Goal: Task Accomplishment & Management: Manage account settings

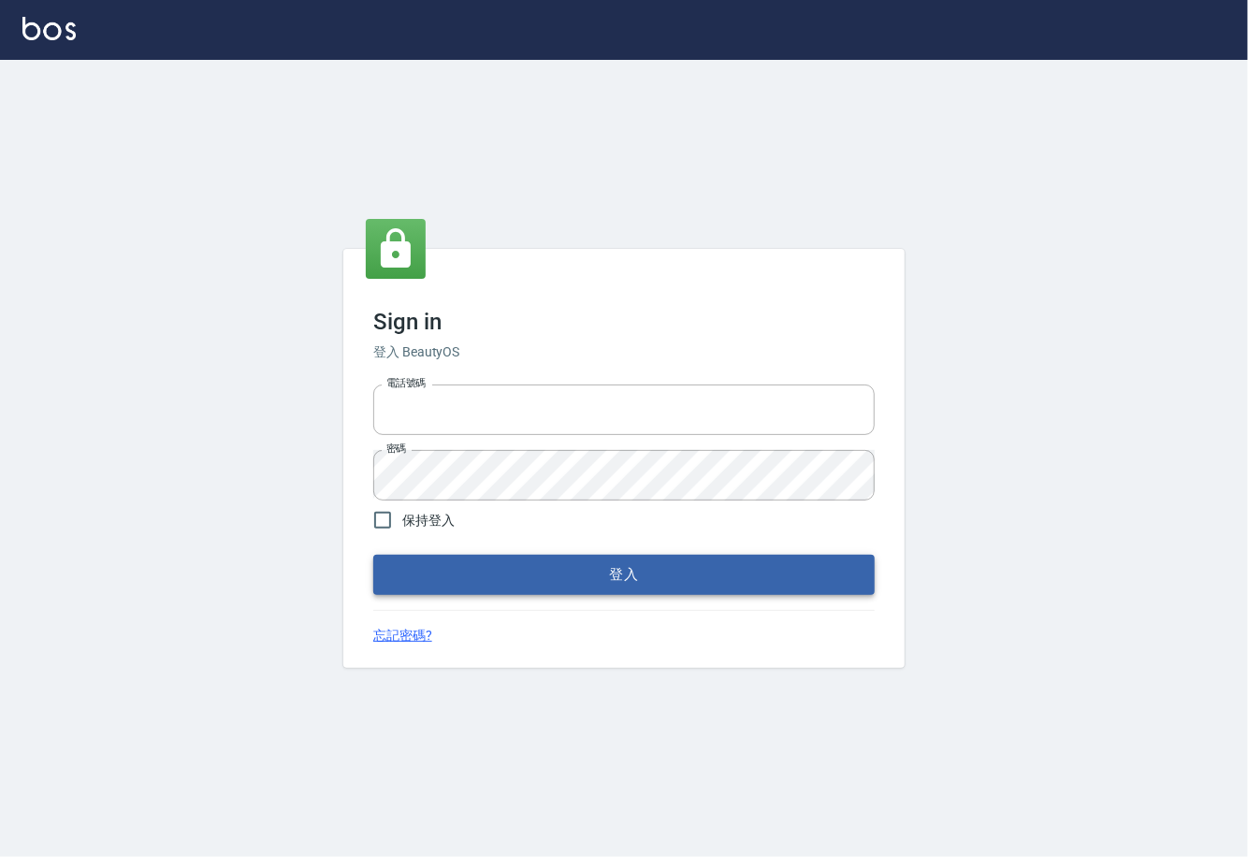
type input "0225929166"
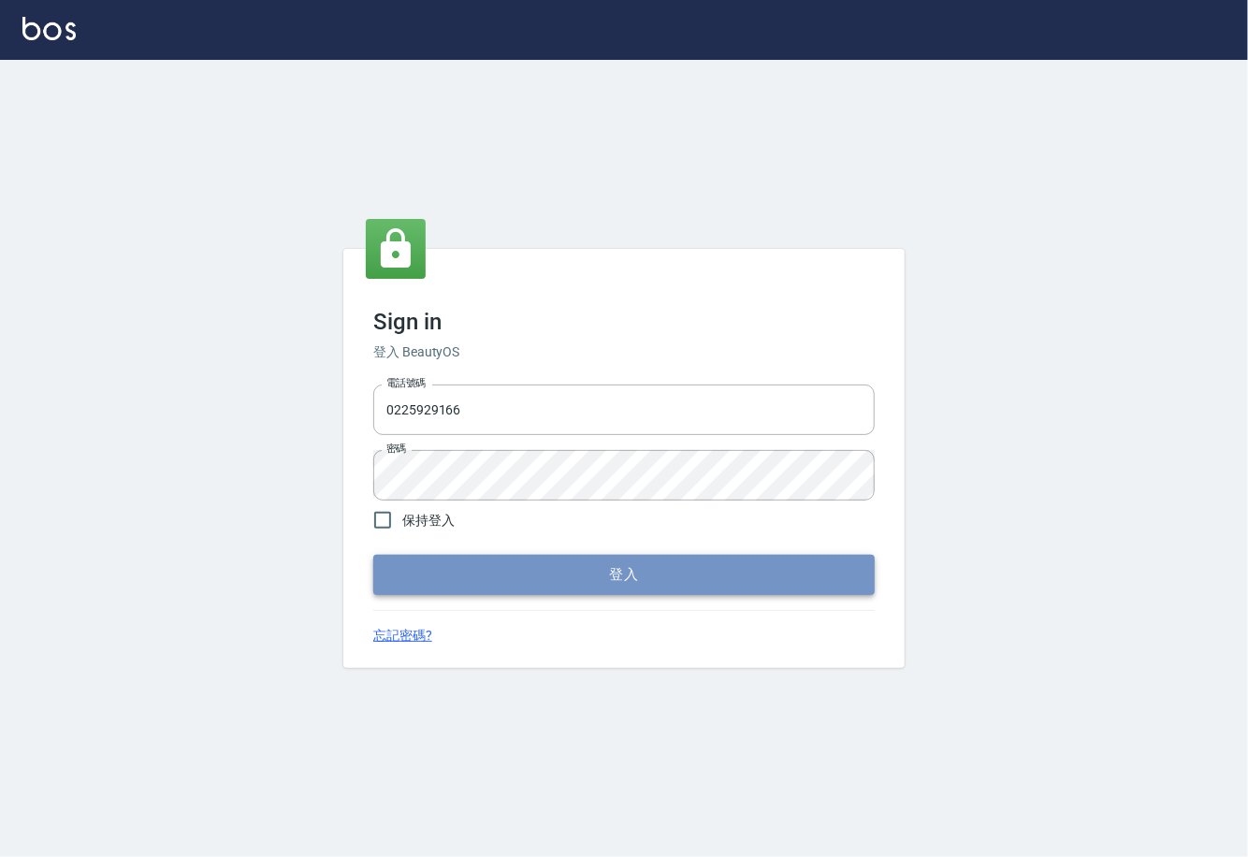
click at [628, 572] on button "登入" at bounding box center [624, 574] width 502 height 39
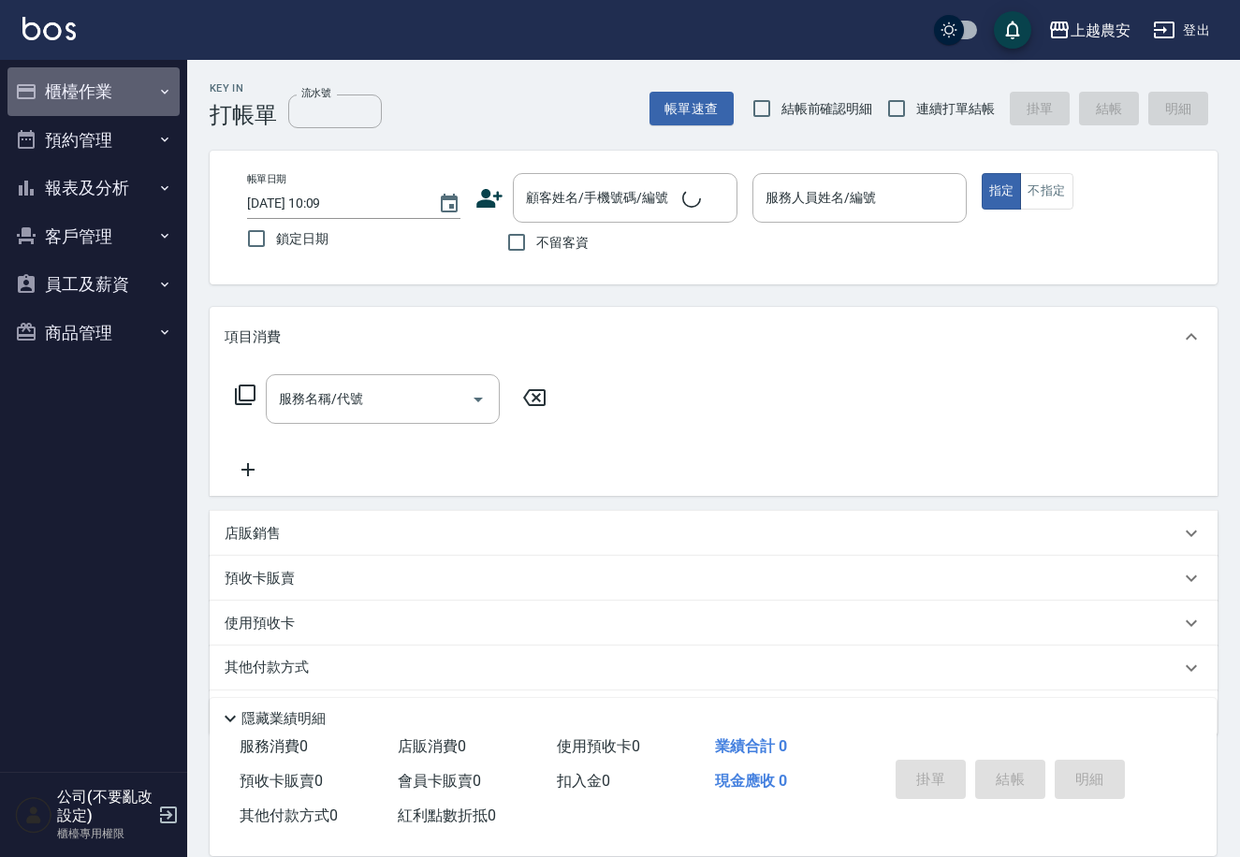
click at [172, 95] on button "櫃檯作業" at bounding box center [93, 91] width 172 height 49
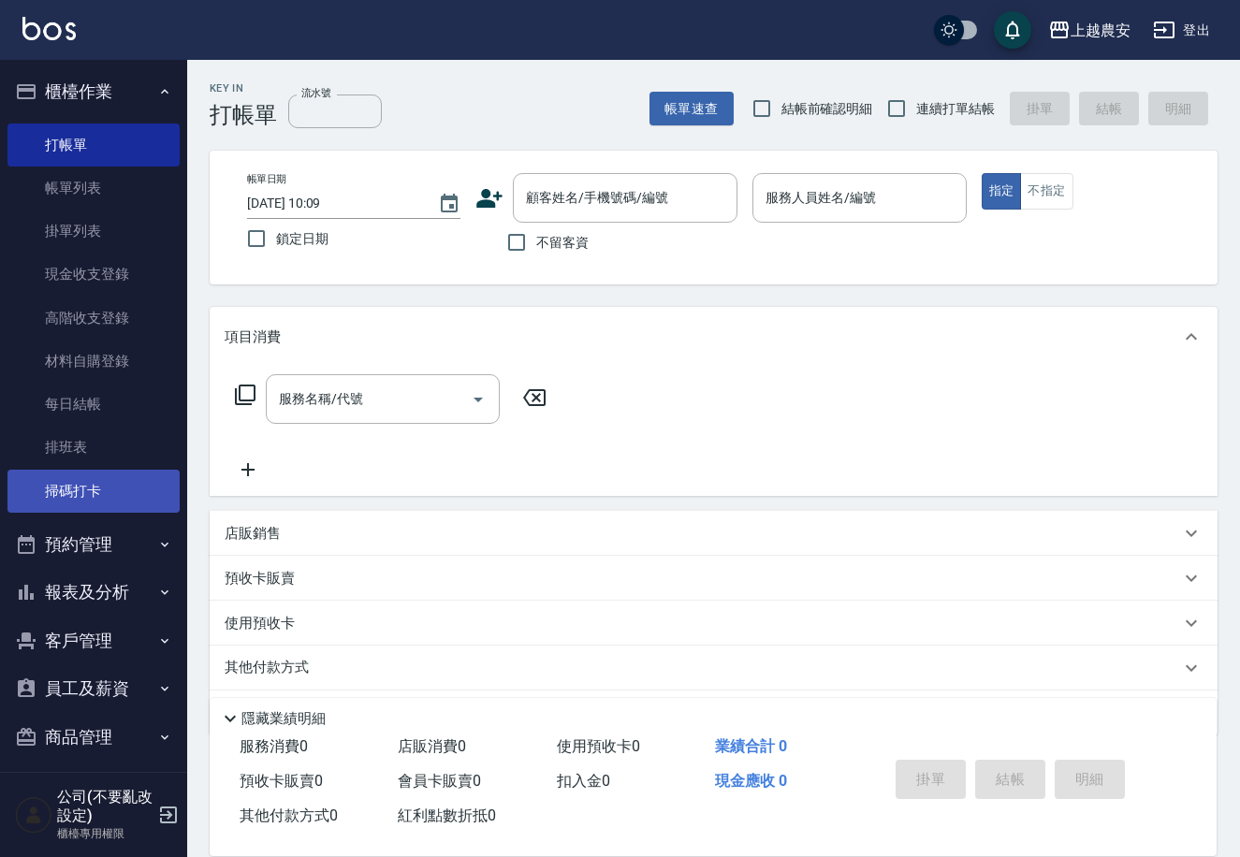
click at [96, 487] on link "掃碼打卡" at bounding box center [93, 491] width 172 height 43
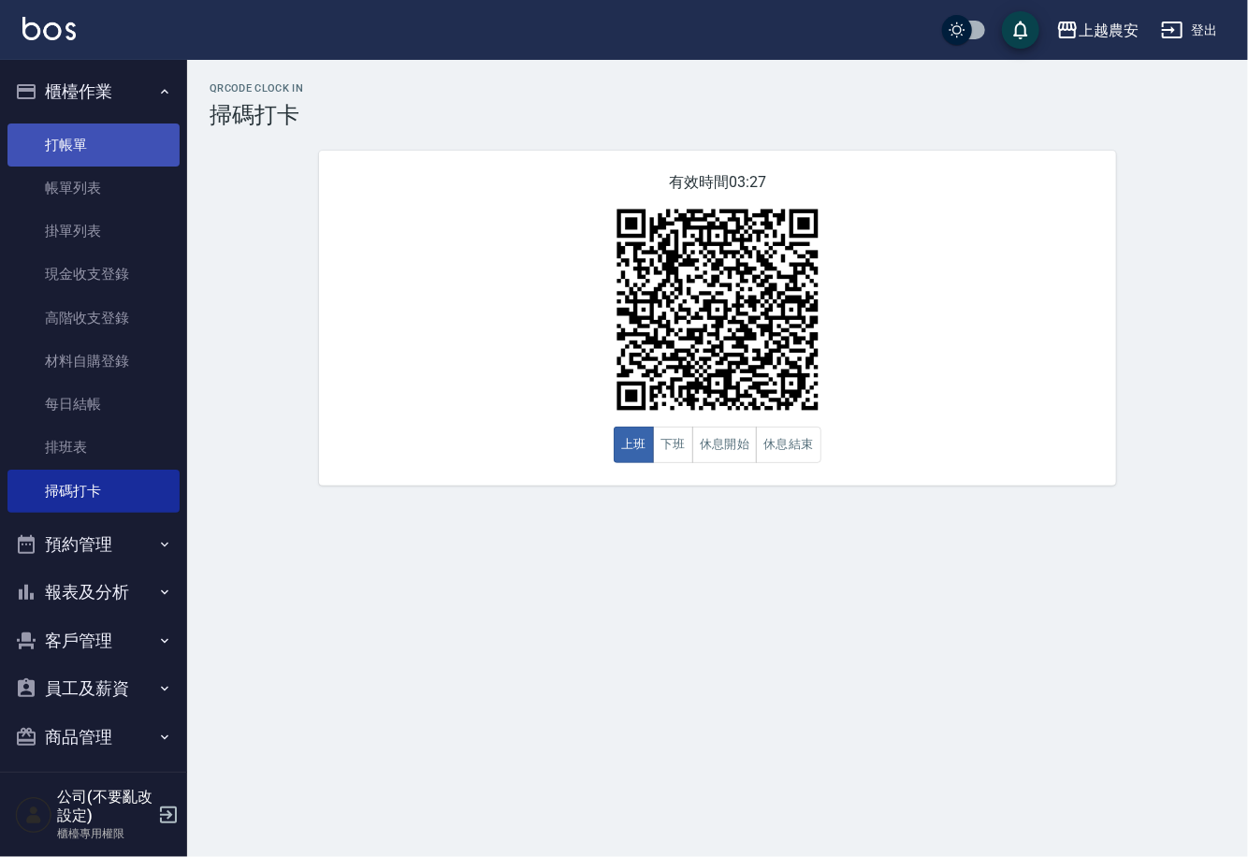
click at [63, 143] on link "打帳單" at bounding box center [93, 145] width 172 height 43
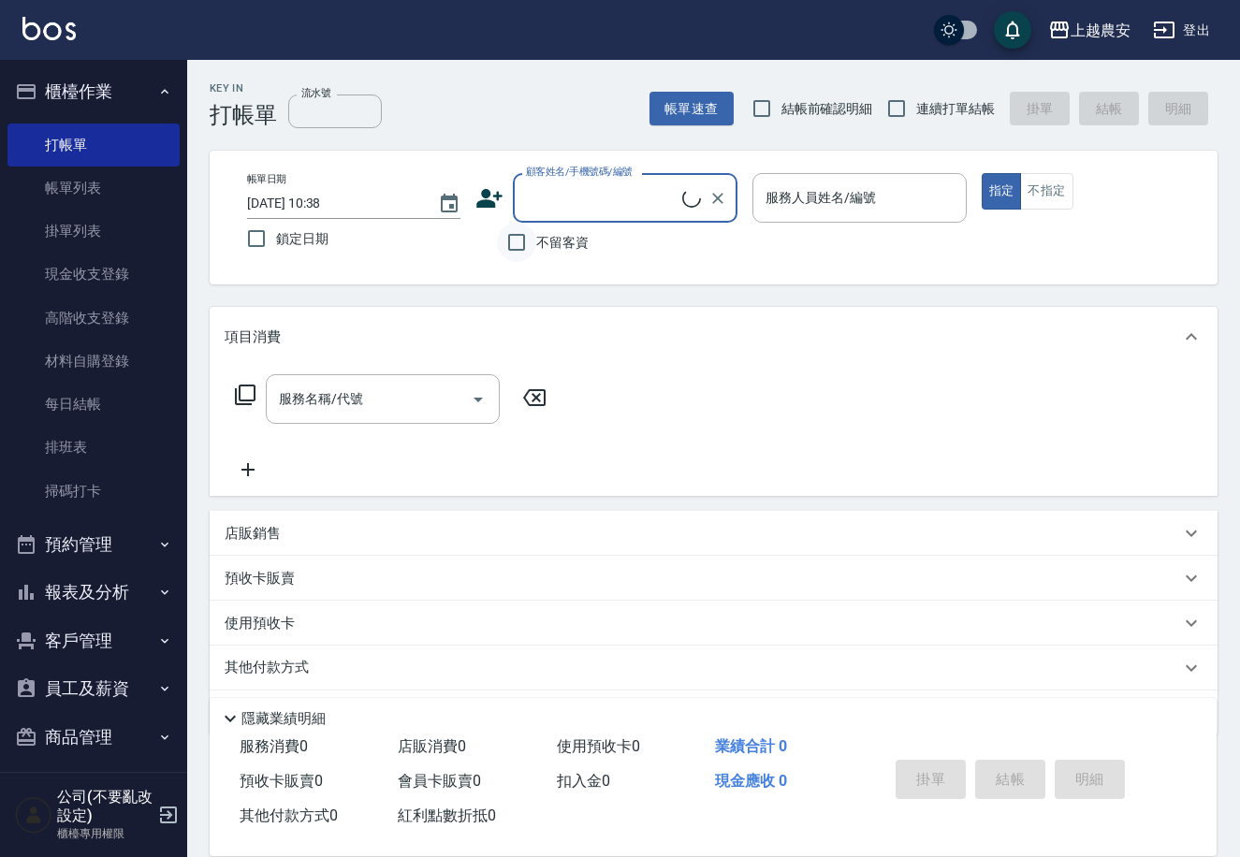
click at [531, 241] on input "不留客資" at bounding box center [516, 242] width 39 height 39
checkbox input "true"
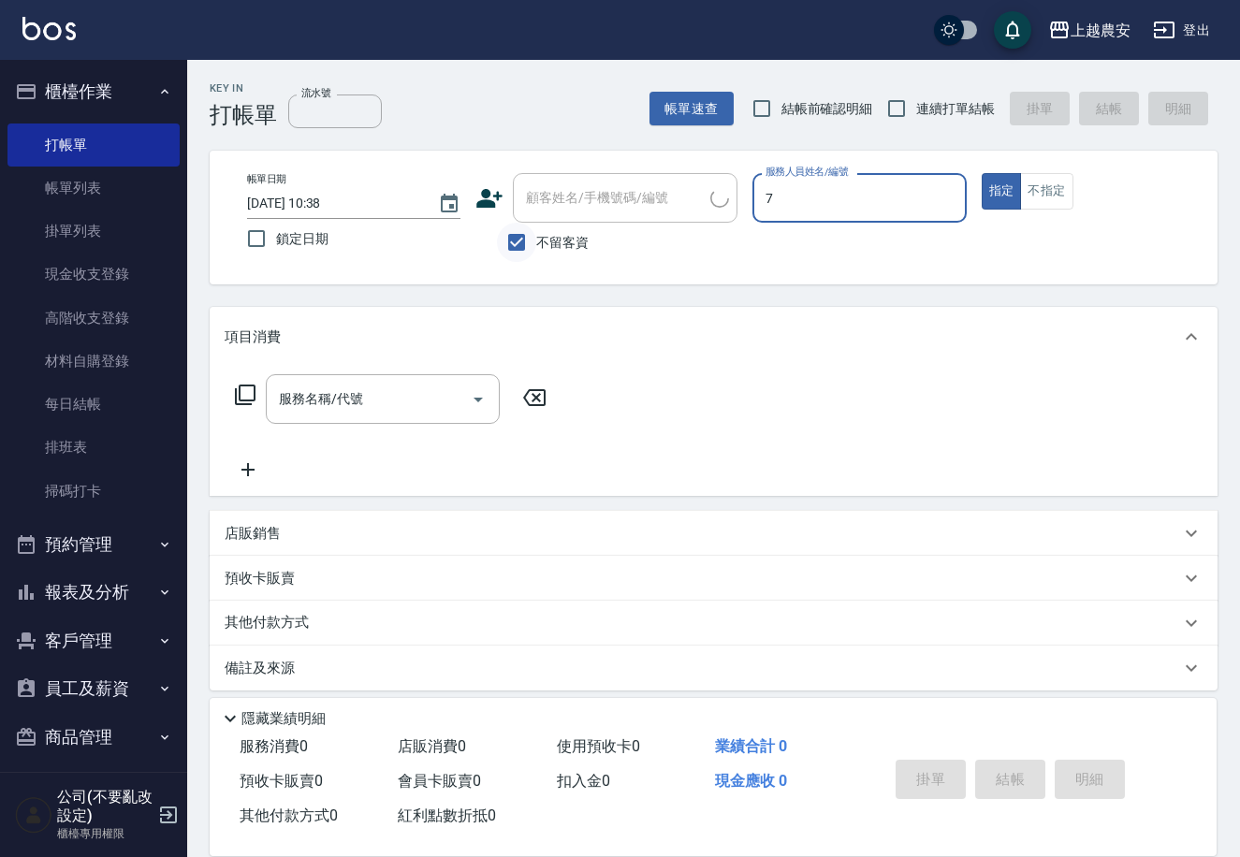
type input "7"
type button "true"
type input "Candy-7"
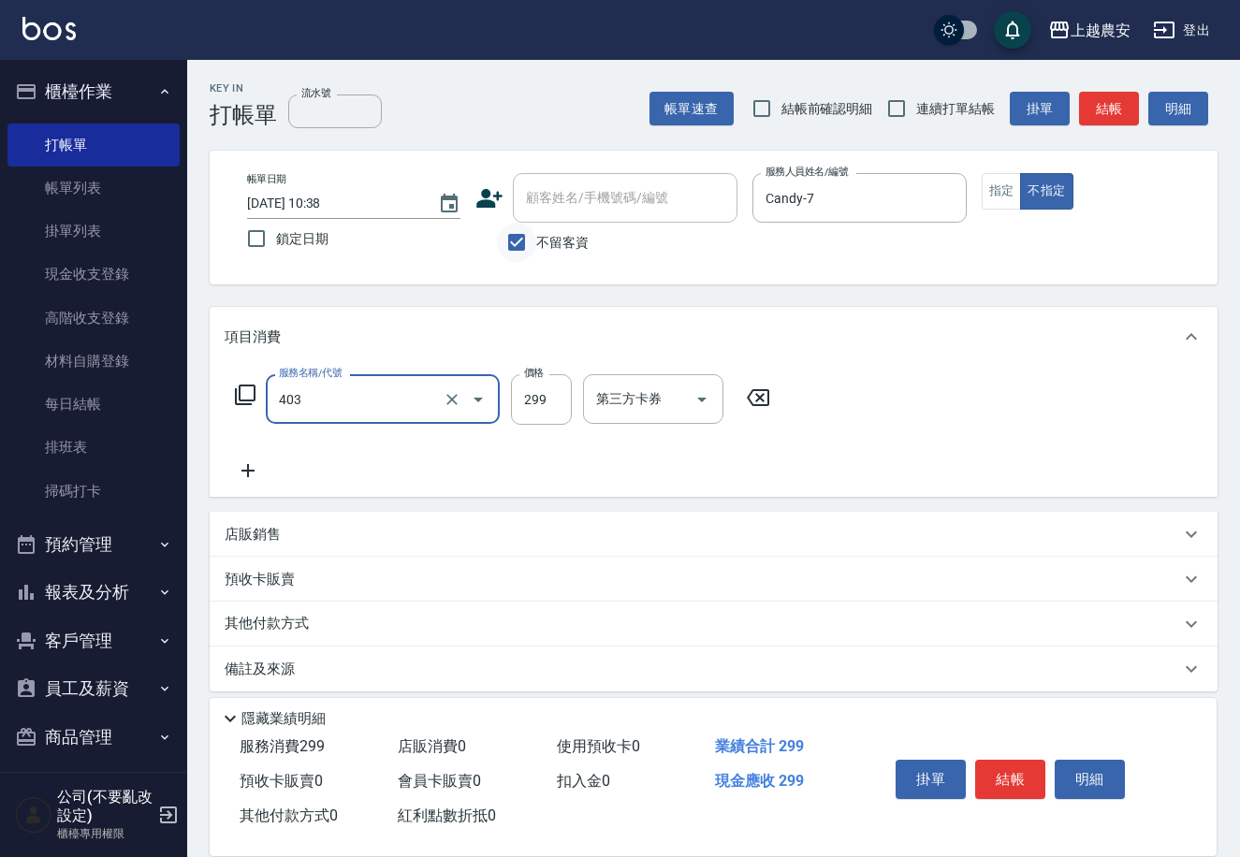
type input "剪髮(403)"
click at [1006, 787] on button "結帳" at bounding box center [1010, 779] width 70 height 39
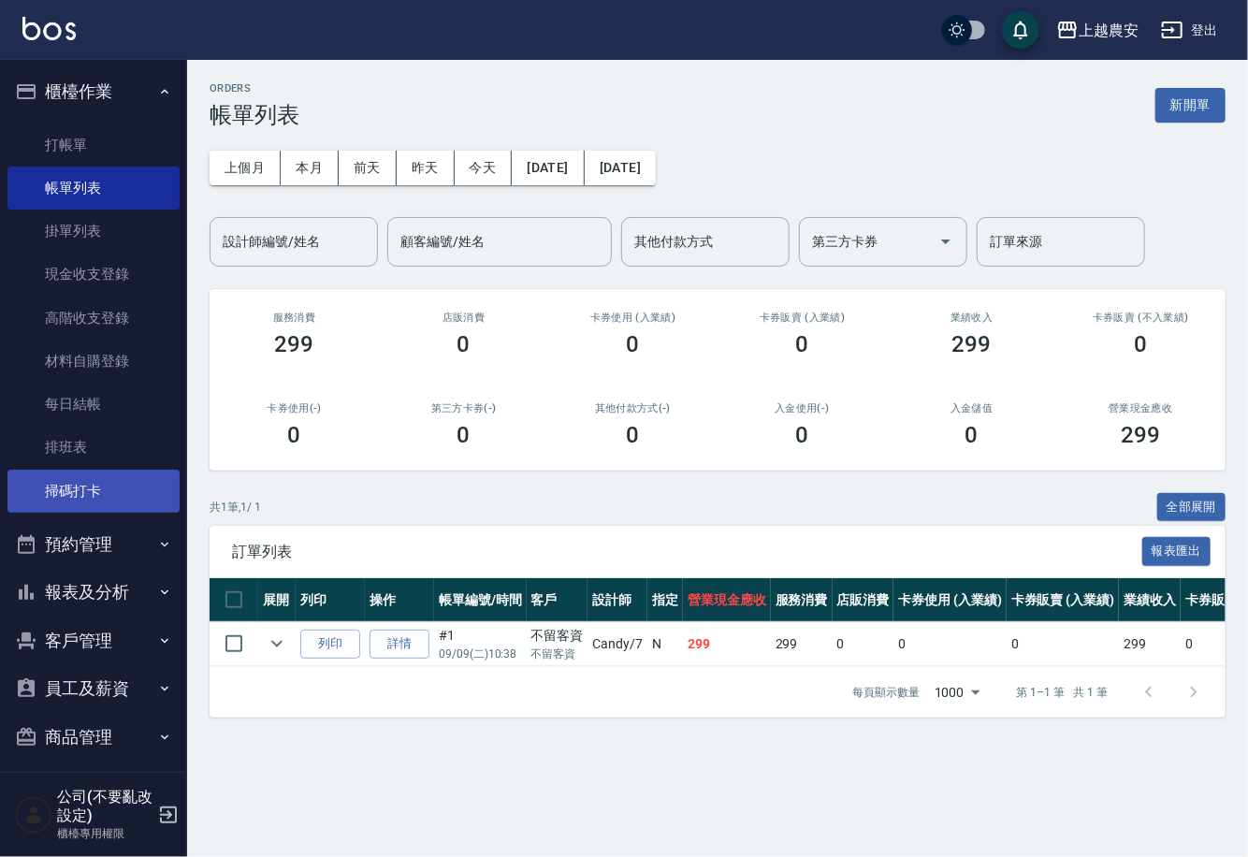
click at [145, 491] on link "掃碼打卡" at bounding box center [93, 491] width 172 height 43
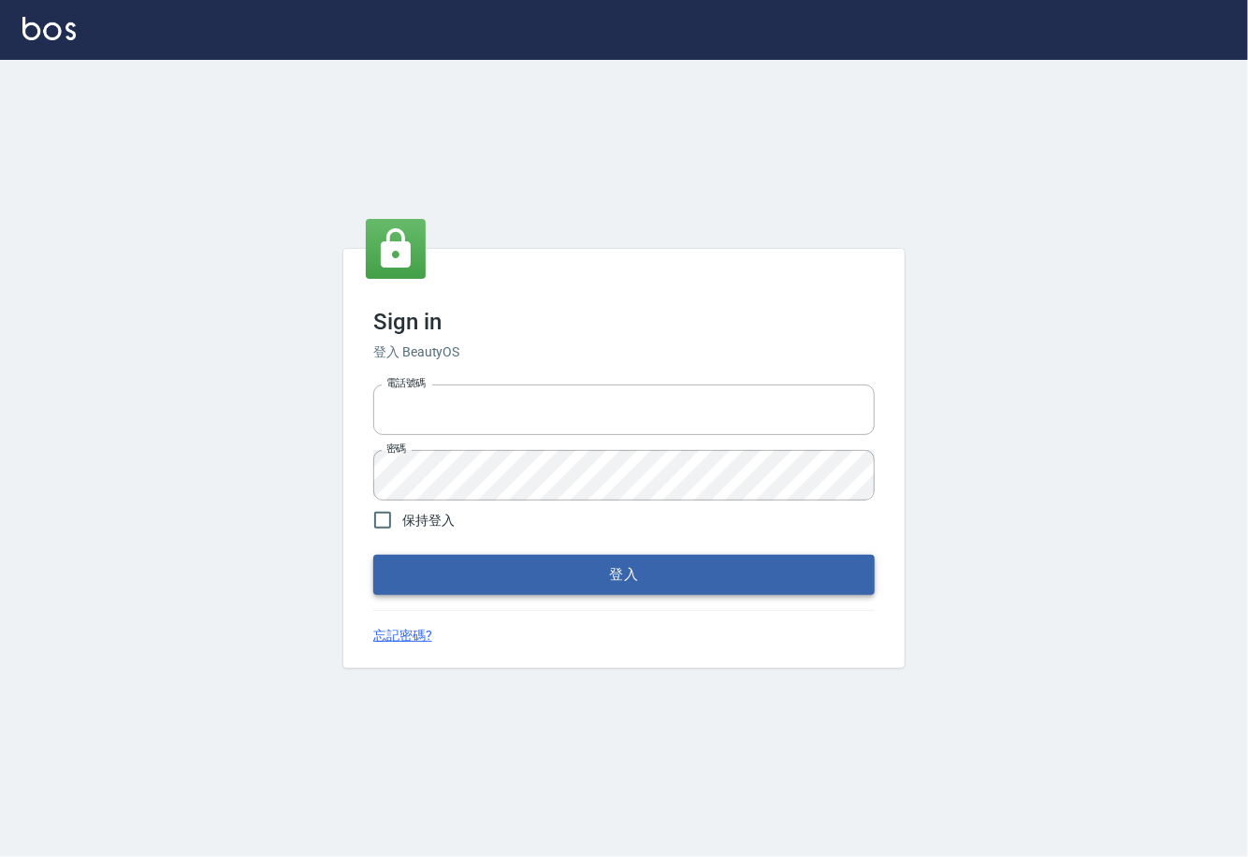
type input "0225929166"
click at [610, 563] on button "登入" at bounding box center [624, 574] width 502 height 39
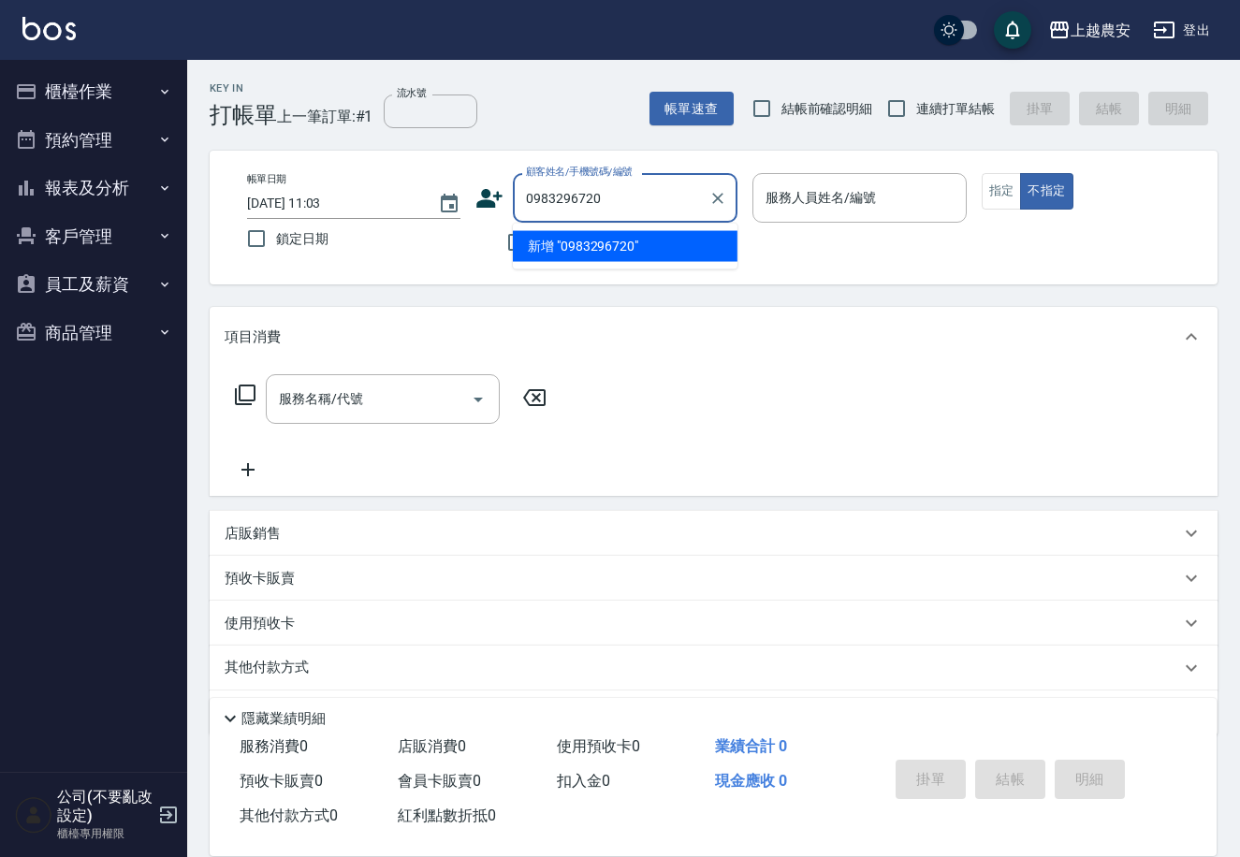
click at [614, 243] on li "新增 "0983296720"" at bounding box center [625, 246] width 225 height 31
type input "0983296720"
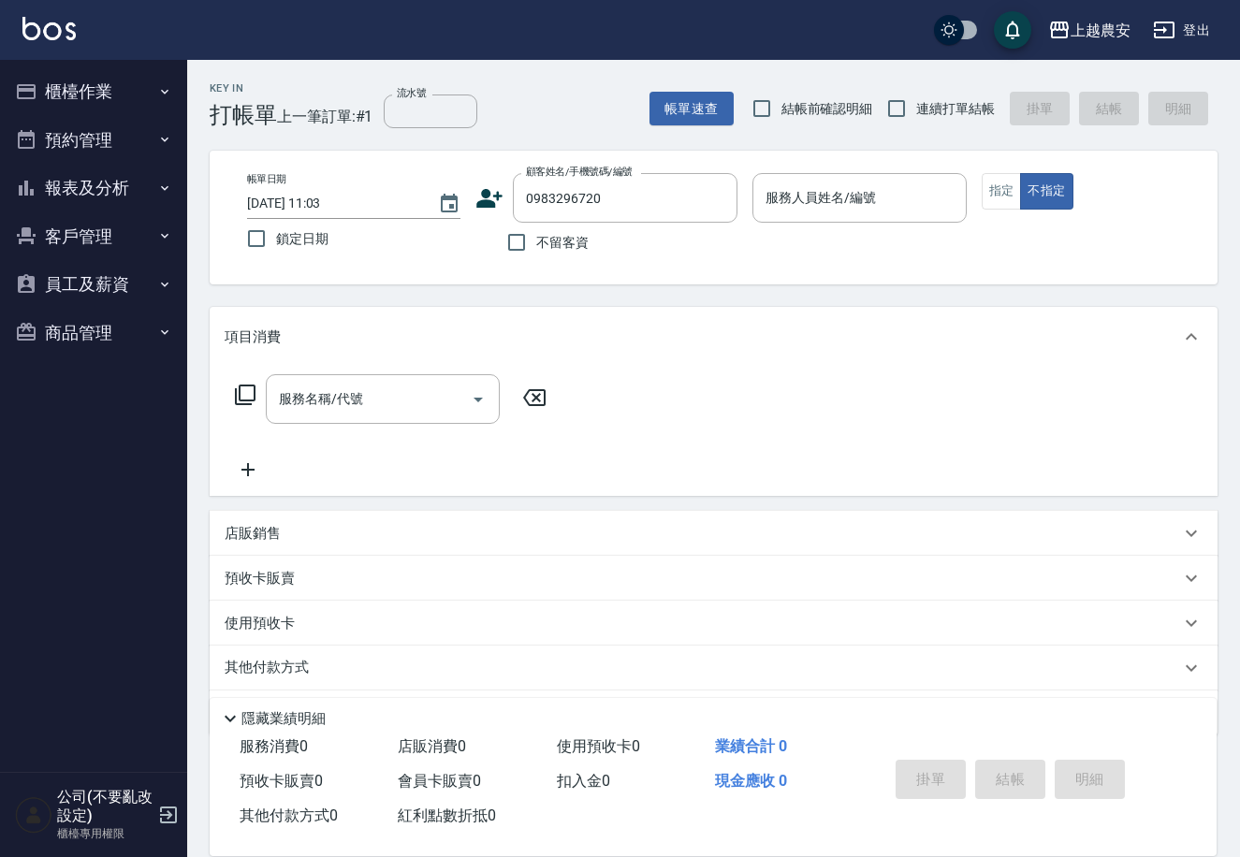
click at [483, 204] on icon at bounding box center [490, 198] width 26 height 19
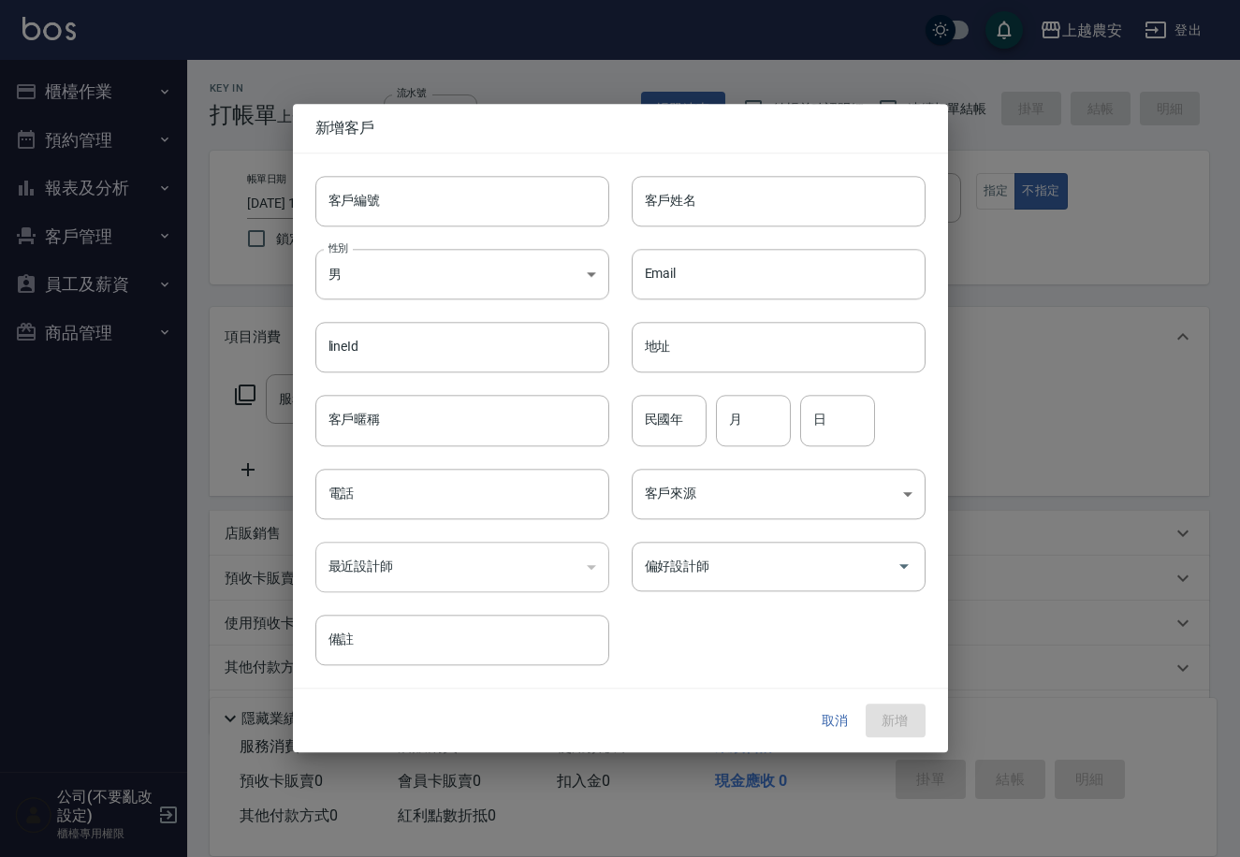
click at [483, 211] on input "客戶編號" at bounding box center [462, 201] width 294 height 51
type input "0983296720"
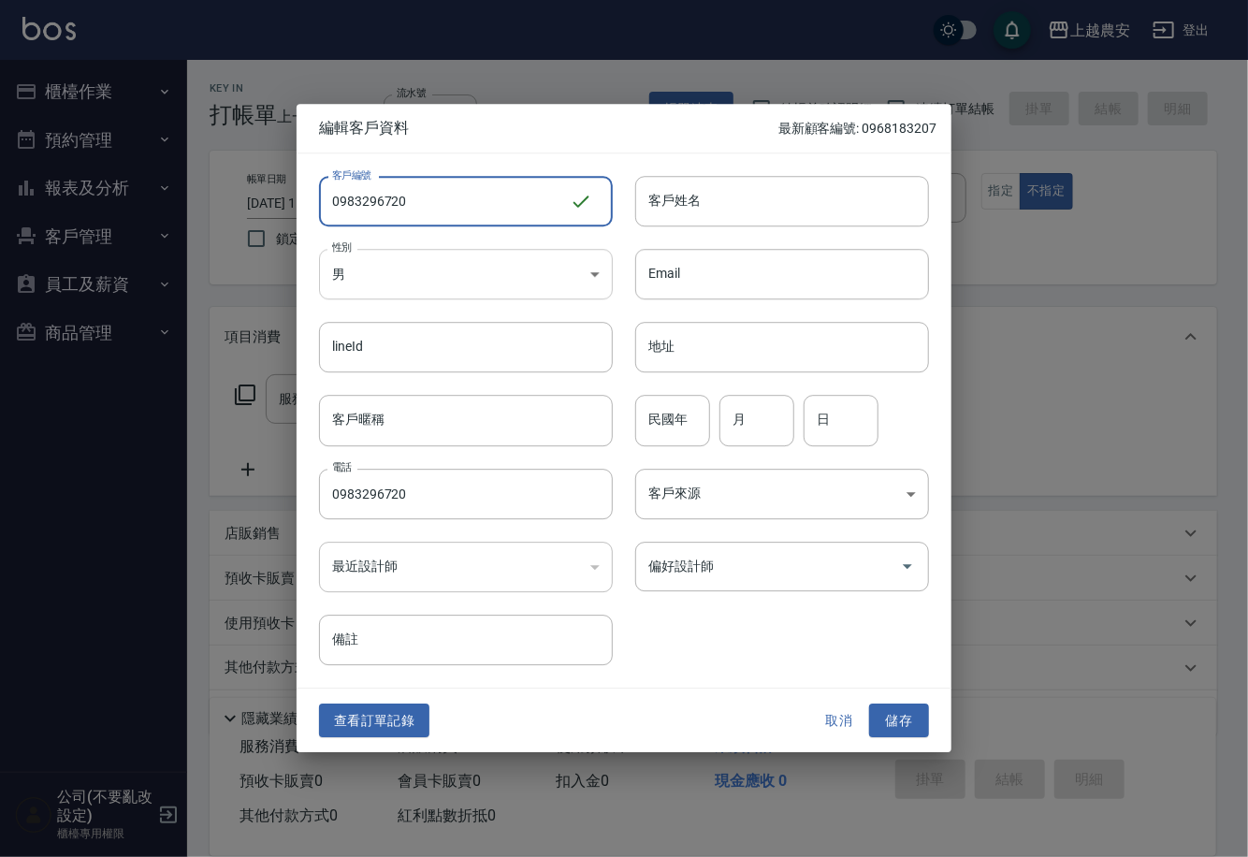
type input "0983296720"
click at [464, 277] on body "上越農安 登出 櫃檯作業 打帳單 帳單列表 掛單列表 現金收支登錄 高階收支登錄 材料自購登錄 每日結帳 排班表 掃碼打卡 預約管理 預約管理 單日預約紀錄 …" at bounding box center [624, 456] width 1248 height 912
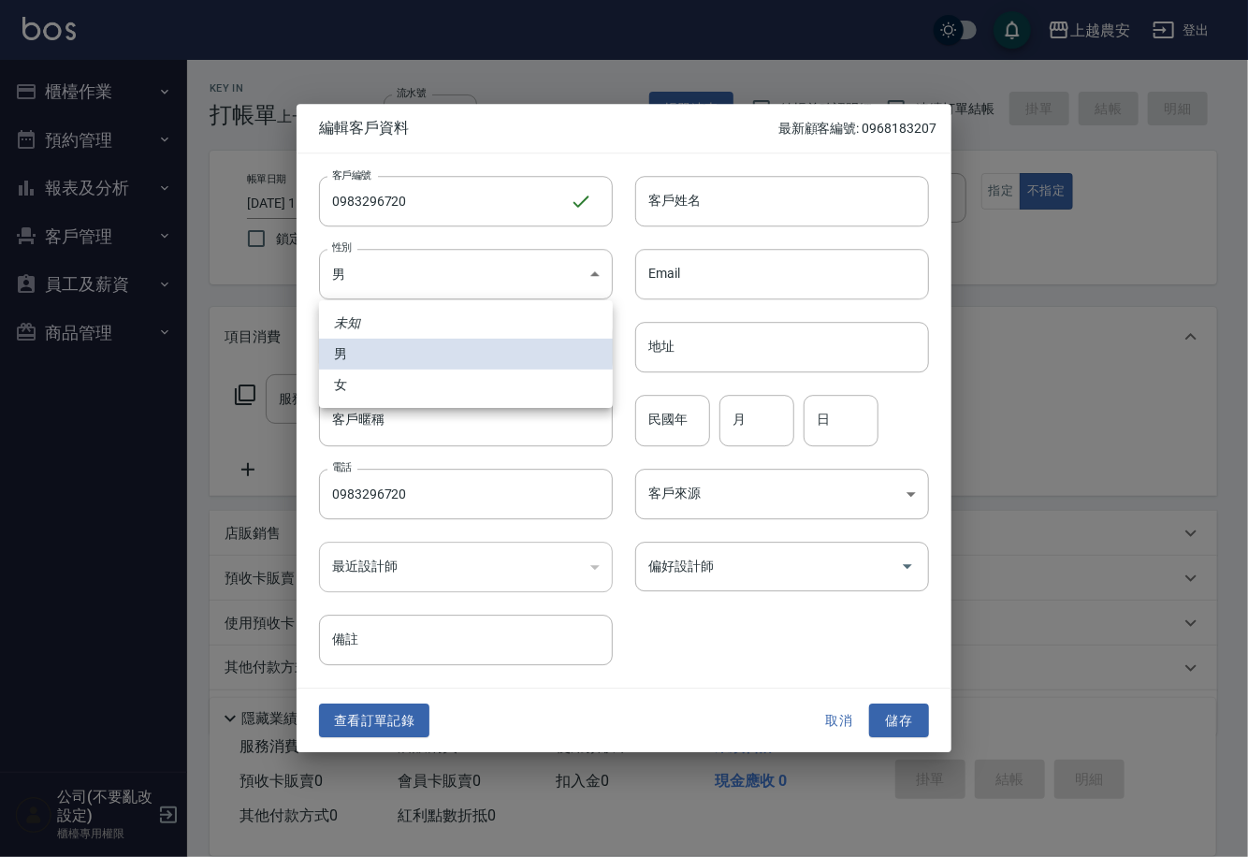
click at [395, 380] on li "女" at bounding box center [466, 385] width 294 height 31
type input "FEMALE"
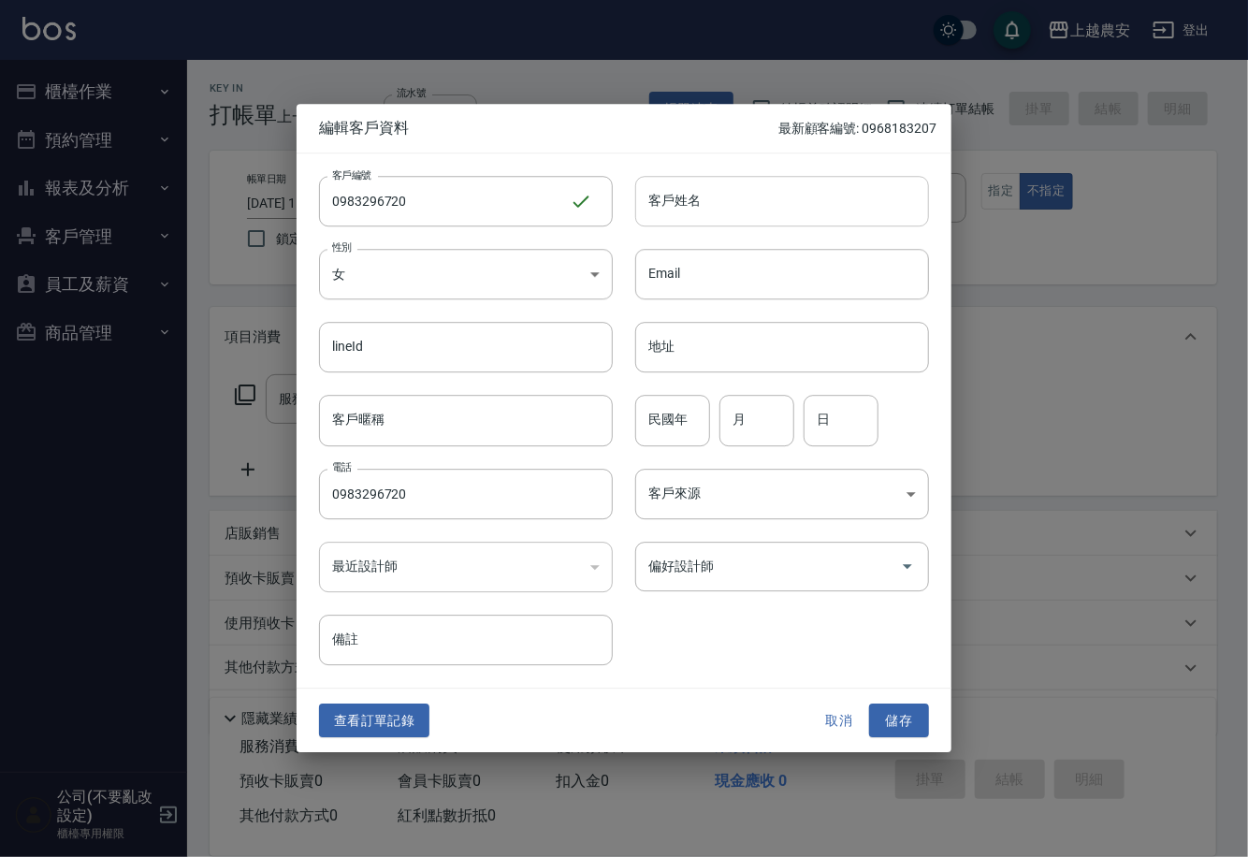
click at [655, 205] on input "客戶姓名" at bounding box center [782, 201] width 294 height 51
type input "唐南茜"
click at [903, 720] on button "儲存" at bounding box center [899, 721] width 60 height 35
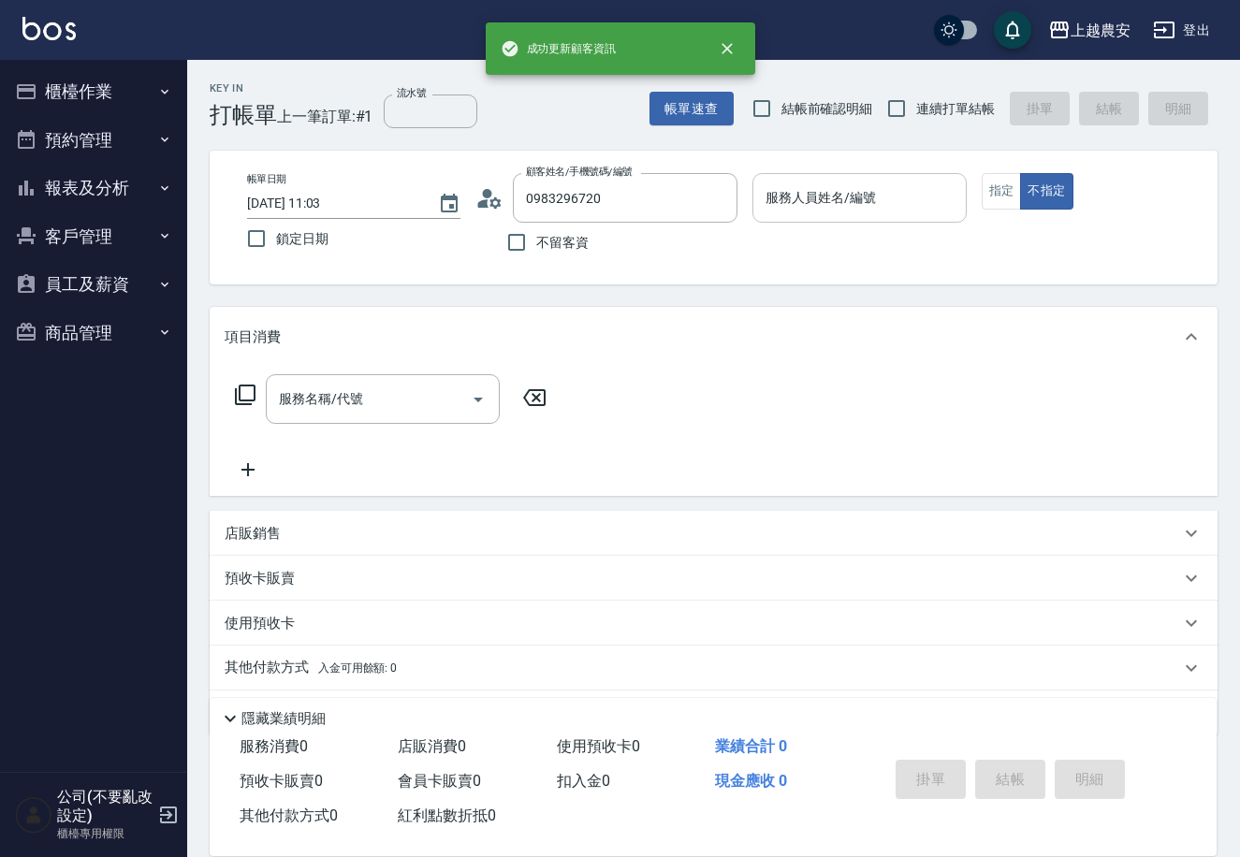
click at [859, 185] on input "服務人員姓名/編號" at bounding box center [859, 198] width 196 height 33
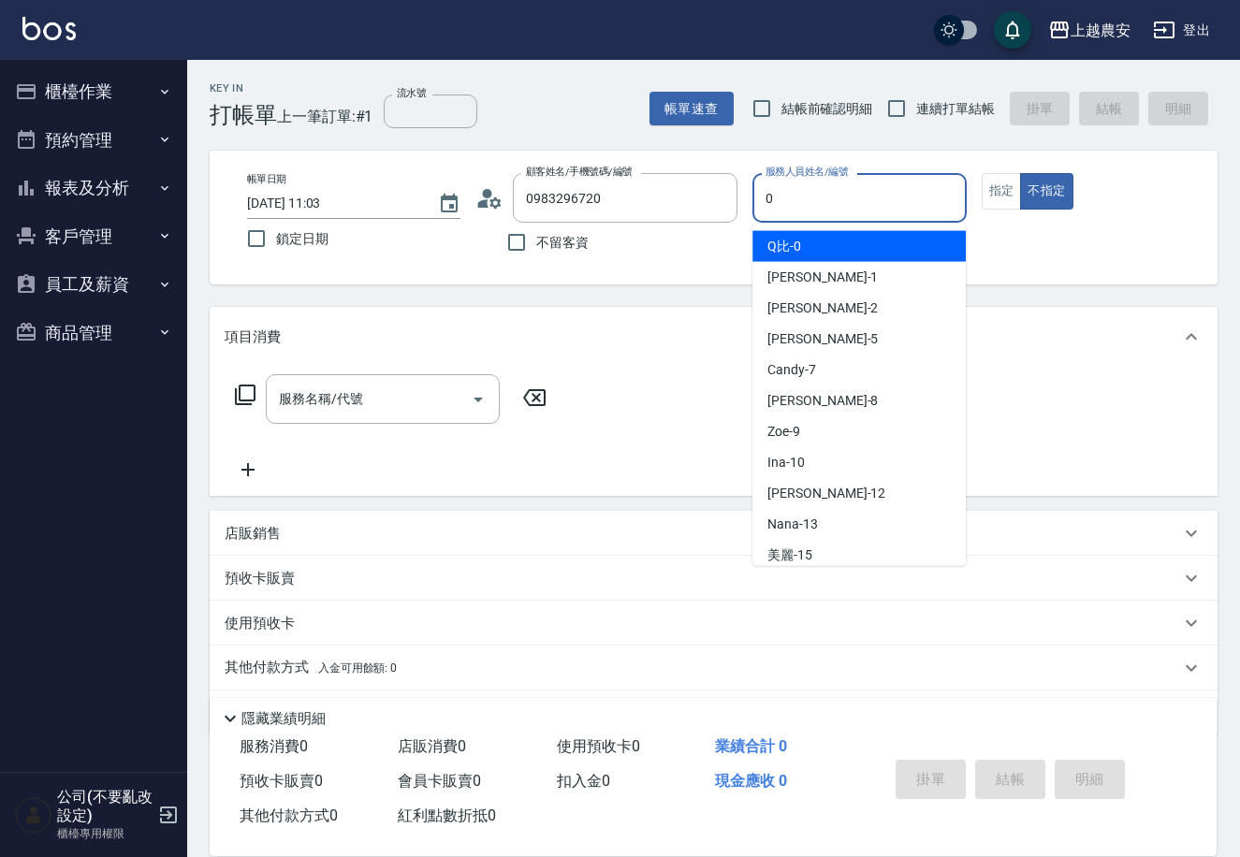
type input "0"
type button "false"
type input "Q比-0"
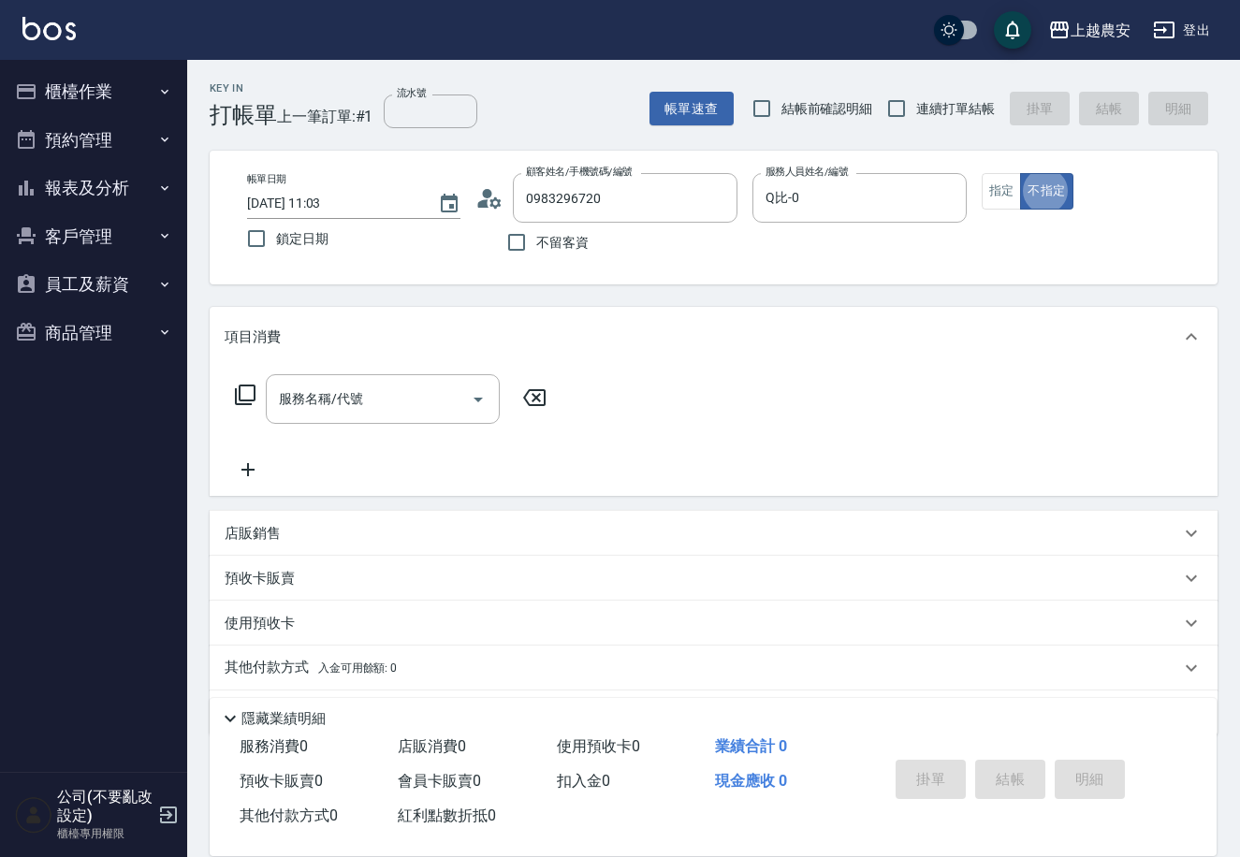
click at [247, 396] on icon at bounding box center [245, 395] width 22 height 22
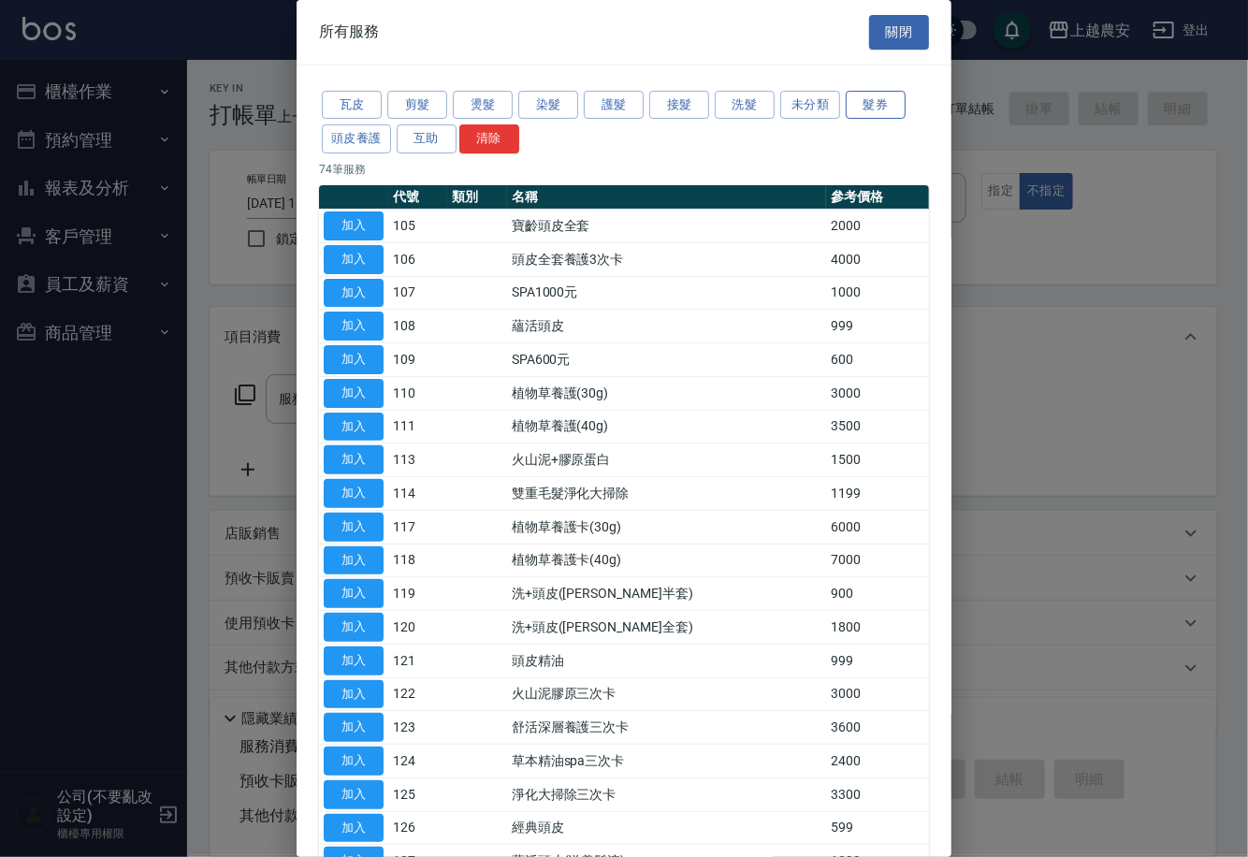
click at [862, 110] on button "髮券" at bounding box center [876, 105] width 60 height 29
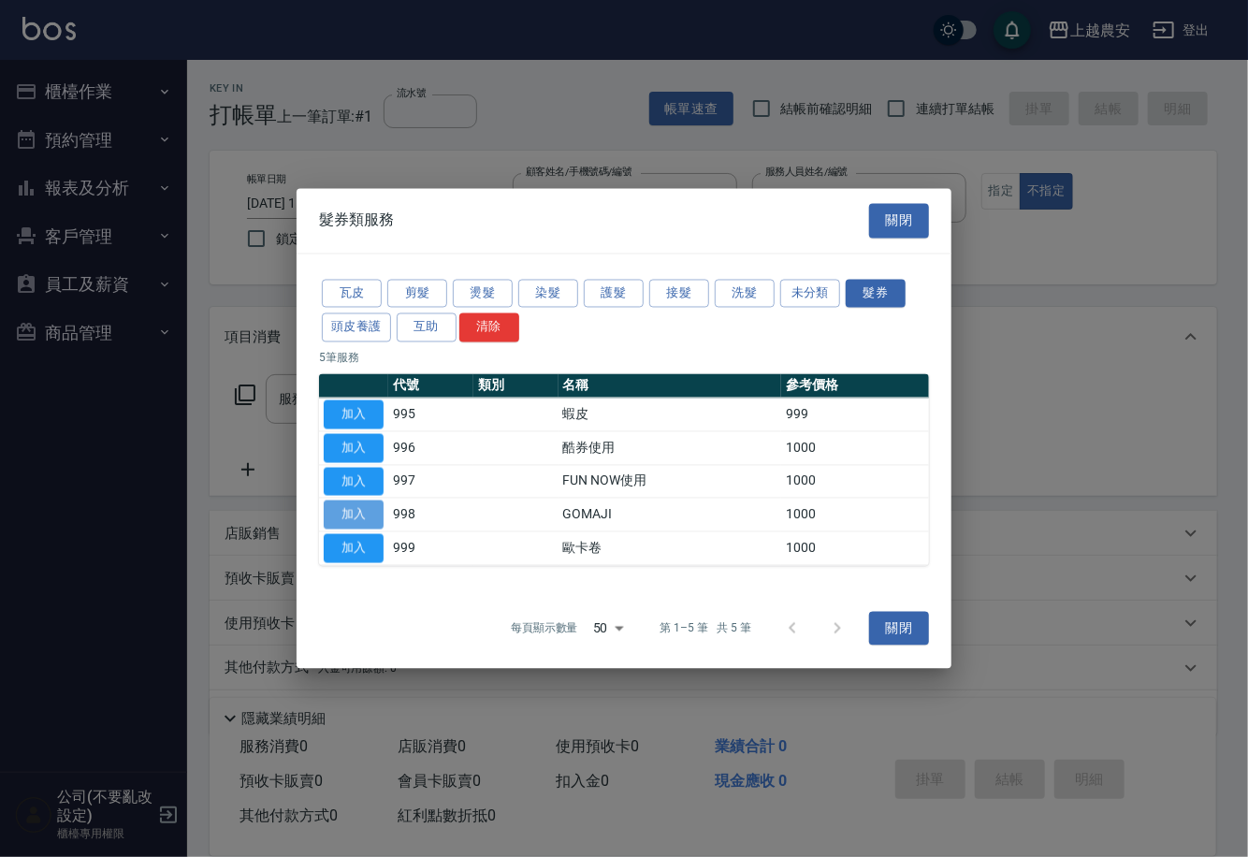
click at [362, 506] on button "加入" at bounding box center [354, 515] width 60 height 29
type input "GOMAJI(998)"
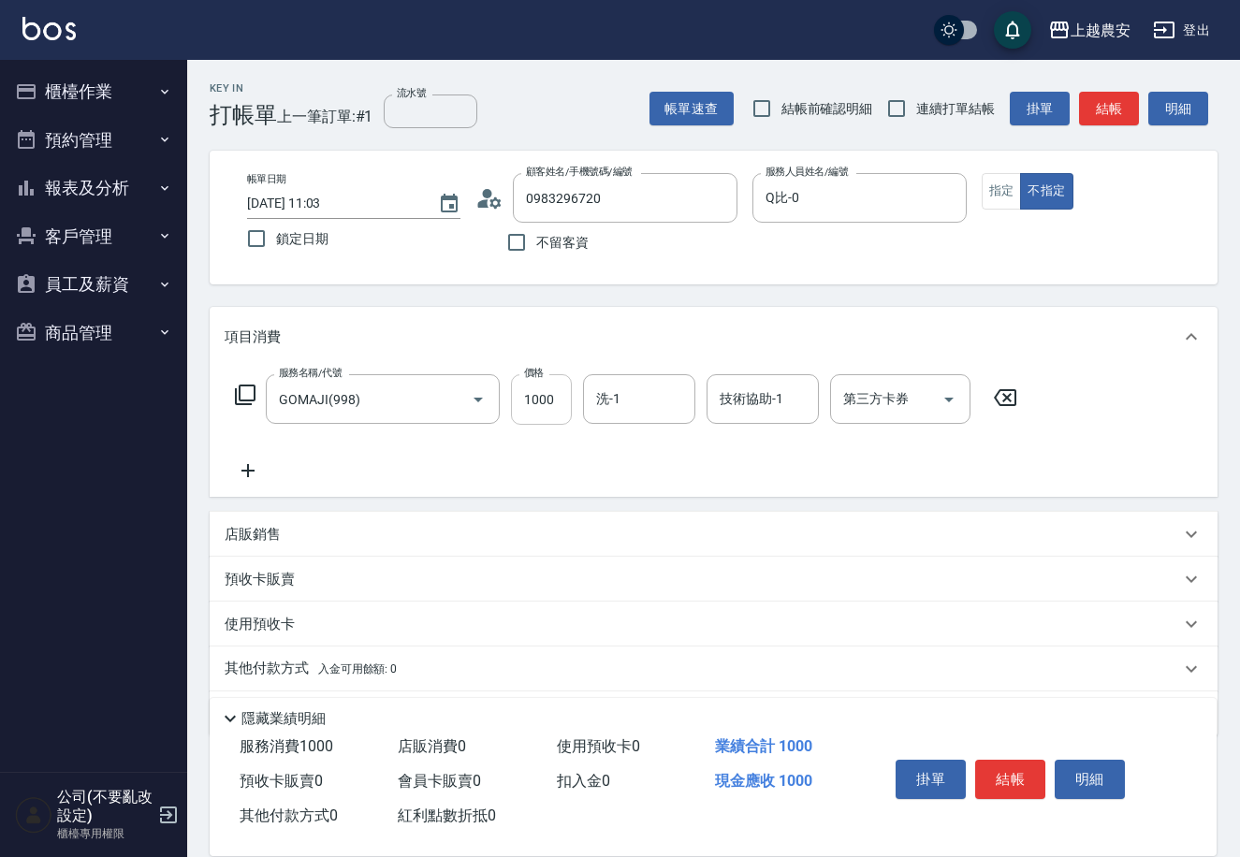
click at [533, 400] on input "1000" at bounding box center [541, 399] width 61 height 51
type input "499"
drag, startPoint x: 879, startPoint y: 410, endPoint x: 860, endPoint y: 417, distance: 20.2
click at [879, 410] on input "第三方卡券" at bounding box center [885, 399] width 95 height 33
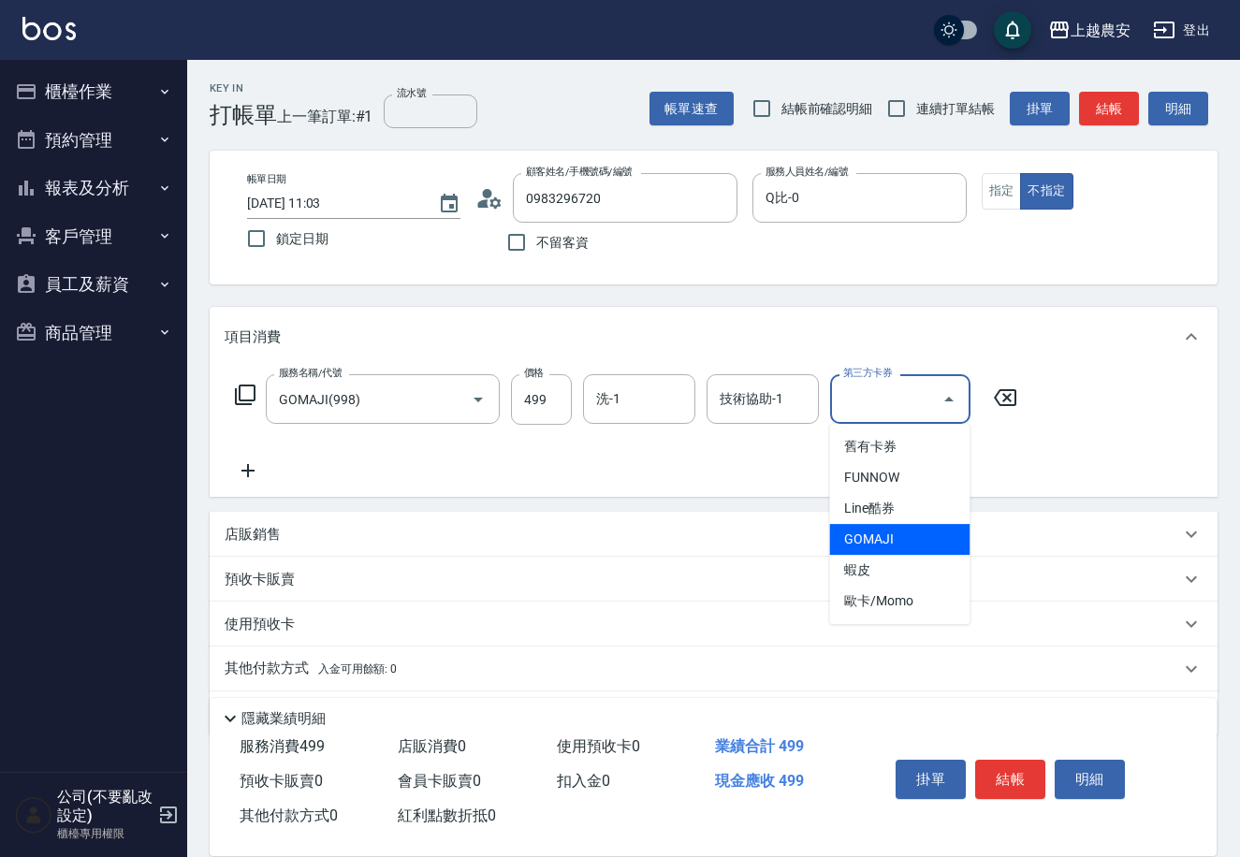
click at [890, 538] on span "GOMAJI" at bounding box center [899, 539] width 140 height 31
type input "GOMAJI"
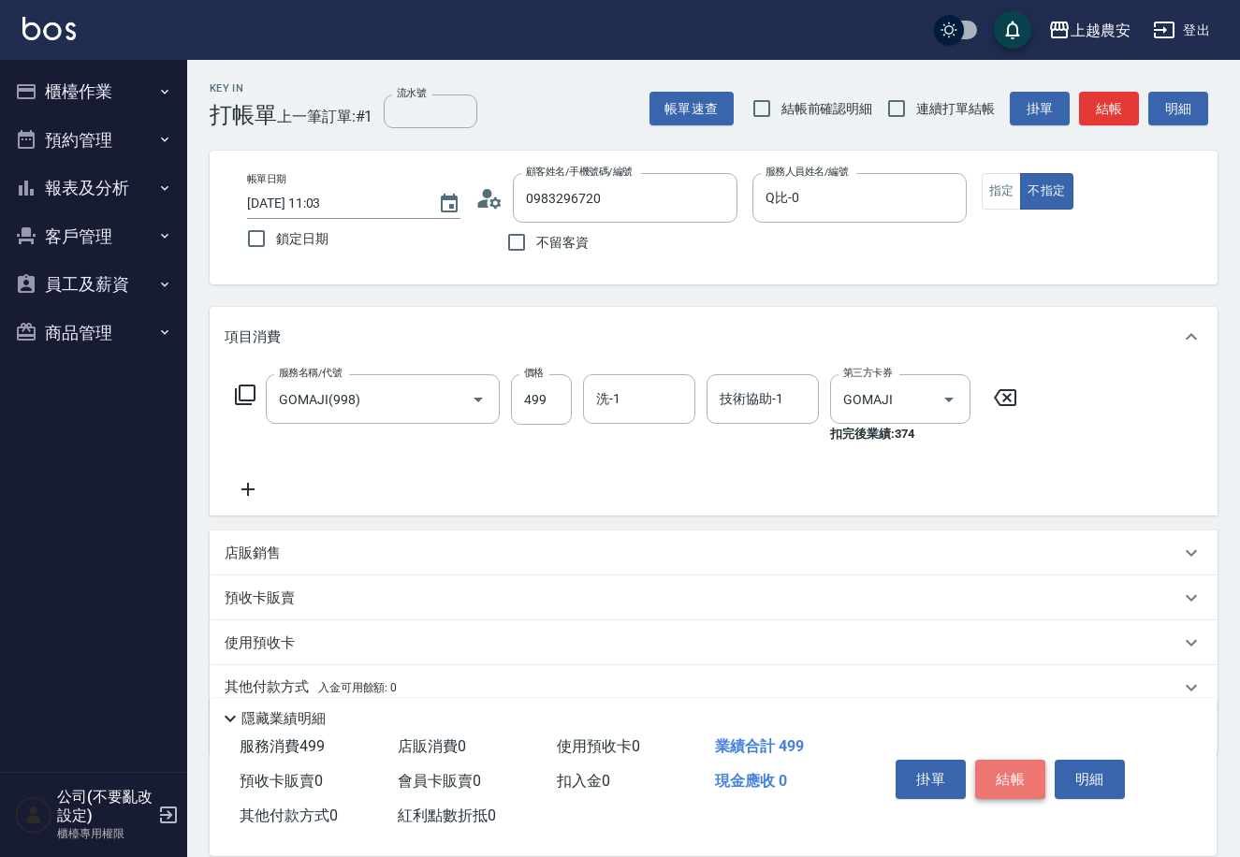
click at [1007, 772] on button "結帳" at bounding box center [1010, 779] width 70 height 39
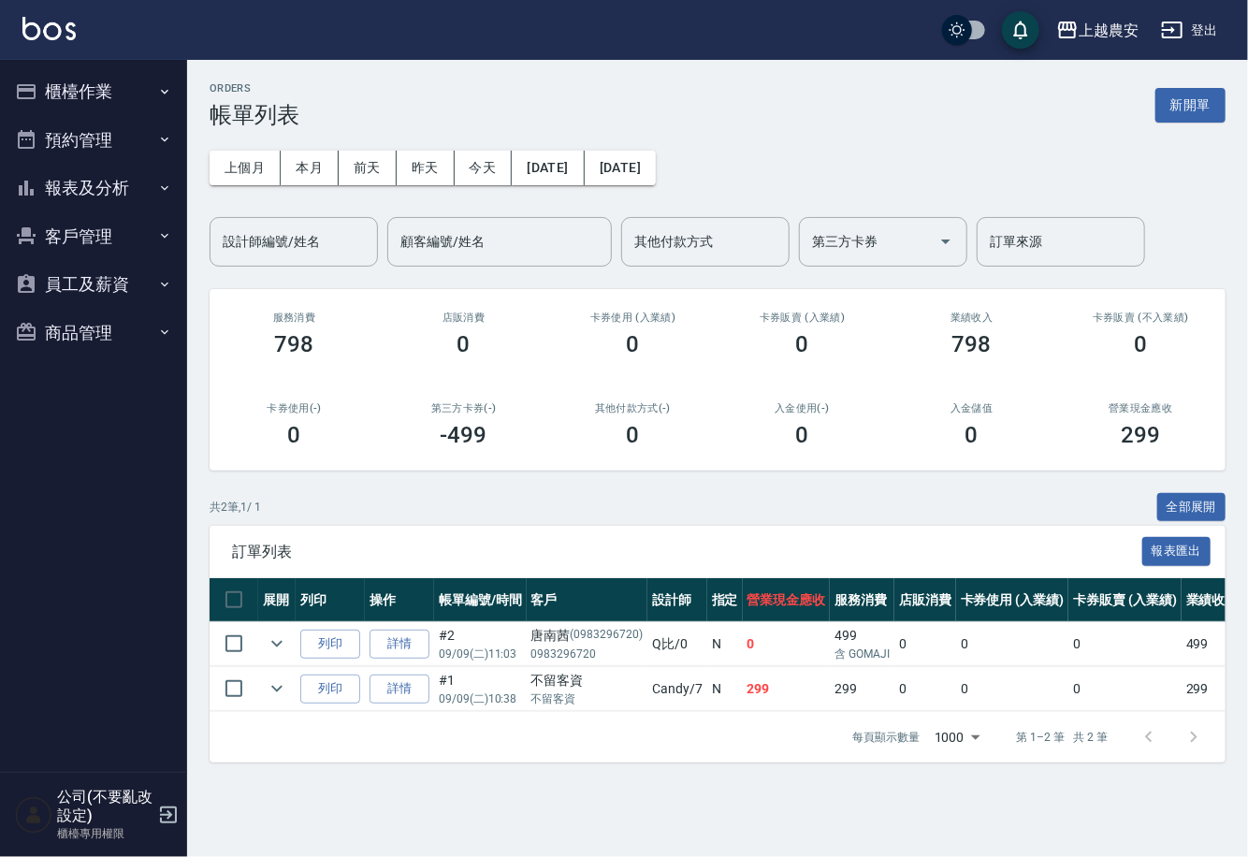
click at [106, 89] on button "櫃檯作業" at bounding box center [93, 91] width 172 height 49
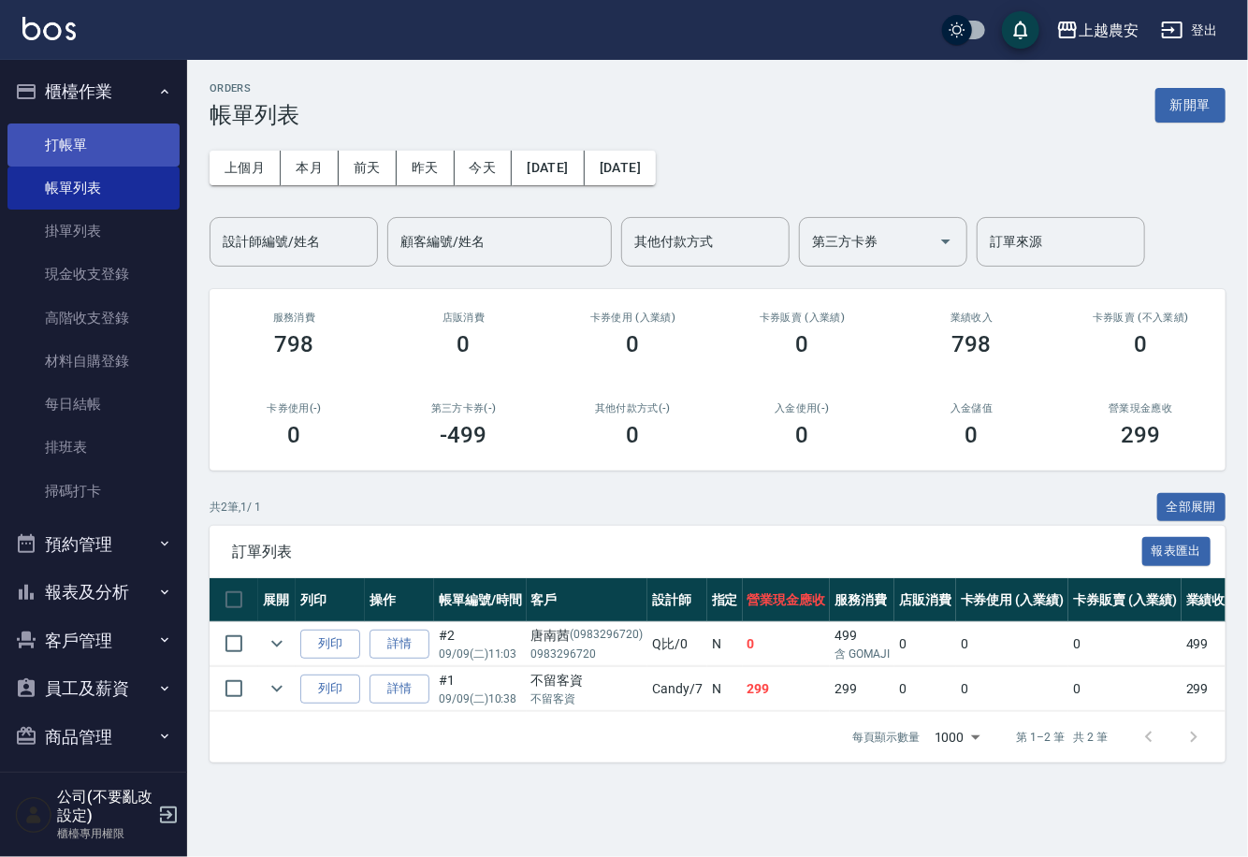
click at [63, 151] on link "打帳單" at bounding box center [93, 145] width 172 height 43
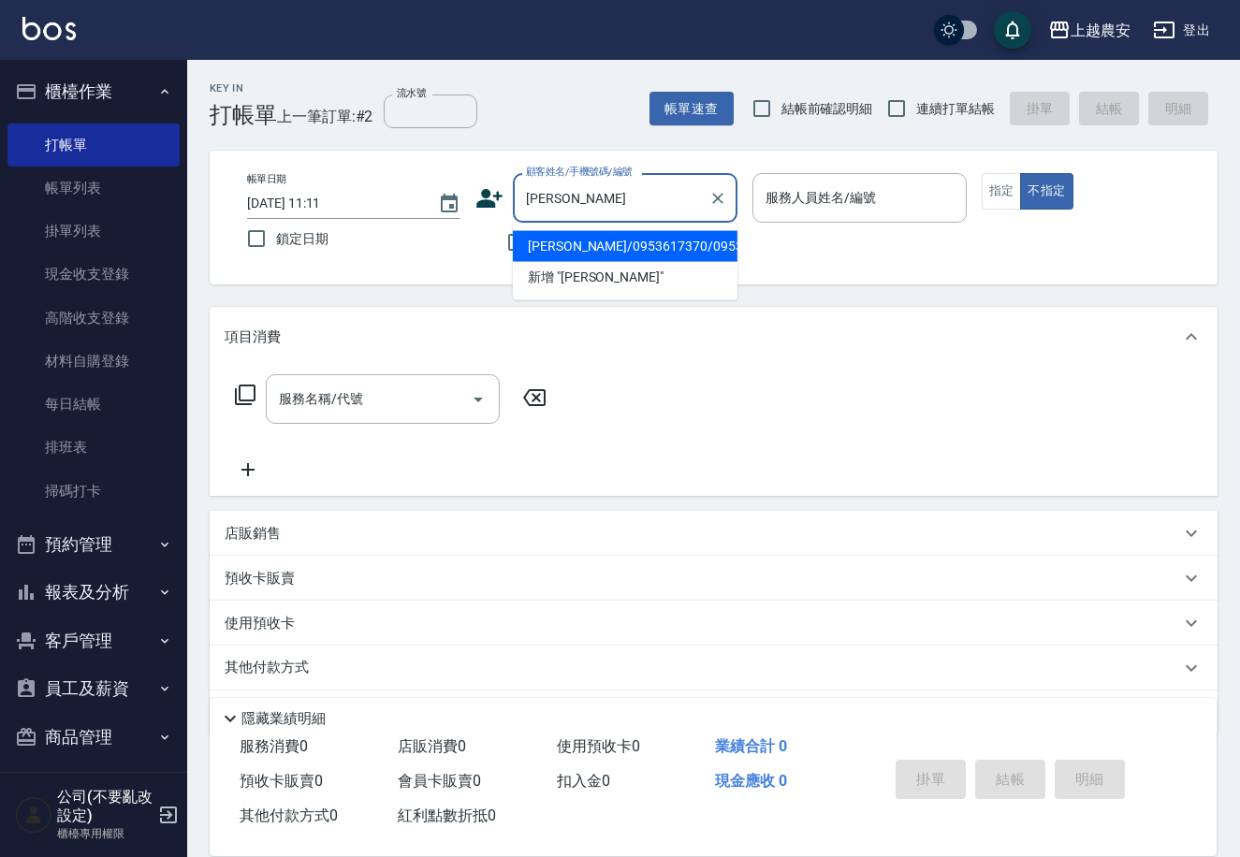
click at [576, 239] on li "[PERSON_NAME]/0953617370/0953617370" at bounding box center [625, 246] width 225 height 31
type input "[PERSON_NAME]/0953617370/0953617370"
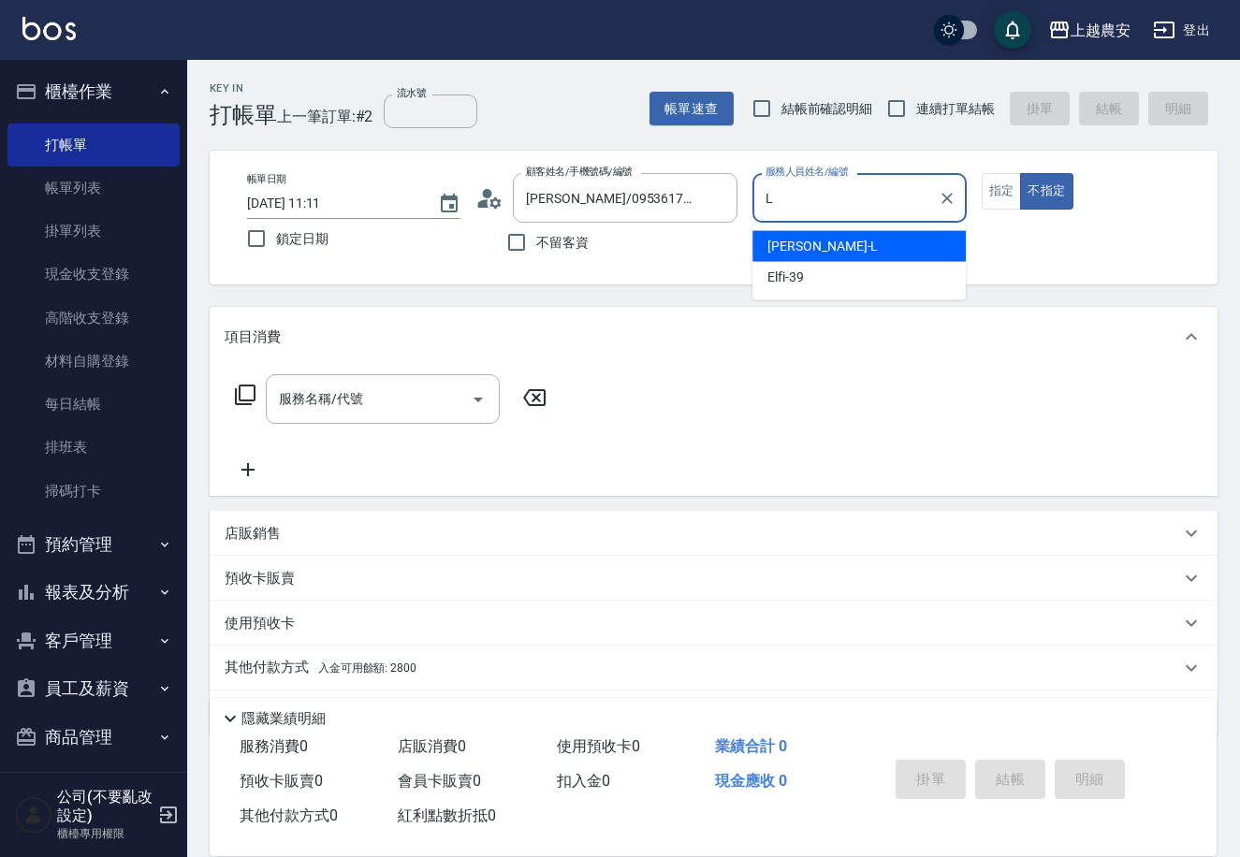
type input "Lina-L"
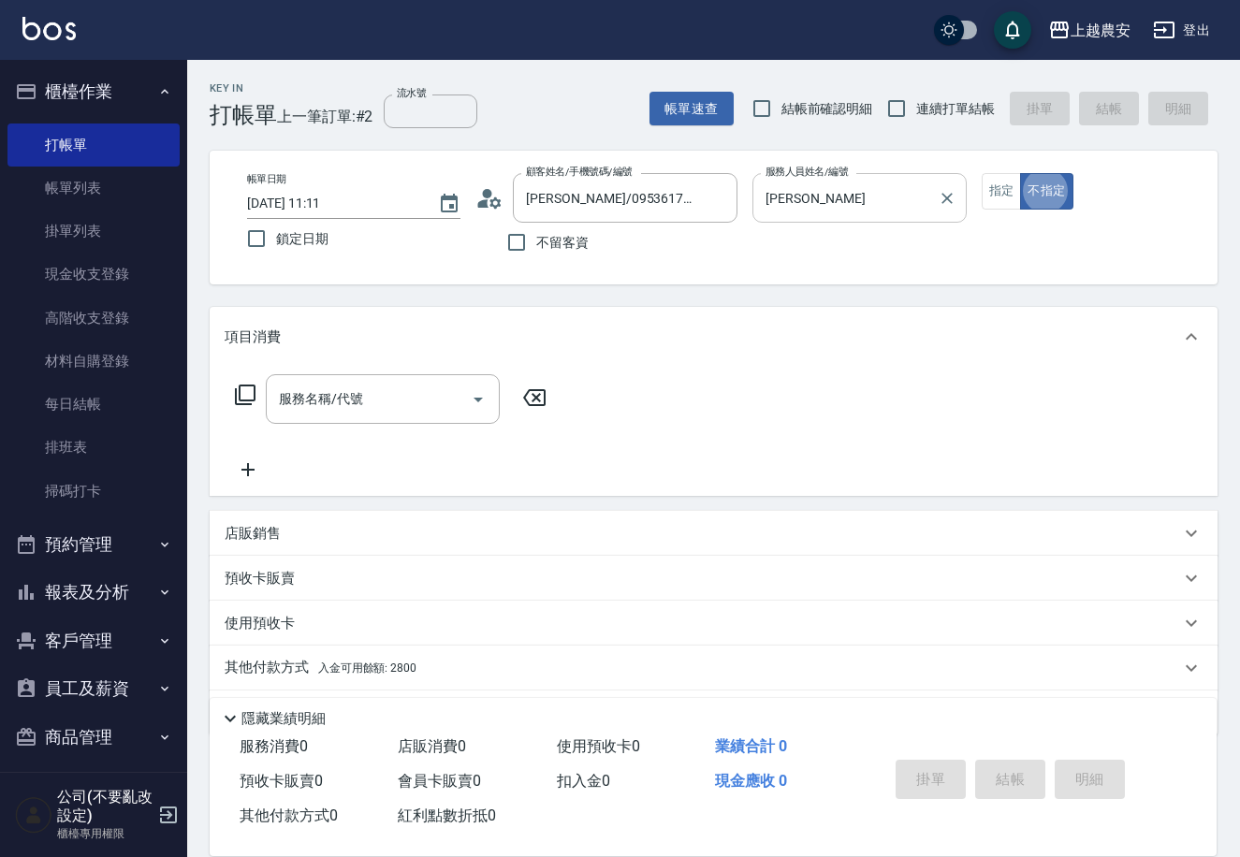
type button "false"
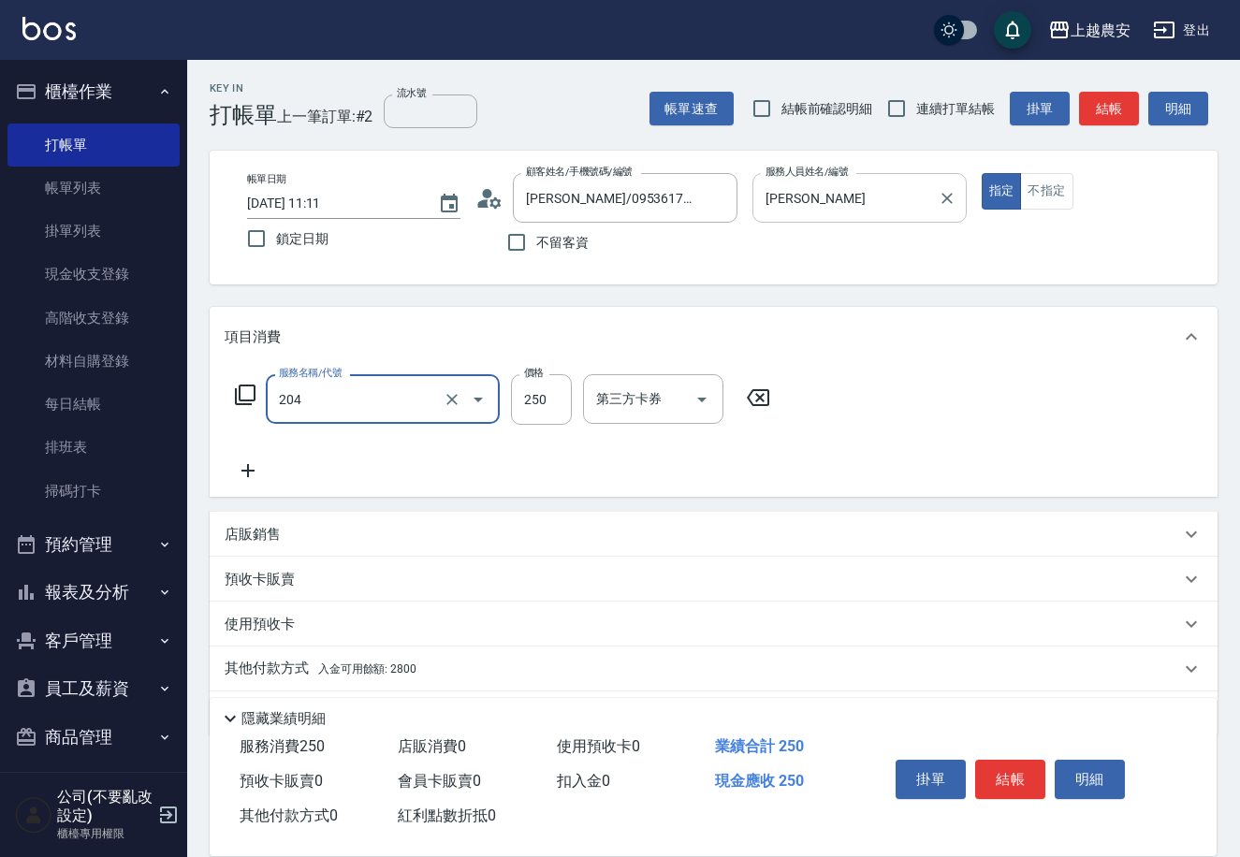
type input "梳髮(204)"
type input "200"
click at [346, 678] on p "其他付款方式 入金可用餘額: 2800" at bounding box center [321, 669] width 192 height 21
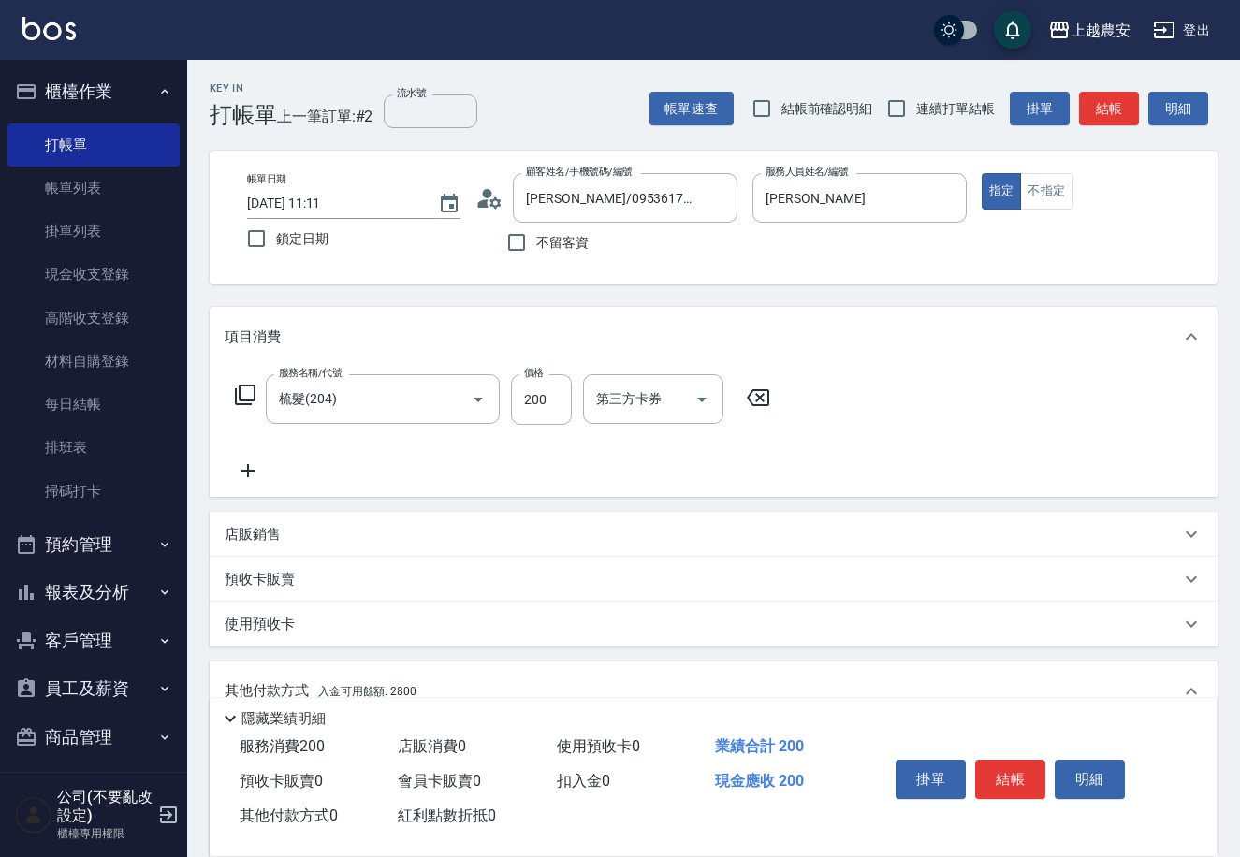
scroll to position [275, 0]
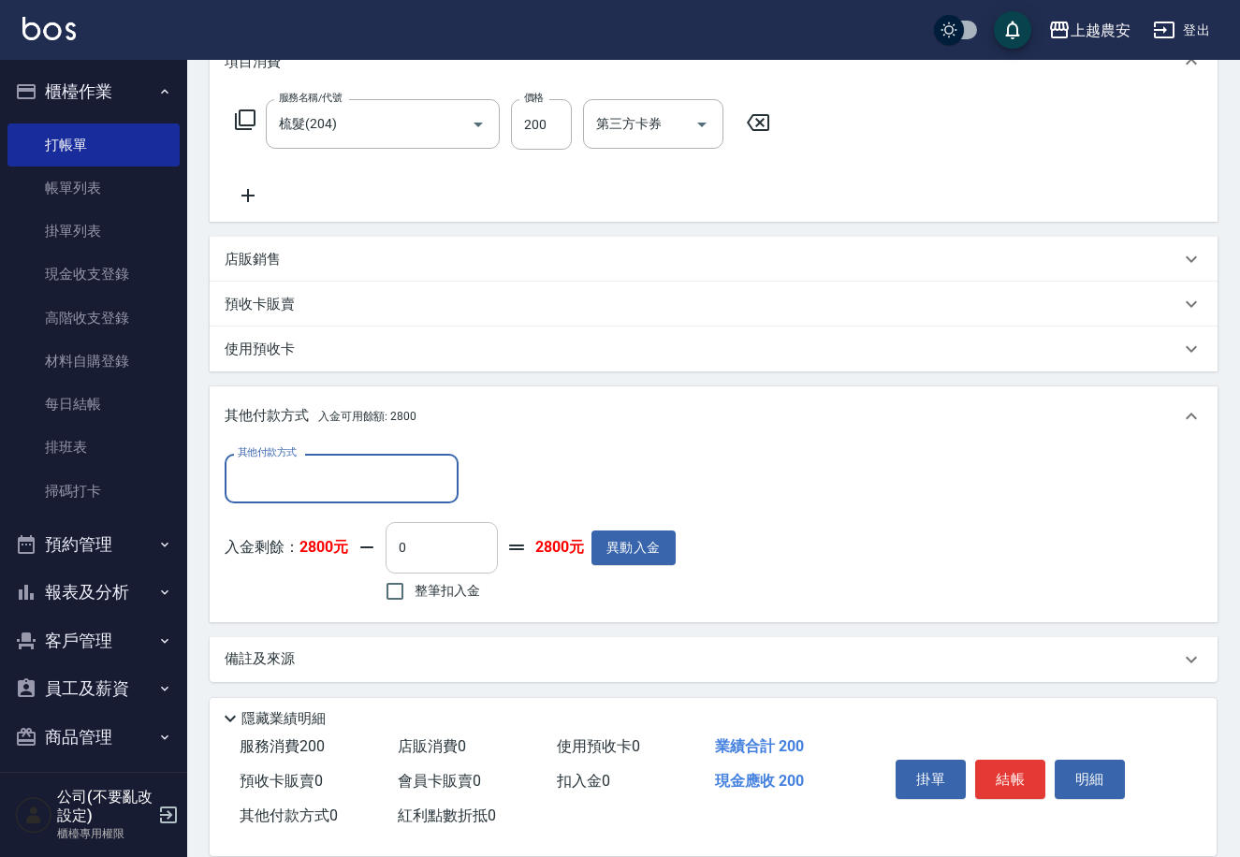
click at [387, 548] on input "0" at bounding box center [441, 547] width 112 height 51
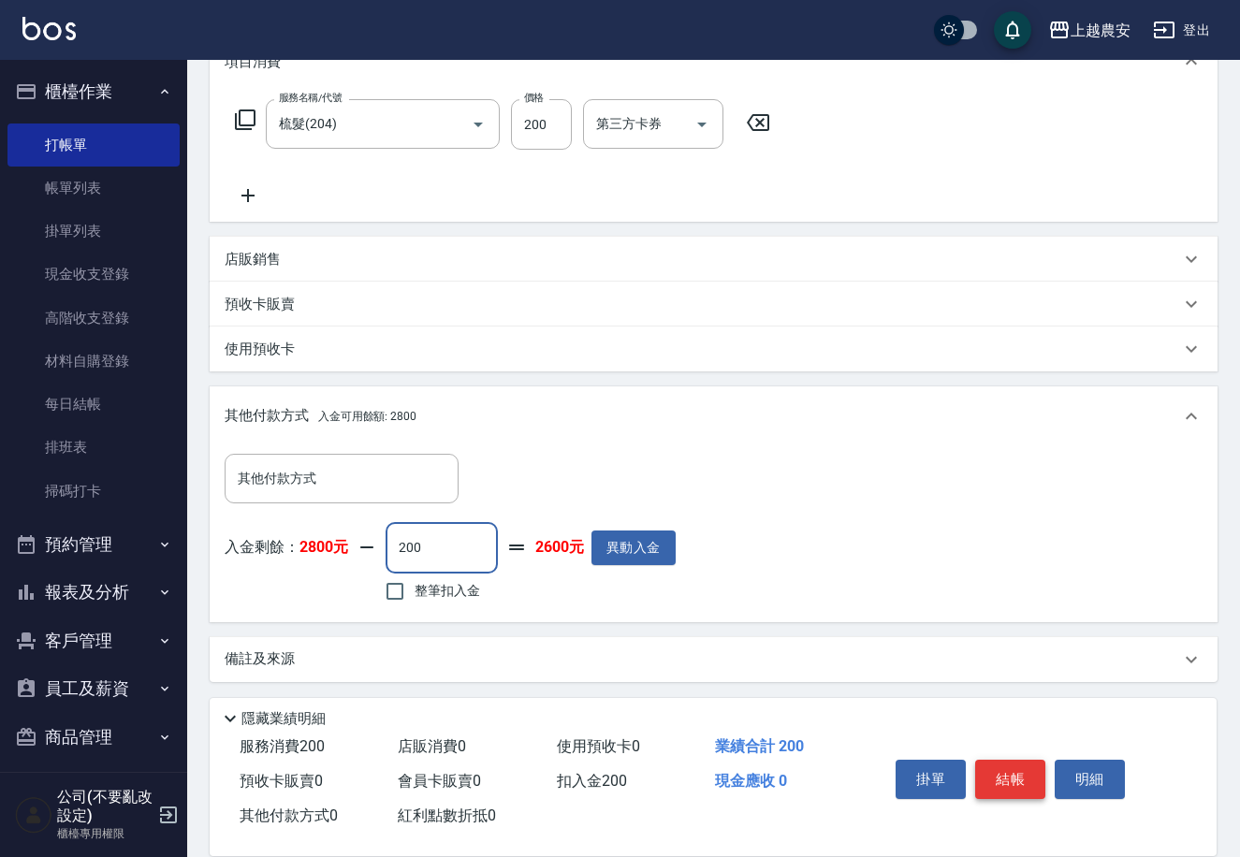
type input "200"
click at [992, 763] on button "結帳" at bounding box center [1010, 779] width 70 height 39
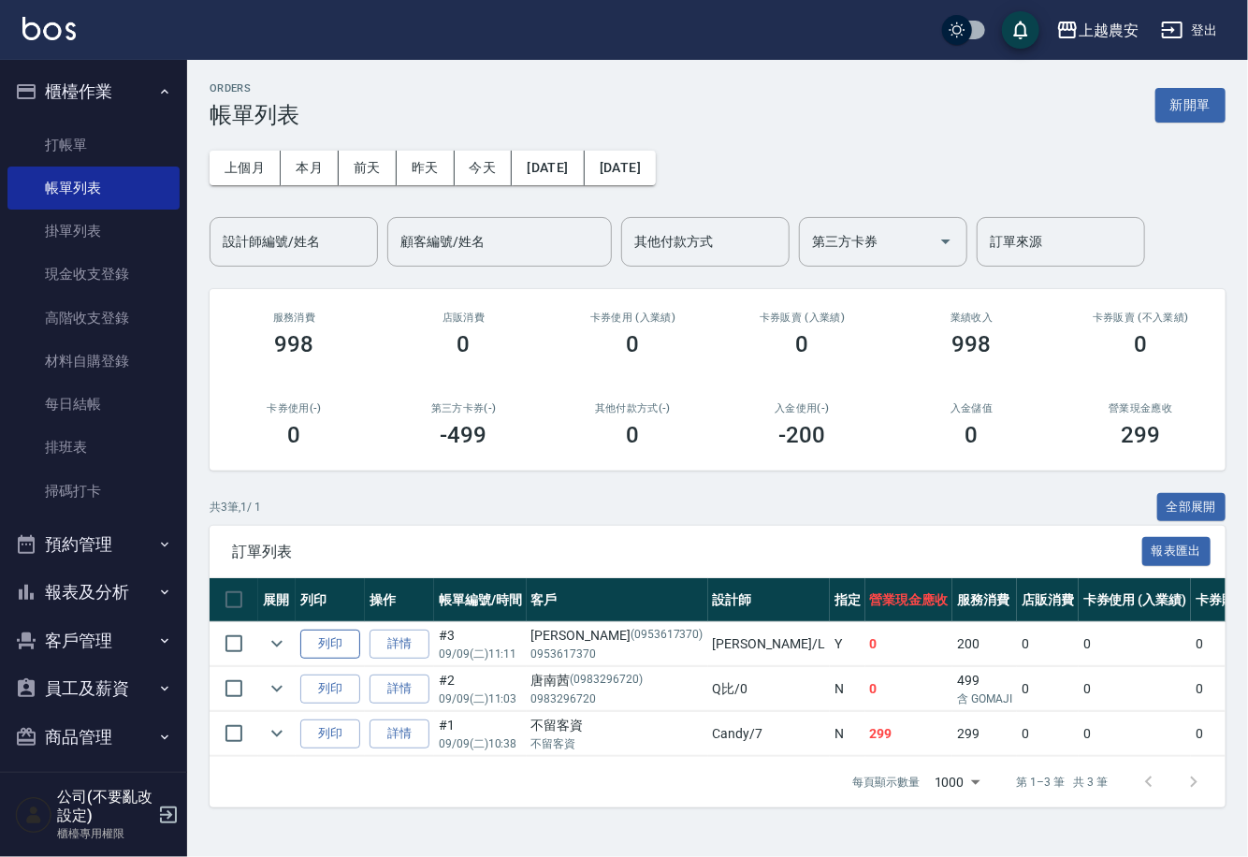
click at [324, 646] on button "列印" at bounding box center [330, 644] width 60 height 29
click at [92, 144] on link "打帳單" at bounding box center [93, 145] width 172 height 43
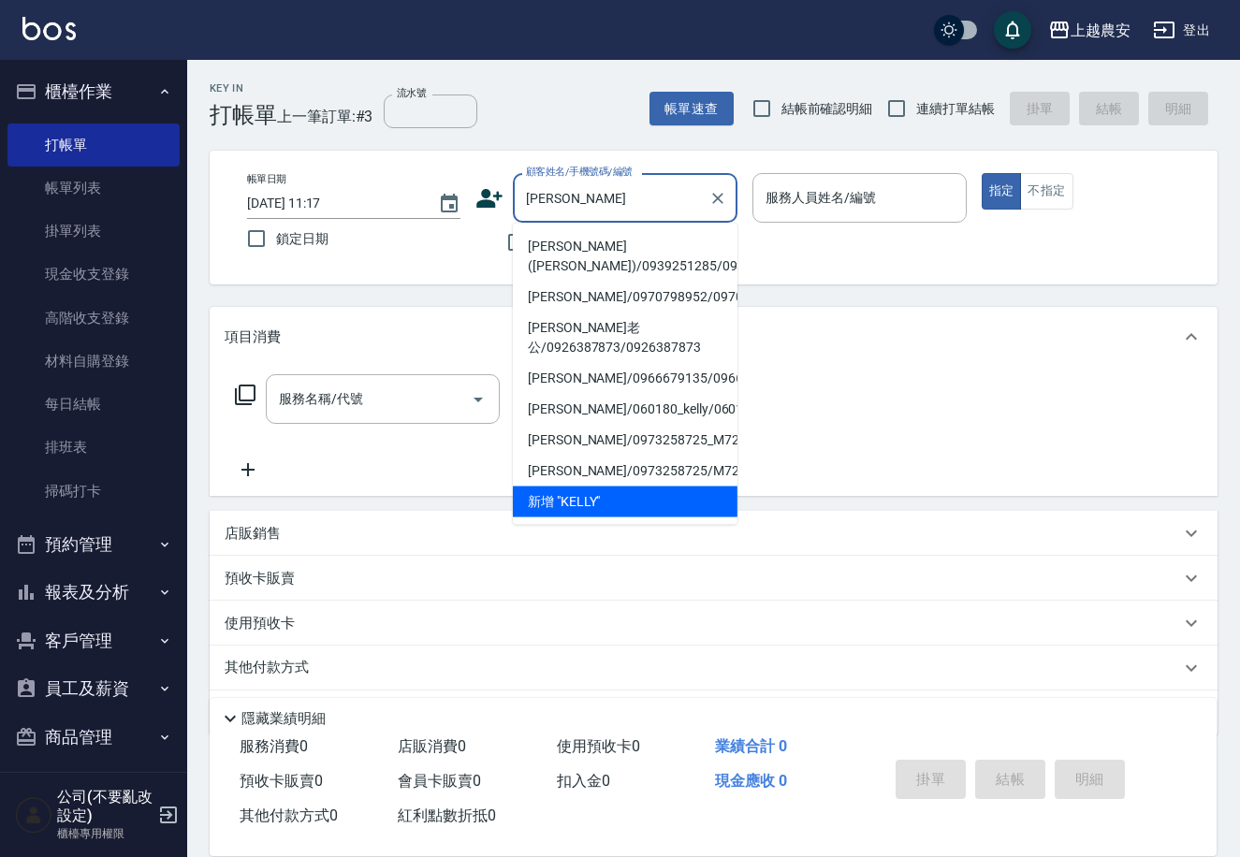
click at [552, 238] on li "[PERSON_NAME]([PERSON_NAME])/0939251285/0939251285" at bounding box center [625, 256] width 225 height 51
type input "[PERSON_NAME]([PERSON_NAME])/0939251285/0939251285"
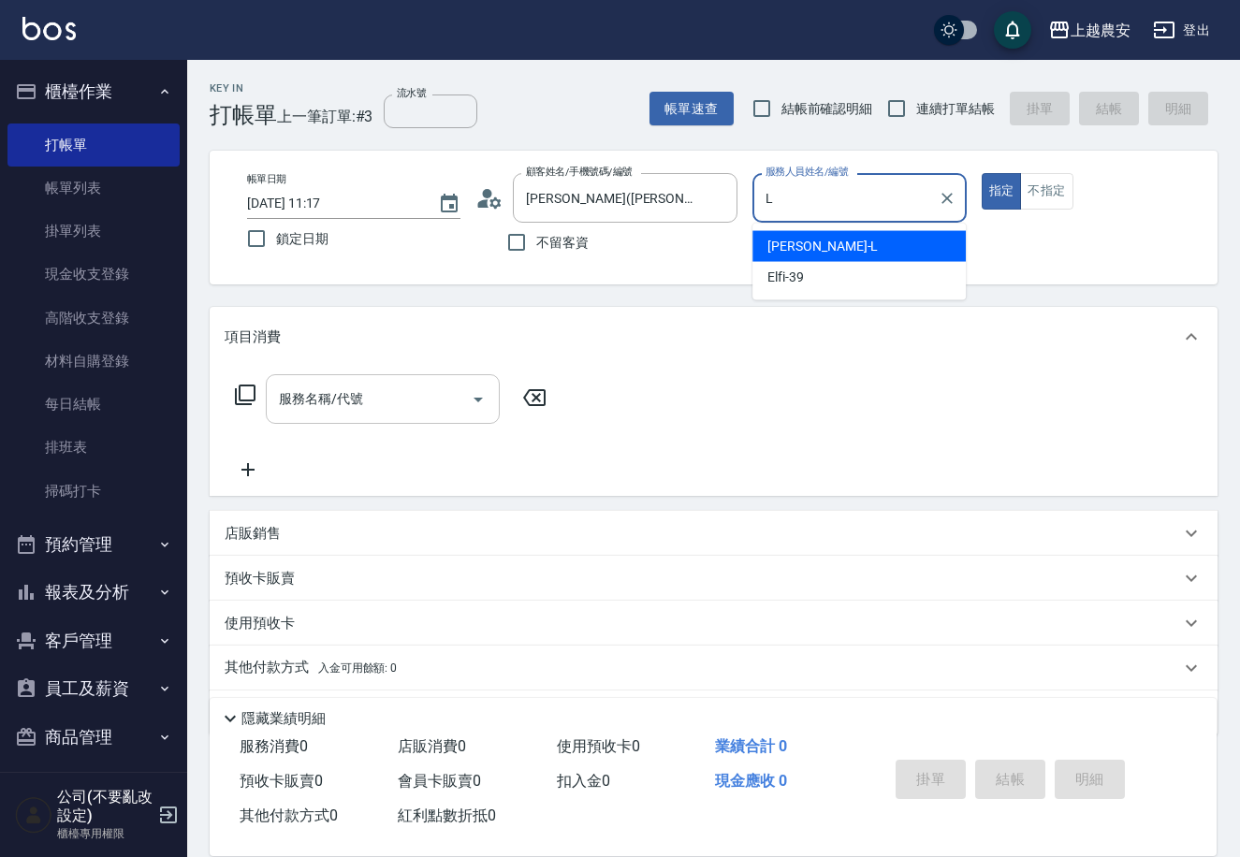
type input "Lina-L"
type button "true"
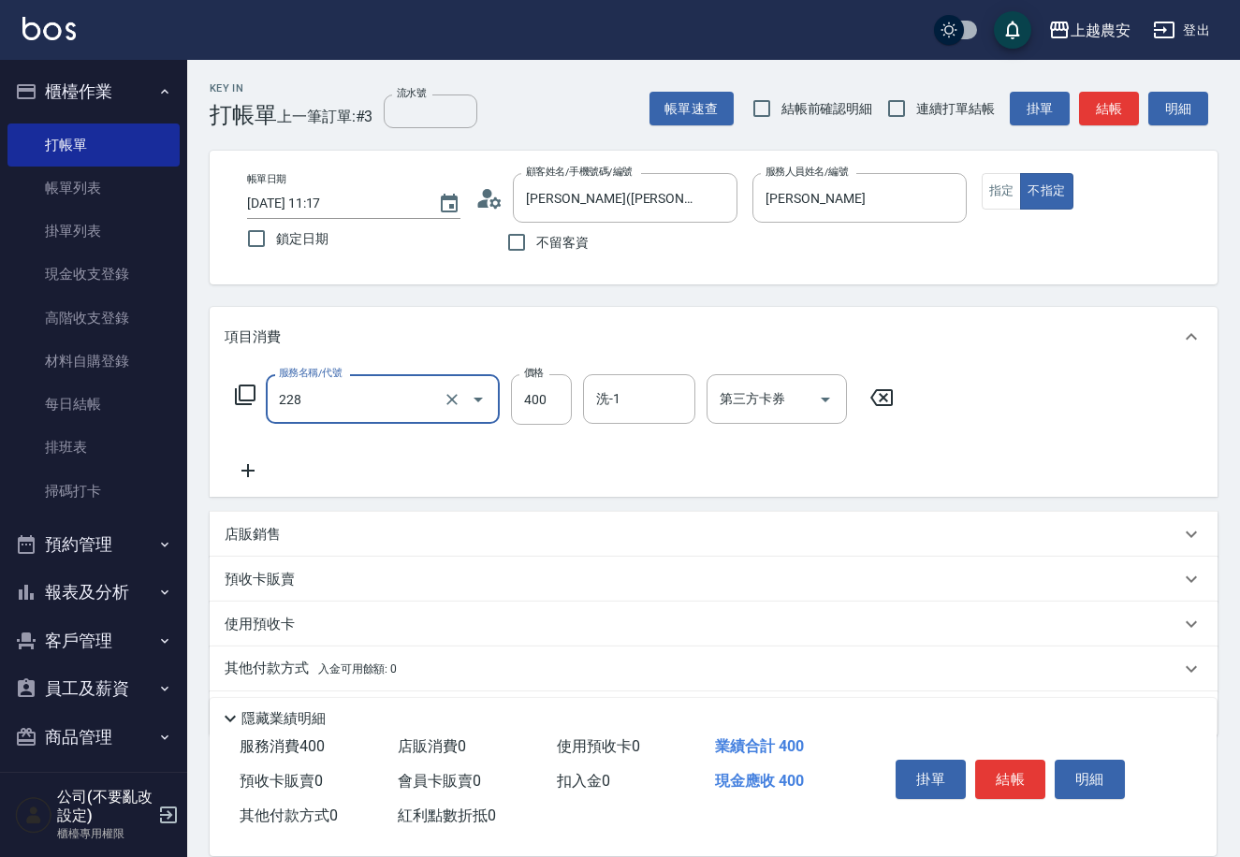
type input "洗髮(228)"
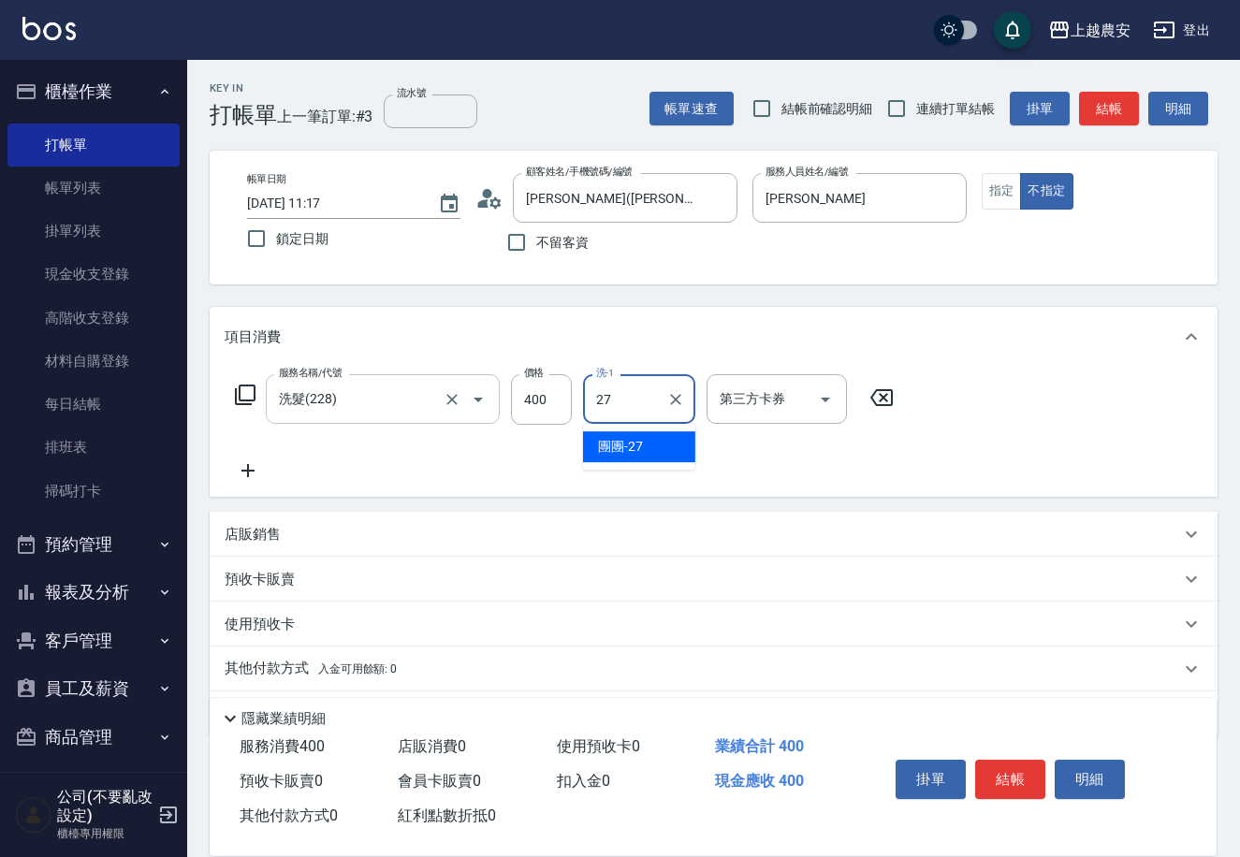
type input "團團-27"
click at [998, 784] on button "結帳" at bounding box center [1010, 779] width 70 height 39
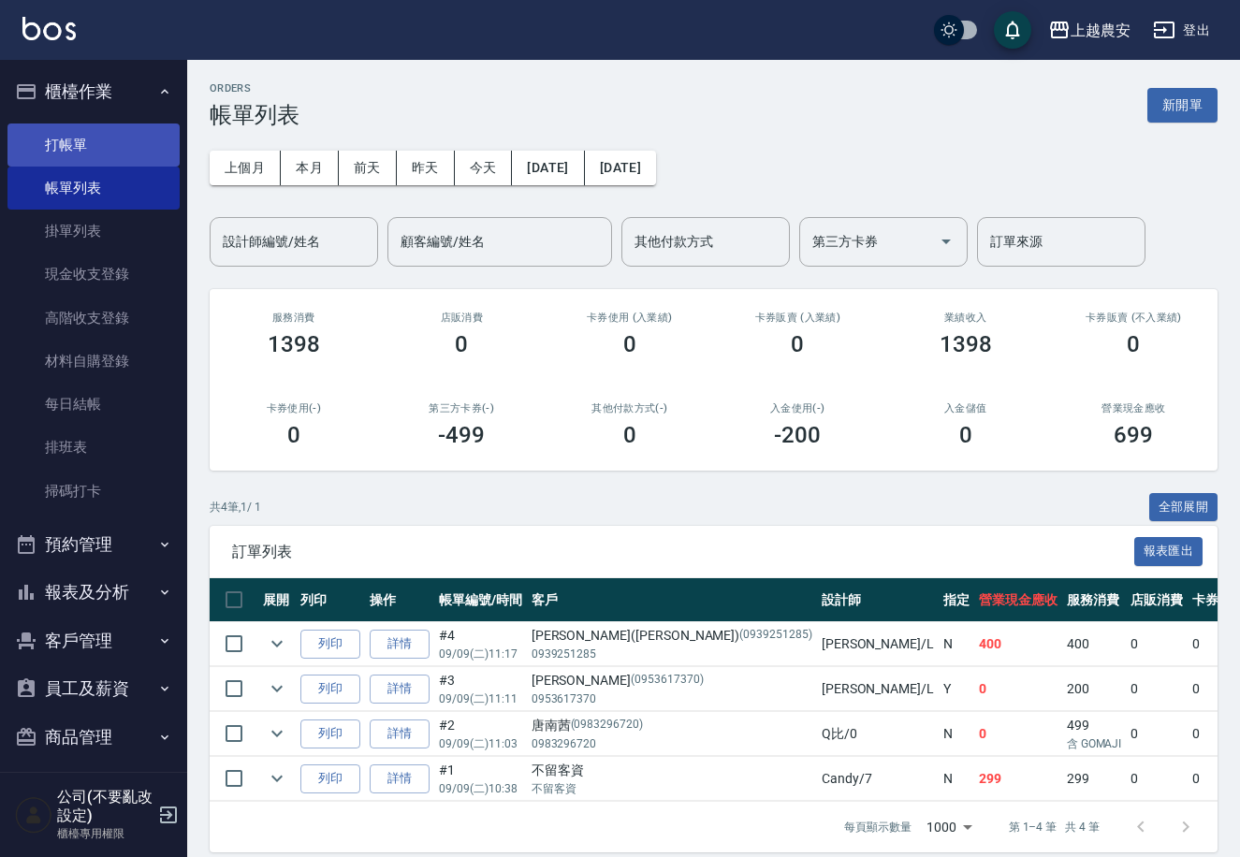
click at [95, 150] on link "打帳單" at bounding box center [93, 145] width 172 height 43
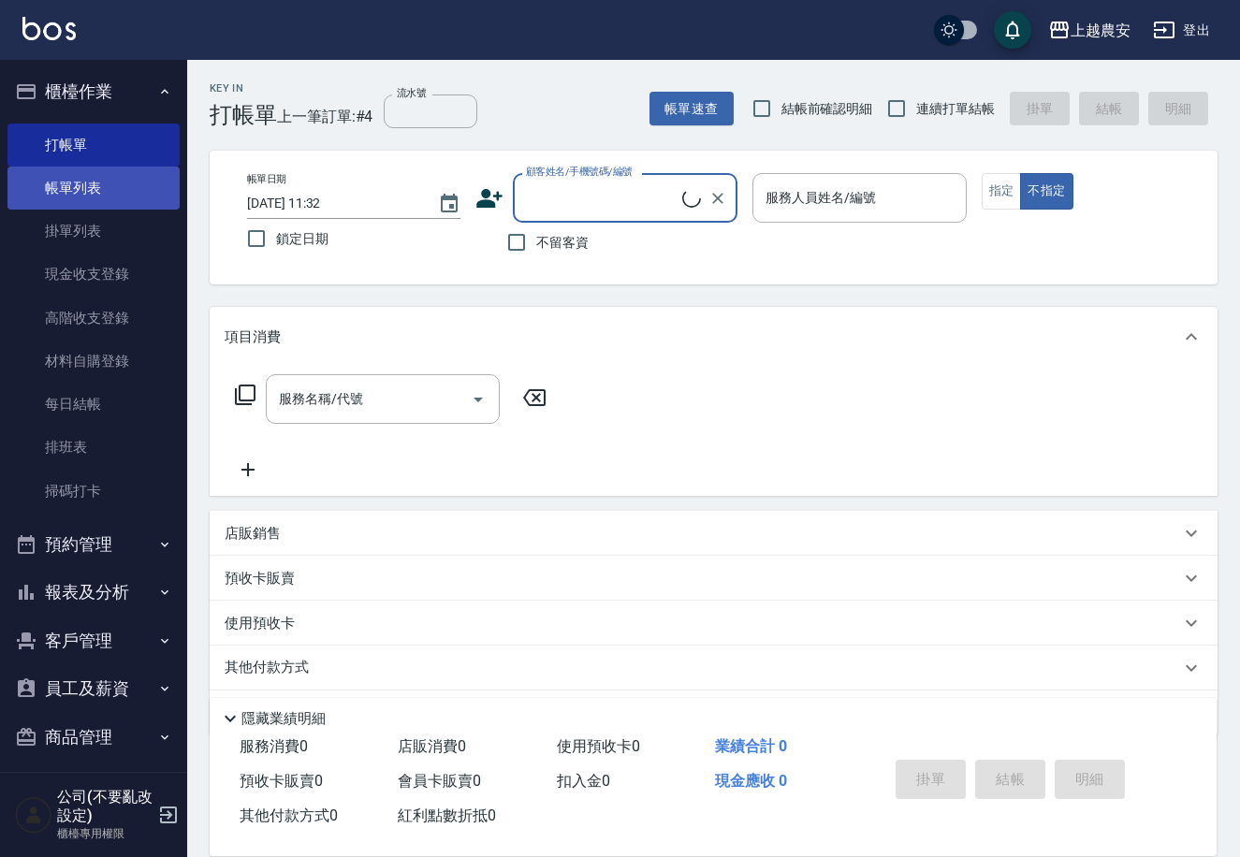
click at [102, 196] on link "帳單列表" at bounding box center [93, 188] width 172 height 43
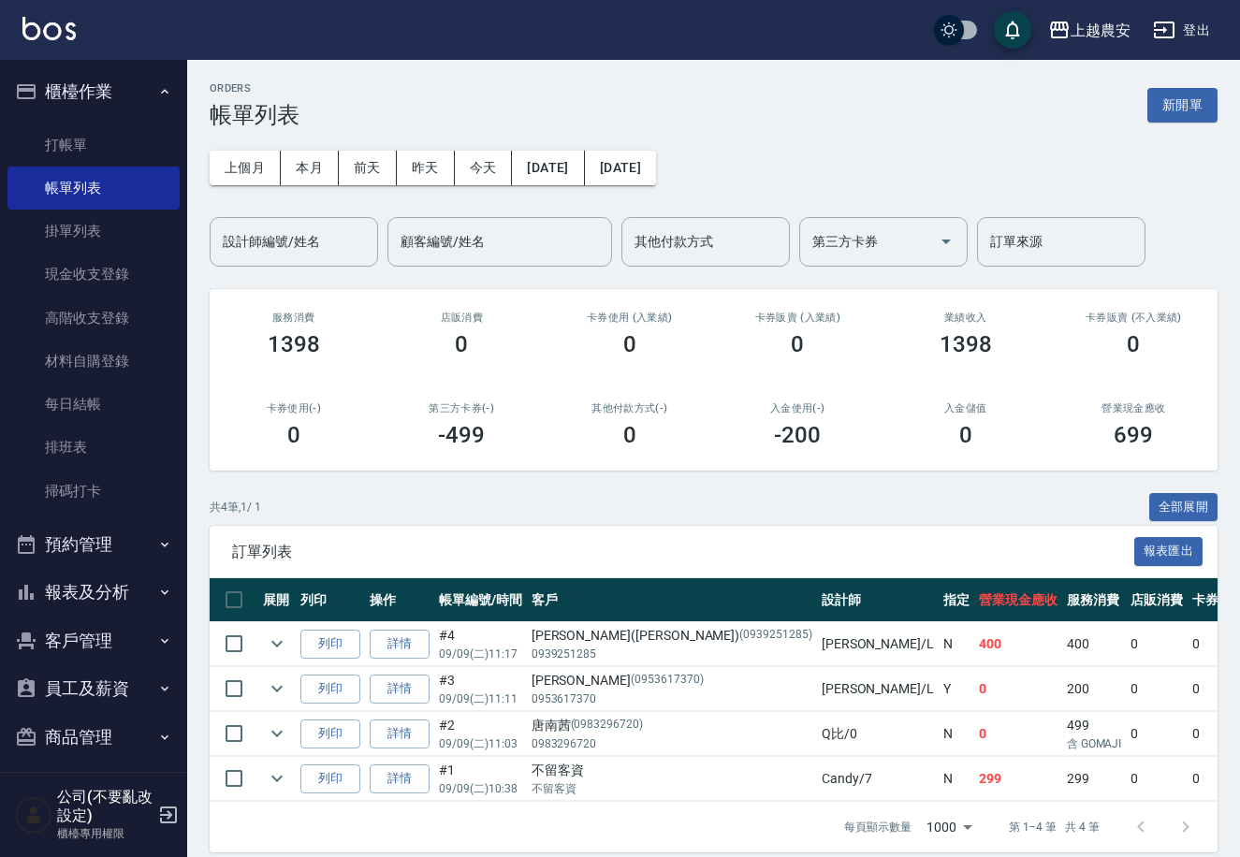
scroll to position [10, 0]
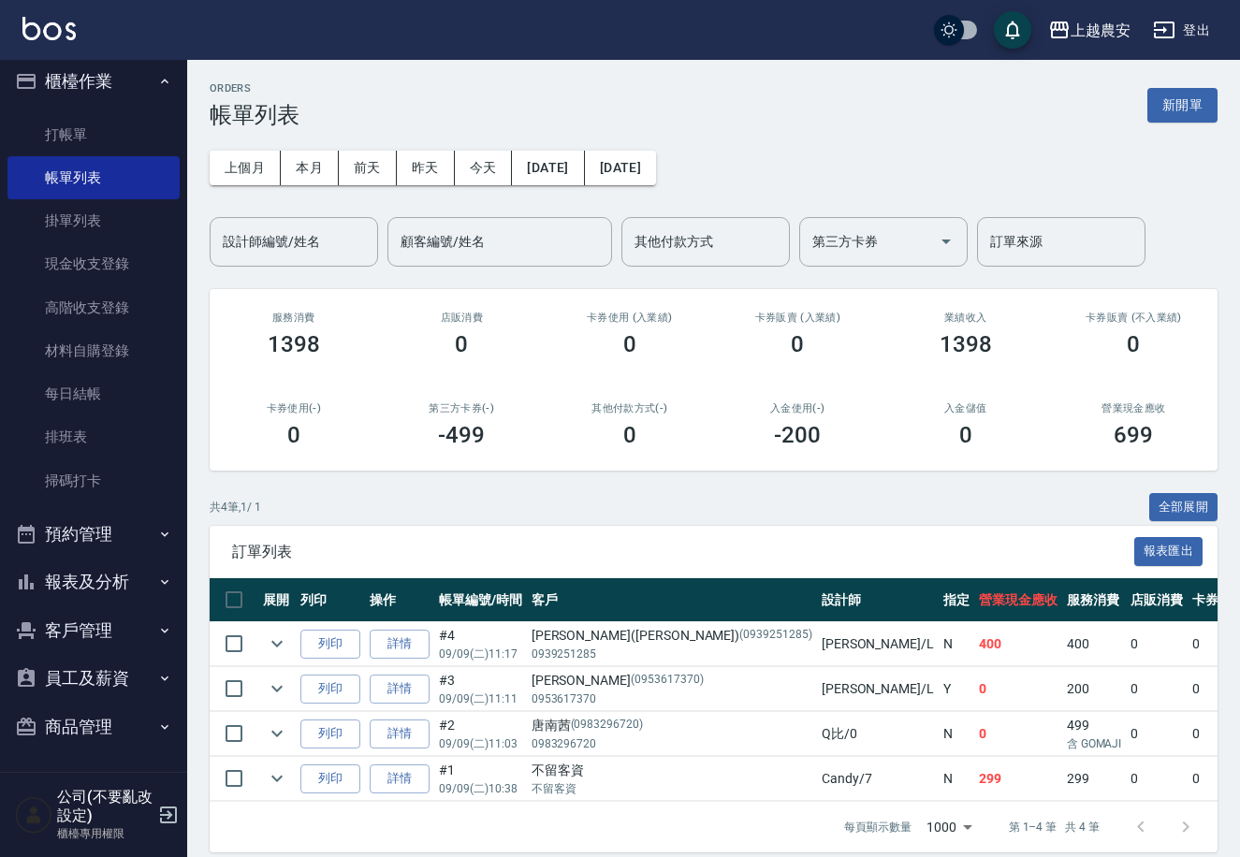
click at [103, 572] on button "報表及分析" at bounding box center [93, 582] width 172 height 49
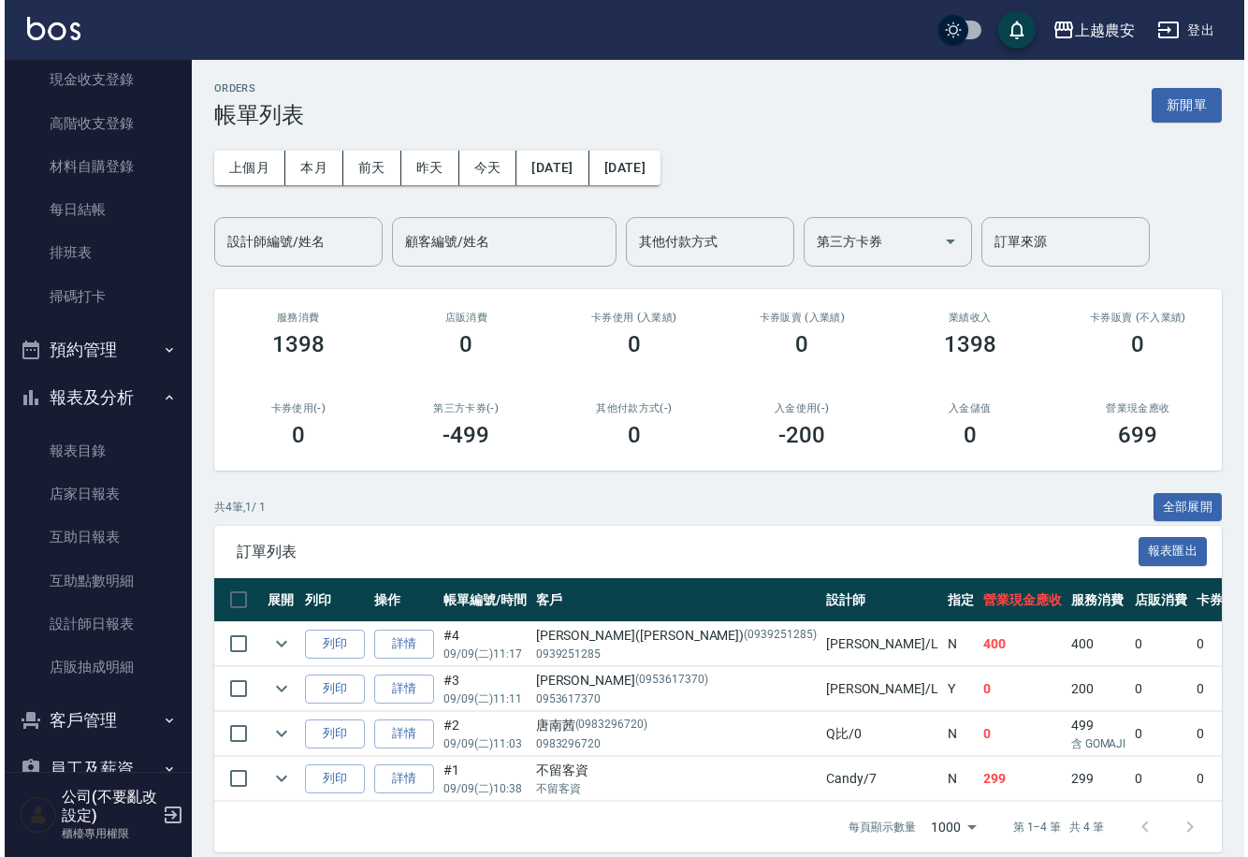
scroll to position [266, 0]
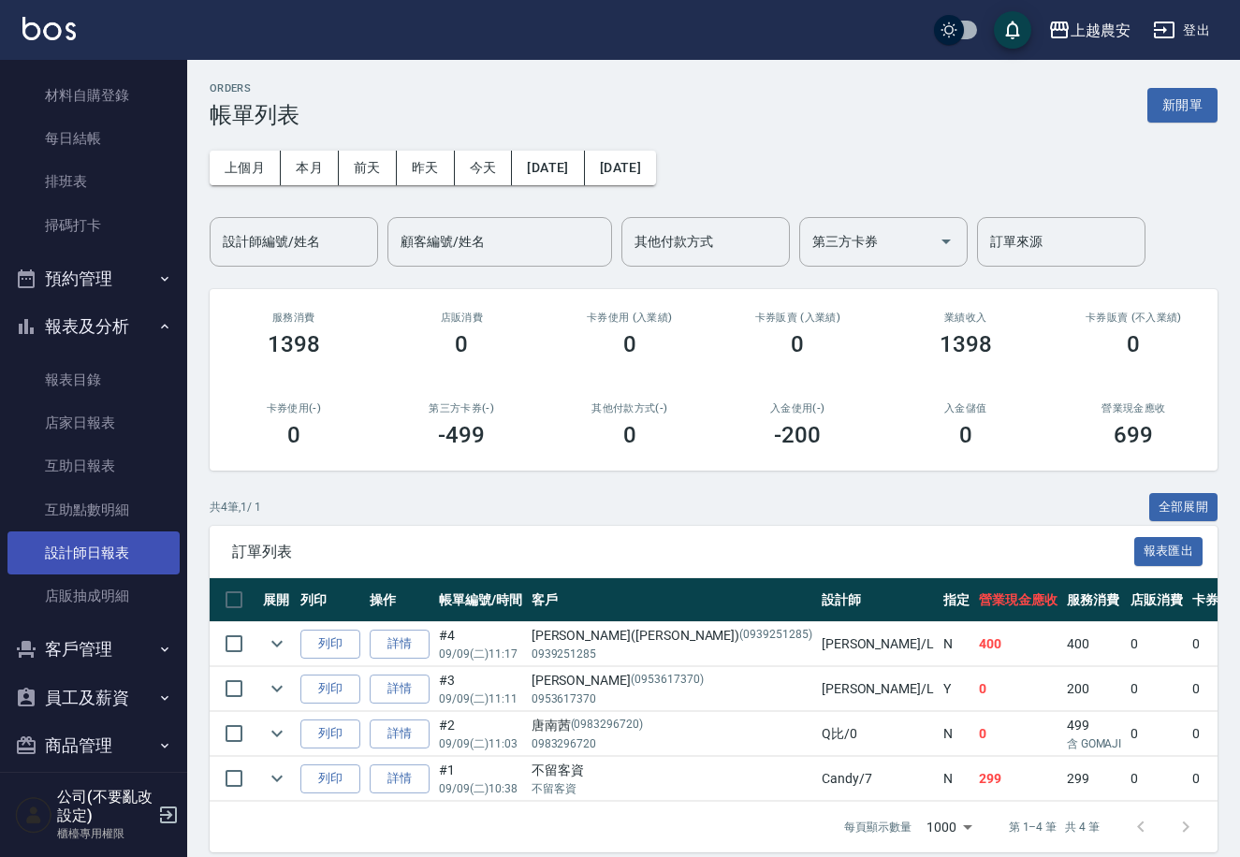
click at [103, 533] on link "設計師日報表" at bounding box center [93, 552] width 172 height 43
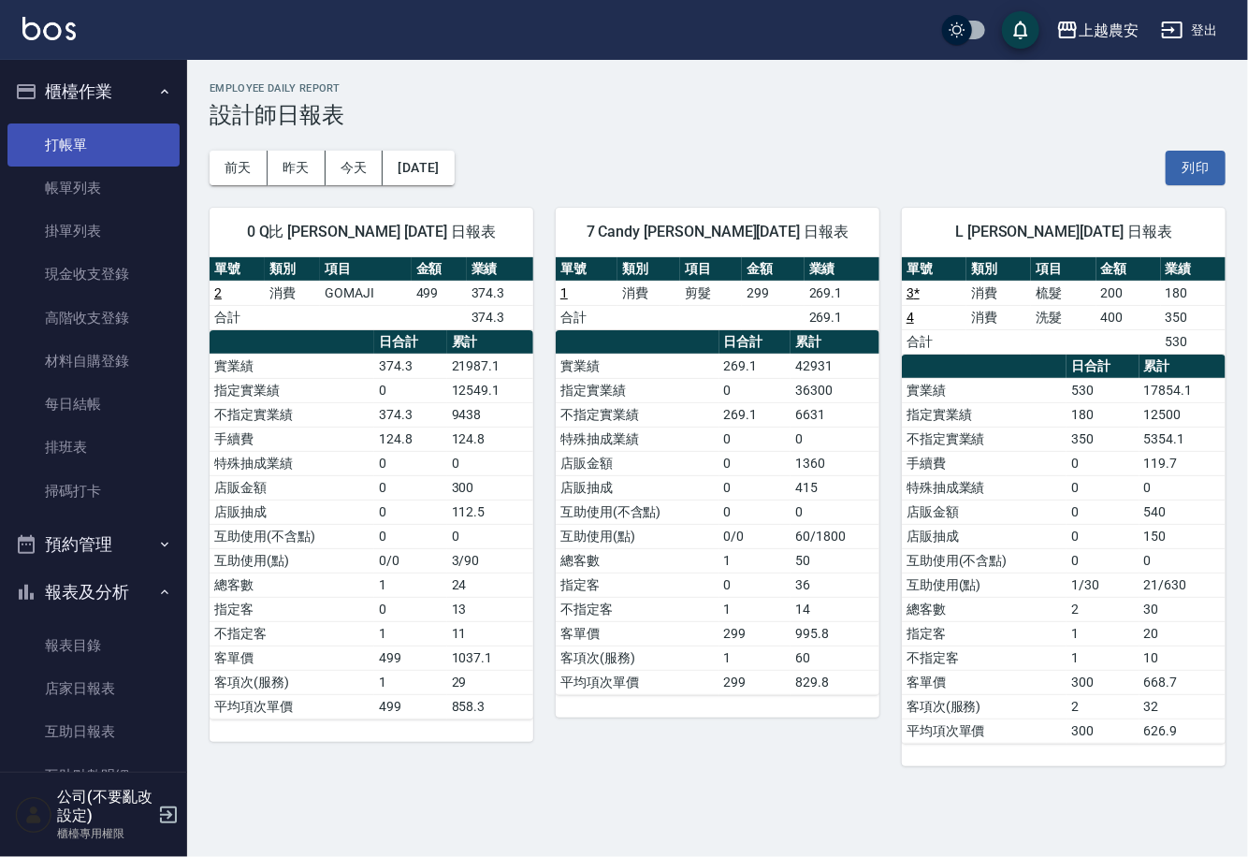
click at [115, 133] on link "打帳單" at bounding box center [93, 145] width 172 height 43
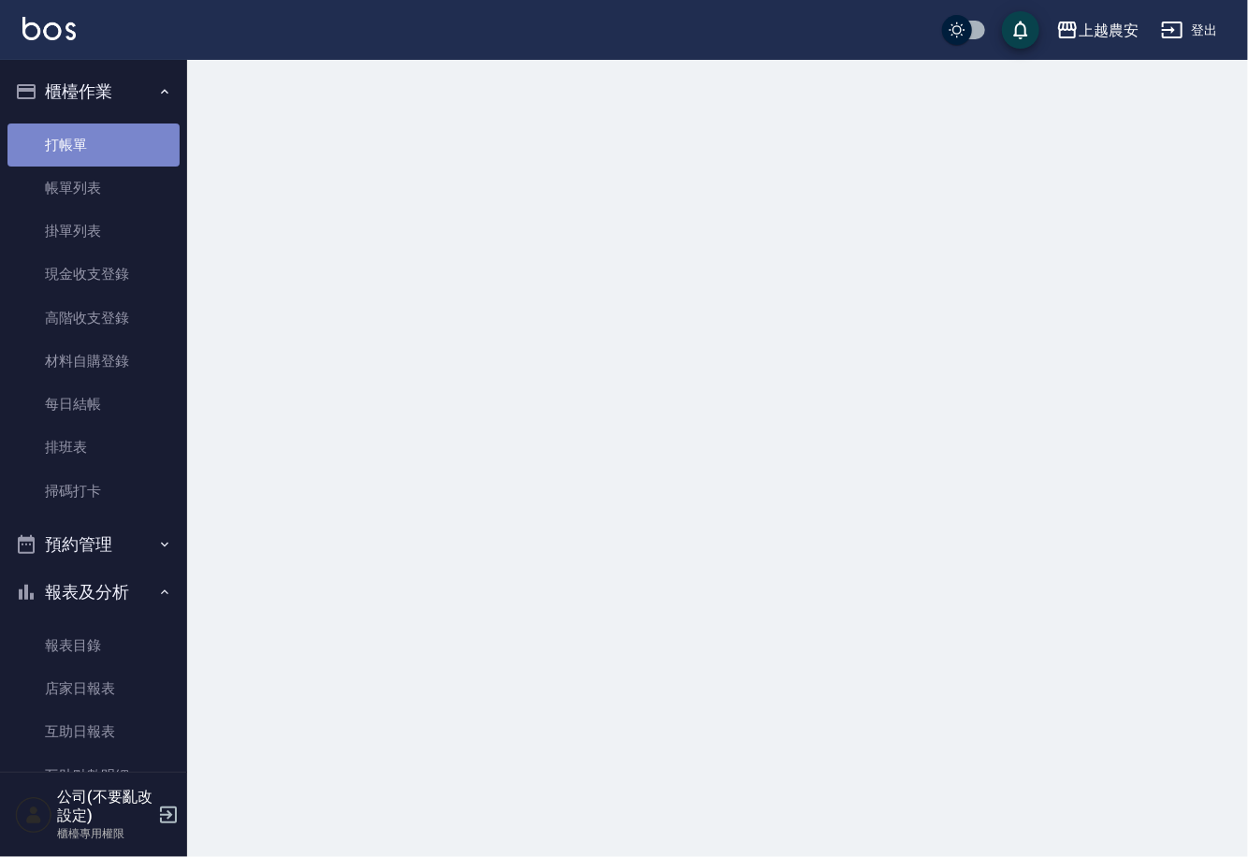
click at [115, 133] on link "打帳單" at bounding box center [93, 145] width 172 height 43
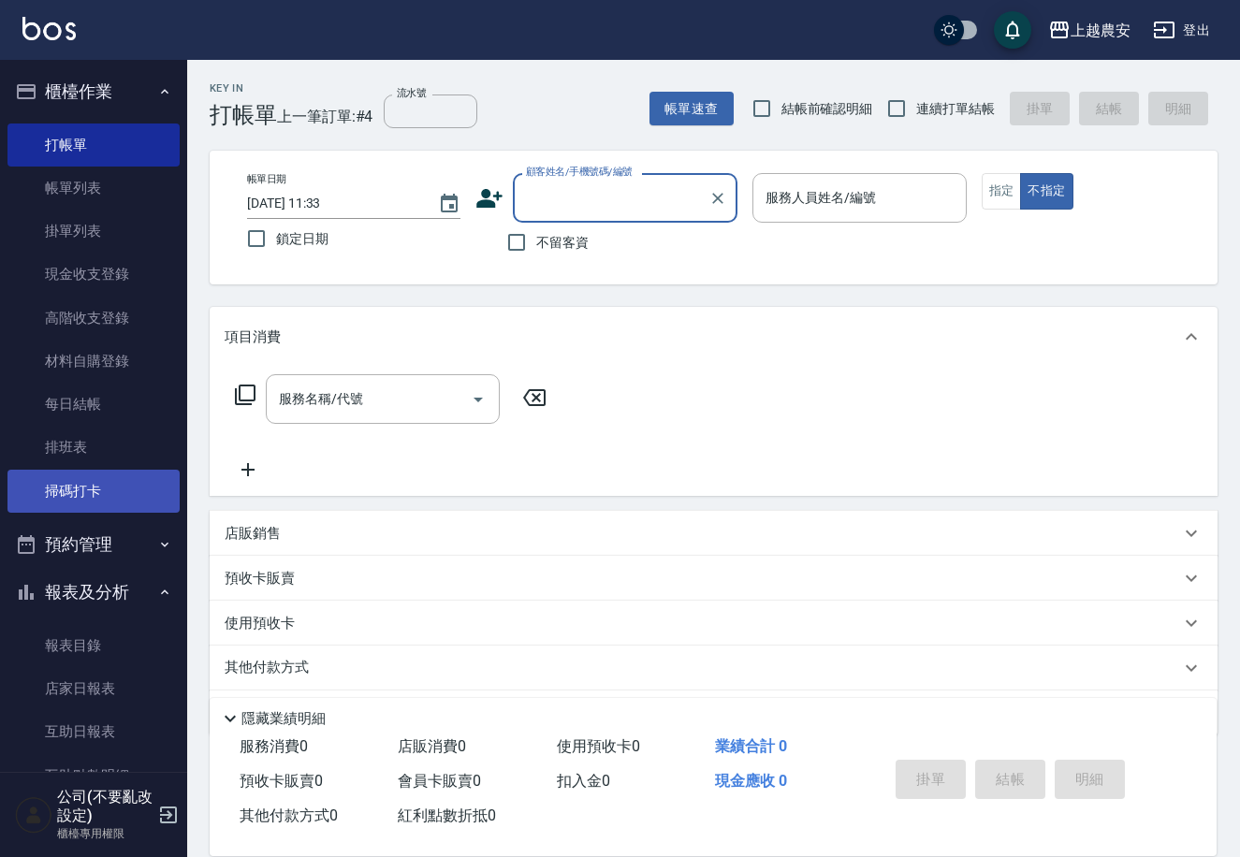
click at [109, 493] on link "掃碼打卡" at bounding box center [93, 491] width 172 height 43
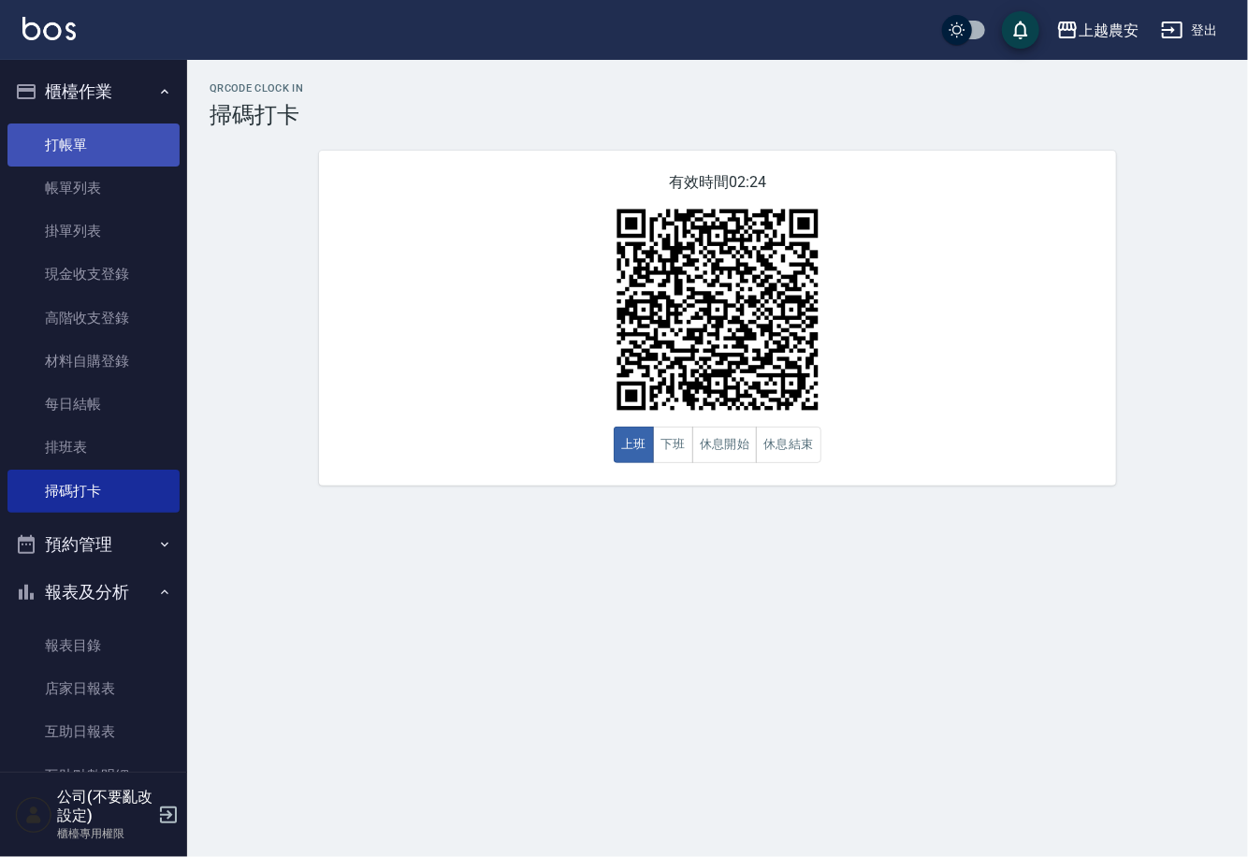
click at [83, 154] on link "打帳單" at bounding box center [93, 145] width 172 height 43
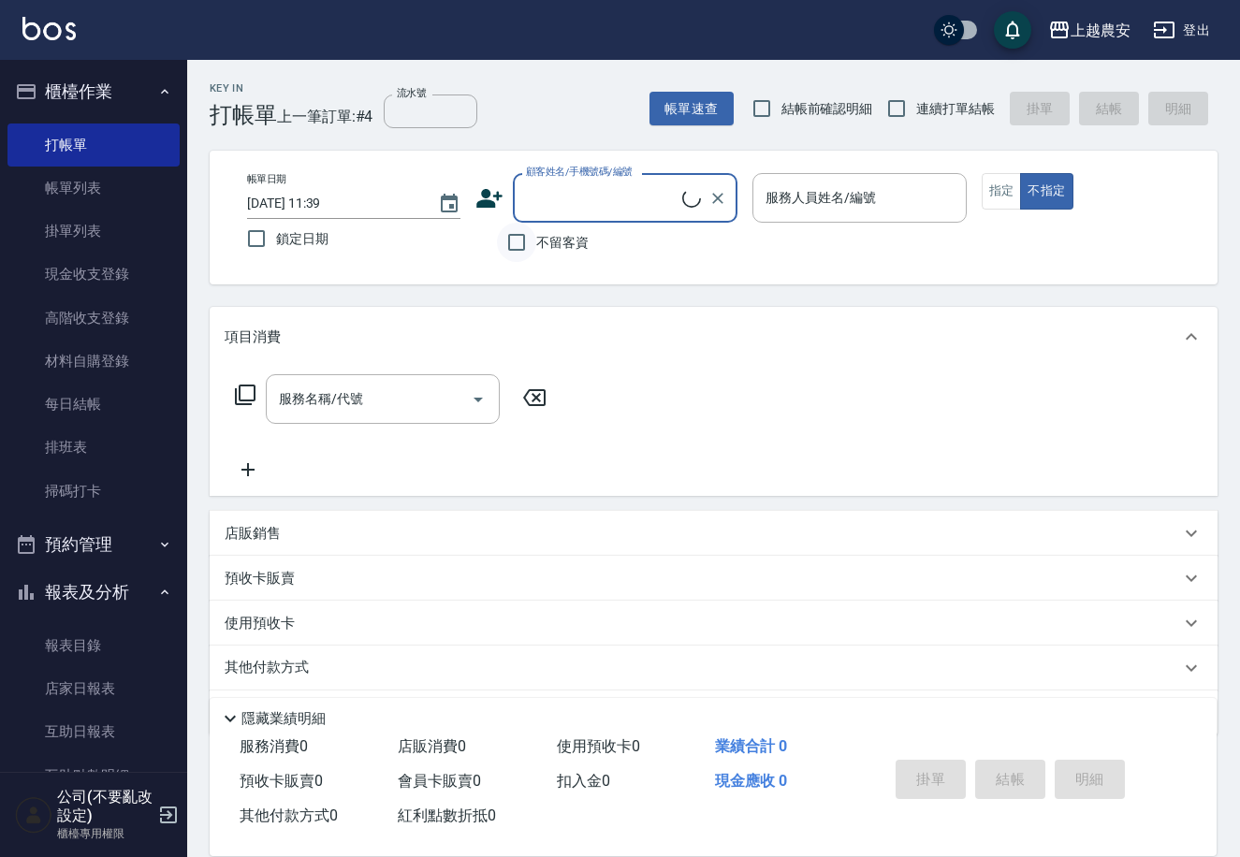
click at [532, 236] on input "不留客資" at bounding box center [516, 242] width 39 height 39
checkbox input "true"
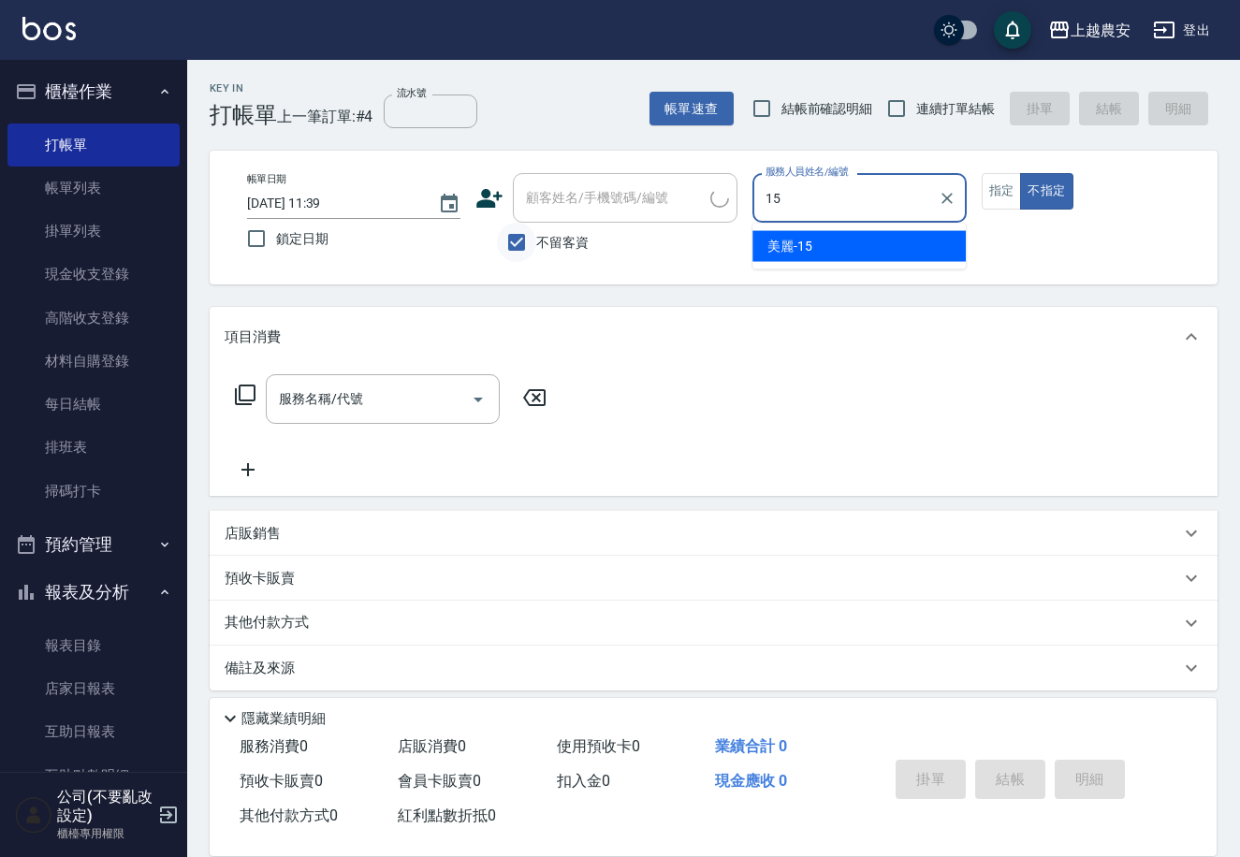
type input "美麗-15"
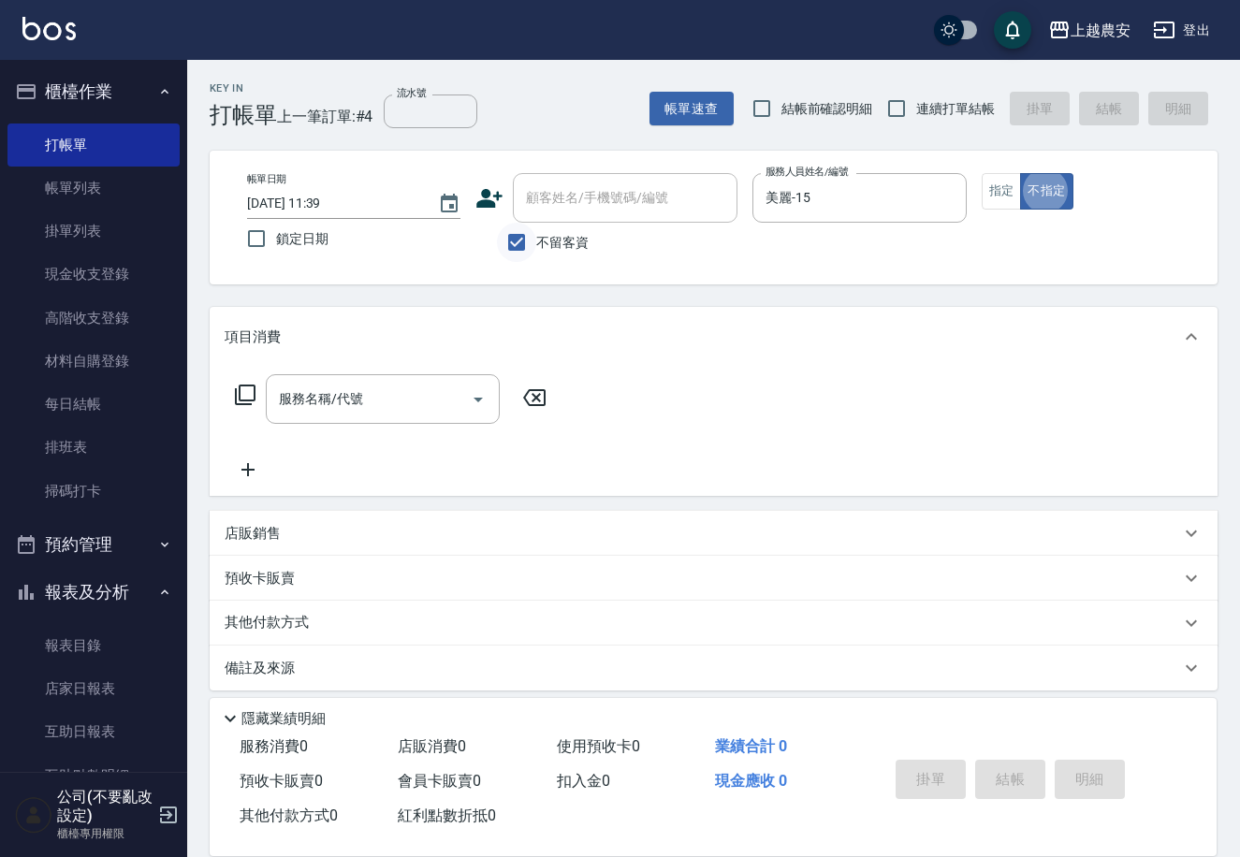
type button "false"
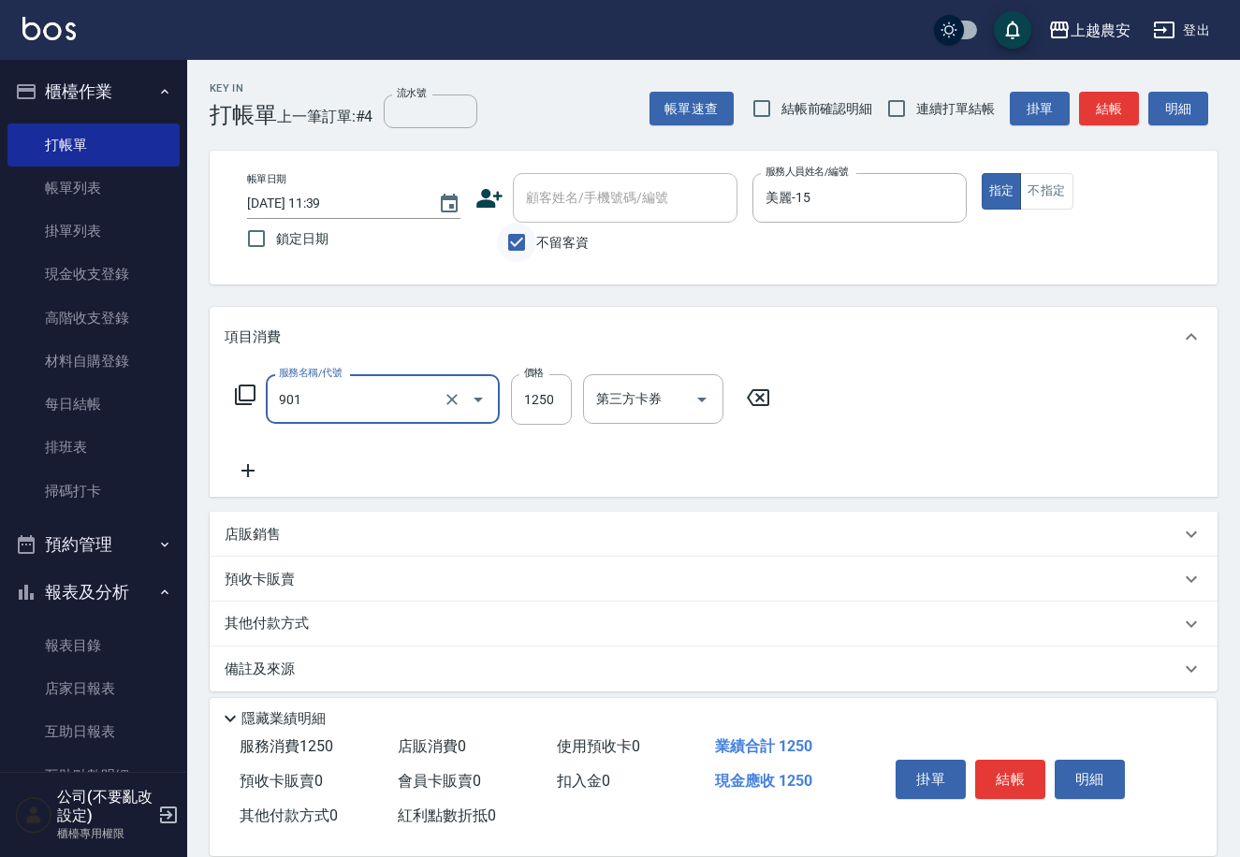
type input "修手指甲(901)"
type input "950"
click at [244, 536] on p "店販銷售" at bounding box center [253, 535] width 56 height 20
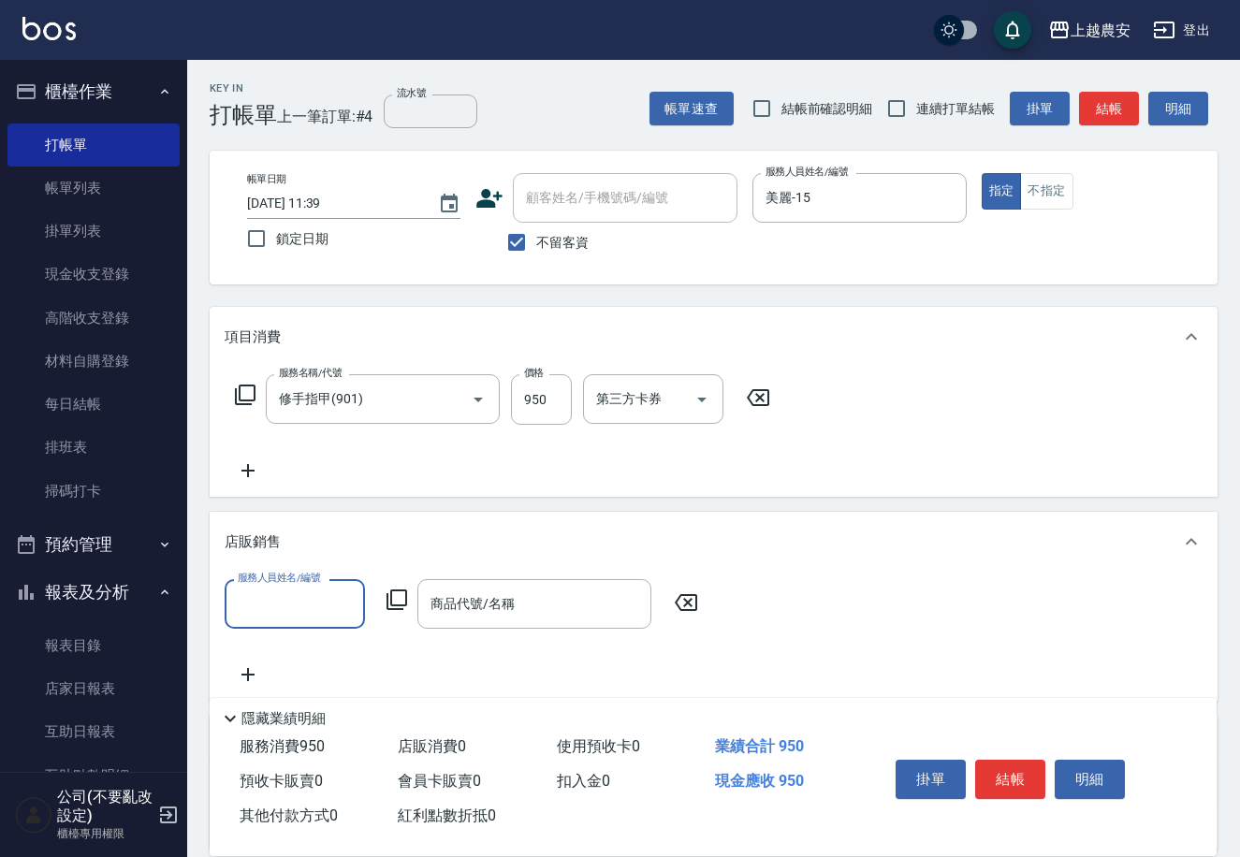
scroll to position [1, 0]
type input "美麗-15"
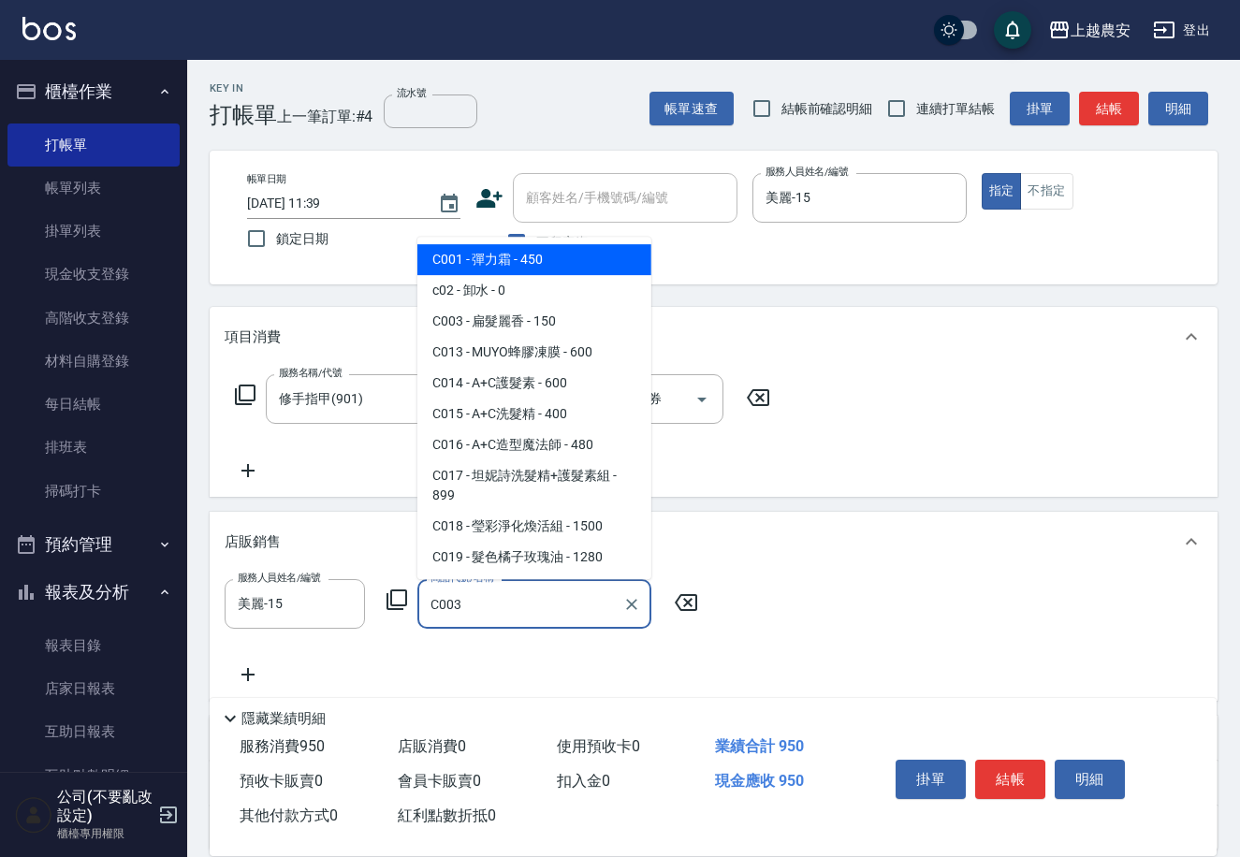
type input "扁髮麗香"
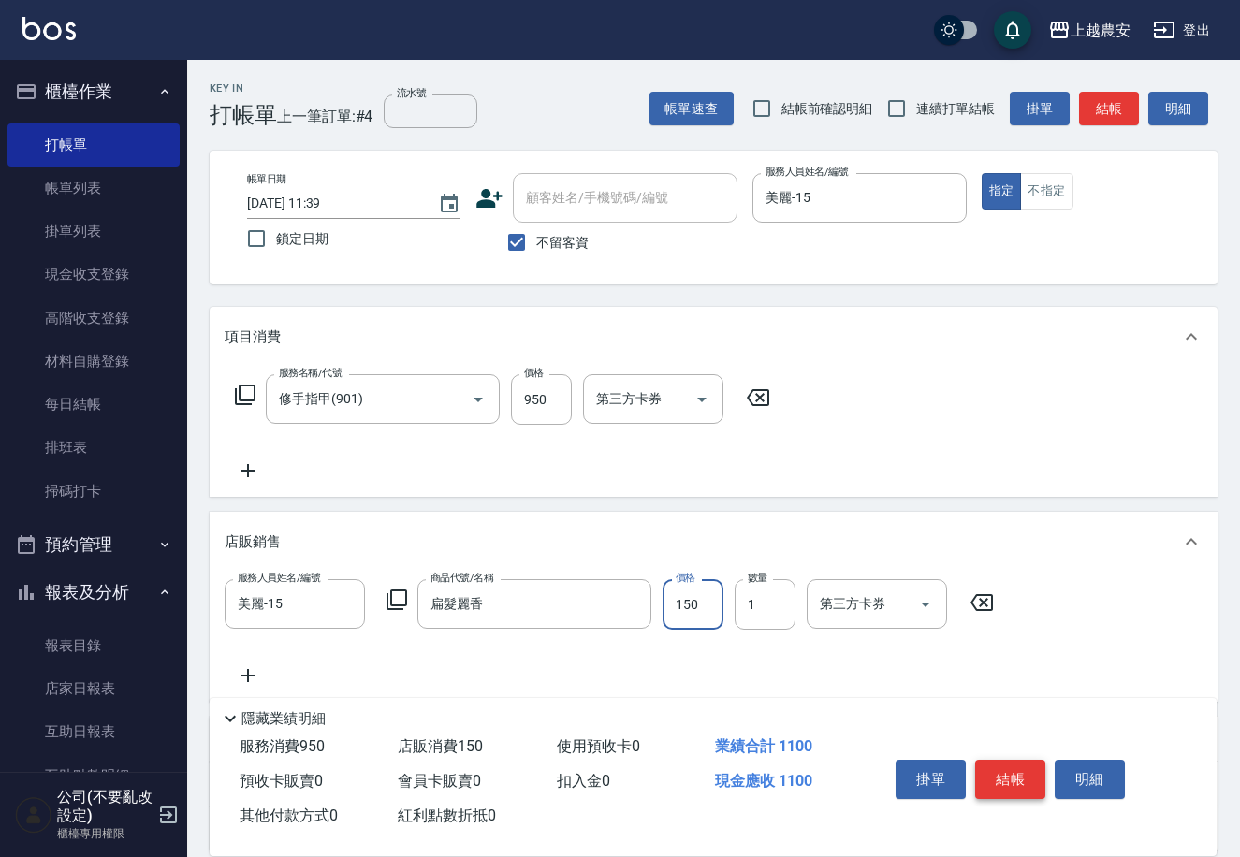
click at [1027, 776] on button "結帳" at bounding box center [1010, 779] width 70 height 39
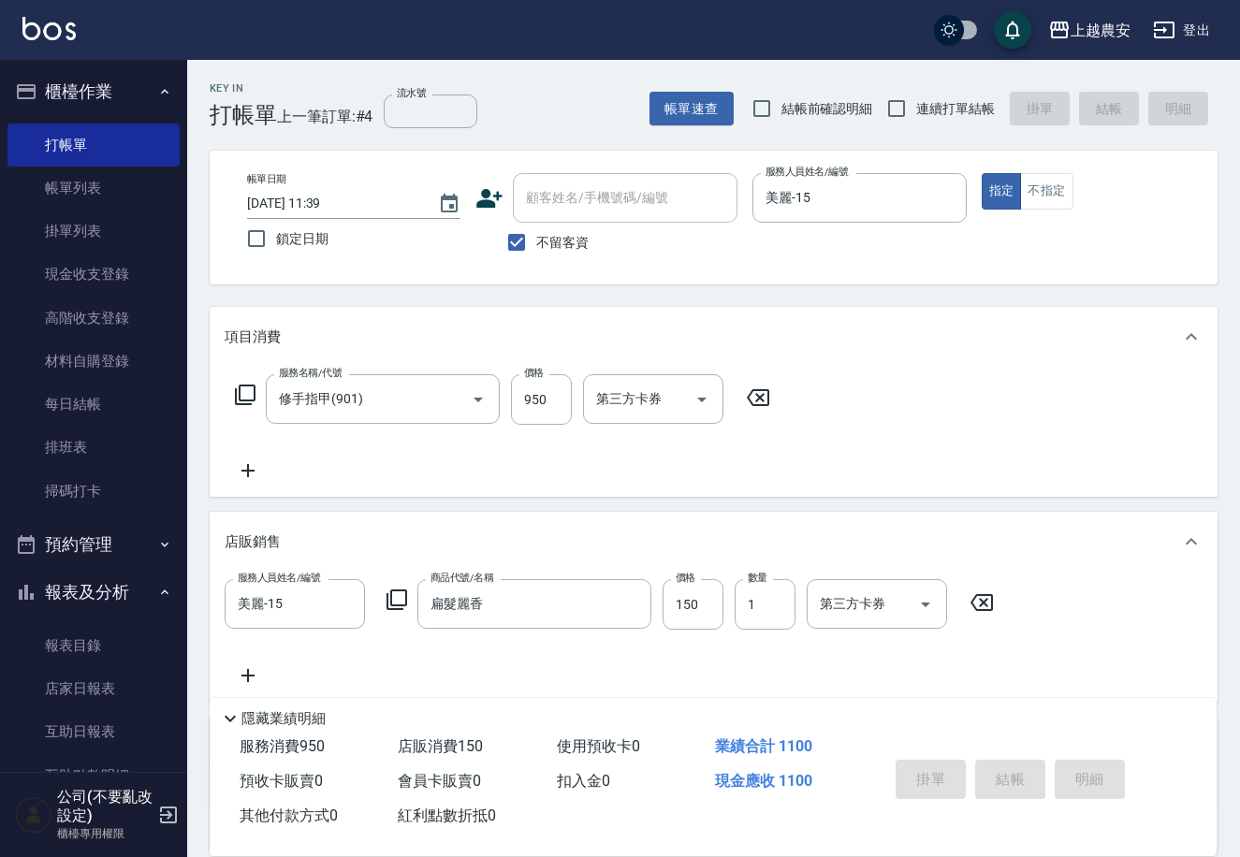
click at [1025, 775] on div "掛單 結帳 明細" at bounding box center [1010, 781] width 244 height 59
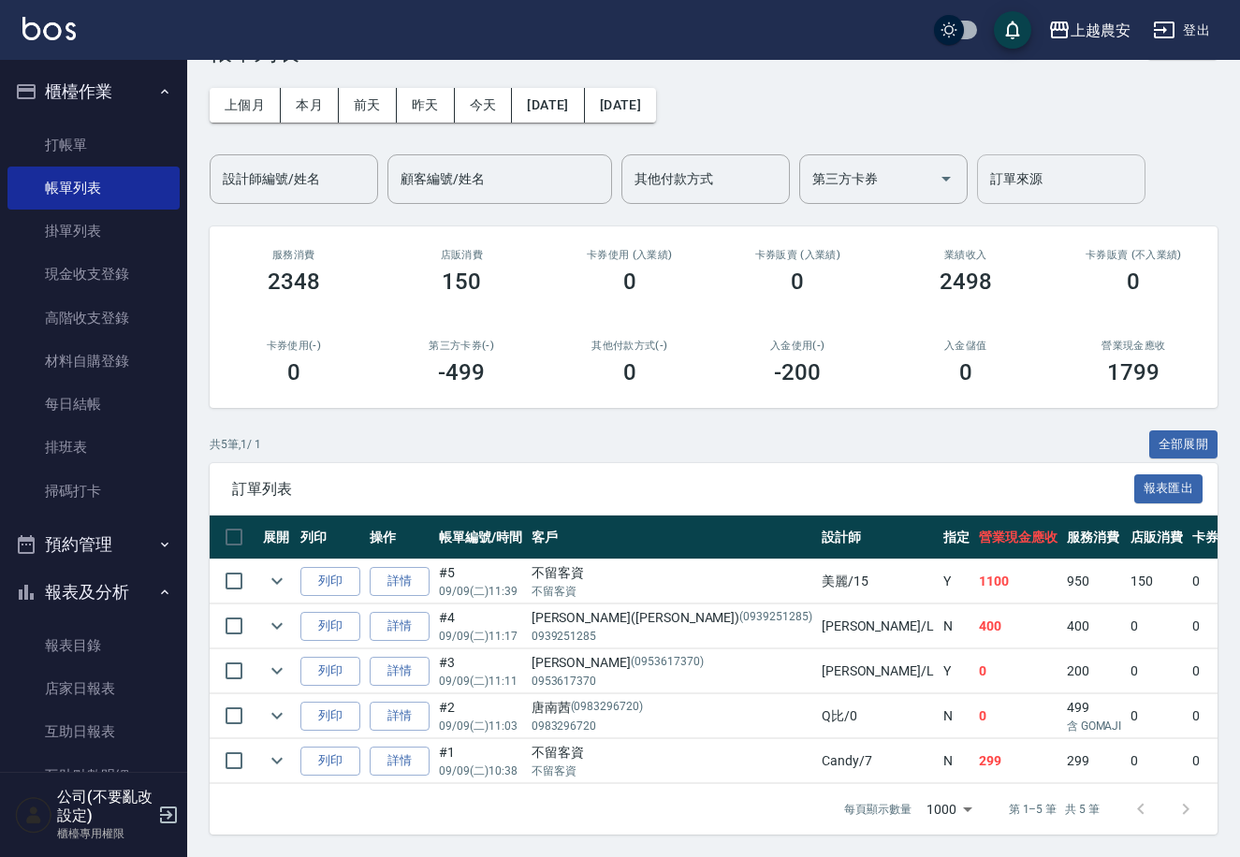
scroll to position [68, 0]
click at [1088, 177] on div "ORDERS 帳單列表 新開單 上個月 本月 前天 昨天 今天 2025/09/09 2025/09/09 設計師編號/姓名 設計師編號/姓名 顧客編號/姓名…" at bounding box center [713, 427] width 1053 height 860
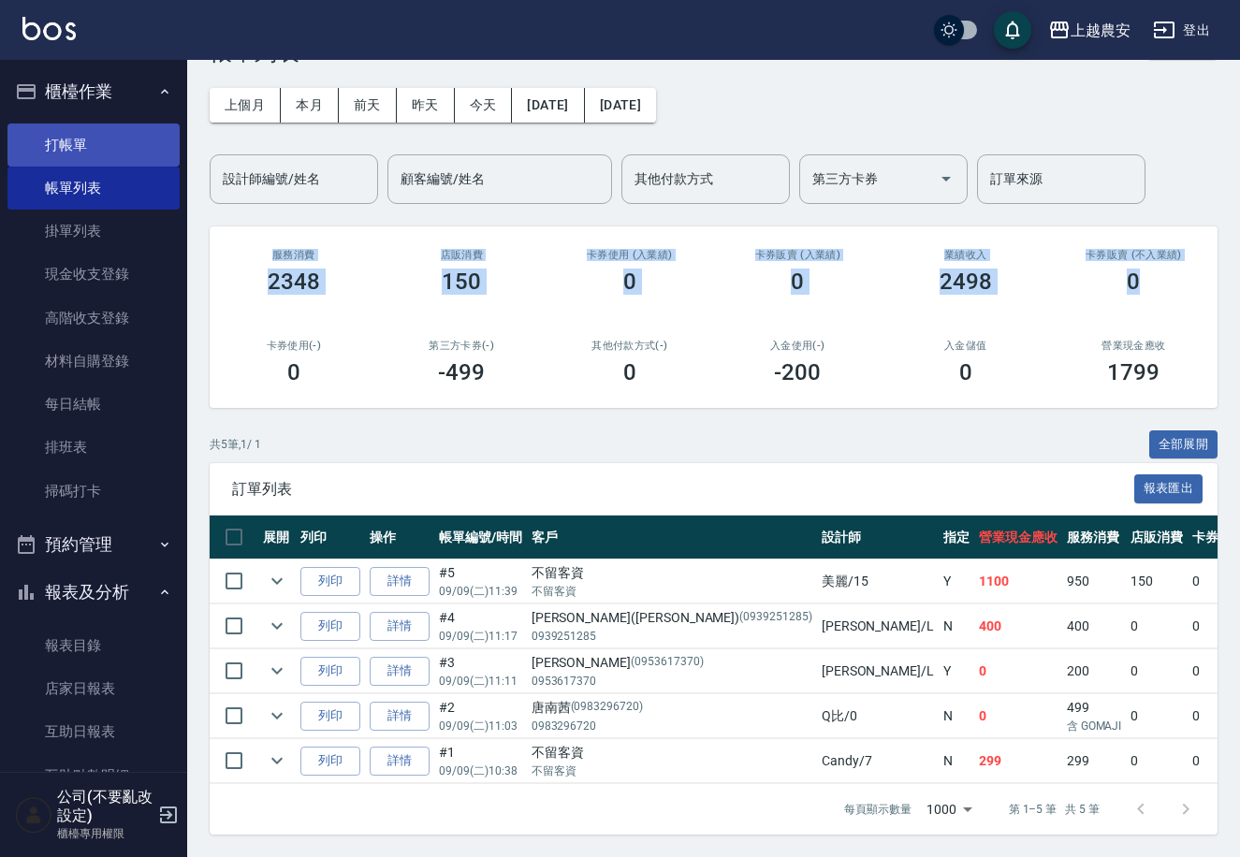
click at [26, 124] on link "打帳單" at bounding box center [93, 145] width 172 height 43
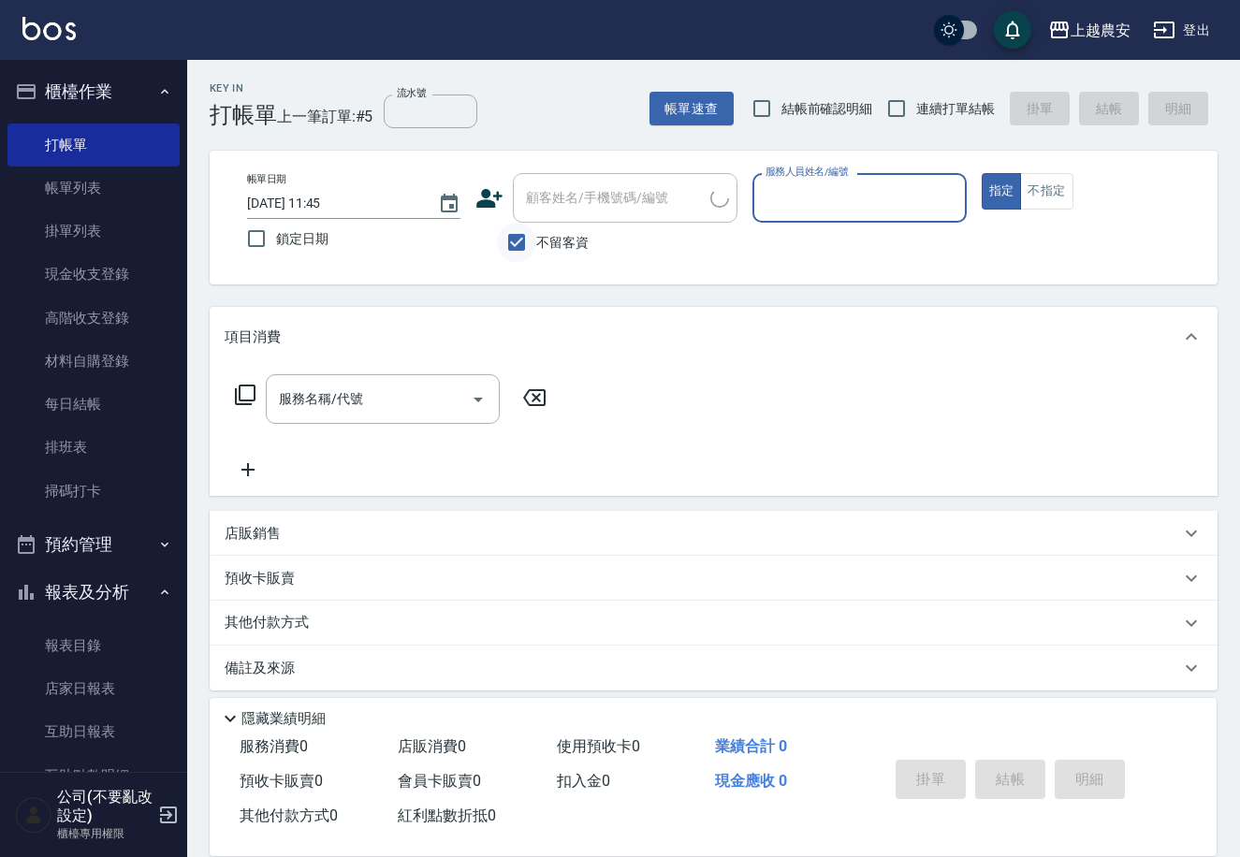
click at [531, 235] on input "不留客資" at bounding box center [516, 242] width 39 height 39
checkbox input "false"
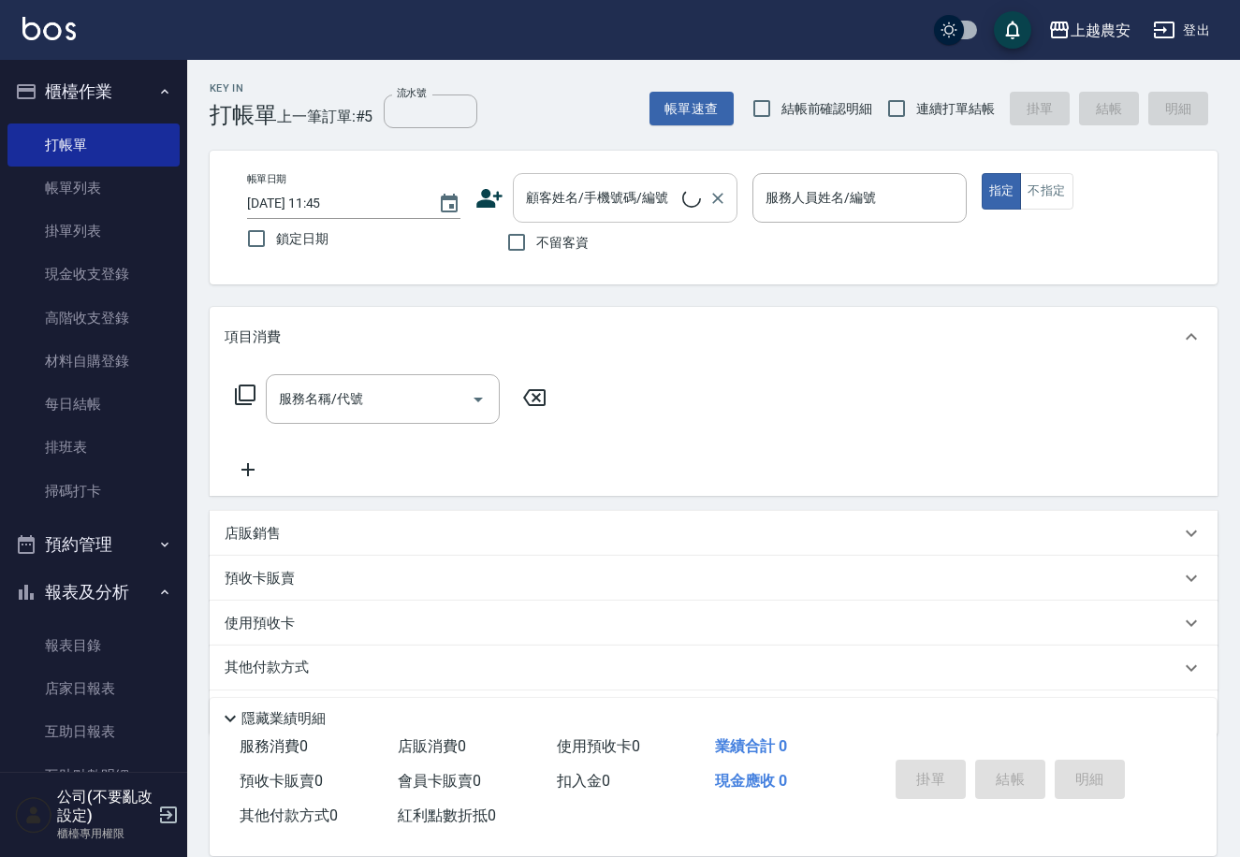
click at [566, 175] on div "帳單日期 2025/09/09 11:45 鎖定日期 顧客姓名/手機號碼/編號 顧客姓名/手機號碼/編號 不留客資 服務人員姓名/編號 服務人員姓名/編號 指…" at bounding box center [714, 218] width 1008 height 134
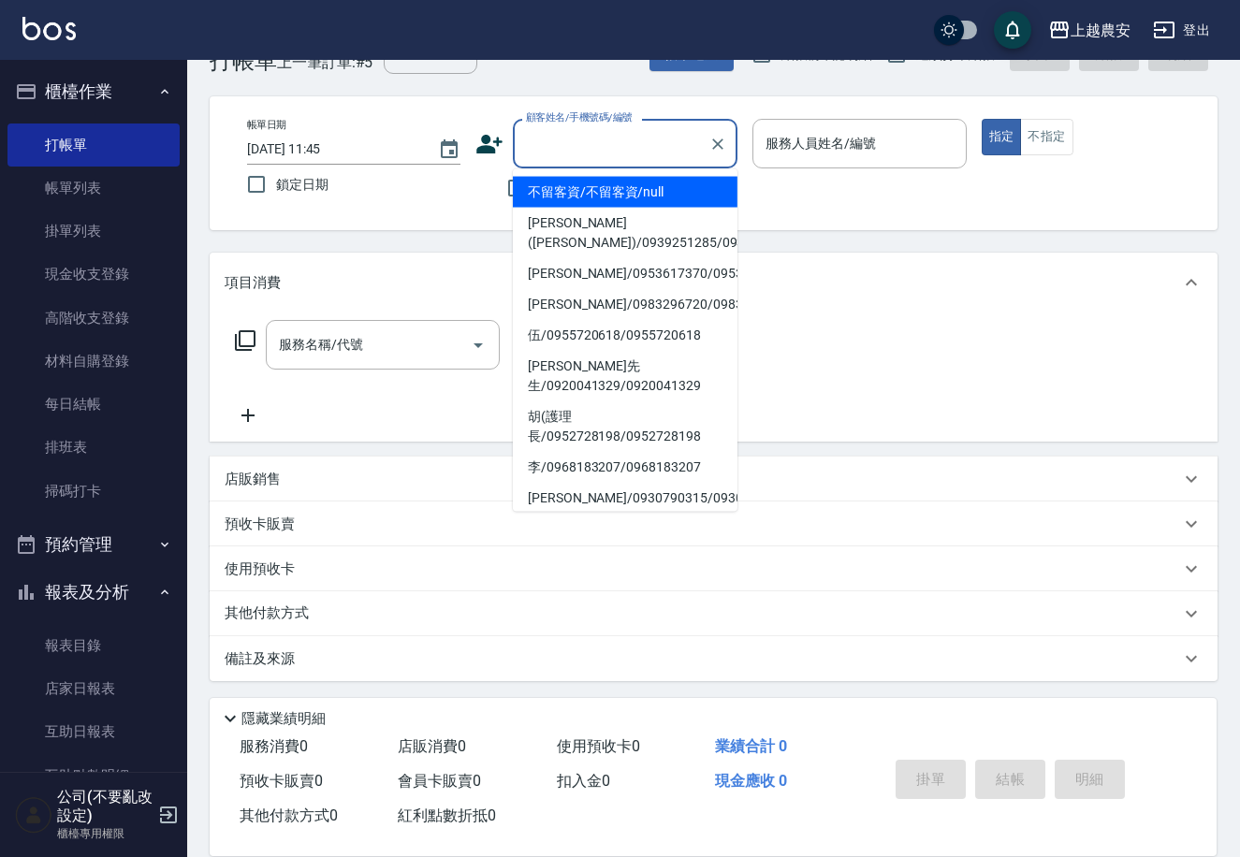
click at [579, 135] on div "顧客姓名/手機號碼/編號 顧客姓名/手機號碼/編號" at bounding box center [625, 144] width 225 height 50
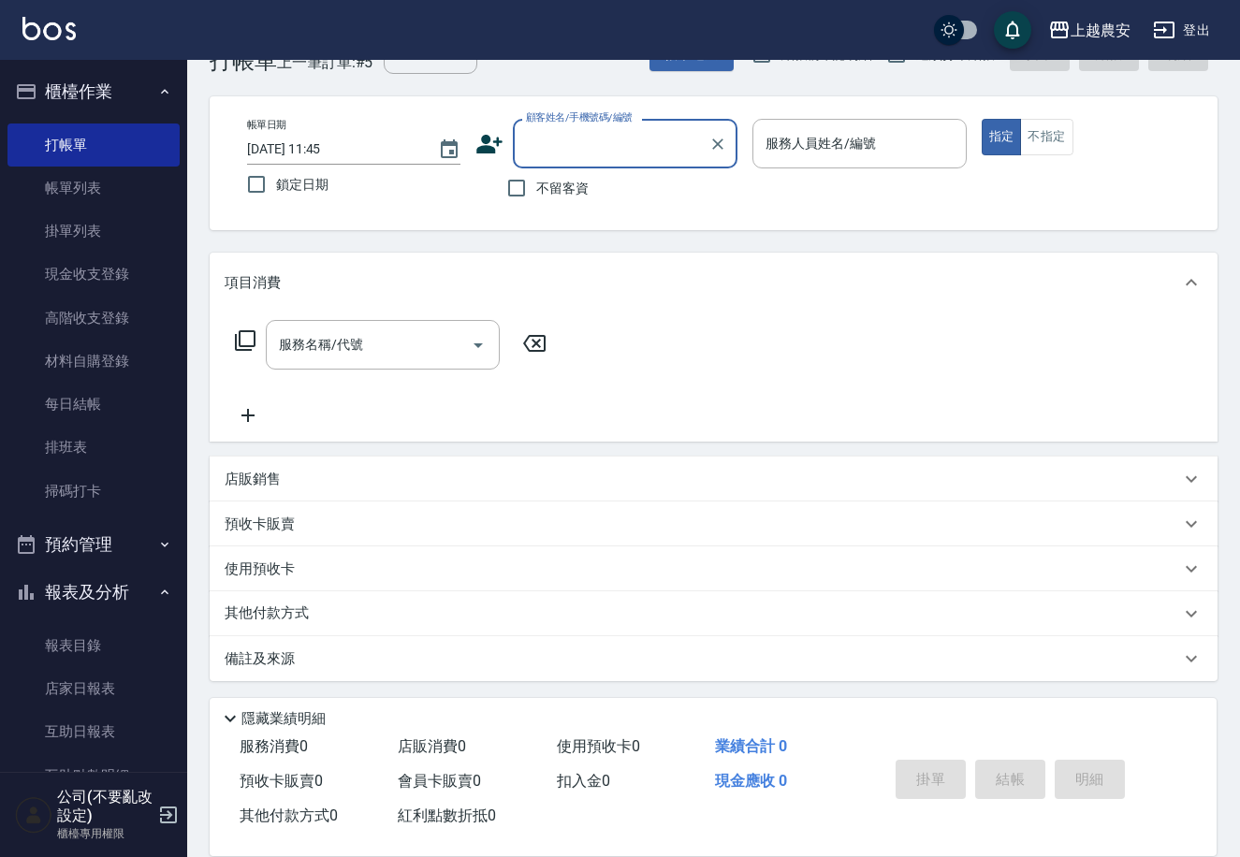
click at [579, 135] on input "顧客姓名/手機號碼/編號" at bounding box center [611, 143] width 180 height 33
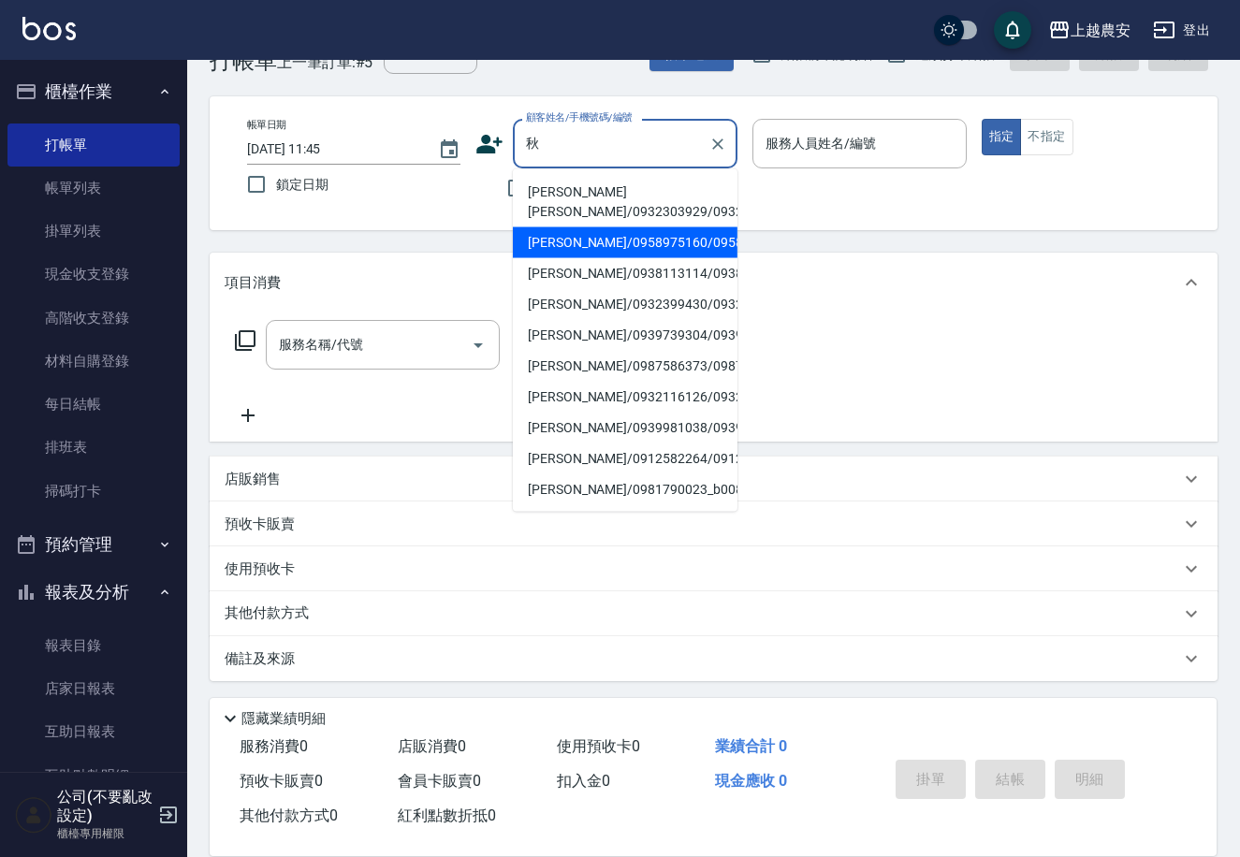
click at [612, 234] on li "[PERSON_NAME]/0958975160/0958975160" at bounding box center [625, 242] width 225 height 31
type input "[PERSON_NAME]/0958975160/0958975160"
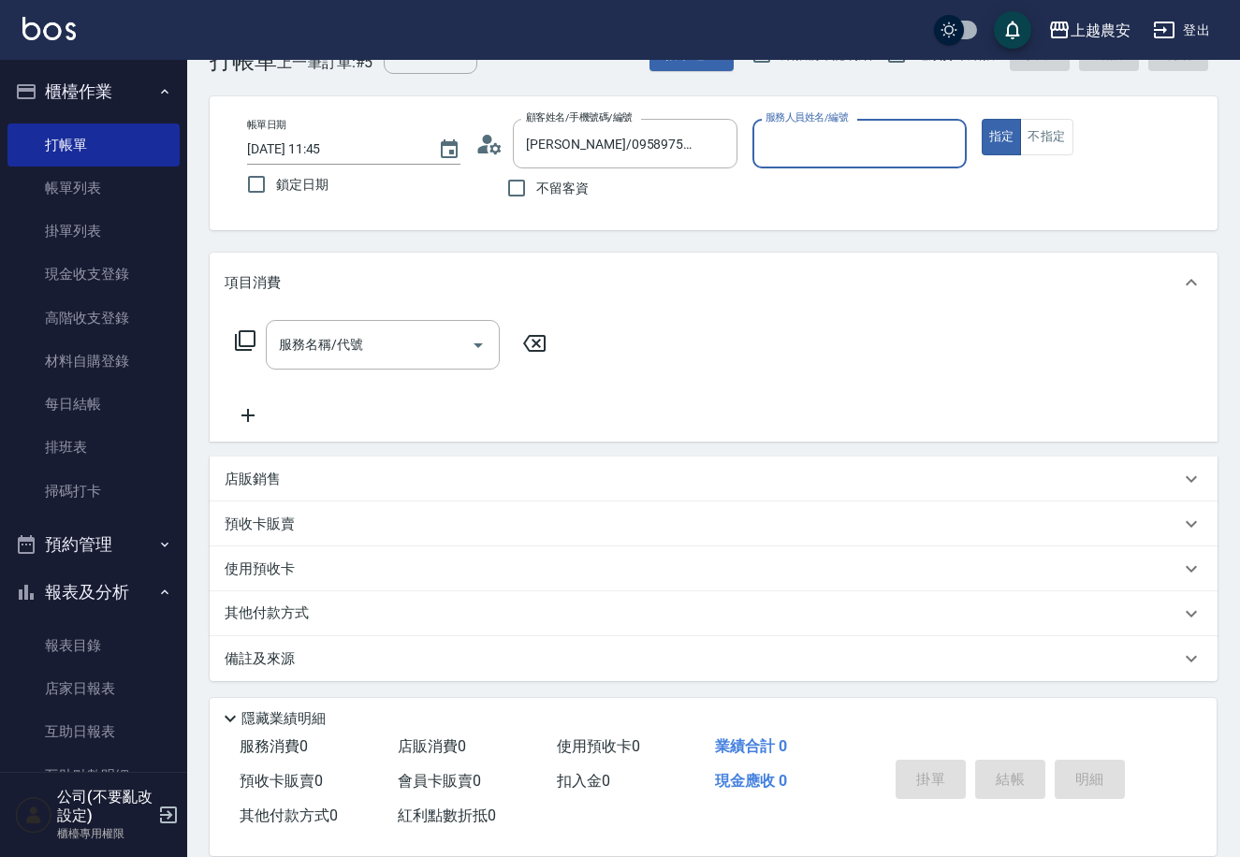
type input "美雅-B"
click at [331, 363] on div "服務名稱/代號" at bounding box center [383, 345] width 234 height 50
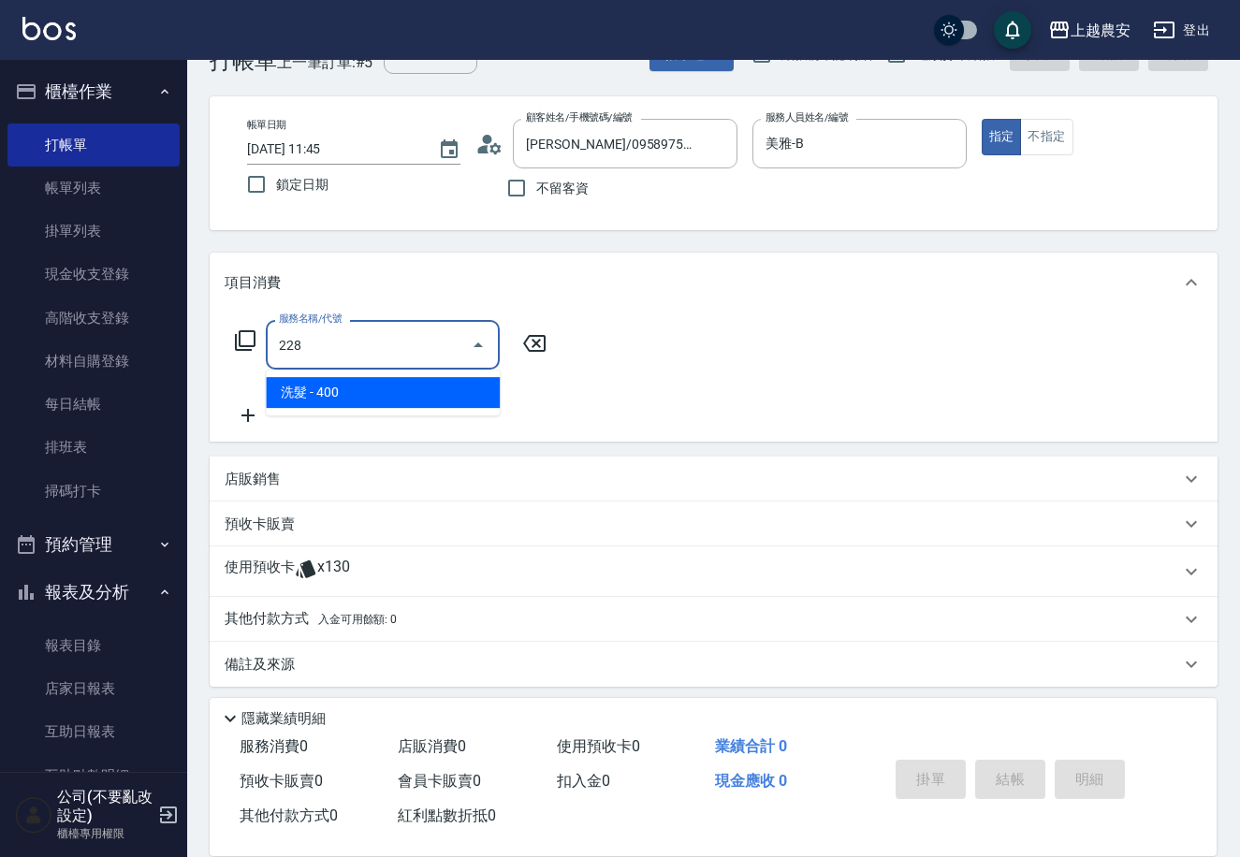
type input "洗髮(228)"
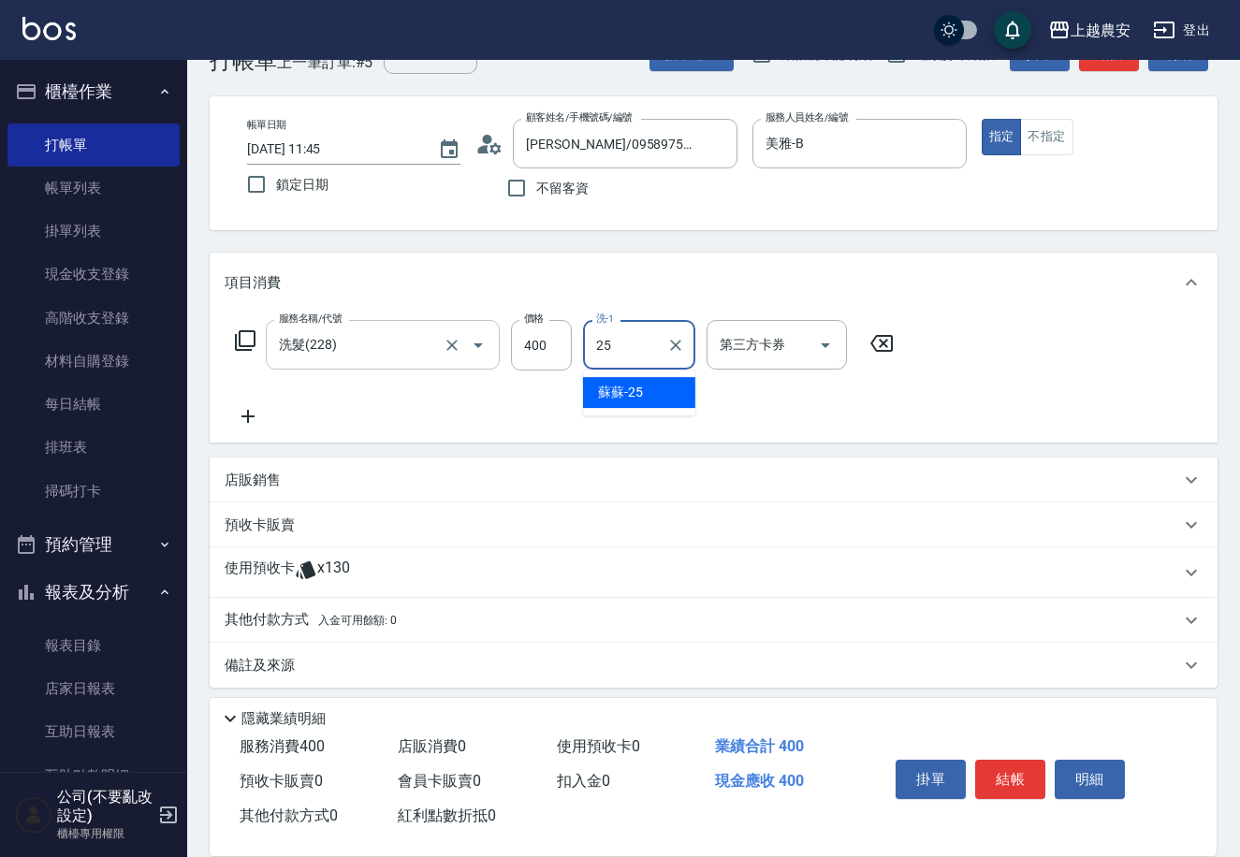
type input "蘇蘇-25"
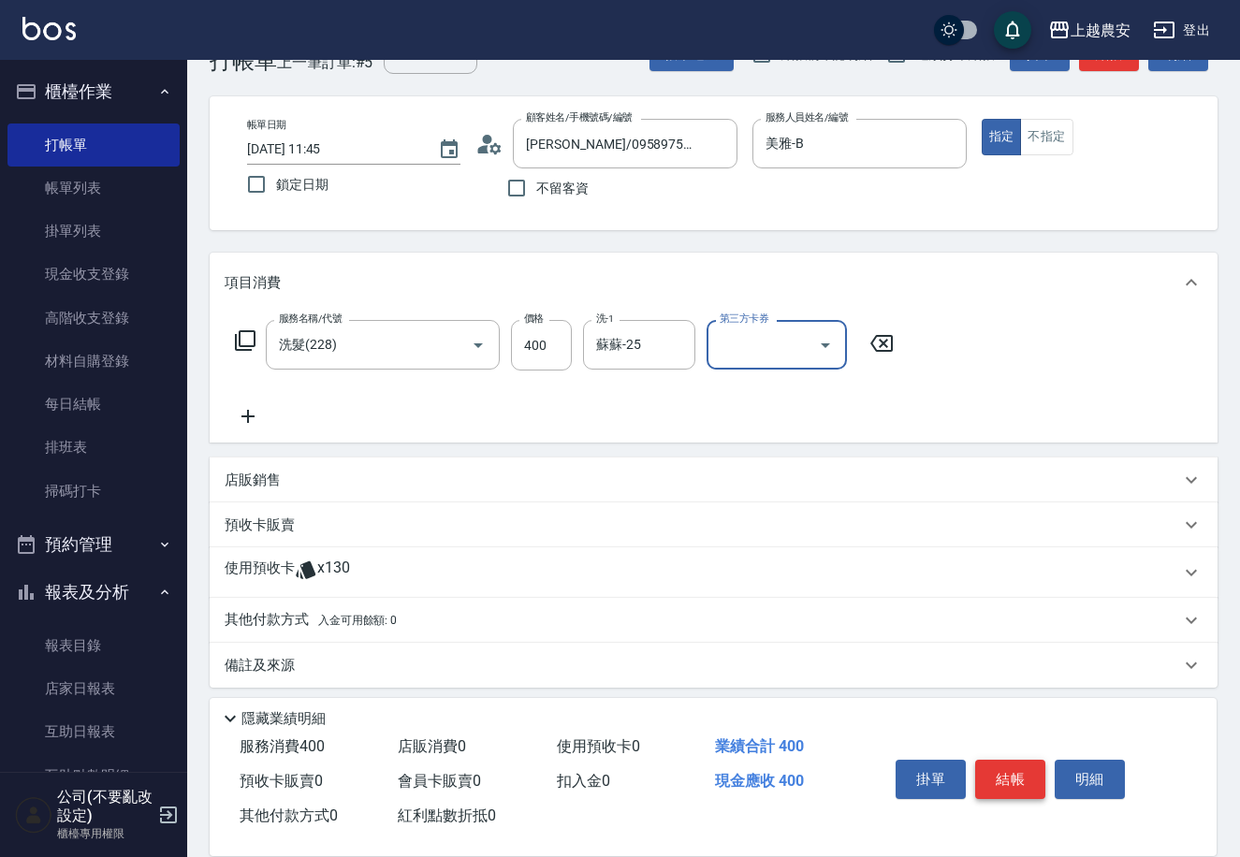
click at [997, 771] on button "結帳" at bounding box center [1010, 779] width 70 height 39
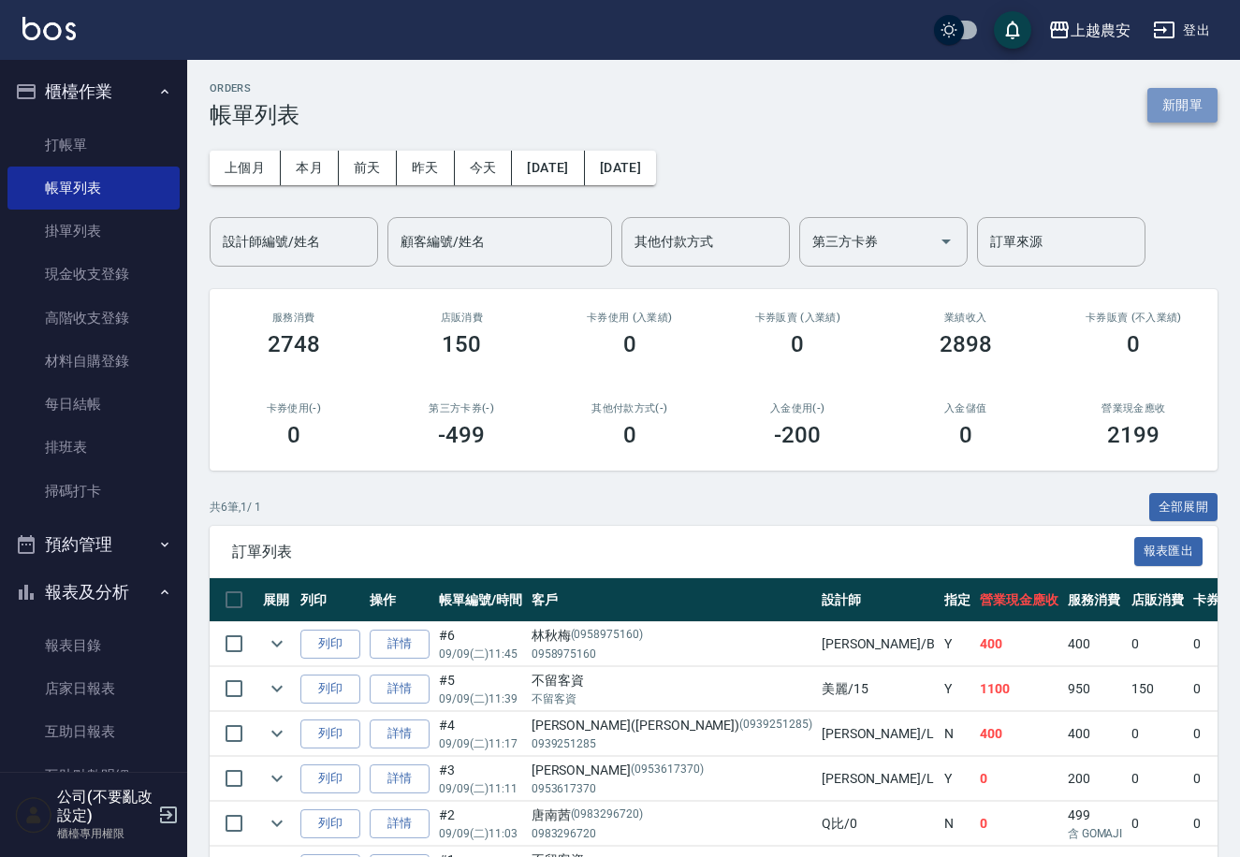
click at [1175, 111] on button "新開單" at bounding box center [1182, 105] width 70 height 35
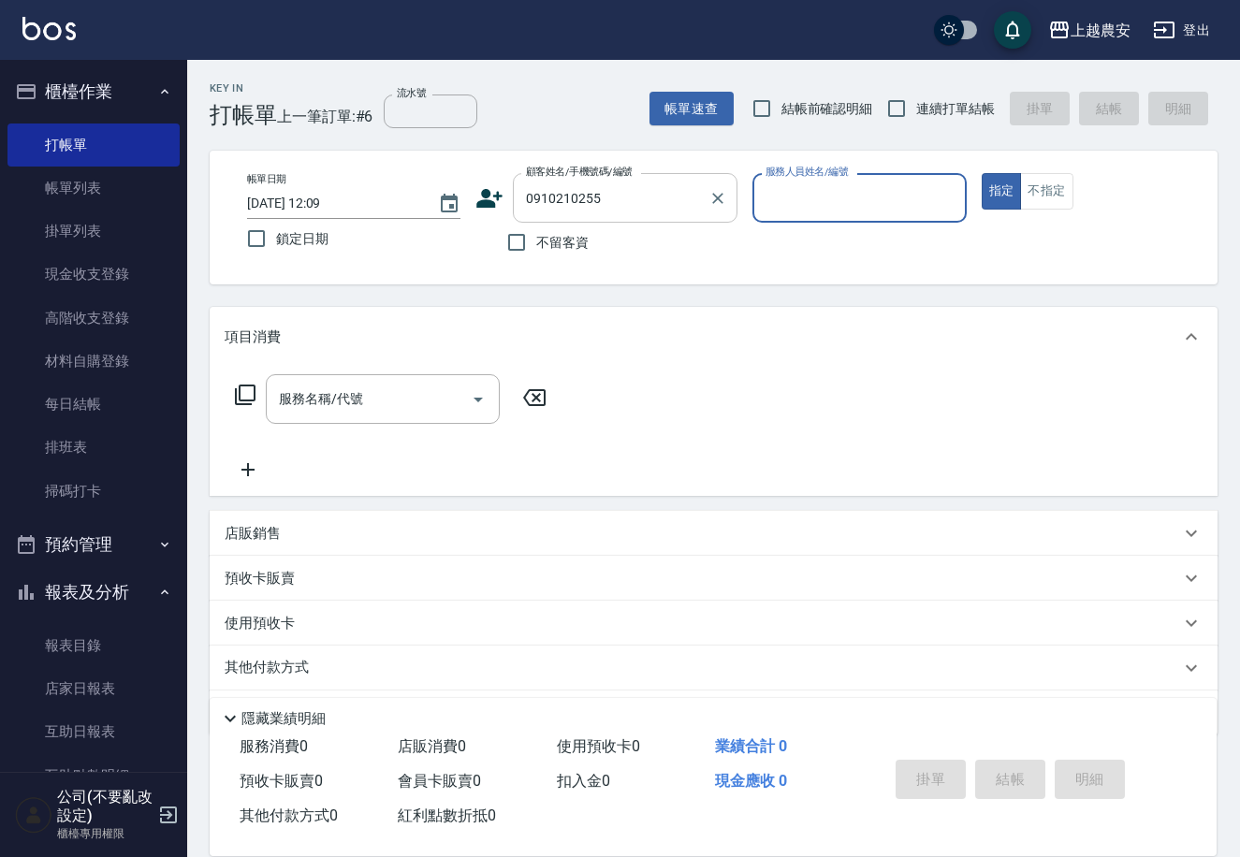
click at [713, 183] on div at bounding box center [717, 198] width 24 height 50
type input "[PERSON_NAME]/0910210255/0910210255"
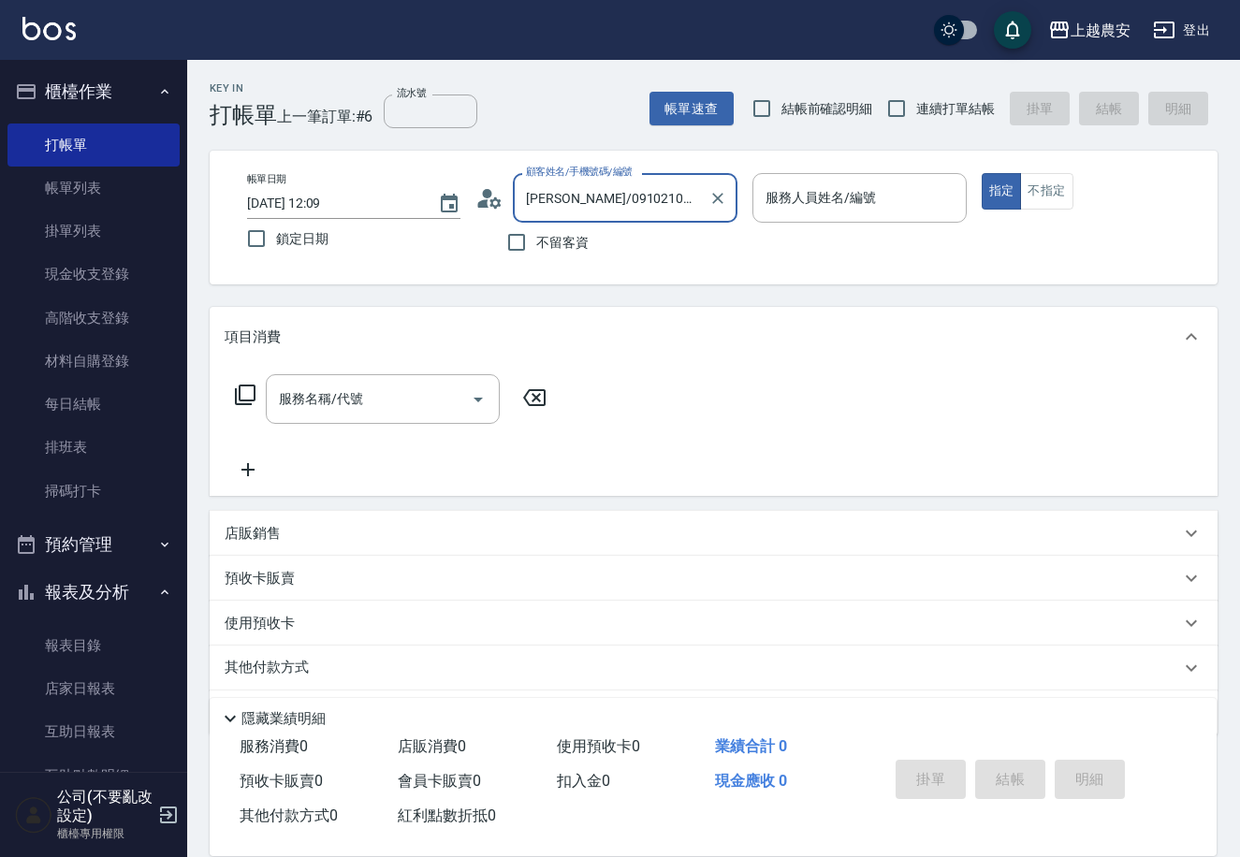
type input "Candy-7"
click at [399, 401] on input "服務名稱/代號" at bounding box center [368, 399] width 189 height 33
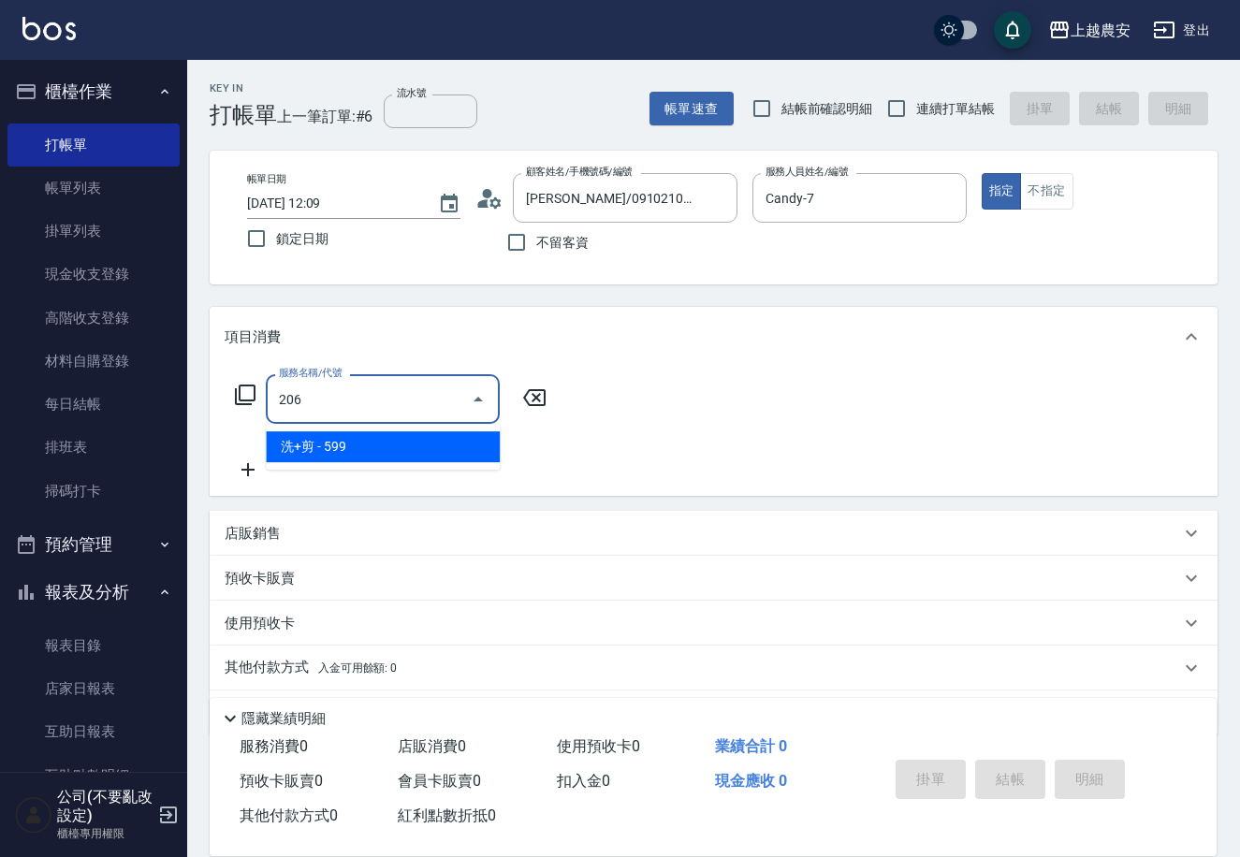
type input "洗+剪(206)"
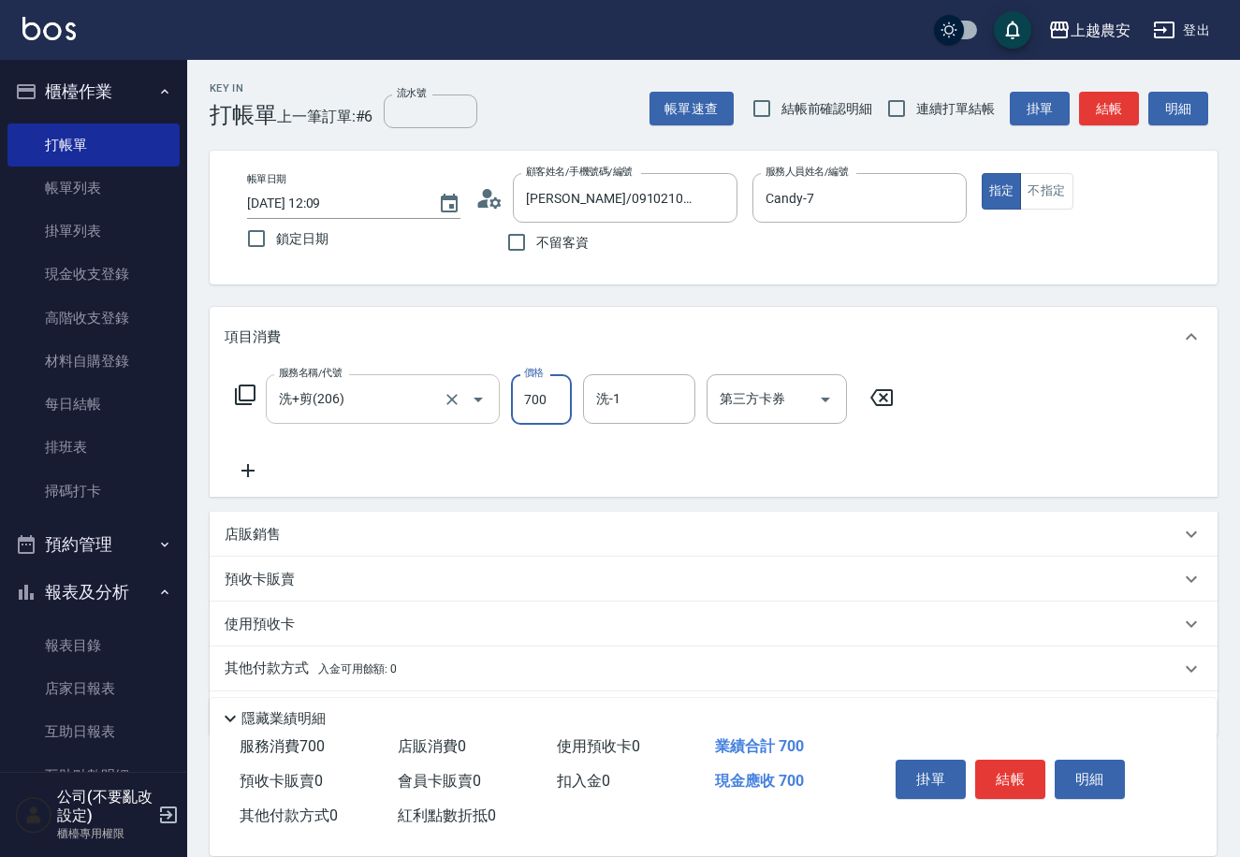
type input "700"
click at [996, 779] on button "結帳" at bounding box center [1010, 779] width 70 height 39
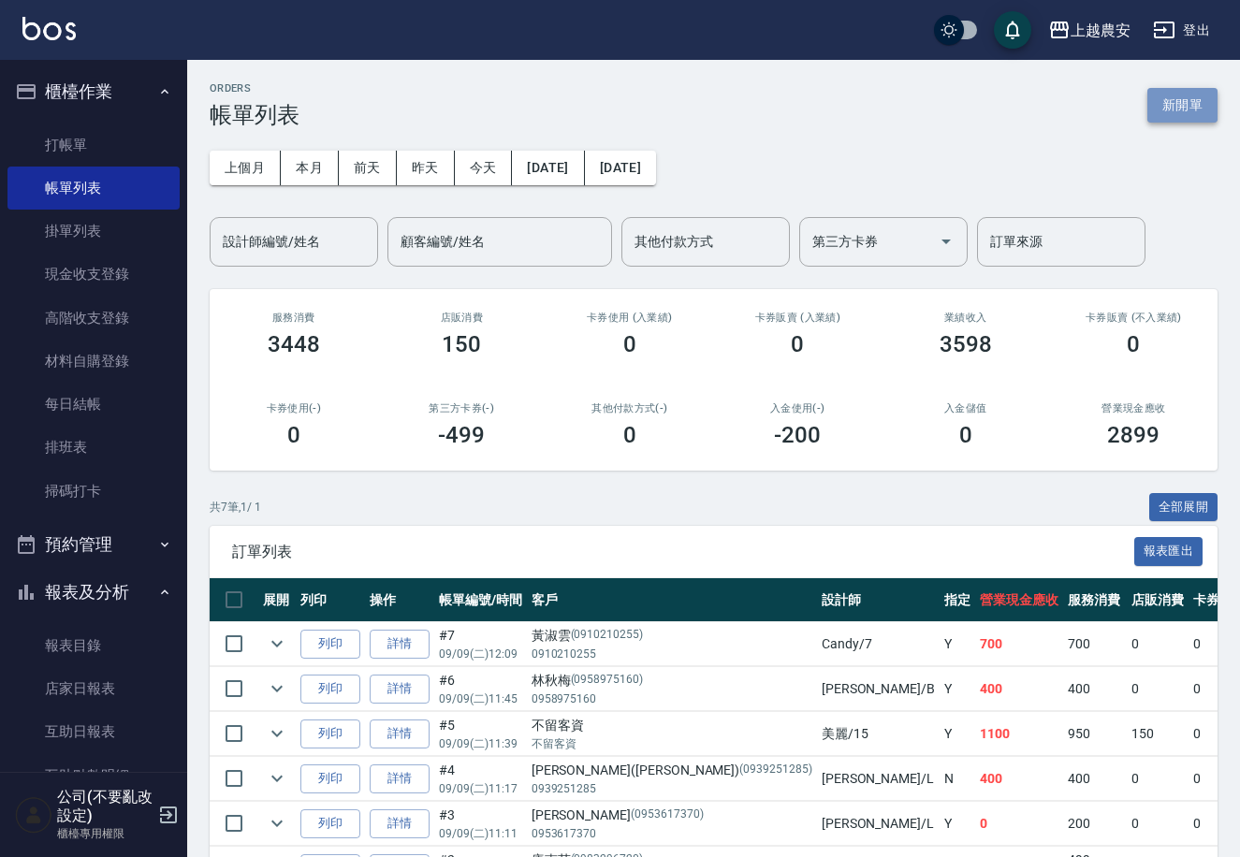
click at [1185, 101] on button "新開單" at bounding box center [1182, 105] width 70 height 35
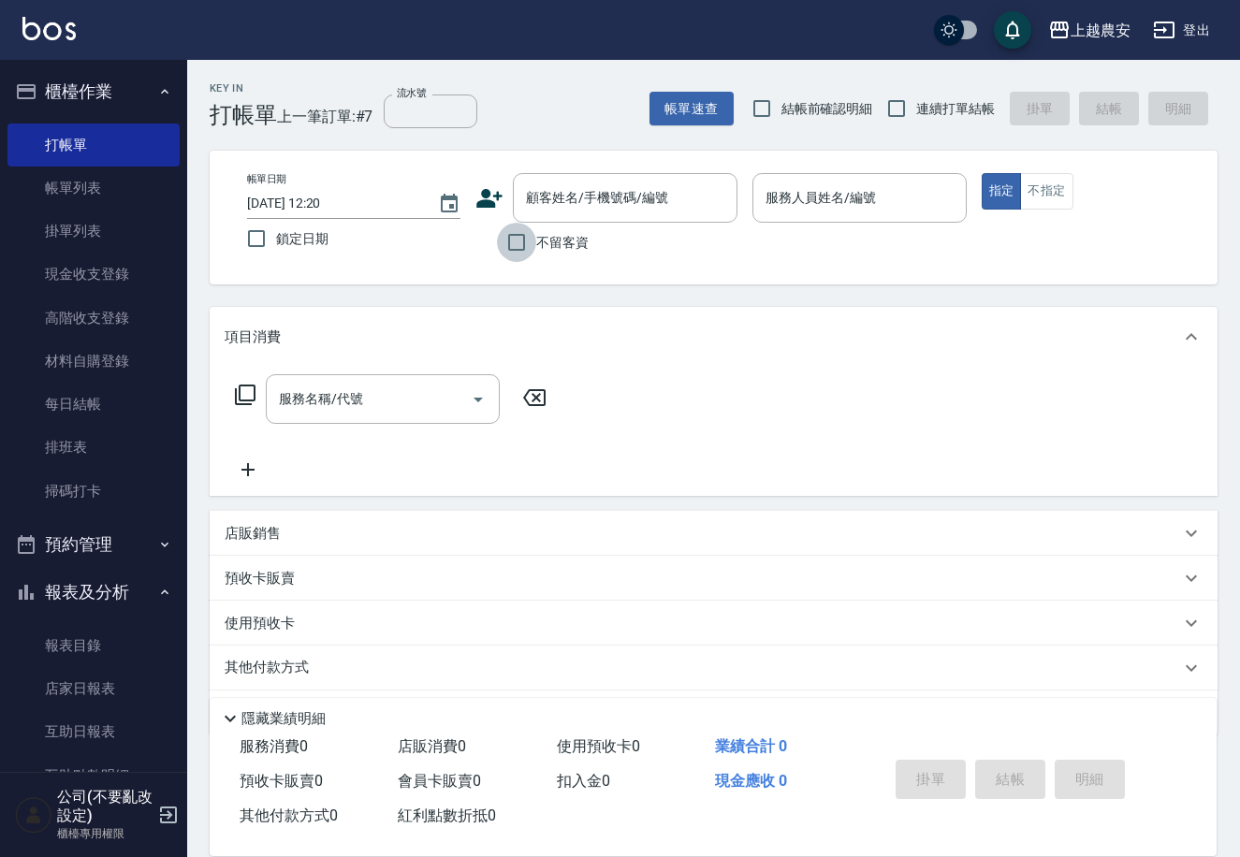
click at [516, 249] on input "不留客資" at bounding box center [516, 242] width 39 height 39
checkbox input "true"
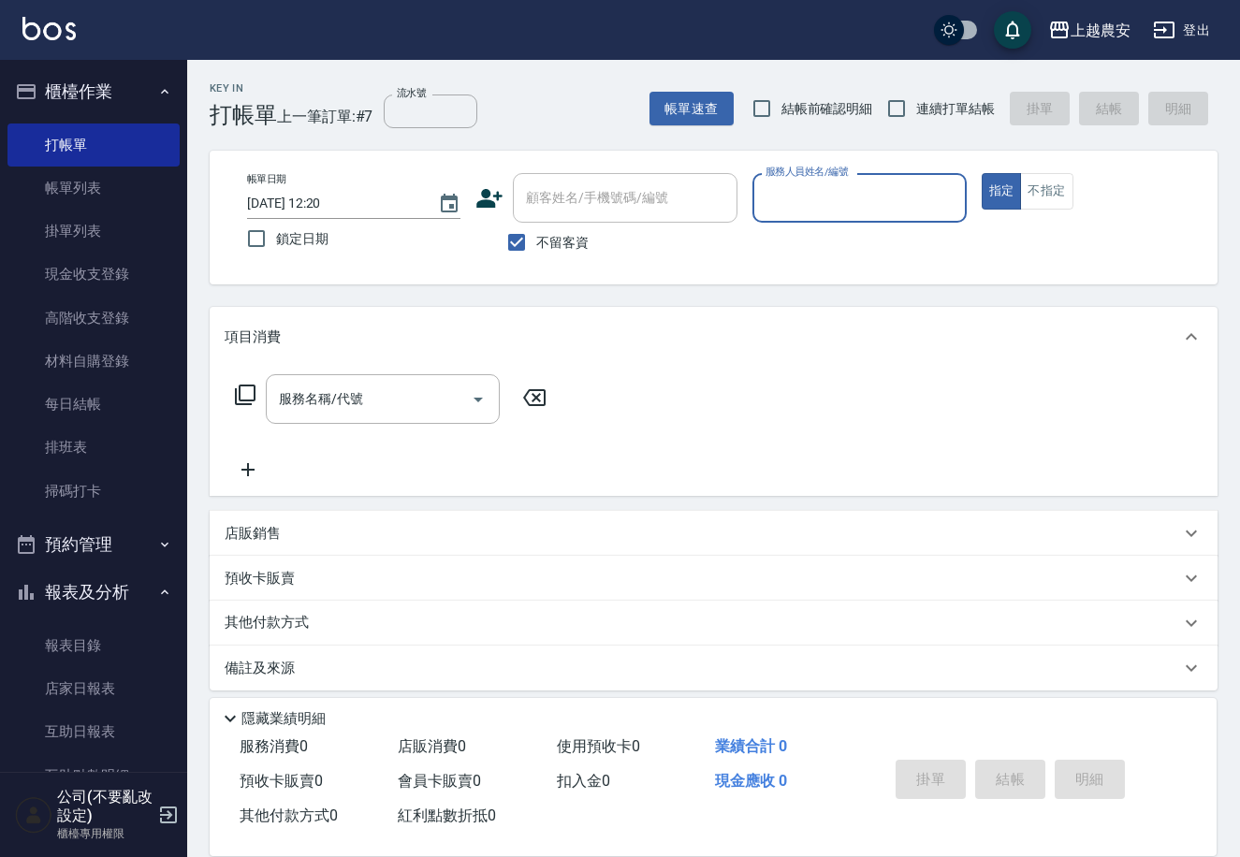
click at [833, 193] on input "服務人員姓名/編號" at bounding box center [859, 198] width 196 height 33
click at [828, 253] on div "美麗 -15" at bounding box center [858, 246] width 213 height 31
type input "美麗-15"
click at [338, 400] on div "服務名稱/代號 服務名稱/代號" at bounding box center [383, 399] width 234 height 50
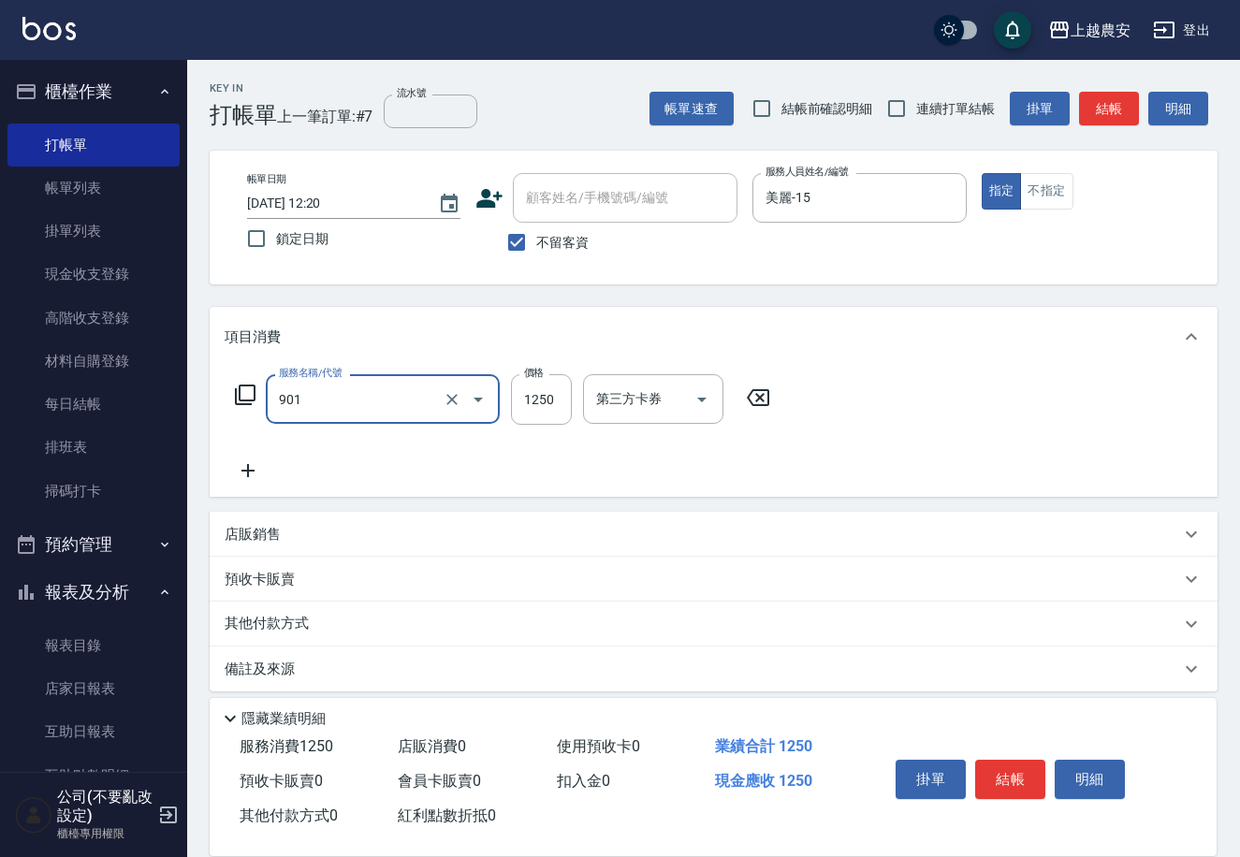
type input "修手指甲(901)"
click at [564, 401] on input "1250" at bounding box center [541, 399] width 61 height 51
type input "900"
drag, startPoint x: 1000, startPoint y: 768, endPoint x: 971, endPoint y: 743, distance: 38.5
click at [996, 765] on button "結帳" at bounding box center [1010, 779] width 70 height 39
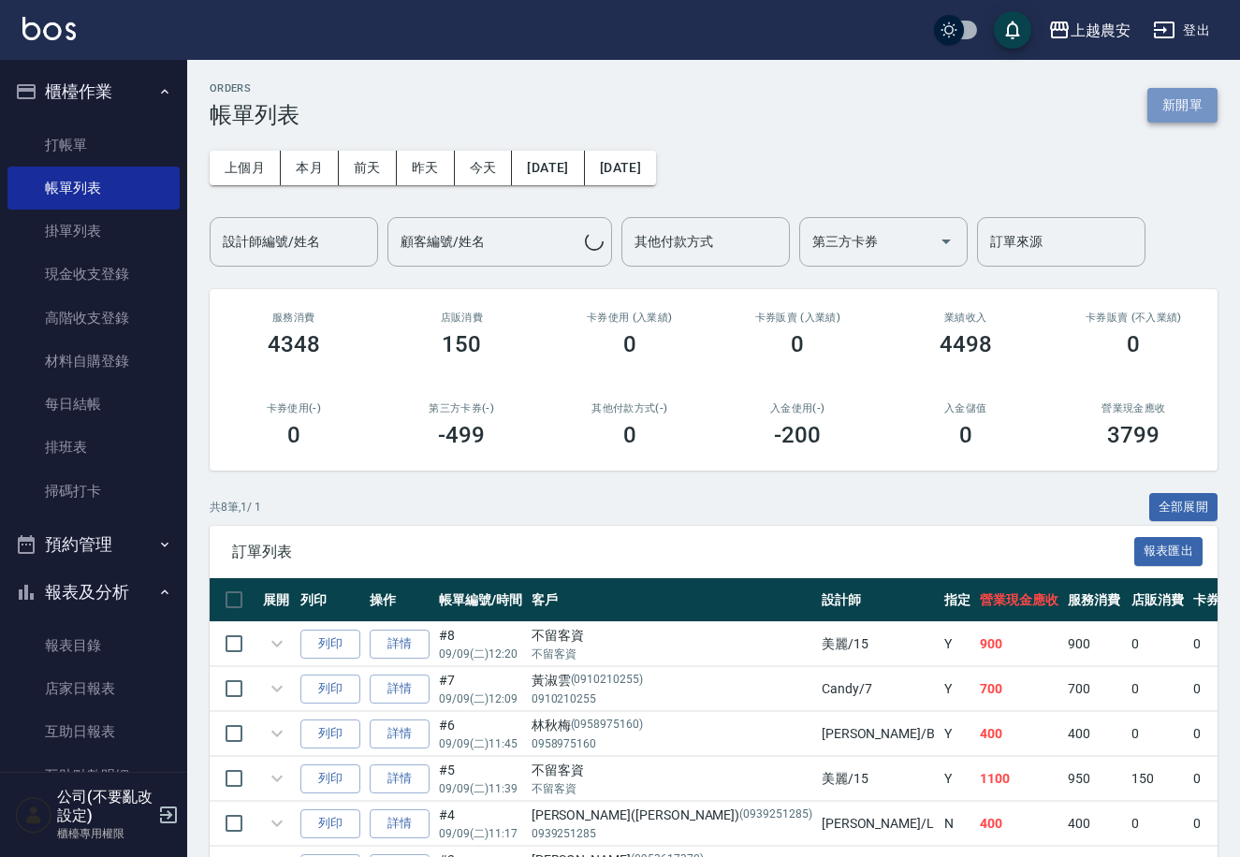
click at [1185, 110] on button "新開單" at bounding box center [1182, 105] width 70 height 35
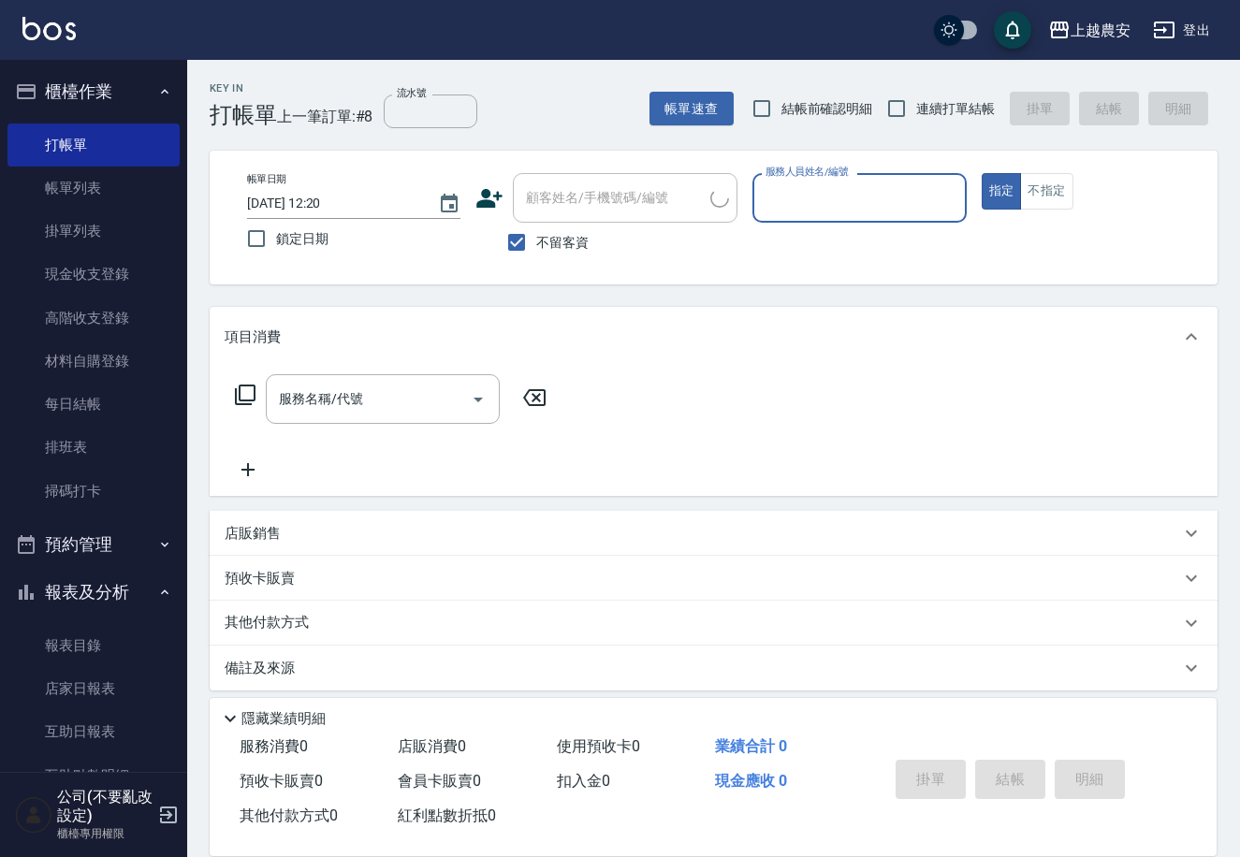
type input "ㄖ"
click at [791, 231] on div "美雅 -B" at bounding box center [858, 246] width 213 height 31
type input "美雅-B"
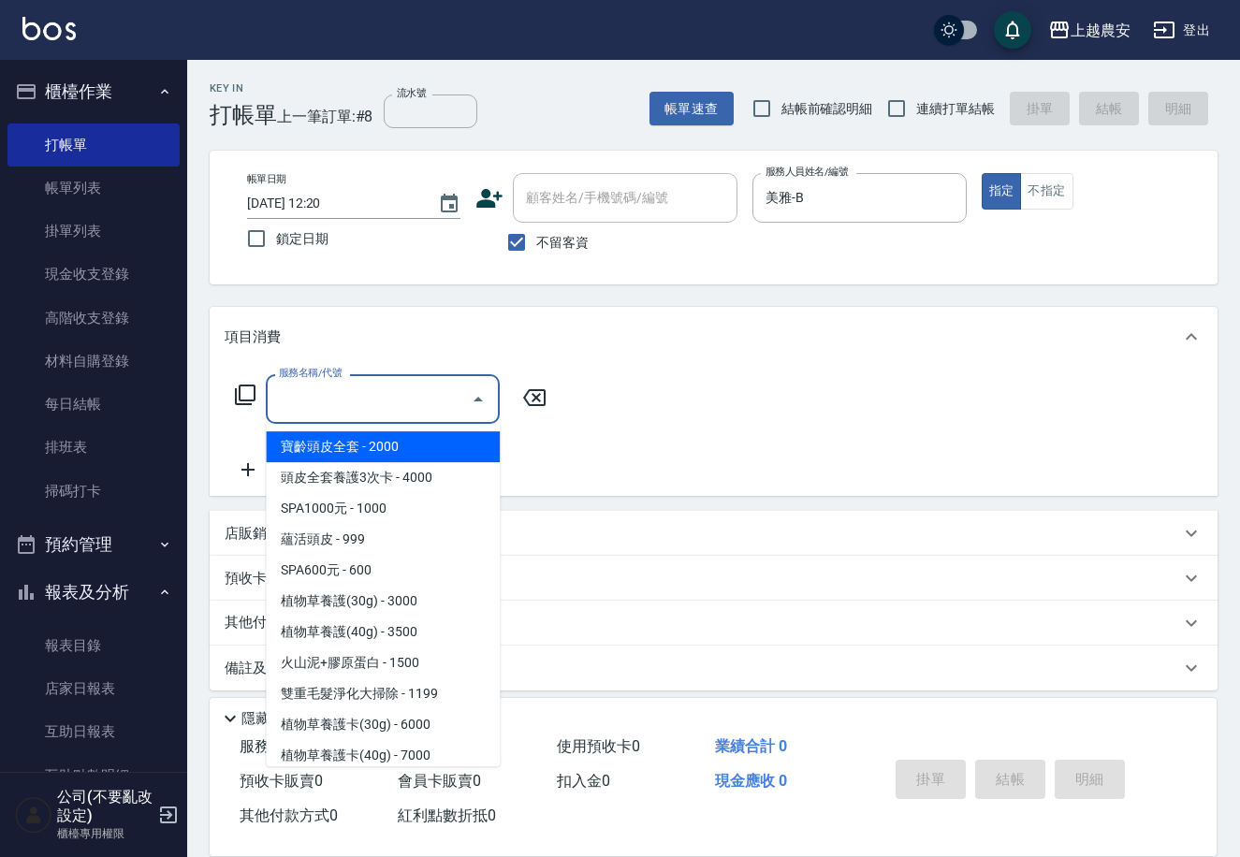
click at [414, 396] on input "服務名稱/代號" at bounding box center [368, 399] width 189 height 33
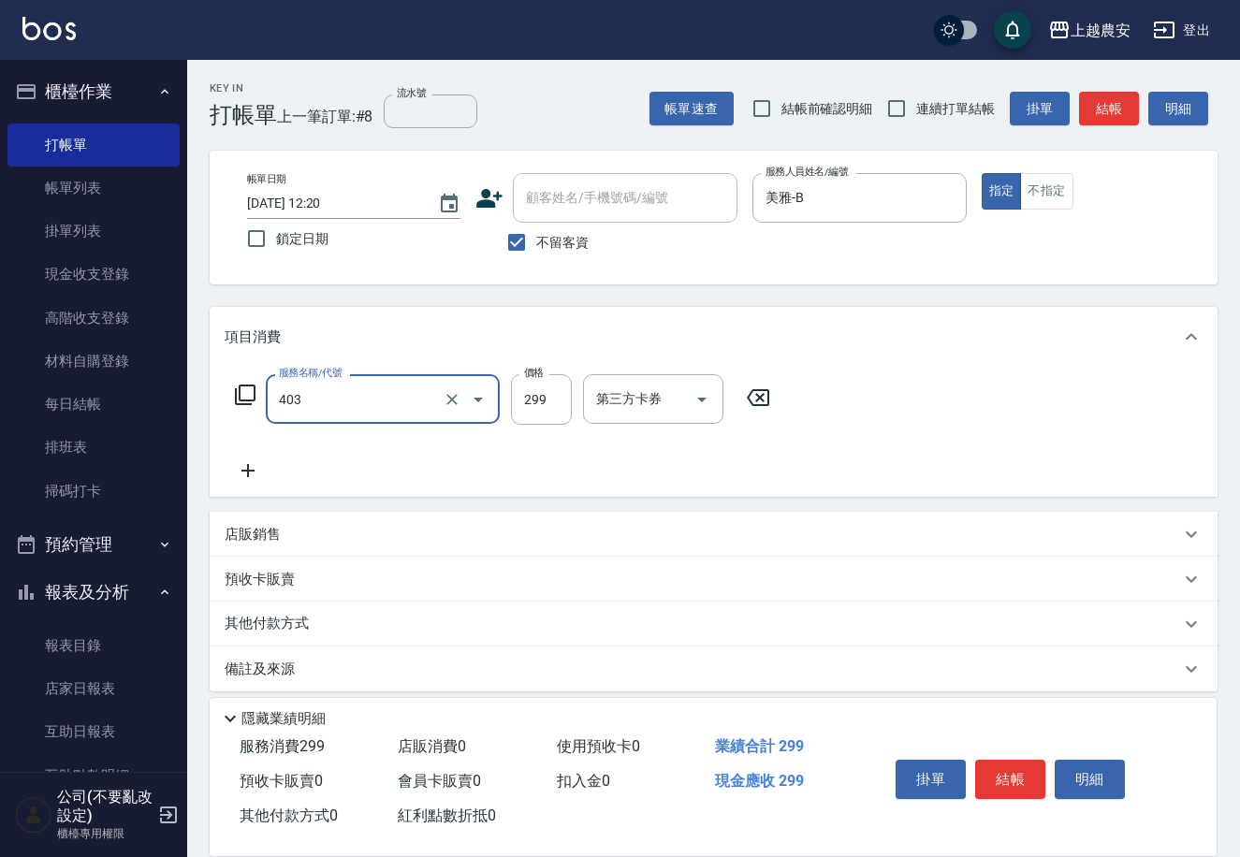
type input "剪髮(403)"
type input "1000"
click at [1022, 769] on button "結帳" at bounding box center [1010, 779] width 70 height 39
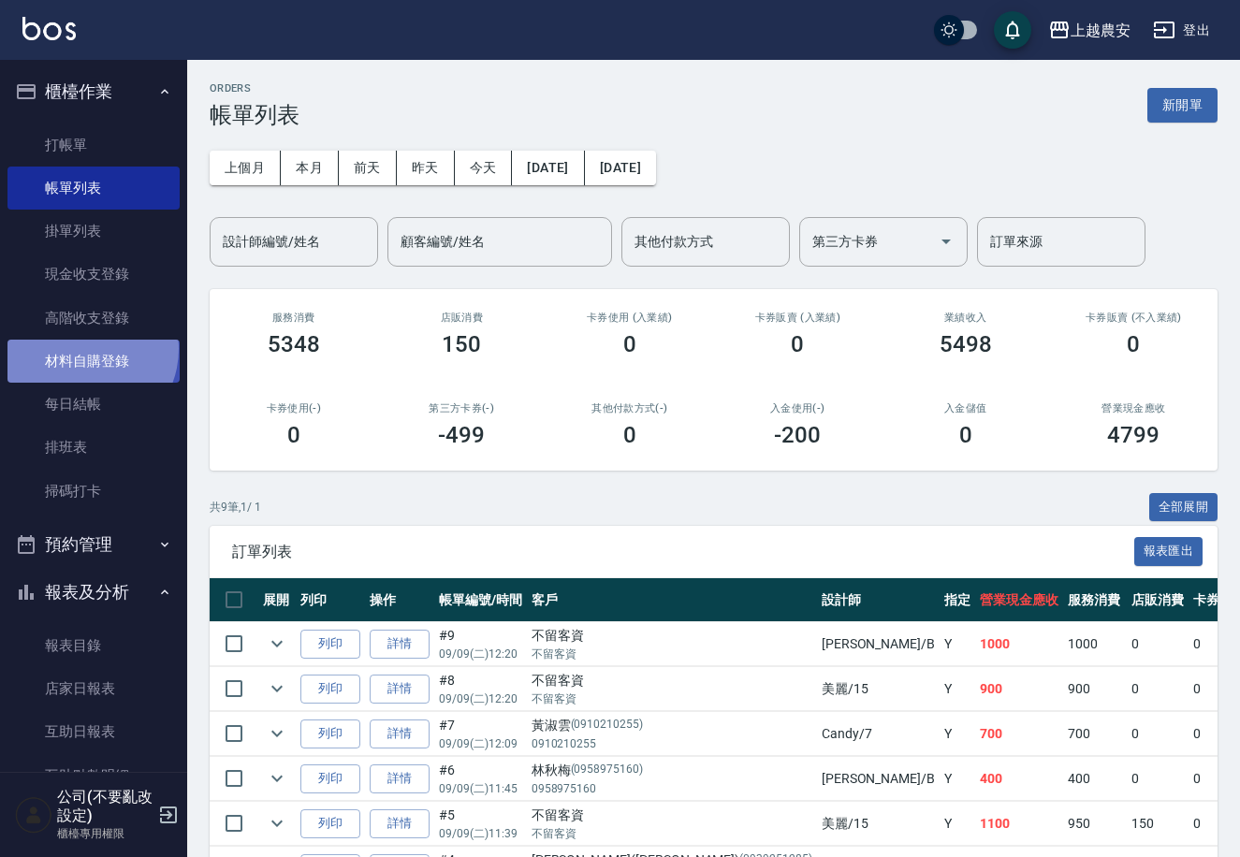
click at [82, 349] on link "材料自購登錄" at bounding box center [93, 361] width 172 height 43
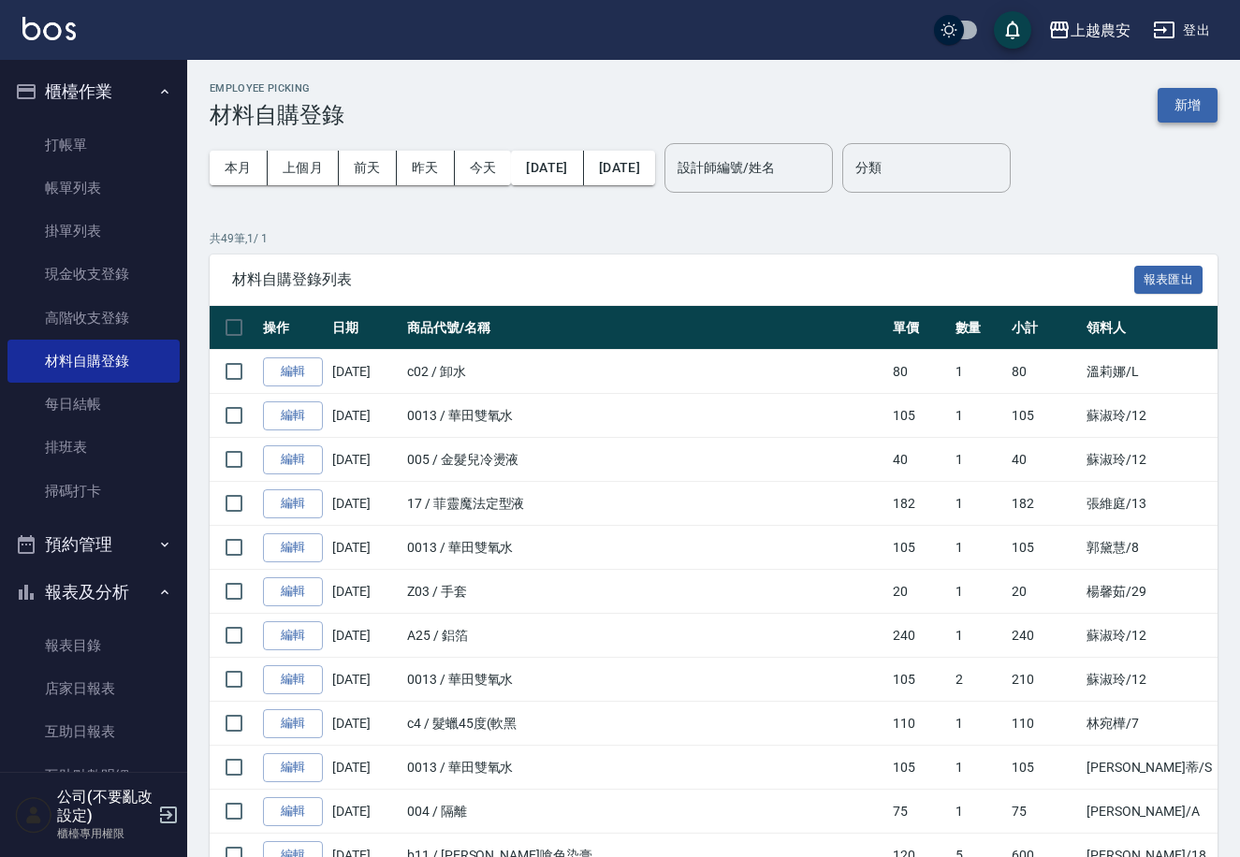
click at [1173, 97] on button "新增" at bounding box center [1187, 105] width 60 height 35
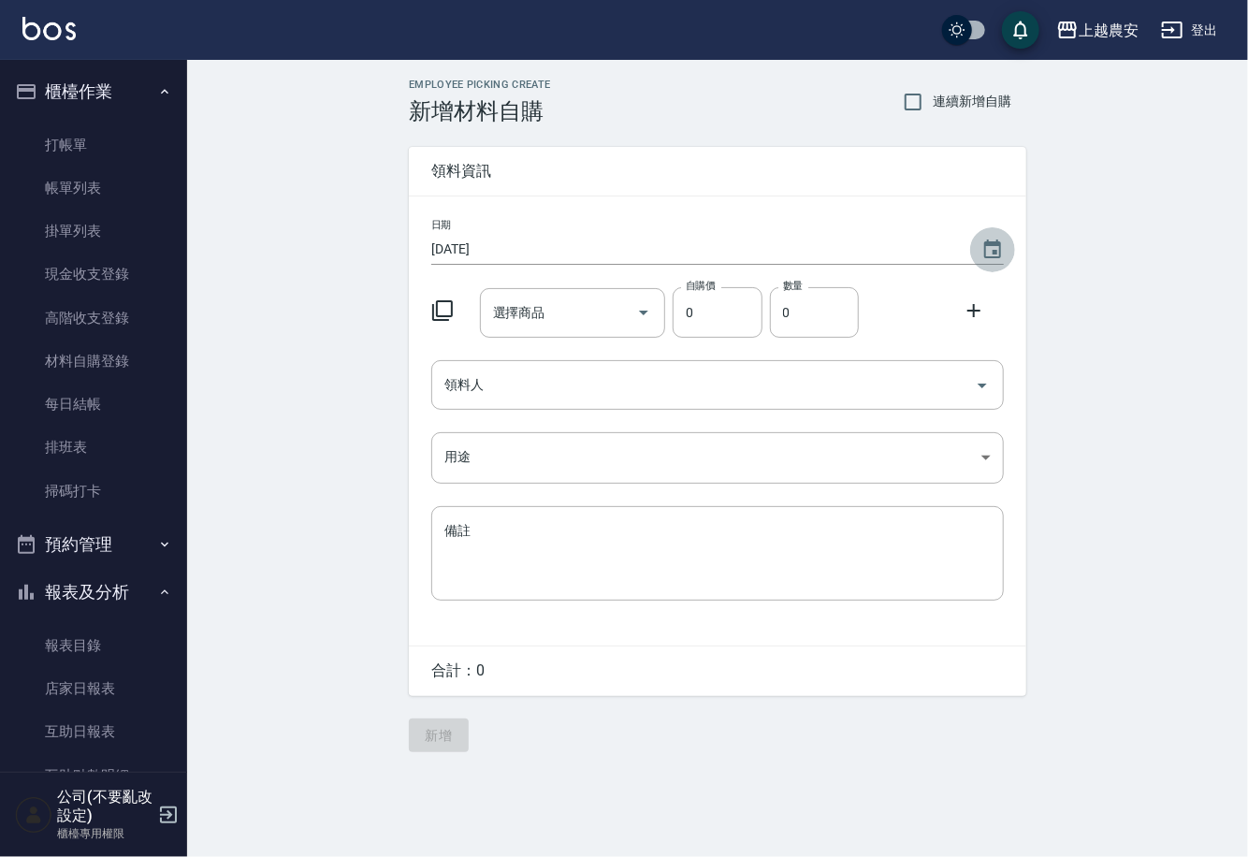
click at [992, 243] on icon "Choose date, selected date is 2025-09-09" at bounding box center [992, 249] width 17 height 19
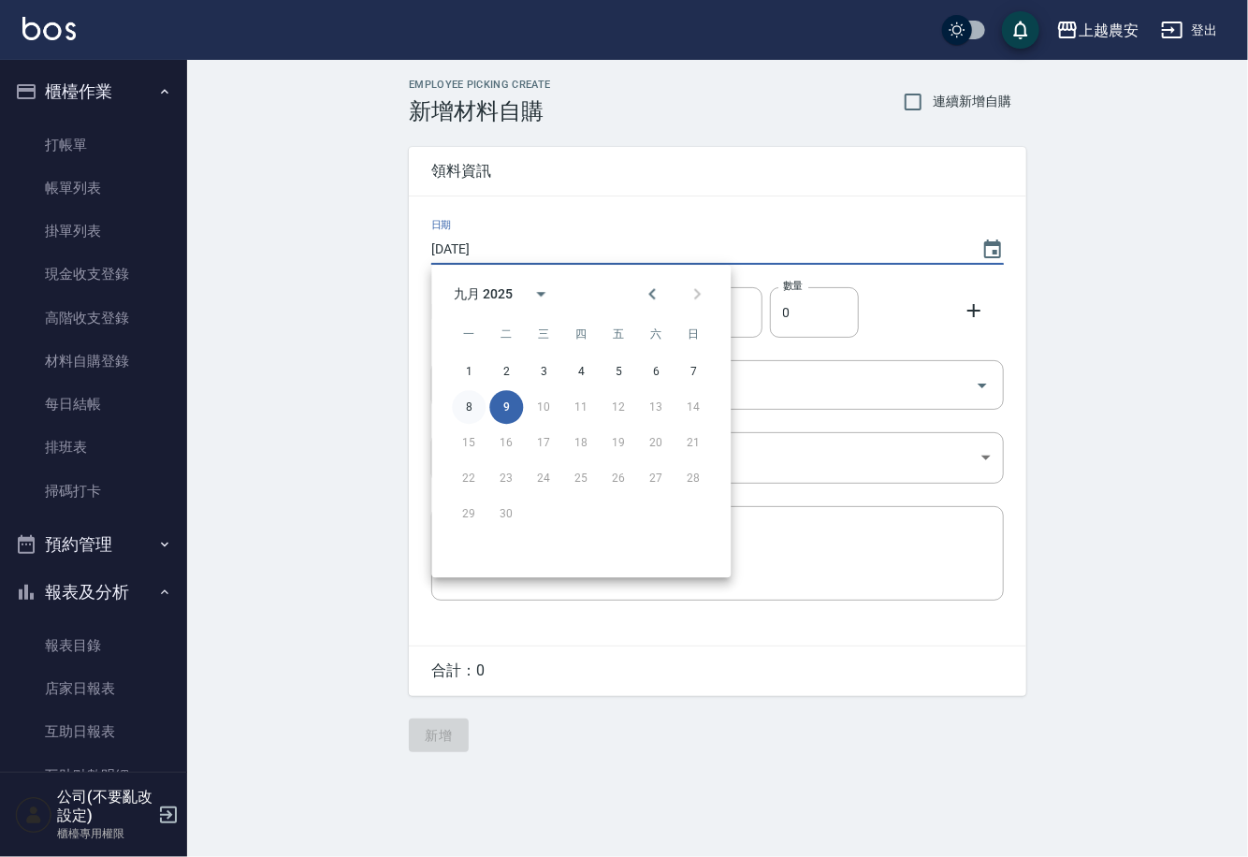
click at [470, 410] on button "8" at bounding box center [469, 407] width 34 height 34
type input "2025/09/08"
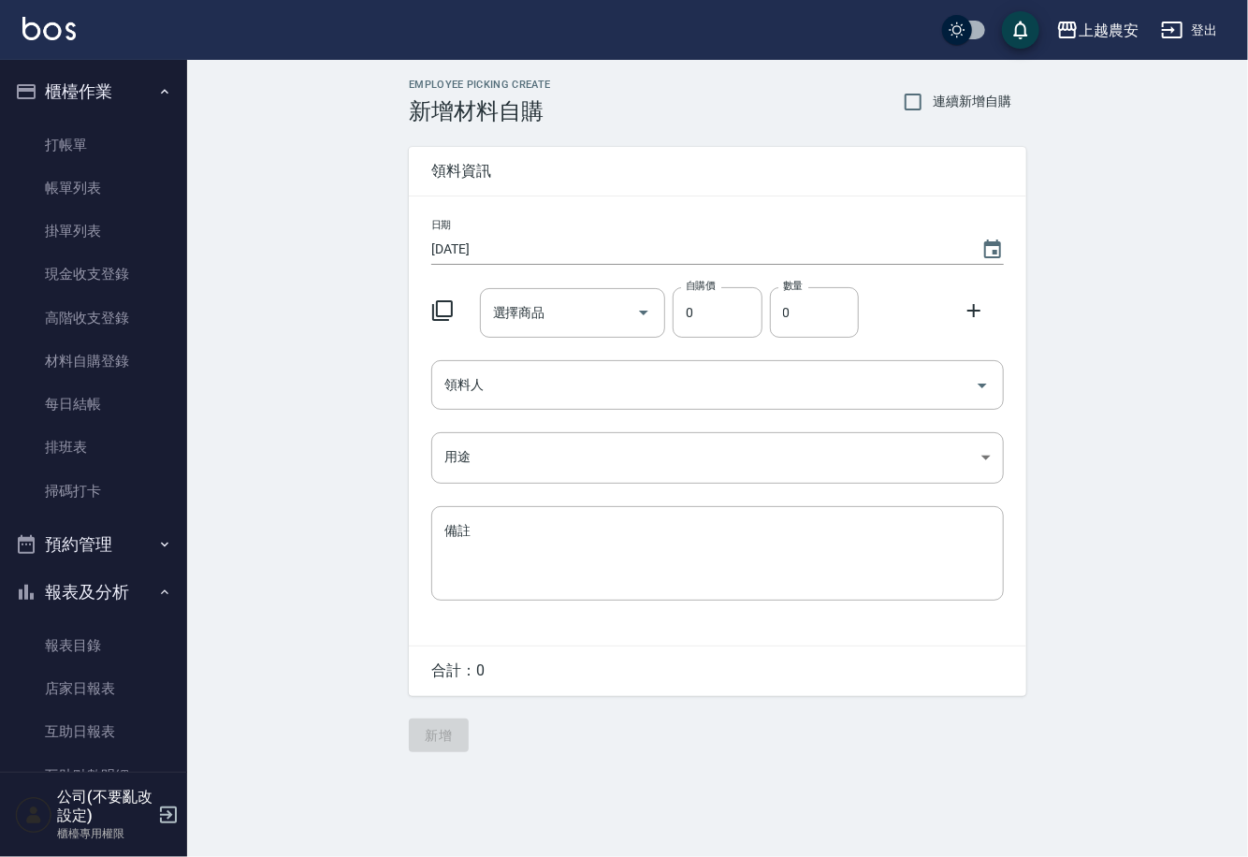
click at [493, 316] on div "選擇商品 選擇商品" at bounding box center [573, 313] width 186 height 50
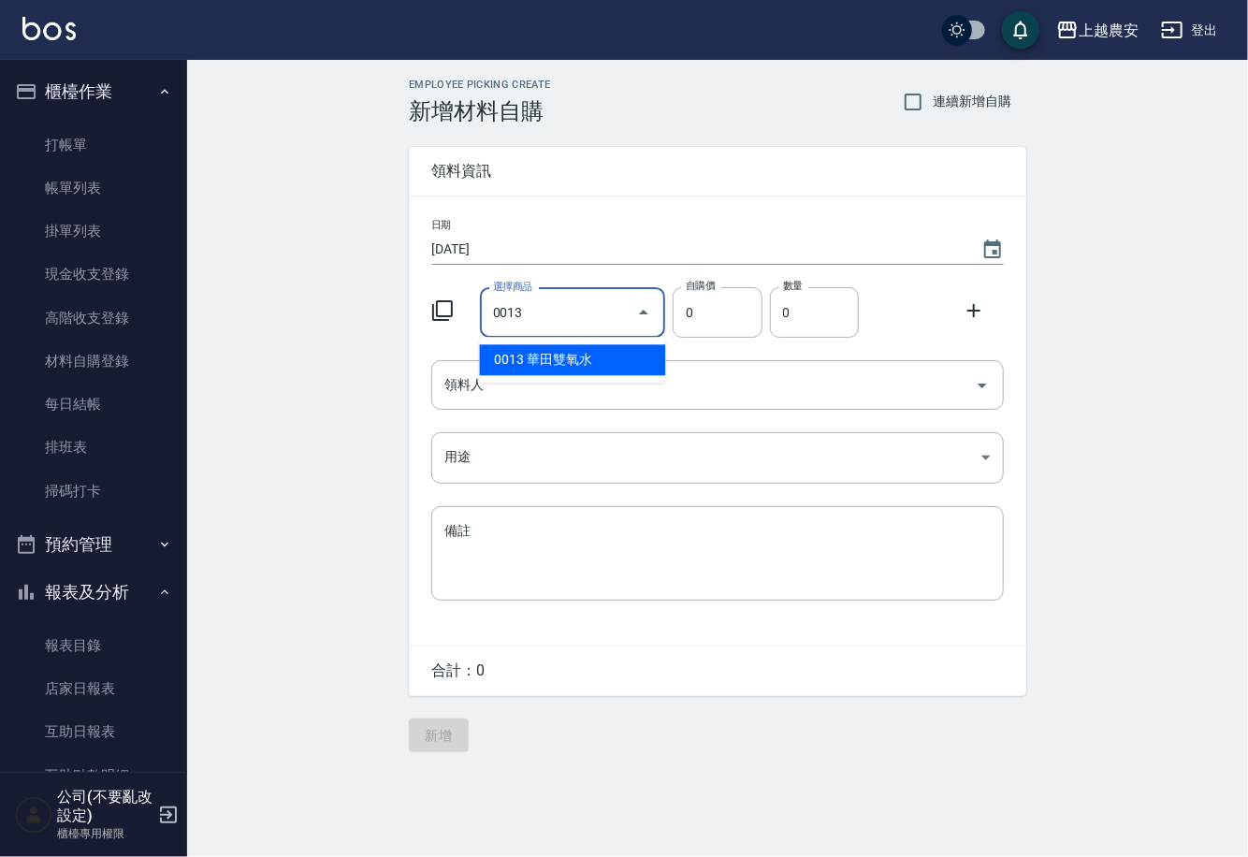
type input "華田雙氧水"
type input "105"
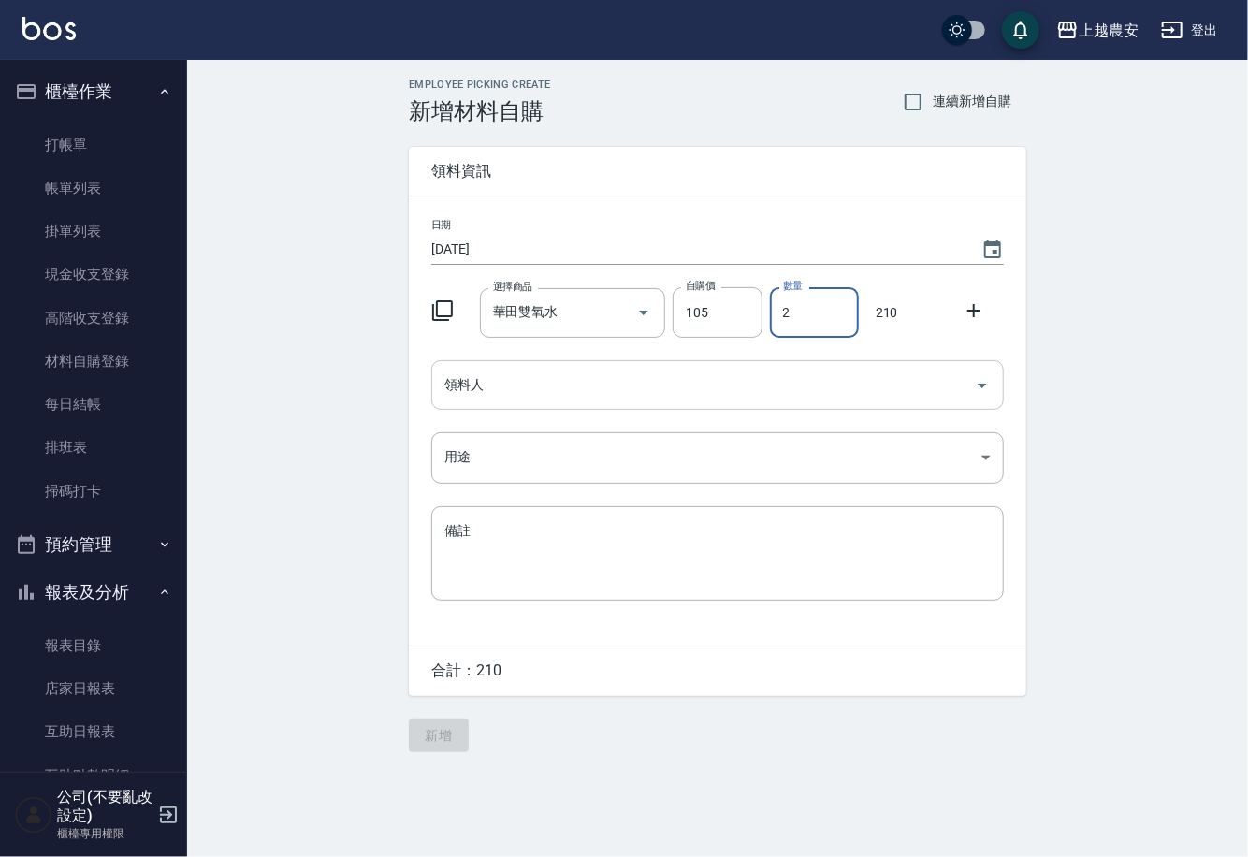
type input "2"
click at [615, 388] on input "領料人" at bounding box center [704, 385] width 528 height 33
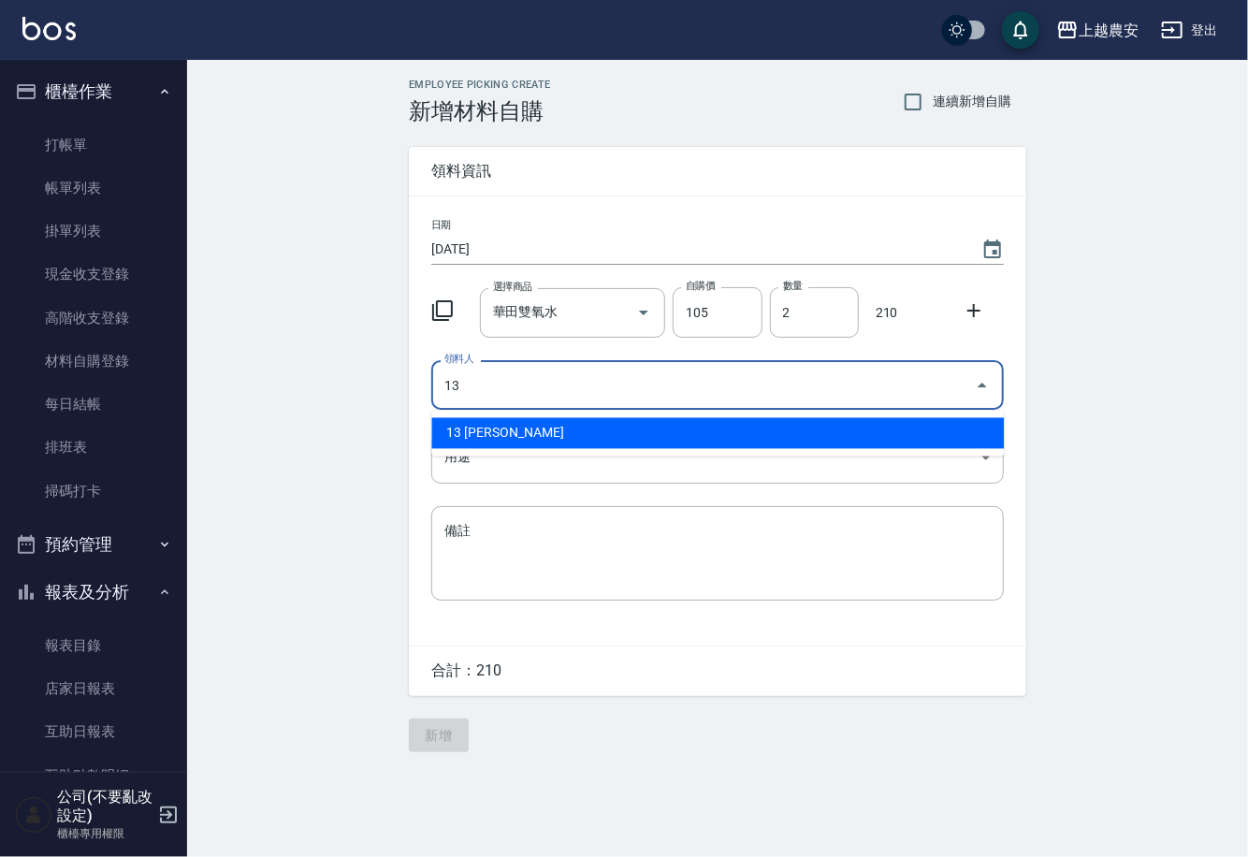
type input "13 張維庭"
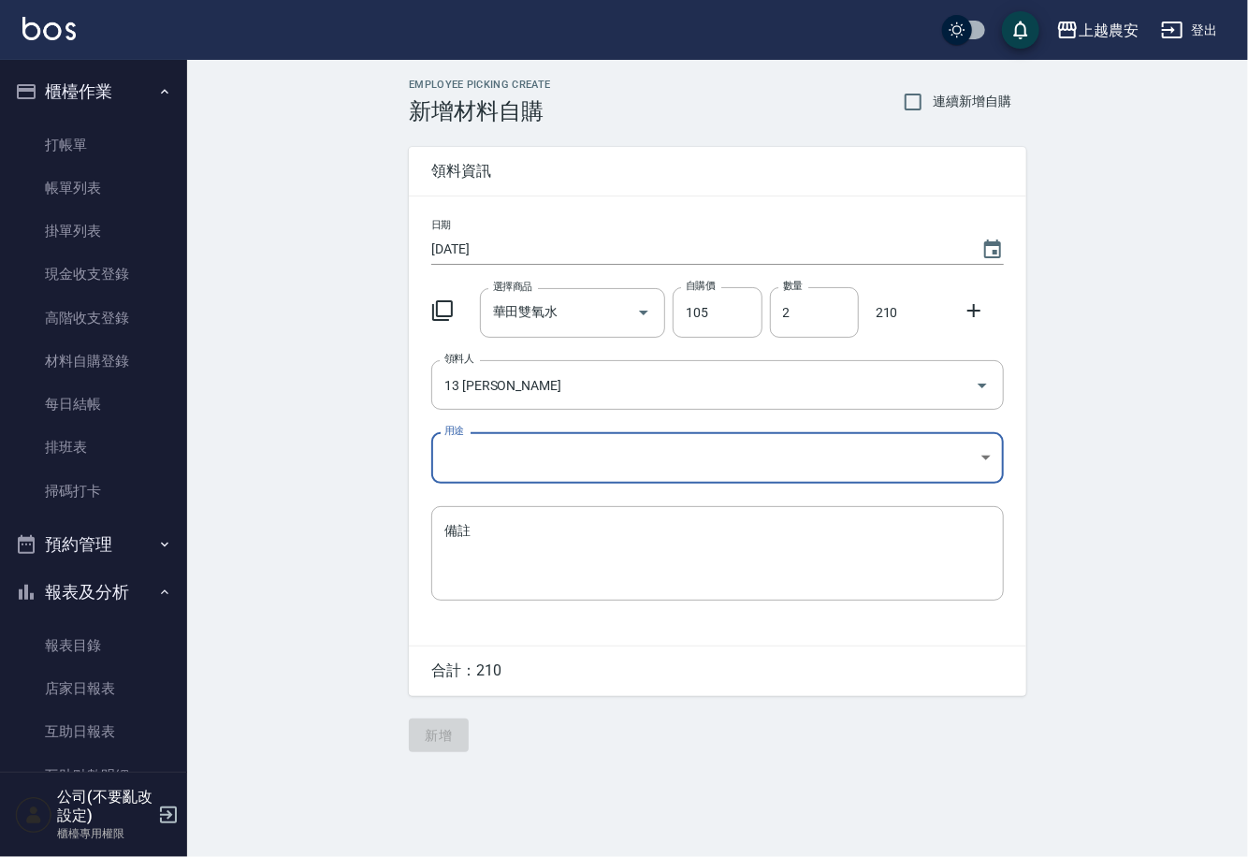
click at [439, 468] on body "上越農安 登出 櫃檯作業 打帳單 帳單列表 掛單列表 現金收支登錄 高階收支登錄 材料自購登錄 每日結帳 排班表 掃碼打卡 預約管理 預約管理 單日預約紀錄 …" at bounding box center [624, 428] width 1248 height 857
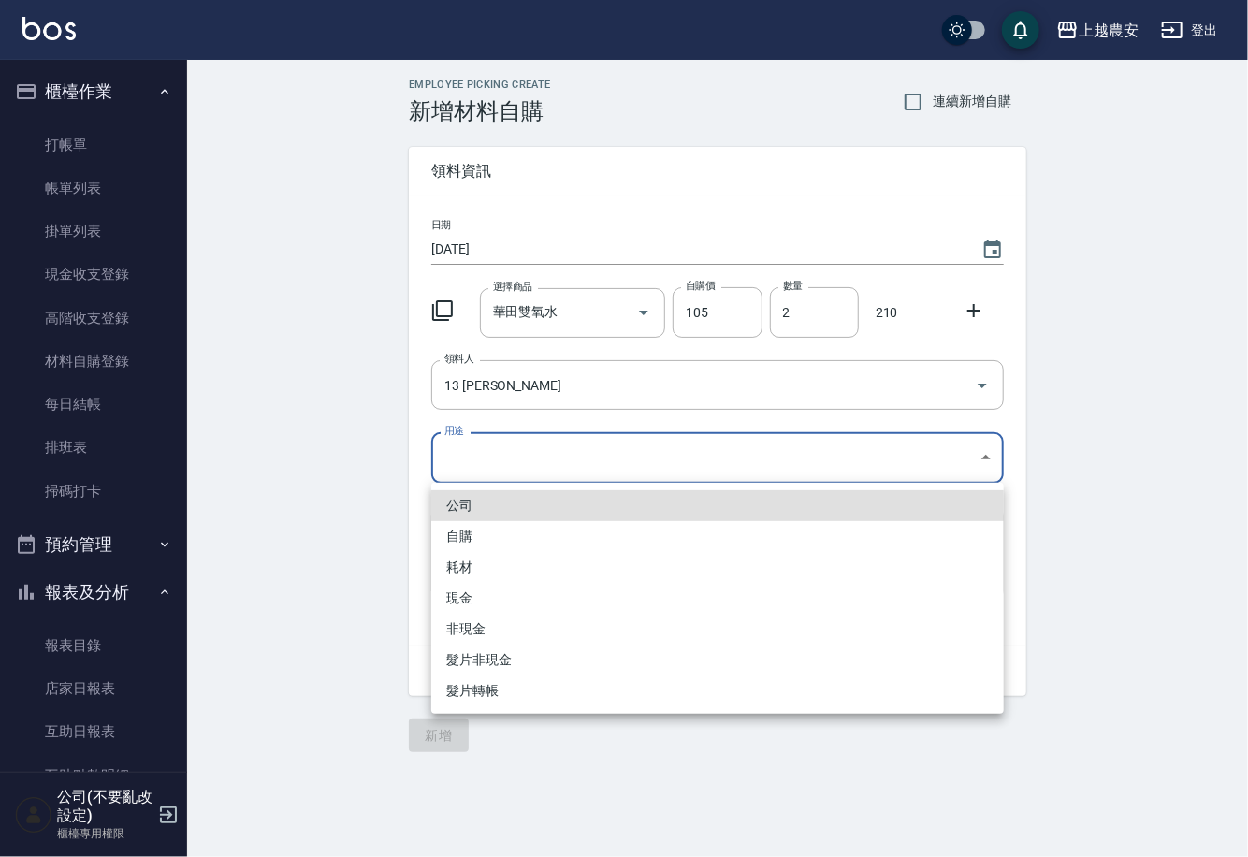
click at [463, 536] on li "自購" at bounding box center [717, 536] width 573 height 31
type input "自購"
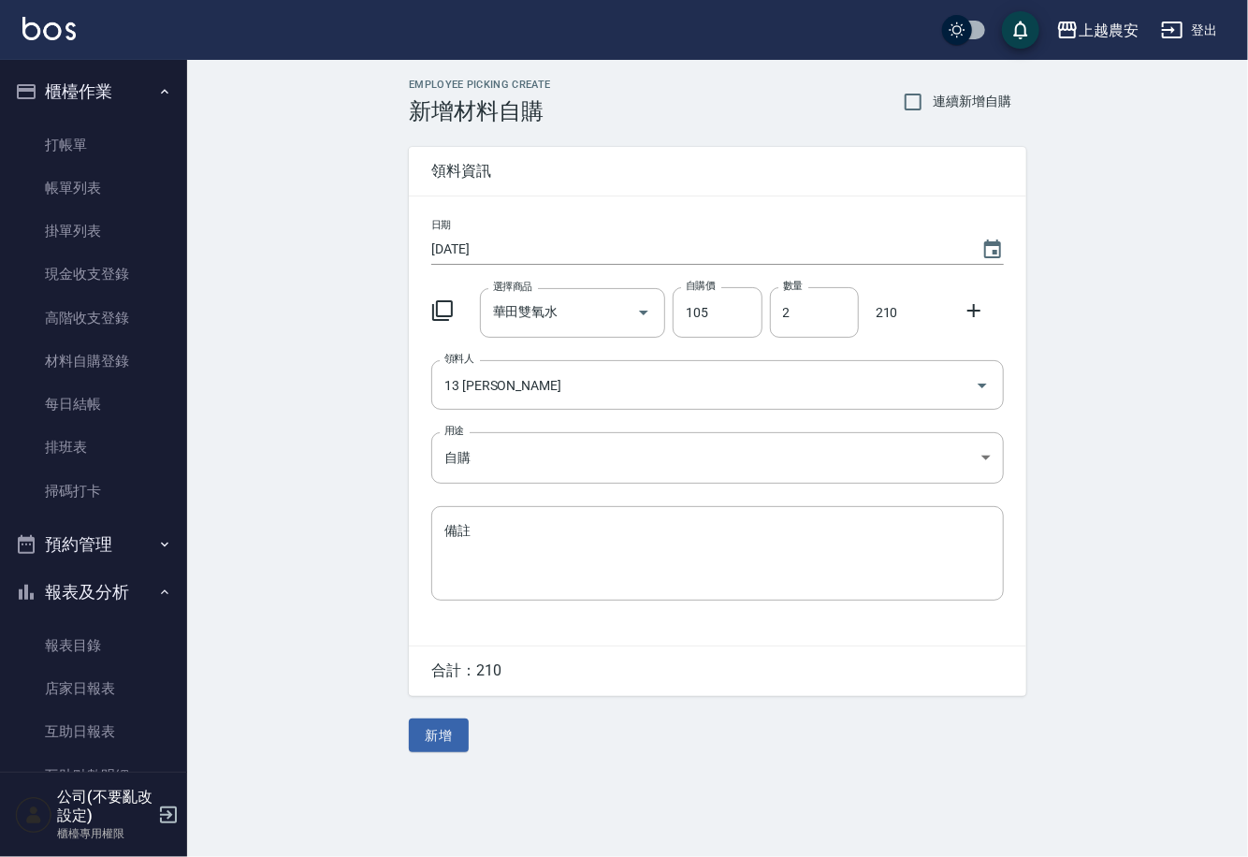
click at [503, 522] on li "自購" at bounding box center [717, 513] width 429 height 18
click at [435, 729] on button "新增" at bounding box center [439, 736] width 60 height 35
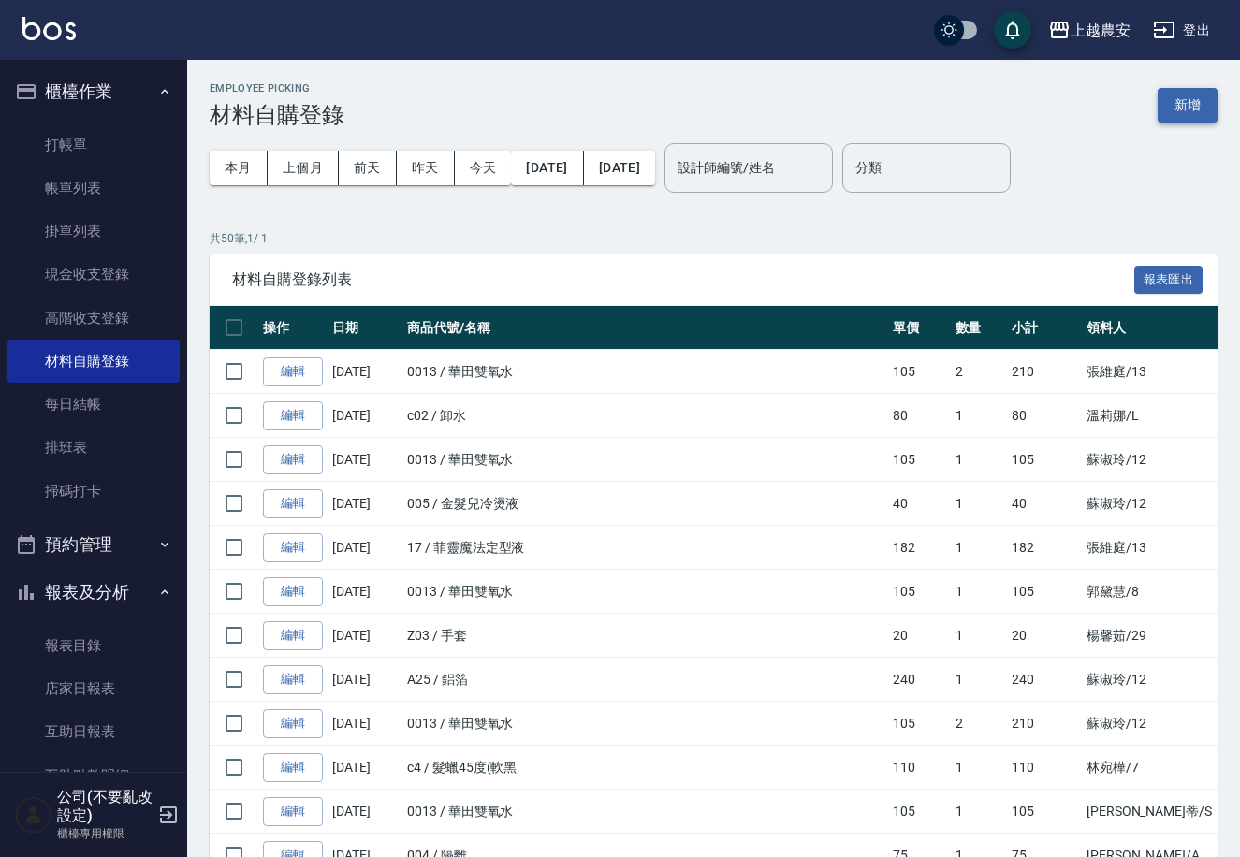
click at [1193, 97] on button "新增" at bounding box center [1187, 105] width 60 height 35
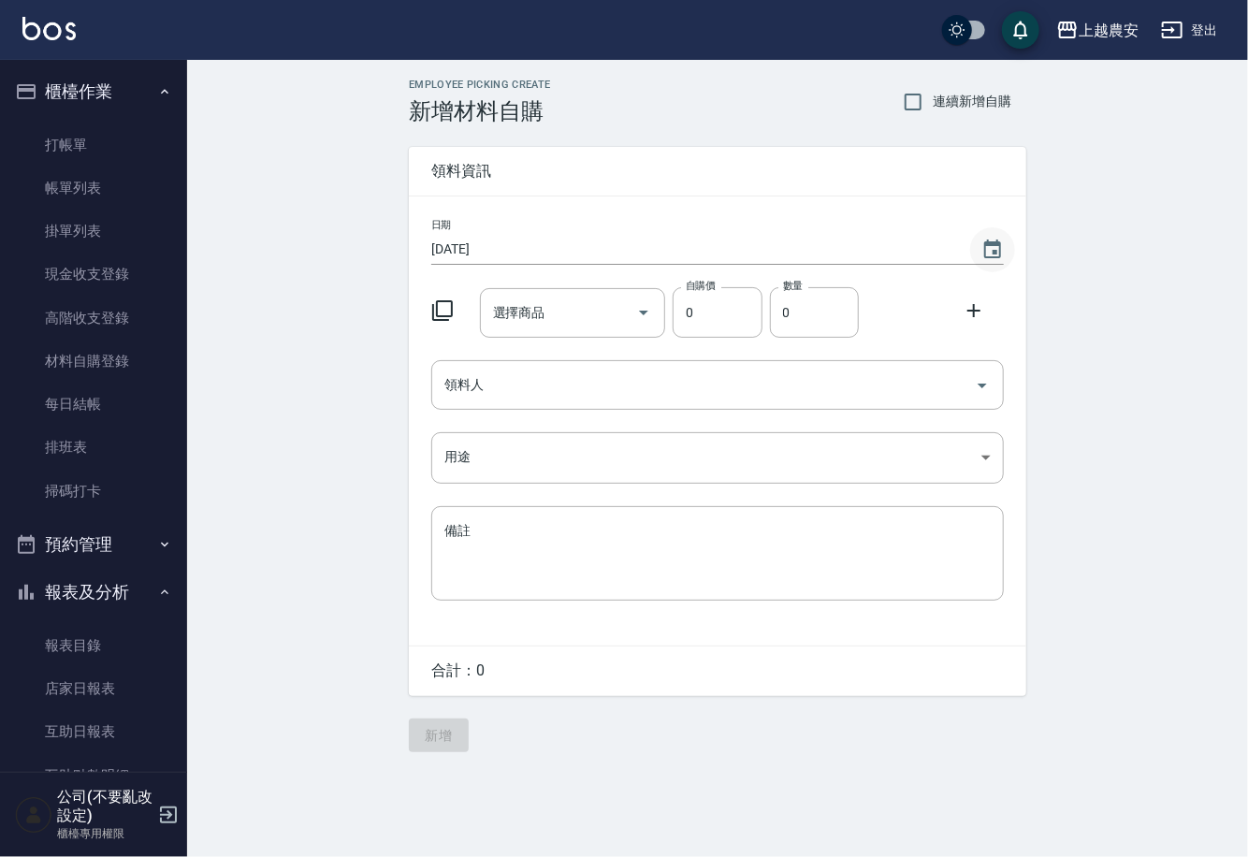
click at [996, 251] on icon "Choose date, selected date is 2025-09-09" at bounding box center [992, 249] width 17 height 19
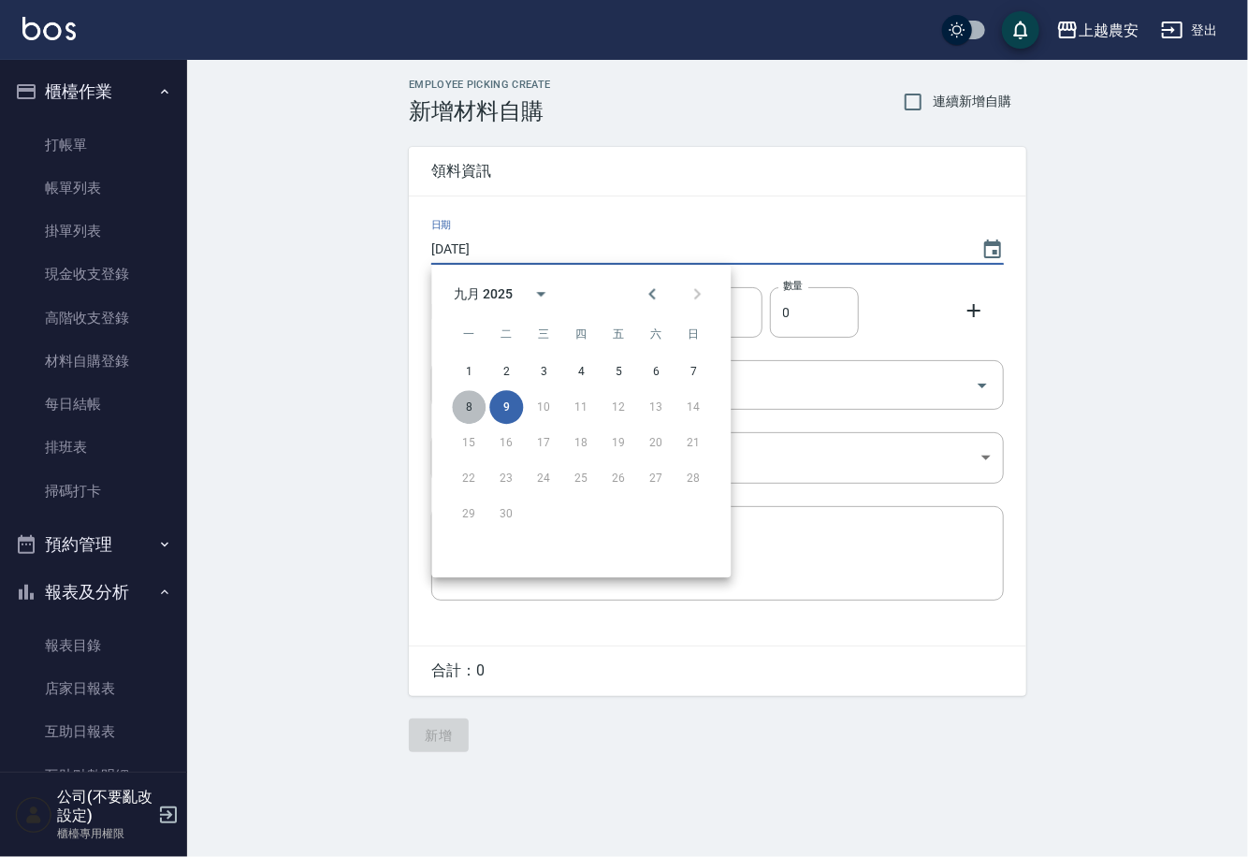
click at [466, 411] on button "8" at bounding box center [469, 407] width 34 height 34
type input "2025/09/08"
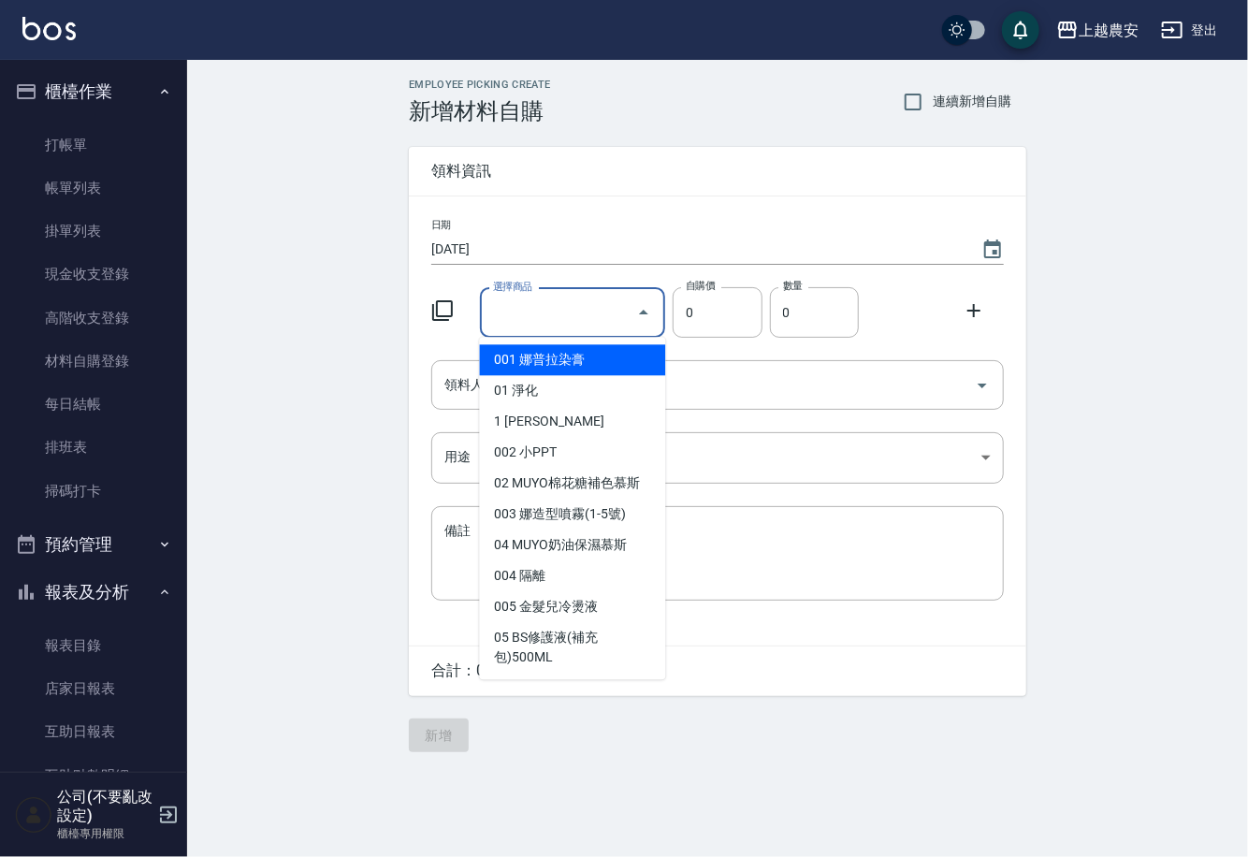
click at [535, 301] on input "選擇商品" at bounding box center [558, 313] width 141 height 33
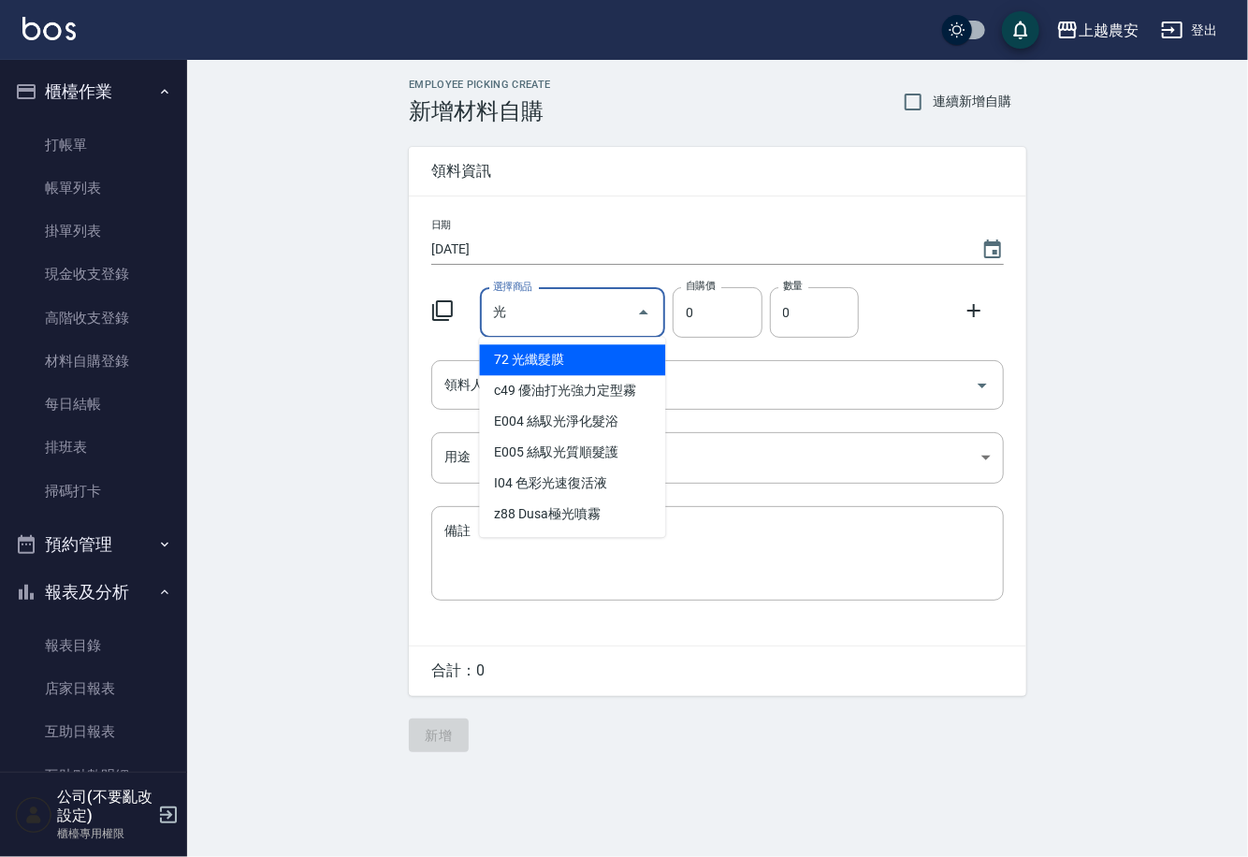
drag, startPoint x: 558, startPoint y: 361, endPoint x: 563, endPoint y: 348, distance: 14.3
click at [558, 360] on li "72 光纖髮膜" at bounding box center [573, 359] width 186 height 31
type input "光纖髮膜"
type input "450"
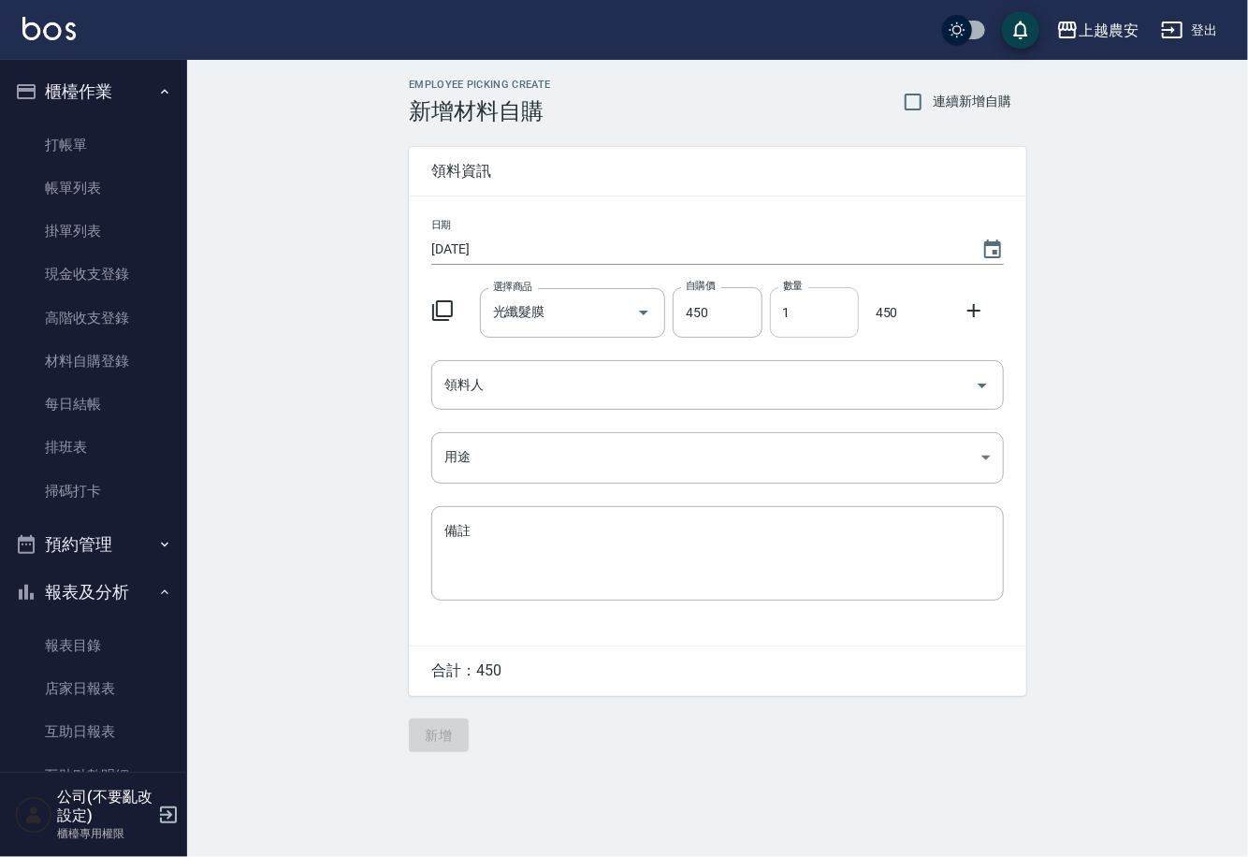
drag, startPoint x: 765, startPoint y: 322, endPoint x: 846, endPoint y: 314, distance: 80.8
click at [846, 314] on div "數量 1 數量" at bounding box center [811, 309] width 96 height 58
drag, startPoint x: 783, startPoint y: 316, endPoint x: 805, endPoint y: 309, distance: 22.8
click at [805, 309] on input "1" at bounding box center [814, 312] width 89 height 51
type input "2"
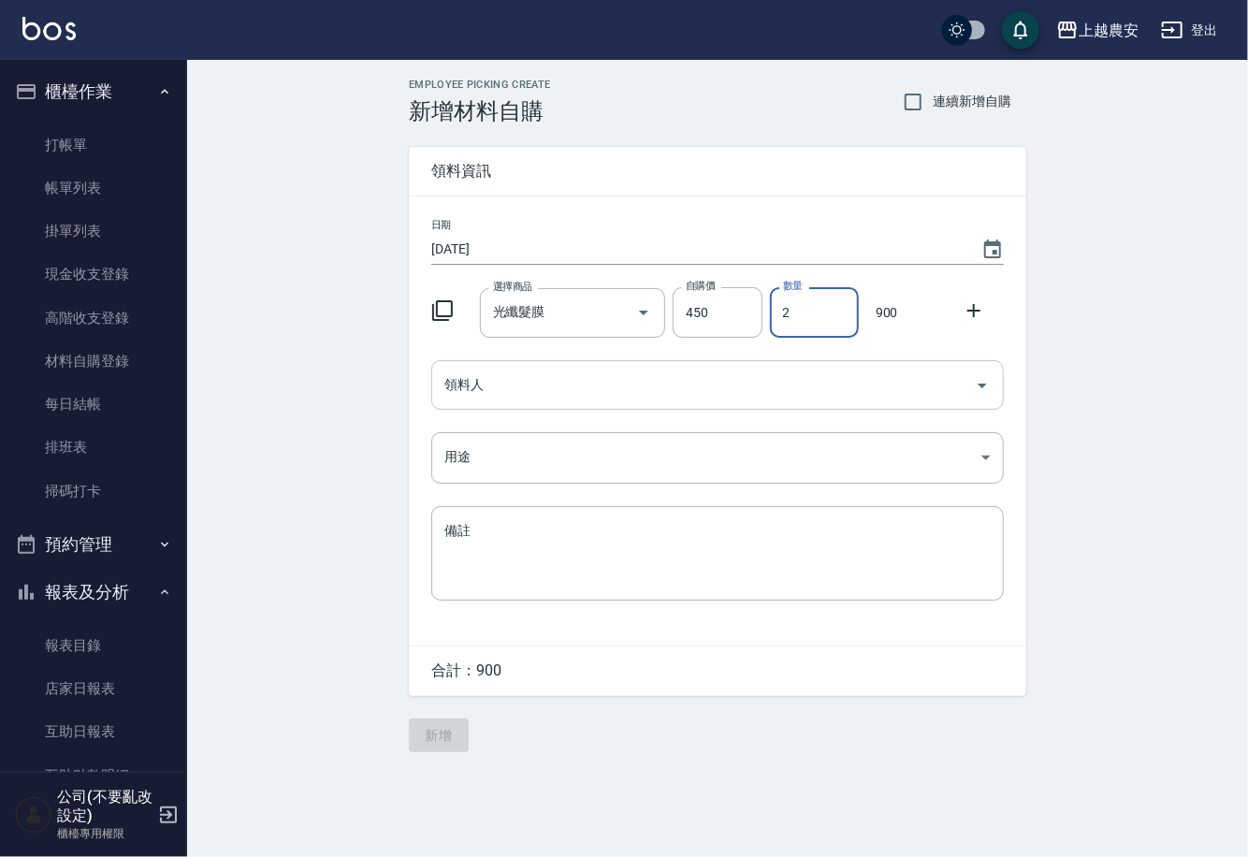
click at [658, 372] on input "領料人" at bounding box center [704, 385] width 528 height 33
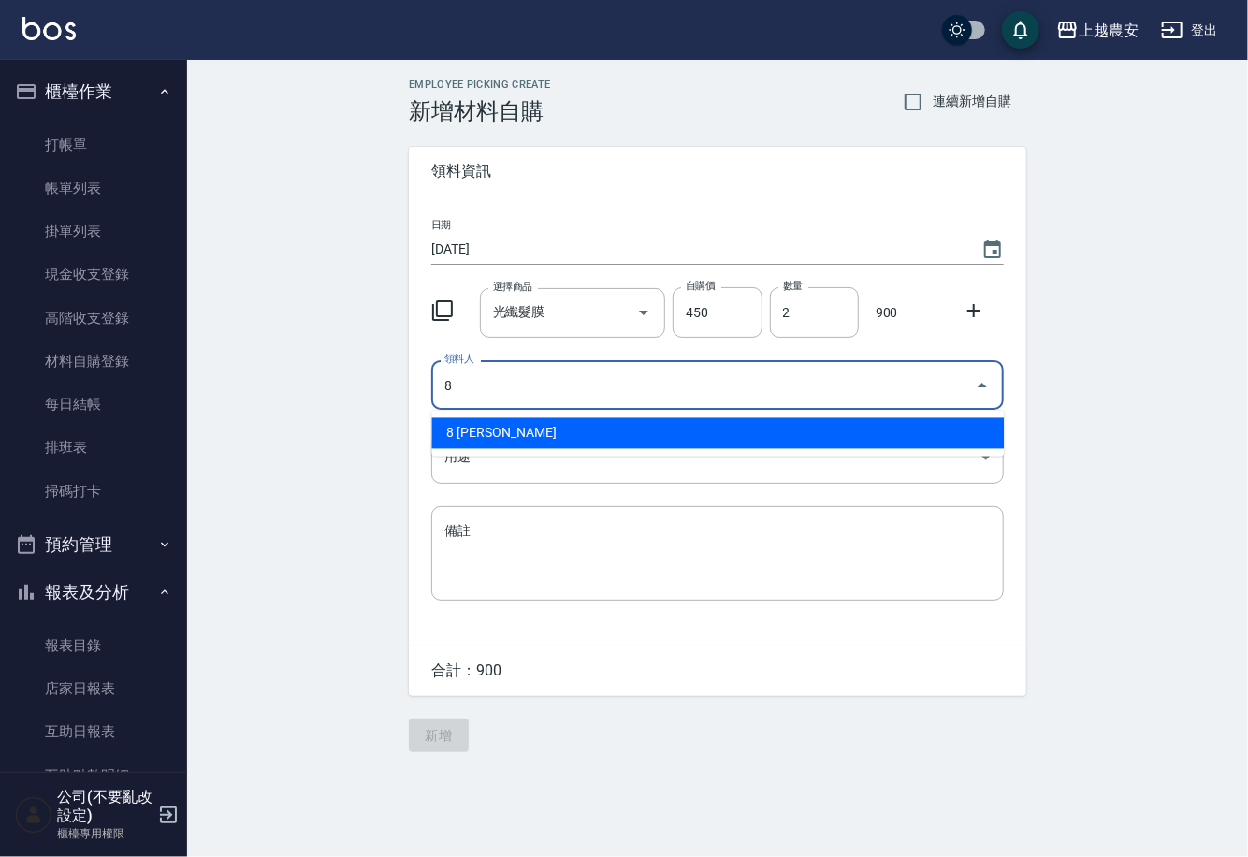
click at [528, 416] on ul "8 郭黛慧" at bounding box center [717, 434] width 573 height 46
click at [516, 436] on li "8 郭黛慧" at bounding box center [717, 433] width 573 height 31
type input "8 郭黛慧"
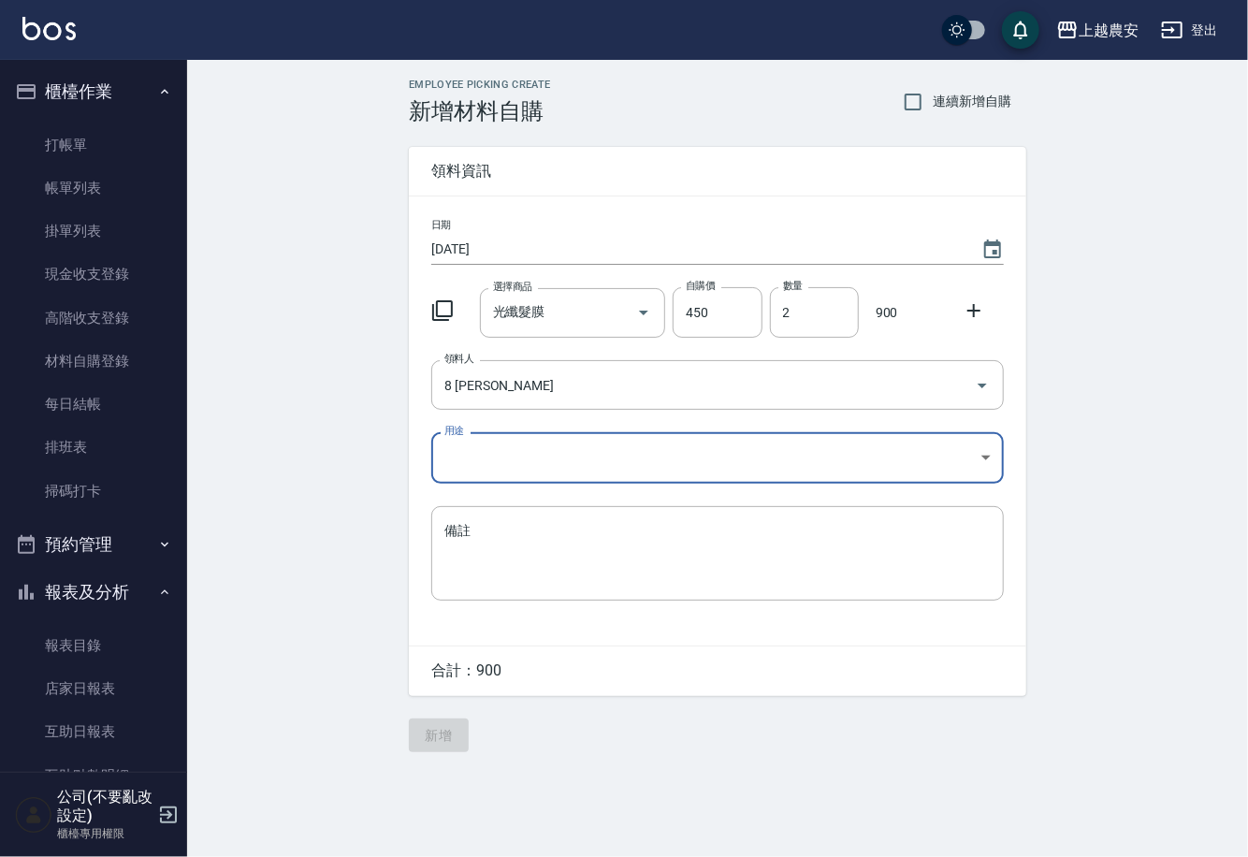
click at [461, 468] on body "上越農安 登出 櫃檯作業 打帳單 帳單列表 掛單列表 現金收支登錄 高階收支登錄 材料自購登錄 每日結帳 排班表 掃碼打卡 預約管理 預約管理 單日預約紀錄 …" at bounding box center [624, 428] width 1248 height 857
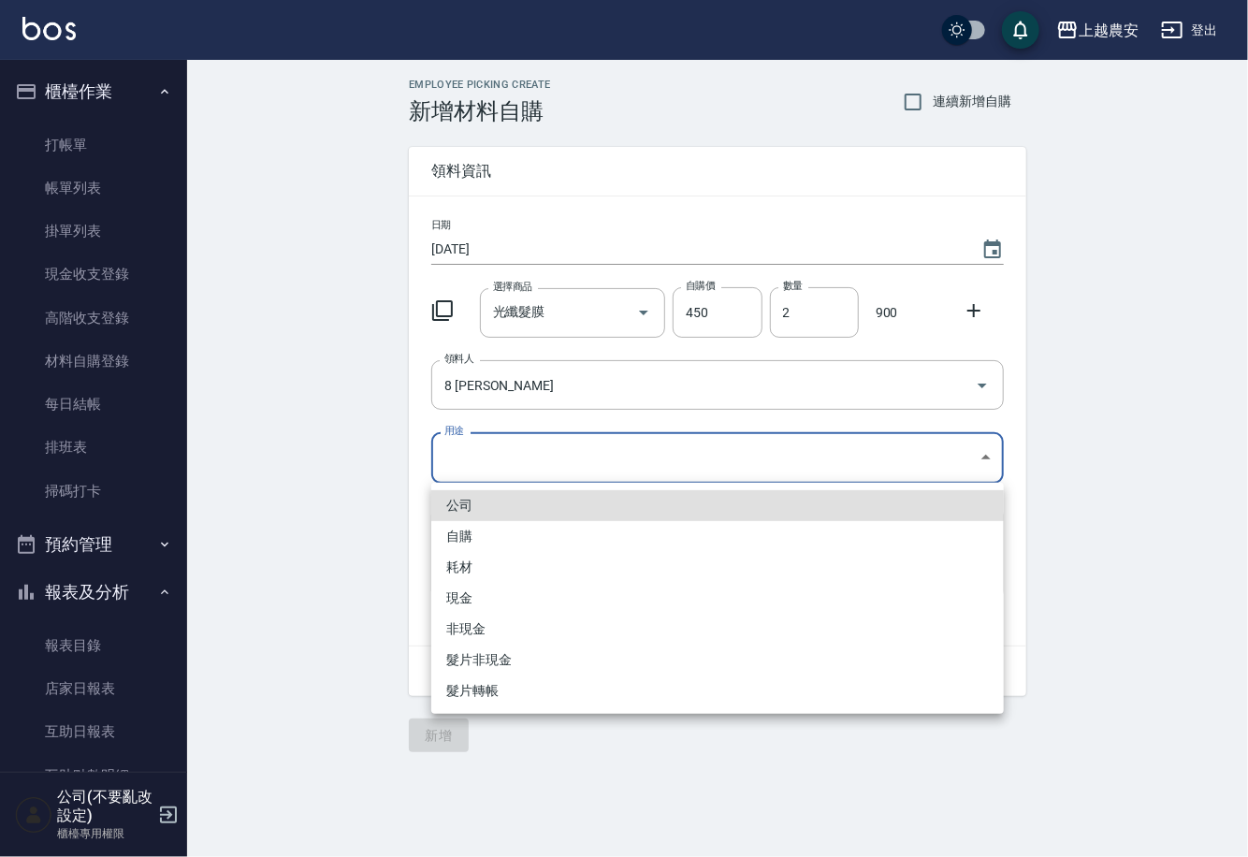
click at [476, 533] on li "自購" at bounding box center [717, 536] width 573 height 31
type input "自購"
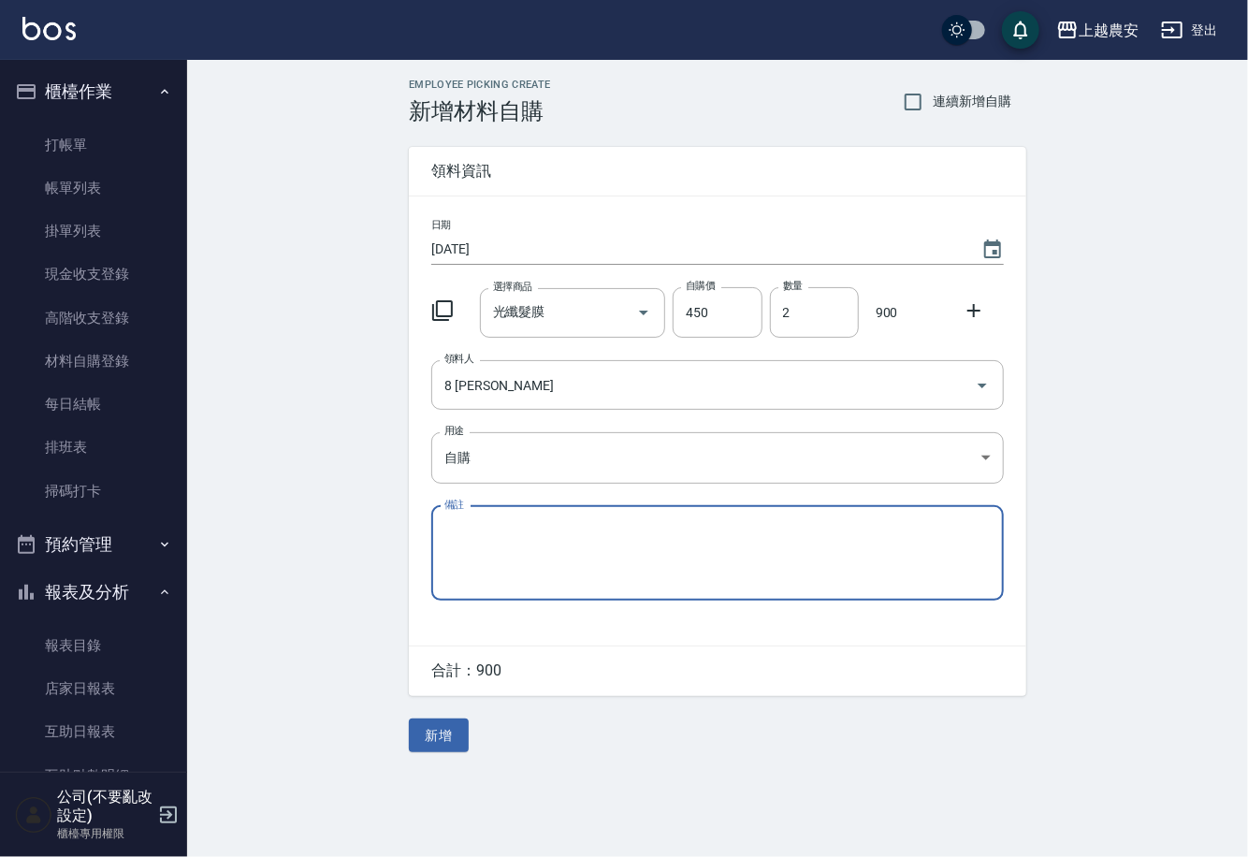
click at [446, 729] on button "新增" at bounding box center [439, 736] width 60 height 35
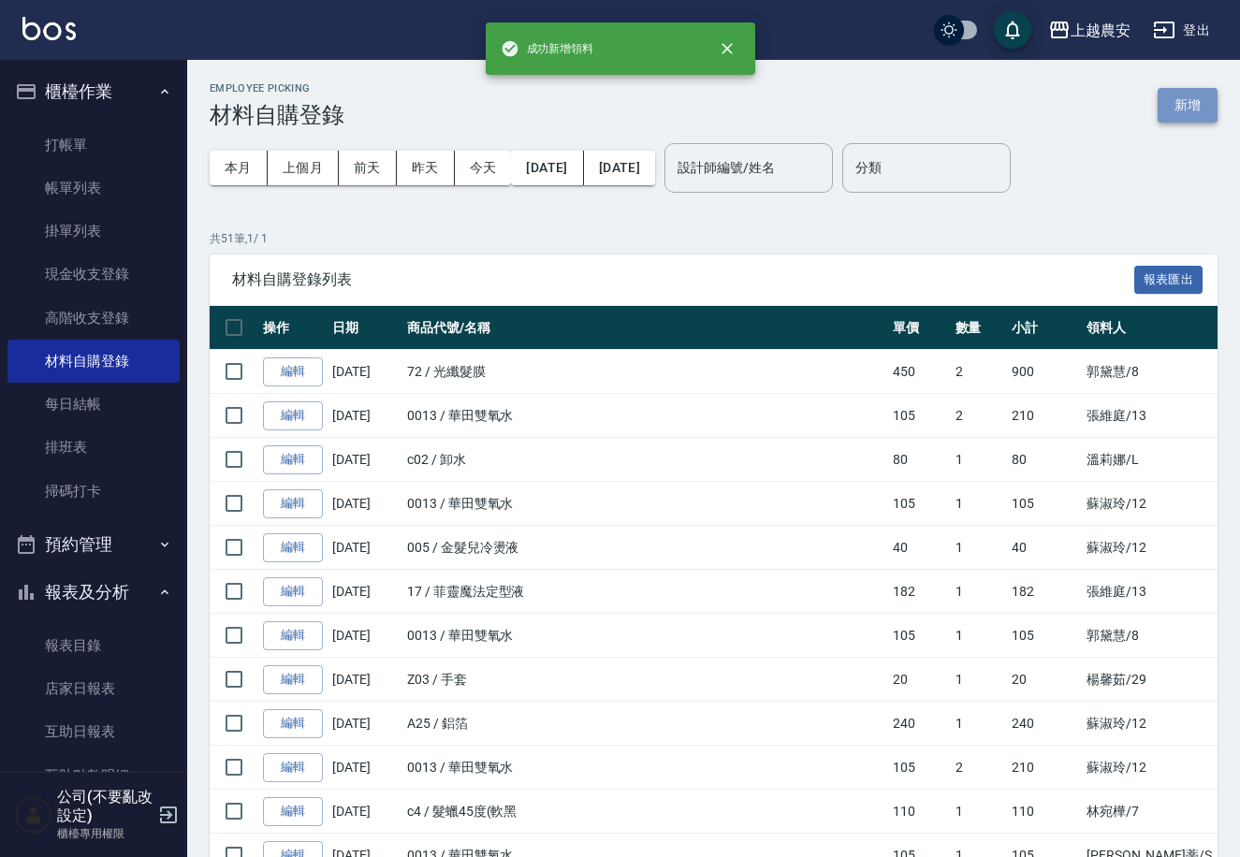
click at [1190, 95] on button "新增" at bounding box center [1187, 105] width 60 height 35
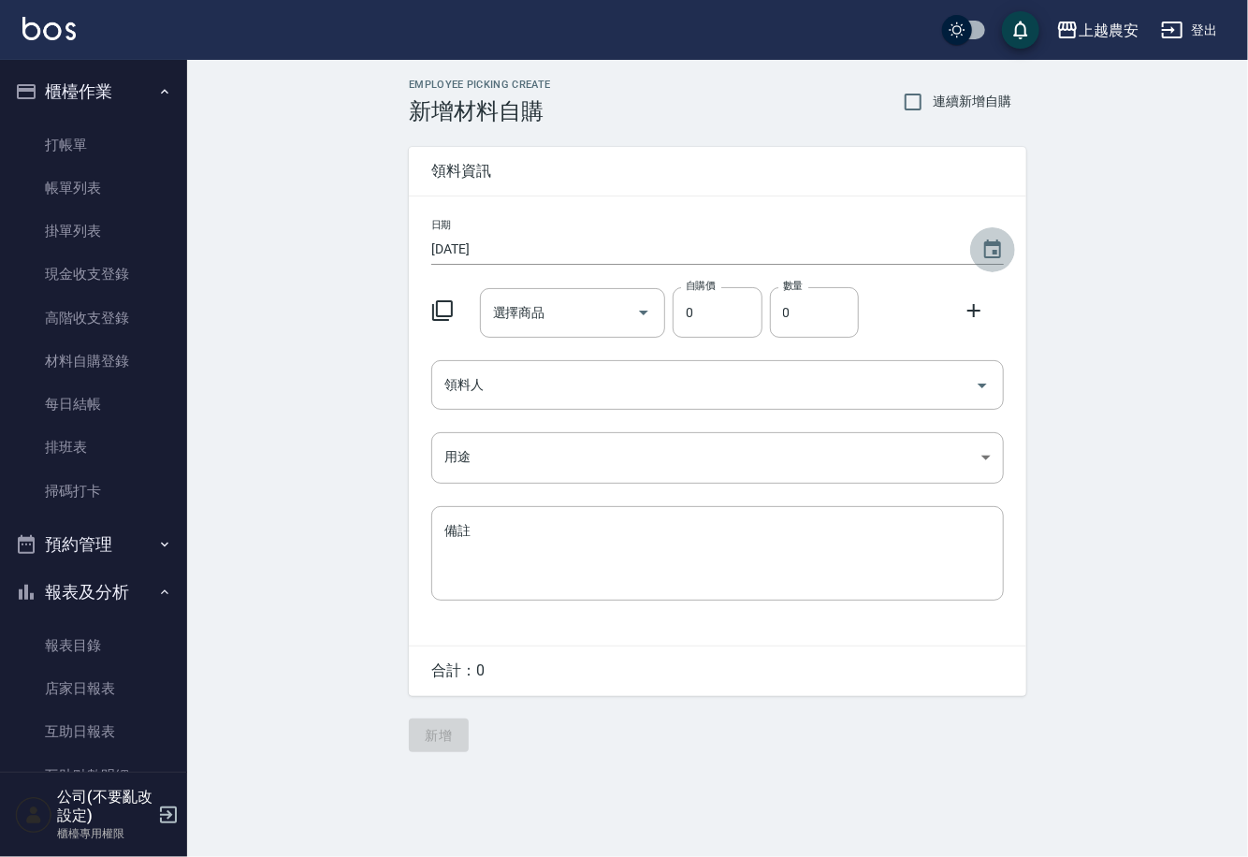
click at [993, 244] on icon "Choose date, selected date is 2025-09-09" at bounding box center [992, 249] width 17 height 19
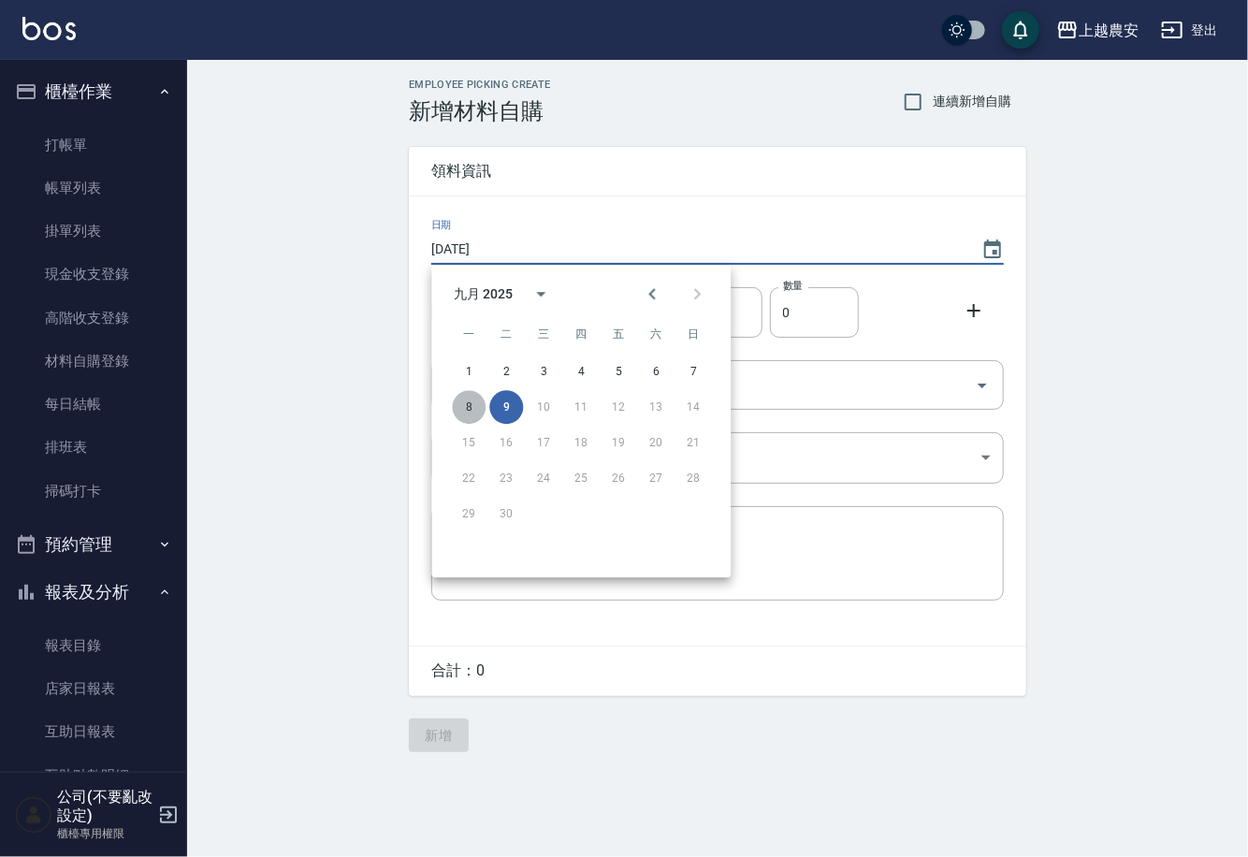
click at [474, 408] on button "8" at bounding box center [469, 407] width 34 height 34
type input "[DATE]"
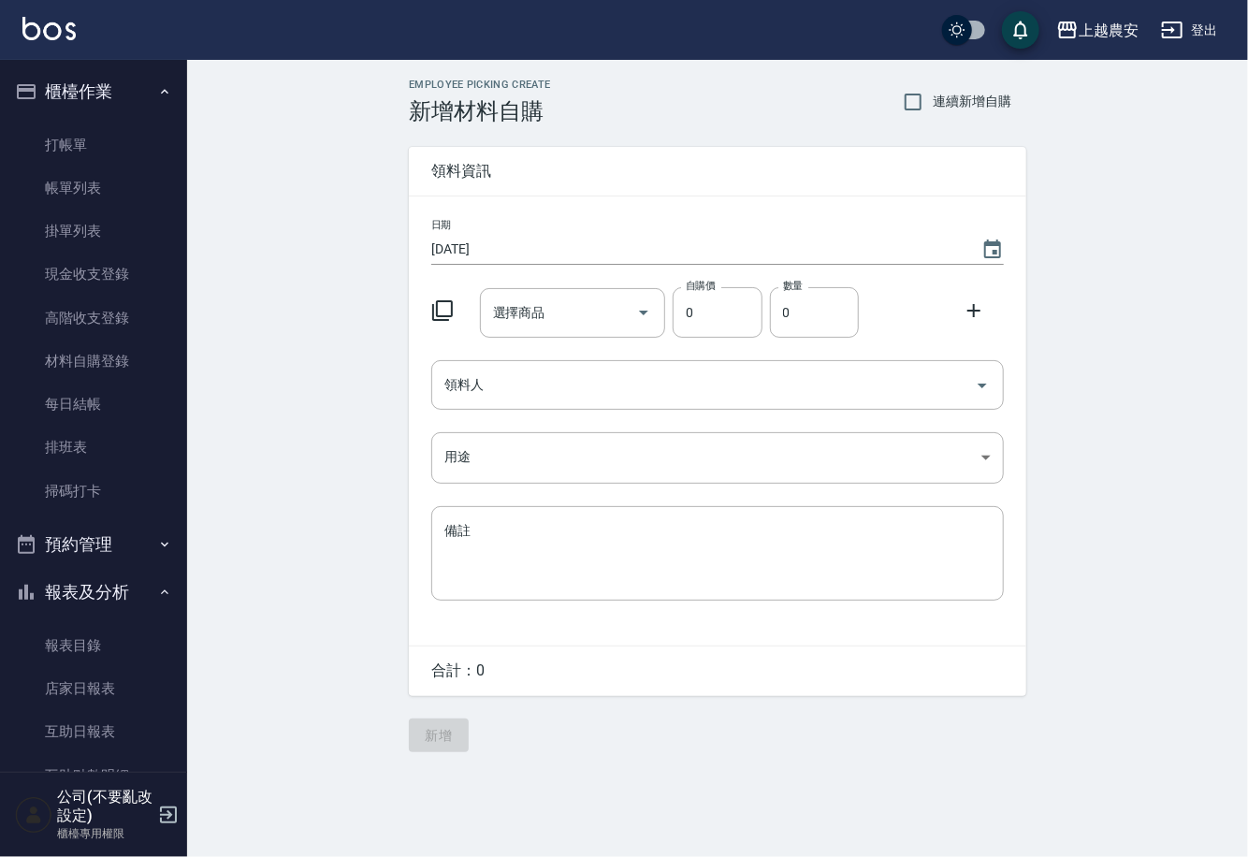
click at [489, 329] on div "選擇商品" at bounding box center [573, 313] width 186 height 50
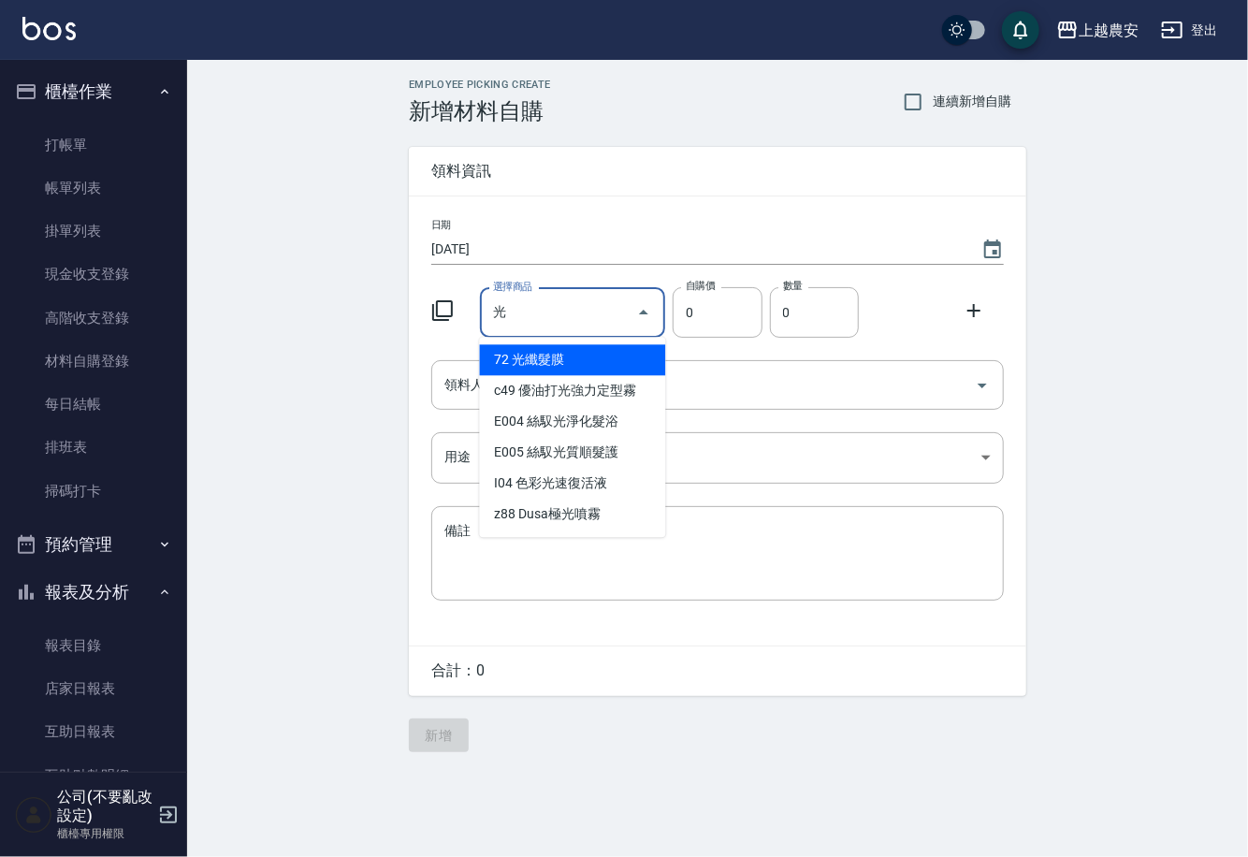
click at [510, 358] on li "72 光纖髮膜" at bounding box center [573, 359] width 186 height 31
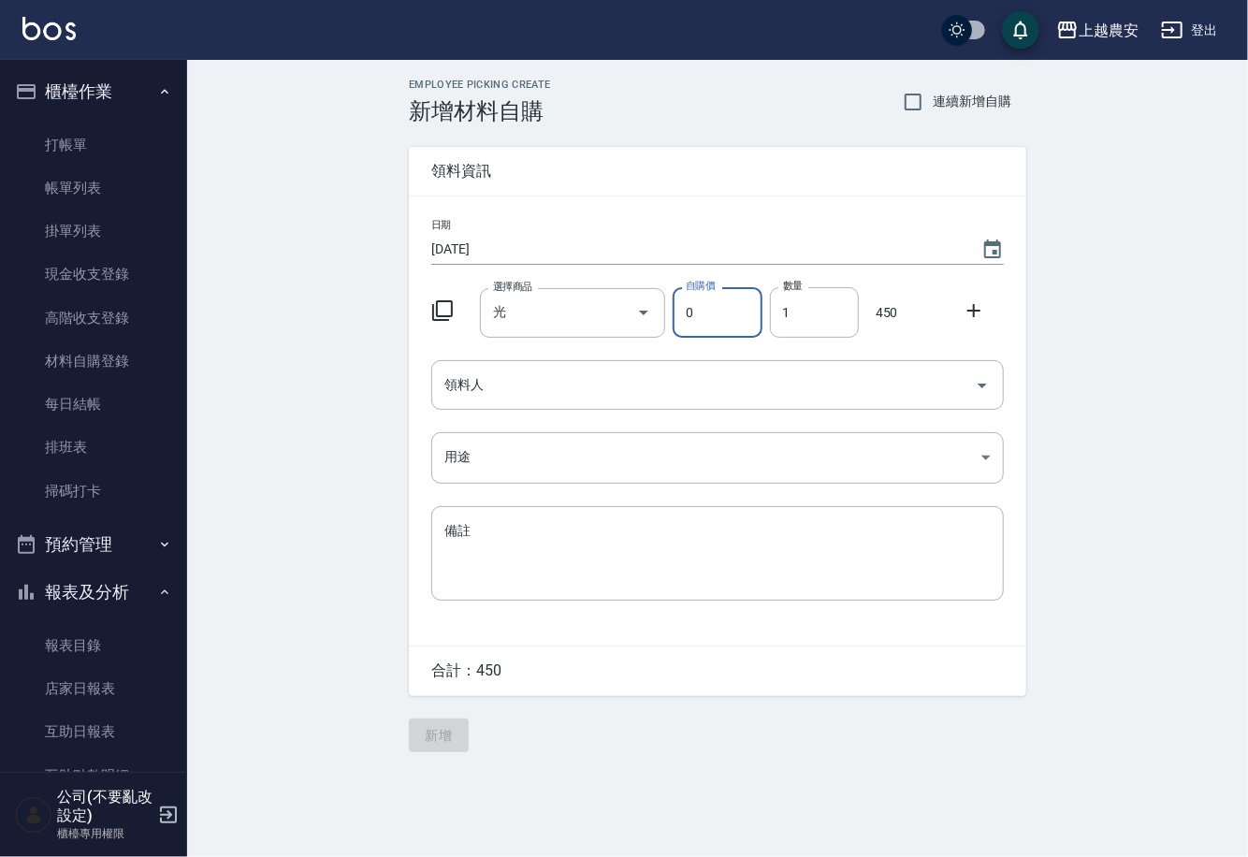
type input "光纖髮膜"
type input "450"
type input "1"
click at [565, 379] on input "領料人" at bounding box center [704, 385] width 528 height 33
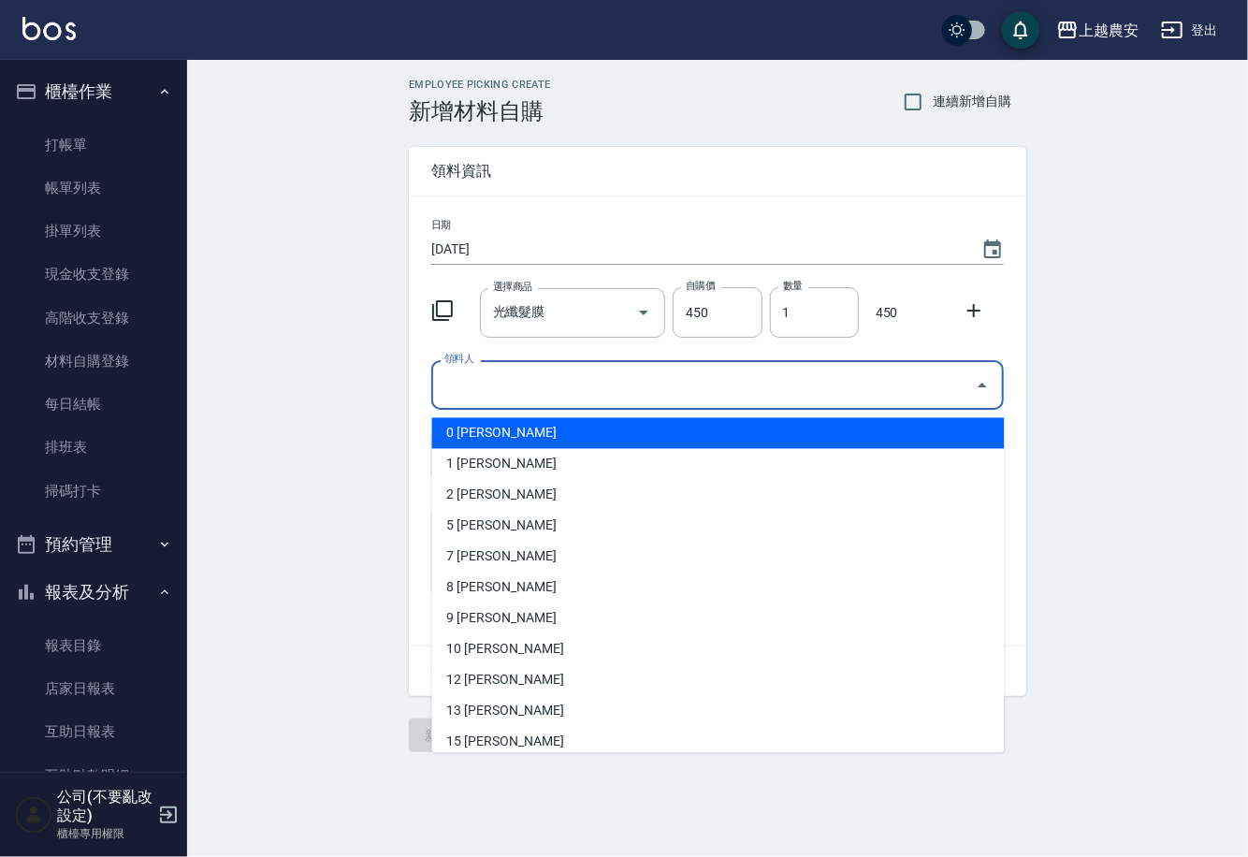
type input "ㄜ"
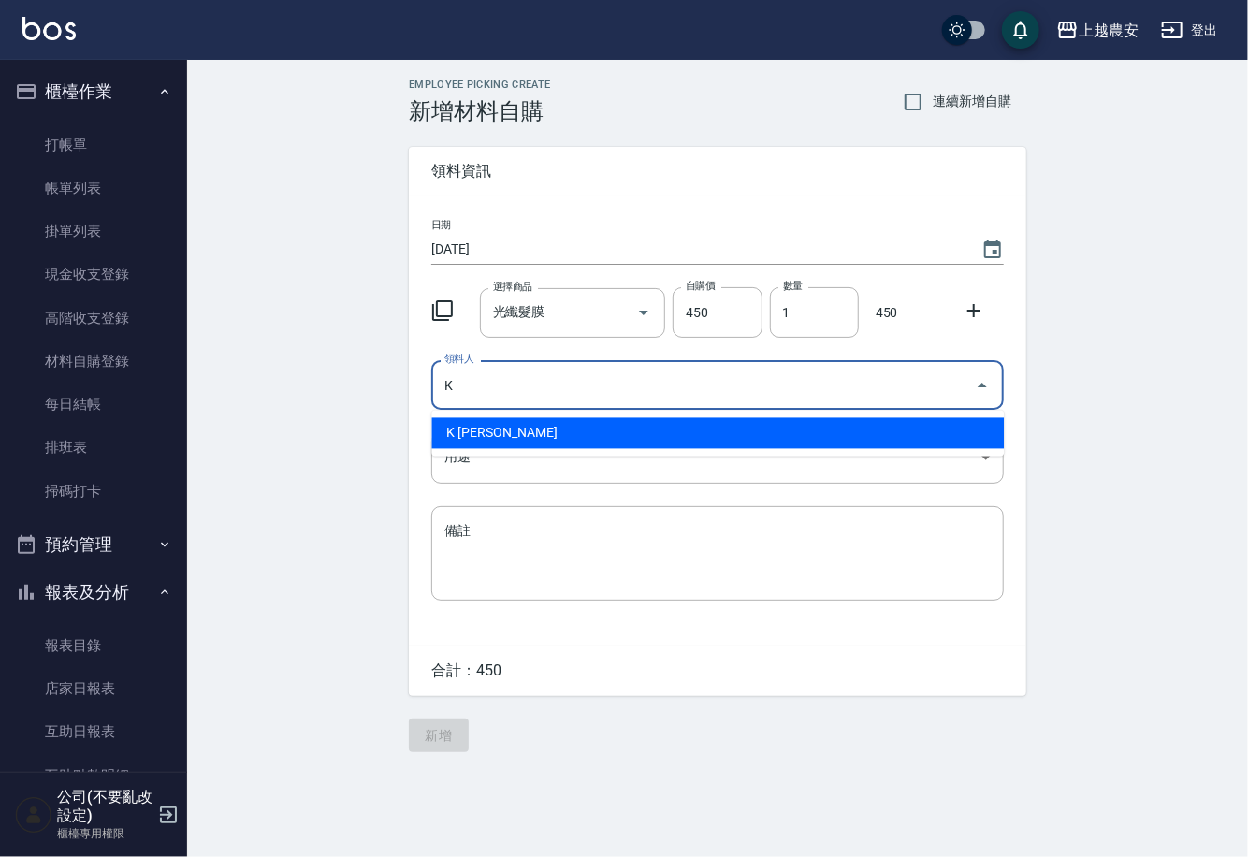
click at [484, 437] on li "K 林慧珊" at bounding box center [717, 433] width 573 height 31
type input "K 林慧珊"
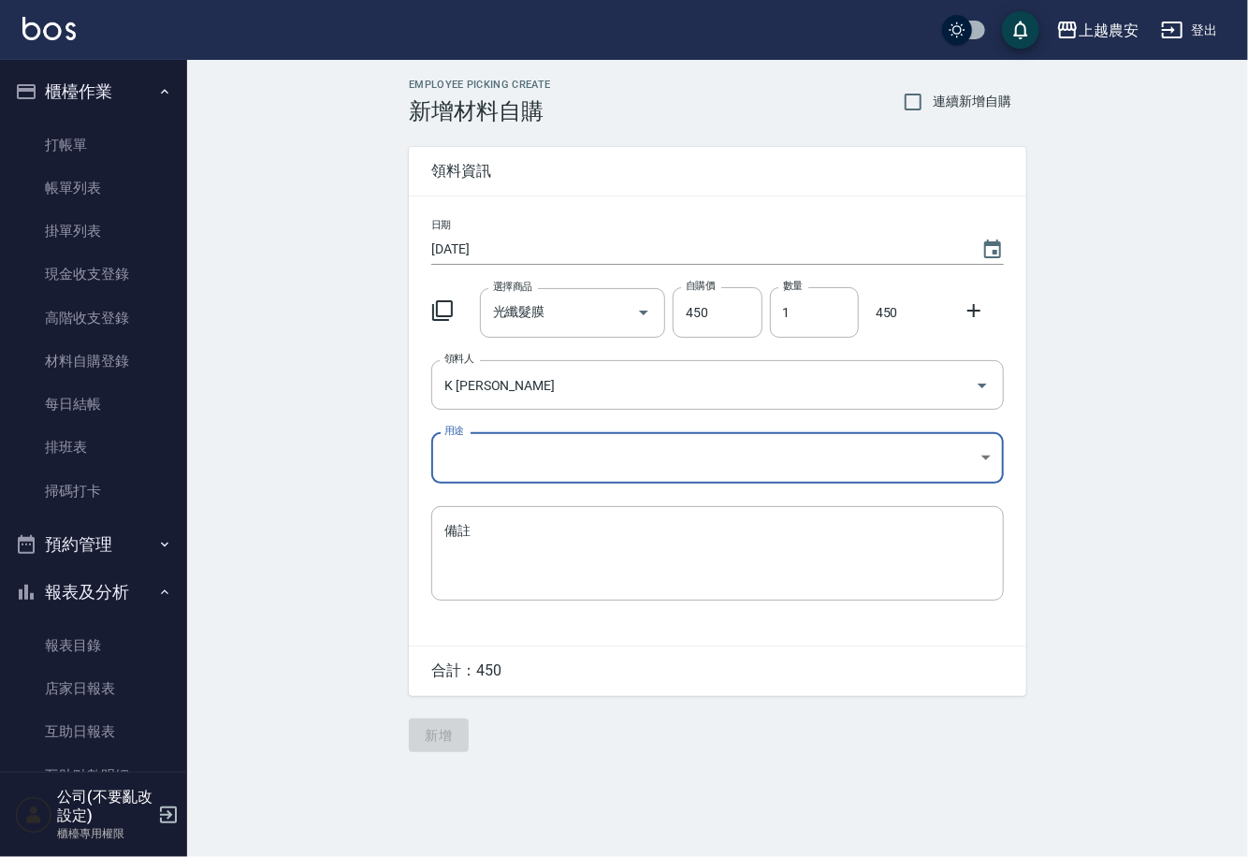
click at [446, 455] on body "上越農安 登出 櫃檯作業 打帳單 帳單列表 掛單列表 現金收支登錄 高階收支登錄 材料自購登錄 每日結帳 排班表 掃碼打卡 預約管理 預約管理 單日預約紀錄 …" at bounding box center [624, 428] width 1248 height 857
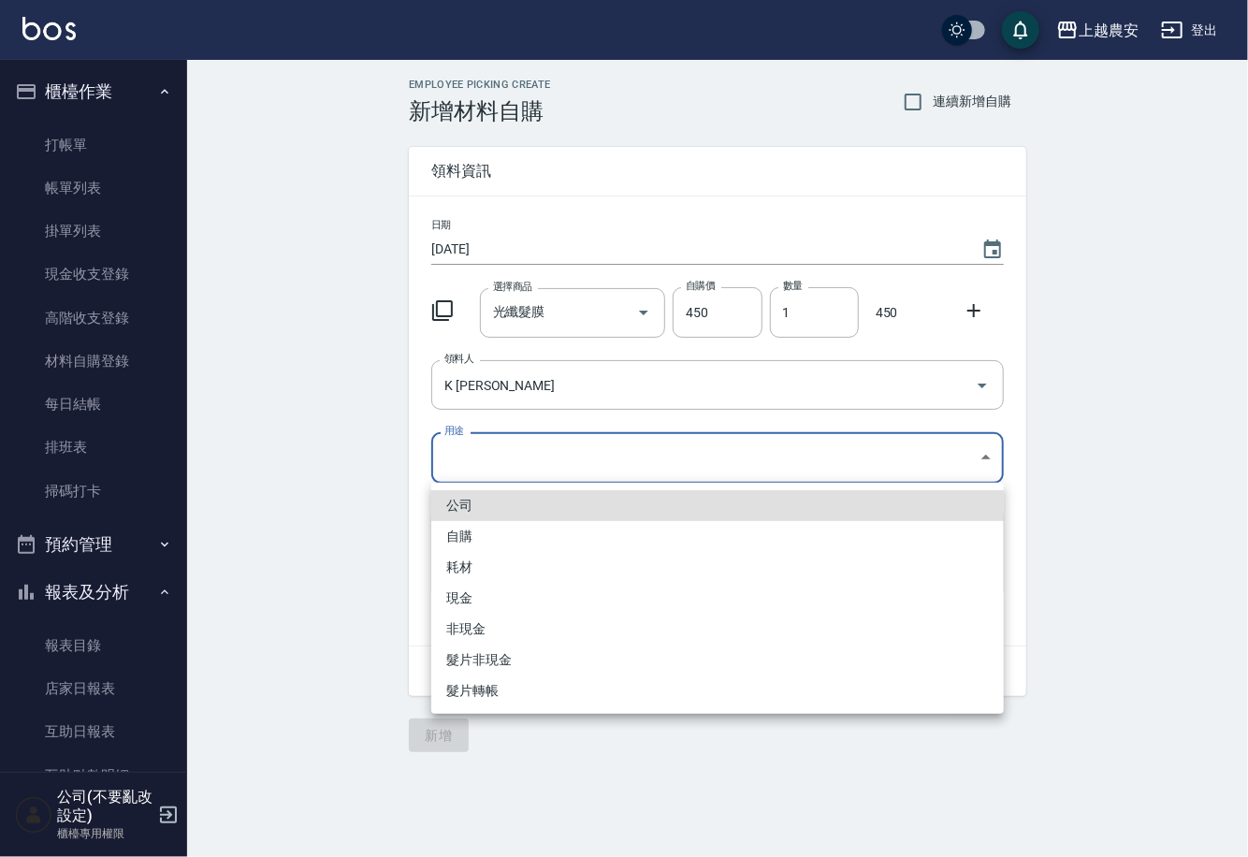
click at [456, 538] on li "自購" at bounding box center [717, 536] width 573 height 31
type input "自購"
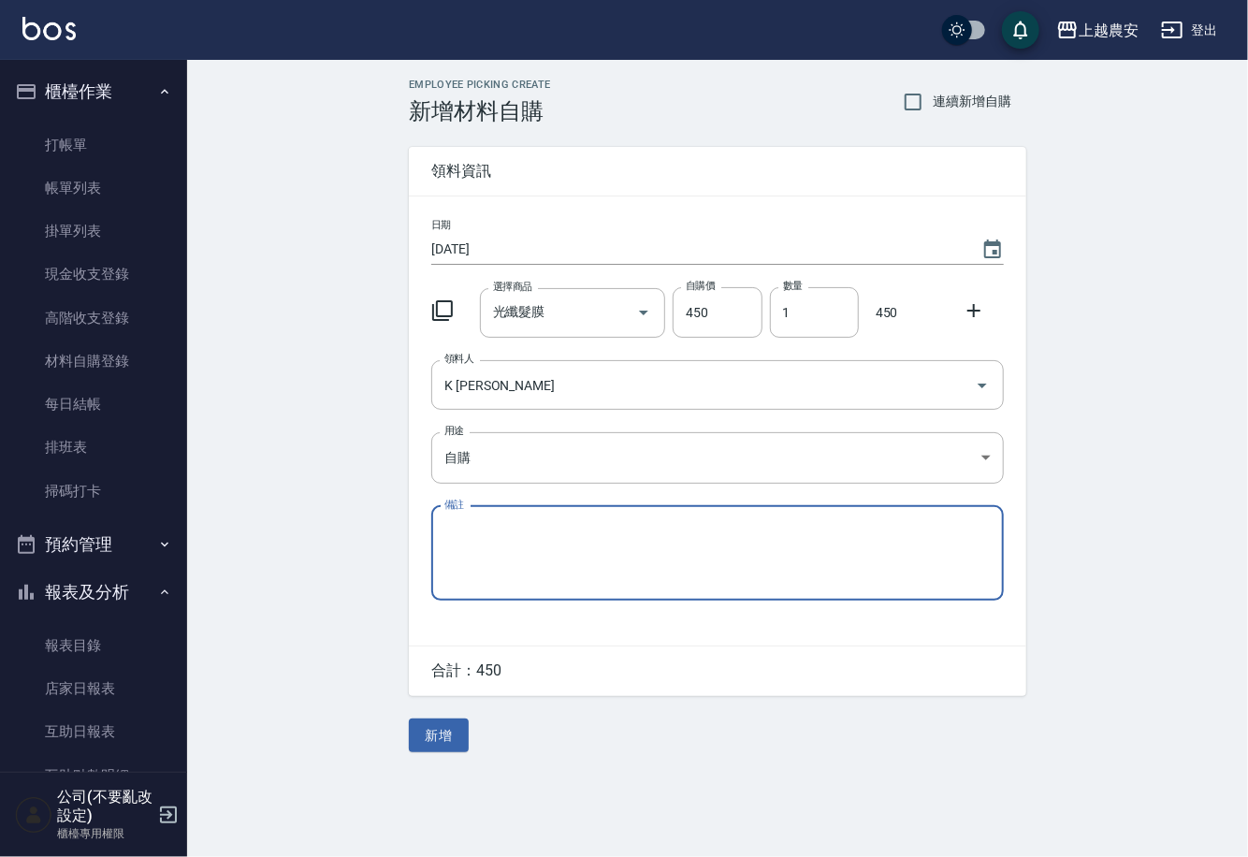
drag, startPoint x: 978, startPoint y: 308, endPoint x: 817, endPoint y: 343, distance: 164.8
click at [971, 308] on icon at bounding box center [974, 310] width 22 height 22
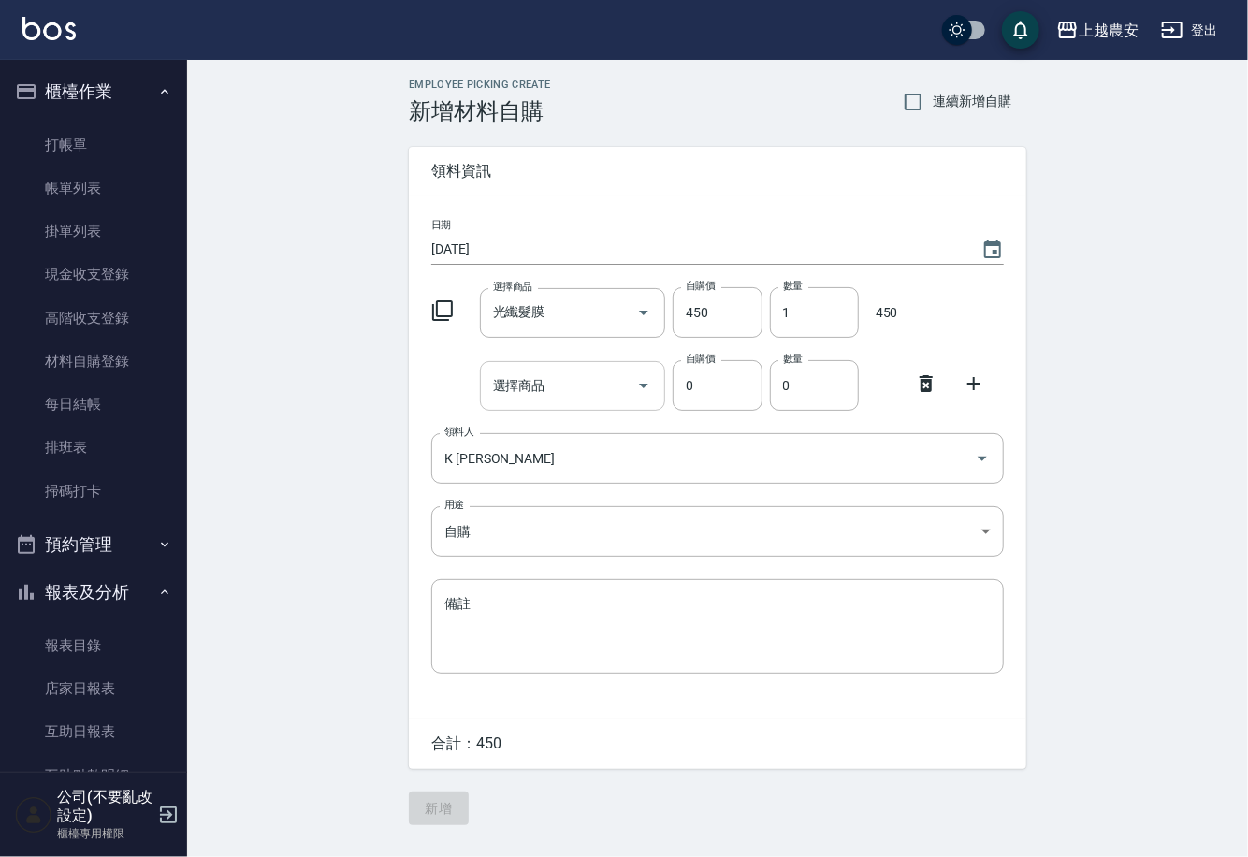
click at [624, 380] on div "選擇商品" at bounding box center [573, 386] width 186 height 50
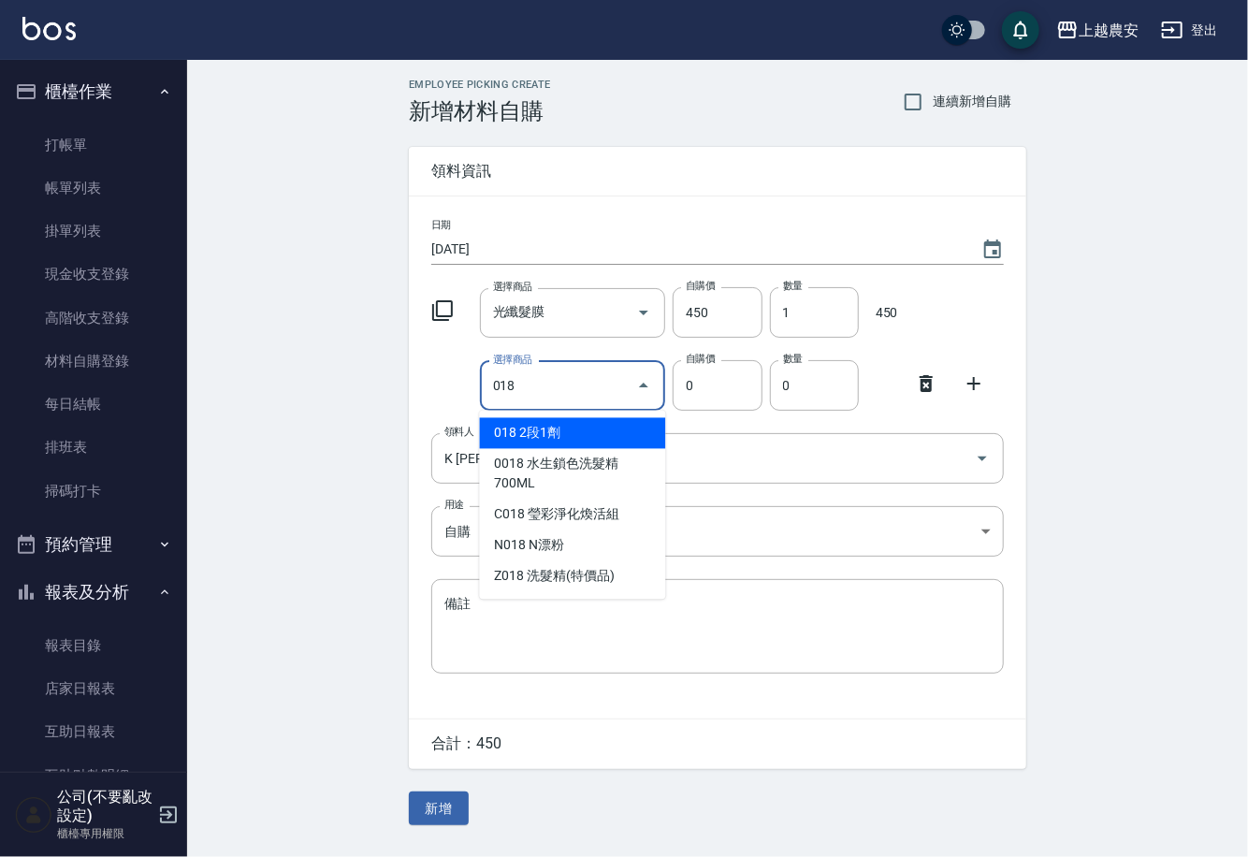
click at [547, 441] on li "018 2段1劑" at bounding box center [573, 433] width 186 height 31
type input "2段1劑"
type input "1170"
type input "1"
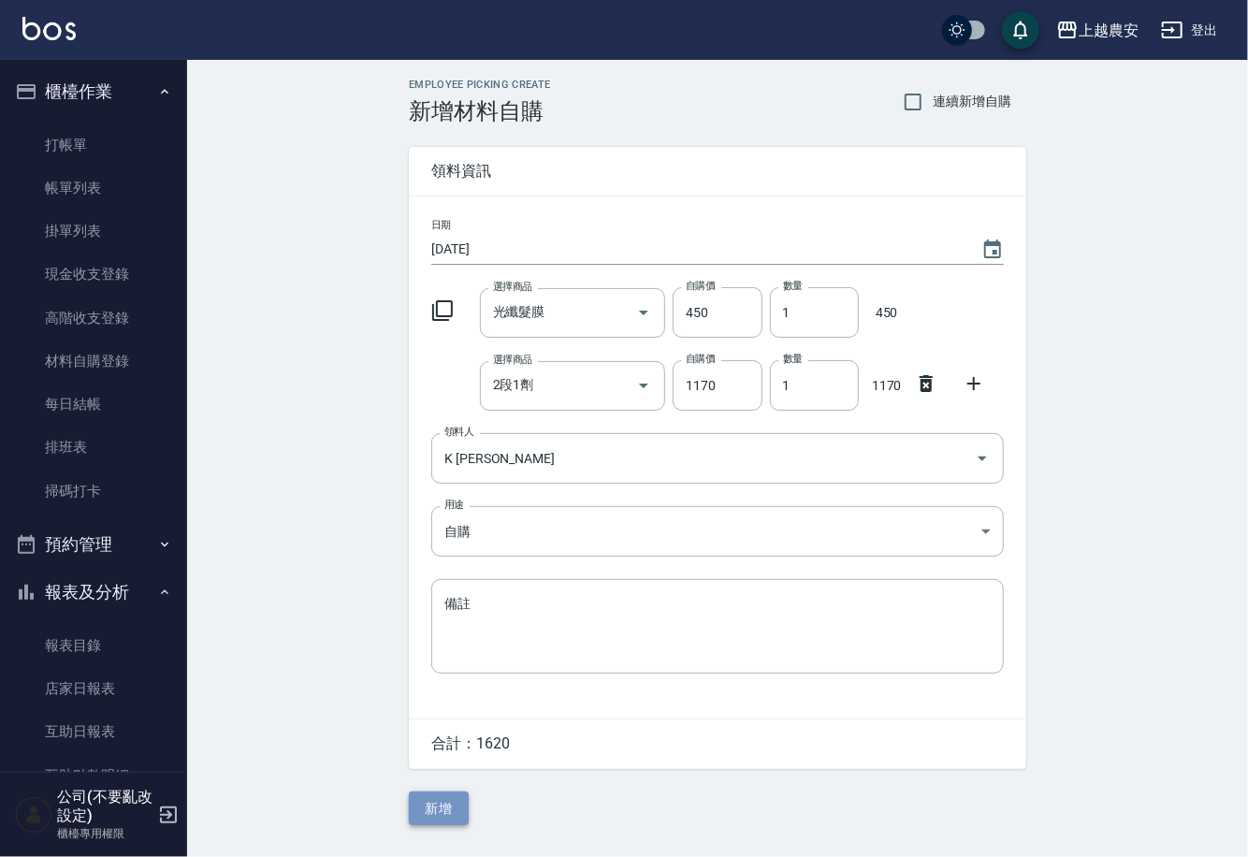
click at [450, 807] on button "新增" at bounding box center [439, 809] width 60 height 35
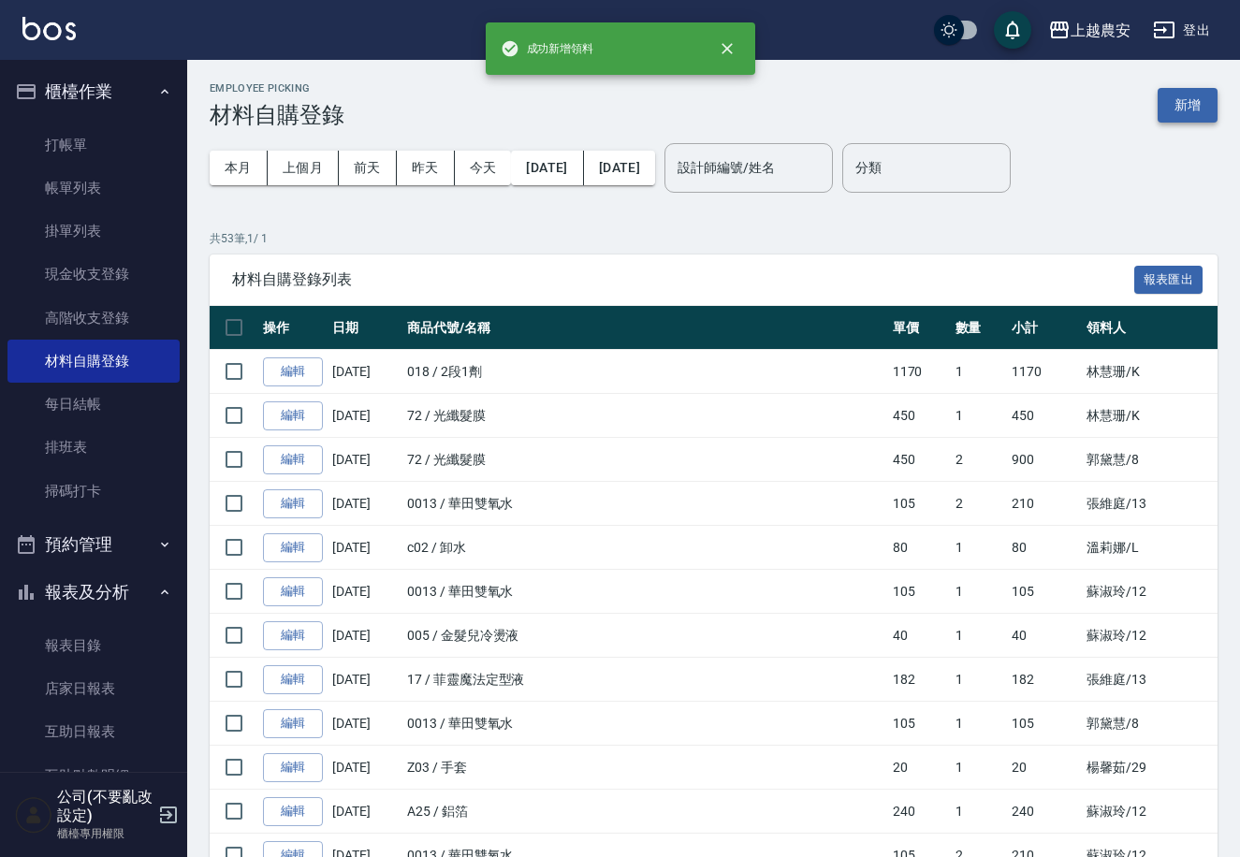
click at [1187, 96] on button "新增" at bounding box center [1187, 105] width 60 height 35
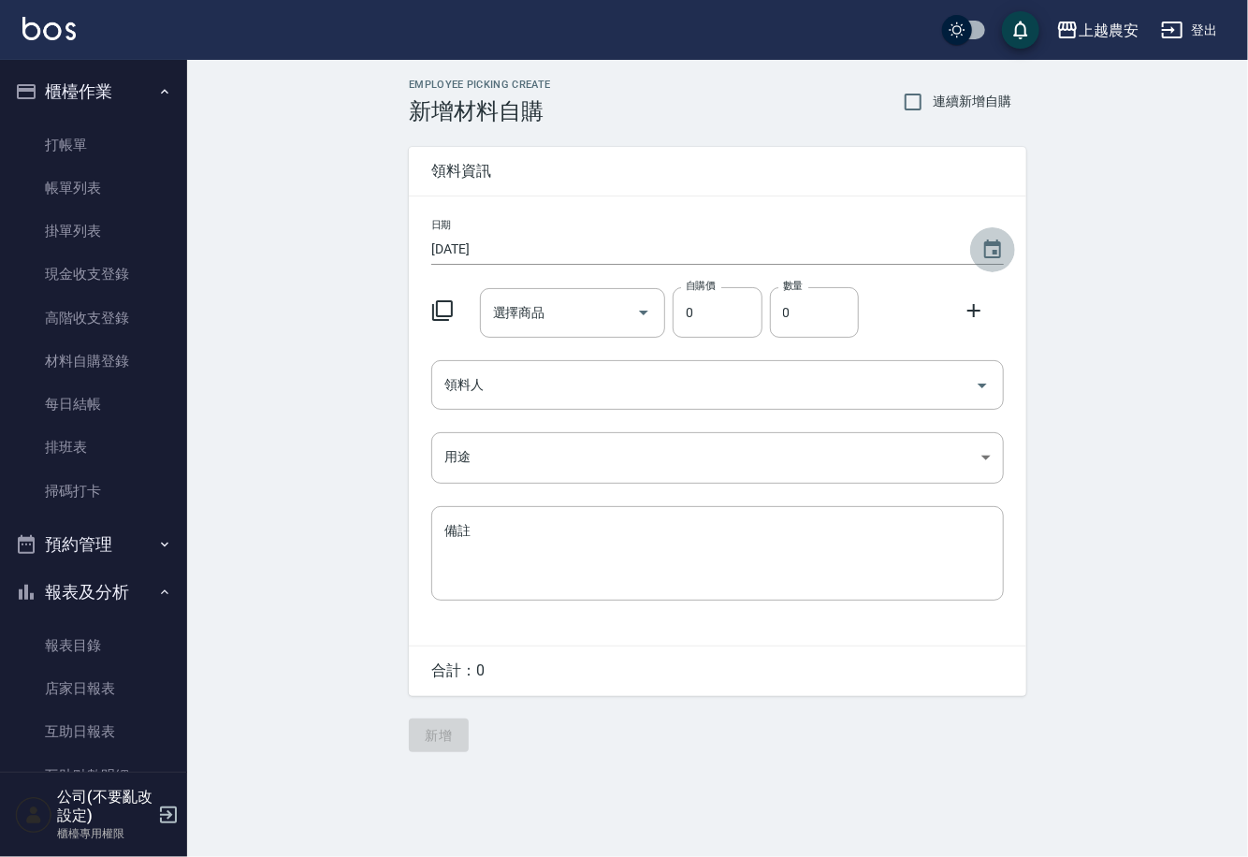
click at [993, 244] on icon "Choose date, selected date is 2025-09-09" at bounding box center [992, 249] width 17 height 19
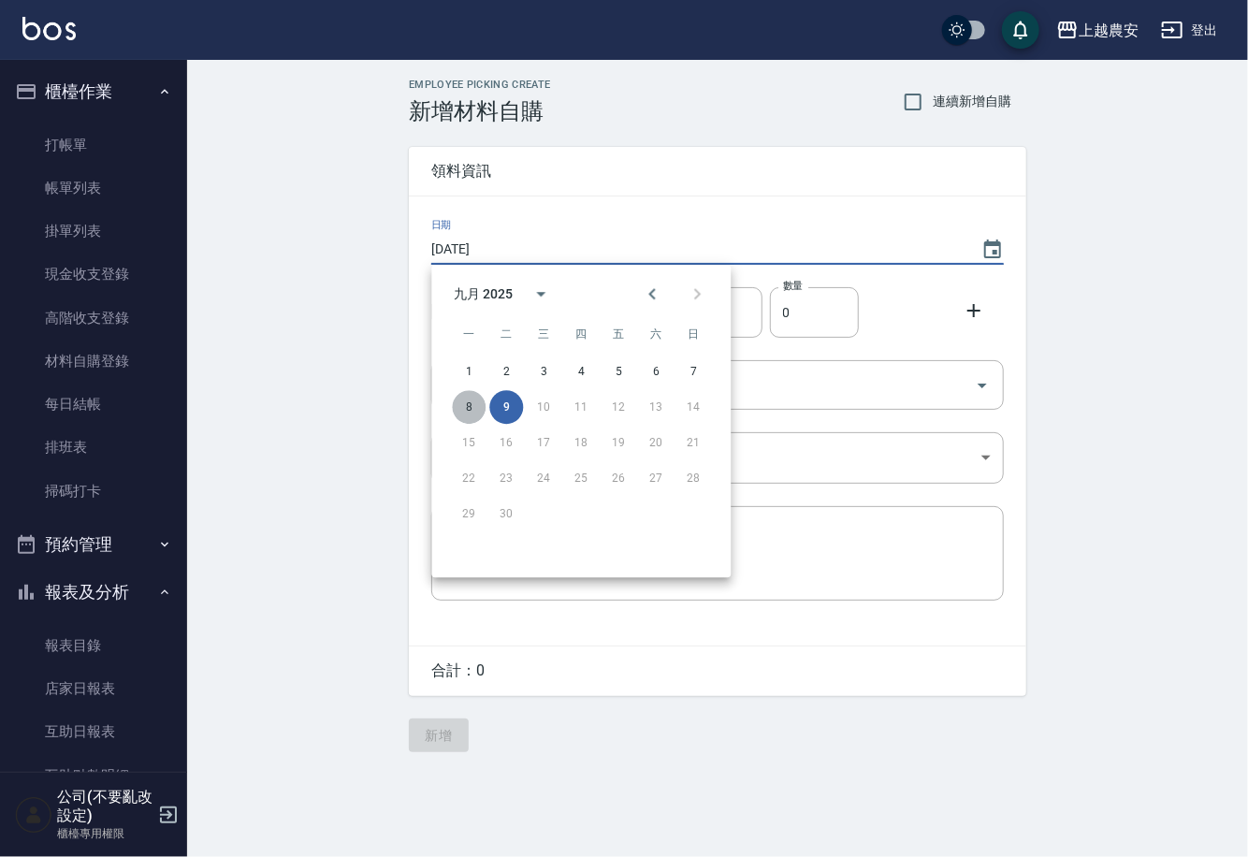
click at [473, 412] on button "8" at bounding box center [469, 407] width 34 height 34
type input "[DATE]"
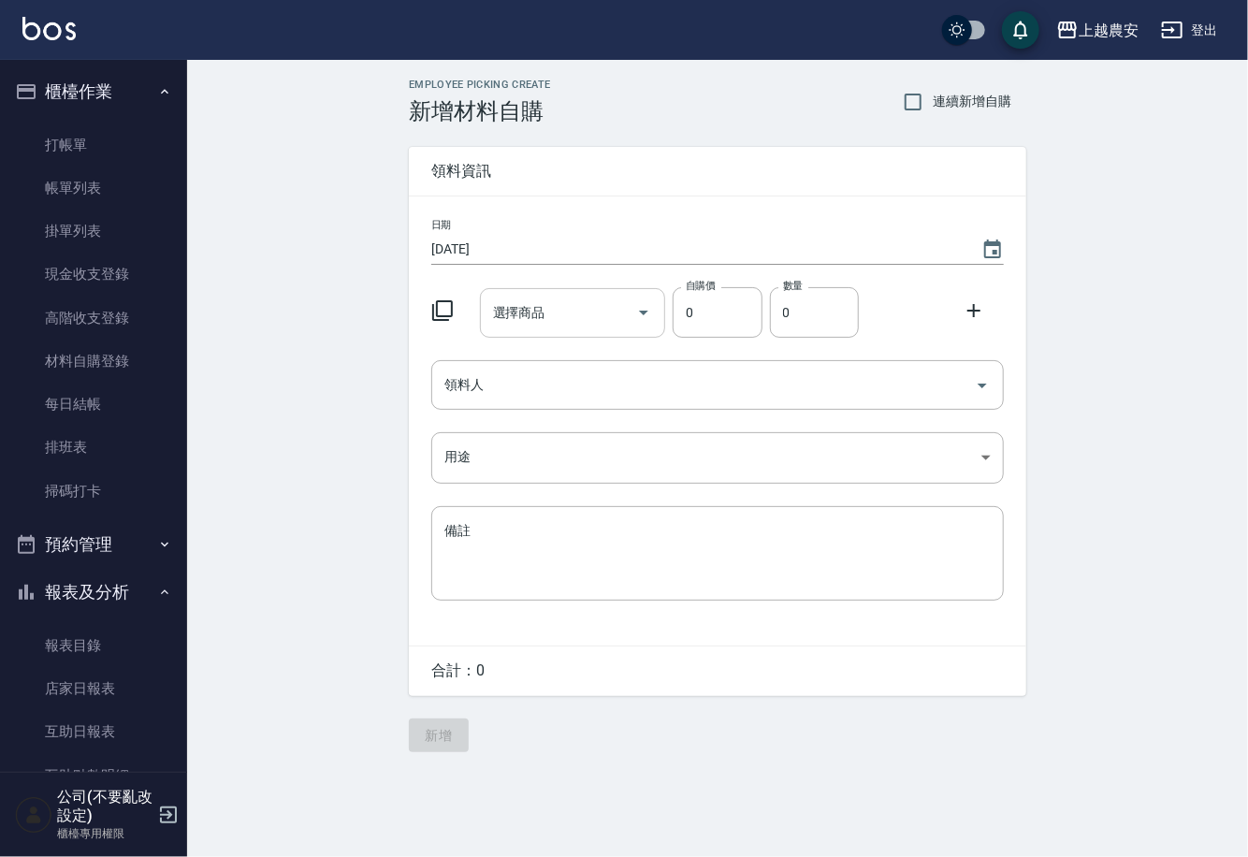
click at [519, 324] on input "選擇商品" at bounding box center [558, 313] width 141 height 33
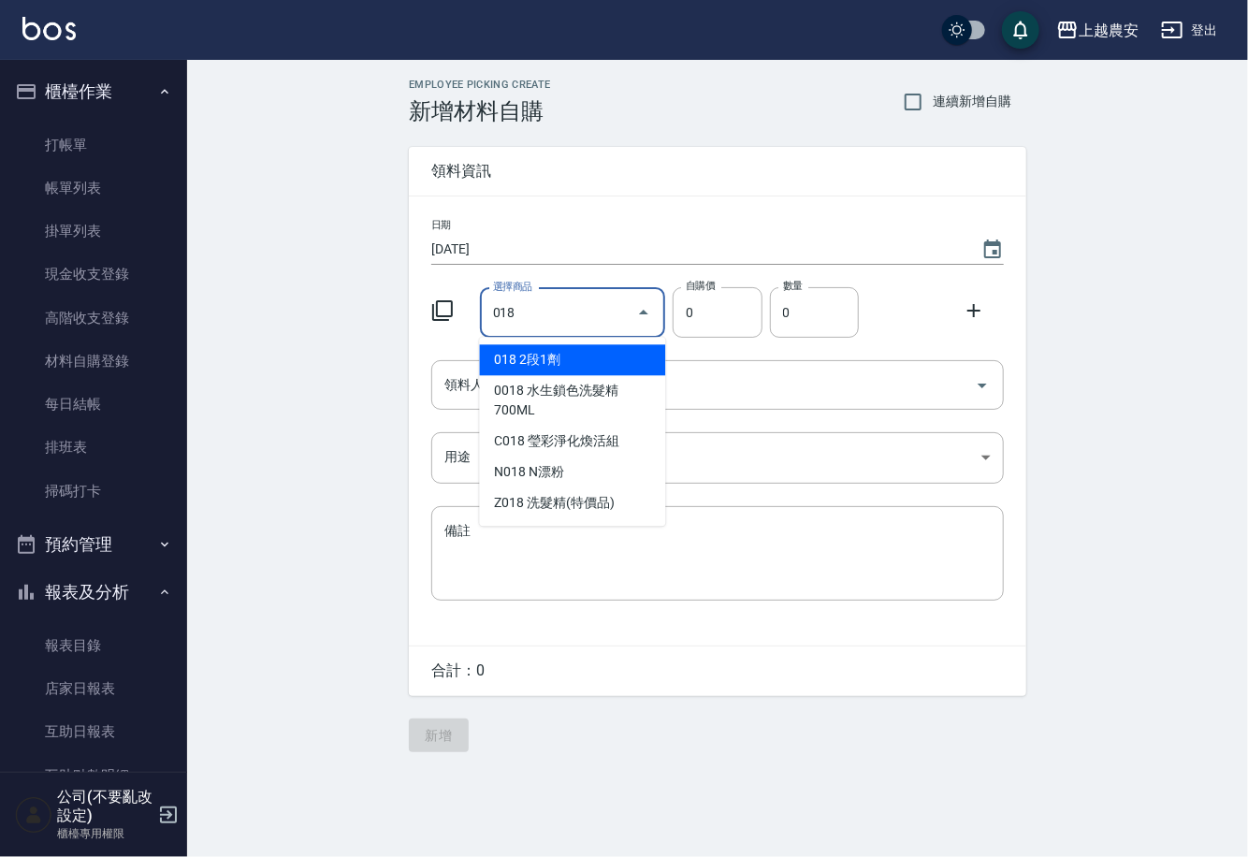
click at [519, 357] on li "018 2段1劑" at bounding box center [573, 359] width 186 height 31
type input "2段1劑"
type input "1170"
type input "1"
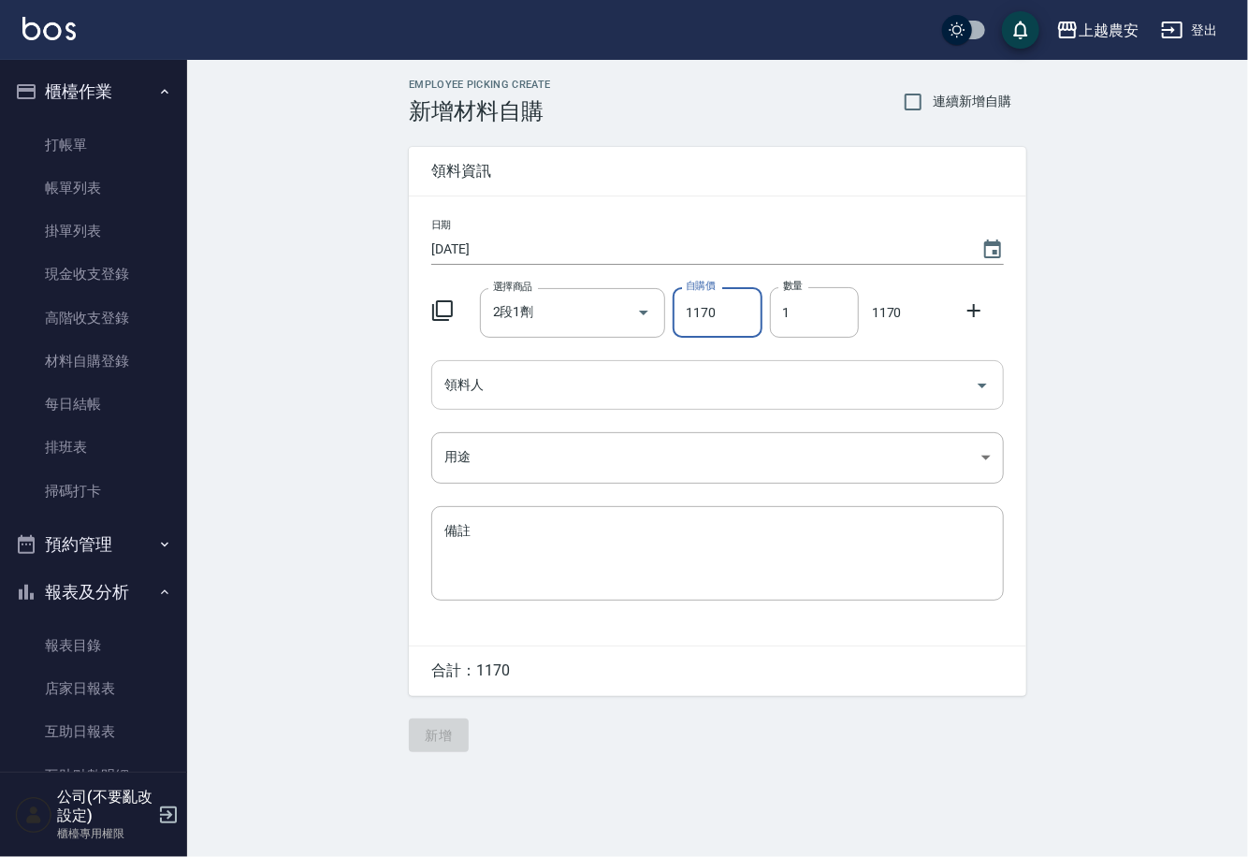
click at [510, 378] on input "領料人" at bounding box center [704, 385] width 528 height 33
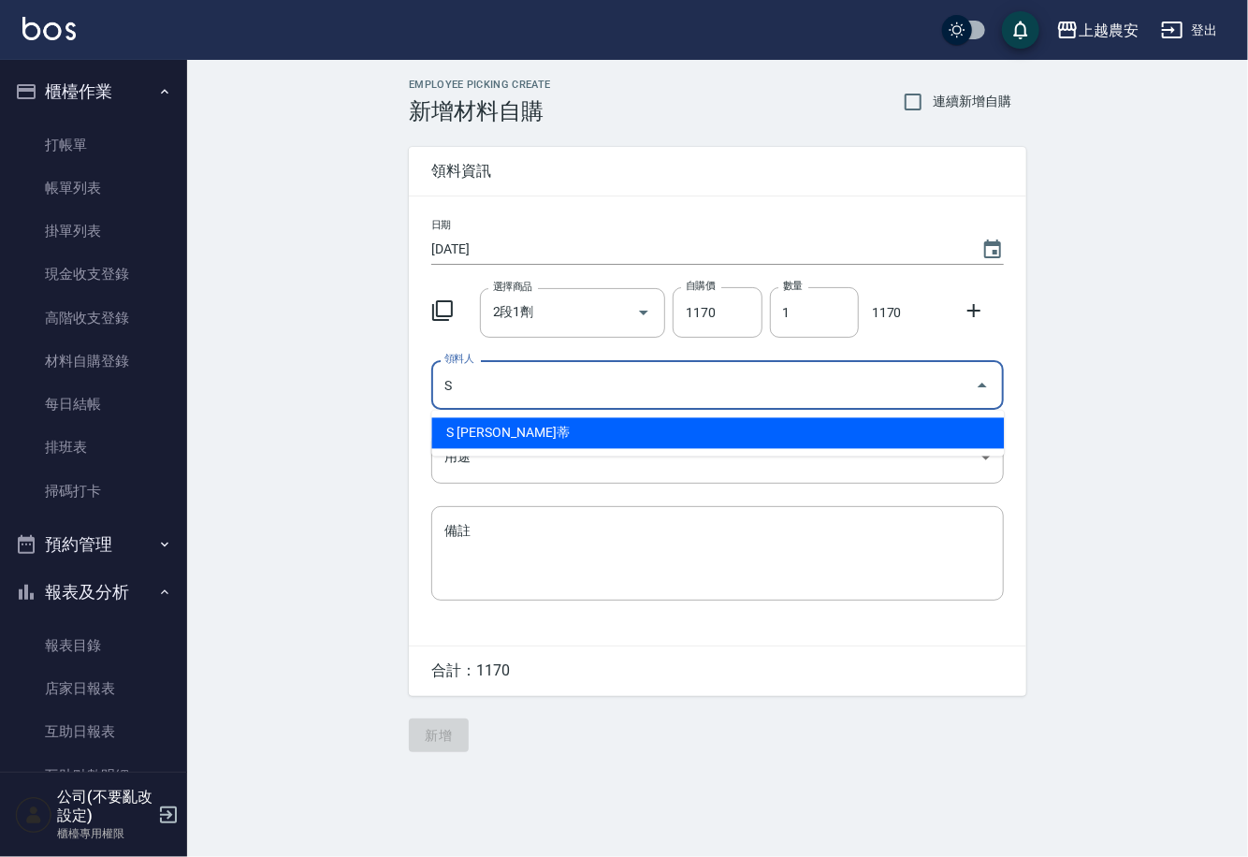
click at [510, 431] on li "S [PERSON_NAME]蒂" at bounding box center [717, 433] width 573 height 31
type input "S [PERSON_NAME]蒂"
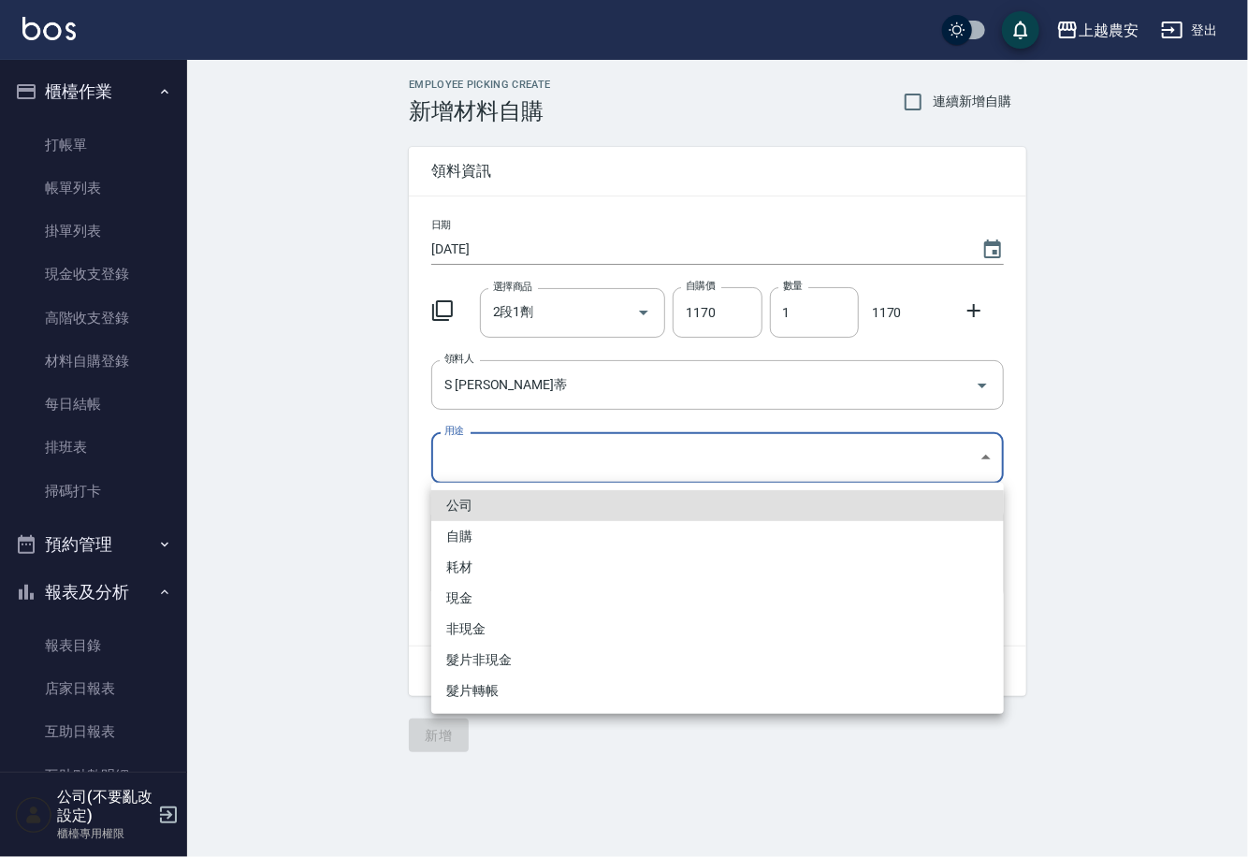
click at [449, 450] on body "上越農安 登出 櫃檯作業 打帳單 帳單列表 掛單列表 現金收支登錄 高階收支登錄 材料自購登錄 每日結帳 排班表 掃碼打卡 預約管理 預約管理 單日預約紀錄 …" at bounding box center [624, 428] width 1248 height 857
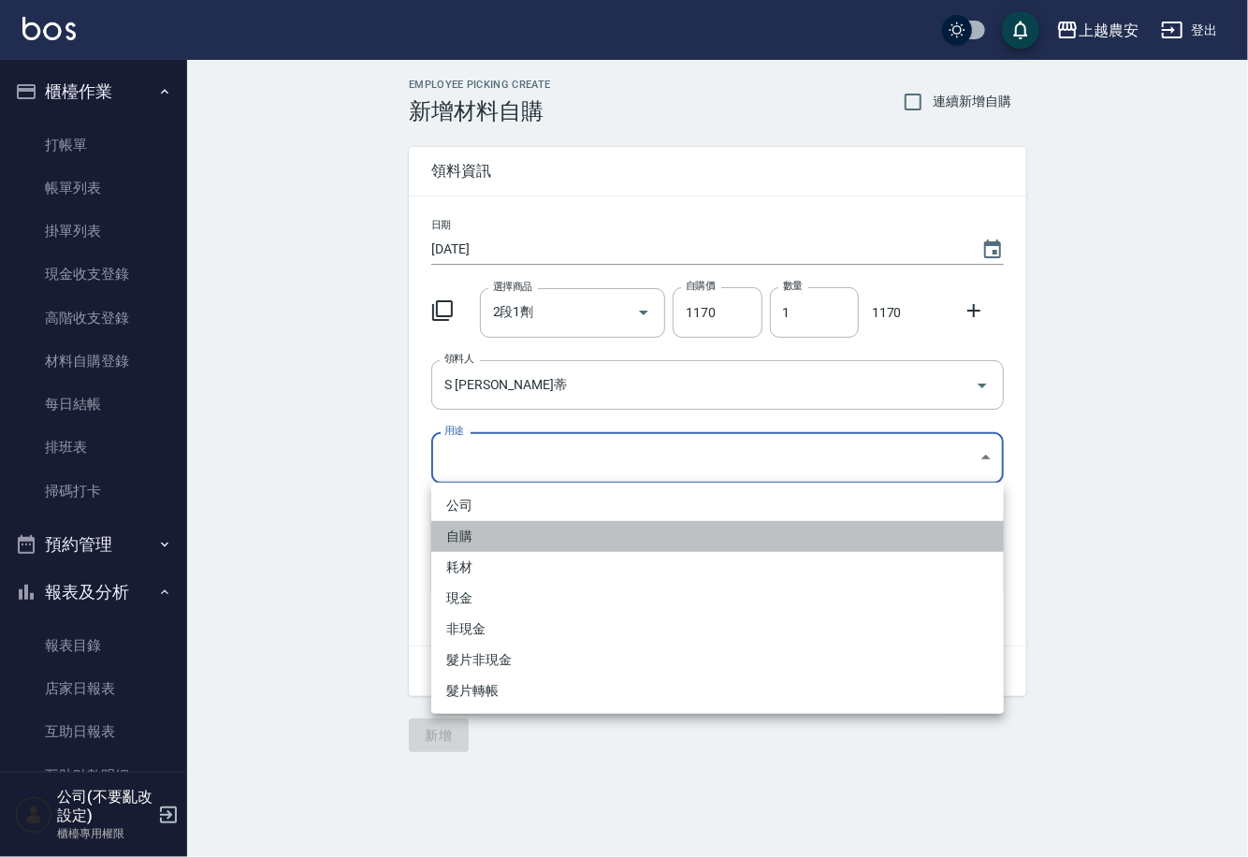
click at [462, 527] on li "自購" at bounding box center [717, 536] width 573 height 31
type input "自購"
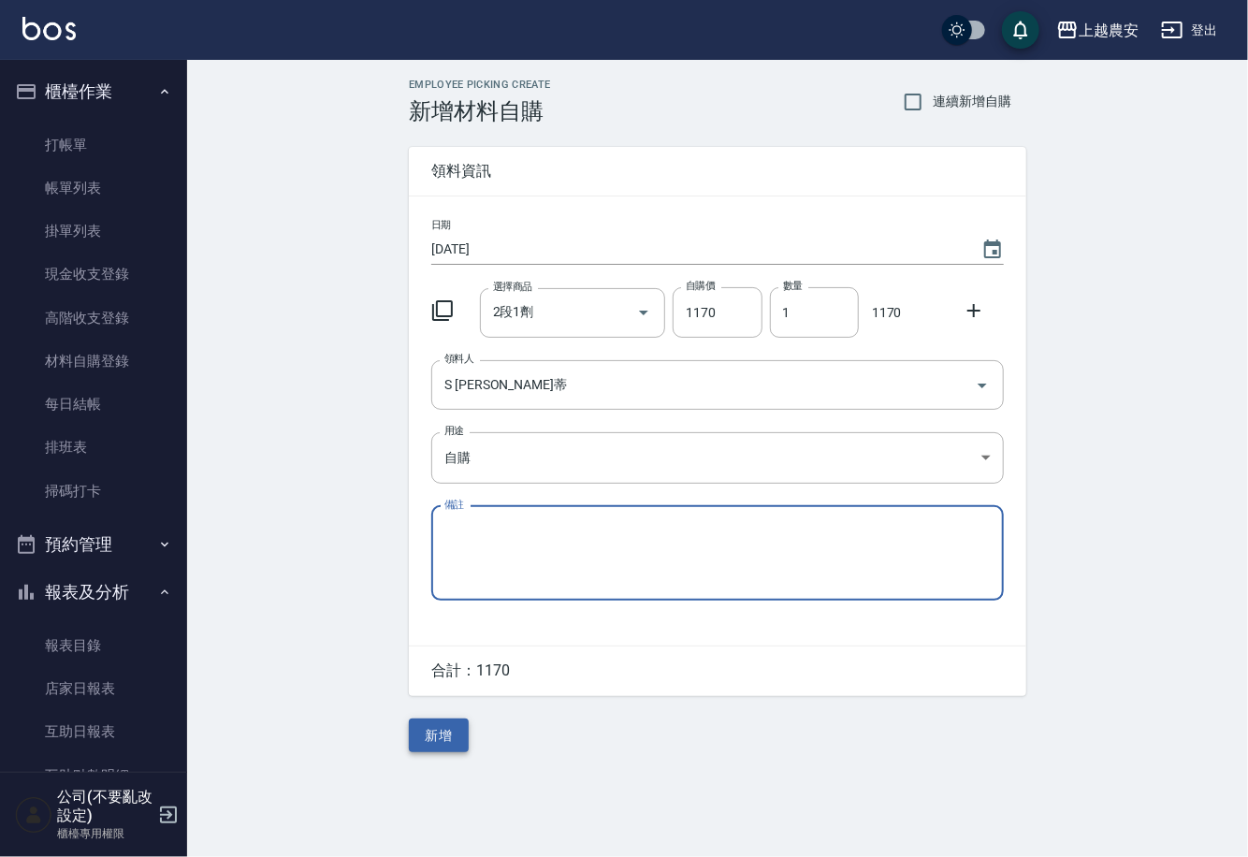
click at [436, 735] on button "新增" at bounding box center [439, 736] width 60 height 35
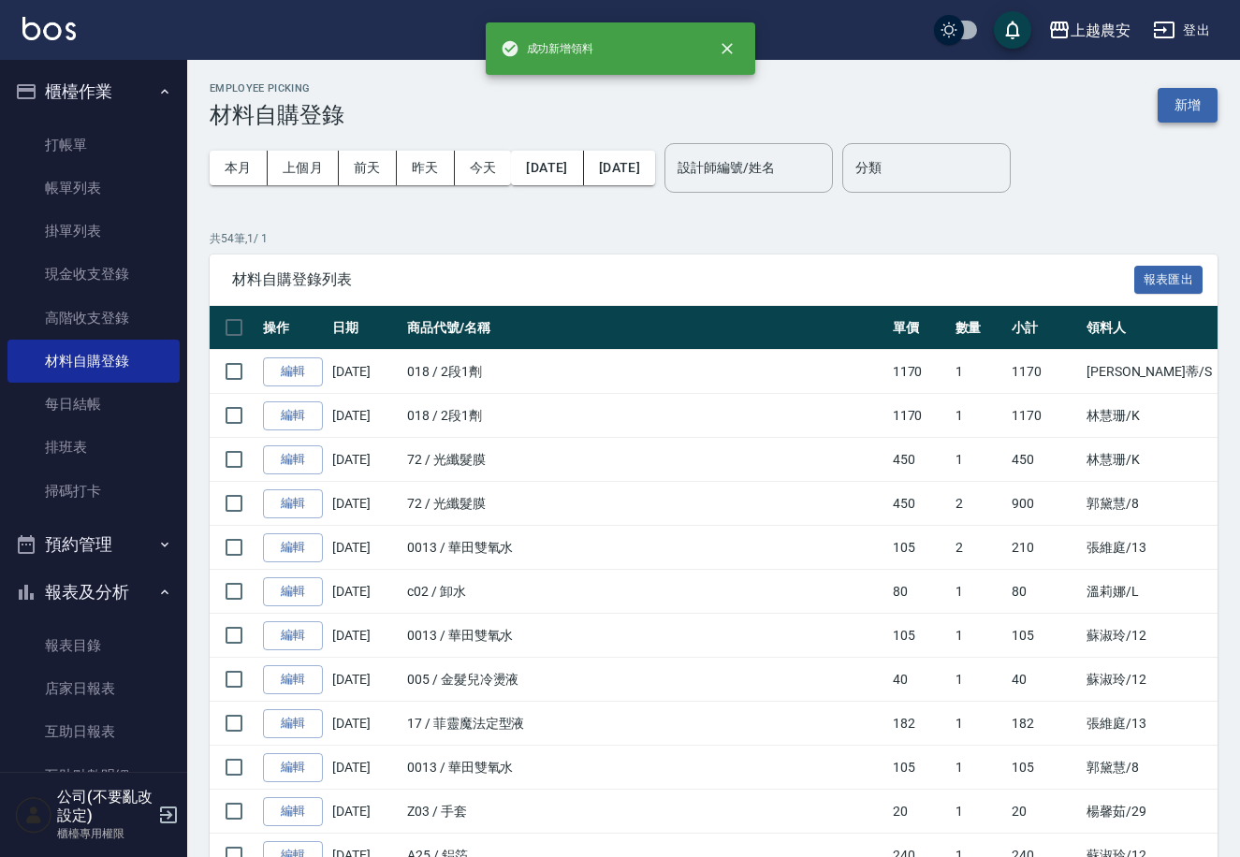
click at [1202, 107] on button "新增" at bounding box center [1187, 105] width 60 height 35
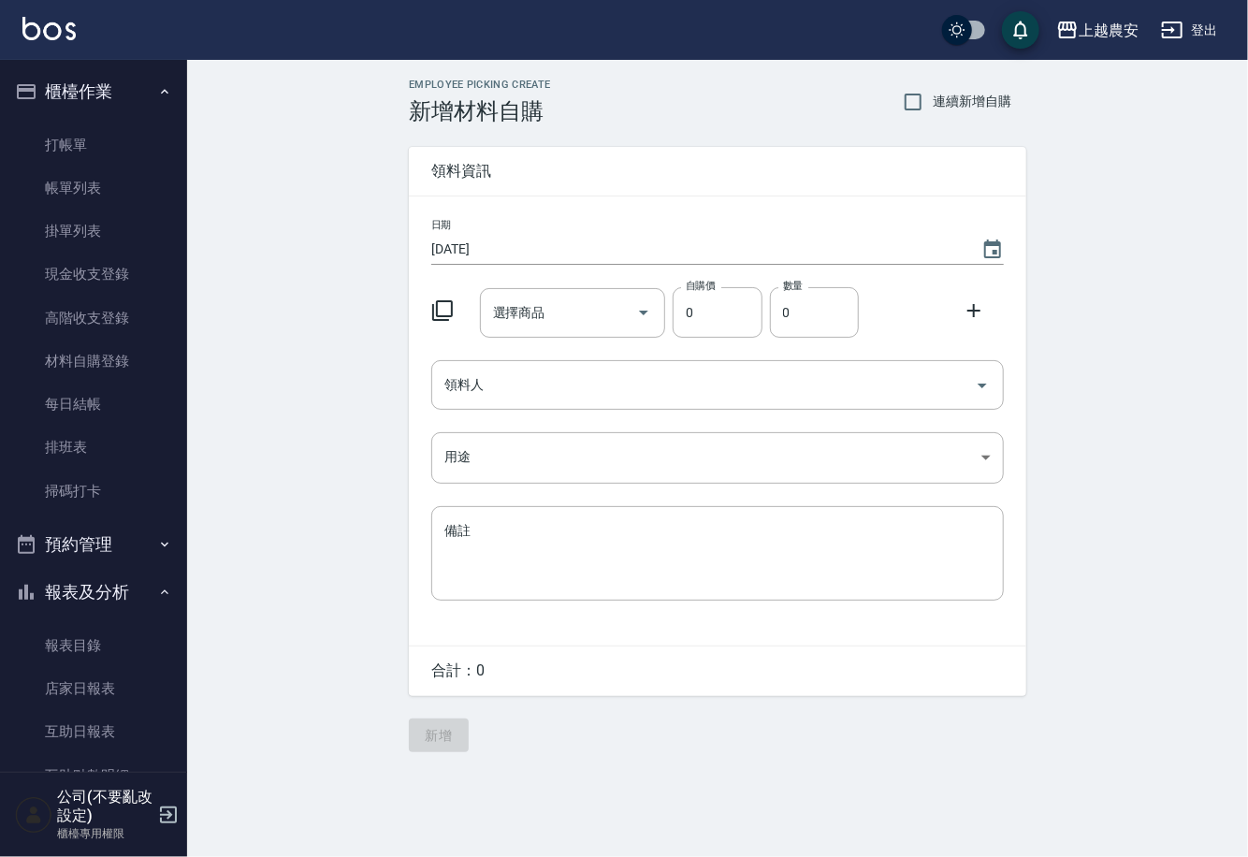
drag, startPoint x: 991, startPoint y: 251, endPoint x: 1034, endPoint y: 197, distance: 68.5
click at [1022, 220] on div "日期 2025/09/09 選擇商品 選擇商品 自購價 0 自購價 數量 0 數量 領料人 領料人 用途 ​ 用途 備註 x 備註" at bounding box center [718, 420] width 618 height 449
click at [992, 246] on icon "Choose date, selected date is 2025-09-09" at bounding box center [992, 250] width 22 height 22
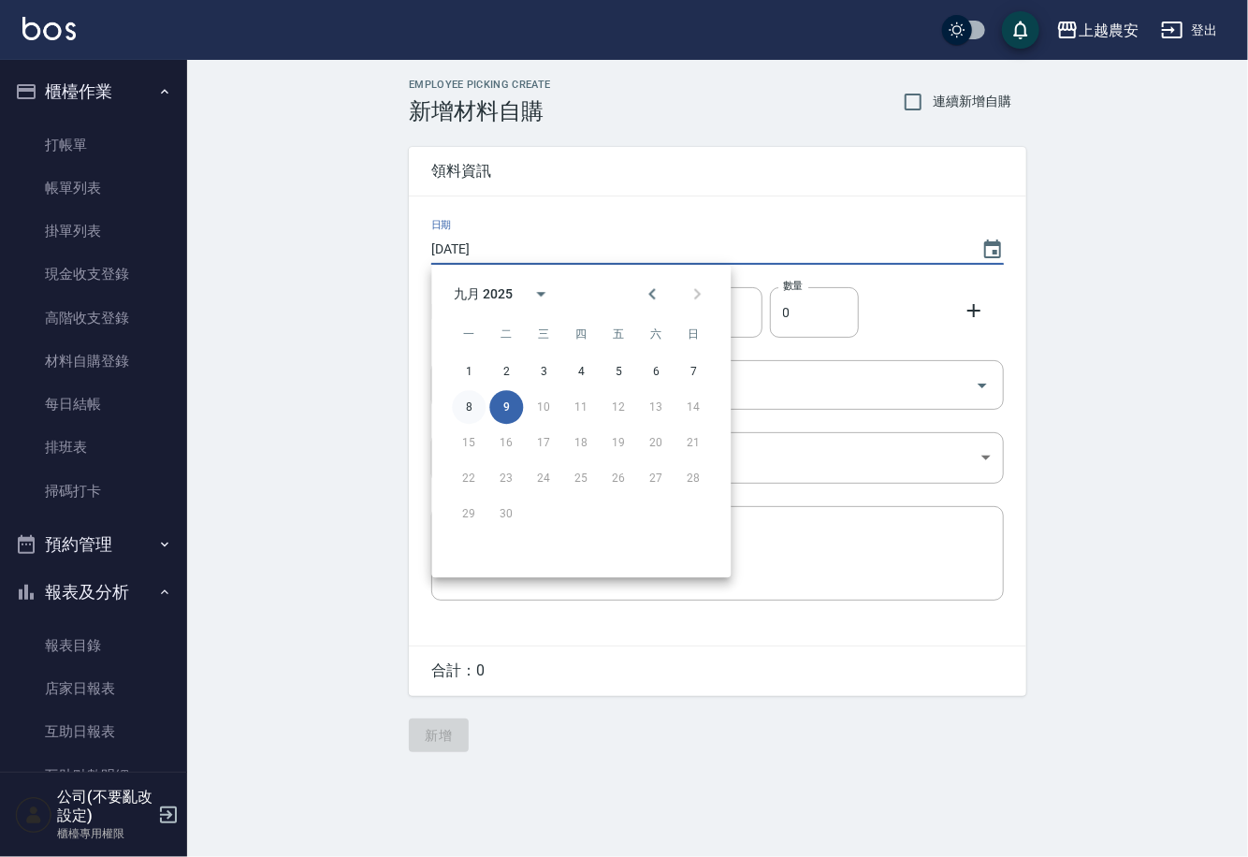
click at [475, 418] on button "8" at bounding box center [469, 407] width 34 height 34
type input "[DATE]"
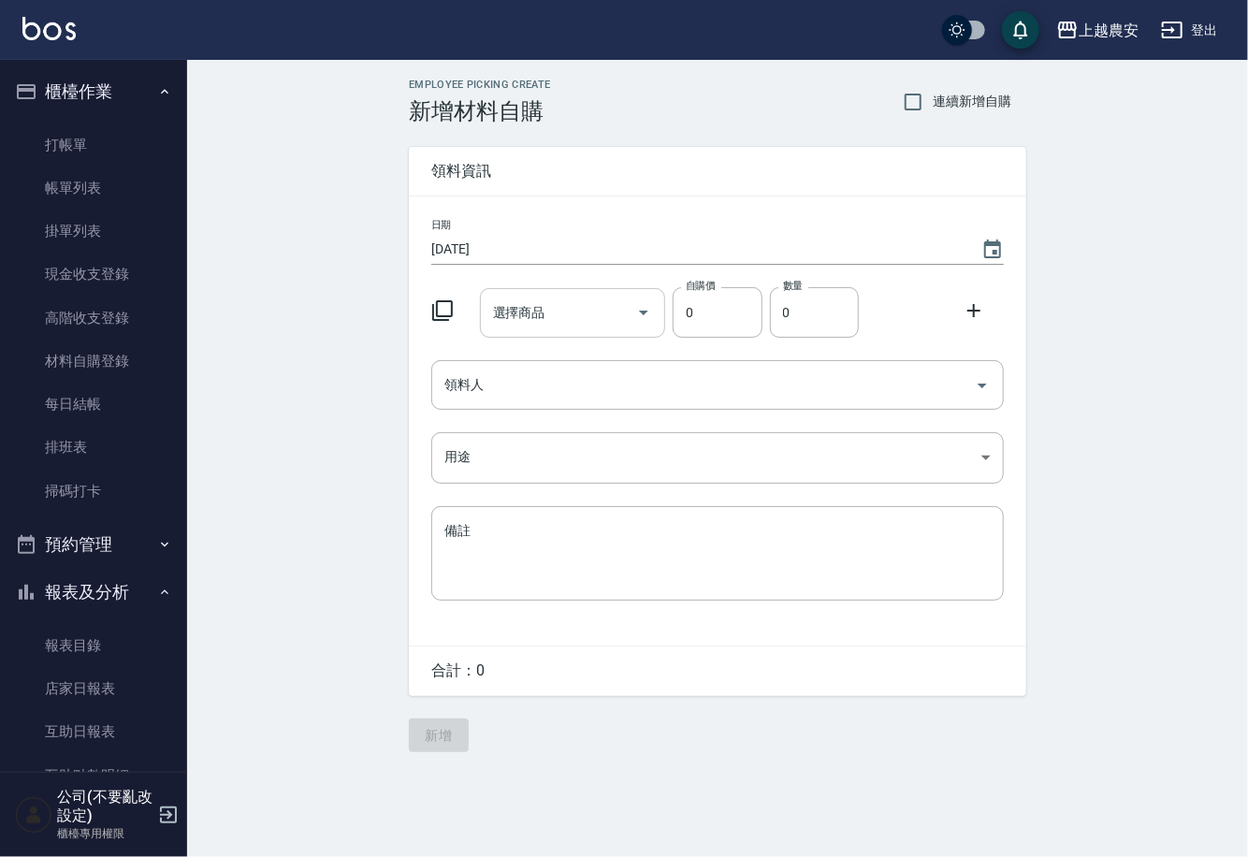
click at [524, 322] on input "選擇商品" at bounding box center [558, 313] width 141 height 33
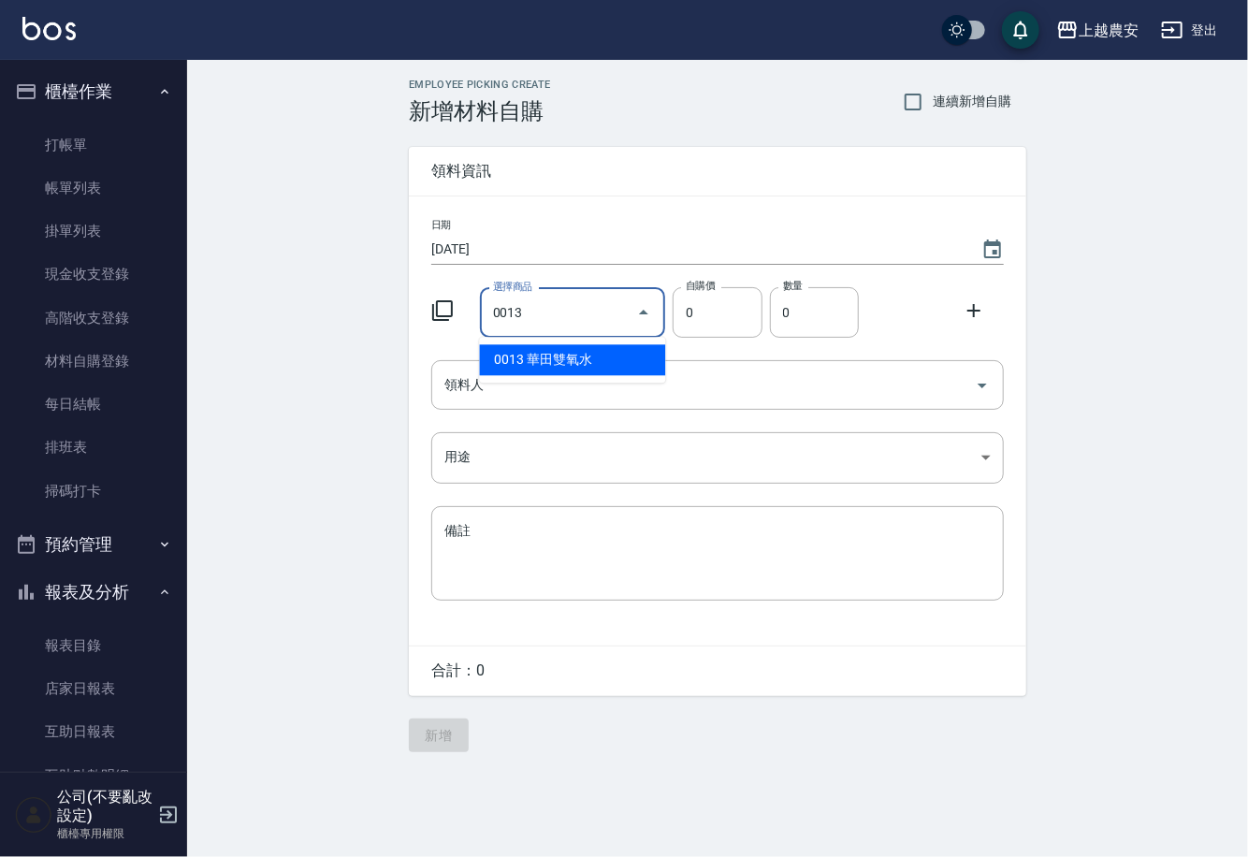
type input "華田雙氧水"
type input "105"
type input "1"
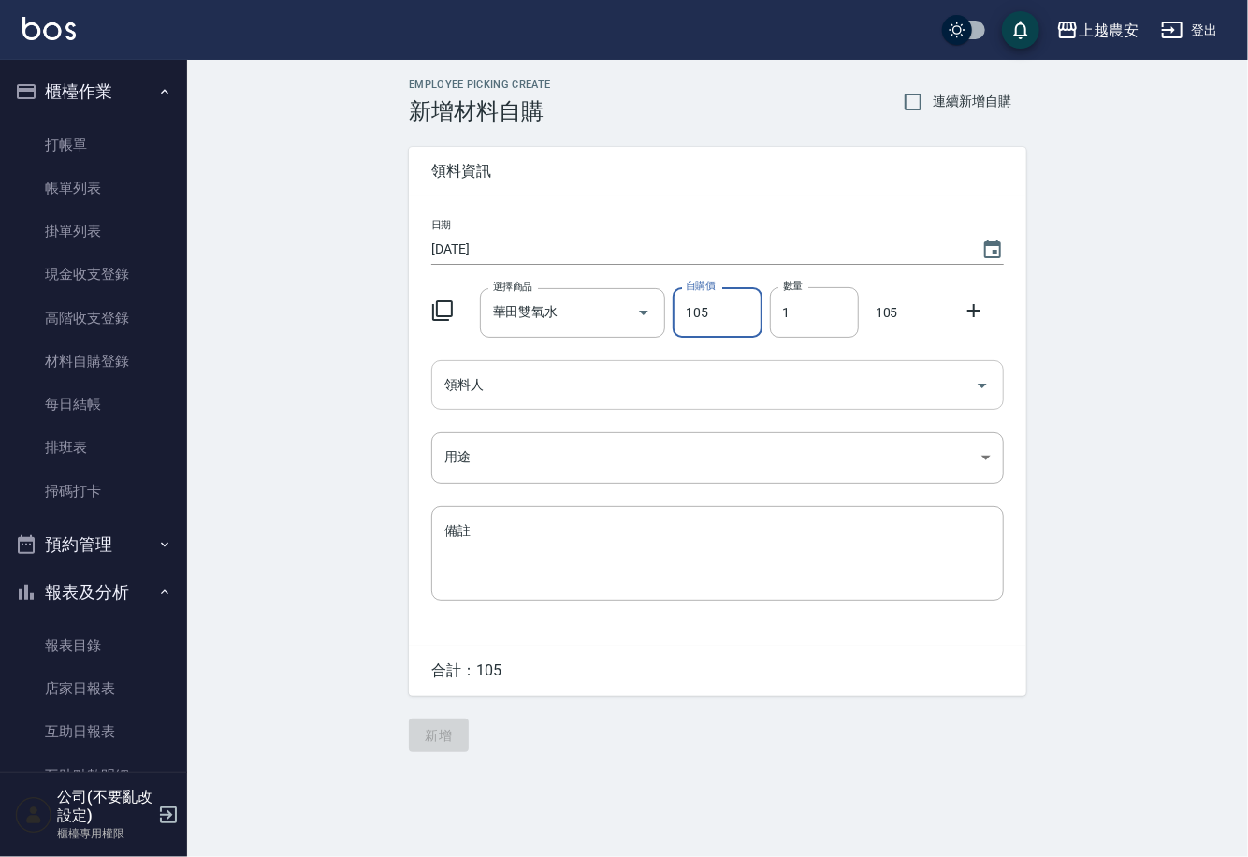
click at [535, 385] on input "領料人" at bounding box center [704, 385] width 528 height 33
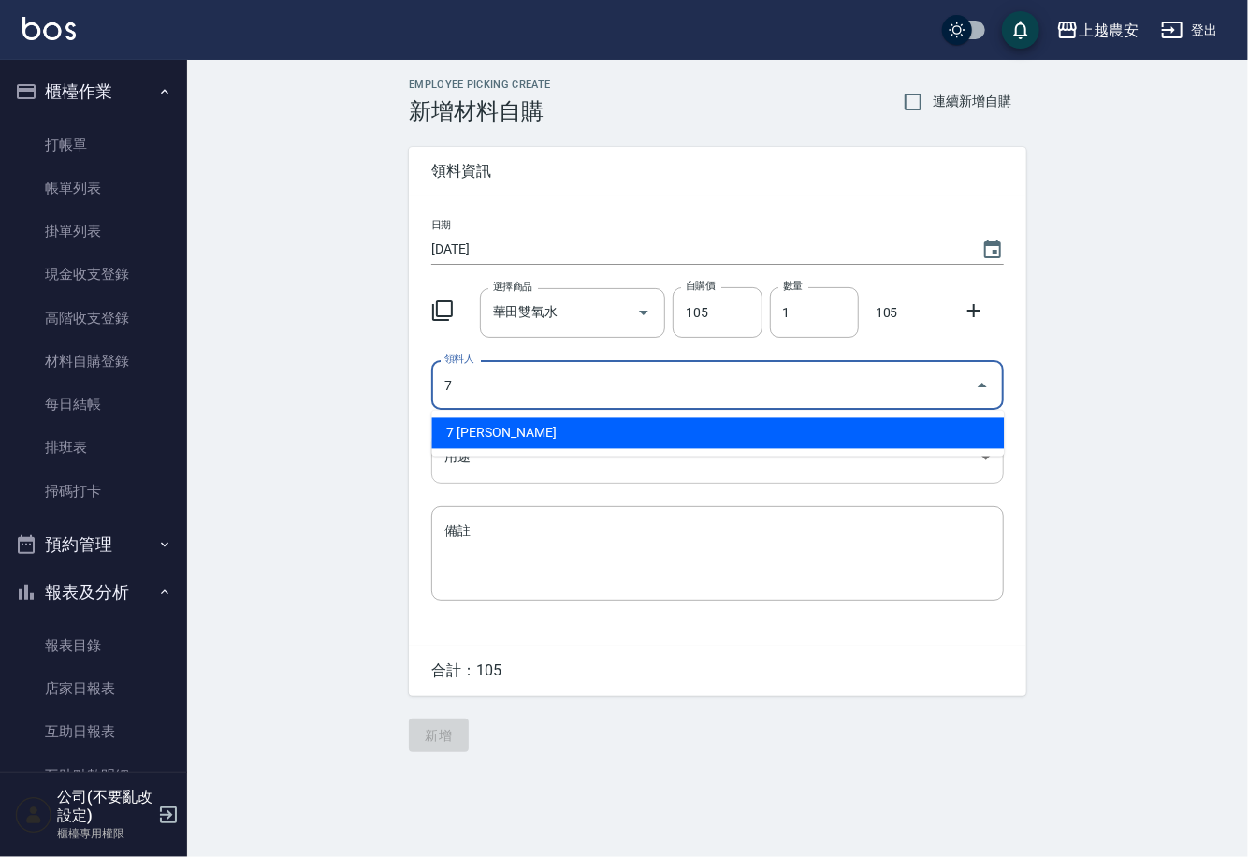
drag, startPoint x: 519, startPoint y: 428, endPoint x: 494, endPoint y: 439, distance: 27.6
click at [509, 430] on li "7 [PERSON_NAME]" at bounding box center [717, 433] width 573 height 31
type input "7 [PERSON_NAME]"
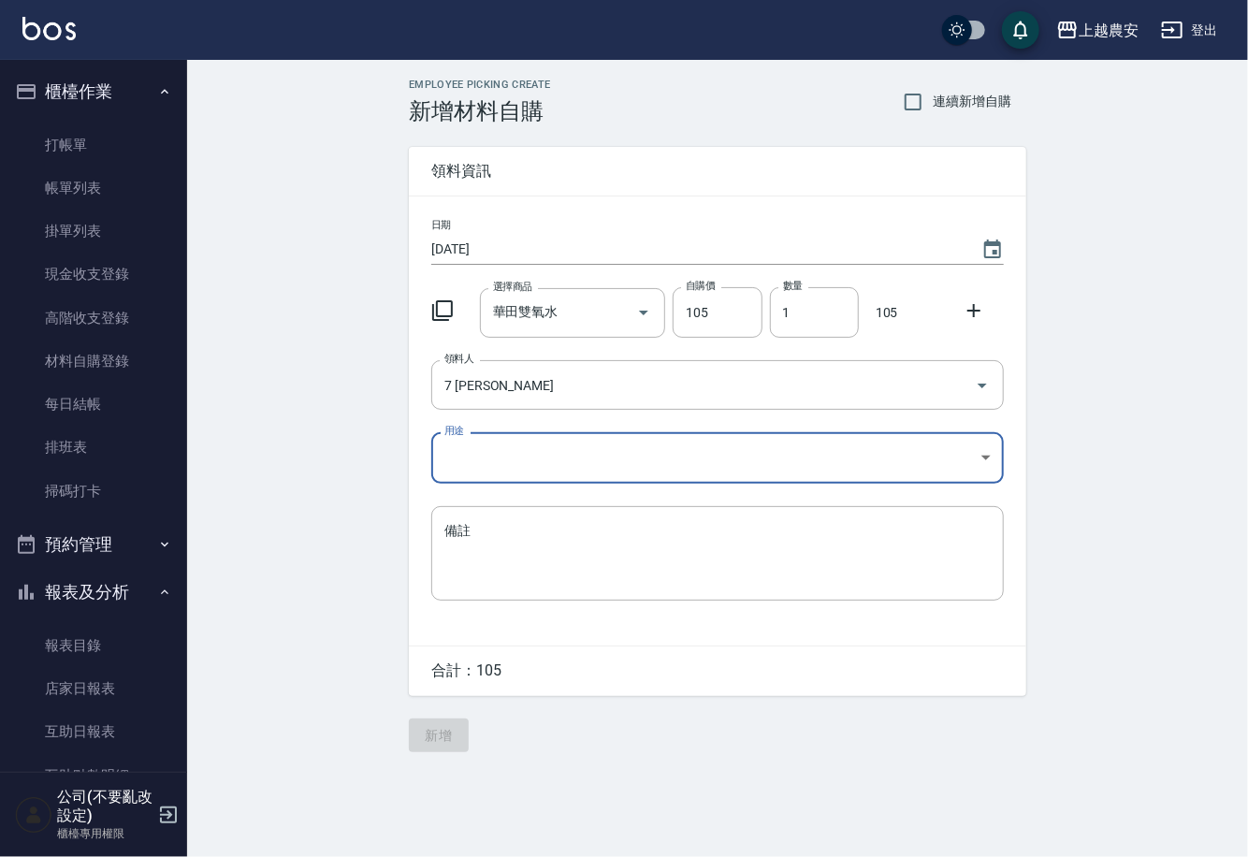
click at [471, 458] on body "上越農安 登出 櫃檯作業 打帳單 帳單列表 掛單列表 現金收支登錄 高階收支登錄 材料自購登錄 每日結帳 排班表 掃碼打卡 預約管理 預約管理 單日預約紀錄 …" at bounding box center [624, 428] width 1248 height 857
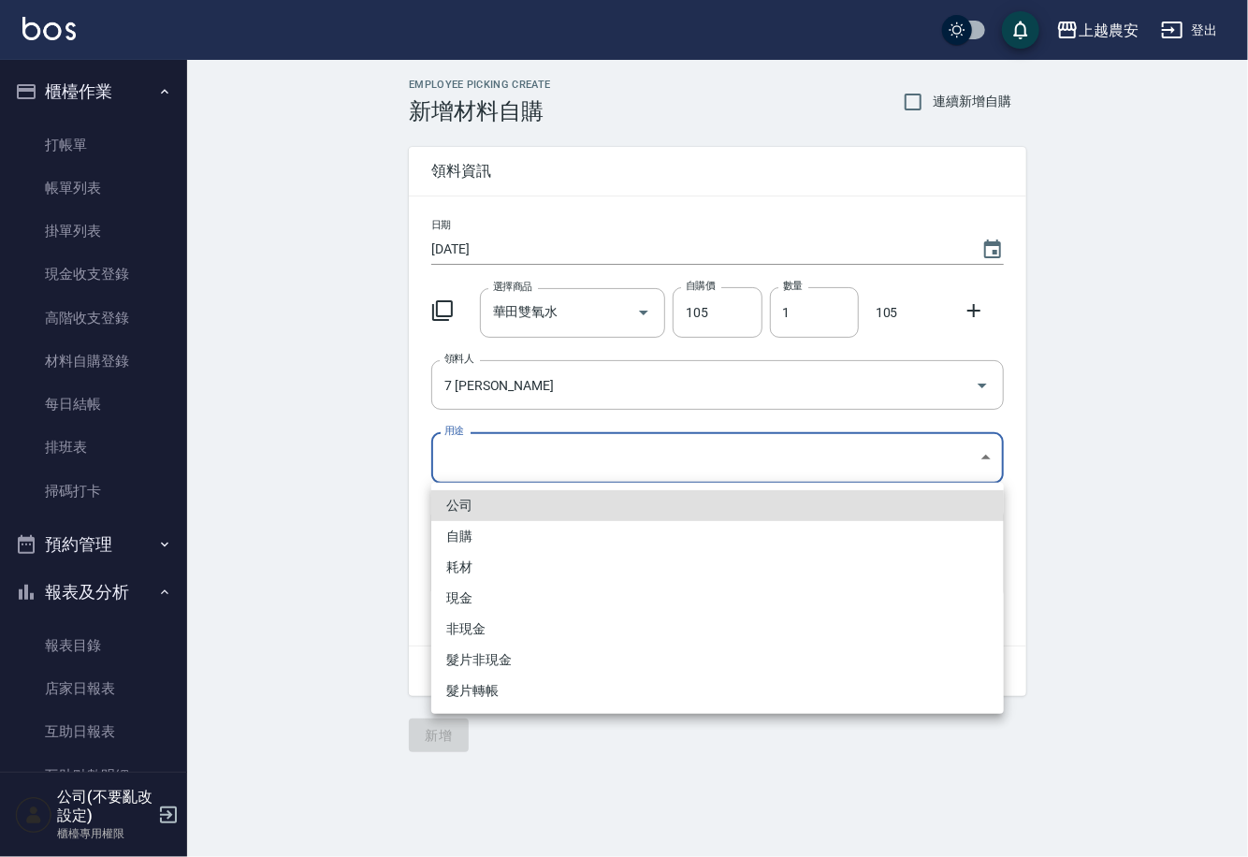
click at [461, 538] on li "自購" at bounding box center [717, 536] width 573 height 31
type input "自購"
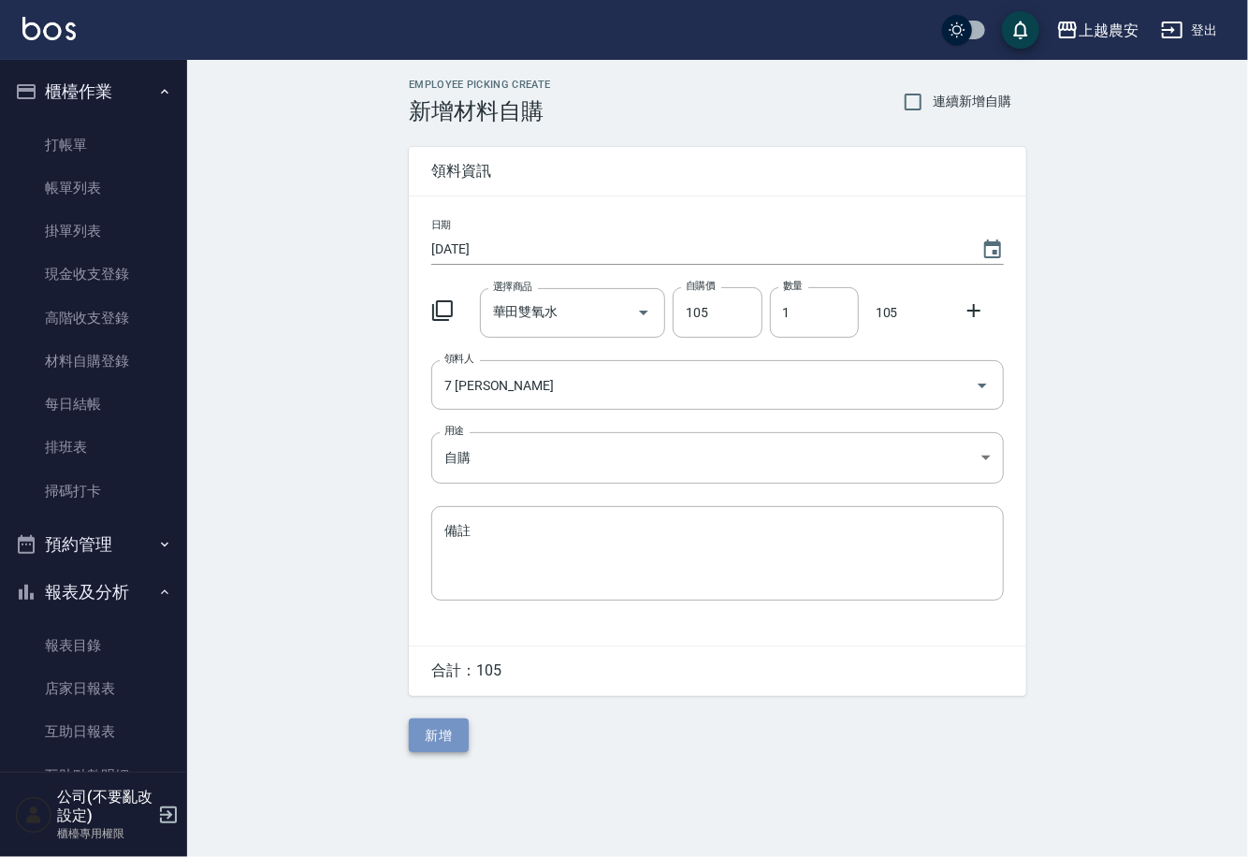
click at [453, 742] on button "新增" at bounding box center [439, 736] width 60 height 35
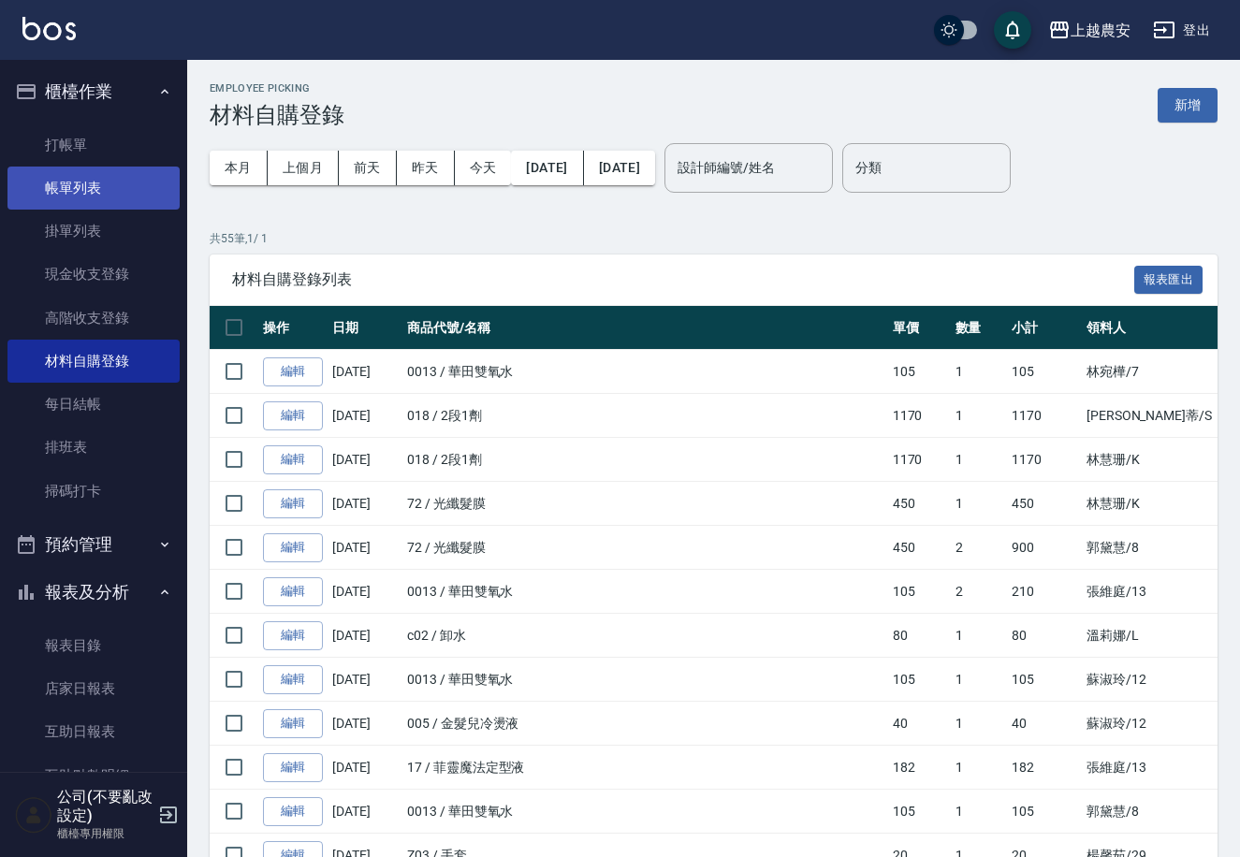
click at [85, 192] on link "帳單列表" at bounding box center [93, 188] width 172 height 43
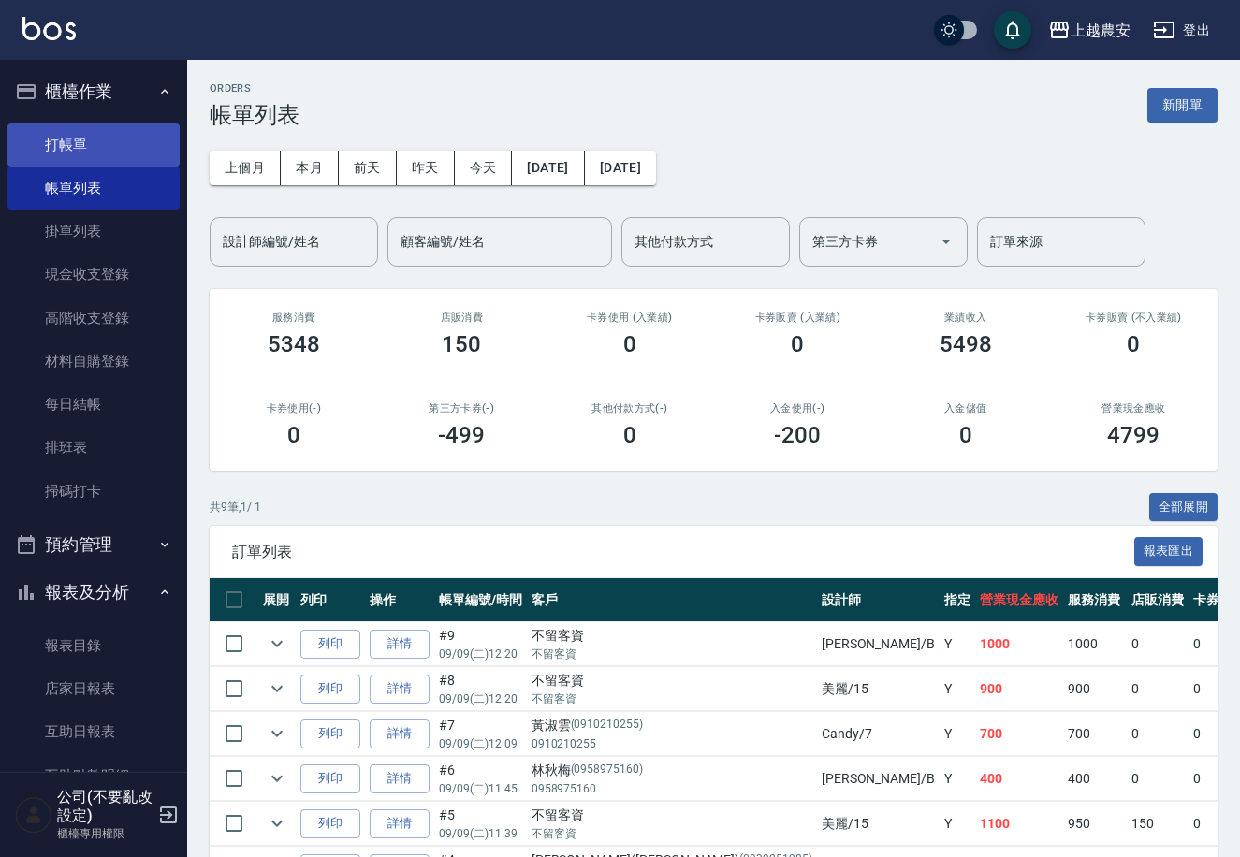
click at [76, 158] on link "打帳單" at bounding box center [93, 145] width 172 height 43
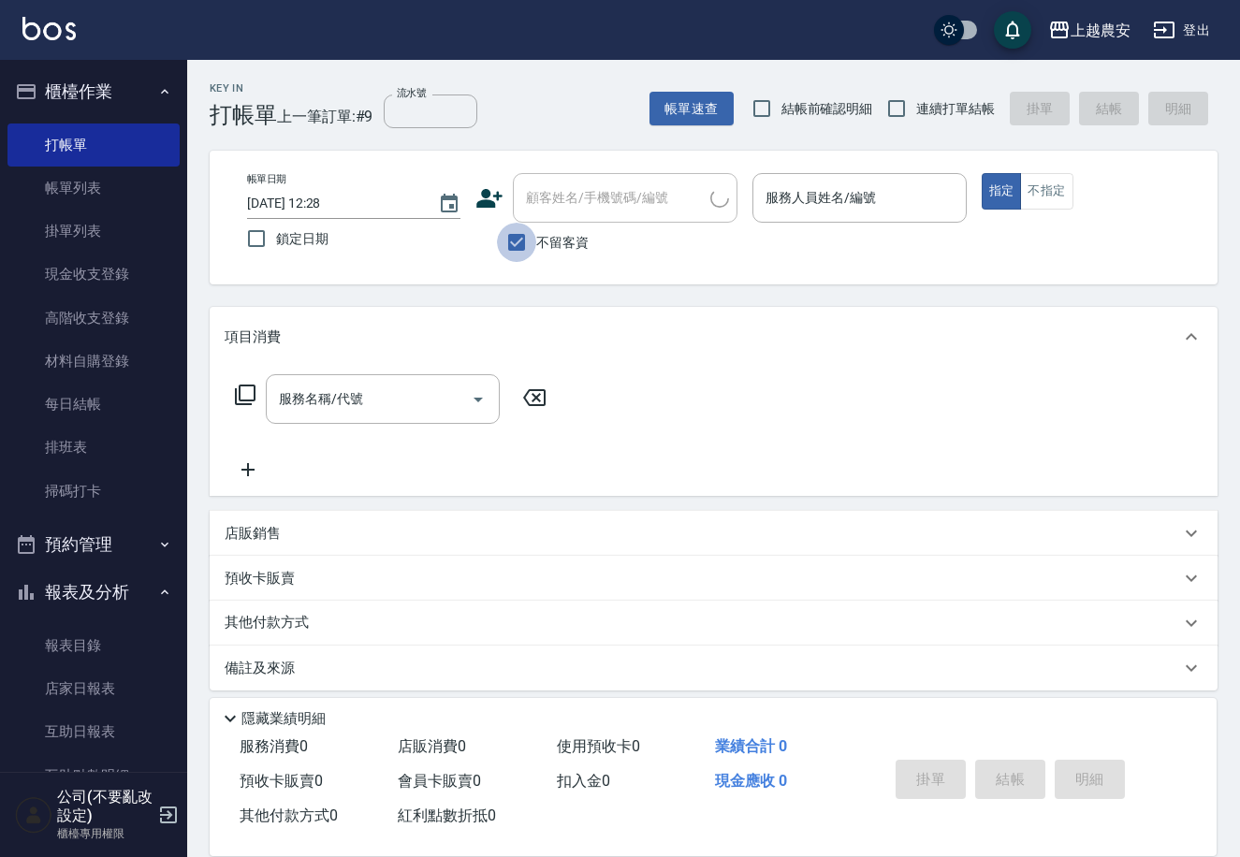
click at [525, 243] on input "不留客資" at bounding box center [516, 242] width 39 height 39
checkbox input "false"
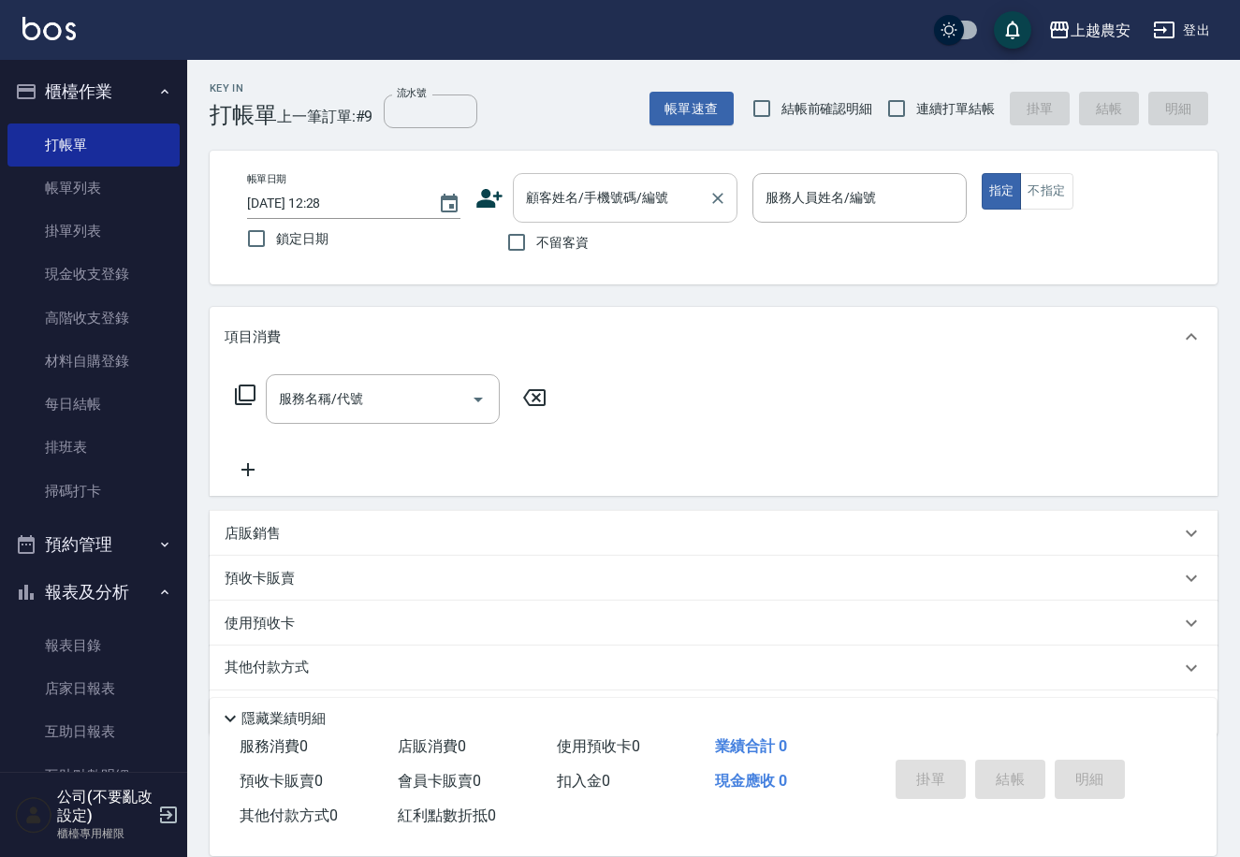
click at [540, 200] on input "顧客姓名/手機號碼/編號" at bounding box center [611, 198] width 180 height 33
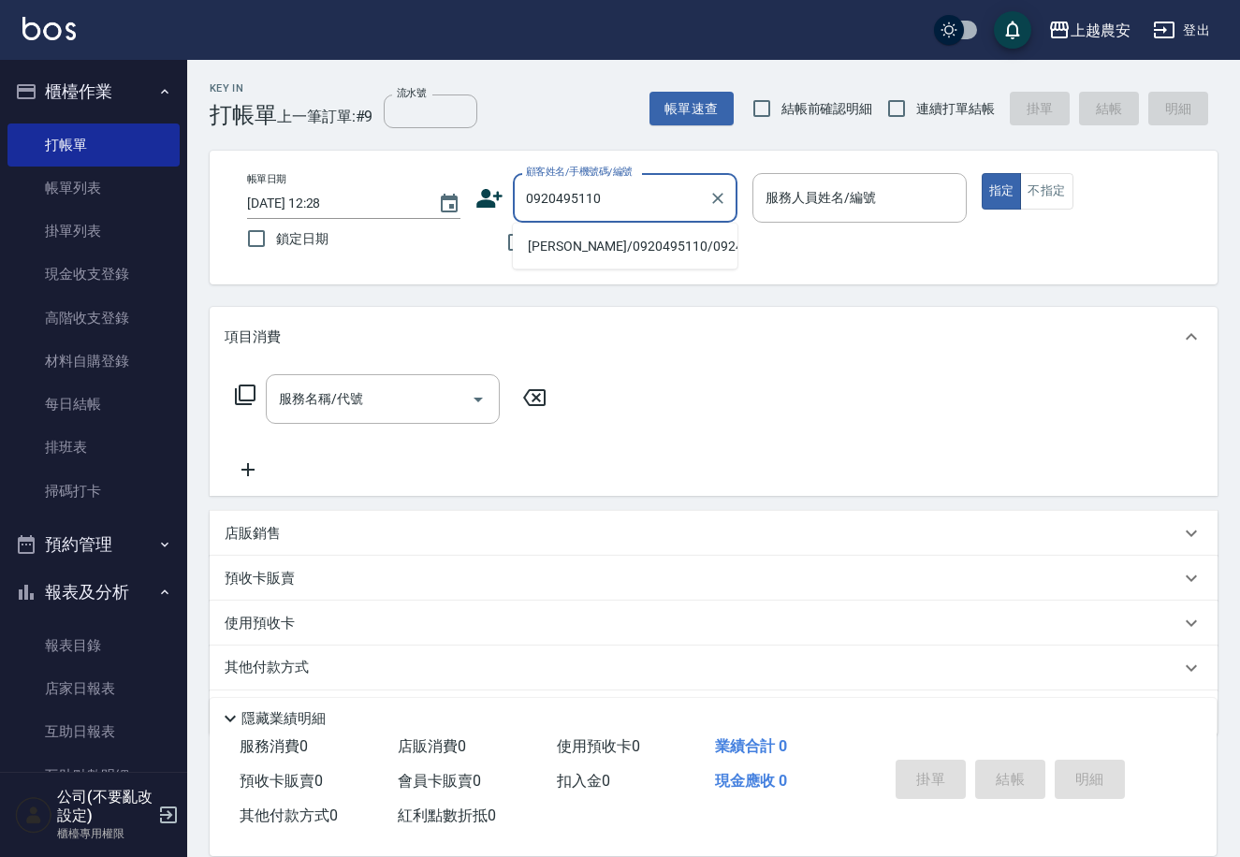
click at [593, 237] on li "周琦/0920495110/092495110" at bounding box center [625, 246] width 225 height 31
type input "周琦/0920495110/092495110"
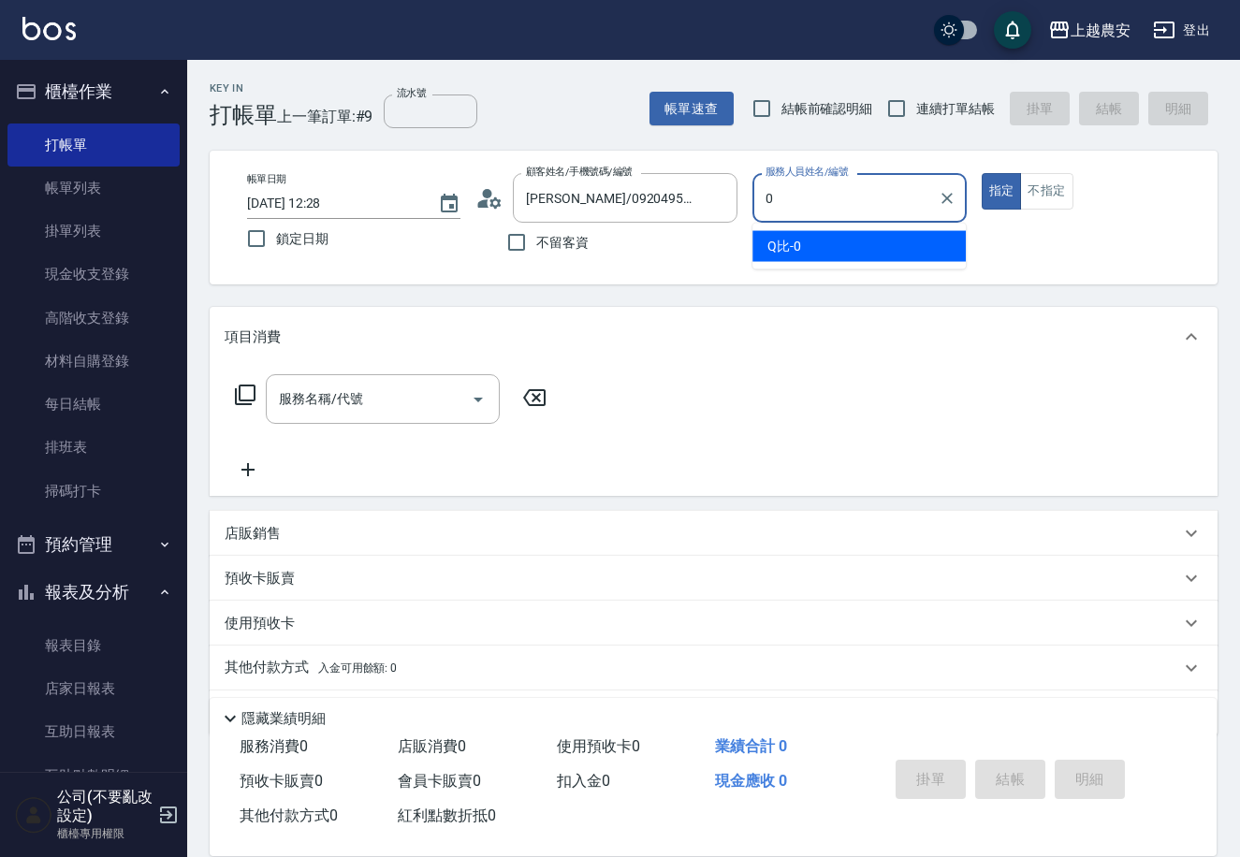
type input "0"
type button "true"
type input "Q比-0"
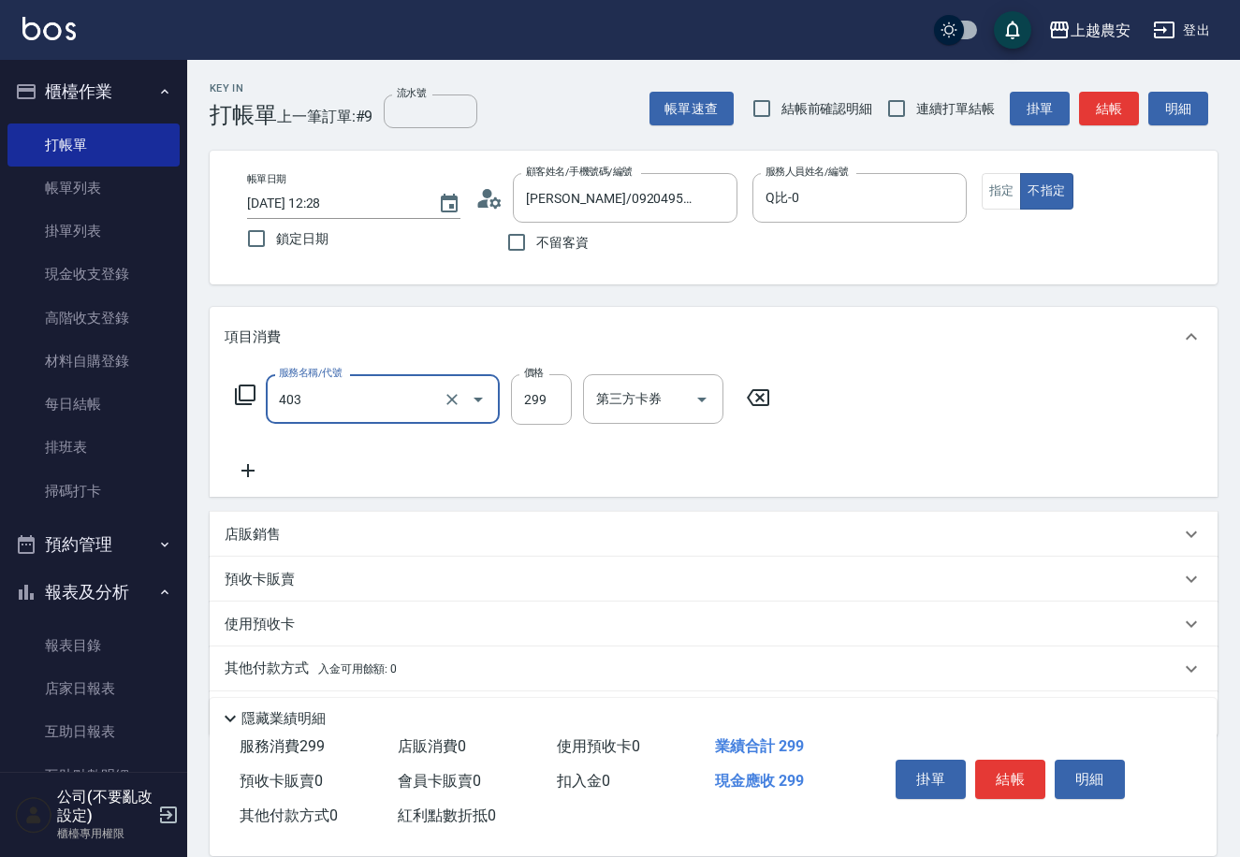
type input "剪髮(403)"
click at [1031, 789] on button "結帳" at bounding box center [1010, 779] width 70 height 39
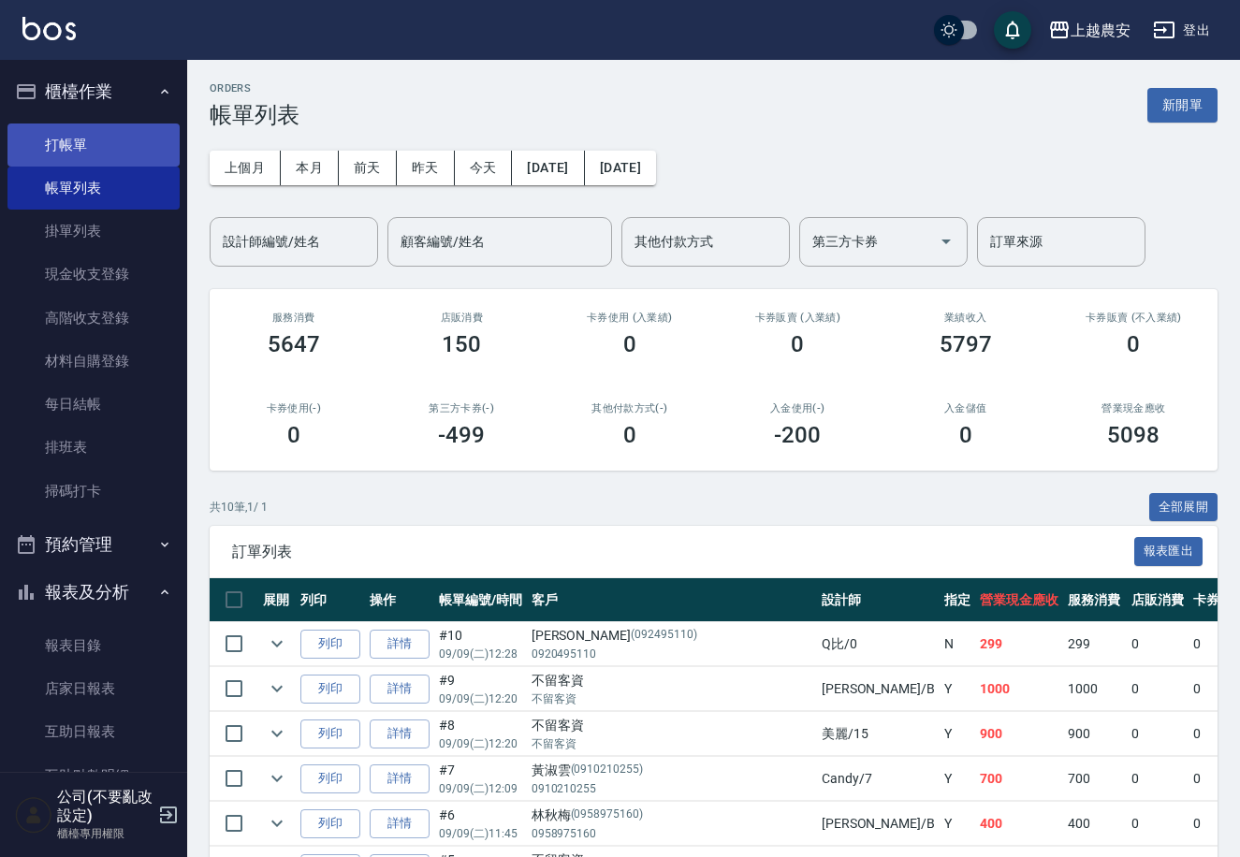
click at [51, 140] on link "打帳單" at bounding box center [93, 145] width 172 height 43
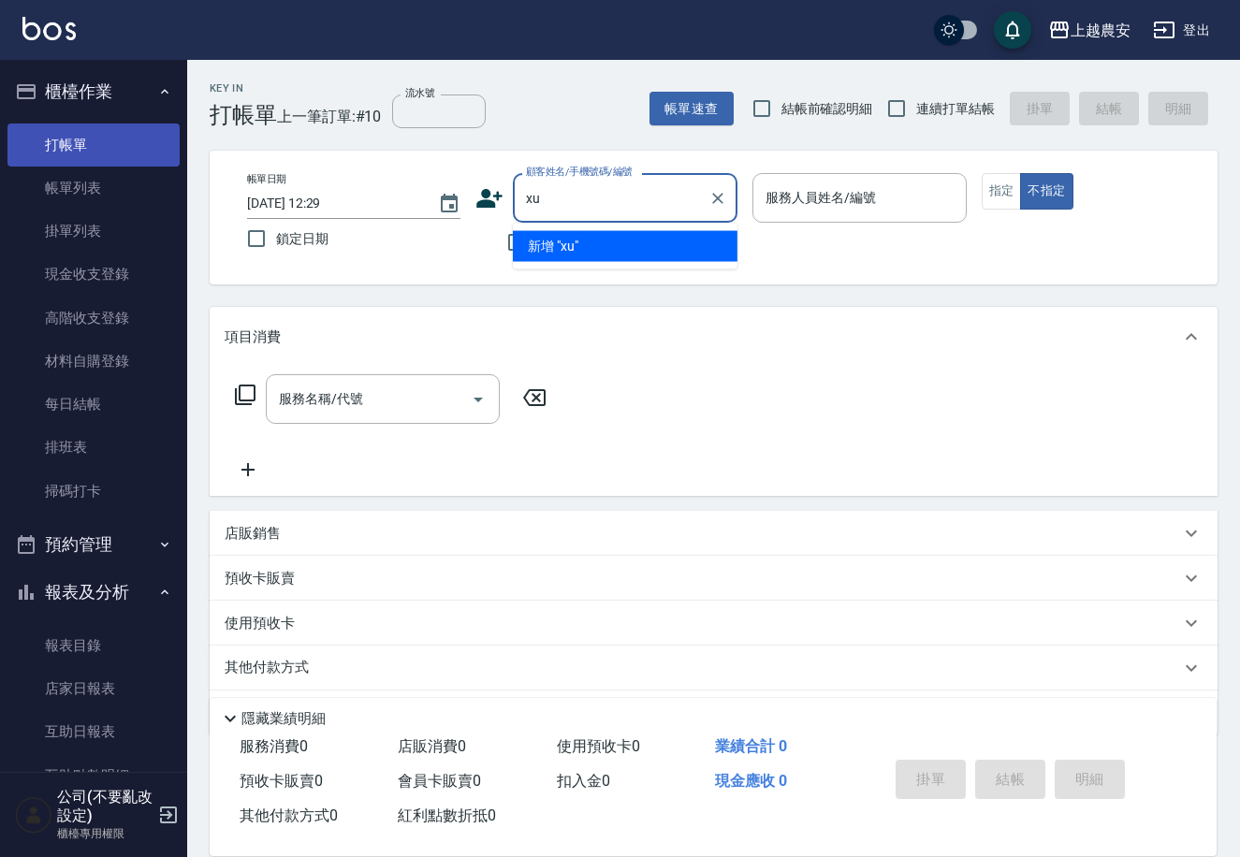
type input "x"
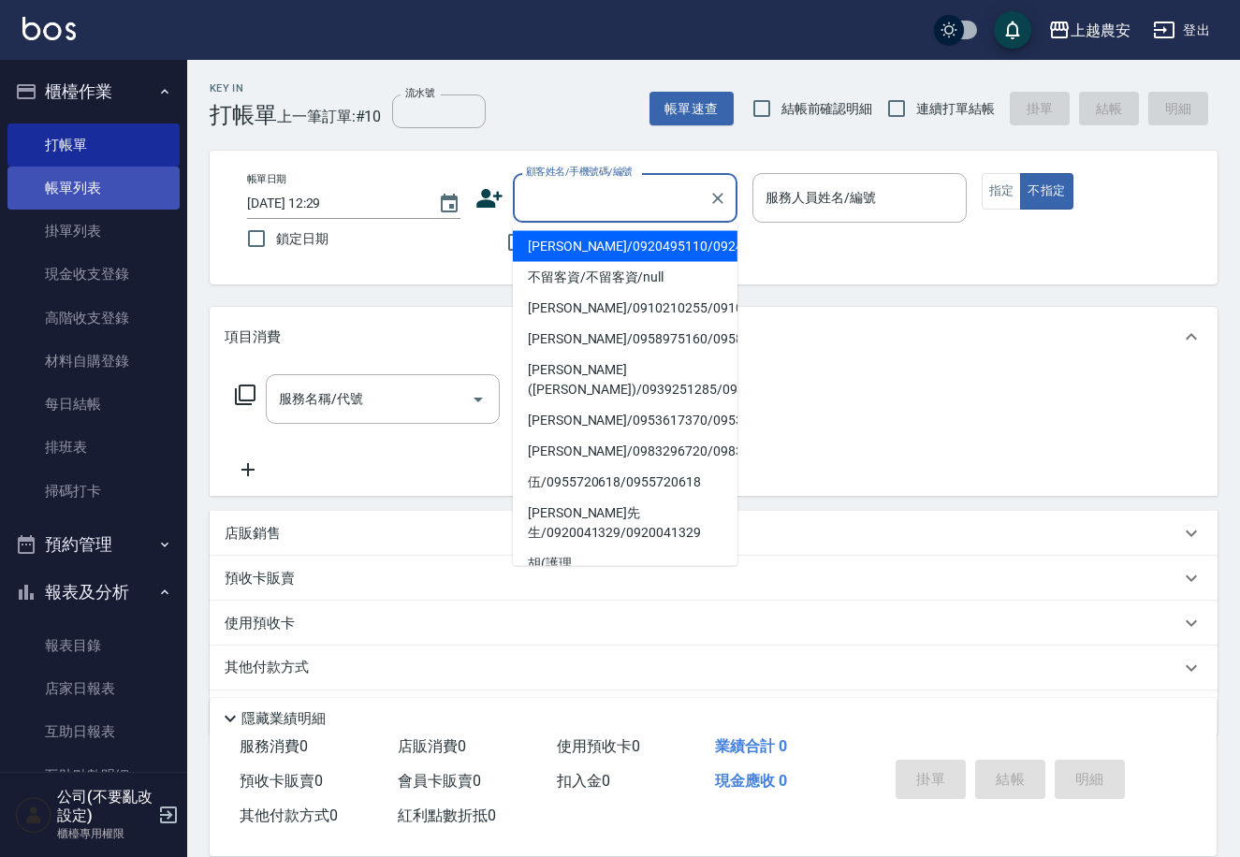
click at [109, 177] on link "帳單列表" at bounding box center [93, 188] width 172 height 43
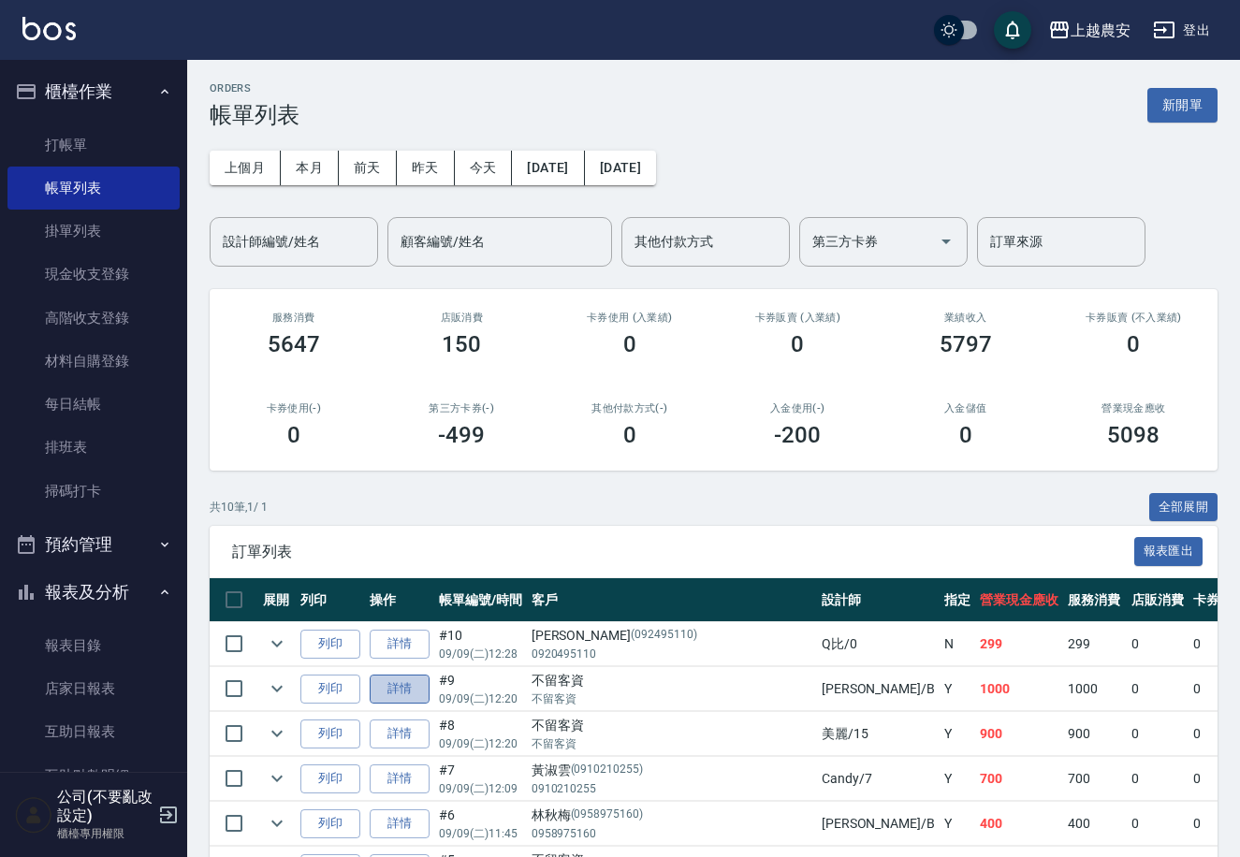
click at [403, 681] on link "詳情" at bounding box center [400, 689] width 60 height 29
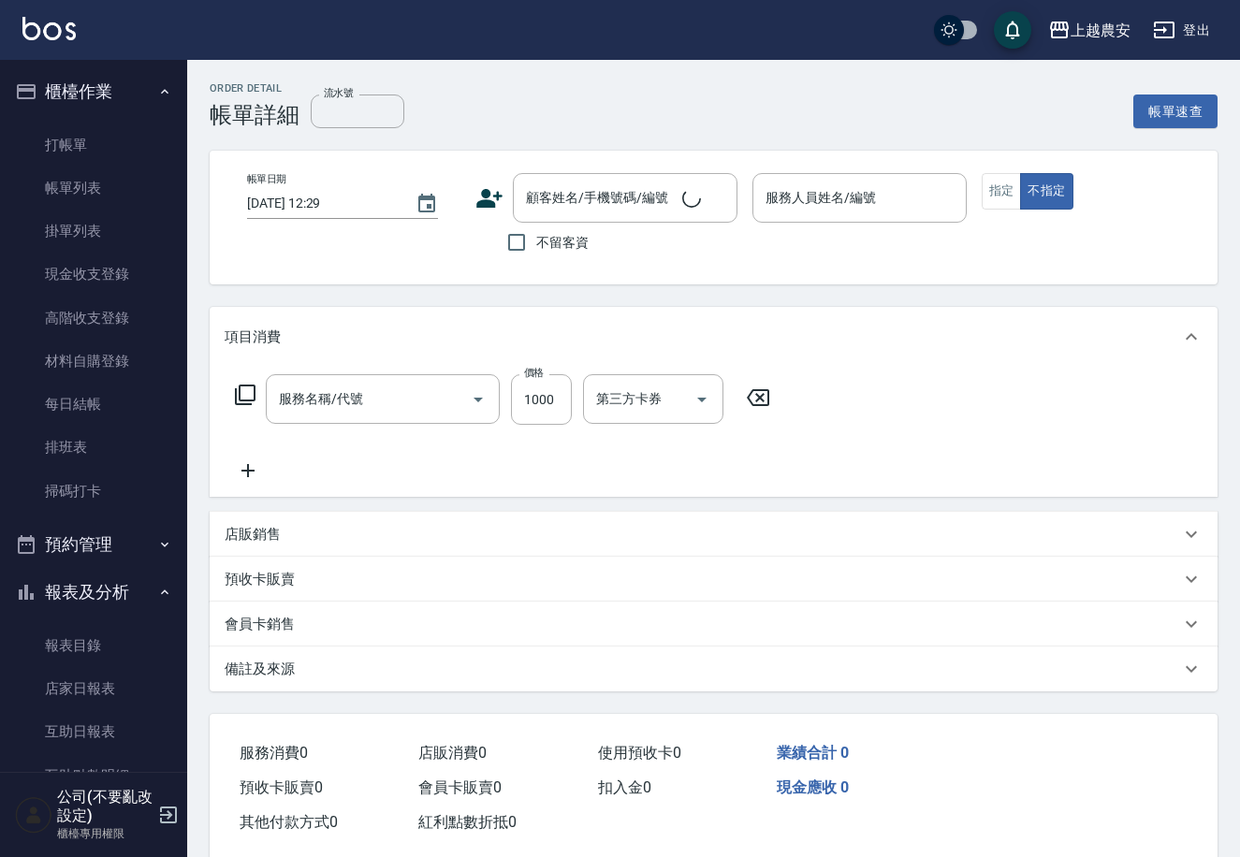
type input "2025/09/09 12:20"
checkbox input "true"
type input "美雅-B"
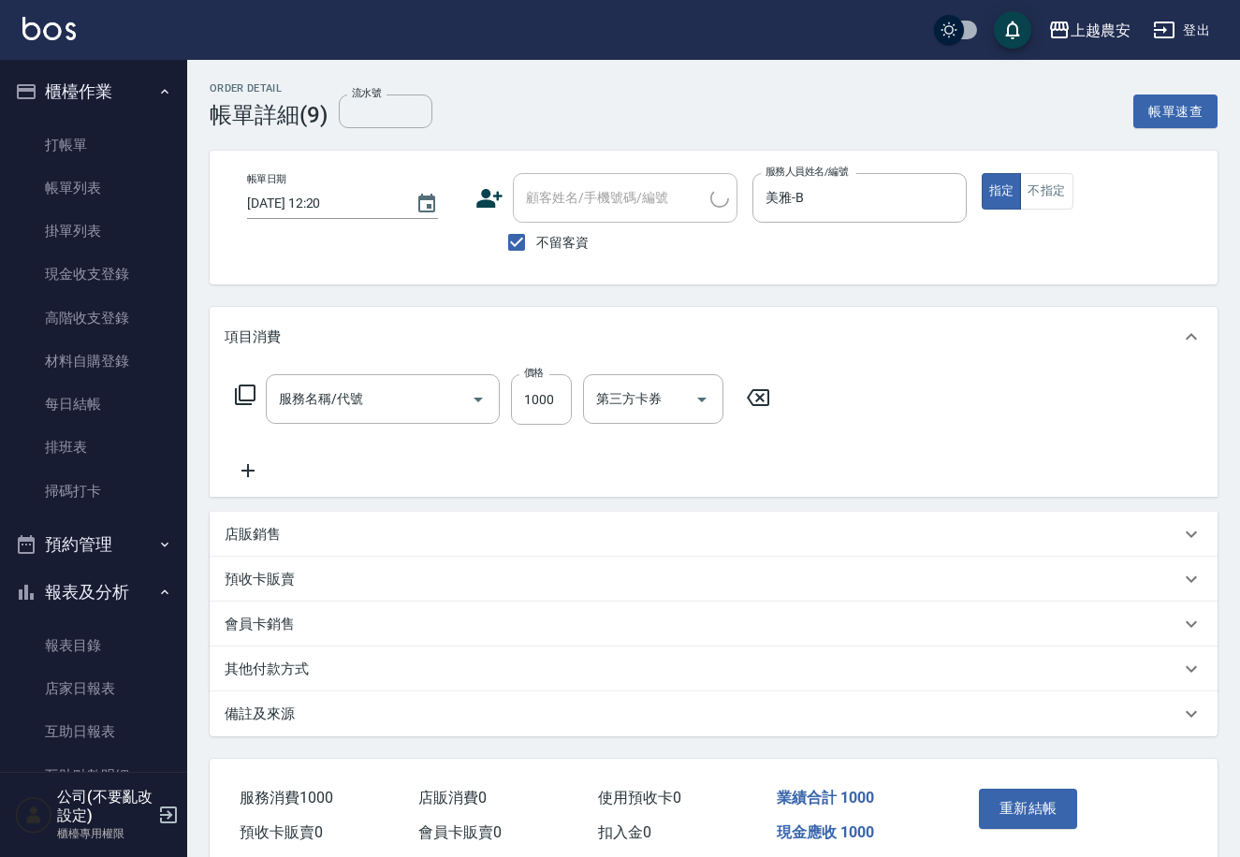
type input "剪髮(403)"
click at [518, 238] on input "不留客資" at bounding box center [516, 242] width 39 height 39
checkbox input "false"
click at [533, 198] on input "顧客姓名/手機號碼/編號" at bounding box center [601, 198] width 161 height 33
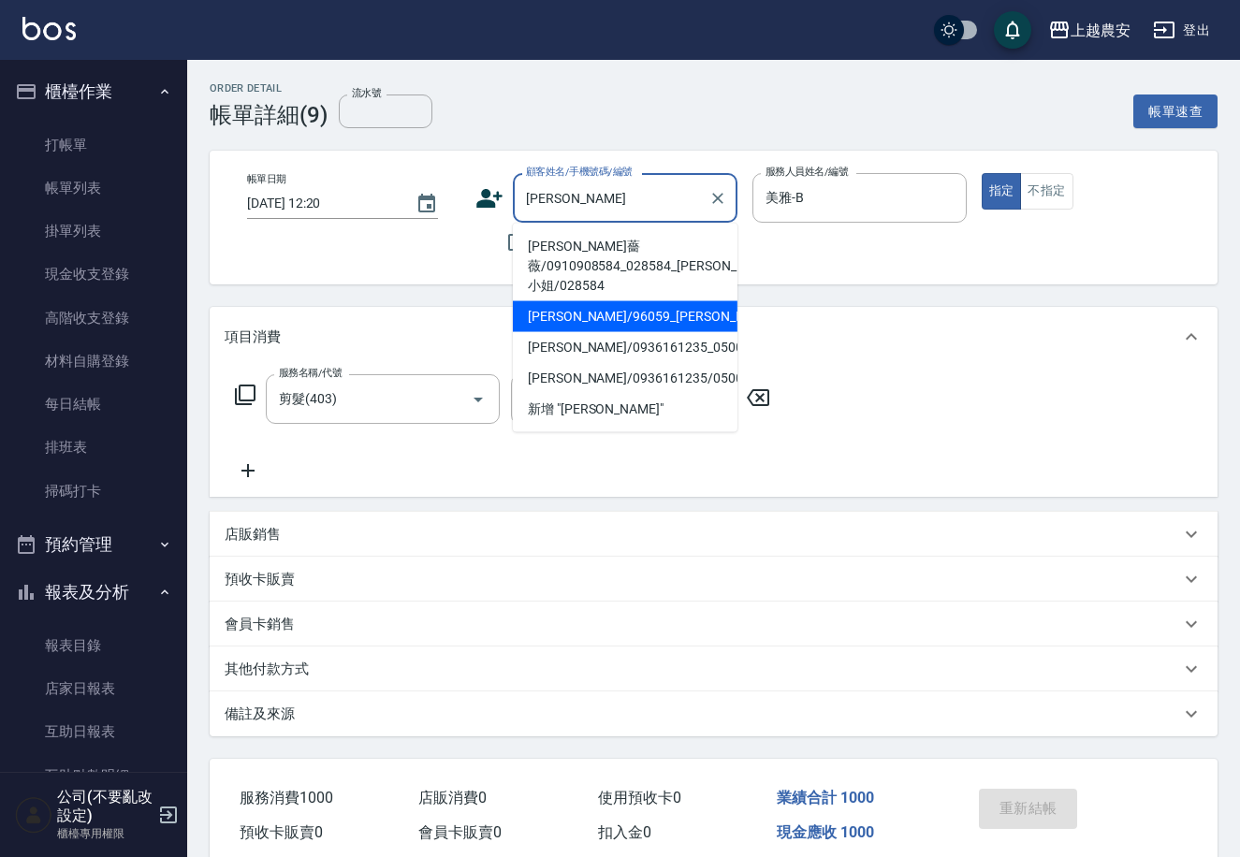
click at [581, 301] on li "范瑞珍/96059_范瑞珍/96059" at bounding box center [625, 316] width 225 height 31
type input "范瑞珍/96059_范瑞珍/96059"
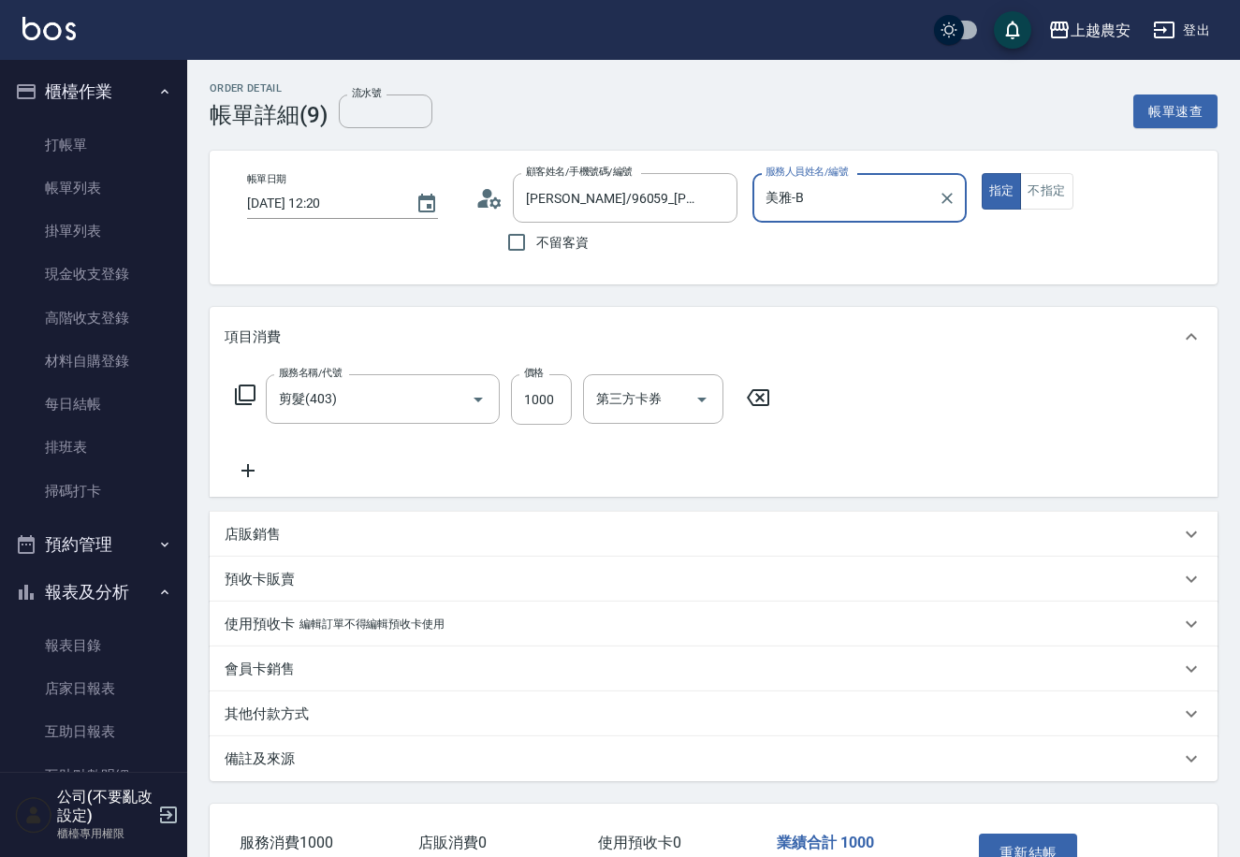
scroll to position [123, 0]
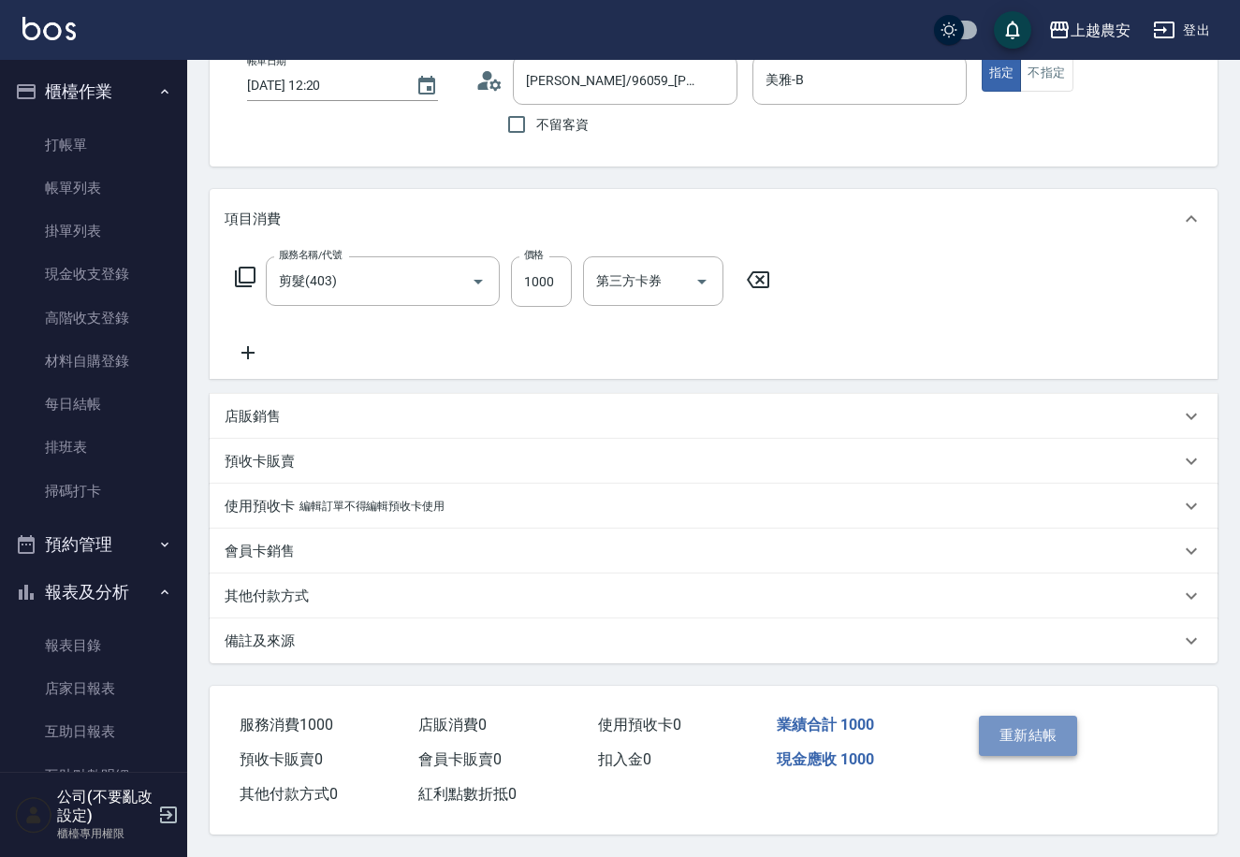
click at [1011, 732] on button "重新結帳" at bounding box center [1028, 735] width 99 height 39
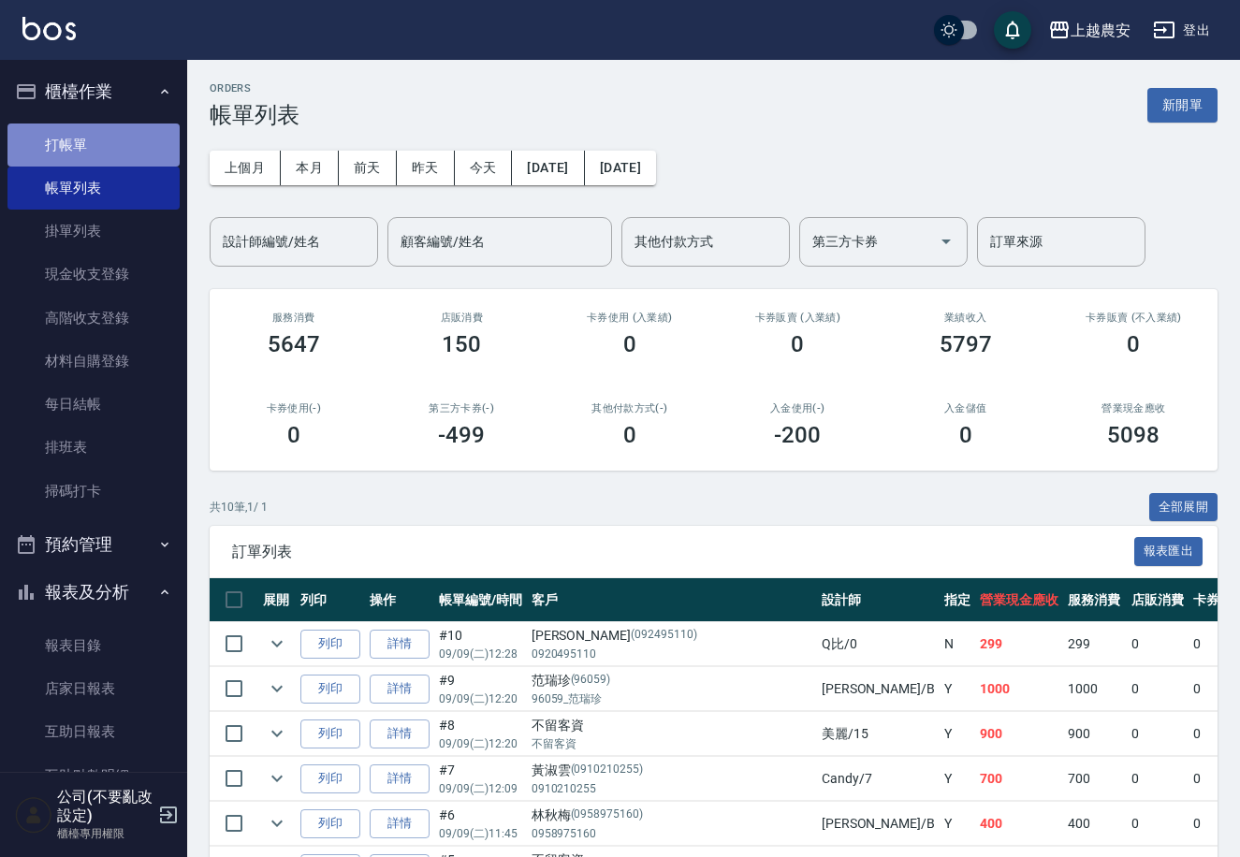
click at [94, 142] on link "打帳單" at bounding box center [93, 145] width 172 height 43
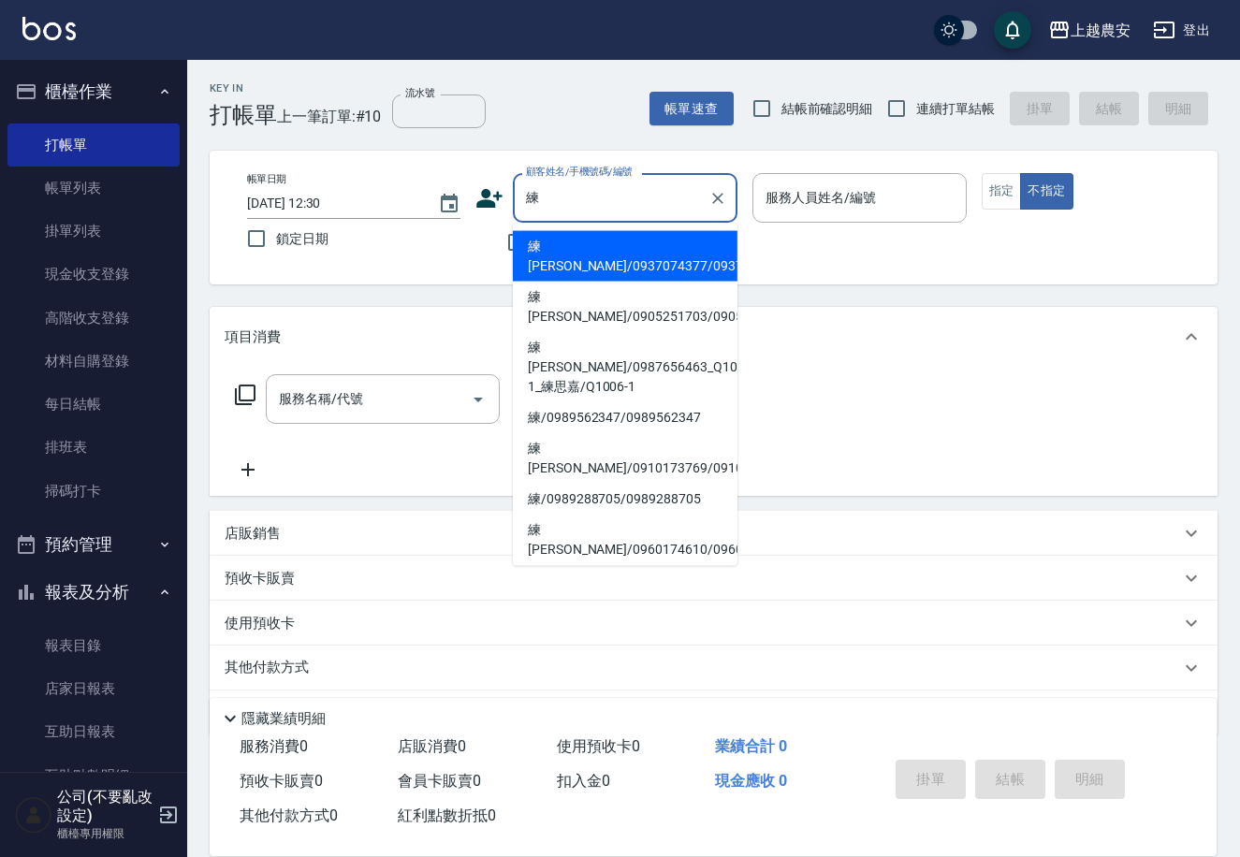
click at [575, 250] on li "練[PERSON_NAME]/0937074377/0937074377" at bounding box center [625, 256] width 225 height 51
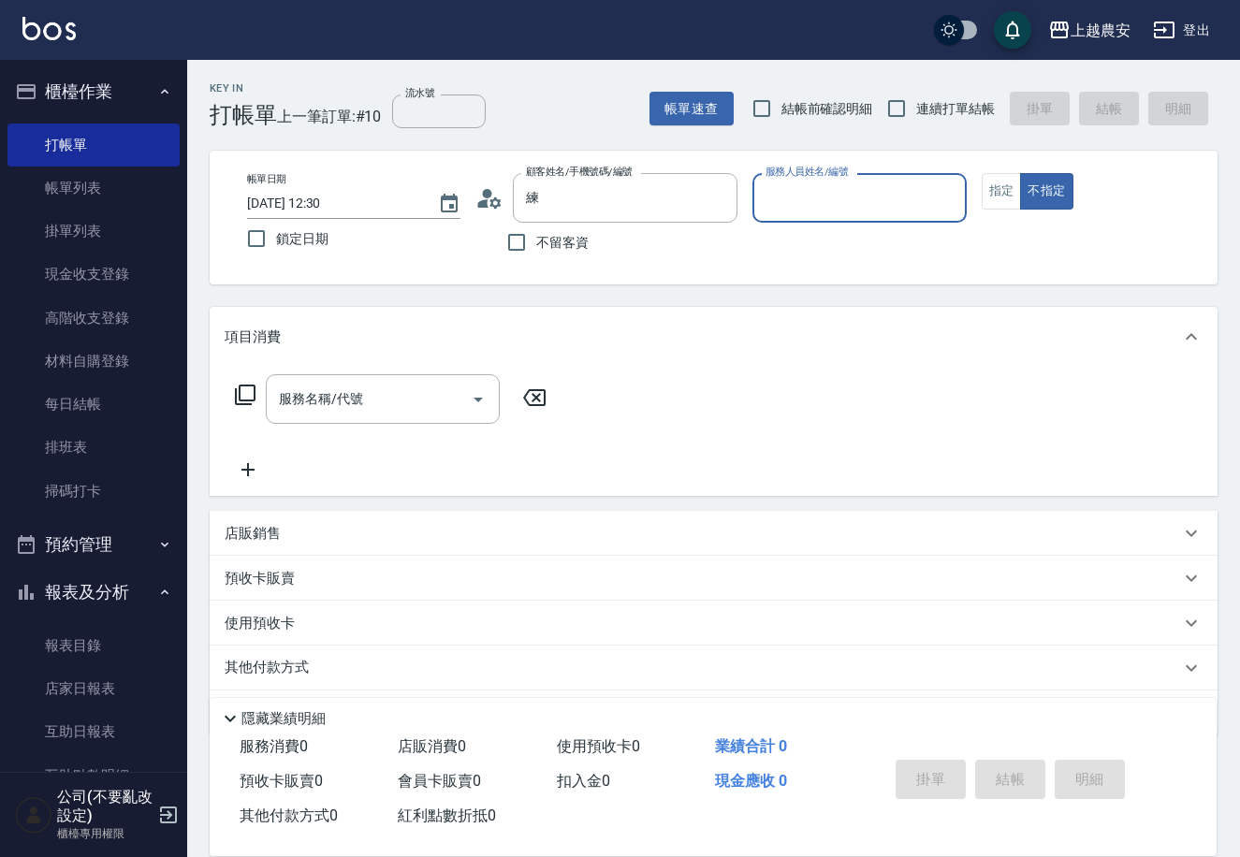
type input "練[PERSON_NAME]/0937074377/0937074377"
type input "美雅-B"
drag, startPoint x: 1006, startPoint y: 187, endPoint x: 978, endPoint y: 201, distance: 31.4
click at [1003, 190] on button "指定" at bounding box center [1001, 191] width 40 height 36
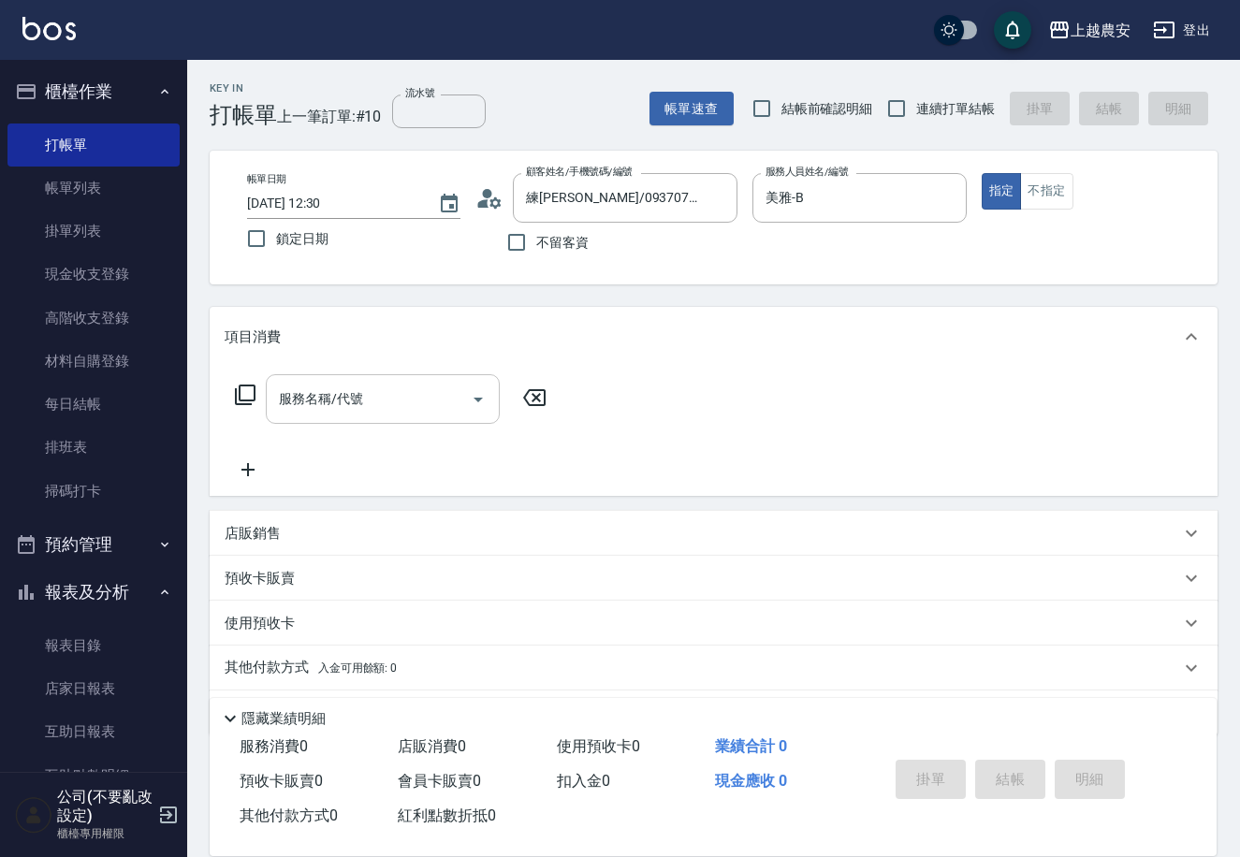
click at [427, 404] on input "服務名稱/代號" at bounding box center [368, 399] width 189 height 33
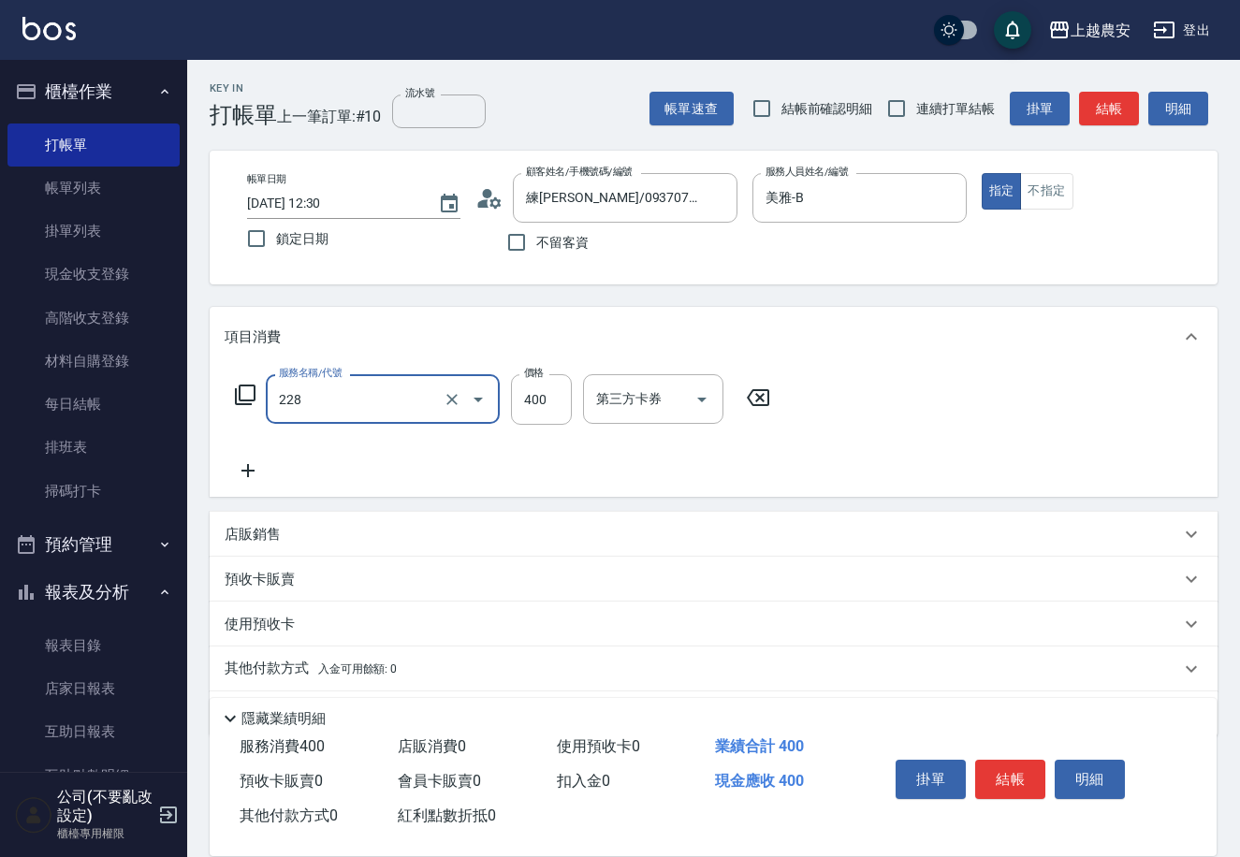
type input "洗髮(228)"
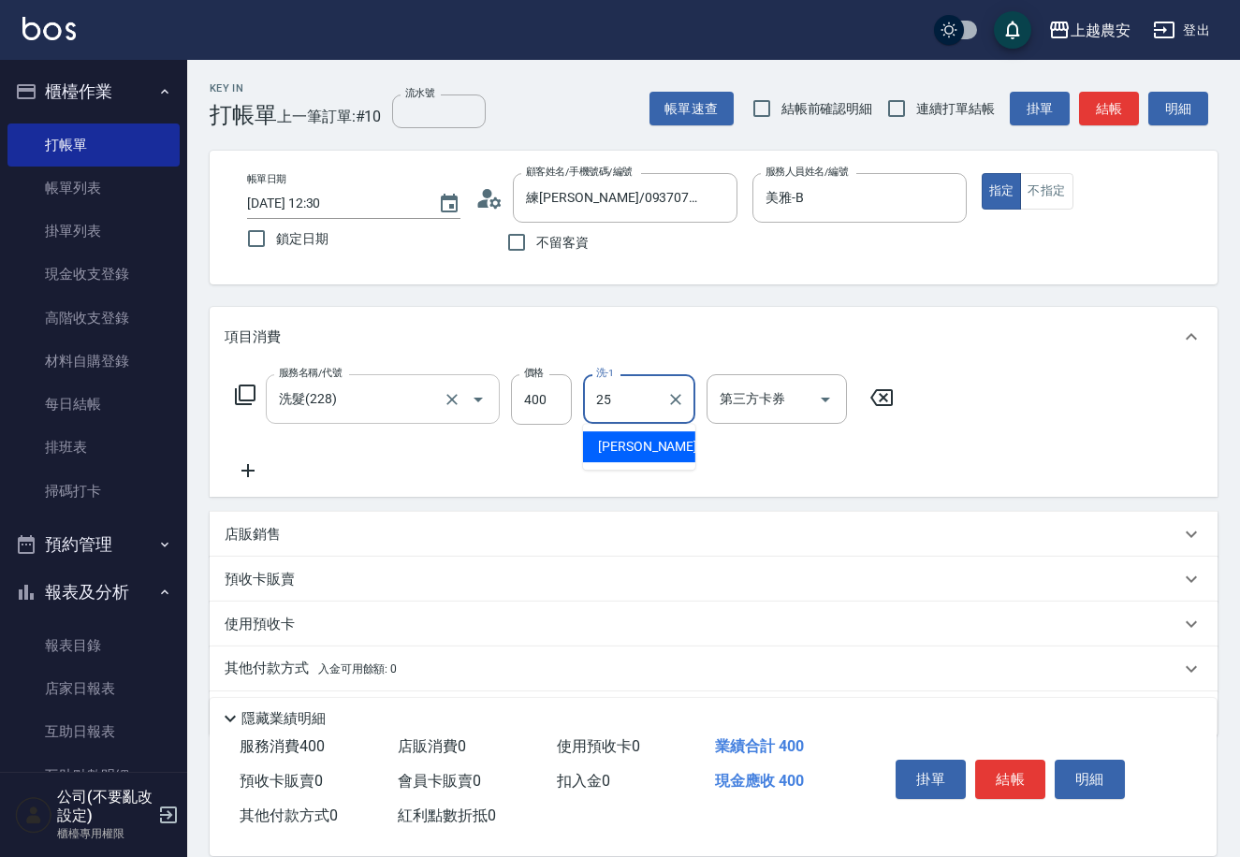
type input "蘇蘇-25"
click at [996, 770] on button "結帳" at bounding box center [1010, 779] width 70 height 39
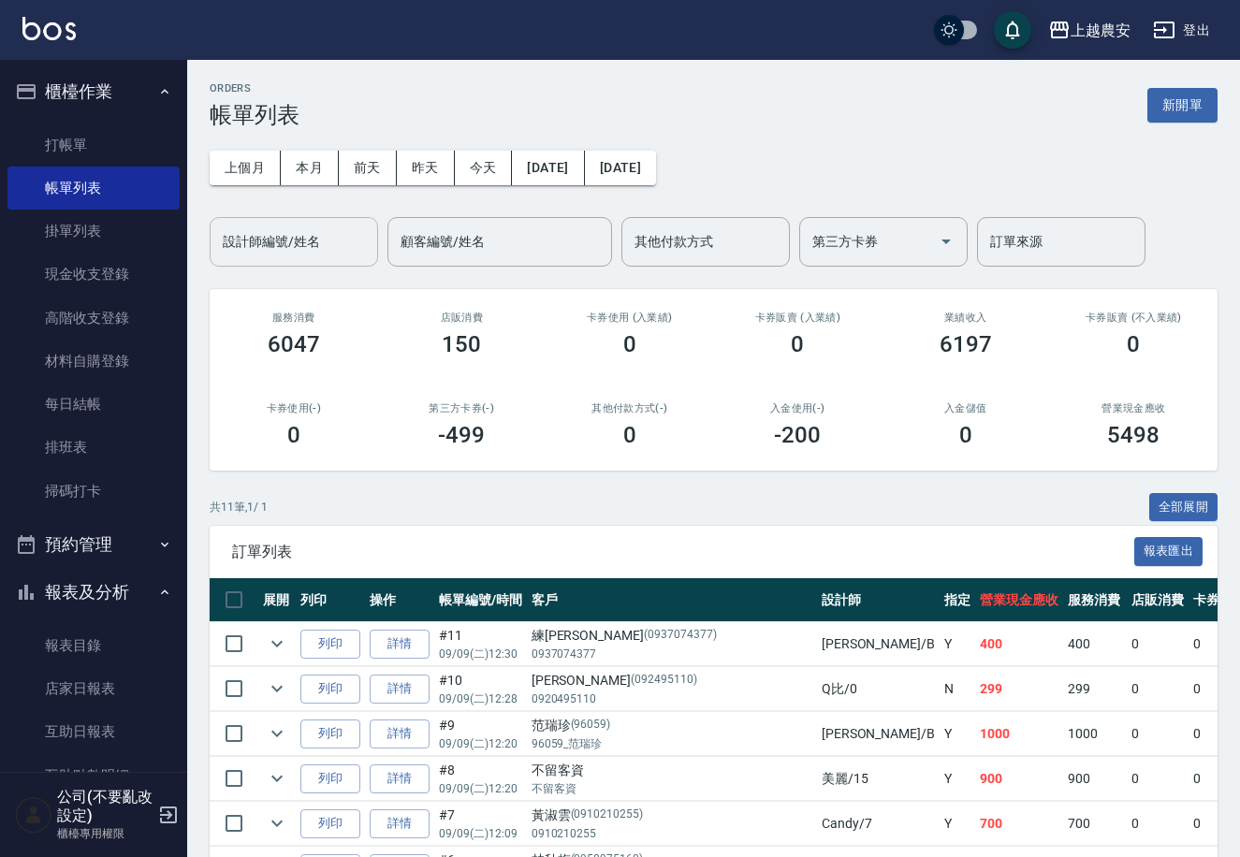
click at [276, 247] on input "設計師編號/姓名" at bounding box center [294, 241] width 152 height 33
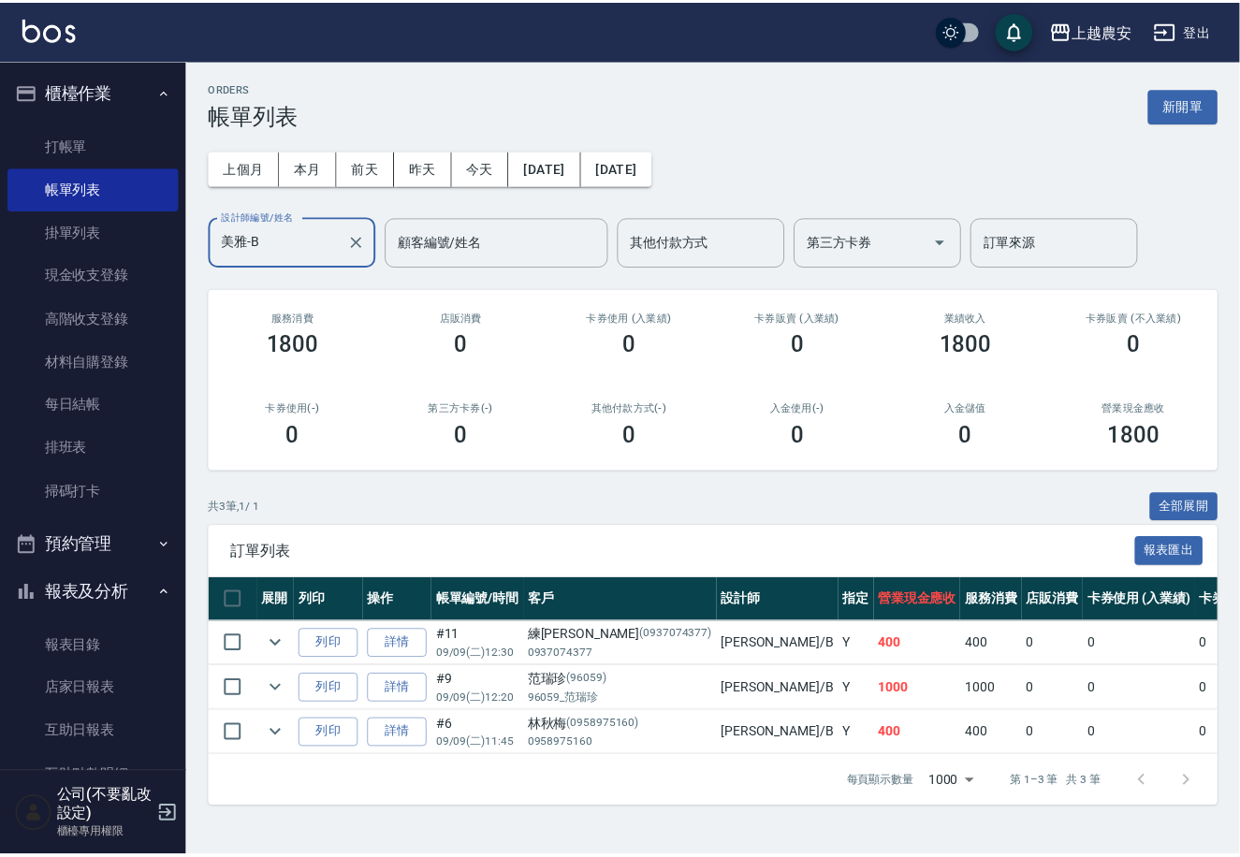
scroll to position [284, 0]
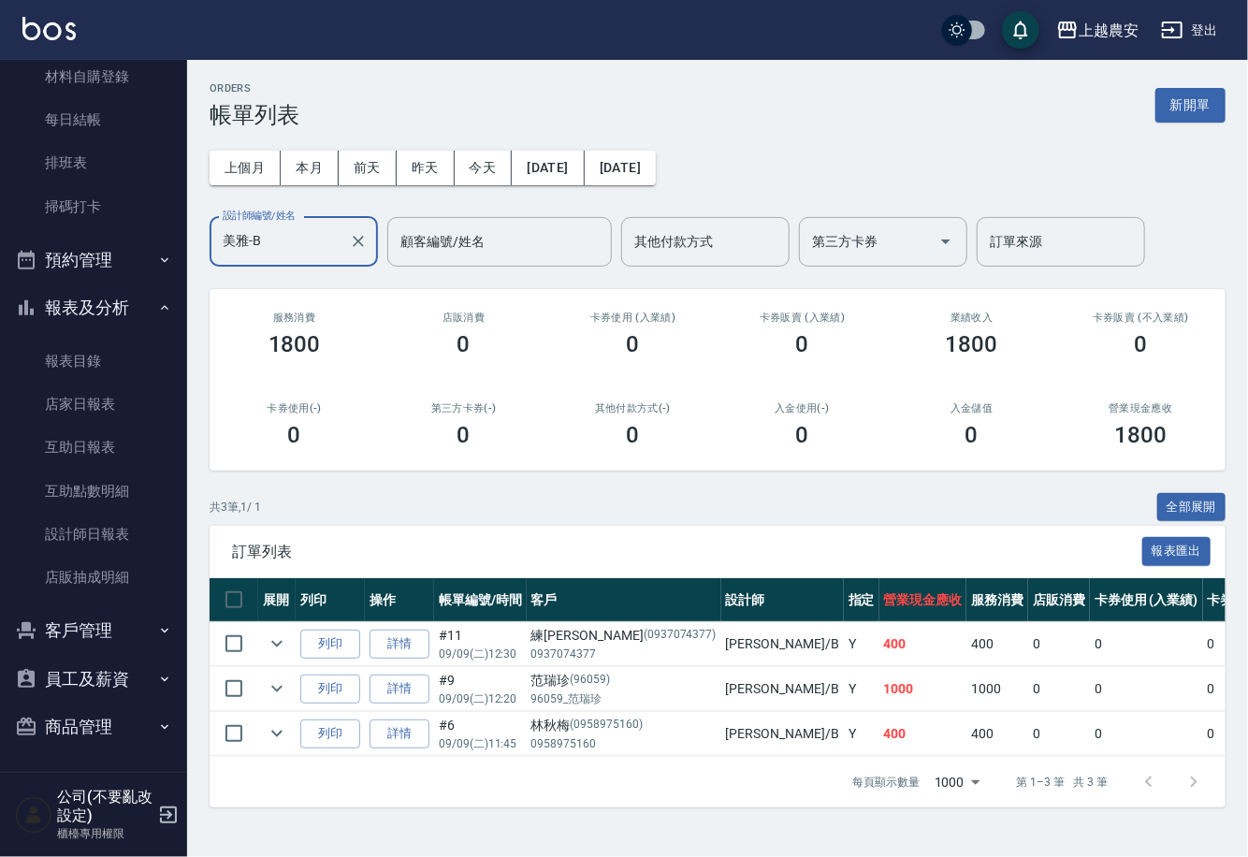
type input "美雅-B"
click at [105, 641] on button "客戶管理" at bounding box center [93, 630] width 172 height 49
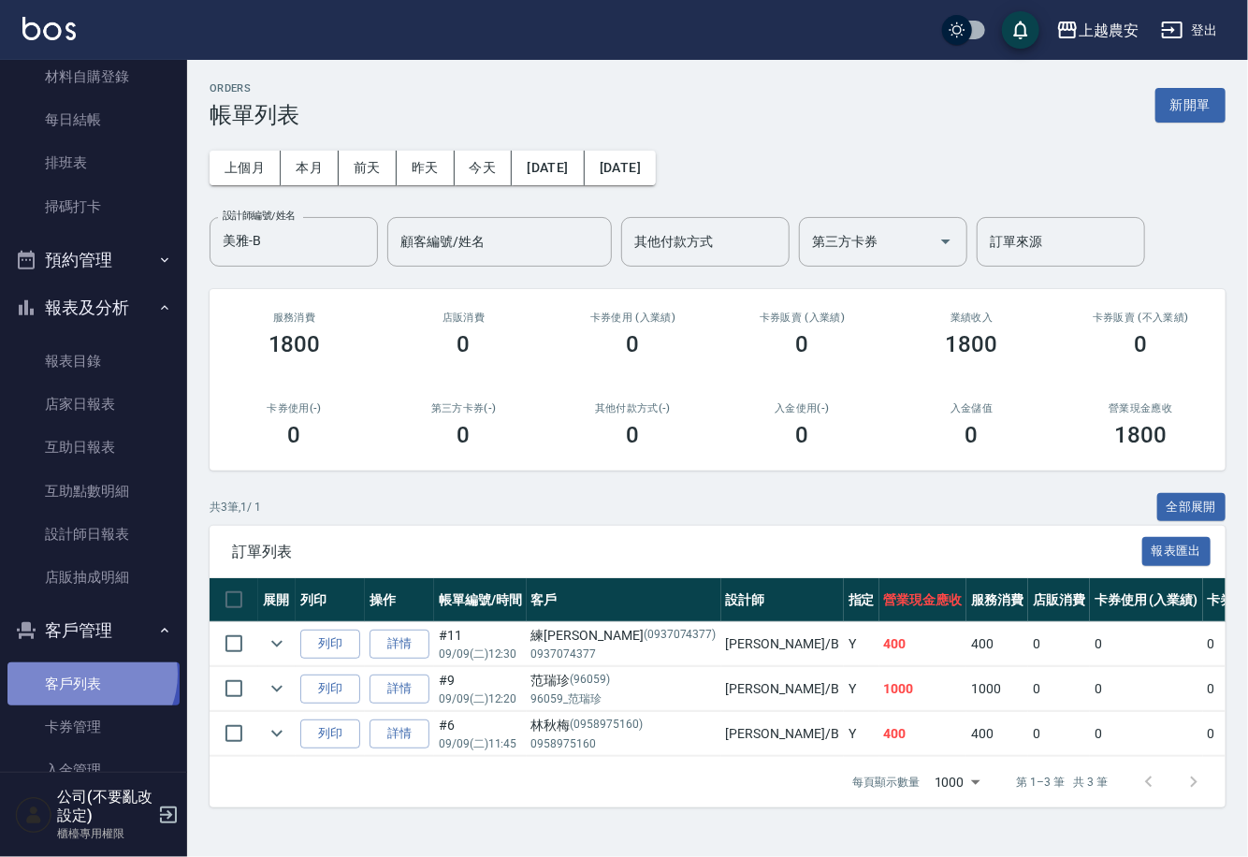
click at [87, 674] on link "客戶列表" at bounding box center [93, 683] width 172 height 43
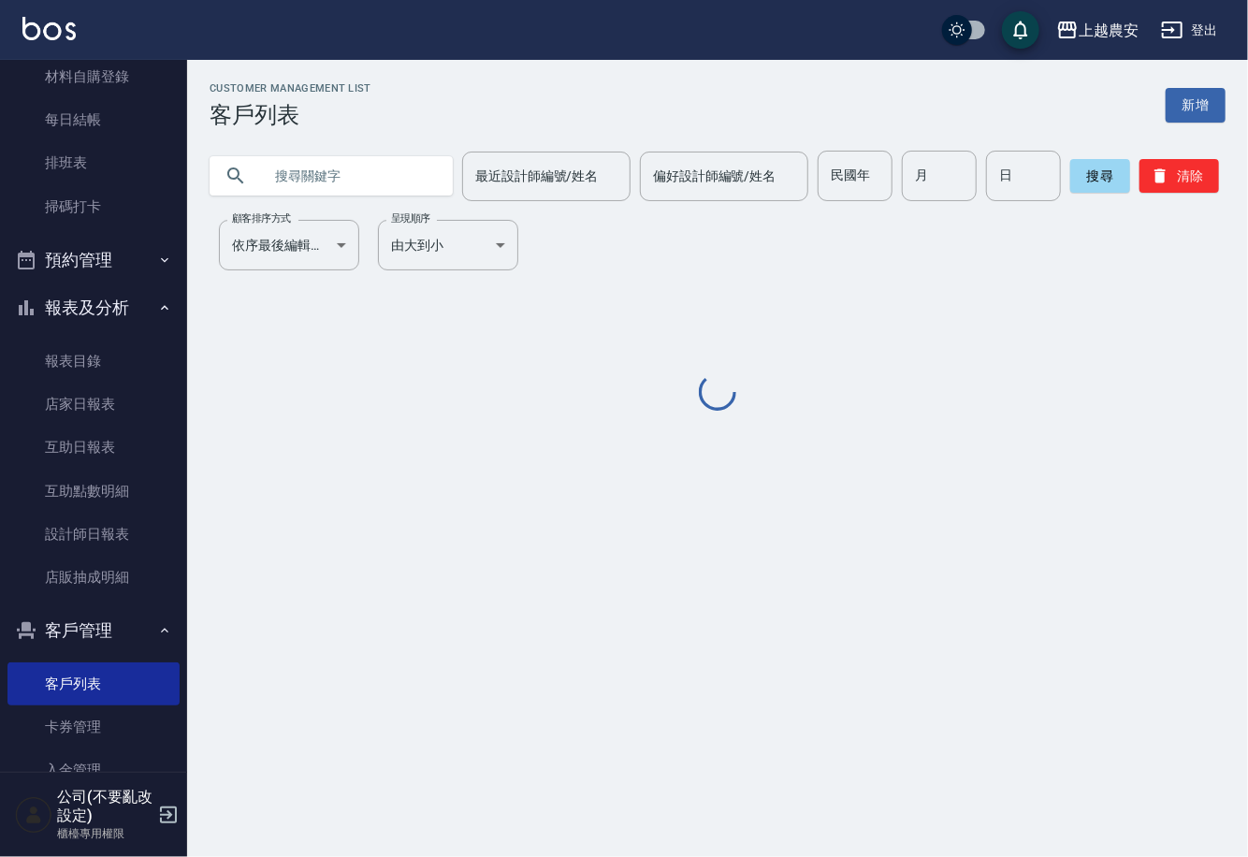
click at [365, 187] on input "text" at bounding box center [350, 176] width 176 height 51
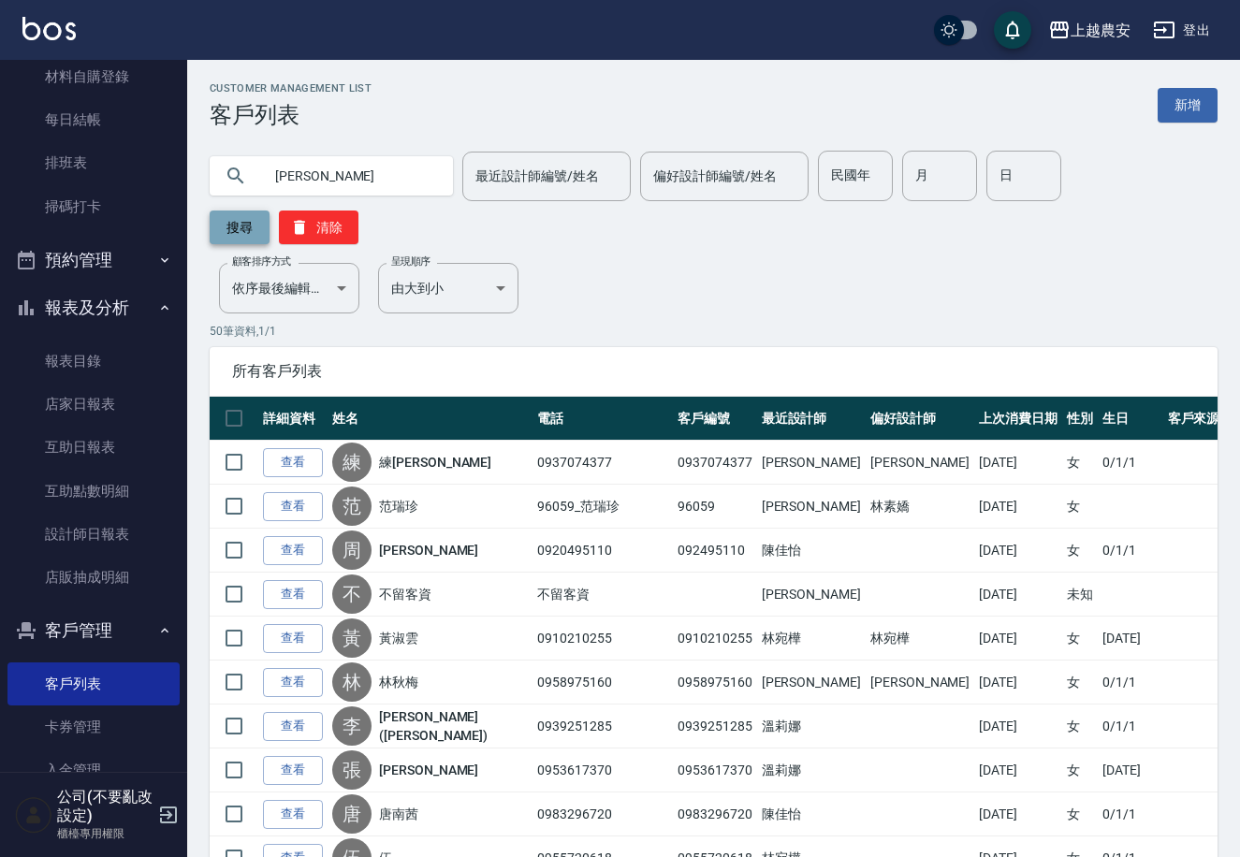
type input "范瑞"
click at [269, 211] on button "搜尋" at bounding box center [240, 228] width 60 height 34
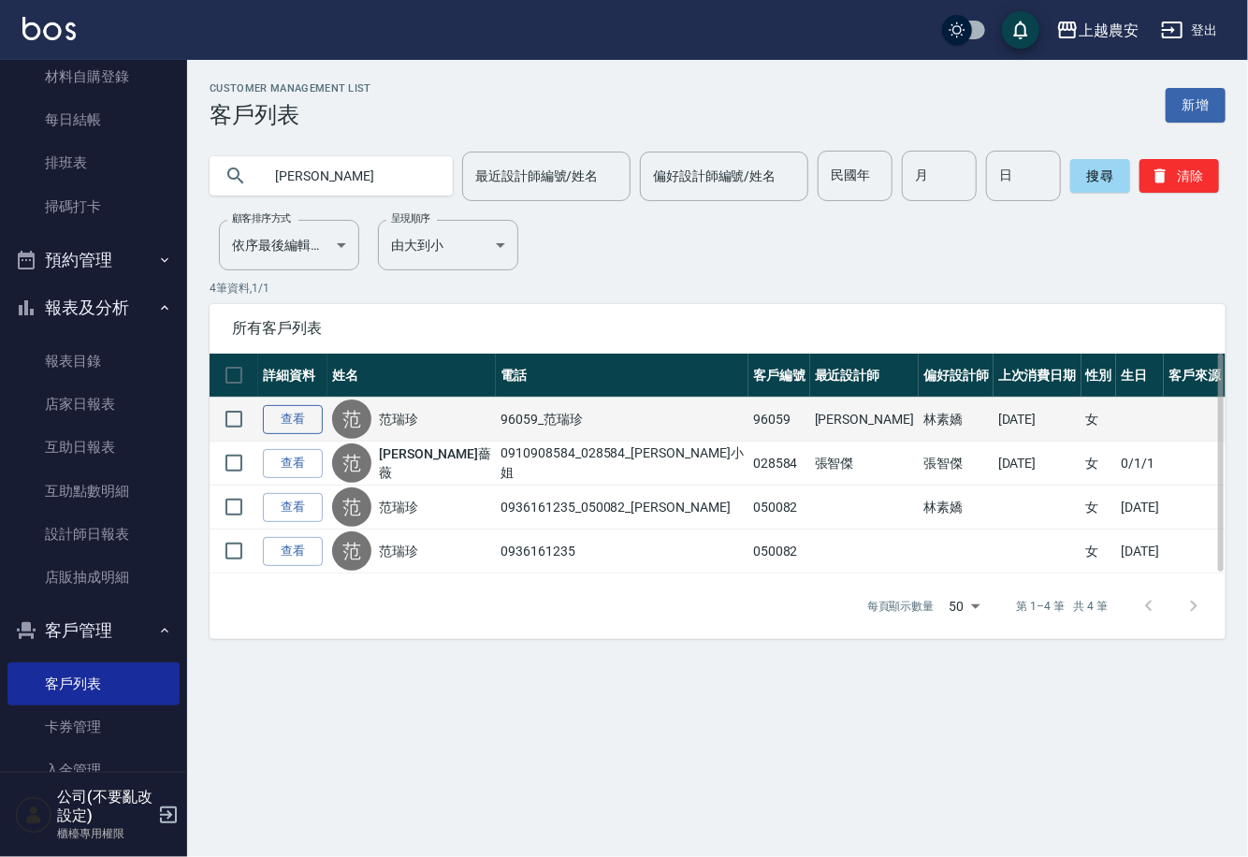
click at [284, 421] on link "查看" at bounding box center [293, 419] width 60 height 29
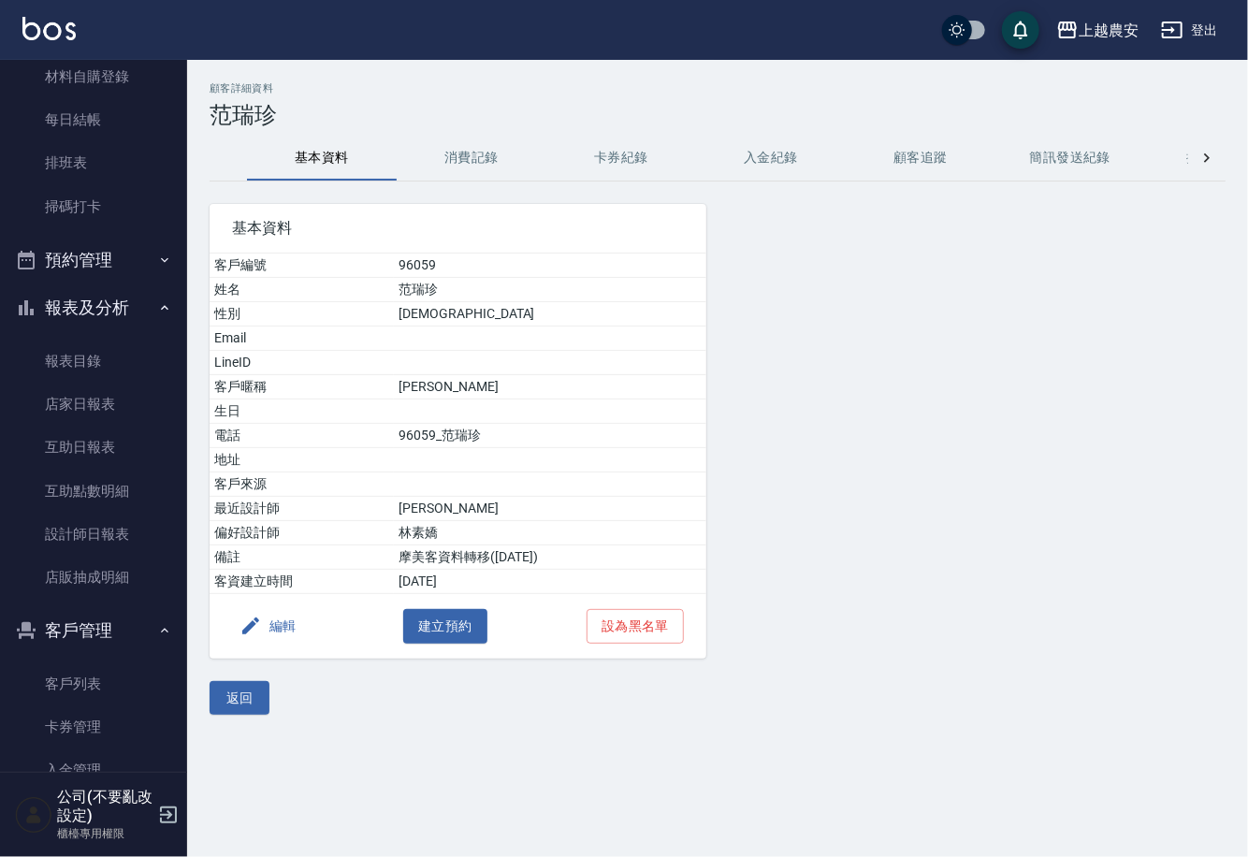
click at [468, 159] on button "消費記錄" at bounding box center [472, 158] width 150 height 45
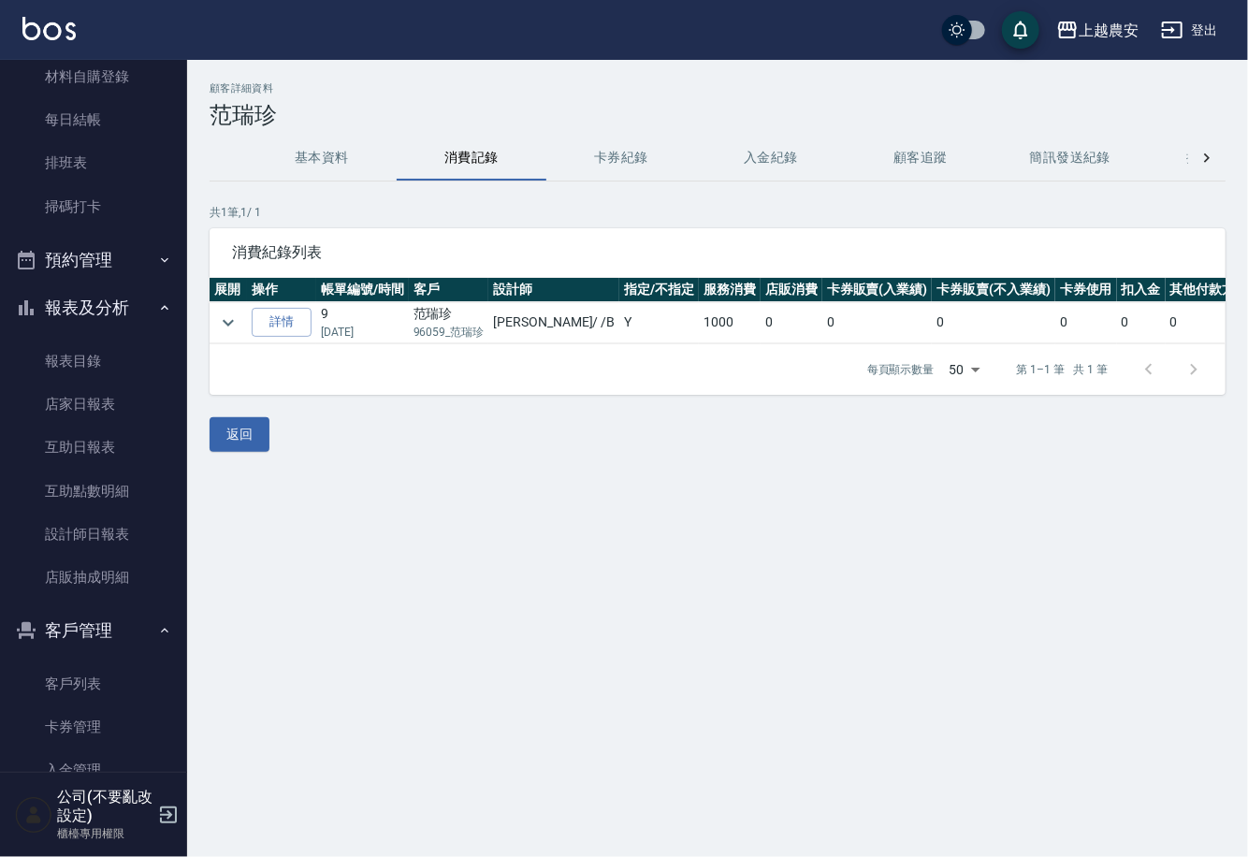
drag, startPoint x: 112, startPoint y: 686, endPoint x: 232, endPoint y: 506, distance: 215.9
click at [112, 685] on link "客戶列表" at bounding box center [93, 683] width 172 height 43
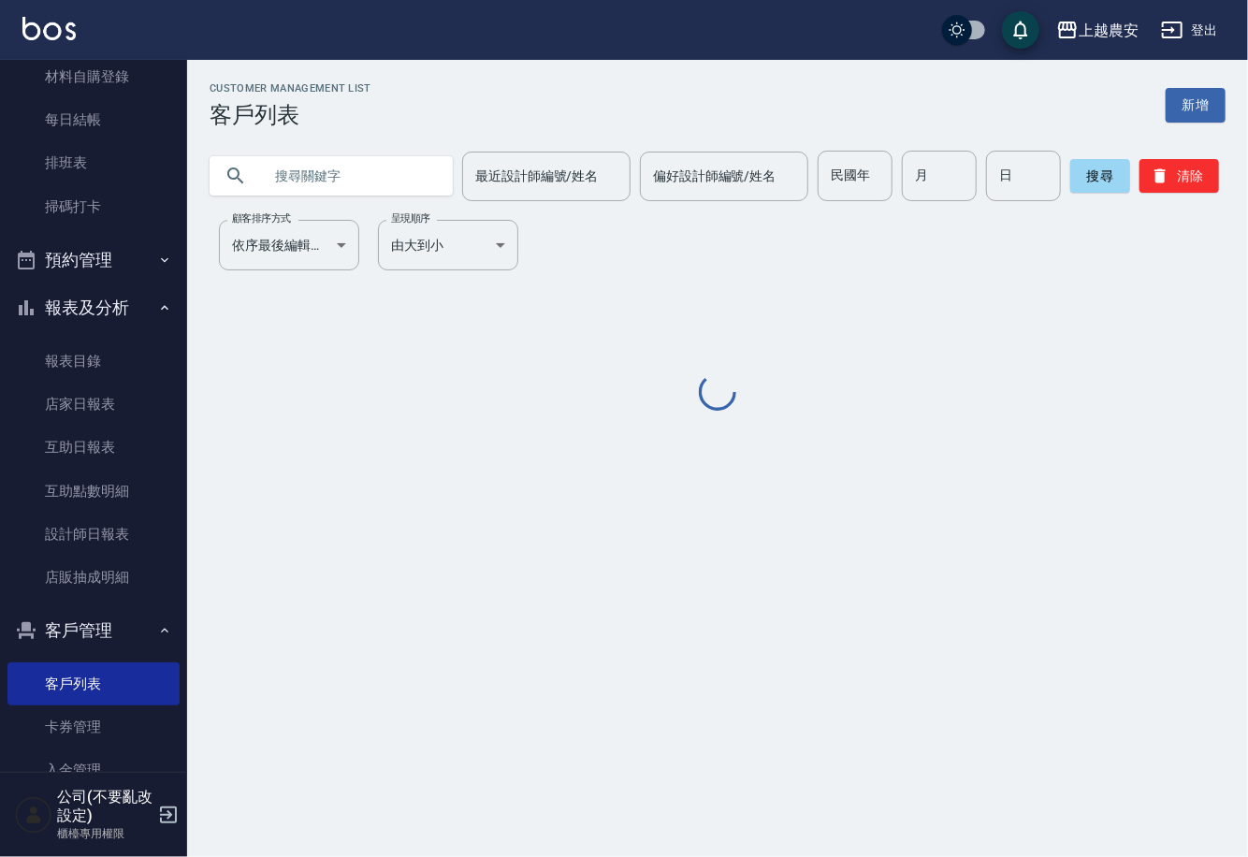
click at [322, 167] on input "text" at bounding box center [350, 176] width 176 height 51
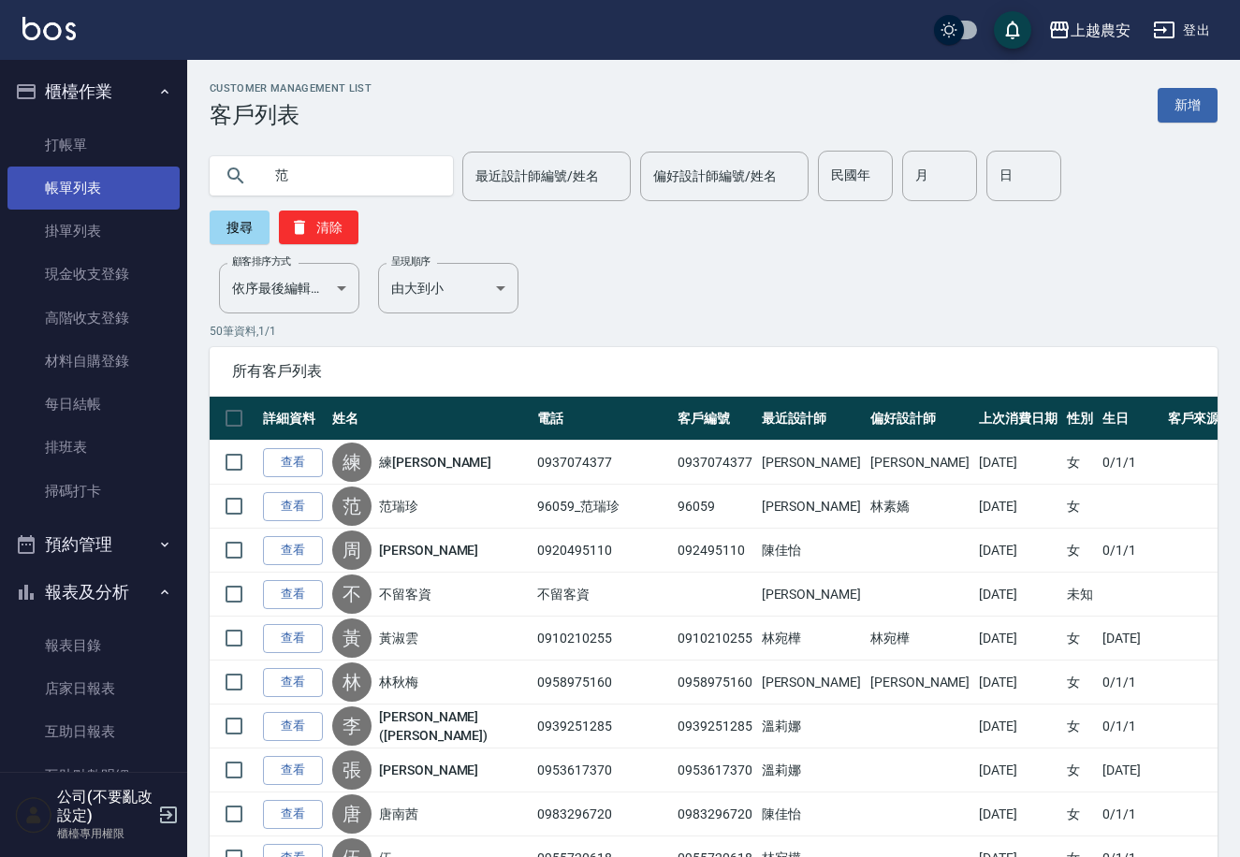
type input "范"
drag, startPoint x: 63, startPoint y: 195, endPoint x: 341, endPoint y: 761, distance: 630.6
click at [61, 195] on link "帳單列表" at bounding box center [93, 188] width 172 height 43
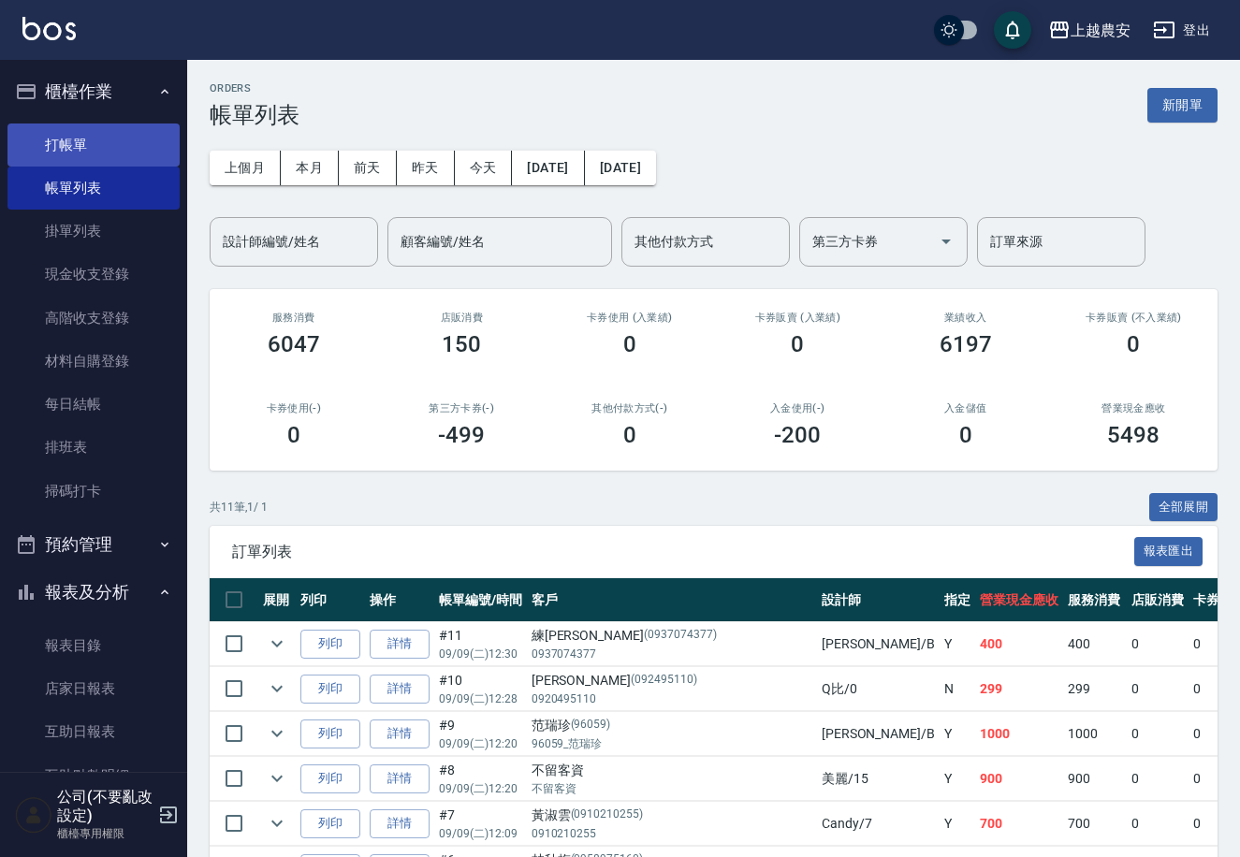
click at [81, 140] on link "打帳單" at bounding box center [93, 145] width 172 height 43
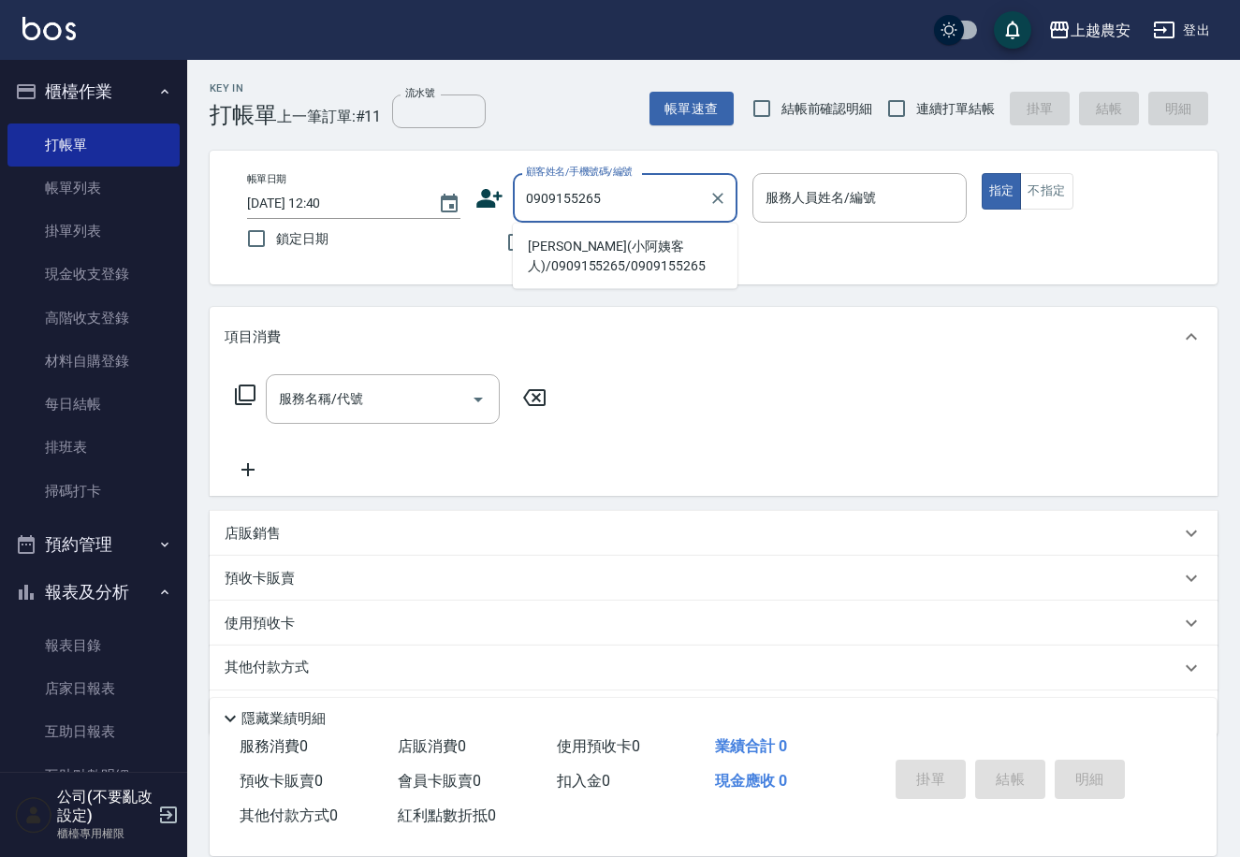
click at [596, 254] on li "周汶竺(小阿姨客人)/0909155265/0909155265" at bounding box center [625, 256] width 225 height 51
type input "周汶竺(小阿姨客人)/0909155265/0909155265"
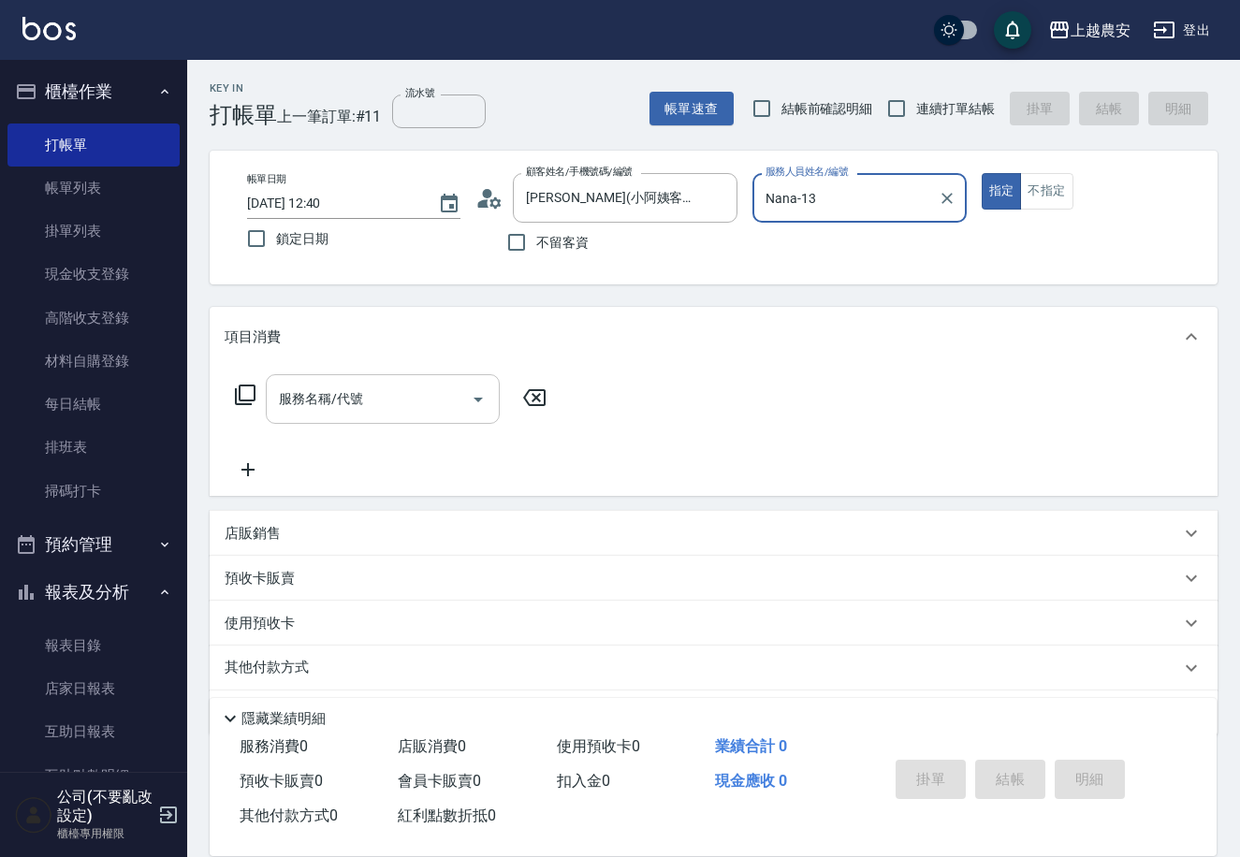
type input "Nana-13"
click at [361, 414] on input "服務名稱/代號" at bounding box center [368, 399] width 189 height 33
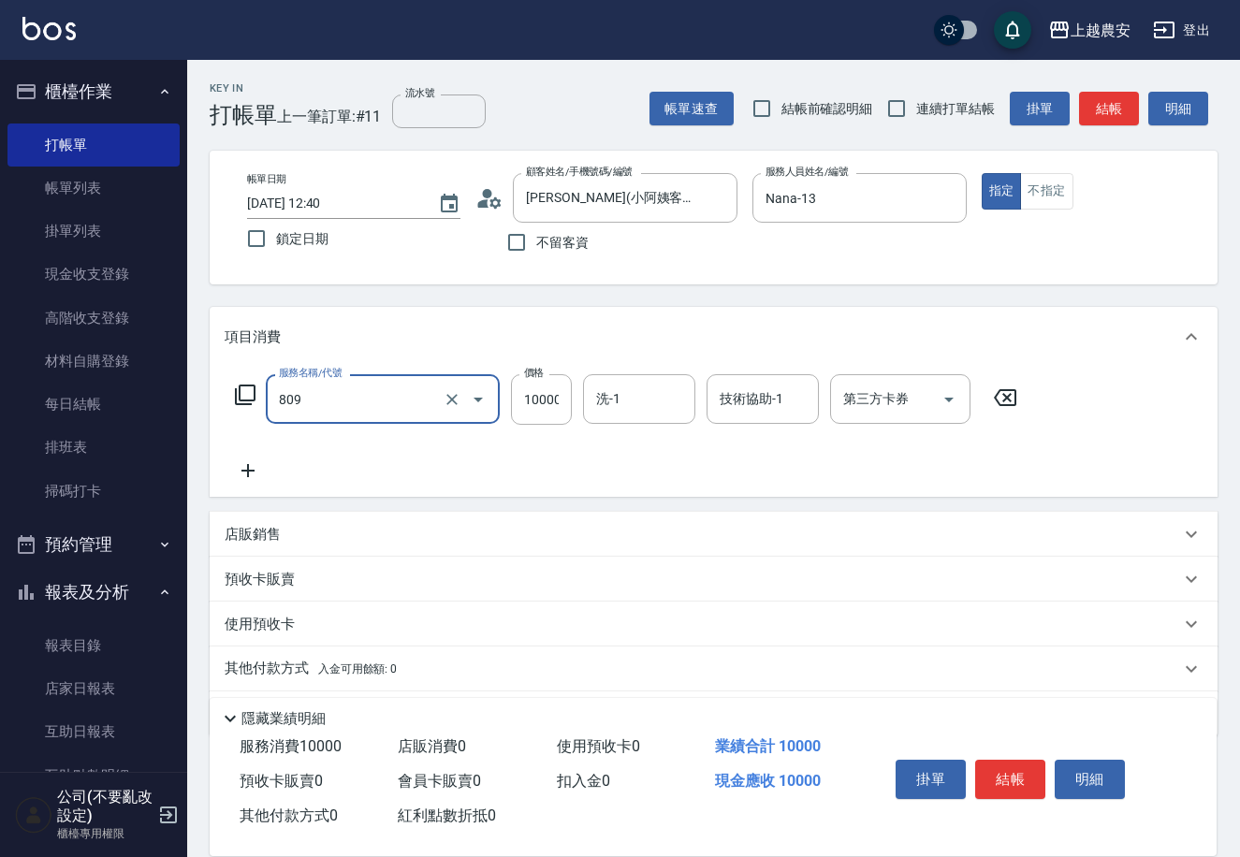
type input "接髮(809)"
type input "4000"
type input "[PERSON_NAME]-32"
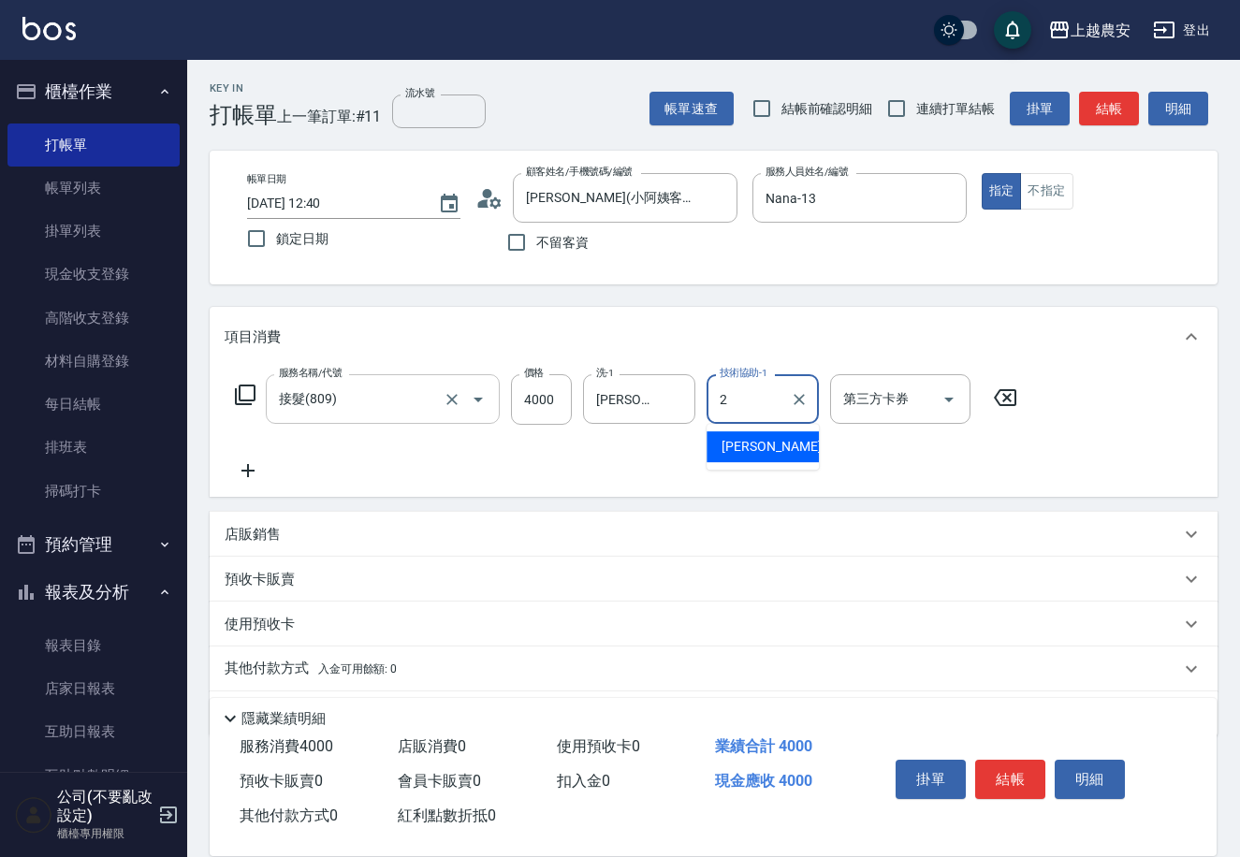
type input "[PERSON_NAME]-2"
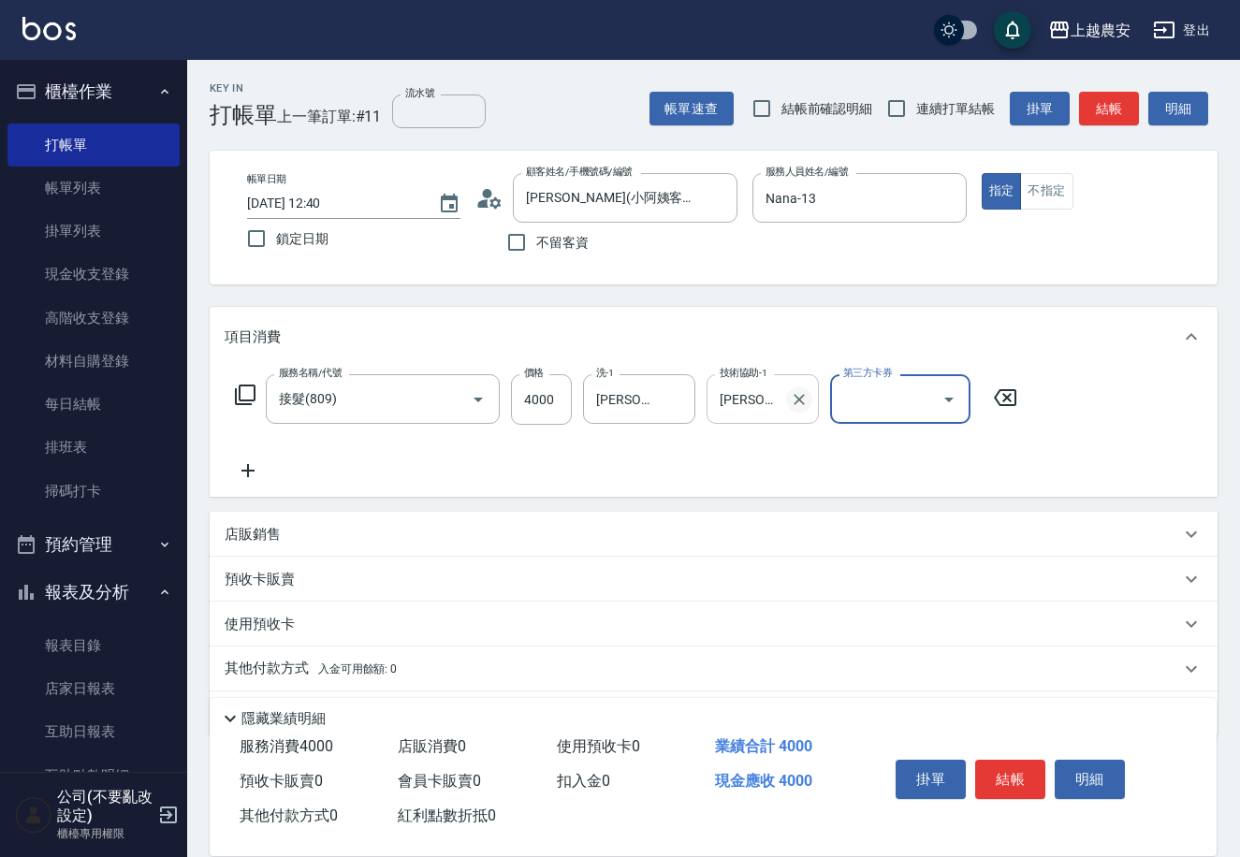
click at [803, 401] on icon "Clear" at bounding box center [798, 399] width 11 height 11
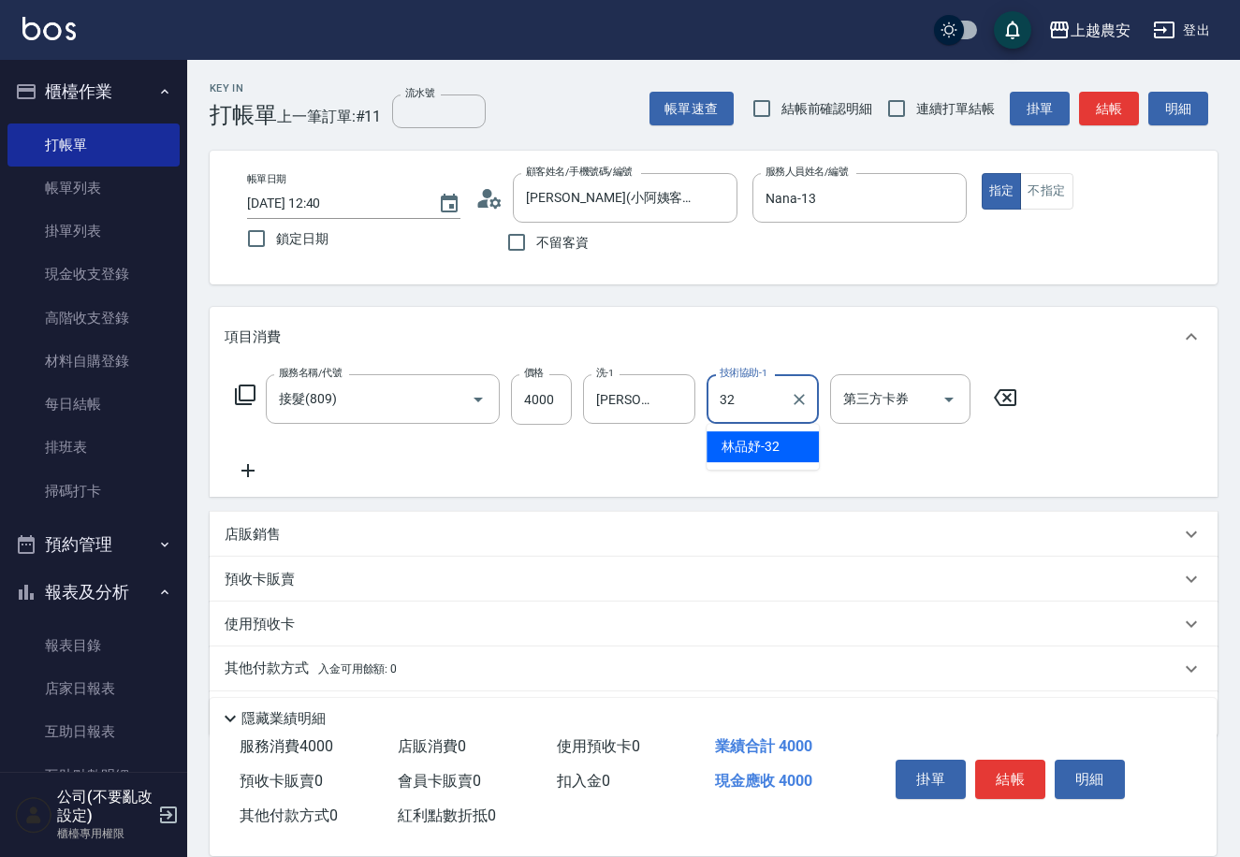
type input "[PERSON_NAME]-32"
click at [999, 763] on button "結帳" at bounding box center [1010, 779] width 70 height 39
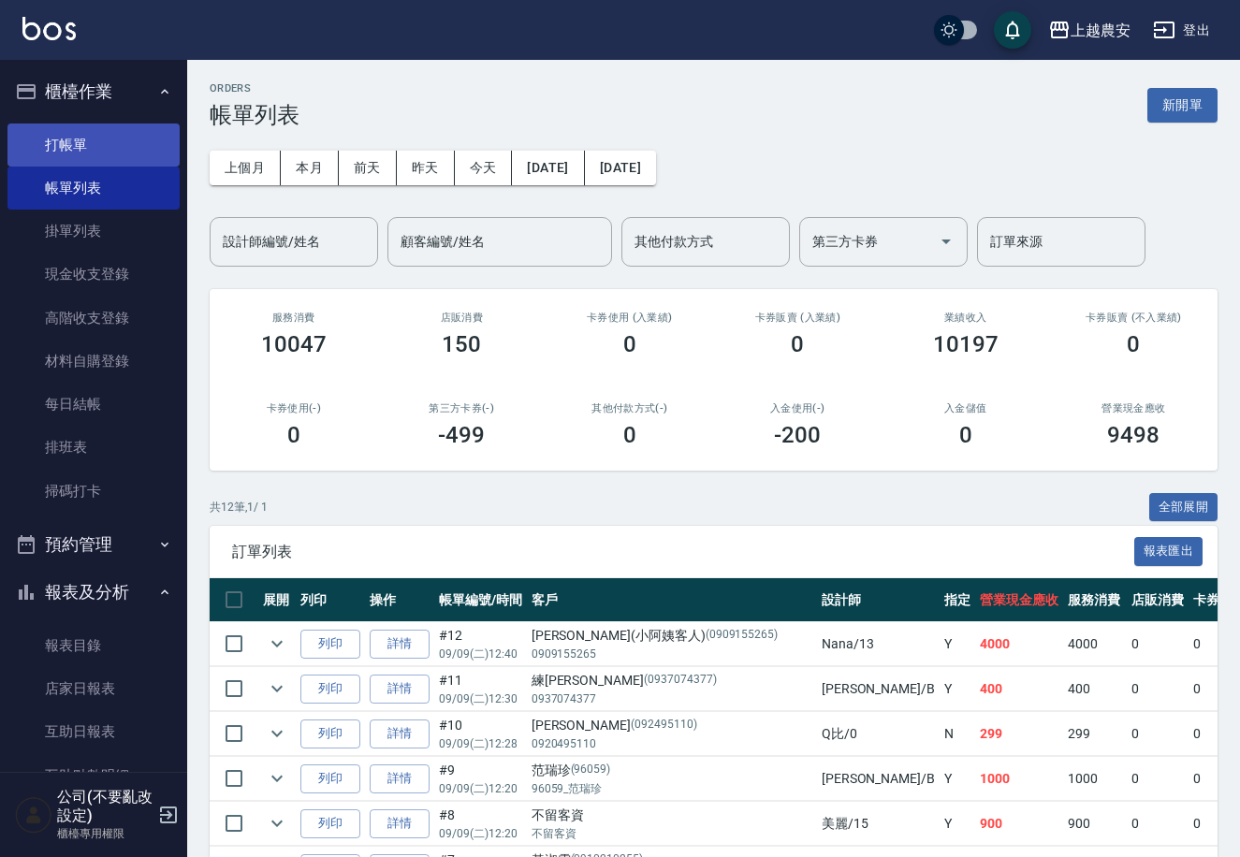
click at [68, 136] on link "打帳單" at bounding box center [93, 145] width 172 height 43
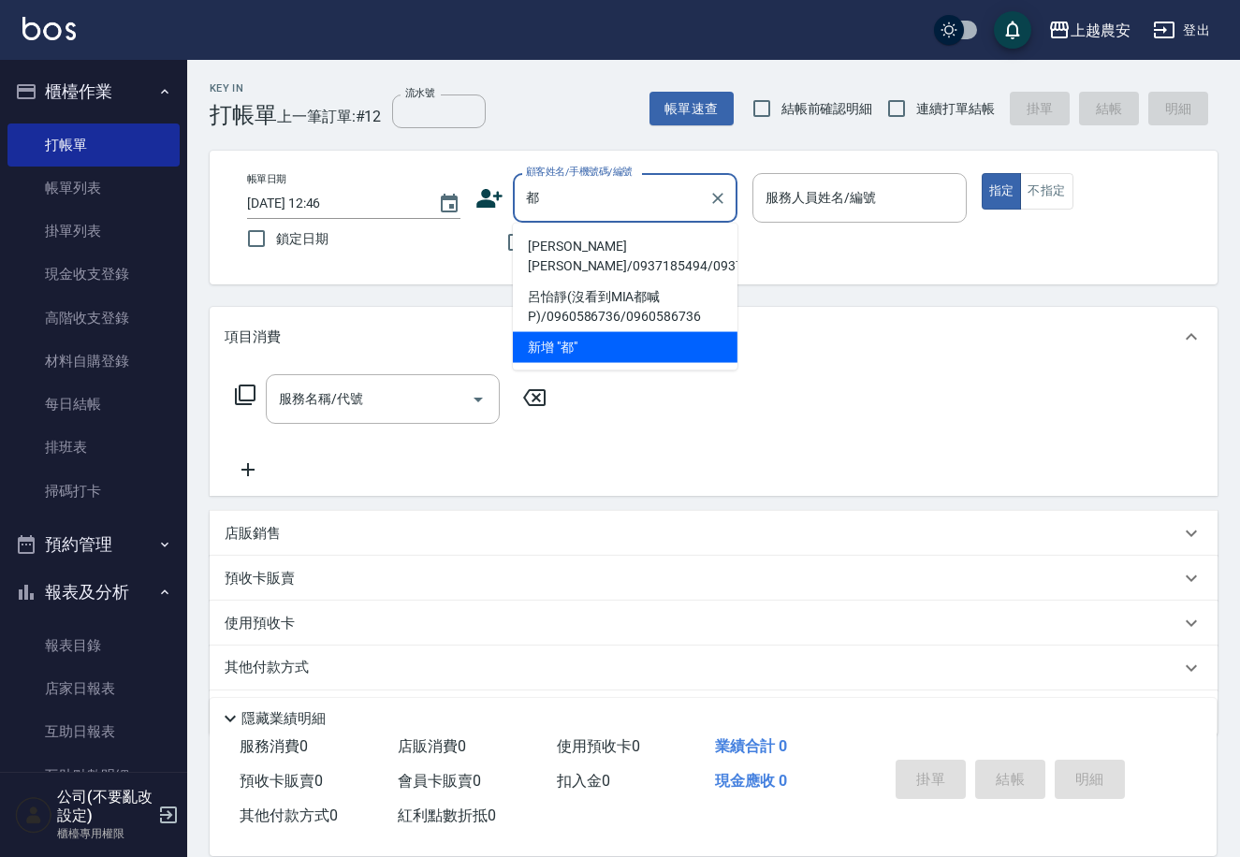
click at [547, 246] on li "[PERSON_NAME][PERSON_NAME]/0937185494/0937185494" at bounding box center [625, 256] width 225 height 51
type input "[PERSON_NAME][PERSON_NAME]/0937185494/0937185494"
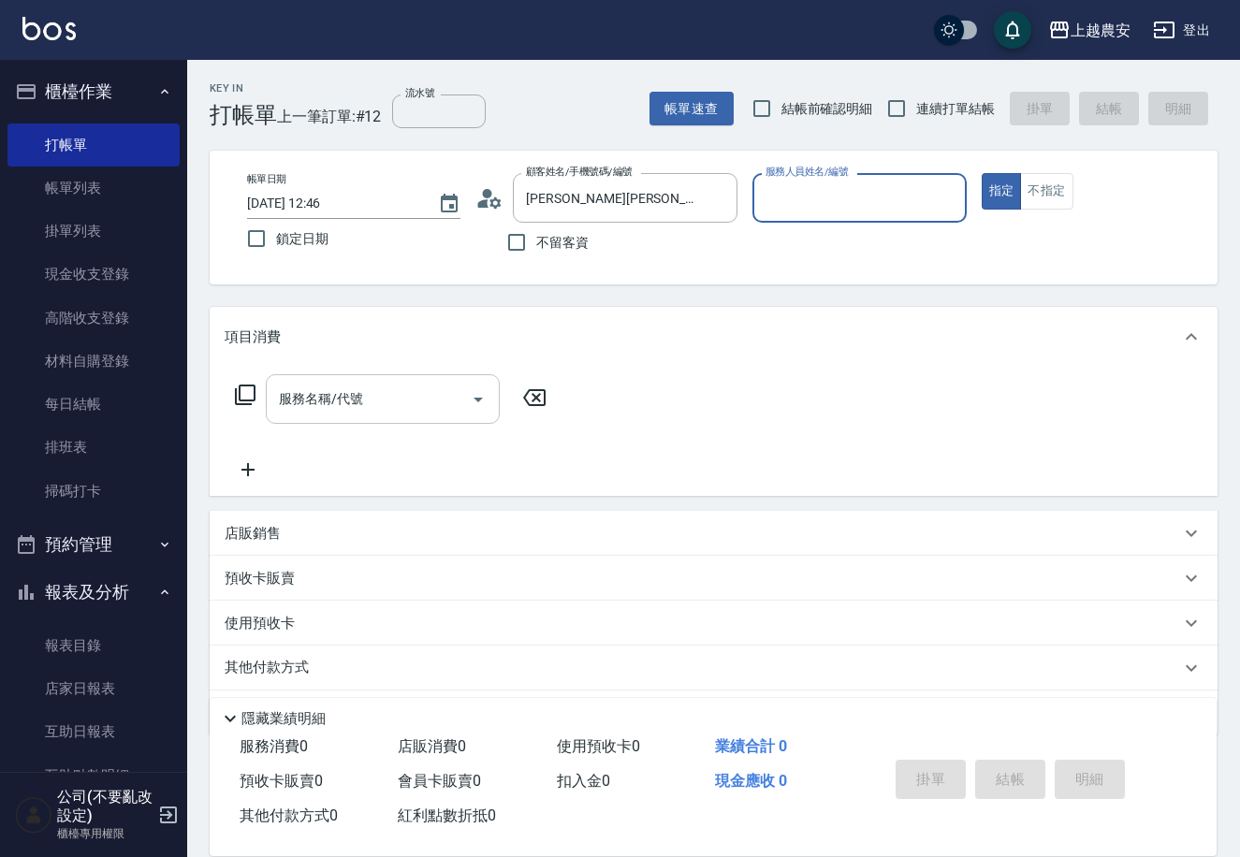
type input "Yoko-12"
click at [426, 404] on input "服務名稱/代號" at bounding box center [368, 399] width 189 height 33
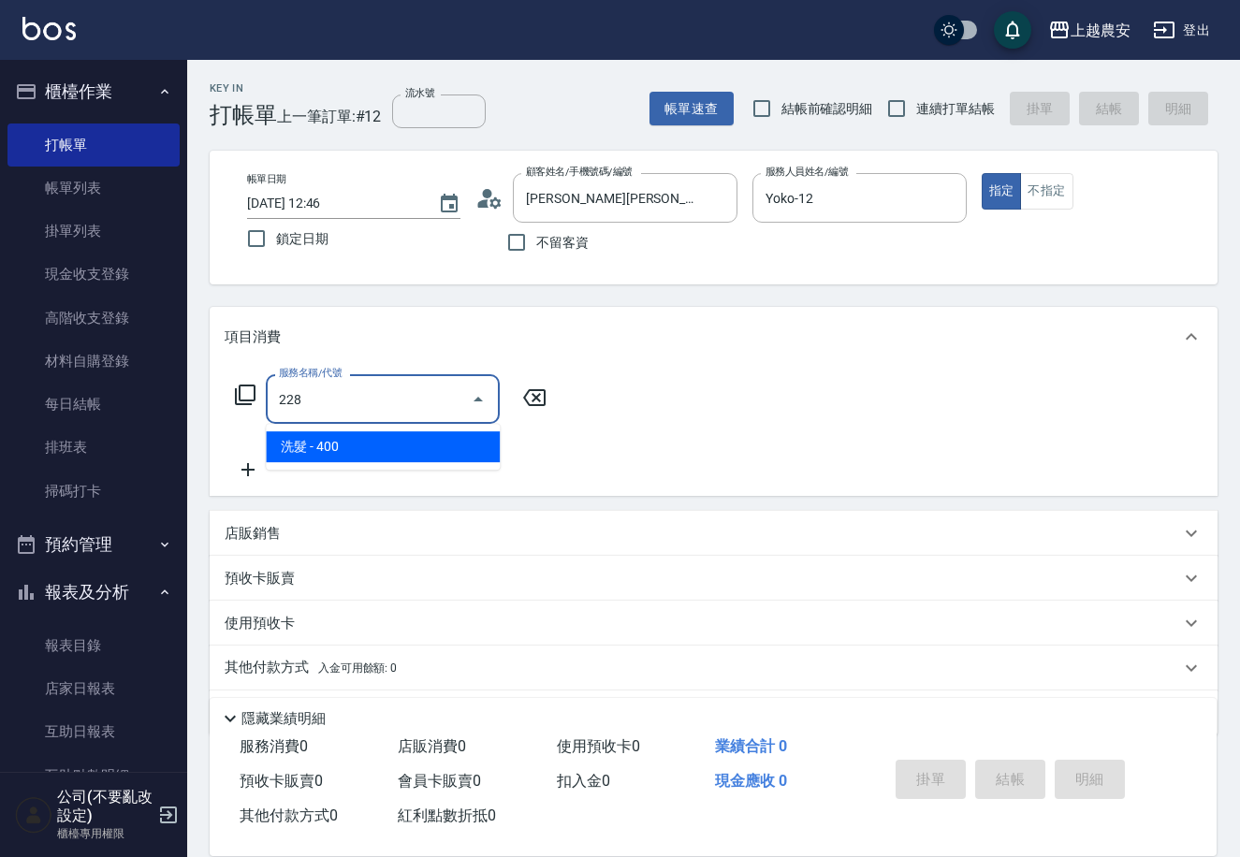
type input "洗髮(228)"
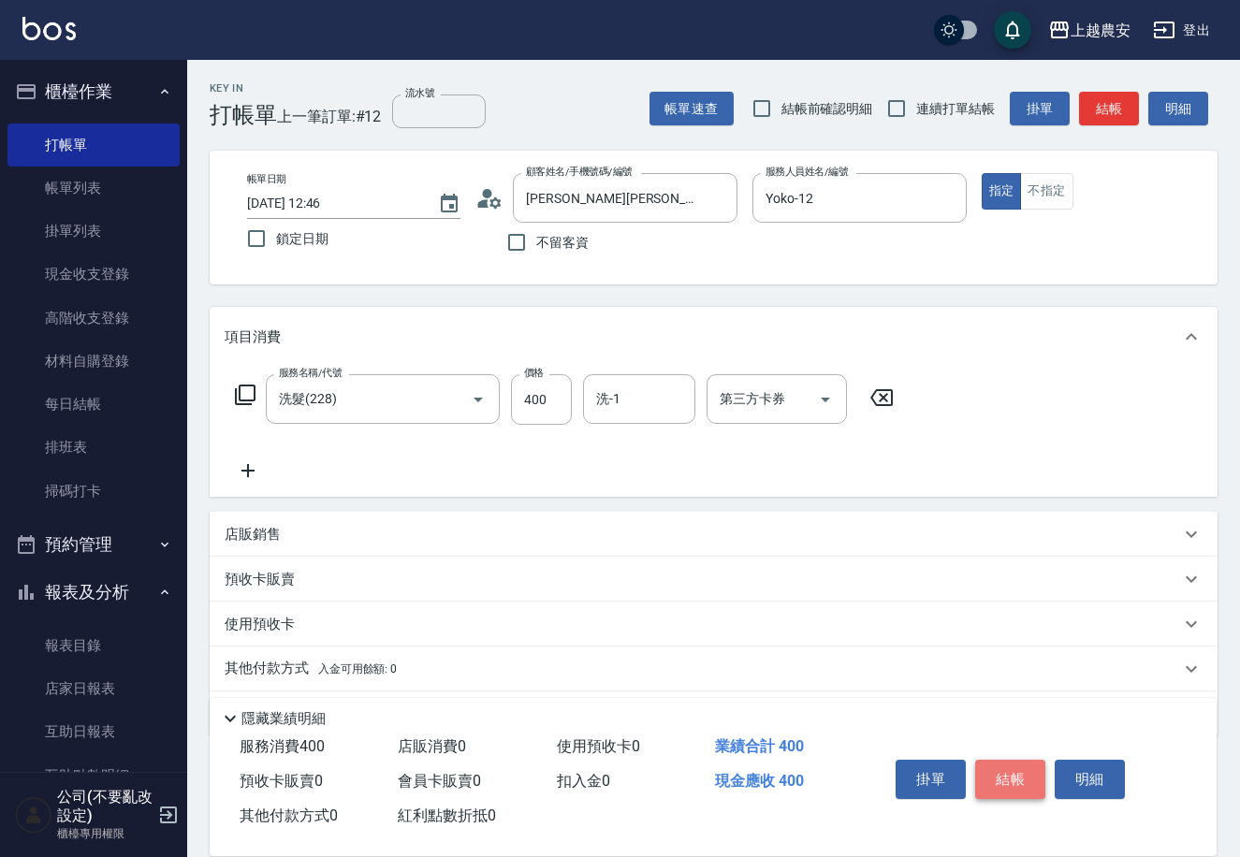
click at [994, 782] on button "結帳" at bounding box center [1010, 779] width 70 height 39
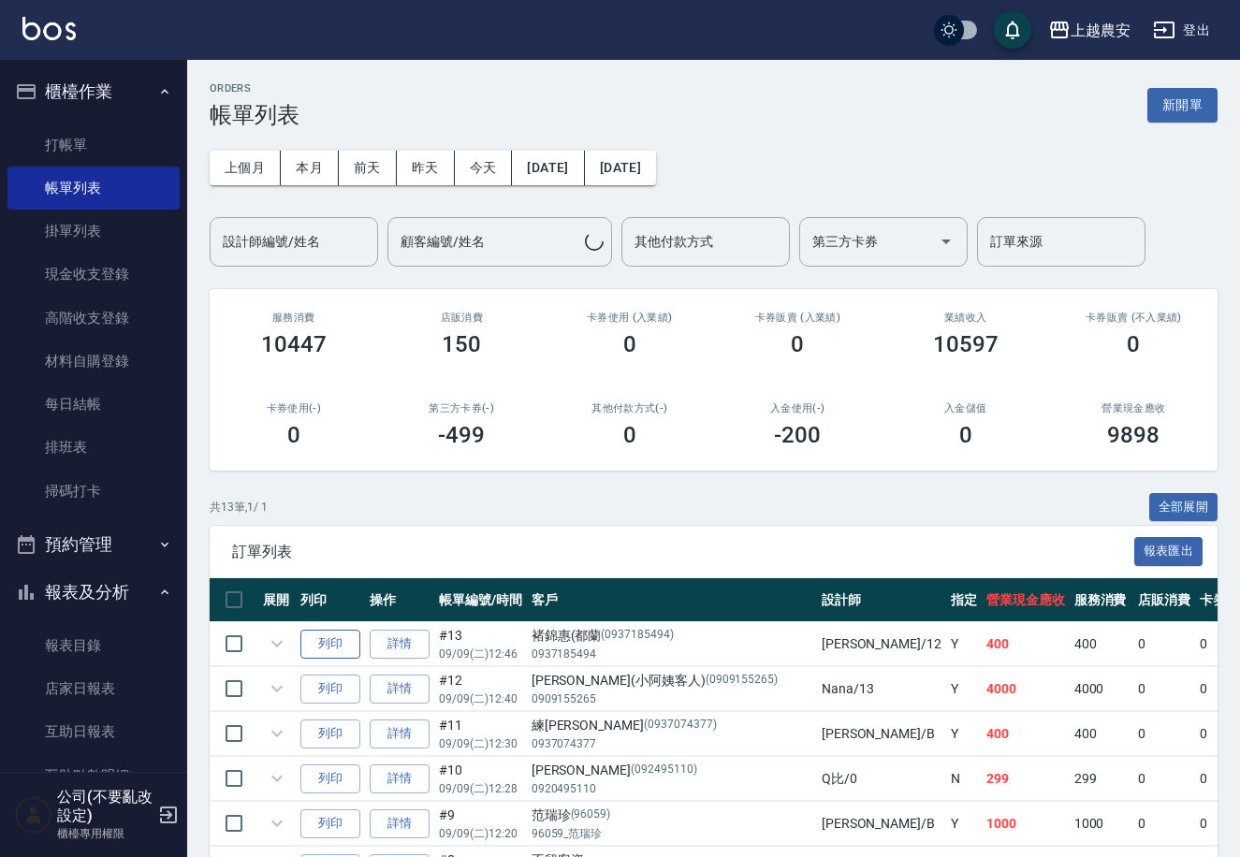
click at [338, 644] on button "列印" at bounding box center [330, 644] width 60 height 29
click at [102, 135] on link "打帳單" at bounding box center [93, 145] width 172 height 43
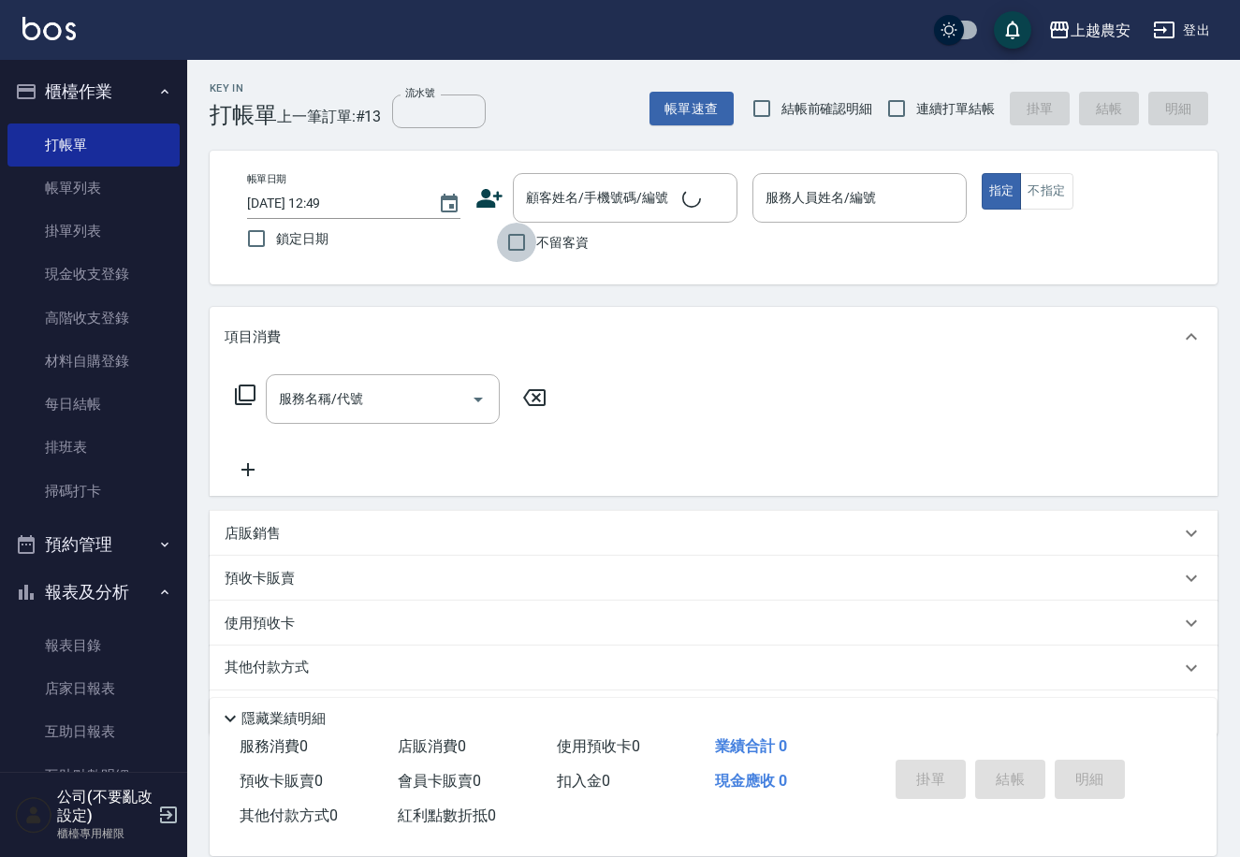
click at [524, 240] on input "不留客資" at bounding box center [516, 242] width 39 height 39
checkbox input "true"
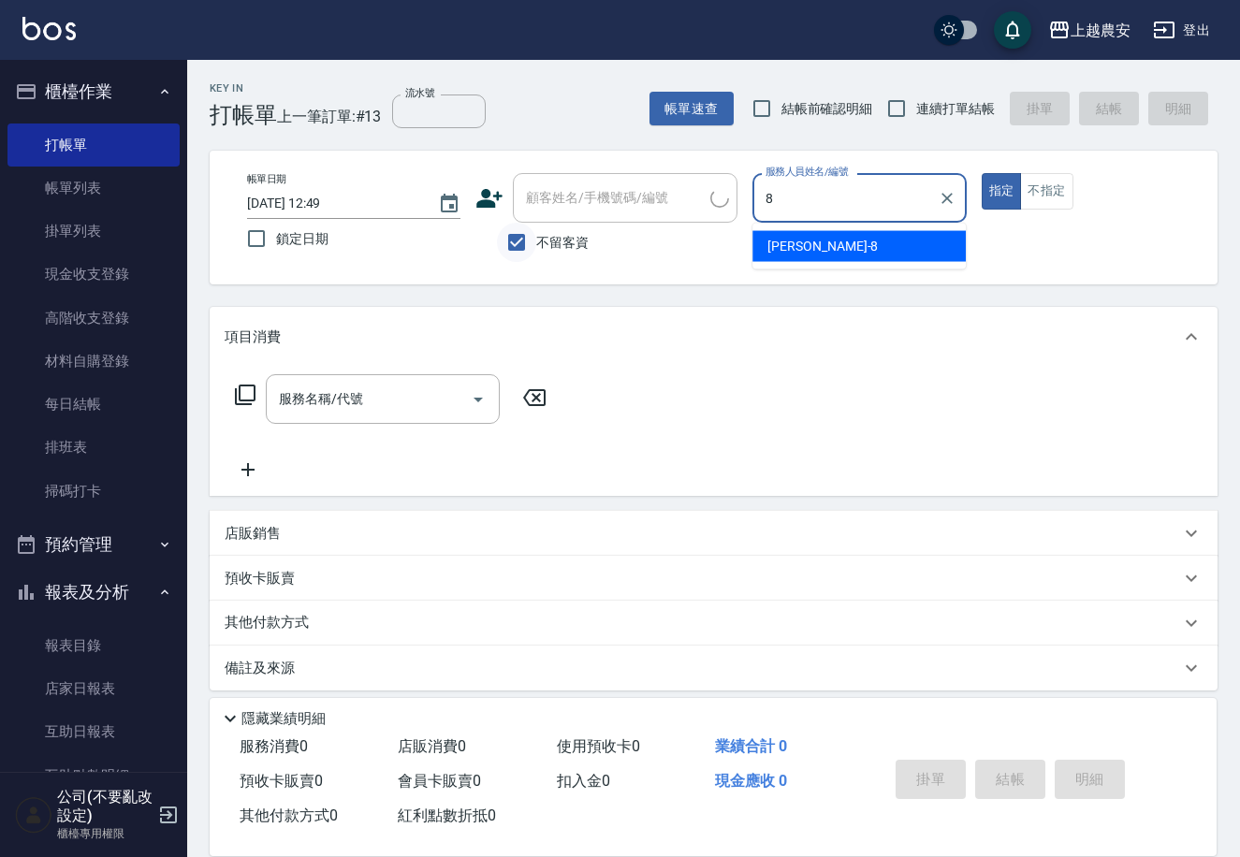
type input "[PERSON_NAME]-8"
type button "true"
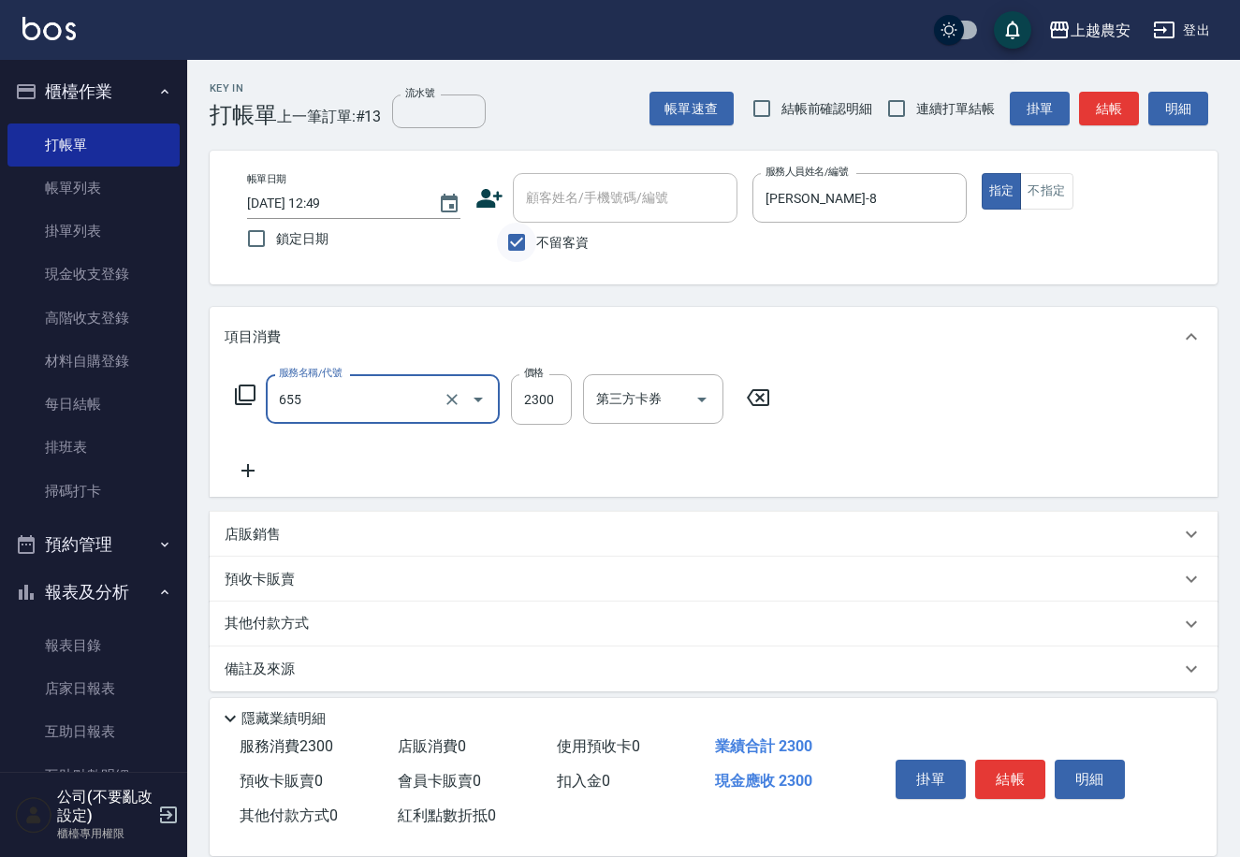
type input "結構2段式(自)(655)"
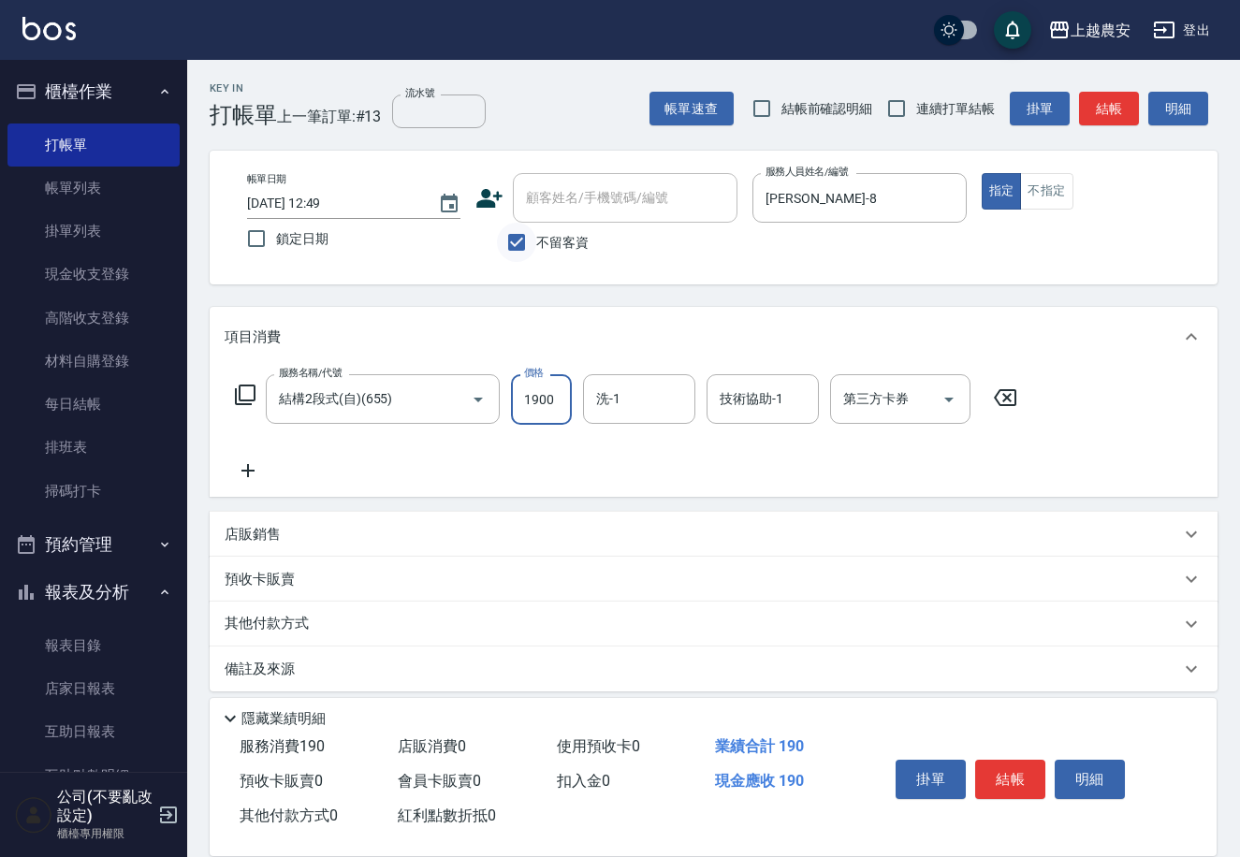
type input "1900"
type input "團團-27"
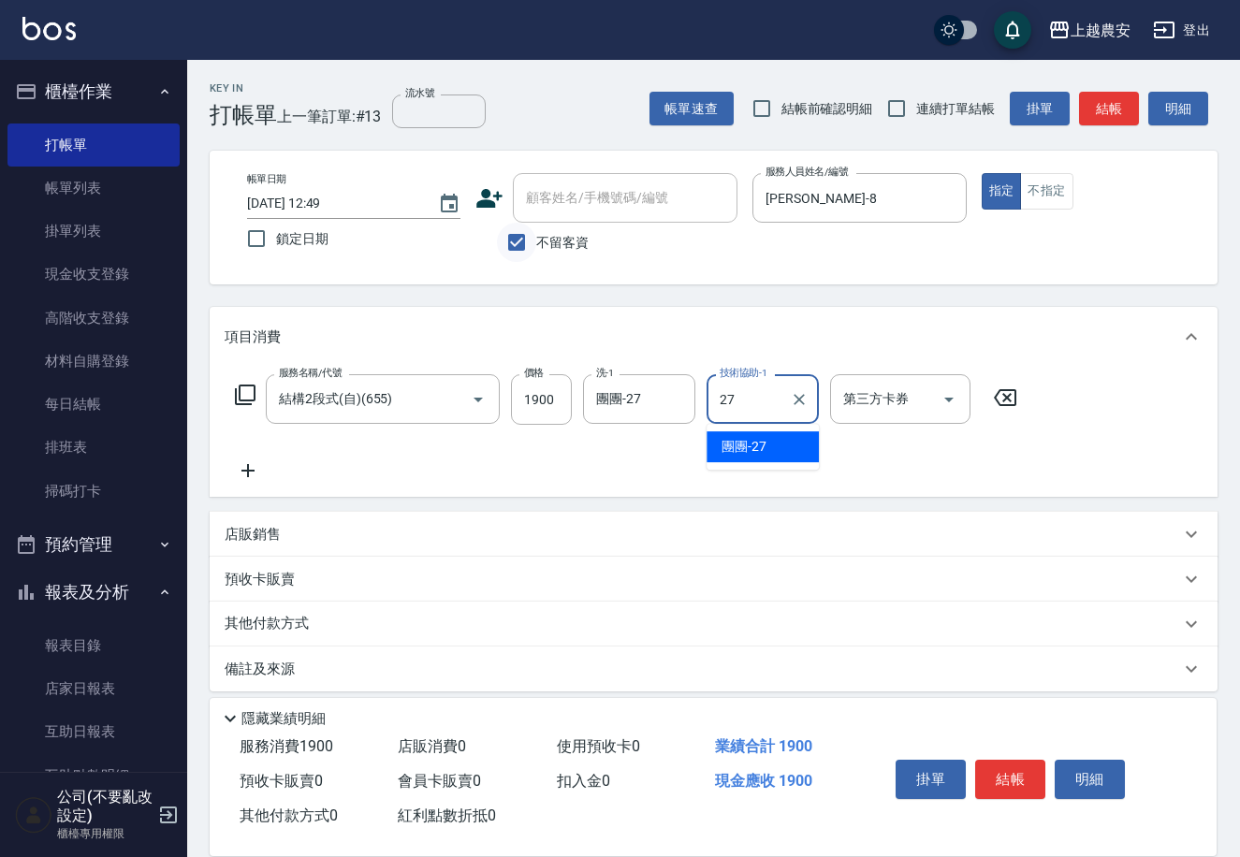
type input "團團-27"
drag, startPoint x: 1018, startPoint y: 778, endPoint x: 1018, endPoint y: 832, distance: 53.3
click at [1018, 778] on button "結帳" at bounding box center [1010, 779] width 70 height 39
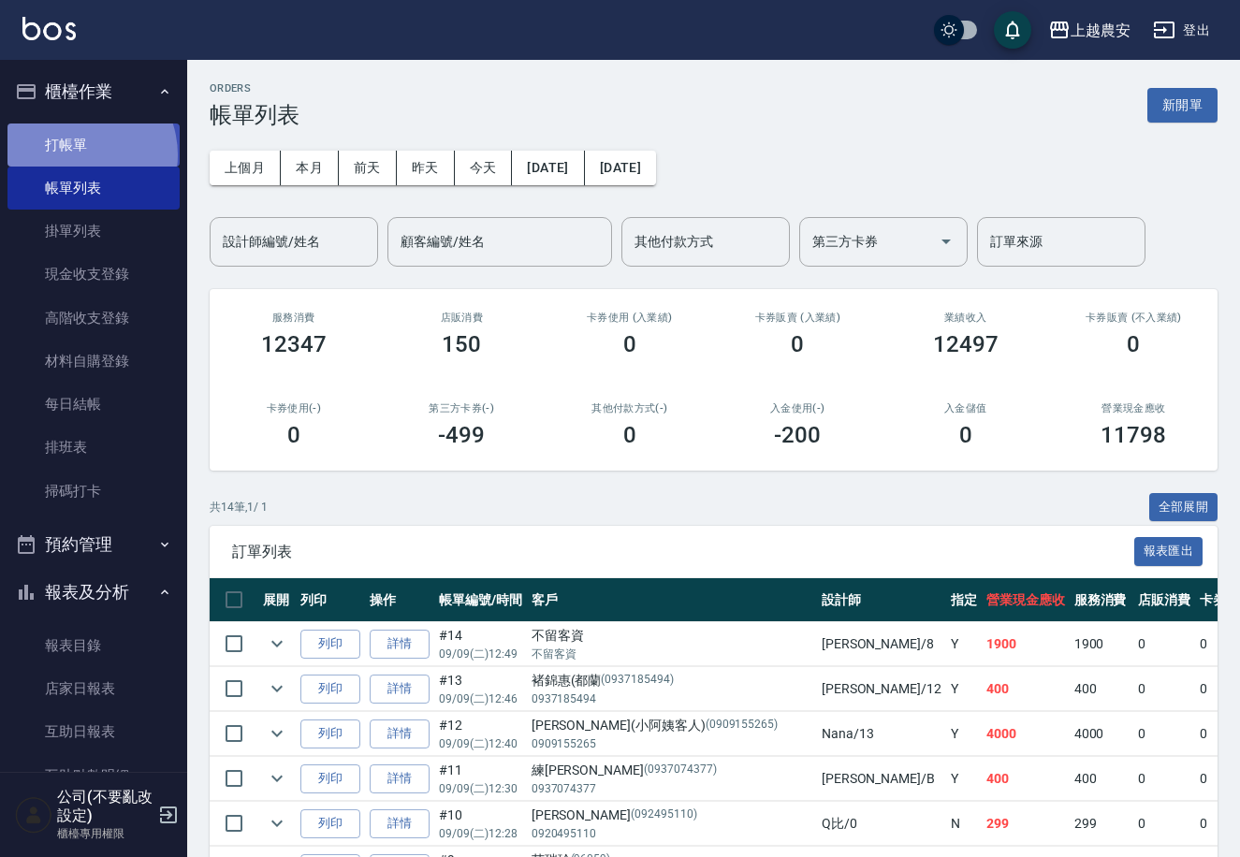
click at [75, 154] on link "打帳單" at bounding box center [93, 145] width 172 height 43
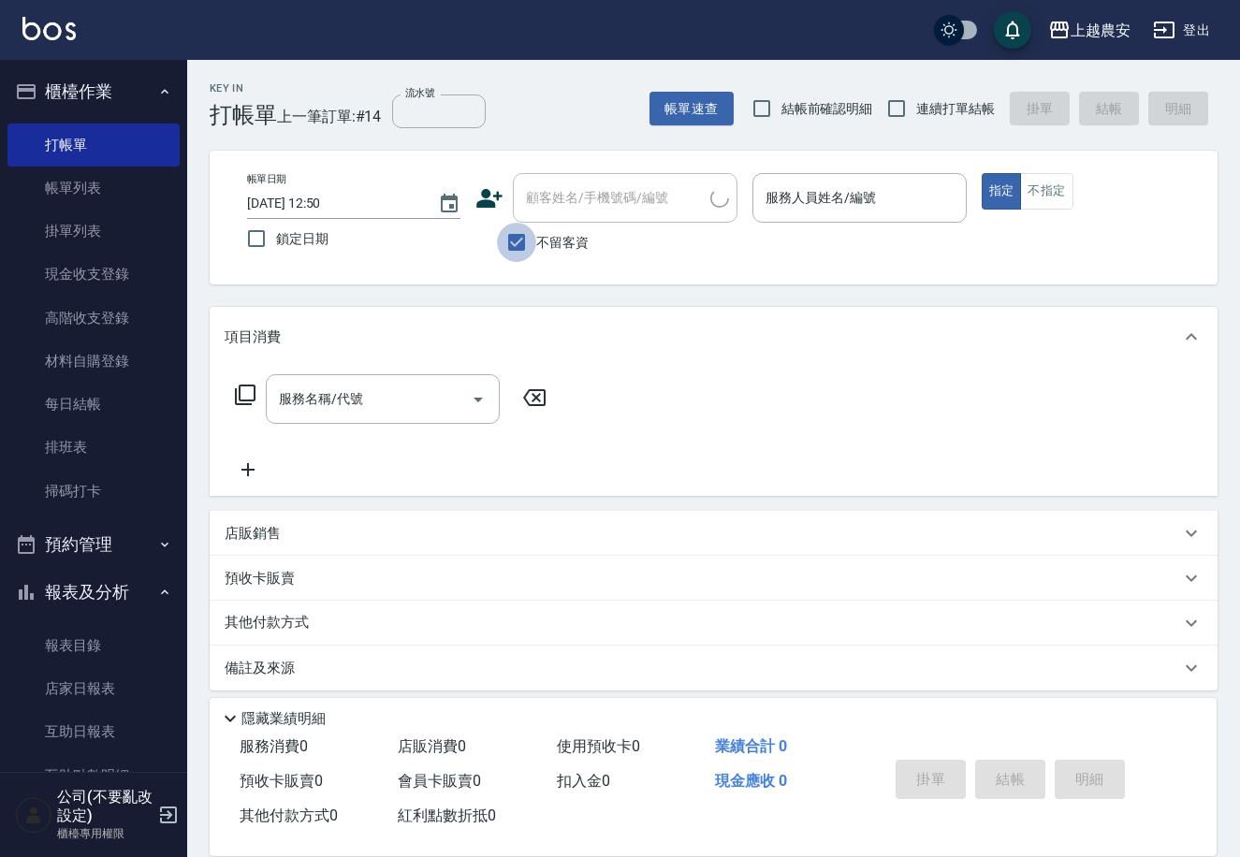
click at [516, 249] on input "不留客資" at bounding box center [516, 242] width 39 height 39
checkbox input "false"
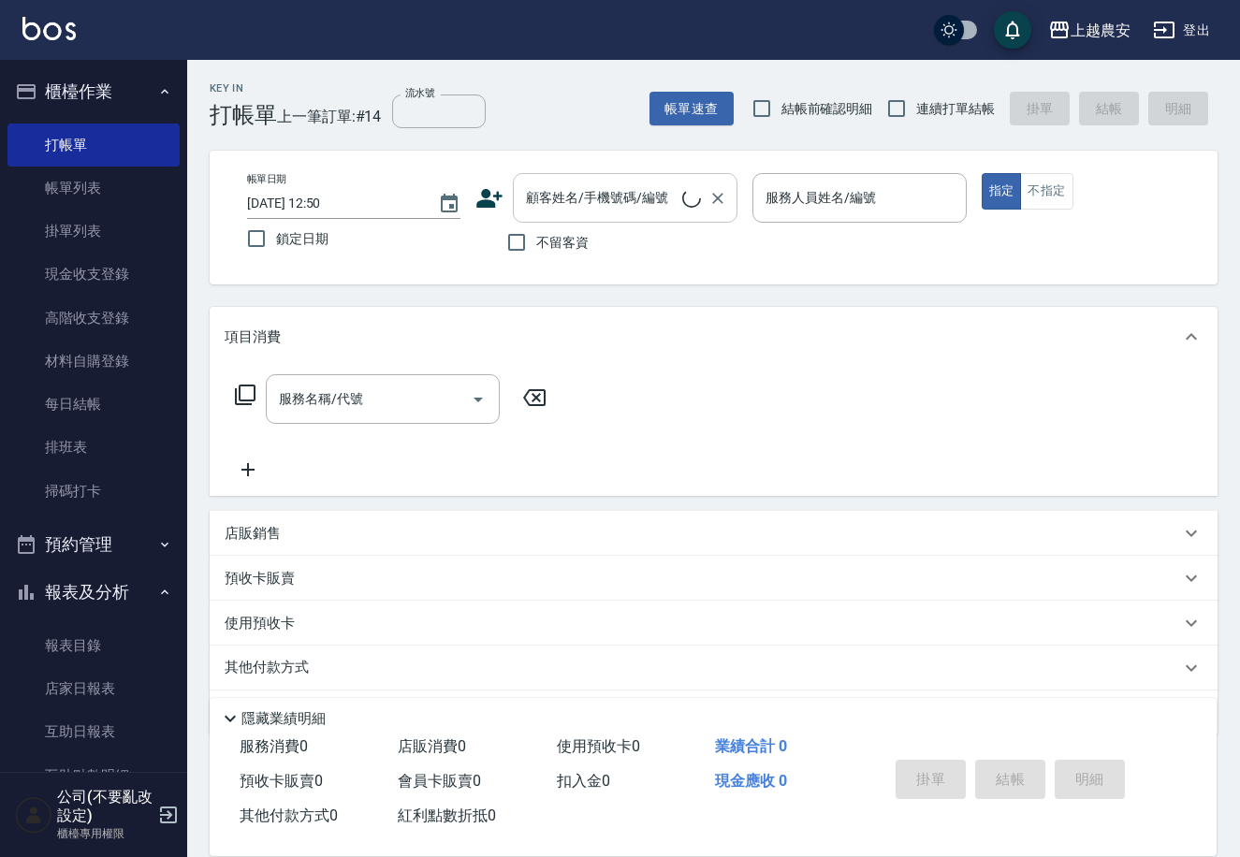
click at [530, 209] on input "顧客姓名/手機號碼/編號" at bounding box center [601, 198] width 161 height 33
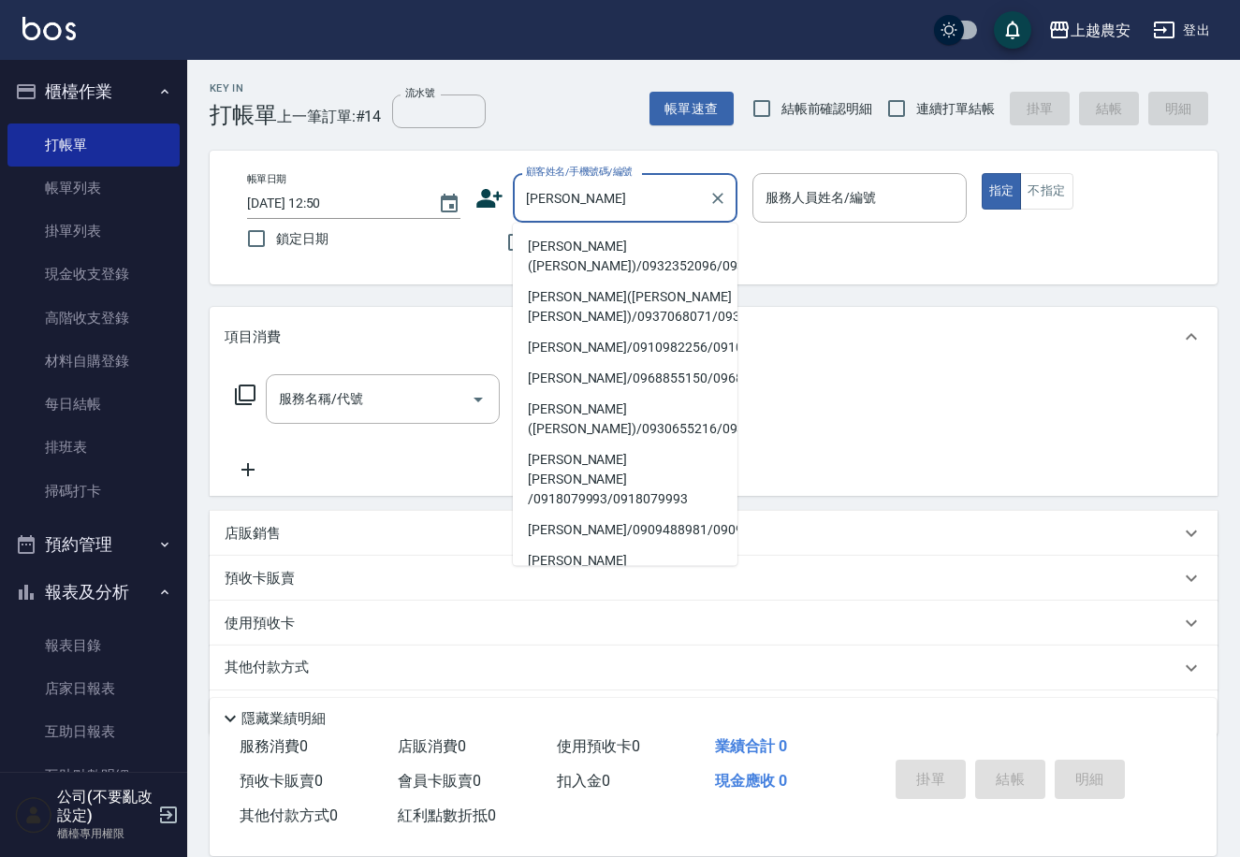
click at [542, 256] on li "張碧貞(AMY)/0932352096/0932352096" at bounding box center [625, 256] width 225 height 51
type input "張碧貞(AMY)/0932352096/0932352096"
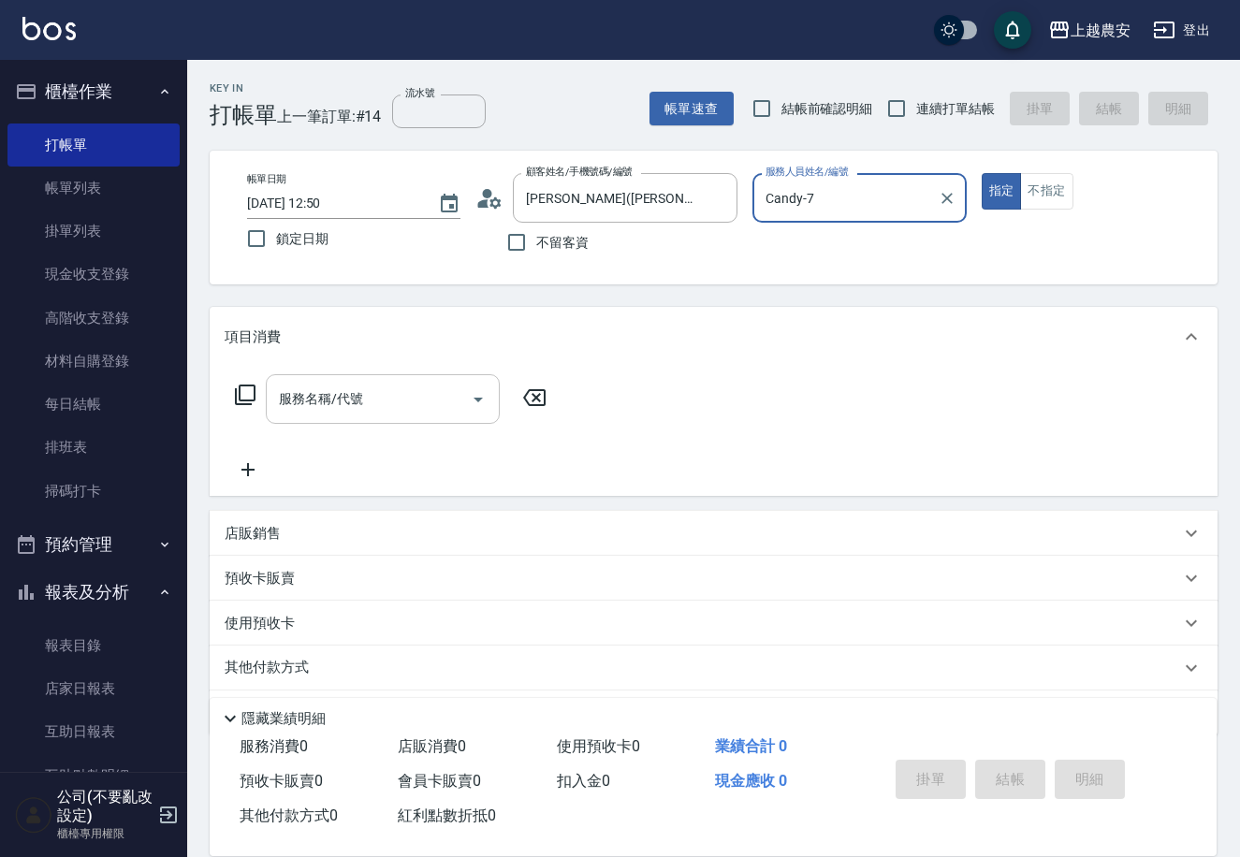
type input "Candy-7"
click at [441, 414] on input "服務名稱/代號" at bounding box center [368, 399] width 189 height 33
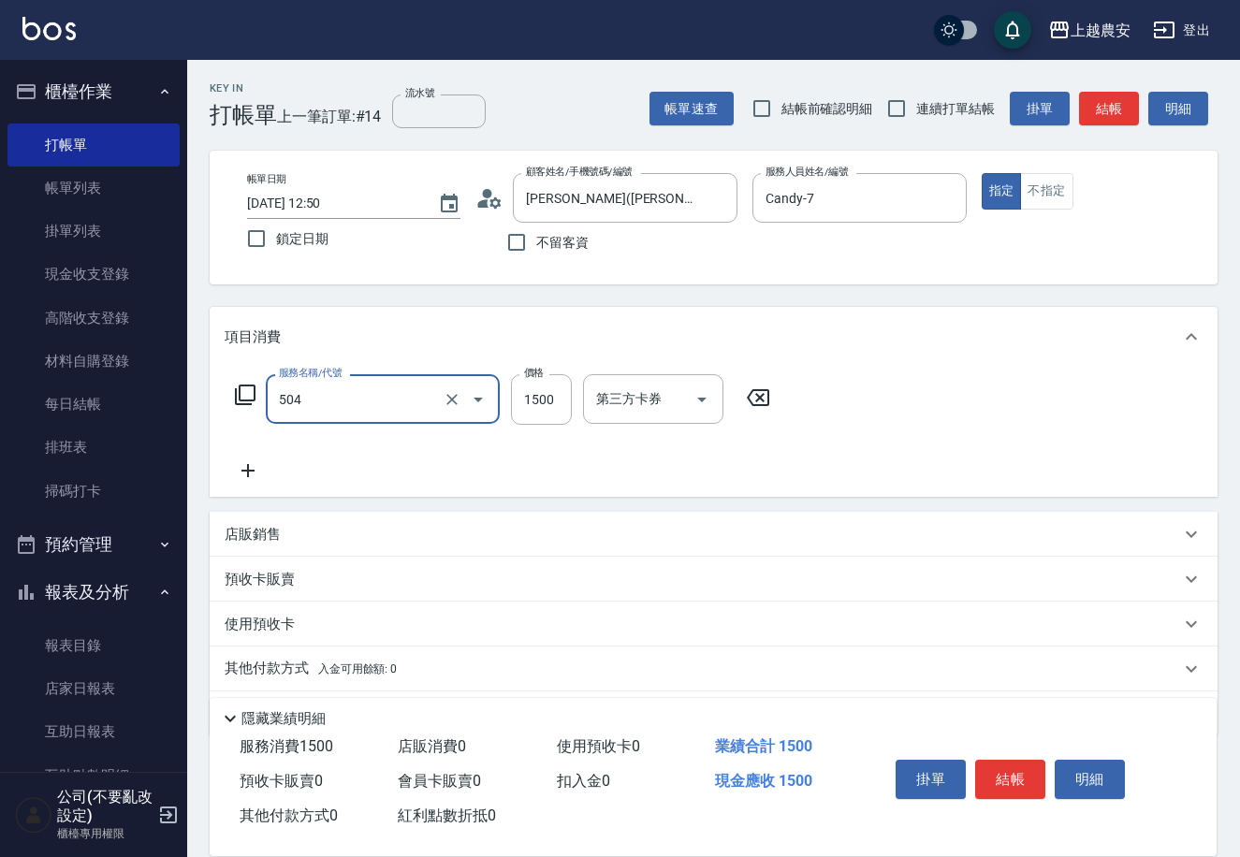
type input "染髮1500↓(504)"
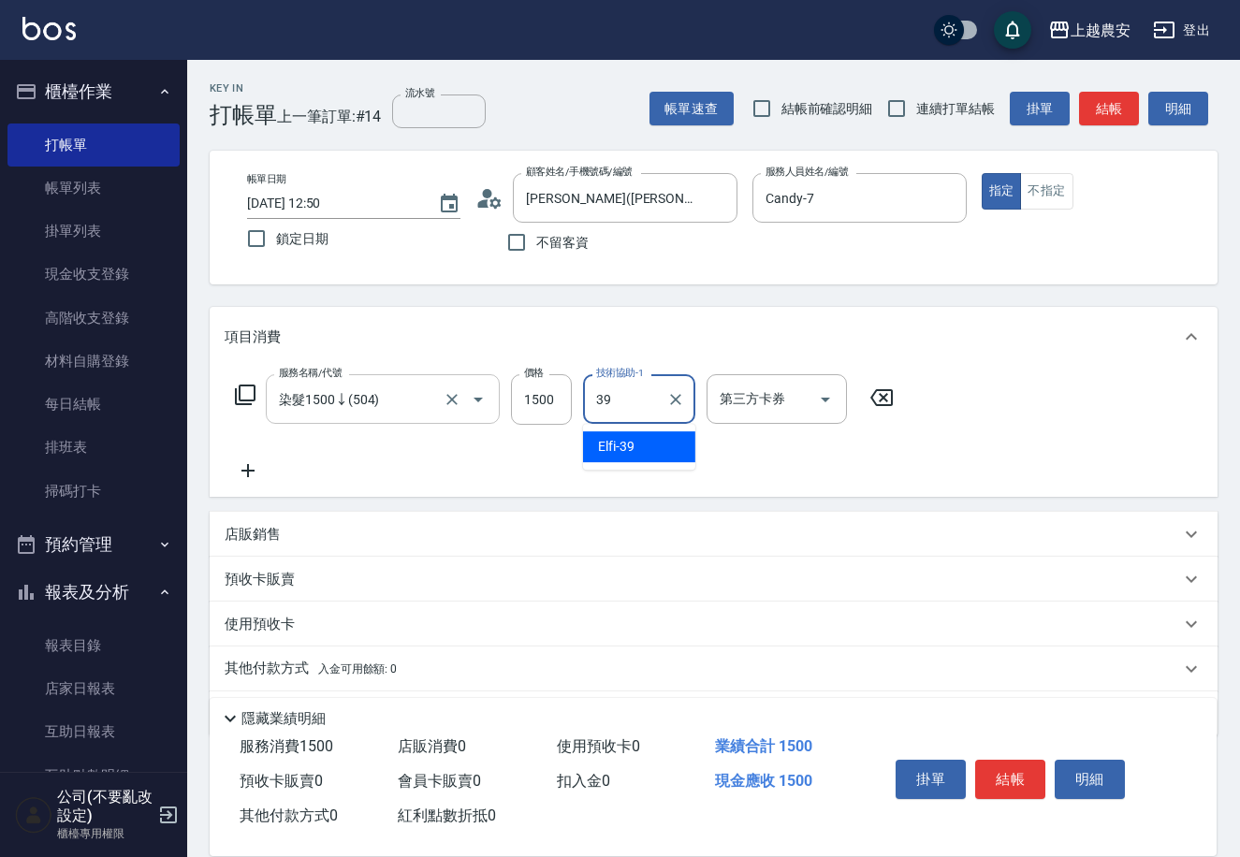
type input "Elfi-39"
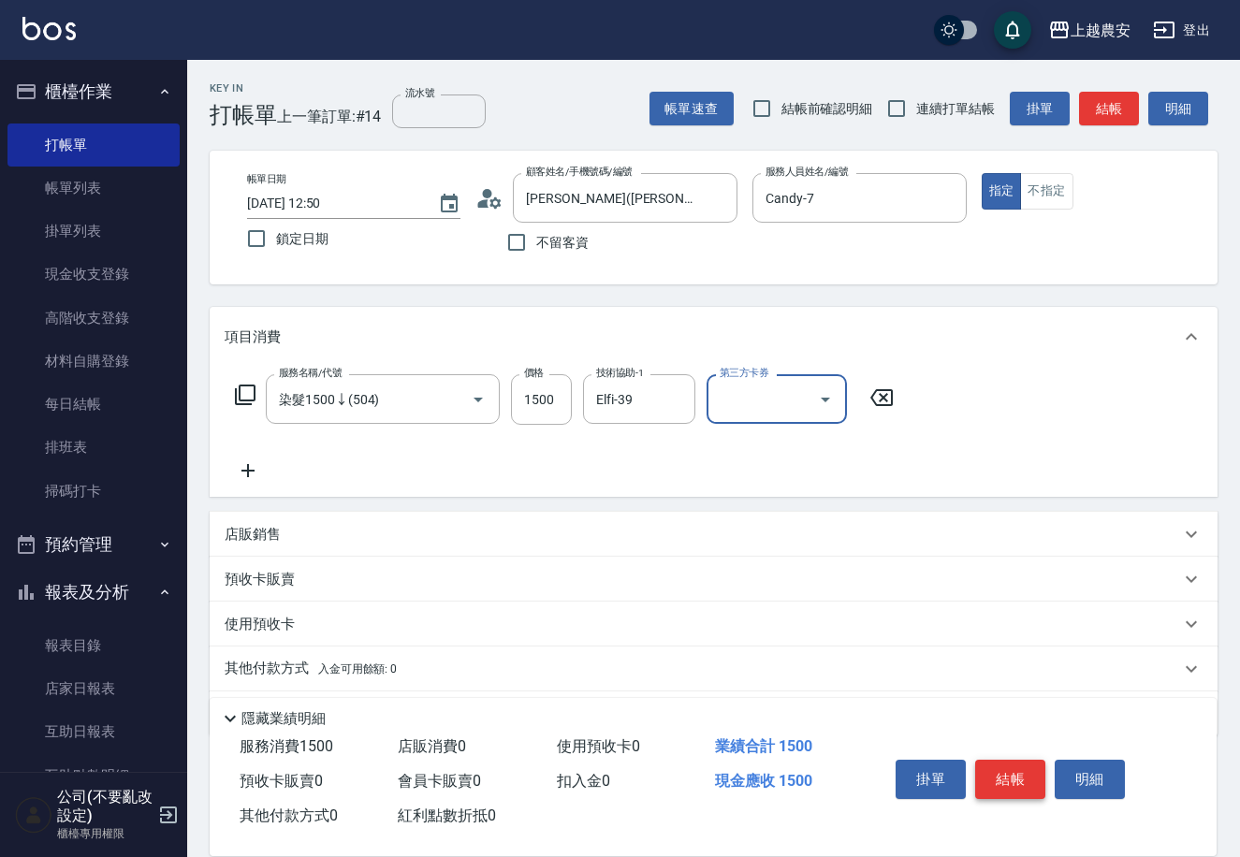
click at [992, 761] on button "結帳" at bounding box center [1010, 779] width 70 height 39
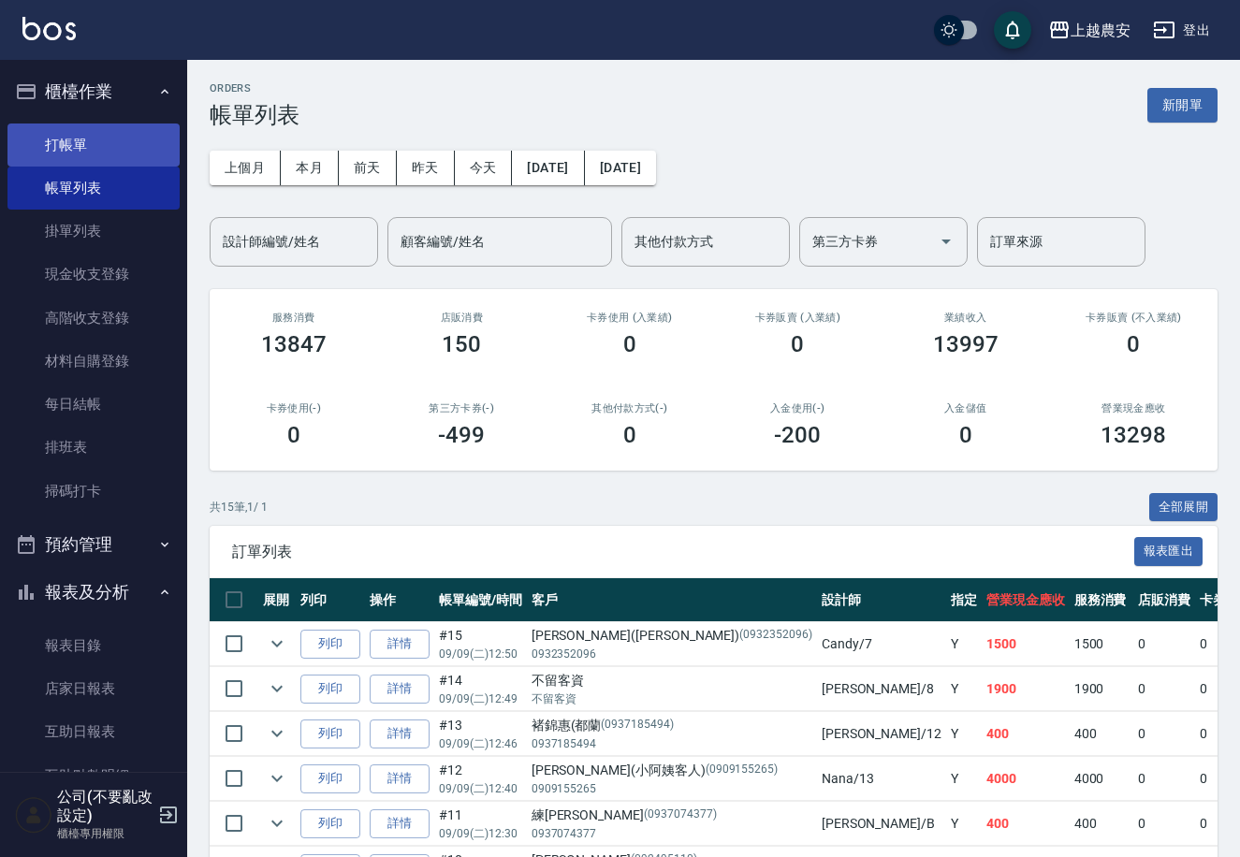
click at [81, 135] on link "打帳單" at bounding box center [93, 145] width 172 height 43
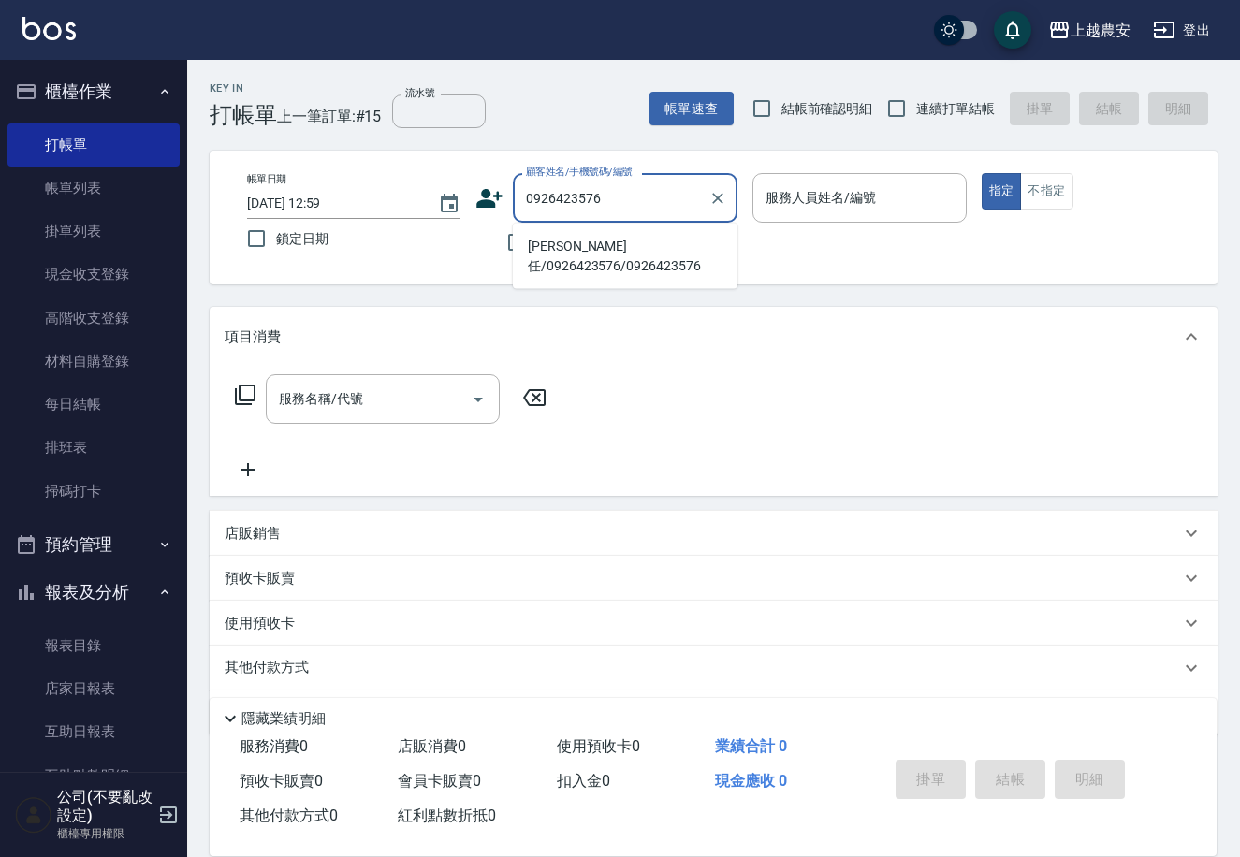
click at [644, 245] on li "吳璧任/0926423576/0926423576" at bounding box center [625, 256] width 225 height 51
type input "吳璧任/0926423576/0926423576"
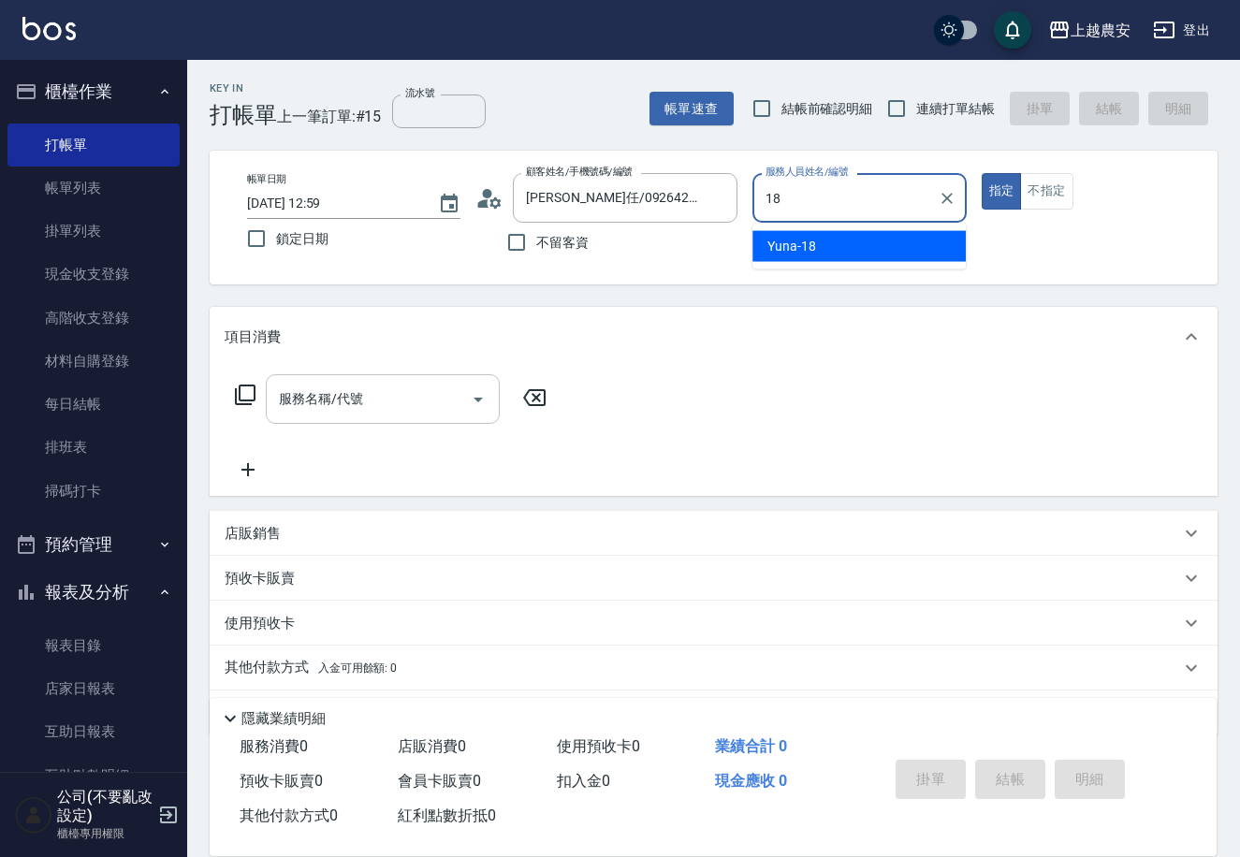
type input "Yuna-18"
type button "true"
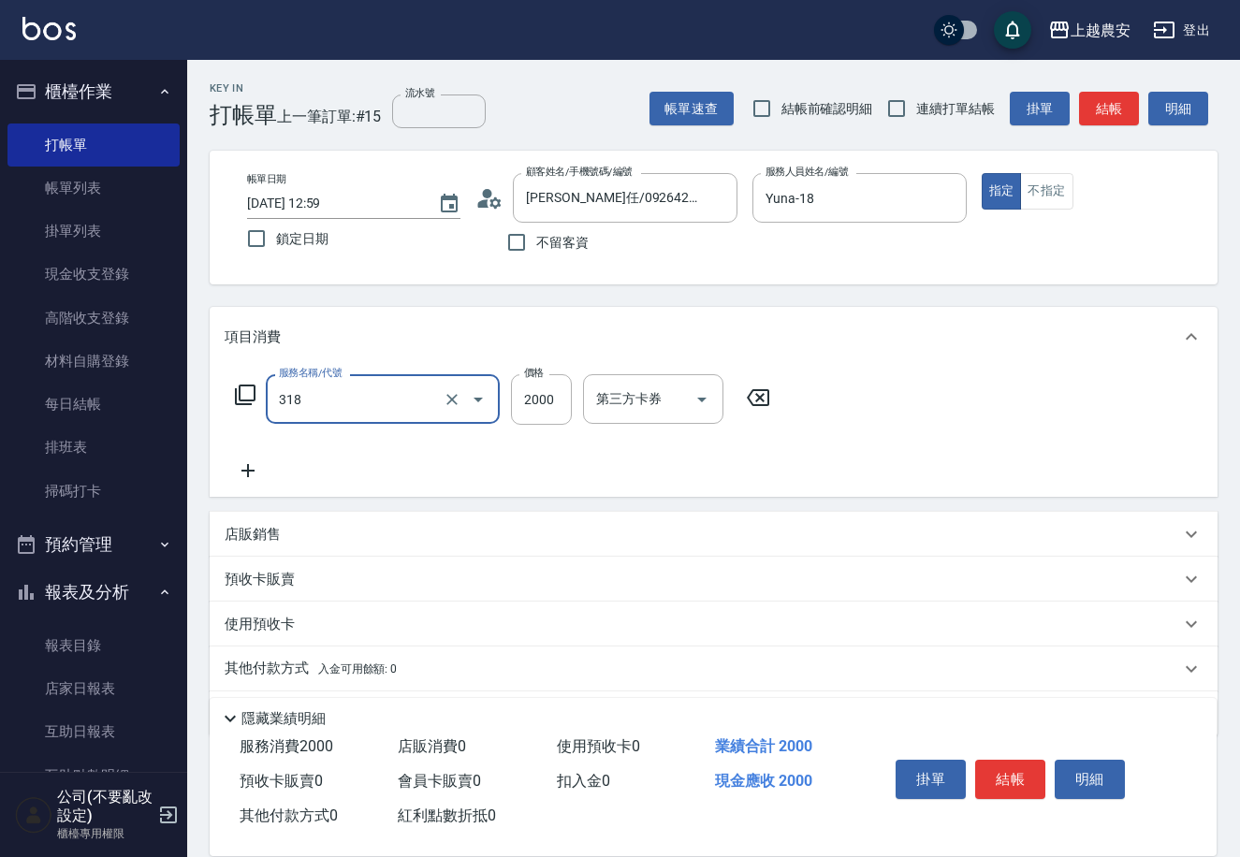
type input "燙髮1500↑(自購)(318)"
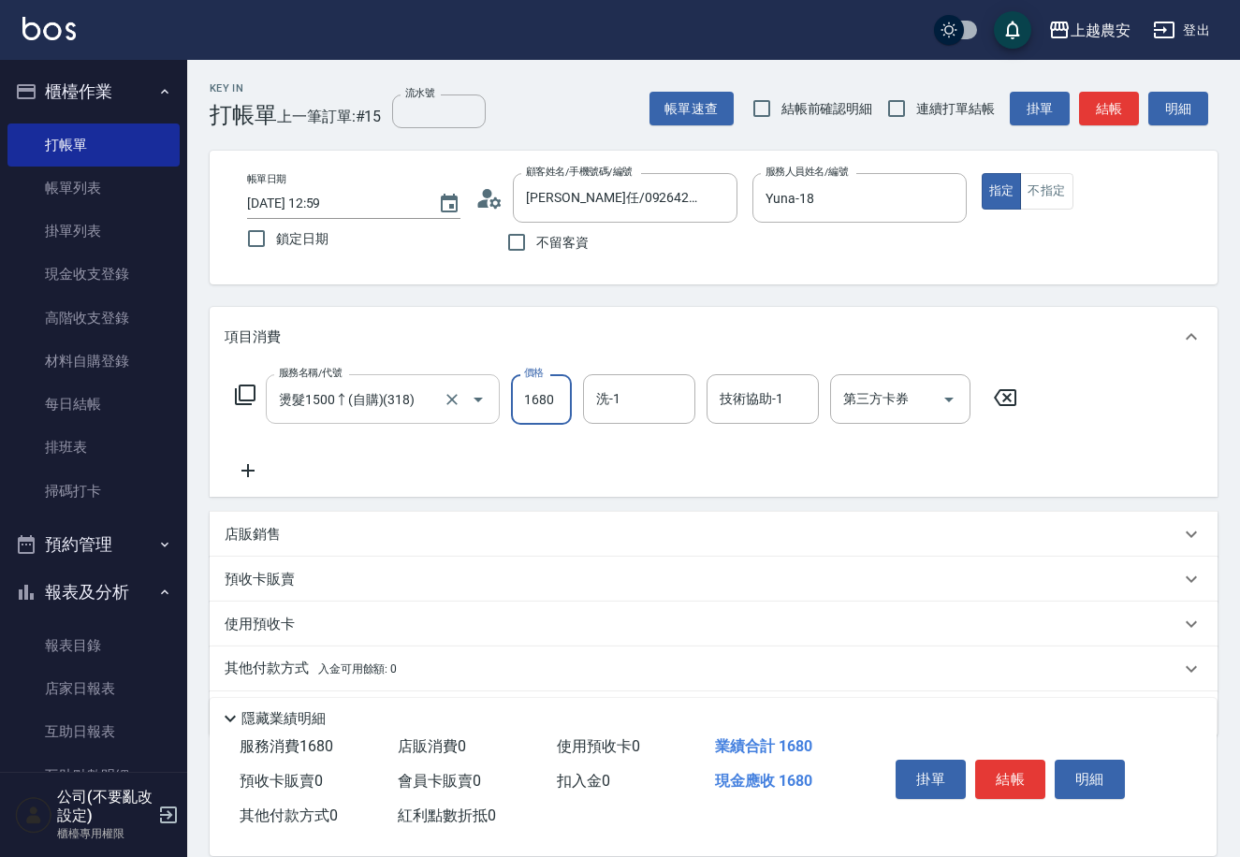
type input "1680"
type input "酪梨-34"
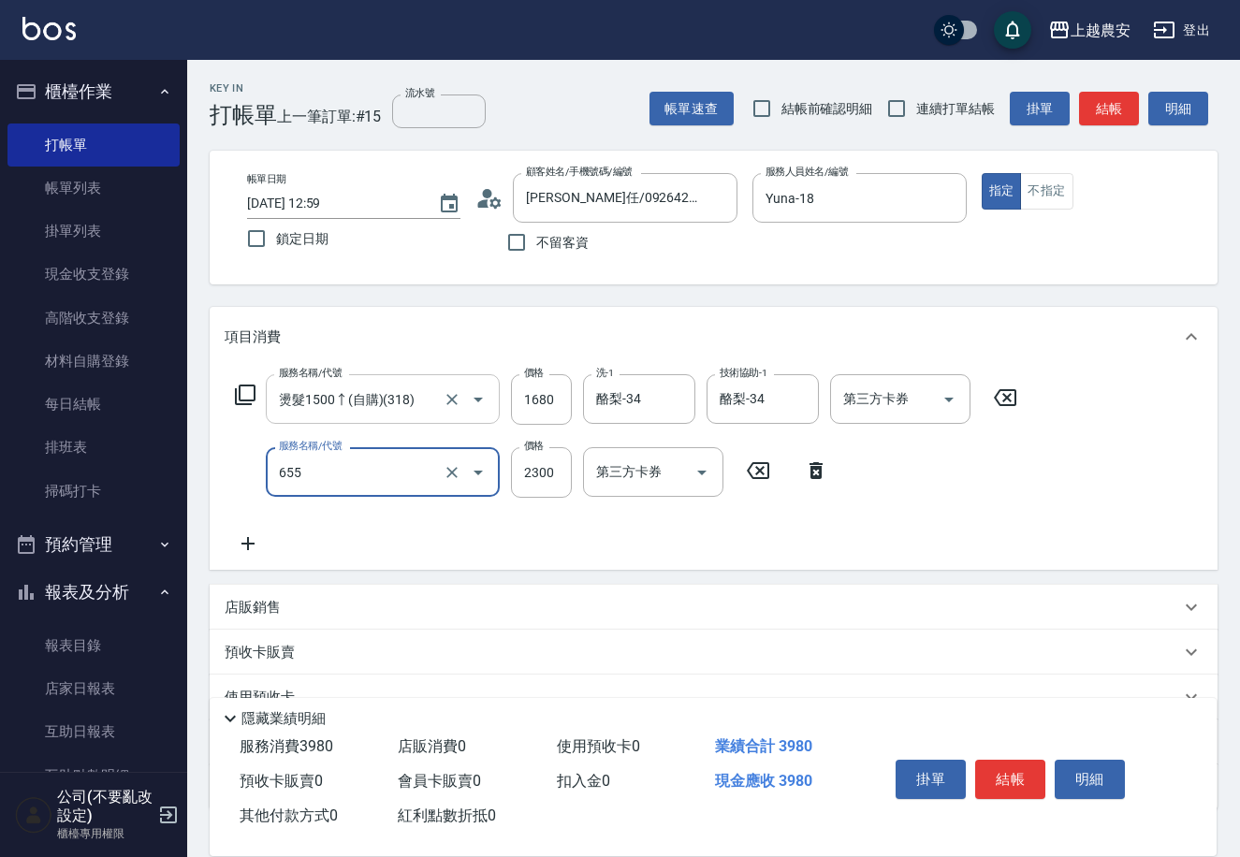
type input "結構2段式(自)(655)"
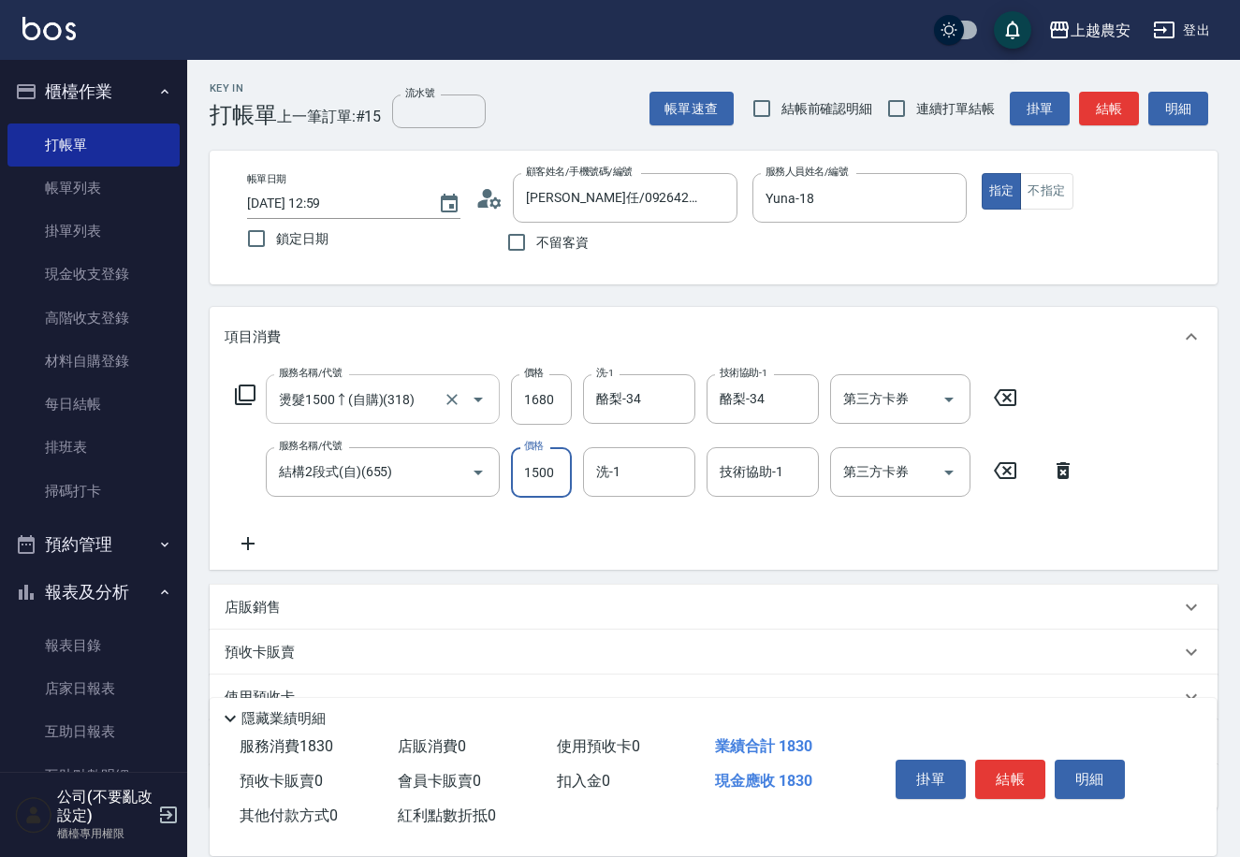
type input "1500"
type input "酪梨-34"
click at [992, 782] on button "結帳" at bounding box center [1010, 779] width 70 height 39
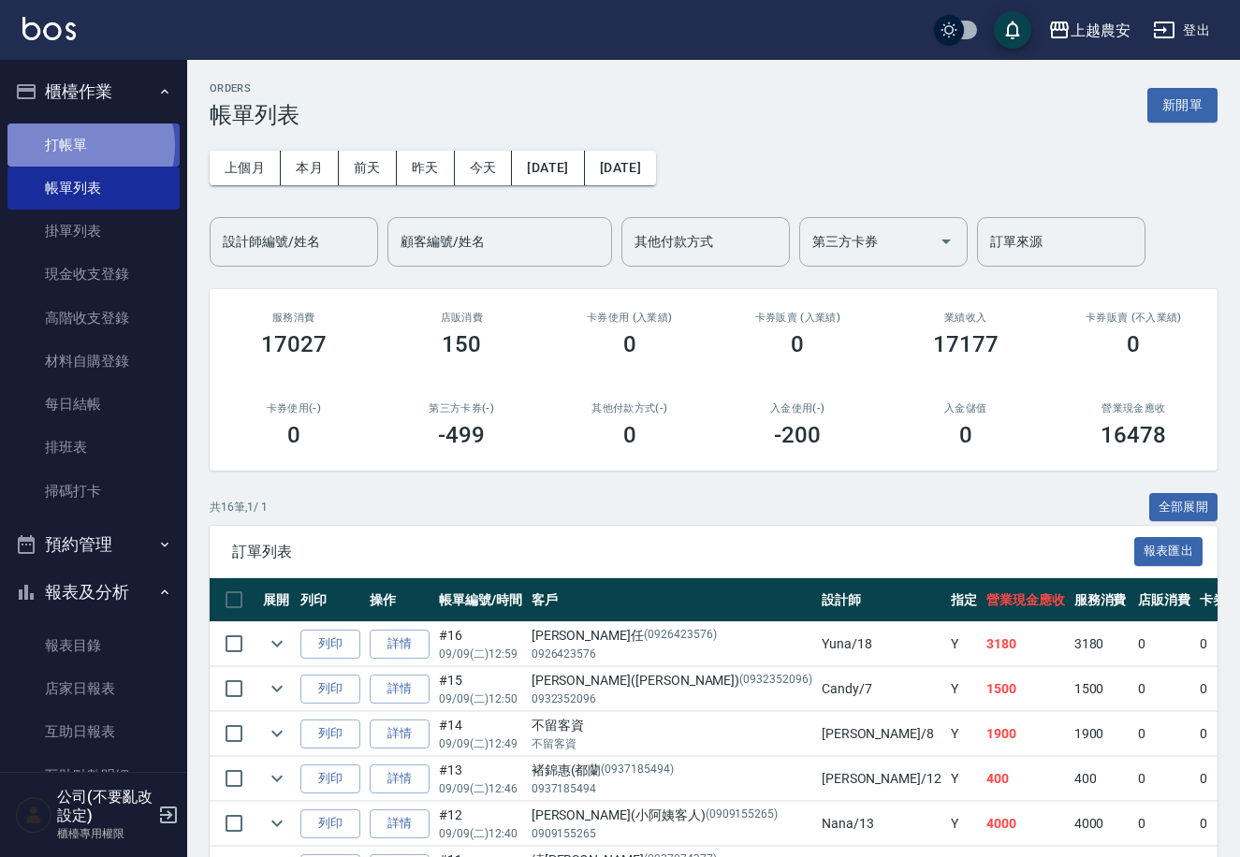
click at [85, 145] on link "打帳單" at bounding box center [93, 145] width 172 height 43
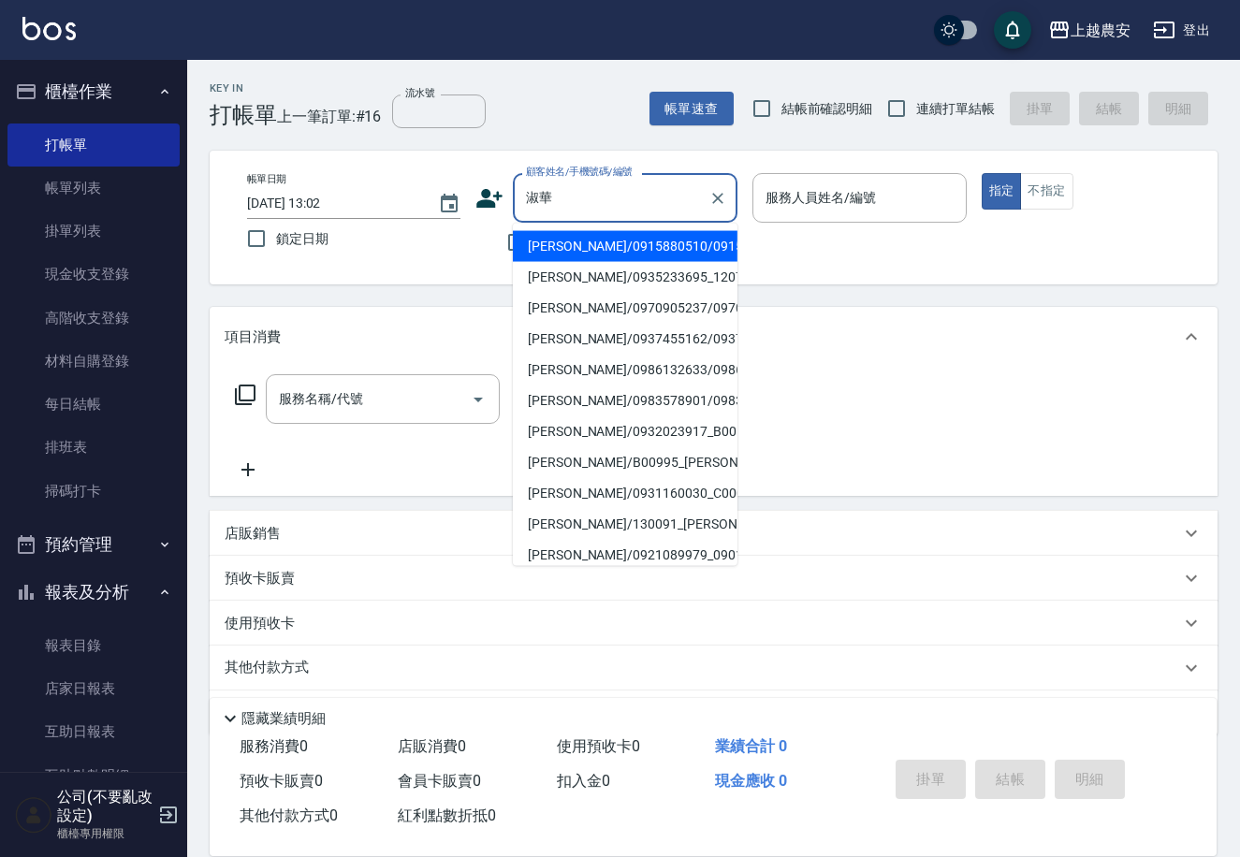
click at [572, 293] on li "[PERSON_NAME]/0935233695_120723_[PERSON_NAME]/120723" at bounding box center [625, 277] width 225 height 31
type input "[PERSON_NAME]/0935233695_120723_[PERSON_NAME]/120723"
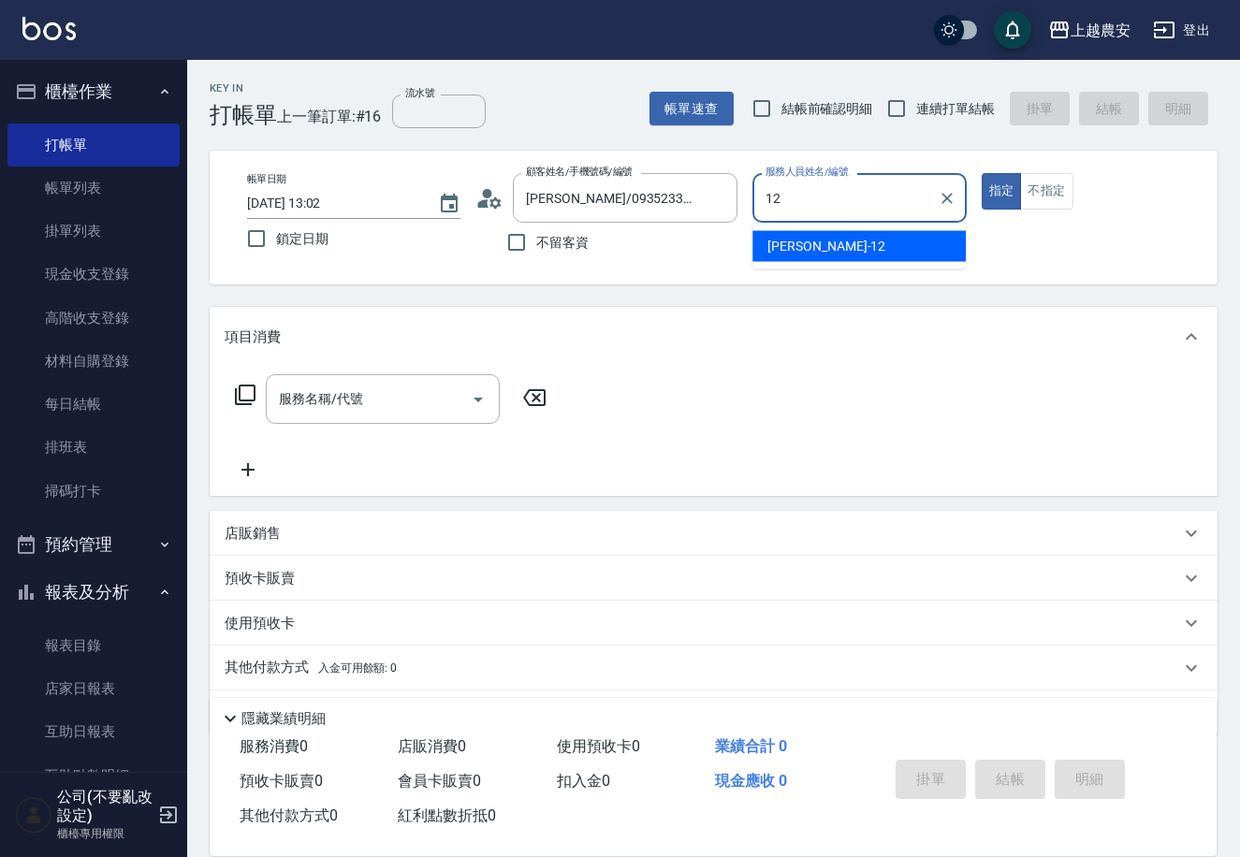
type input "12"
type button "true"
type input "Yoko-12"
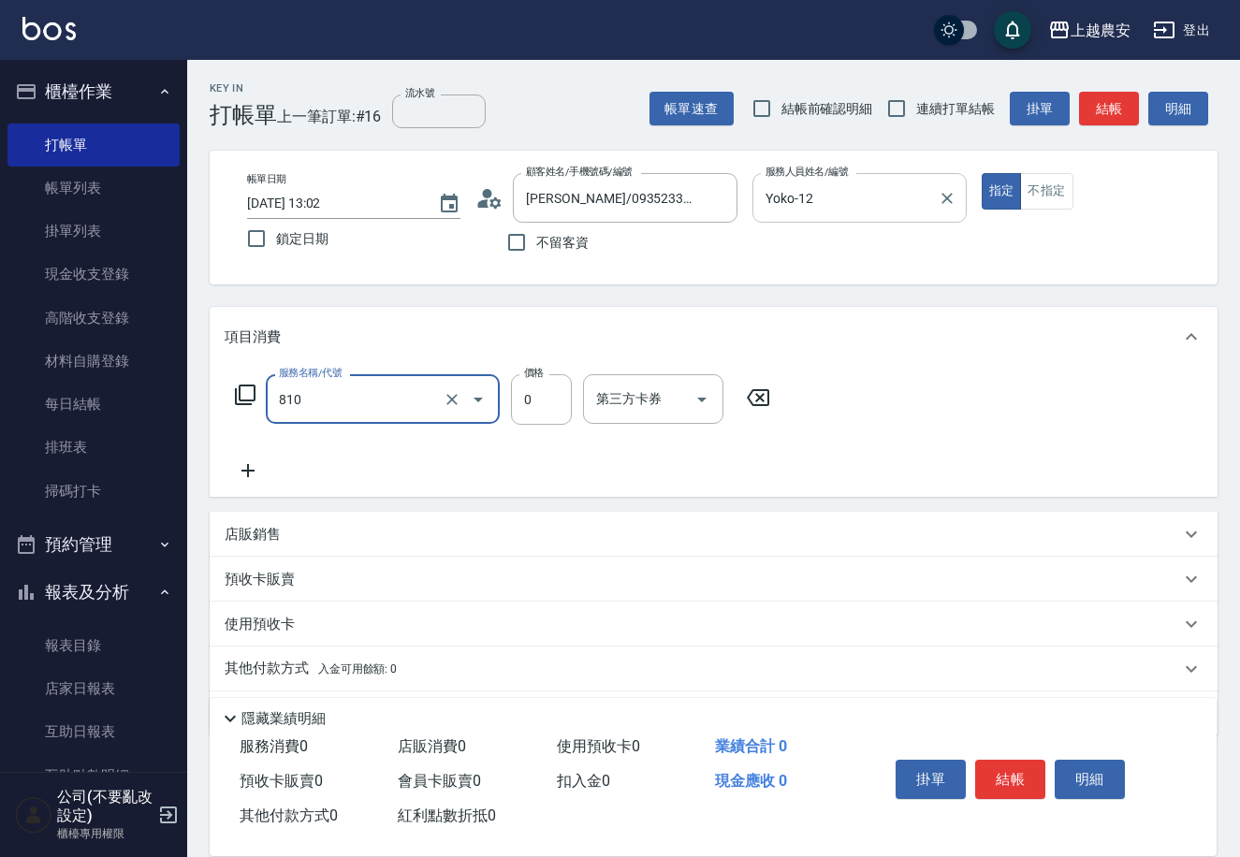
type input "頭皮護髮卡券使用(810)"
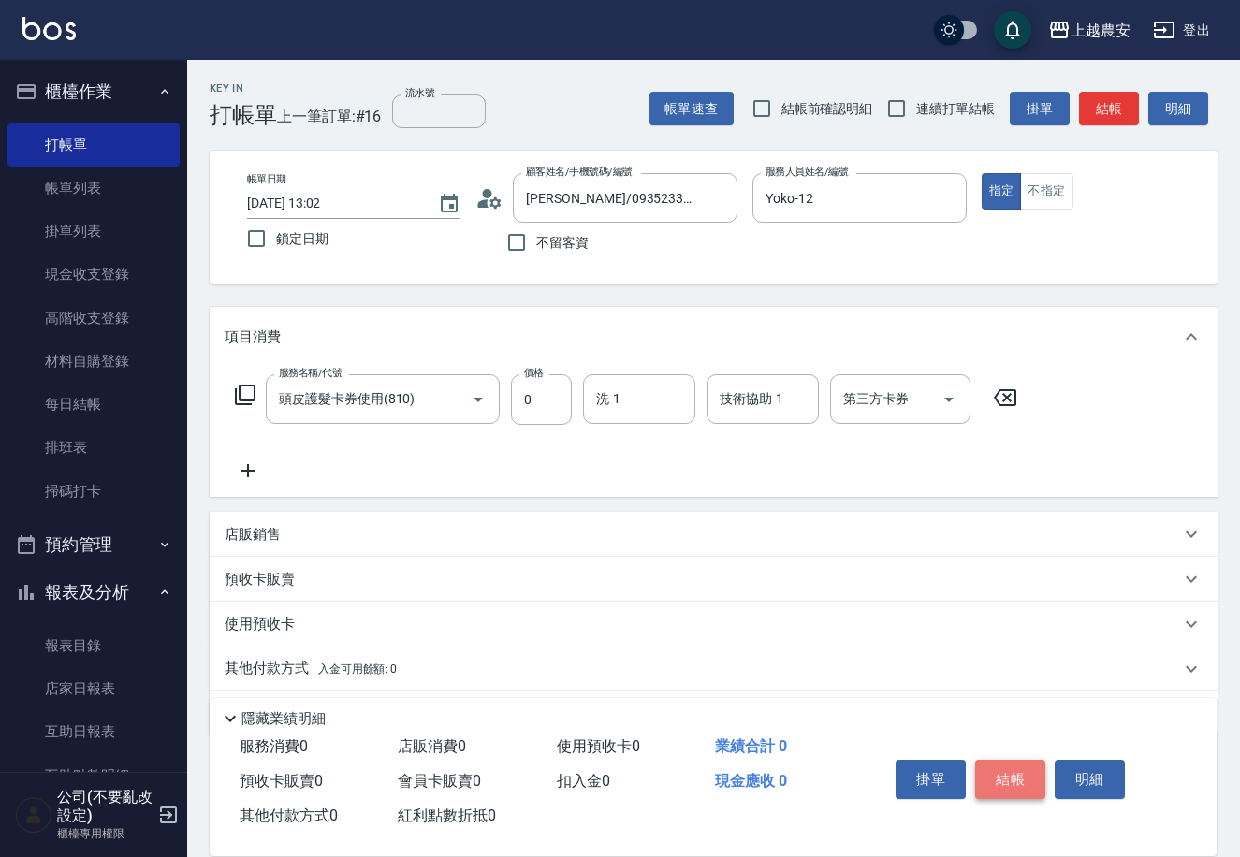
click at [1020, 771] on button "結帳" at bounding box center [1010, 779] width 70 height 39
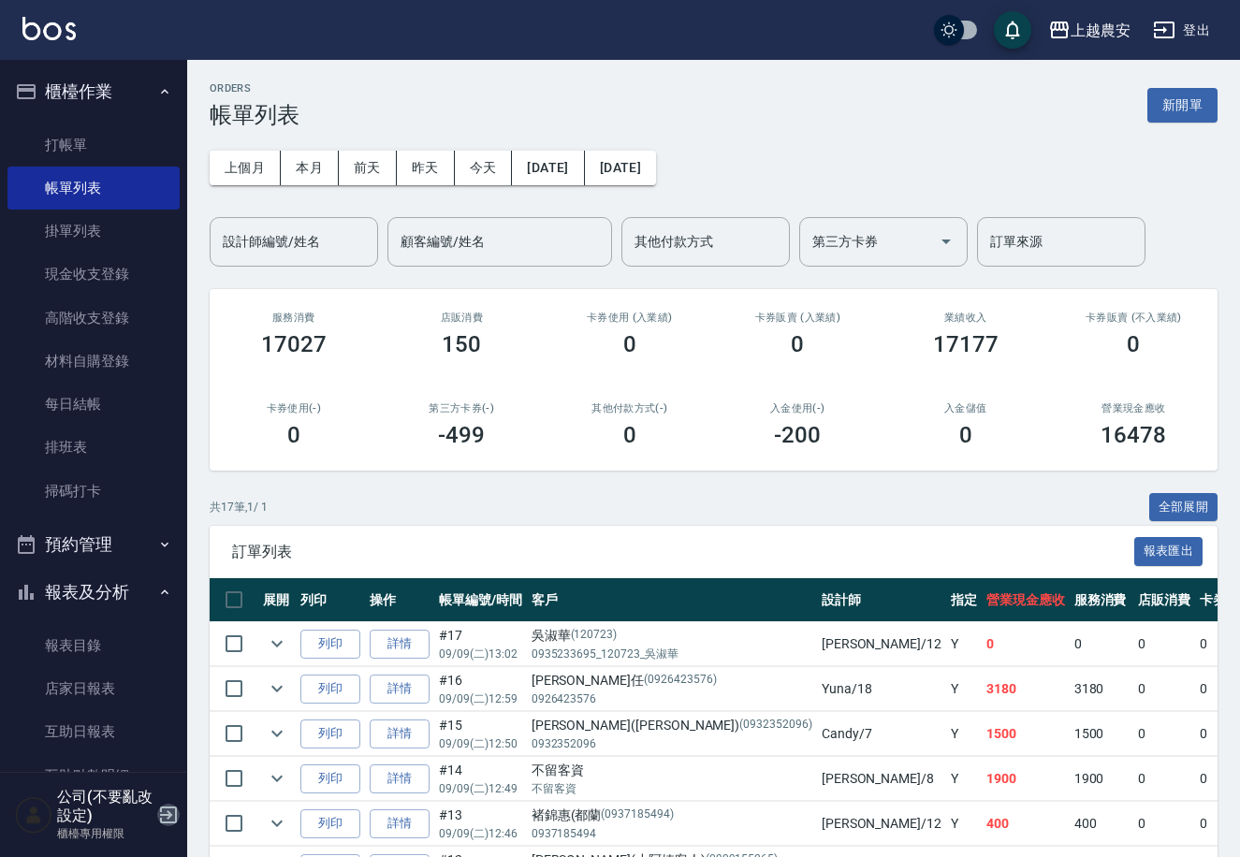
click at [167, 815] on icon "button" at bounding box center [168, 815] width 17 height 17
click at [167, 815] on html "上越農安 登出 櫃檯作業 打帳單 帳單列表 掛單列表 現金收支登錄 高階收支登錄 材料自購登錄 每日結帳 排班表 掃碼打卡 預約管理 預約管理 單日預約紀錄 …" at bounding box center [620, 729] width 1240 height 1459
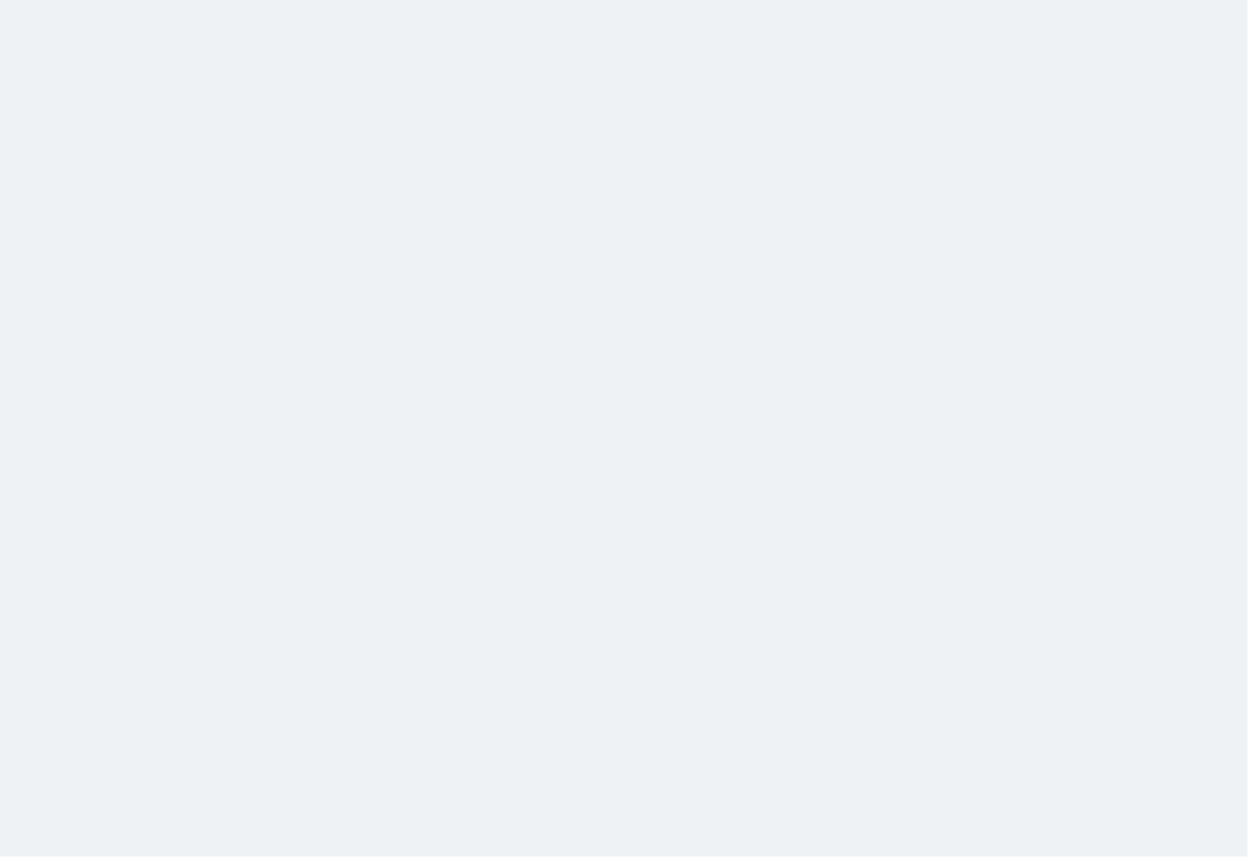
click at [167, 0] on html at bounding box center [624, 0] width 1248 height 0
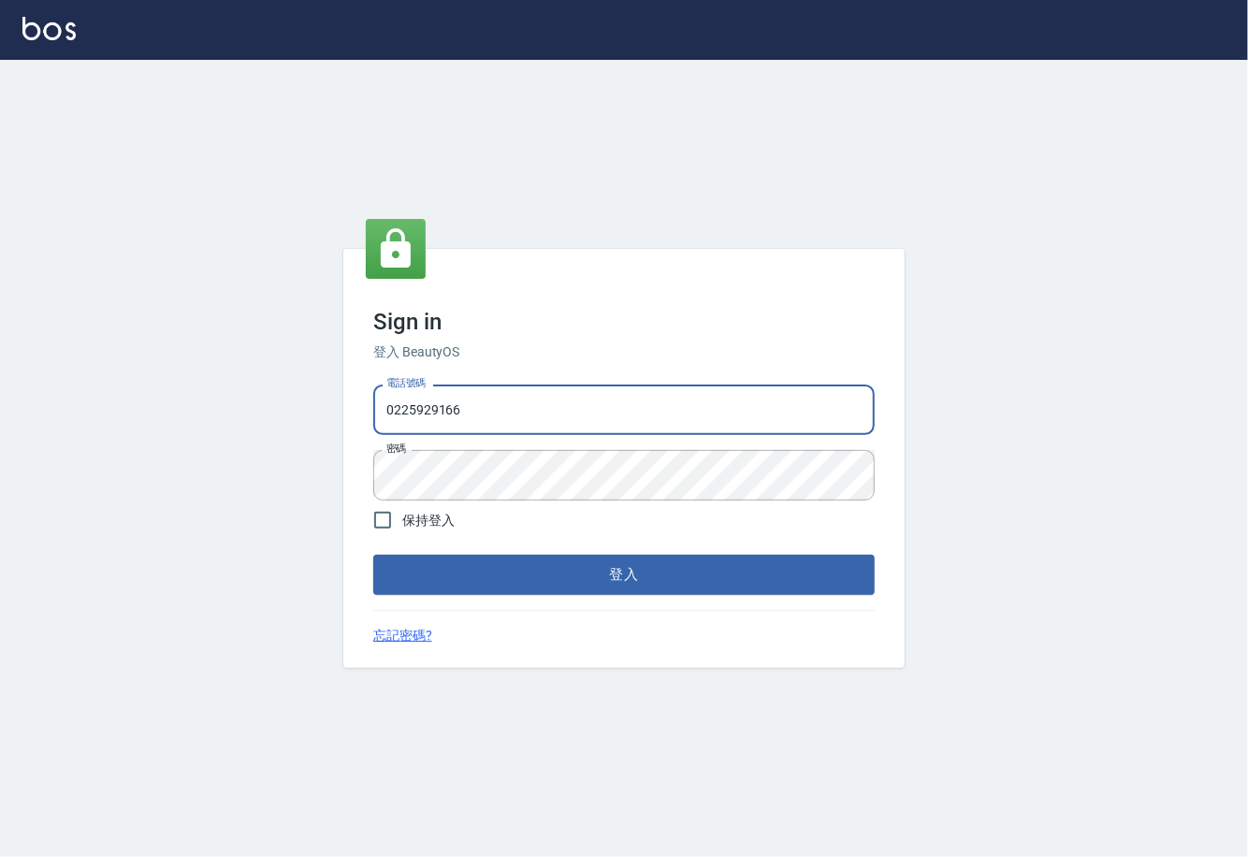
drag, startPoint x: 437, startPoint y: 415, endPoint x: 177, endPoint y: 381, distance: 262.4
click at [177, 381] on div "Sign in 登入 BeautyOS 電話號碼 0225929166 電話號碼 密碼 密碼 保持登入 登入 忘記密碼?" at bounding box center [624, 458] width 1248 height 797
type input "02148888"
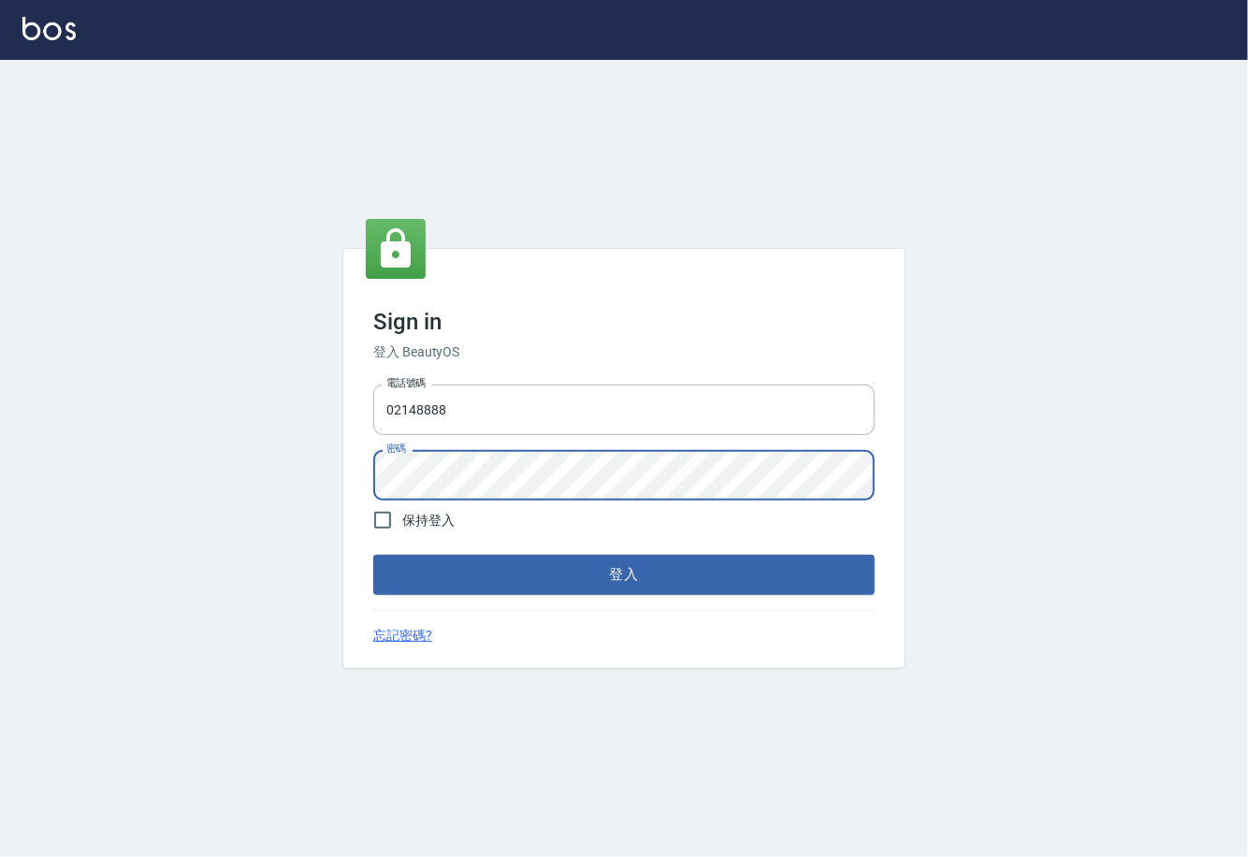
click at [225, 460] on div "Sign in 登入 BeautyOS 電話號碼 02148888 電話號碼 密碼 密碼 保持登入 登入 忘記密碼?" at bounding box center [624, 458] width 1248 height 797
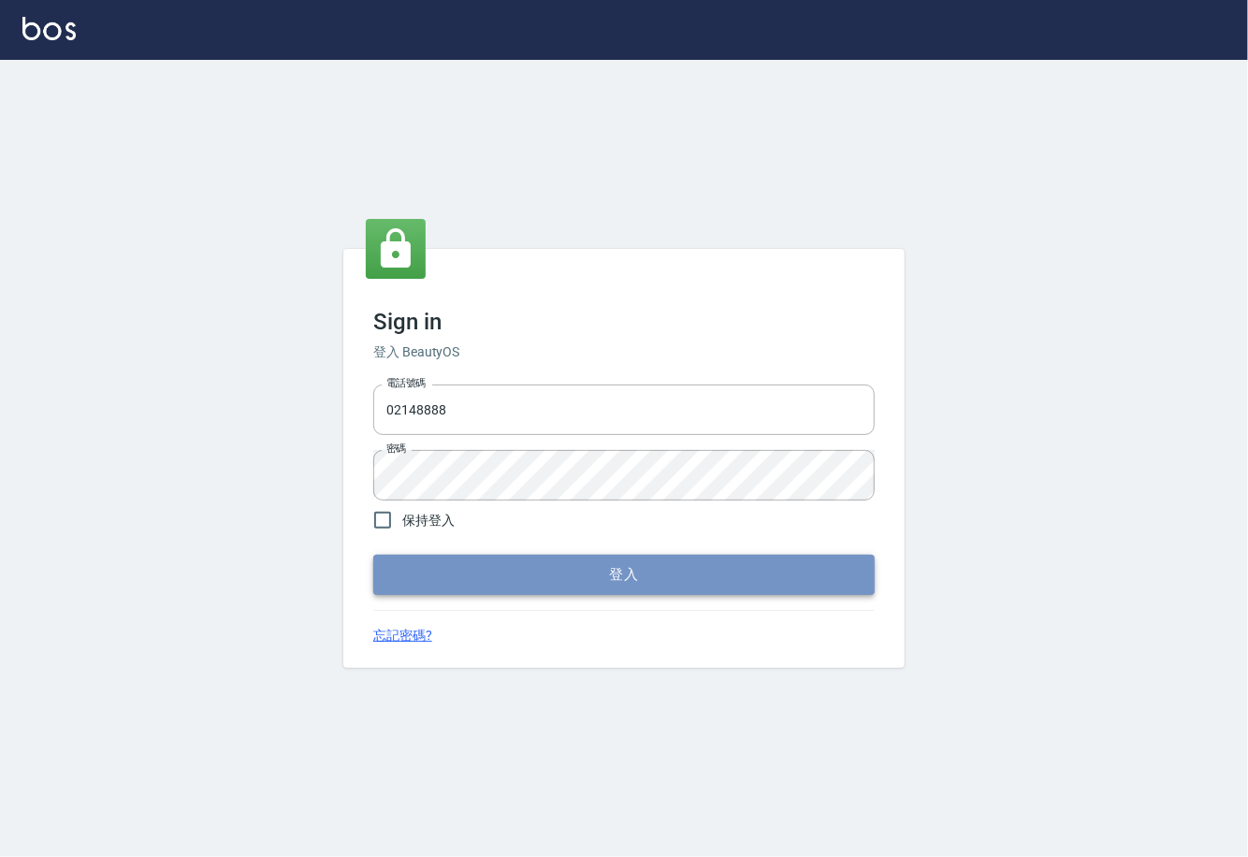
click at [603, 576] on button "登入" at bounding box center [624, 574] width 502 height 39
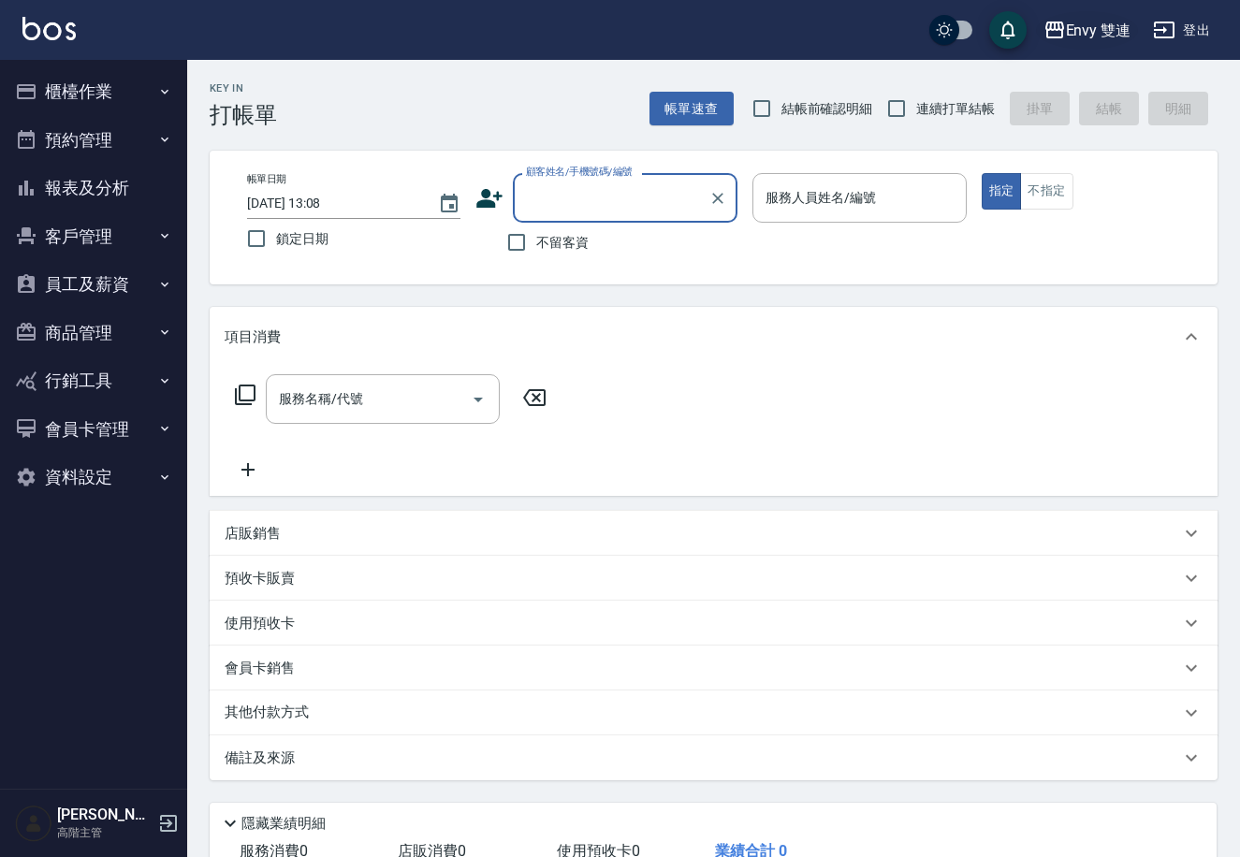
click at [1060, 28] on icon "button" at bounding box center [1054, 30] width 19 height 17
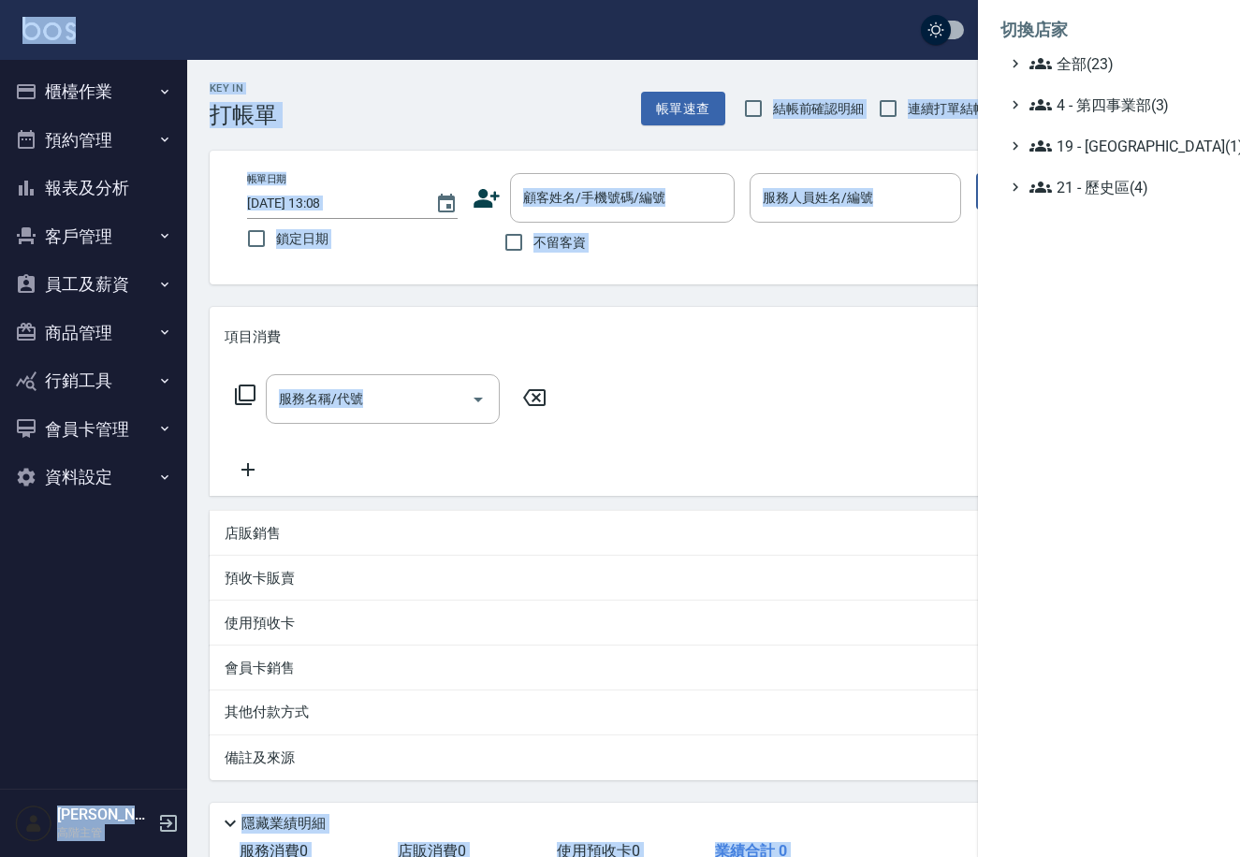
click at [1060, 29] on div at bounding box center [620, 428] width 1240 height 857
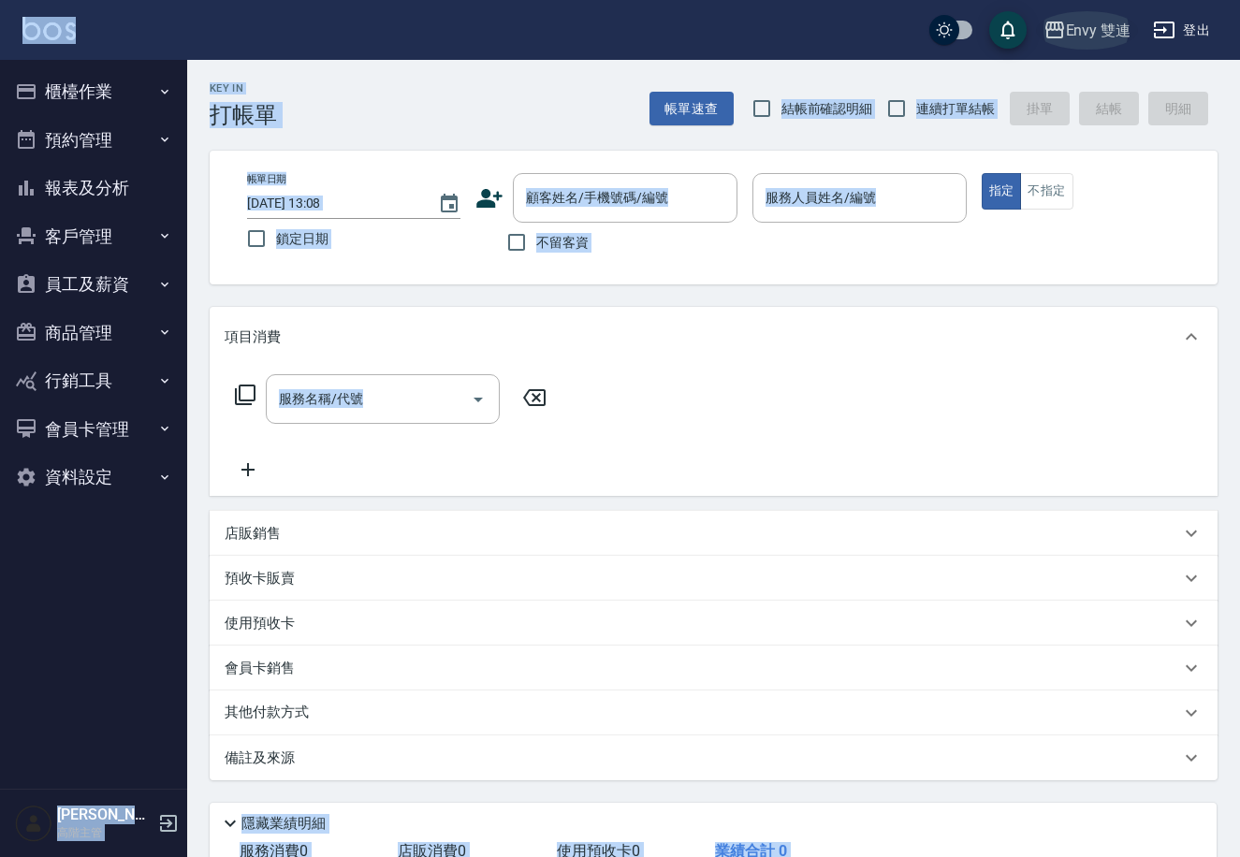
click at [1054, 28] on icon "button" at bounding box center [1054, 30] width 22 height 22
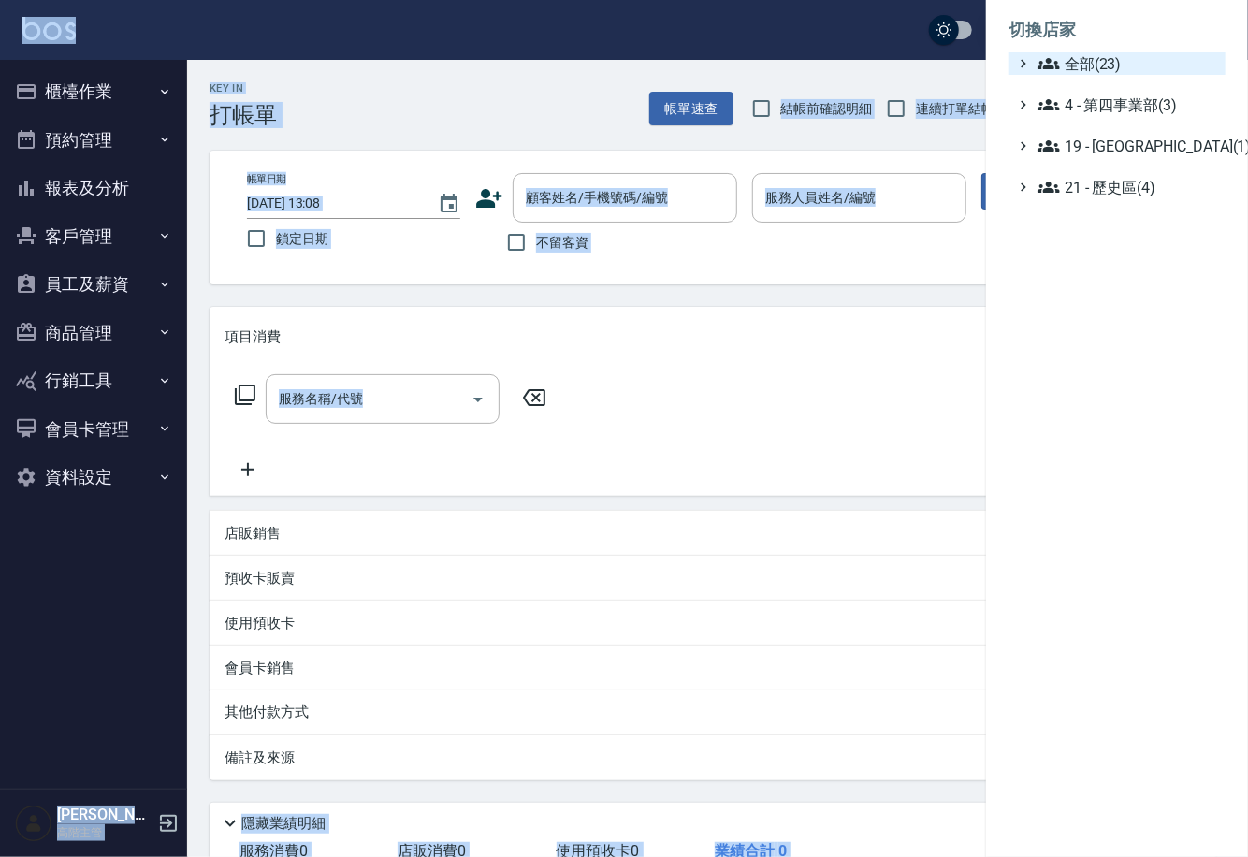
click at [1091, 64] on span "全部(23)" at bounding box center [1128, 63] width 181 height 22
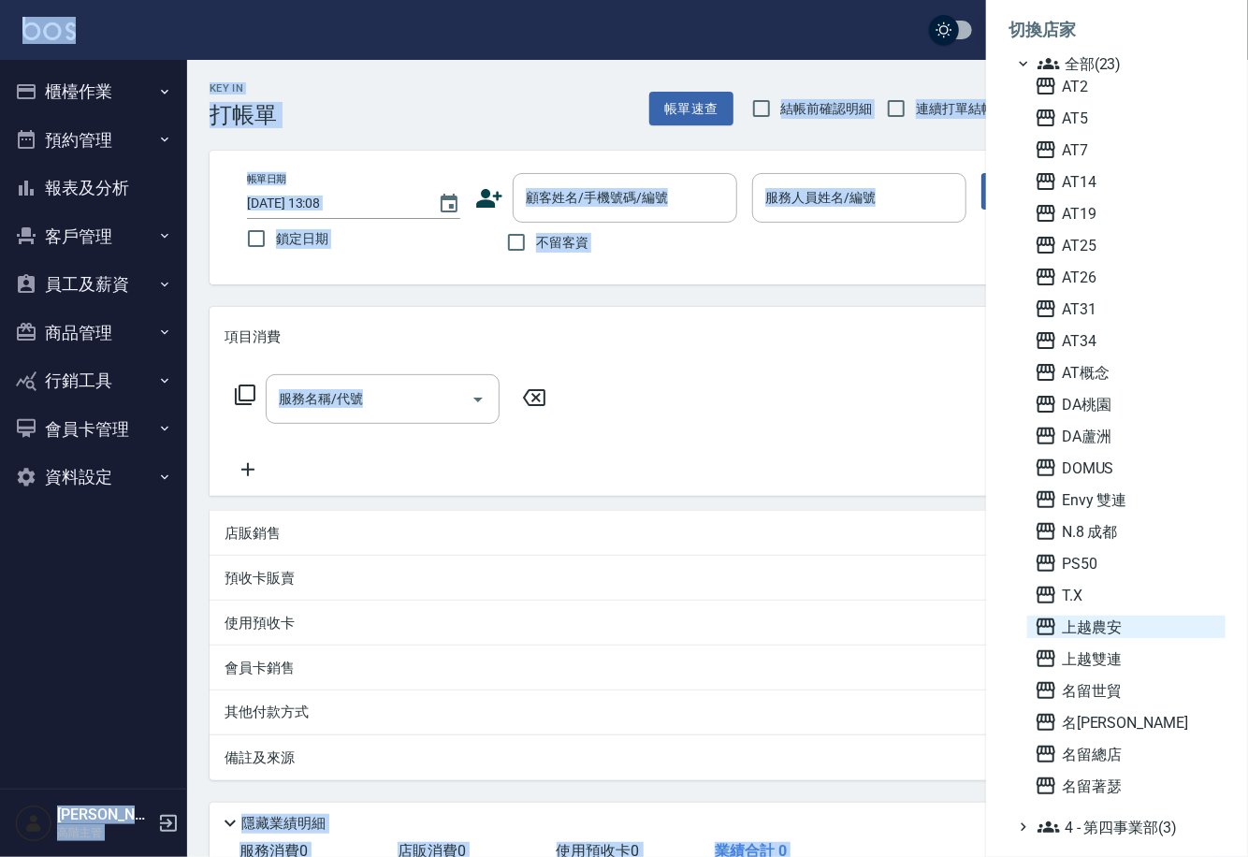
click at [1040, 626] on icon at bounding box center [1046, 626] width 19 height 17
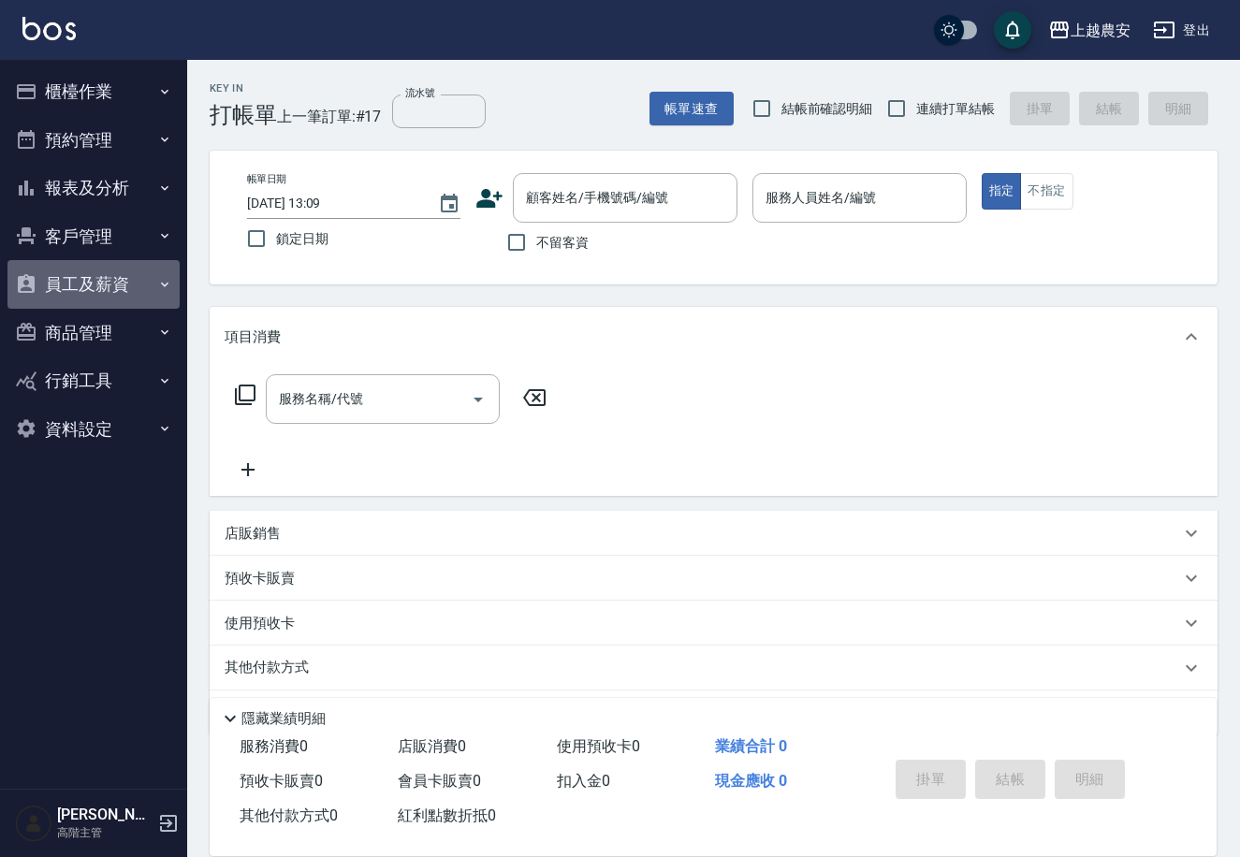
click at [154, 282] on button "員工及薪資" at bounding box center [93, 284] width 172 height 49
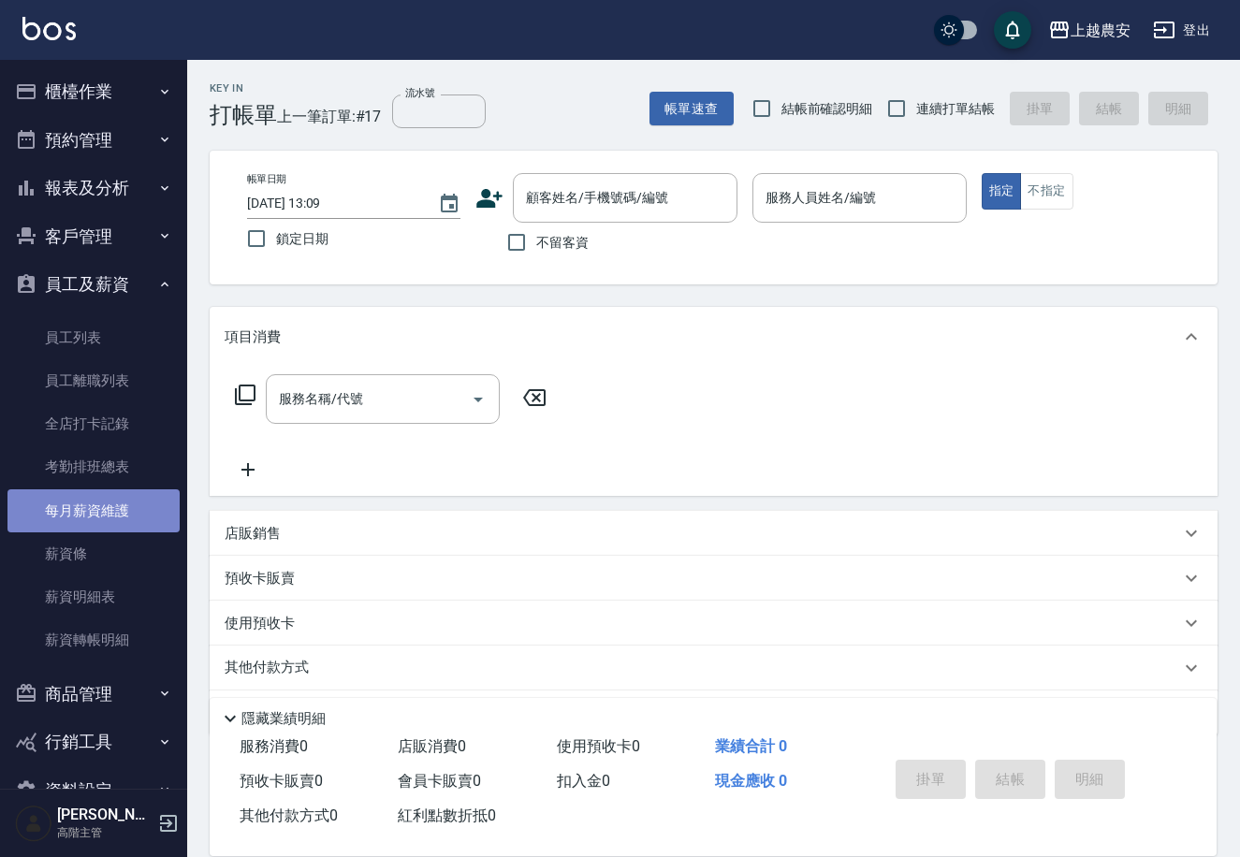
click at [102, 502] on link "每月薪資維護" at bounding box center [93, 510] width 172 height 43
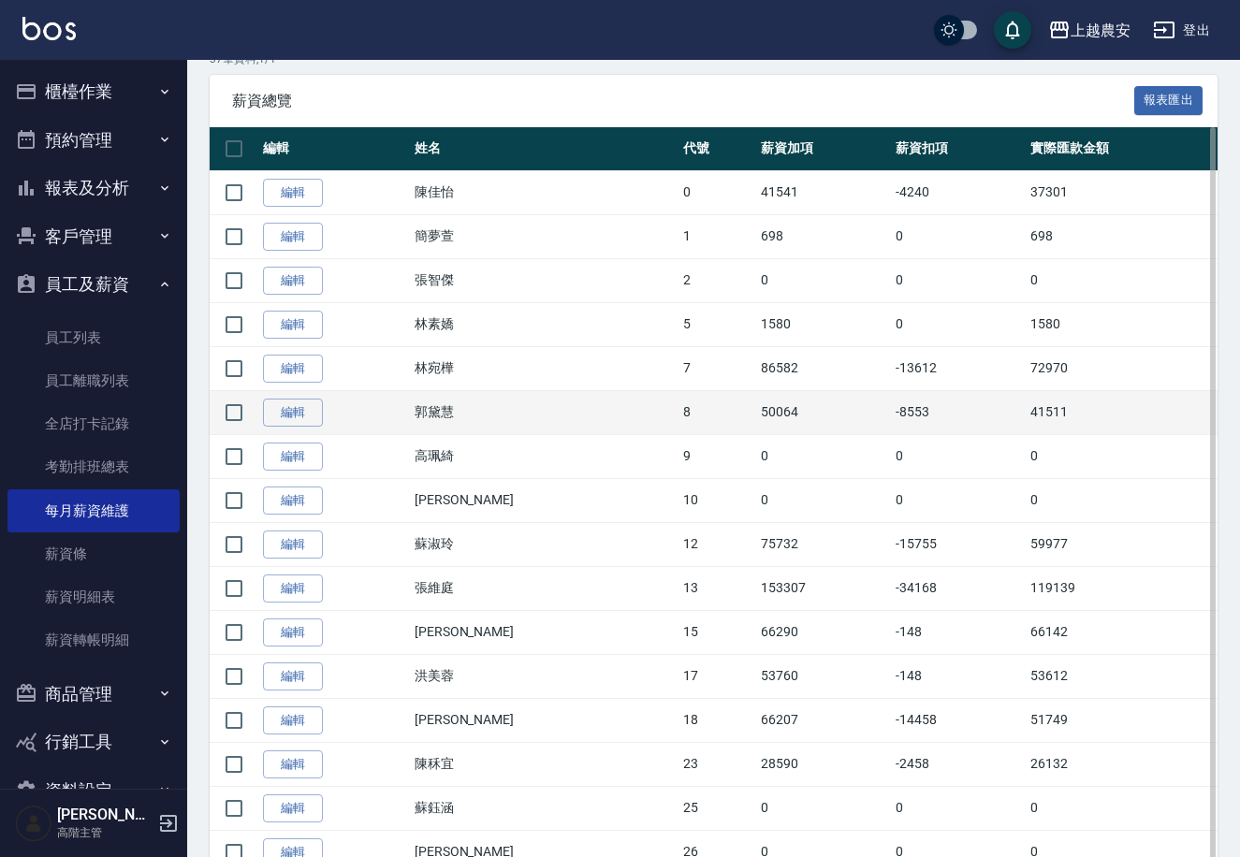
scroll to position [356, 0]
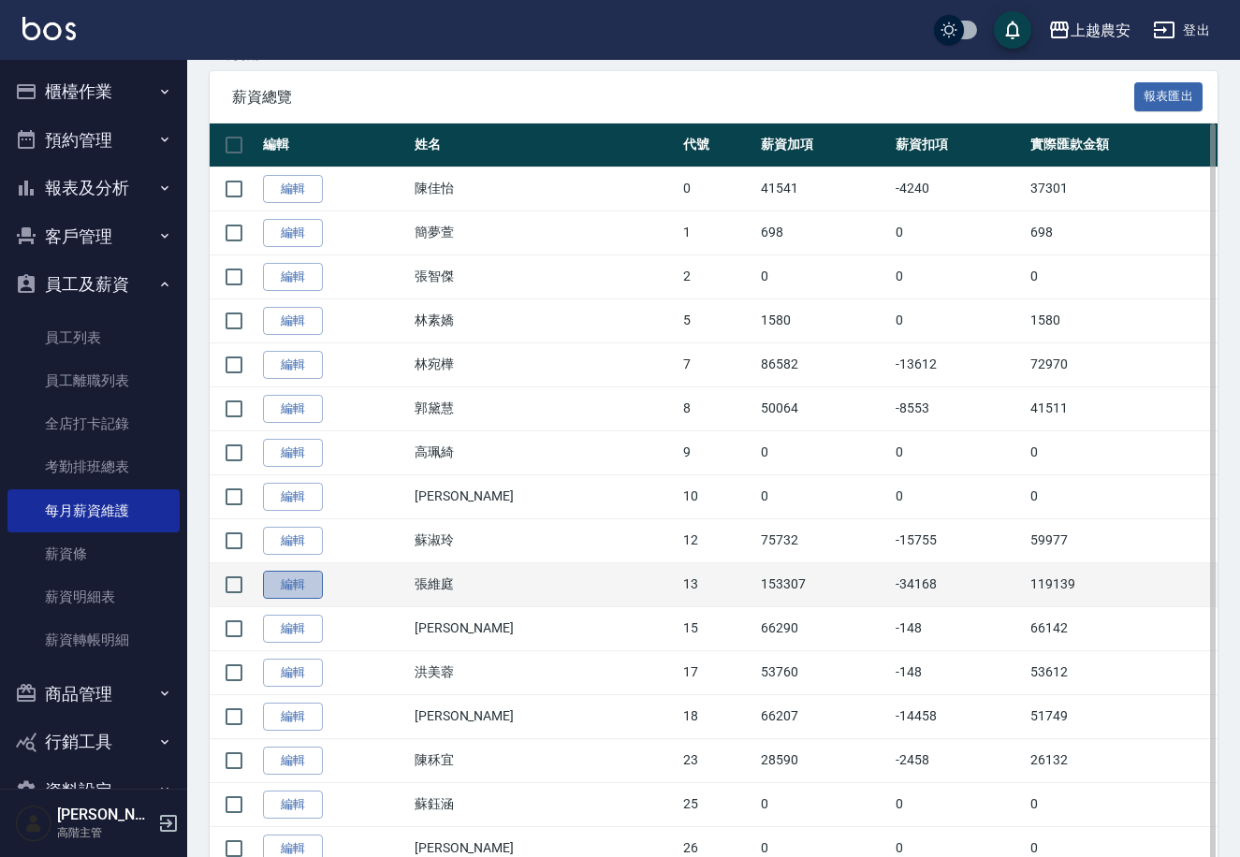
click at [284, 577] on link "編輯" at bounding box center [293, 585] width 60 height 29
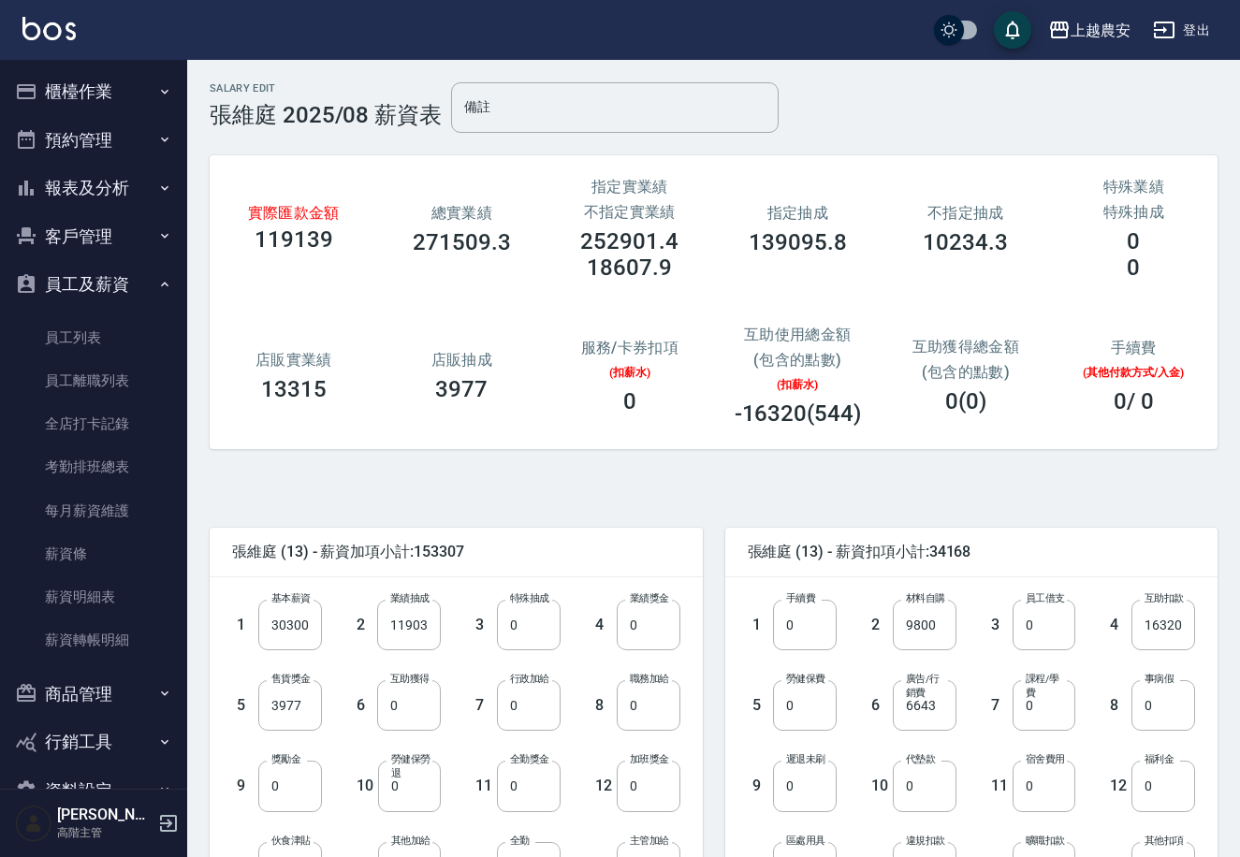
scroll to position [35, 0]
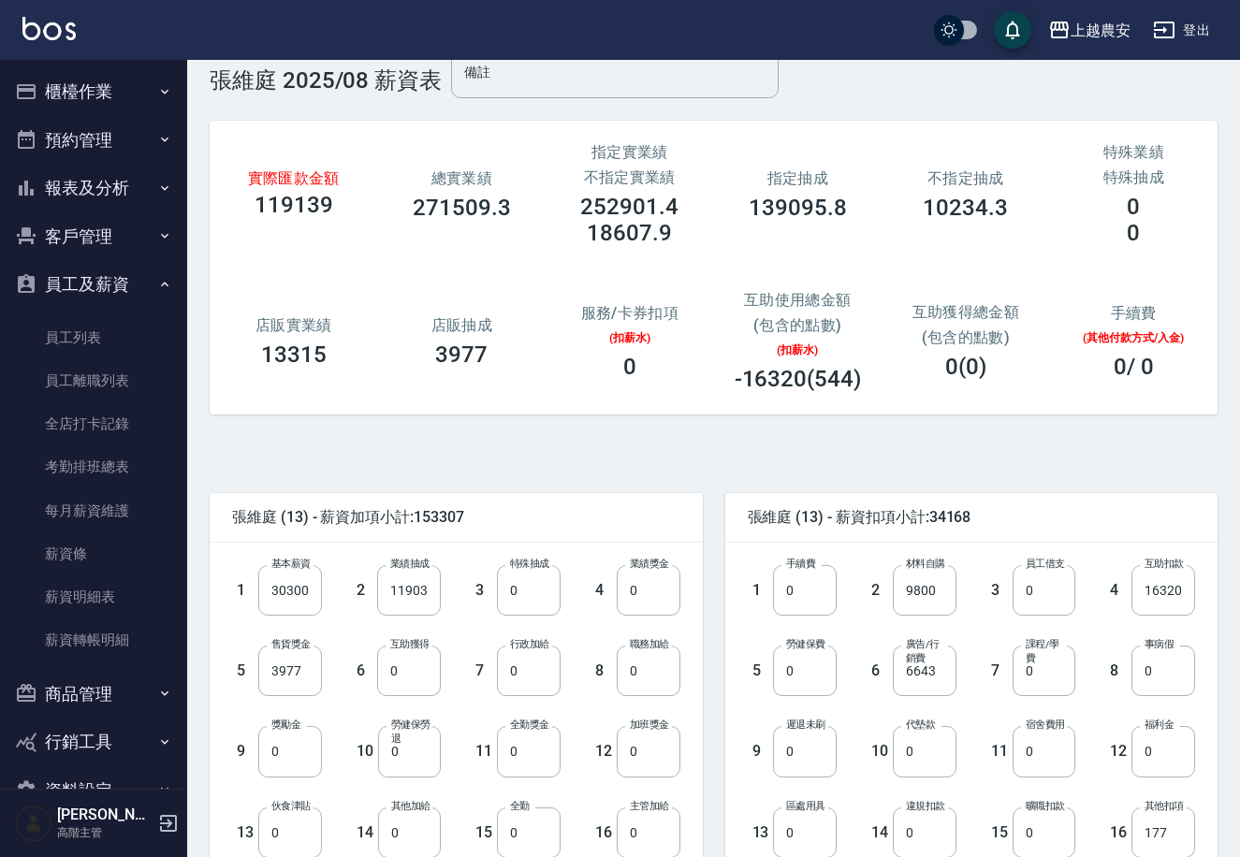
click at [1238, 258] on div "Salary Edit 張維庭 2025/08 薪資表 備註 備註 實際匯款金額 119139 總實業績 271509.3 指定實業績 不指定實業績 2529…" at bounding box center [713, 724] width 1053 height 1398
click at [1223, 319] on div "Salary Edit 張維庭 2025/08 薪資表 備註 備註 實際匯款金額 119139 總實業績 271509.3 指定實業績 不指定實業績 2529…" at bounding box center [713, 724] width 1053 height 1398
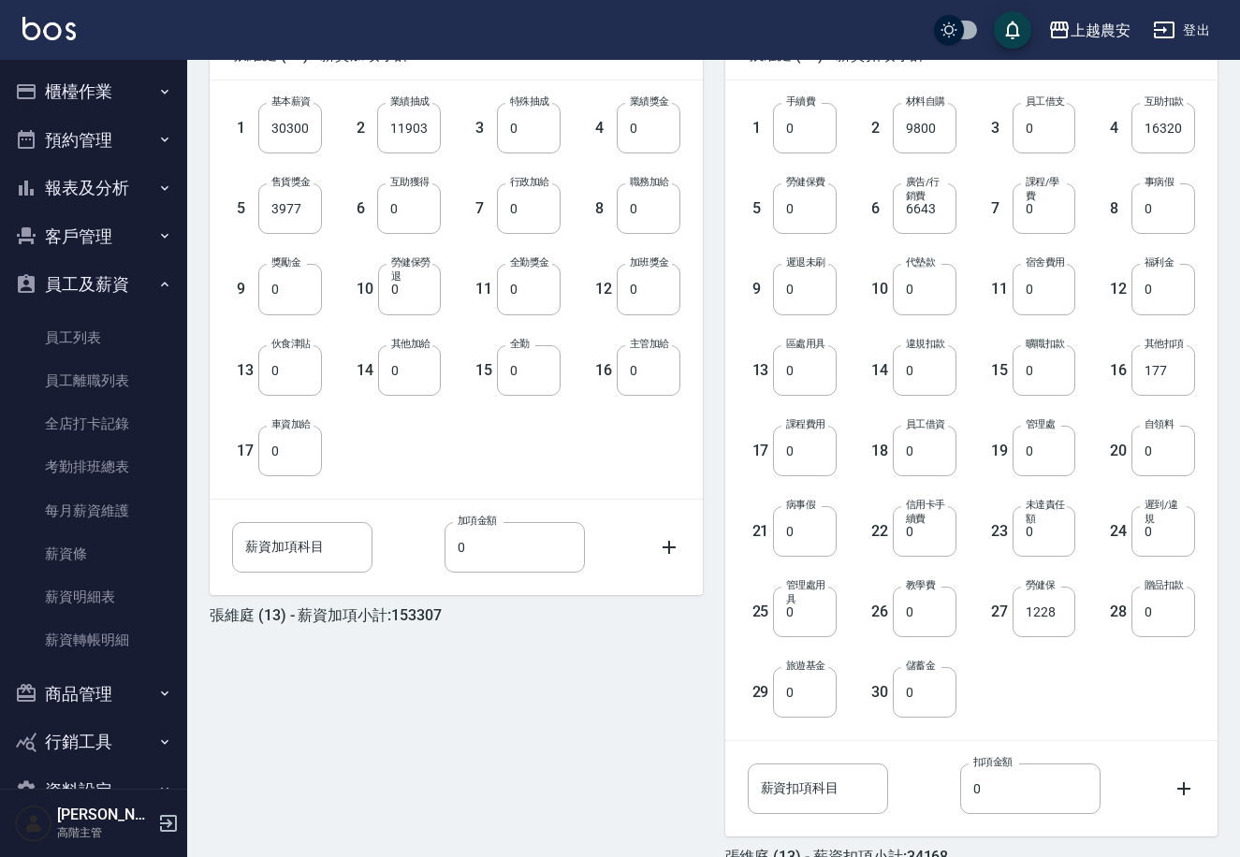
scroll to position [599, 0]
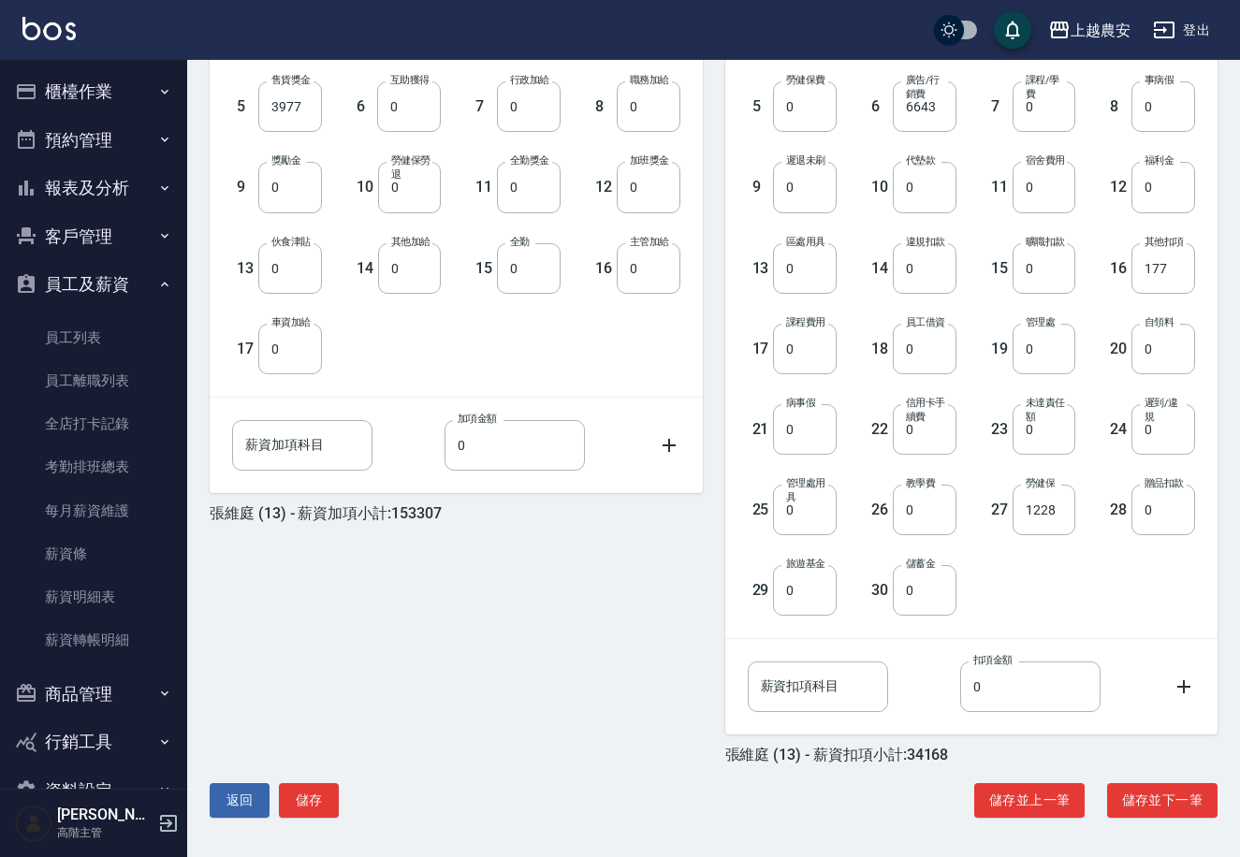
click at [159, 825] on icon "button" at bounding box center [168, 823] width 22 height 22
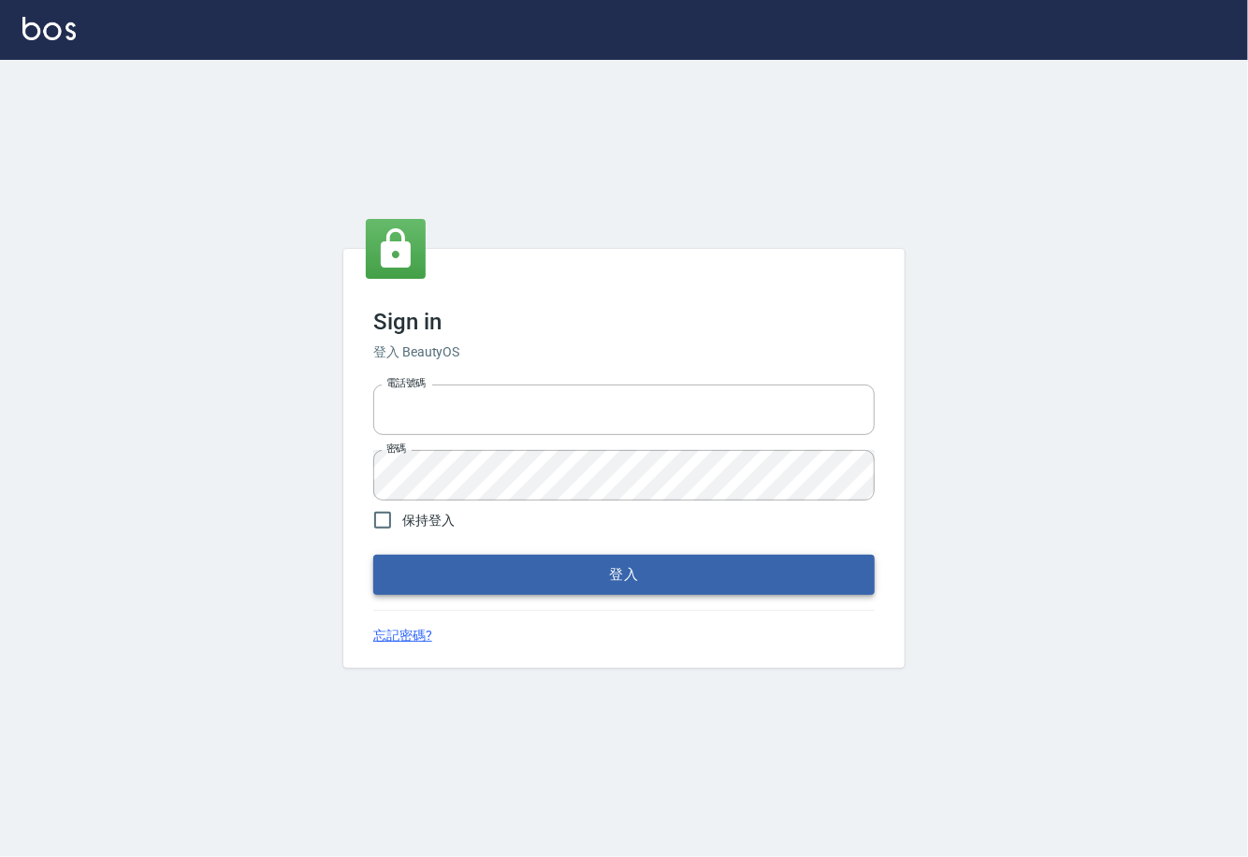
type input "0225929166"
click at [599, 573] on button "登入" at bounding box center [624, 574] width 502 height 39
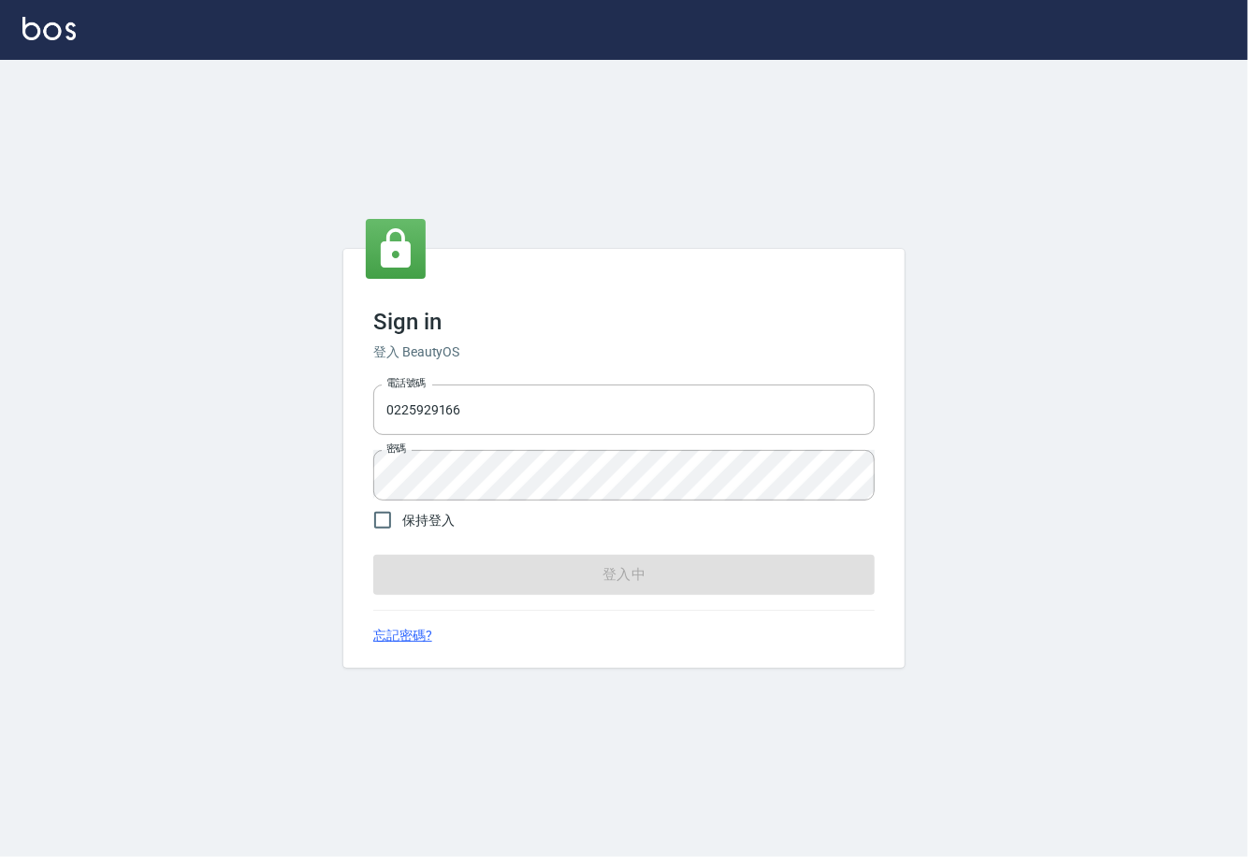
click at [599, 573] on form "電話號碼 0225929166 電話號碼 密碼 密碼 保持登入 登入中" at bounding box center [624, 485] width 502 height 217
click at [598, 573] on form "電話號碼 0225929166 電話號碼 密碼 密碼 保持登入 登入中" at bounding box center [624, 485] width 502 height 217
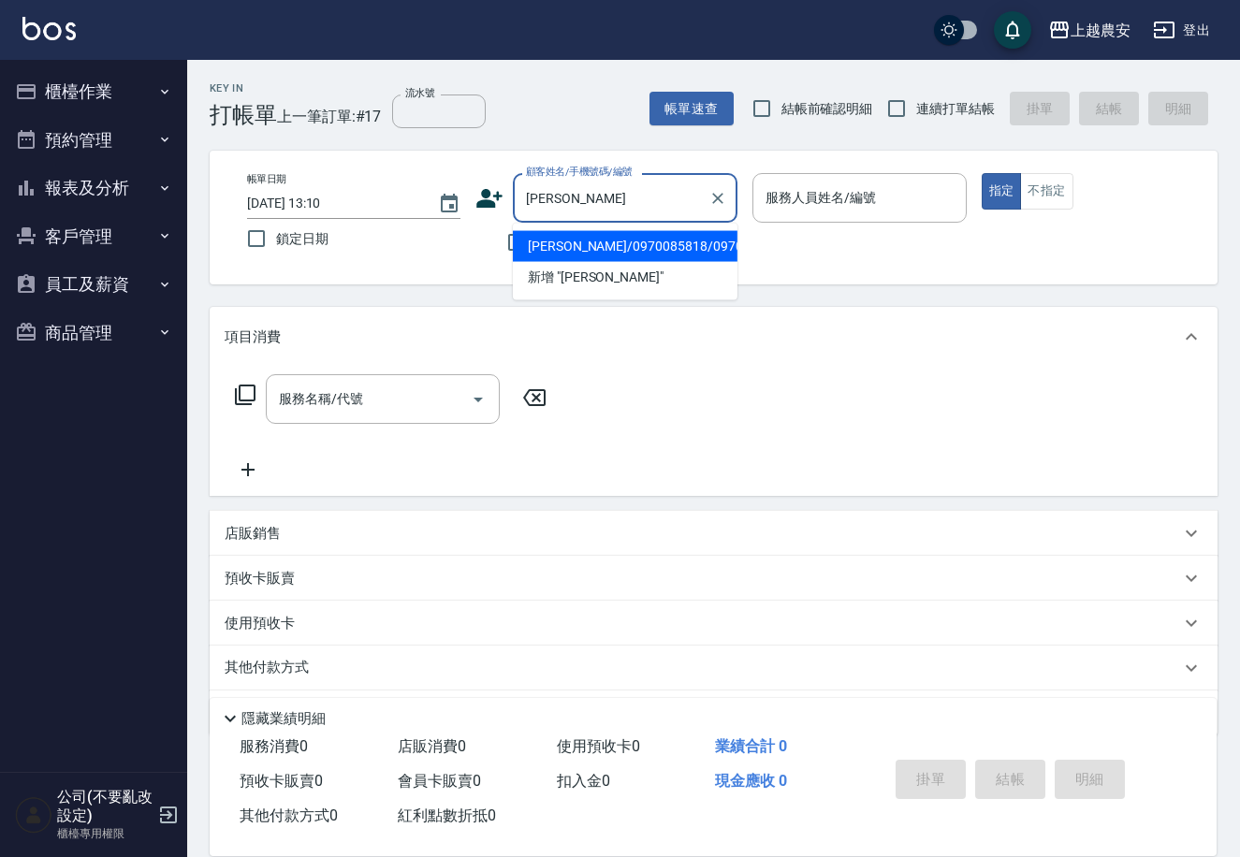
click at [658, 249] on li "[PERSON_NAME]/0970085818/0970085818" at bounding box center [625, 246] width 225 height 31
type input "[PERSON_NAME]/0970085818/0970085818"
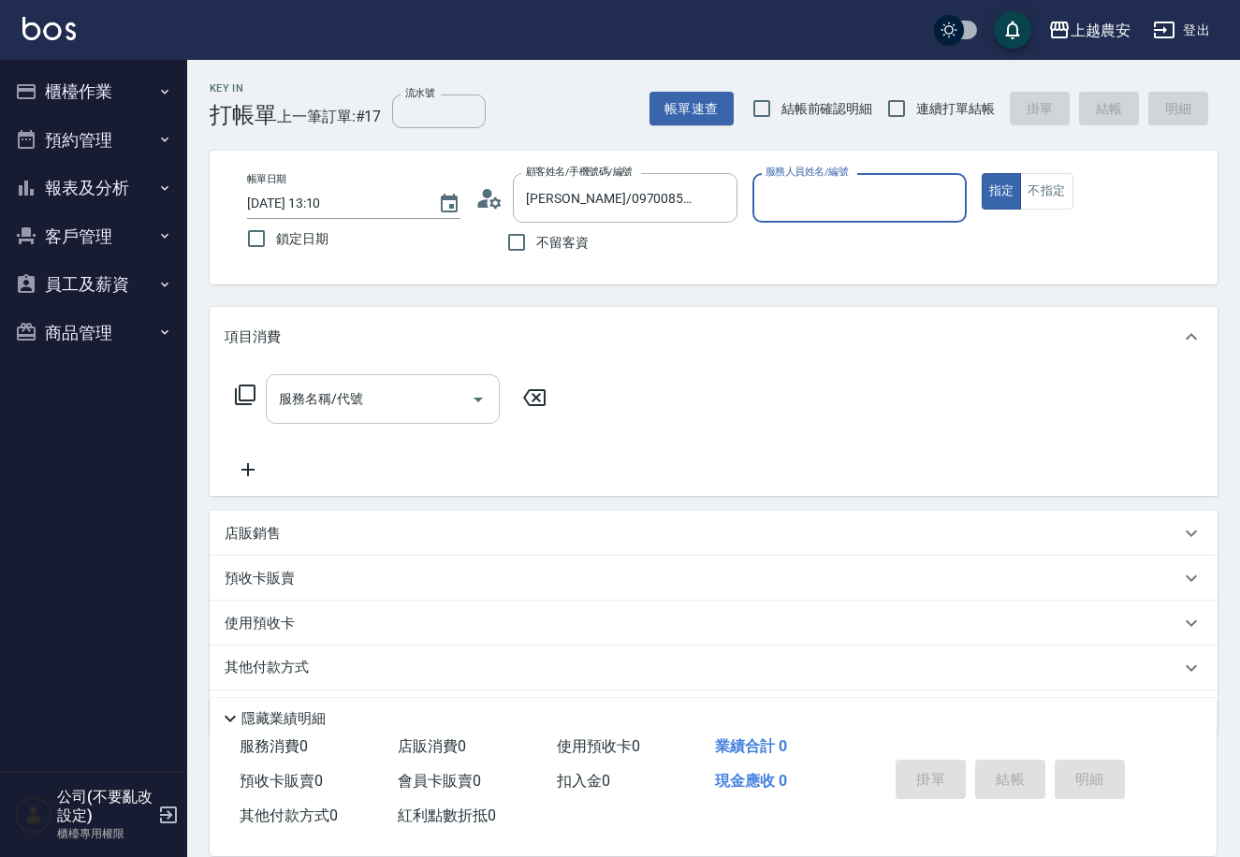
type input "Nana-13"
click at [371, 398] on input "服務名稱/代號" at bounding box center [368, 399] width 189 height 33
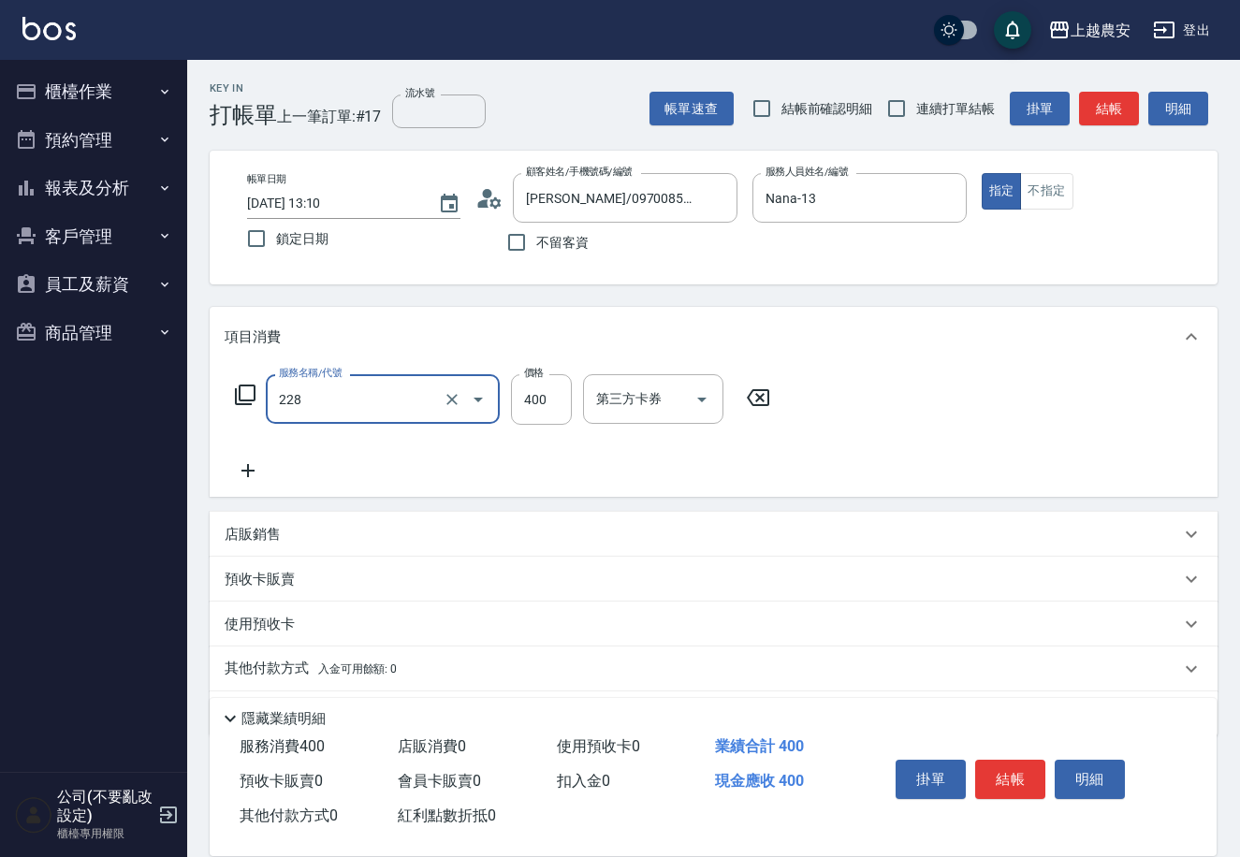
type input "洗髮(228)"
type input "[PERSON_NAME]-32"
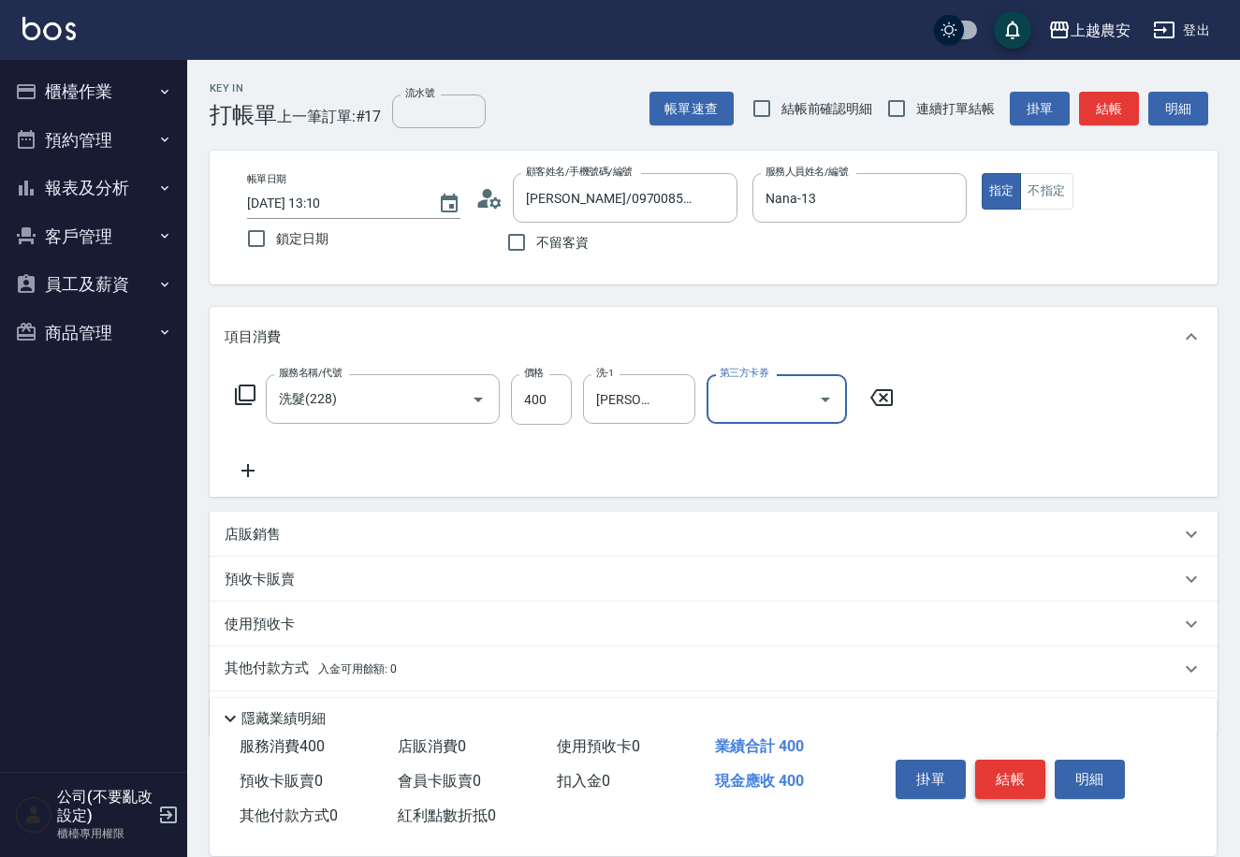
click at [1021, 782] on button "結帳" at bounding box center [1010, 779] width 70 height 39
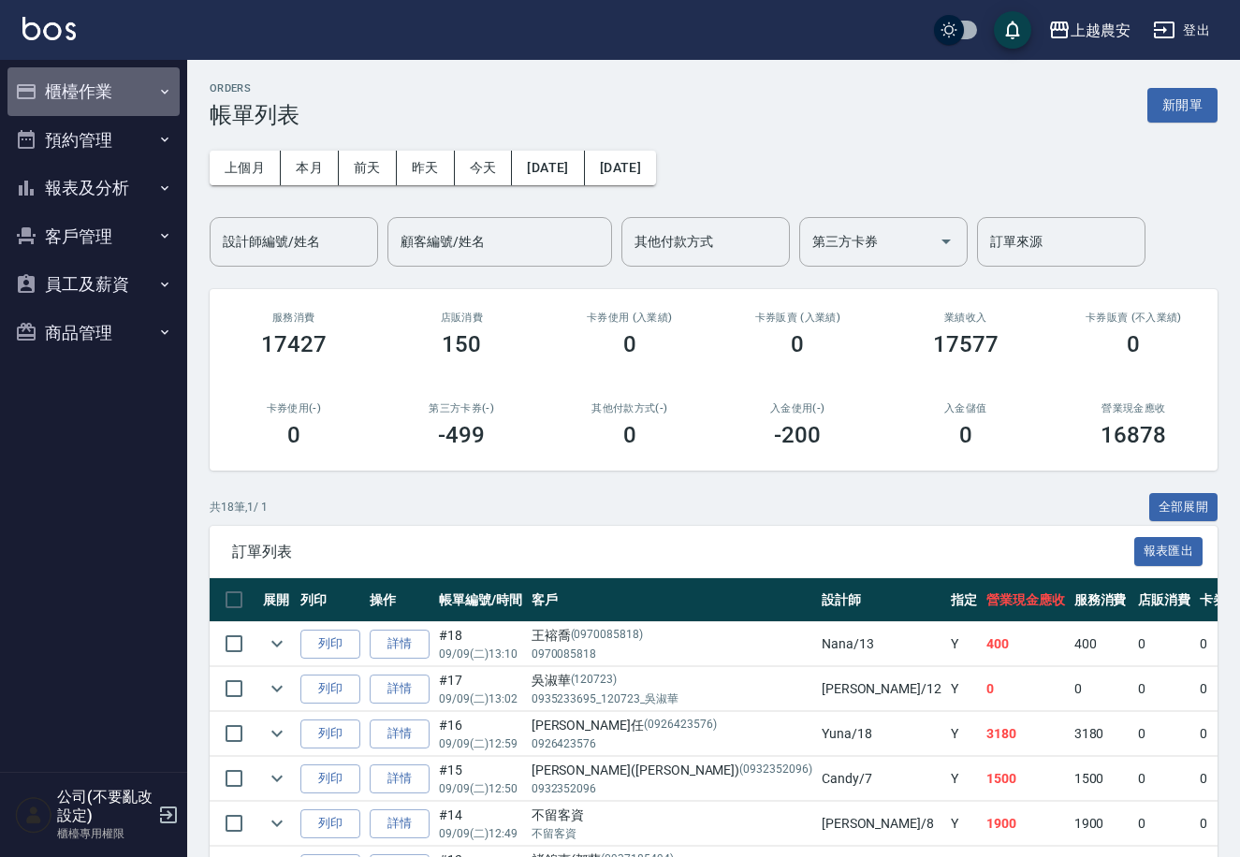
click at [85, 96] on button "櫃檯作業" at bounding box center [93, 91] width 172 height 49
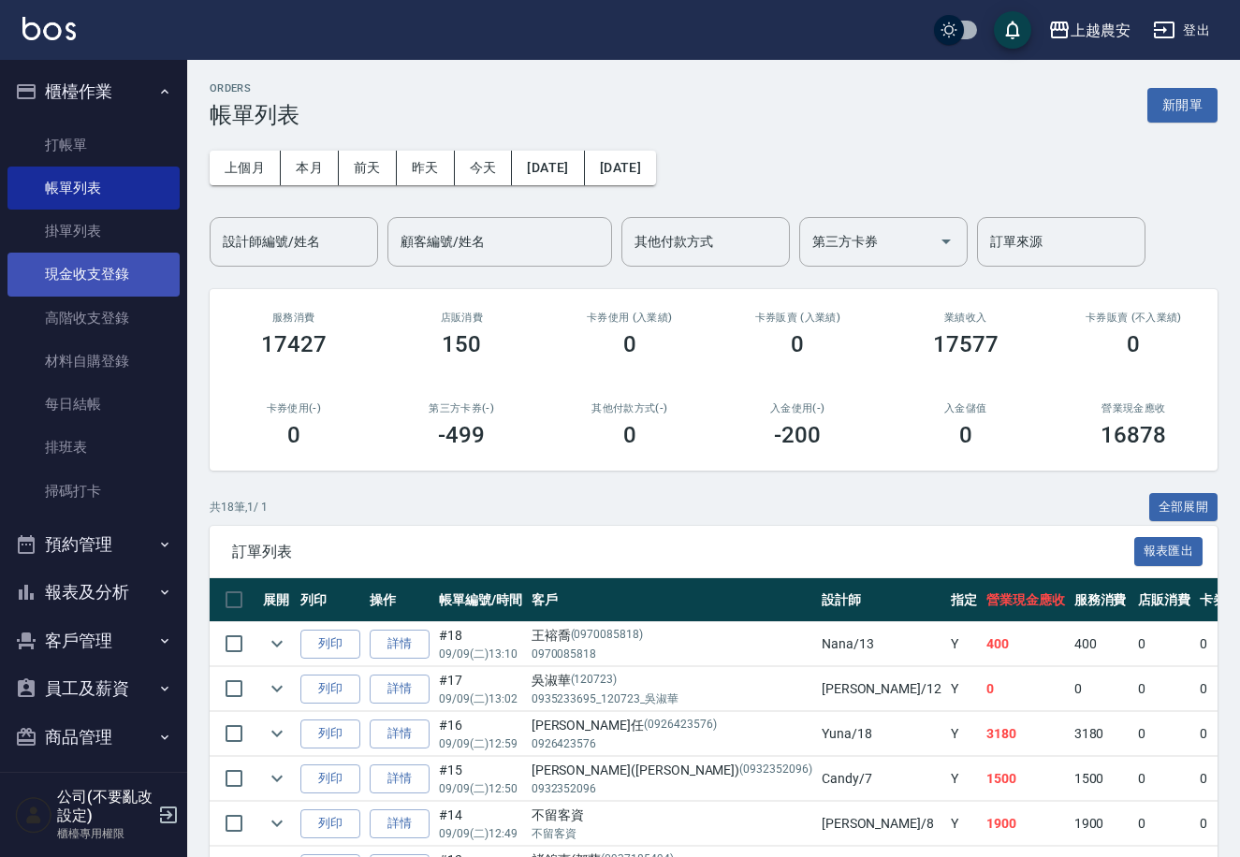
click at [95, 277] on link "現金收支登錄" at bounding box center [93, 274] width 172 height 43
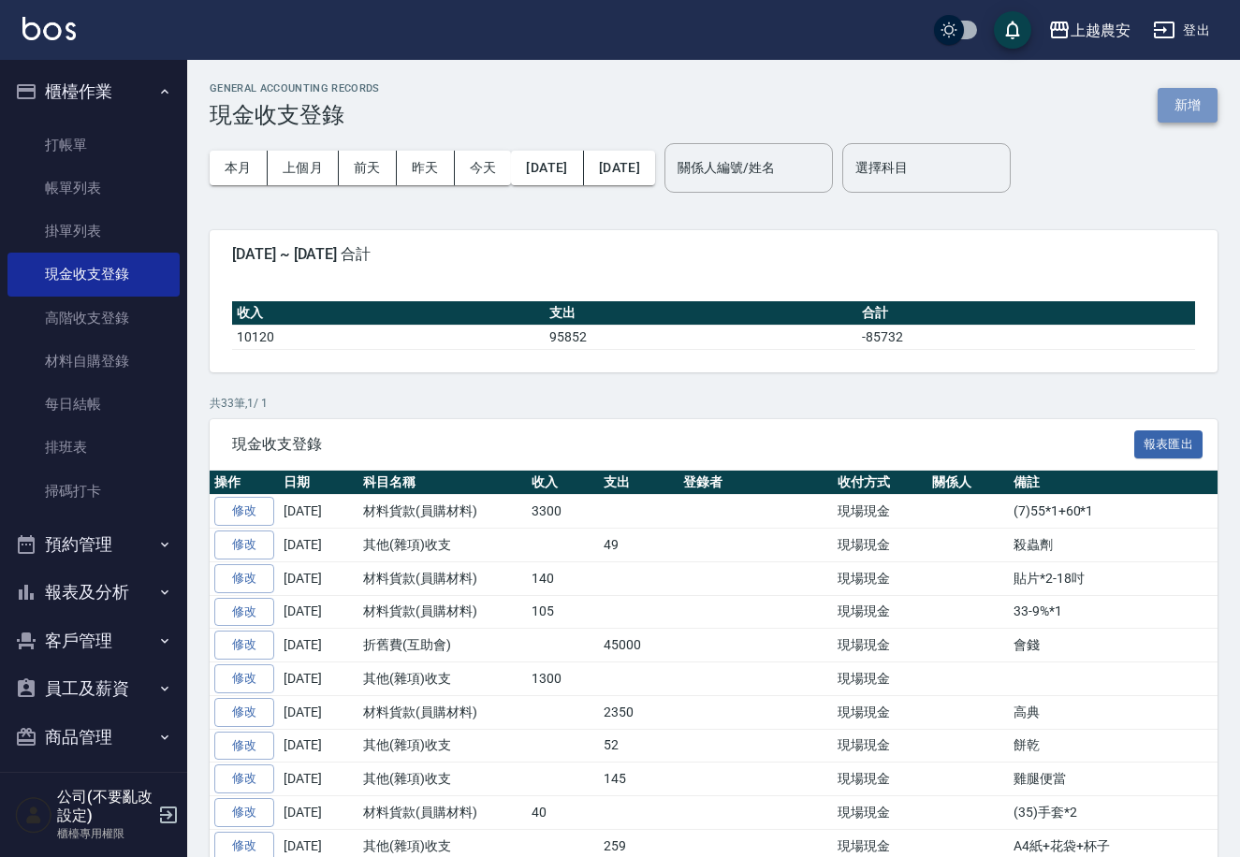
click at [1199, 99] on button "新增" at bounding box center [1187, 105] width 60 height 35
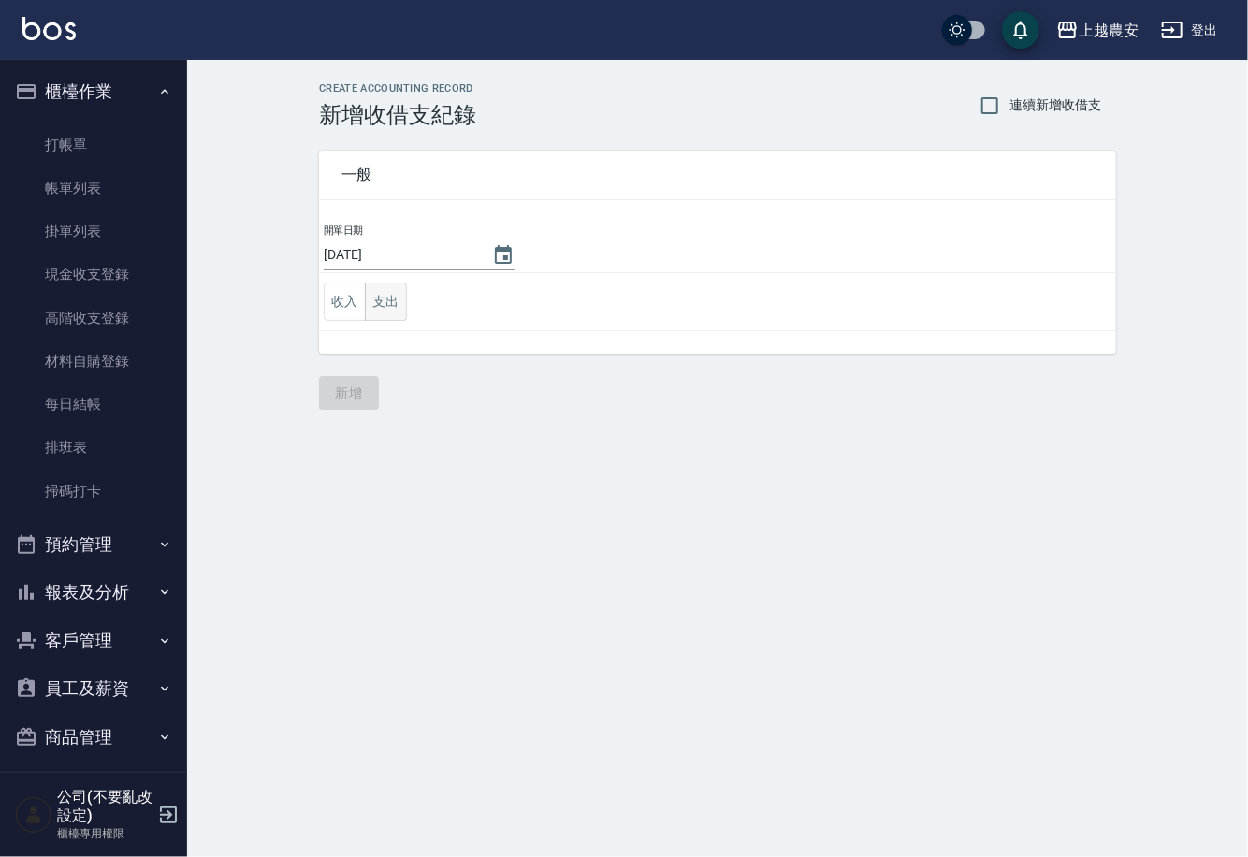
click at [370, 293] on button "支出" at bounding box center [386, 302] width 42 height 38
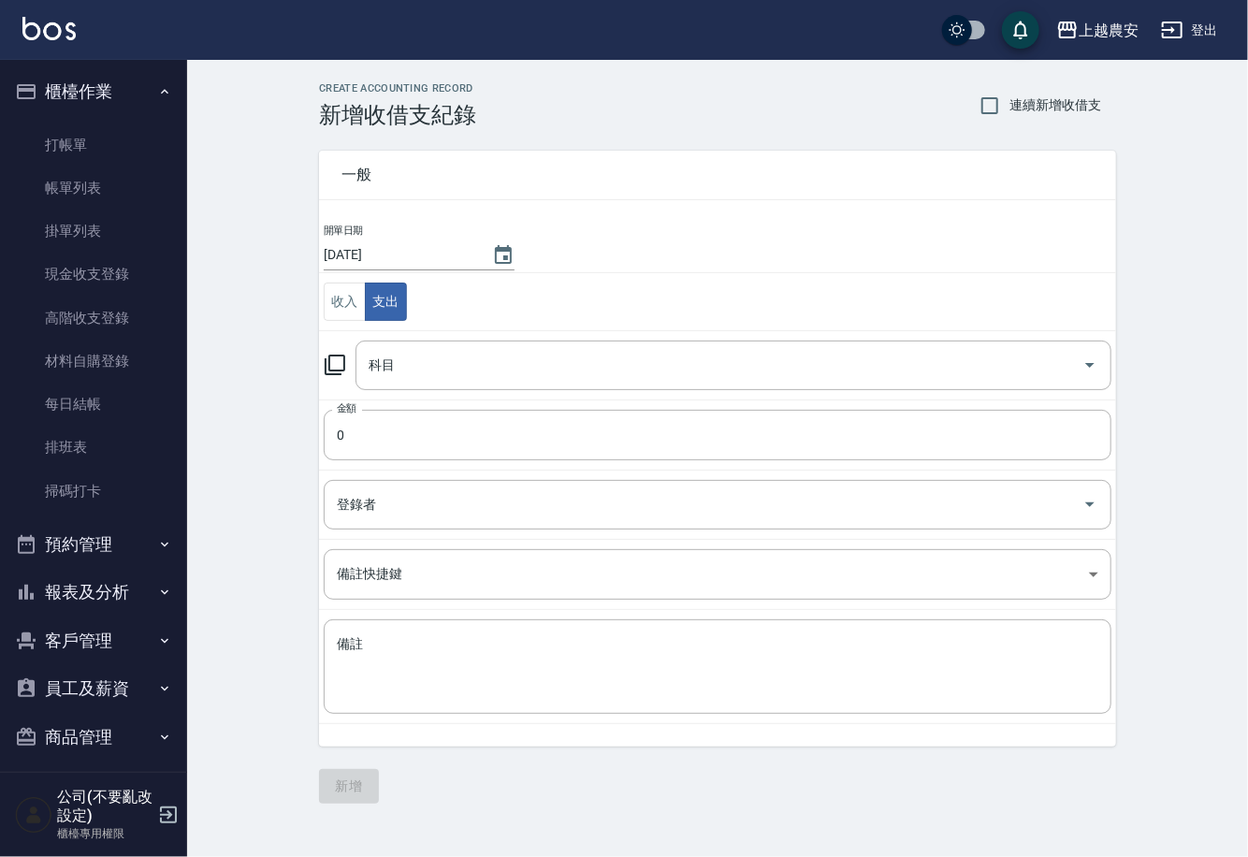
click at [333, 372] on icon at bounding box center [335, 365] width 22 height 22
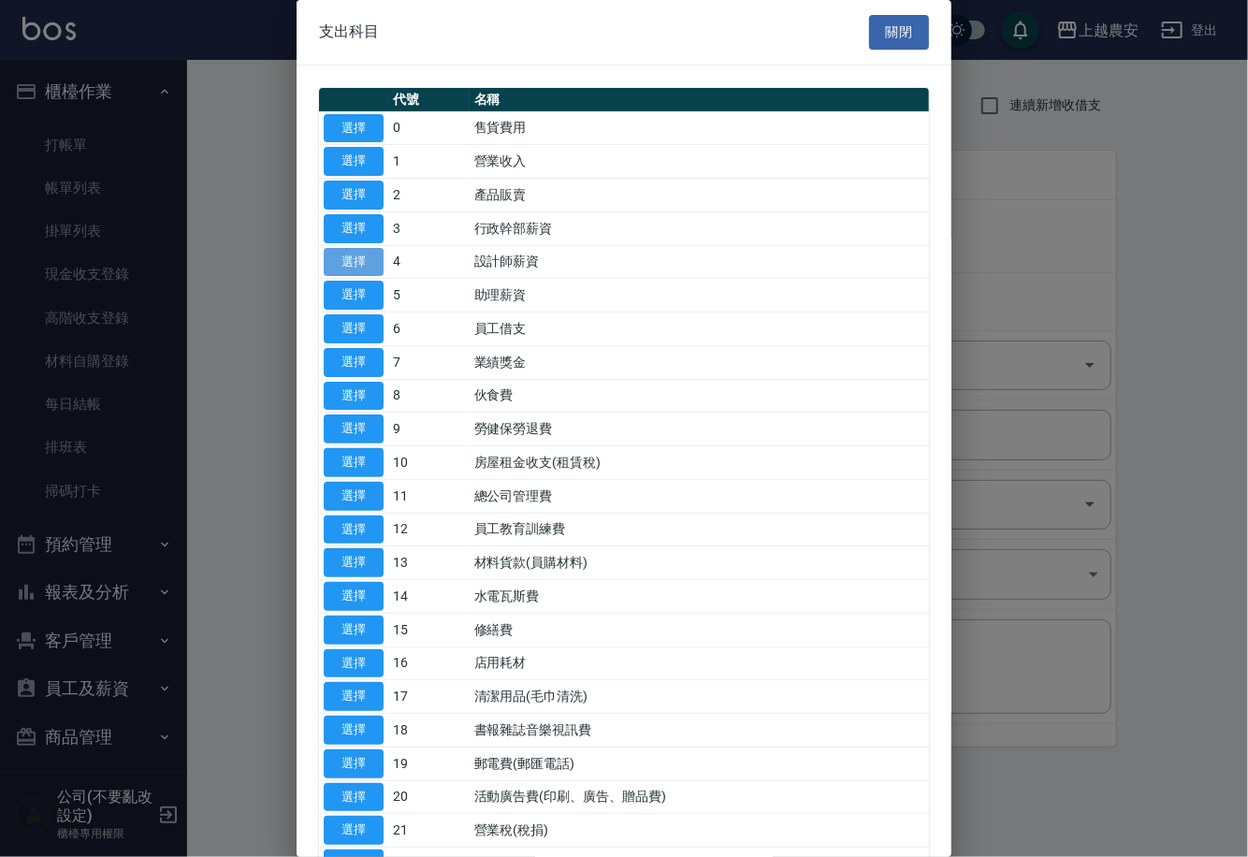
click at [354, 265] on button "選擇" at bounding box center [354, 262] width 60 height 29
type input "4 設計師薪資"
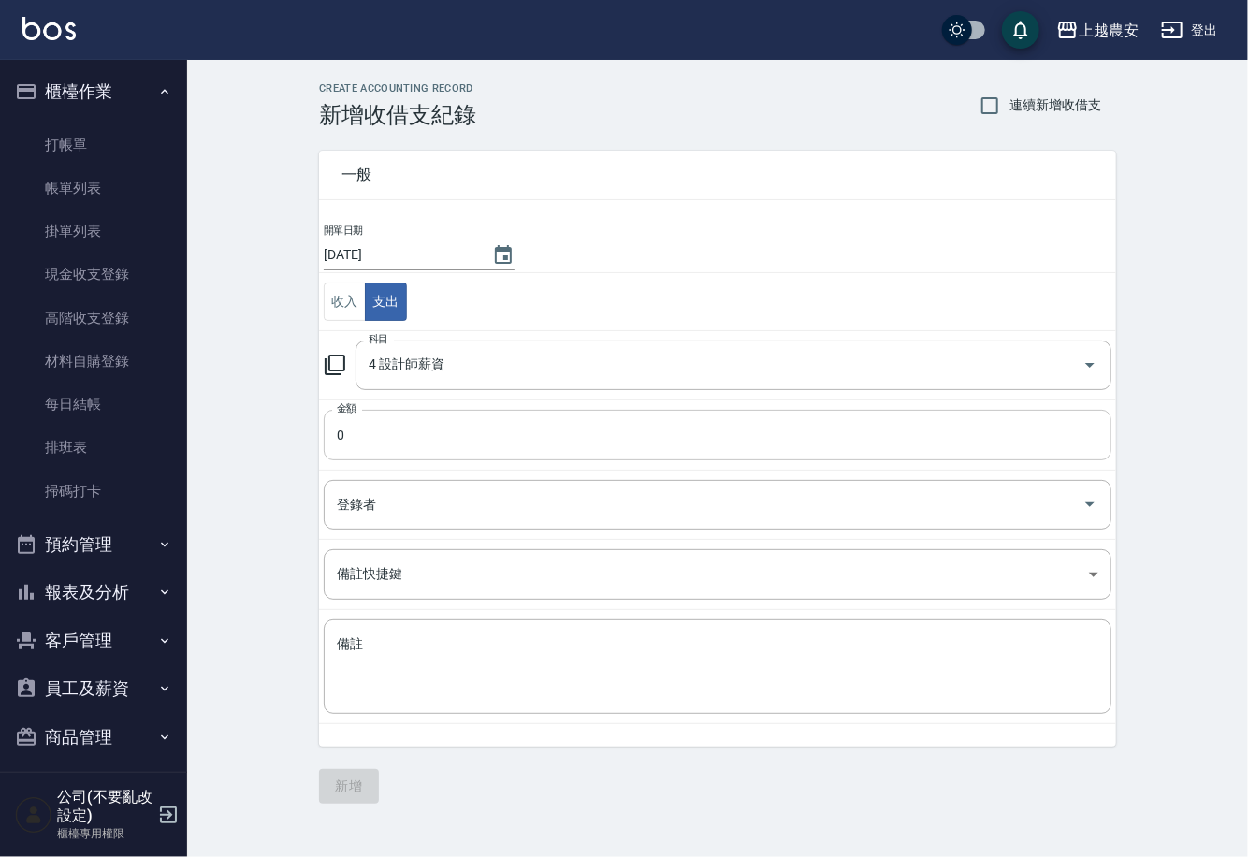
click at [348, 432] on input "0" at bounding box center [718, 435] width 788 height 51
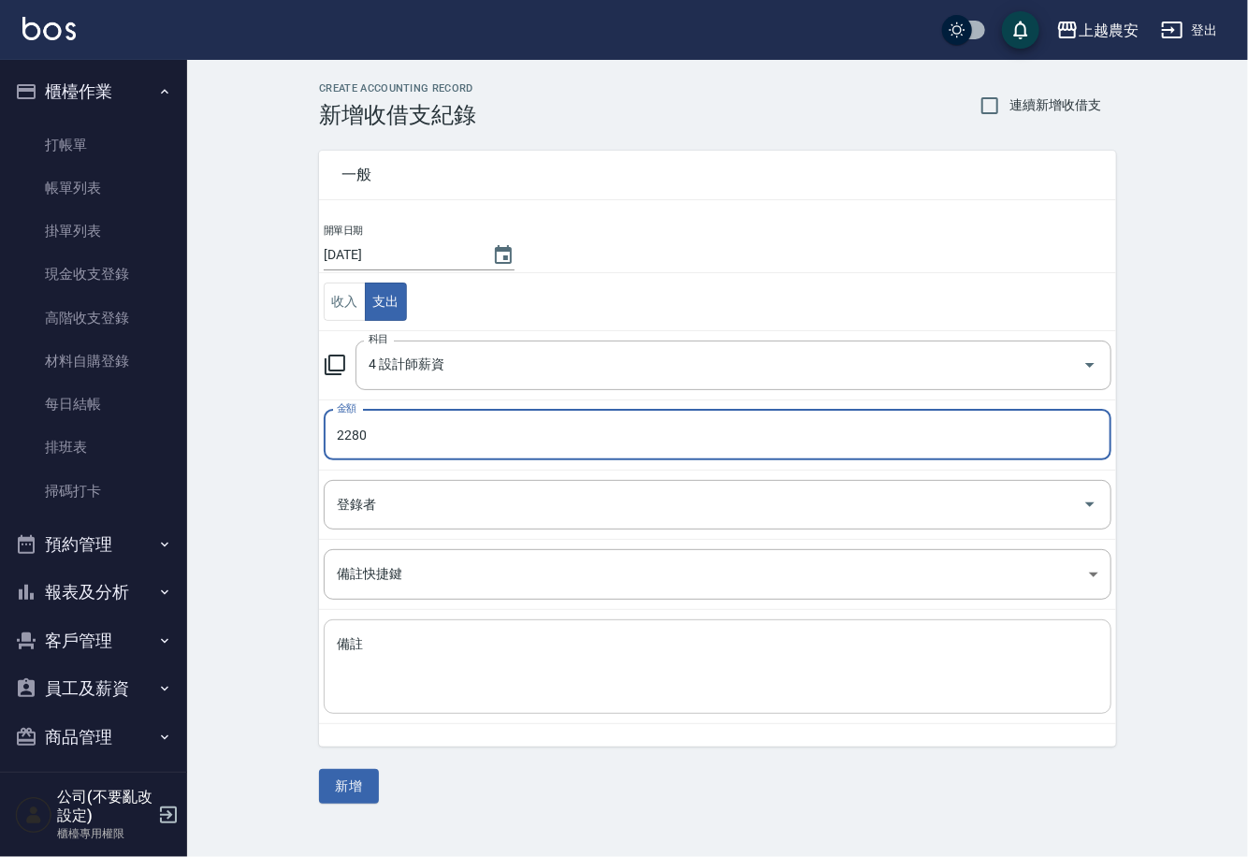
type input "2280"
click at [414, 676] on textarea "備註" at bounding box center [718, 667] width 762 height 64
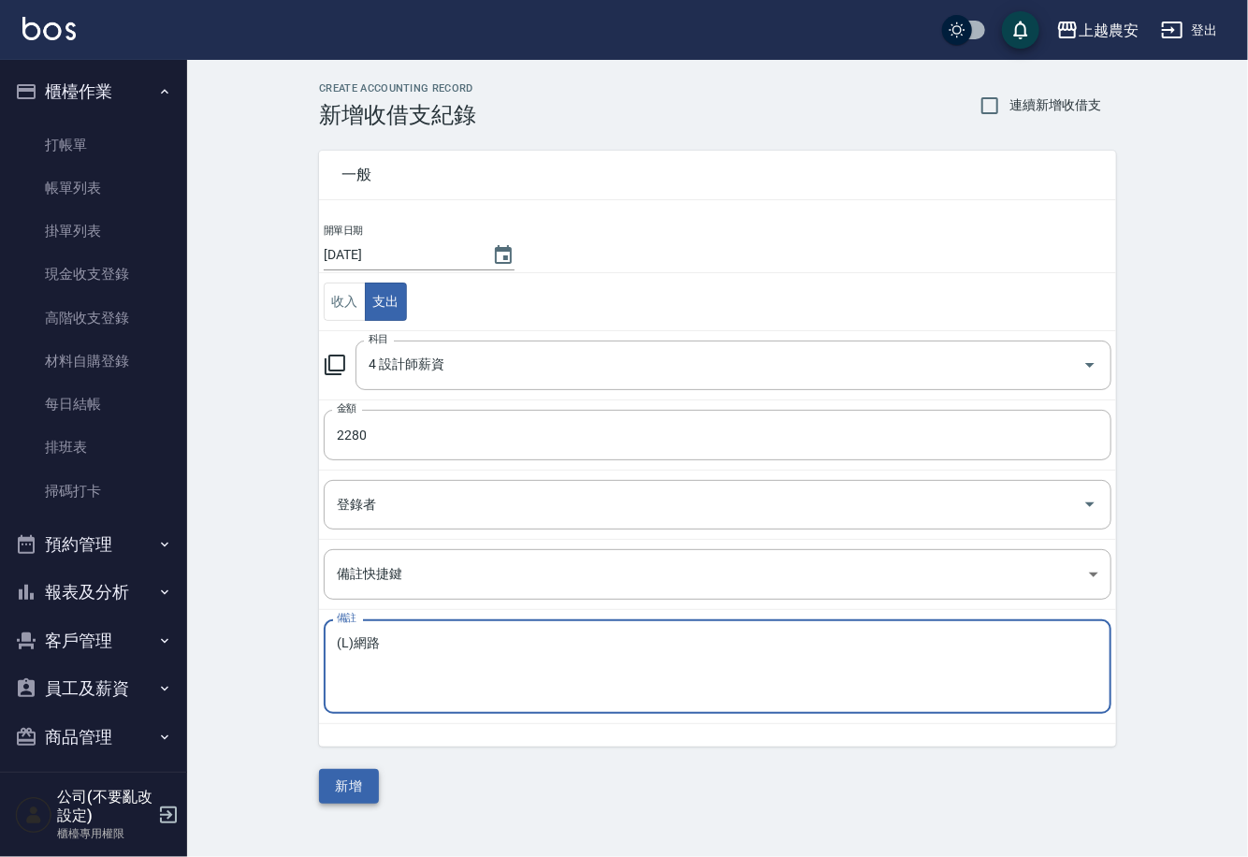
type textarea "(L)網路"
click at [359, 770] on button "新增" at bounding box center [349, 786] width 60 height 35
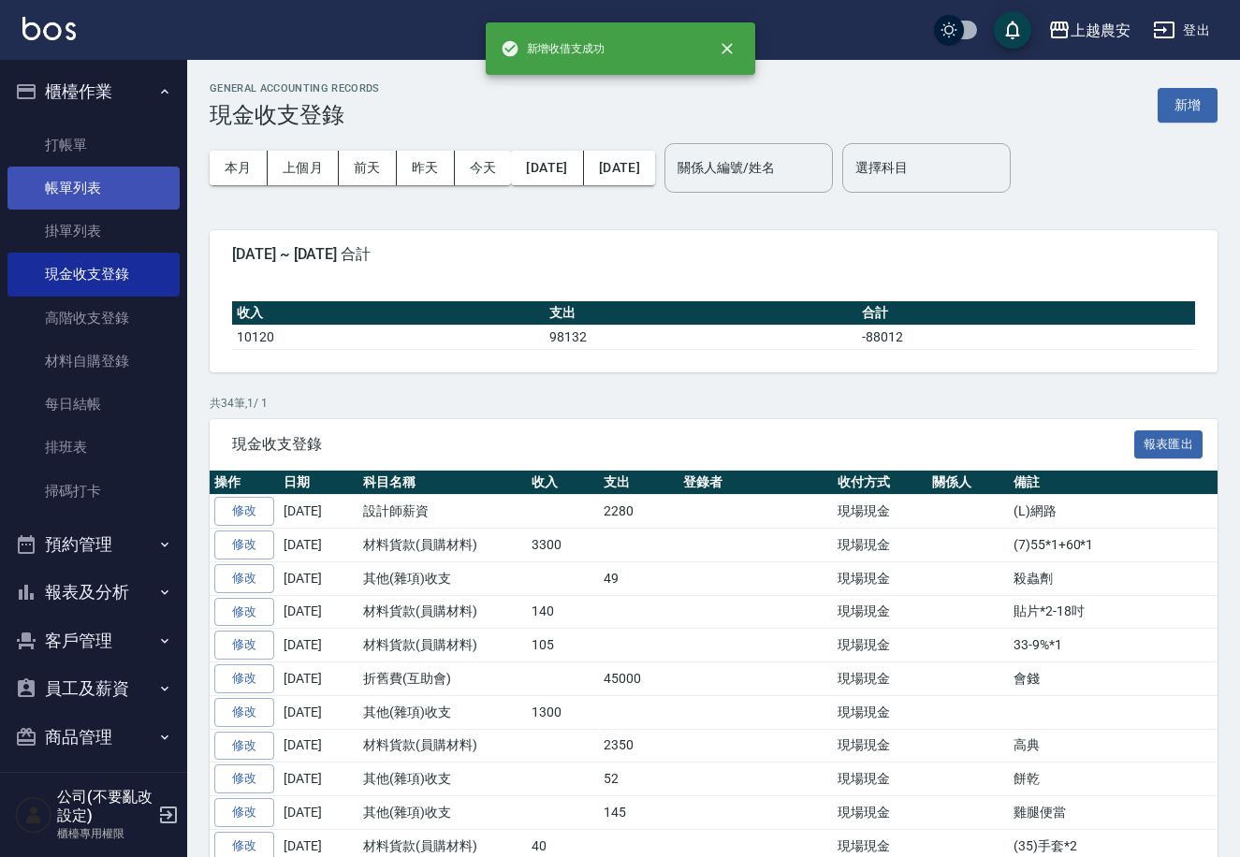
click at [51, 182] on link "帳單列表" at bounding box center [93, 188] width 172 height 43
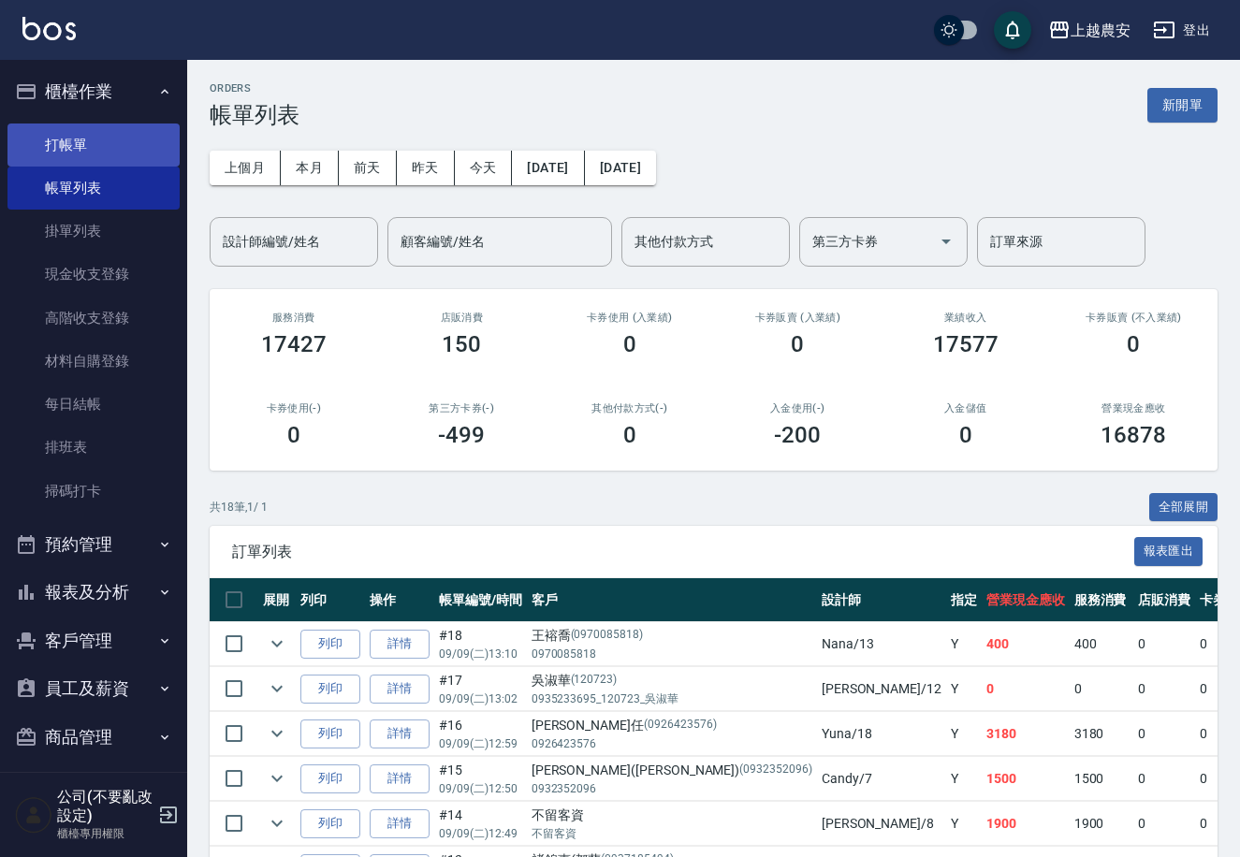
click at [95, 141] on link "打帳單" at bounding box center [93, 145] width 172 height 43
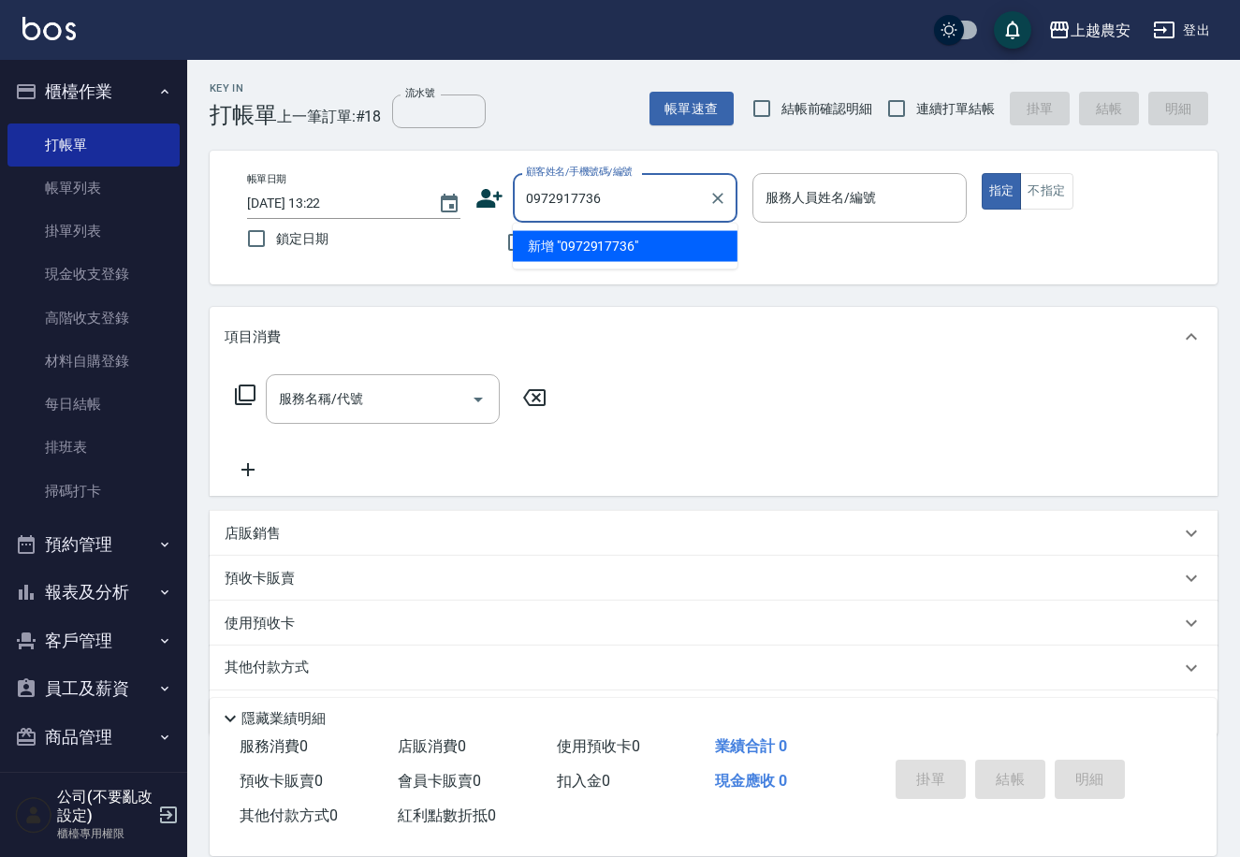
click at [617, 247] on li "新增 "0972917736"" at bounding box center [625, 246] width 225 height 31
type input "0972917736"
click at [617, 247] on div "不留客資" at bounding box center [606, 242] width 262 height 39
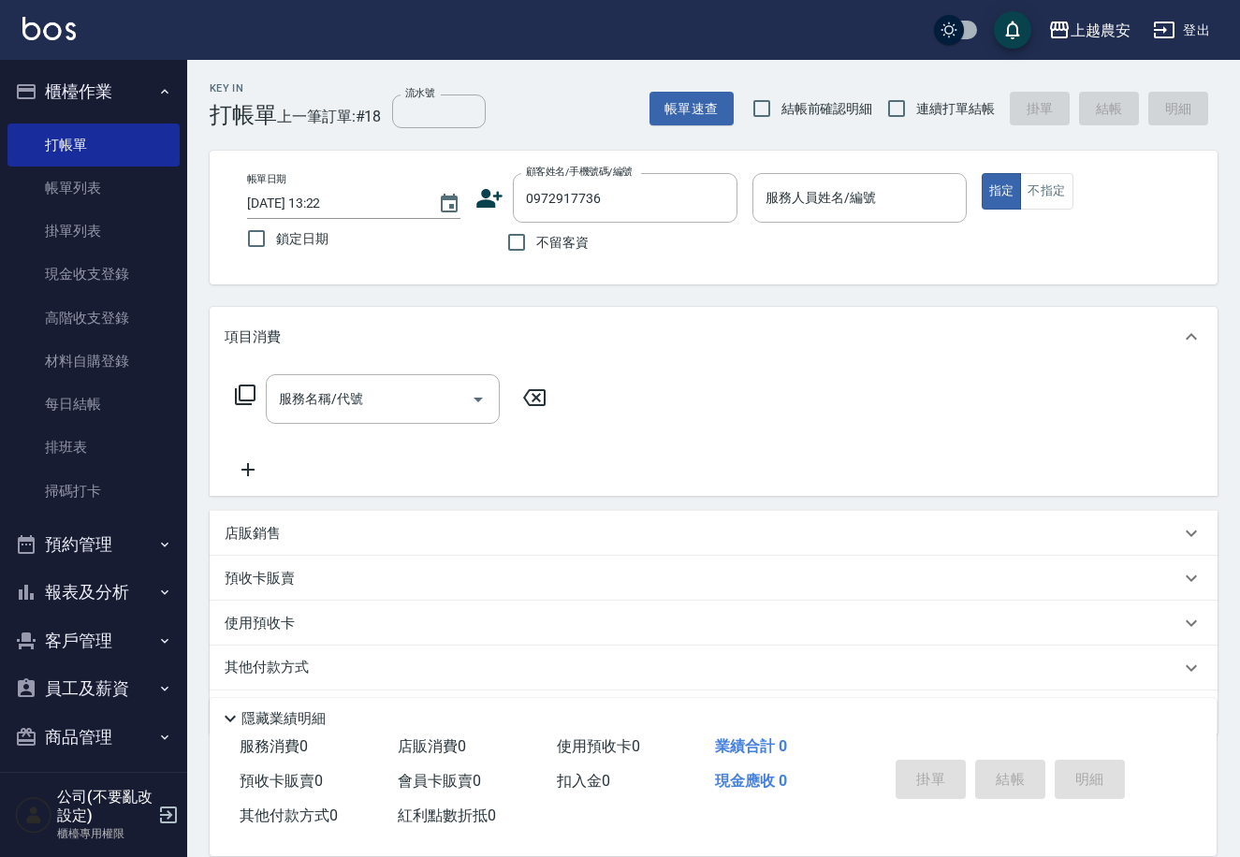
click at [486, 194] on icon at bounding box center [490, 198] width 26 height 19
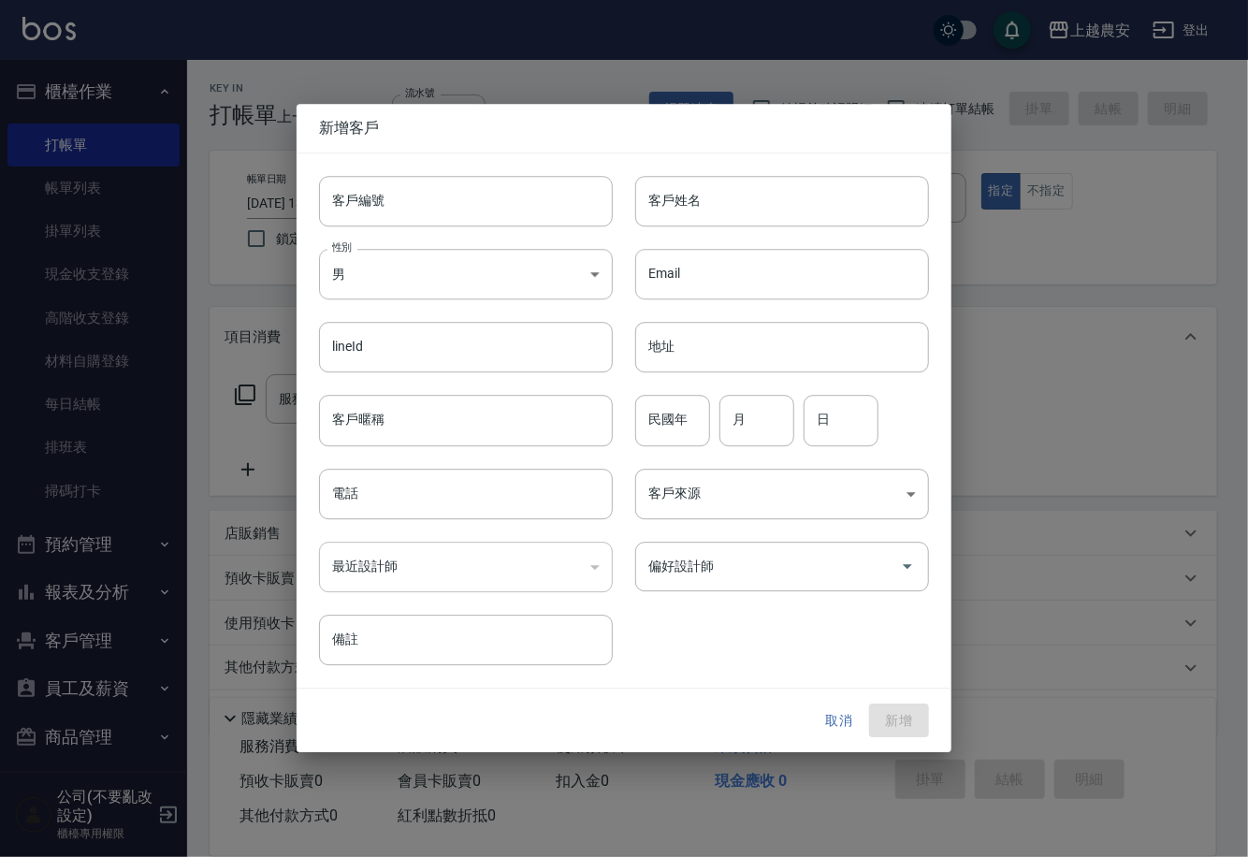
type input "0972917736"
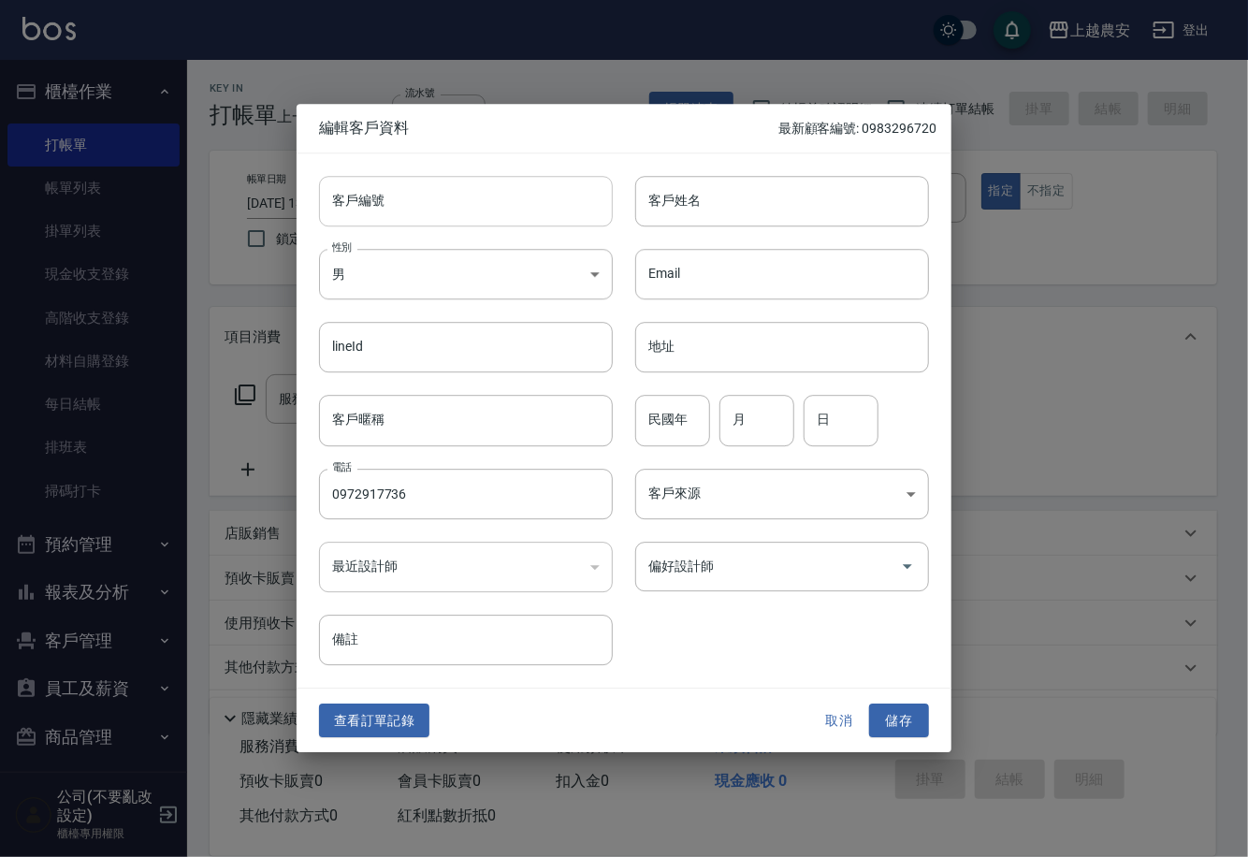
click at [523, 212] on input "客戶編號" at bounding box center [466, 201] width 294 height 51
type input "0972917736"
click at [354, 281] on body "上越農安 登出 櫃檯作業 打帳單 帳單列表 掛單列表 現金收支登錄 高階收支登錄 材料自購登錄 每日結帳 排班表 掃碼打卡 預約管理 預約管理 單日預約紀錄 …" at bounding box center [624, 456] width 1248 height 912
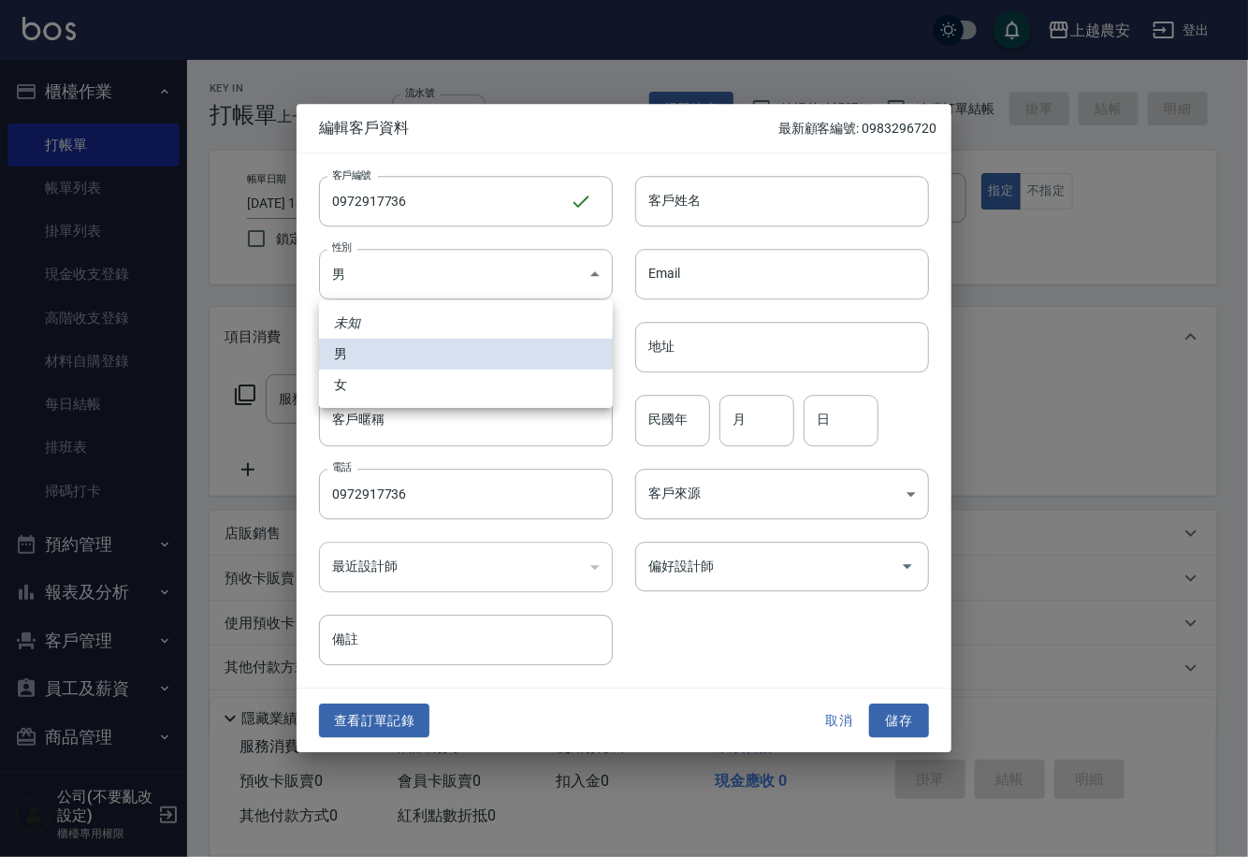
drag, startPoint x: 375, startPoint y: 389, endPoint x: 402, endPoint y: 365, distance: 36.4
click at [375, 388] on li "女" at bounding box center [466, 385] width 294 height 31
type input "[DEMOGRAPHIC_DATA]"
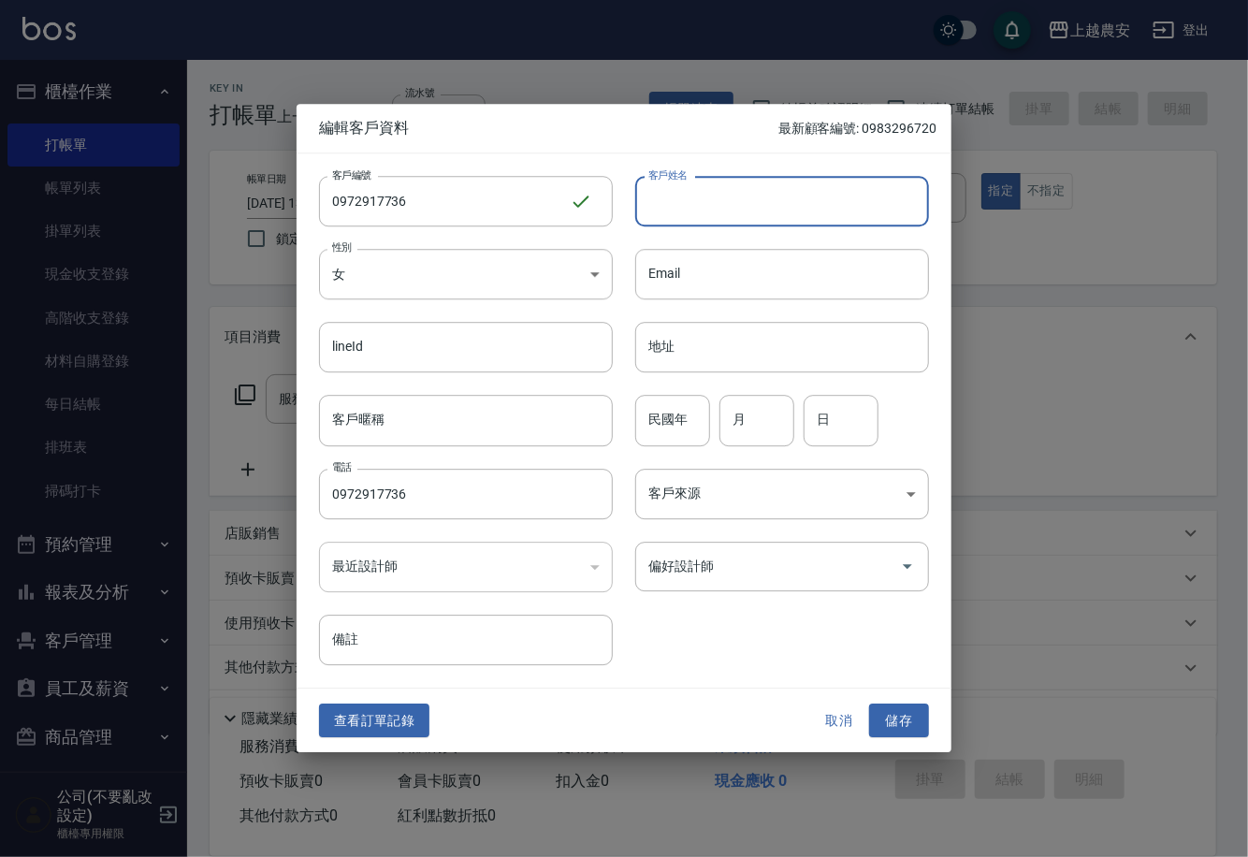
click at [699, 211] on input "客戶姓名" at bounding box center [782, 201] width 294 height 51
type input "陳苡如"
click at [736, 571] on input "偏好設計師" at bounding box center [768, 566] width 249 height 33
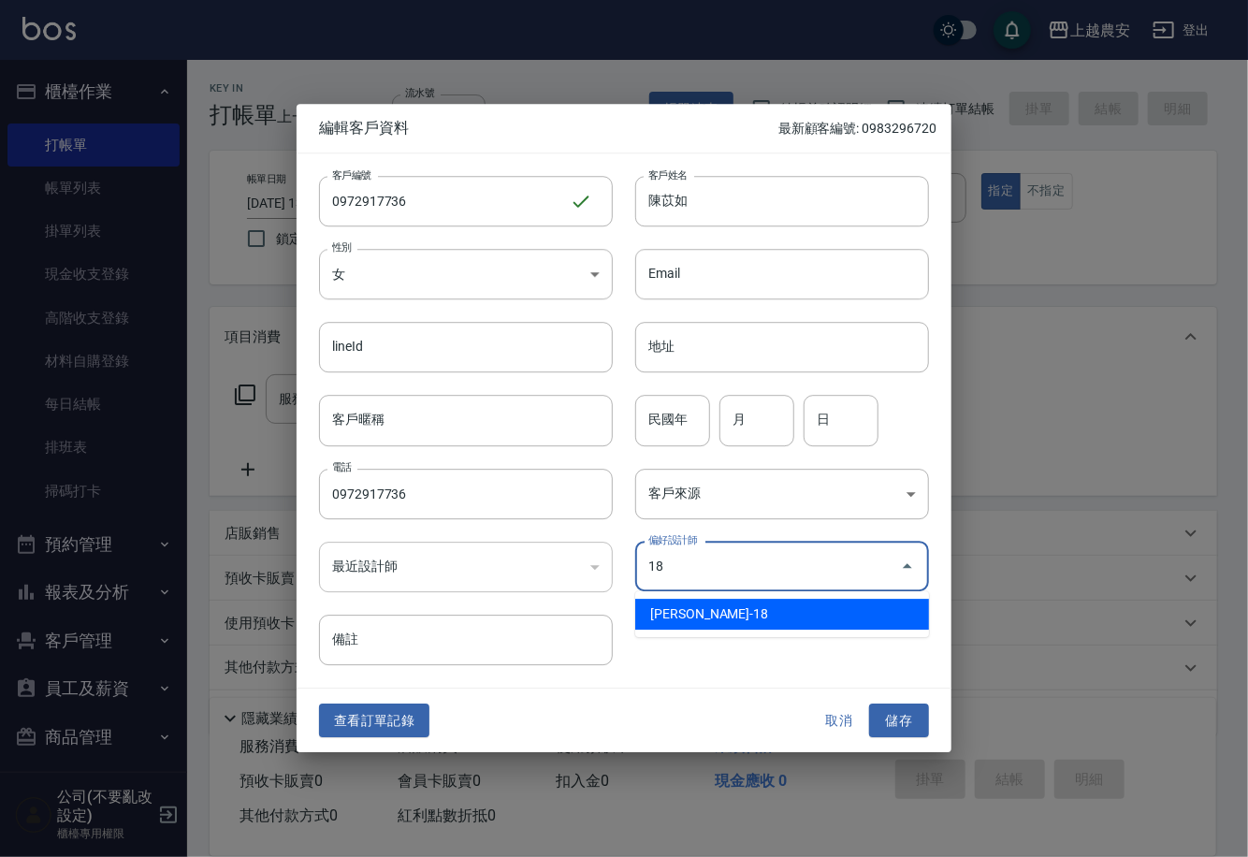
click at [723, 625] on li "[PERSON_NAME]-18" at bounding box center [782, 614] width 294 height 31
type input "陳亭吟"
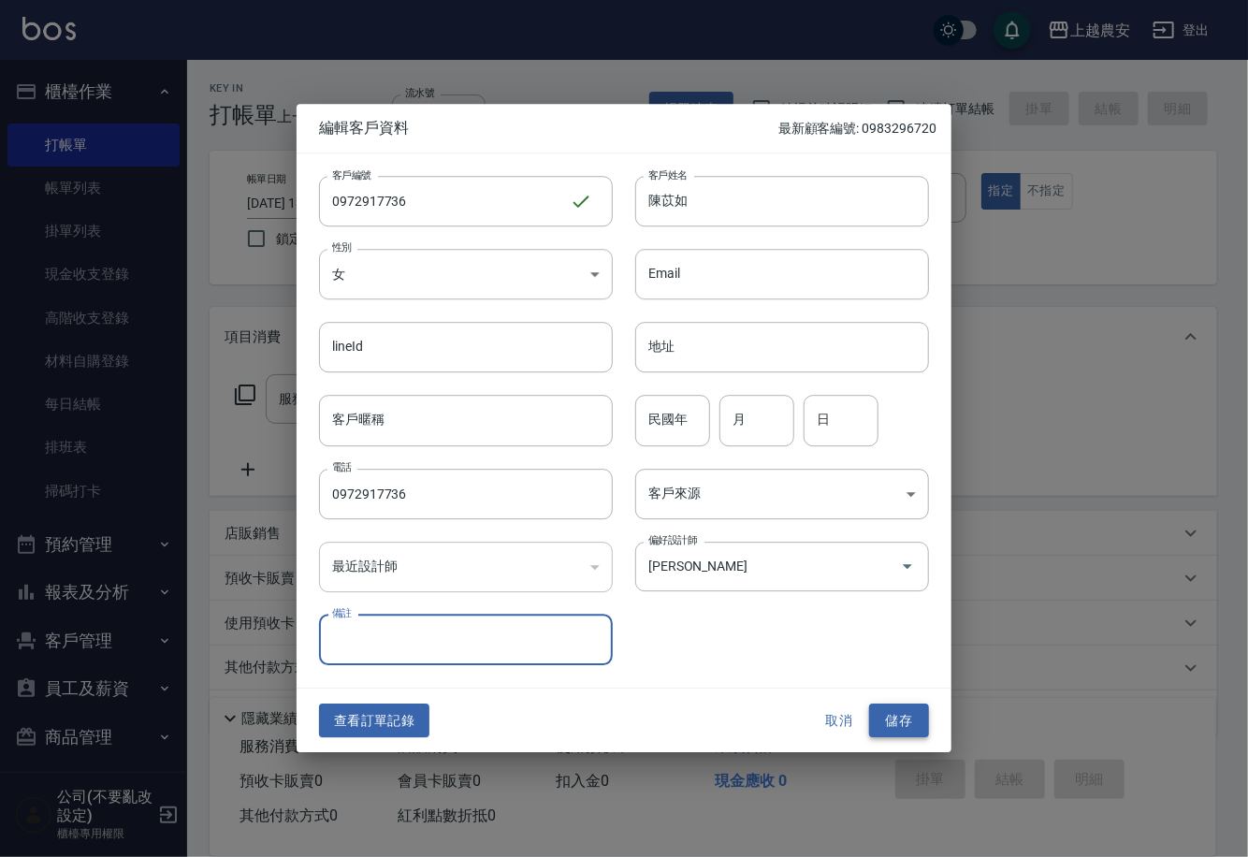
click at [904, 719] on button "儲存" at bounding box center [899, 721] width 60 height 35
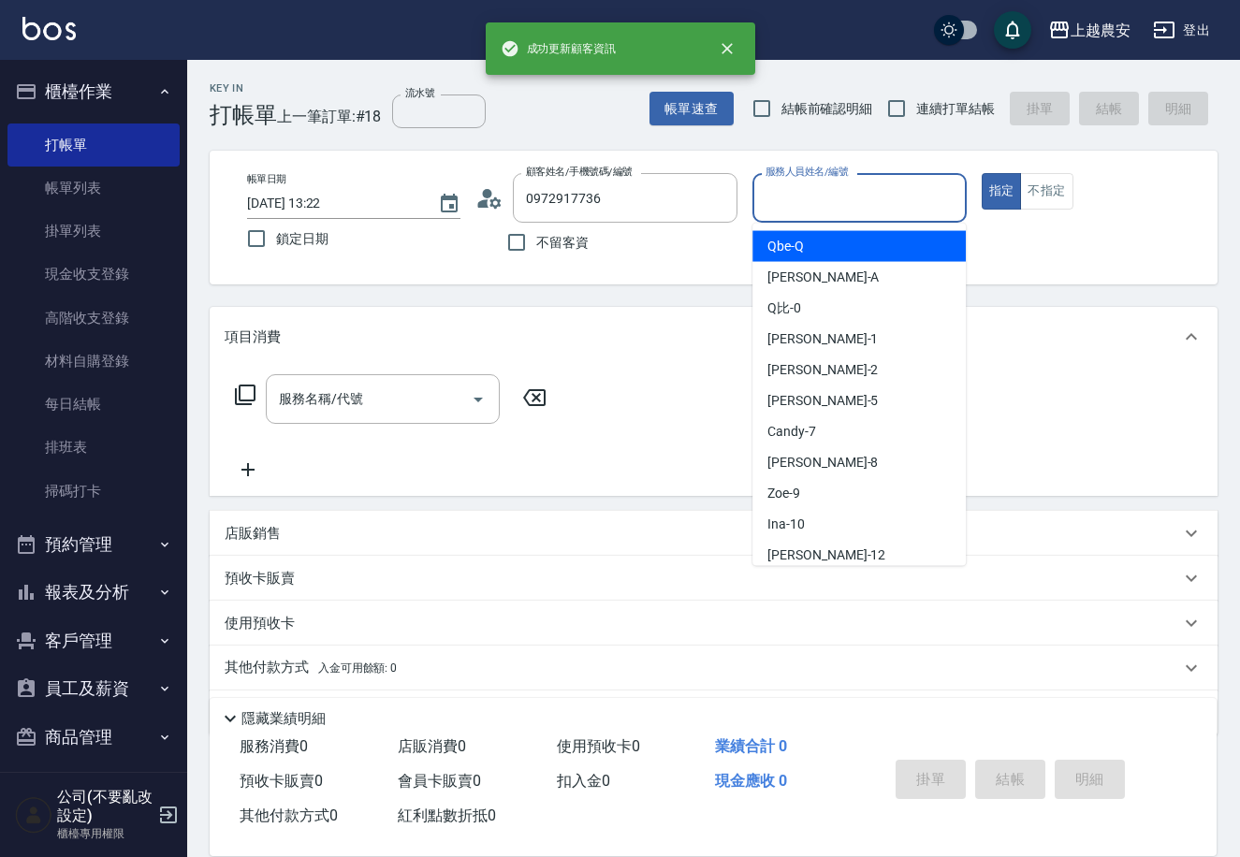
click at [848, 194] on input "服務人員姓名/編號" at bounding box center [859, 198] width 196 height 33
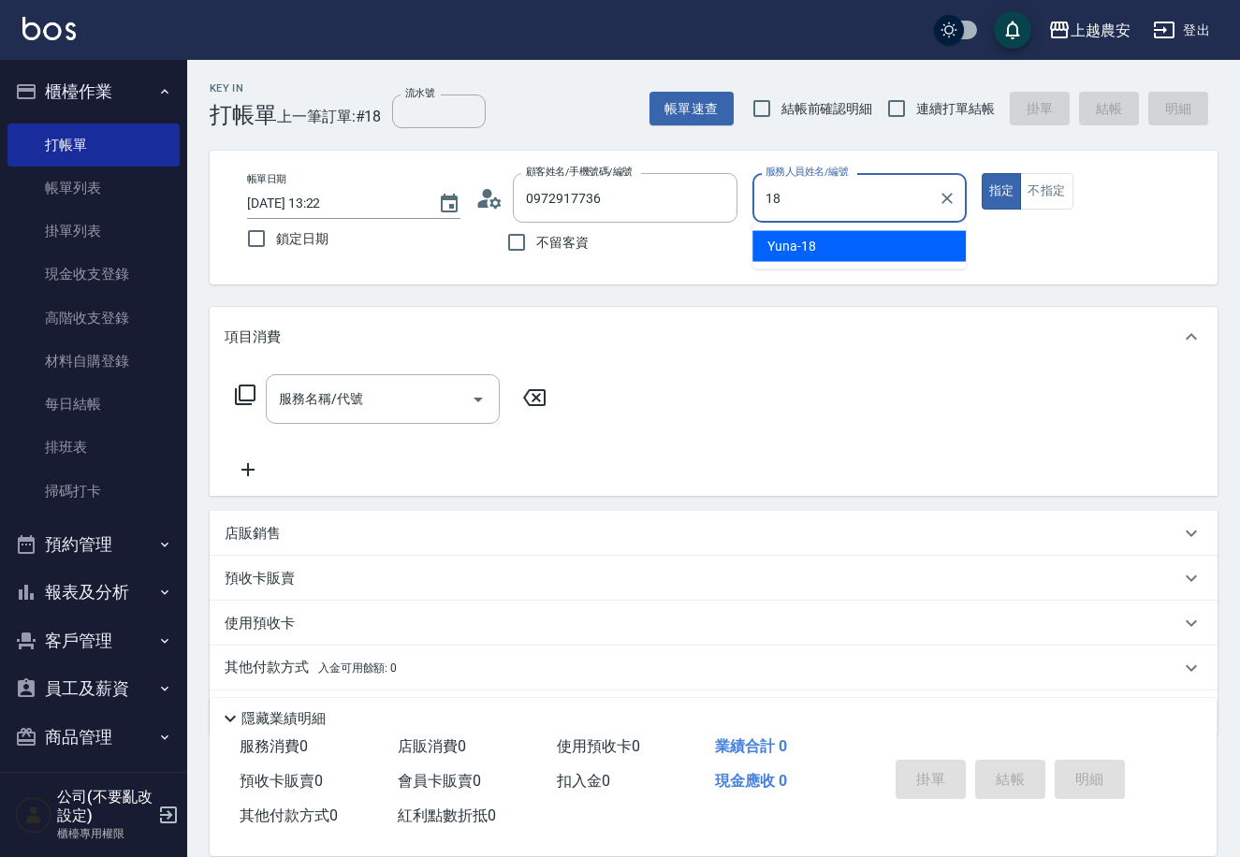
type input "Yuna-18"
type button "true"
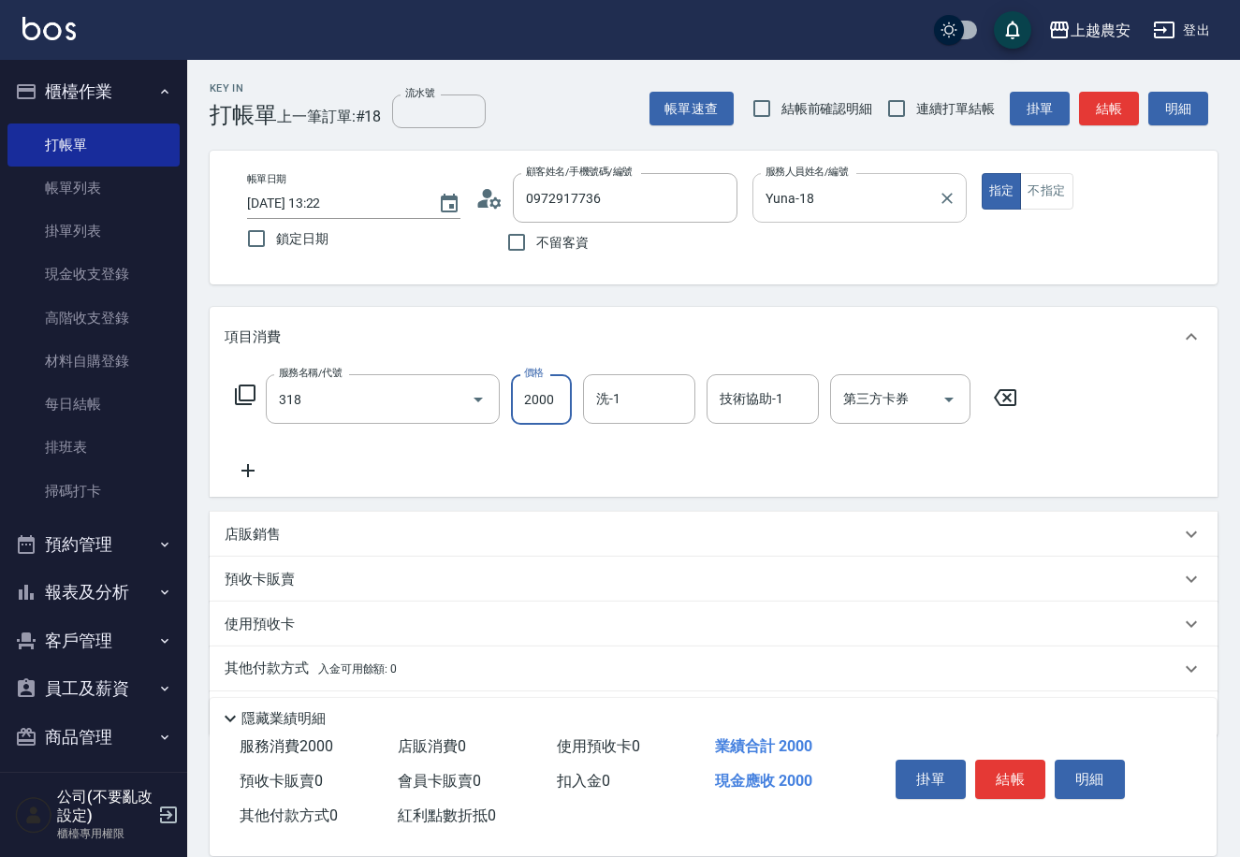
type input "燙髮1500↑(自購)(318)"
type input "酪梨-34"
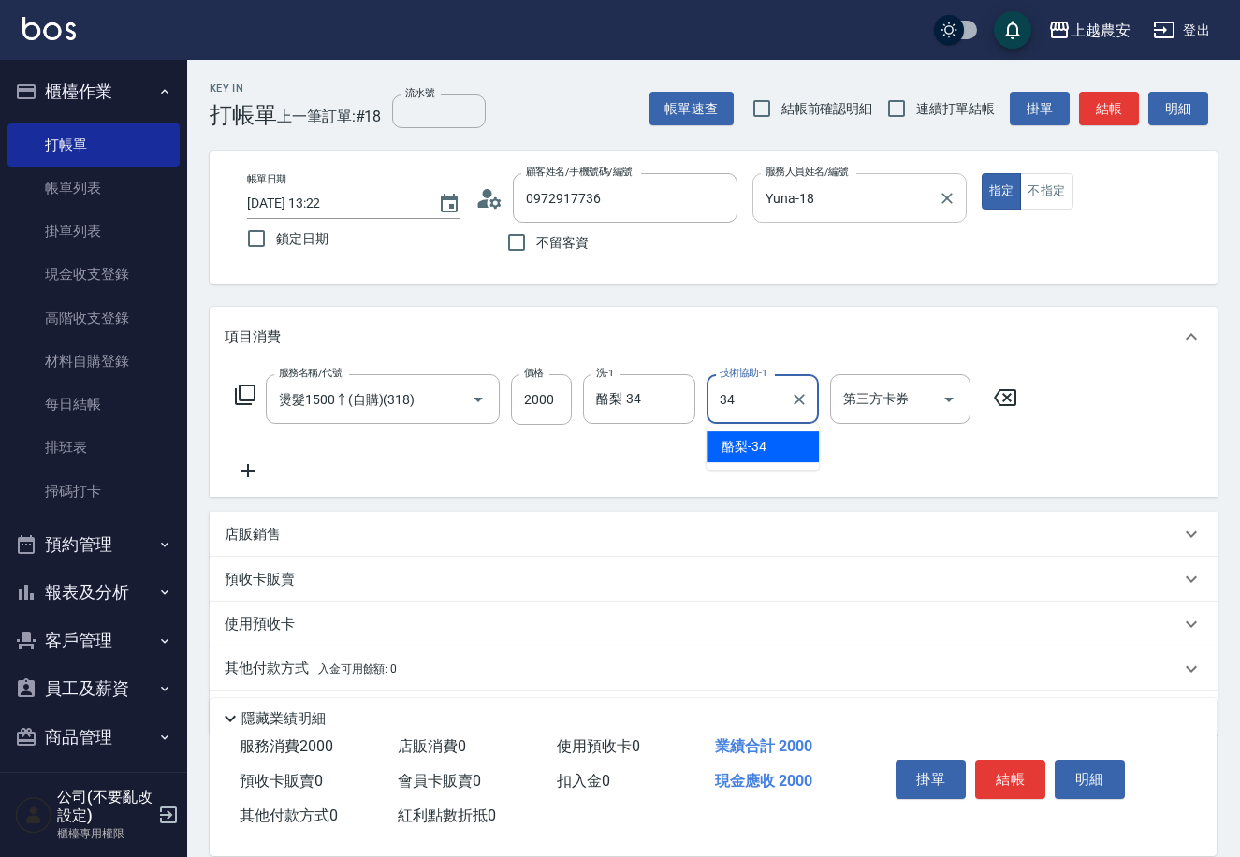
type input "酪梨-34"
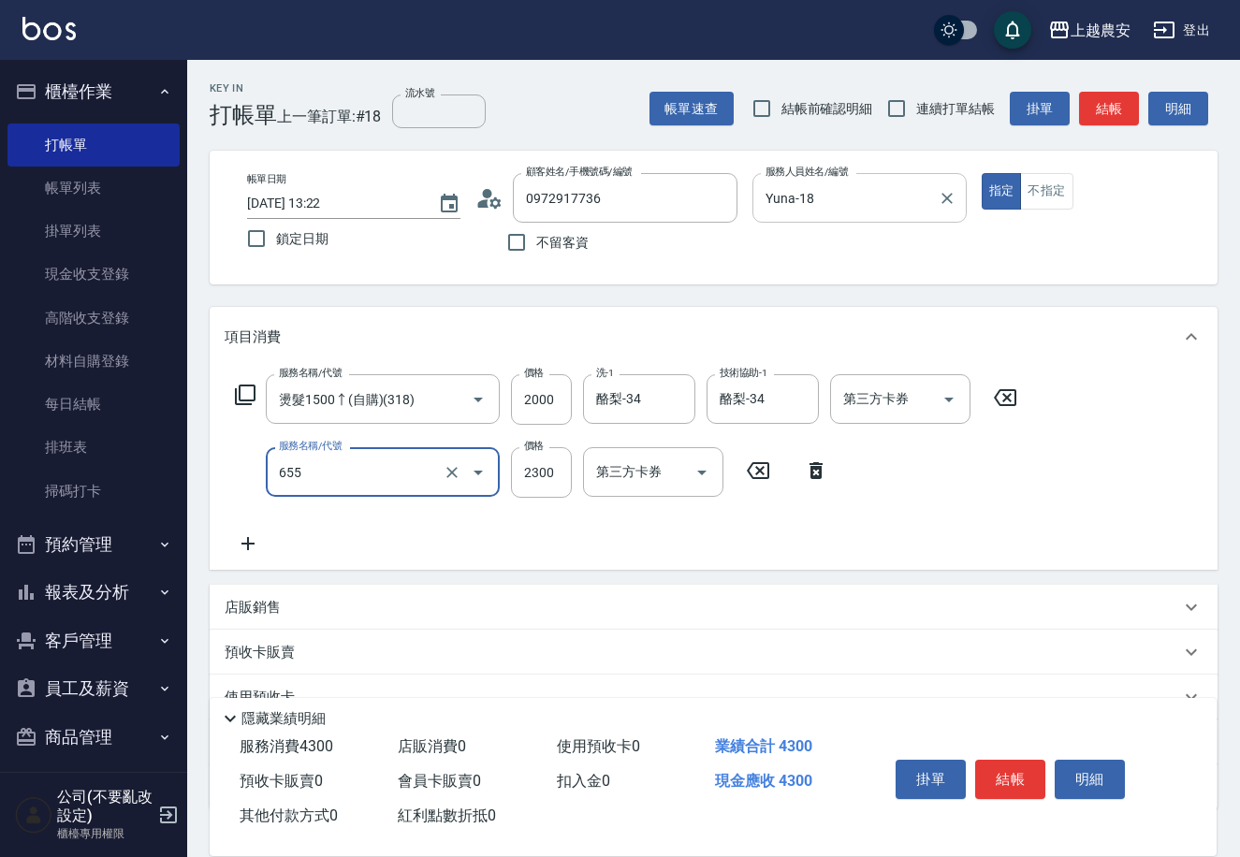
type input "結構2段式(自)(655)"
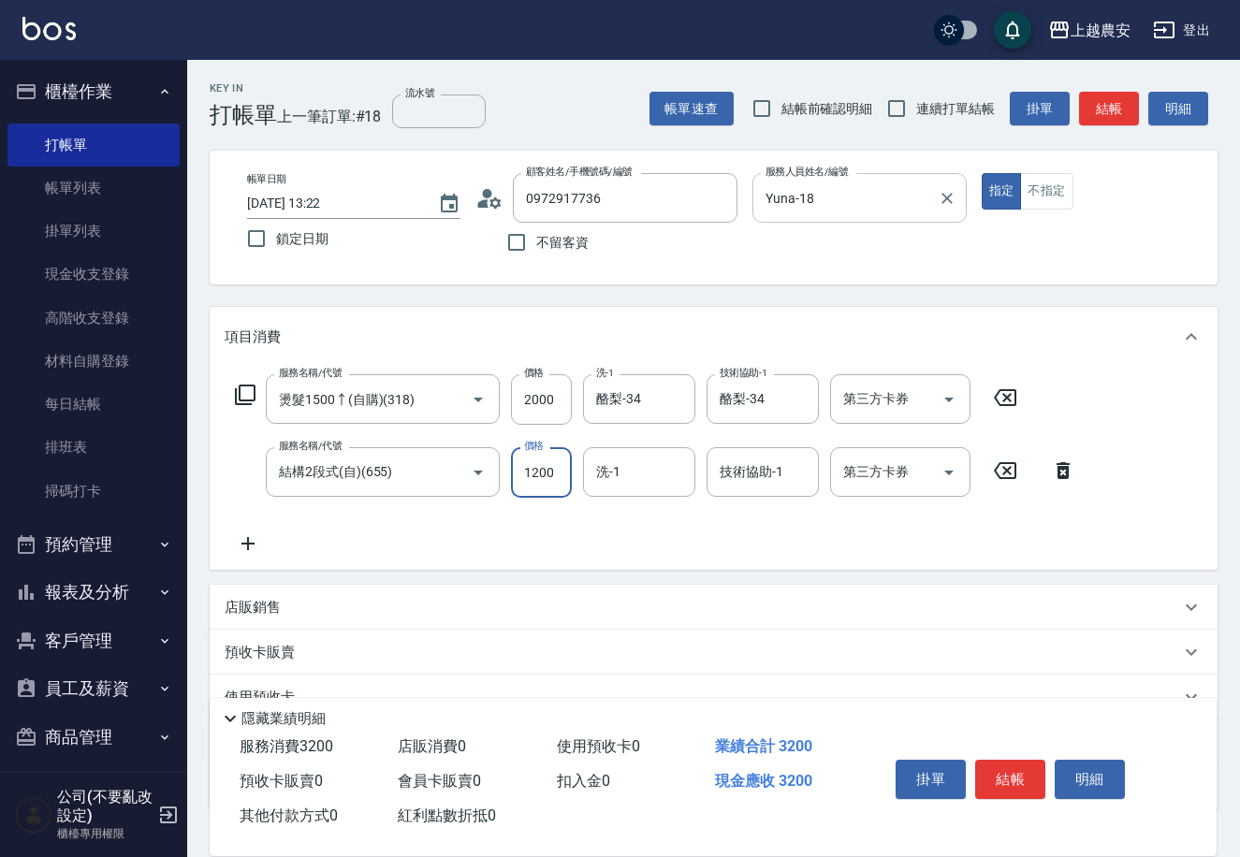
type input "1200"
type input "酪梨-34"
click at [1026, 766] on button "結帳" at bounding box center [1010, 779] width 70 height 39
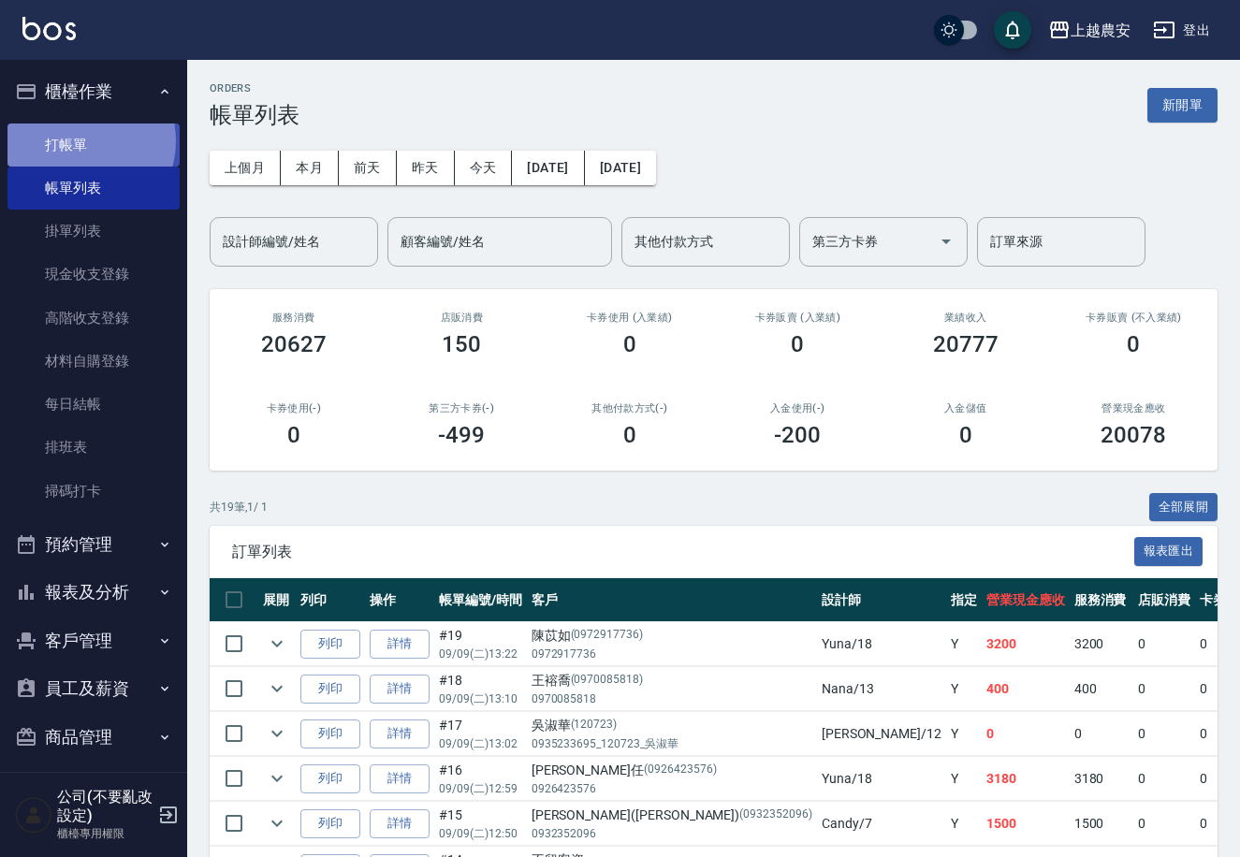
click at [79, 140] on link "打帳單" at bounding box center [93, 145] width 172 height 43
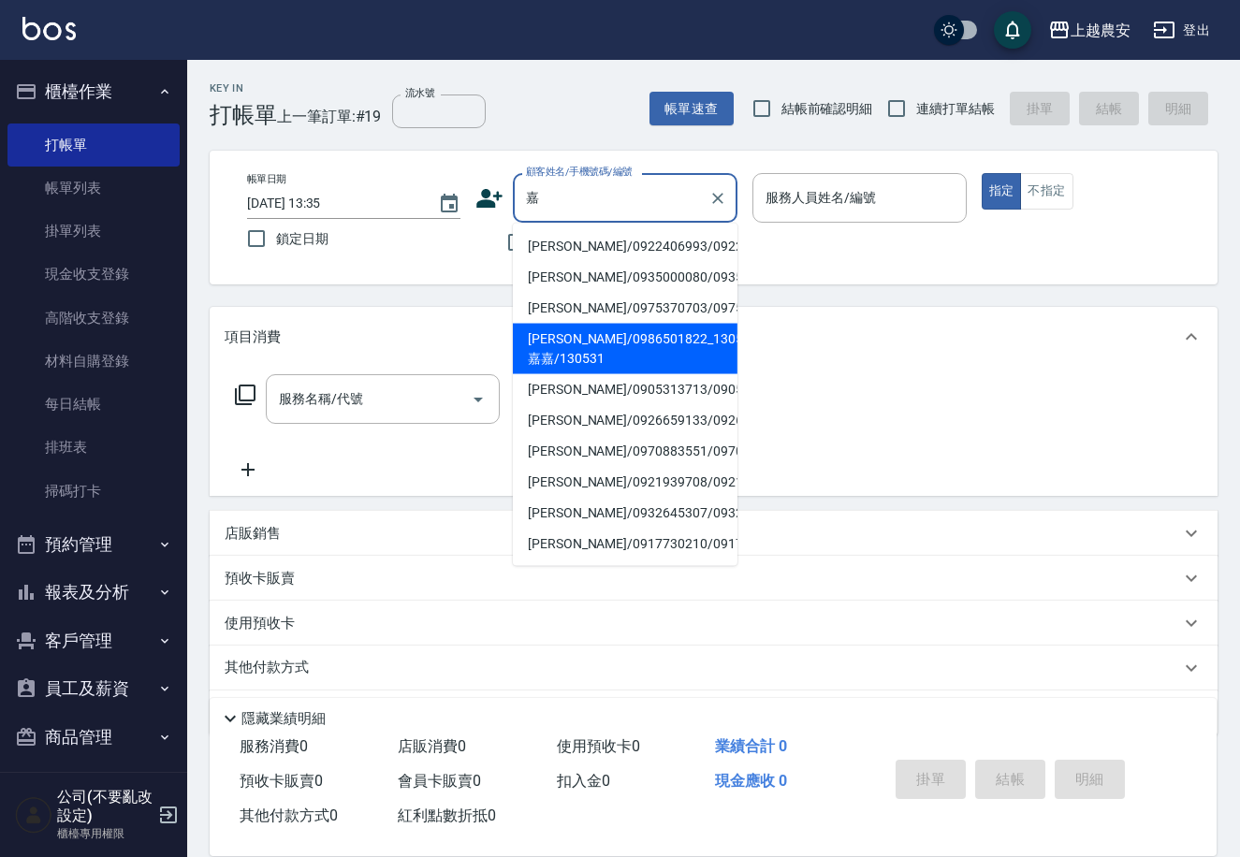
click at [560, 353] on li "[PERSON_NAME]/0986501822_130531_嘉嘉/130531" at bounding box center [625, 349] width 225 height 51
type input "[PERSON_NAME]/0986501822_130531_嘉嘉/130531"
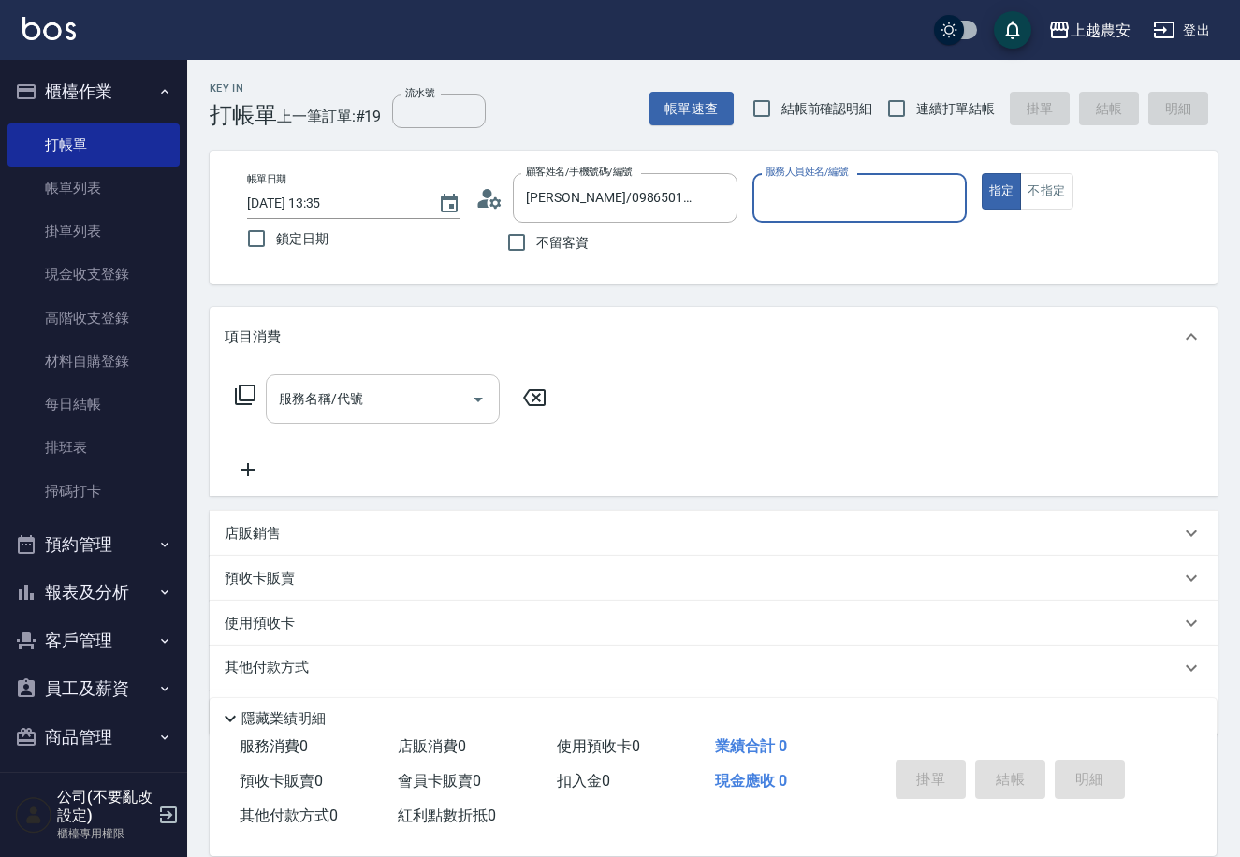
type input "Nana-13"
click at [406, 394] on input "服務名稱/代號" at bounding box center [368, 399] width 189 height 33
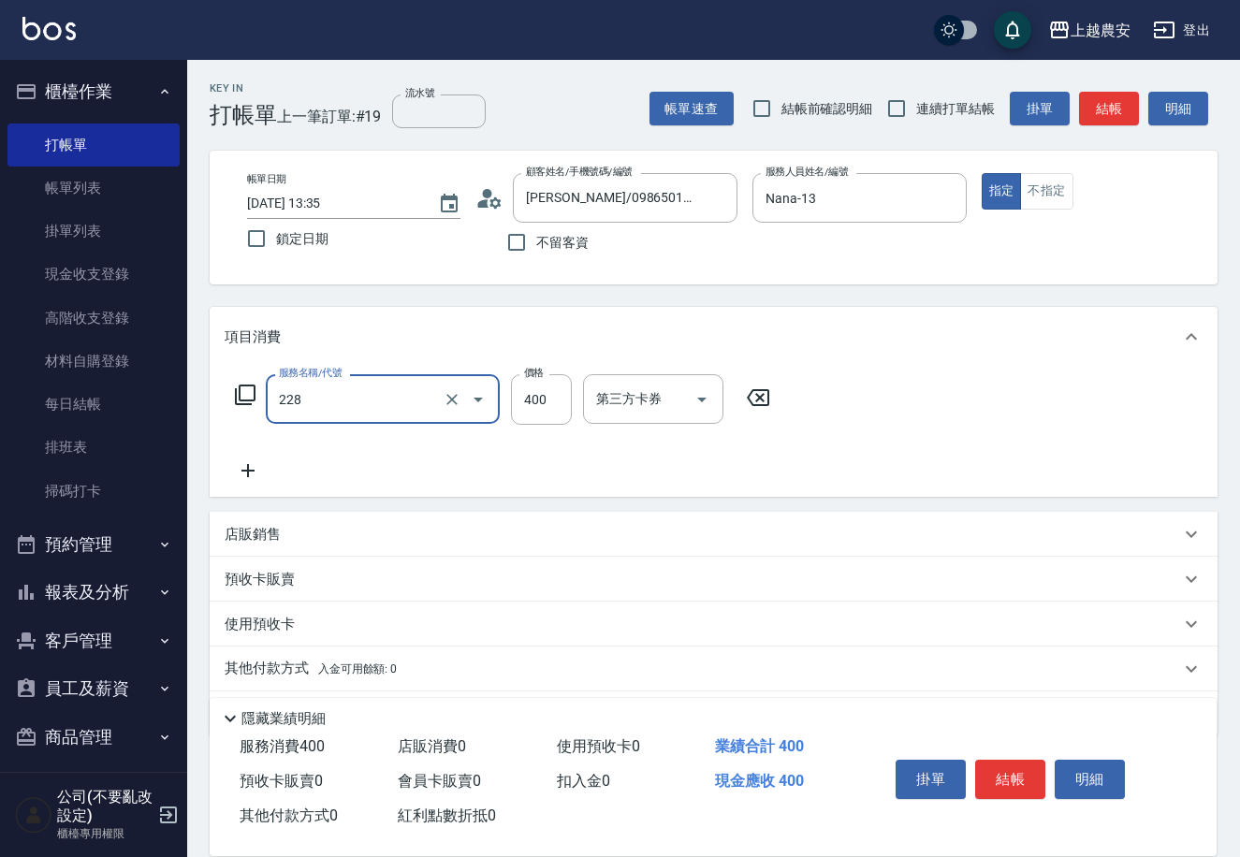
type input "洗髮(228)"
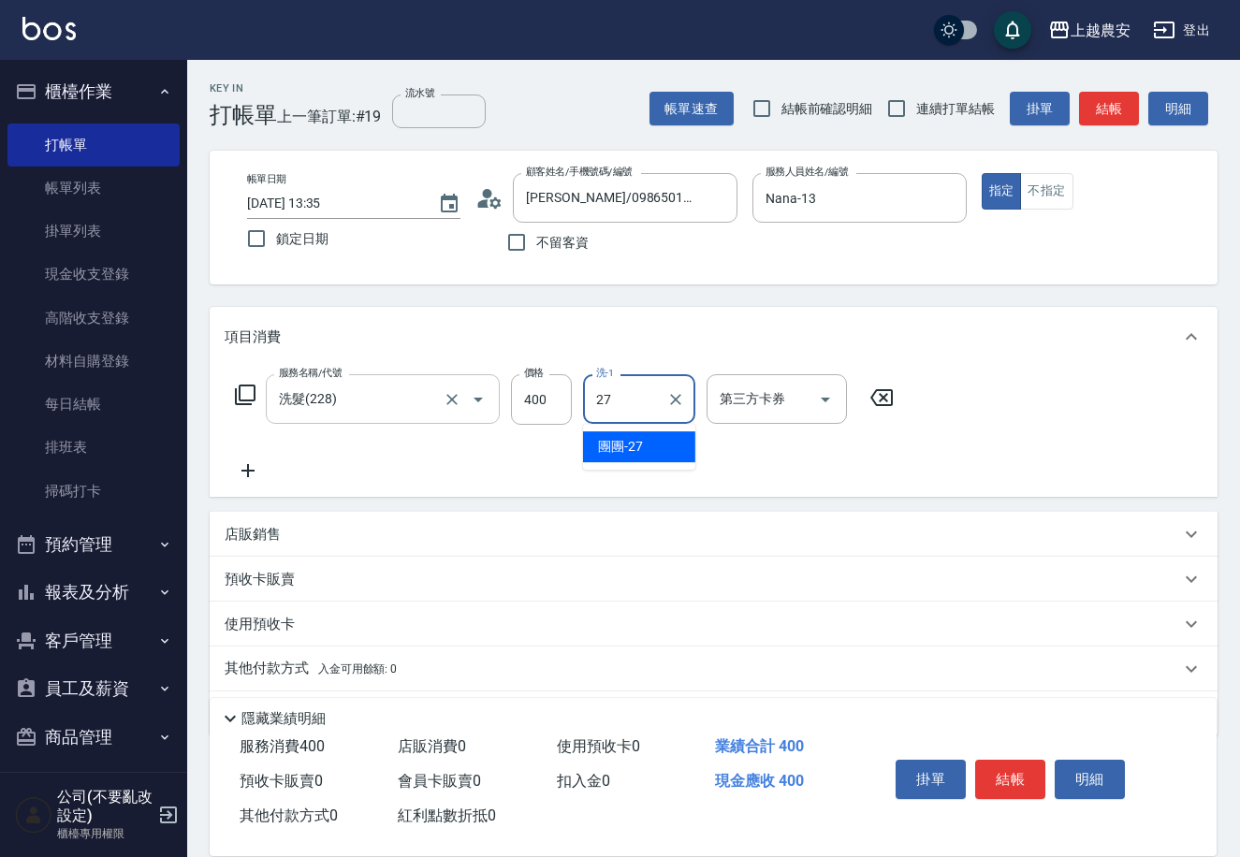
type input "團團-27"
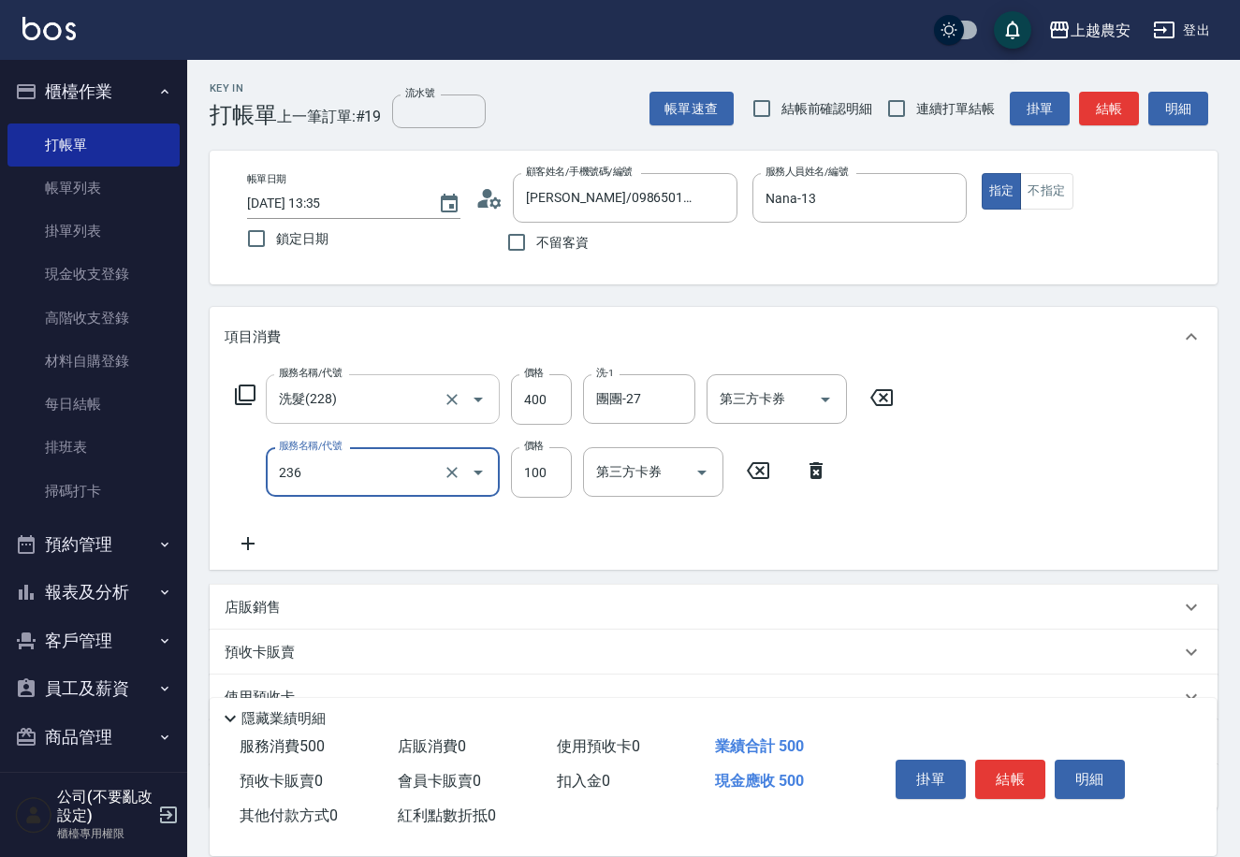
type input "手棒(236)"
click at [1021, 771] on button "結帳" at bounding box center [1010, 779] width 70 height 39
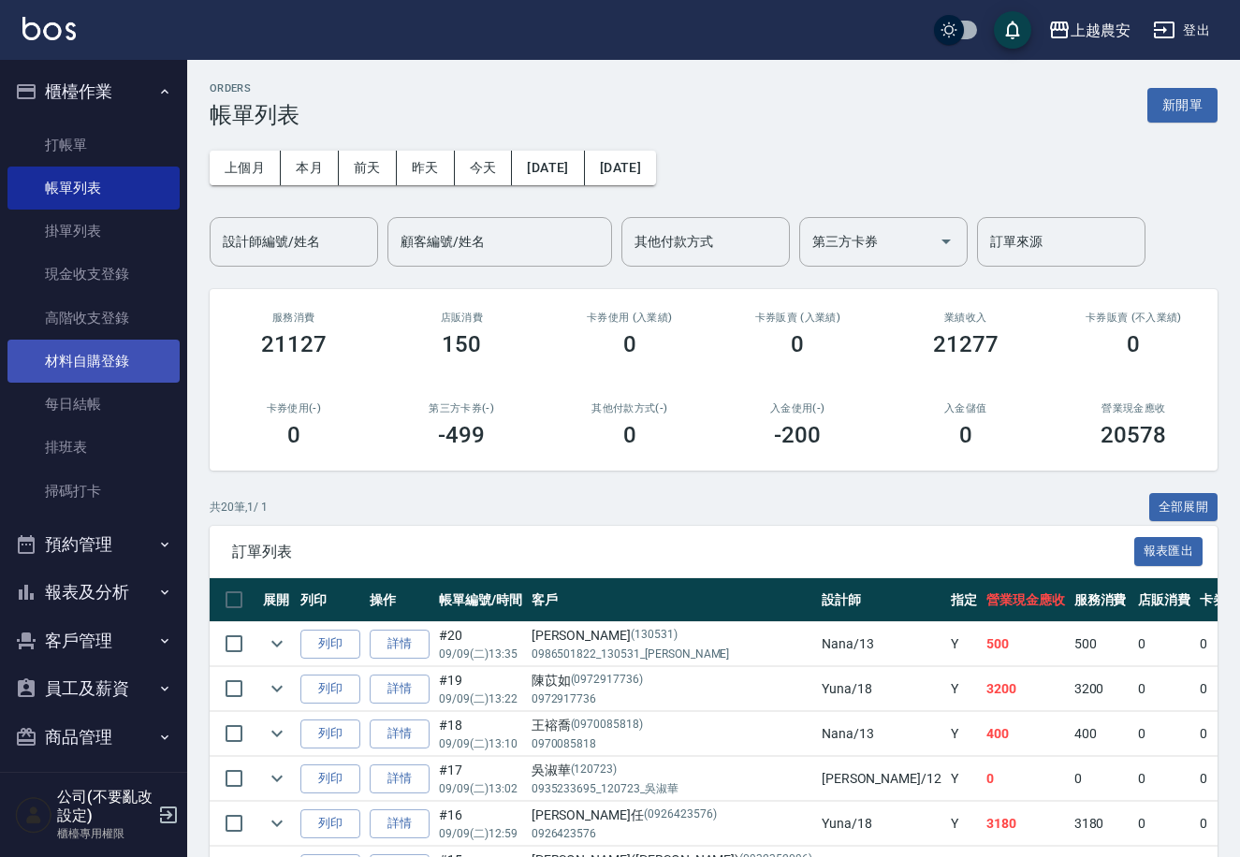
click at [100, 360] on link "材料自購登錄" at bounding box center [93, 361] width 172 height 43
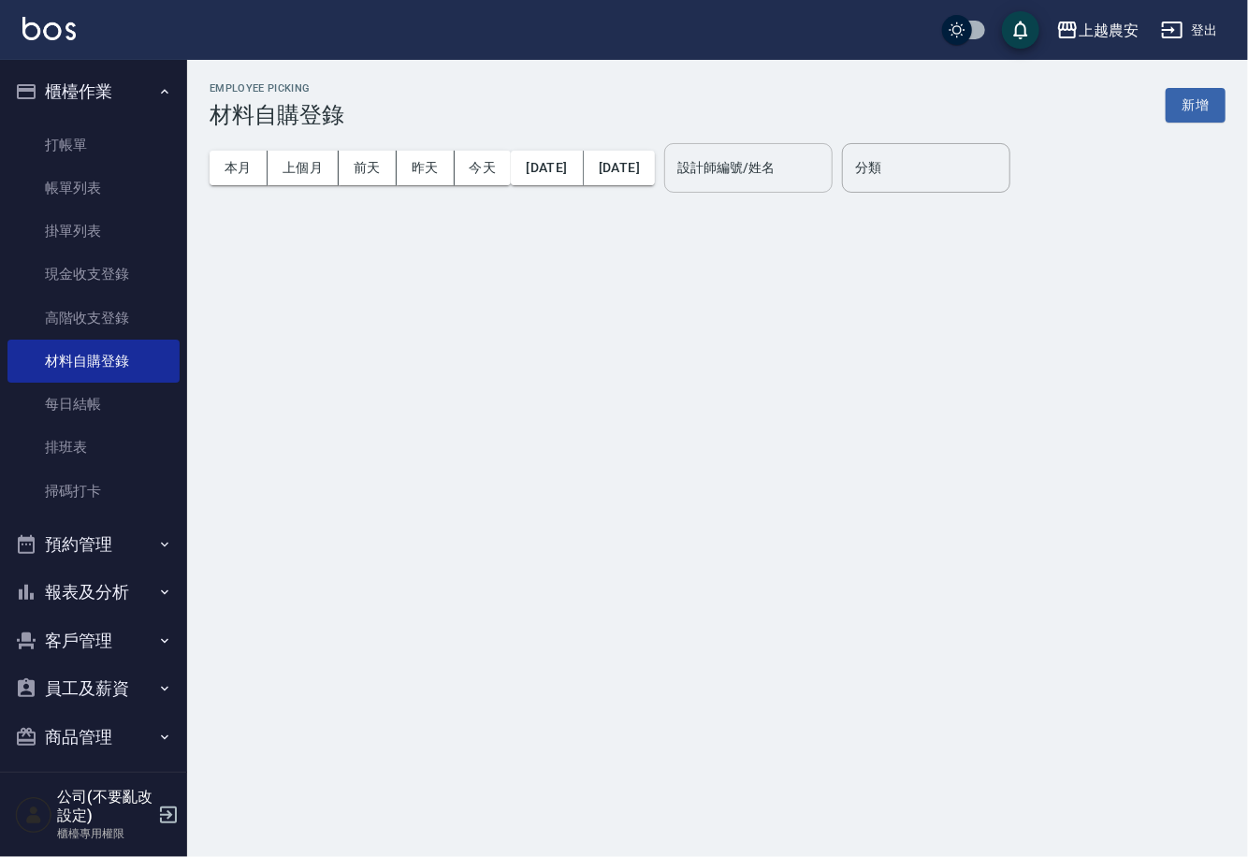
click at [763, 190] on div "設計師編號/姓名" at bounding box center [748, 168] width 168 height 50
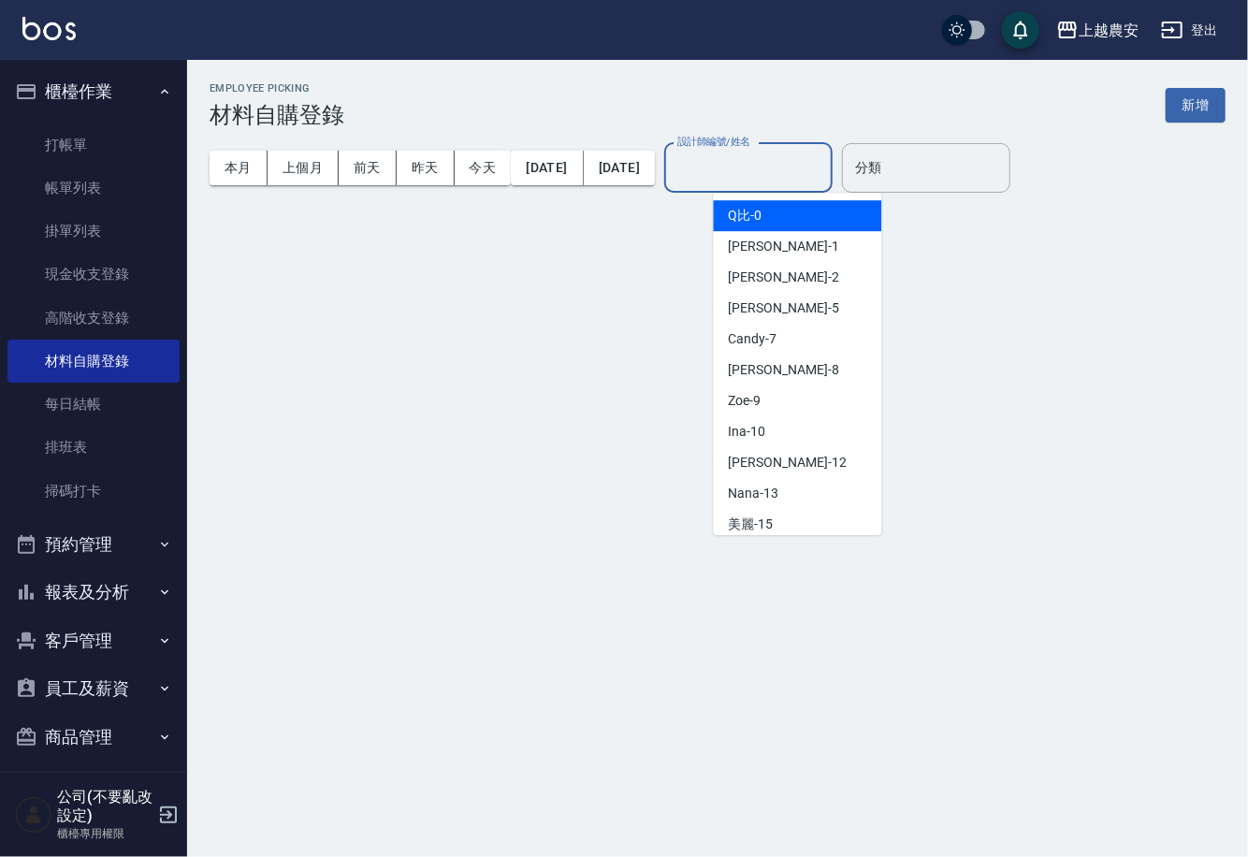
click at [763, 190] on div "設計師編號/姓名" at bounding box center [748, 168] width 168 height 50
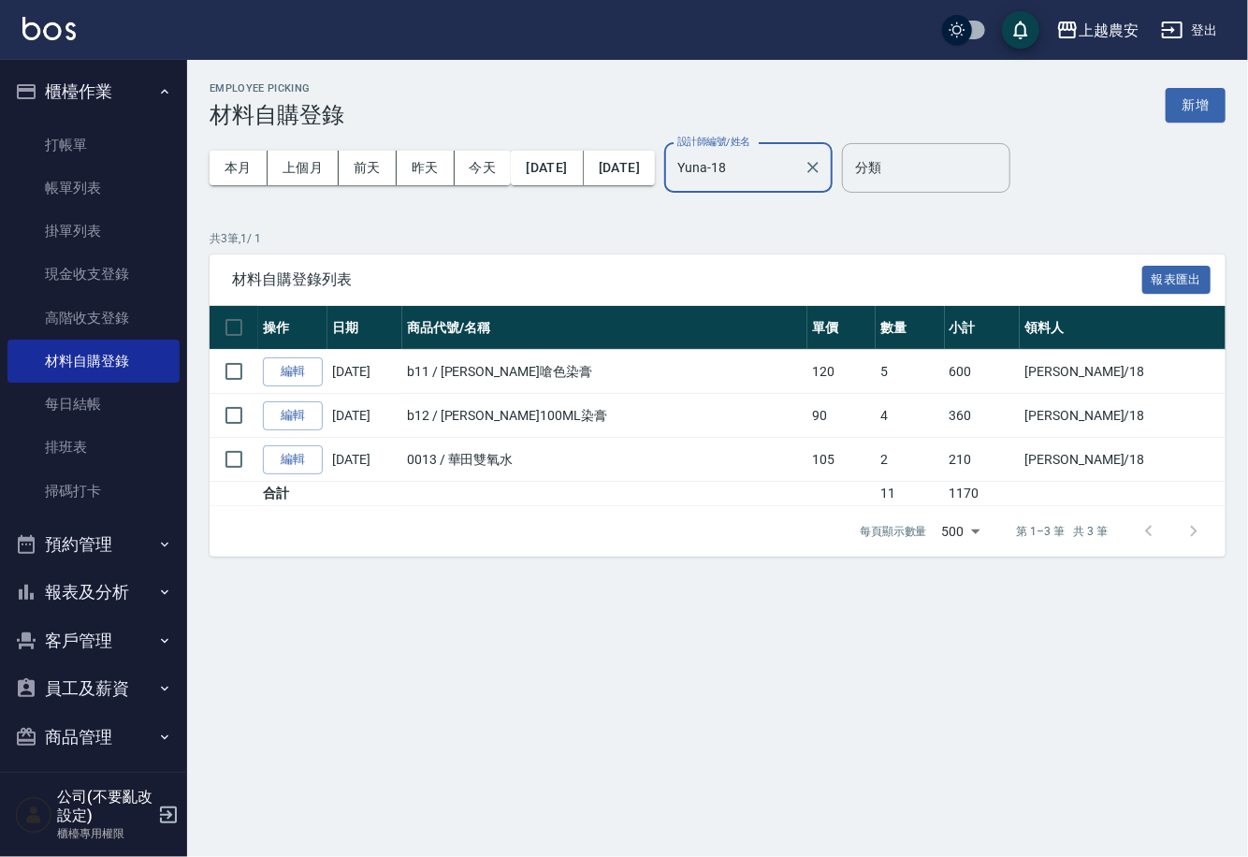
type input "Yuna-18"
click at [78, 582] on button "報表及分析" at bounding box center [93, 592] width 172 height 49
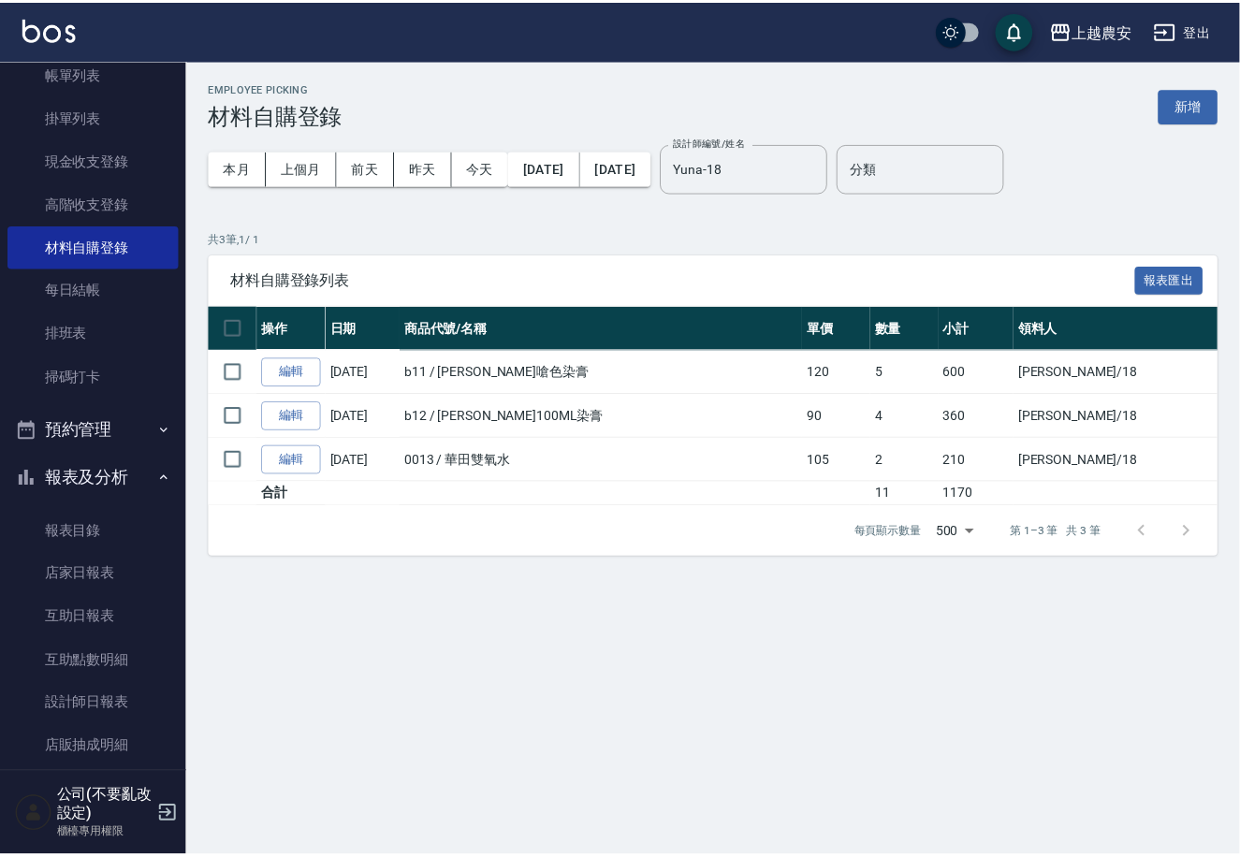
scroll to position [115, 0]
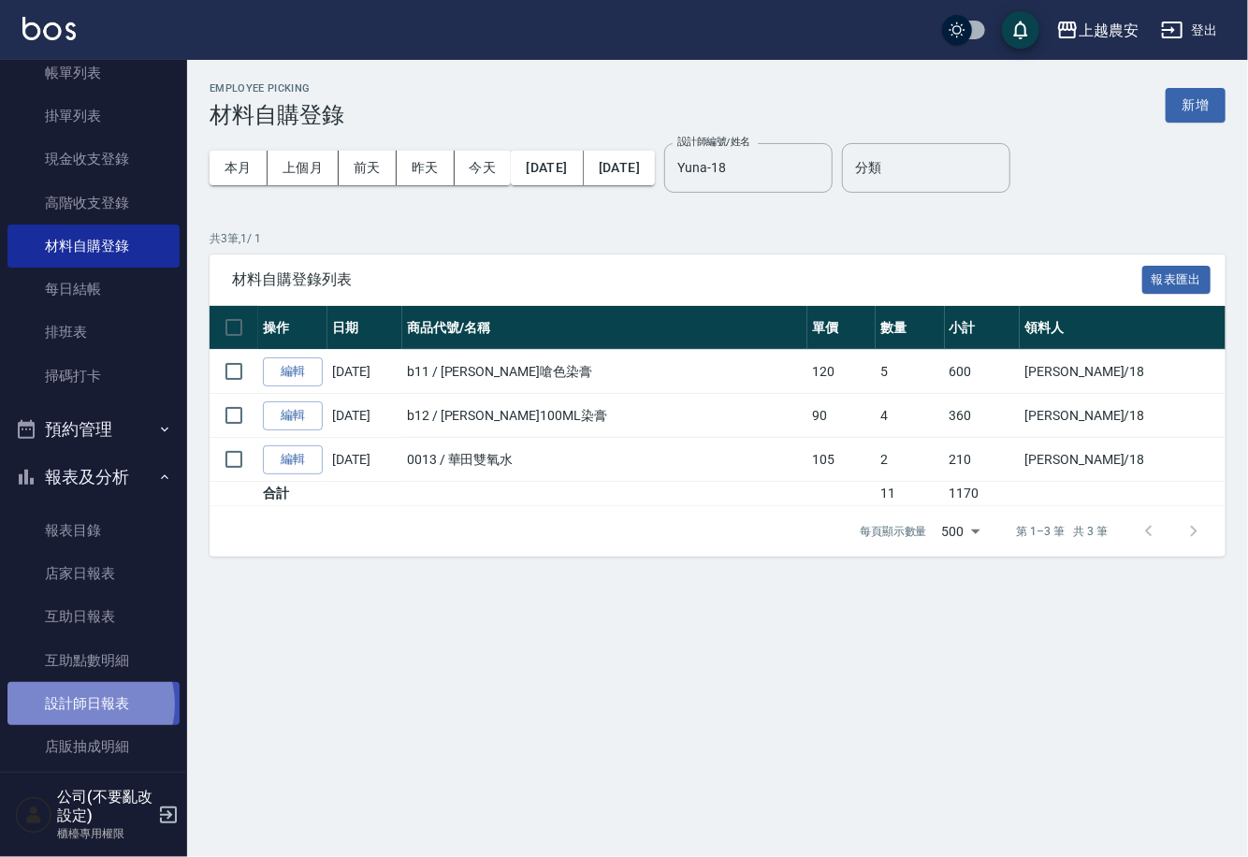
click at [80, 704] on link "設計師日報表" at bounding box center [93, 703] width 172 height 43
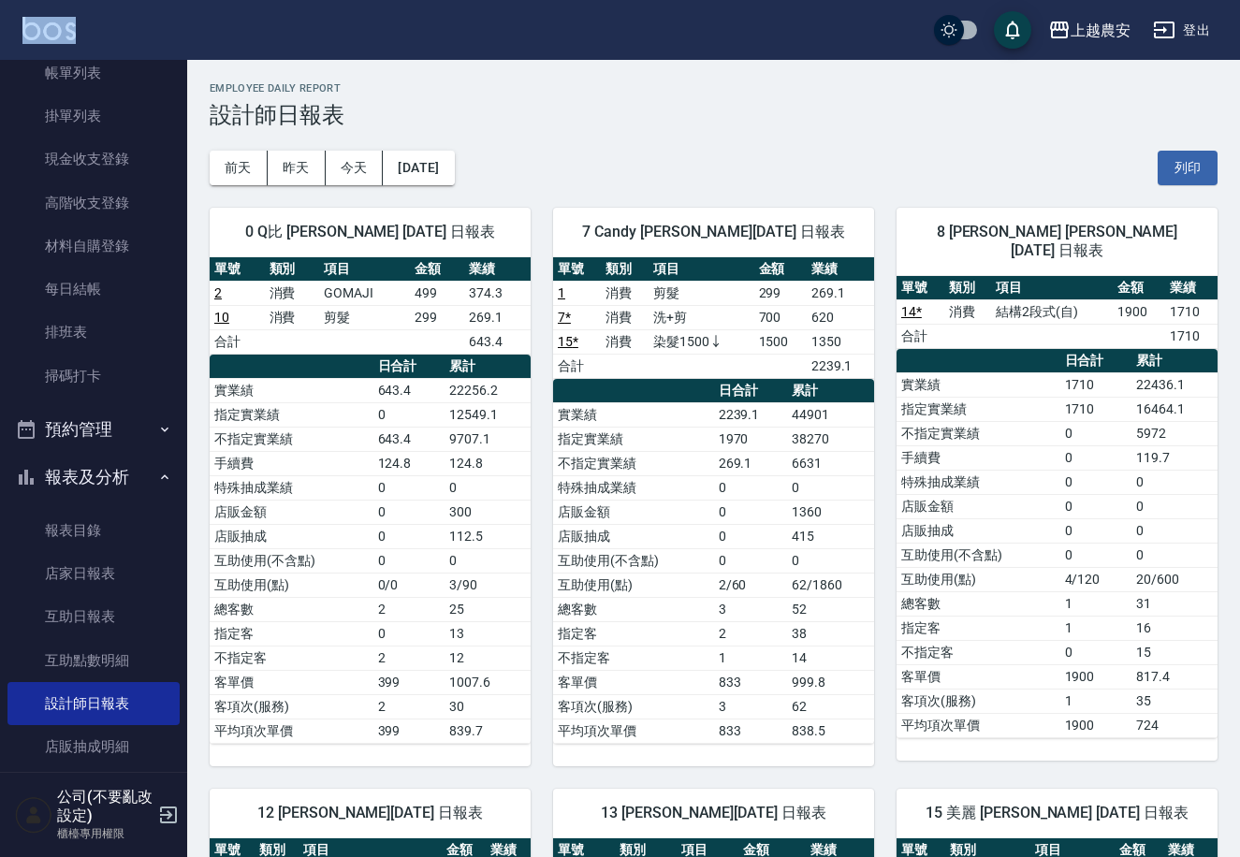
drag, startPoint x: 177, startPoint y: 261, endPoint x: 212, endPoint y: 30, distance: 233.8
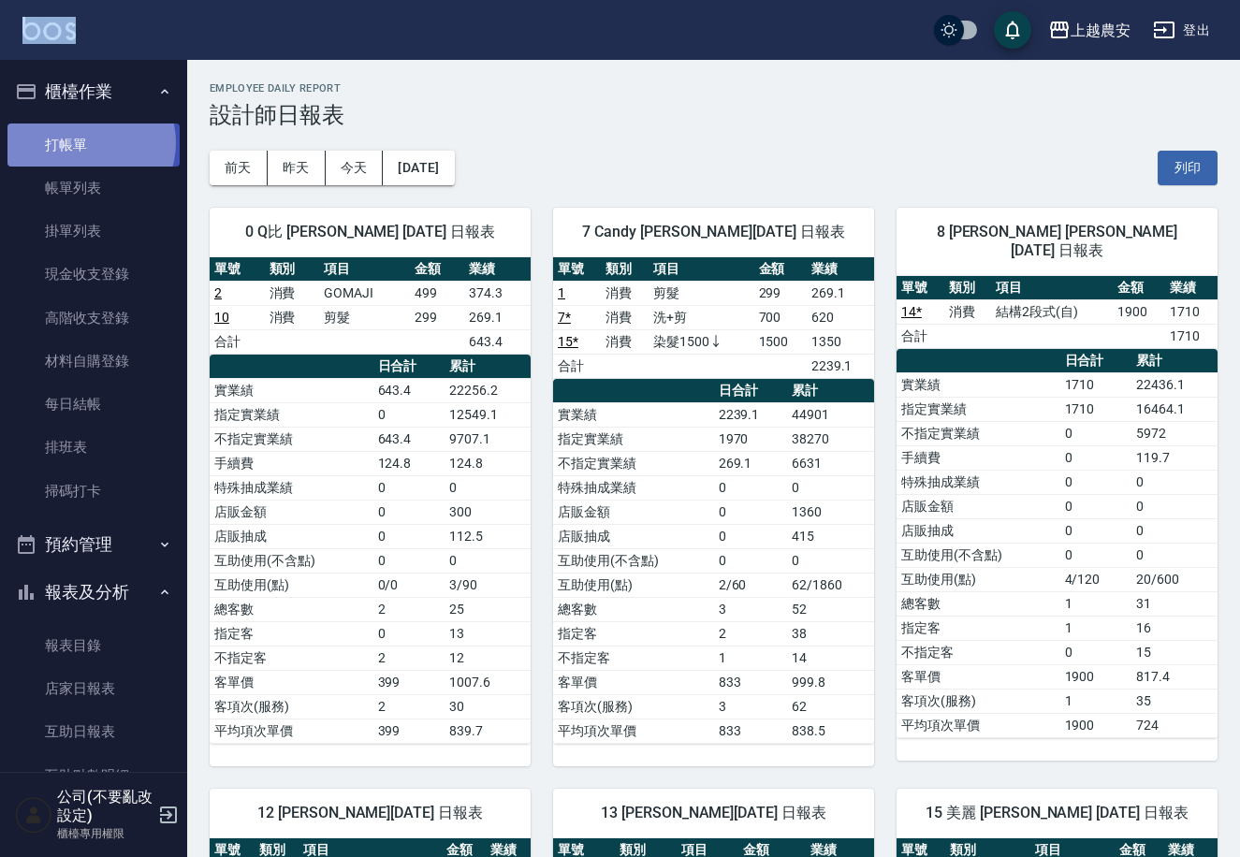
click at [87, 142] on link "打帳單" at bounding box center [93, 145] width 172 height 43
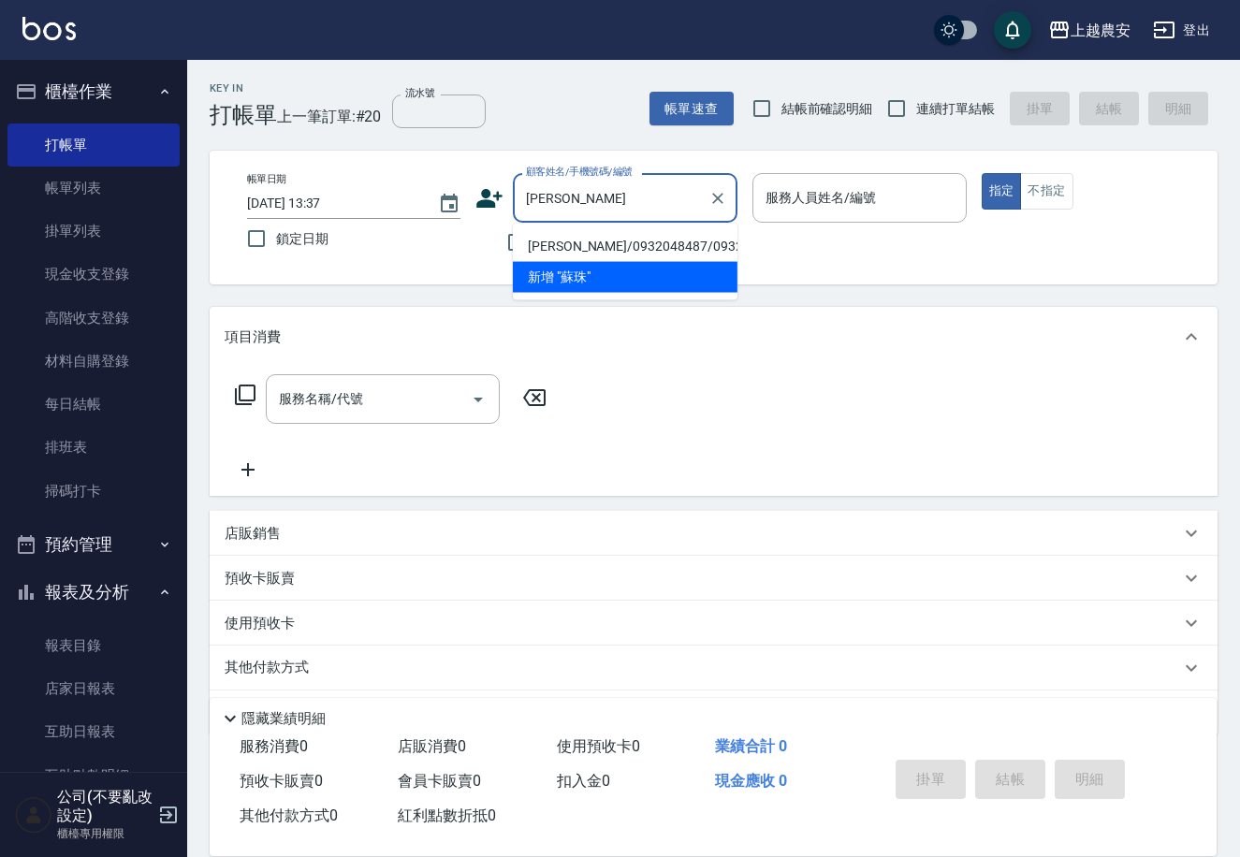
click at [599, 238] on li "[PERSON_NAME]/0932048487/0932048487" at bounding box center [625, 246] width 225 height 31
type input "[PERSON_NAME]/0932048487/0932048487"
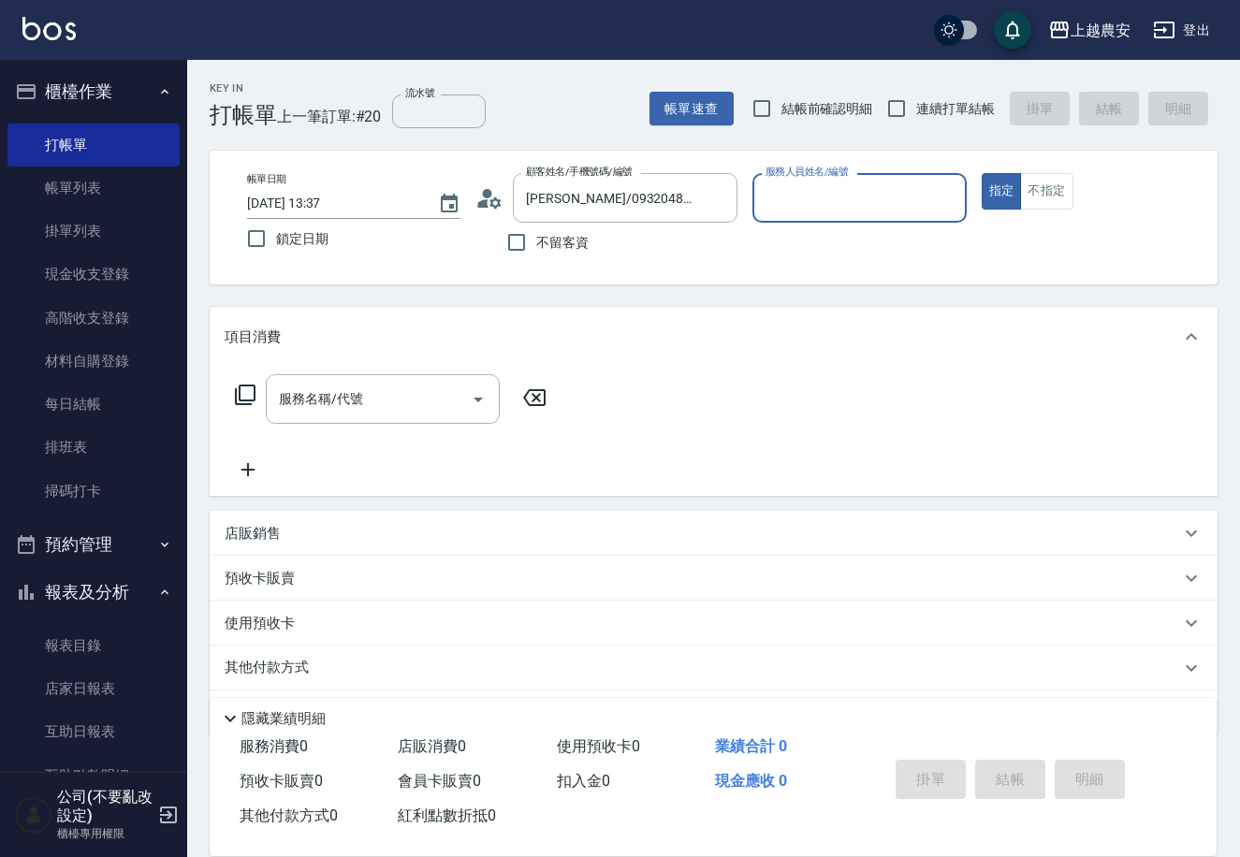
type input "美雅-B"
click at [367, 393] on input "服務名稱/代號" at bounding box center [368, 399] width 189 height 33
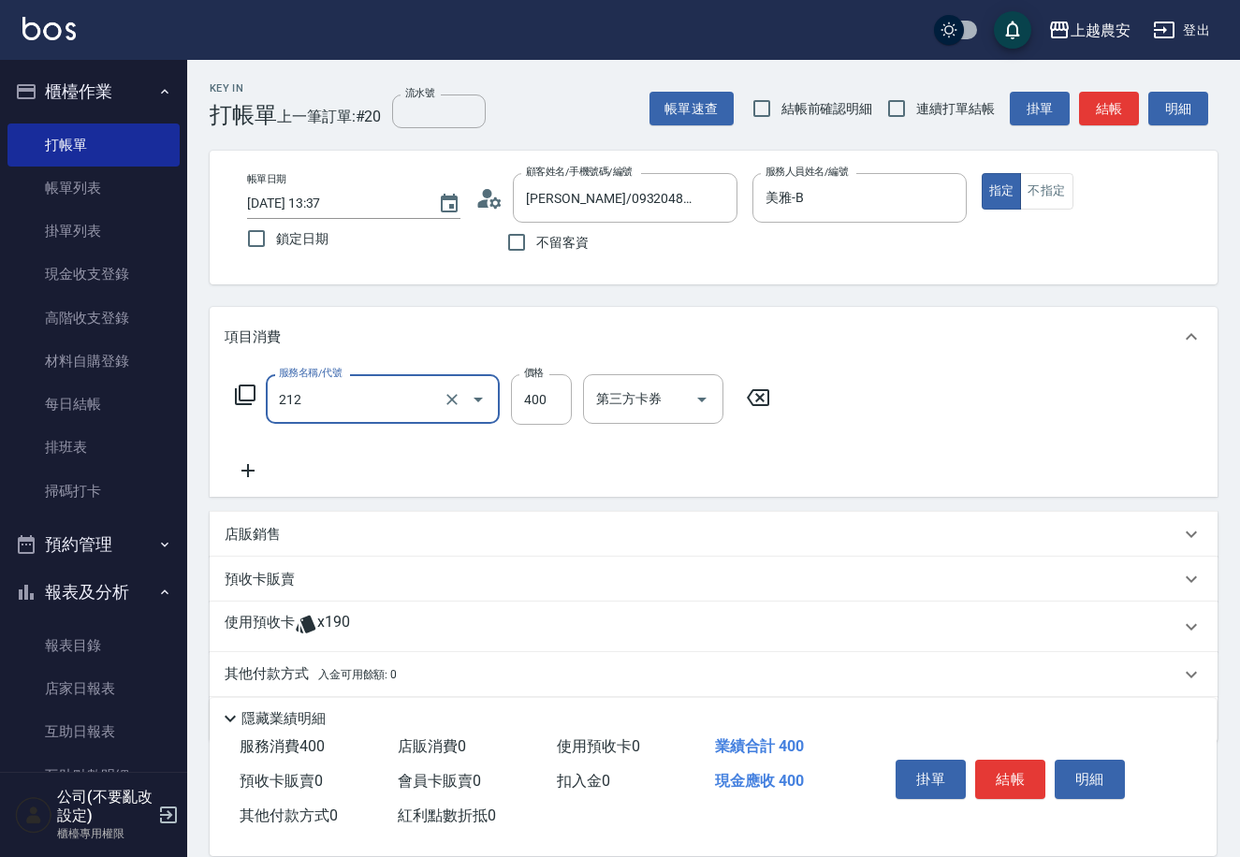
type input "洗髮券消費(212)"
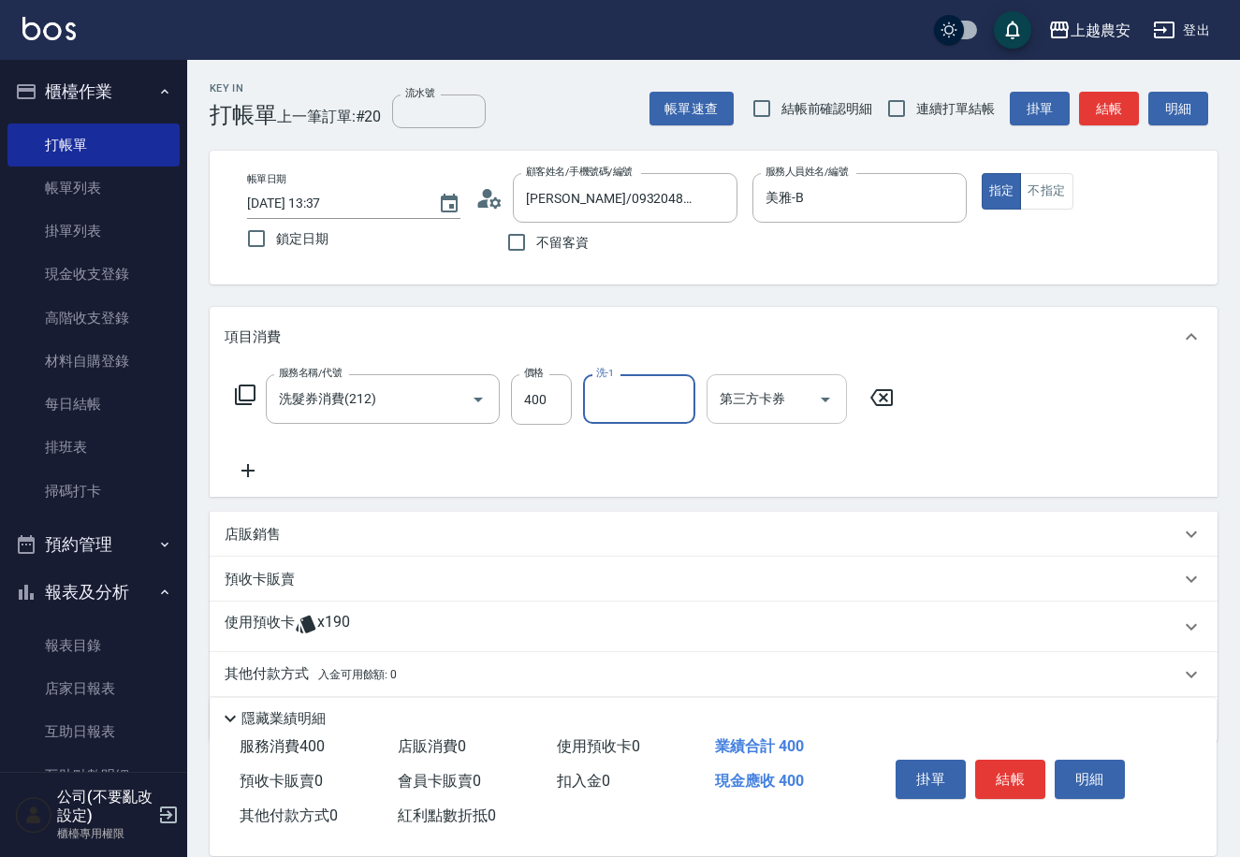
click at [727, 402] on div "第三方卡券 第三方卡券" at bounding box center [776, 399] width 140 height 50
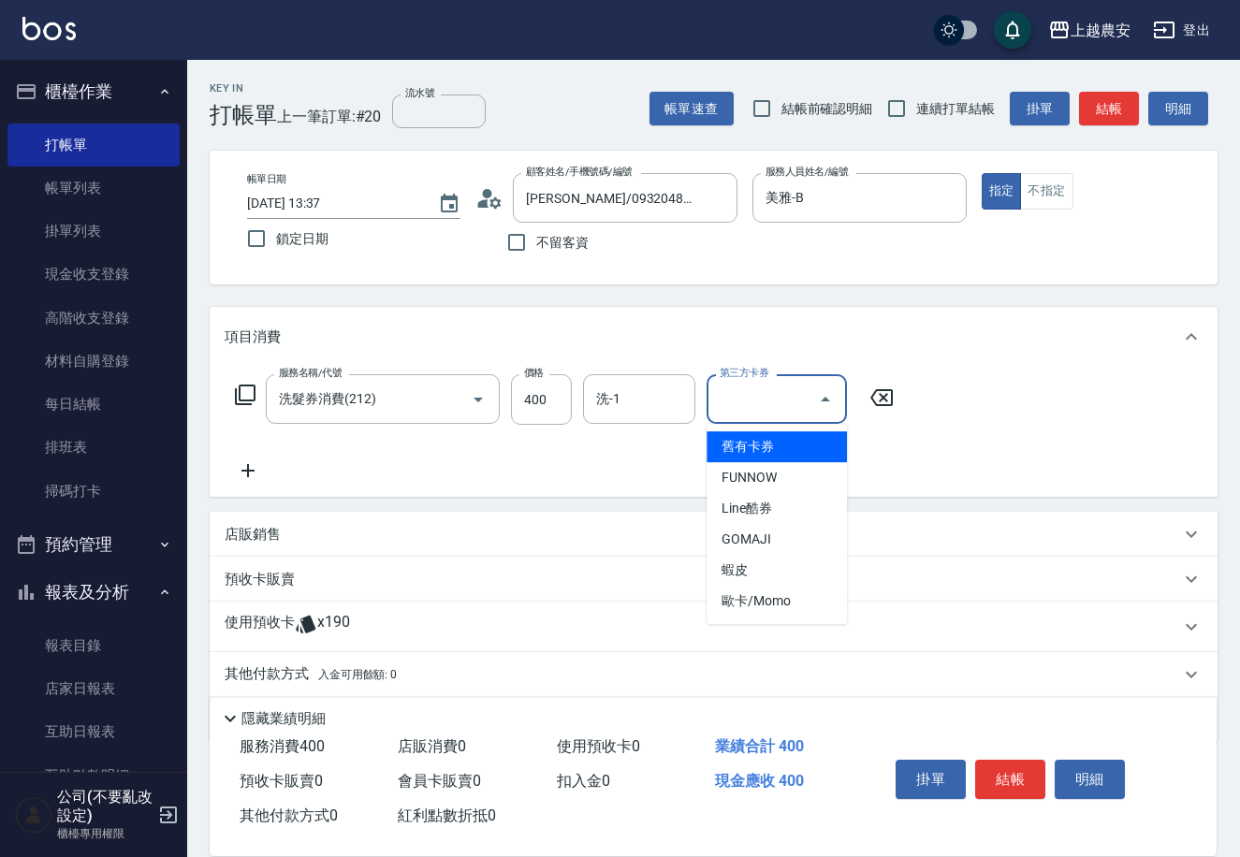
click at [761, 445] on span "舊有卡券" at bounding box center [776, 446] width 140 height 31
type input "舊有卡券"
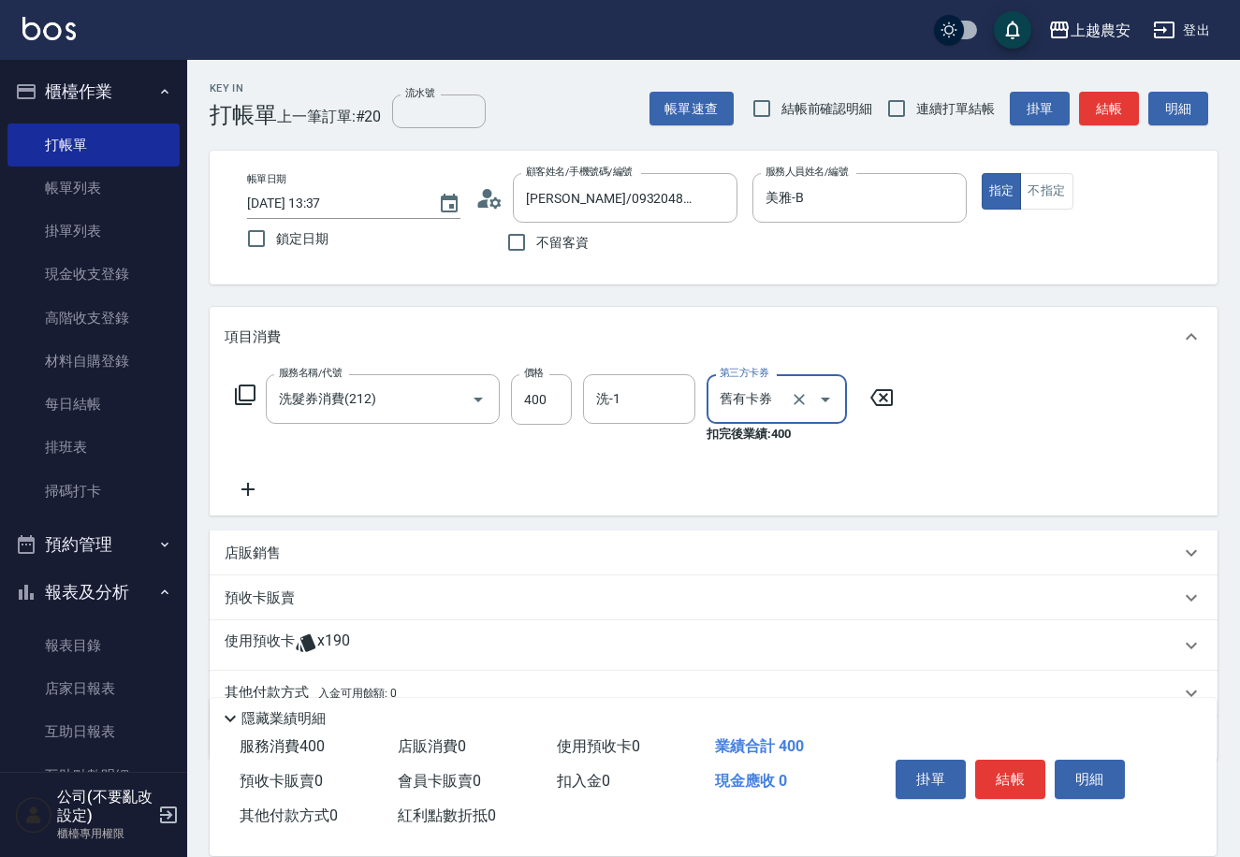
click at [1018, 779] on button "結帳" at bounding box center [1010, 779] width 70 height 39
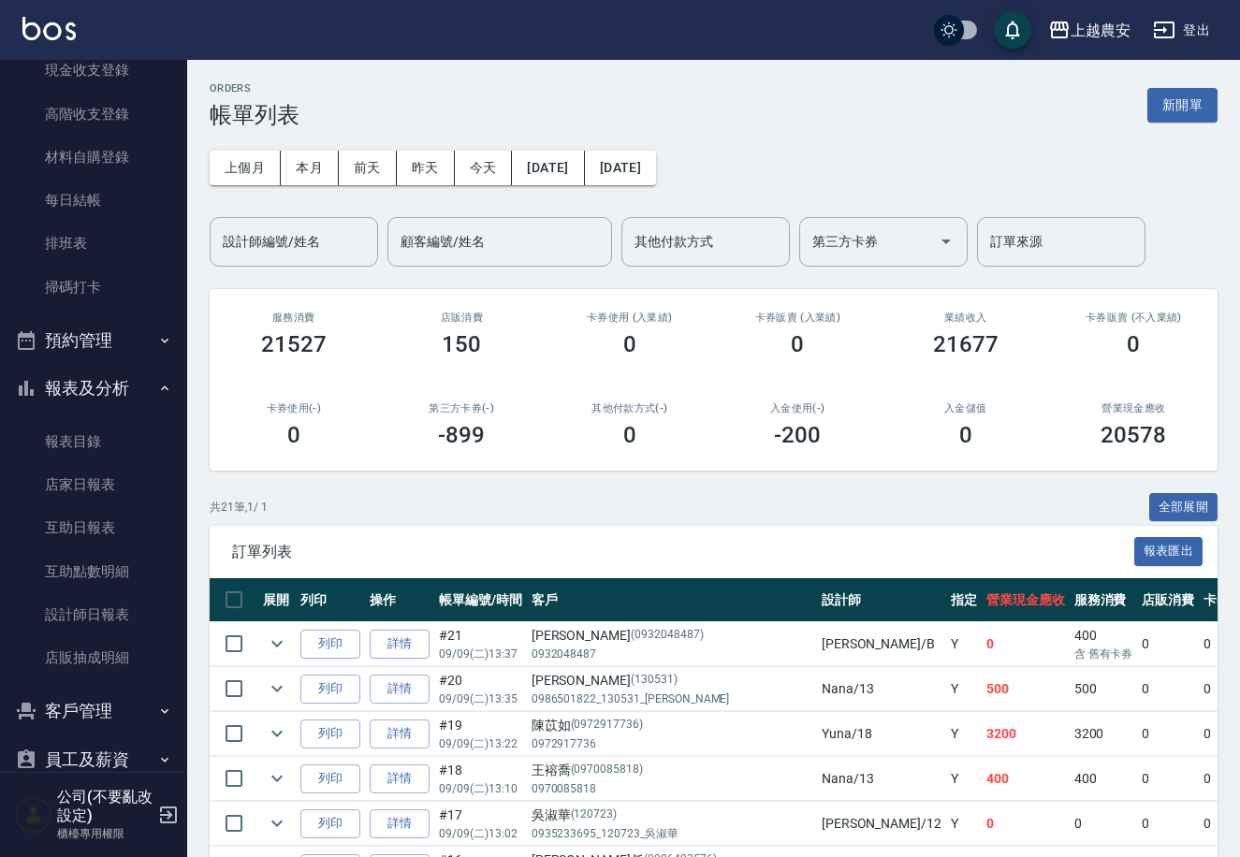
scroll to position [207, 0]
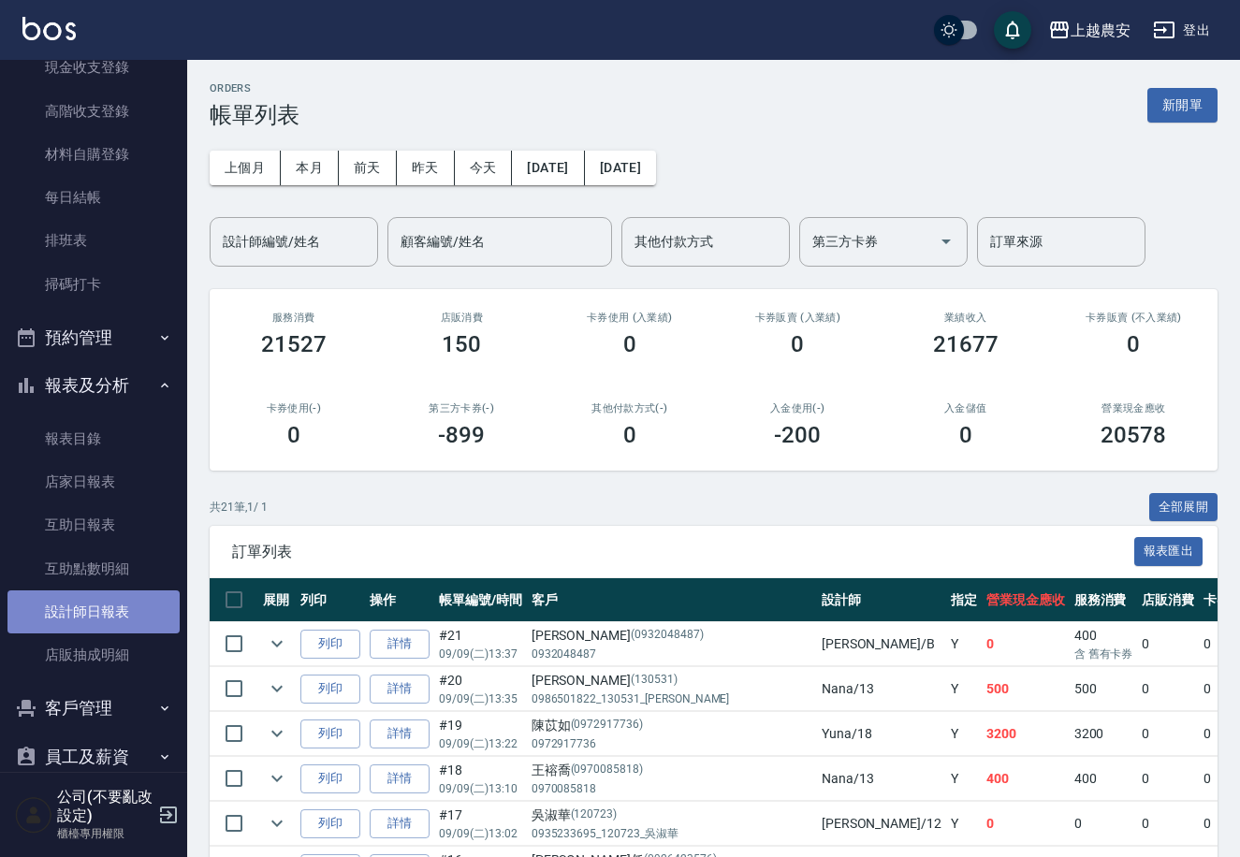
click at [130, 603] on link "設計師日報表" at bounding box center [93, 611] width 172 height 43
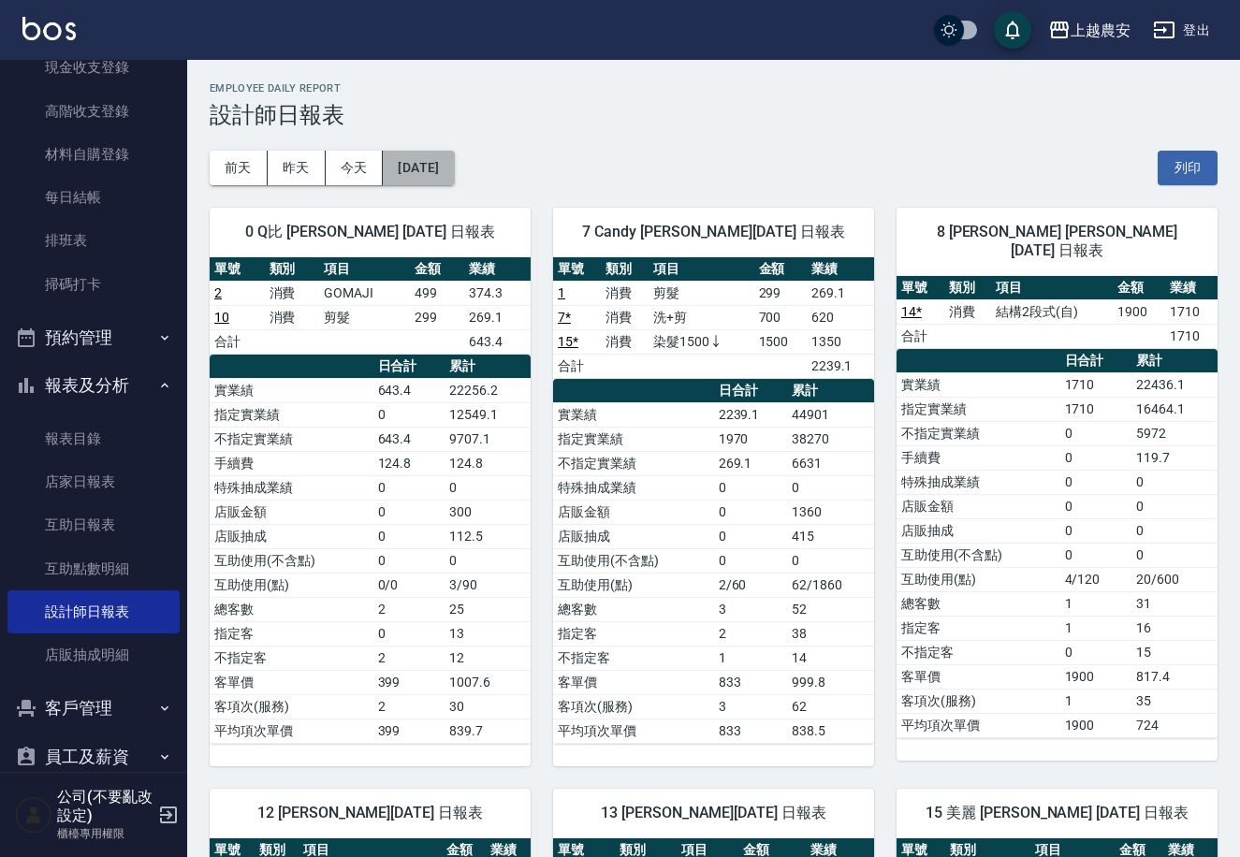
click at [454, 178] on button "[DATE]" at bounding box center [418, 168] width 71 height 35
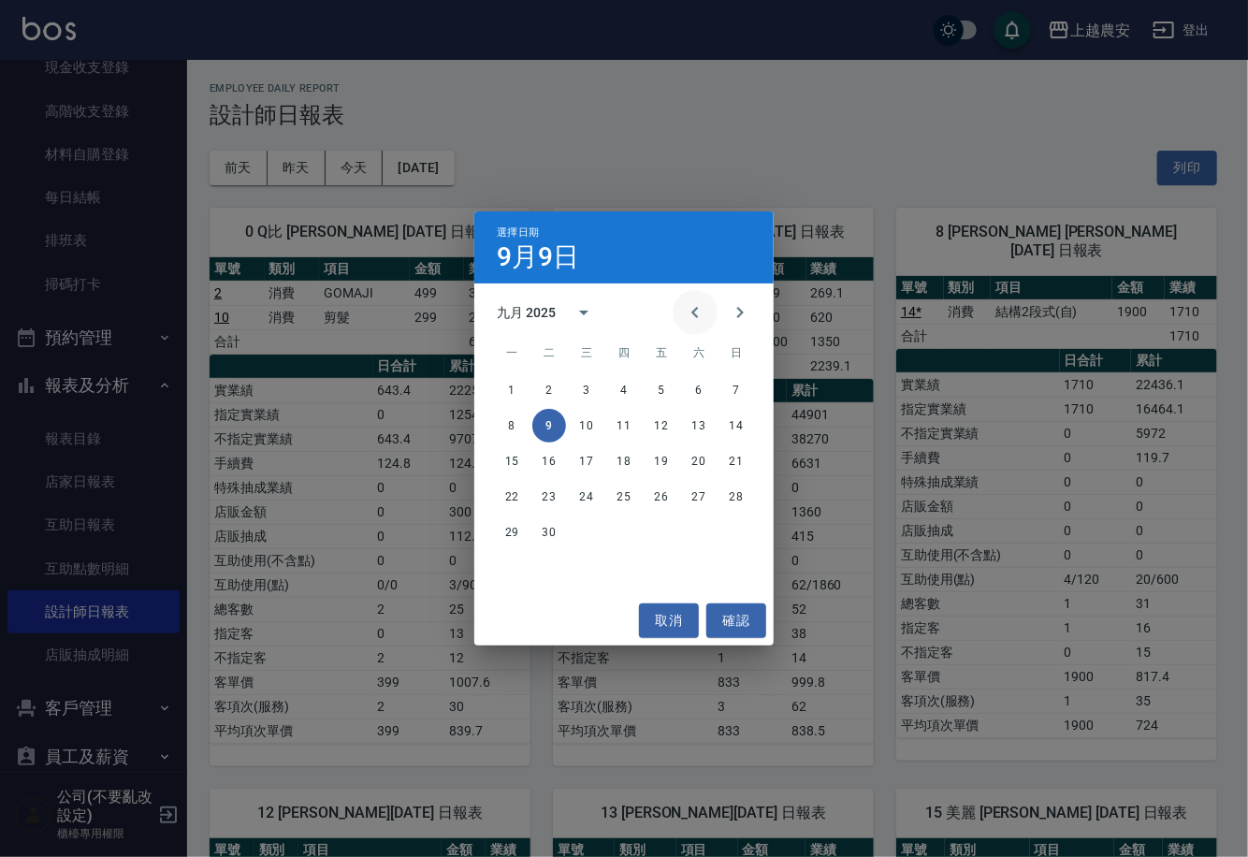
click at [697, 314] on icon "Previous month" at bounding box center [695, 312] width 22 height 22
click at [737, 530] on button "31" at bounding box center [737, 533] width 34 height 34
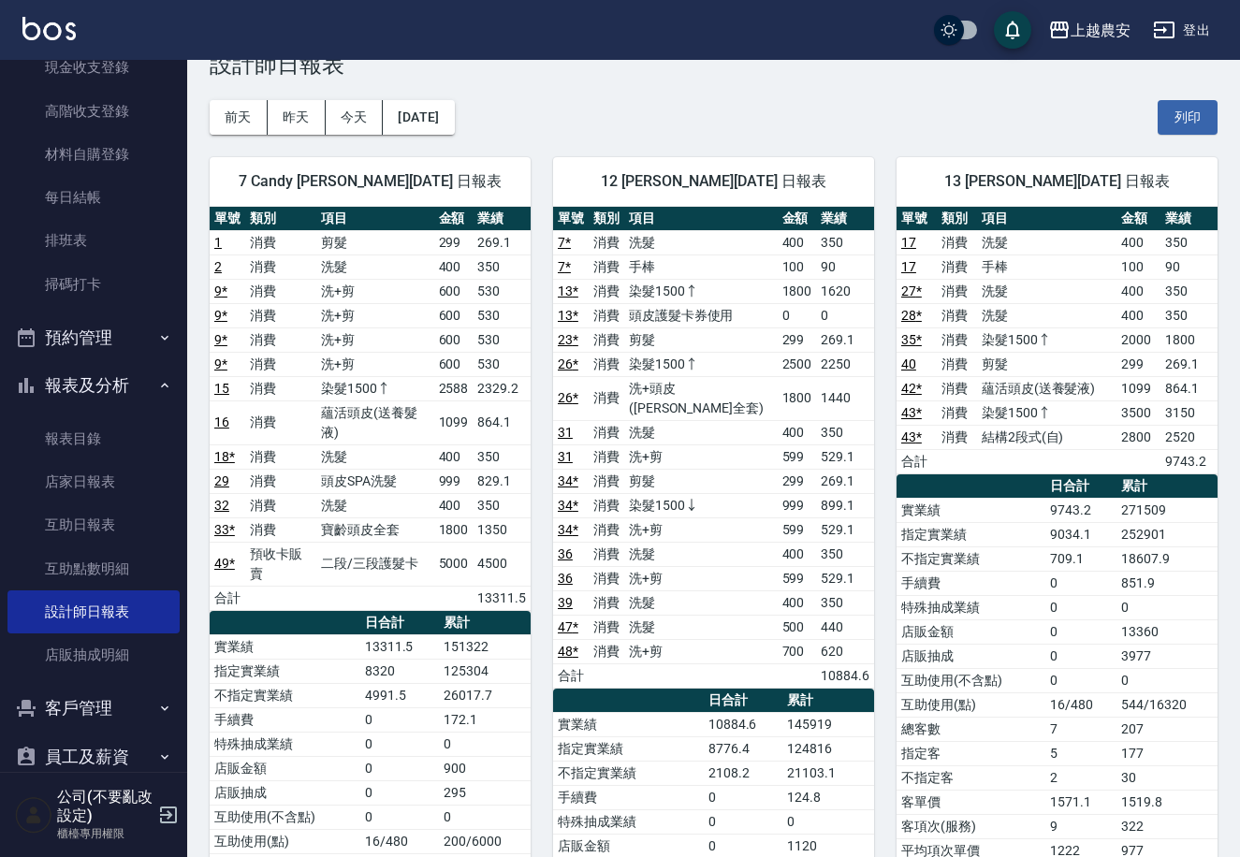
scroll to position [8, 0]
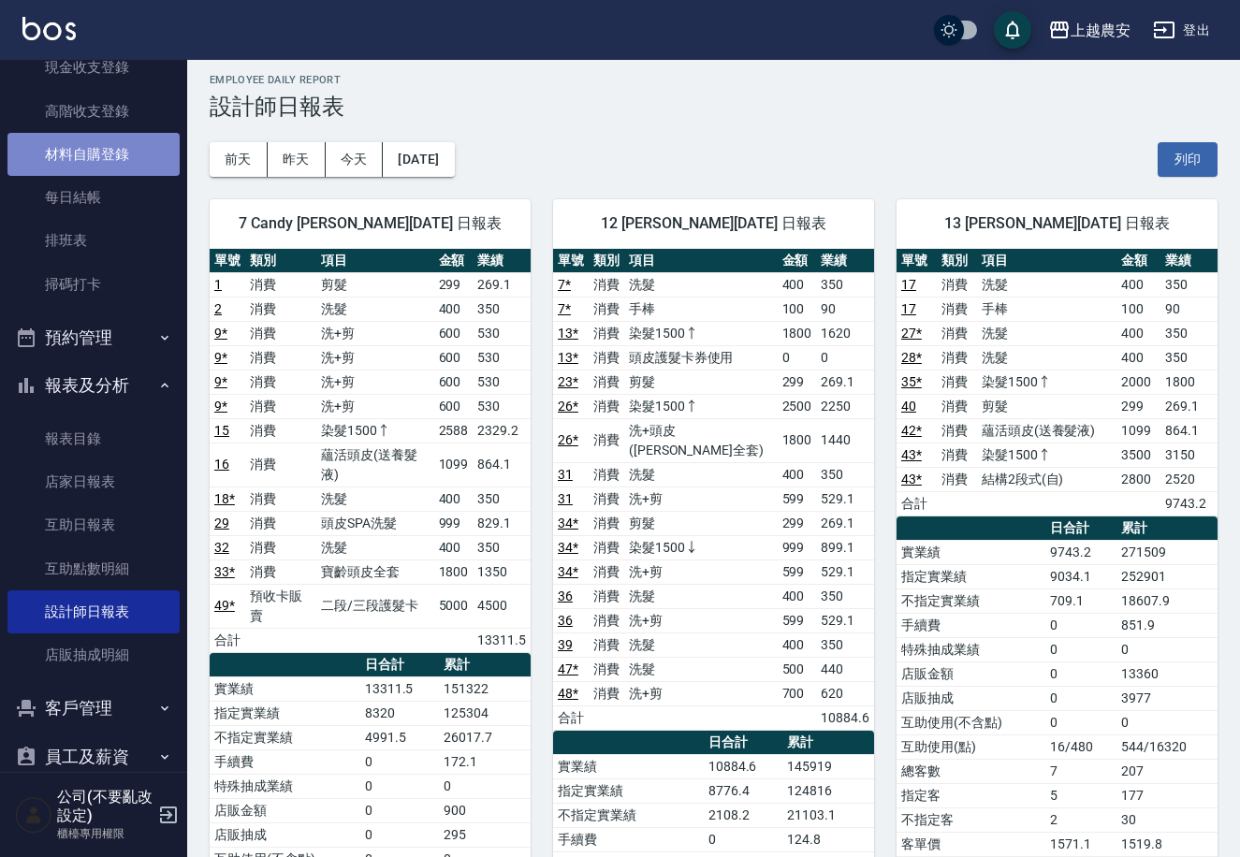
click at [143, 162] on link "材料自購登錄" at bounding box center [93, 154] width 172 height 43
click at [149, 159] on link "材料自購登錄" at bounding box center [93, 154] width 172 height 43
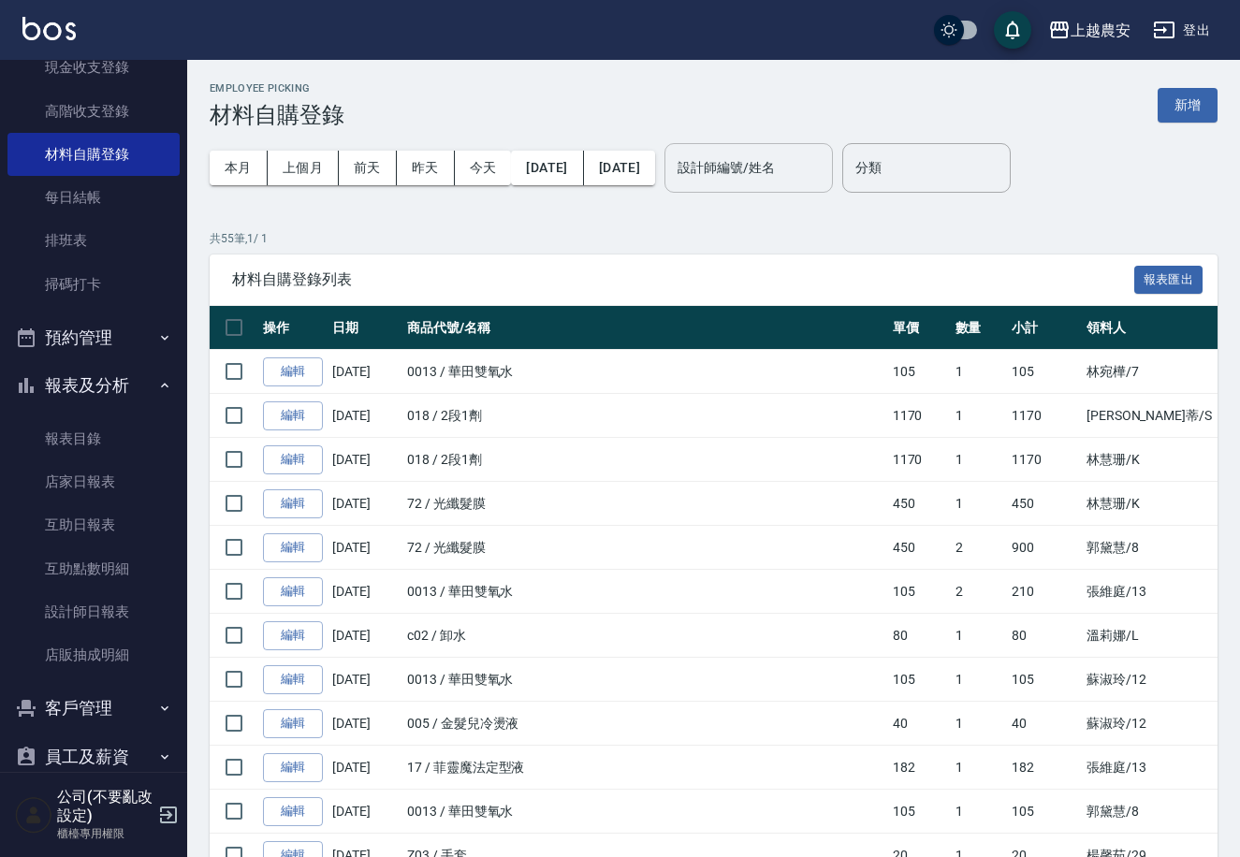
click at [728, 176] on input "設計師編號/姓名" at bounding box center [749, 168] width 152 height 33
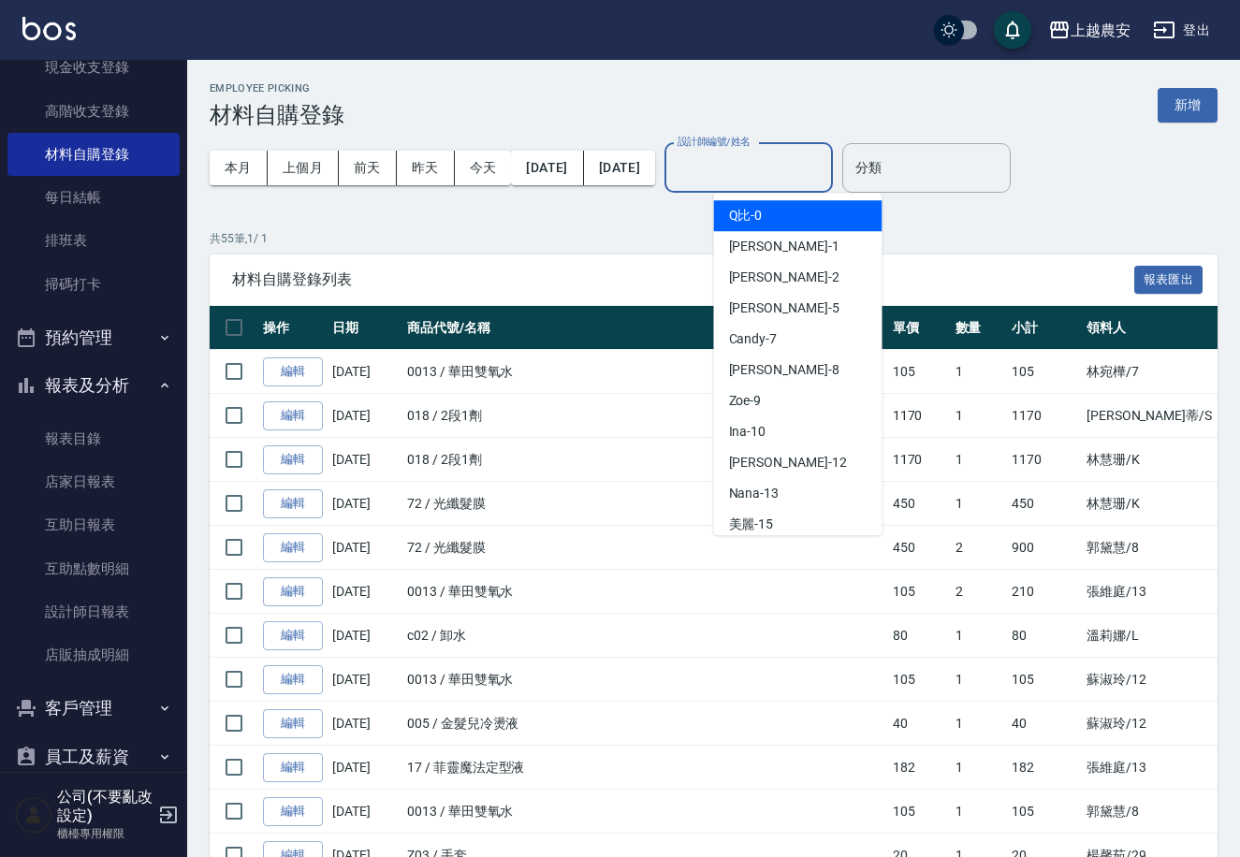
type input "ㄋ"
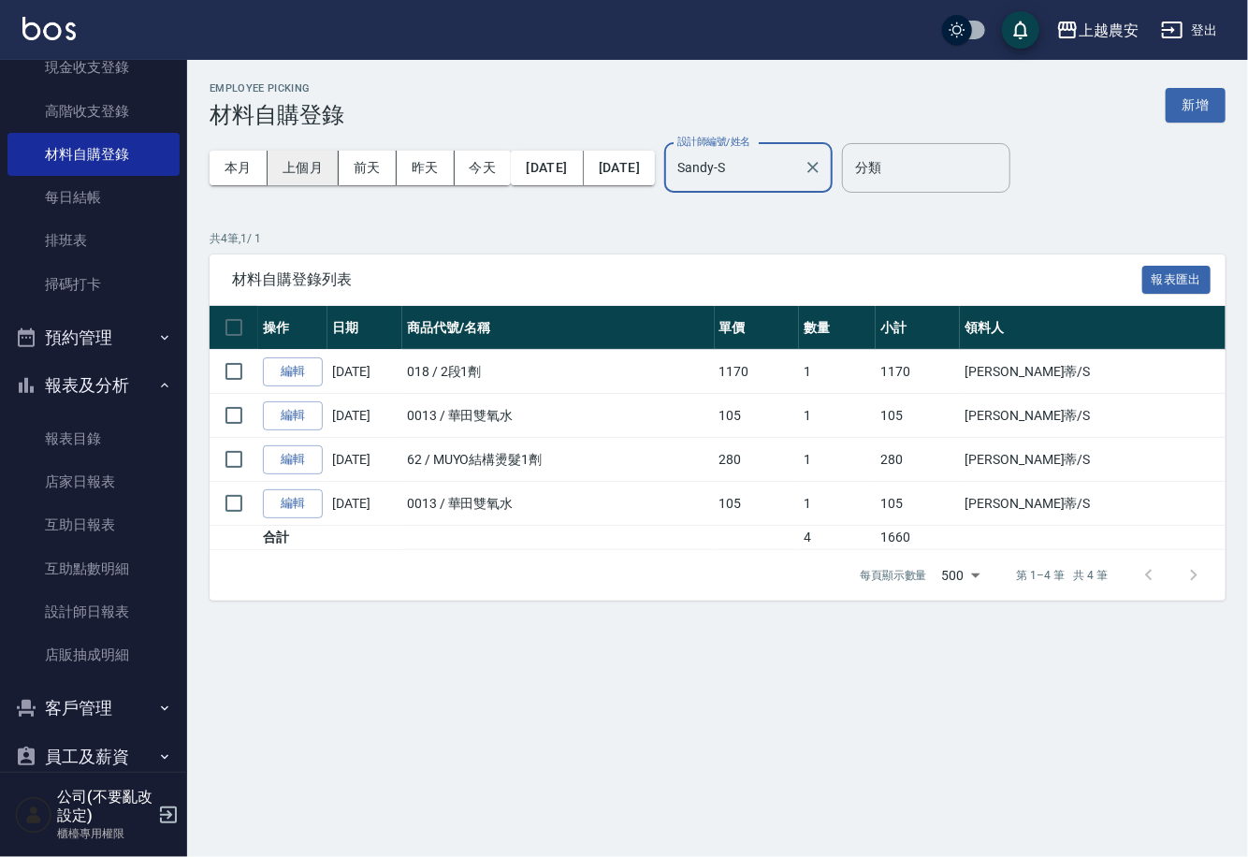
type input "Sandy-S"
click at [294, 183] on button "上個月" at bounding box center [303, 168] width 71 height 35
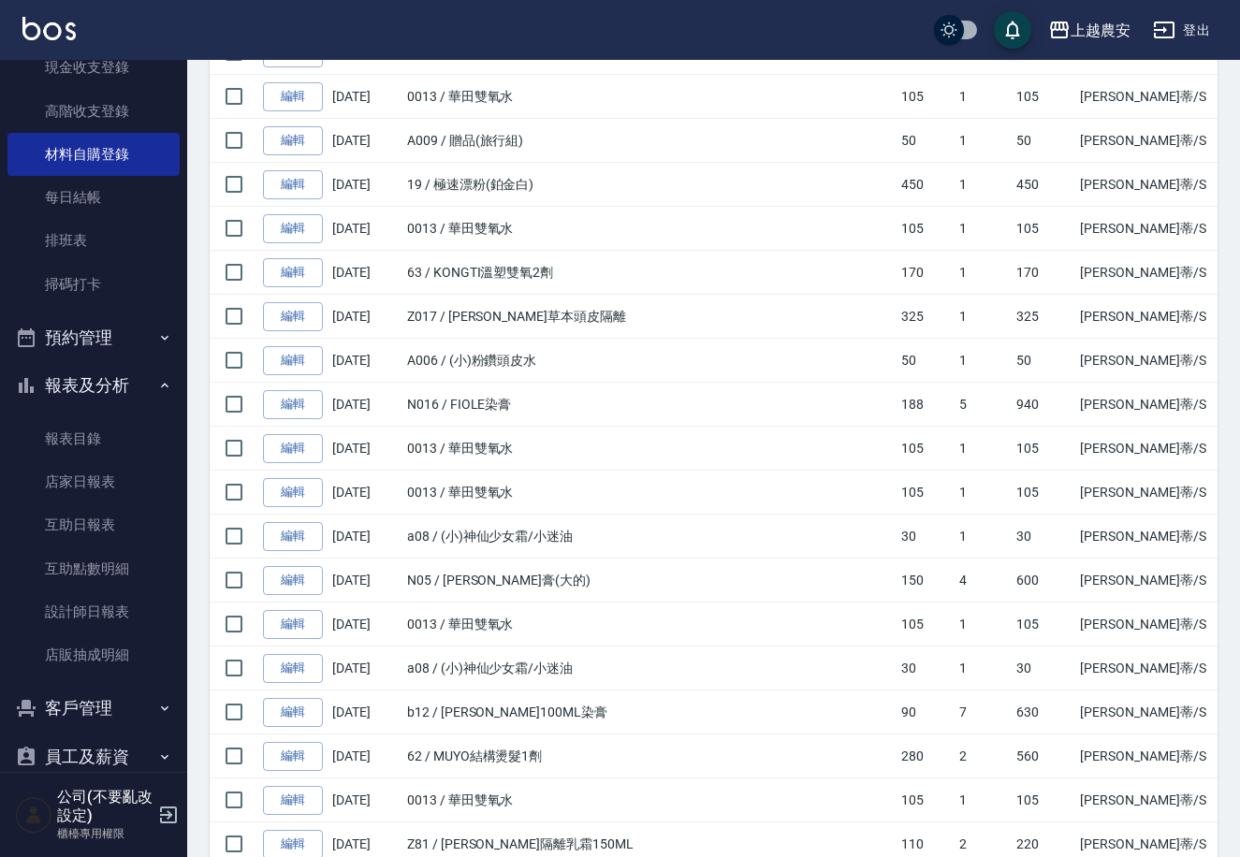
scroll to position [644, 0]
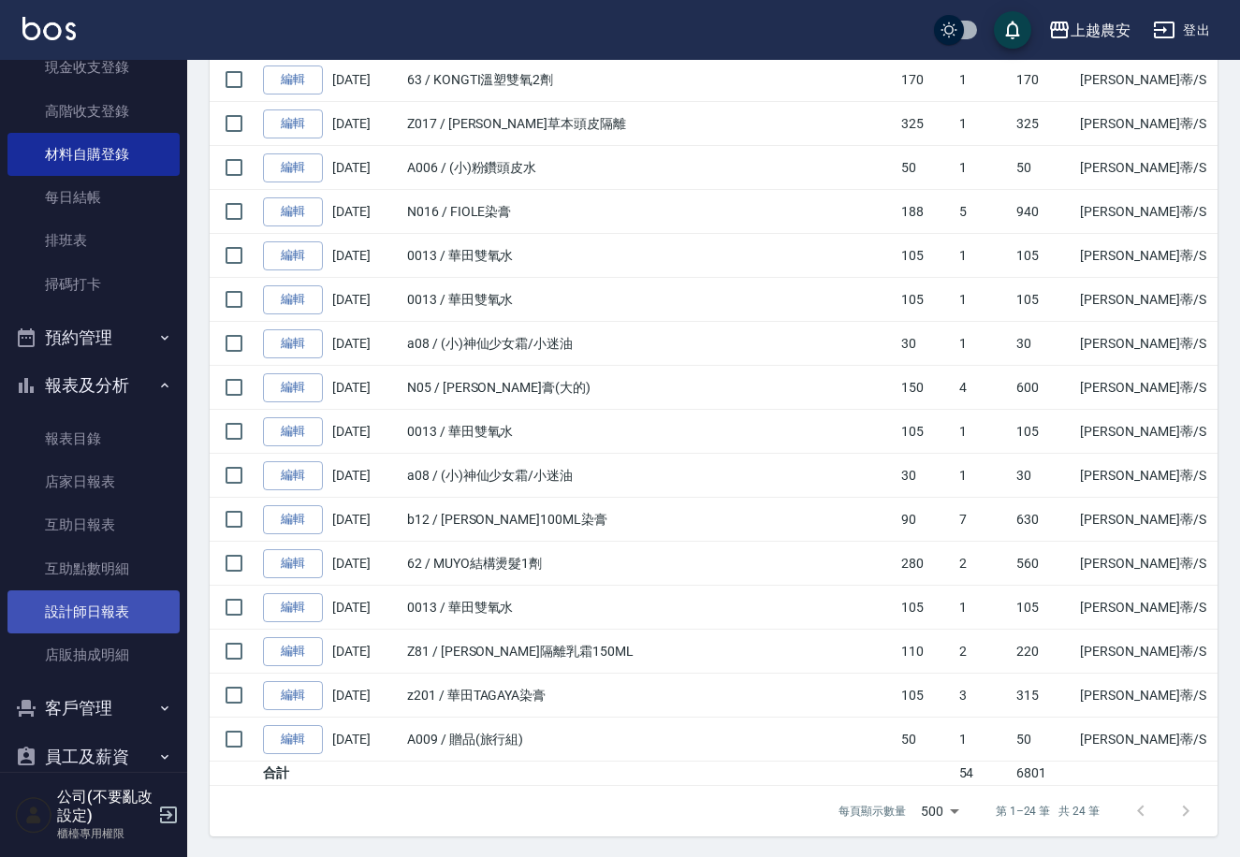
click at [99, 604] on link "設計師日報表" at bounding box center [93, 611] width 172 height 43
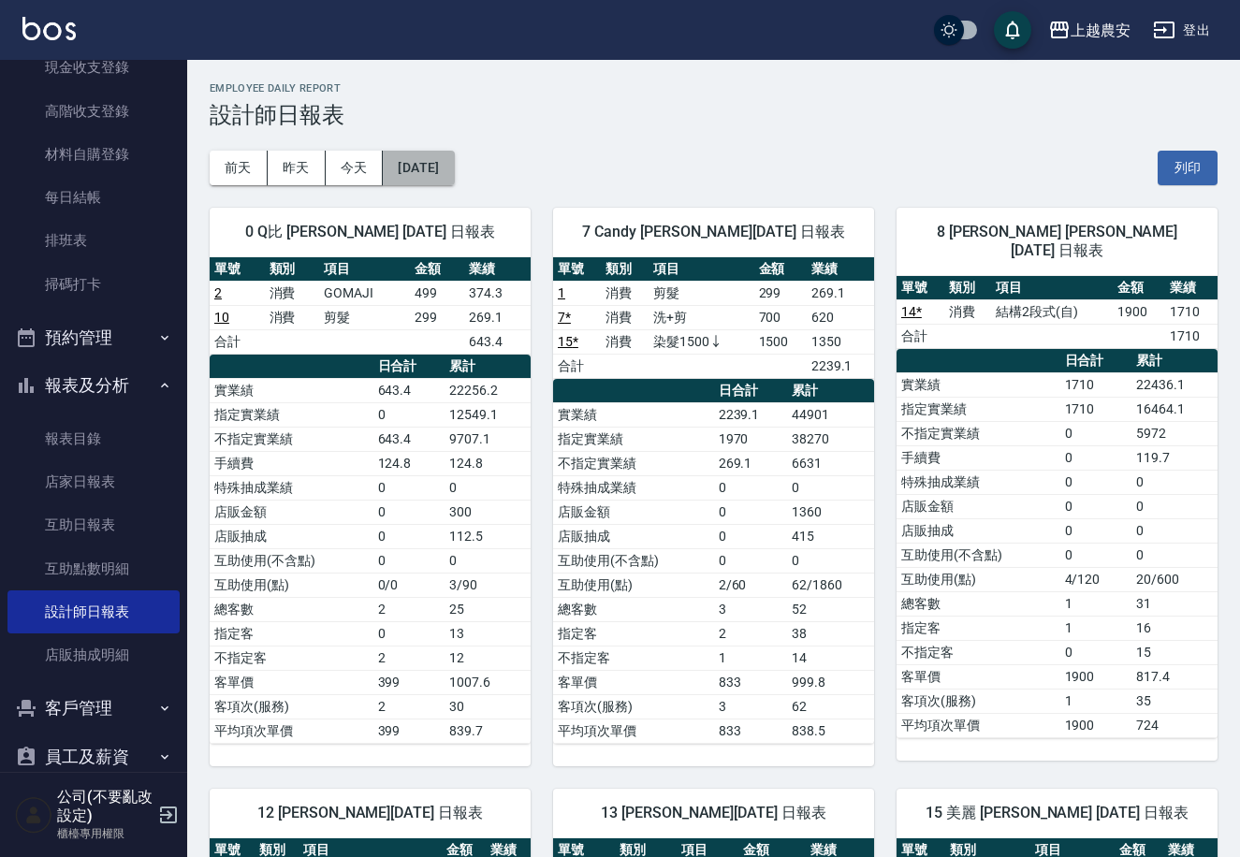
click at [411, 168] on button "[DATE]" at bounding box center [418, 168] width 71 height 35
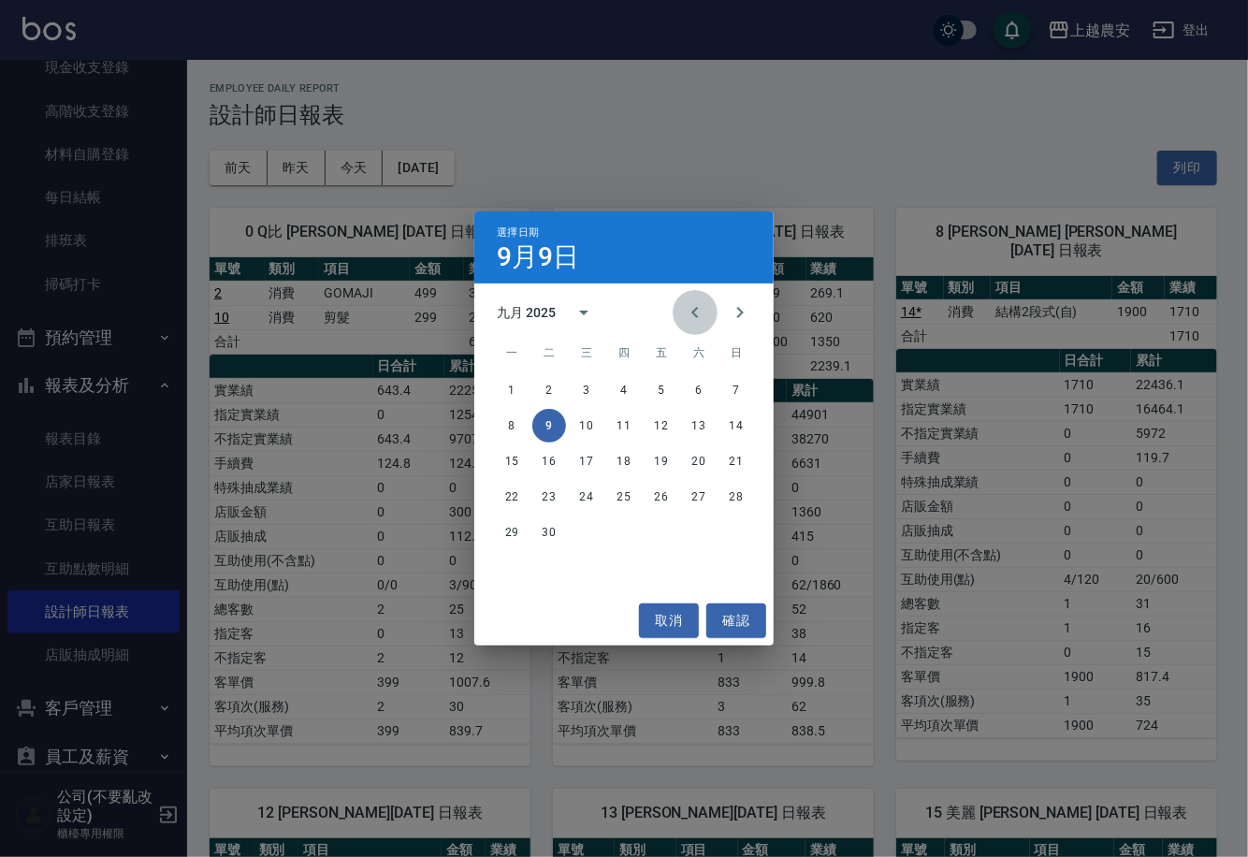
click at [684, 317] on icon "Previous month" at bounding box center [695, 312] width 22 height 22
click at [732, 524] on button "31" at bounding box center [737, 533] width 34 height 34
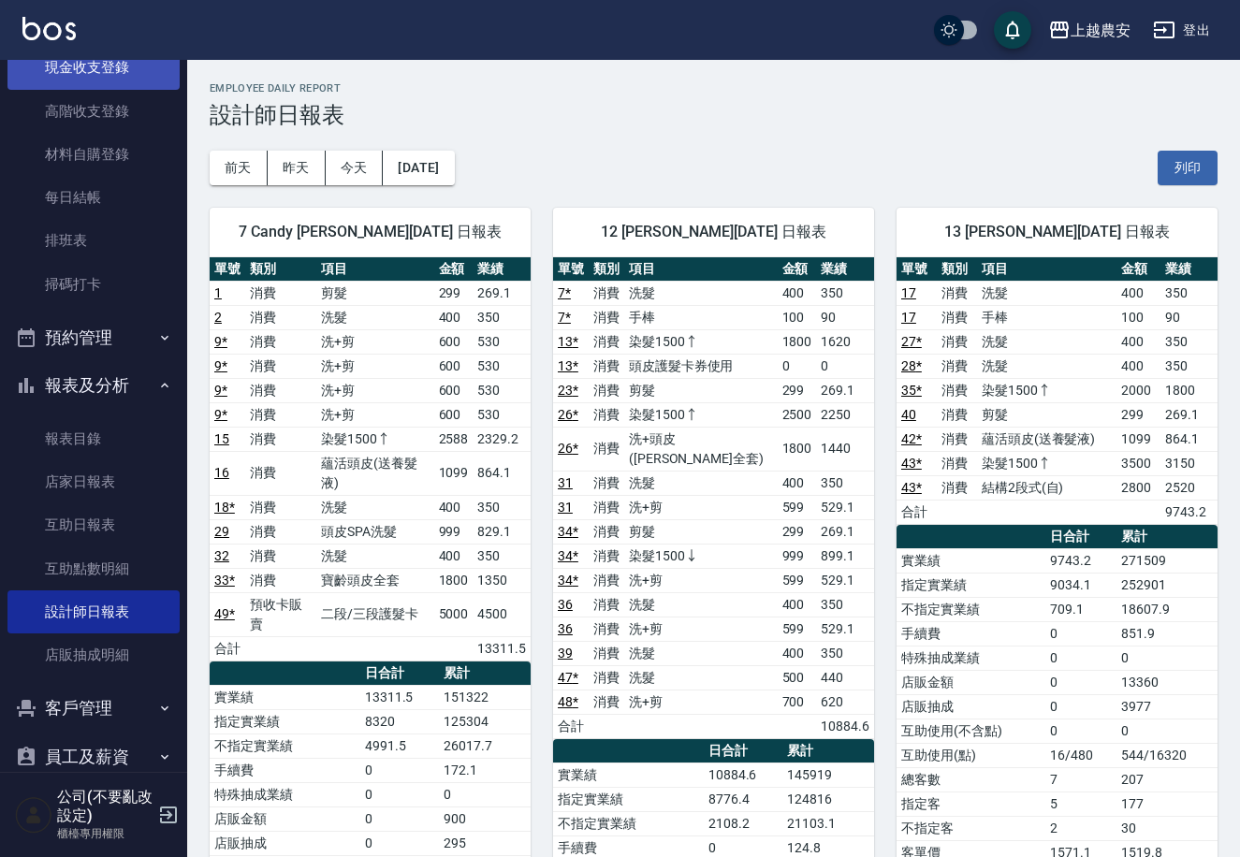
click at [94, 80] on link "現金收支登錄" at bounding box center [93, 67] width 172 height 43
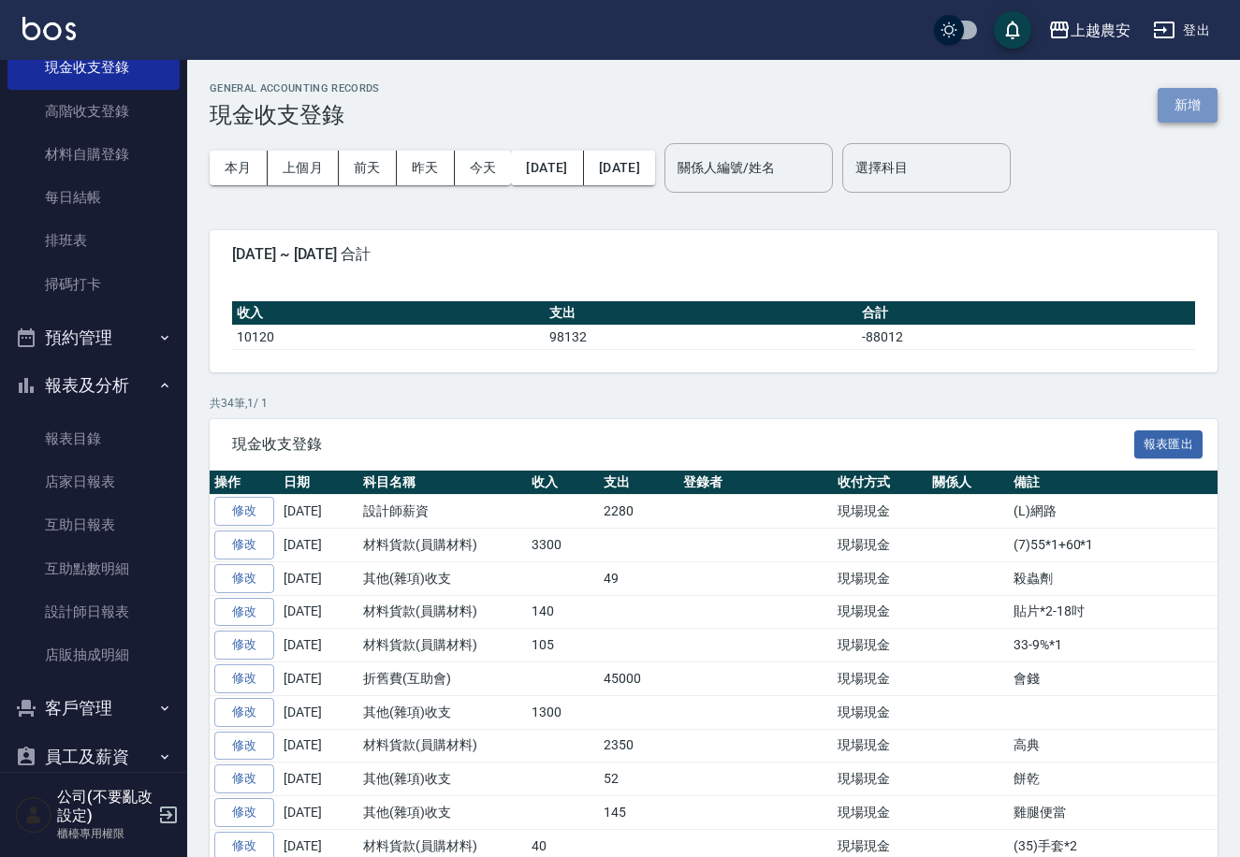
click at [1194, 96] on button "新增" at bounding box center [1187, 105] width 60 height 35
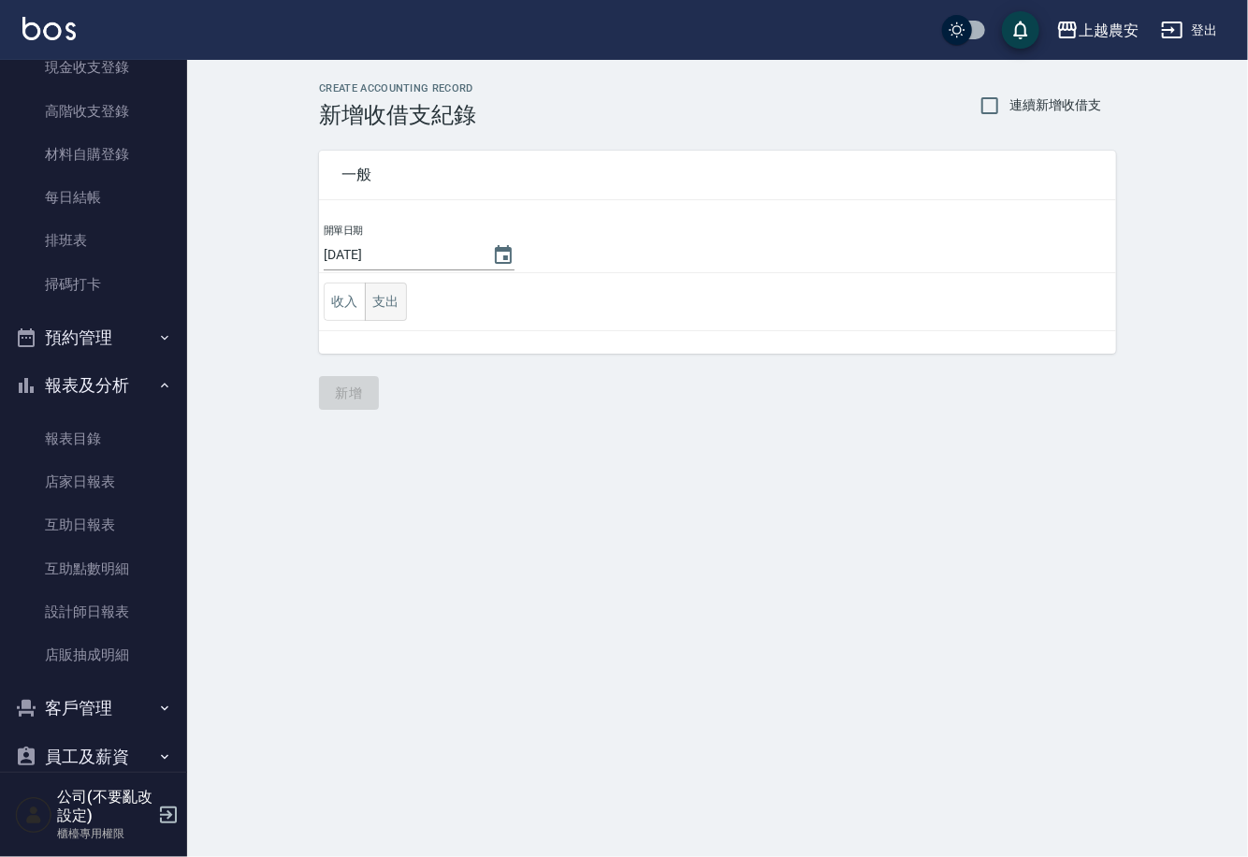
click at [394, 297] on button "支出" at bounding box center [386, 302] width 42 height 38
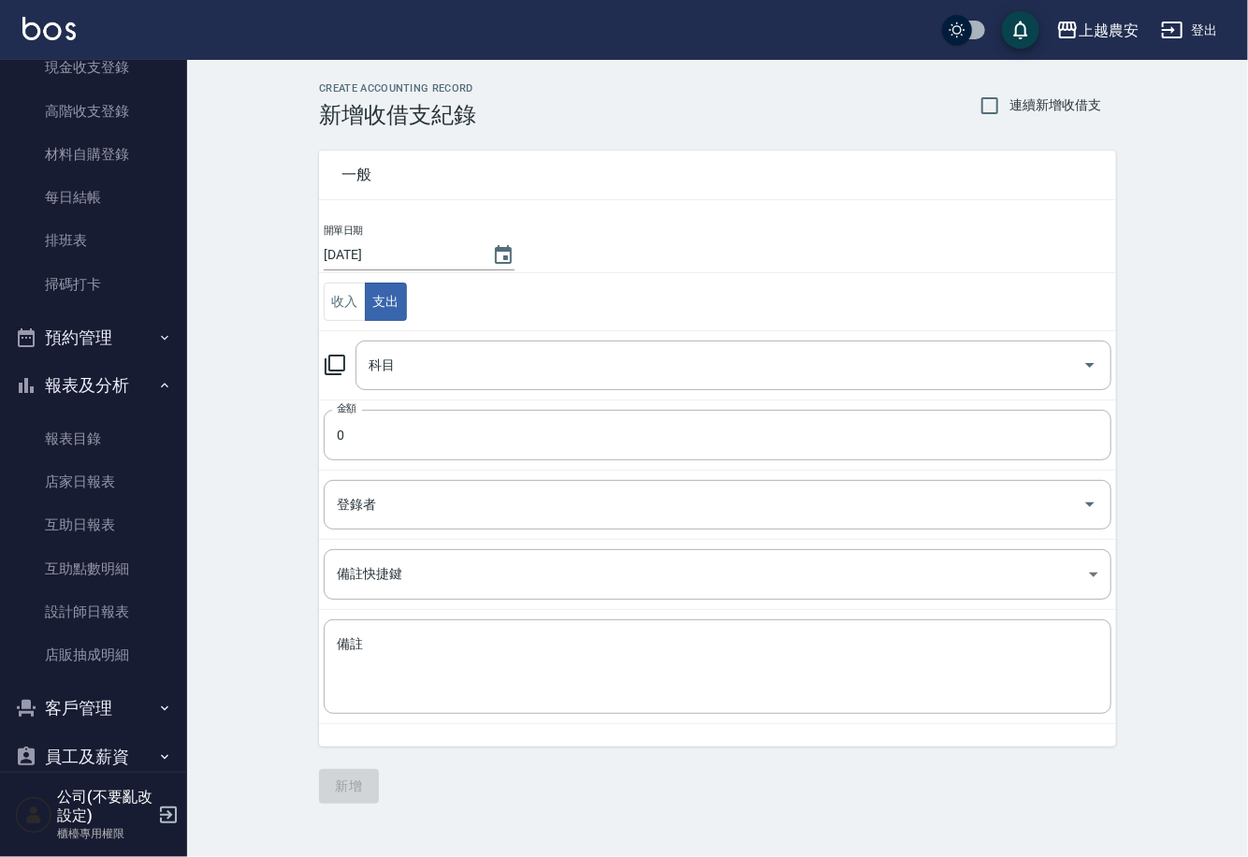
click at [337, 365] on icon at bounding box center [335, 365] width 22 height 22
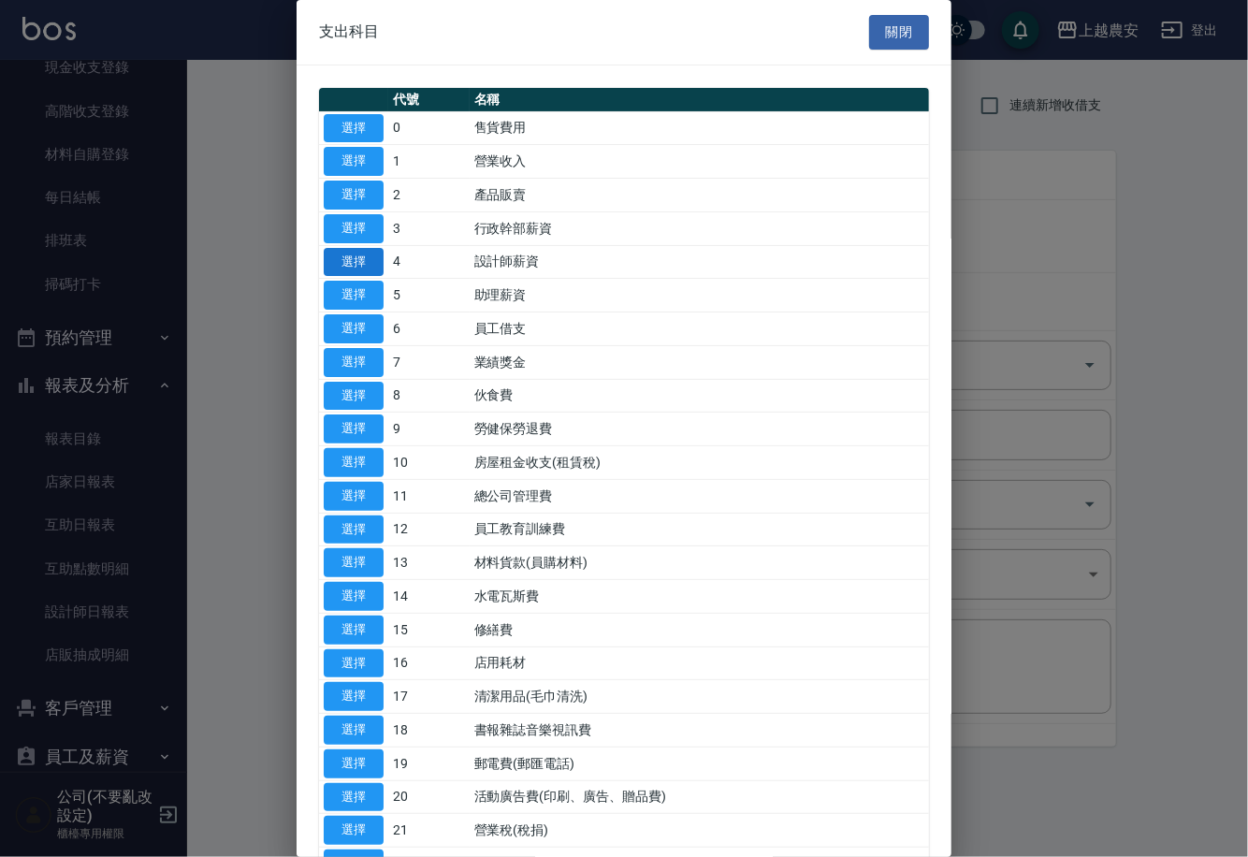
click at [357, 263] on button "選擇" at bounding box center [354, 262] width 60 height 29
type input "4 設計師薪資"
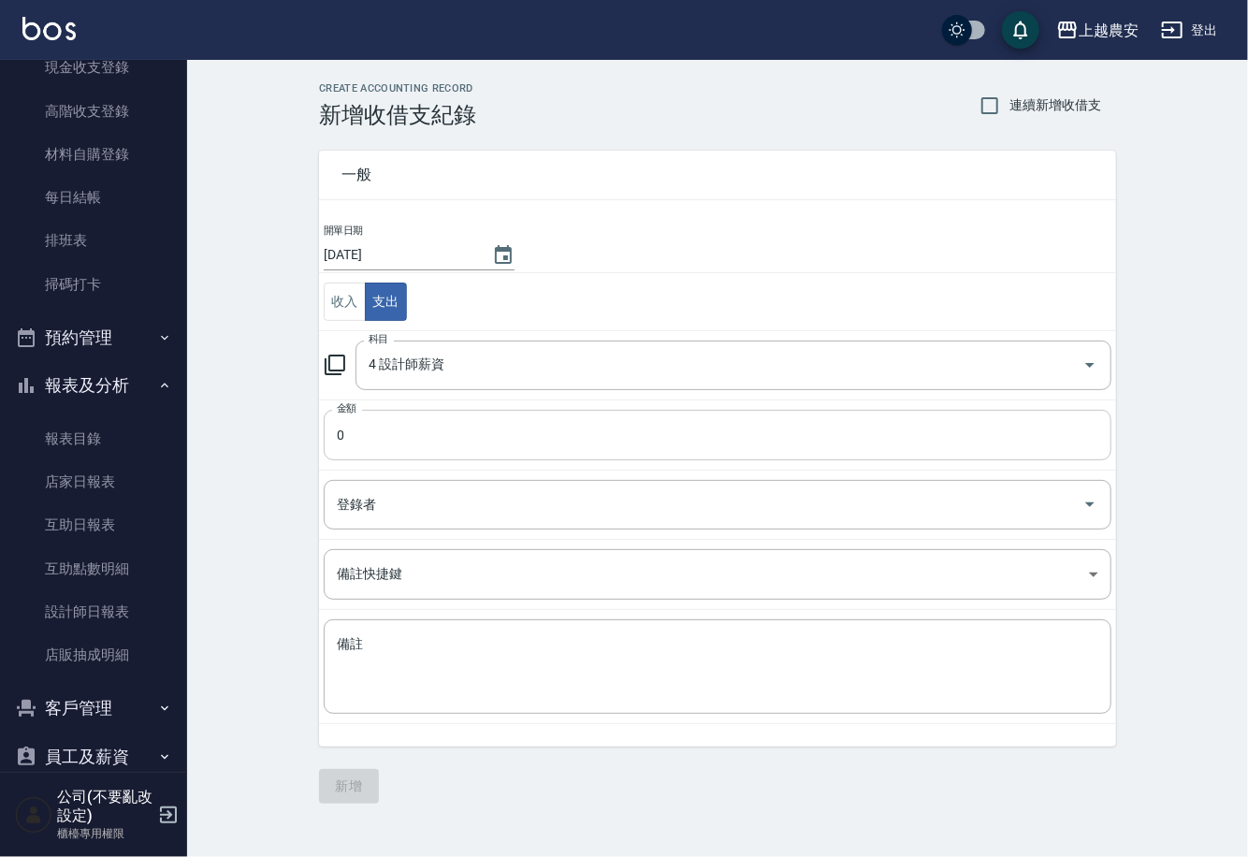
click at [356, 424] on input "0" at bounding box center [718, 435] width 788 height 51
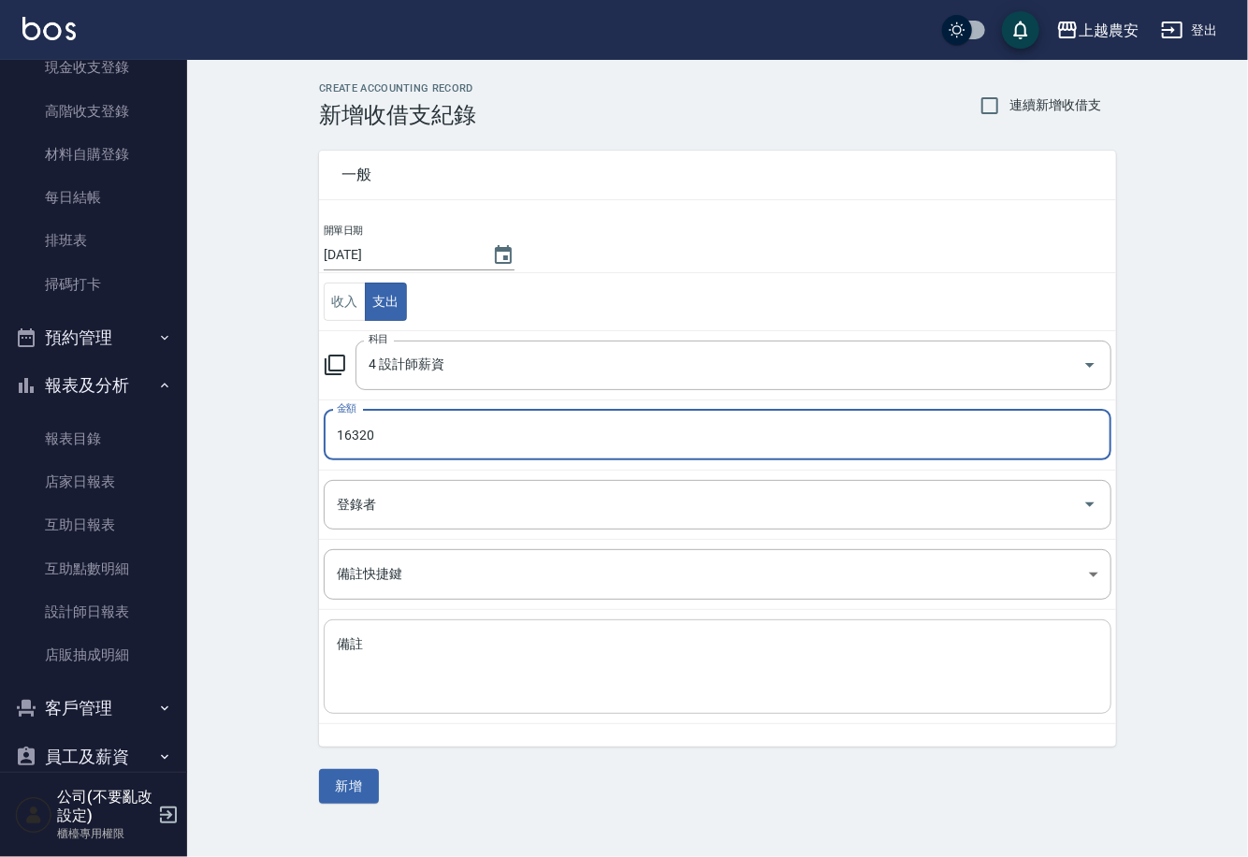
type input "16320"
click at [352, 691] on textarea "備註" at bounding box center [718, 667] width 762 height 64
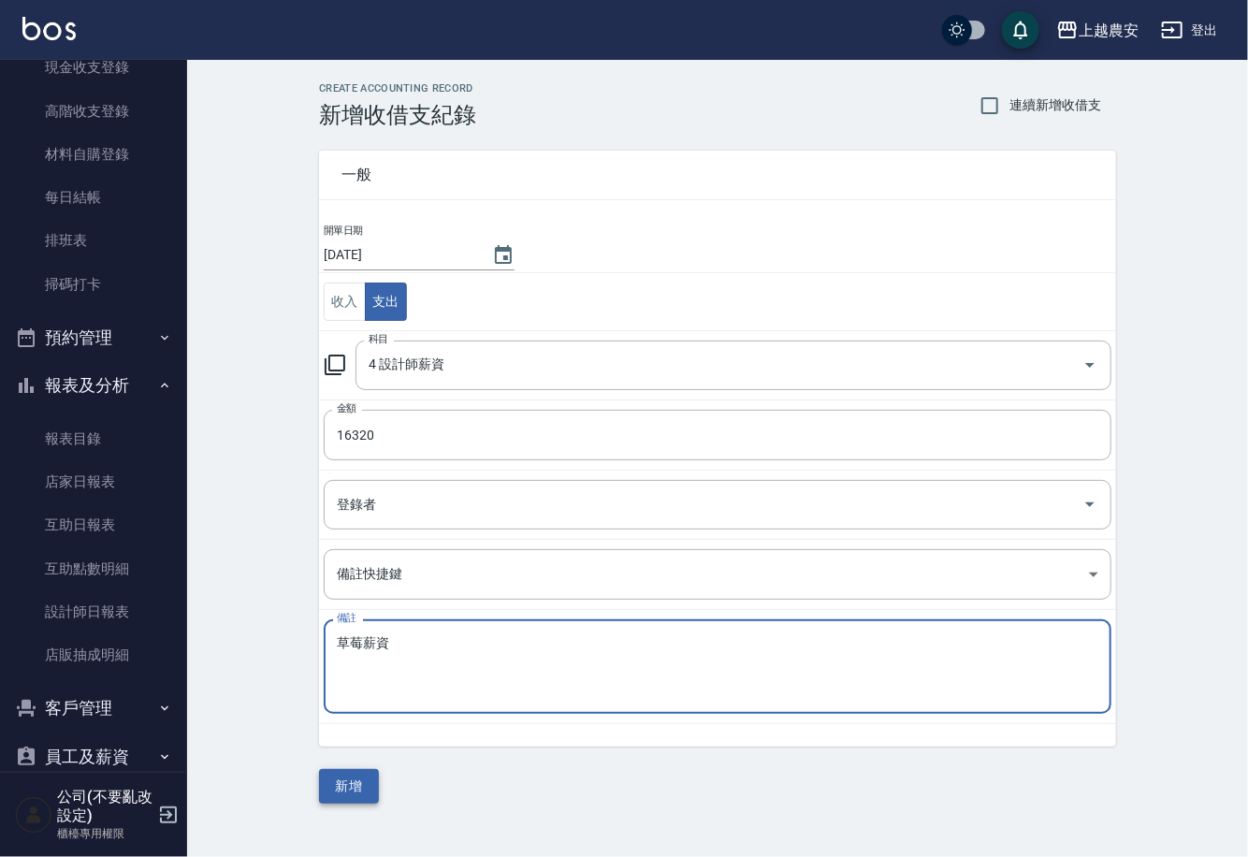
type textarea "草莓薪資"
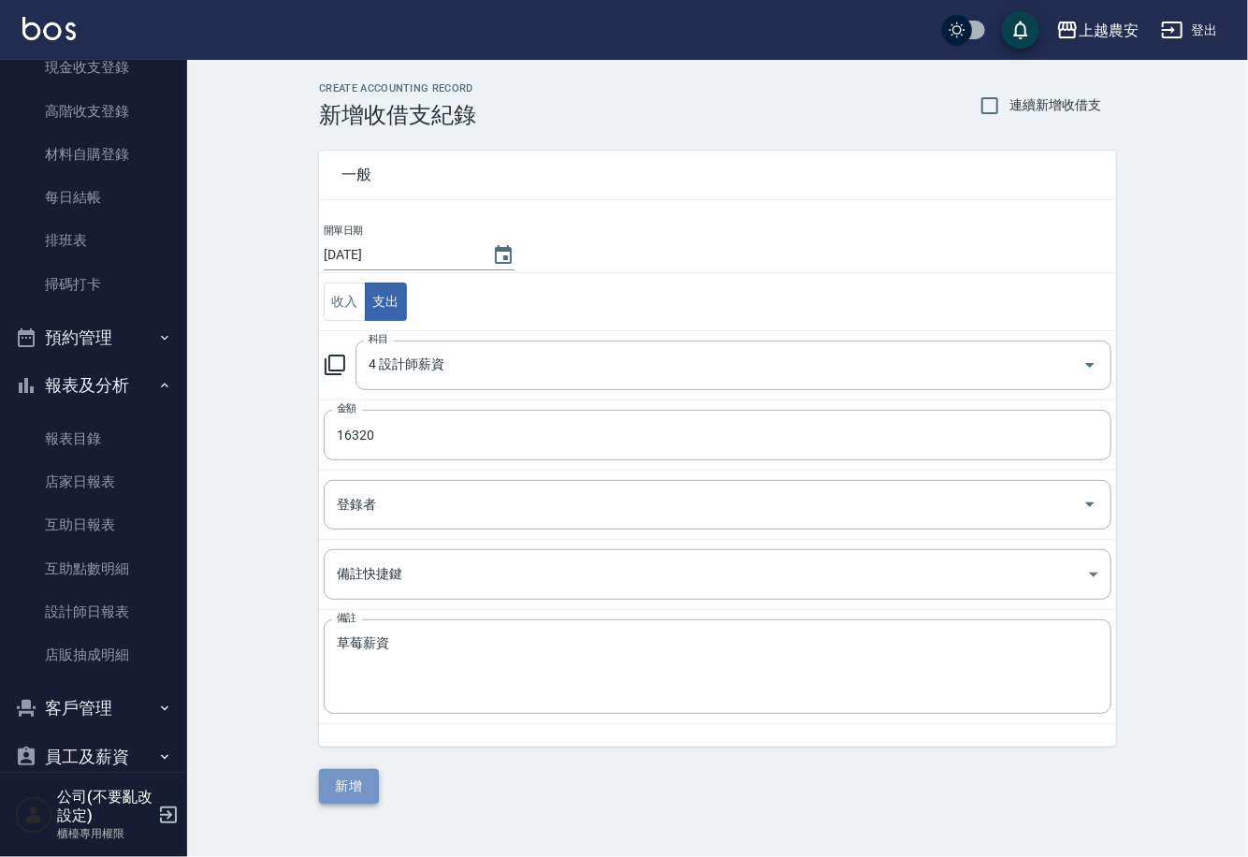
click at [334, 777] on button "新增" at bounding box center [349, 786] width 60 height 35
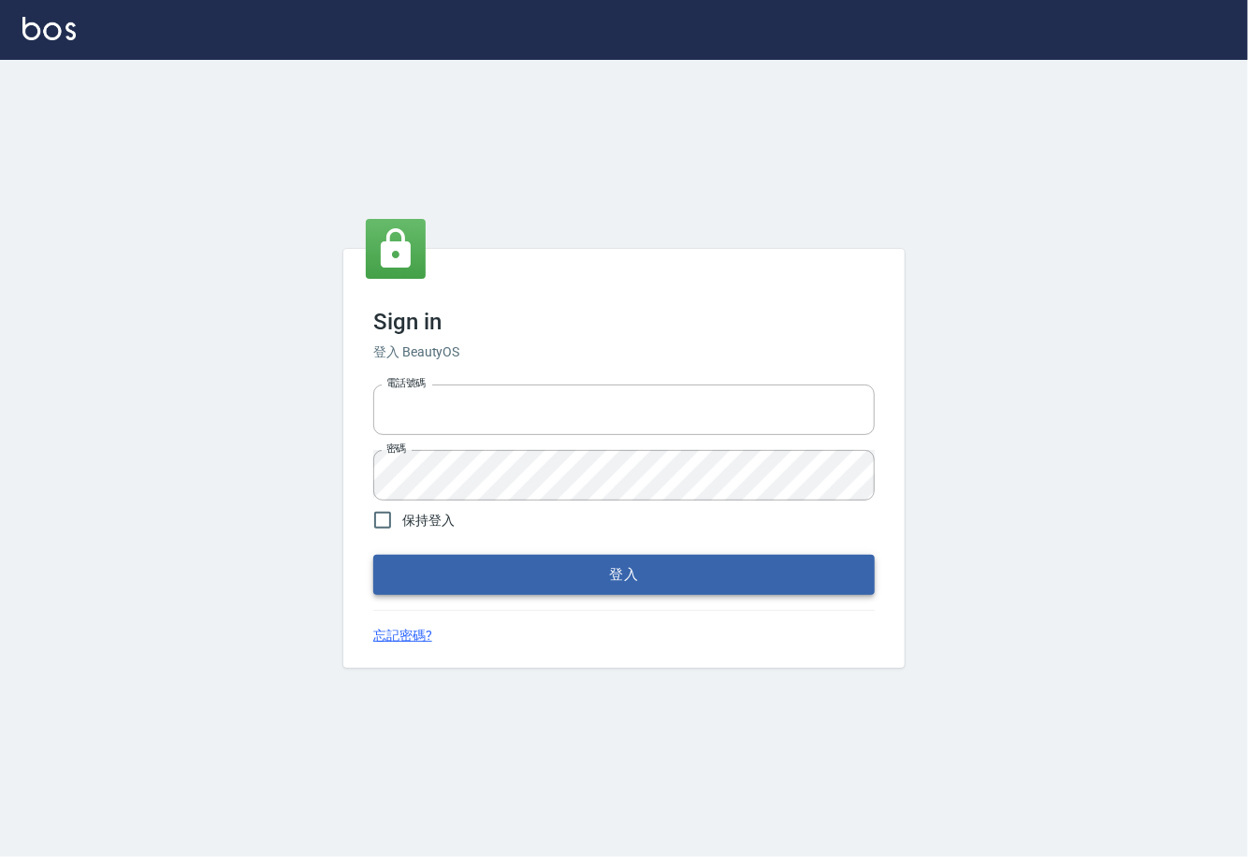
type input "0225929166"
click at [647, 580] on button "登入" at bounding box center [624, 574] width 502 height 39
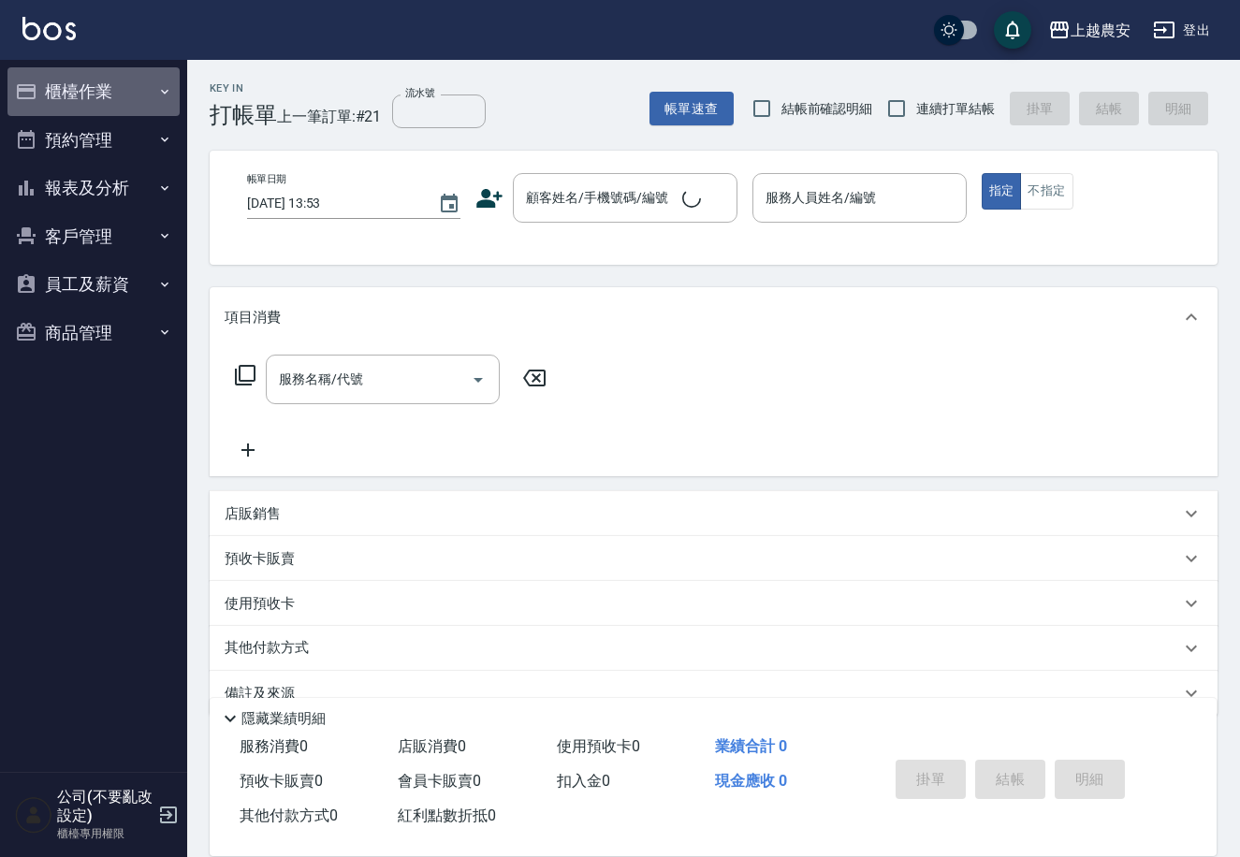
click at [90, 86] on button "櫃檯作業" at bounding box center [93, 91] width 172 height 49
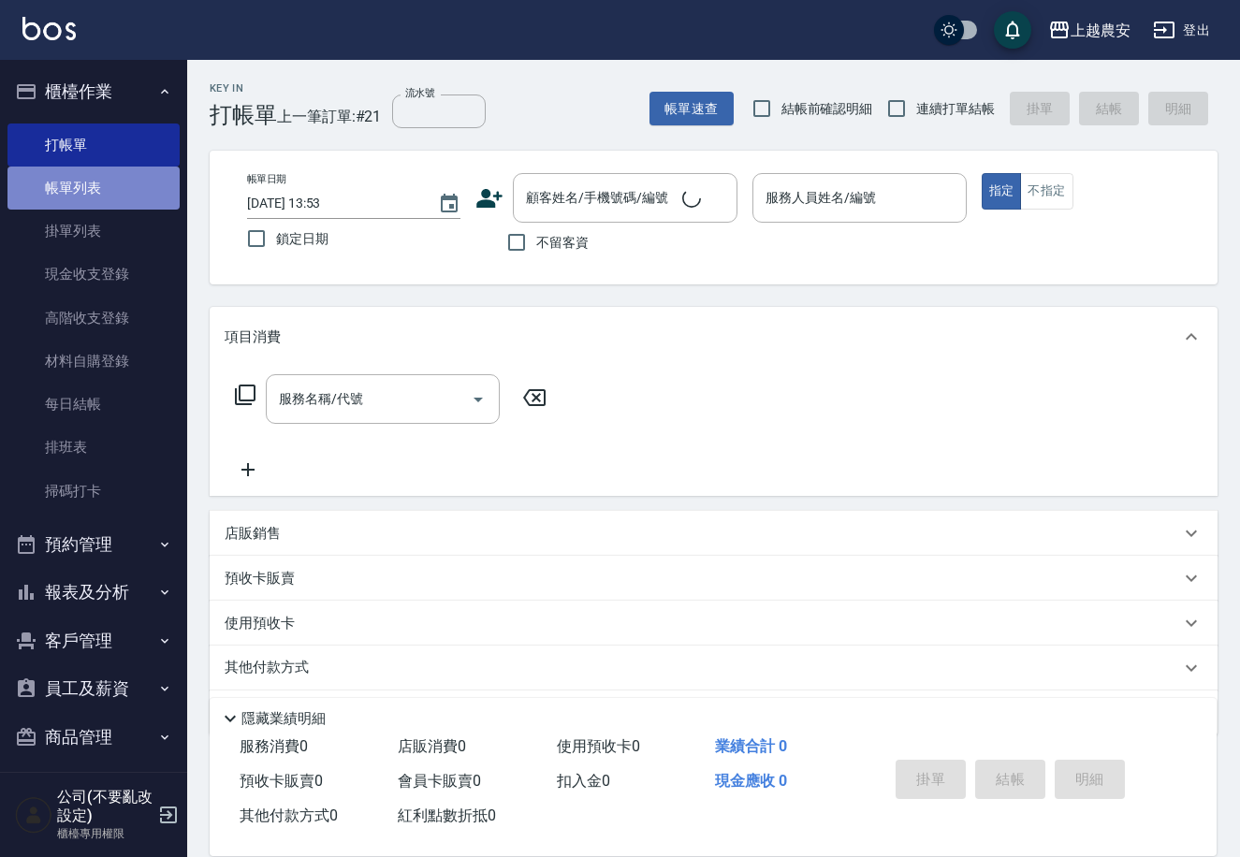
click at [104, 190] on link "帳單列表" at bounding box center [93, 188] width 172 height 43
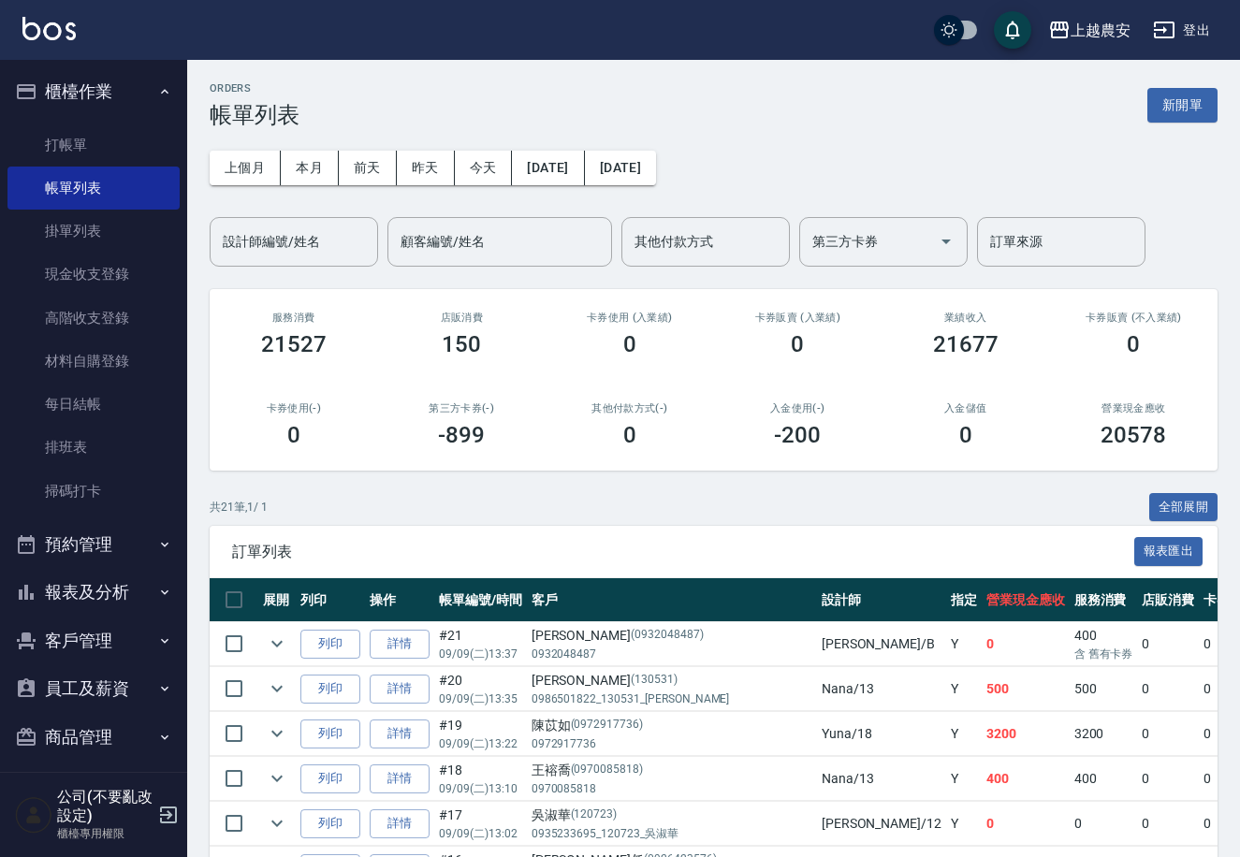
scroll to position [116, 0]
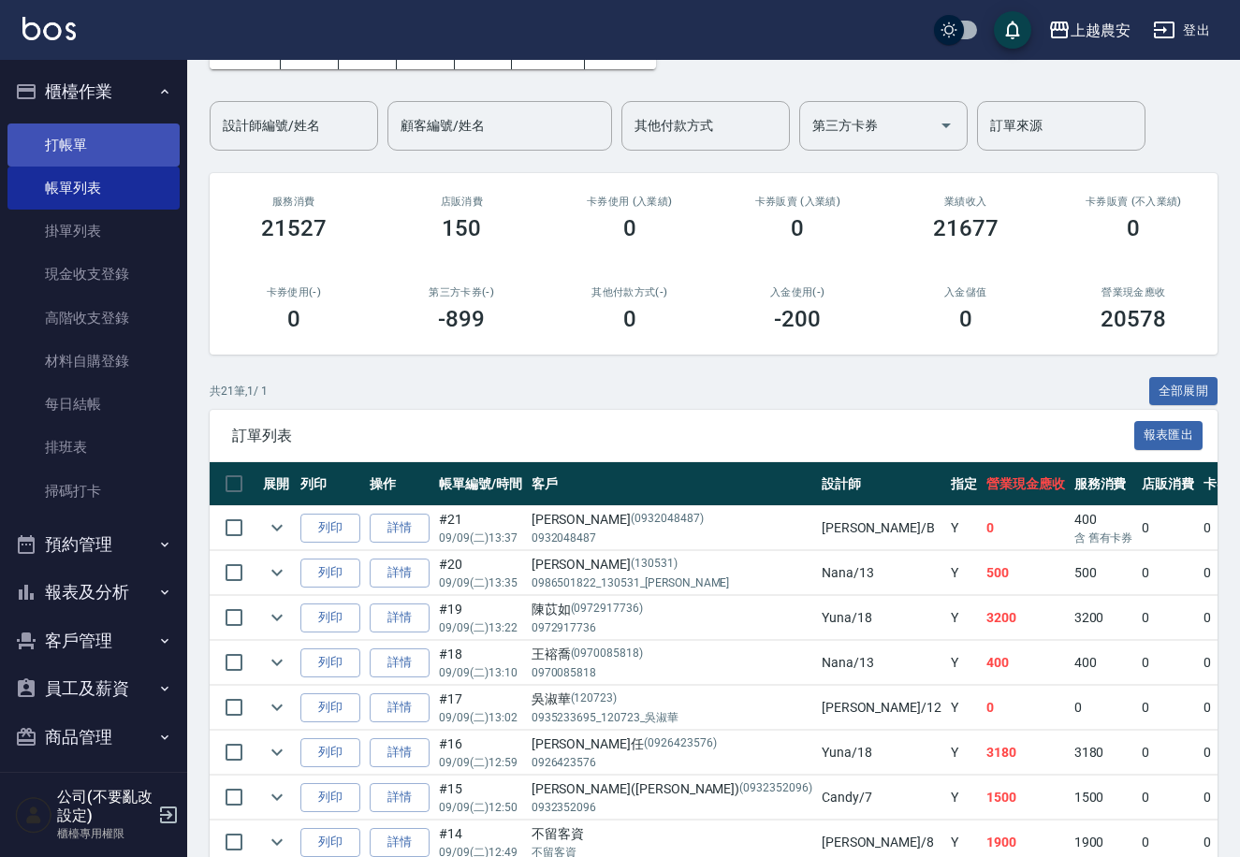
click at [75, 147] on link "打帳單" at bounding box center [93, 145] width 172 height 43
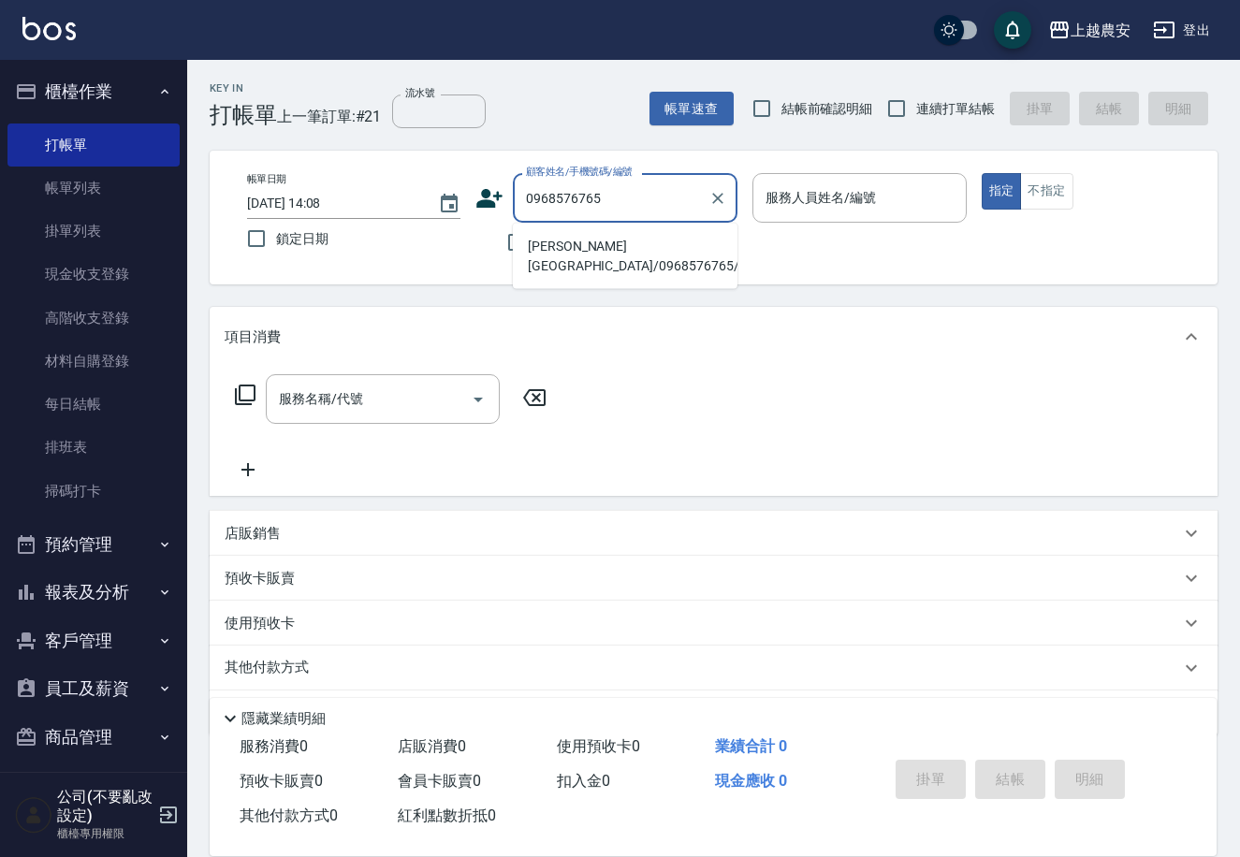
click at [608, 240] on li "[PERSON_NAME][GEOGRAPHIC_DATA]/0968576765/0968576765" at bounding box center [625, 256] width 225 height 51
type input "[PERSON_NAME][GEOGRAPHIC_DATA]/0968576765/0968576765"
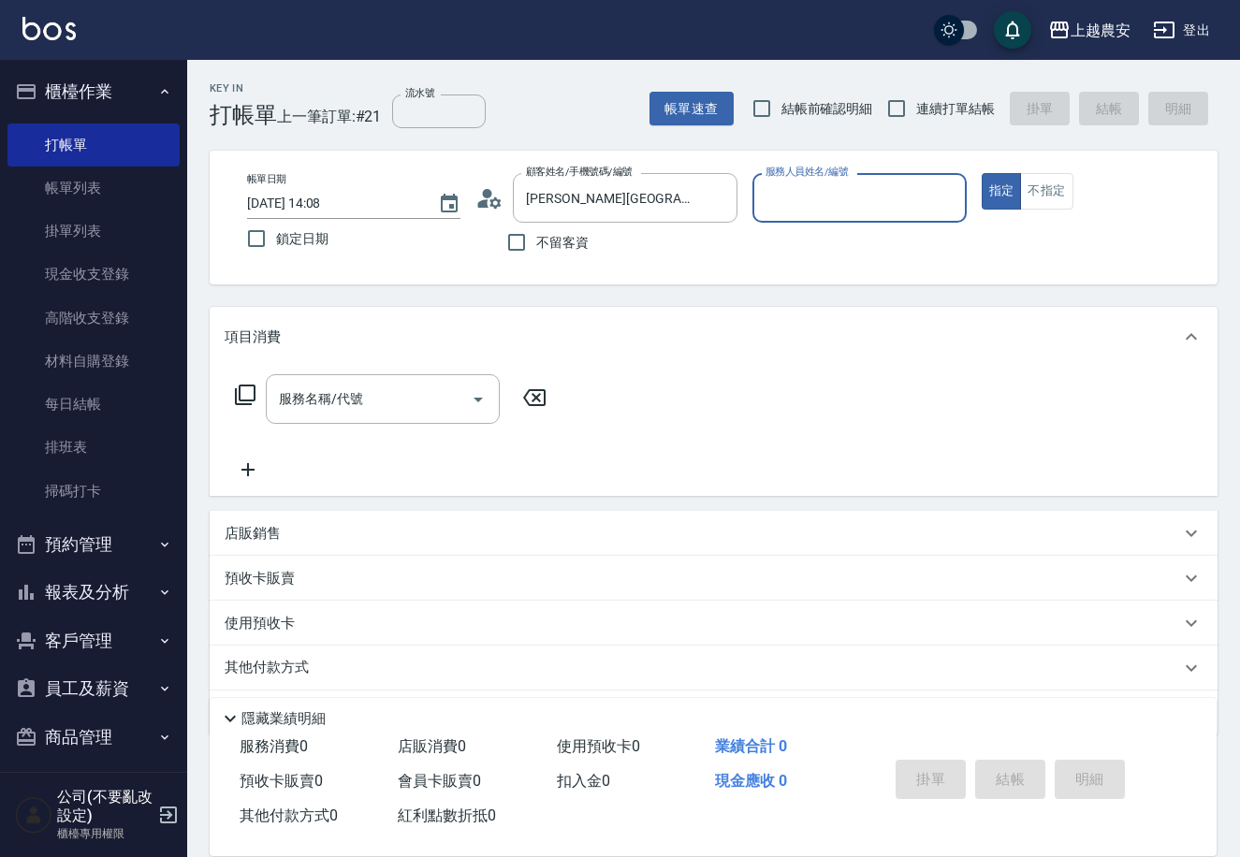
type input "[PERSON_NAME]-8"
click at [450, 401] on input "服務名稱/代號" at bounding box center [368, 399] width 189 height 33
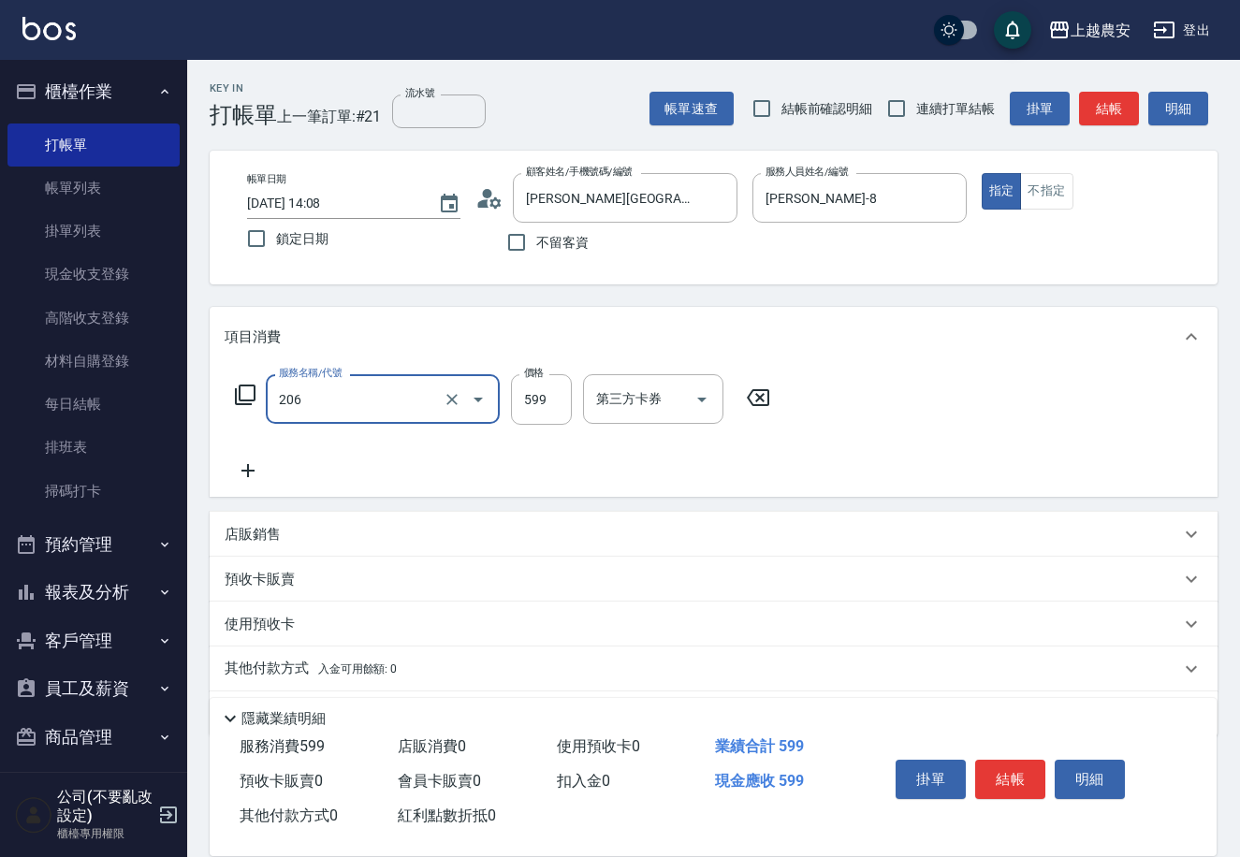
type input "洗+剪(206)"
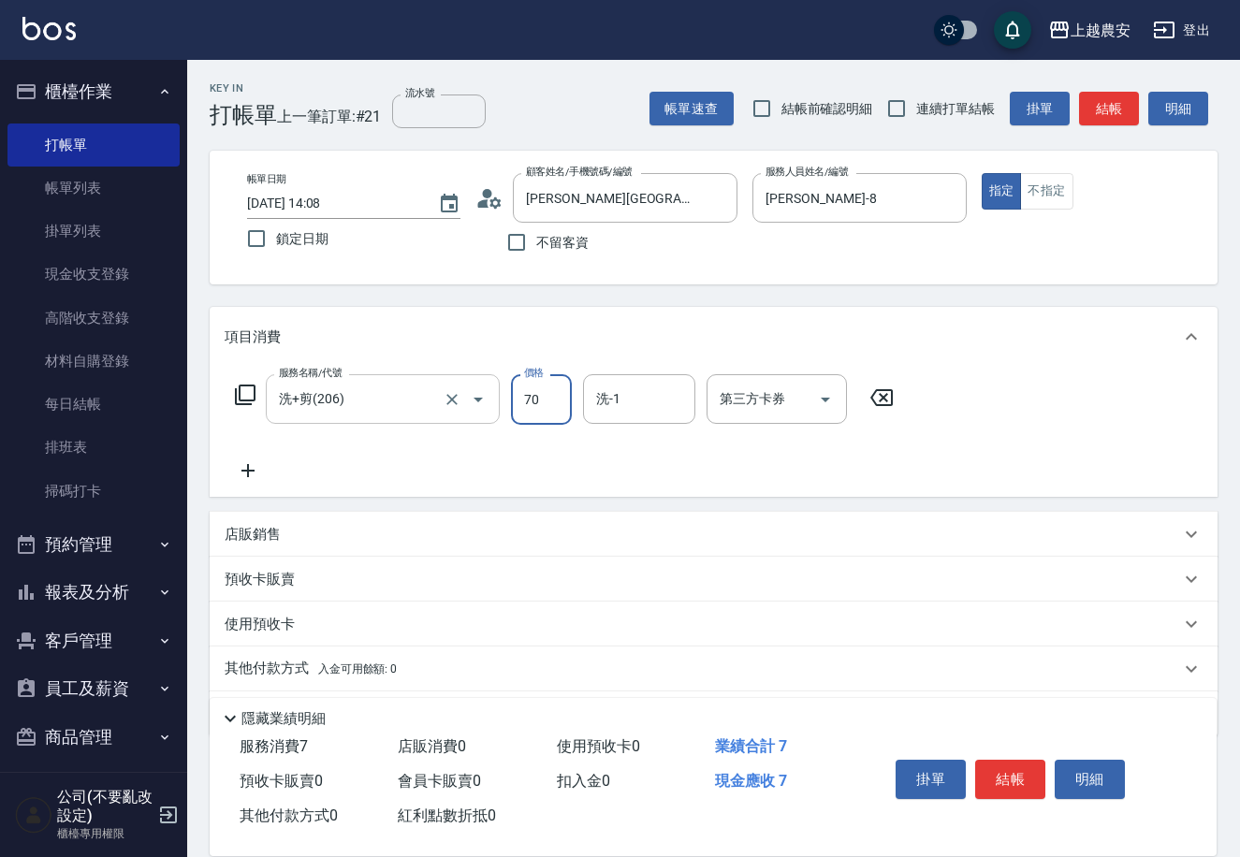
type input "700"
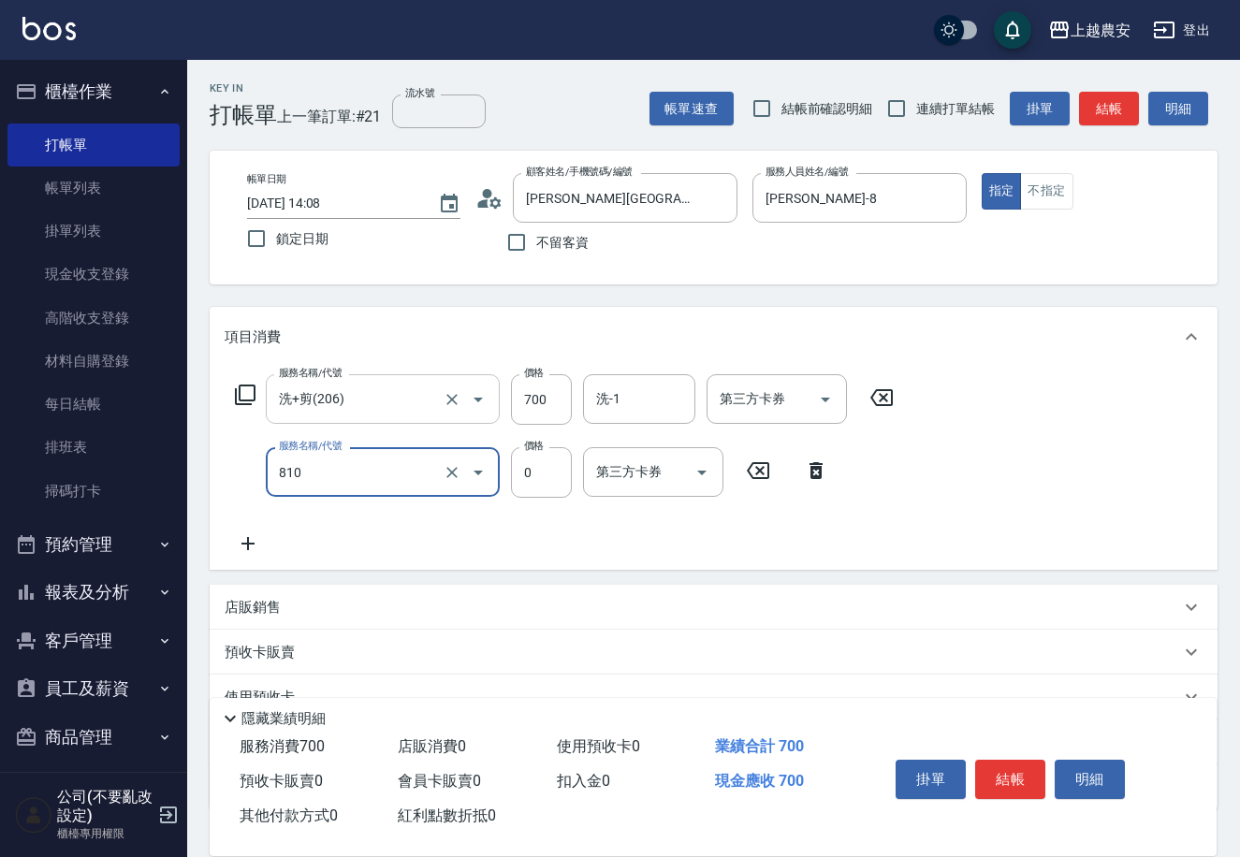
type input "頭皮護髮卡券使用(810)"
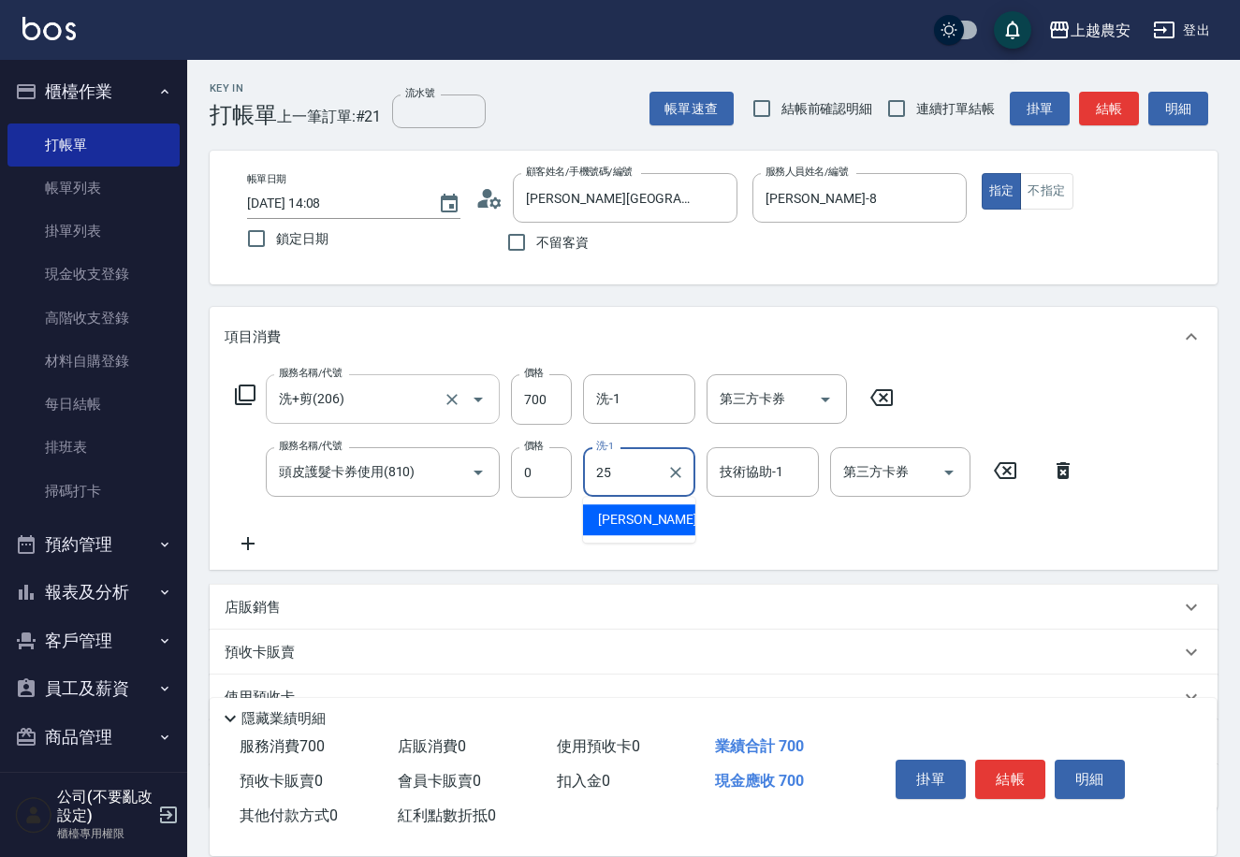
type input "蘇蘇-25"
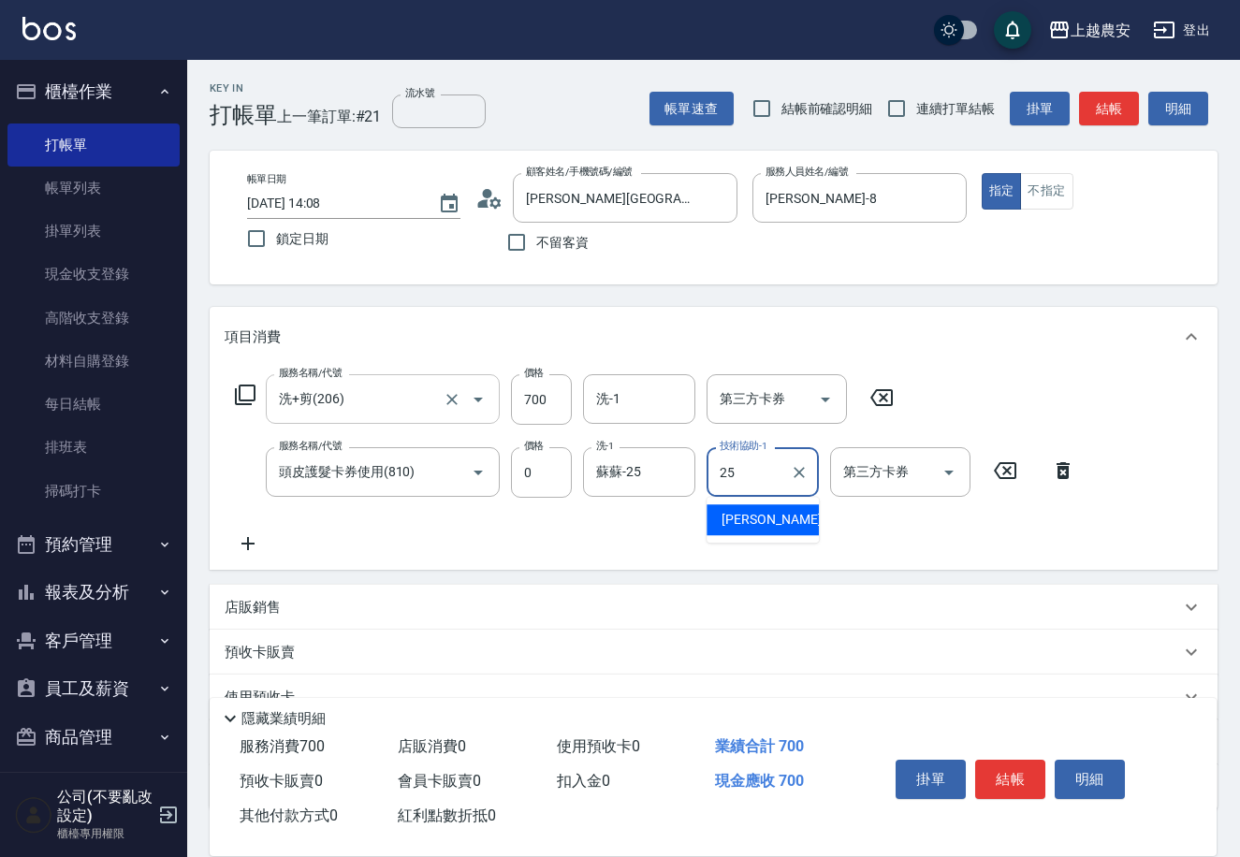
type input "蘇蘇-25"
click at [992, 786] on button "結帳" at bounding box center [1010, 779] width 70 height 39
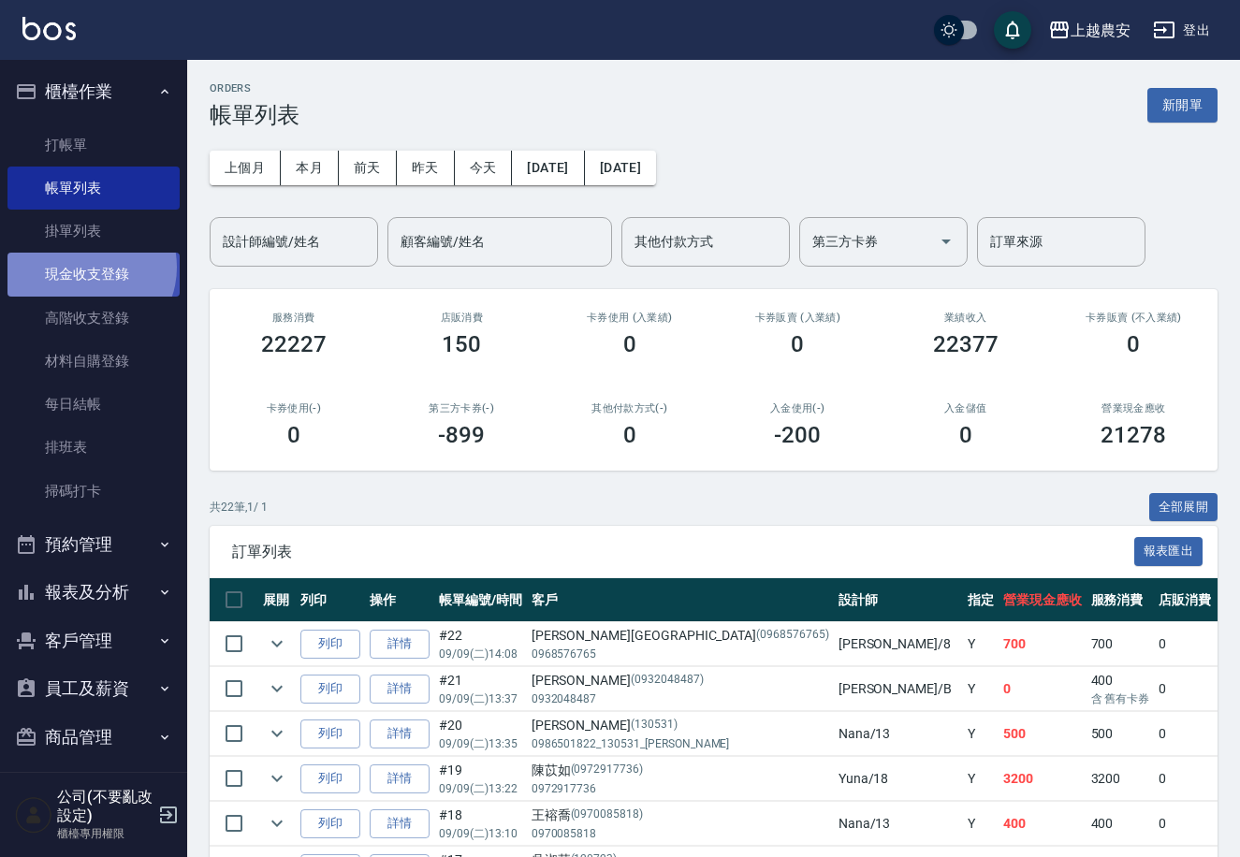
click at [87, 267] on link "現金收支登錄" at bounding box center [93, 274] width 172 height 43
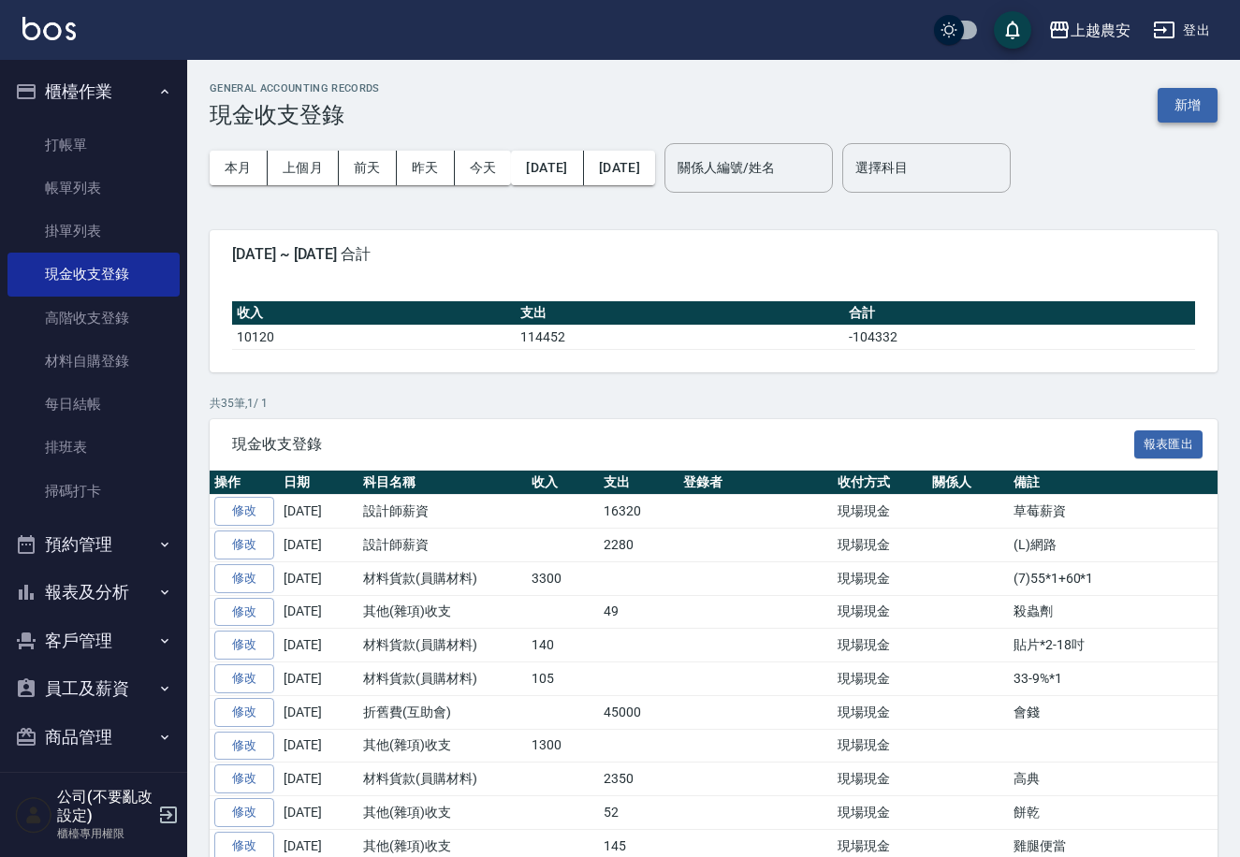
click at [1189, 96] on button "新增" at bounding box center [1187, 105] width 60 height 35
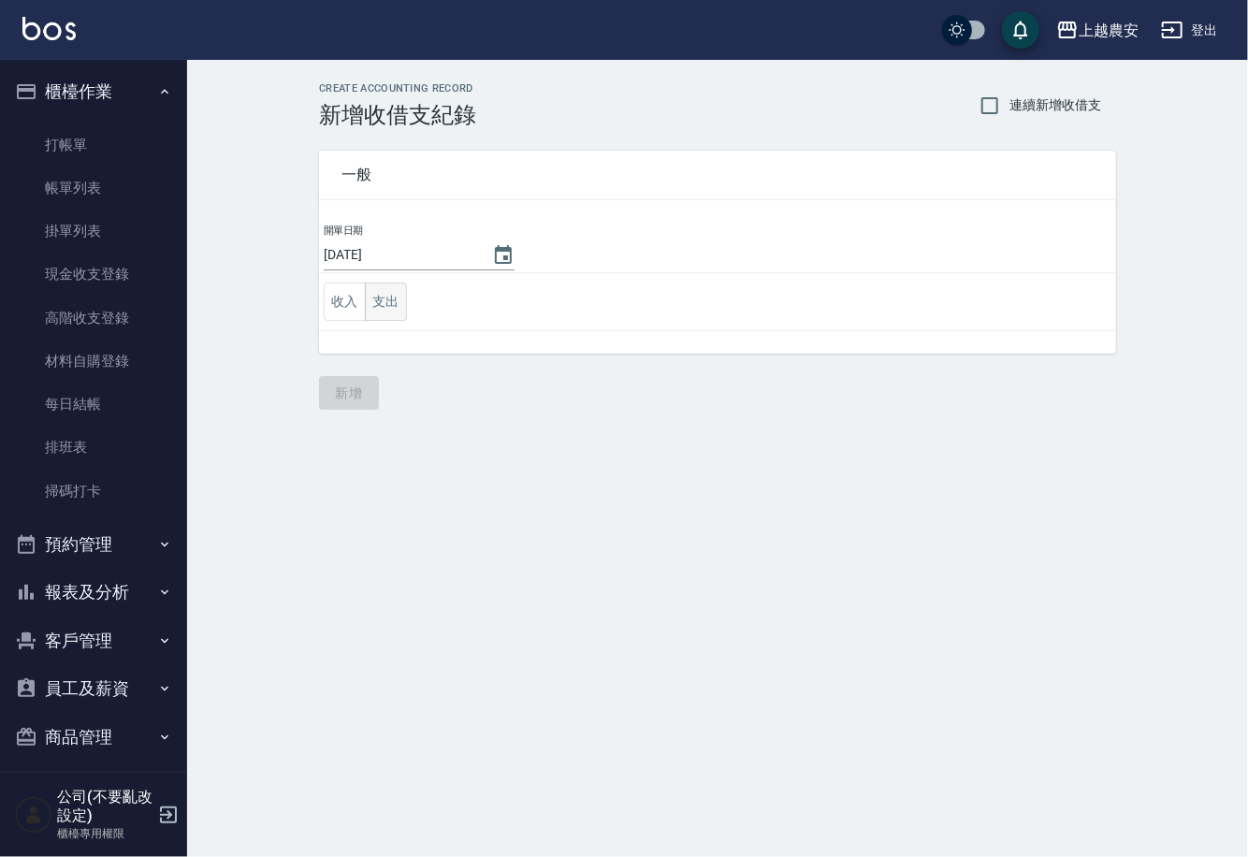
click at [392, 315] on button "支出" at bounding box center [386, 302] width 42 height 38
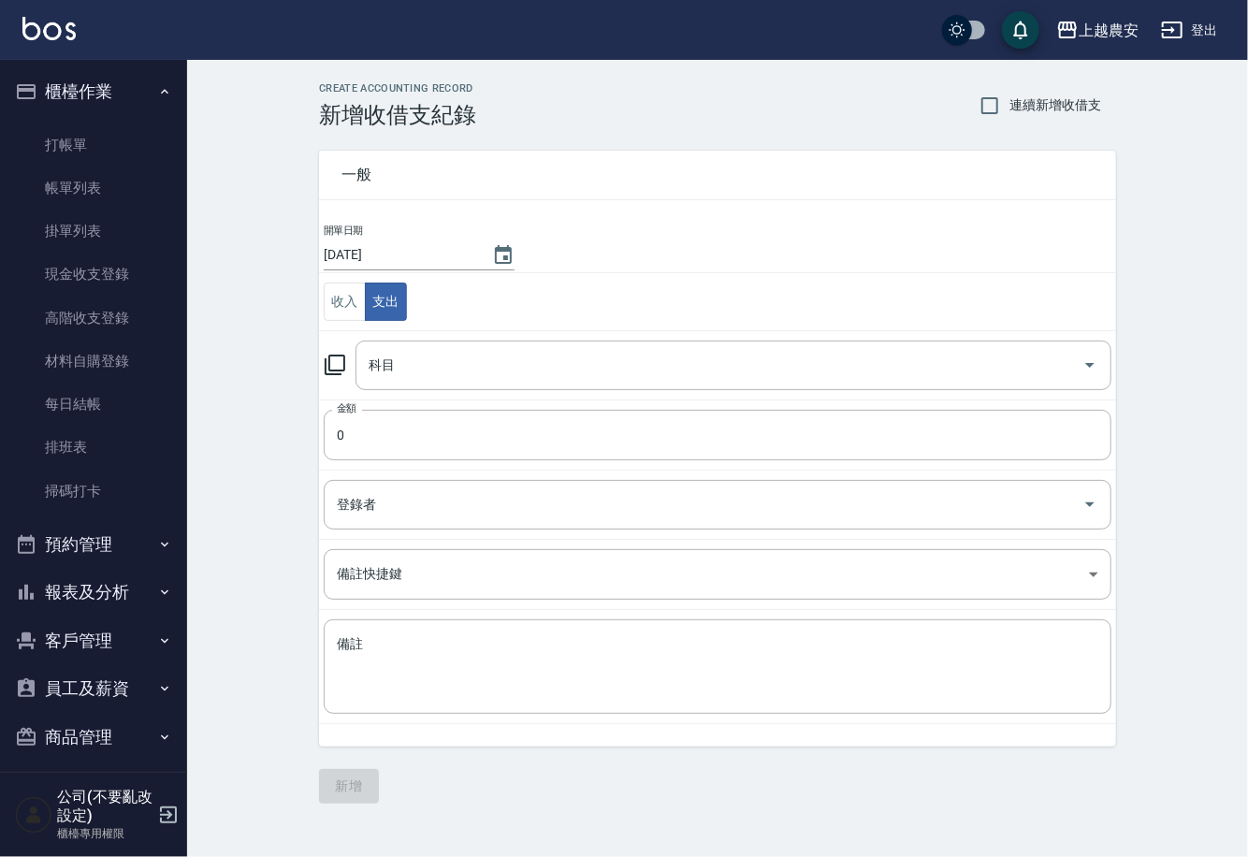
click at [330, 362] on icon at bounding box center [335, 365] width 21 height 21
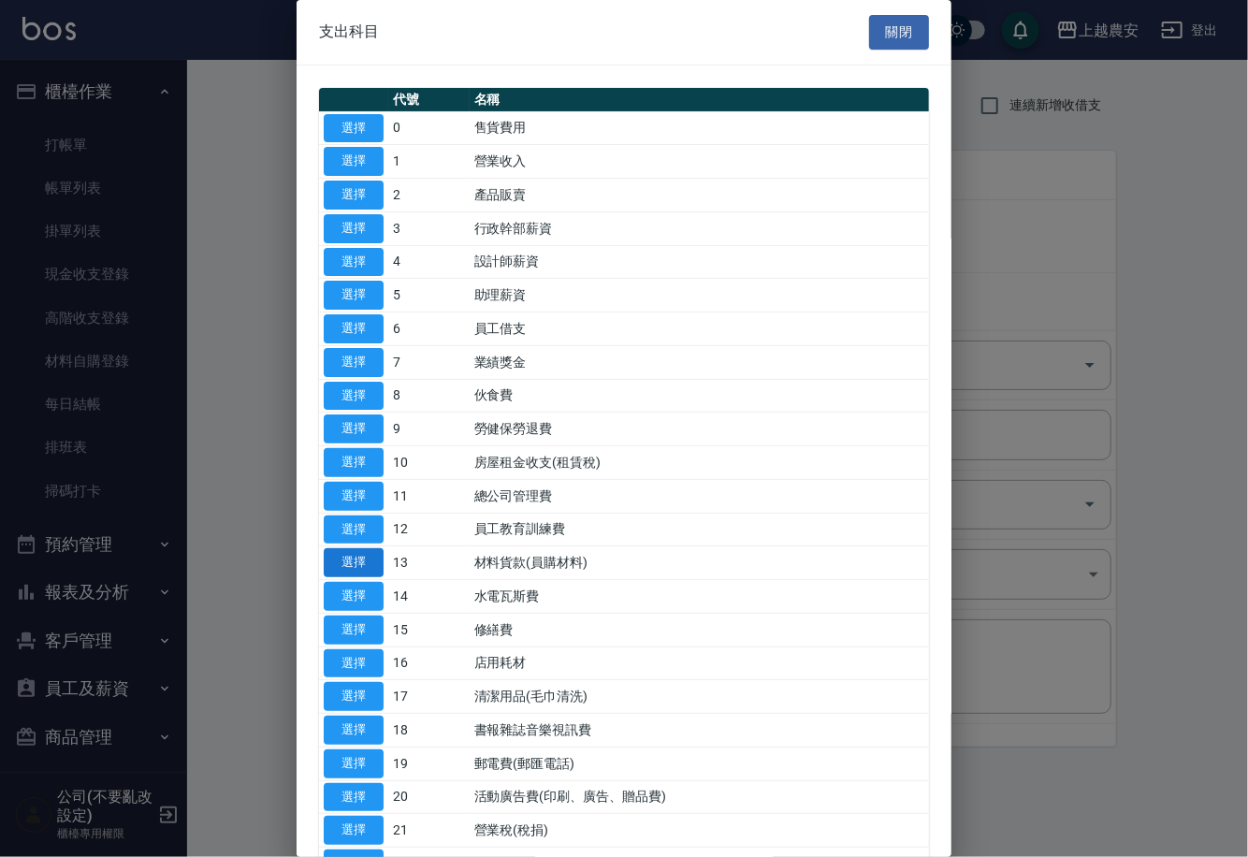
click at [370, 557] on button "選擇" at bounding box center [354, 562] width 60 height 29
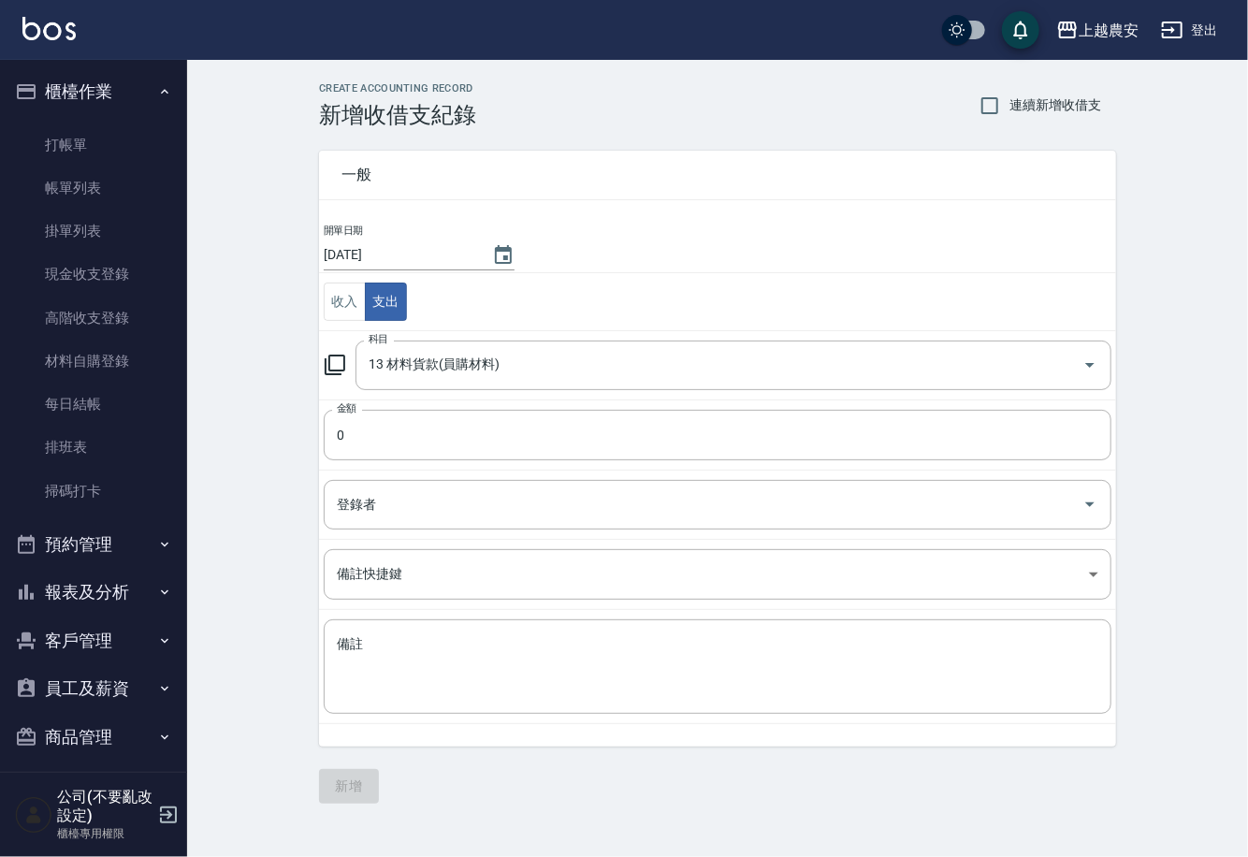
type input "13 材料貨款(員購材料)"
click at [376, 457] on input "0" at bounding box center [718, 435] width 788 height 51
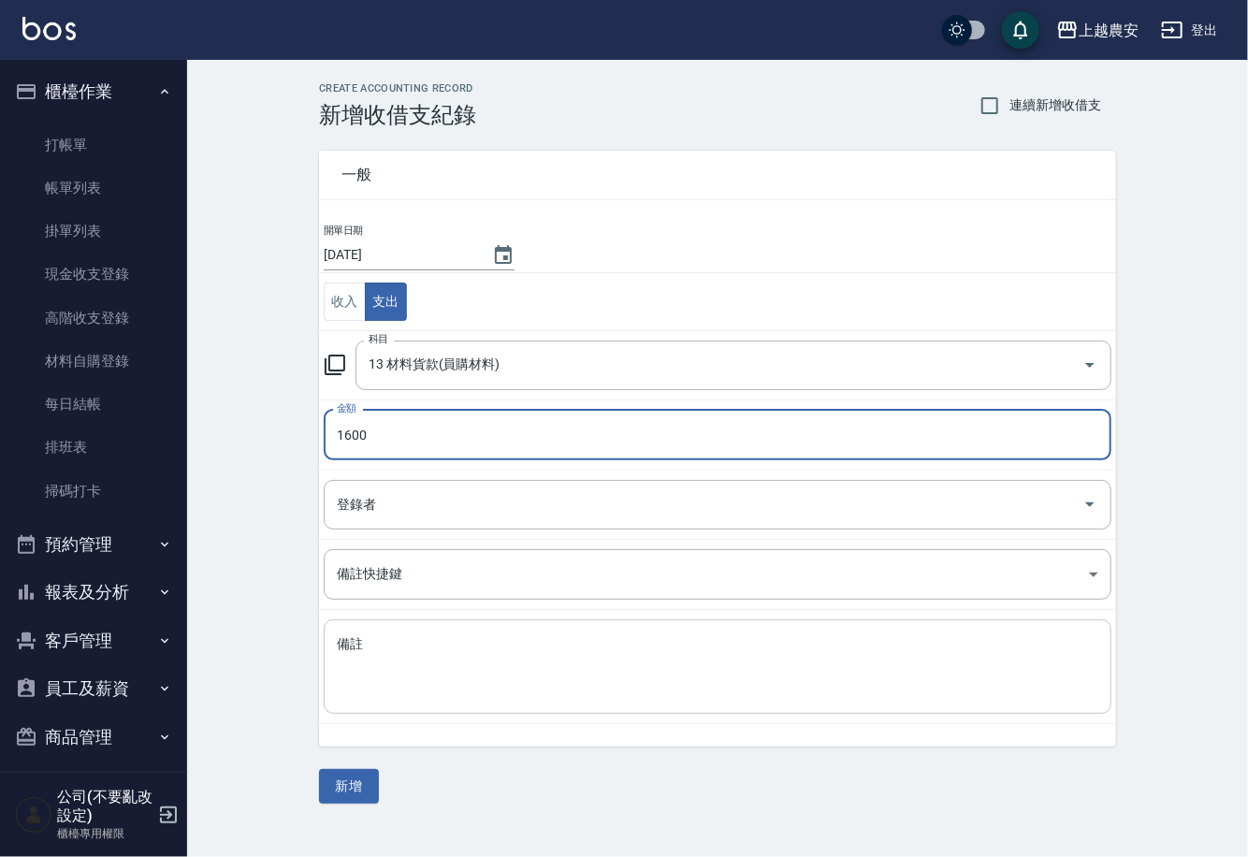
type input "1600"
click at [400, 631] on div "x 備註" at bounding box center [718, 666] width 788 height 95
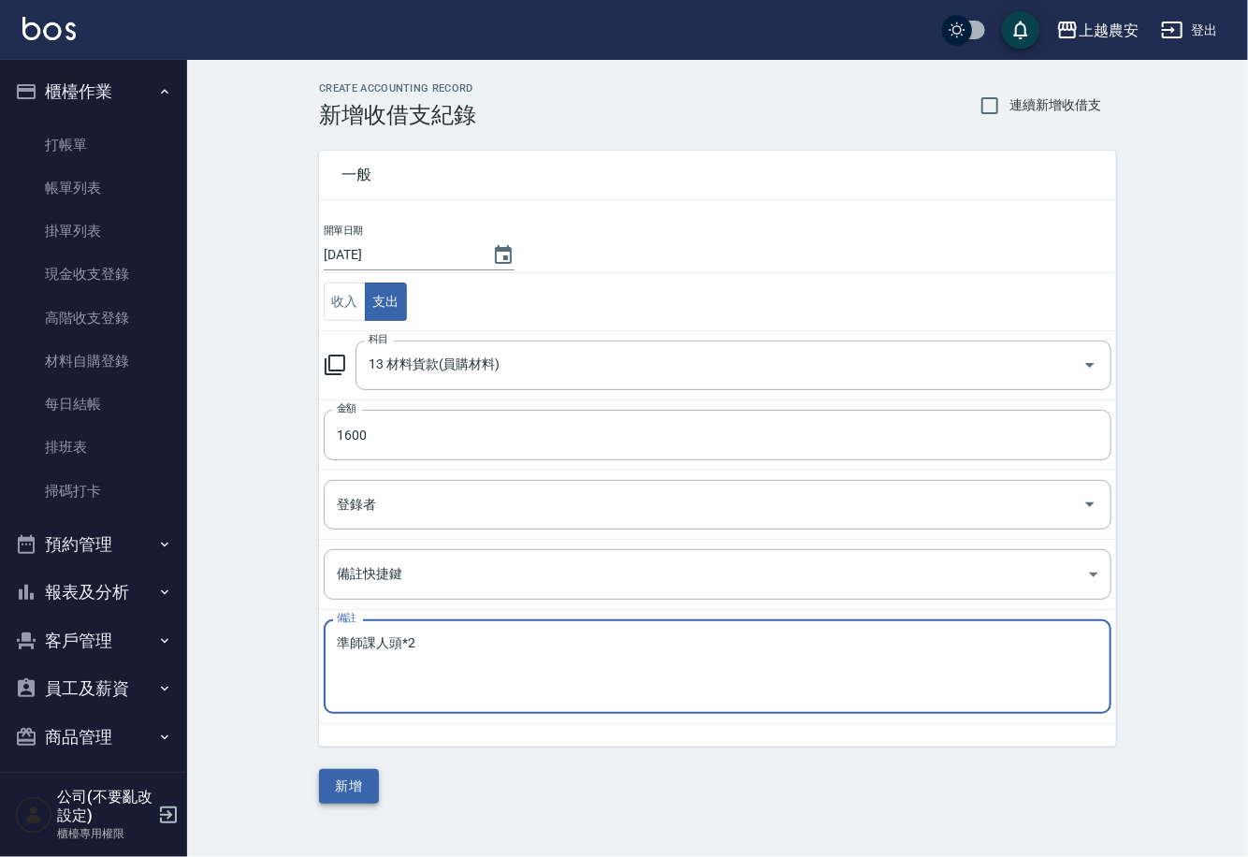
type textarea "準師課人頭*2"
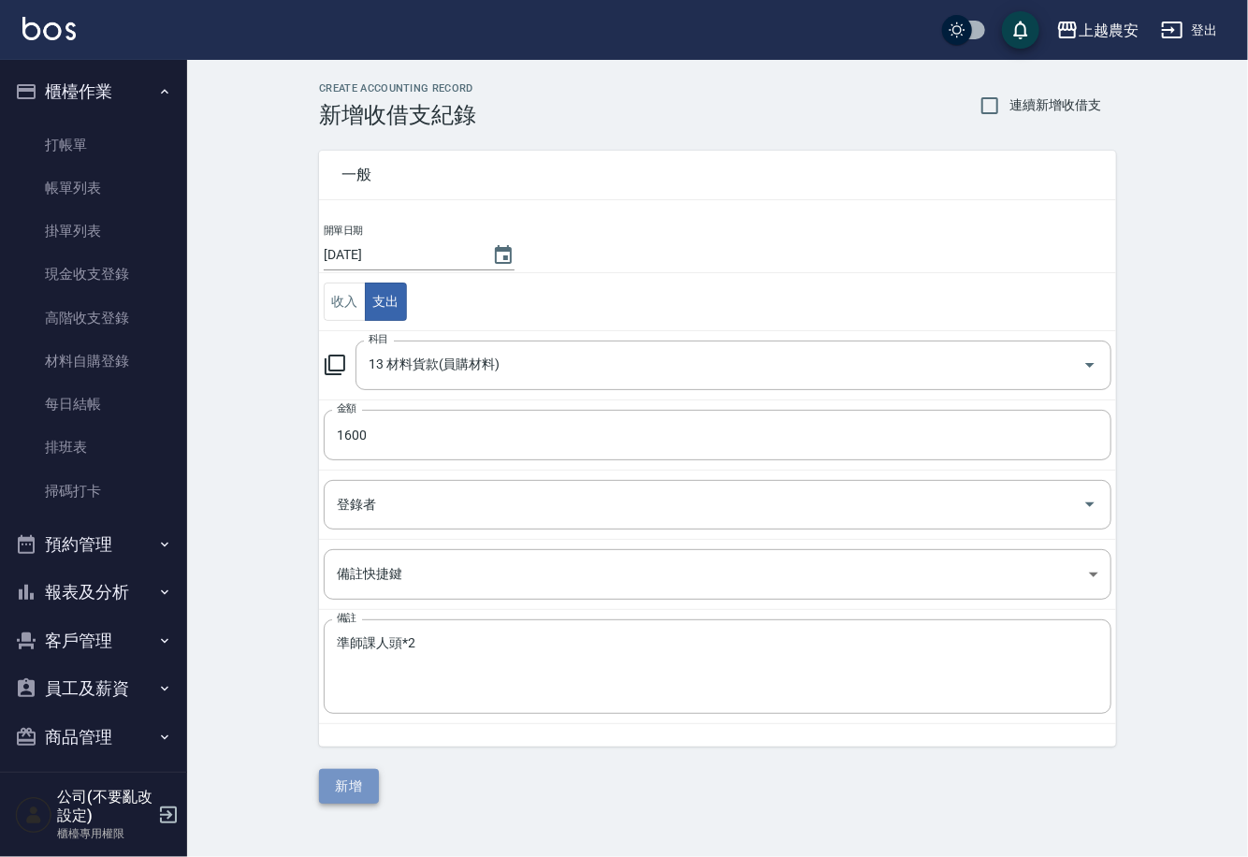
click at [359, 781] on button "新增" at bounding box center [349, 786] width 60 height 35
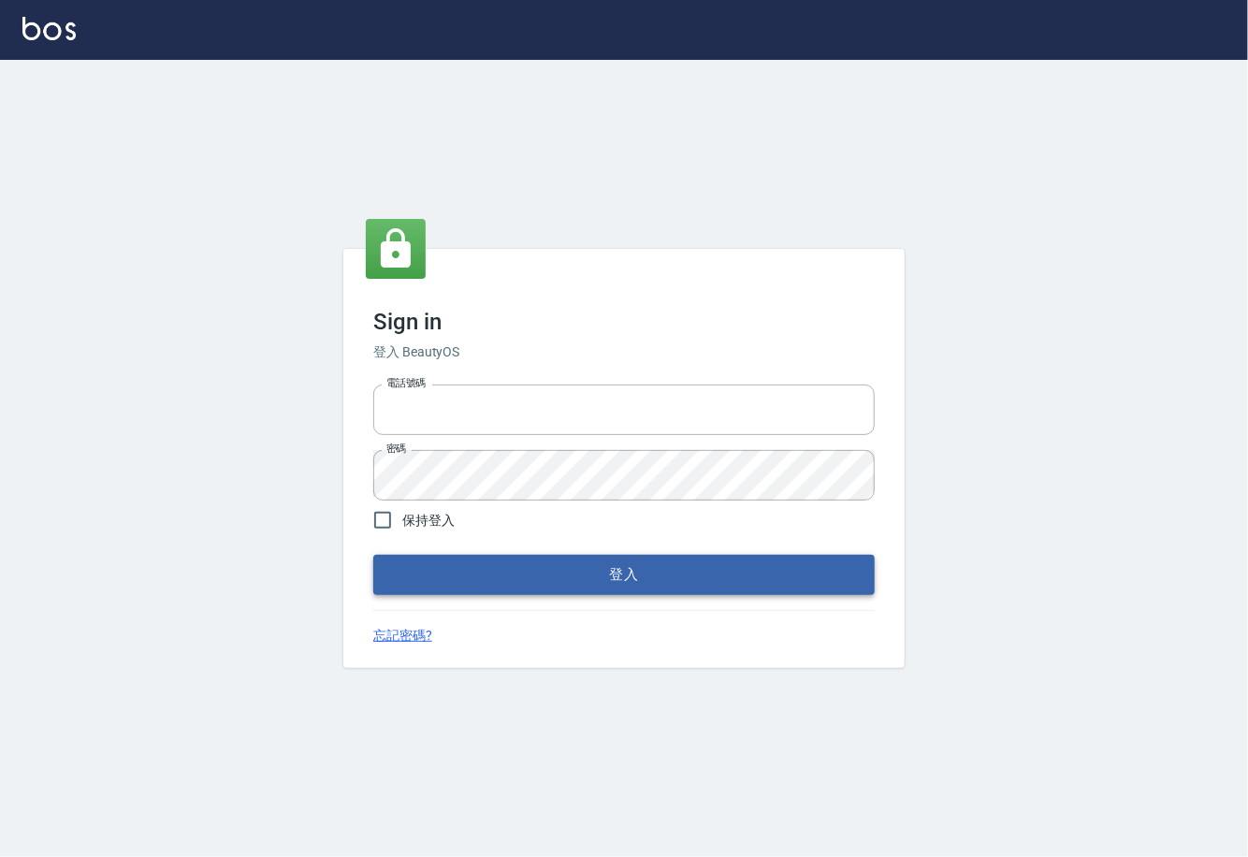
type input "0225929166"
click at [641, 574] on button "登入" at bounding box center [624, 574] width 502 height 39
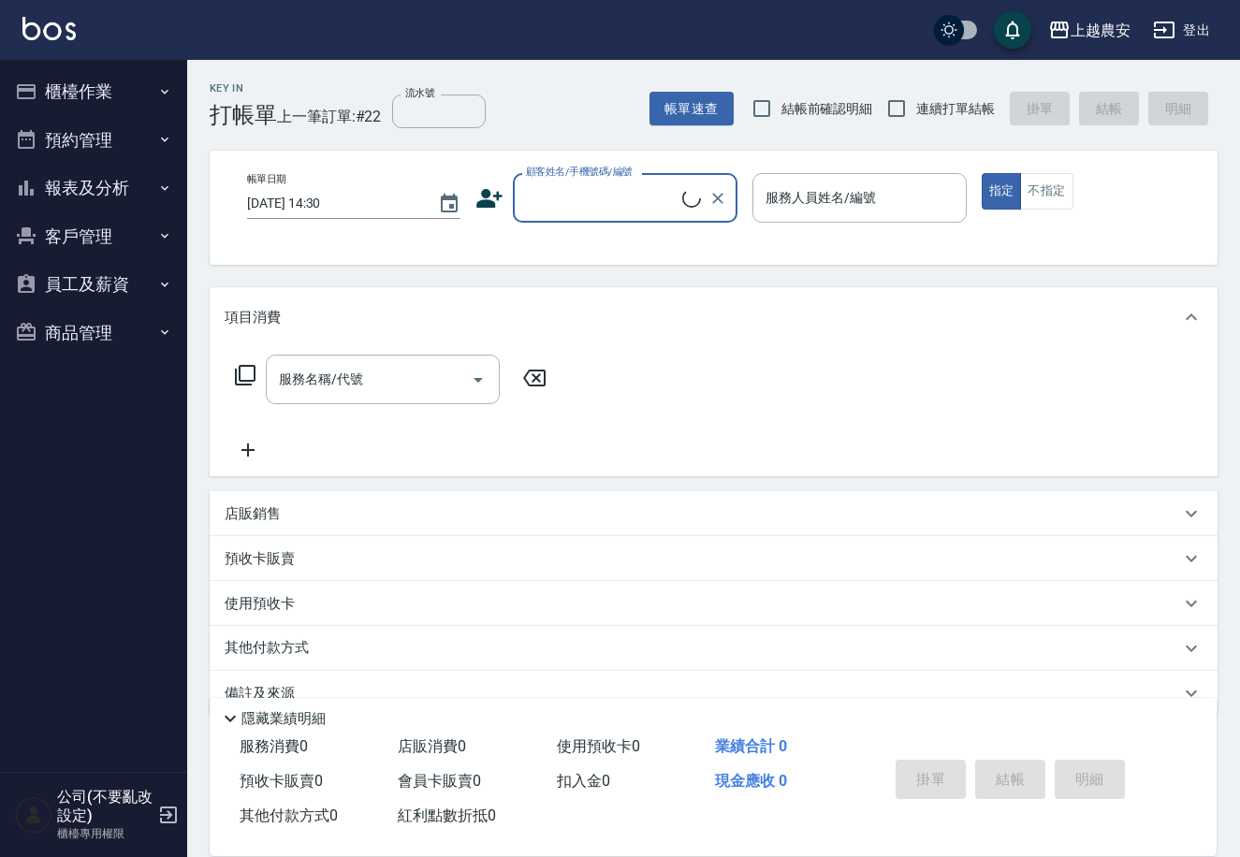
click at [50, 94] on button "櫃檯作業" at bounding box center [93, 91] width 172 height 49
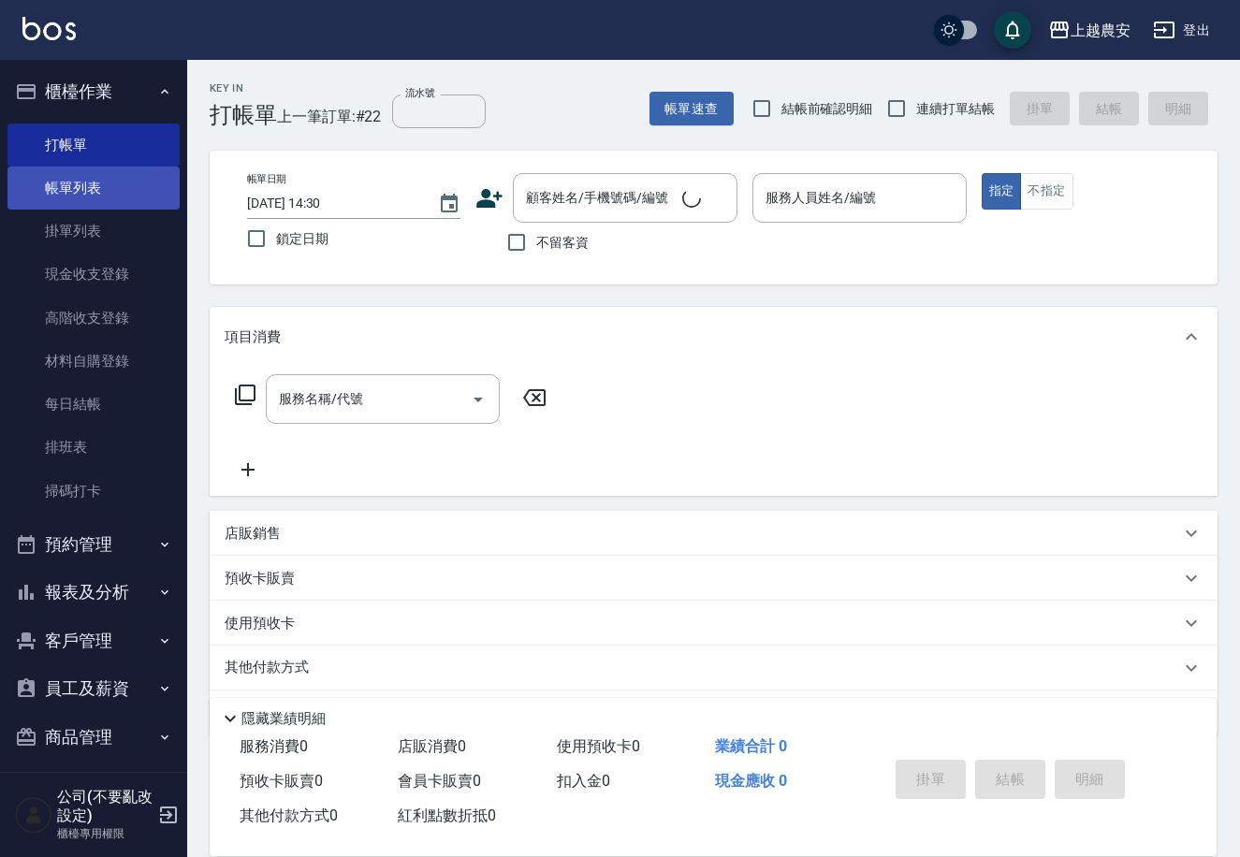
click at [102, 190] on link "帳單列表" at bounding box center [93, 188] width 172 height 43
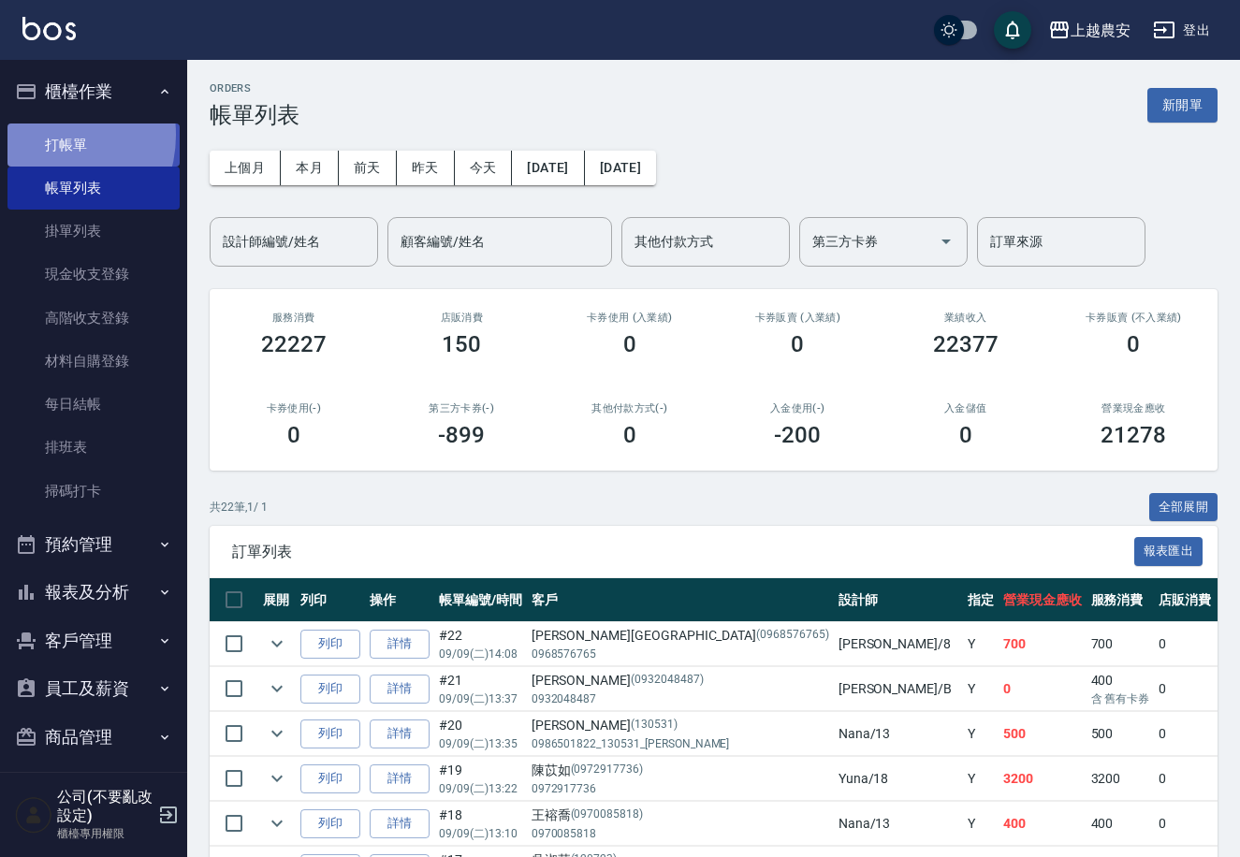
click at [49, 135] on link "打帳單" at bounding box center [93, 145] width 172 height 43
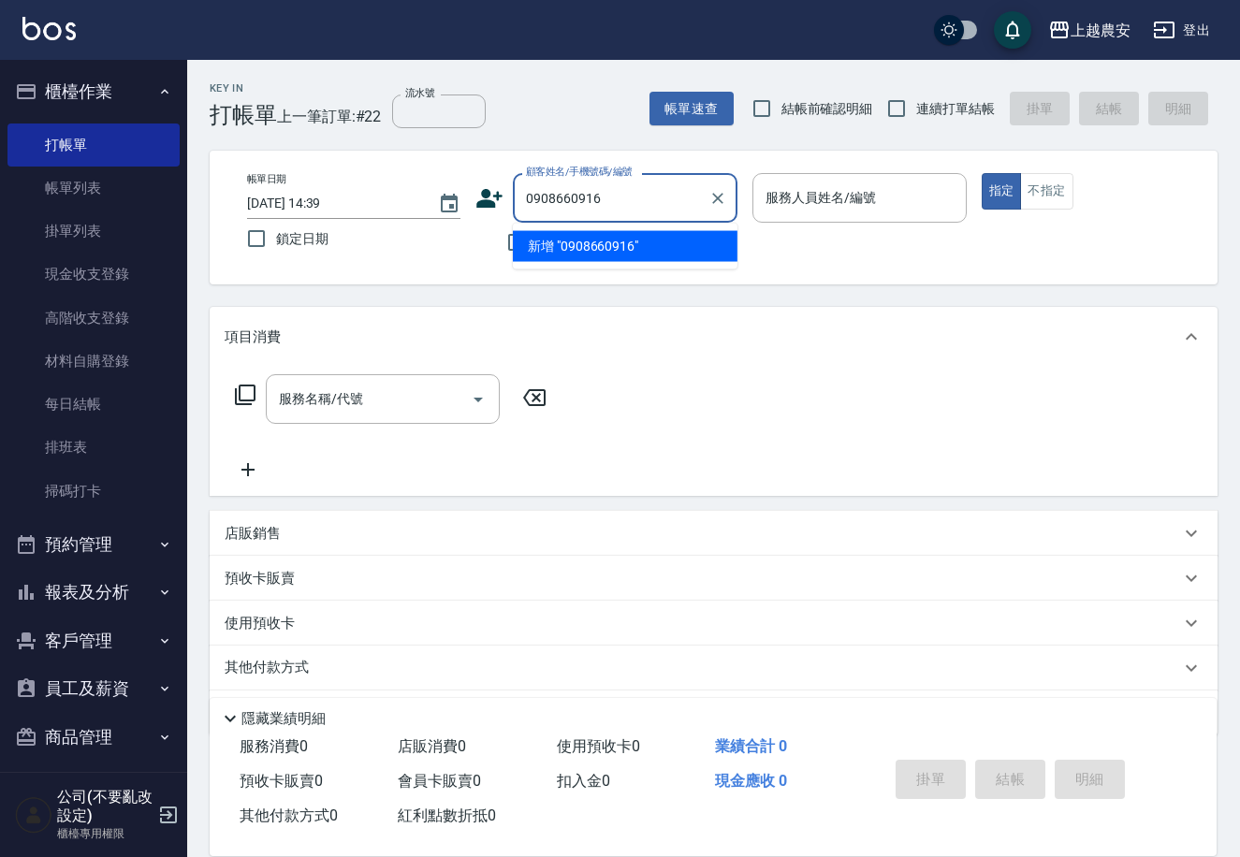
click at [560, 247] on li "新增 "0908660916"" at bounding box center [625, 246] width 225 height 31
type input "0908660916"
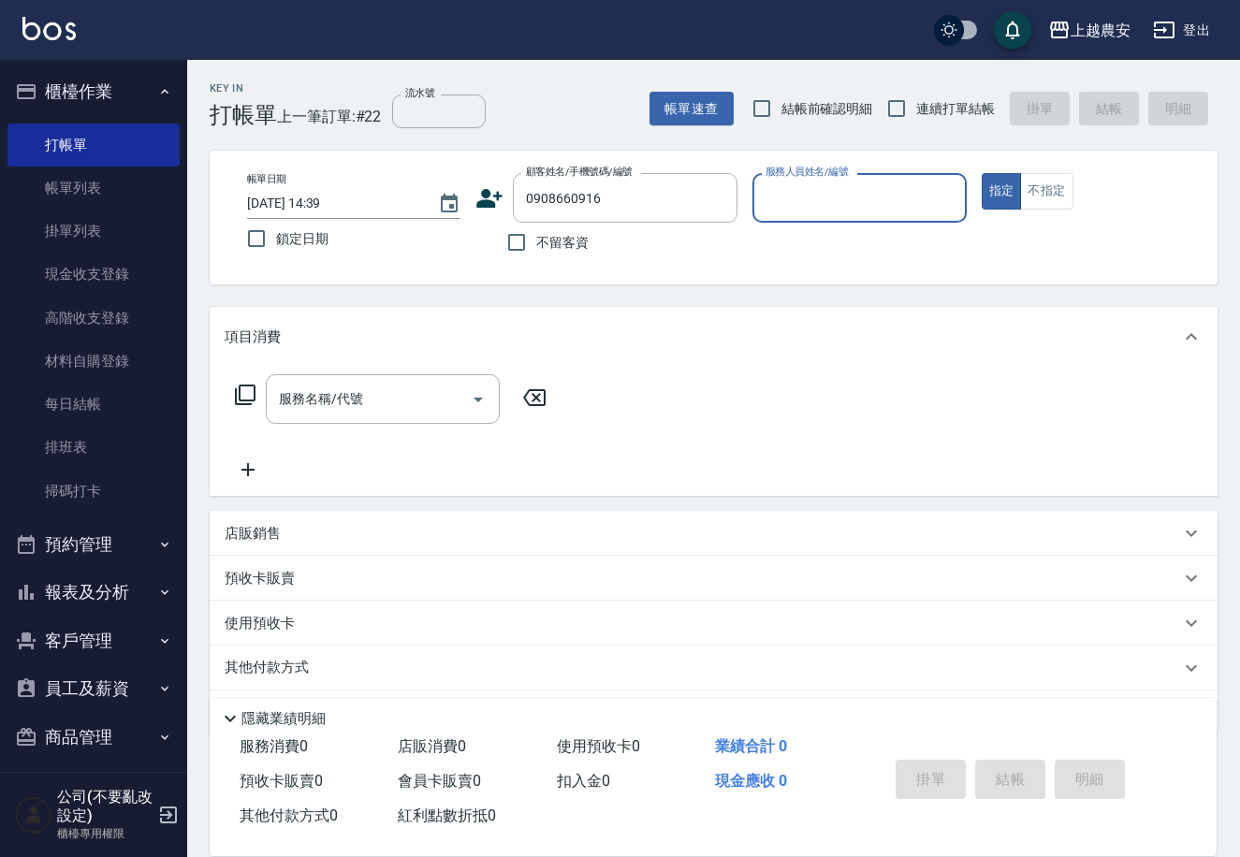
click at [488, 202] on icon at bounding box center [490, 198] width 26 height 19
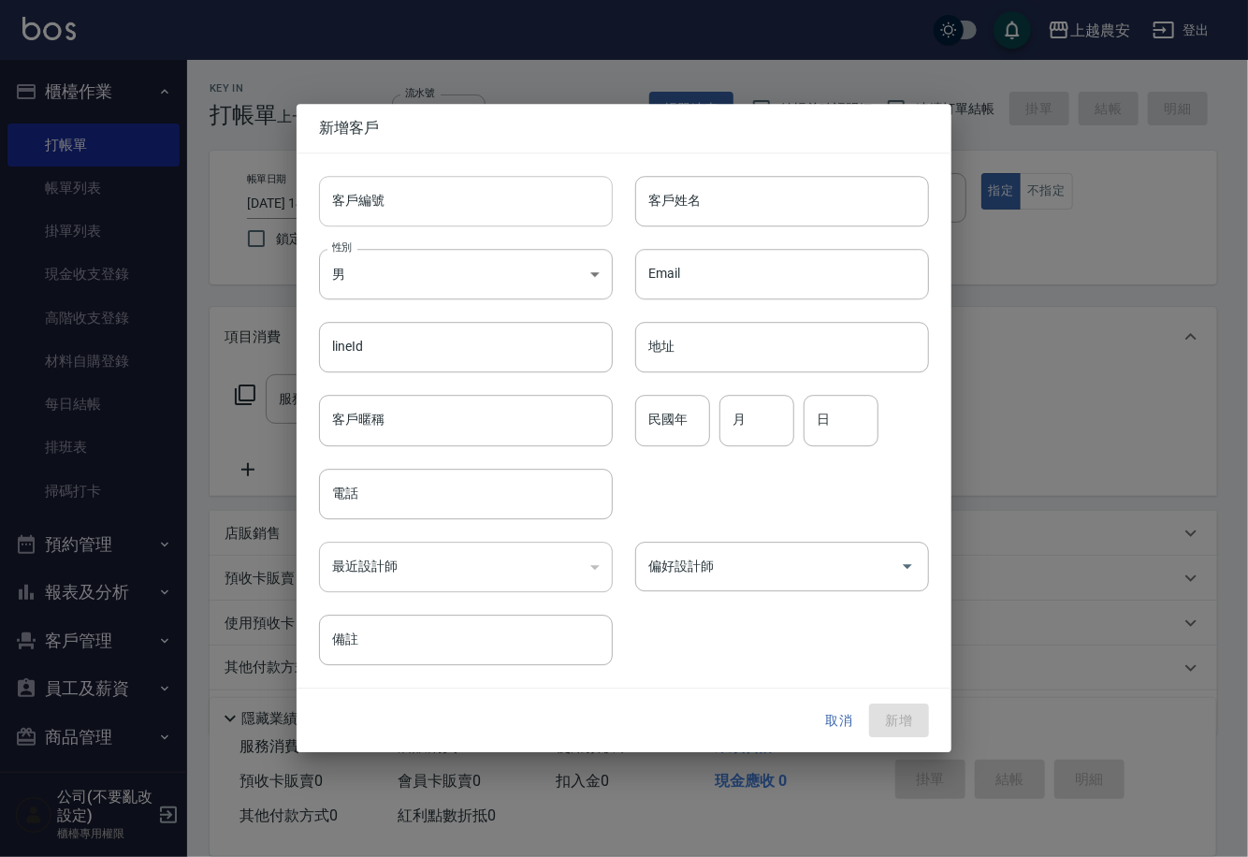
click at [487, 206] on input "客戶編號" at bounding box center [466, 201] width 294 height 51
type input "0908660916"
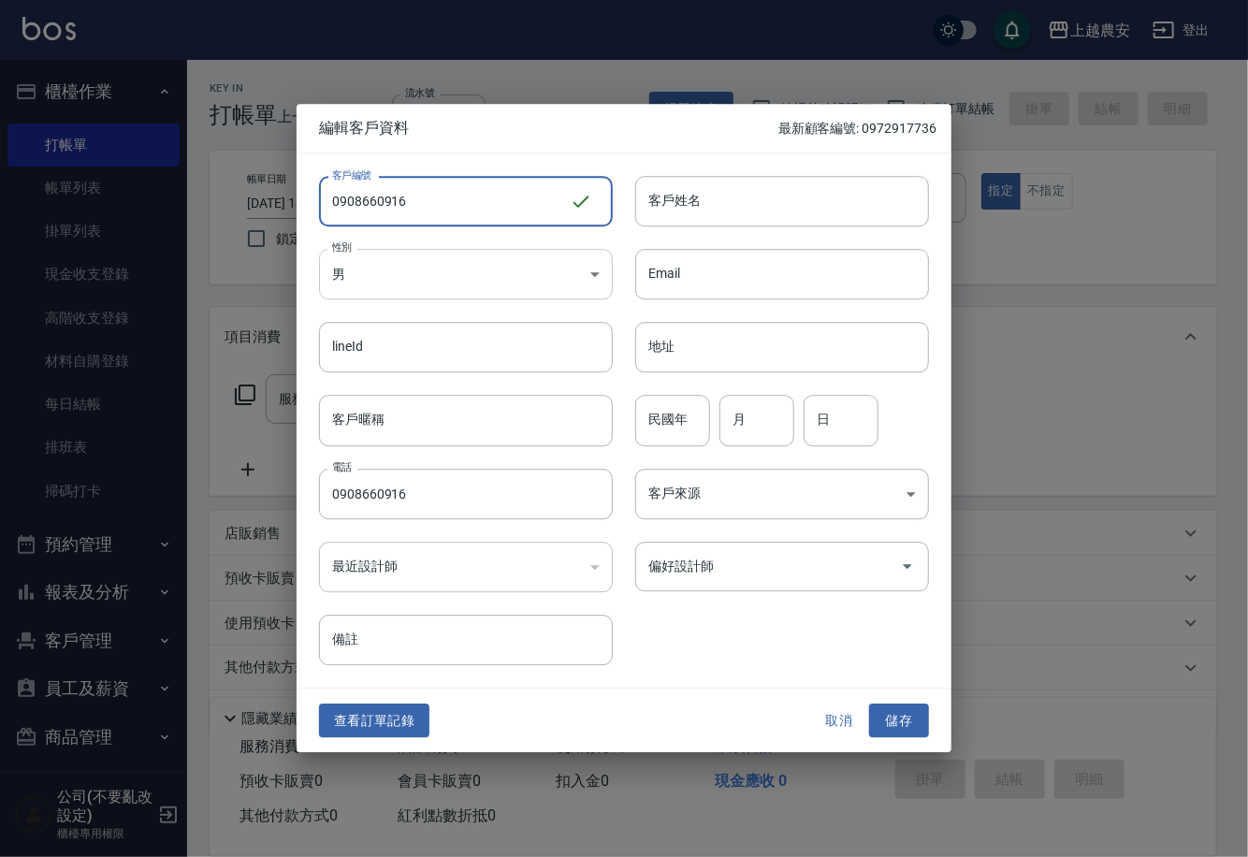
type input "0908660916"
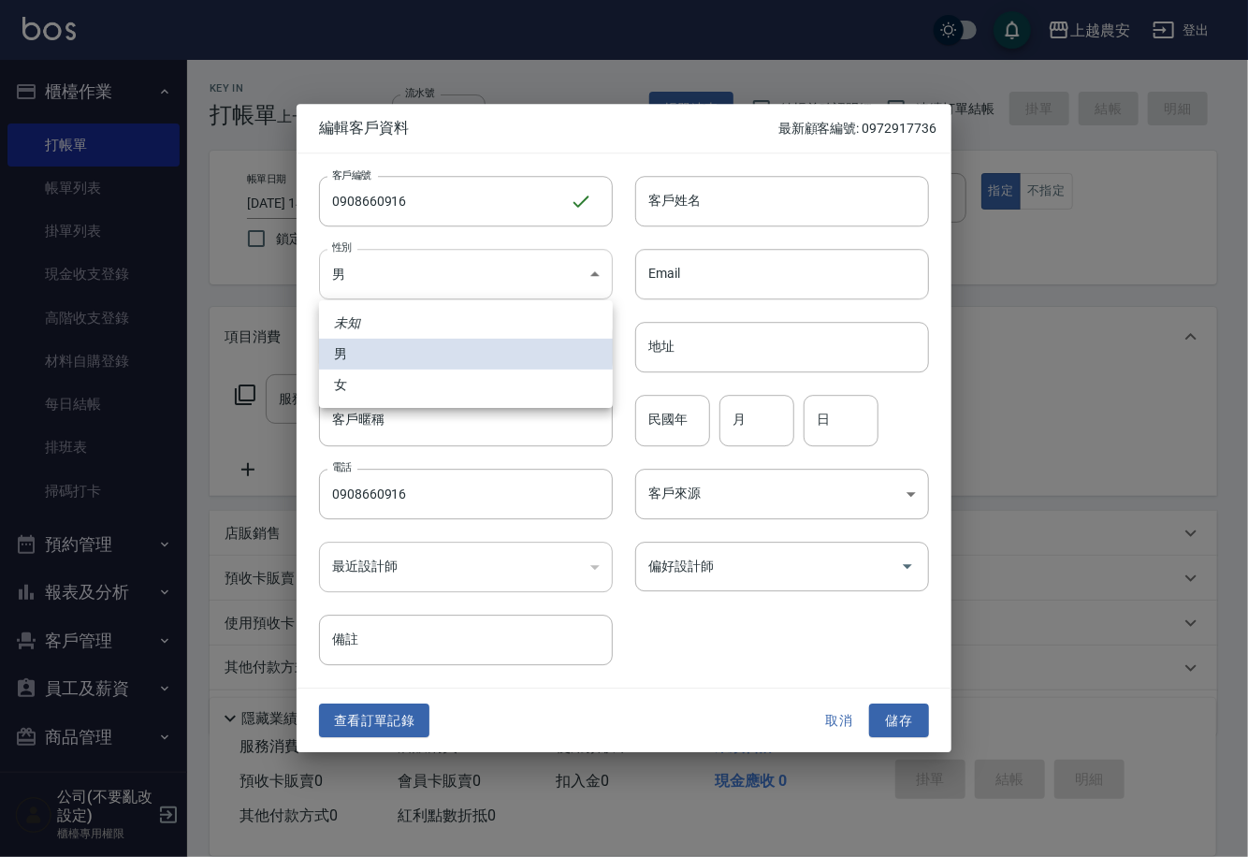
click at [383, 277] on body "上越農安 登出 櫃檯作業 打帳單 帳單列表 掛單列表 現金收支登錄 高階收支登錄 材料自購登錄 每日結帳 排班表 掃碼打卡 預約管理 預約管理 單日預約紀錄 …" at bounding box center [624, 456] width 1248 height 912
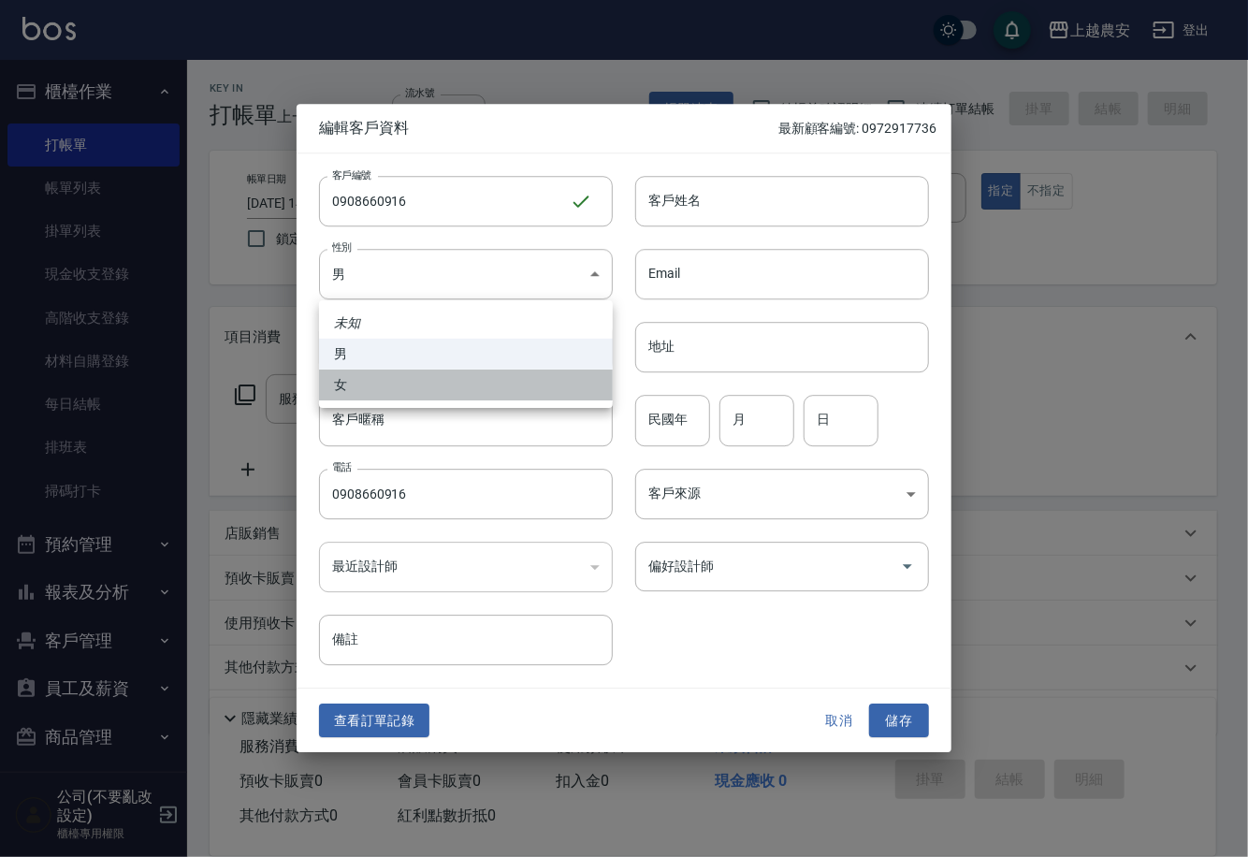
click at [411, 390] on li "女" at bounding box center [466, 385] width 294 height 31
type input "[DEMOGRAPHIC_DATA]"
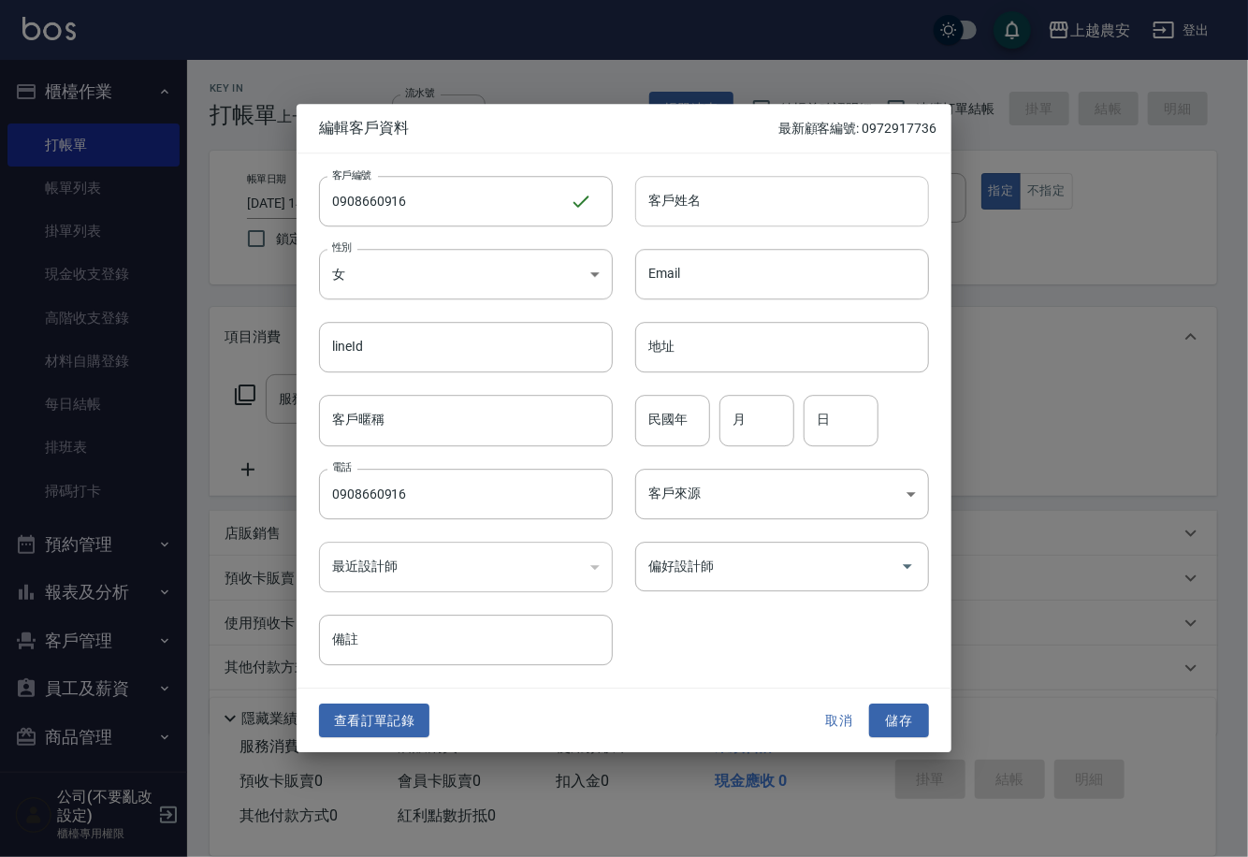
click at [675, 196] on input "客戶姓名" at bounding box center [782, 201] width 294 height 51
type input "[PERSON_NAME]"
click at [662, 574] on input "偏好設計師" at bounding box center [768, 566] width 249 height 33
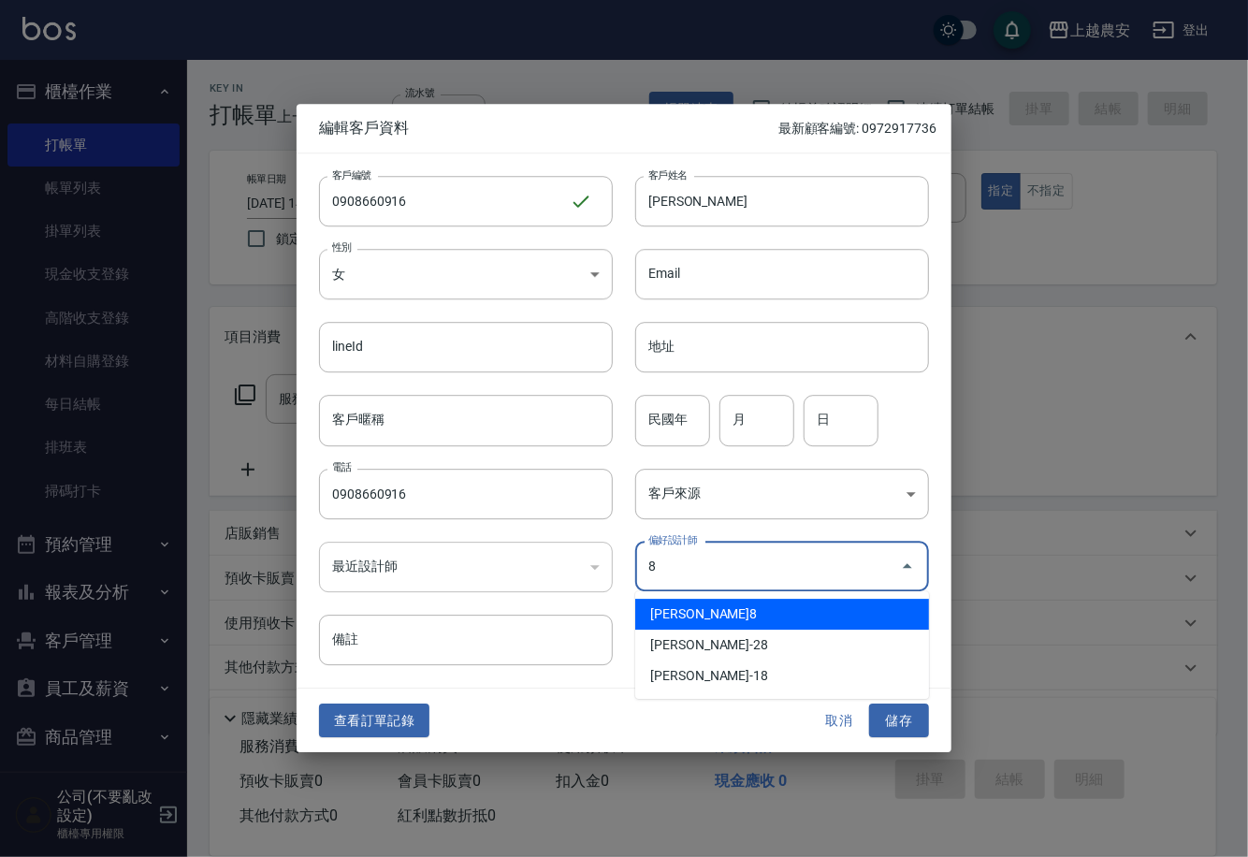
click at [673, 601] on li "[PERSON_NAME]8" at bounding box center [782, 614] width 294 height 31
type input "郭黛慧"
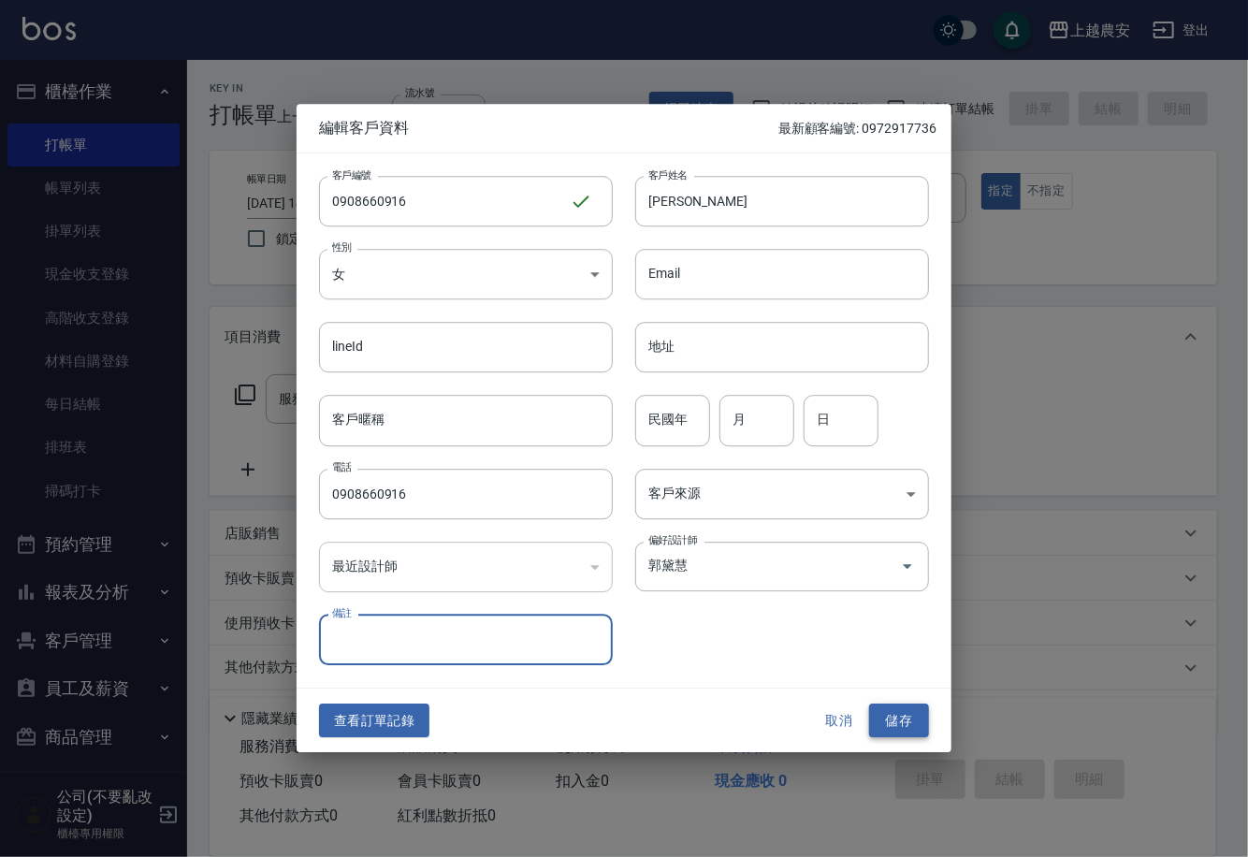
click at [889, 715] on button "儲存" at bounding box center [899, 721] width 60 height 35
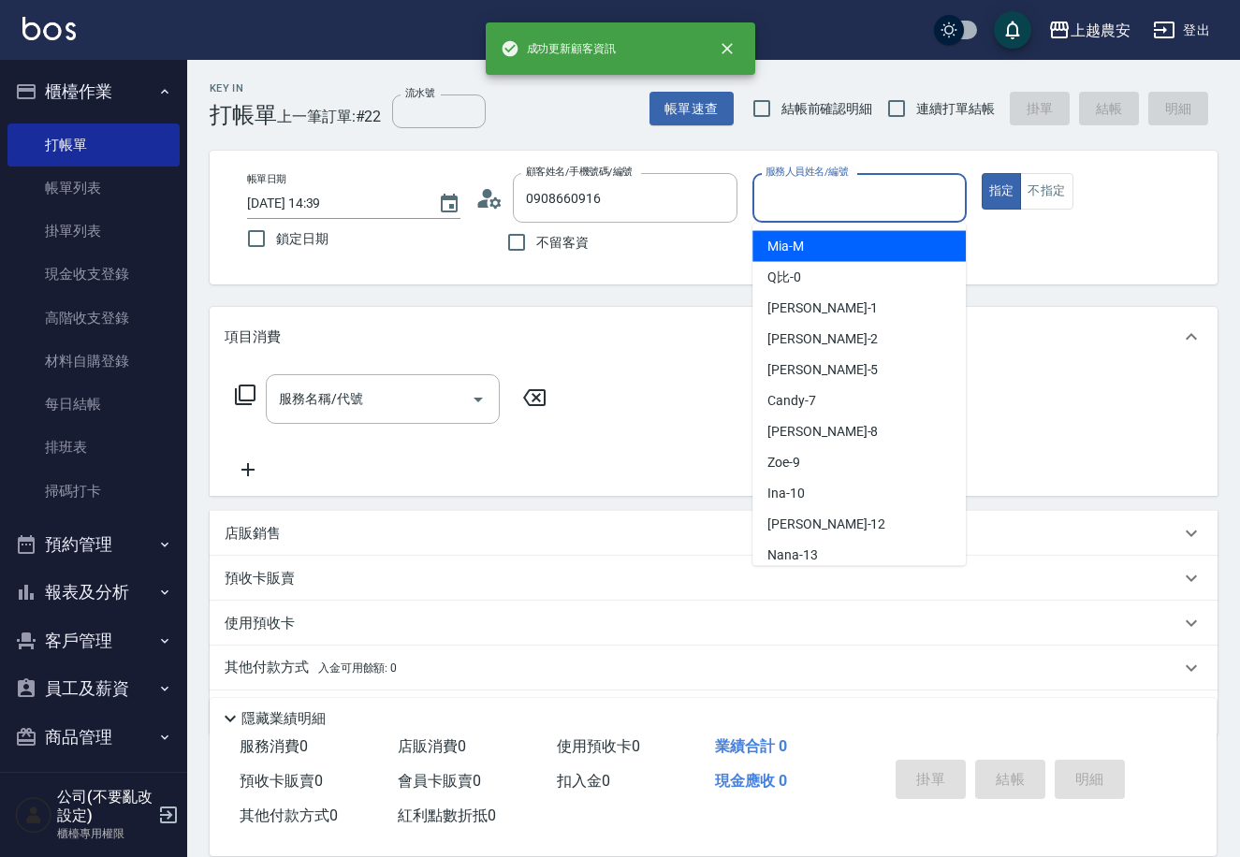
click at [798, 202] on input "服務人員姓名/編號" at bounding box center [859, 198] width 196 height 33
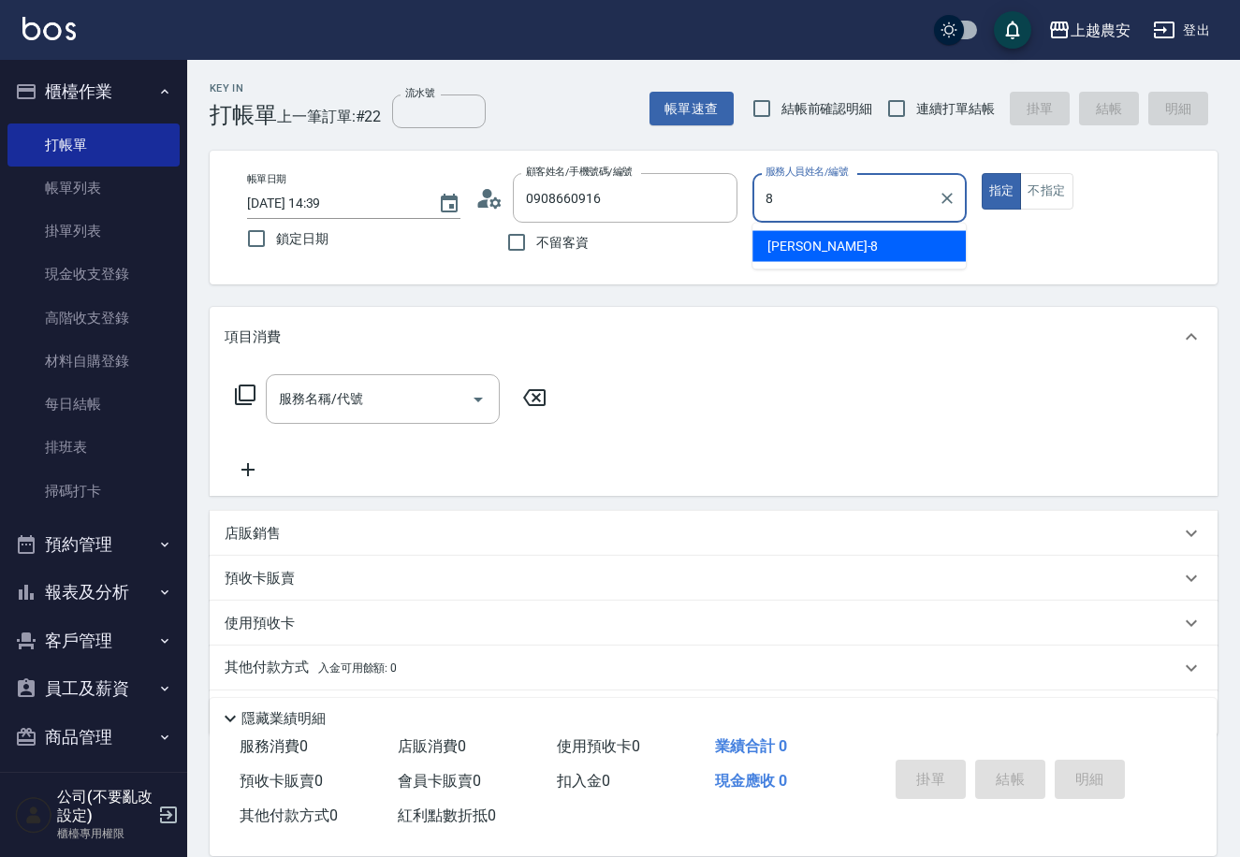
type input "[PERSON_NAME]-8"
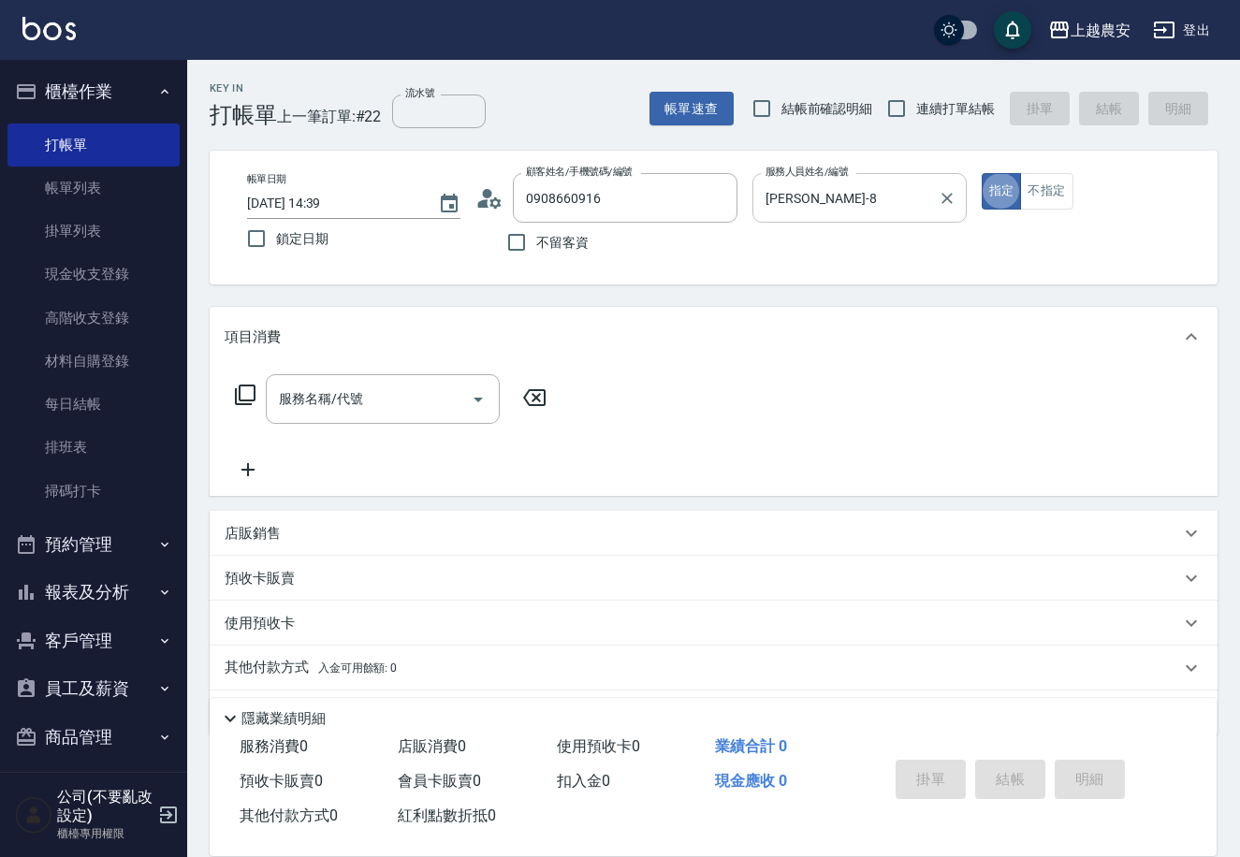
type button "true"
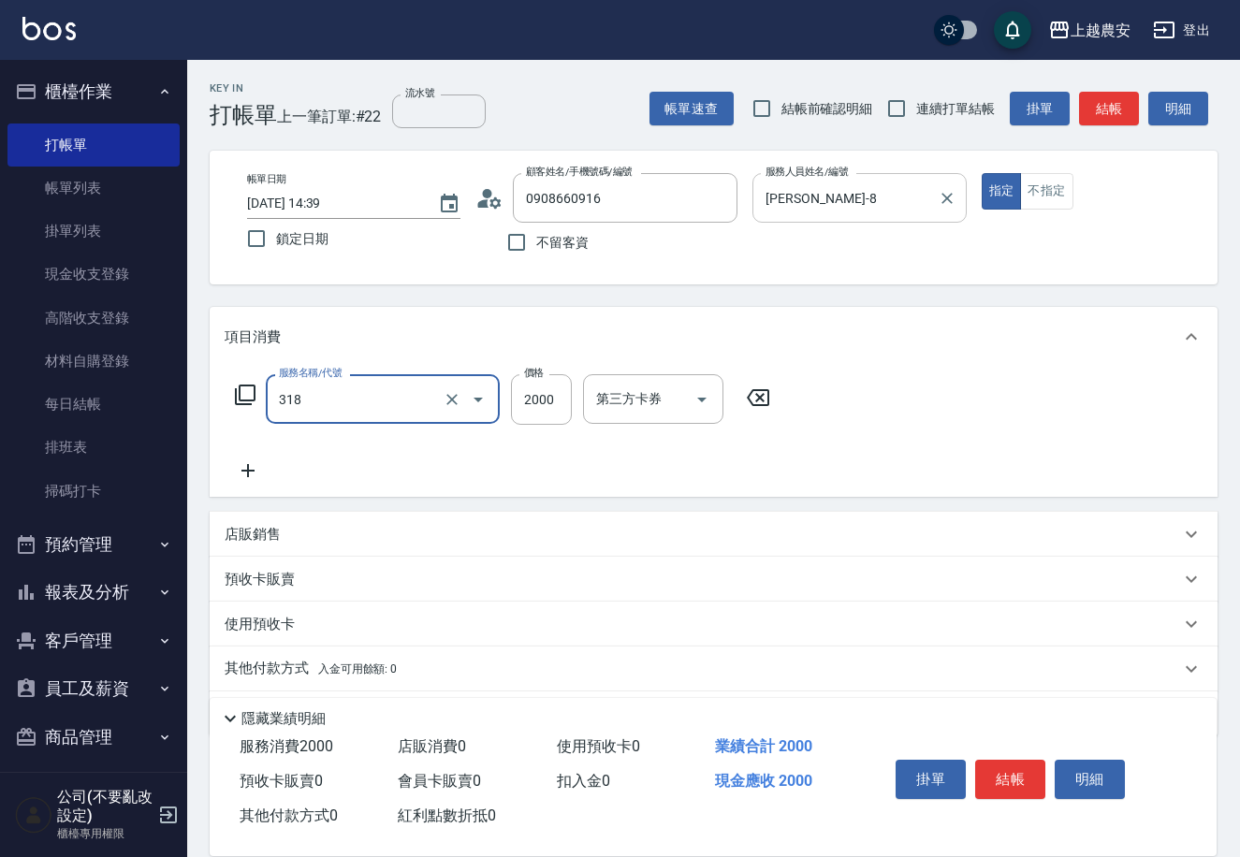
type input "燙髮1500↑(自購)(318)"
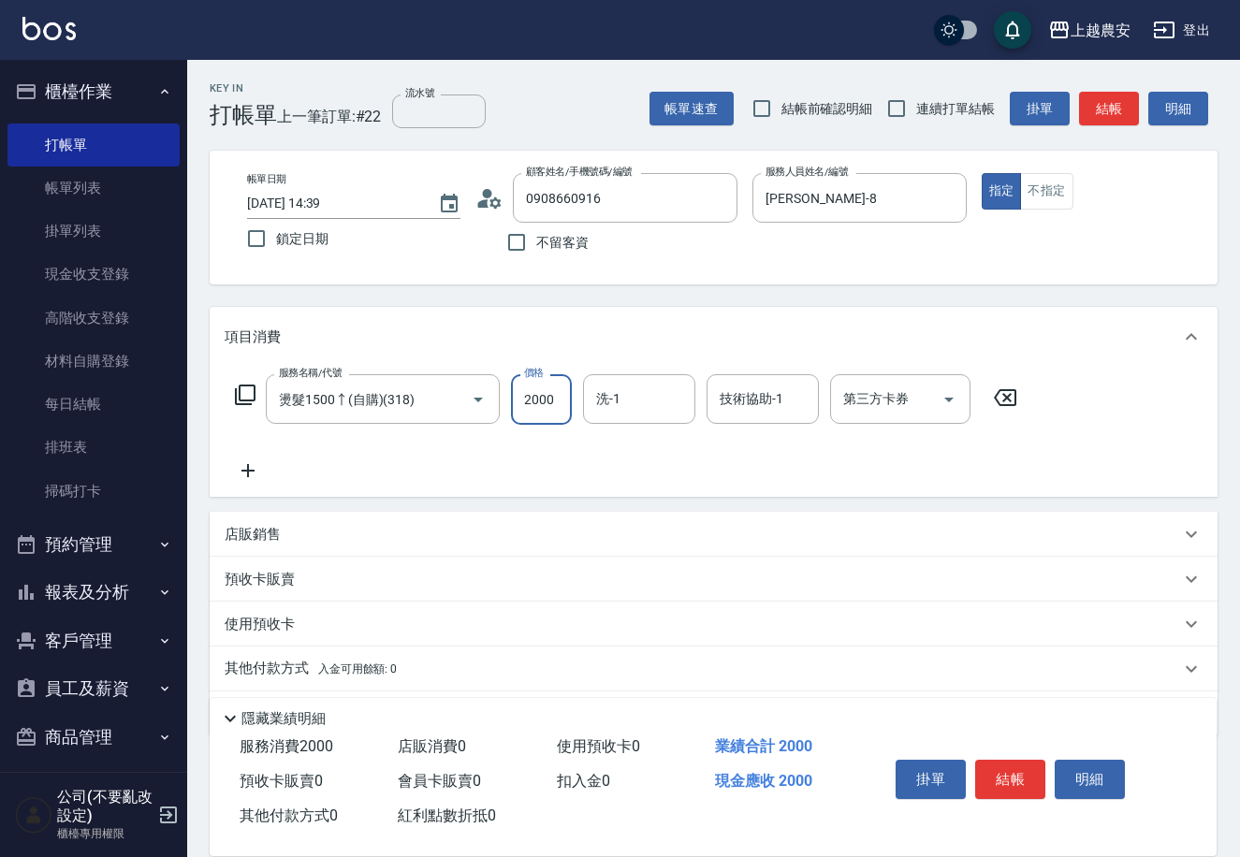
click at [545, 409] on input "2000" at bounding box center [541, 399] width 61 height 51
type input "2500"
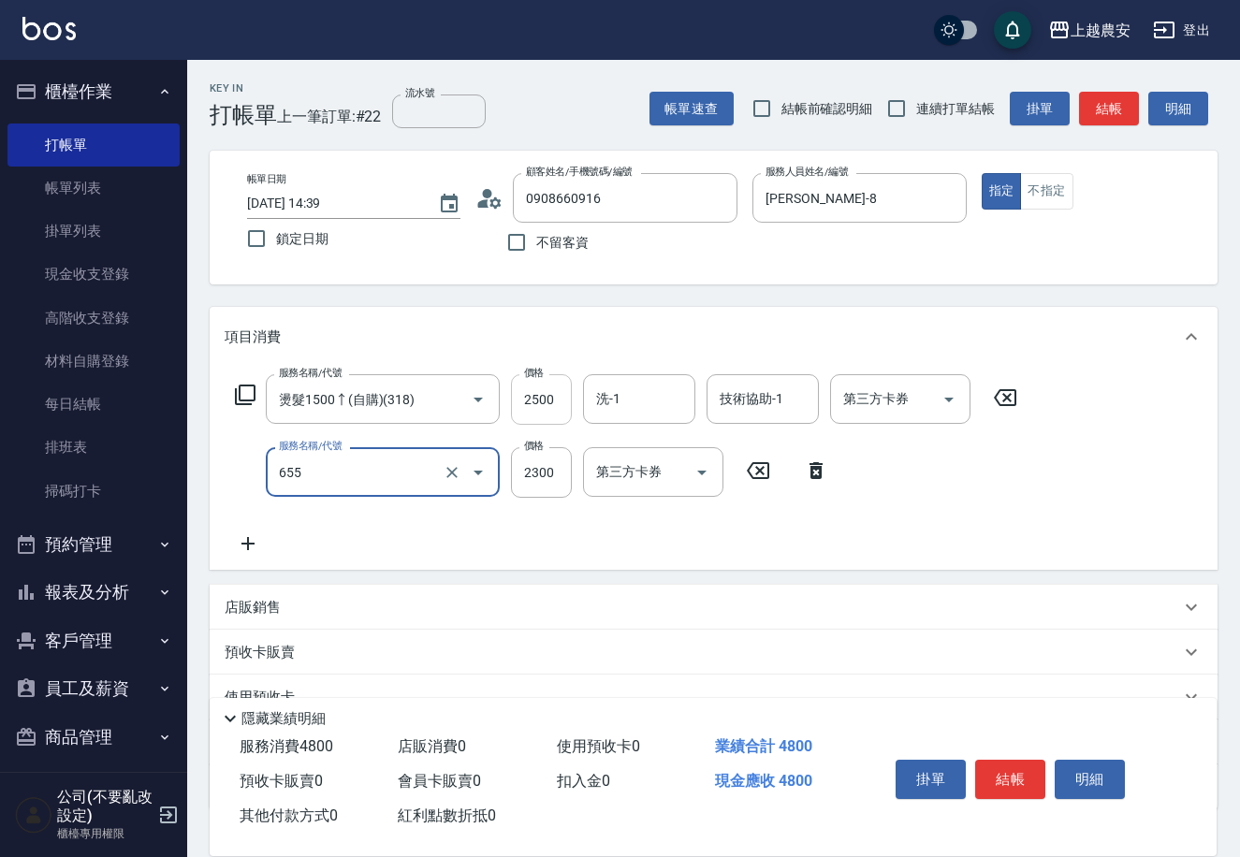
type input "結構2段式(自)(655)"
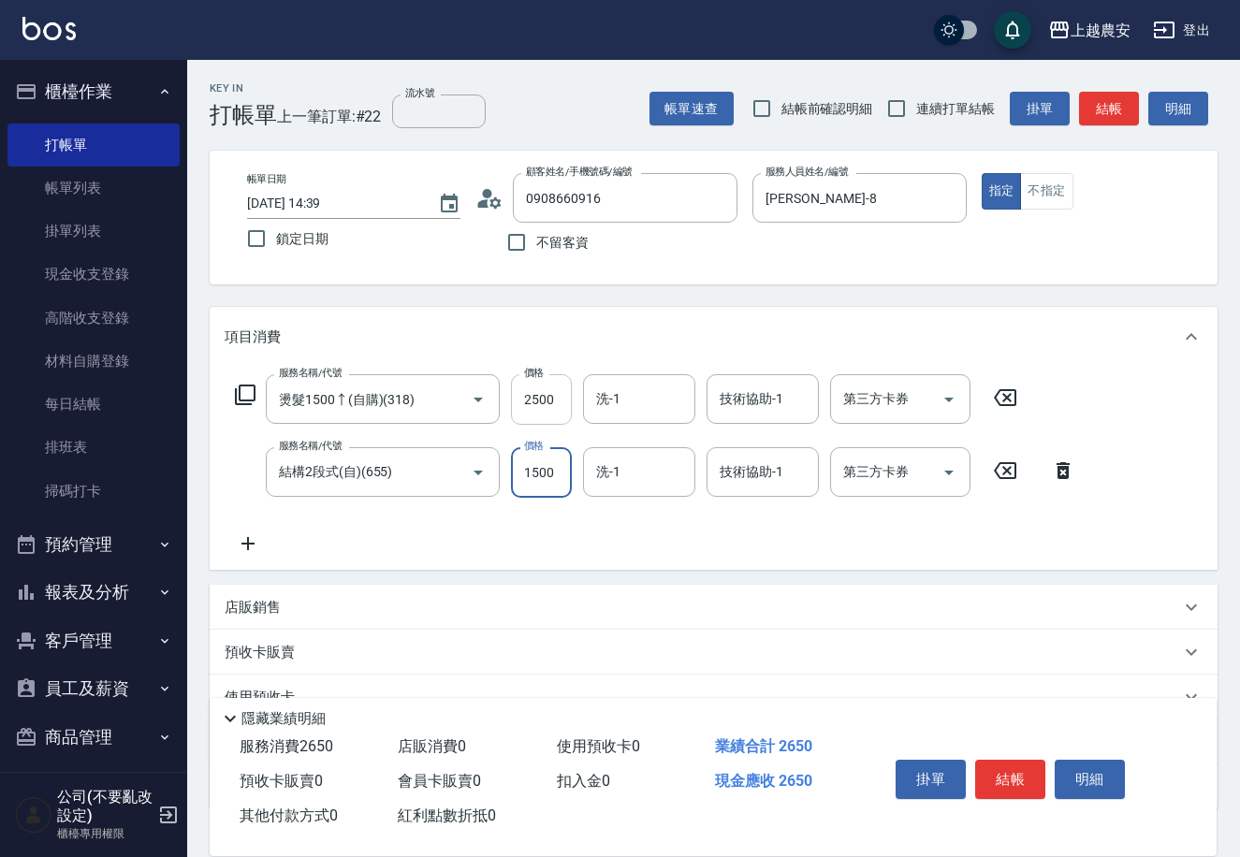
type input "1500"
type input "Elfi-39"
click at [1006, 785] on button "結帳" at bounding box center [1010, 779] width 70 height 39
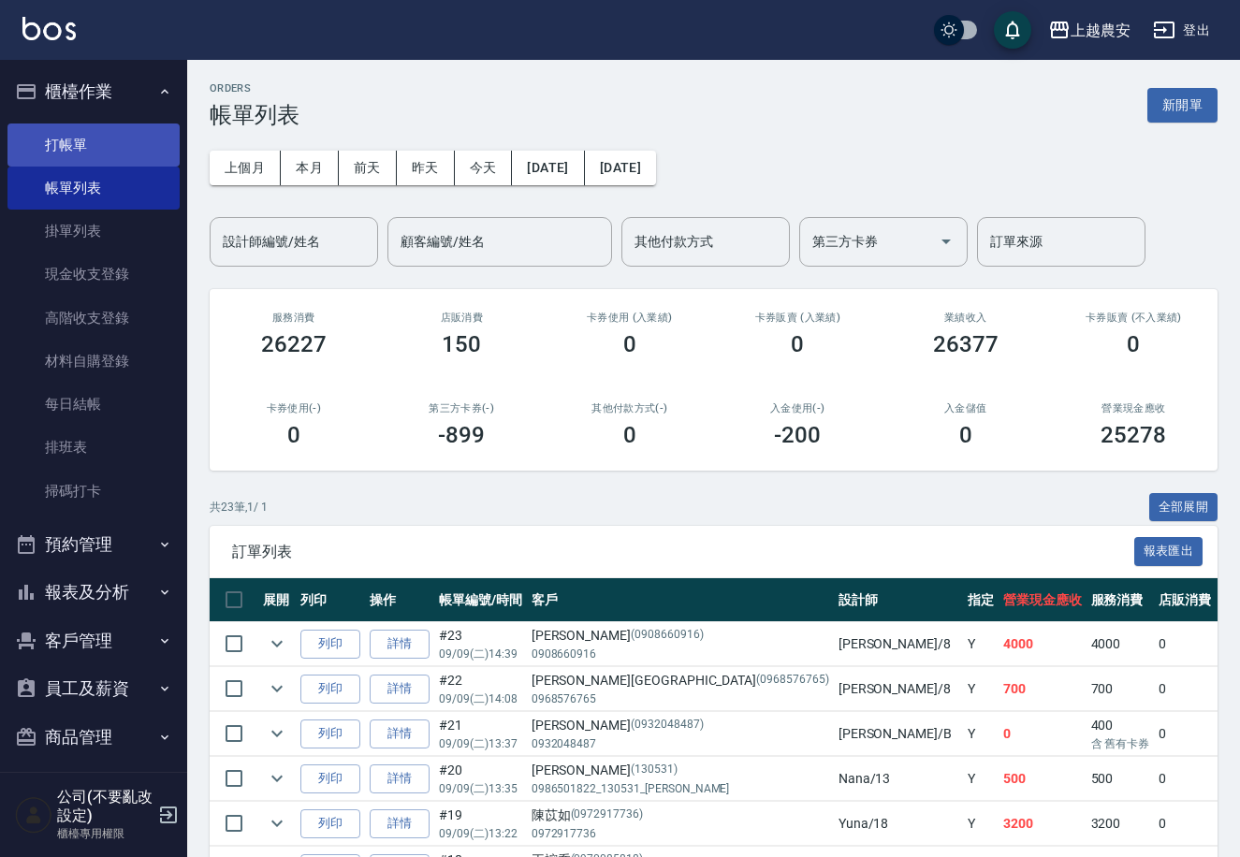
click at [63, 154] on link "打帳單" at bounding box center [93, 145] width 172 height 43
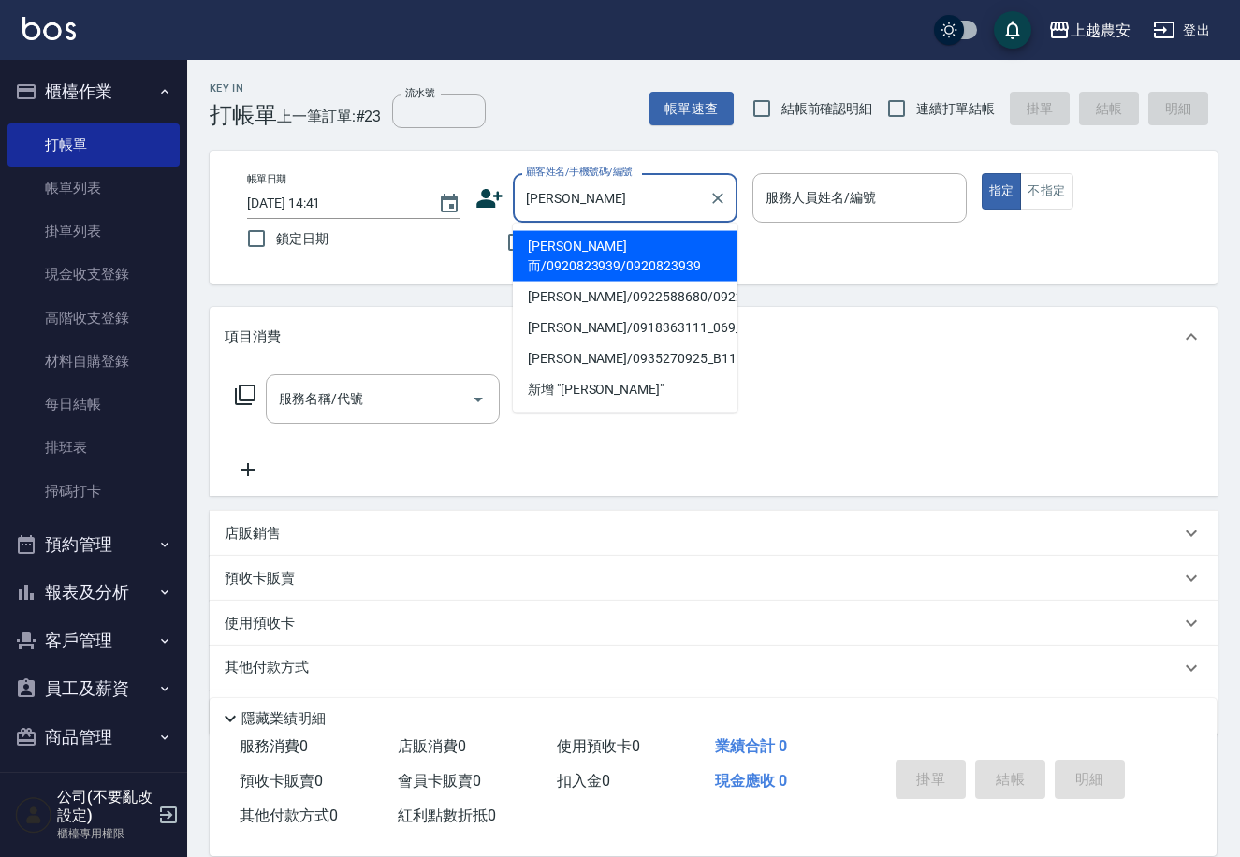
click at [612, 243] on li "[PERSON_NAME]而/0920823939/0920823939" at bounding box center [625, 256] width 225 height 51
type input "[PERSON_NAME]而/0920823939/0920823939"
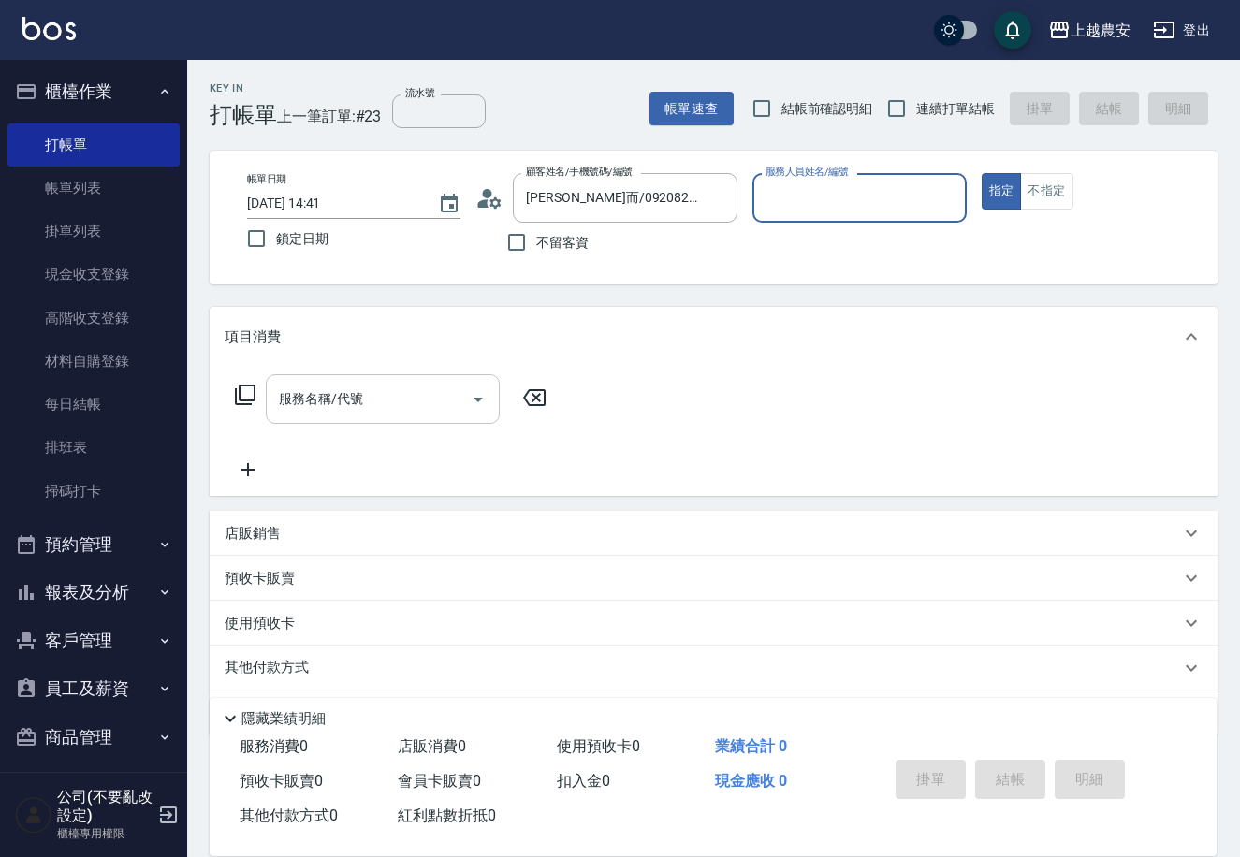
type input "Nana-13"
click at [456, 385] on input "服務名稱/代號" at bounding box center [368, 399] width 189 height 33
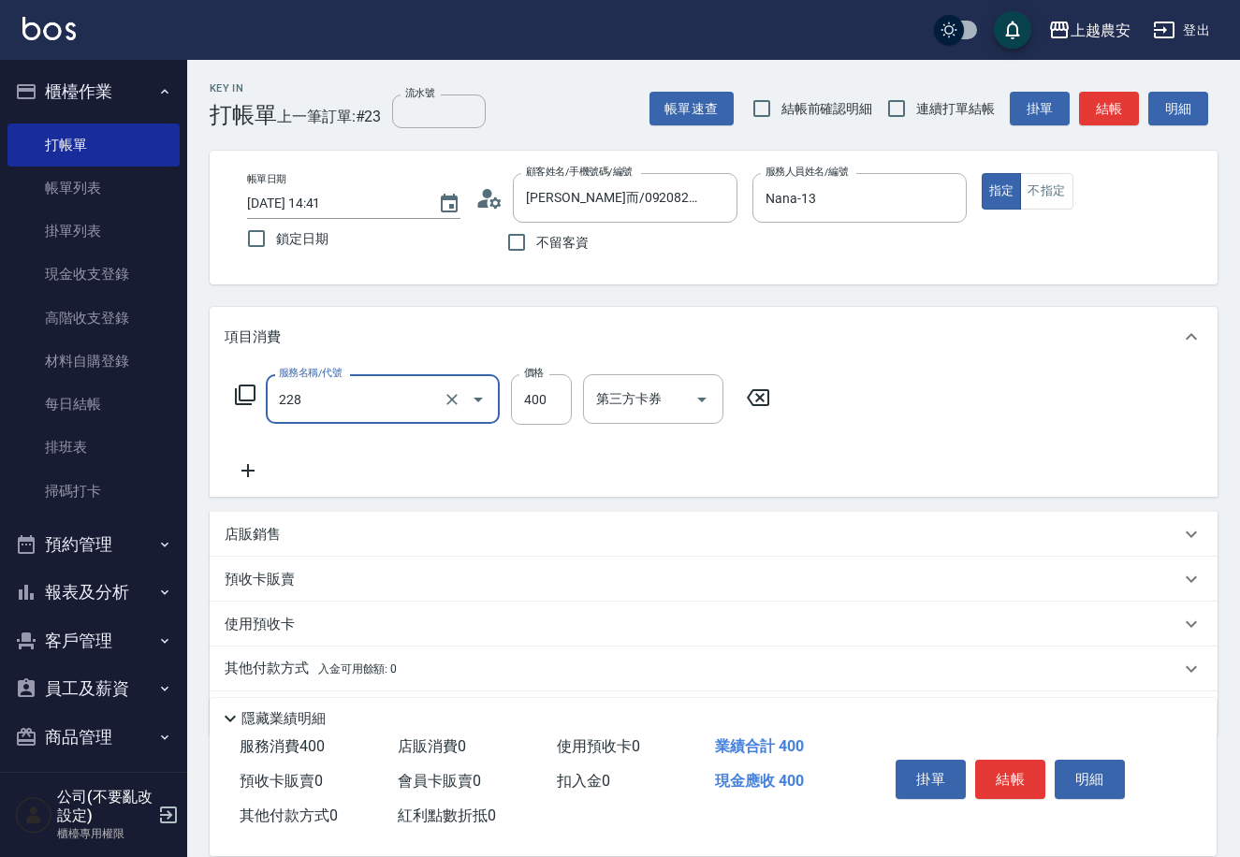
type input "洗髮(228)"
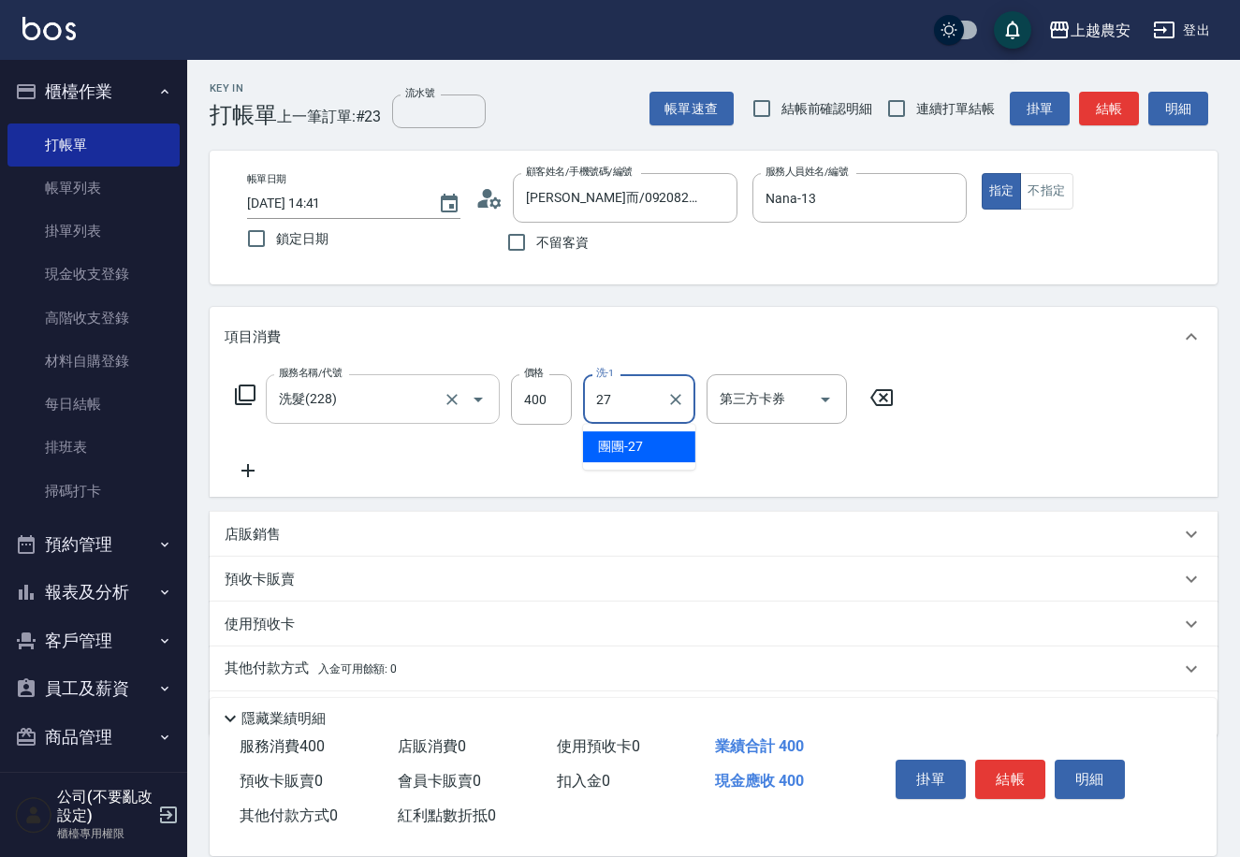
type input "團團-27"
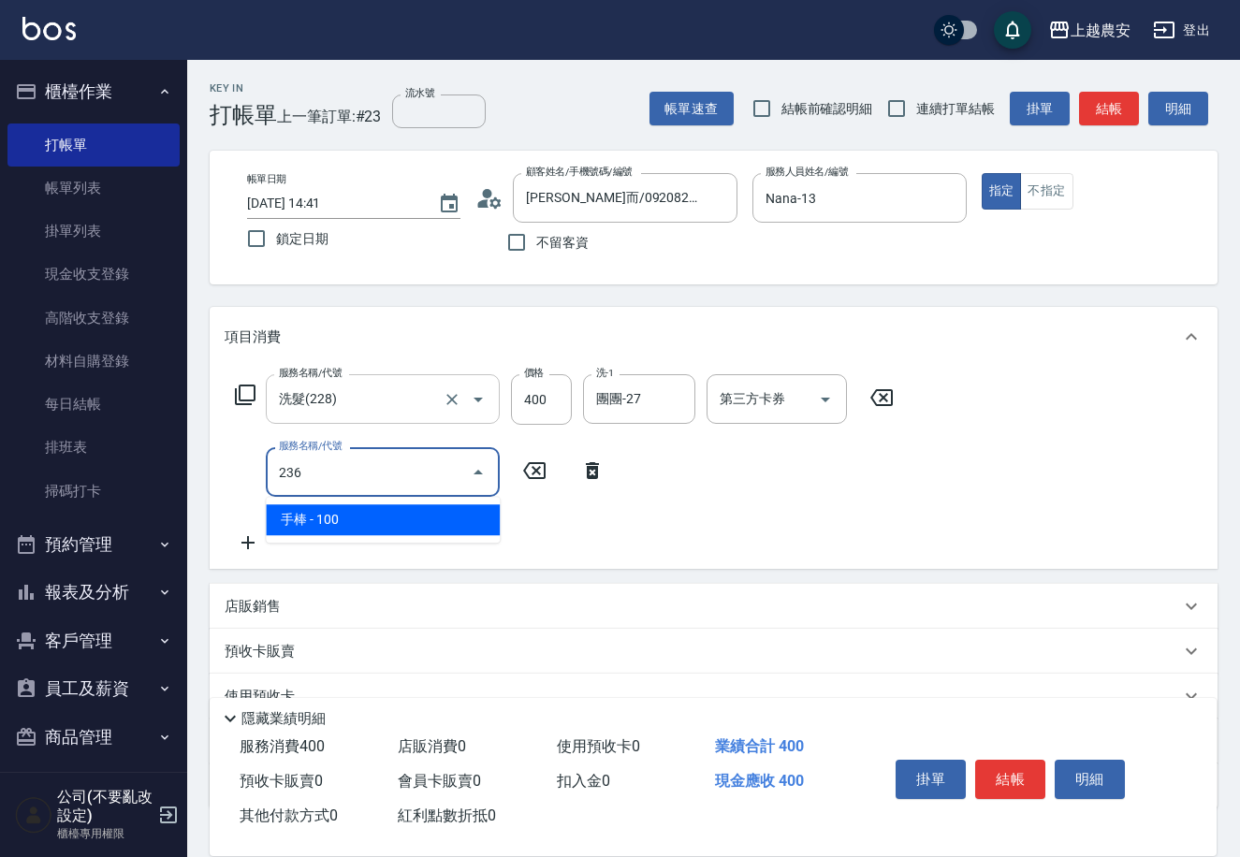
type input "手棒(236)"
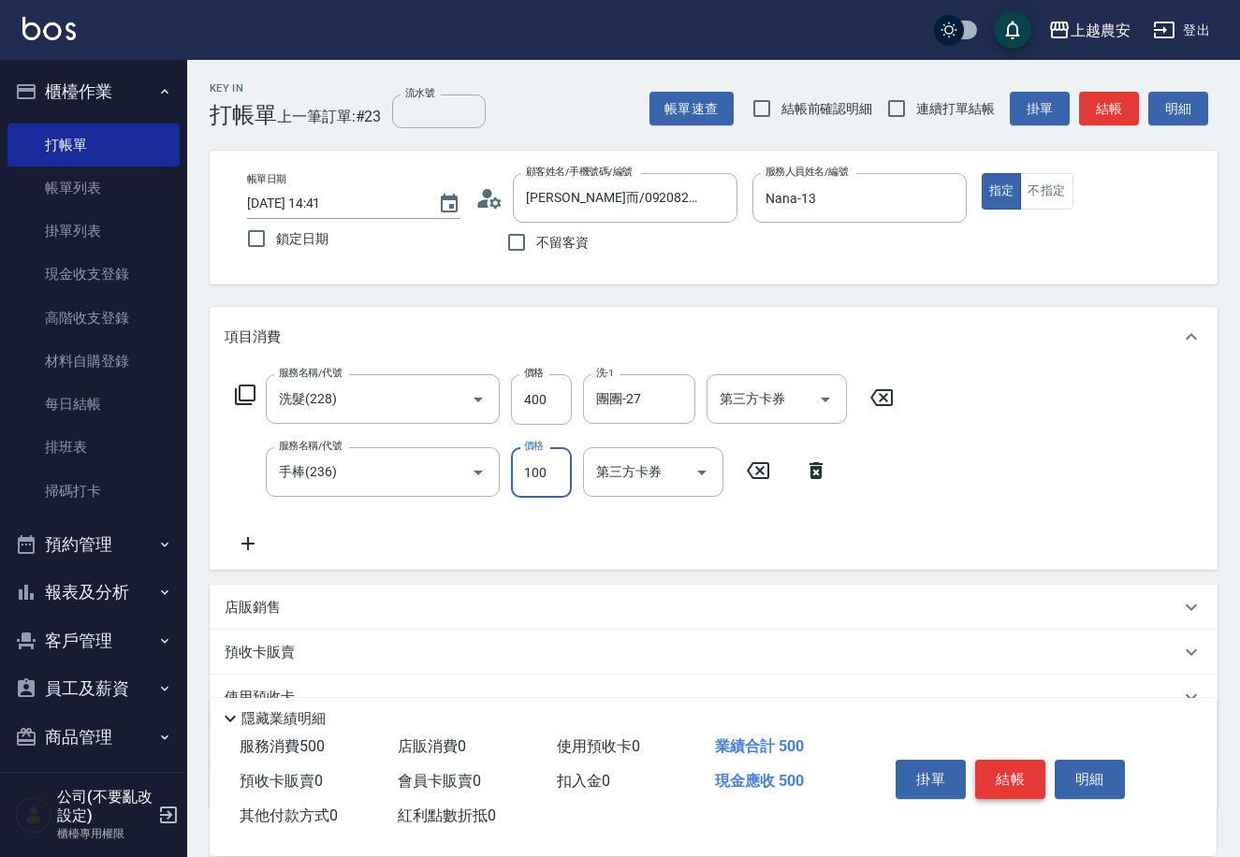
click at [1011, 778] on button "結帳" at bounding box center [1010, 779] width 70 height 39
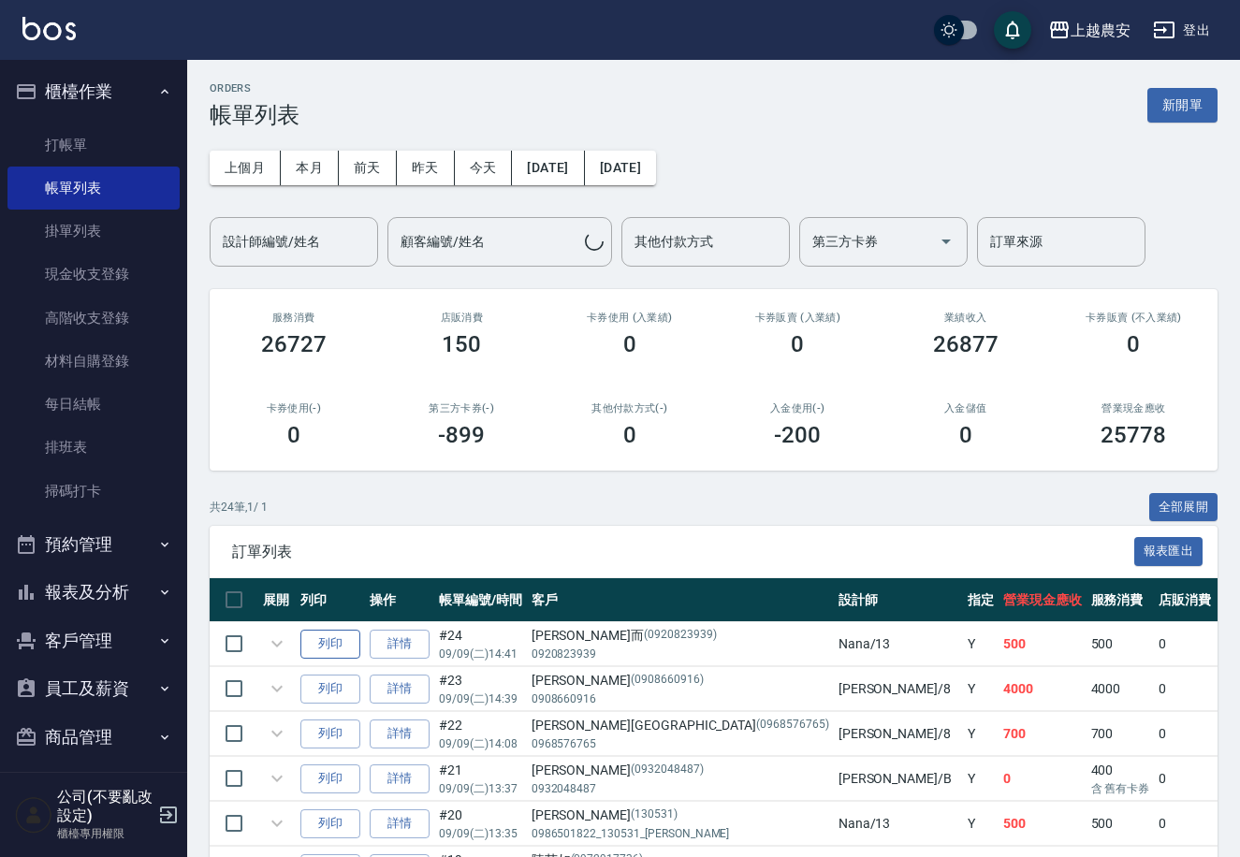
click at [344, 639] on button "列印" at bounding box center [330, 644] width 60 height 29
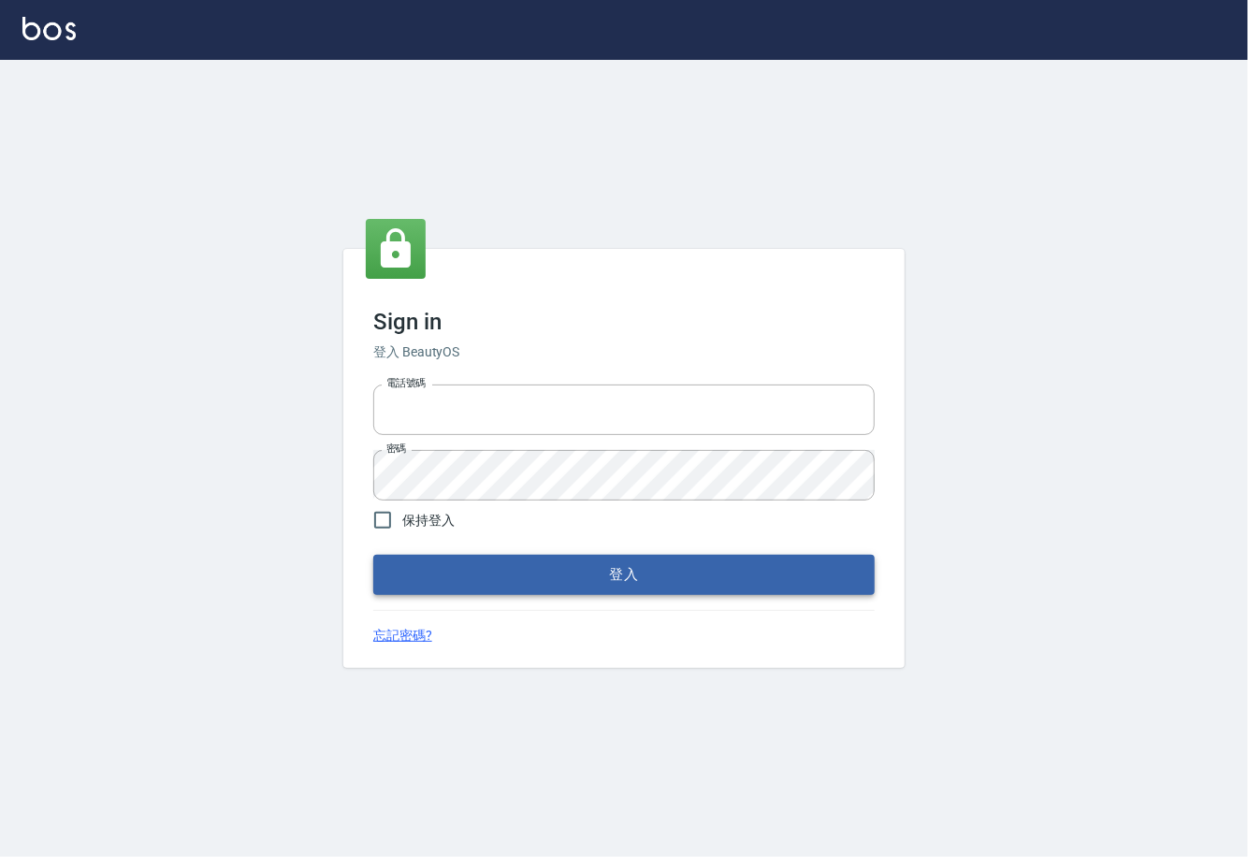
type input "0225929166"
click at [616, 568] on button "登入" at bounding box center [624, 574] width 502 height 39
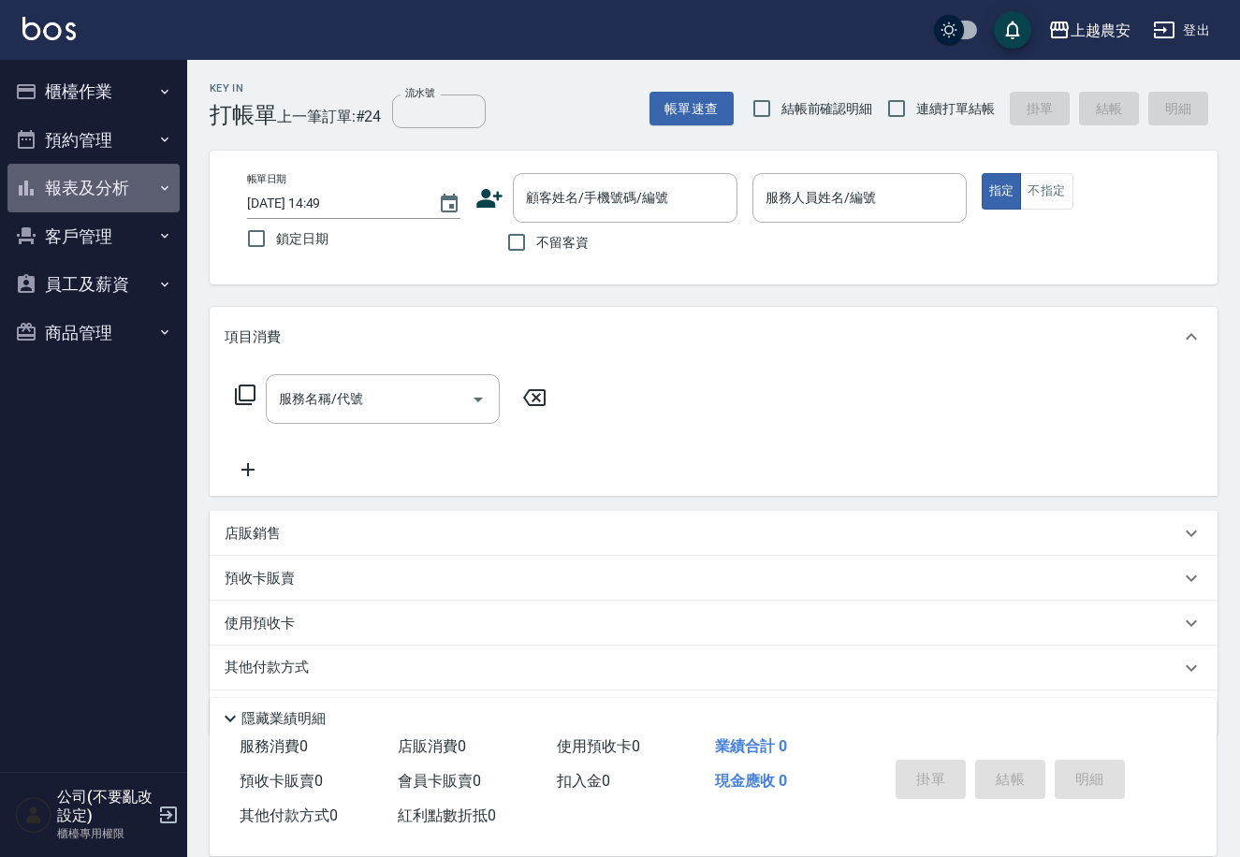
click at [85, 184] on button "報表及分析" at bounding box center [93, 188] width 172 height 49
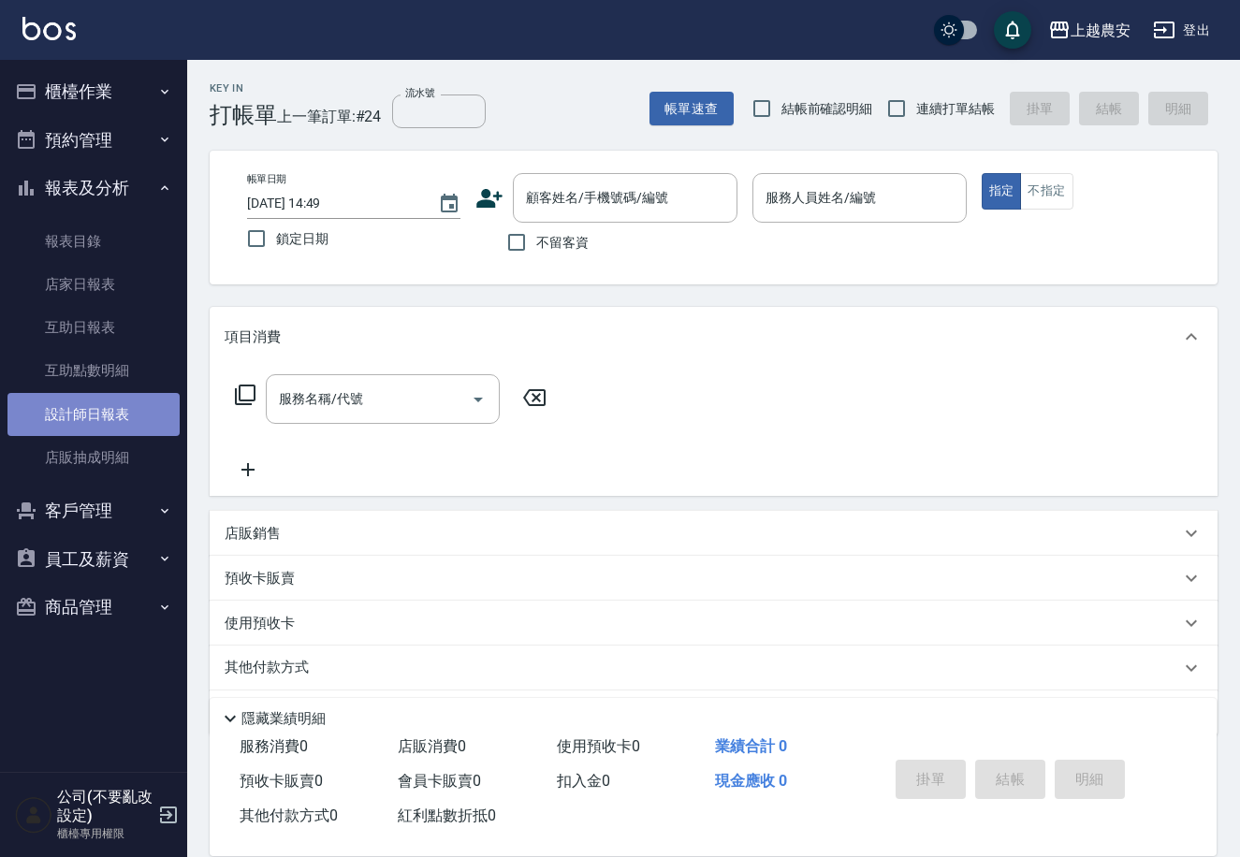
click at [87, 407] on link "設計師日報表" at bounding box center [93, 414] width 172 height 43
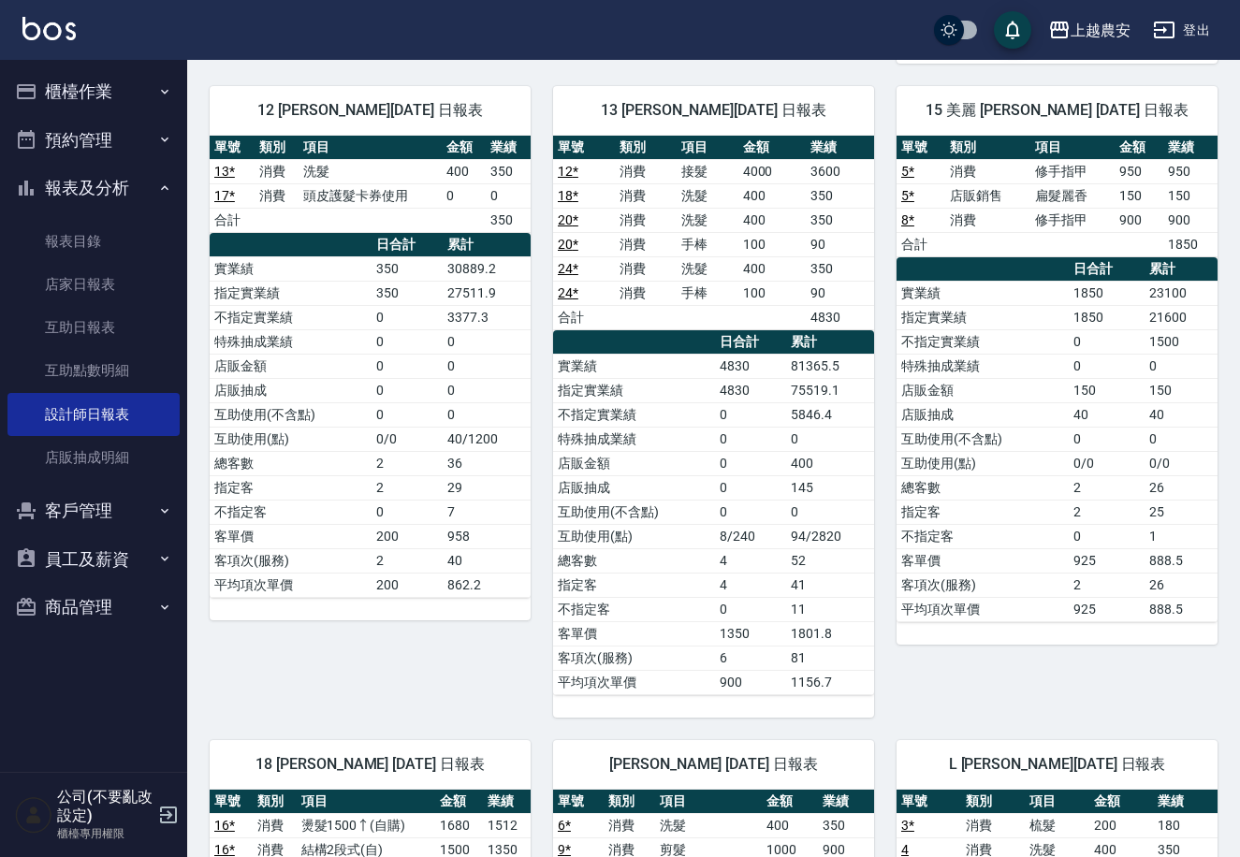
scroll to position [458, 0]
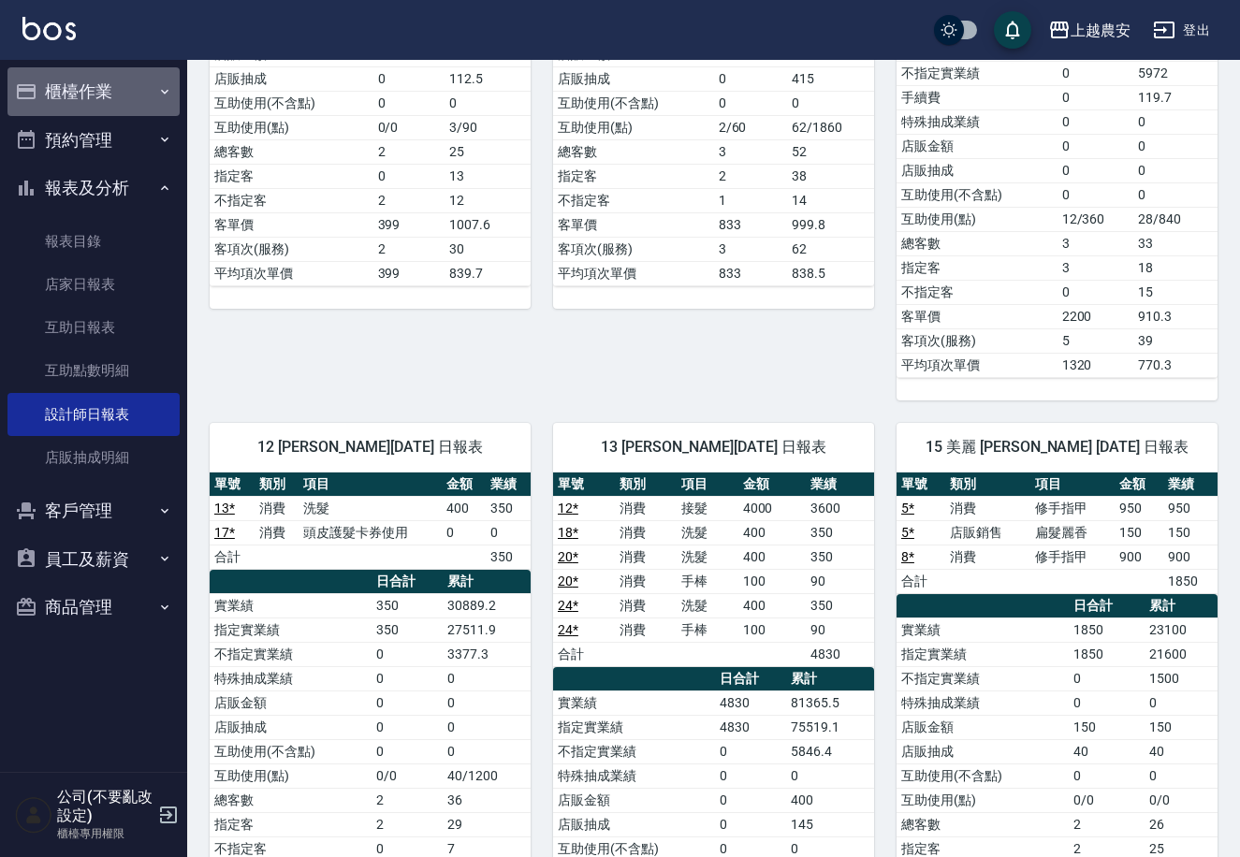
click at [82, 100] on button "櫃檯作業" at bounding box center [93, 91] width 172 height 49
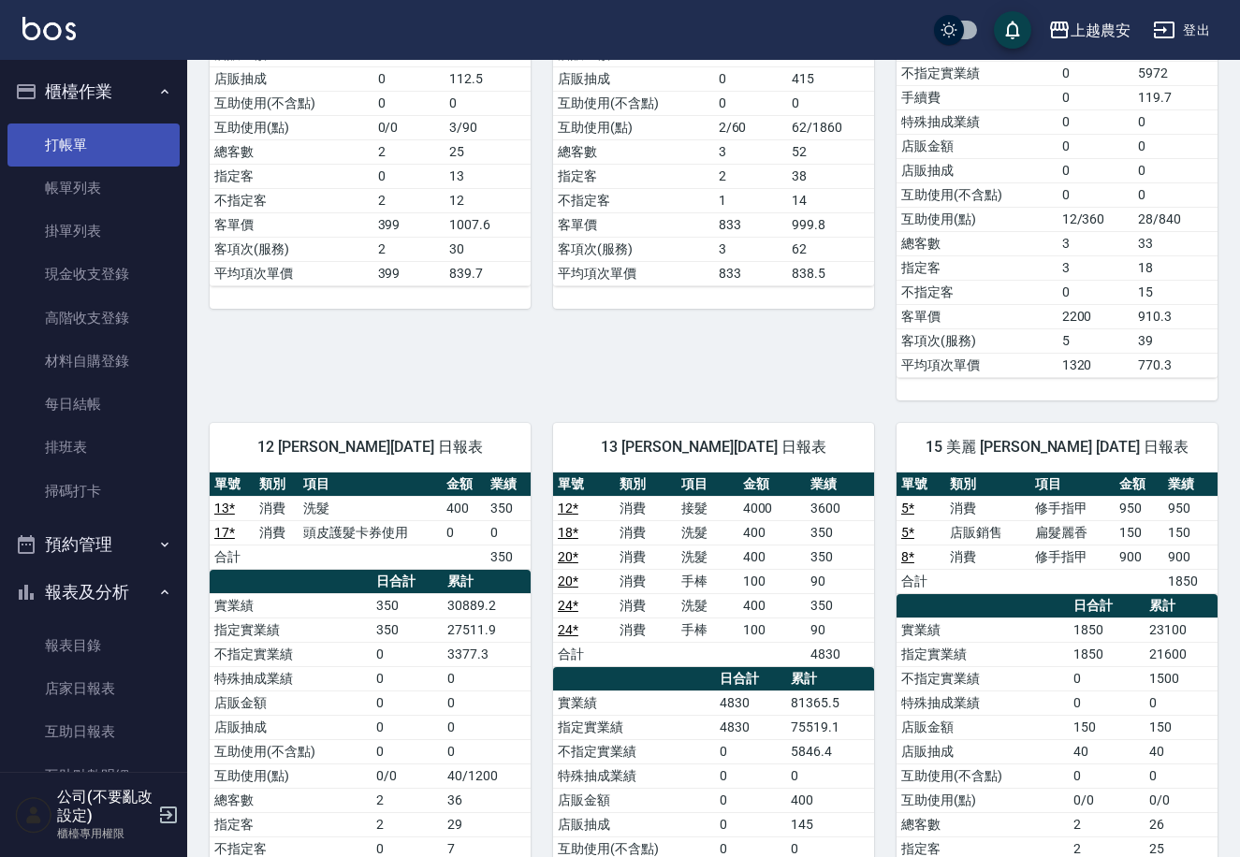
click at [76, 147] on link "打帳單" at bounding box center [93, 145] width 172 height 43
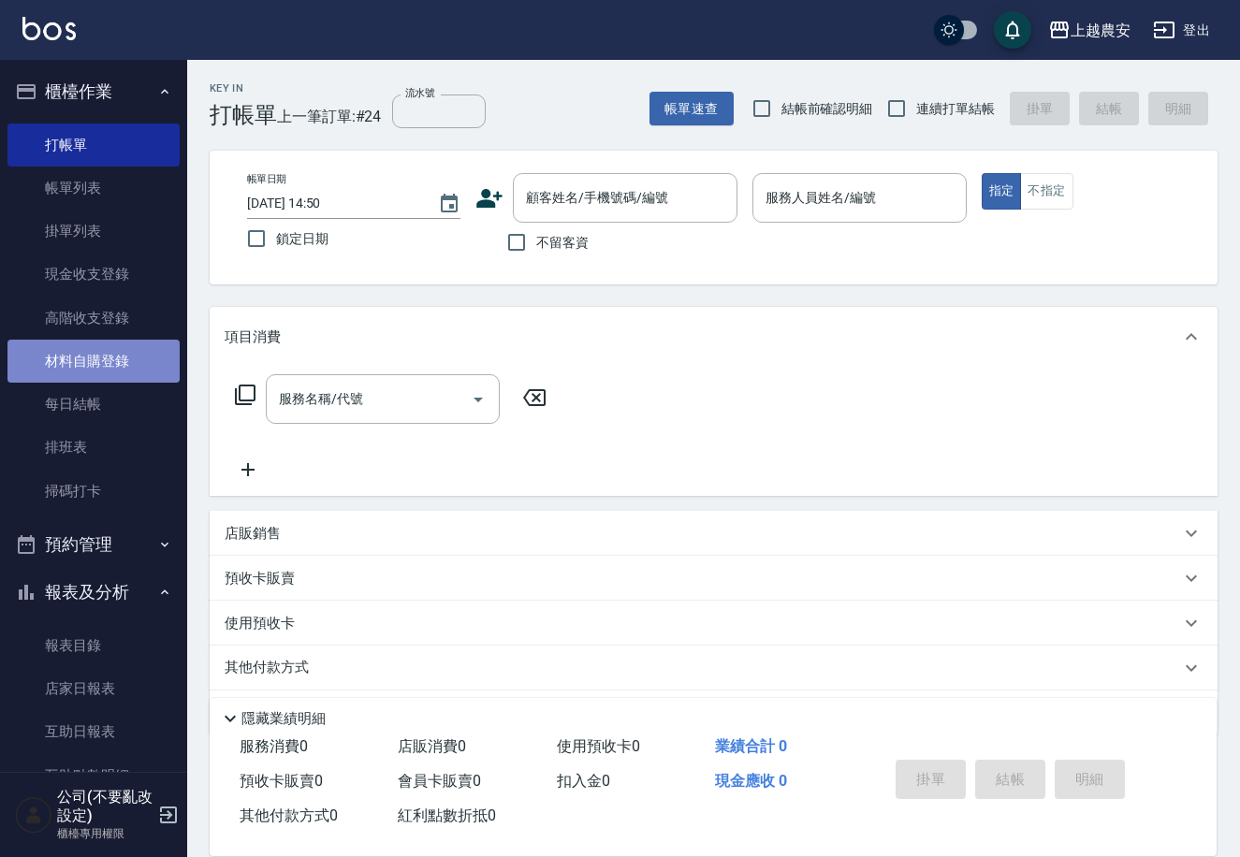
click at [118, 353] on link "材料自購登錄" at bounding box center [93, 361] width 172 height 43
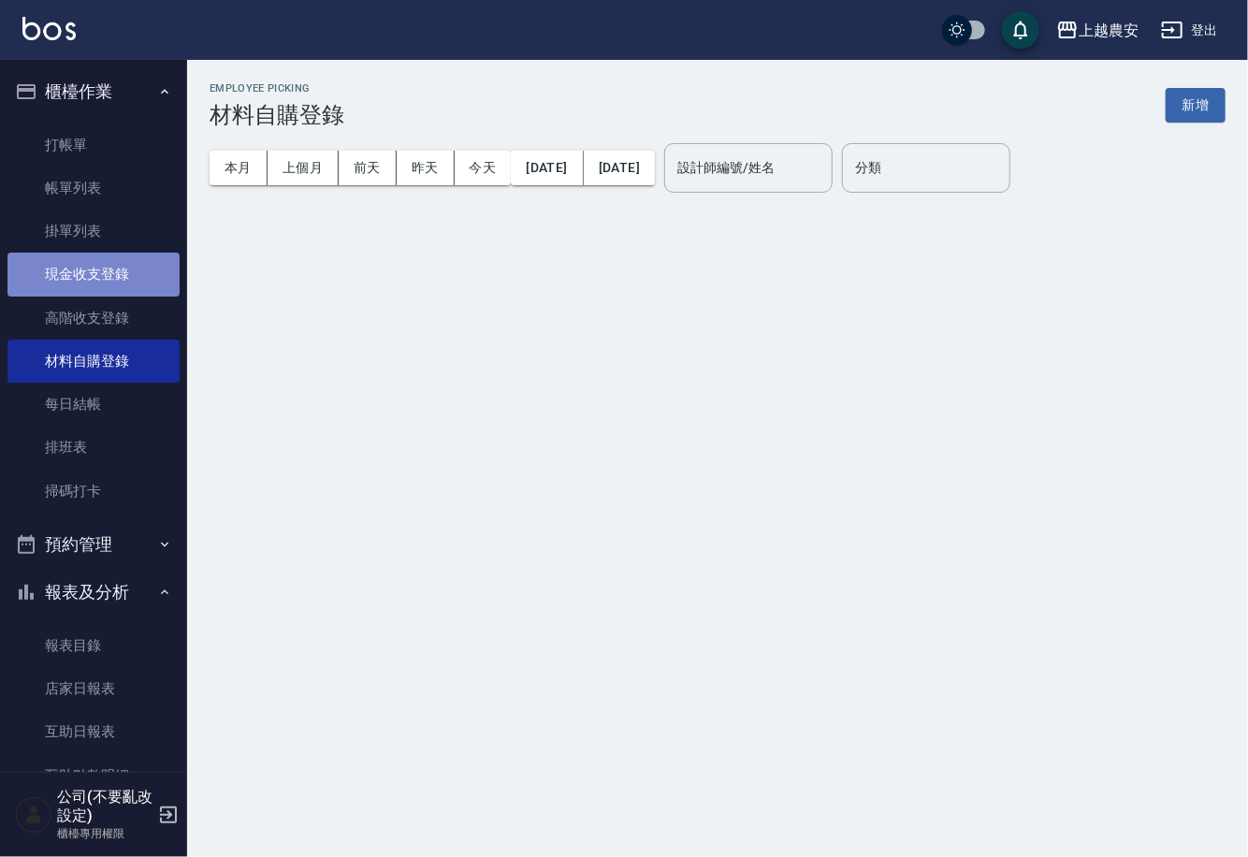
click at [118, 282] on link "現金收支登錄" at bounding box center [93, 274] width 172 height 43
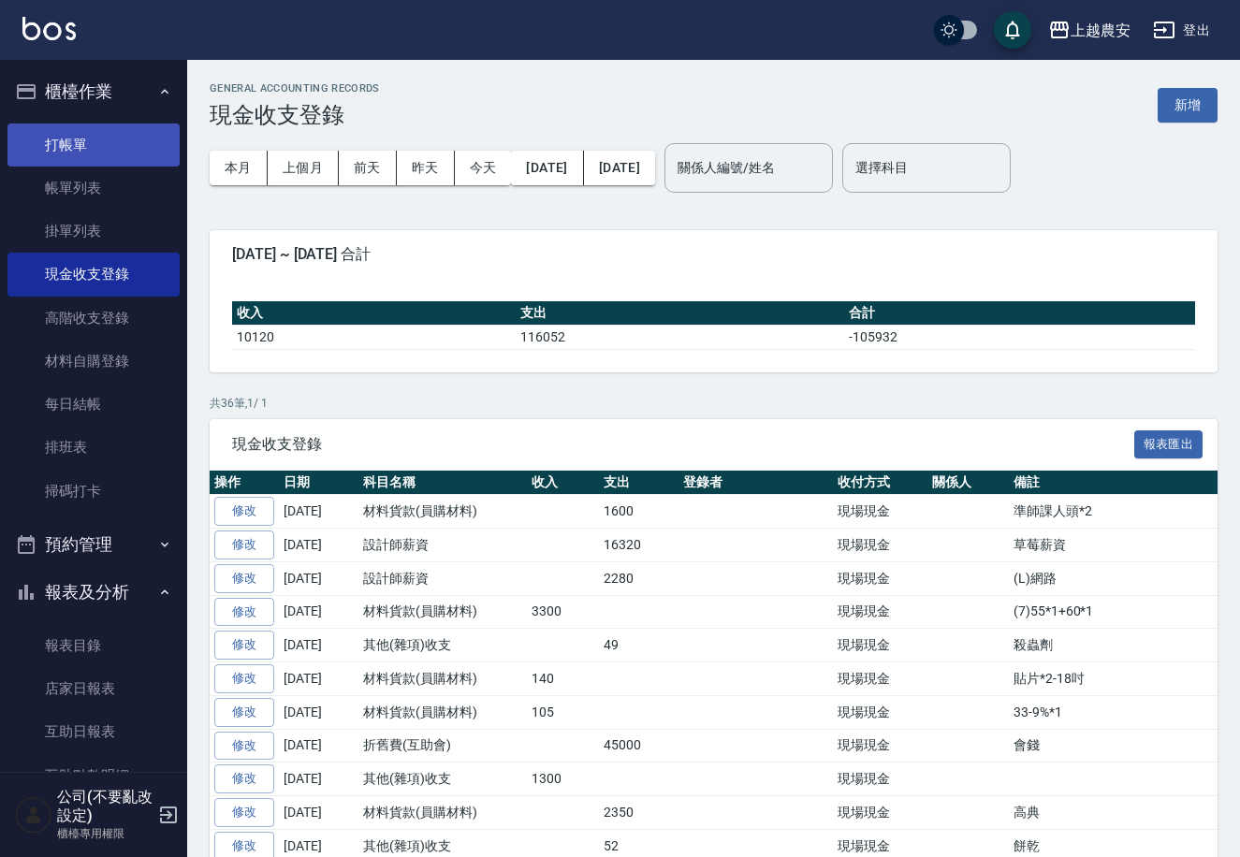
click at [119, 126] on link "打帳單" at bounding box center [93, 145] width 172 height 43
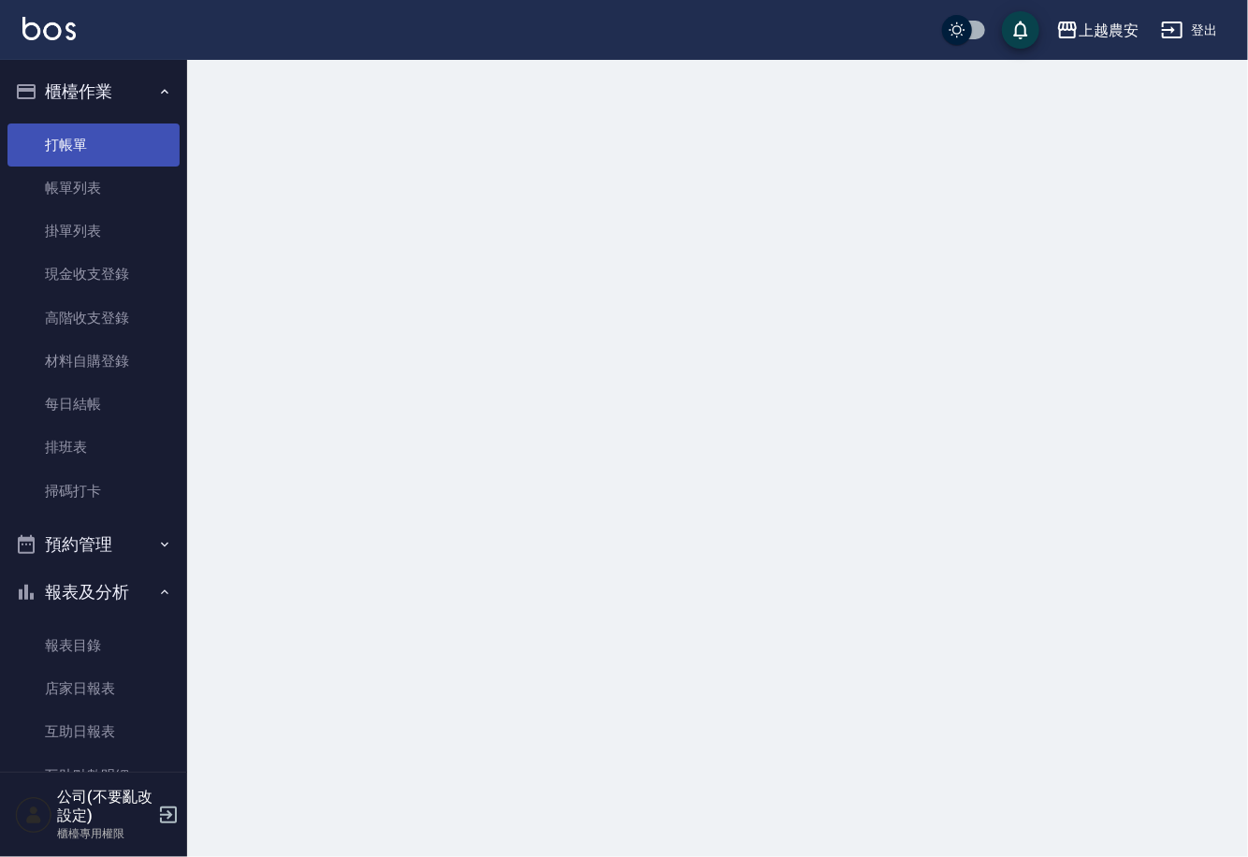
click at [119, 137] on link "打帳單" at bounding box center [93, 145] width 172 height 43
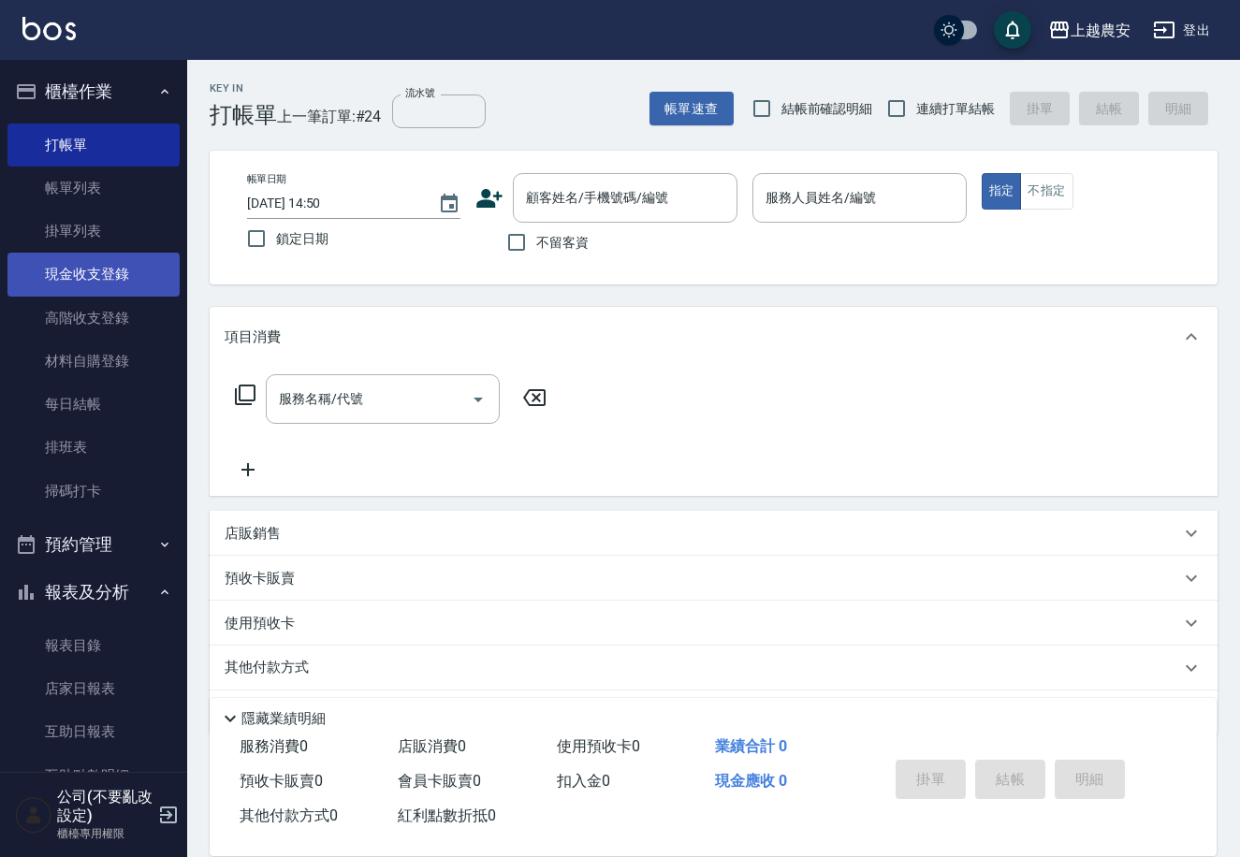
click at [111, 279] on link "現金收支登錄" at bounding box center [93, 274] width 172 height 43
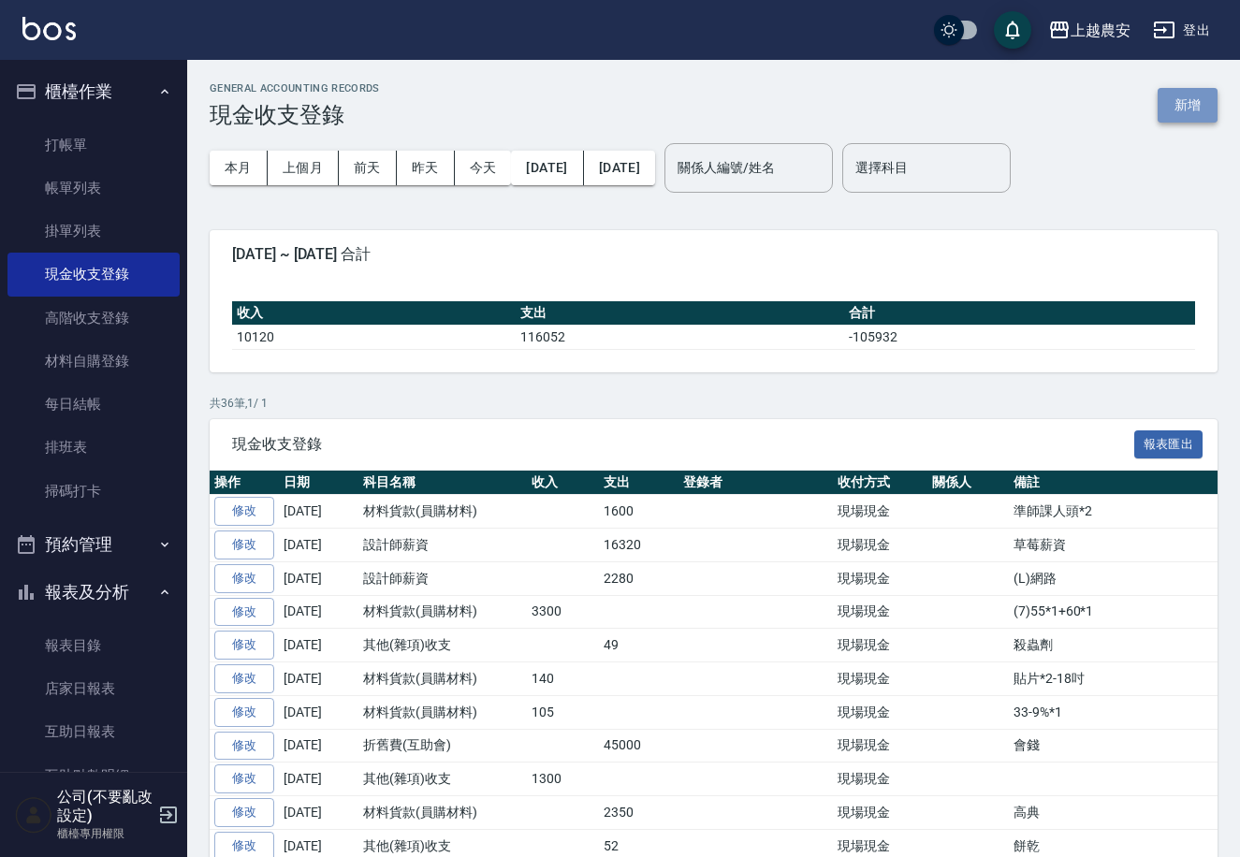
click at [1191, 107] on button "新增" at bounding box center [1187, 105] width 60 height 35
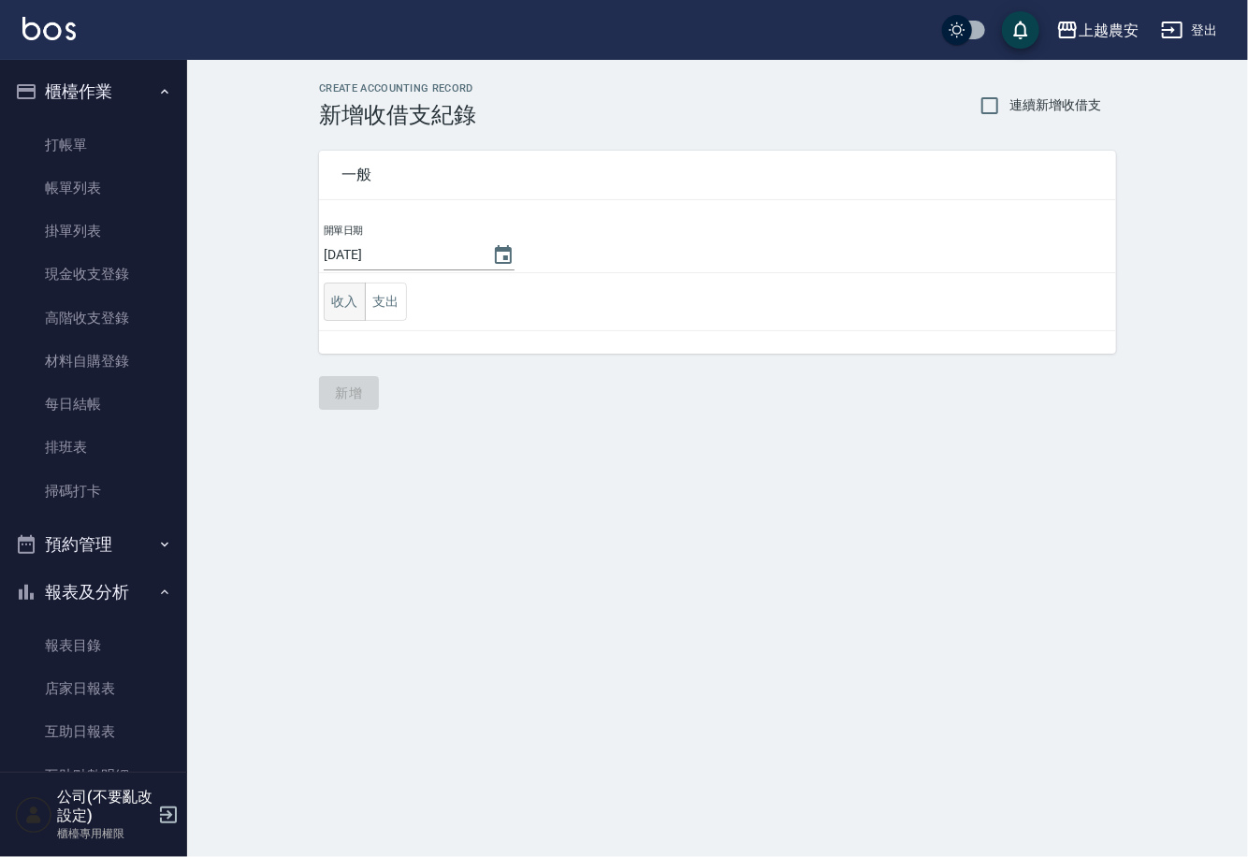
click at [342, 300] on button "收入" at bounding box center [345, 302] width 42 height 38
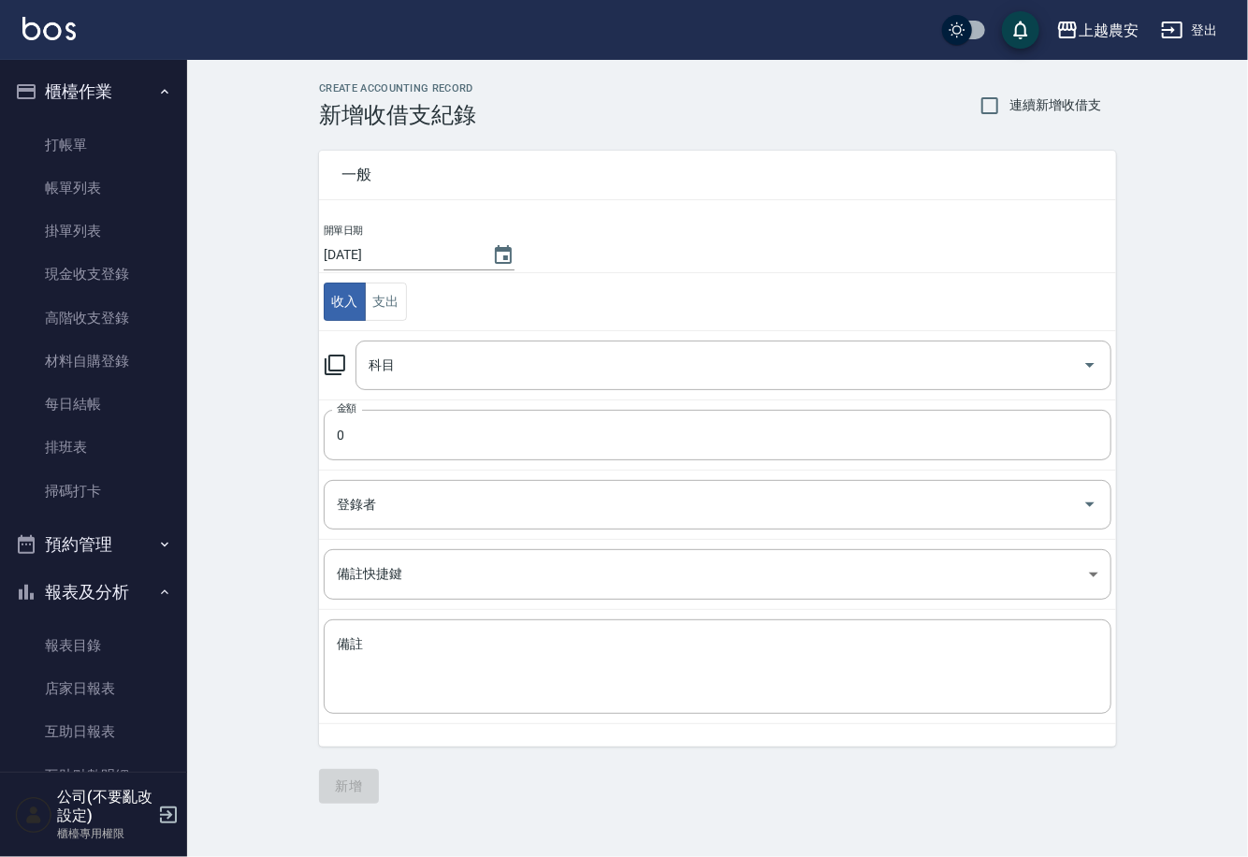
click at [333, 366] on icon at bounding box center [335, 365] width 22 height 22
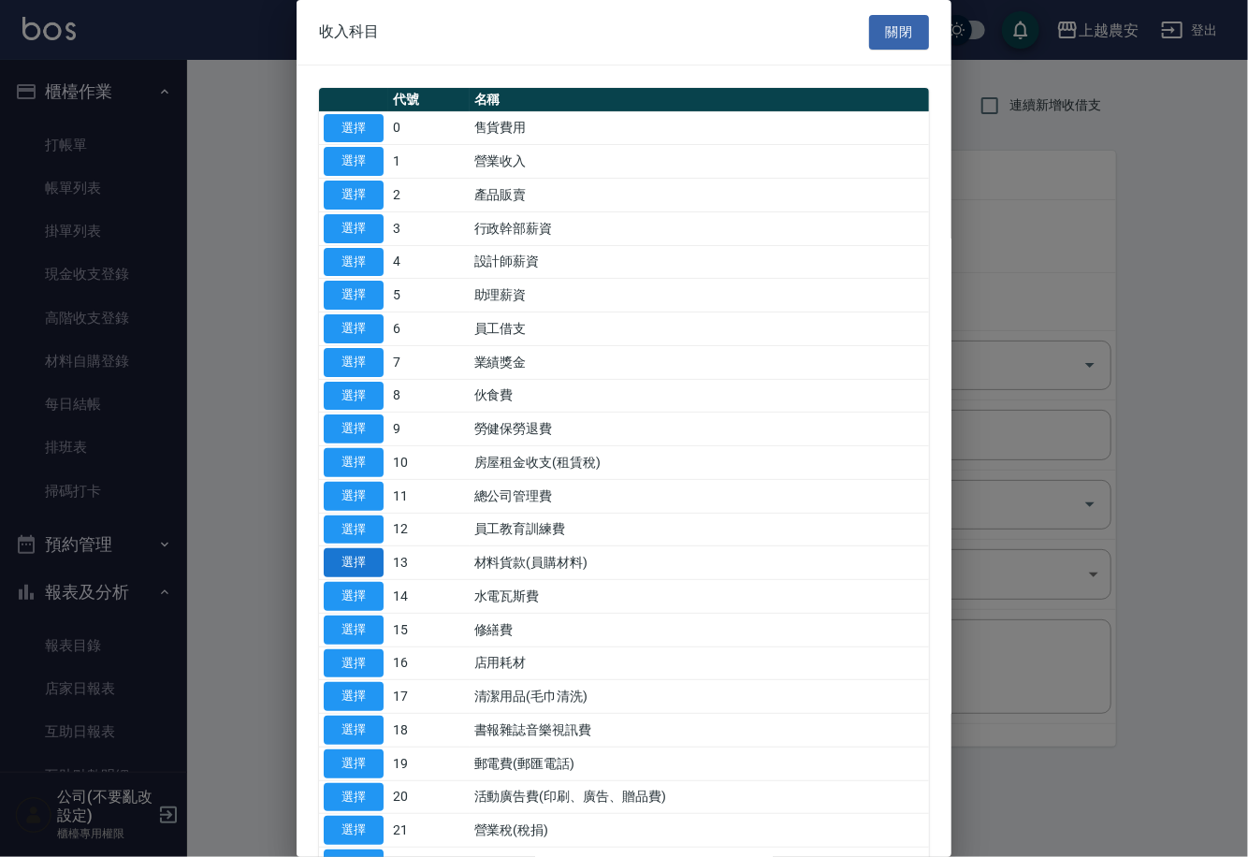
click at [359, 565] on button "選擇" at bounding box center [354, 562] width 60 height 29
type input "13 材料貨款(員購材料)"
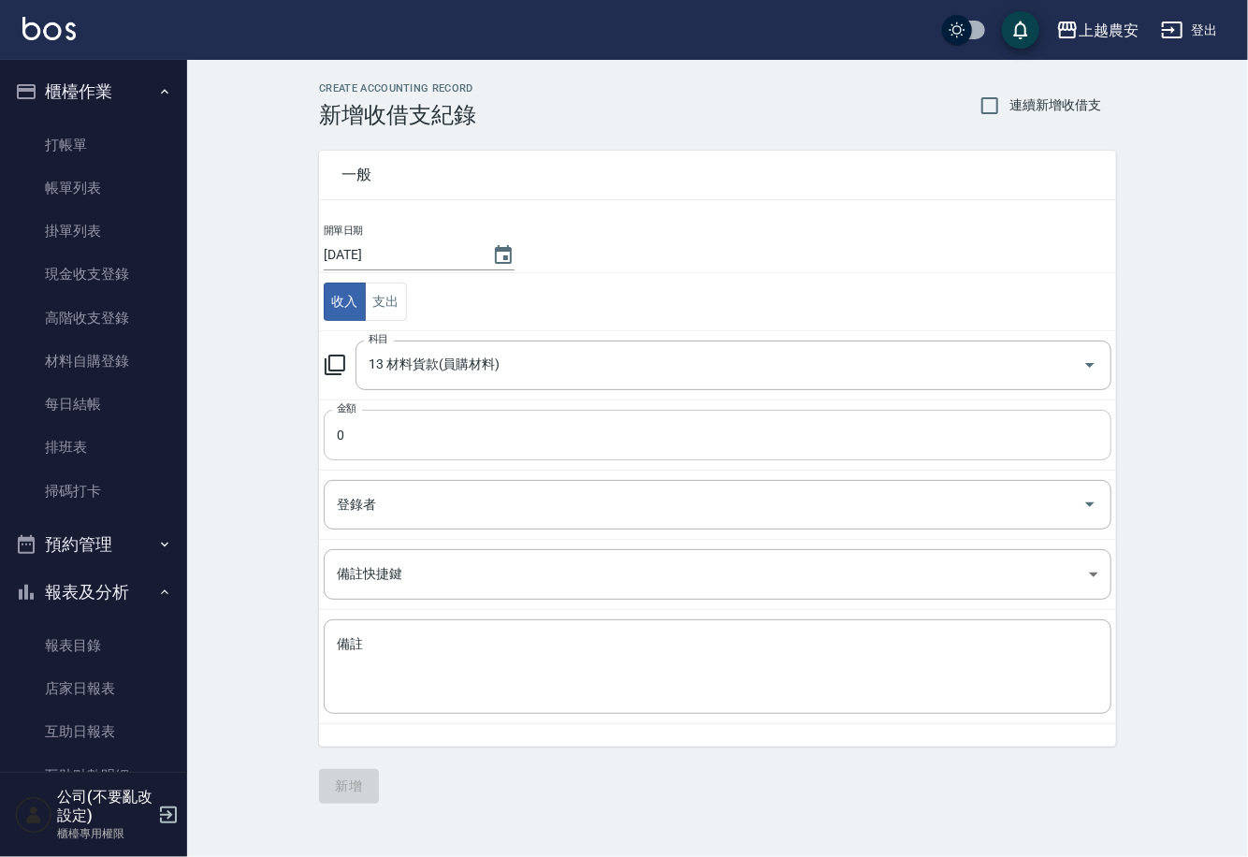
click at [366, 450] on input "0" at bounding box center [718, 435] width 788 height 51
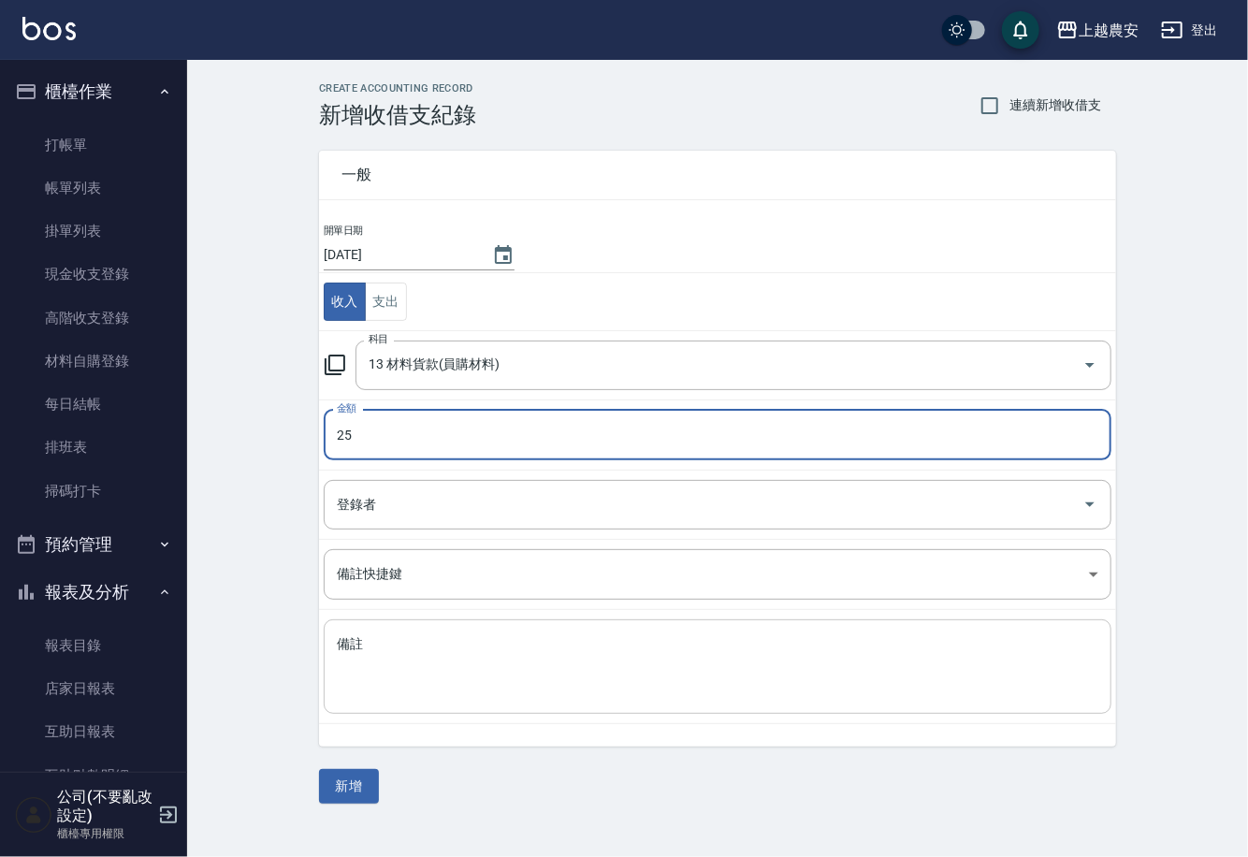
type input "25"
click at [395, 681] on textarea "備註" at bounding box center [718, 667] width 762 height 64
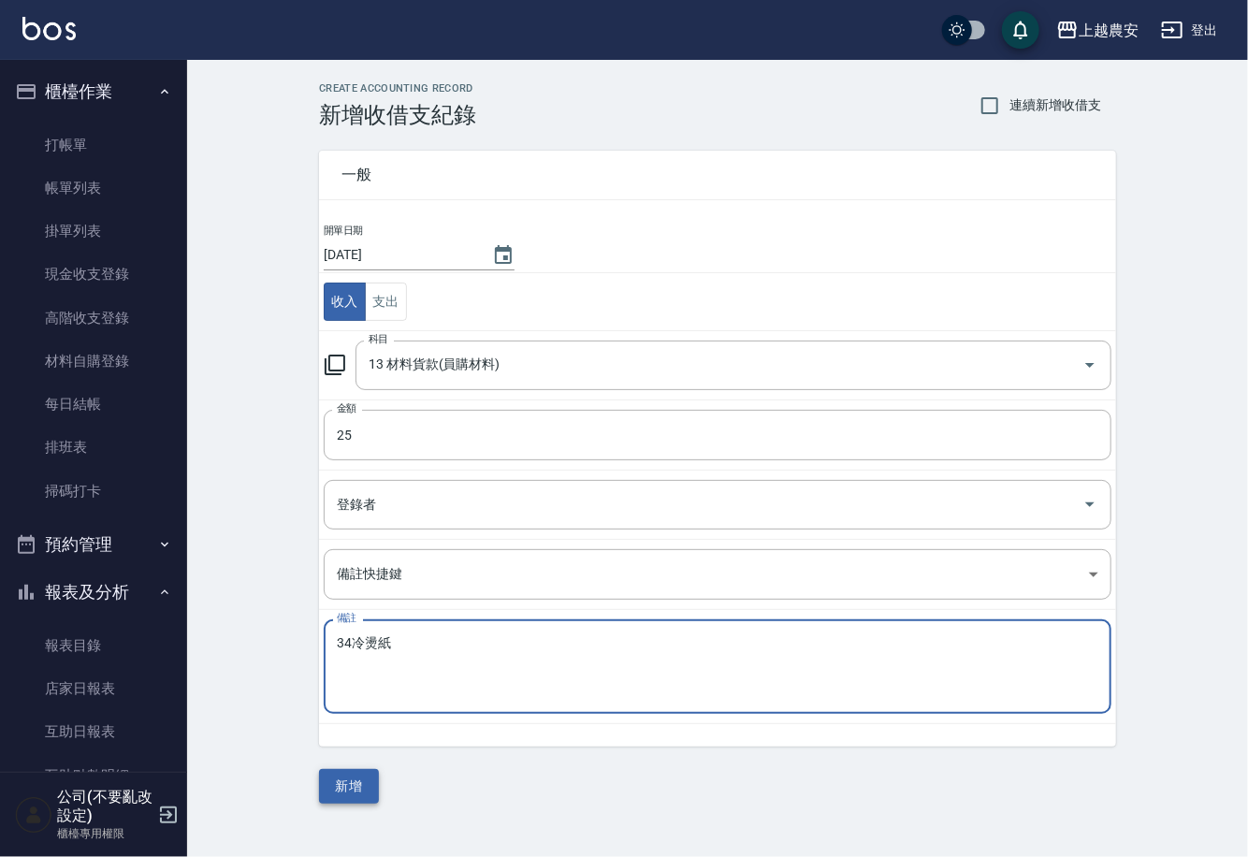
type textarea "34冷燙紙"
click at [331, 784] on button "新增" at bounding box center [349, 786] width 60 height 35
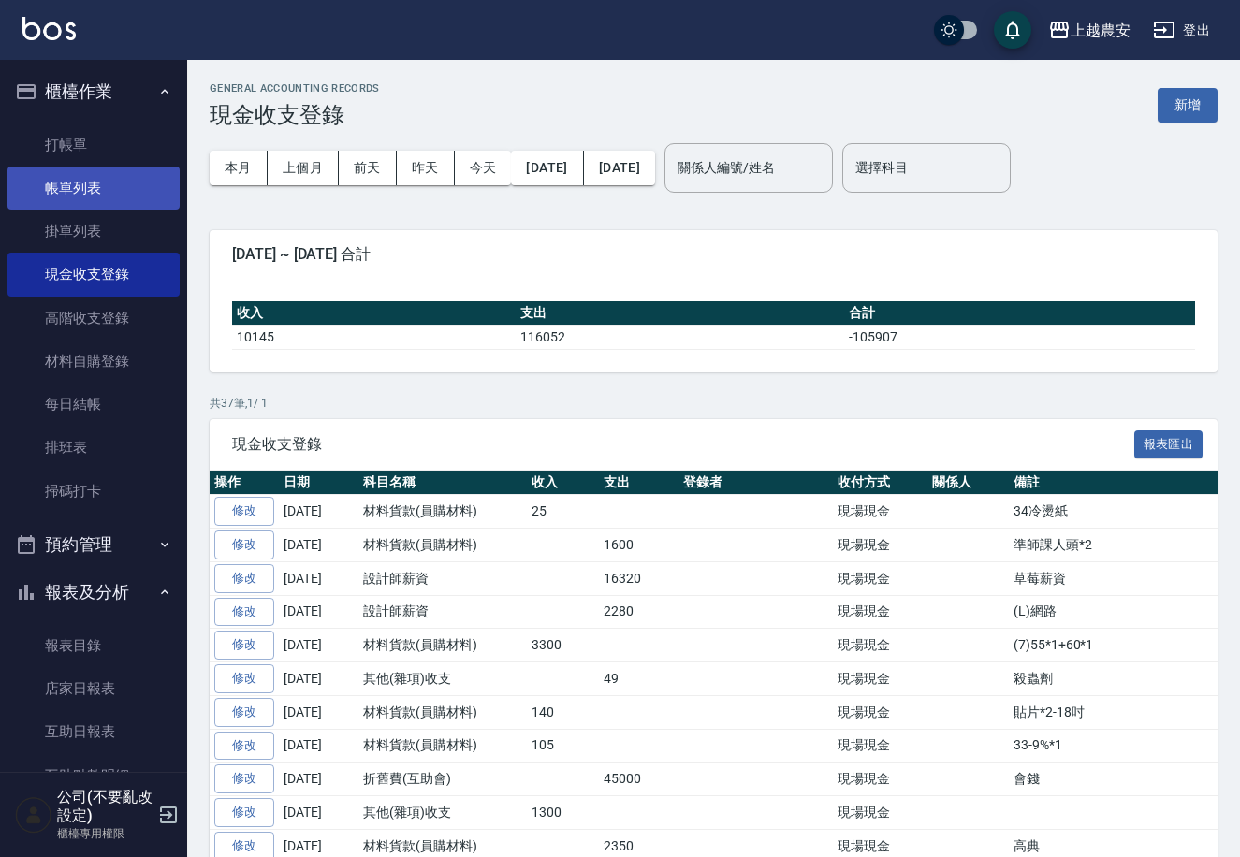
click at [96, 196] on link "帳單列表" at bounding box center [93, 188] width 172 height 43
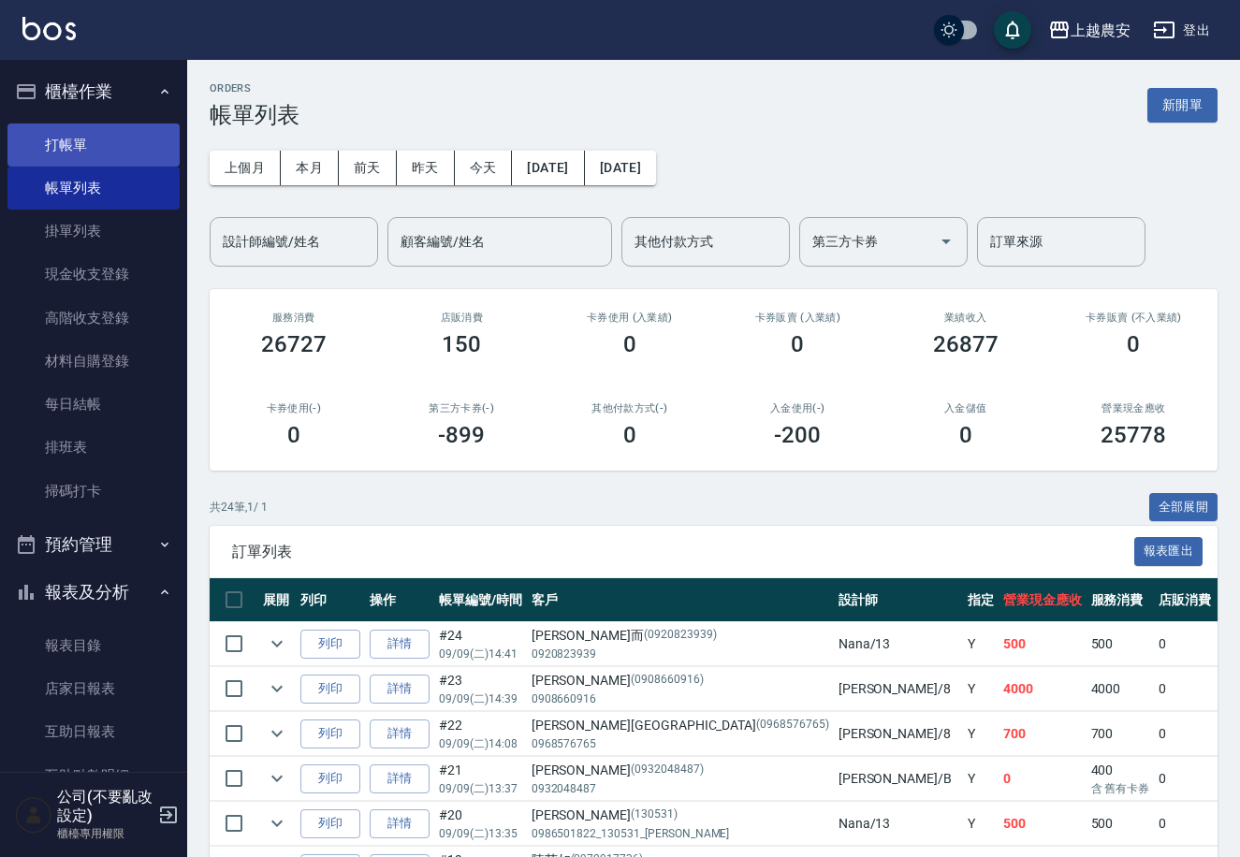
click at [70, 159] on link "打帳單" at bounding box center [93, 145] width 172 height 43
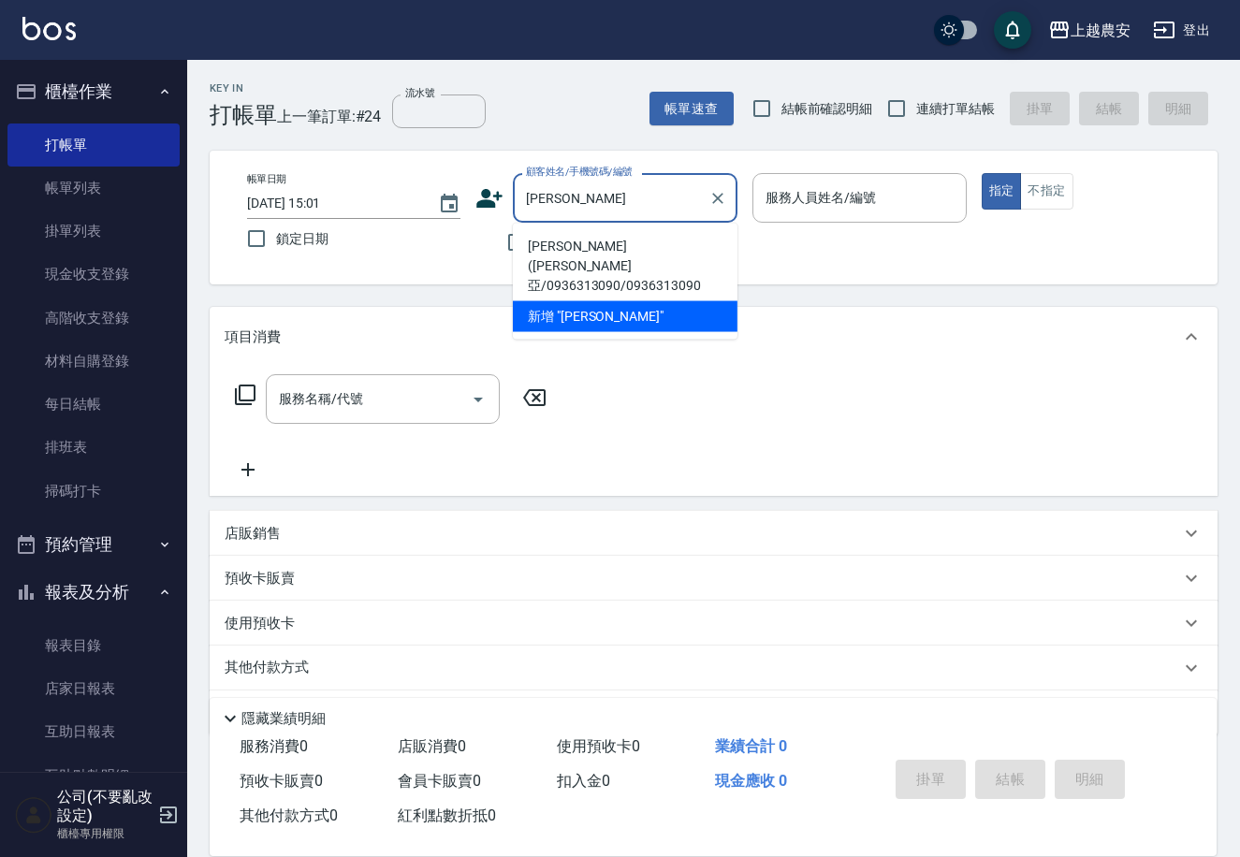
click at [574, 253] on li "唐慧君(蘇菲亞/0936313090/0936313090" at bounding box center [625, 266] width 225 height 70
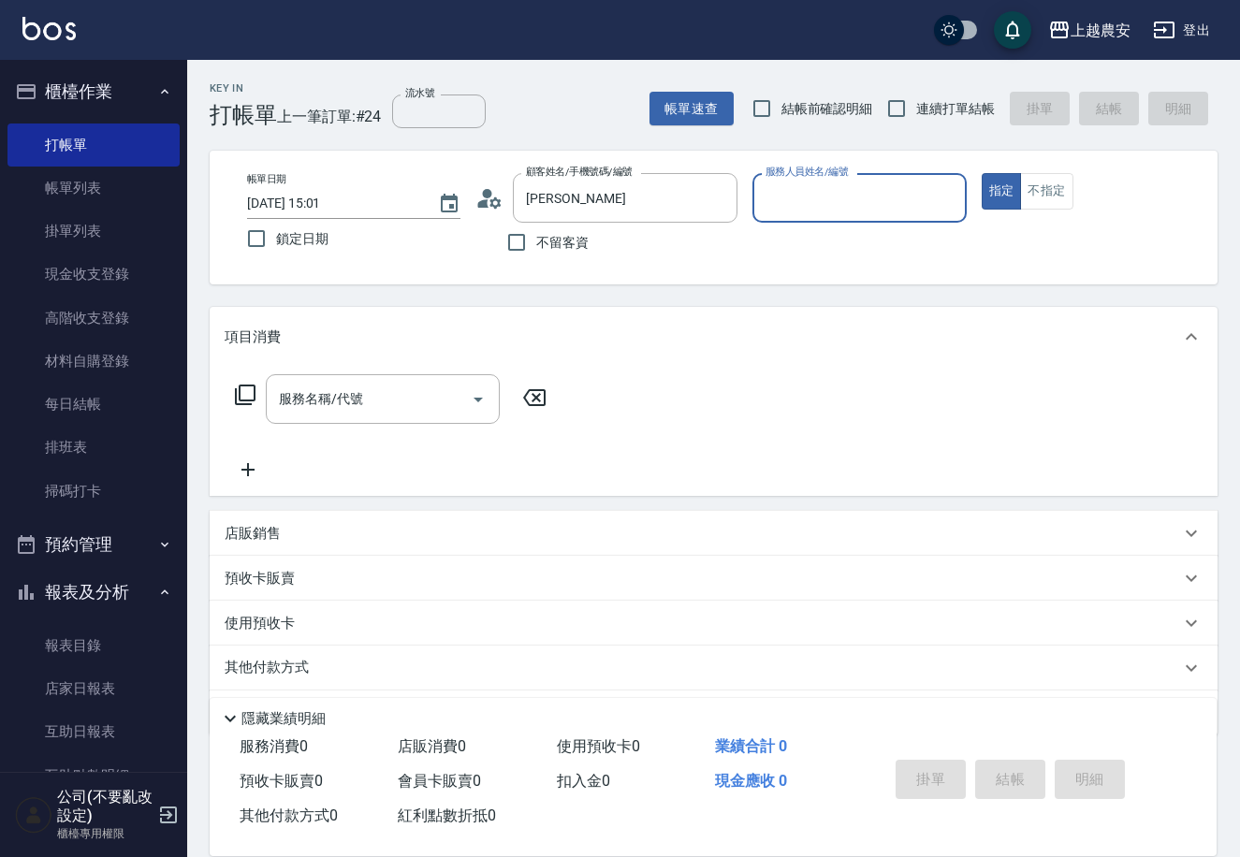
type input "唐慧君(蘇菲亞/0936313090/0936313090"
type input "Candy-7"
click at [427, 399] on input "服務名稱/代號" at bounding box center [368, 399] width 189 height 33
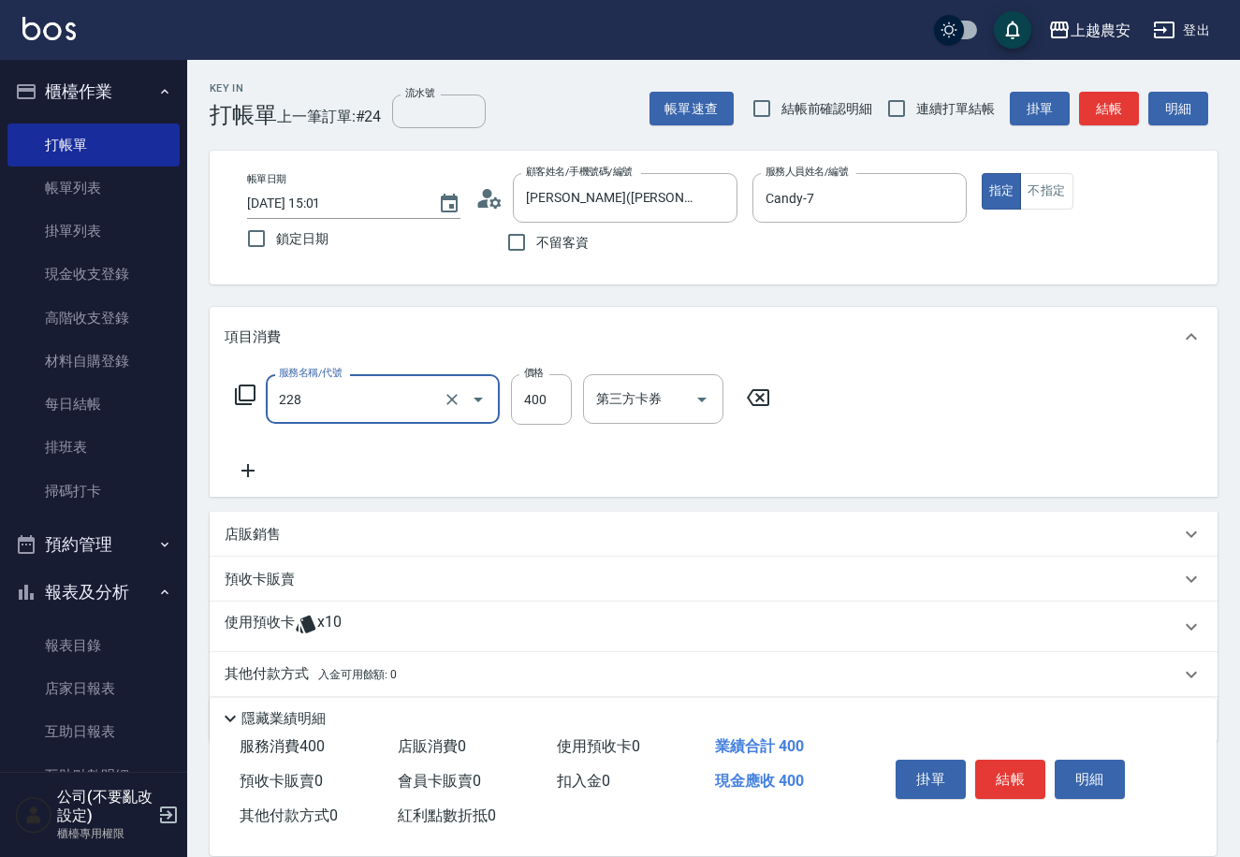
type input "洗髮(228)"
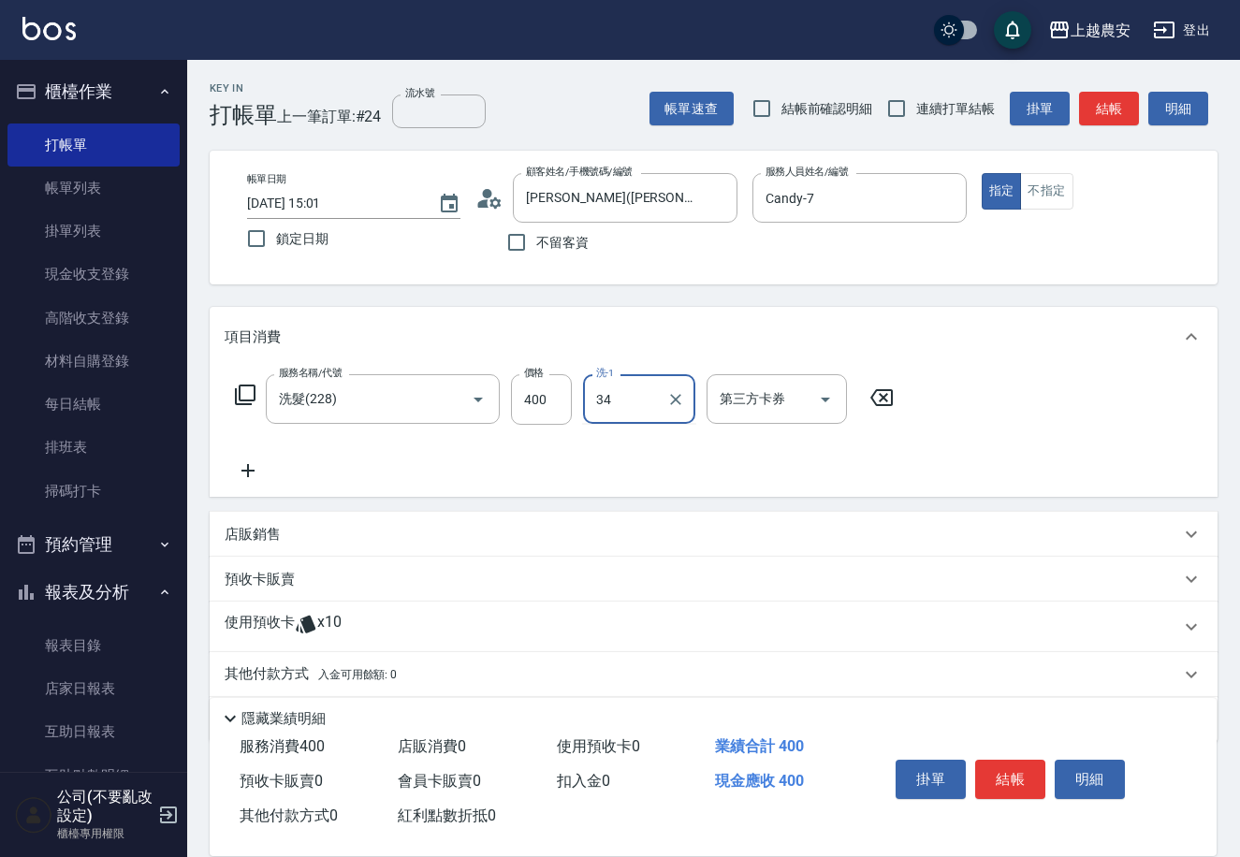
type input "酪梨-34"
click at [1007, 775] on button "結帳" at bounding box center [1010, 779] width 70 height 39
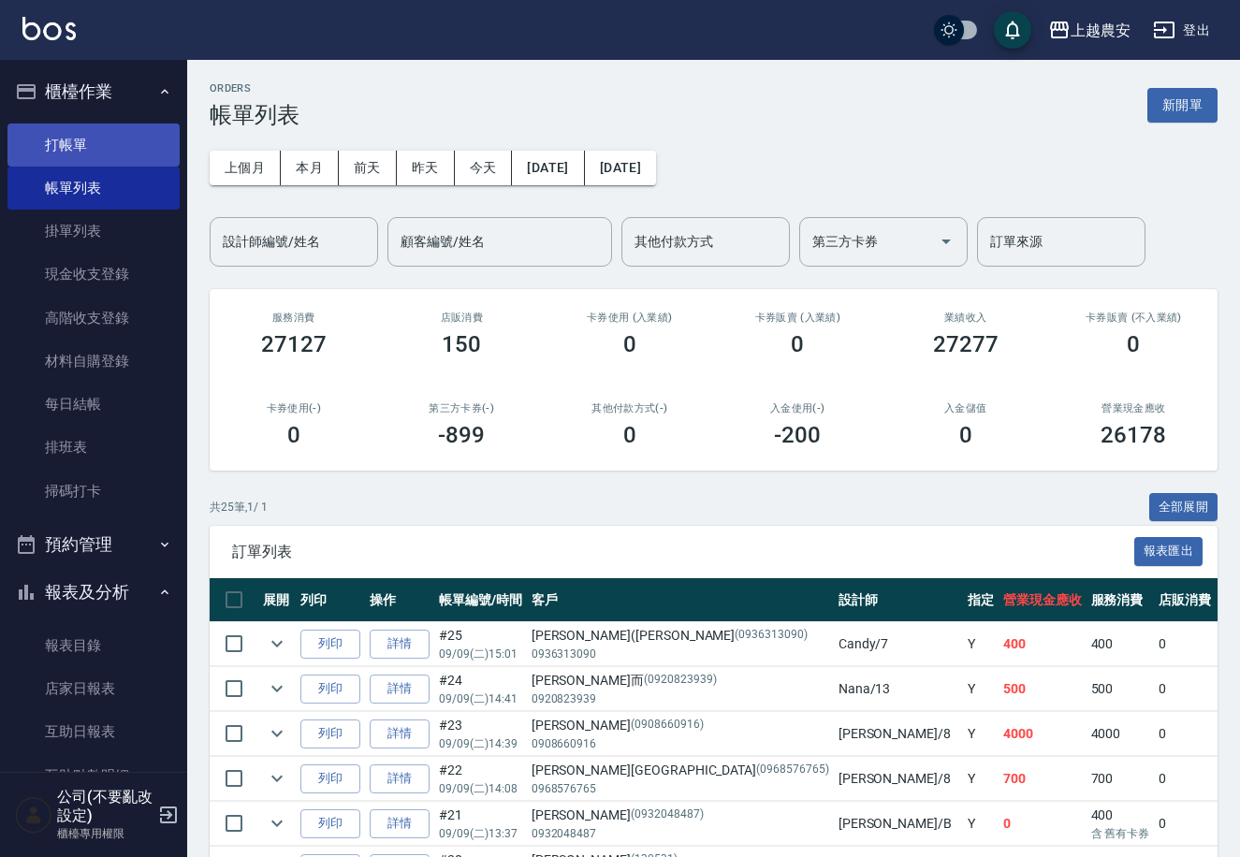
click at [95, 142] on link "打帳單" at bounding box center [93, 145] width 172 height 43
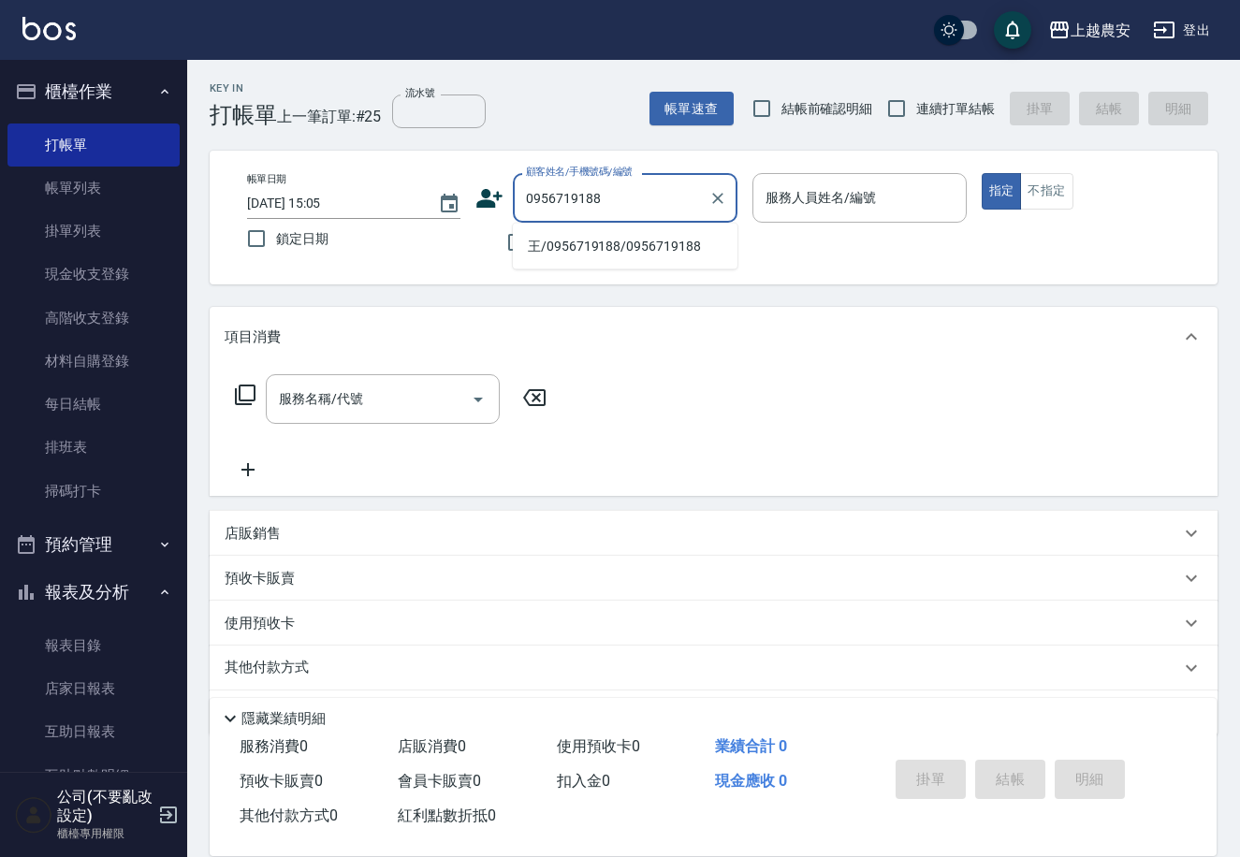
click at [650, 240] on li "王/0956719188/0956719188" at bounding box center [625, 246] width 225 height 31
click at [650, 240] on div "不留客資" at bounding box center [606, 242] width 262 height 39
type input "王/0956719188/0956719188"
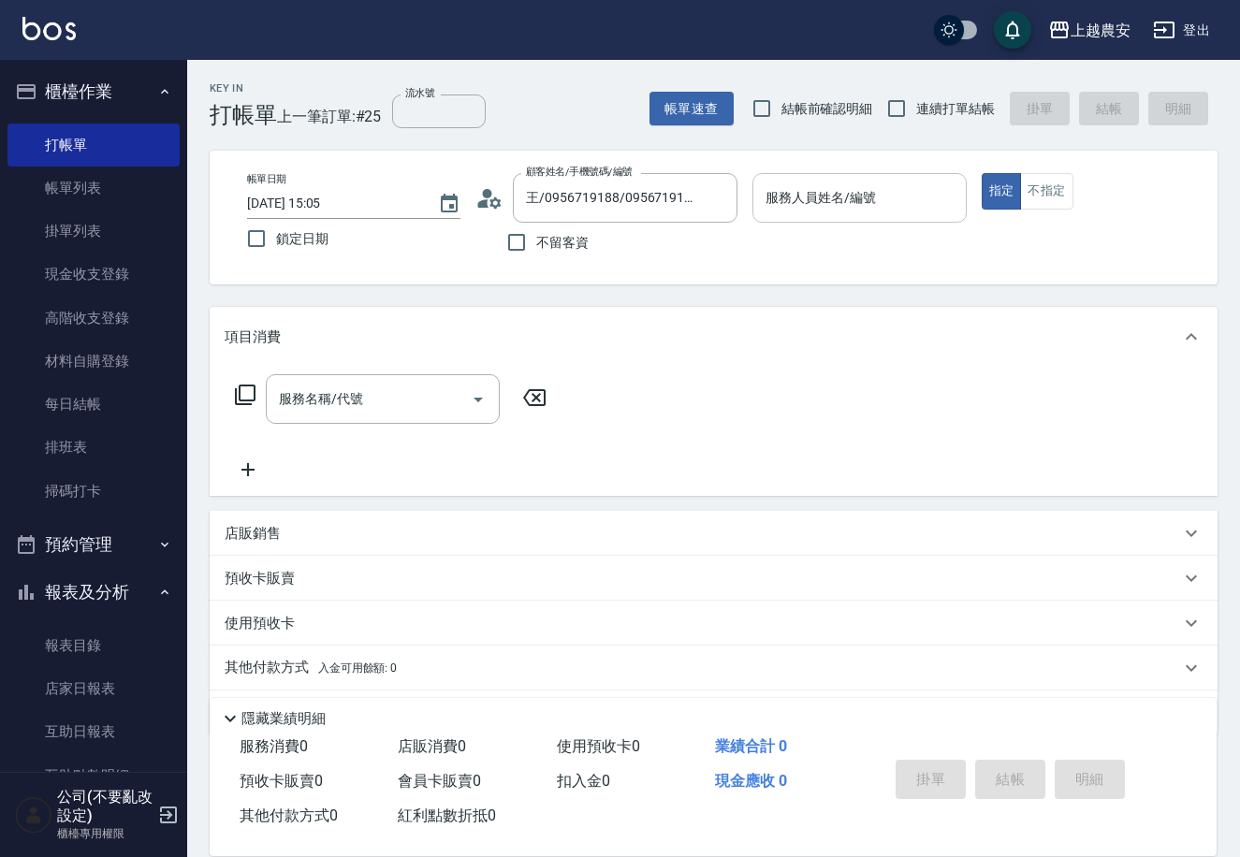
click at [810, 192] on input "服務人員姓名/編號" at bounding box center [859, 198] width 196 height 33
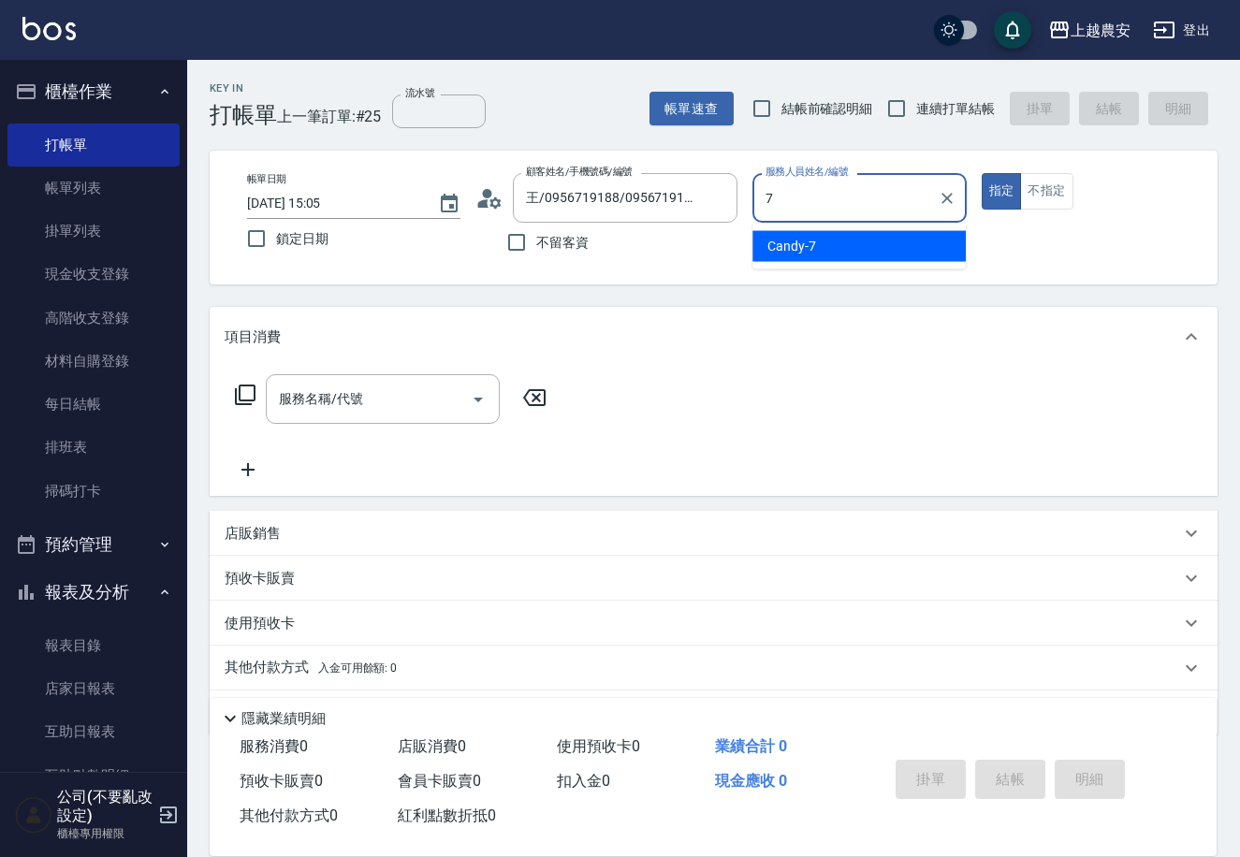
type input "Candy-7"
type button "true"
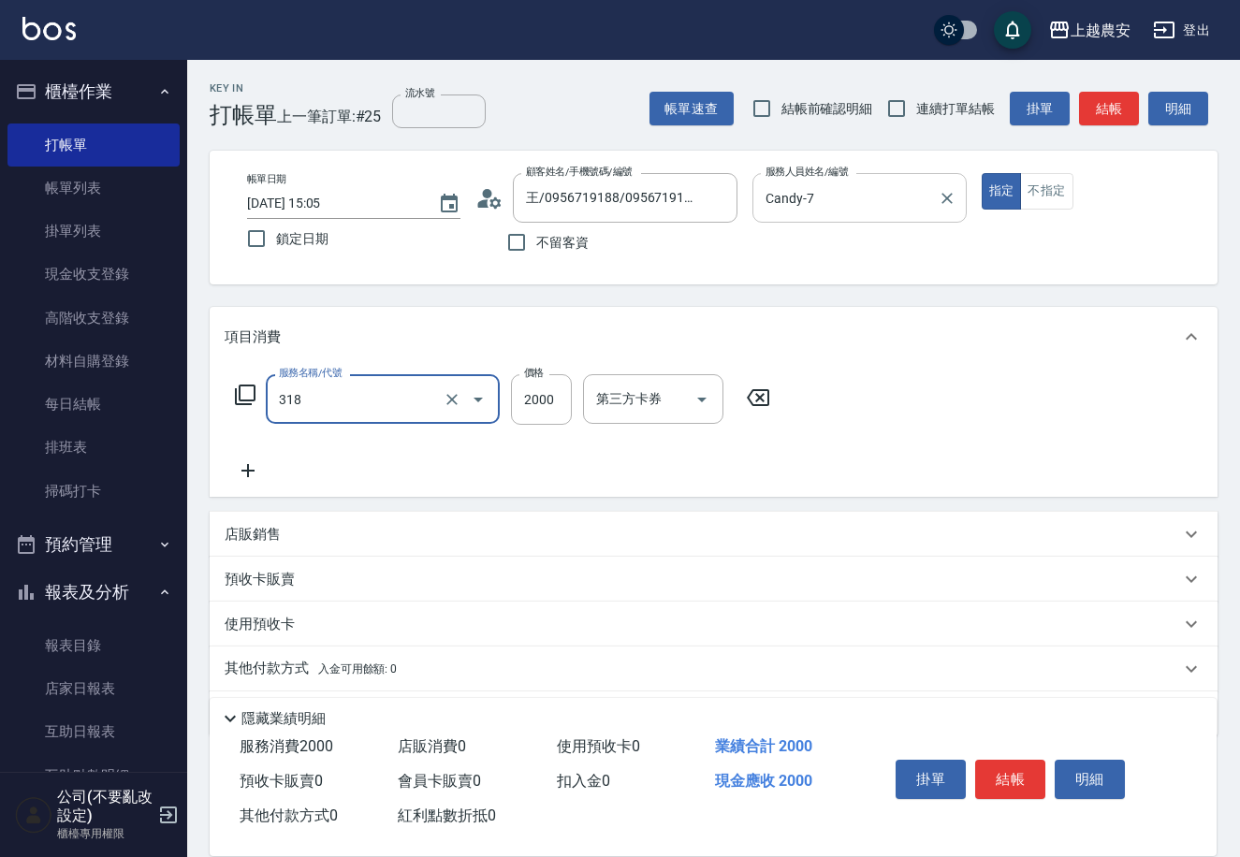
type input "燙髮1500↑(自購)(318)"
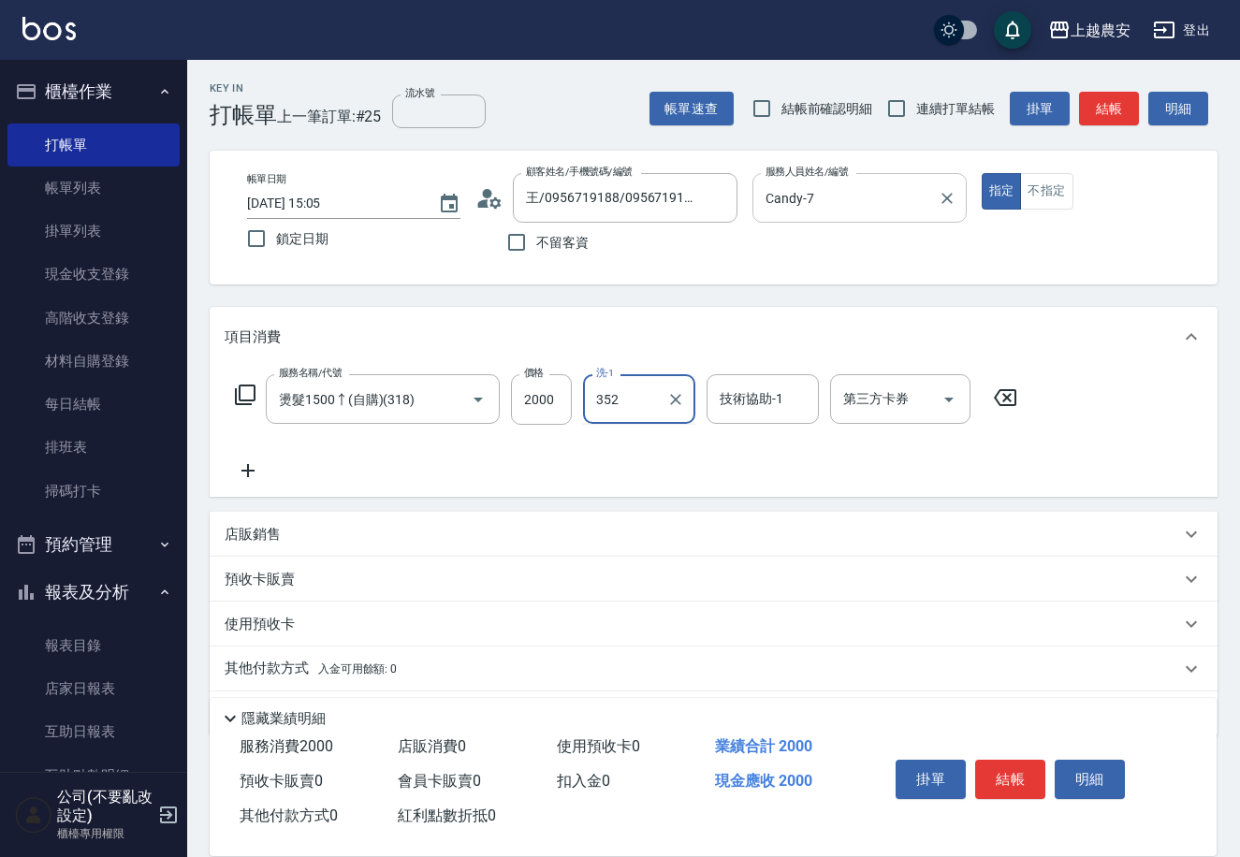
type input "352"
type input "林品妤-32"
click at [630, 408] on input "洗-1" at bounding box center [638, 399] width 95 height 33
type input "林品妤-32"
click at [1019, 771] on button "結帳" at bounding box center [1010, 779] width 70 height 39
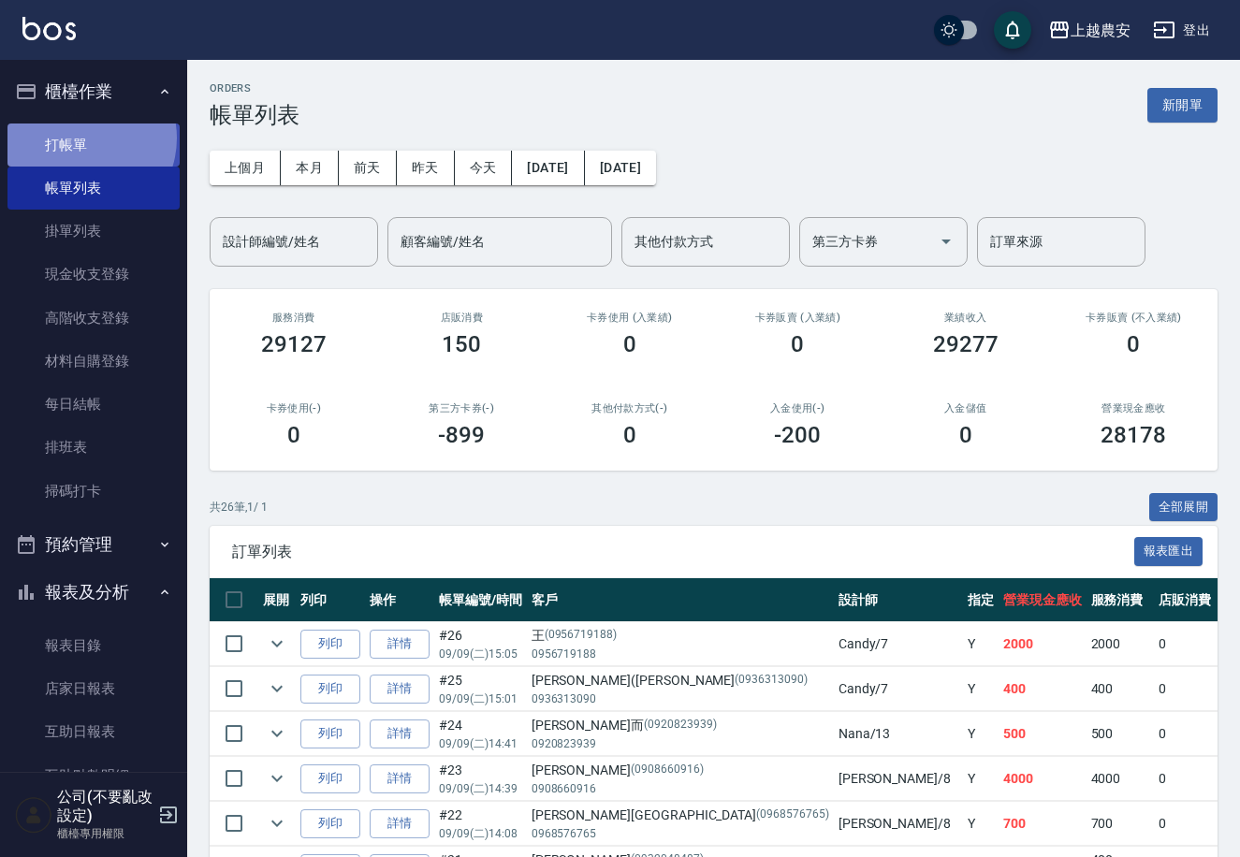
click at [79, 138] on link "打帳單" at bounding box center [93, 145] width 172 height 43
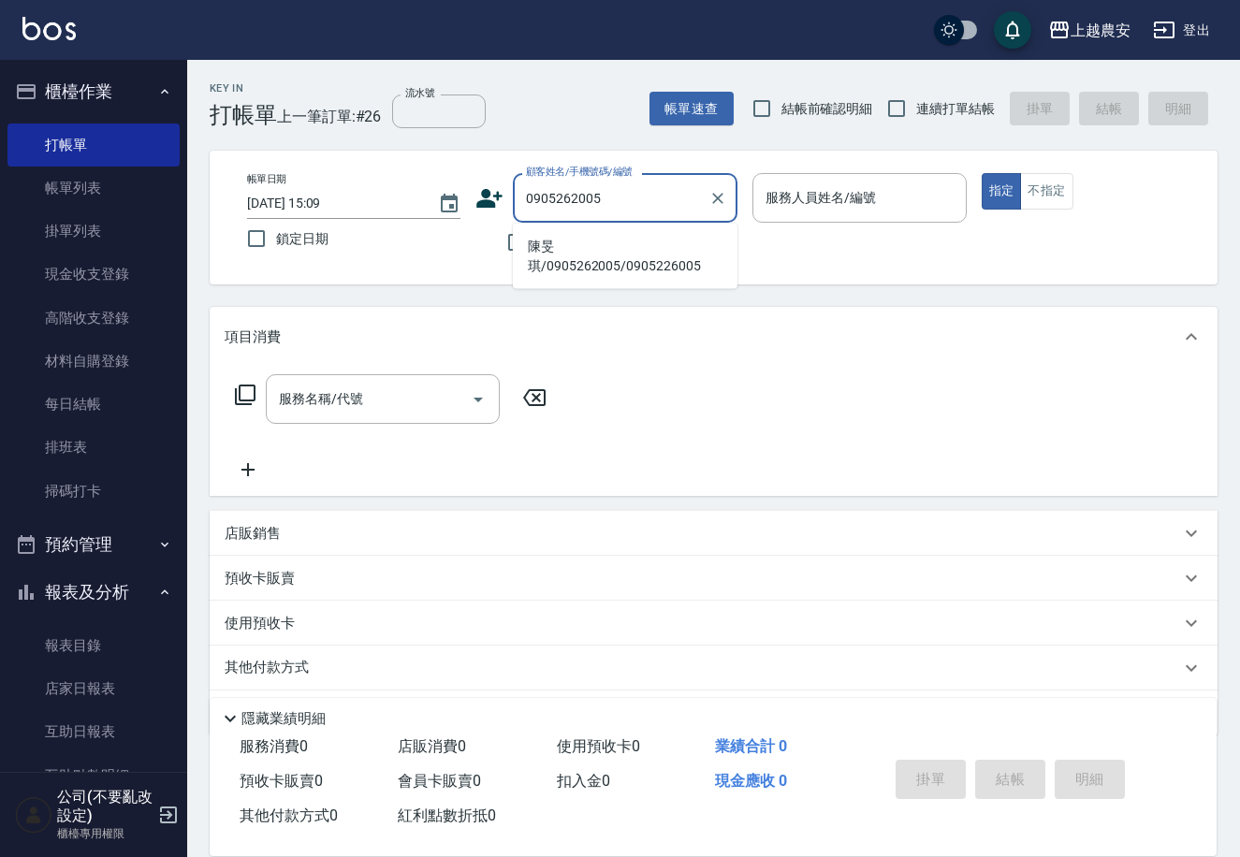
click at [636, 233] on li "陳旻琪/0905262005/0905226005" at bounding box center [625, 256] width 225 height 51
type input "陳旻琪/0905262005/0905226005"
type input "美雅-B"
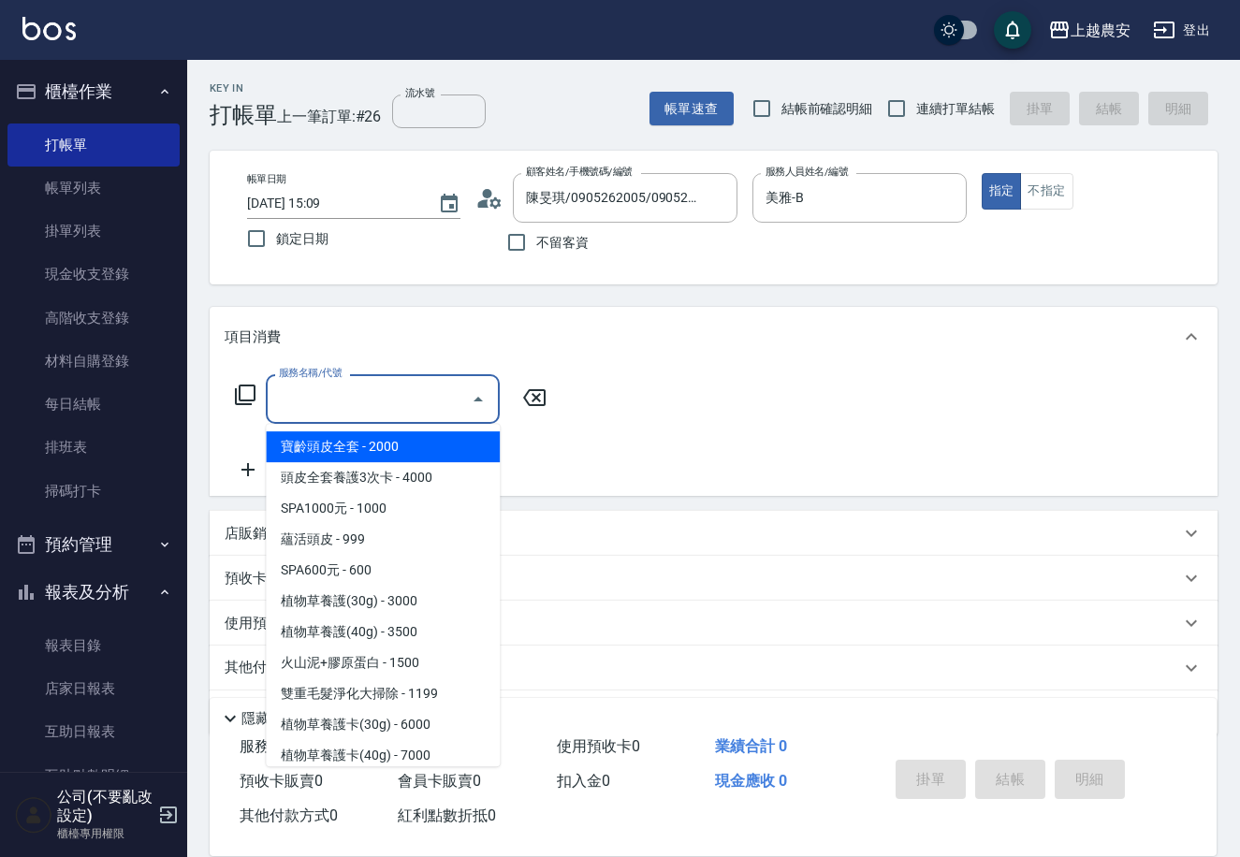
click at [366, 413] on input "服務名稱/代號" at bounding box center [368, 399] width 189 height 33
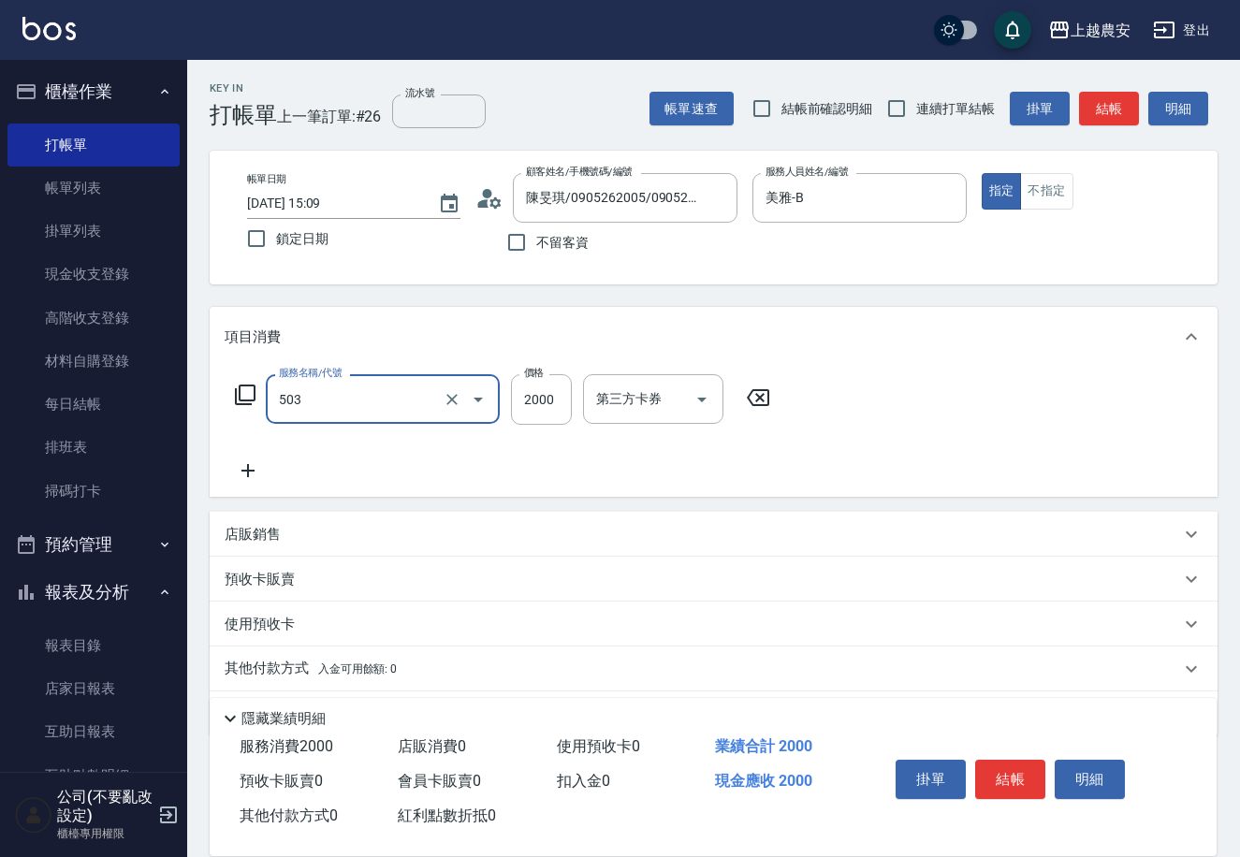
type input "染髮1500↑(503)"
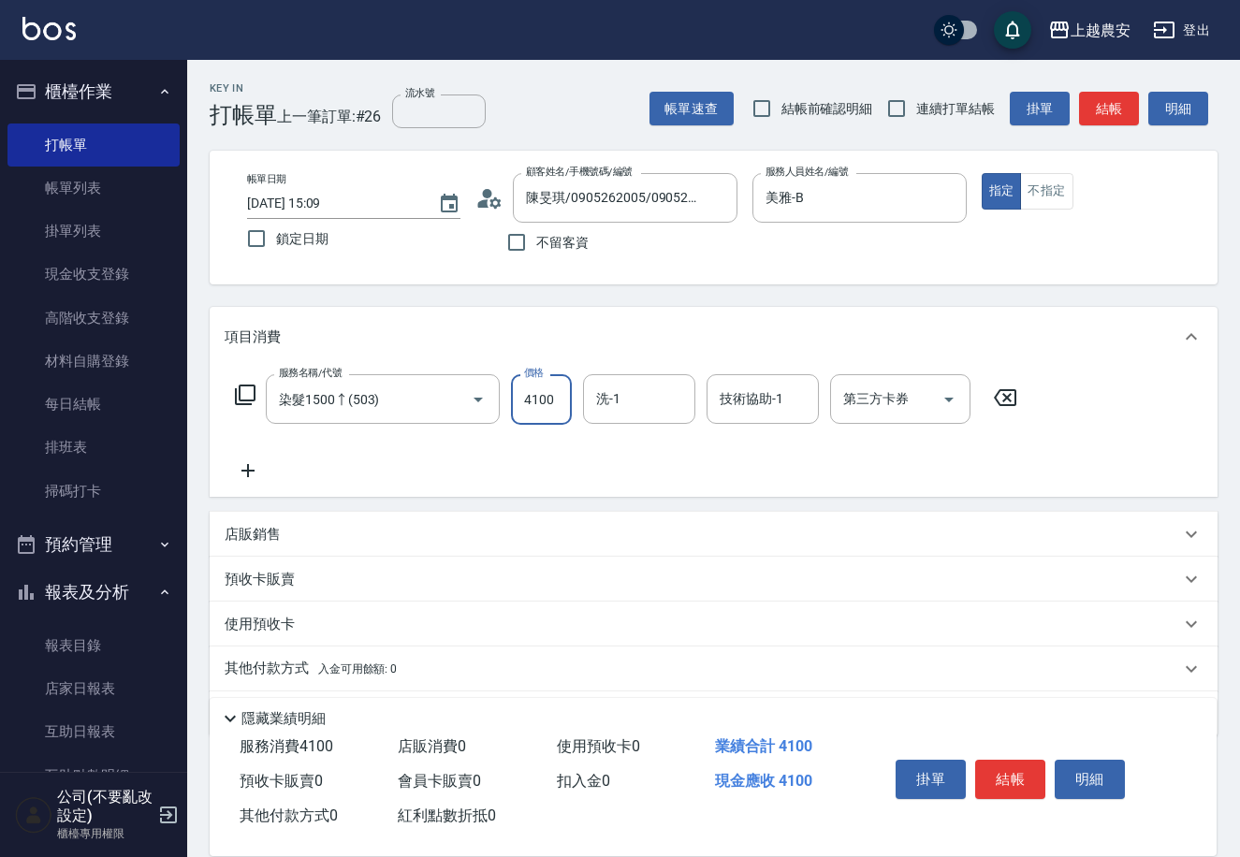
type input "4100"
click at [291, 680] on div "其他付款方式 入金可用餘額: 0" at bounding box center [714, 669] width 1008 height 45
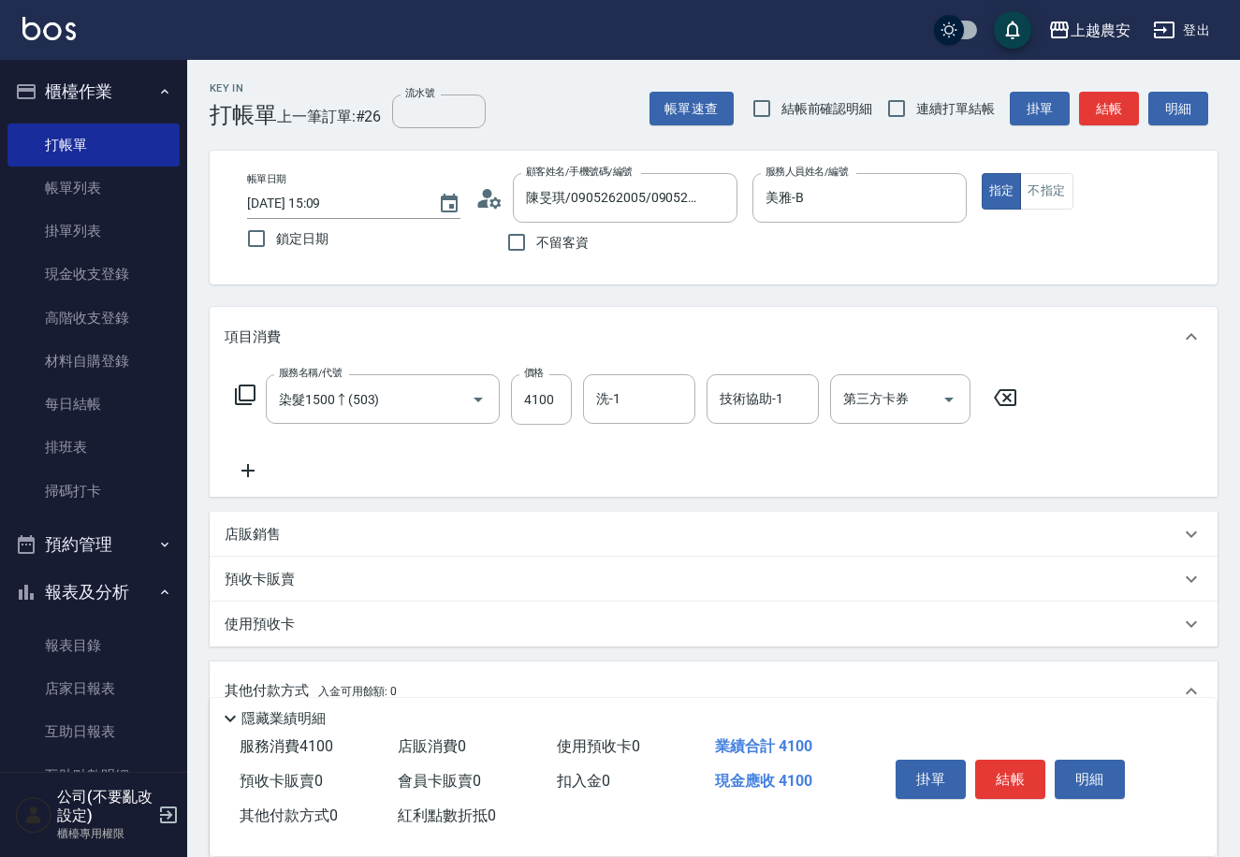
scroll to position [275, 0]
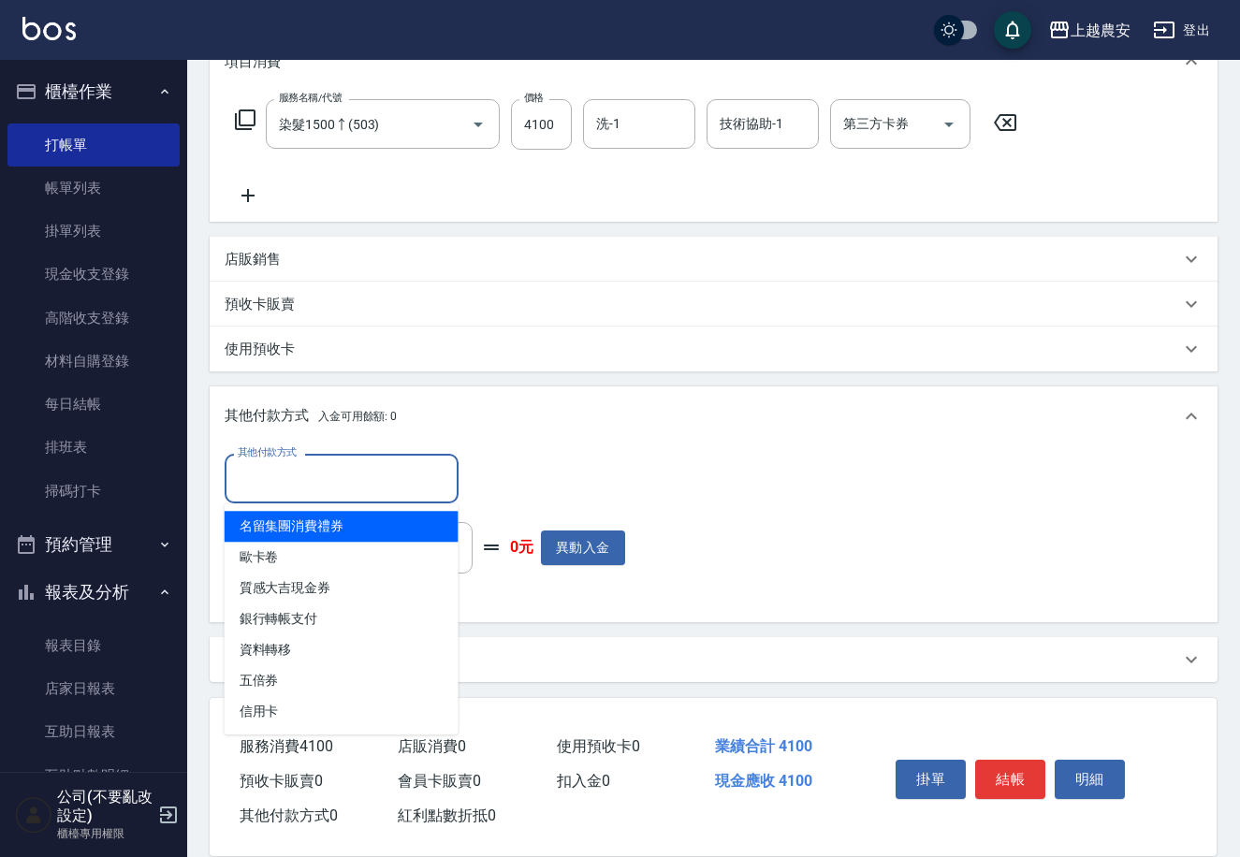
click at [327, 483] on input "其他付款方式" at bounding box center [341, 478] width 217 height 33
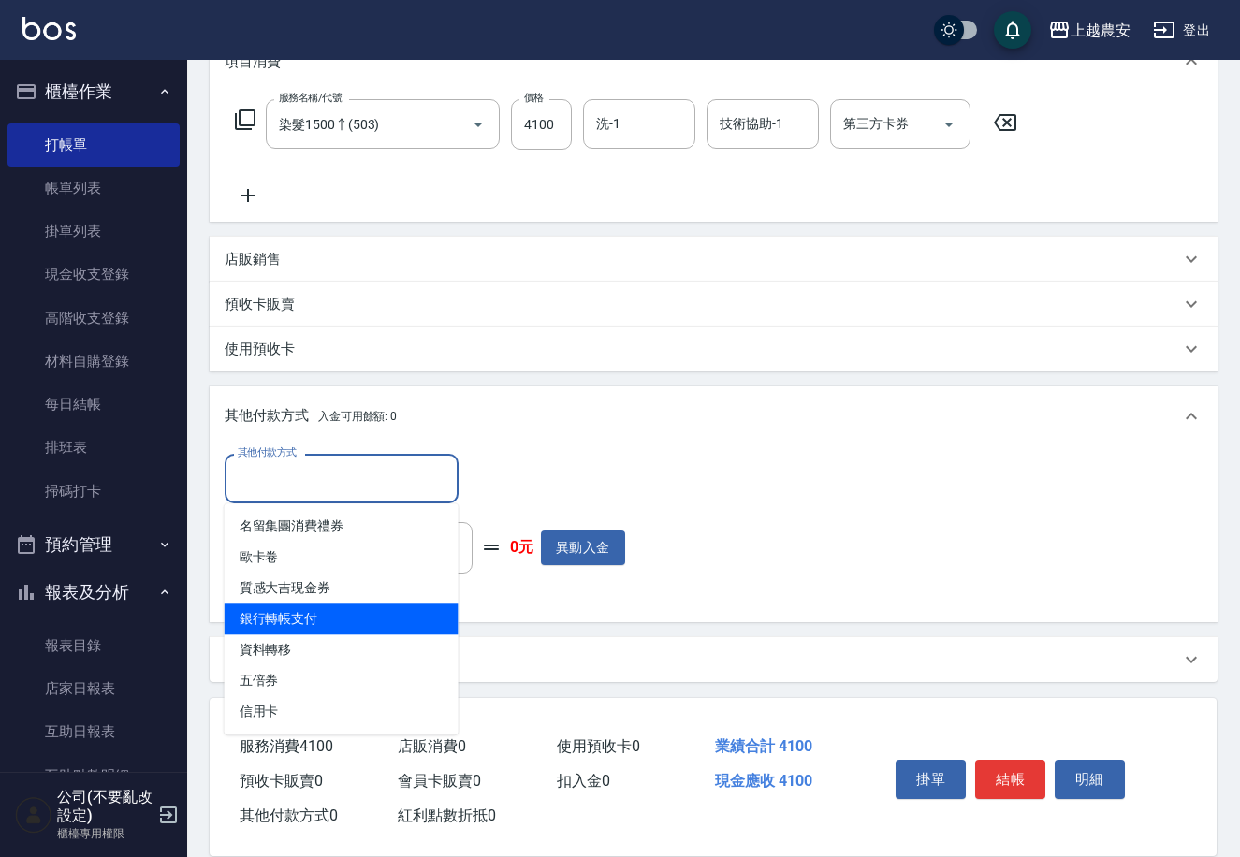
drag, startPoint x: 363, startPoint y: 609, endPoint x: 471, endPoint y: 529, distance: 134.4
click at [364, 610] on span "銀行轉帳支付" at bounding box center [342, 618] width 234 height 31
type input "銀行轉帳支付"
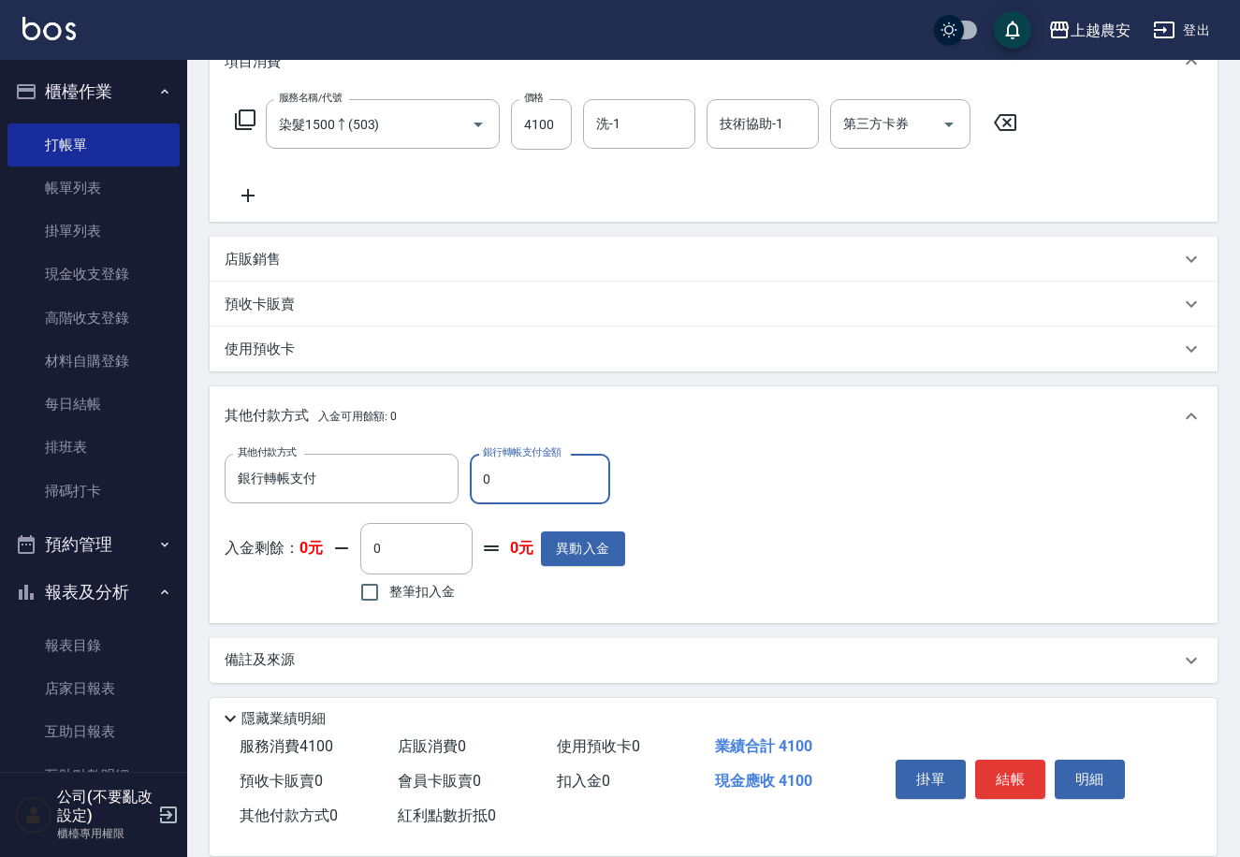
drag, startPoint x: 474, startPoint y: 492, endPoint x: 567, endPoint y: 478, distance: 93.7
click at [562, 484] on input "0" at bounding box center [540, 479] width 140 height 51
type input "4100"
drag, startPoint x: 996, startPoint y: 763, endPoint x: 977, endPoint y: 746, distance: 26.5
click at [988, 760] on button "結帳" at bounding box center [1010, 779] width 70 height 39
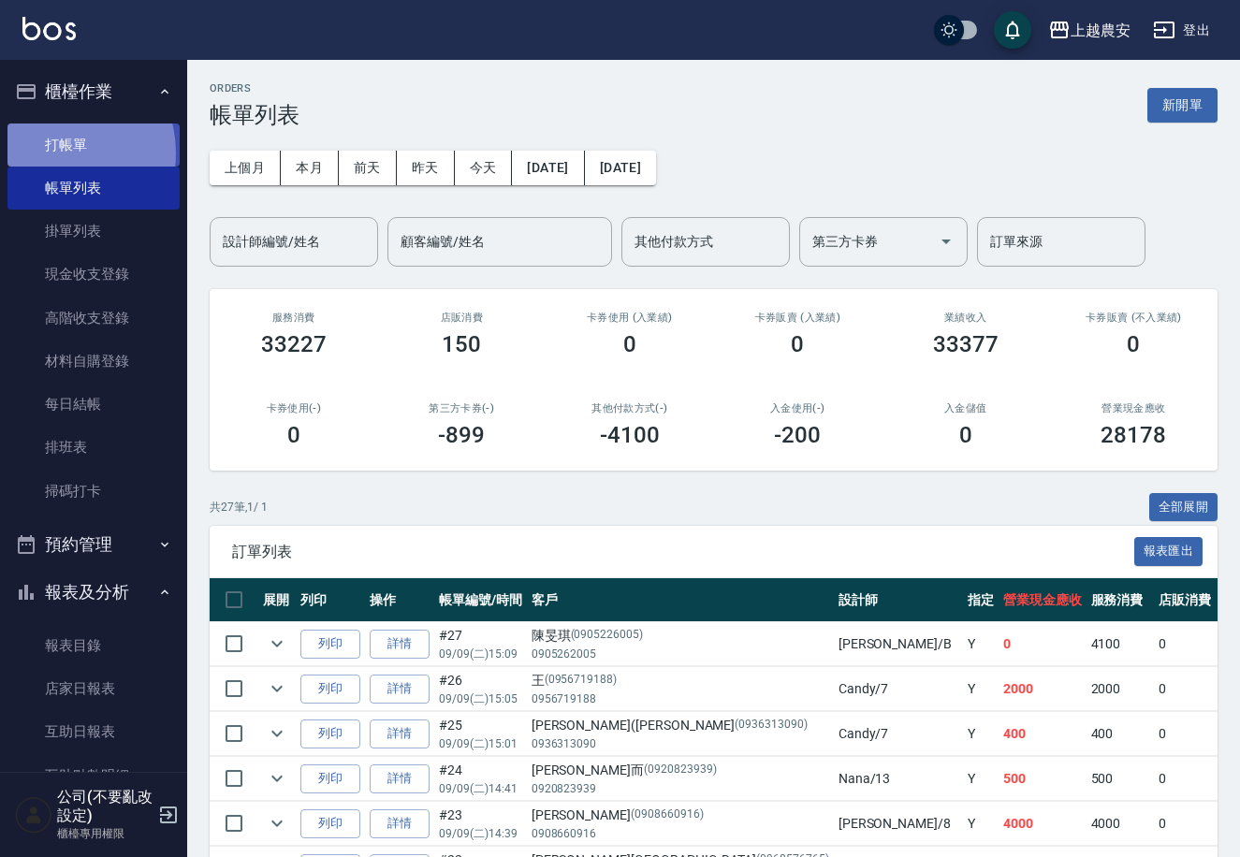
click at [56, 152] on link "打帳單" at bounding box center [93, 145] width 172 height 43
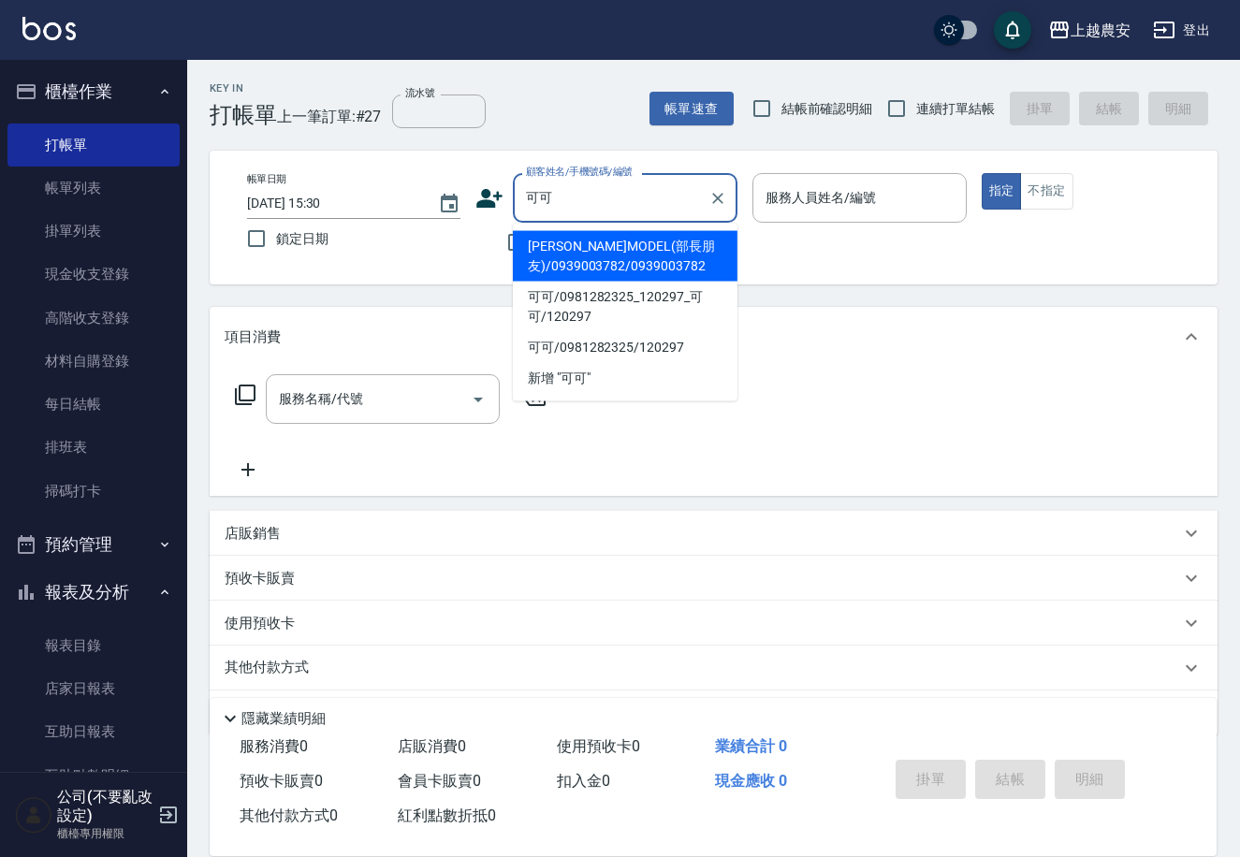
click at [600, 246] on li "潘可可MODEL(部長朋友)/0939003782/0939003782" at bounding box center [625, 256] width 225 height 51
type input "潘可可MODEL(部長朋友)/0939003782/0939003782"
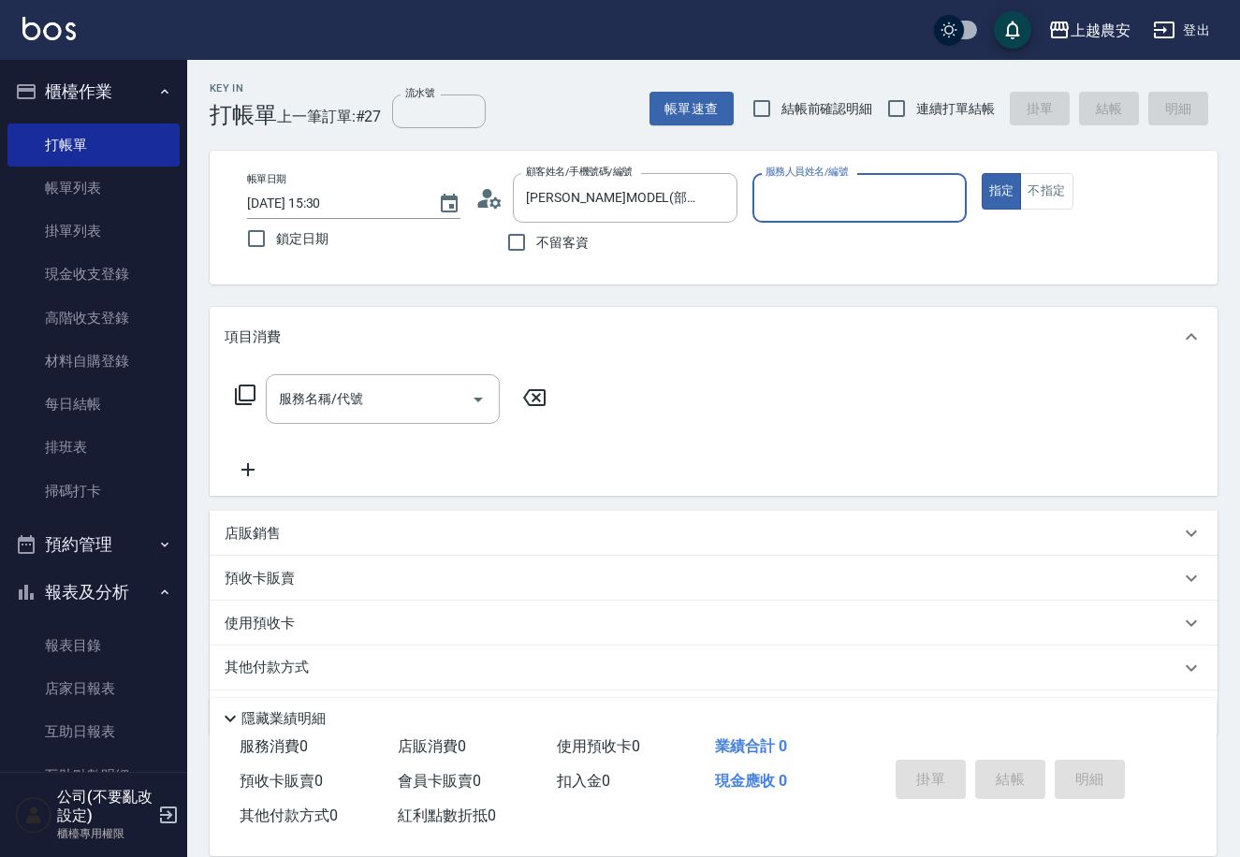
type input "Lina-L"
click at [493, 199] on icon at bounding box center [495, 201] width 11 height 11
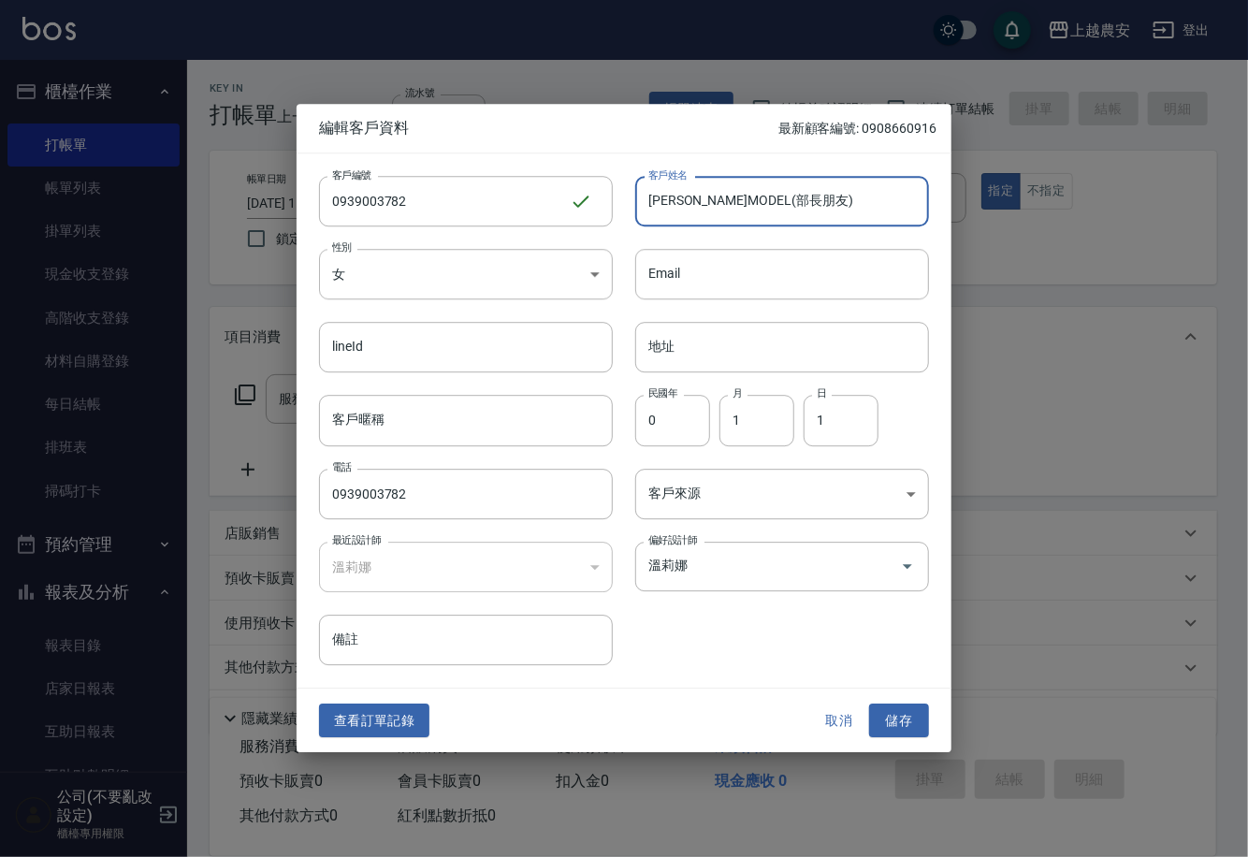
click at [655, 204] on input "潘可可MODEL(部長朋友)" at bounding box center [782, 201] width 294 height 51
type input "張可可MODEL(部長朋友)"
click at [905, 704] on button "儲存" at bounding box center [899, 721] width 60 height 35
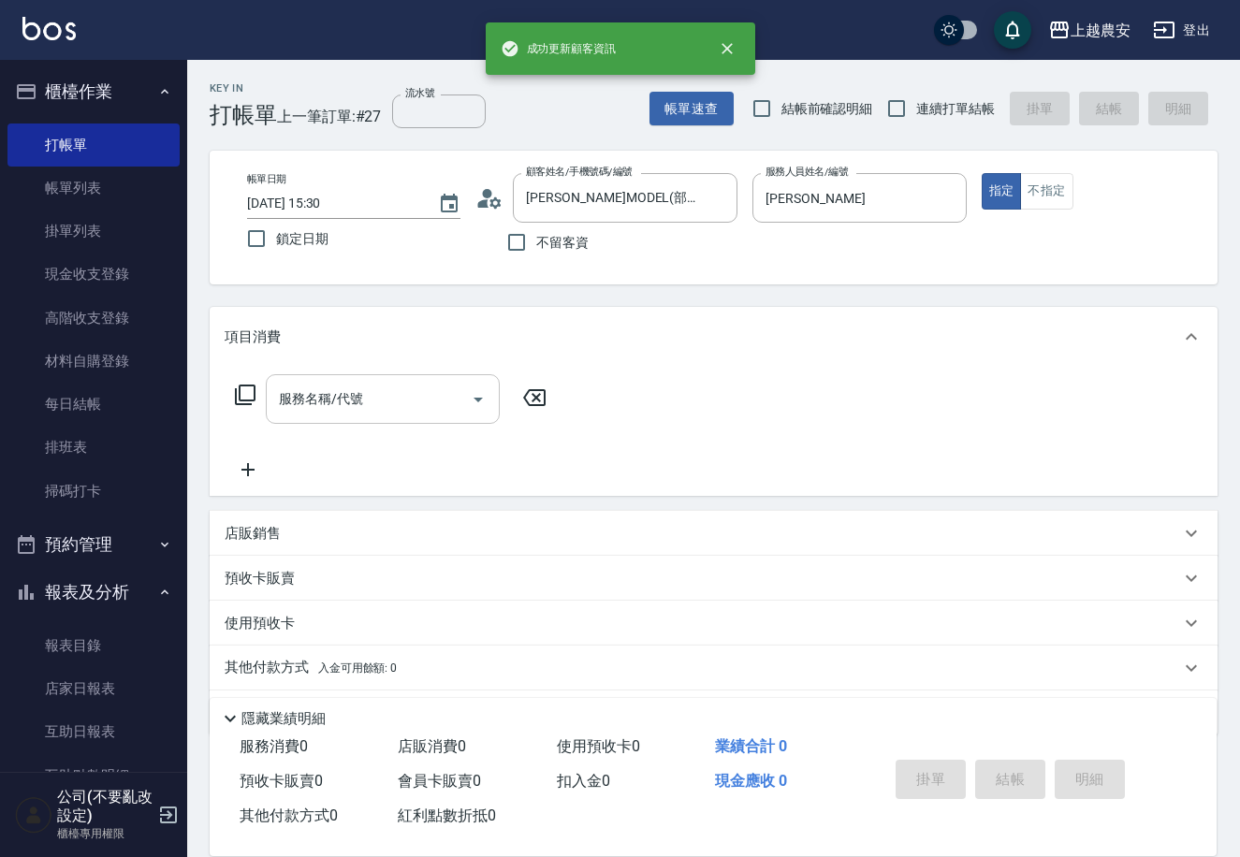
click at [385, 400] on input "服務名稱/代號" at bounding box center [368, 399] width 189 height 33
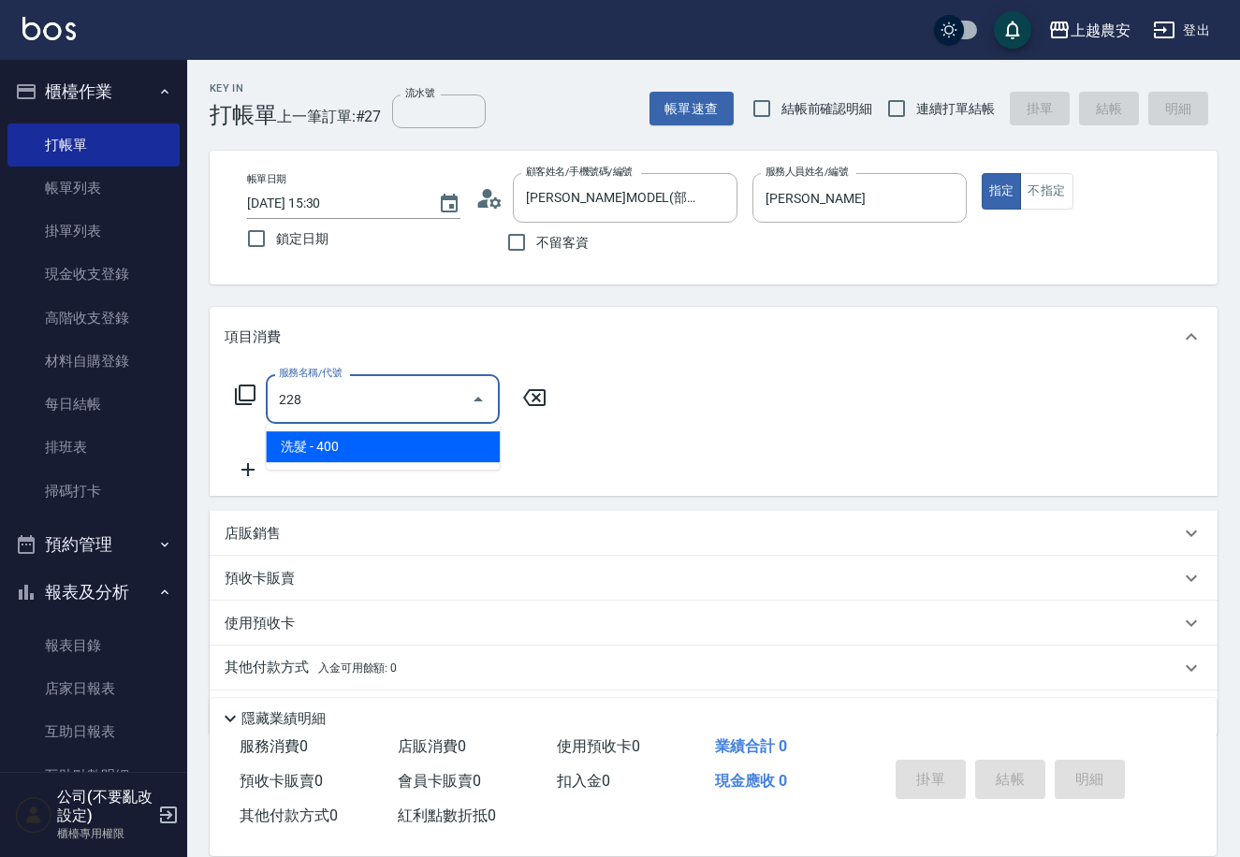
type input "洗髮(228)"
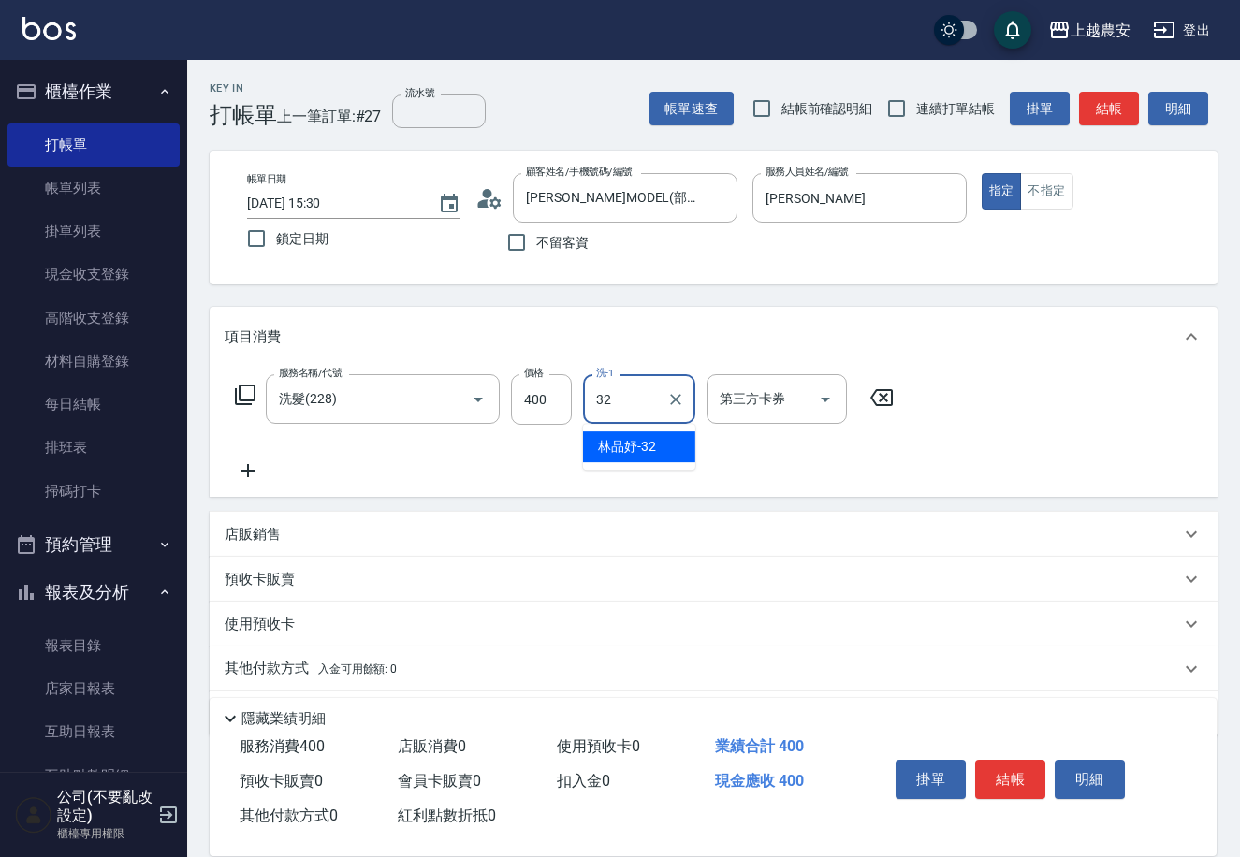
type input "林品妤-32"
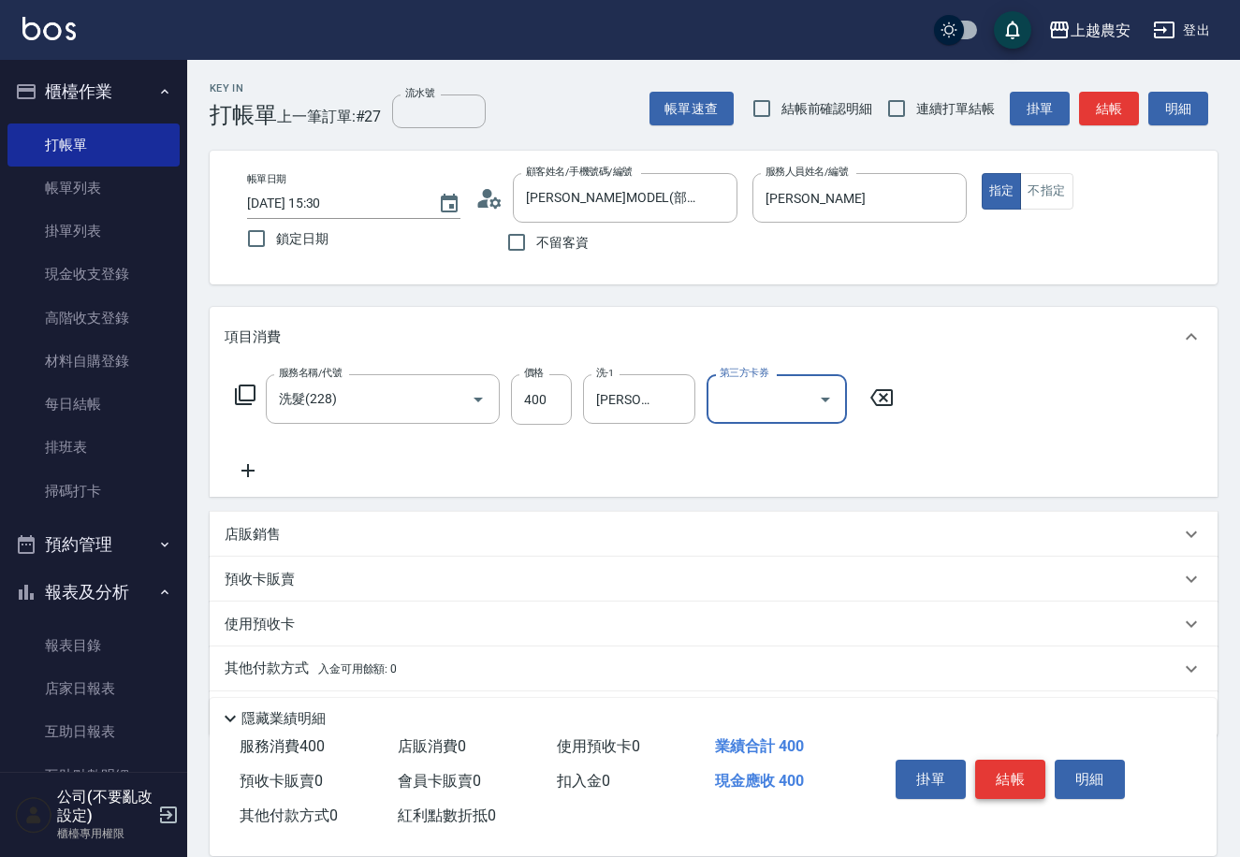
click at [1006, 763] on button "結帳" at bounding box center [1010, 779] width 70 height 39
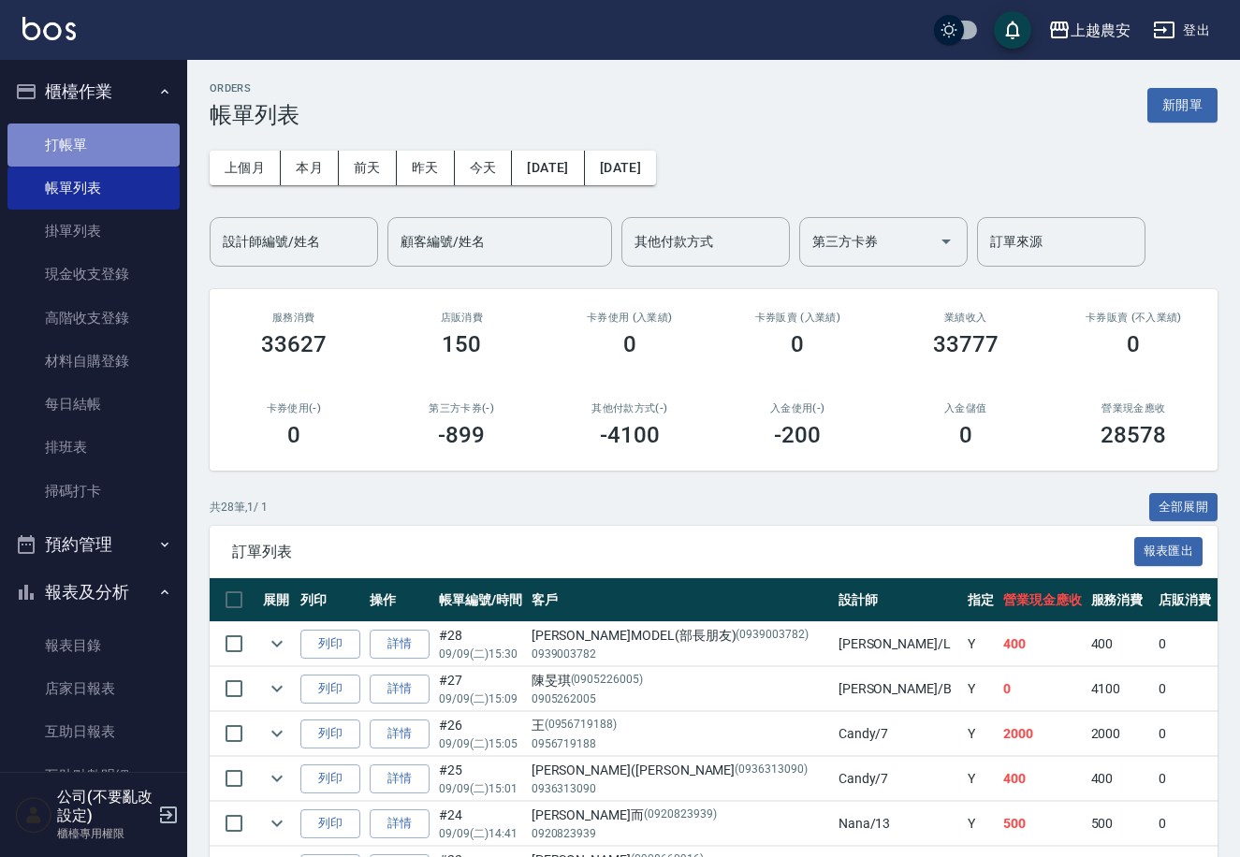
click at [123, 139] on link "打帳單" at bounding box center [93, 145] width 172 height 43
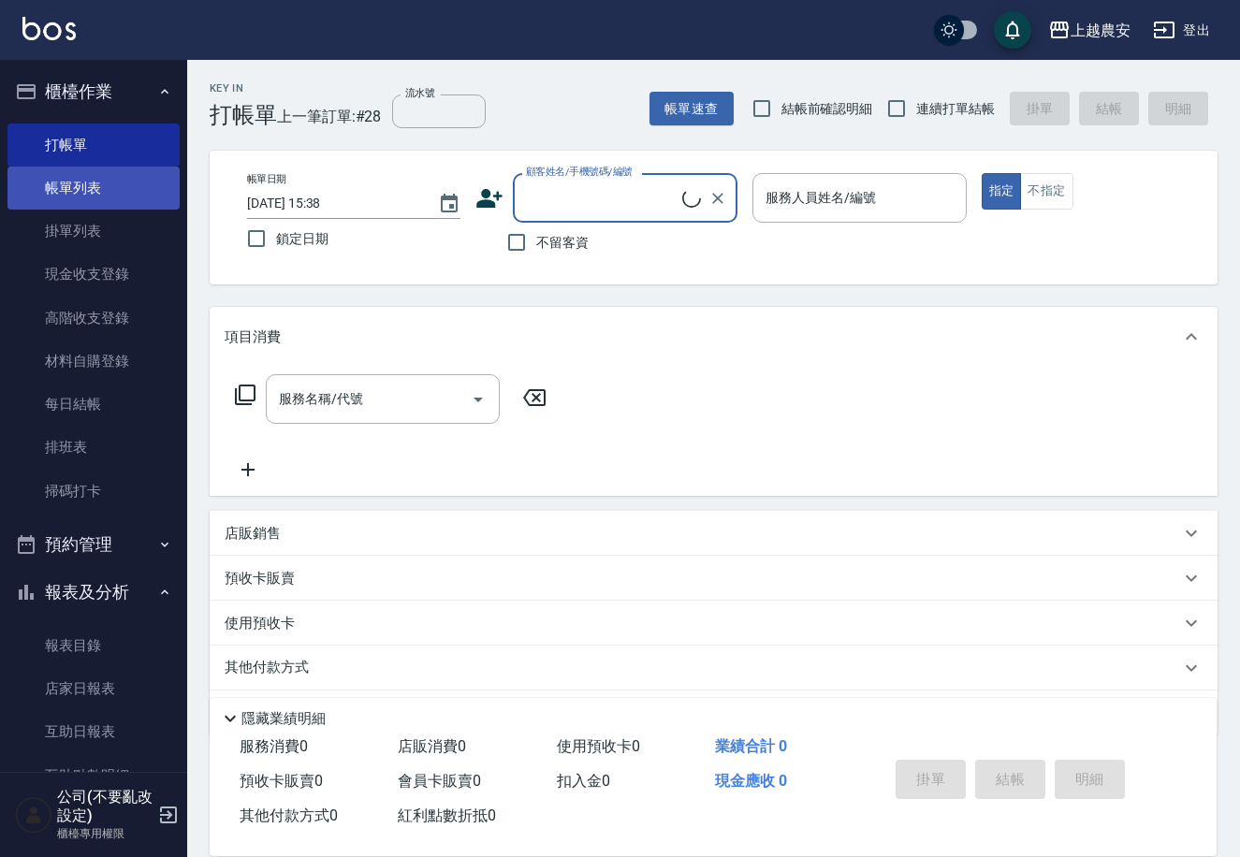
click at [68, 195] on link "帳單列表" at bounding box center [93, 188] width 172 height 43
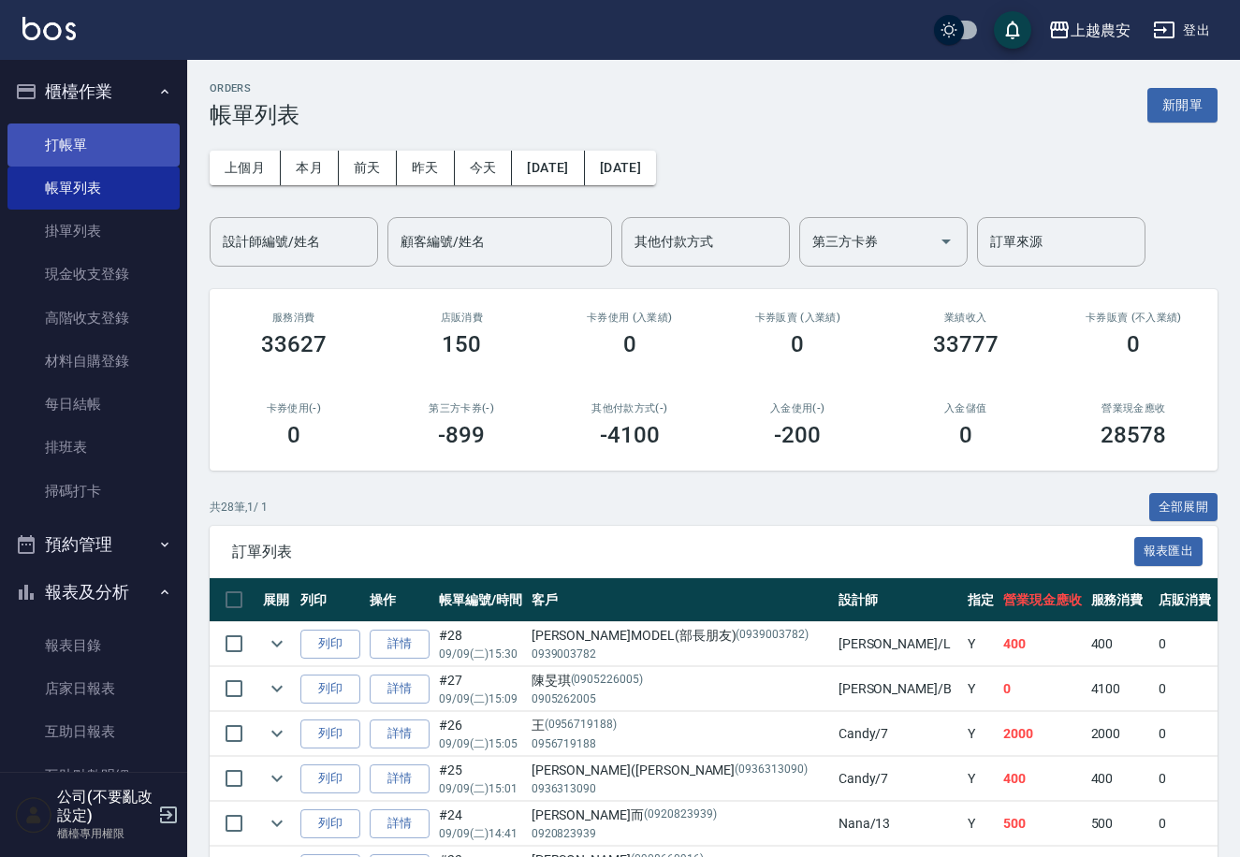
click at [67, 147] on link "打帳單" at bounding box center [93, 145] width 172 height 43
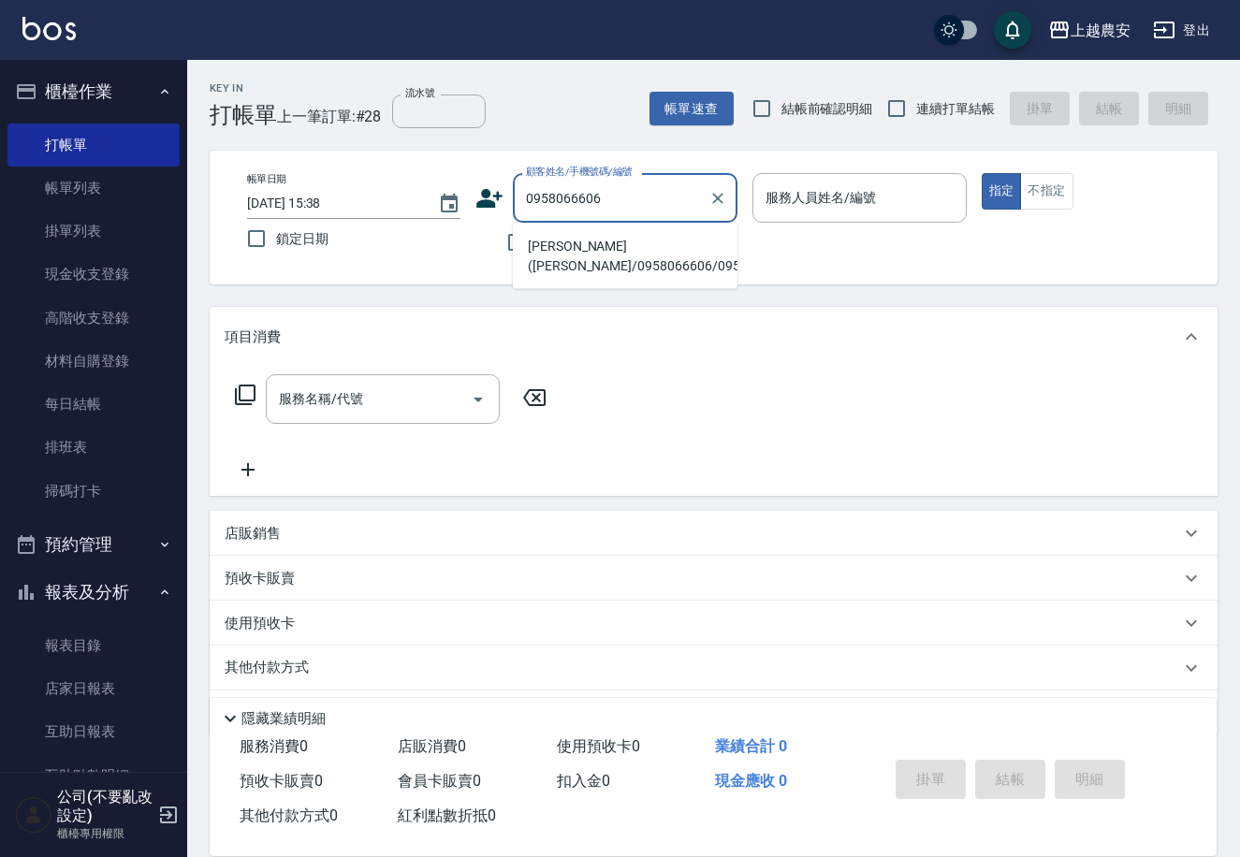
click at [606, 260] on li "楊淑萍(楊妹妹/0958066606/0958066606" at bounding box center [625, 256] width 225 height 51
type input "楊淑萍(楊妹妹/0958066606/0958066606"
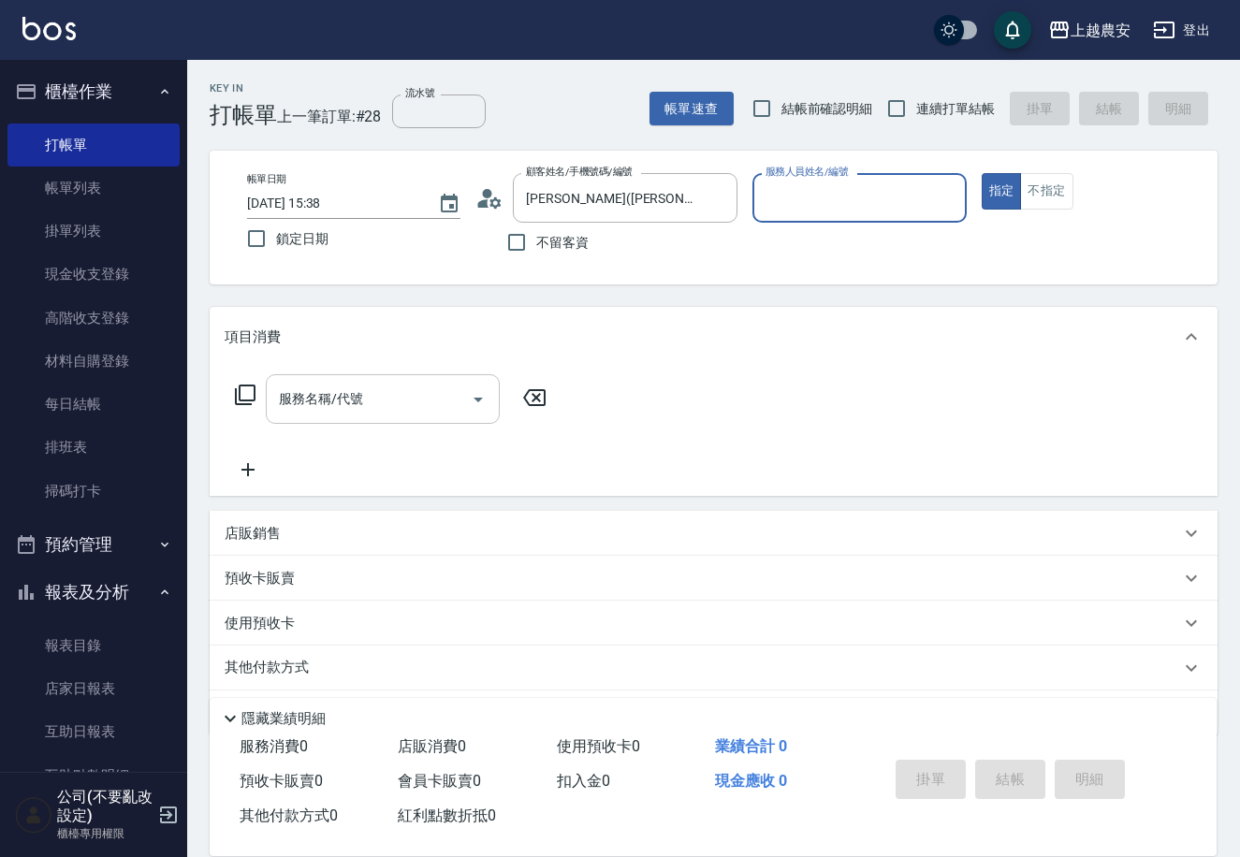
type input "Yoko-12"
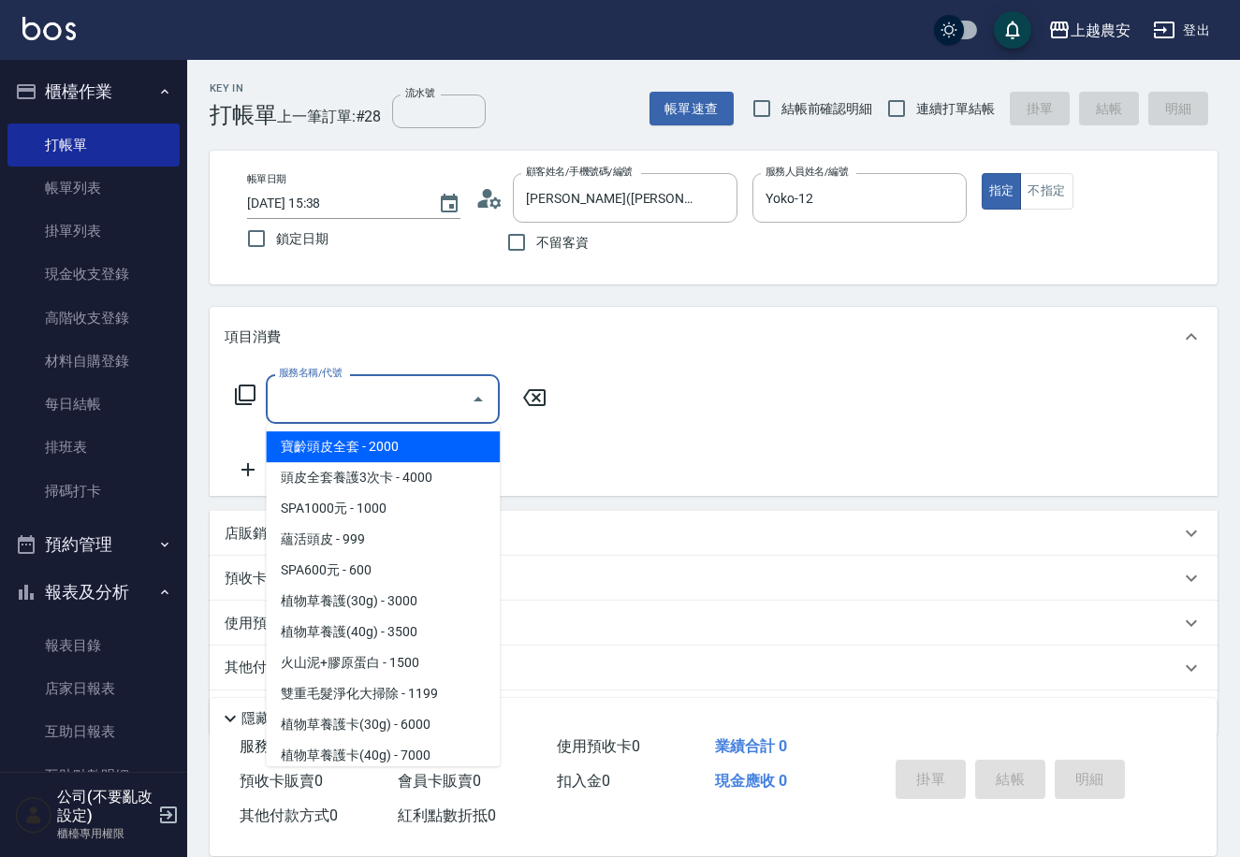
click at [355, 411] on input "服務名稱/代號" at bounding box center [368, 399] width 189 height 33
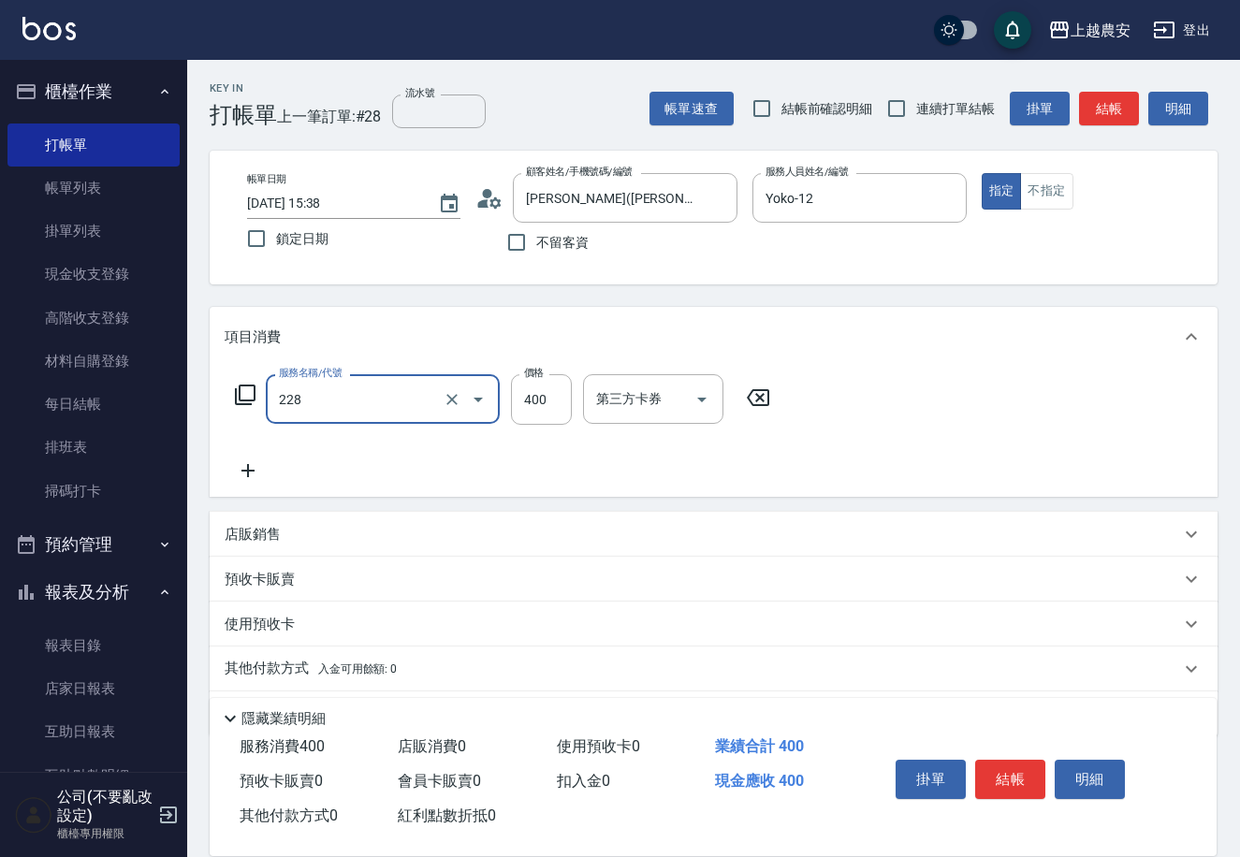
type input "洗髮(228)"
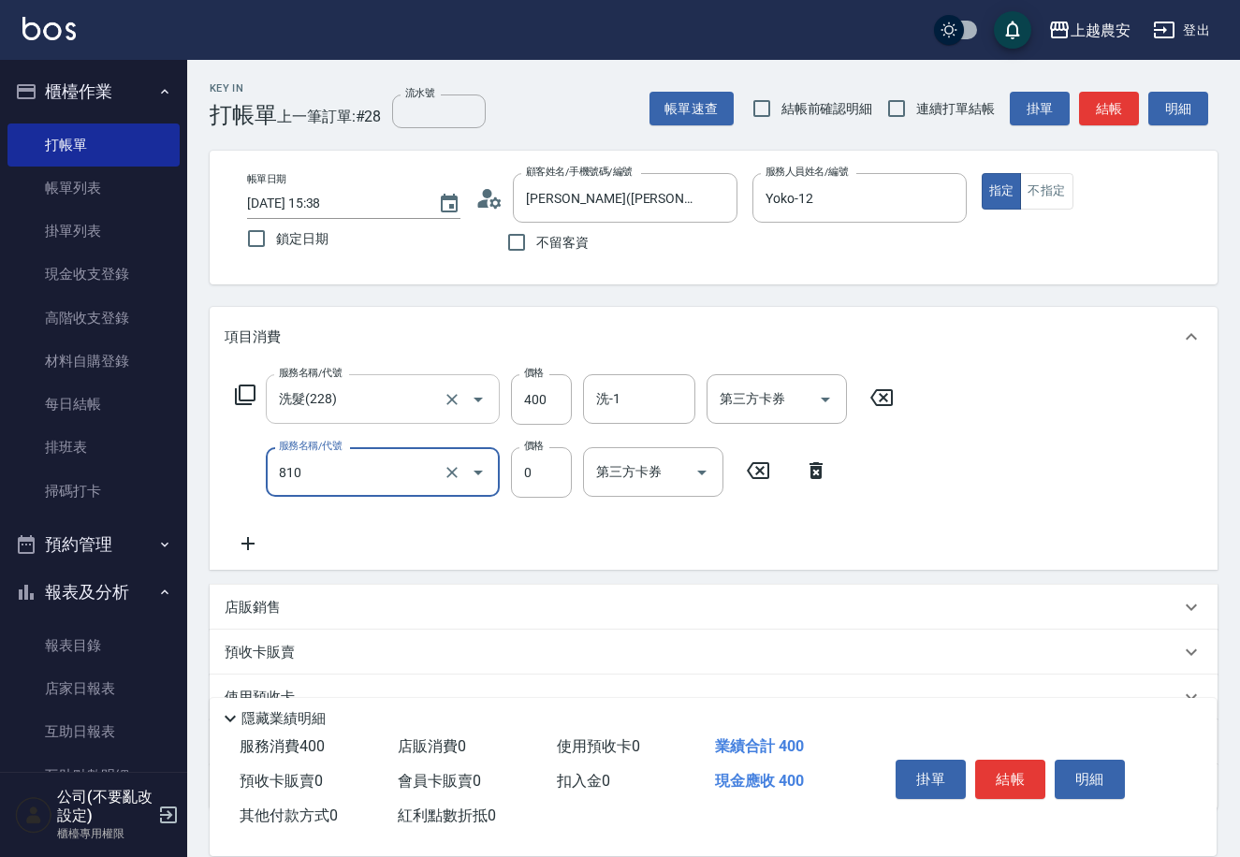
type input "頭皮護髮卡券使用(810)"
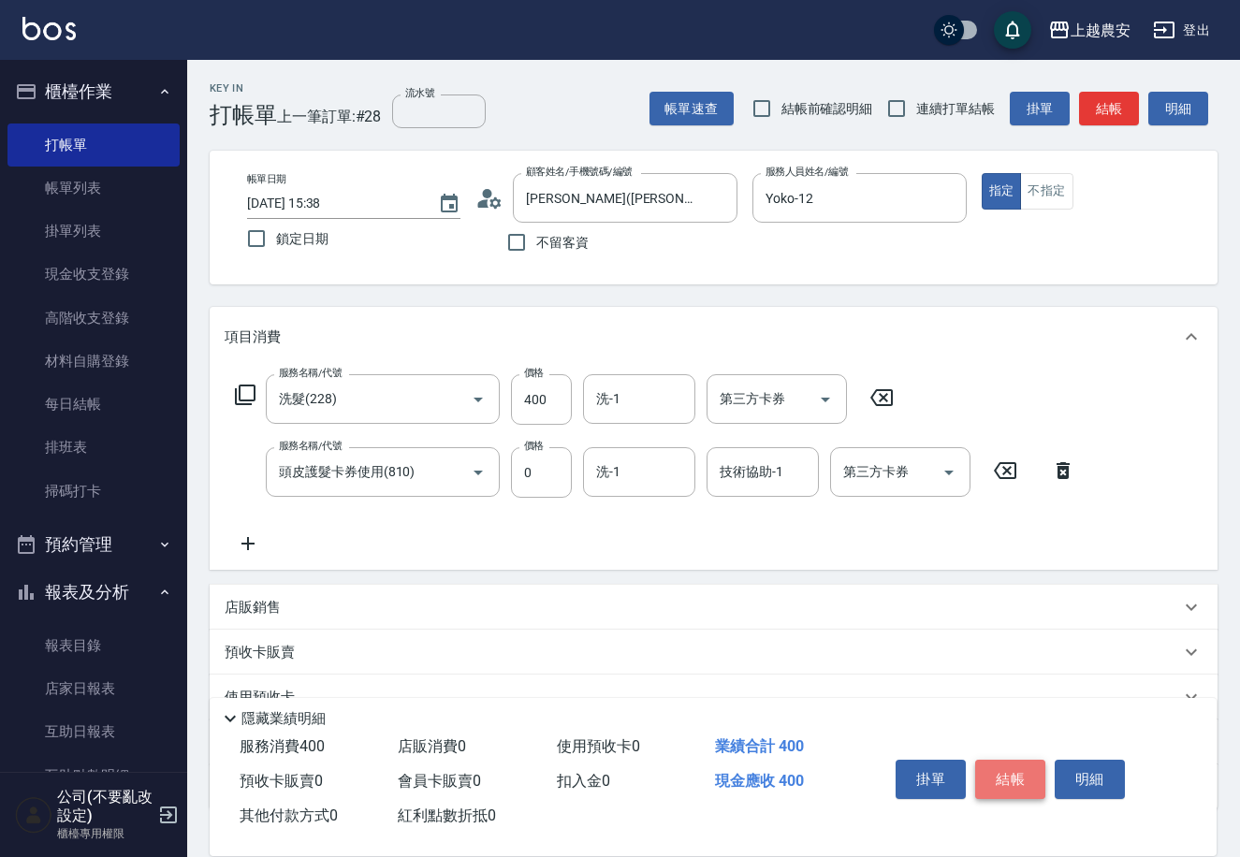
click at [1004, 773] on button "結帳" at bounding box center [1010, 779] width 70 height 39
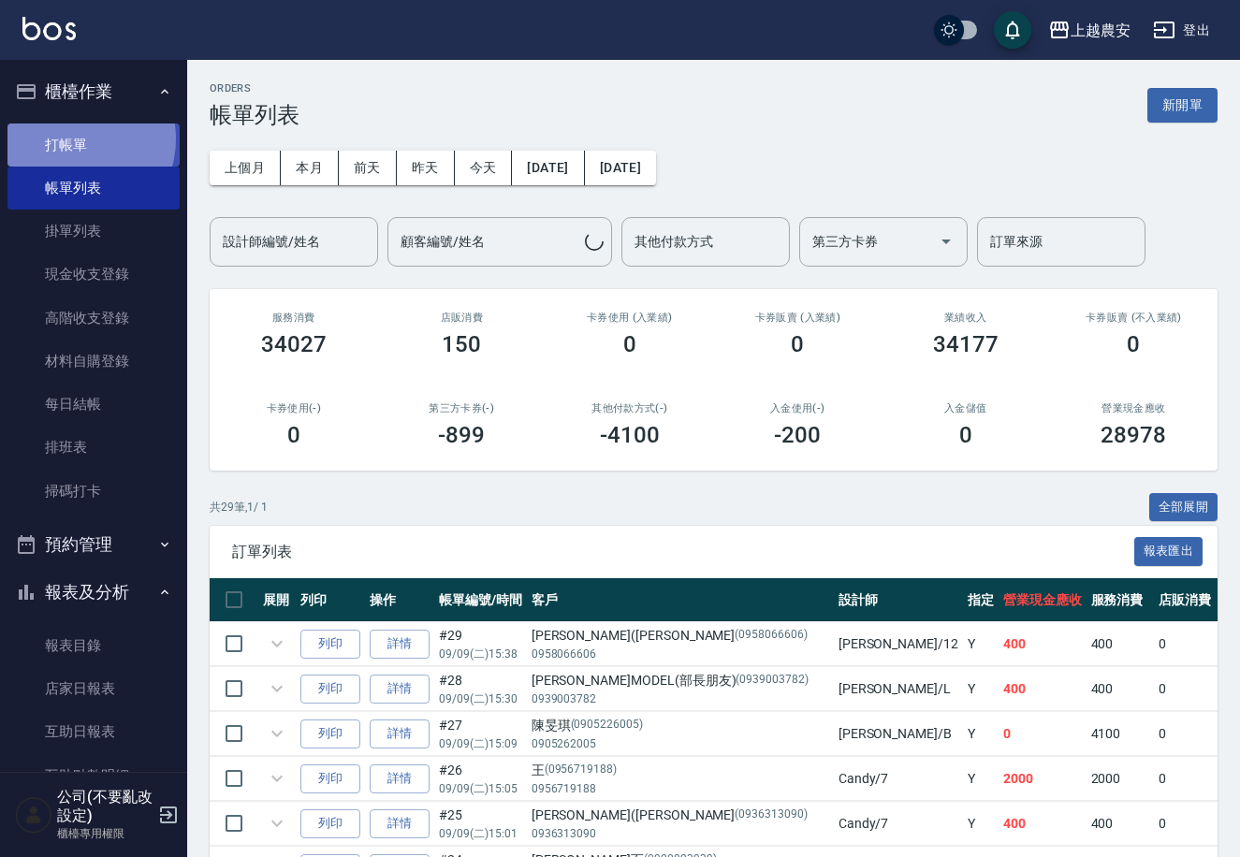
click at [77, 138] on link "打帳單" at bounding box center [93, 145] width 172 height 43
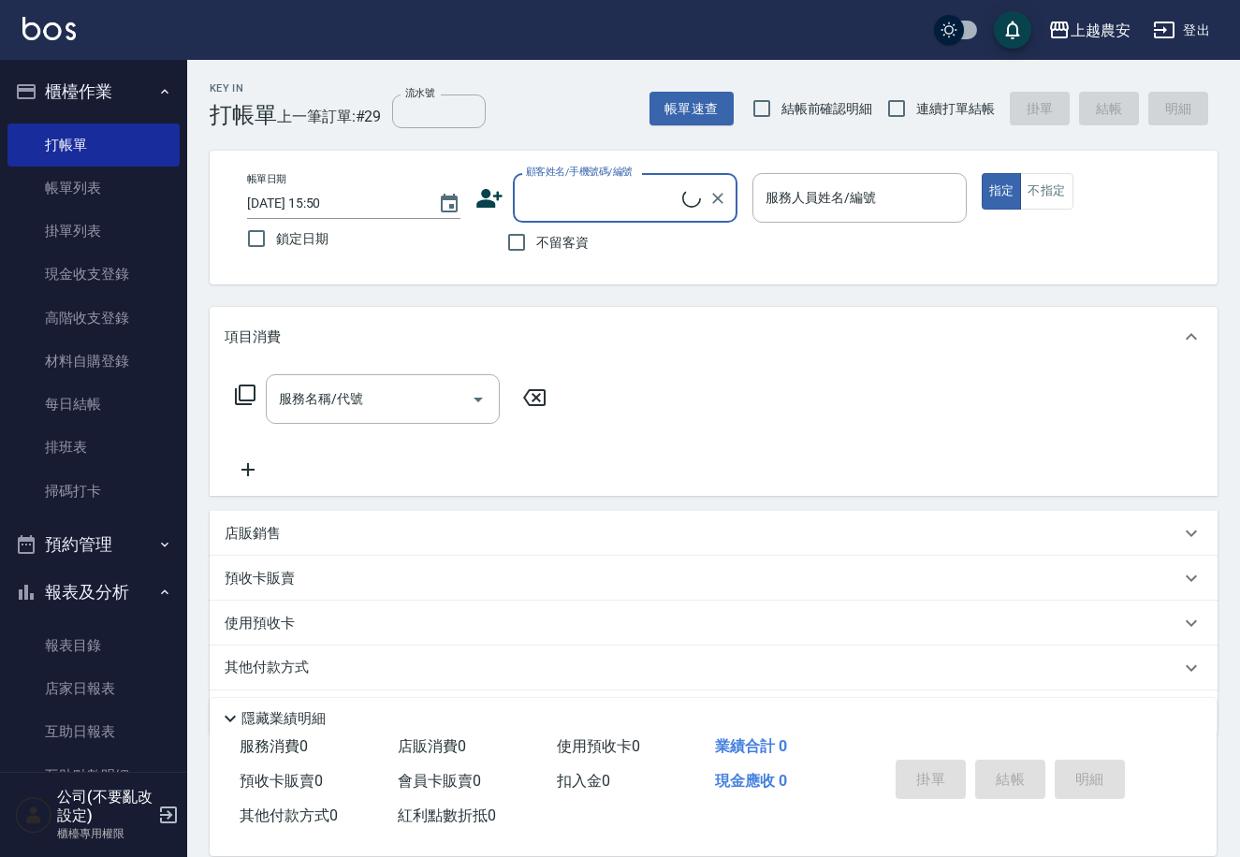
click at [538, 256] on label "不留客資" at bounding box center [543, 242] width 92 height 39
click at [536, 256] on input "不留客資" at bounding box center [516, 242] width 39 height 39
checkbox input "true"
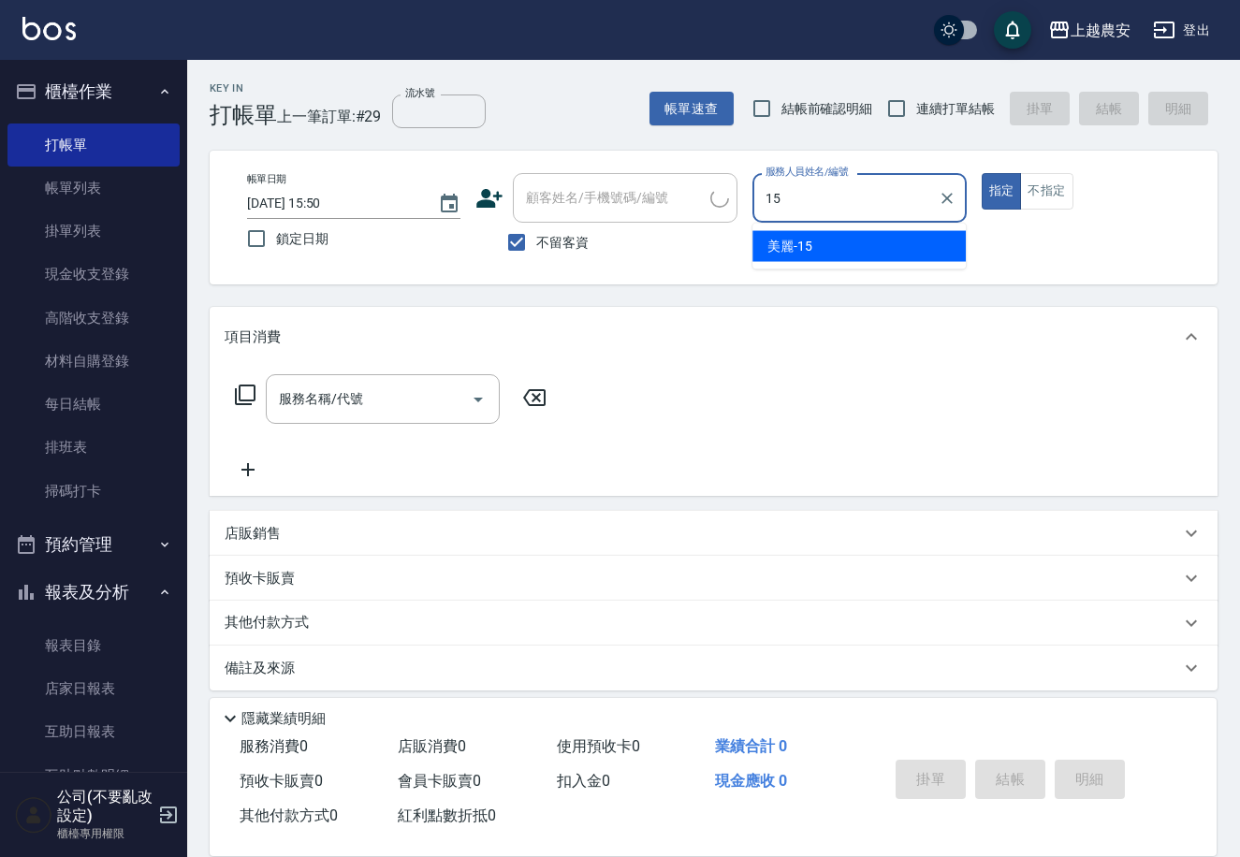
type input "美麗-15"
type button "true"
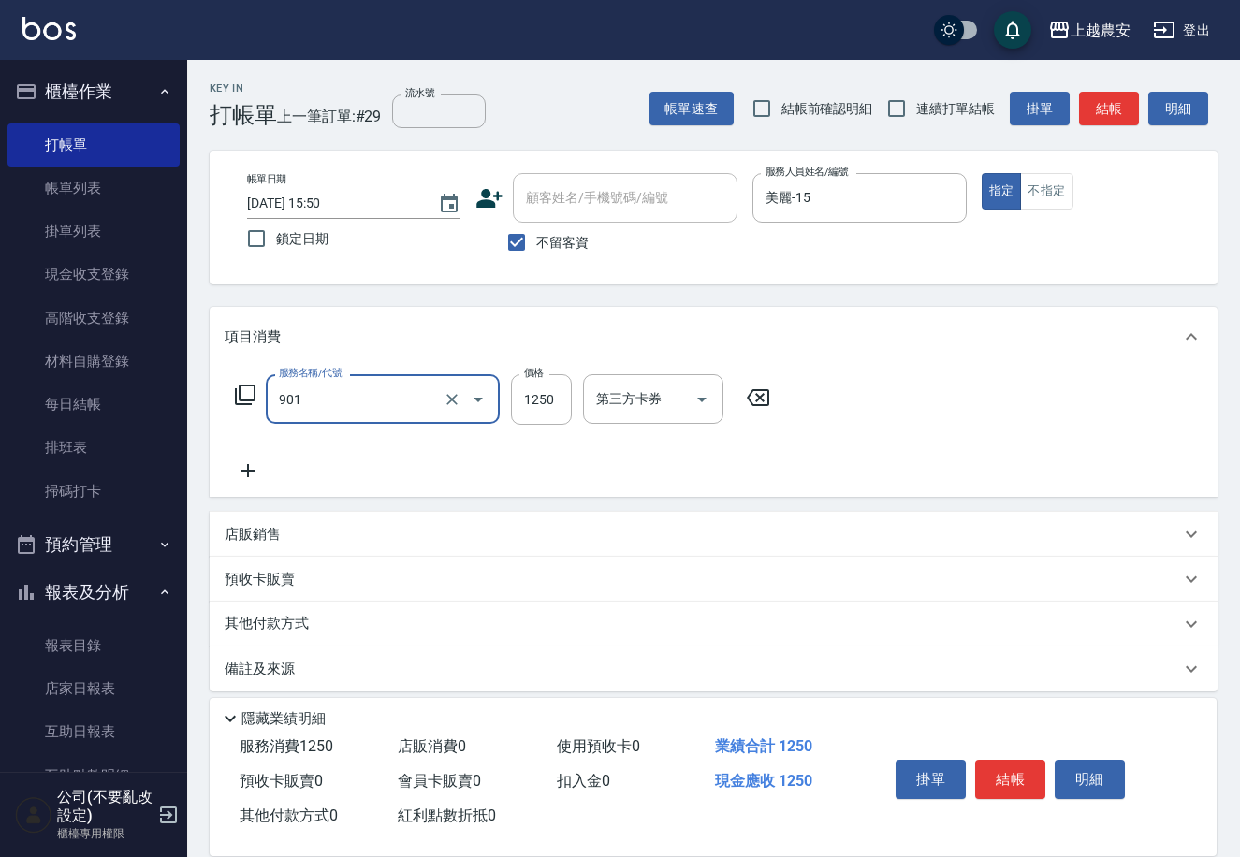
type input "修手指甲(901)"
type input "1000"
click at [1008, 769] on button "結帳" at bounding box center [1010, 779] width 70 height 39
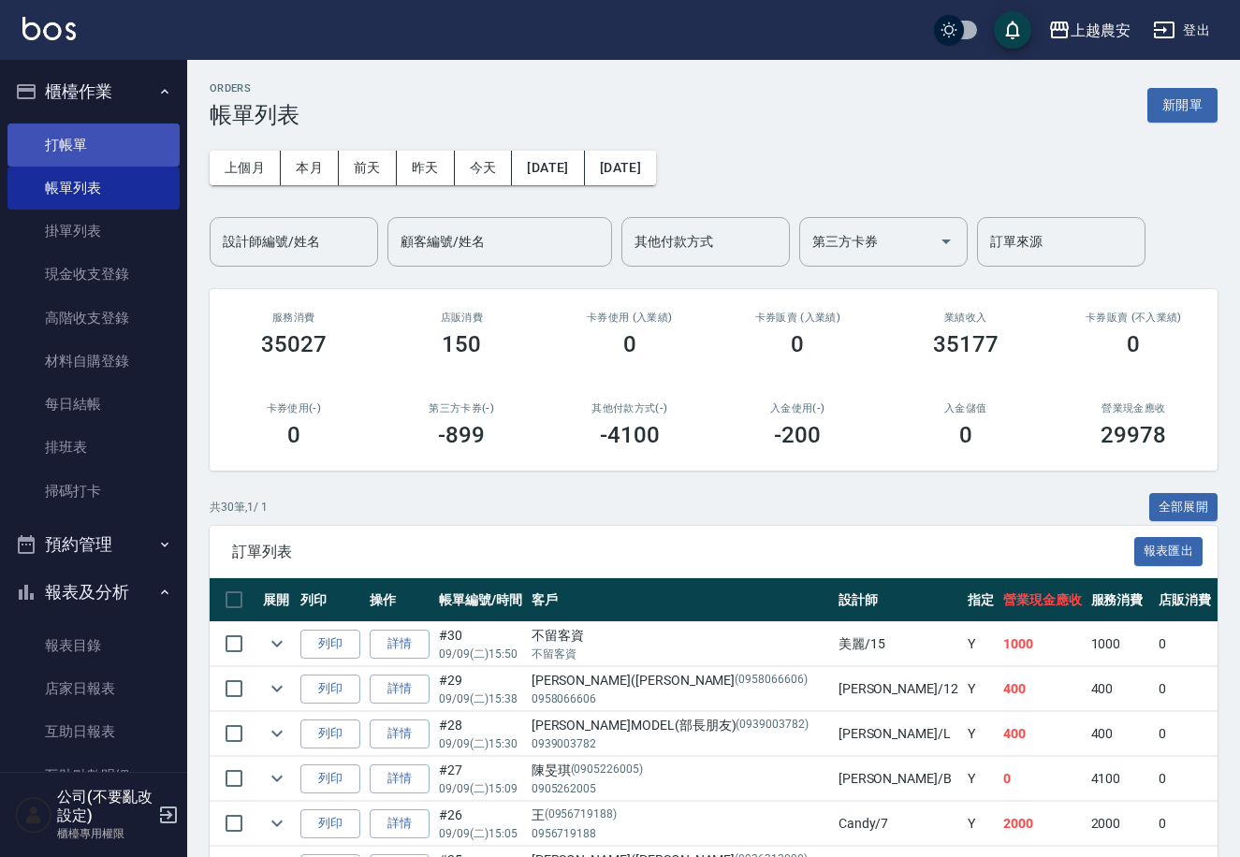
click at [74, 142] on link "打帳單" at bounding box center [93, 145] width 172 height 43
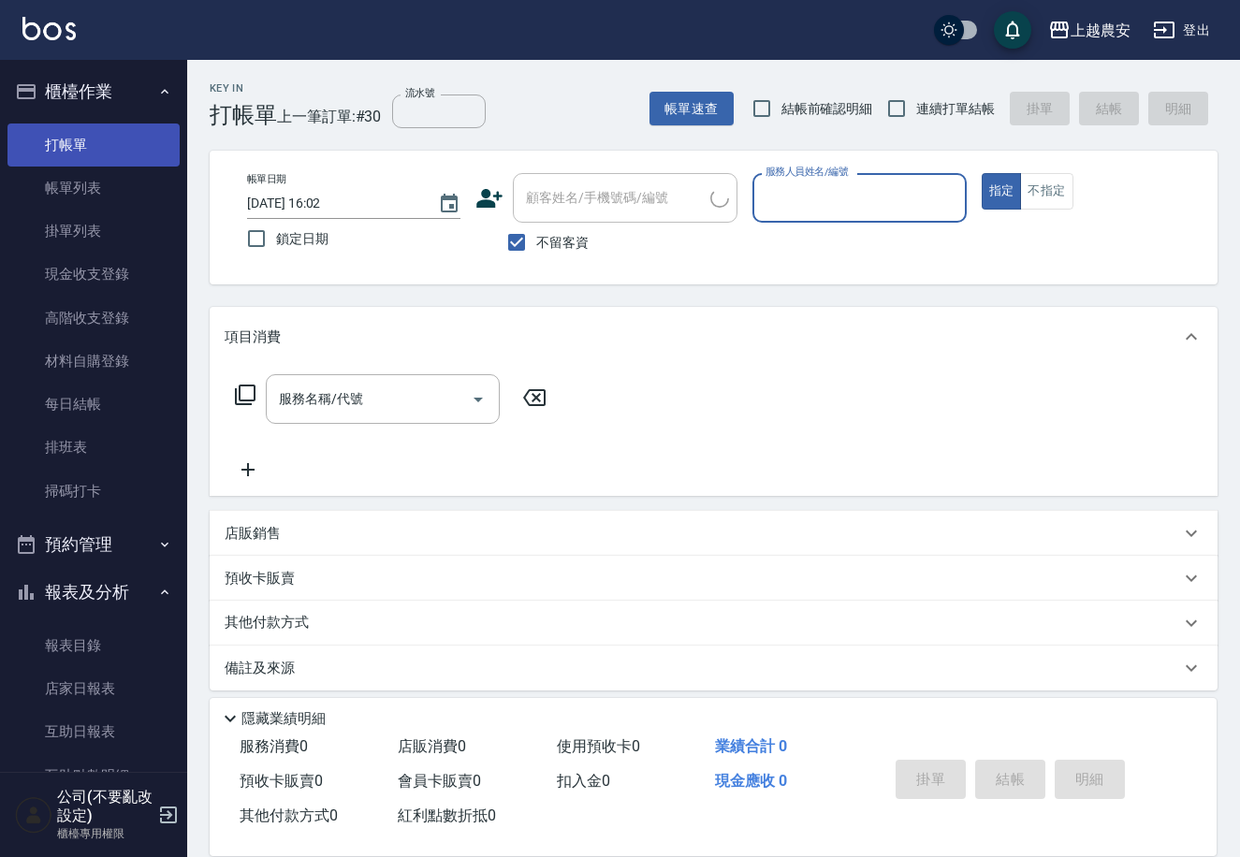
type input "0"
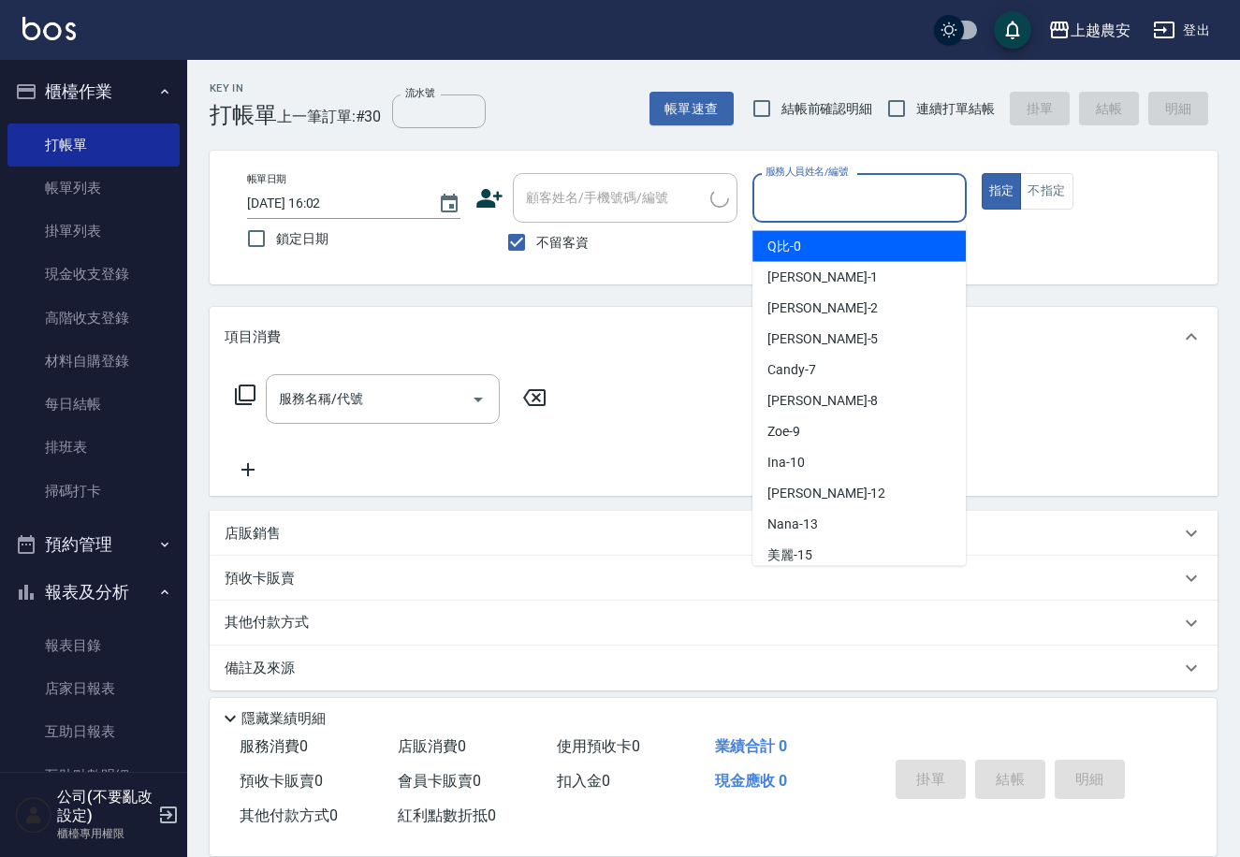
drag, startPoint x: 512, startPoint y: 237, endPoint x: 531, endPoint y: 218, distance: 26.5
click at [519, 235] on input "不留客資" at bounding box center [516, 242] width 39 height 39
checkbox input "false"
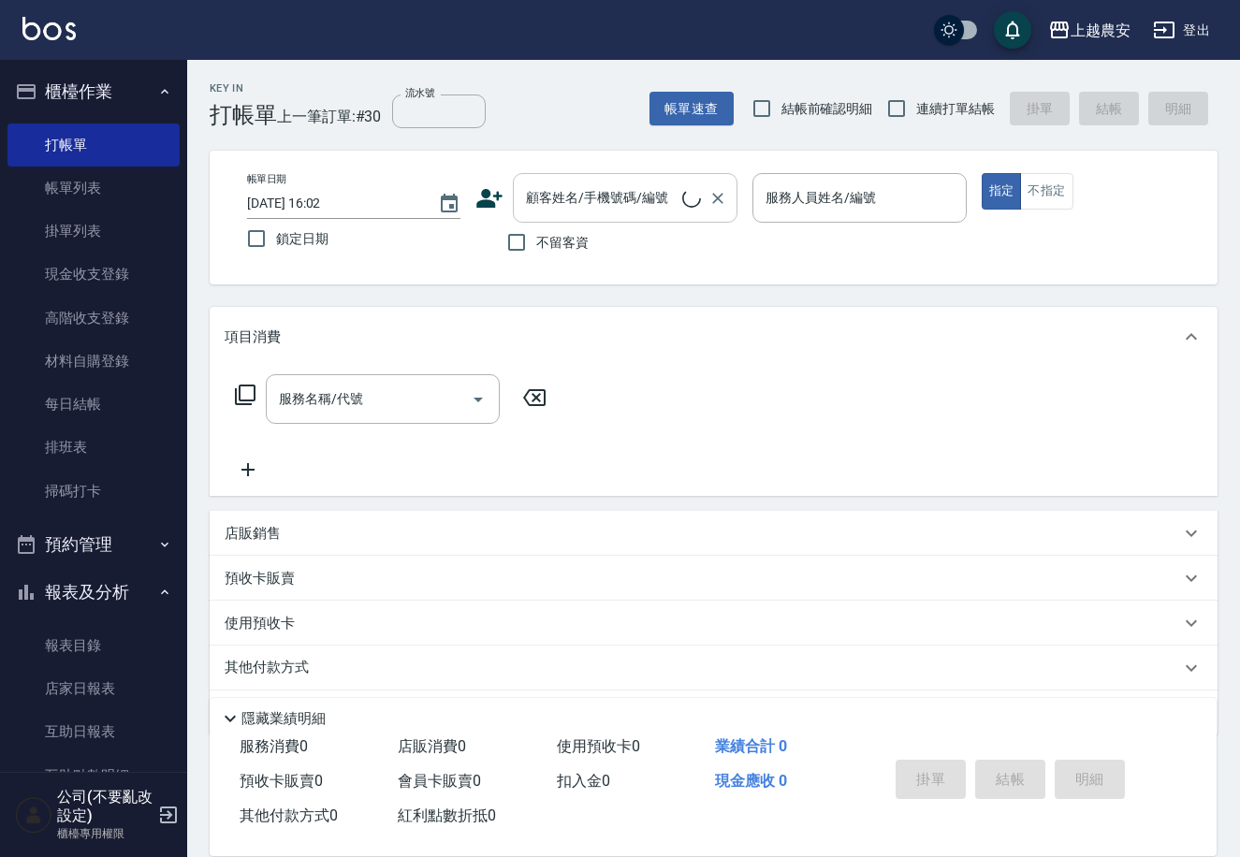
click at [536, 211] on input "顧客姓名/手機號碼/編號" at bounding box center [601, 198] width 161 height 33
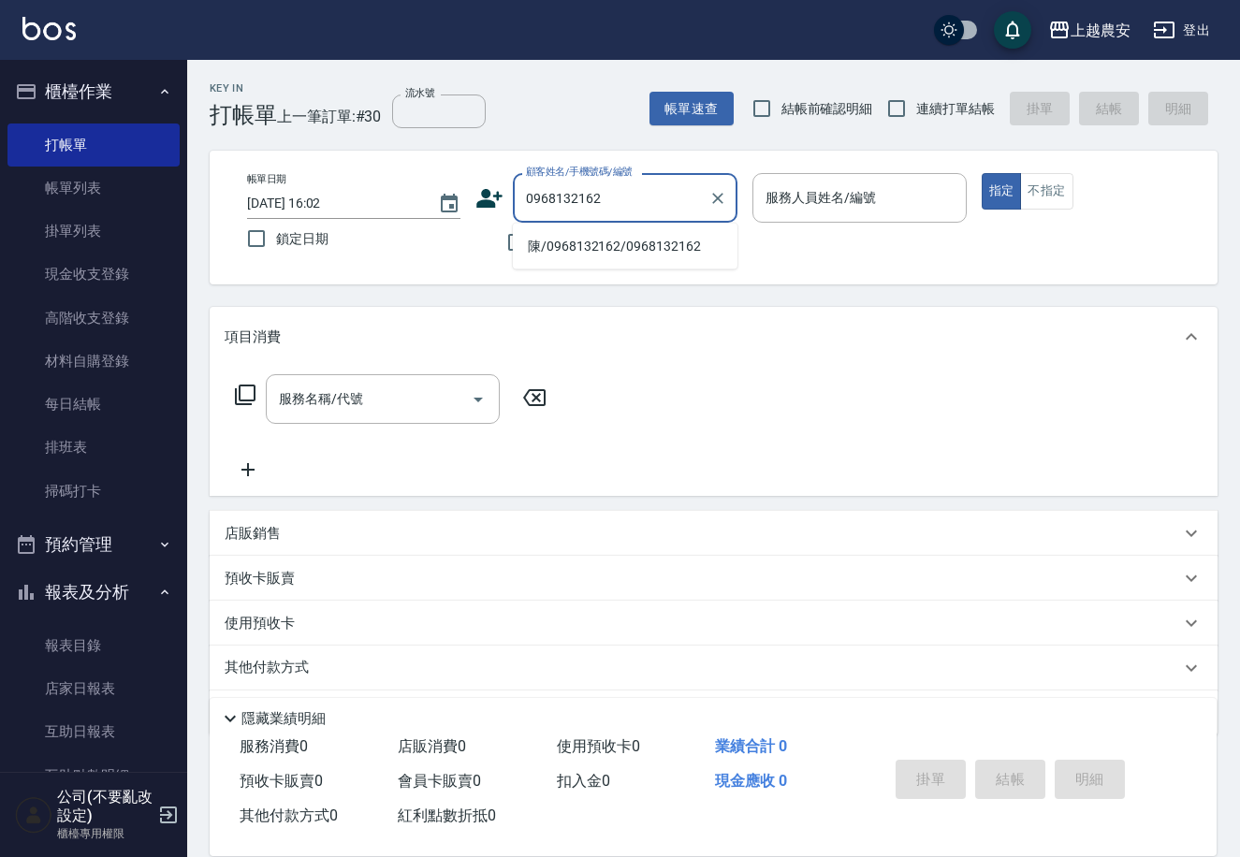
click at [575, 235] on li "陳/0968132162/0968132162" at bounding box center [625, 246] width 225 height 31
type input "陳/0968132162/0968132162"
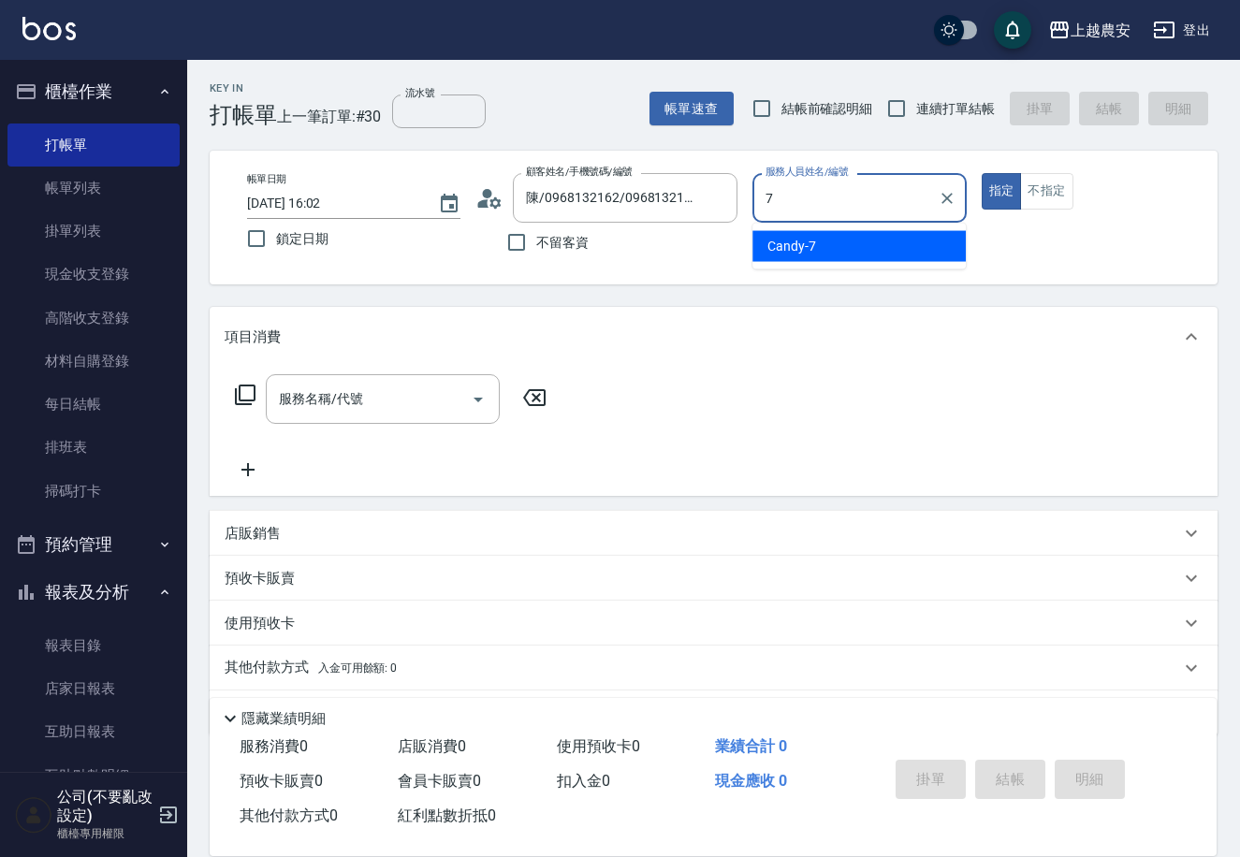
type input "Candy-7"
type button "true"
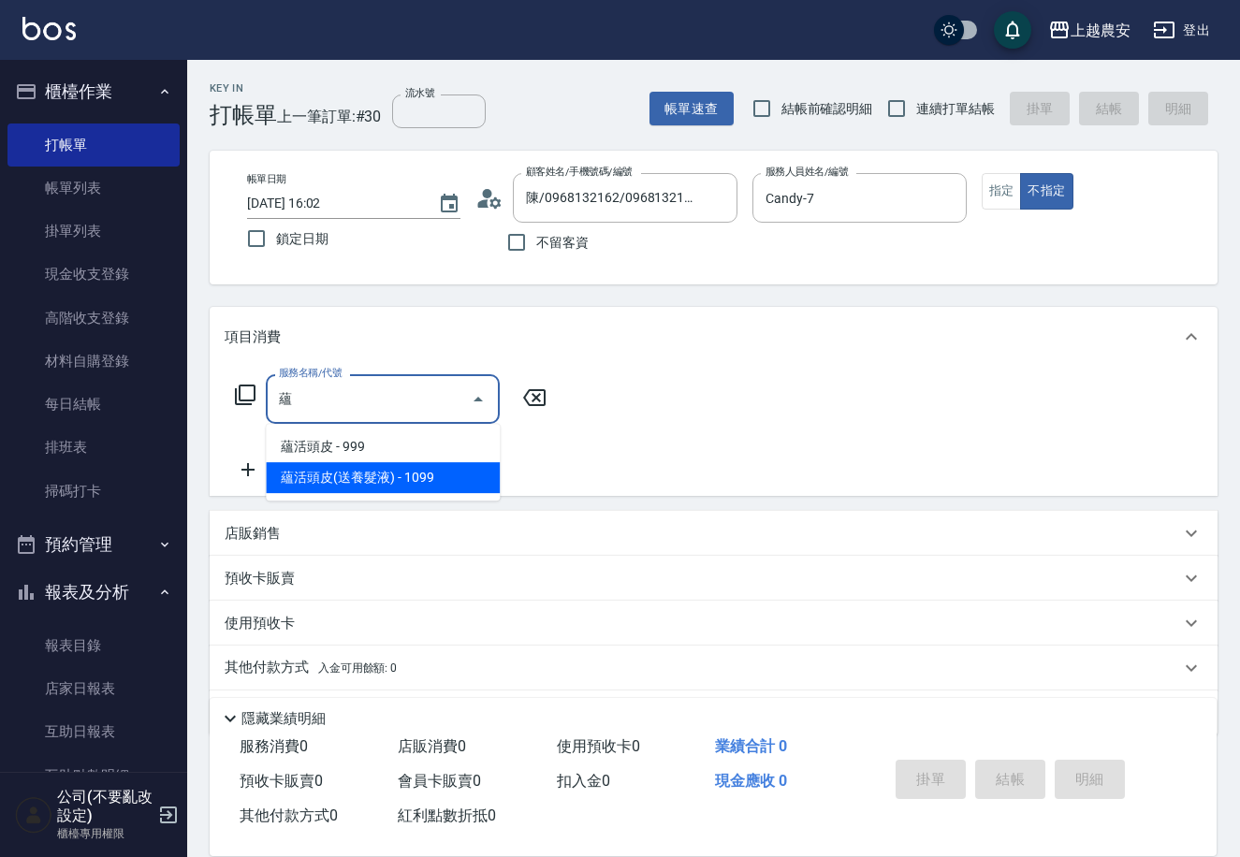
drag, startPoint x: 386, startPoint y: 478, endPoint x: 428, endPoint y: 458, distance: 46.0
click at [387, 477] on span "蘊活頭皮(送養髮液) - 1099" at bounding box center [383, 477] width 234 height 31
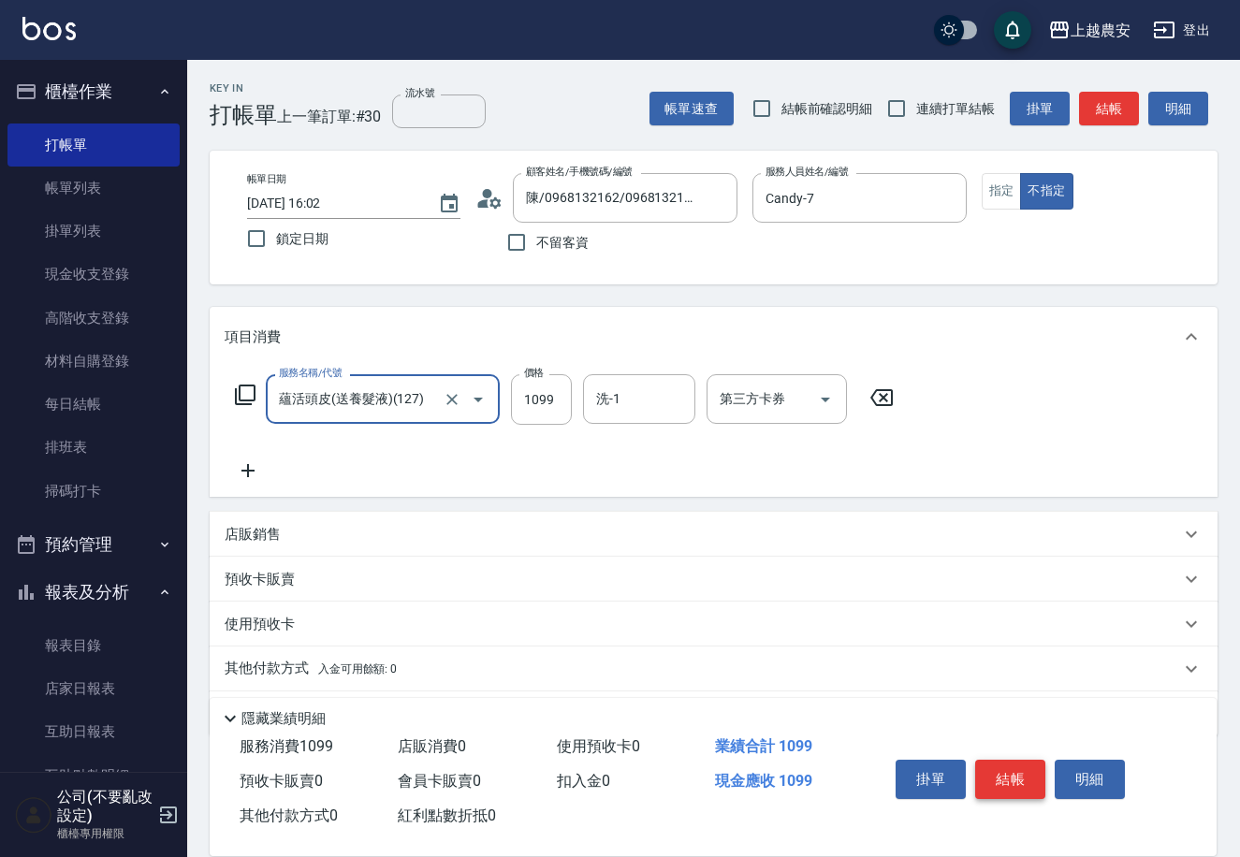
type input "蘊活頭皮(送養髮液)(127)"
click at [995, 776] on button "結帳" at bounding box center [1010, 779] width 70 height 39
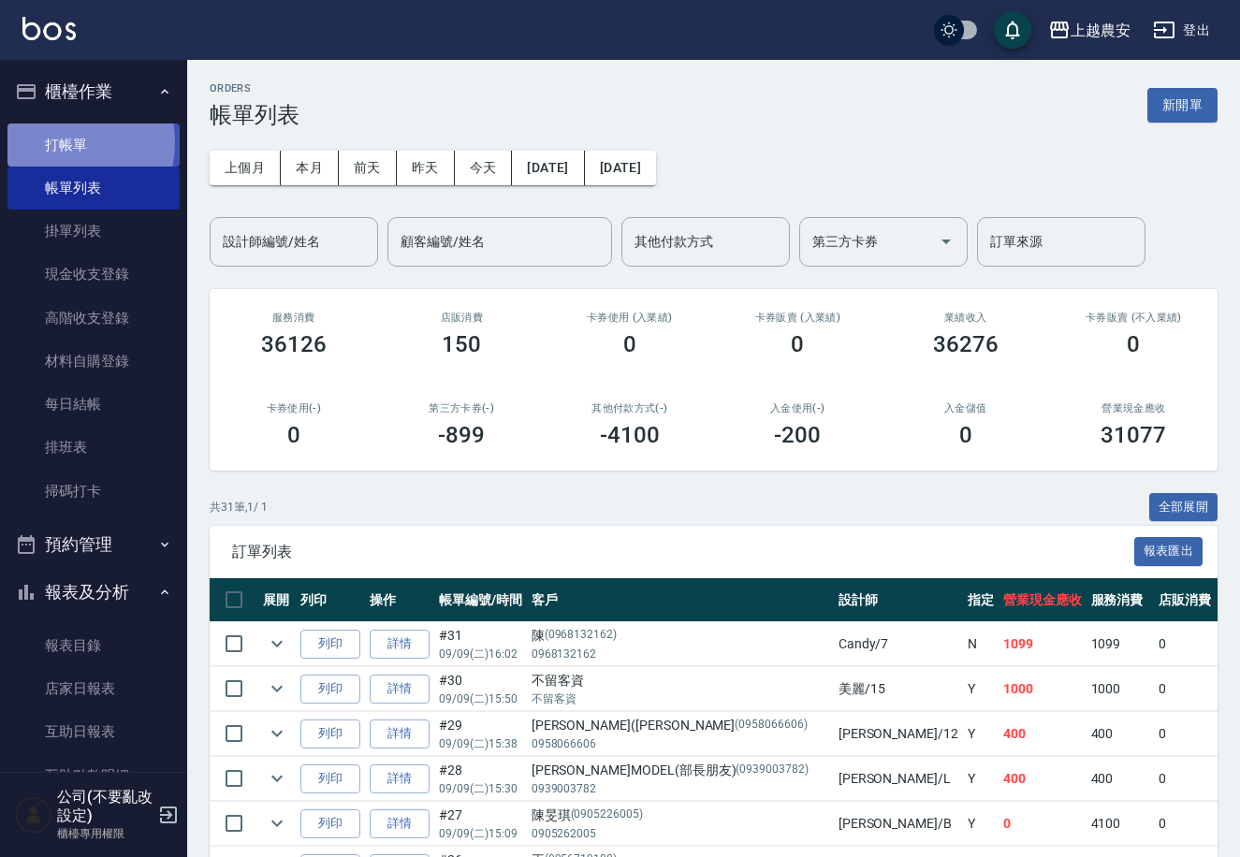
click at [57, 142] on link "打帳單" at bounding box center [93, 145] width 172 height 43
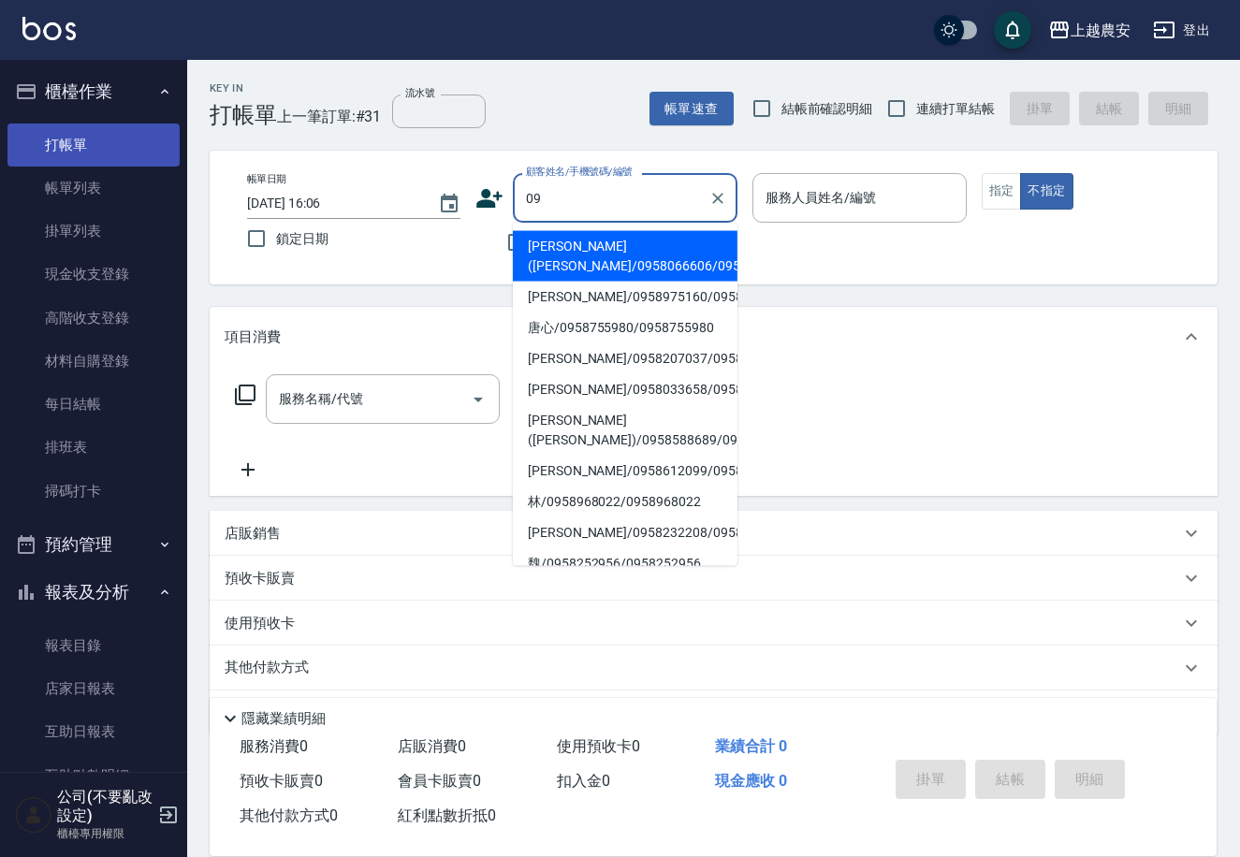
type input "0"
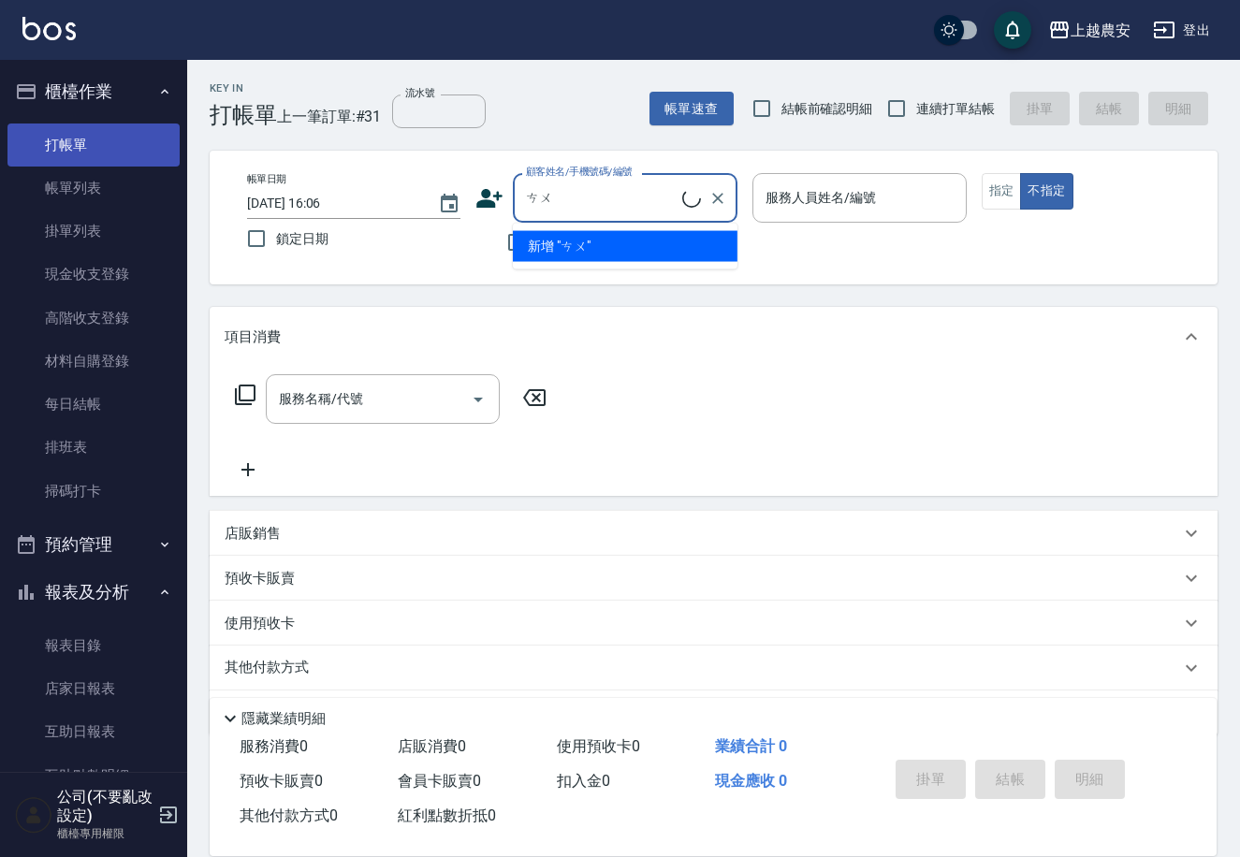
type input "ㄘ"
type input "黃"
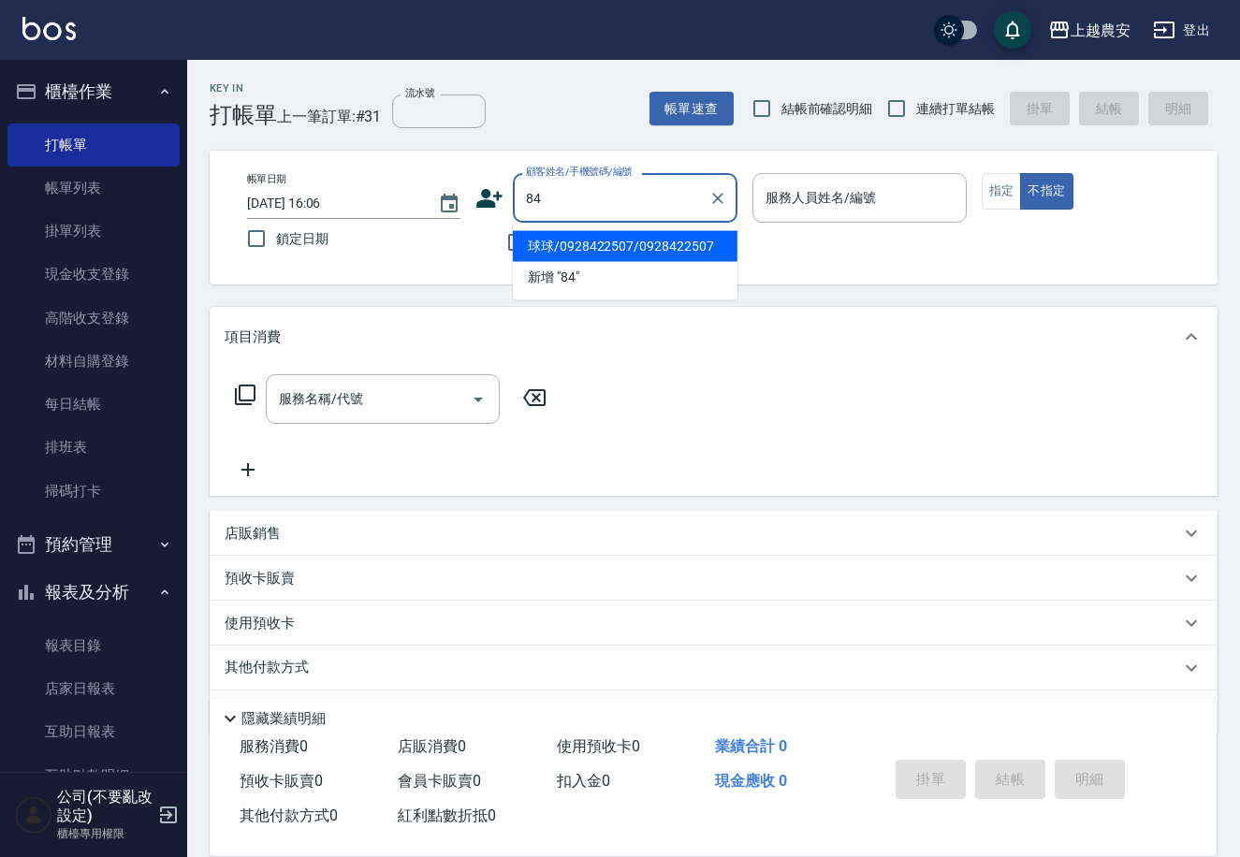
type input "8"
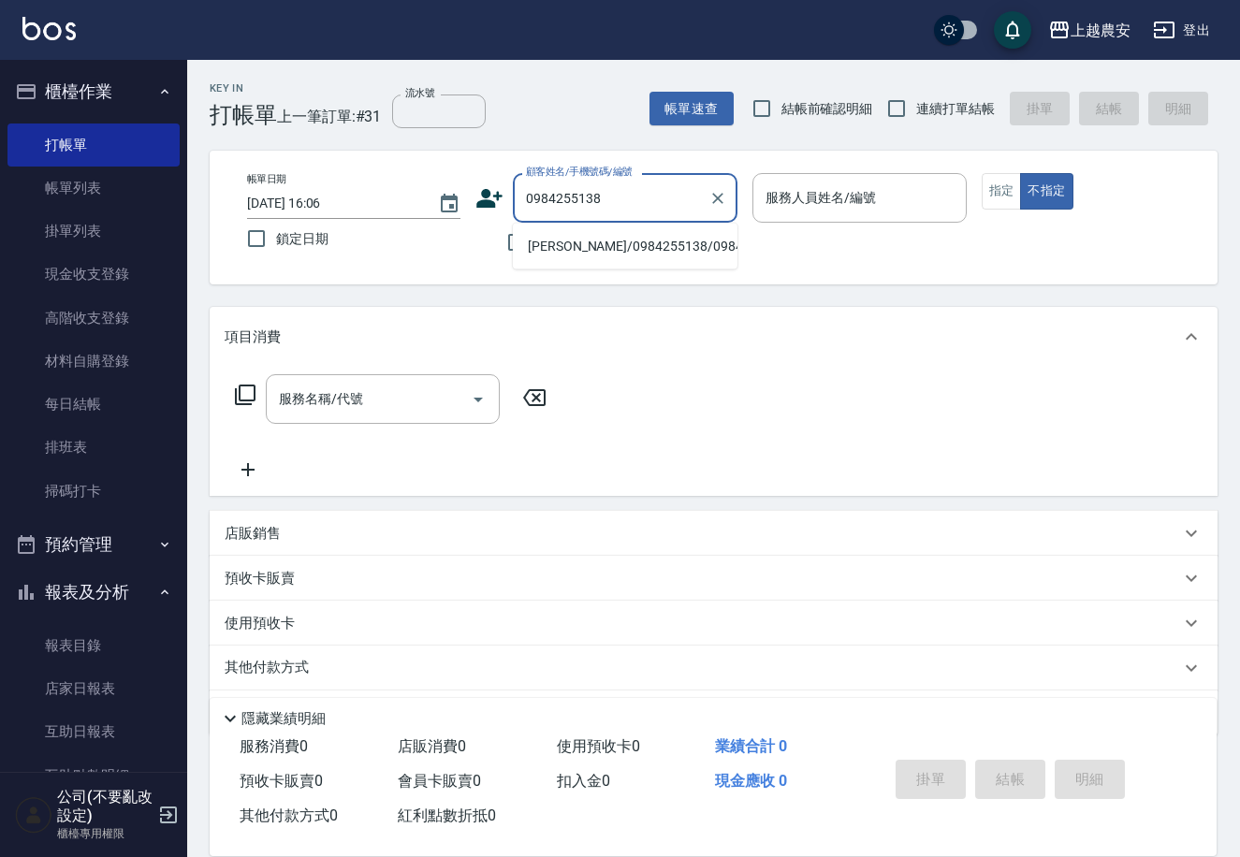
click at [645, 240] on li "葉子瑄/0984255138/0984255138" at bounding box center [625, 246] width 225 height 31
type input "葉子瑄/0984255138/0984255138"
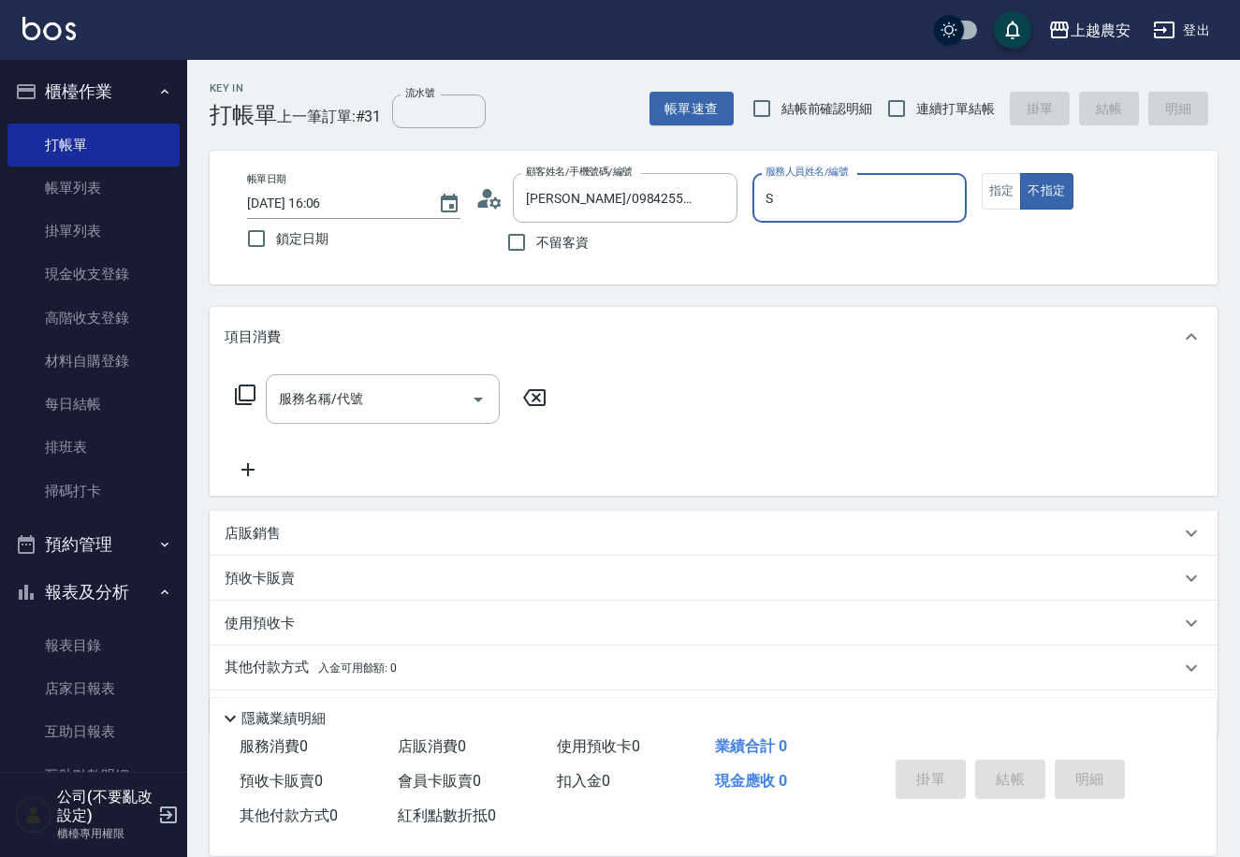
type input "Sandy-S"
type button "false"
click at [1007, 186] on button "指定" at bounding box center [1001, 191] width 40 height 36
click at [378, 410] on input "服務名稱/代號" at bounding box center [368, 399] width 189 height 33
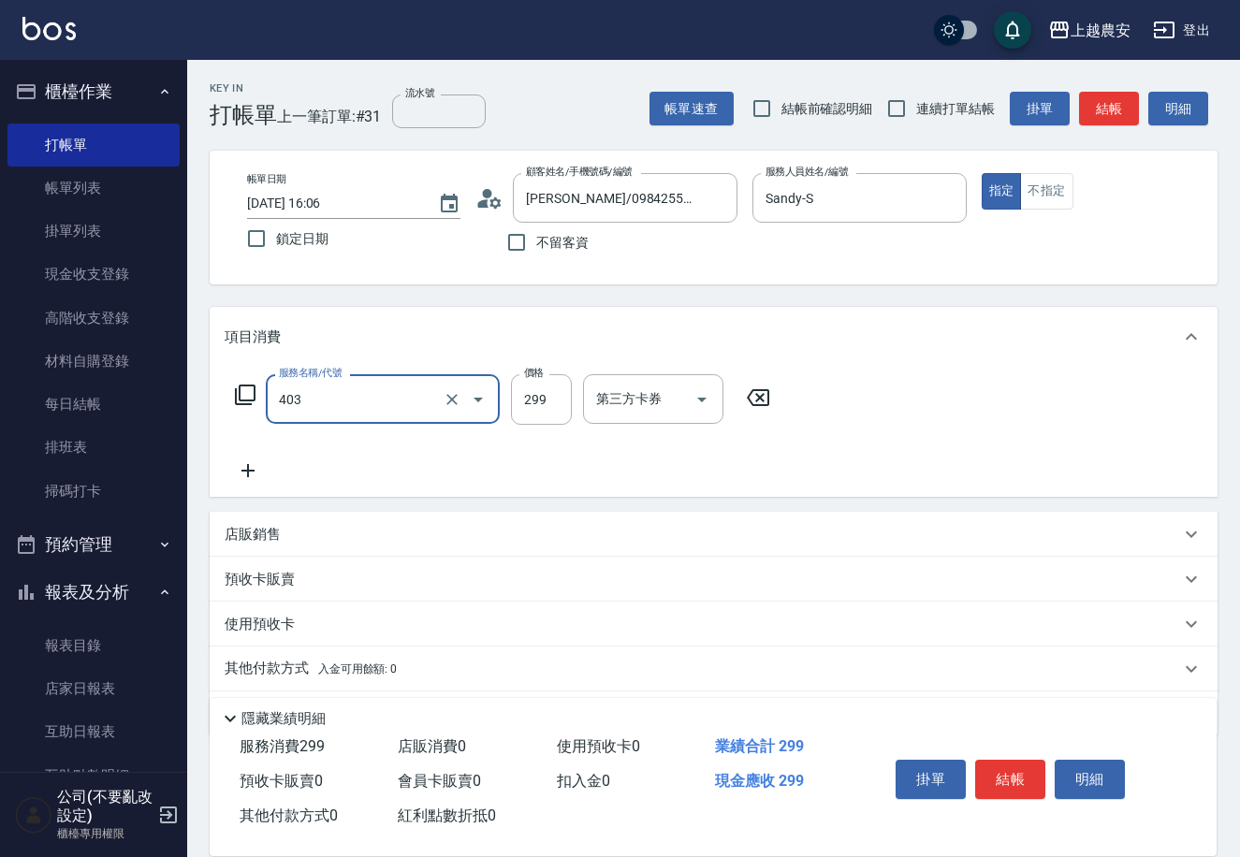
type input "剪髮(403)"
type input "400"
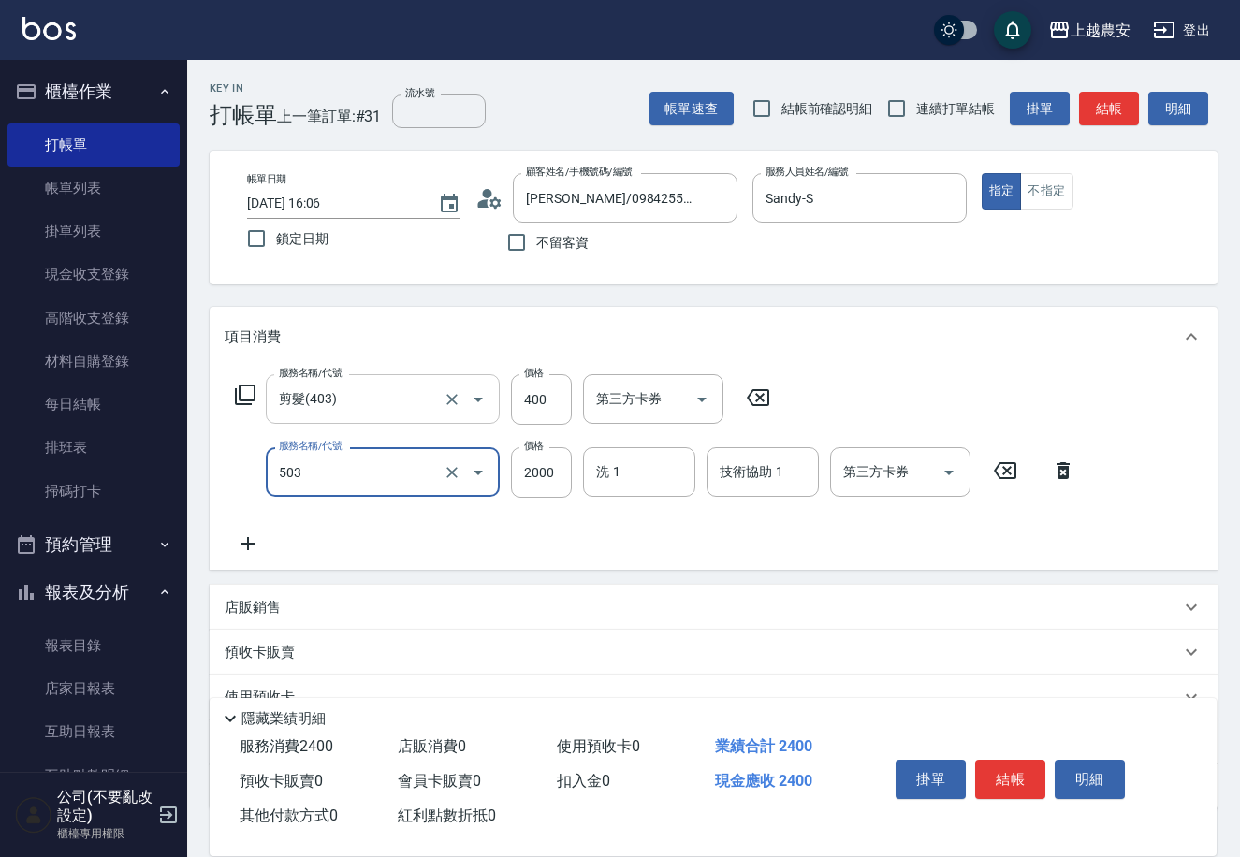
type input "染髮1500↑(503)"
type input "2900"
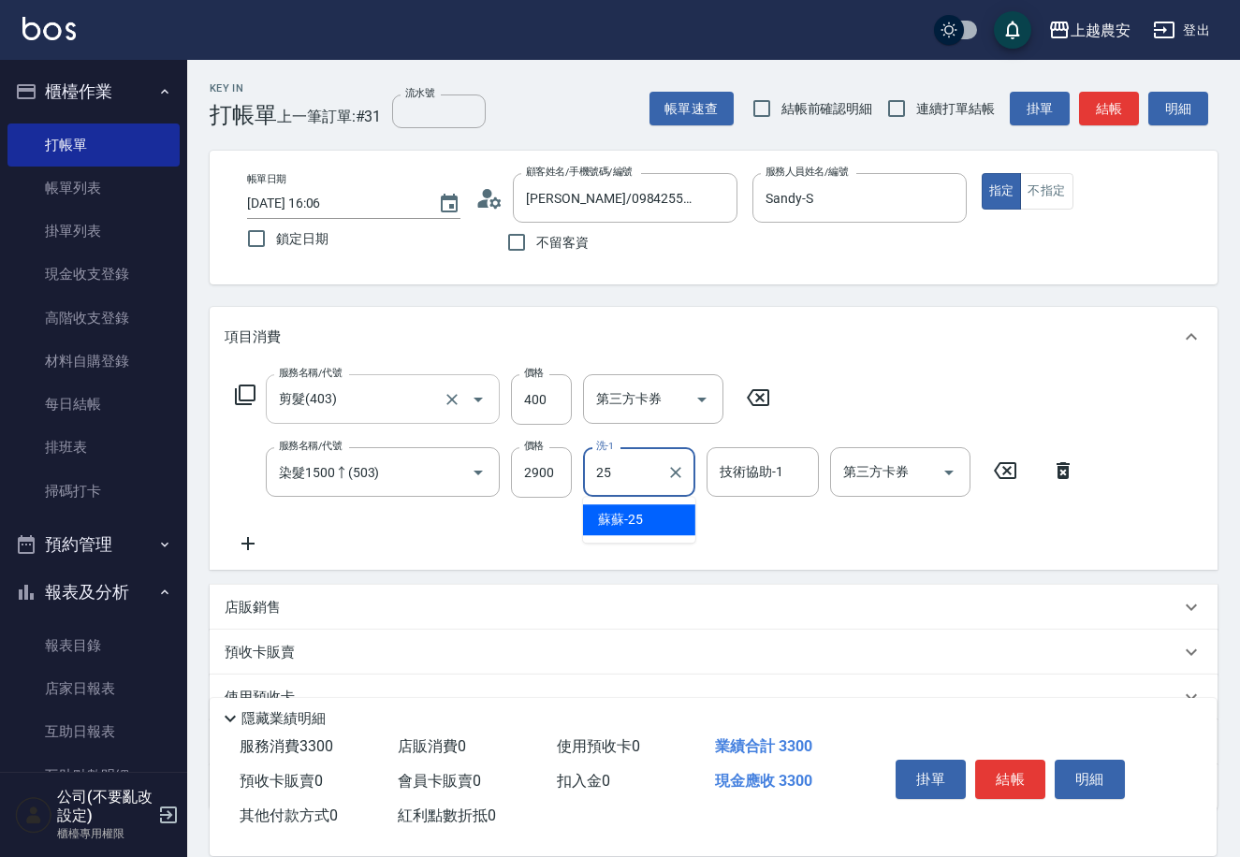
type input "蘇蘇-25"
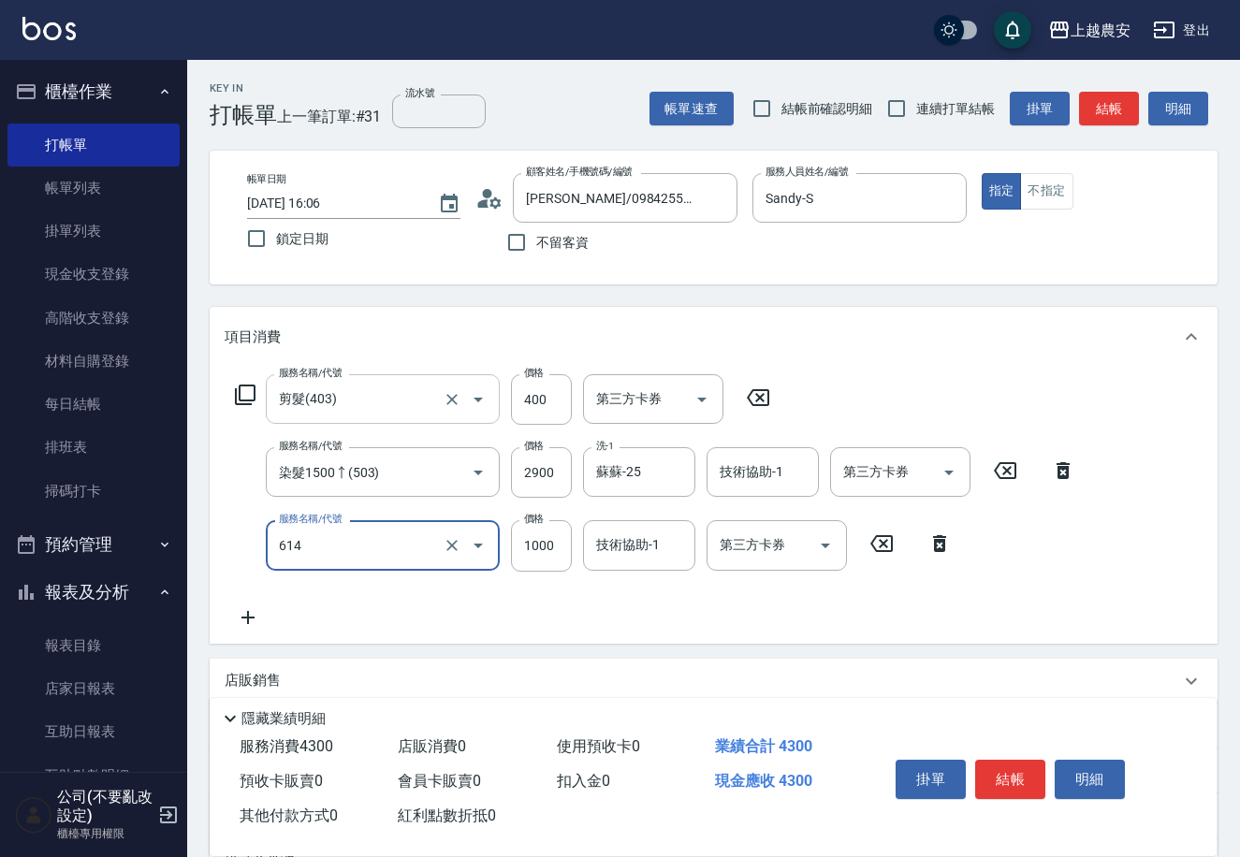
type input "大掃除(614)"
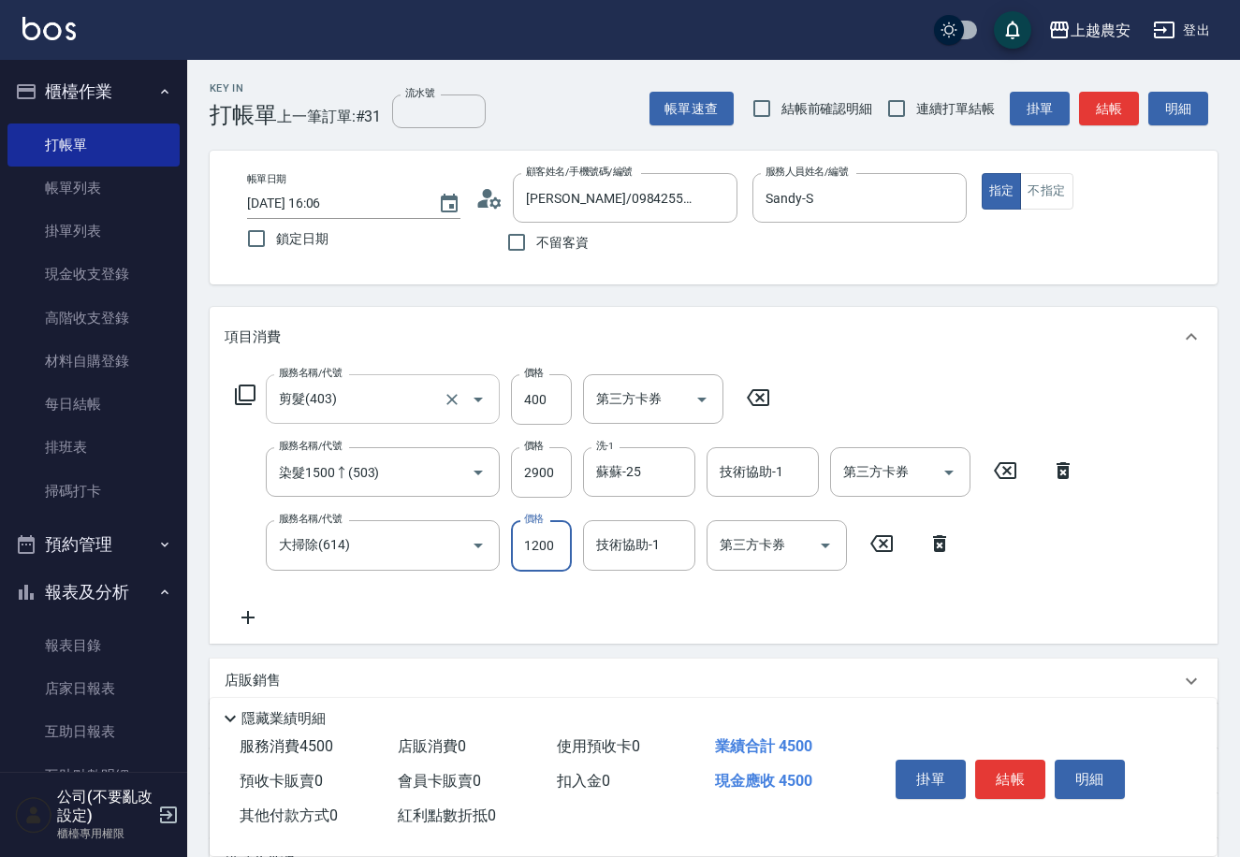
type input "1200"
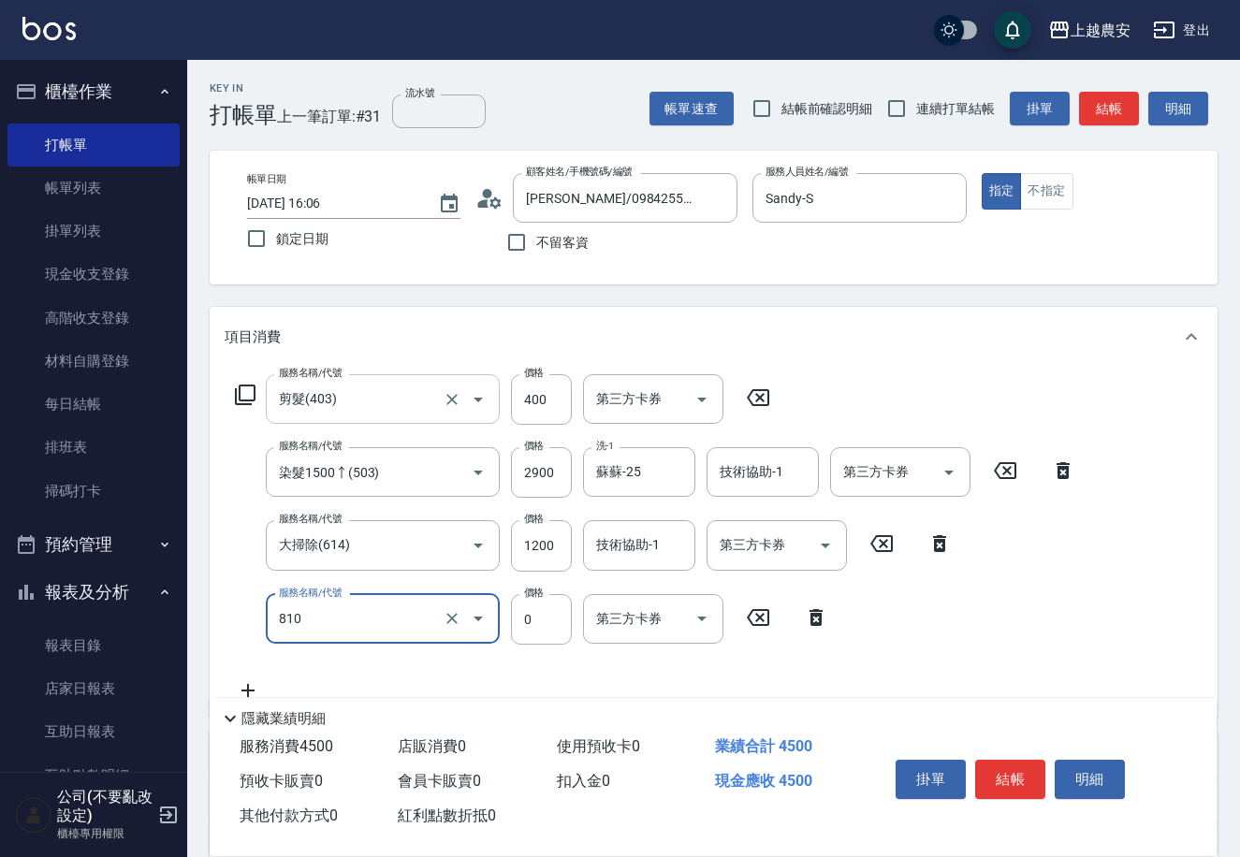
type input "頭皮護髮卡券使用(810)"
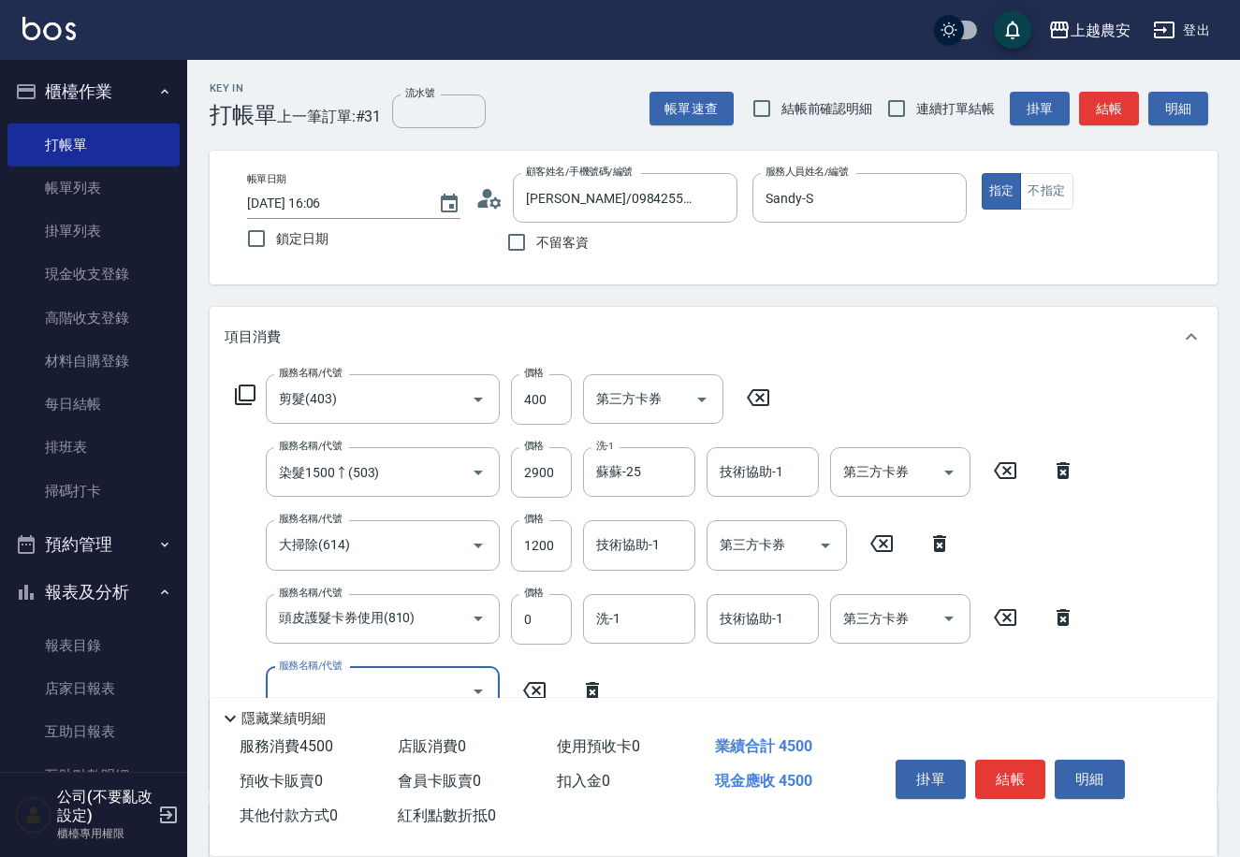
scroll to position [320, 0]
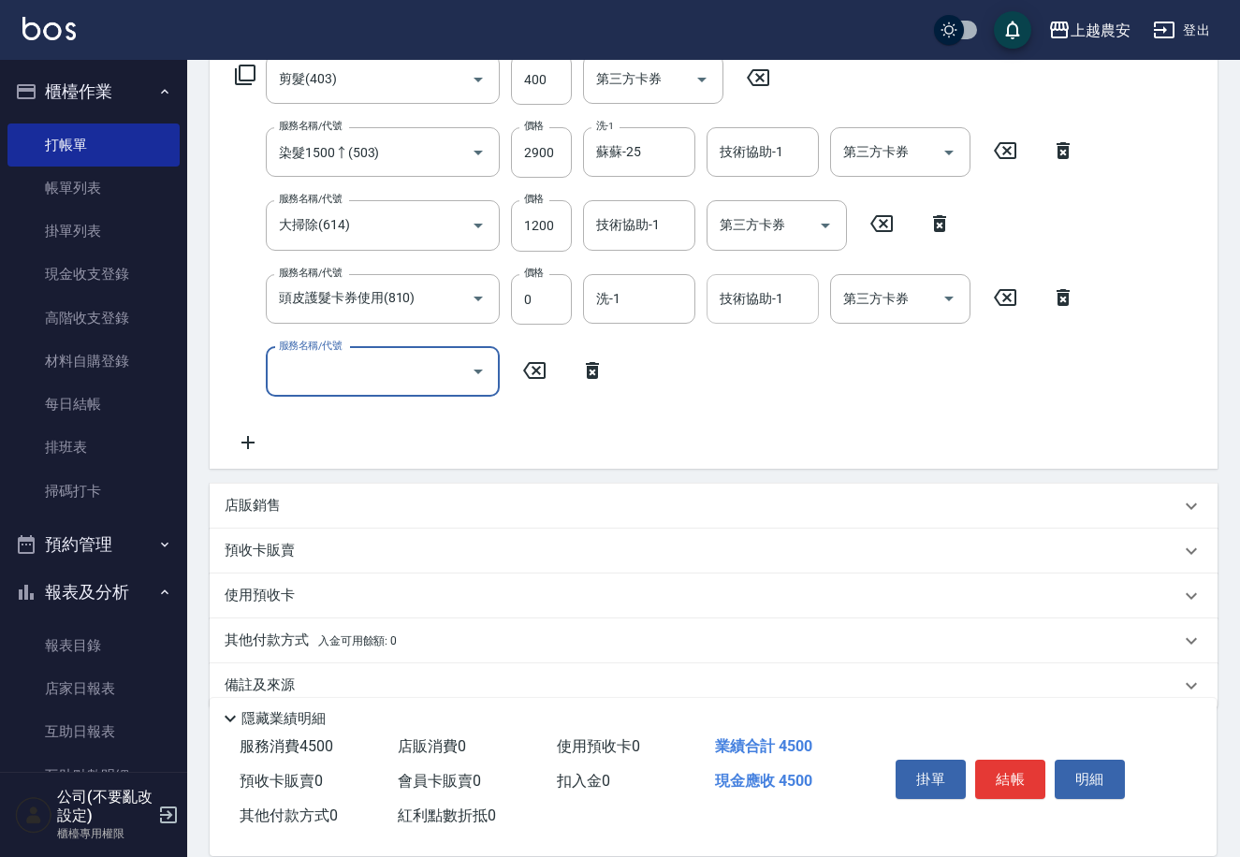
click at [755, 306] on input "技術協助-1" at bounding box center [762, 299] width 95 height 33
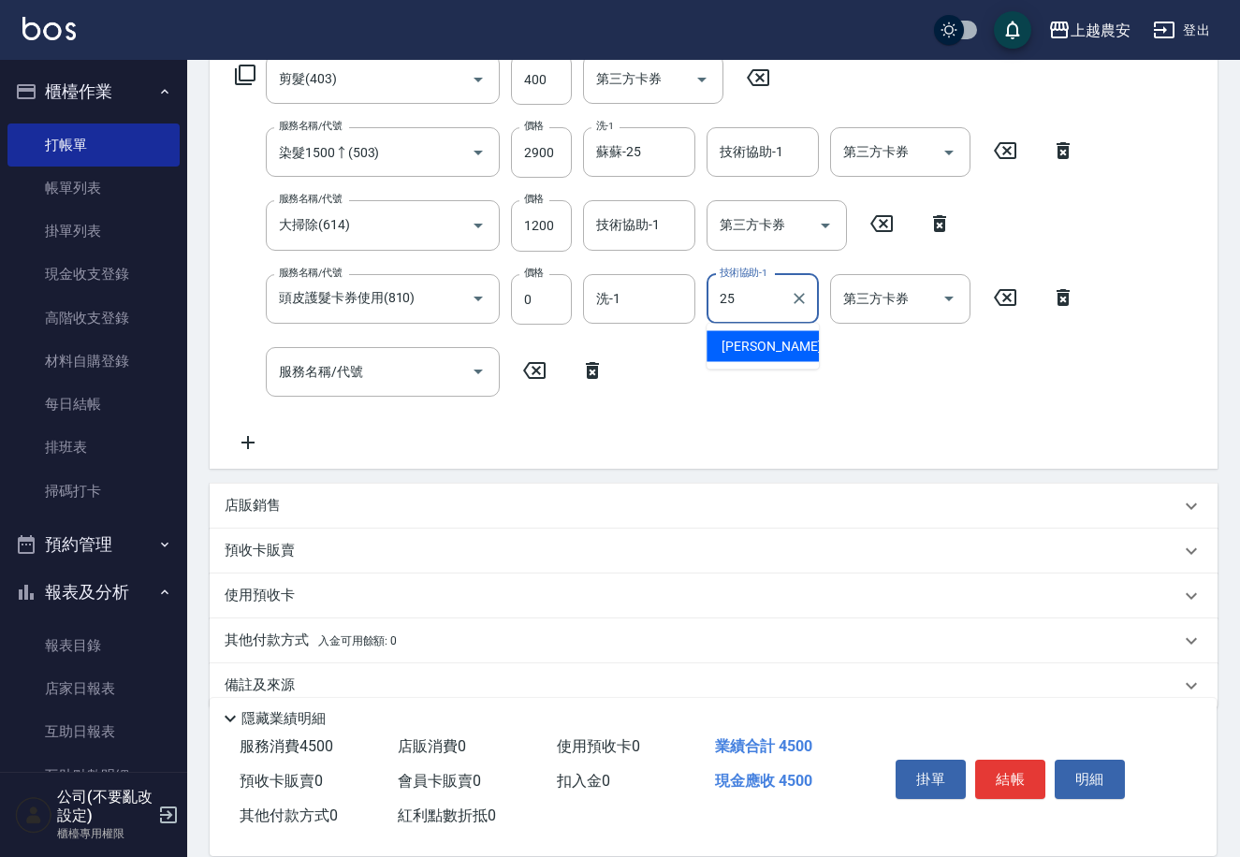
type input "蘇蘇-25"
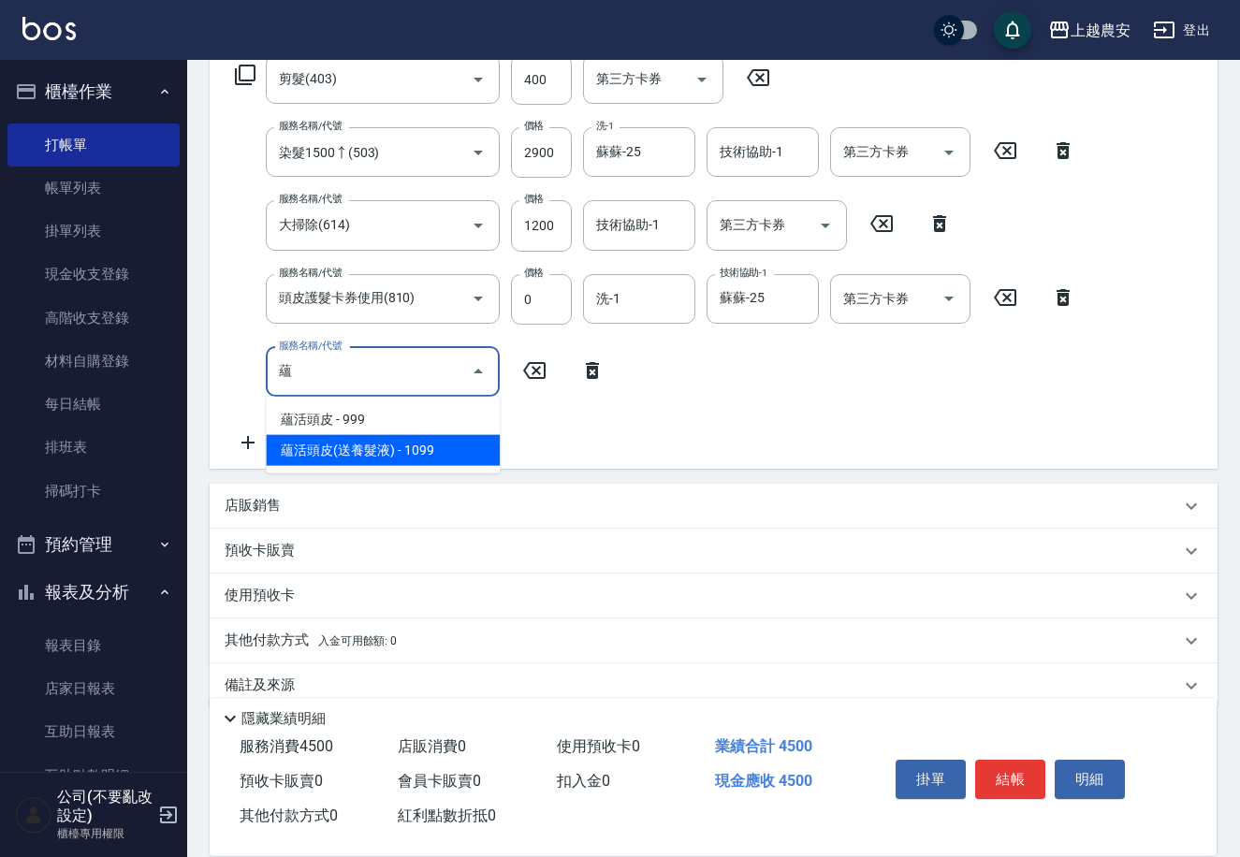
click at [388, 457] on span "蘊活頭皮(送養髮液) - 1099" at bounding box center [383, 450] width 234 height 31
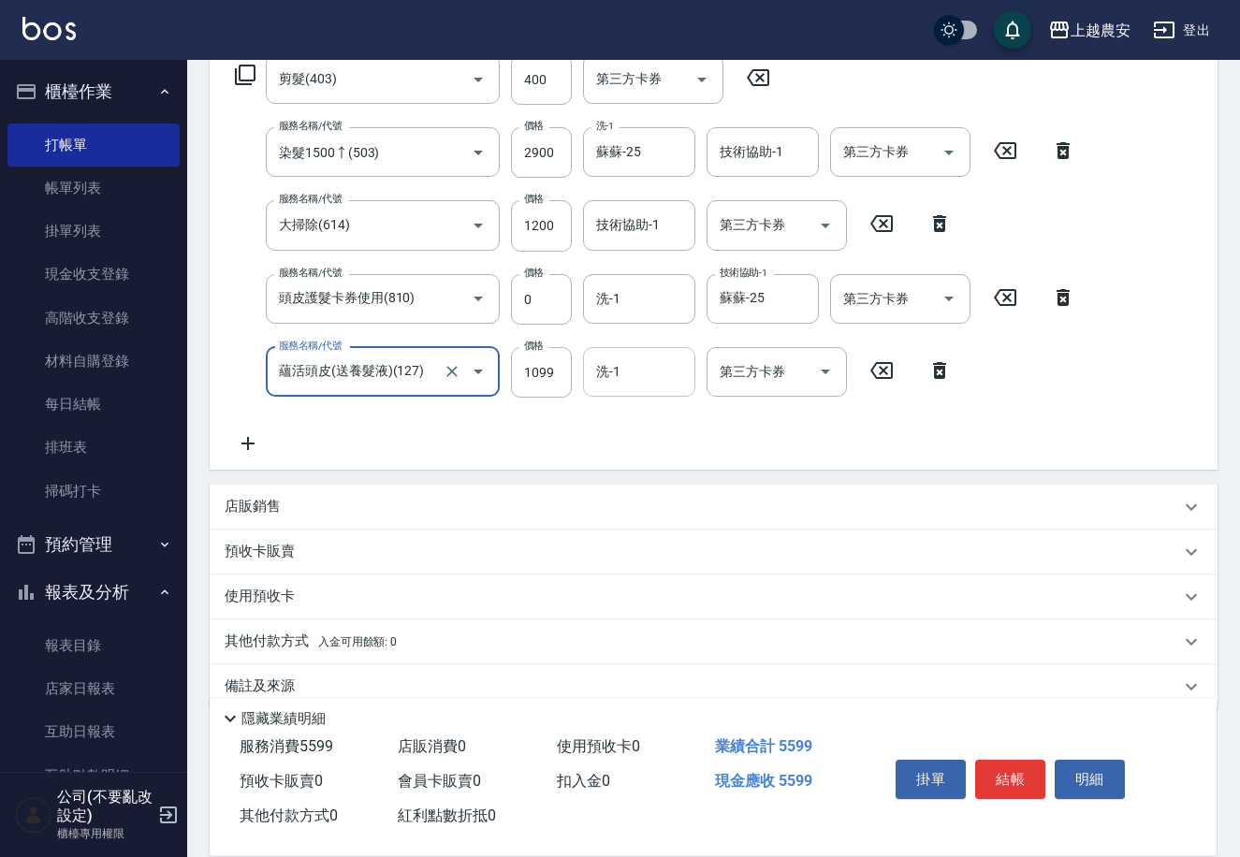
type input "蘊活頭皮(送養髮液)(127)"
click at [603, 377] on div "洗-1 洗-1" at bounding box center [639, 372] width 112 height 50
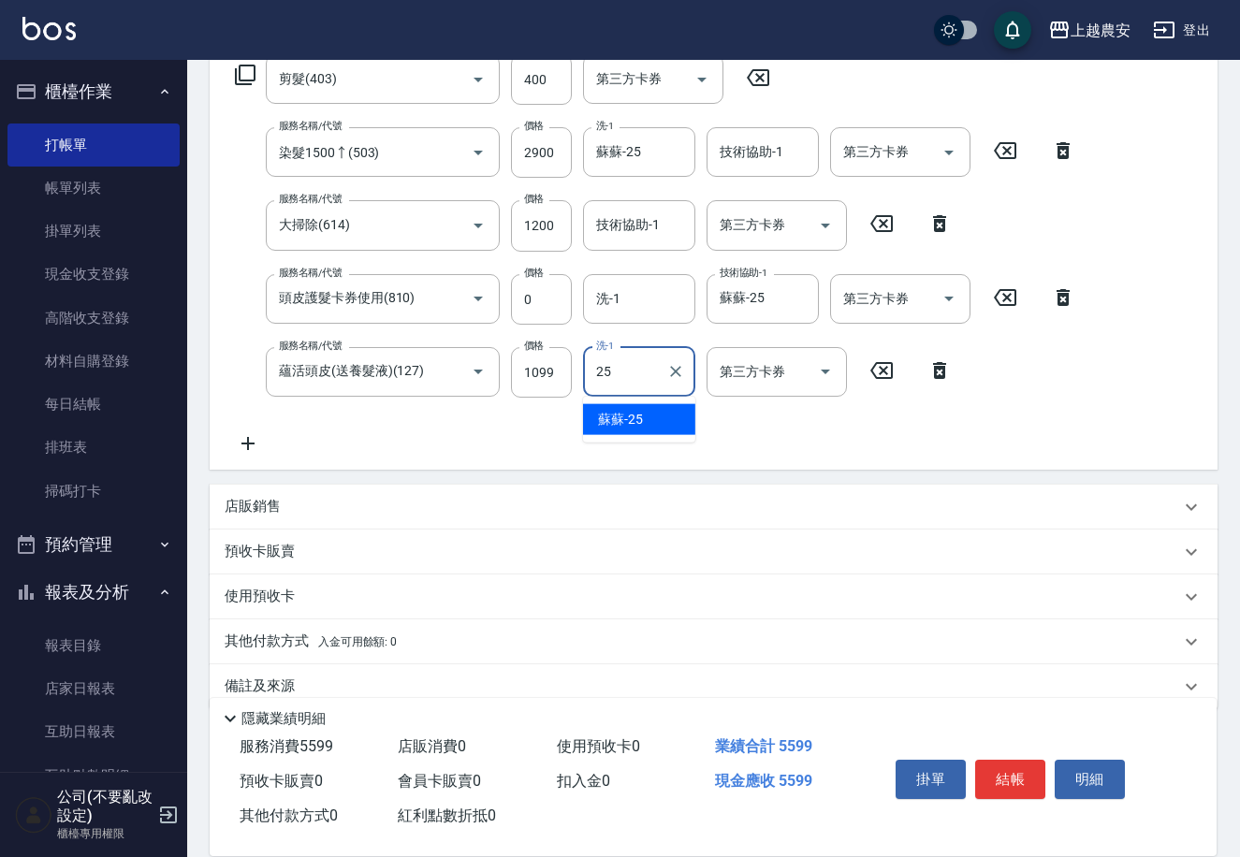
type input "蘇蘇-25"
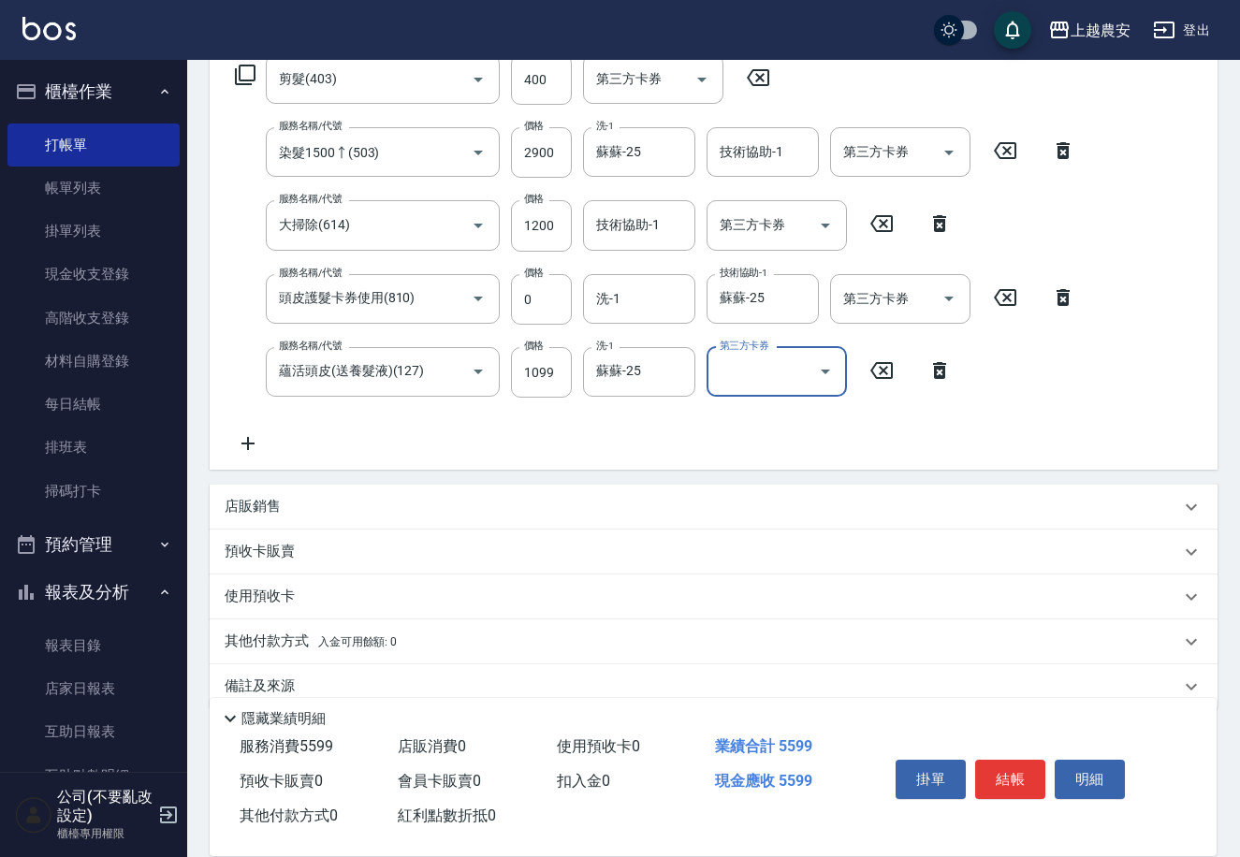
scroll to position [347, 0]
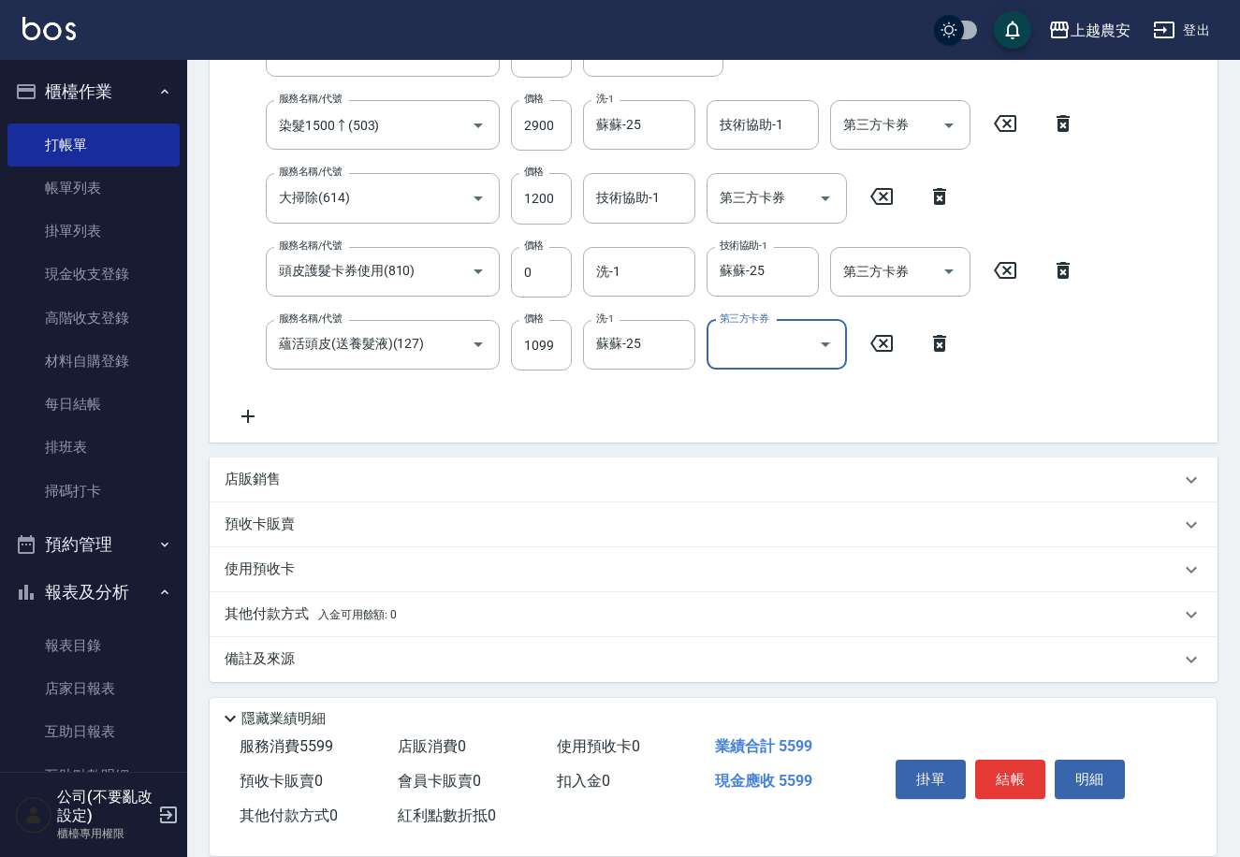
click at [309, 610] on p "其他付款方式 入金可用餘額: 0" at bounding box center [311, 614] width 172 height 21
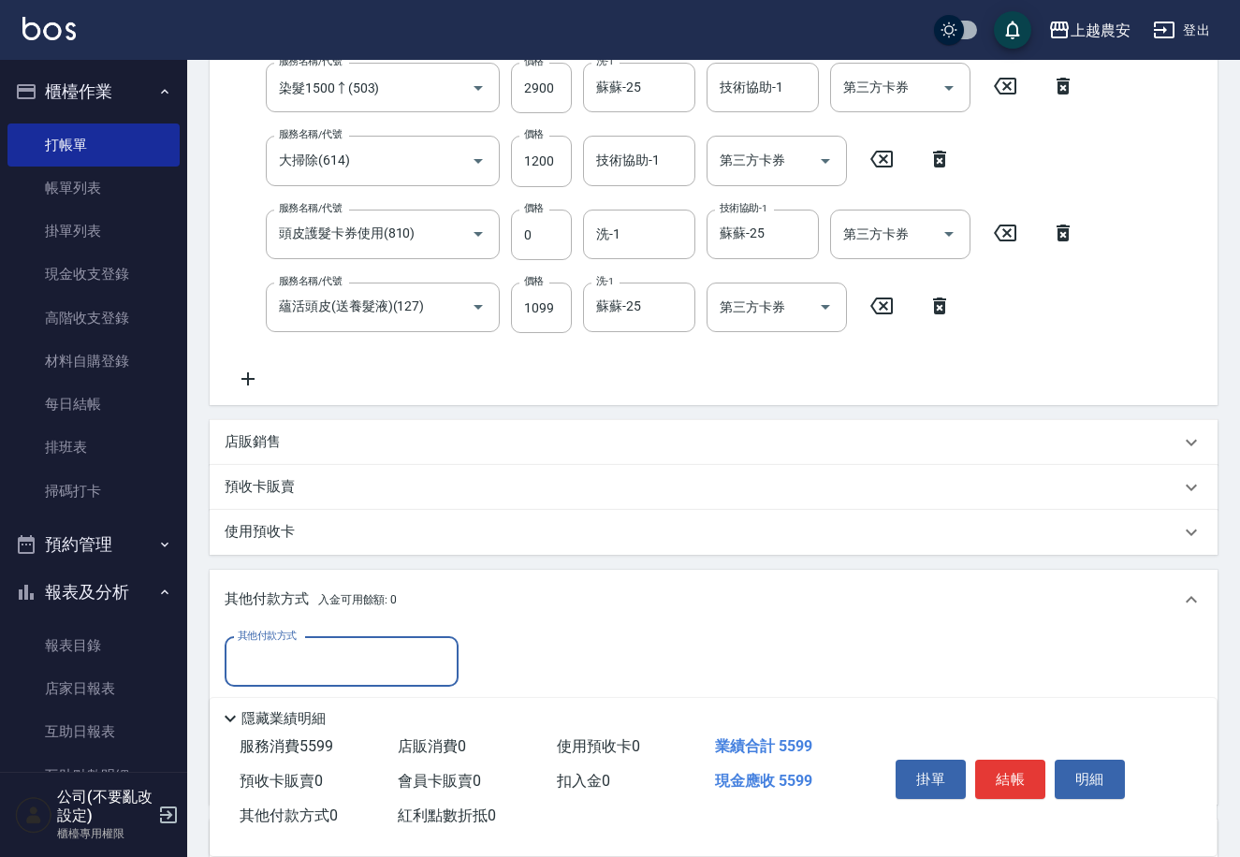
scroll to position [568, 0]
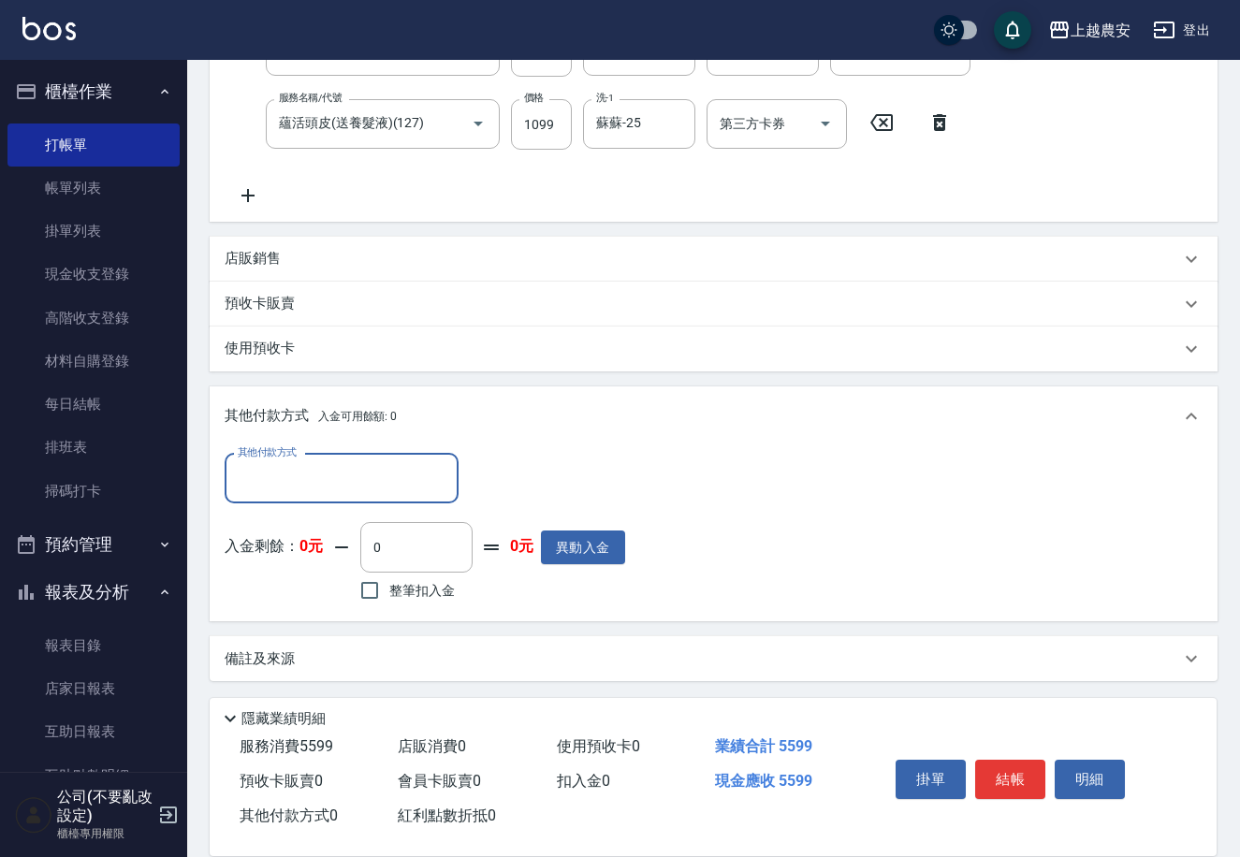
click at [287, 487] on input "其他付款方式" at bounding box center [341, 478] width 217 height 33
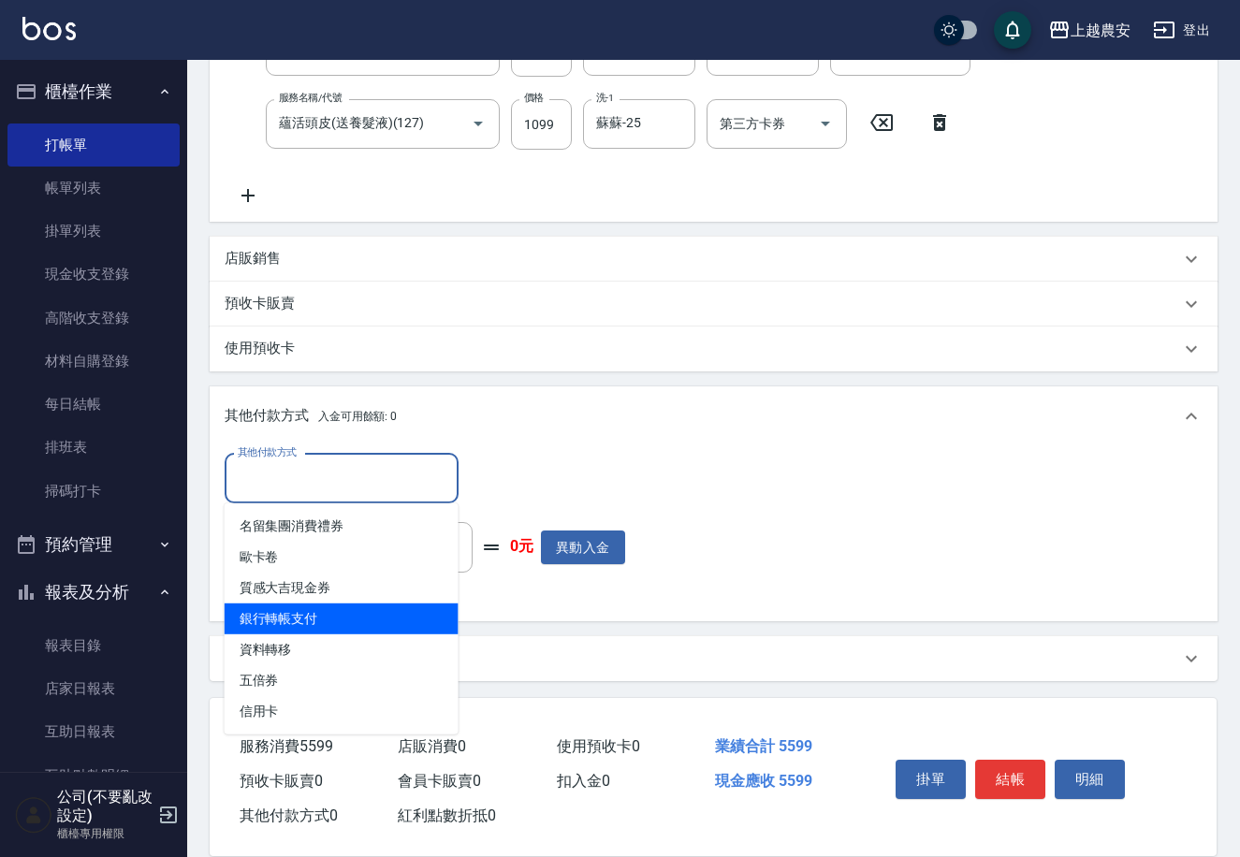
drag, startPoint x: 320, startPoint y: 626, endPoint x: 406, endPoint y: 583, distance: 96.2
click at [325, 626] on span "銀行轉帳支付" at bounding box center [342, 618] width 234 height 31
type input "銀行轉帳支付"
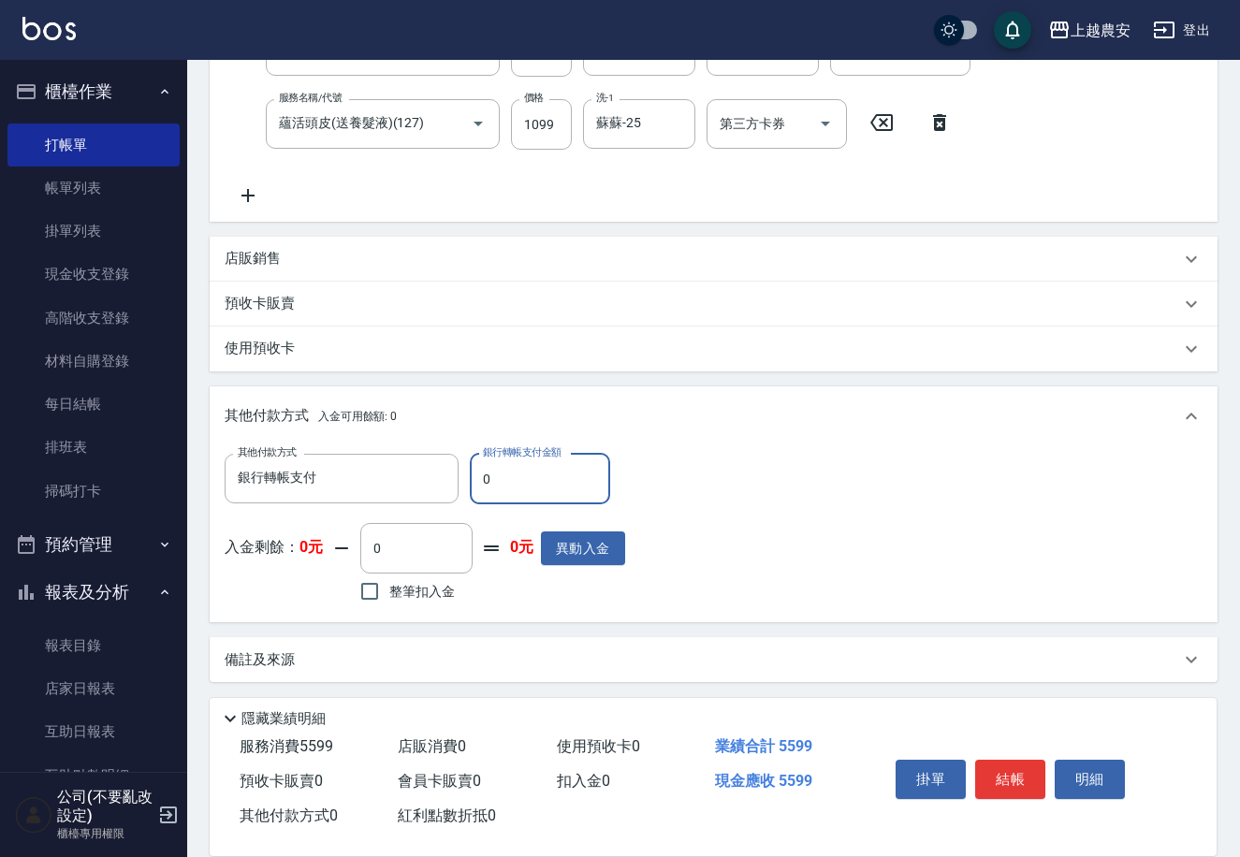
drag, startPoint x: 474, startPoint y: 477, endPoint x: 528, endPoint y: 484, distance: 53.7
click at [528, 484] on input "0" at bounding box center [540, 479] width 140 height 51
type input "5599"
click at [1006, 778] on button "結帳" at bounding box center [1010, 779] width 70 height 39
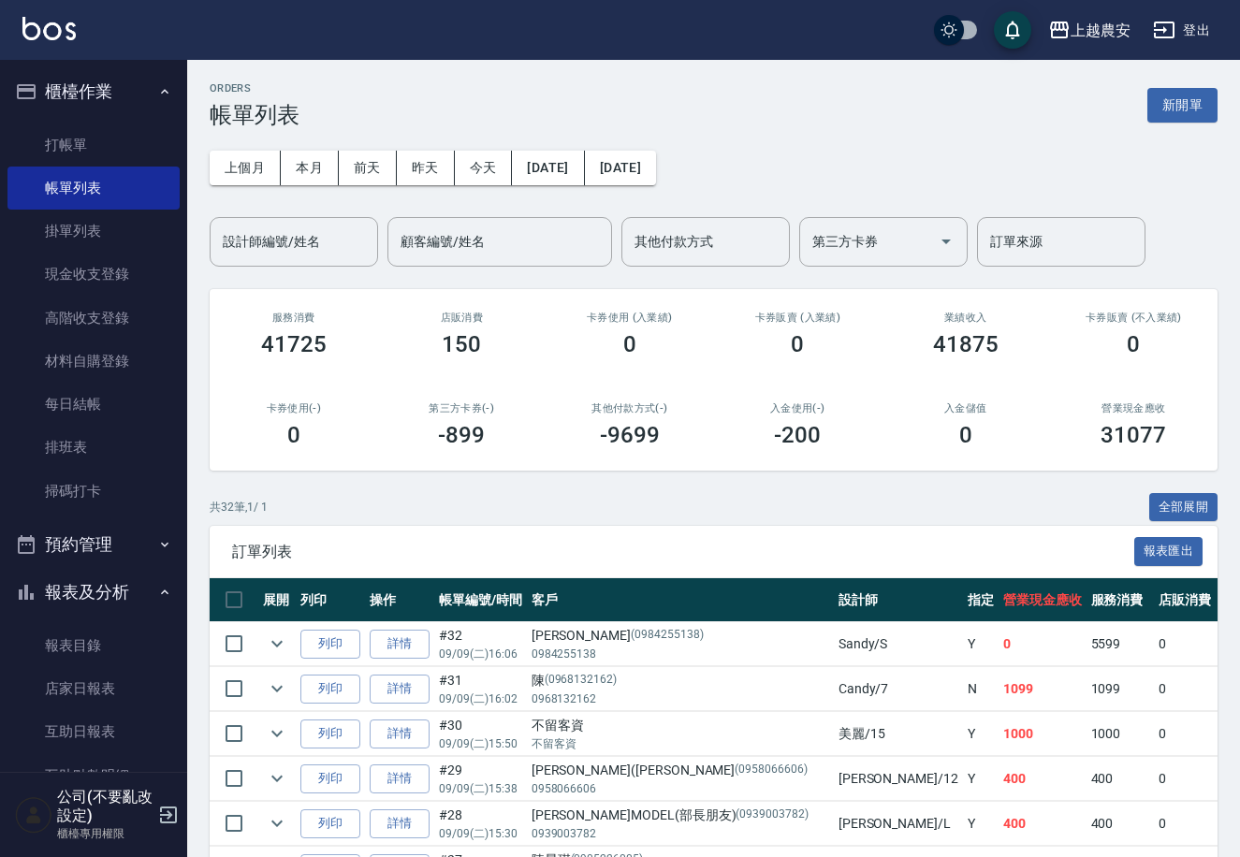
click at [182, 293] on nav "櫃檯作業 打帳單 帳單列表 掛單列表 現金收支登錄 高階收支登錄 材料自購登錄 每日結帳 排班表 掃碼打卡 預約管理 預約管理 單日預約紀錄 單週預約紀錄 報…" at bounding box center [93, 416] width 187 height 712
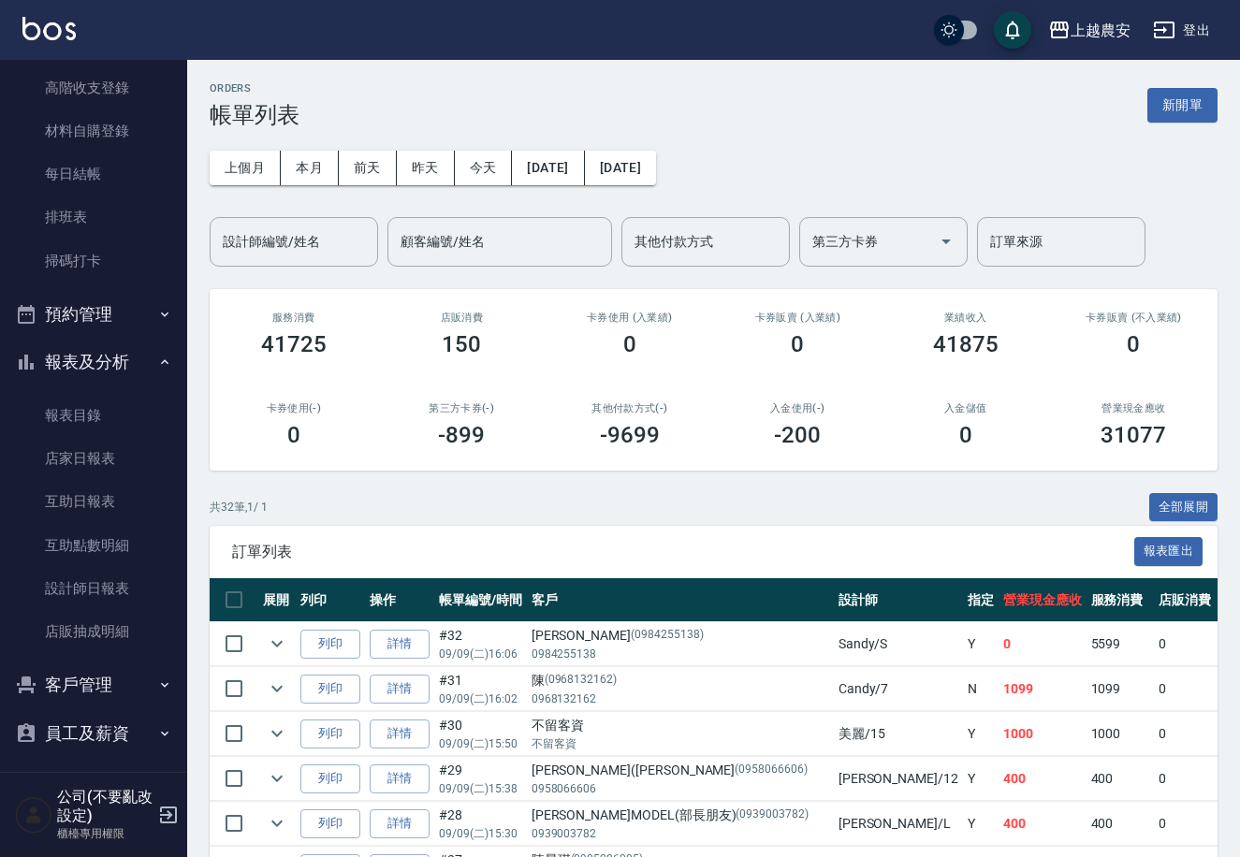
scroll to position [284, 0]
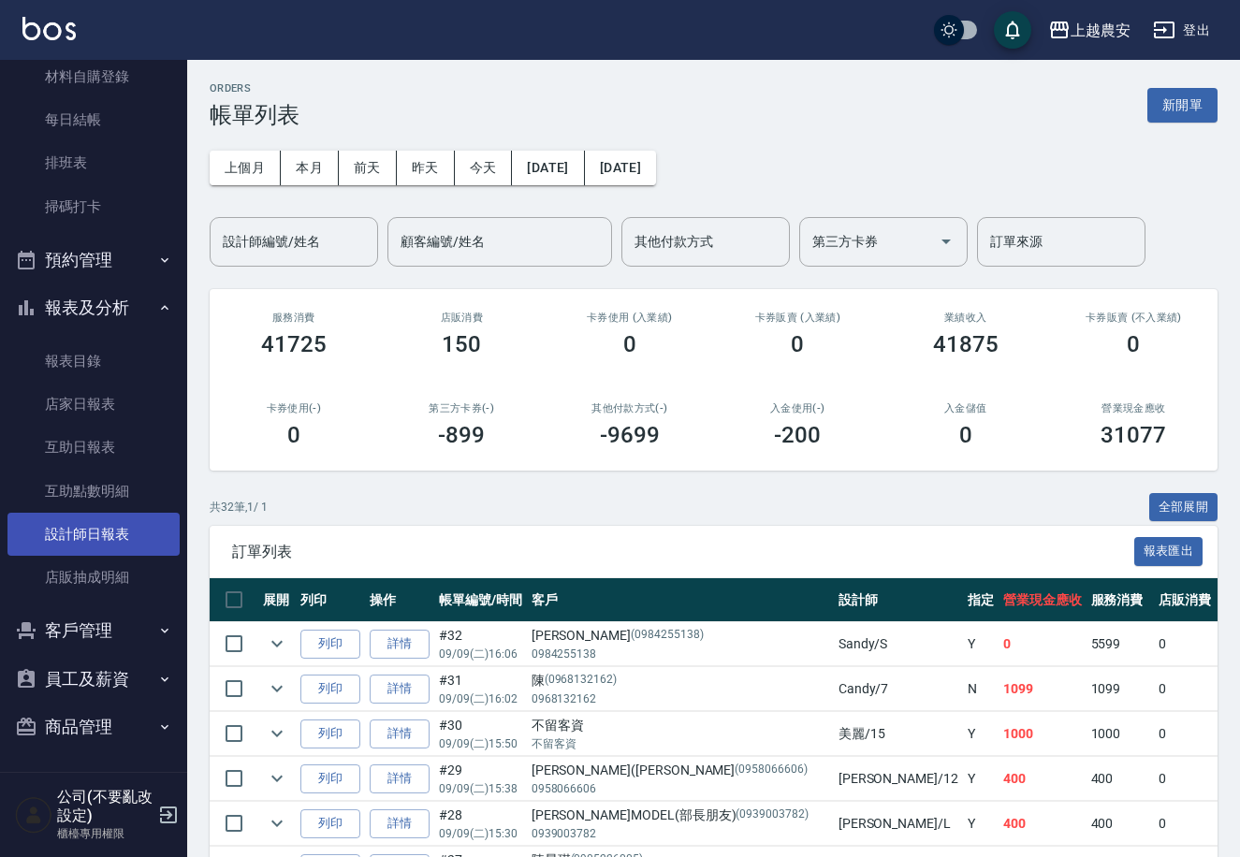
click at [119, 538] on link "設計師日報表" at bounding box center [93, 534] width 172 height 43
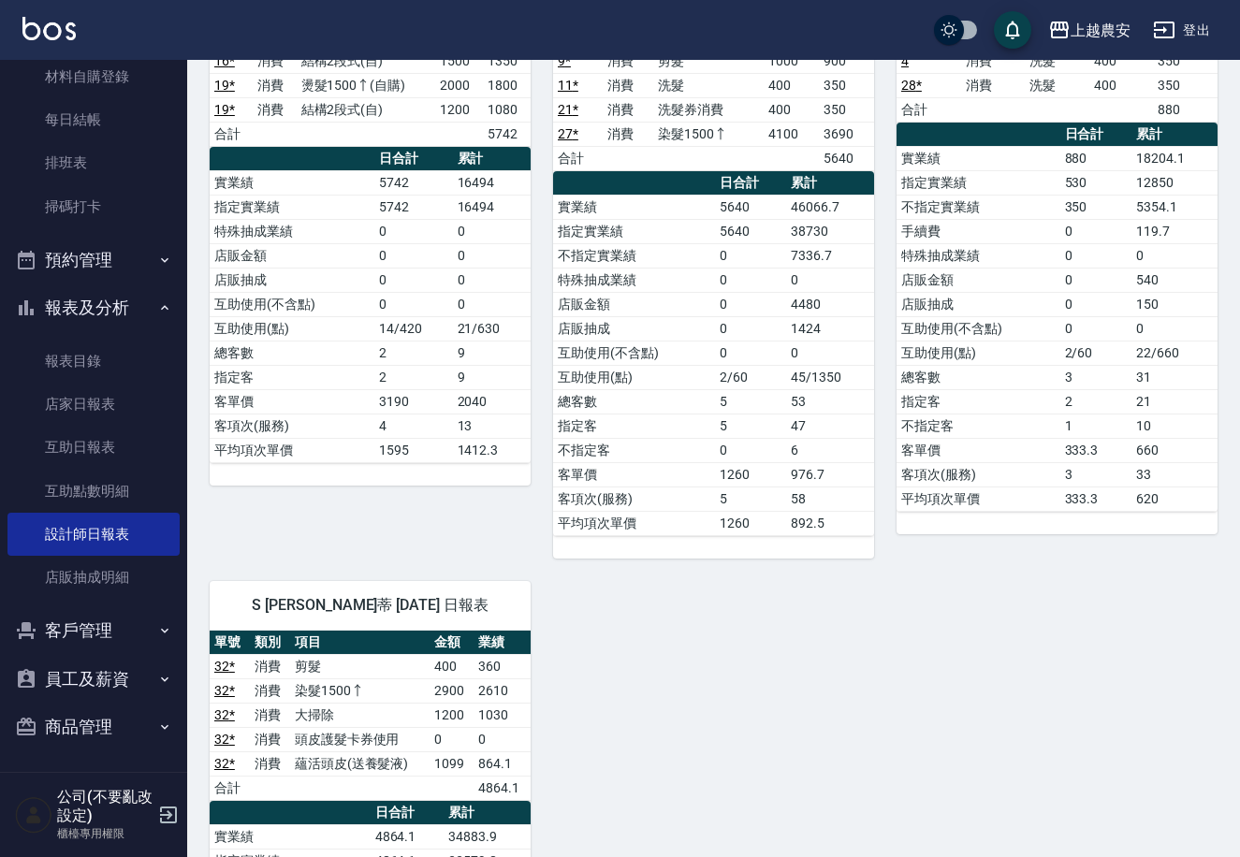
scroll to position [1918, 0]
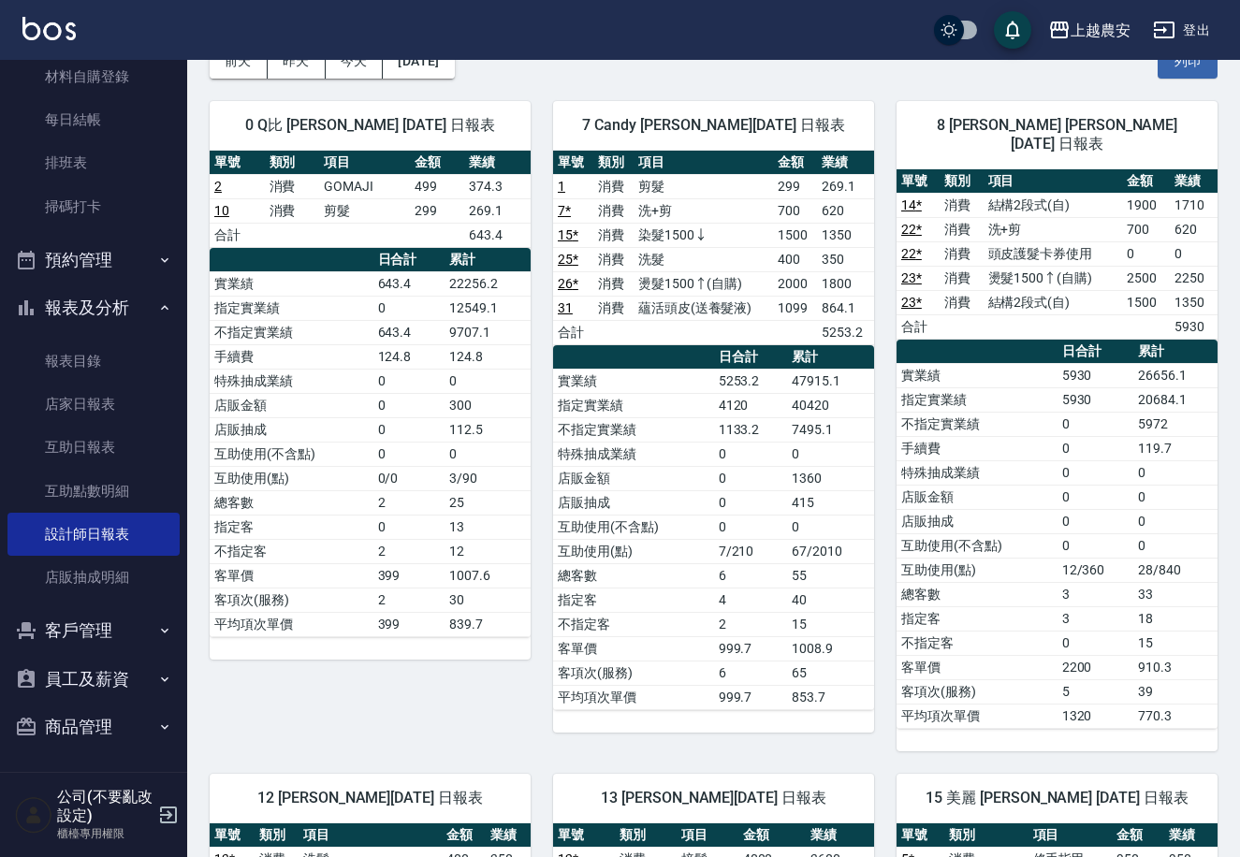
scroll to position [0, 0]
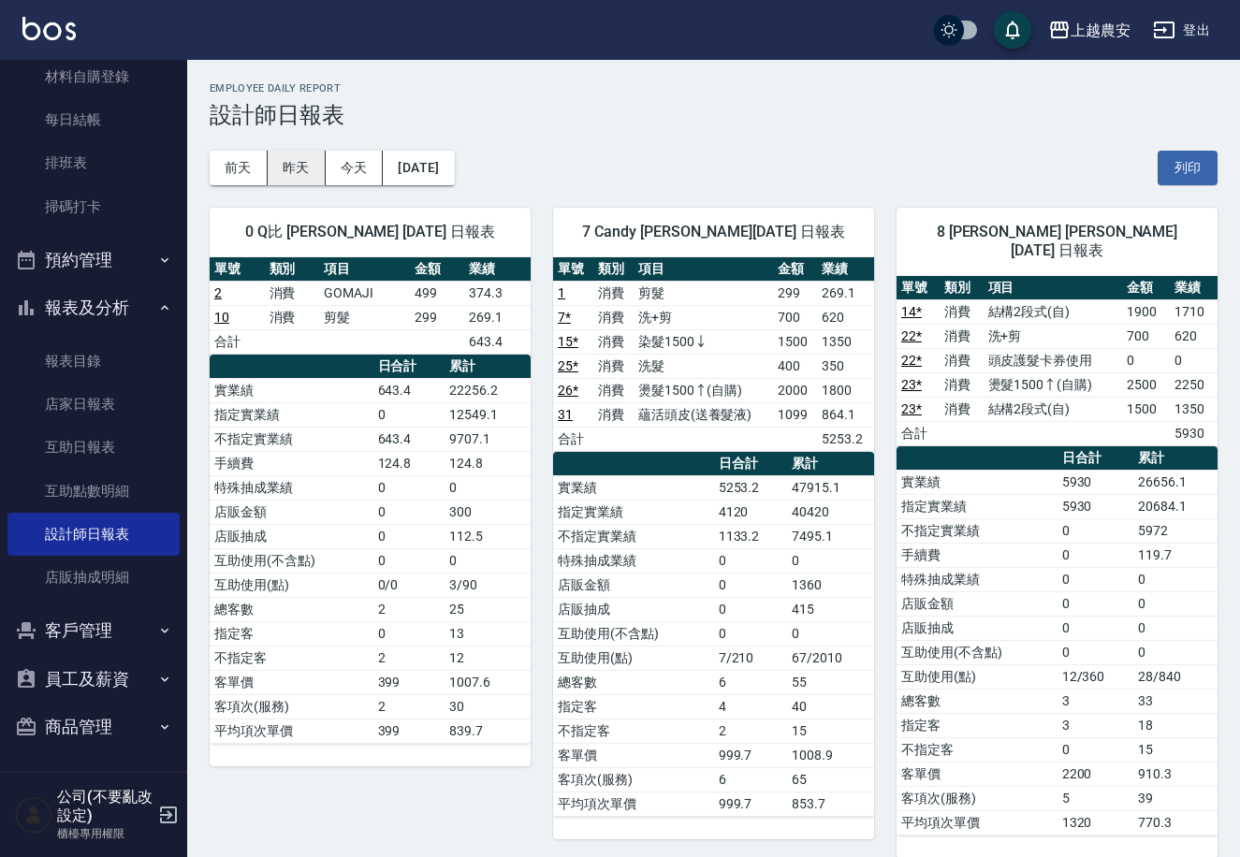
click at [285, 168] on button "昨天" at bounding box center [297, 168] width 58 height 35
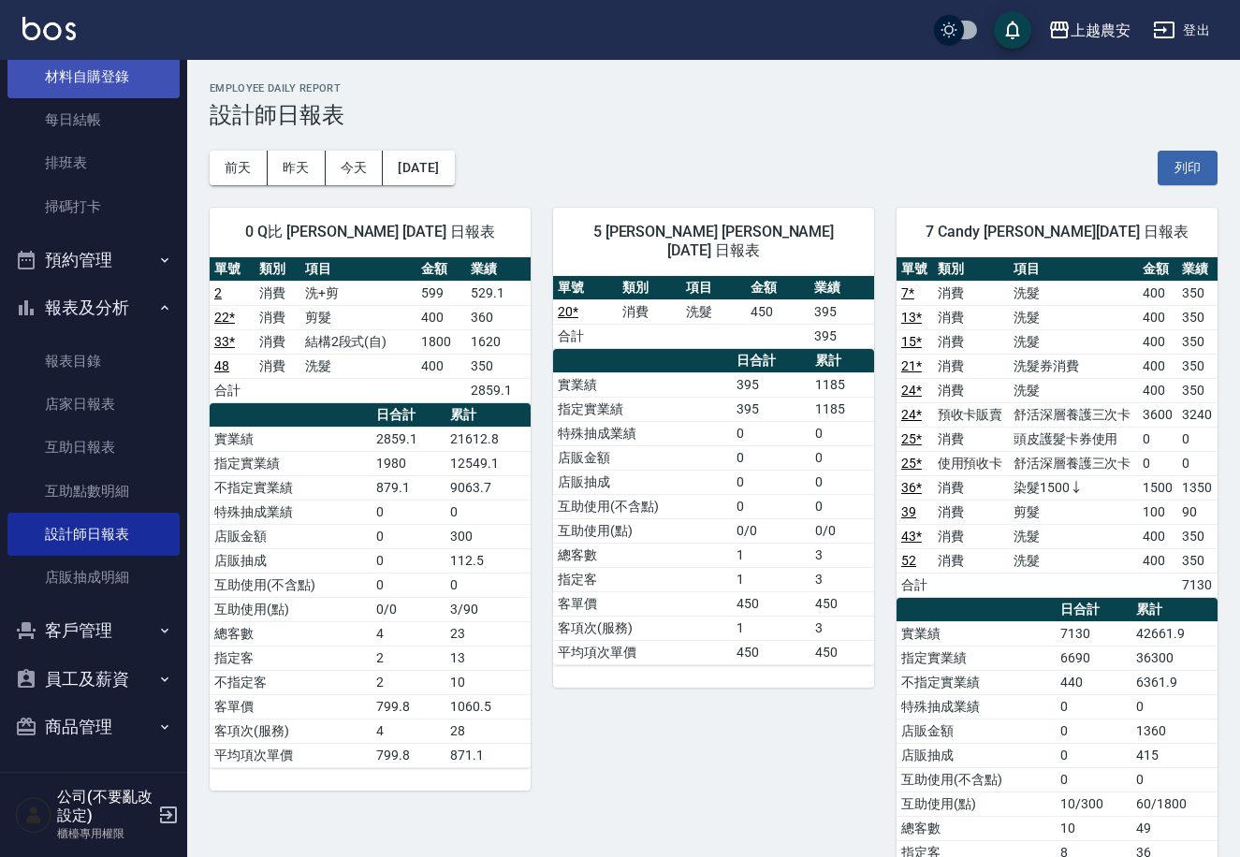
drag, startPoint x: 119, startPoint y: 70, endPoint x: 117, endPoint y: 80, distance: 9.5
click at [120, 70] on link "材料自購登錄" at bounding box center [93, 76] width 172 height 43
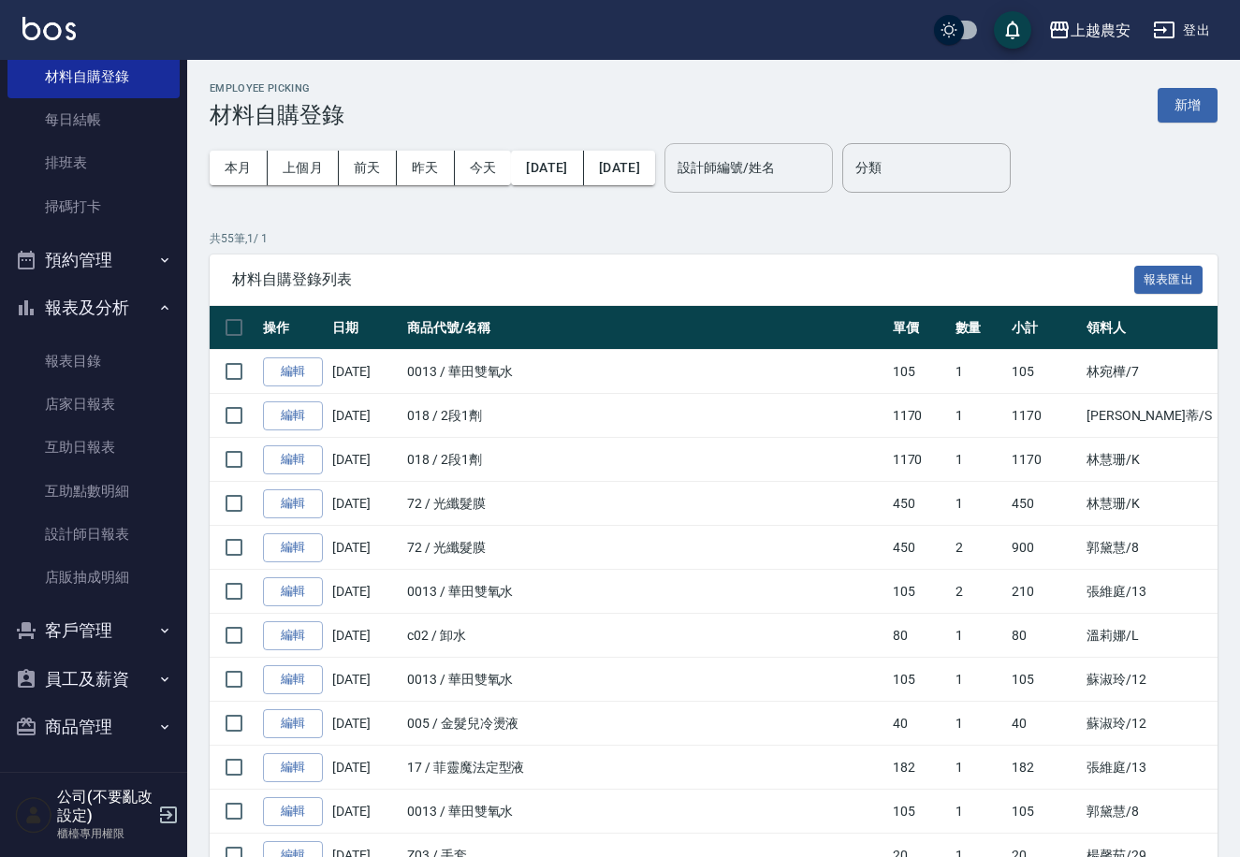
click at [810, 167] on input "設計師編號/姓名" at bounding box center [749, 168] width 152 height 33
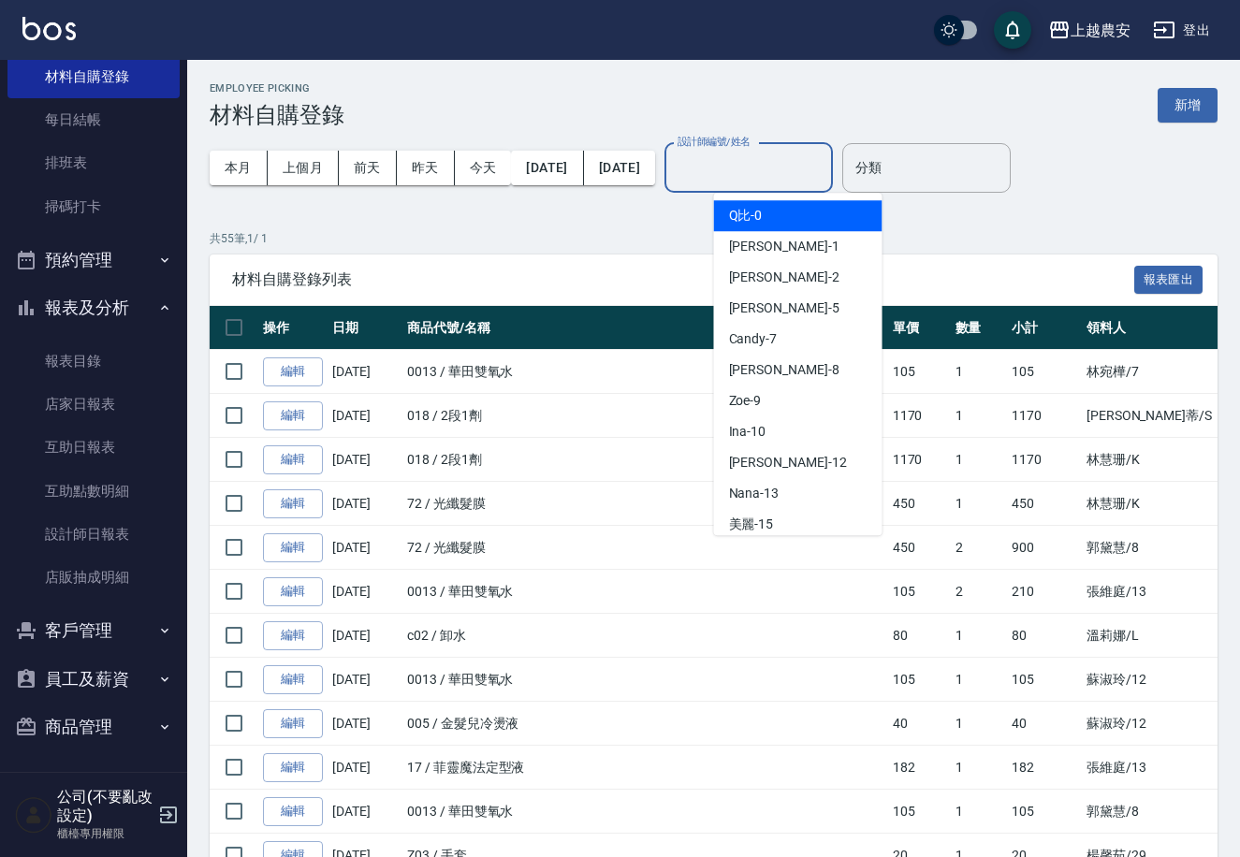
type input "ㄋ"
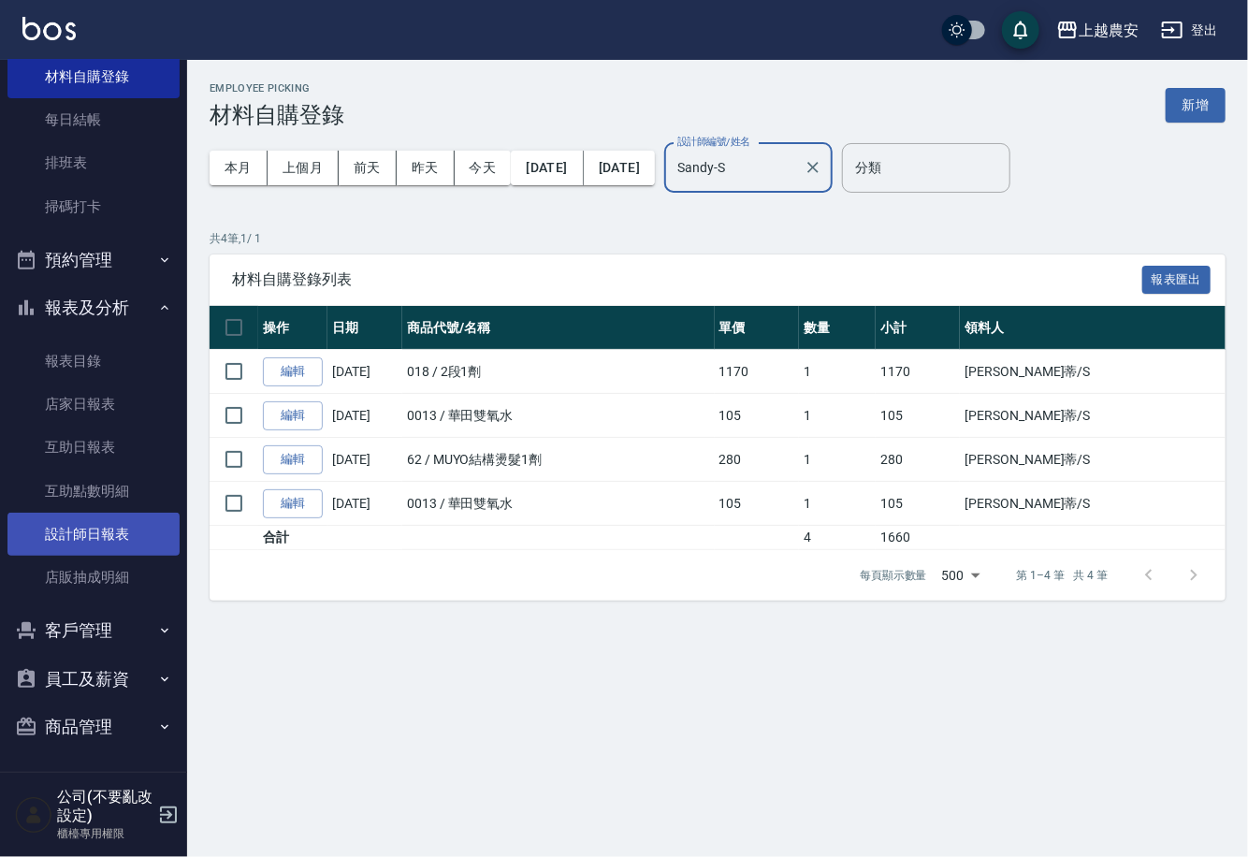
type input "Sandy-S"
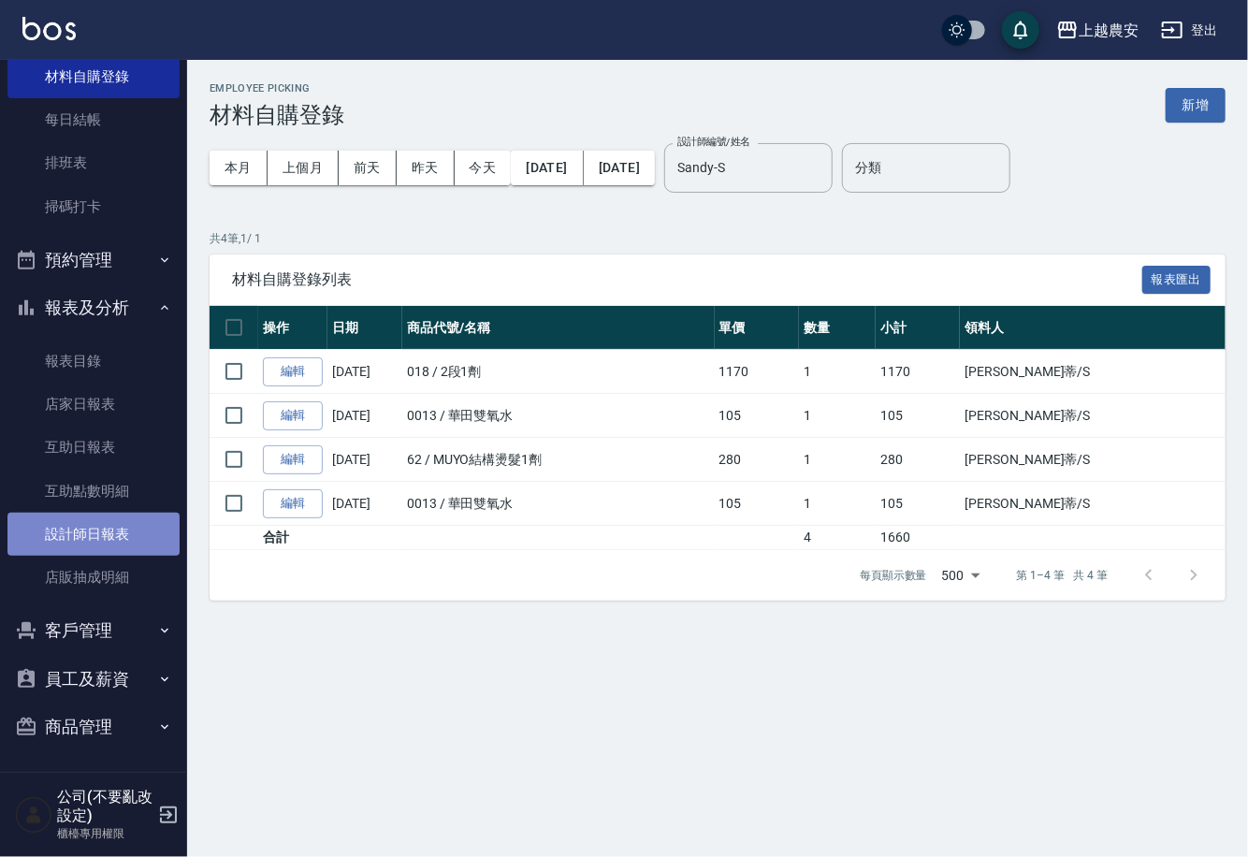
click at [113, 537] on link "設計師日報表" at bounding box center [93, 534] width 172 height 43
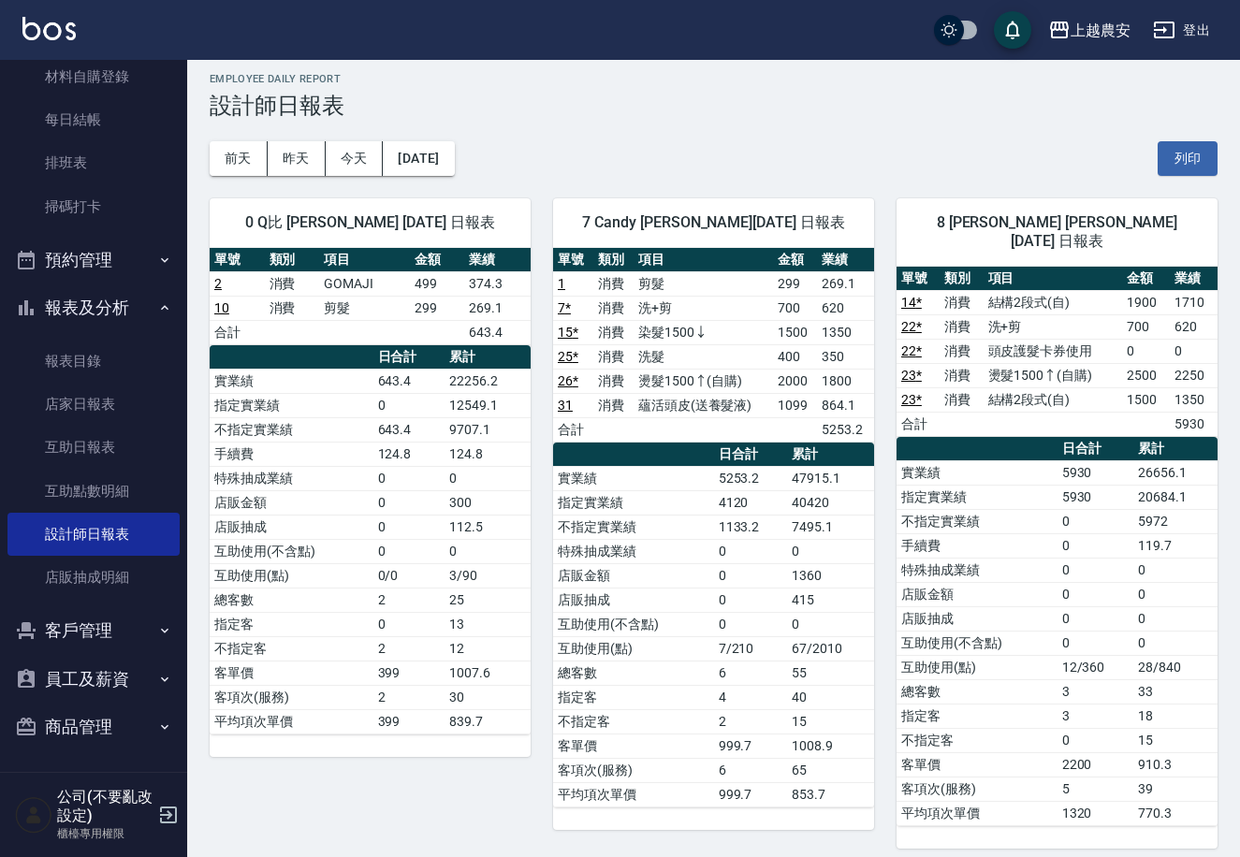
scroll to position [7, 0]
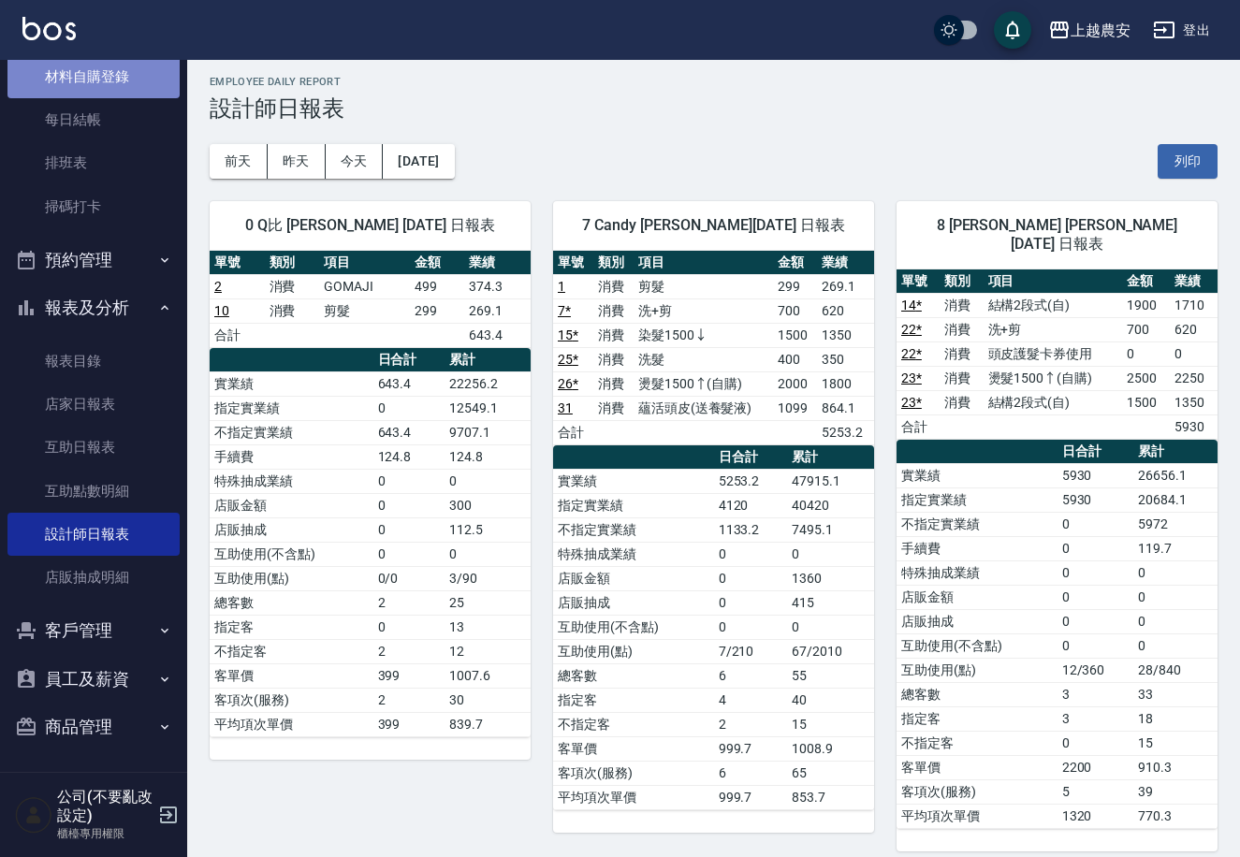
click at [102, 86] on link "材料自購登錄" at bounding box center [93, 76] width 172 height 43
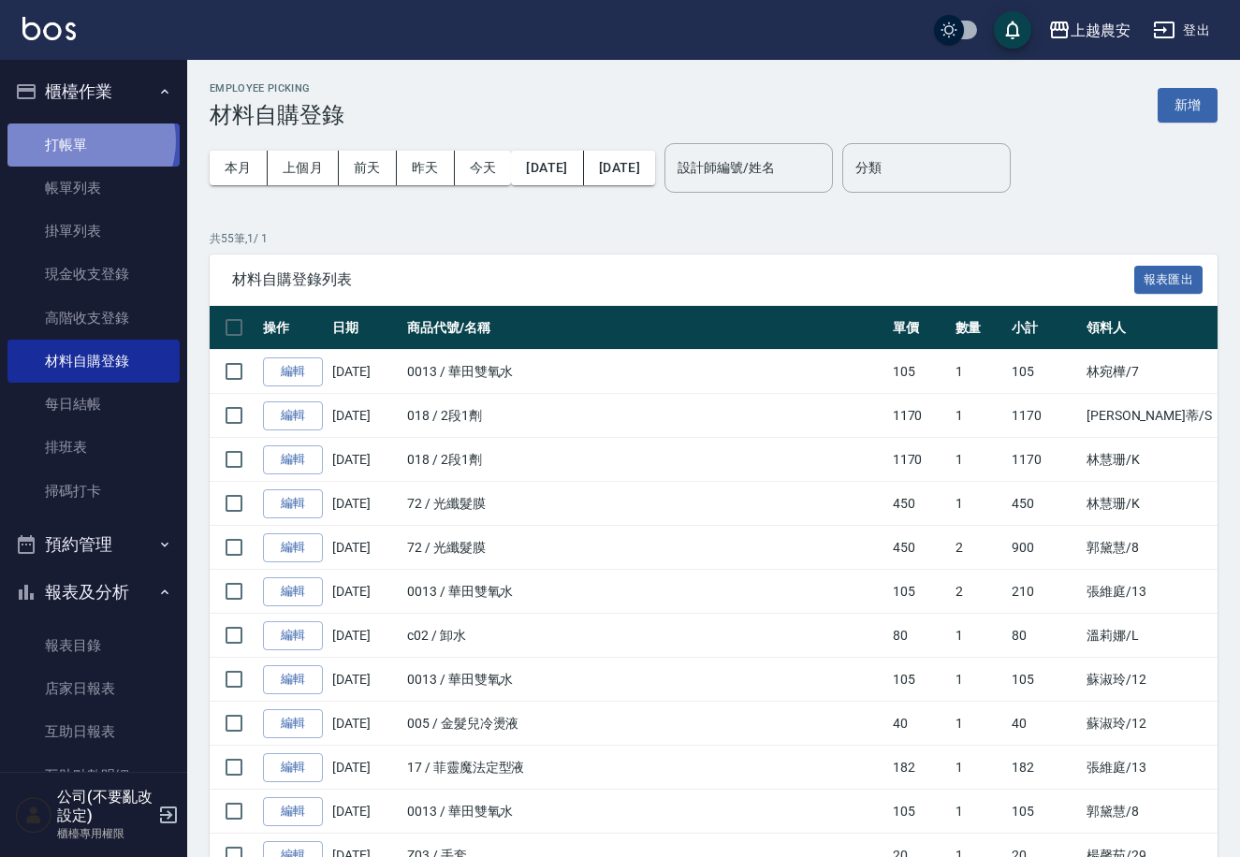
click at [81, 140] on link "打帳單" at bounding box center [93, 145] width 172 height 43
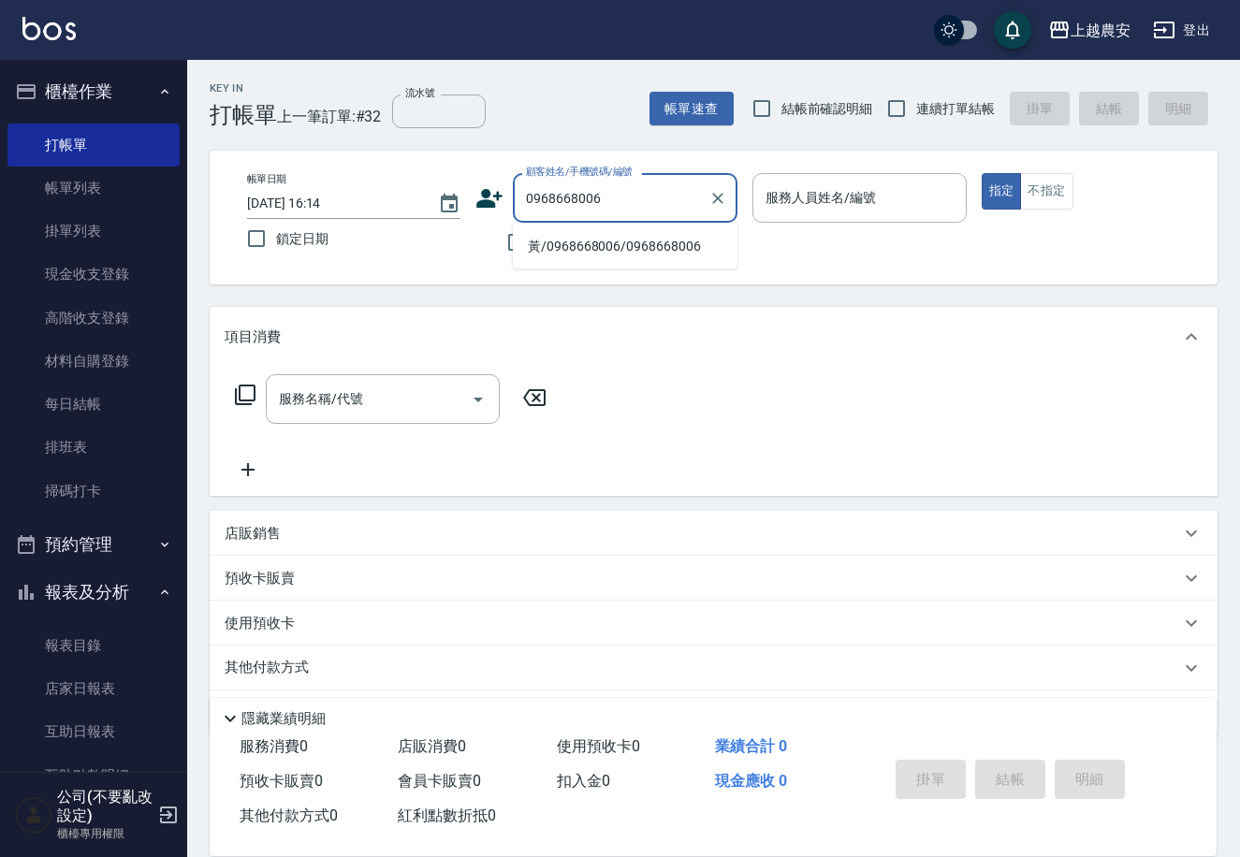
click at [620, 250] on li "黃/0968668006/0968668006" at bounding box center [625, 246] width 225 height 31
type input "黃/0968668006/0968668006"
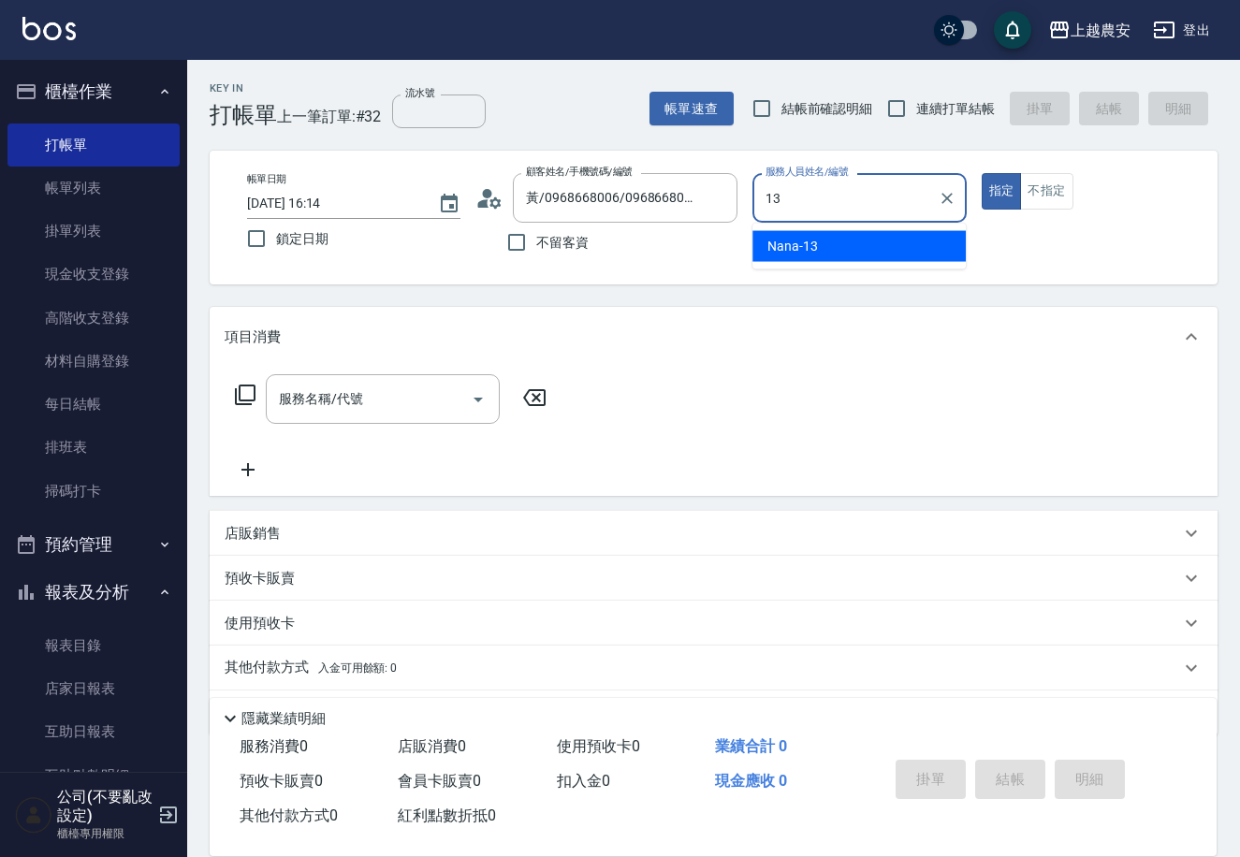
type input "Nana-13"
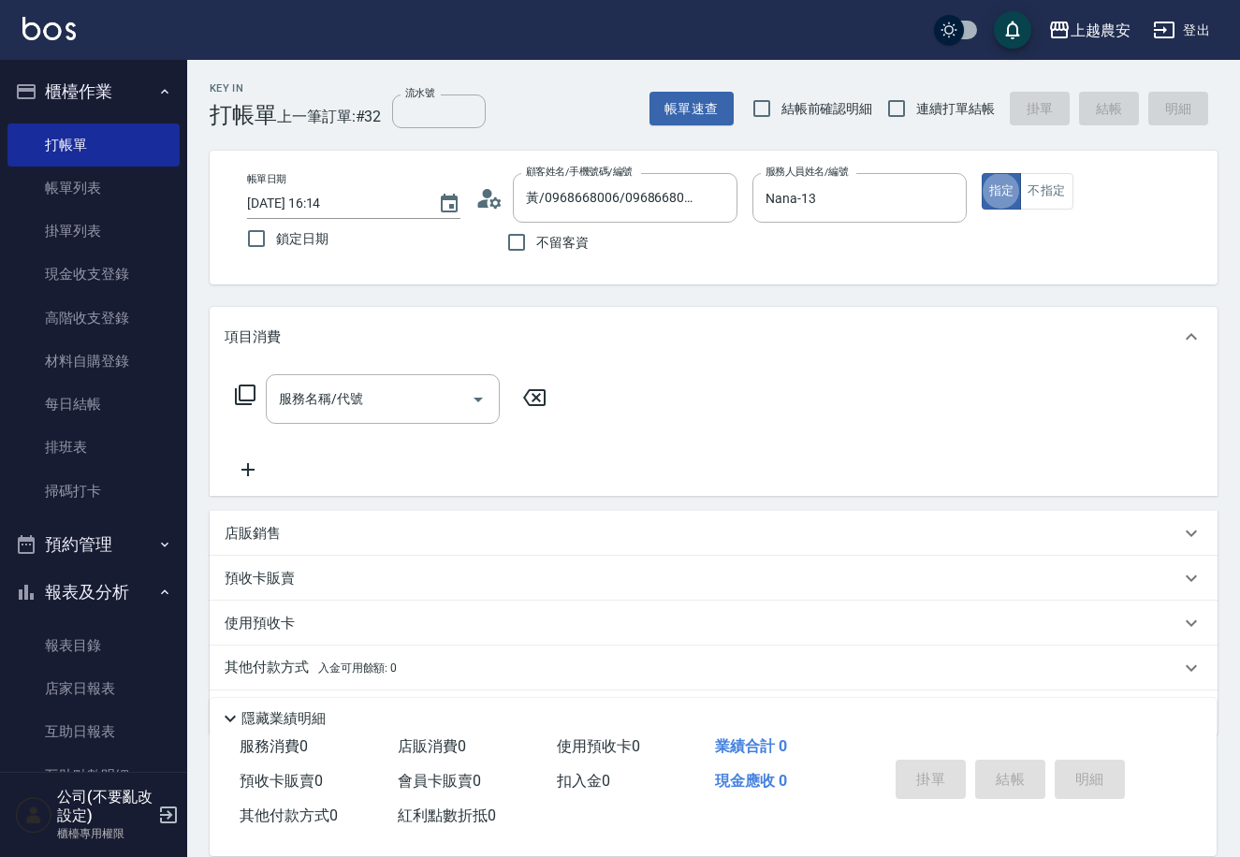
type button "true"
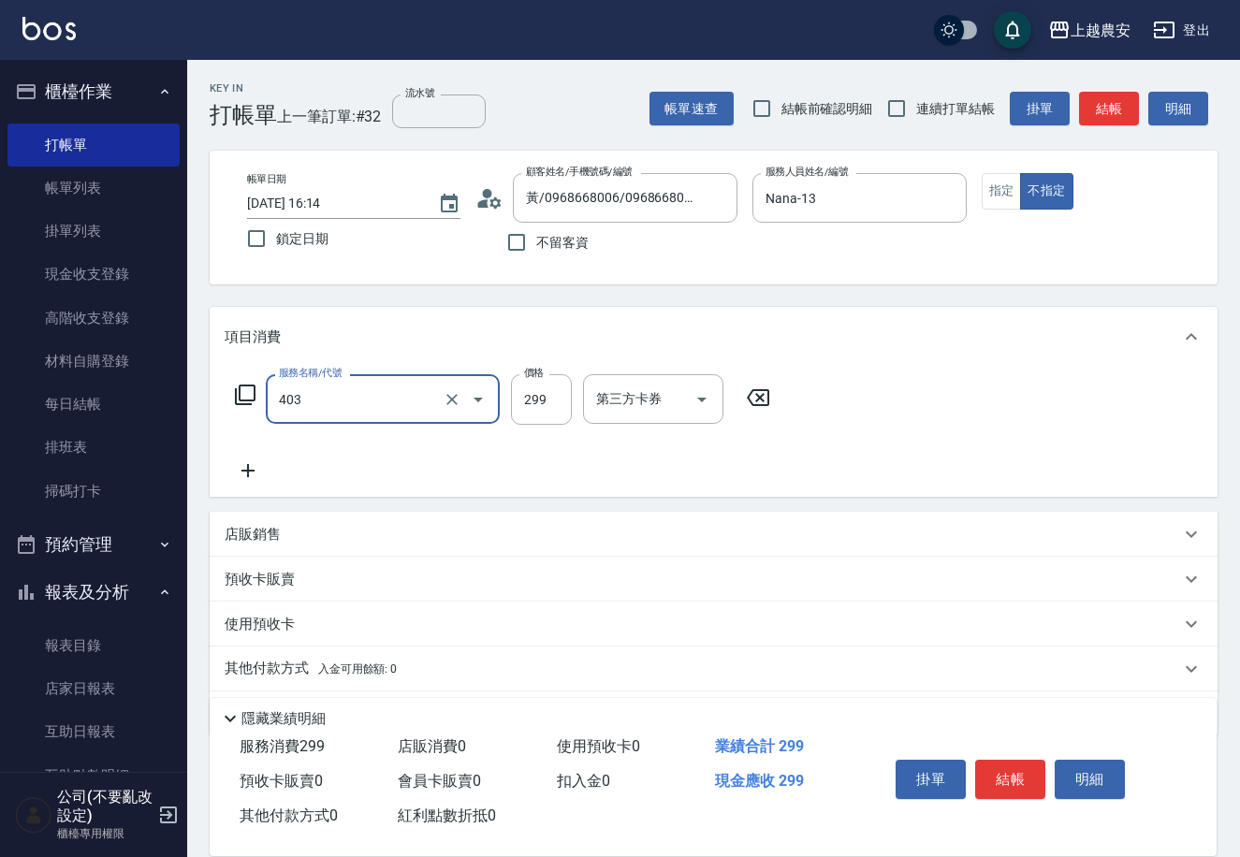
type input "剪髮(403)"
click at [1022, 771] on button "結帳" at bounding box center [1010, 779] width 70 height 39
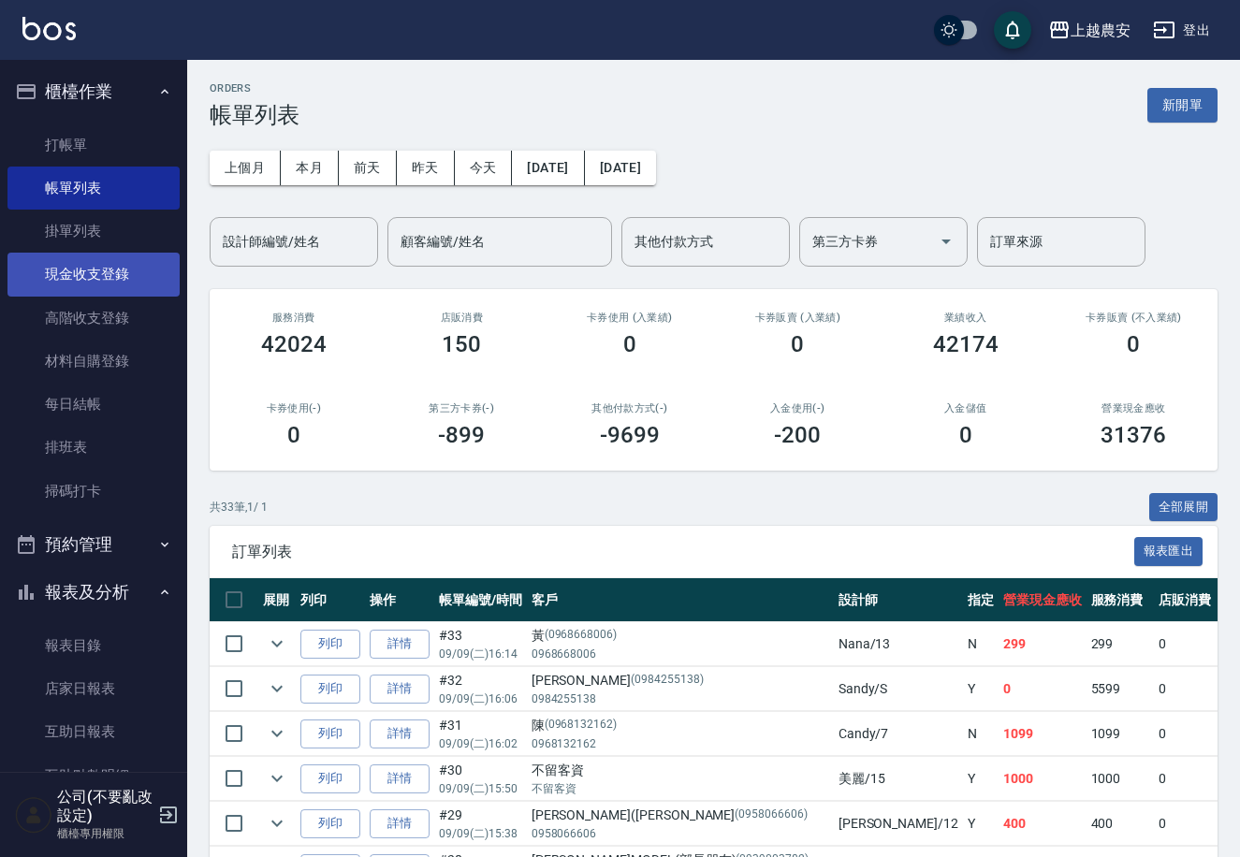
click at [92, 275] on link "現金收支登錄" at bounding box center [93, 274] width 172 height 43
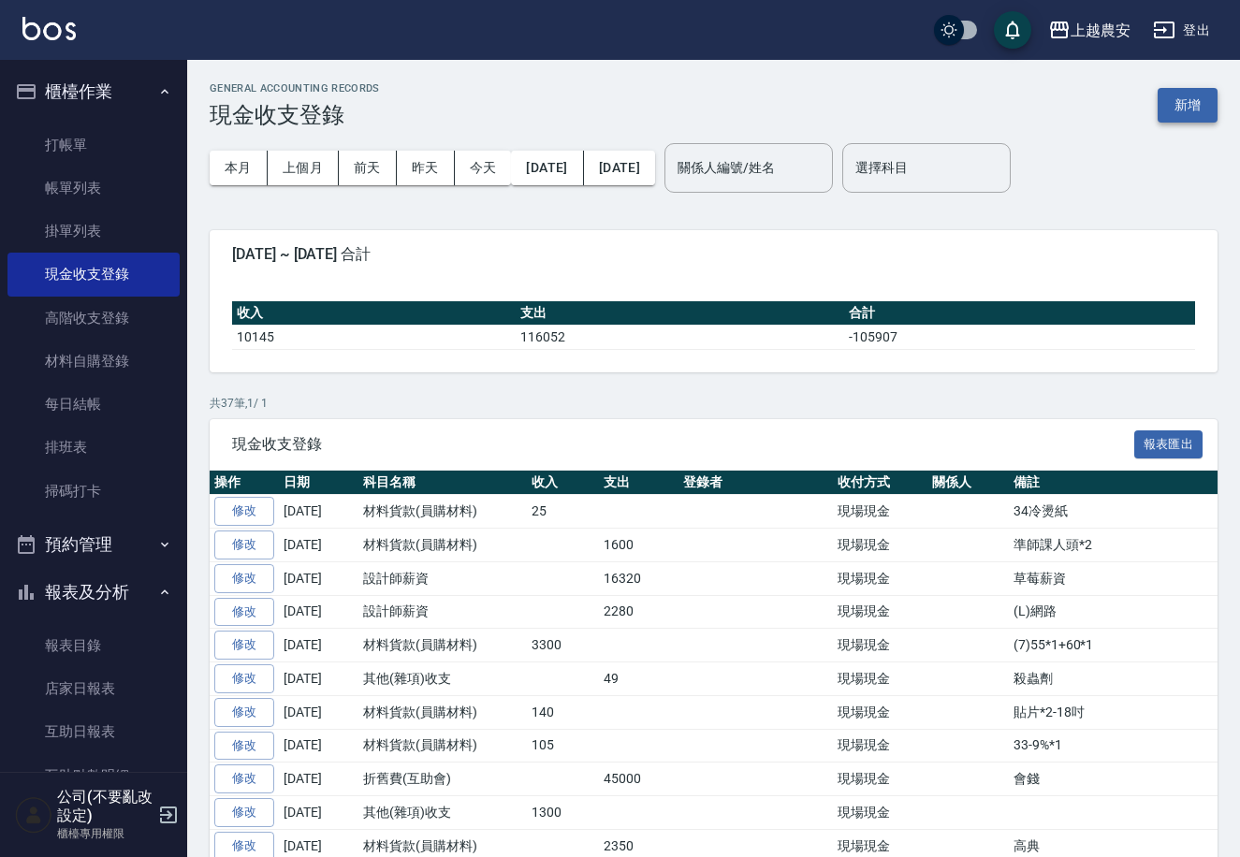
click at [1194, 106] on button "新增" at bounding box center [1187, 105] width 60 height 35
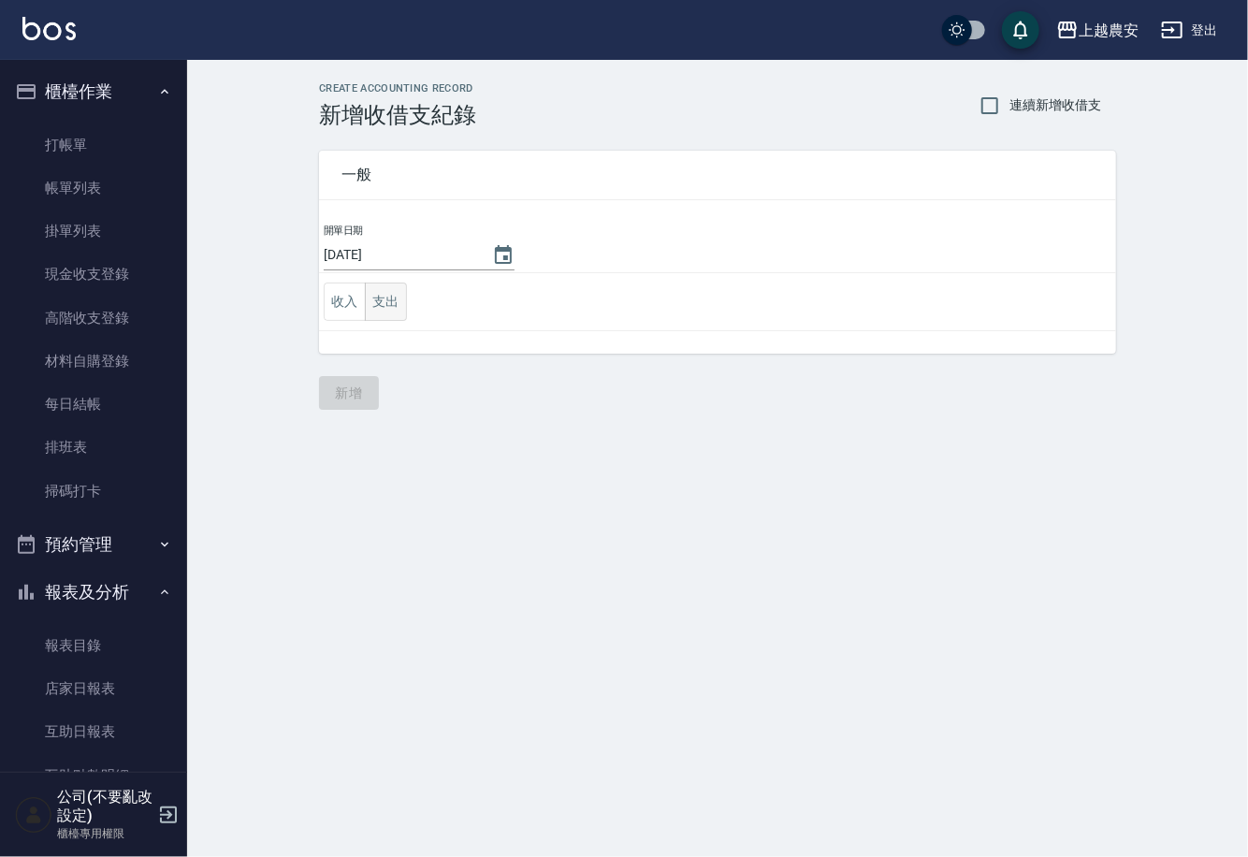
drag, startPoint x: 381, startPoint y: 295, endPoint x: 338, endPoint y: 328, distance: 54.7
click at [379, 297] on button "支出" at bounding box center [386, 302] width 42 height 38
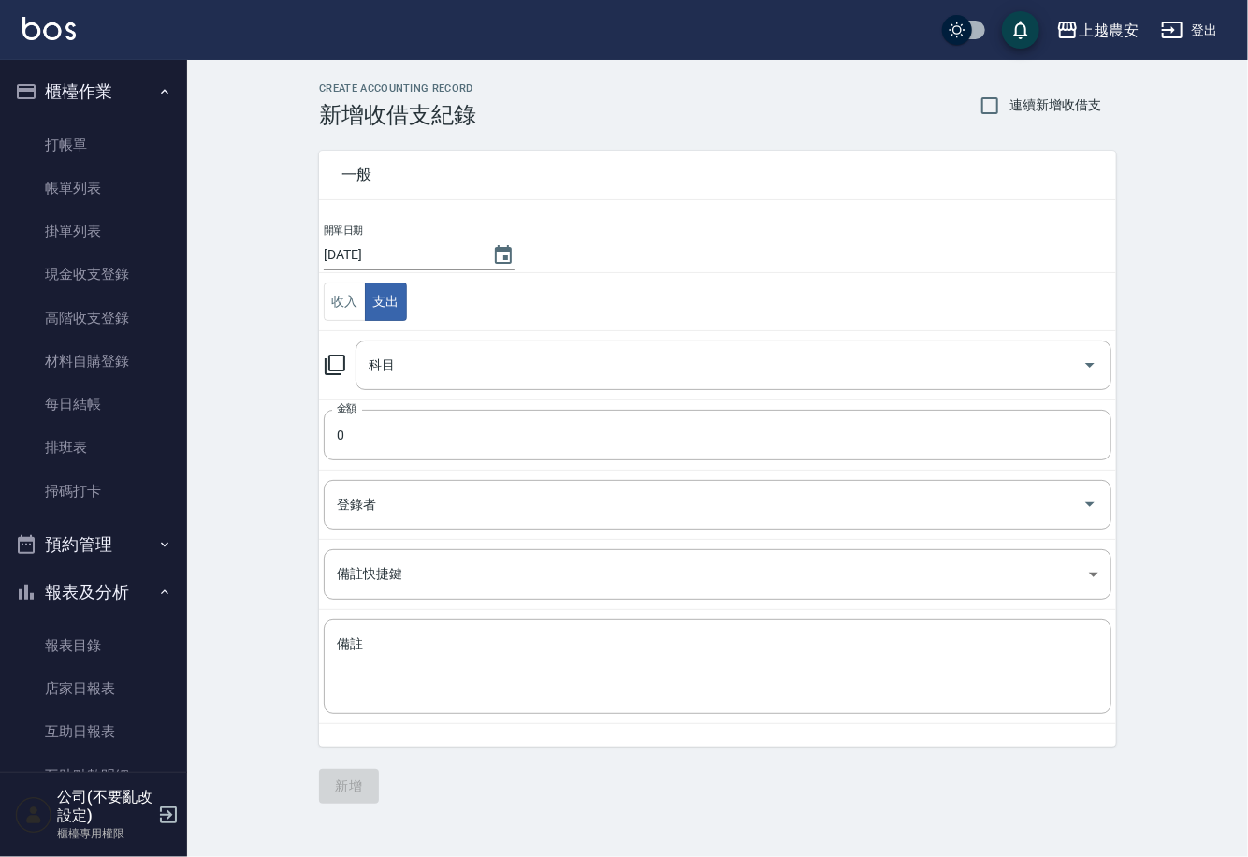
click at [330, 369] on icon at bounding box center [335, 365] width 21 height 21
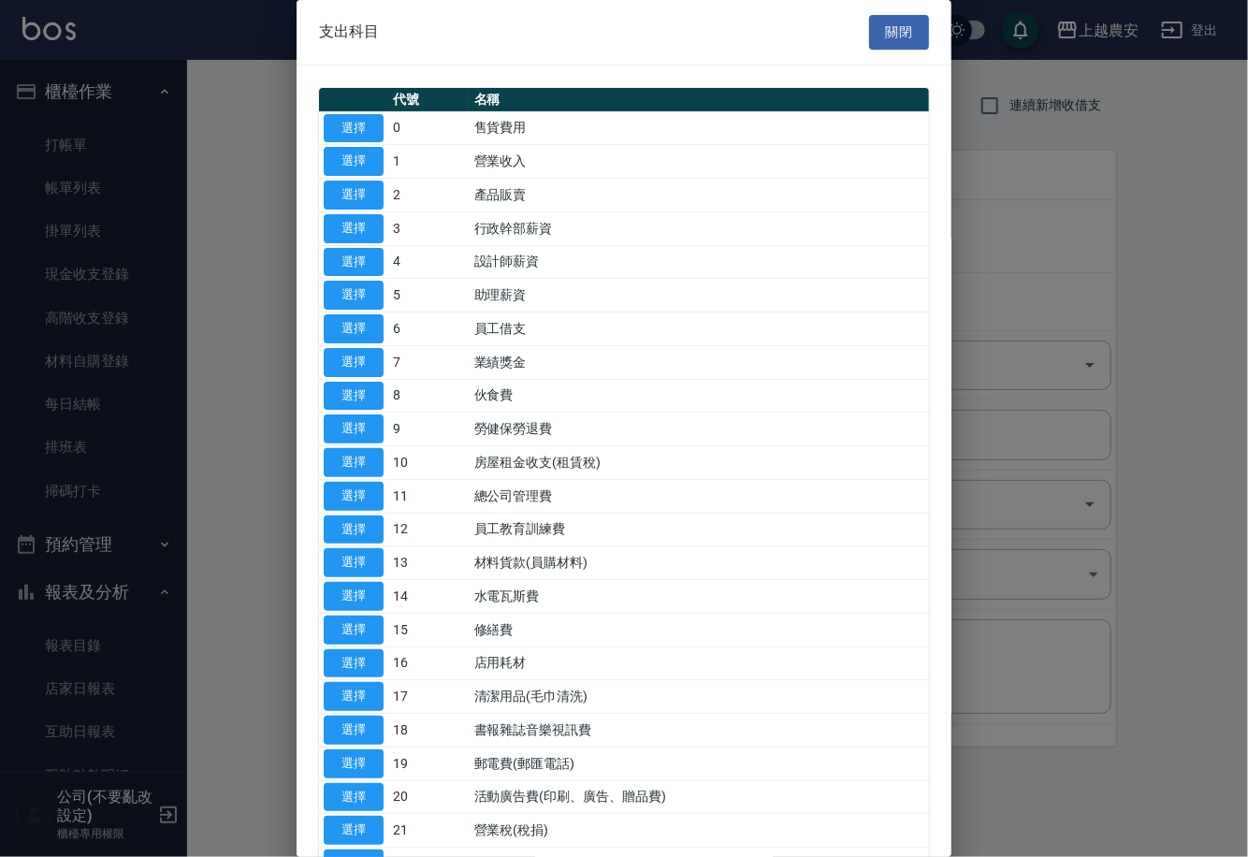
click at [952, 496] on div at bounding box center [624, 428] width 1248 height 857
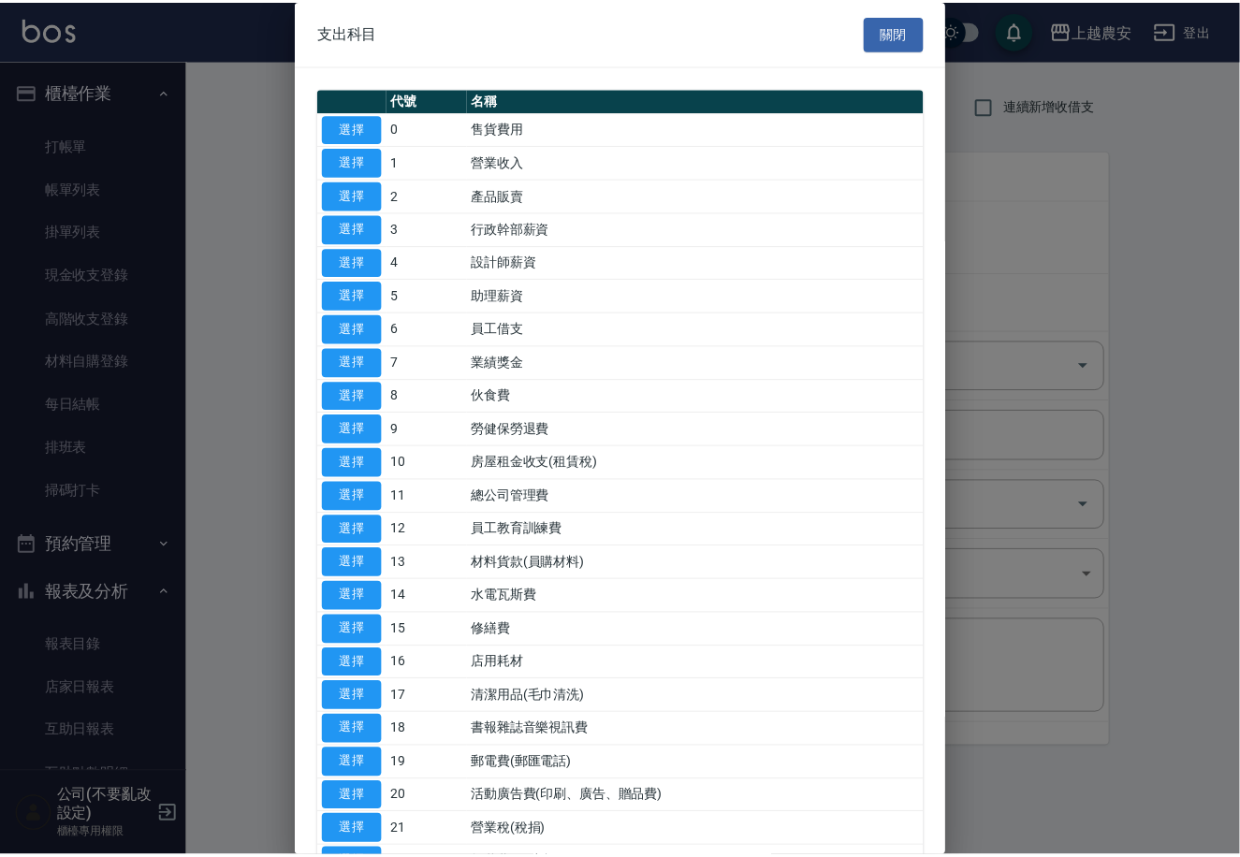
scroll to position [645, 0]
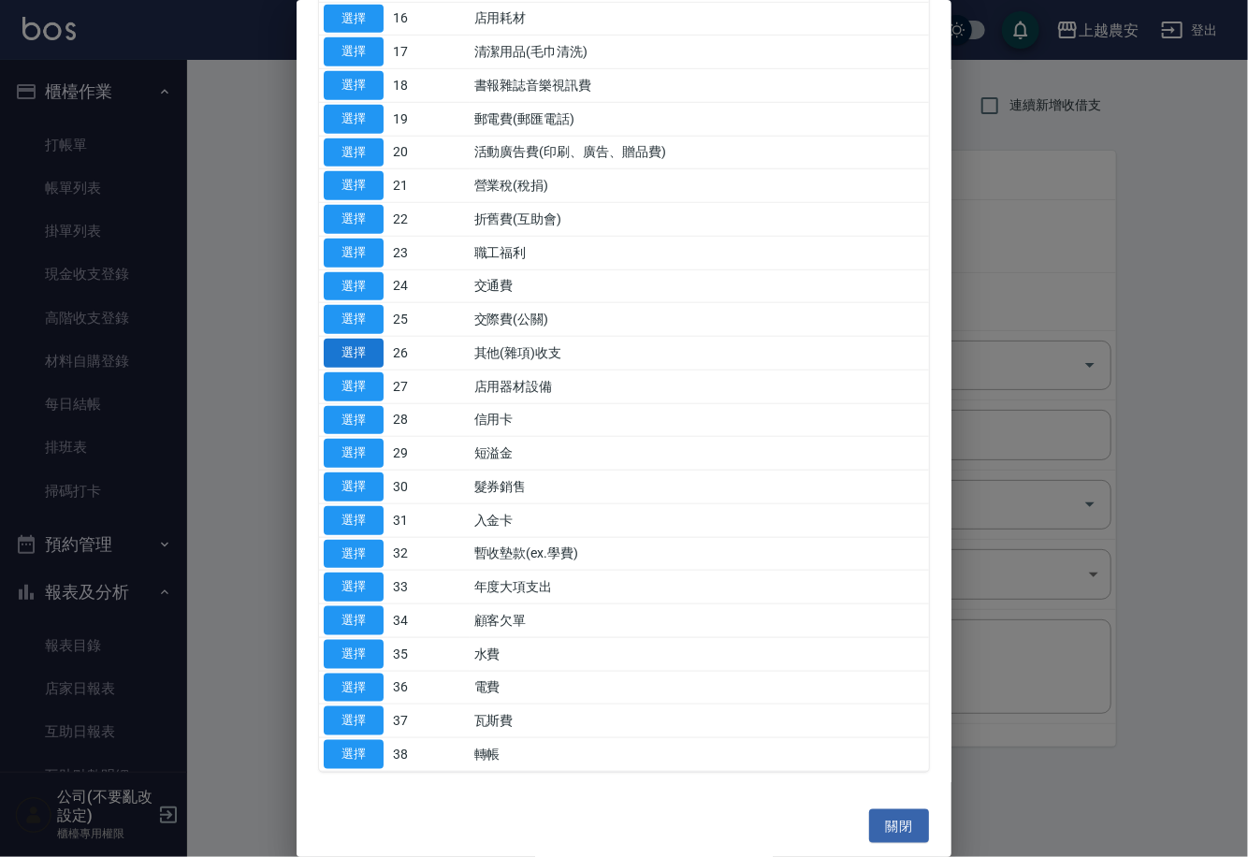
click at [354, 350] on button "選擇" at bounding box center [354, 353] width 60 height 29
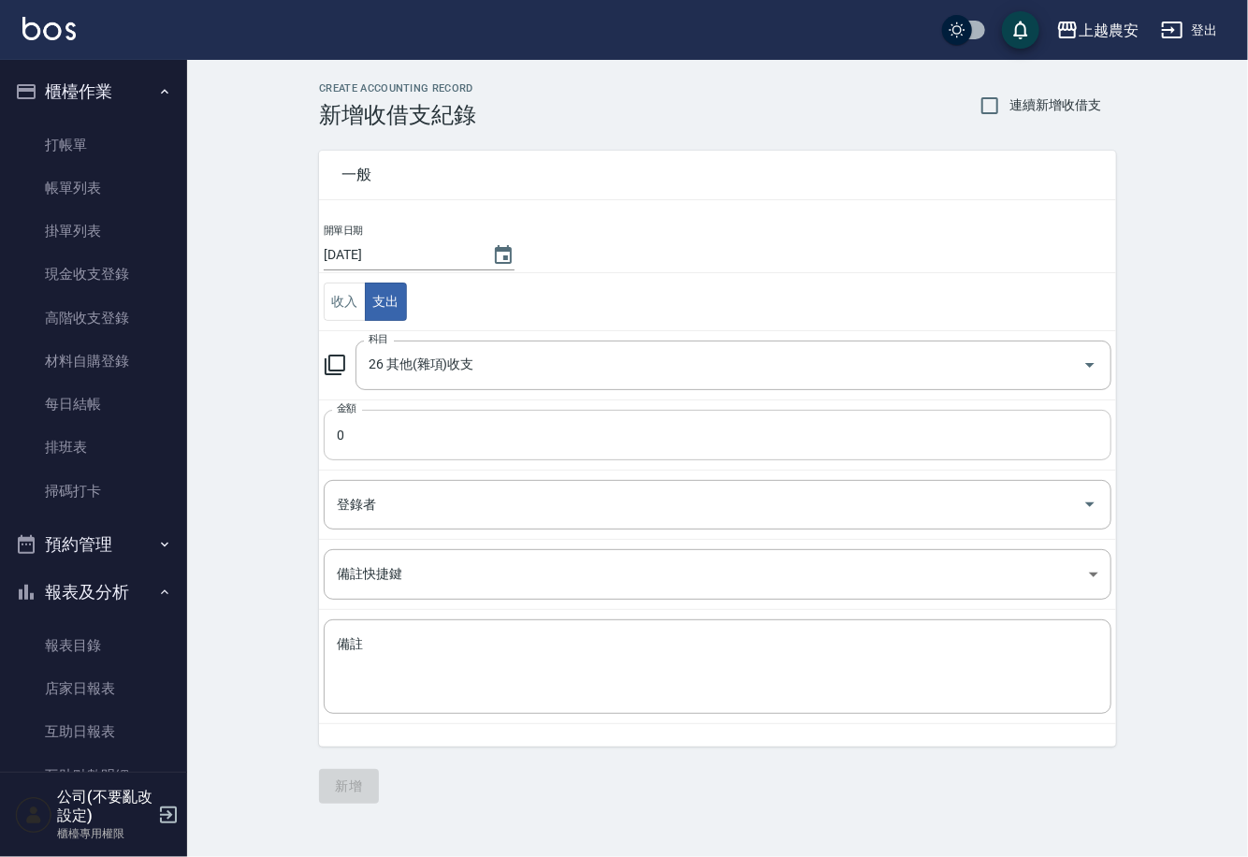
type input "26 其他(雜項)收支"
click at [356, 448] on input "0" at bounding box center [718, 435] width 788 height 51
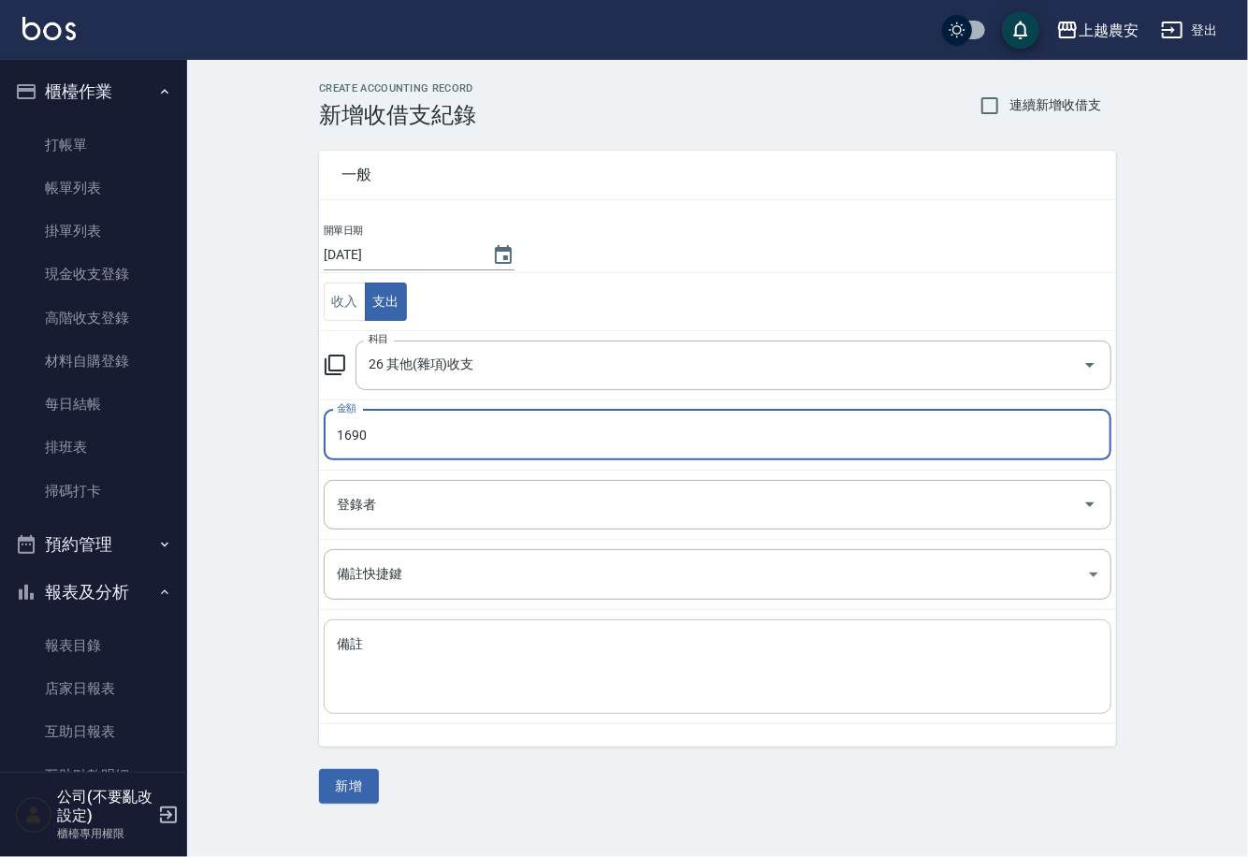
type input "1690"
click at [462, 669] on textarea "備註" at bounding box center [718, 667] width 762 height 64
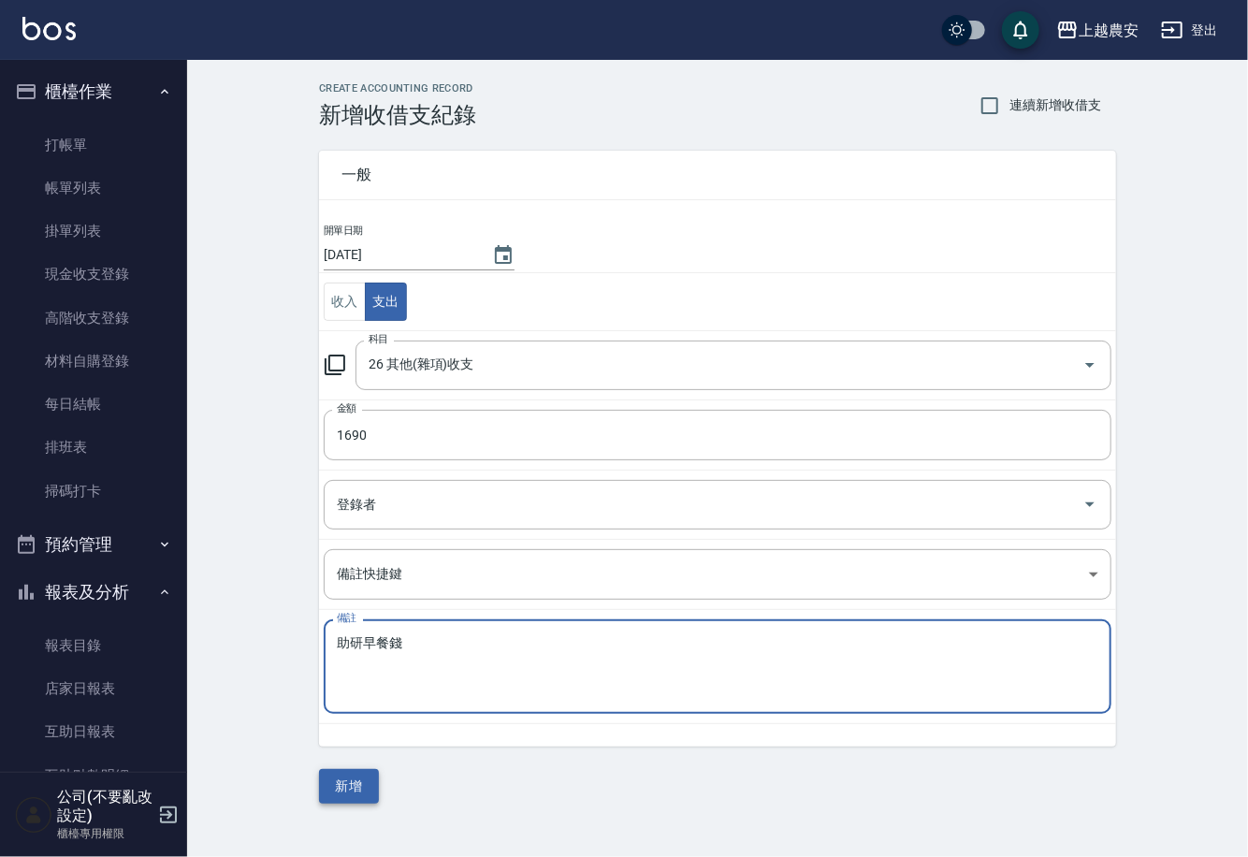
type textarea "助研早餐錢"
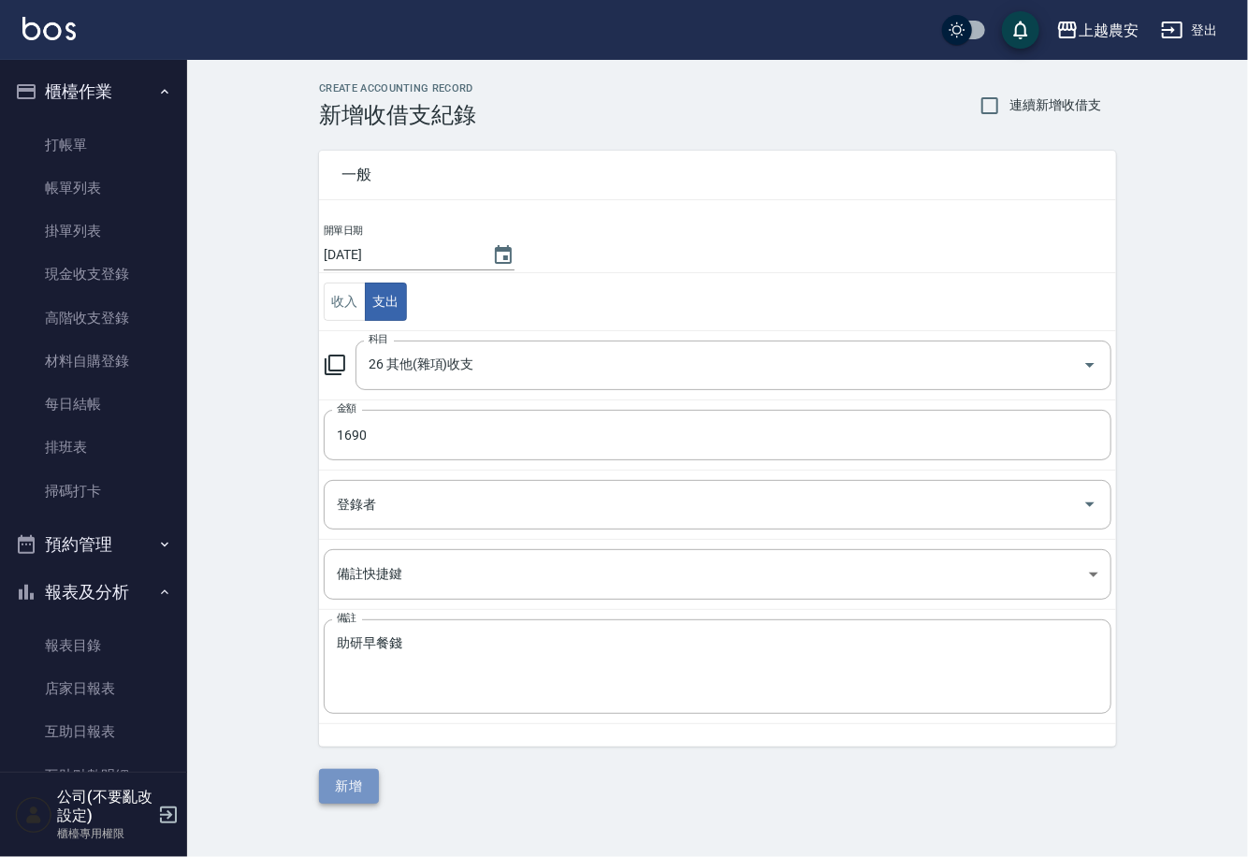
click at [357, 783] on button "新增" at bounding box center [349, 786] width 60 height 35
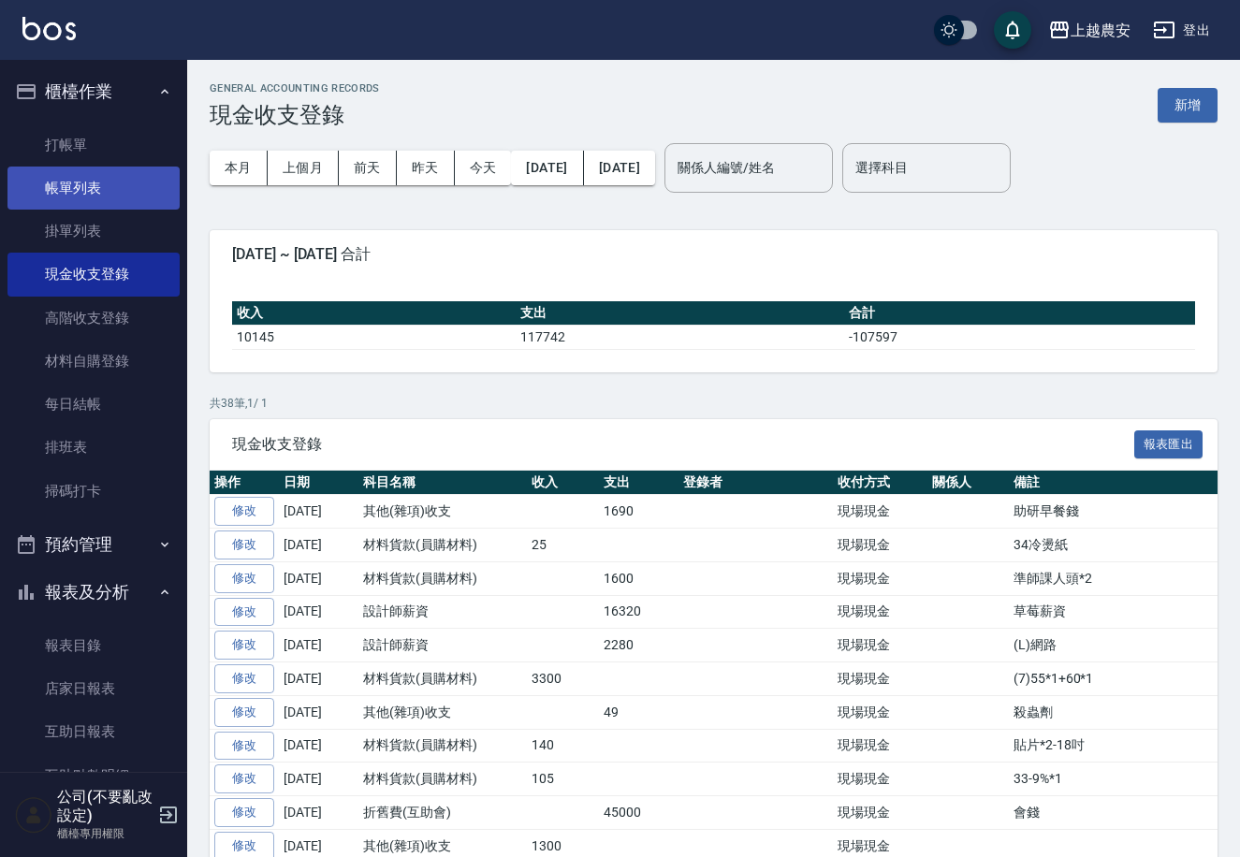
click at [124, 184] on link "帳單列表" at bounding box center [93, 188] width 172 height 43
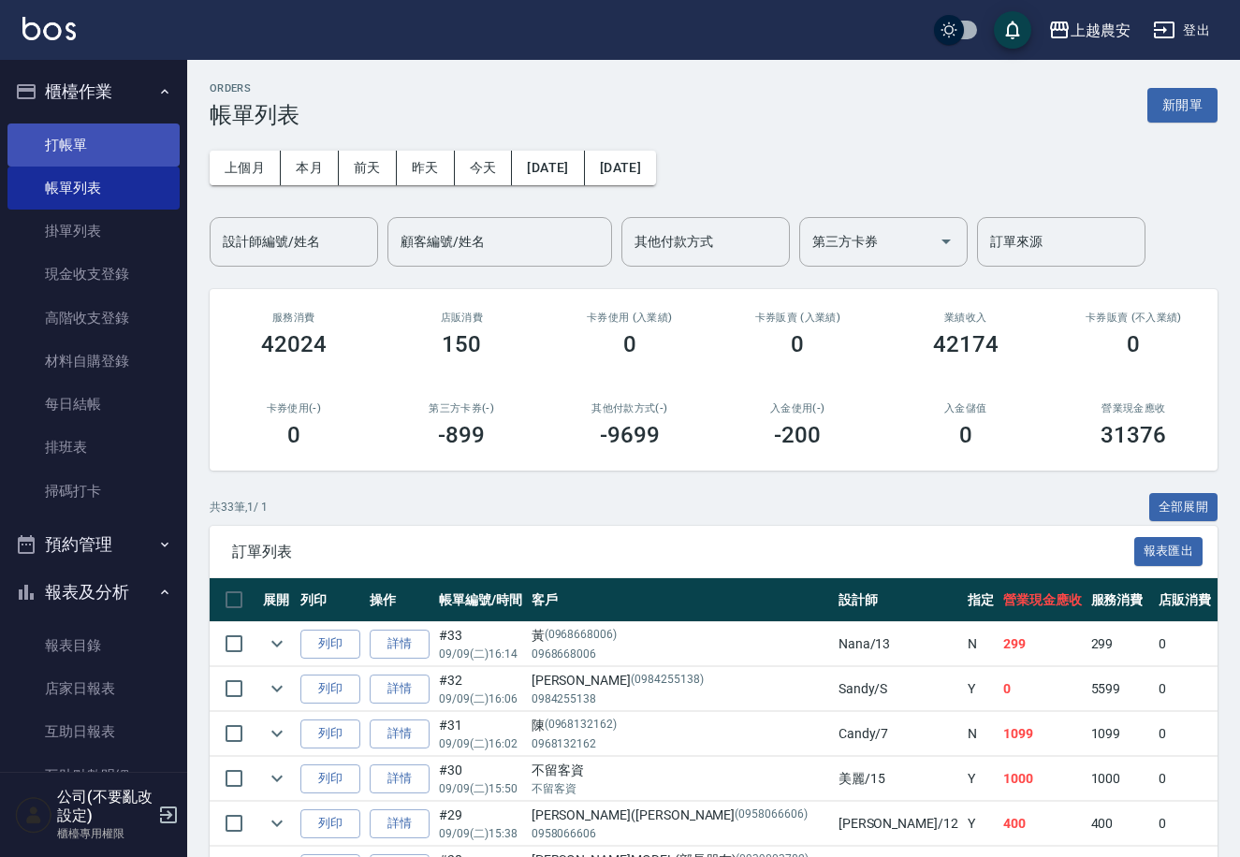
click at [72, 141] on link "打帳單" at bounding box center [93, 145] width 172 height 43
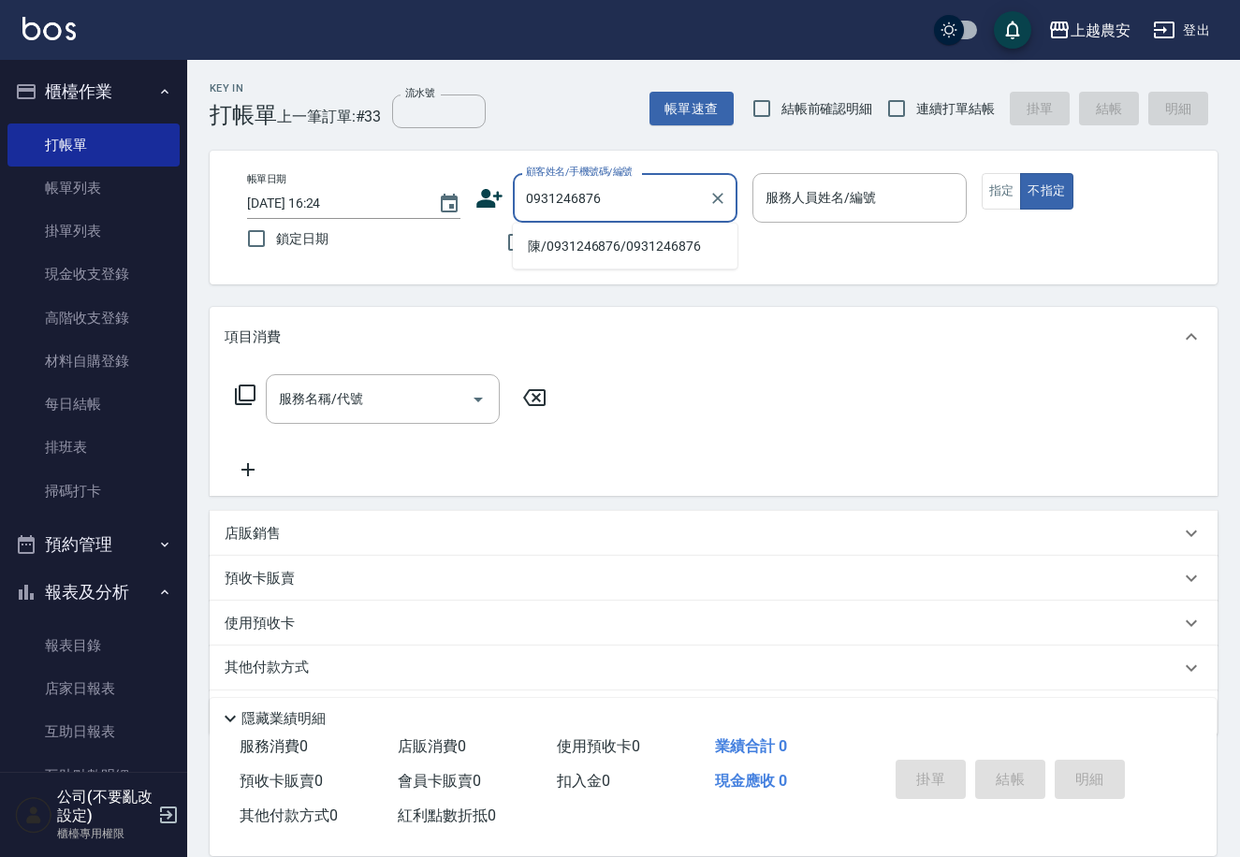
click at [593, 241] on li "陳/0931246876/0931246876" at bounding box center [625, 246] width 225 height 31
type input "陳/0931246876/0931246876"
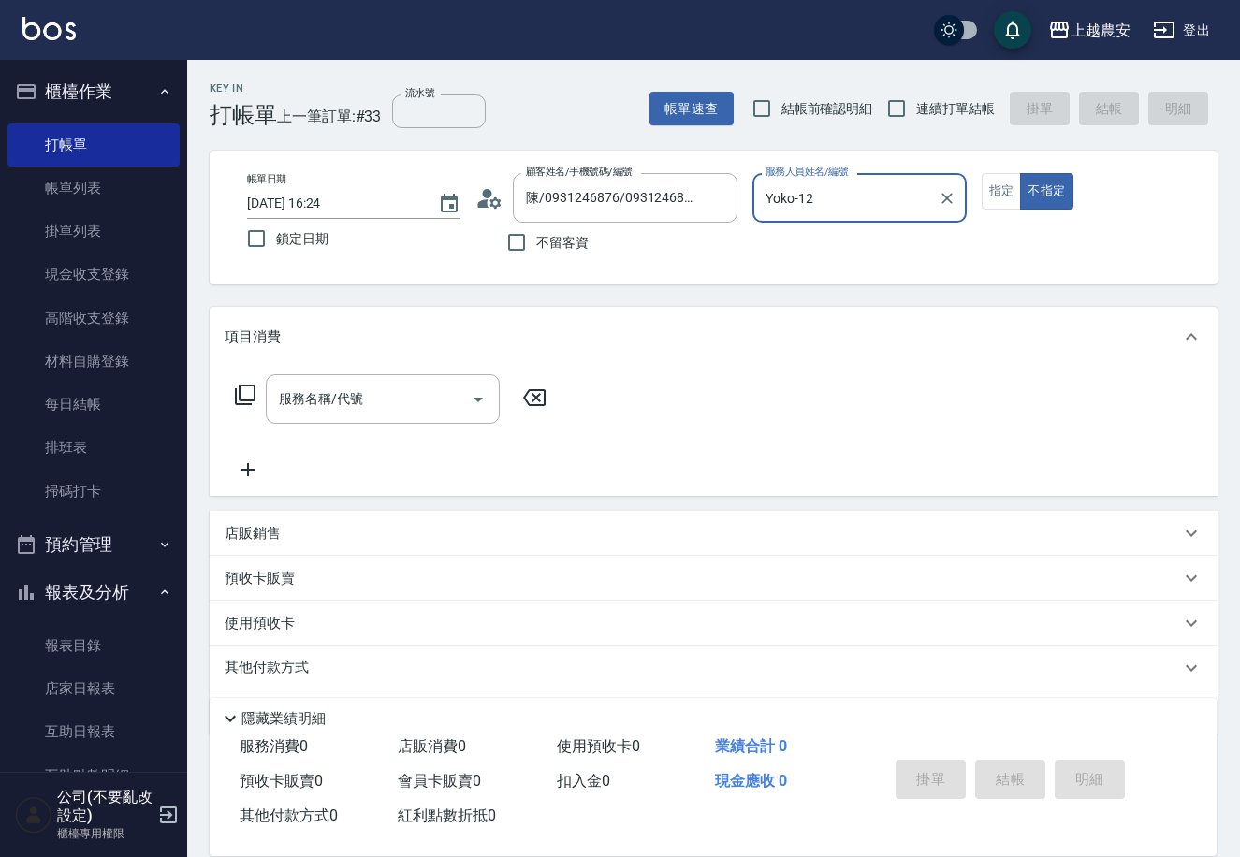
type input "Yoko-12"
drag, startPoint x: 1009, startPoint y: 188, endPoint x: 899, endPoint y: 228, distance: 116.6
click at [997, 188] on button "指定" at bounding box center [1001, 191] width 40 height 36
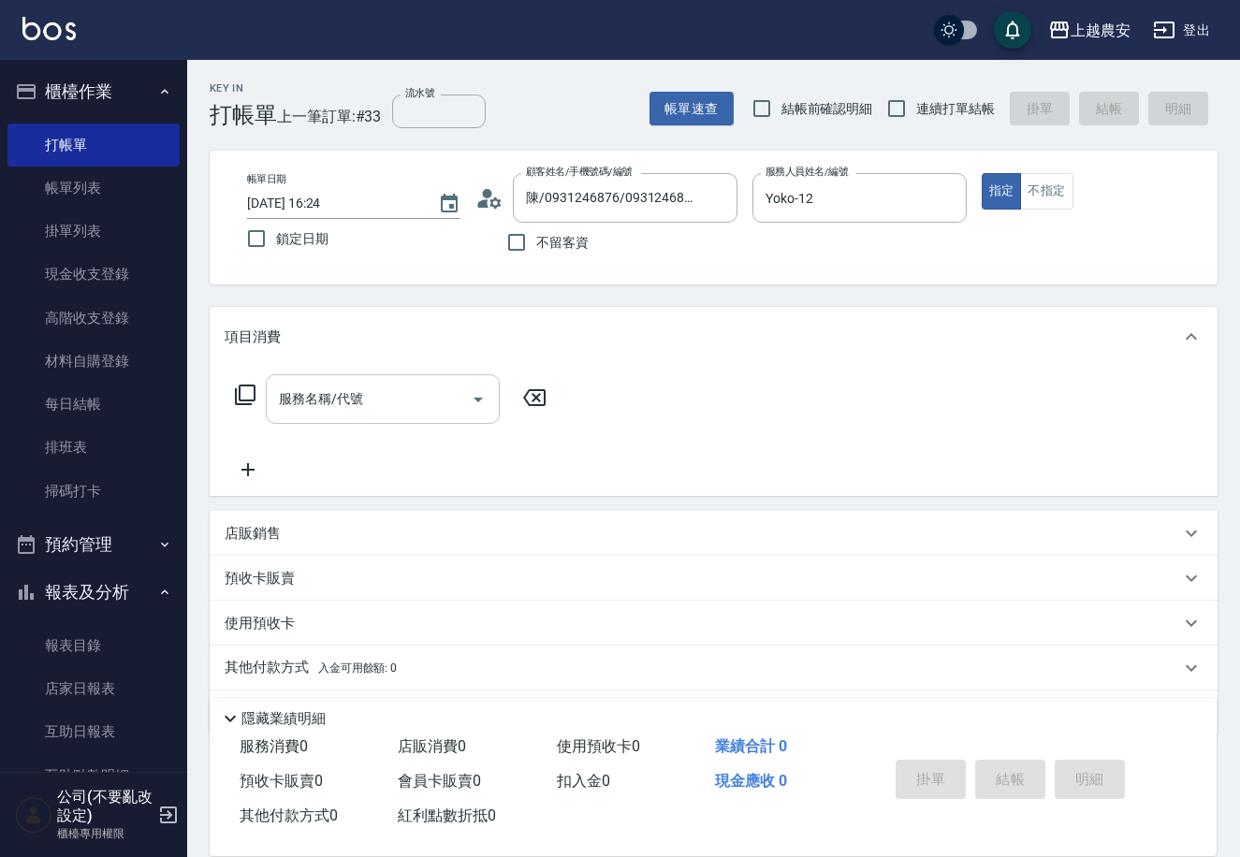
click at [414, 398] on input "服務名稱/代號" at bounding box center [368, 399] width 189 height 33
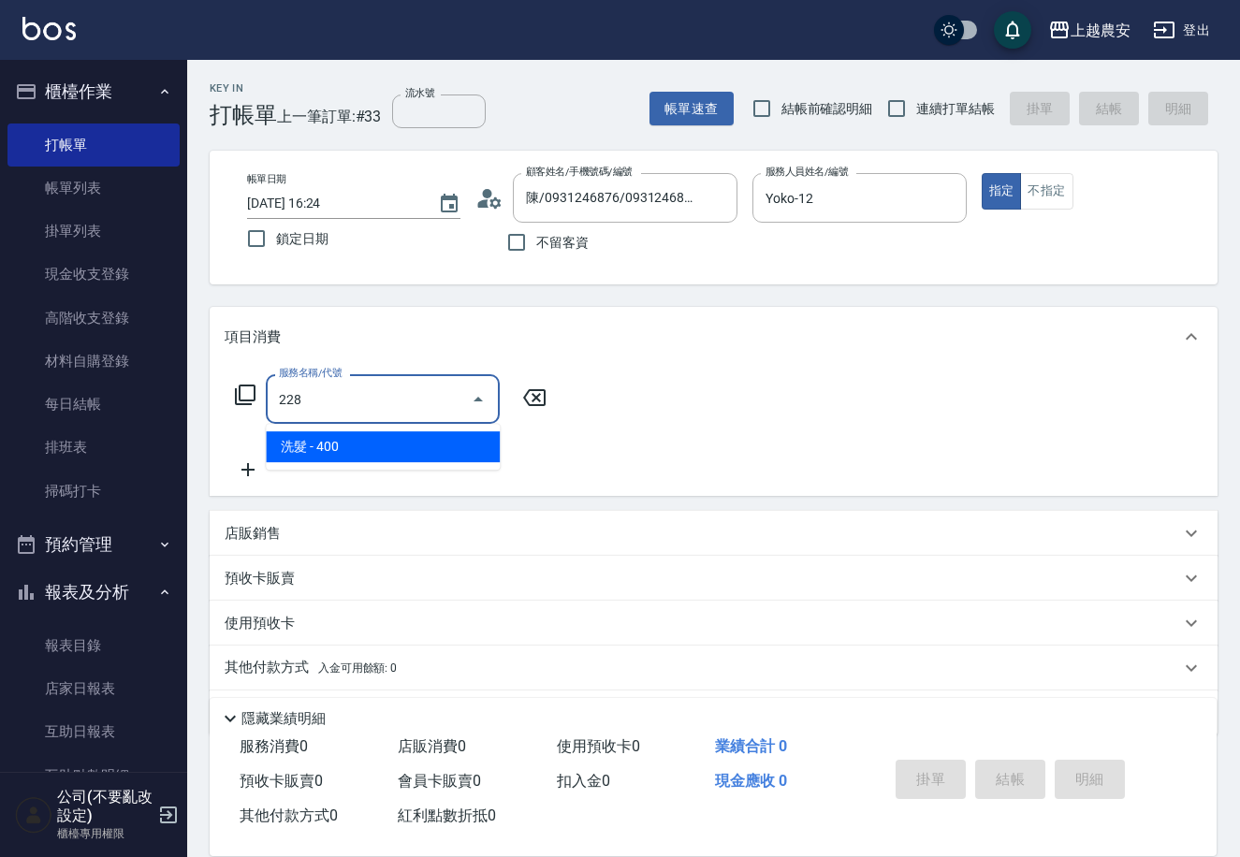
type input "洗髮(228)"
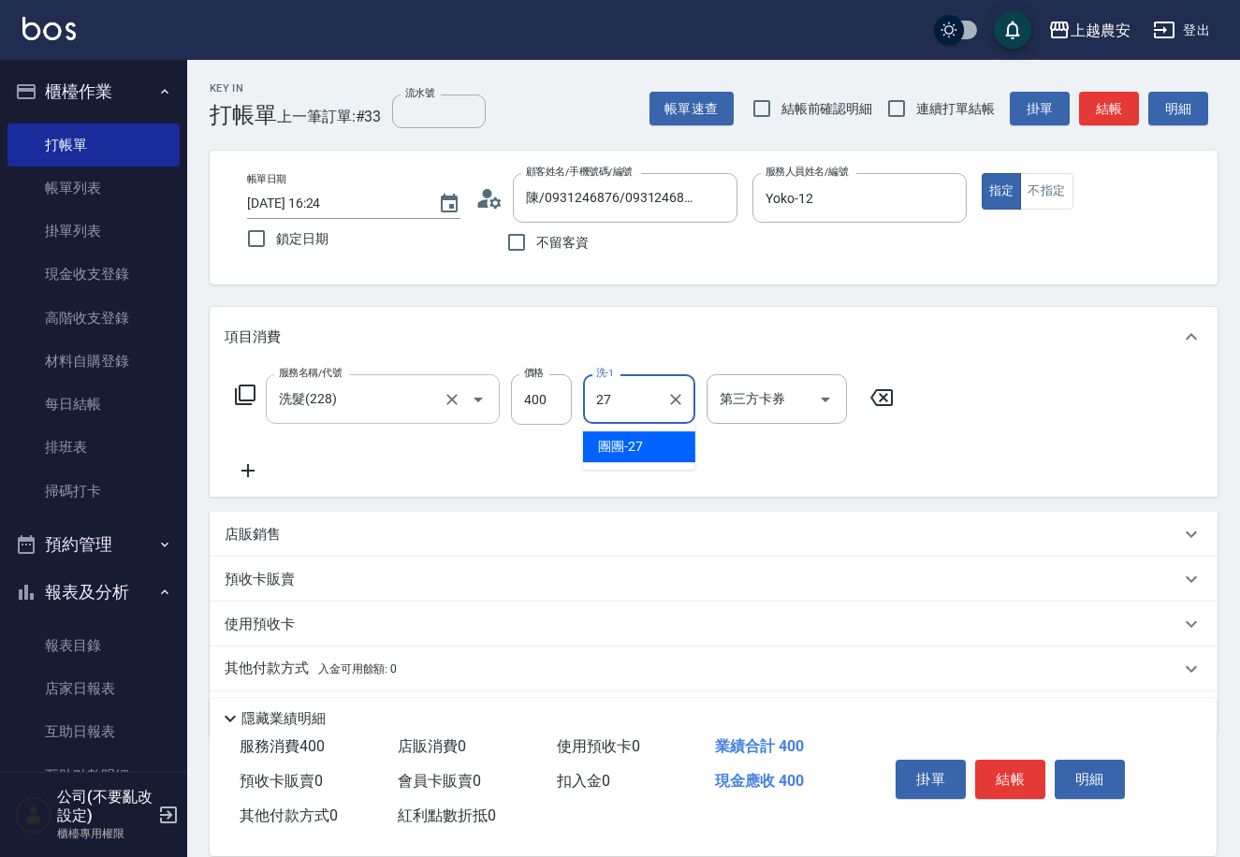
type input "團團-27"
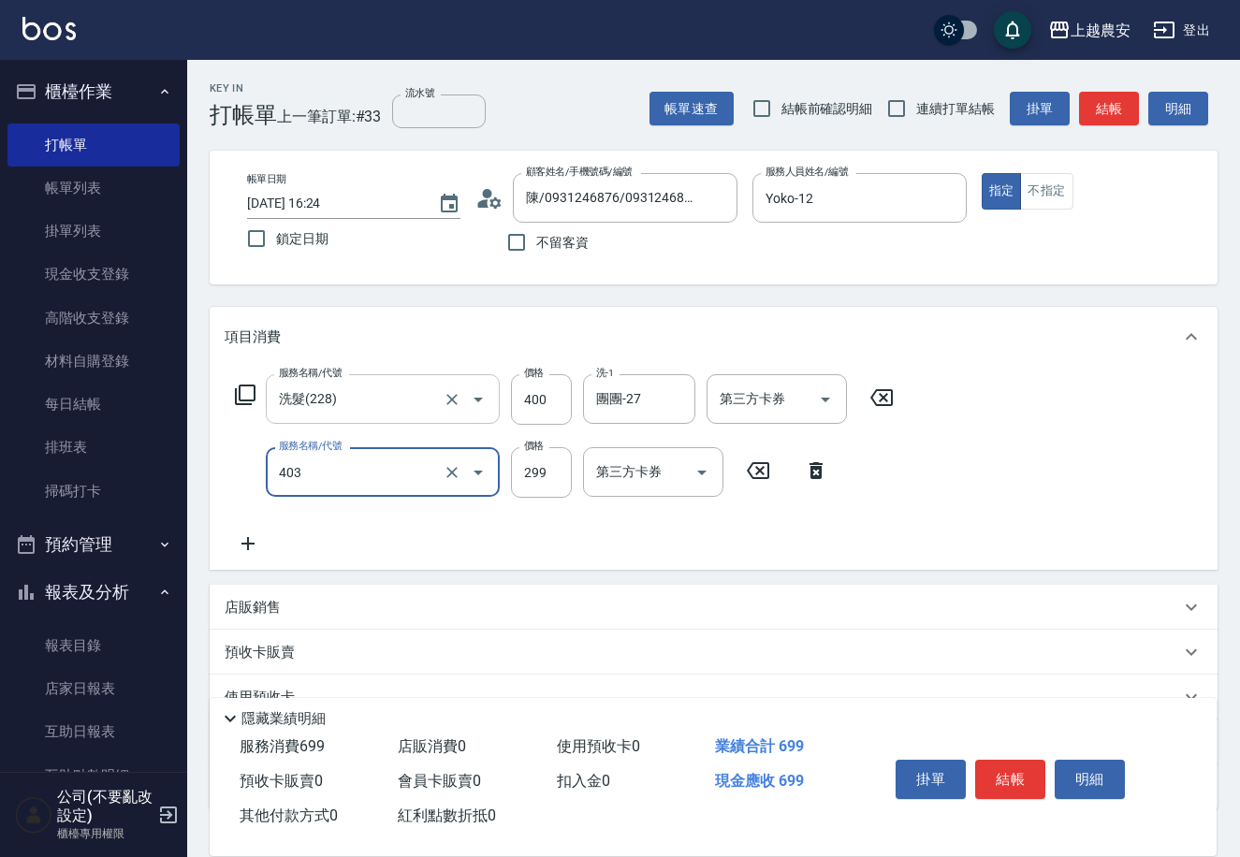
type input "剪髮(403)"
click at [1011, 774] on button "結帳" at bounding box center [1010, 779] width 70 height 39
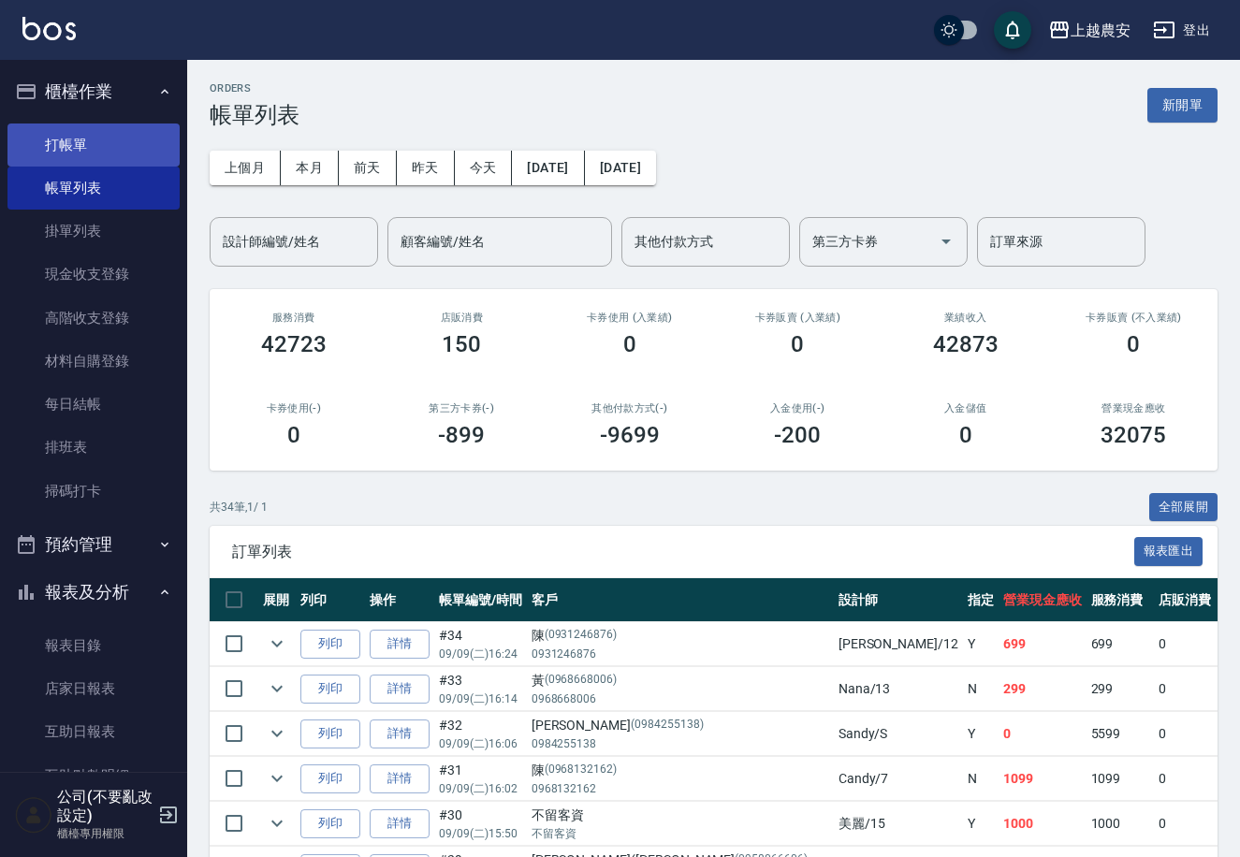
click at [82, 141] on link "打帳單" at bounding box center [93, 145] width 172 height 43
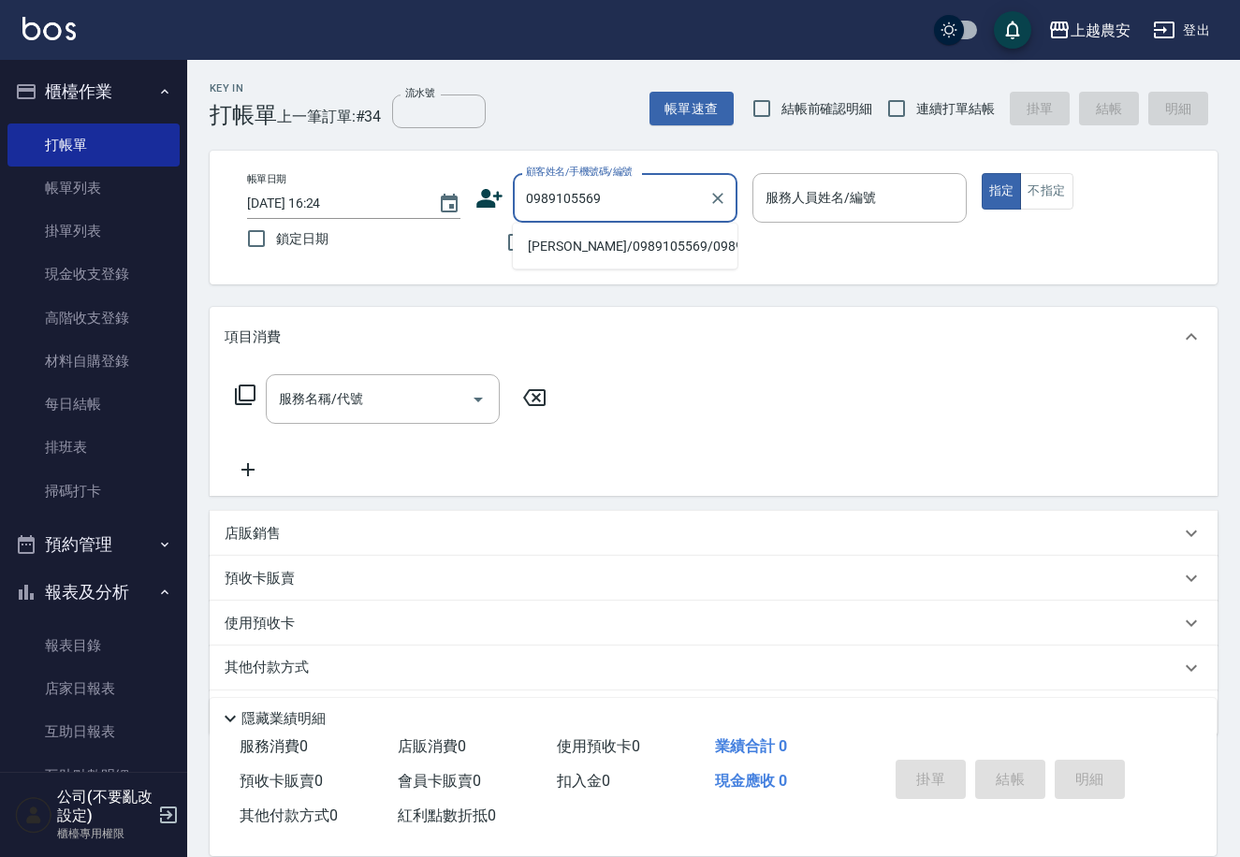
click at [590, 250] on li "李小姐/0989105569/0989105569" at bounding box center [625, 246] width 225 height 31
type input "李小姐/0989105569/0989105569"
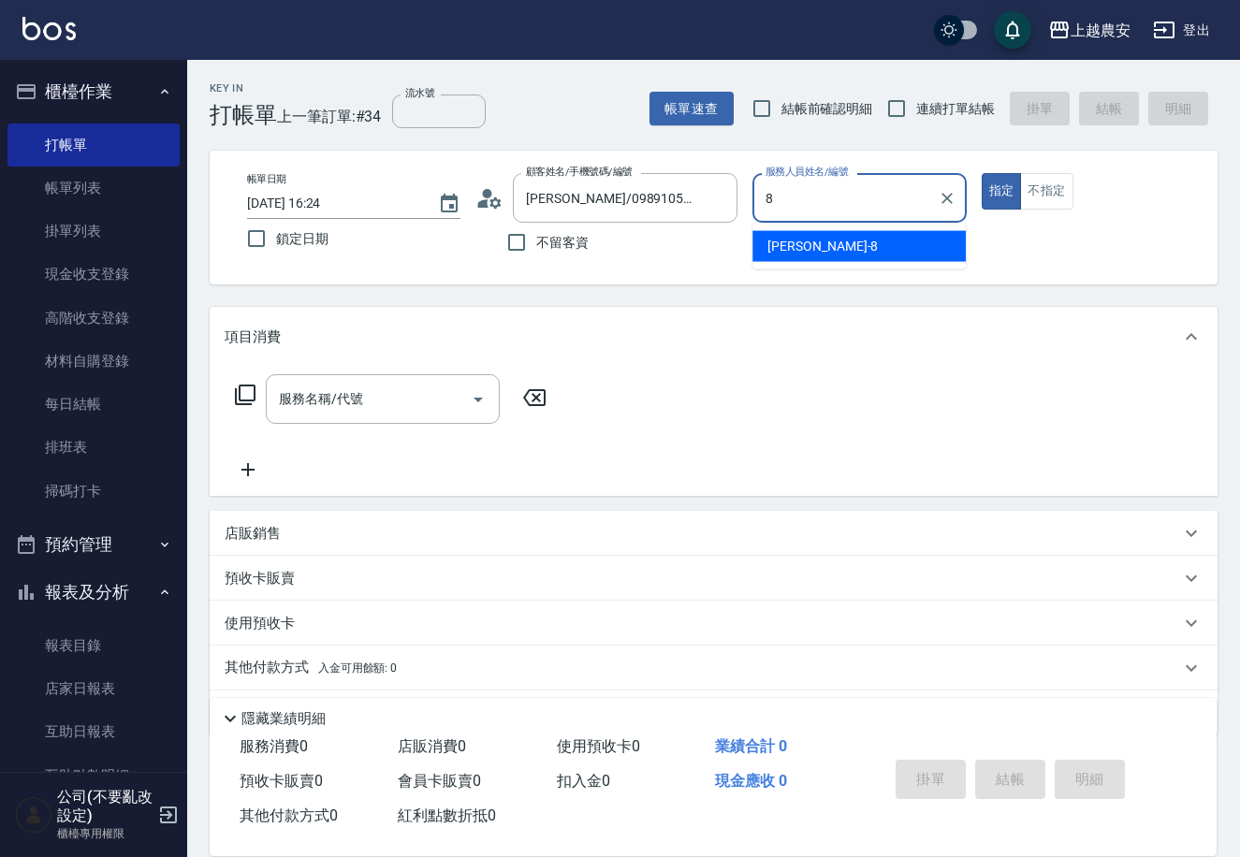
type input "黛慧-8"
type button "true"
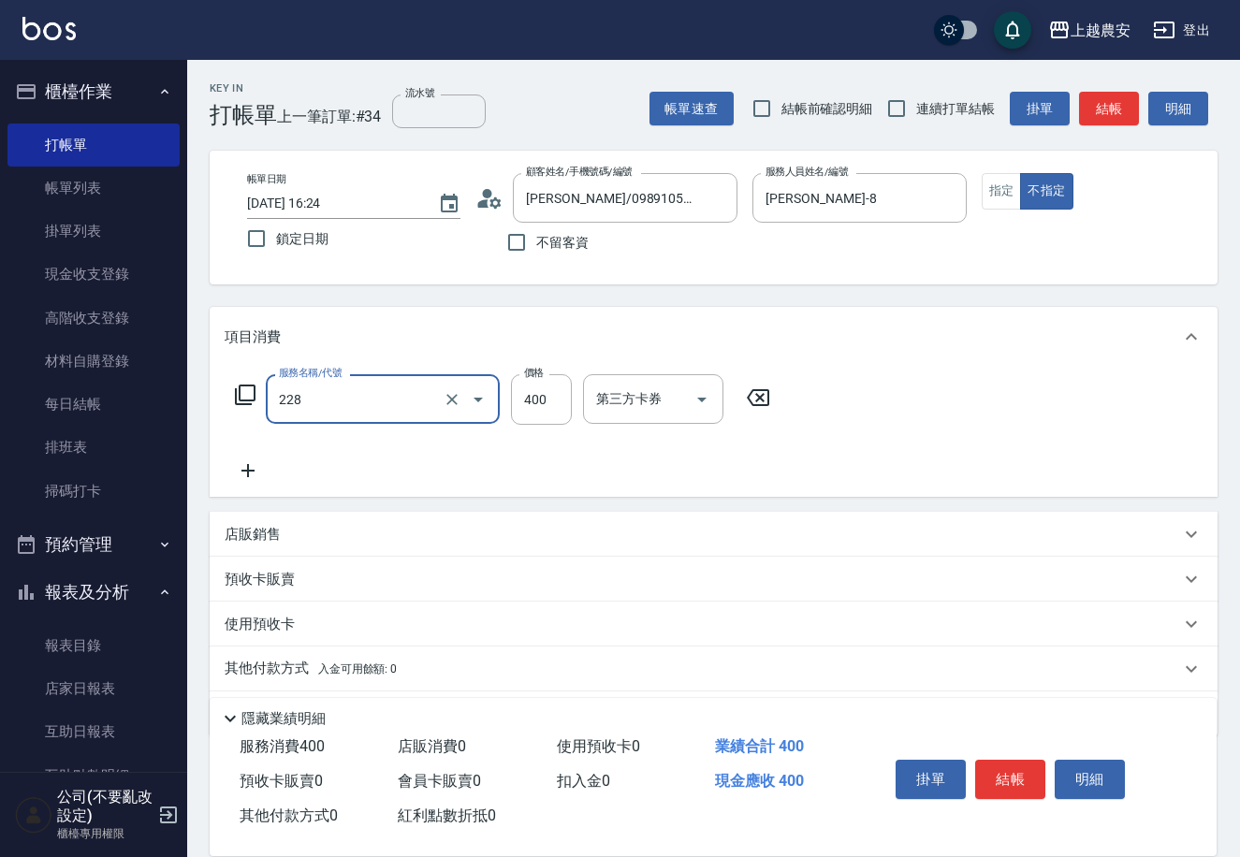
type input "洗髮(228)"
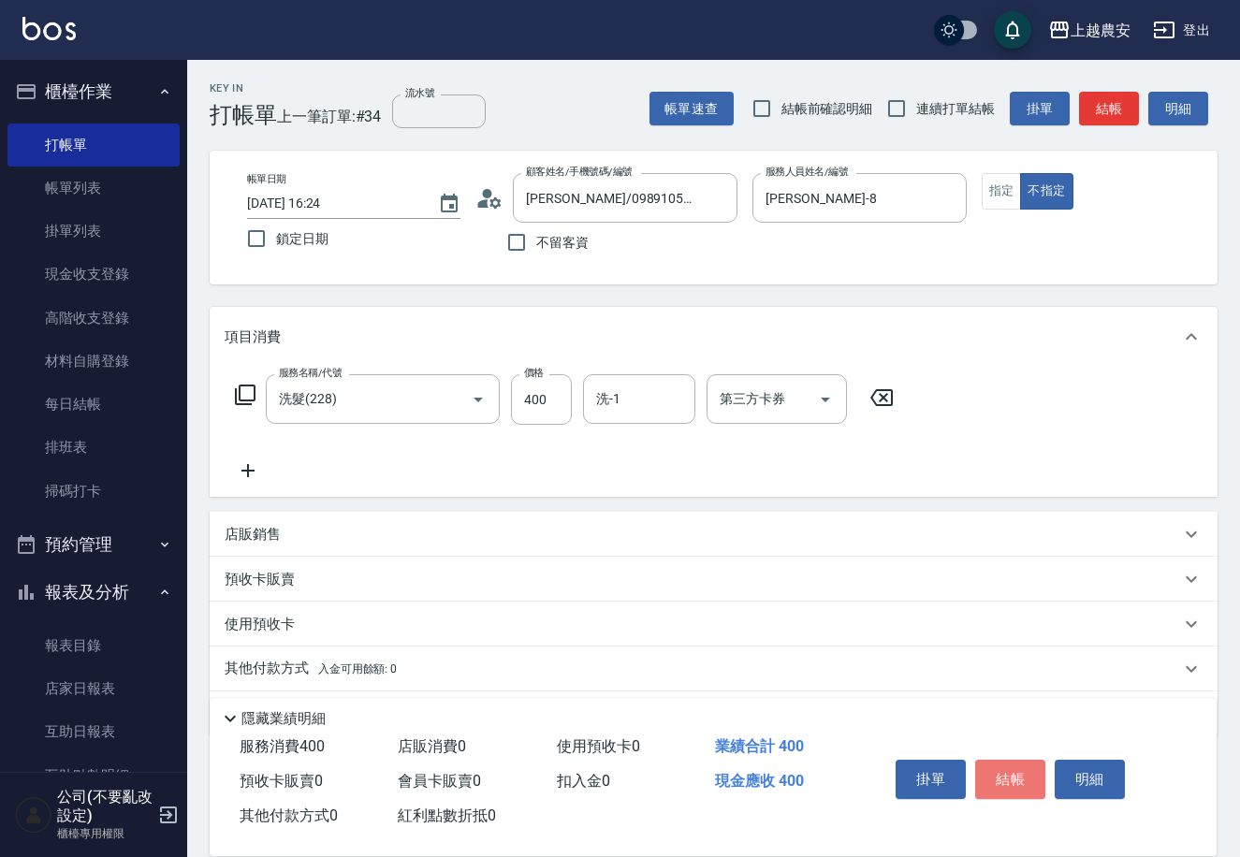
drag, startPoint x: 1041, startPoint y: 781, endPoint x: 1009, endPoint y: 777, distance: 33.1
click at [1020, 781] on button "結帳" at bounding box center [1010, 779] width 70 height 39
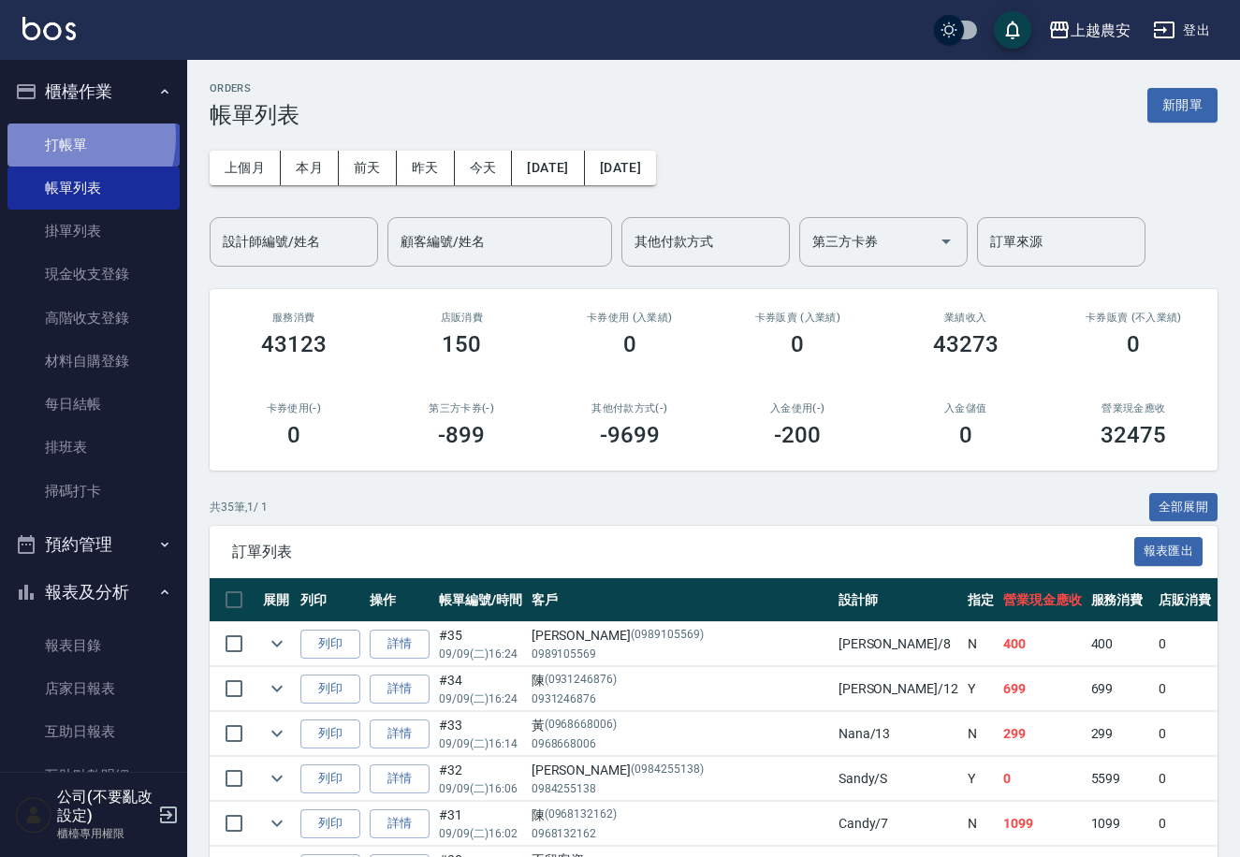
click at [51, 137] on link "打帳單" at bounding box center [93, 145] width 172 height 43
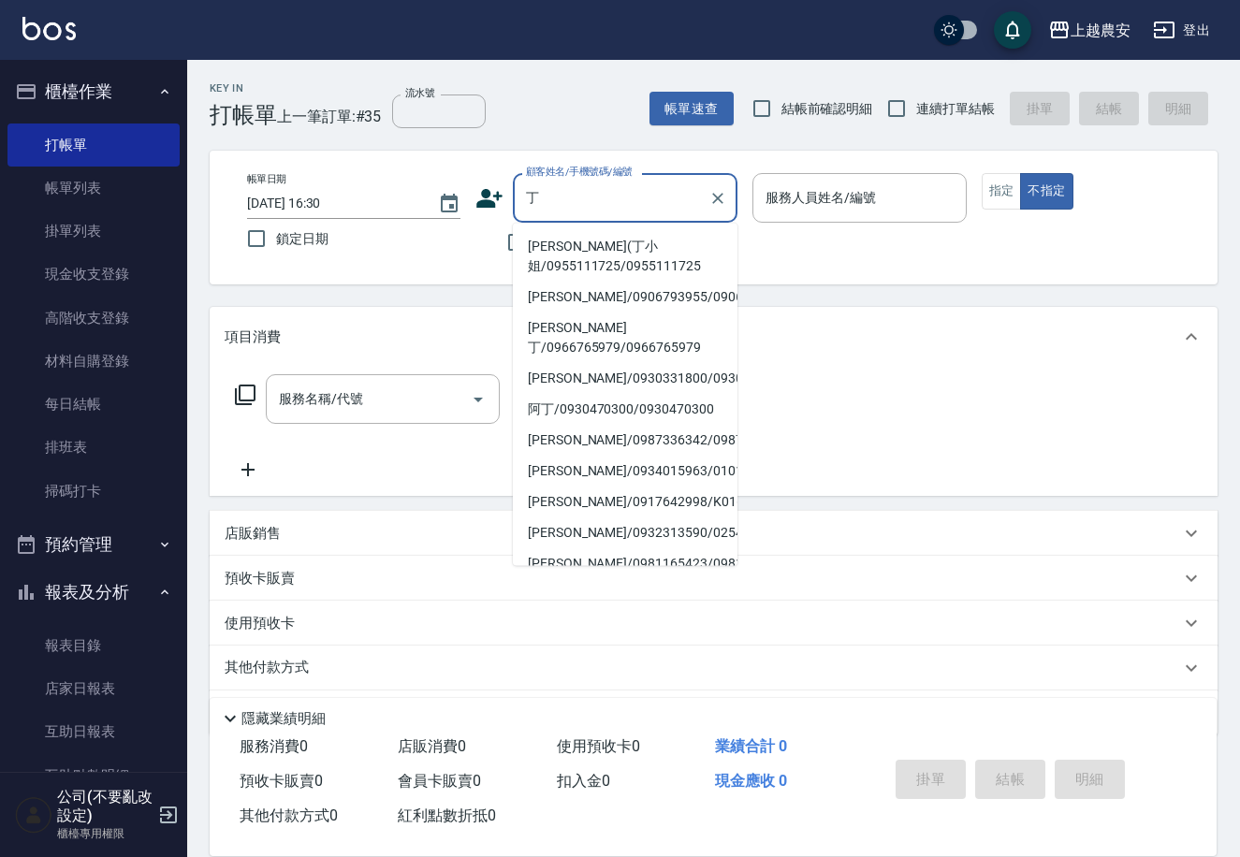
click at [589, 263] on li "丁苾君(丁小姐/0955111725/0955111725" at bounding box center [625, 256] width 225 height 51
type input "丁苾君(丁小姐/0955111725/0955111725"
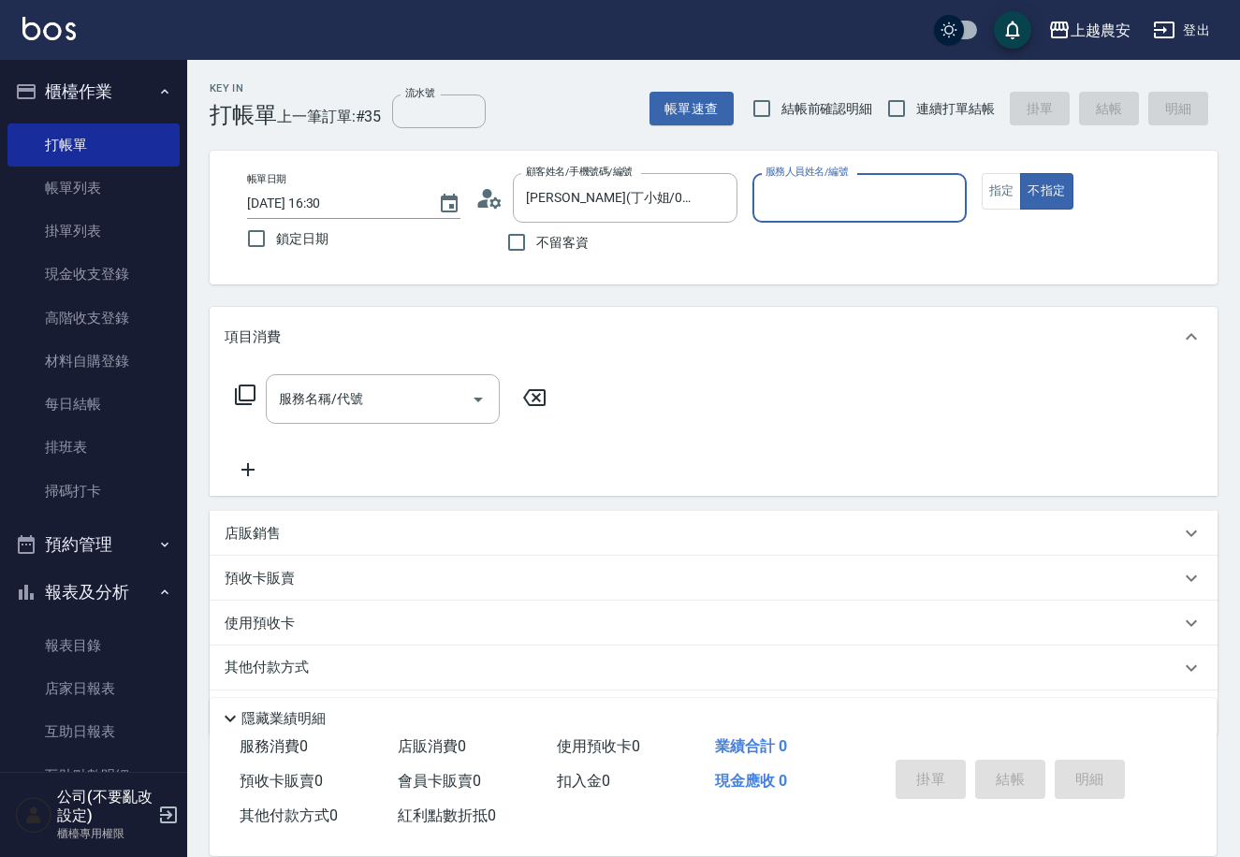
type input "美雅-B"
drag, startPoint x: 1009, startPoint y: 199, endPoint x: 936, endPoint y: 215, distance: 74.7
click at [1007, 199] on button "指定" at bounding box center [1001, 191] width 40 height 36
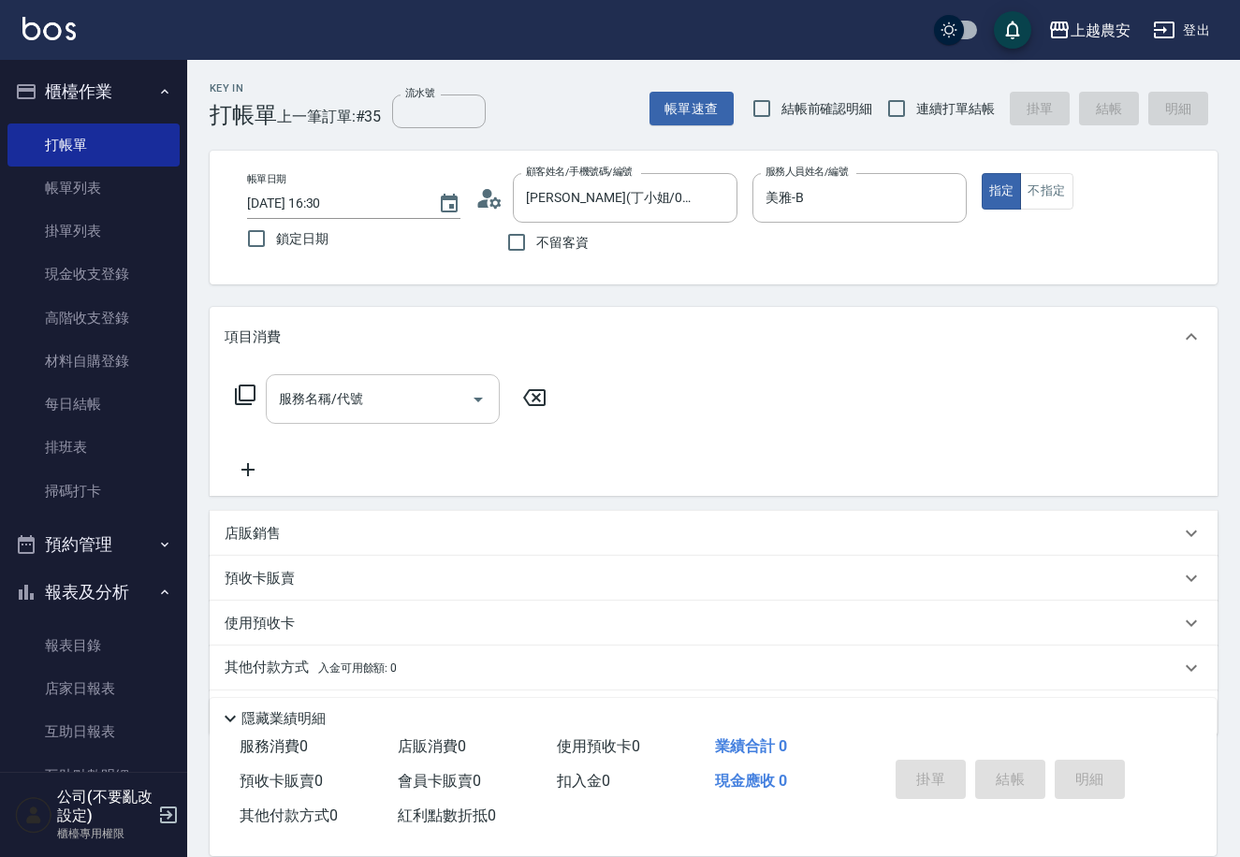
click at [388, 384] on input "服務名稱/代號" at bounding box center [368, 399] width 189 height 33
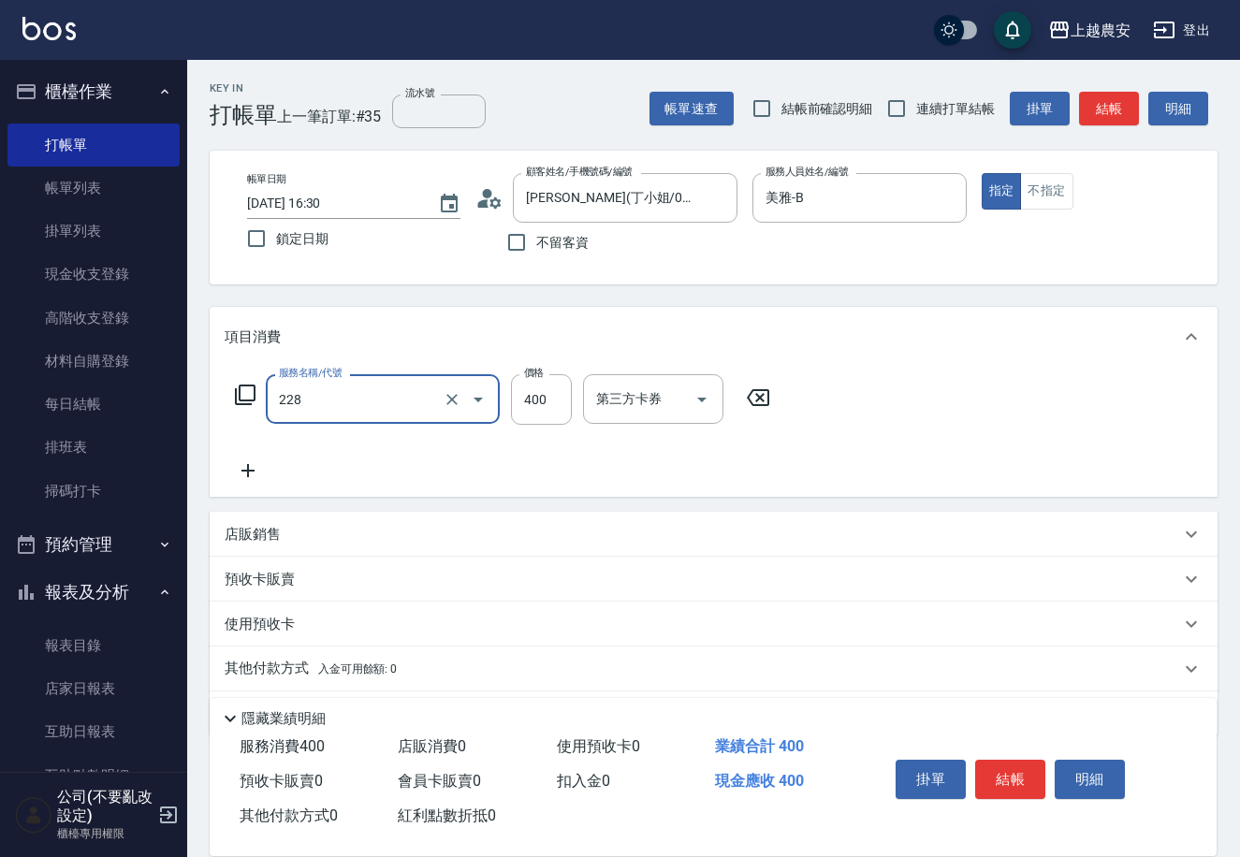
type input "洗髮(228)"
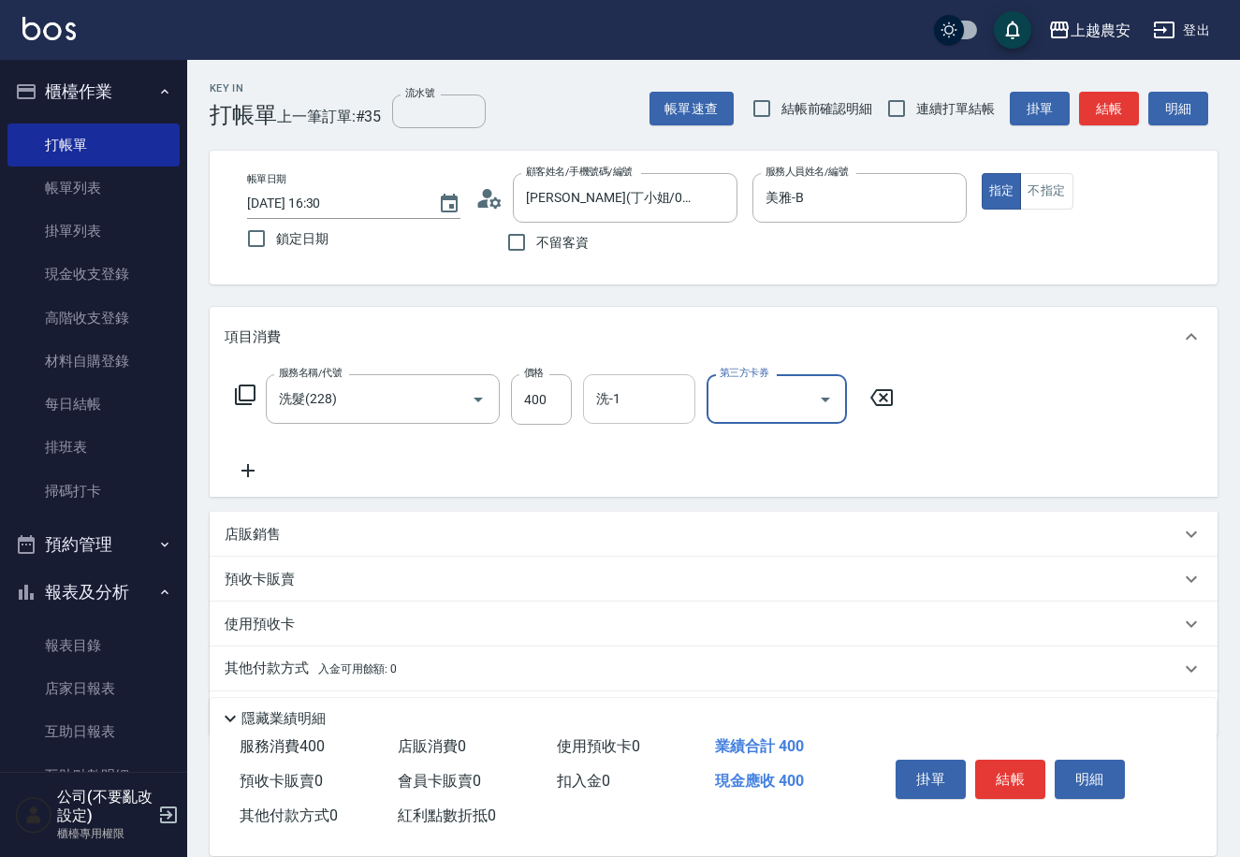
click at [667, 389] on input "洗-1" at bounding box center [638, 399] width 95 height 33
type input "林品妤-32"
click at [1020, 775] on button "結帳" at bounding box center [1010, 779] width 70 height 39
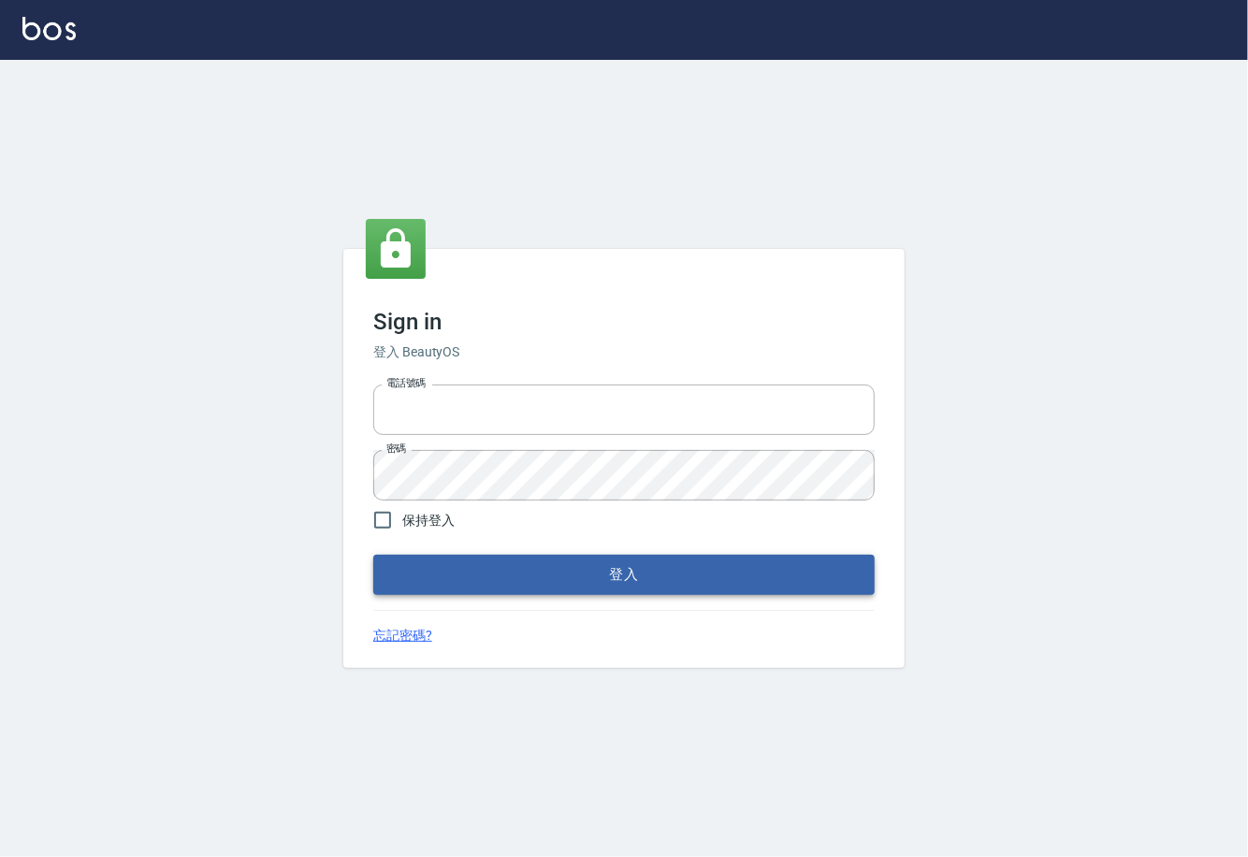
type input "0225929166"
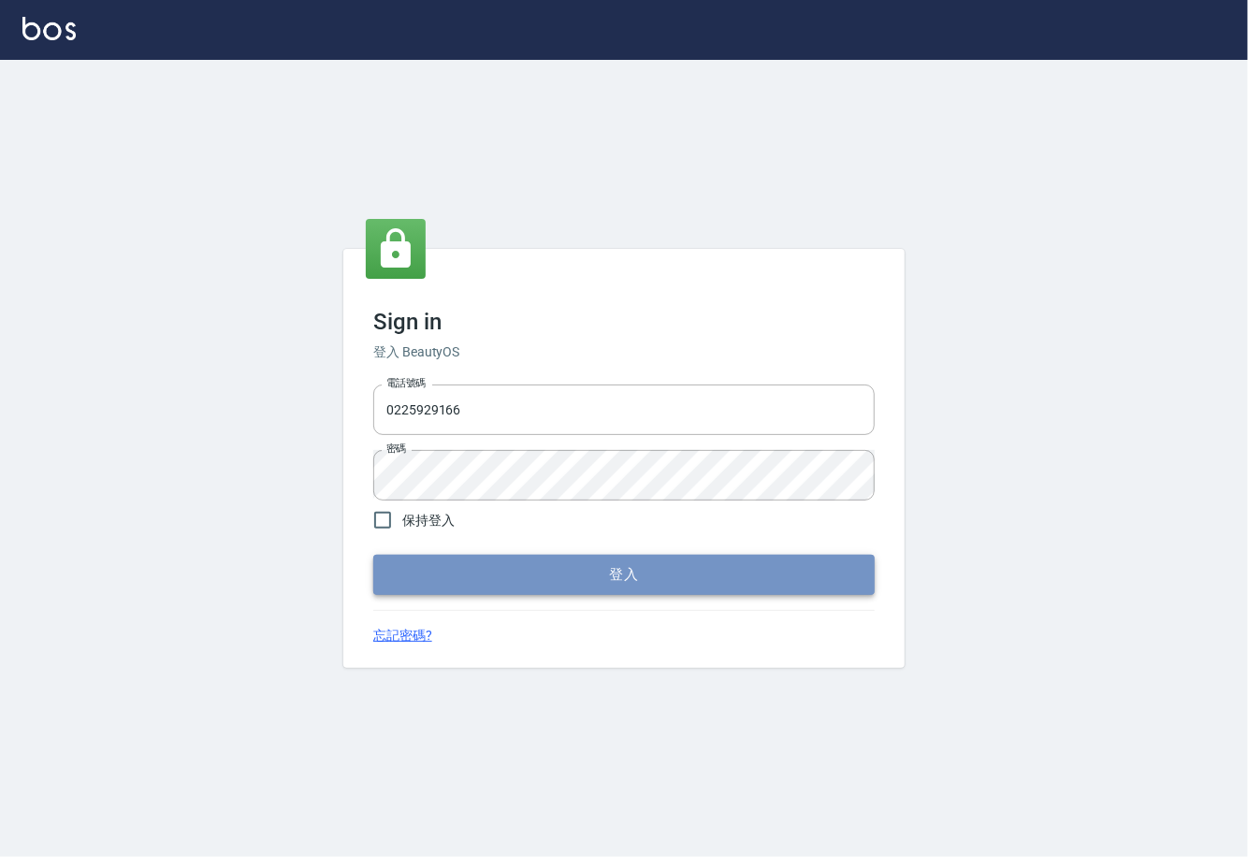
click at [618, 572] on button "登入" at bounding box center [624, 574] width 502 height 39
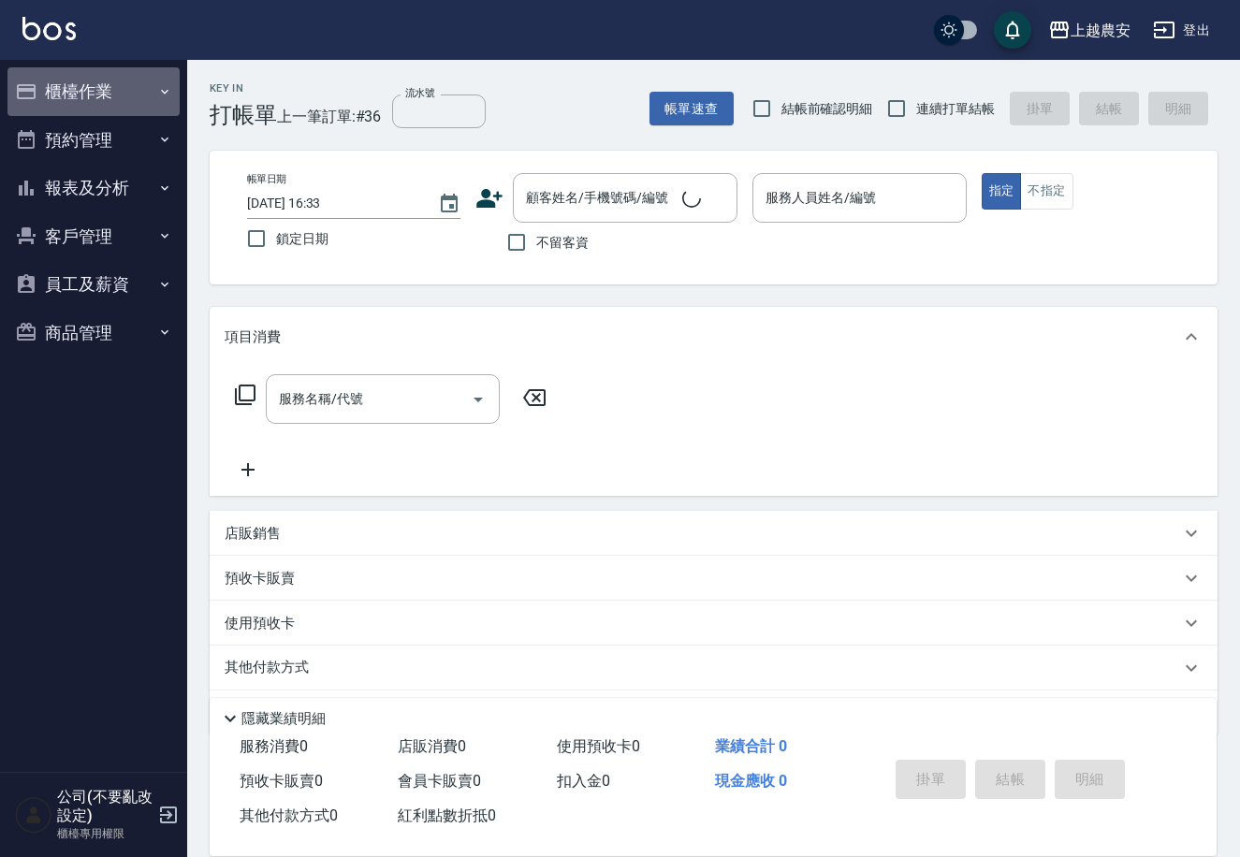
click at [70, 97] on button "櫃檯作業" at bounding box center [93, 91] width 172 height 49
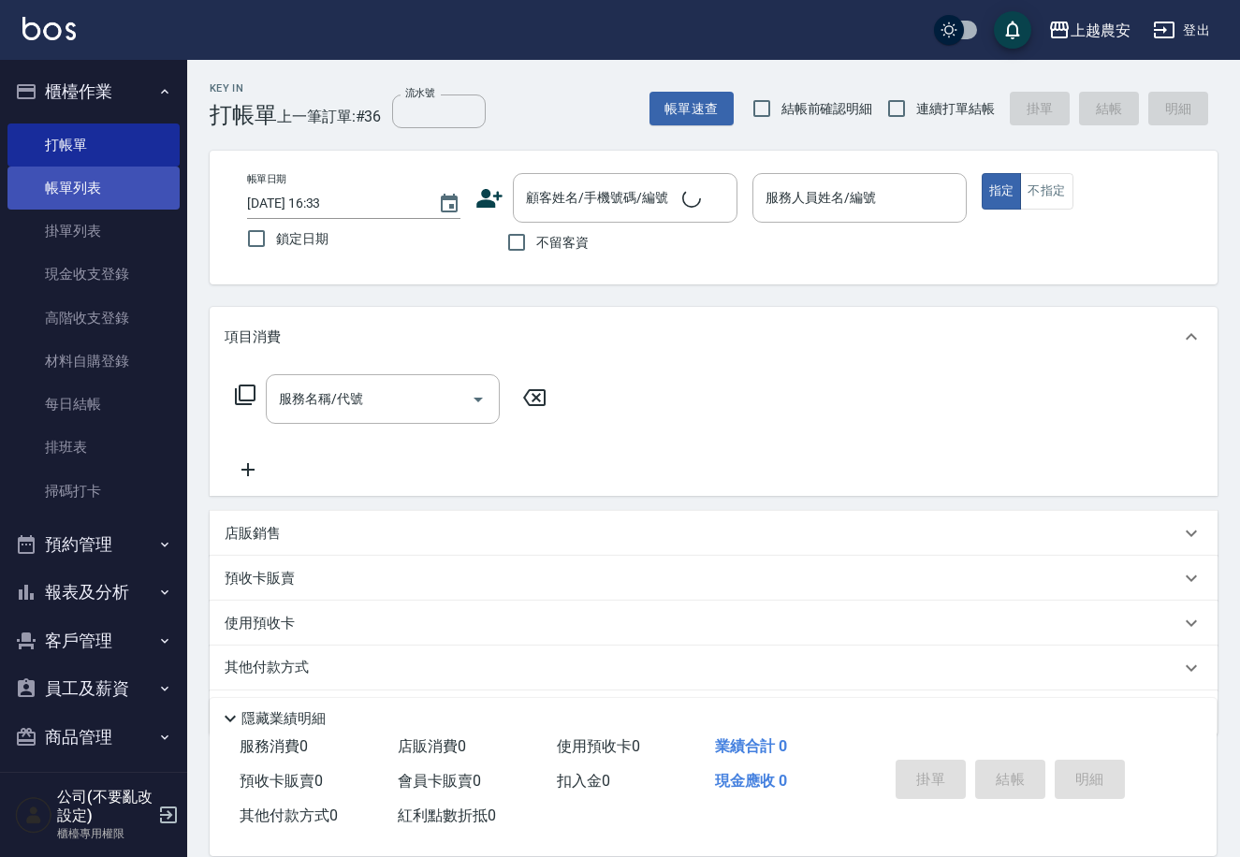
click at [74, 190] on link "帳單列表" at bounding box center [93, 188] width 172 height 43
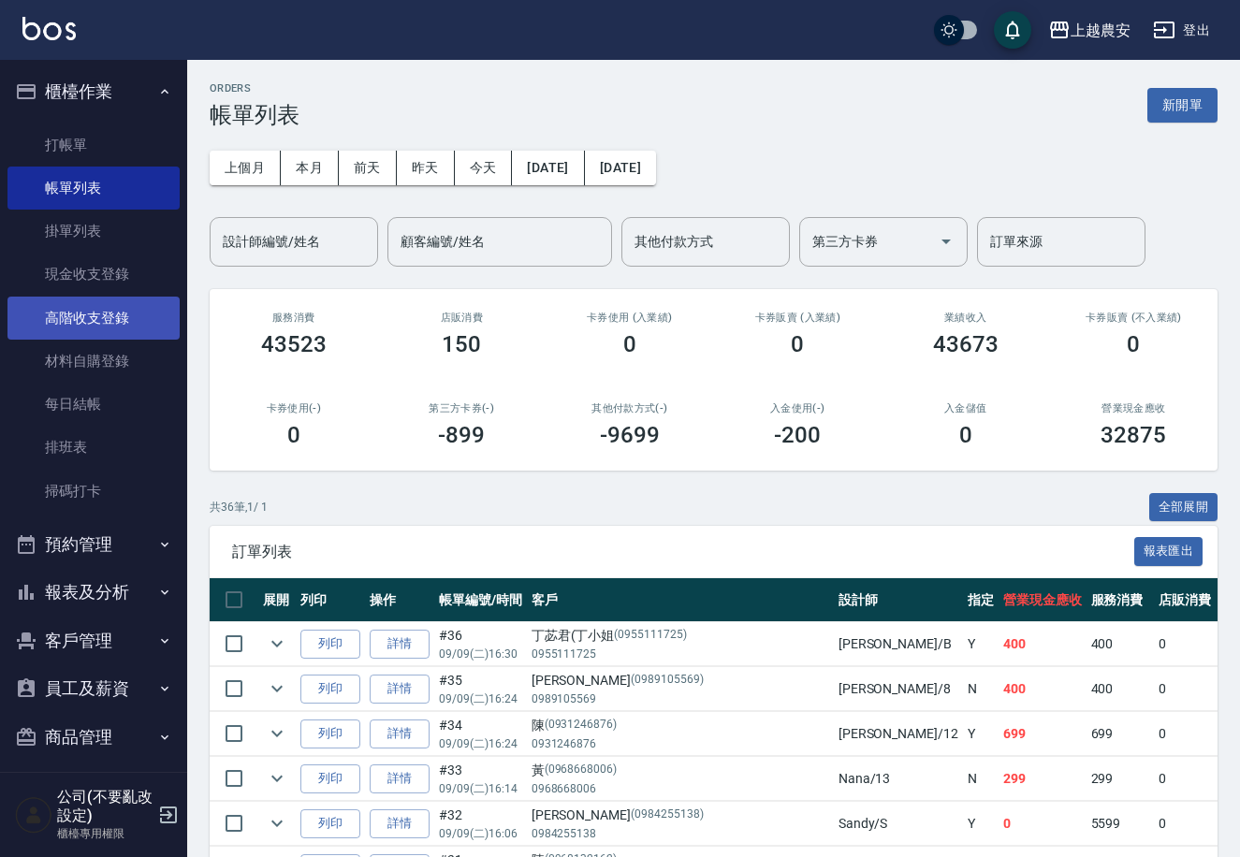
click at [129, 325] on link "高階收支登錄" at bounding box center [93, 318] width 172 height 43
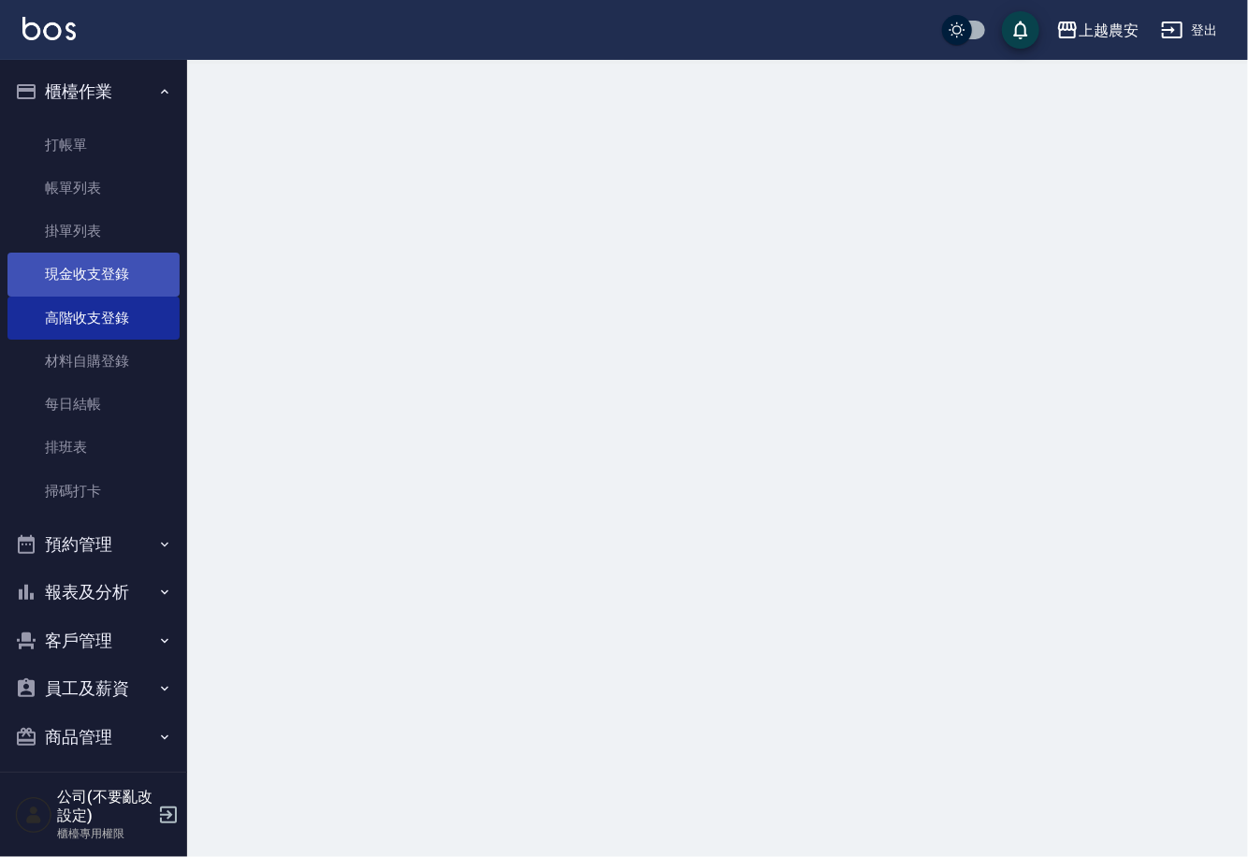
click at [119, 295] on link "現金收支登錄" at bounding box center [93, 274] width 172 height 43
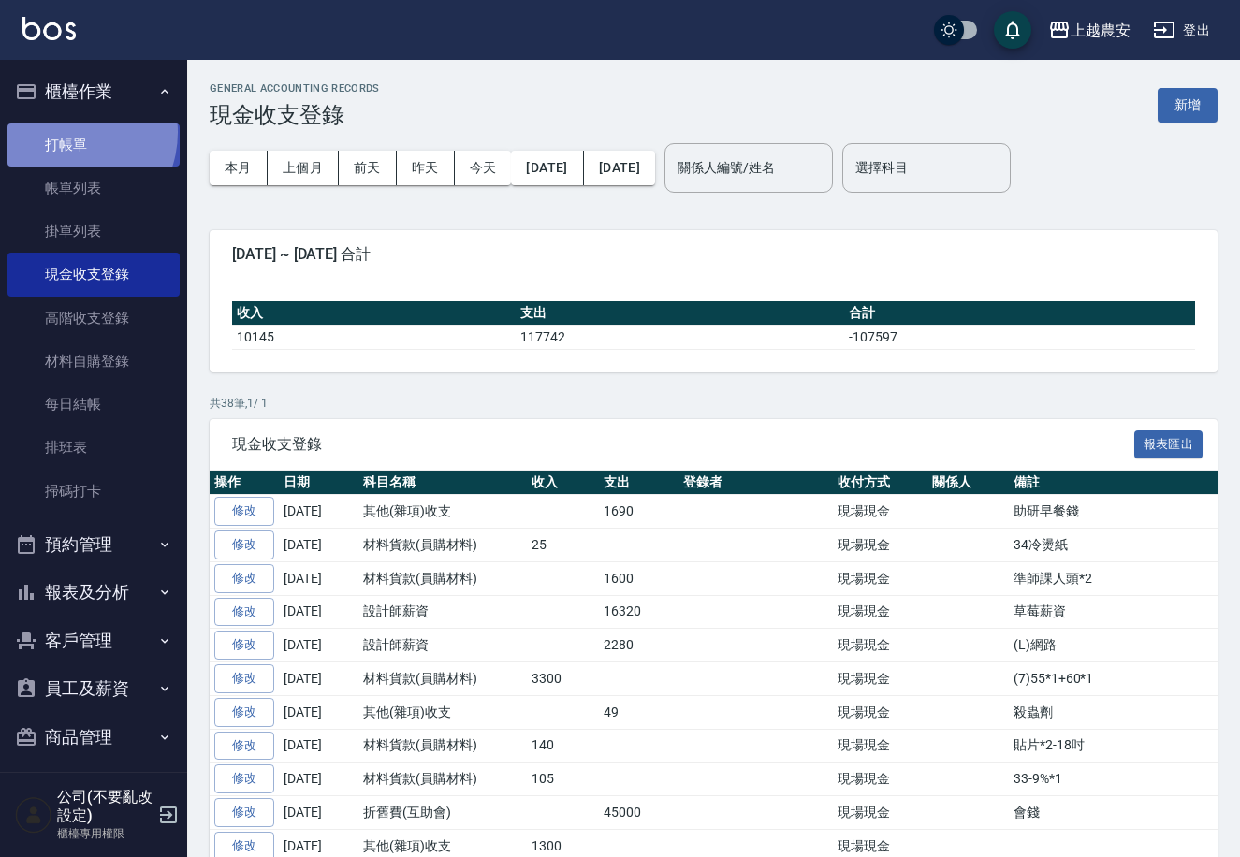
click at [65, 132] on link "打帳單" at bounding box center [93, 145] width 172 height 43
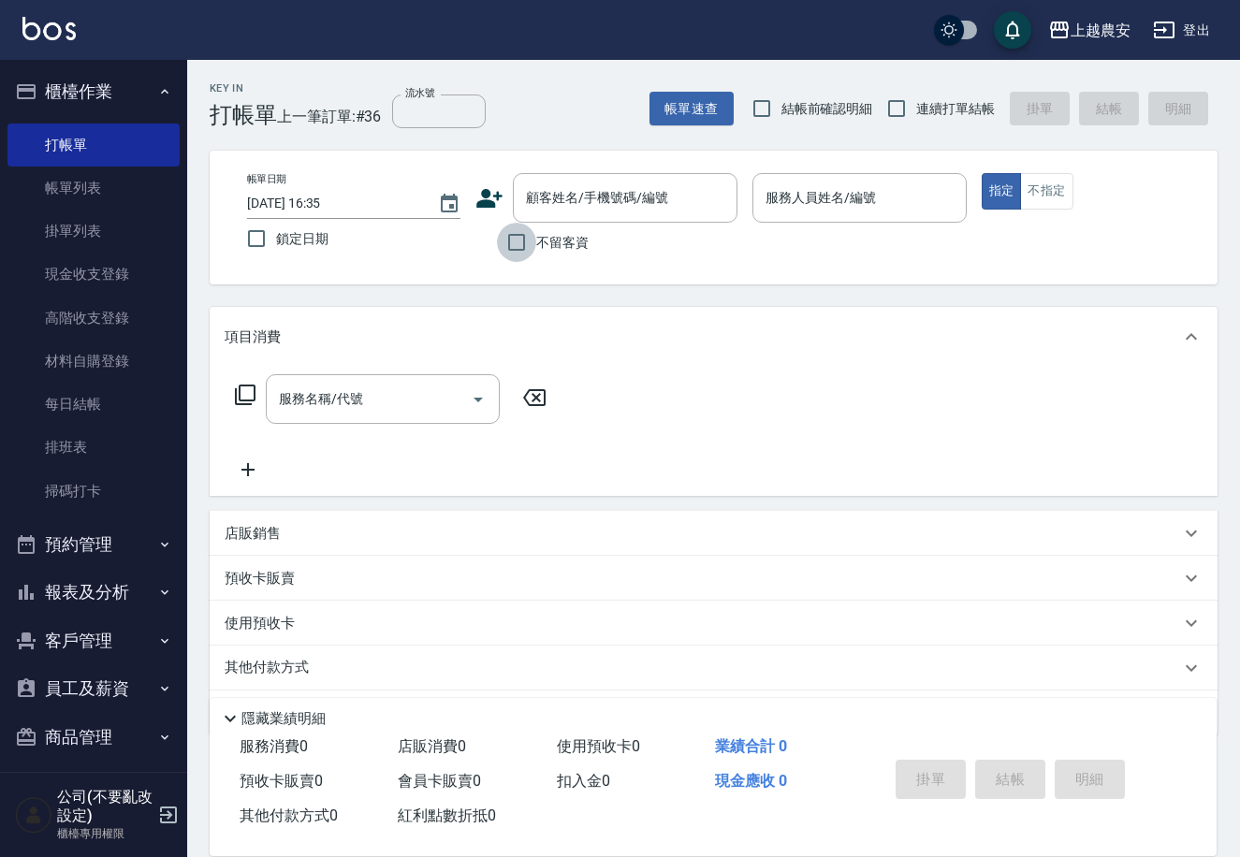
click at [516, 232] on input "不留客資" at bounding box center [516, 242] width 39 height 39
checkbox input "true"
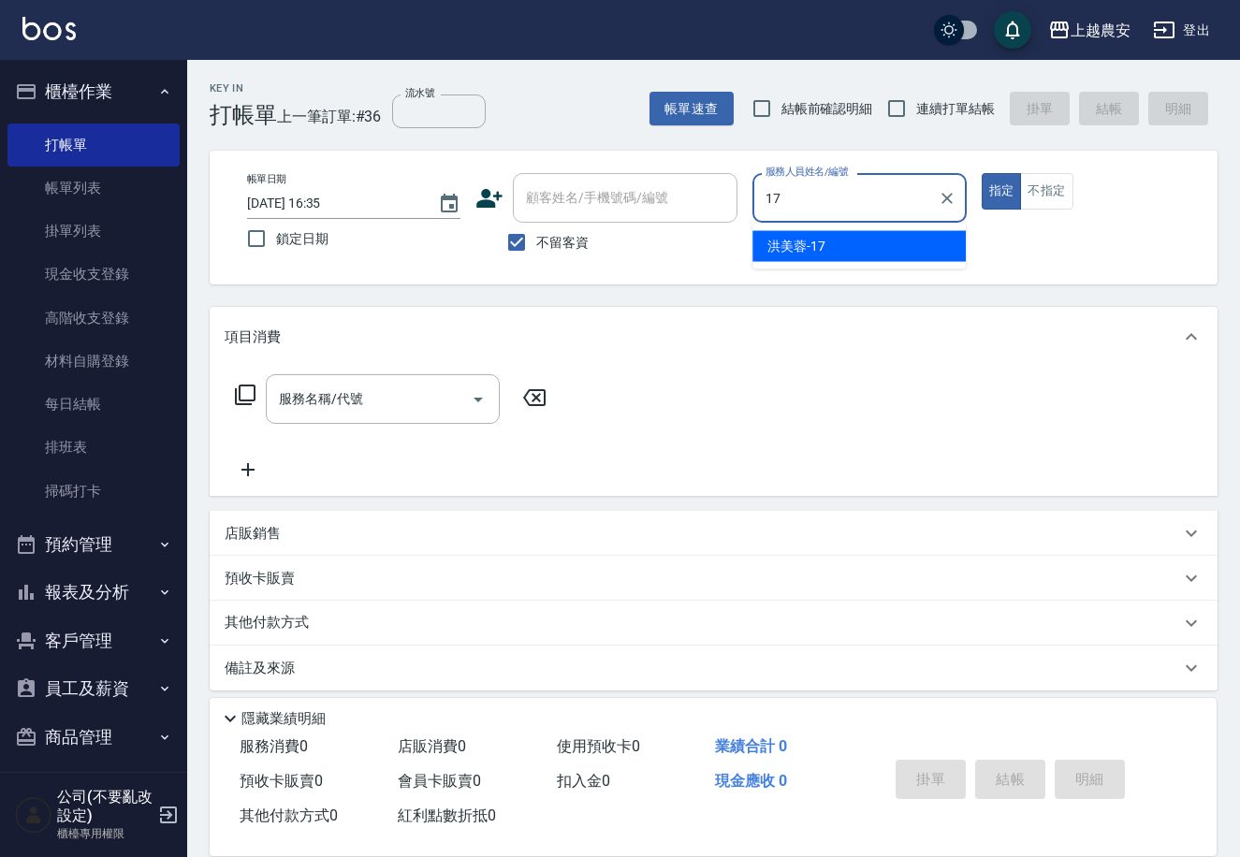
type input "[PERSON_NAME]-17"
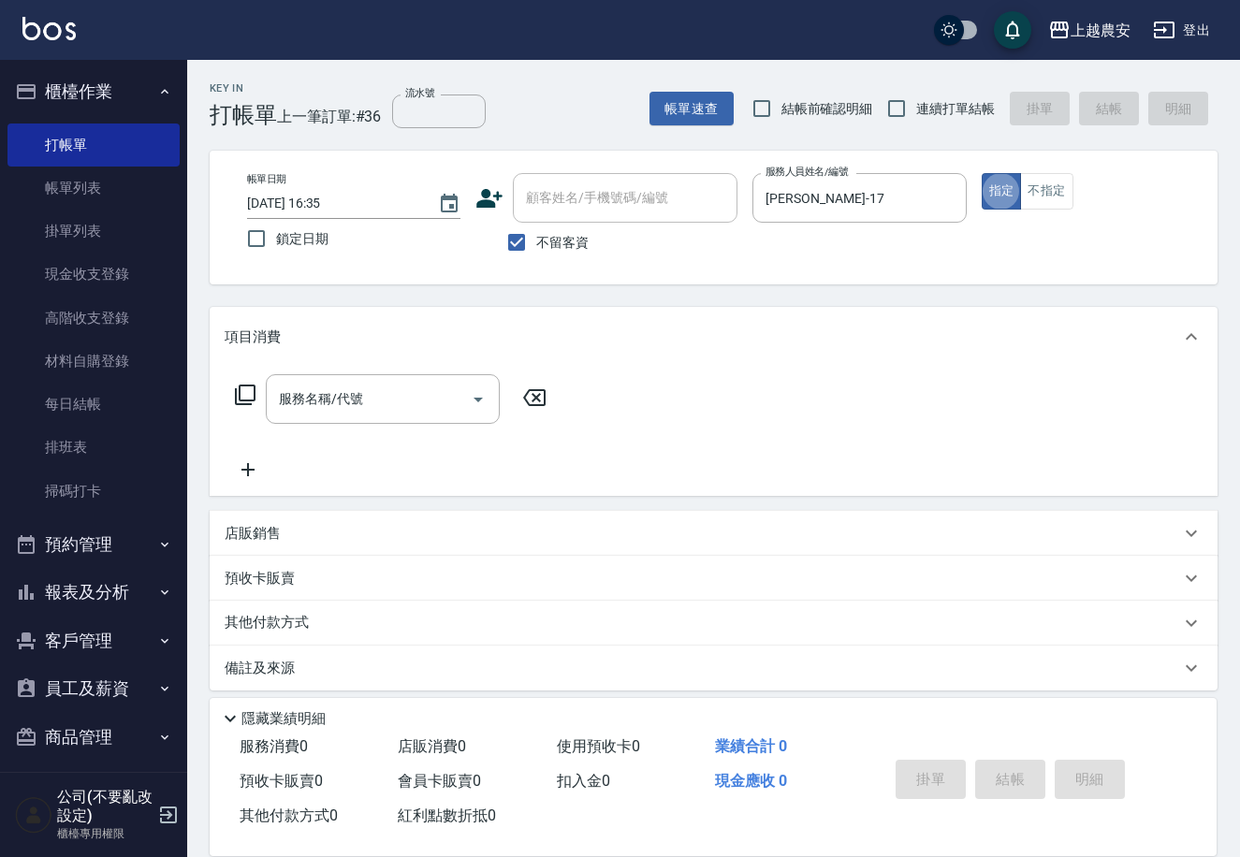
type button "true"
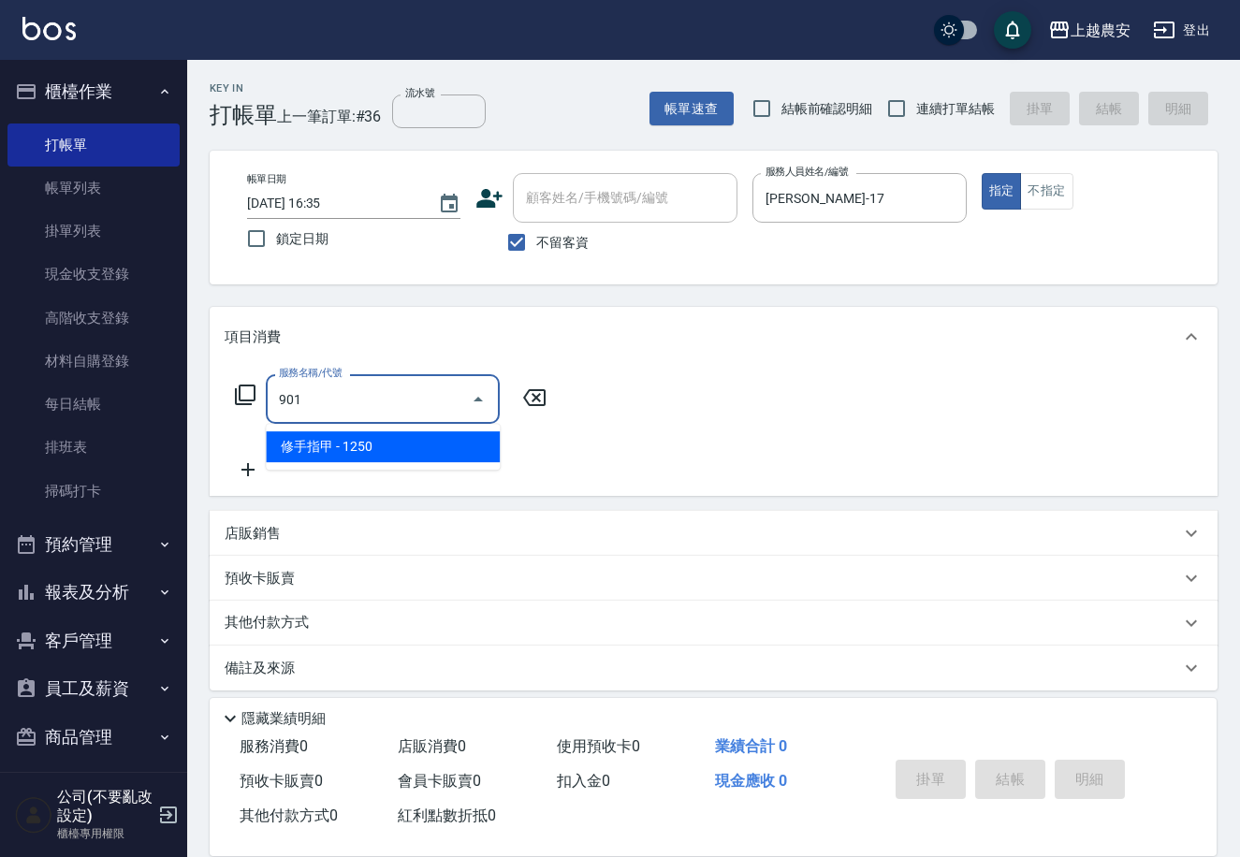
type input "修手指甲(901)"
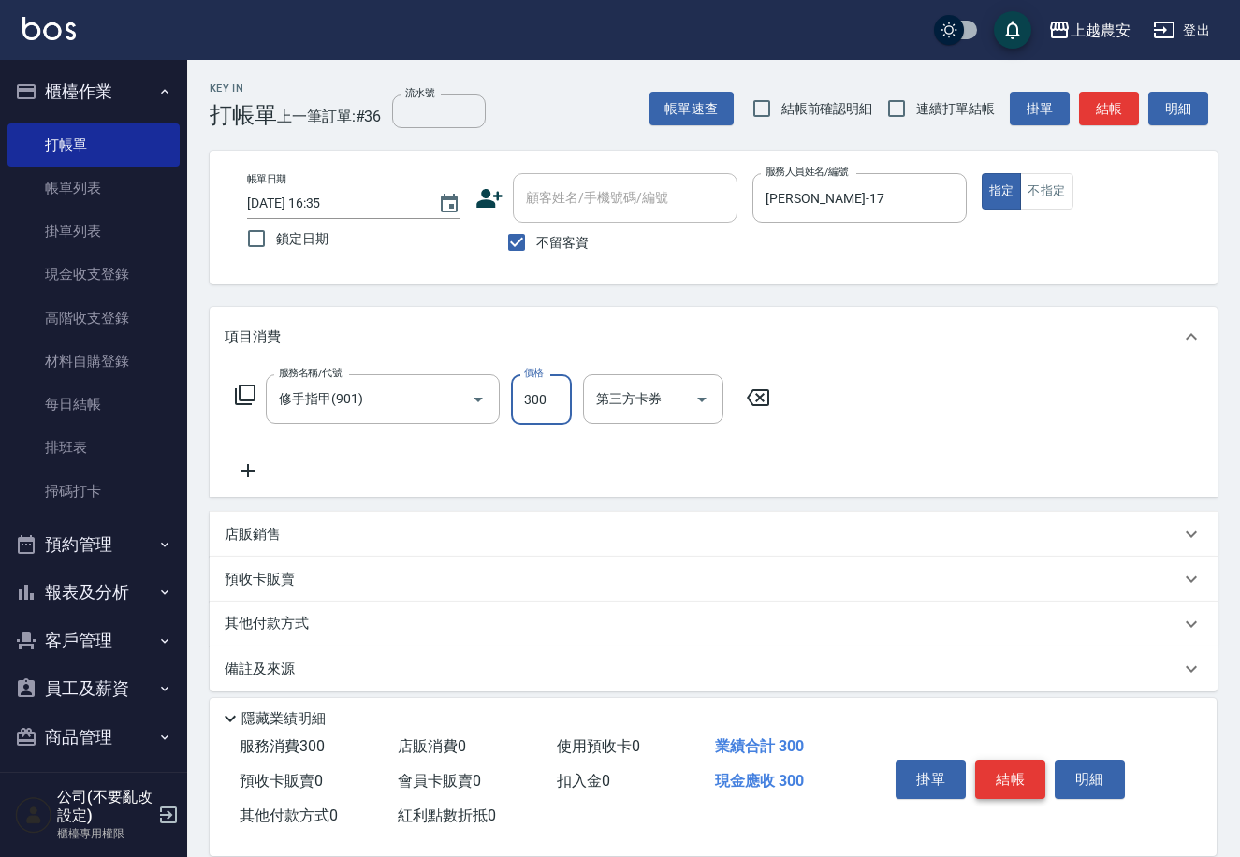
type input "300"
click at [1006, 787] on button "結帳" at bounding box center [1010, 779] width 70 height 39
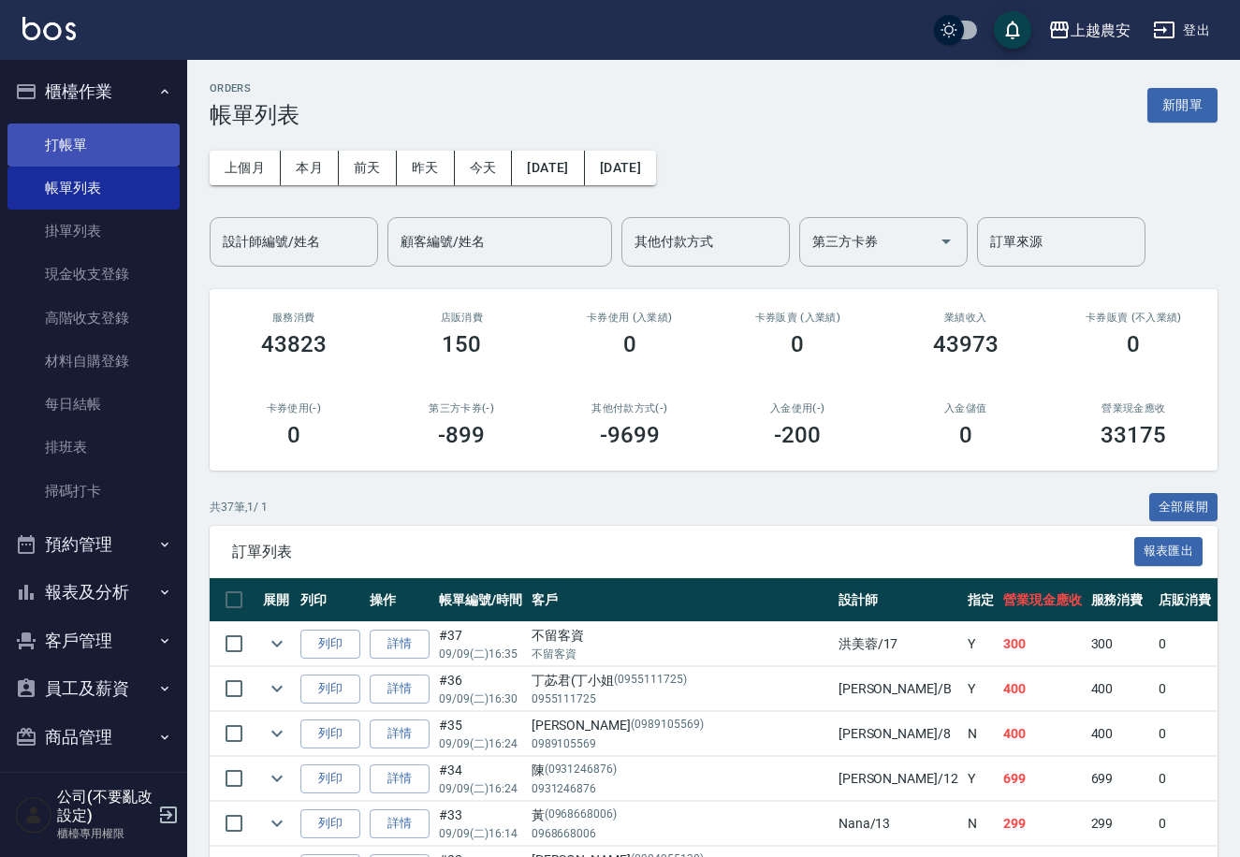
click at [86, 132] on link "打帳單" at bounding box center [93, 145] width 172 height 43
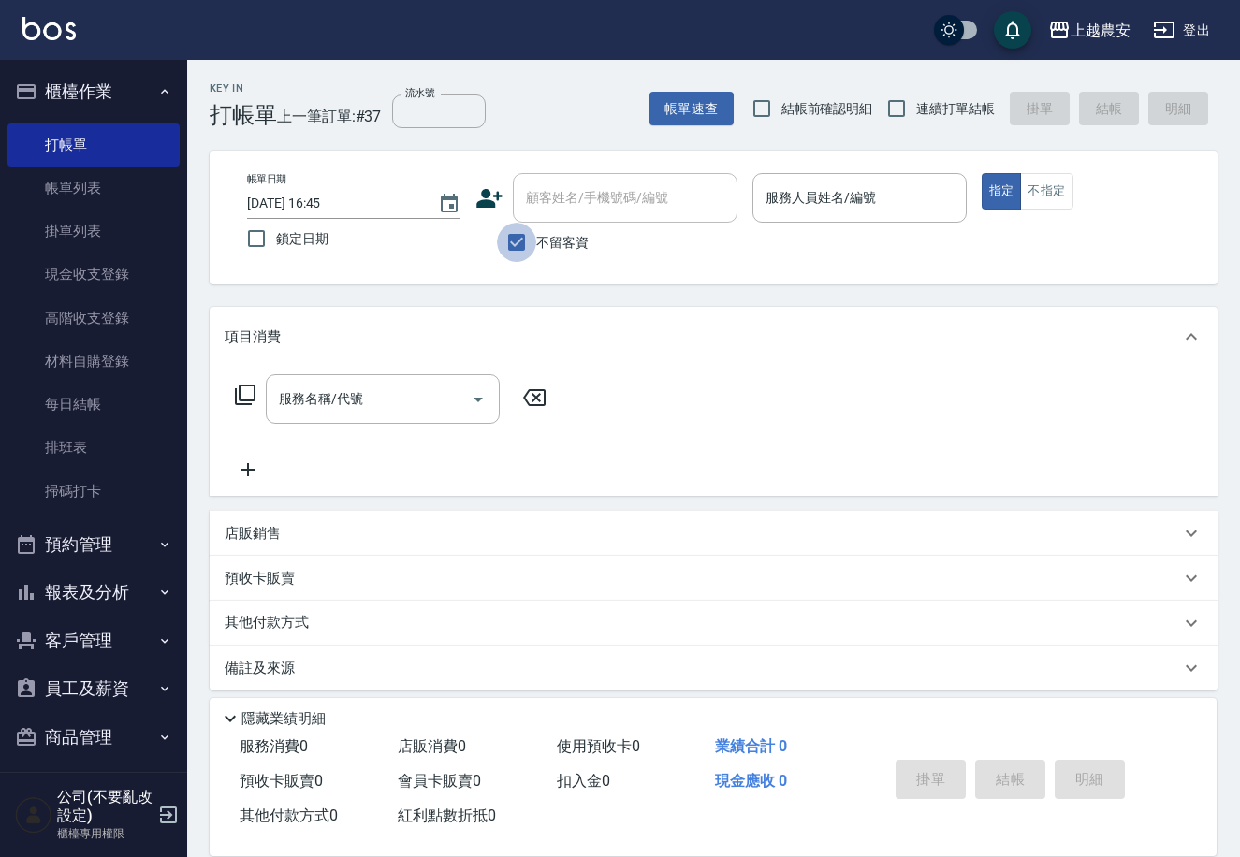
click at [535, 226] on input "不留客資" at bounding box center [516, 242] width 39 height 39
checkbox input "false"
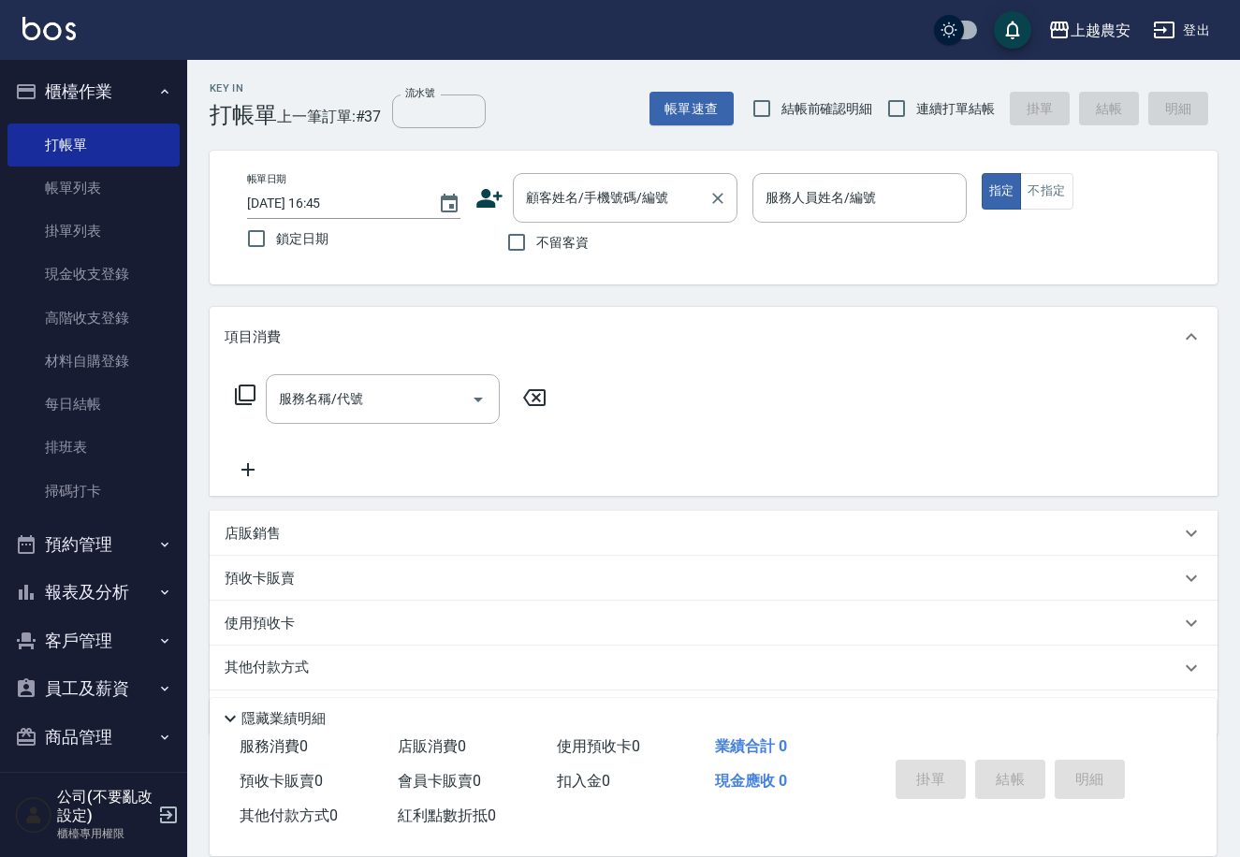
click at [546, 192] on div "顧客姓名/手機號碼/編號 顧客姓名/手機號碼/編號" at bounding box center [625, 198] width 225 height 50
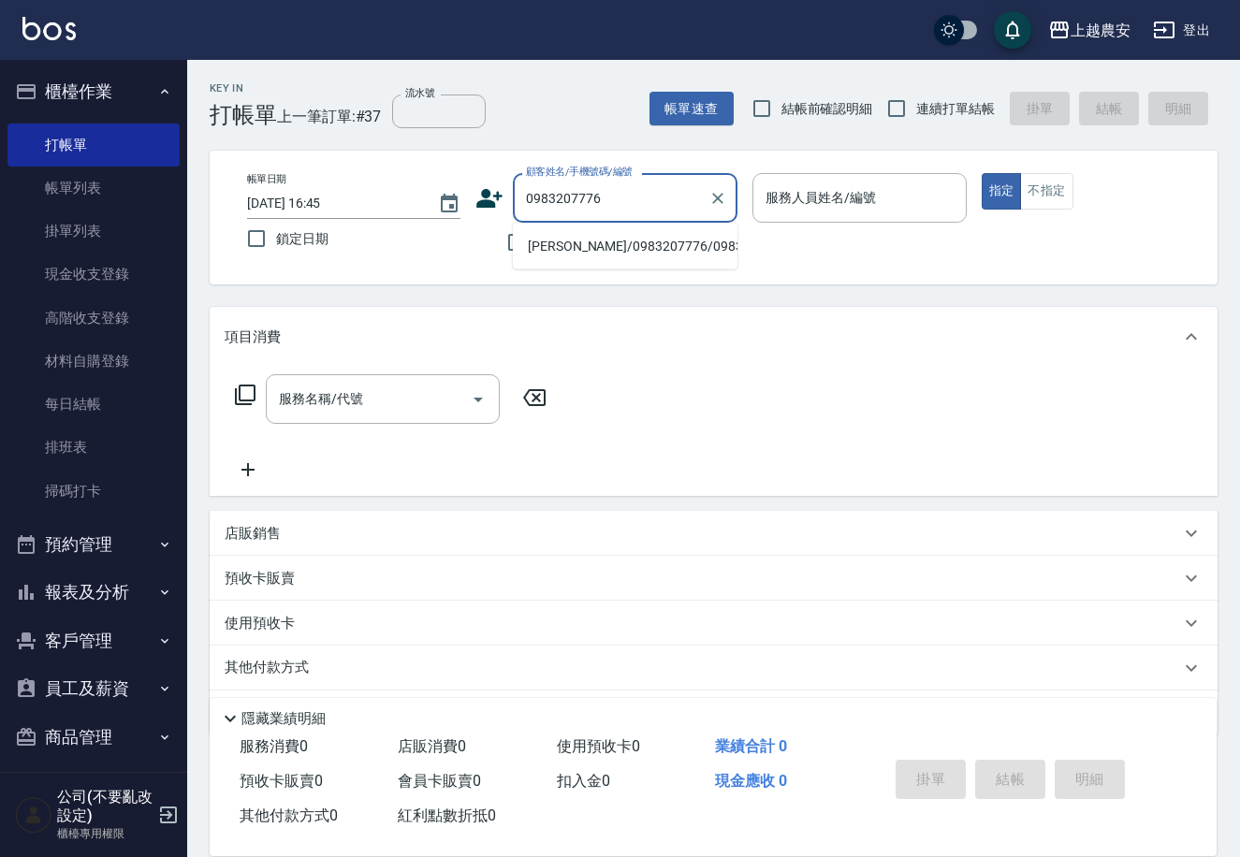
click at [559, 252] on li "[PERSON_NAME]/0983207776/0983207776" at bounding box center [625, 246] width 225 height 31
type input "[PERSON_NAME]/0983207776/0983207776"
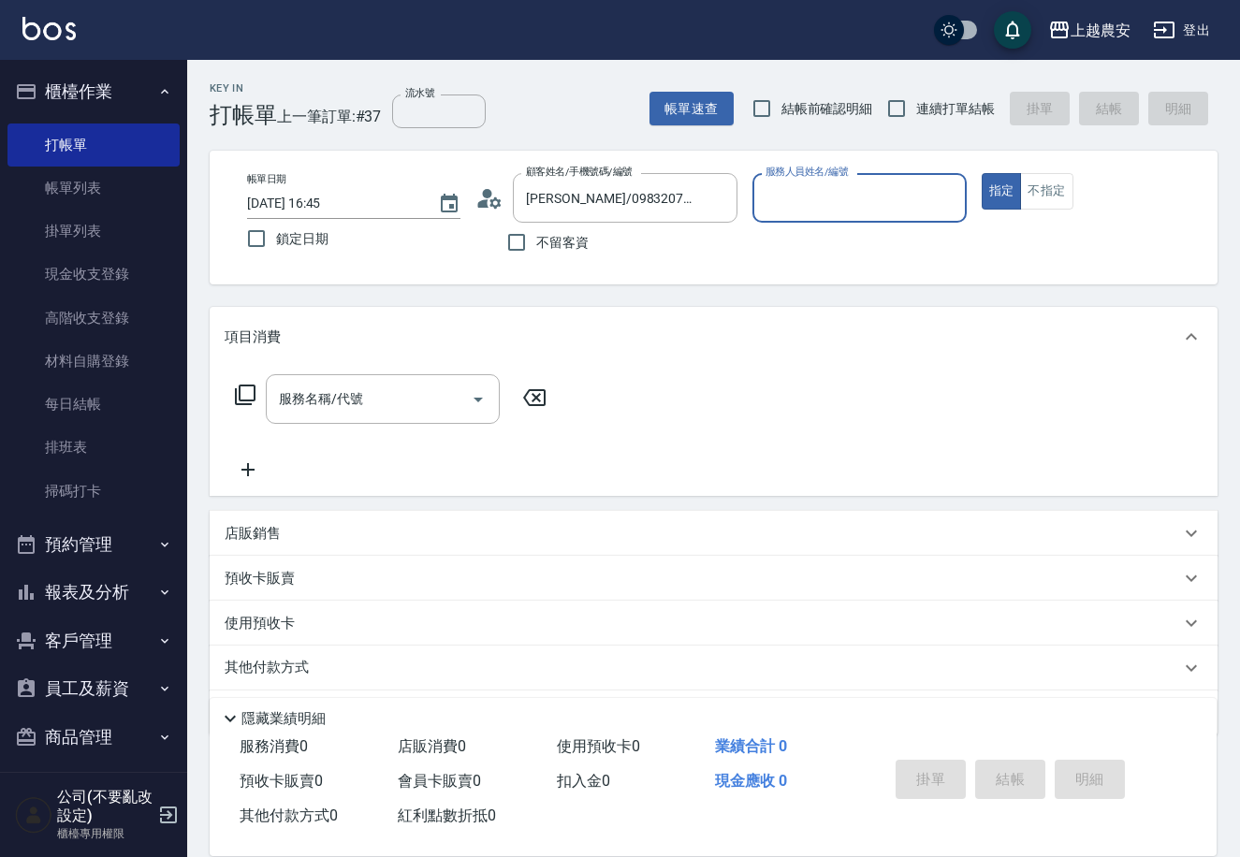
type input "美雅-B"
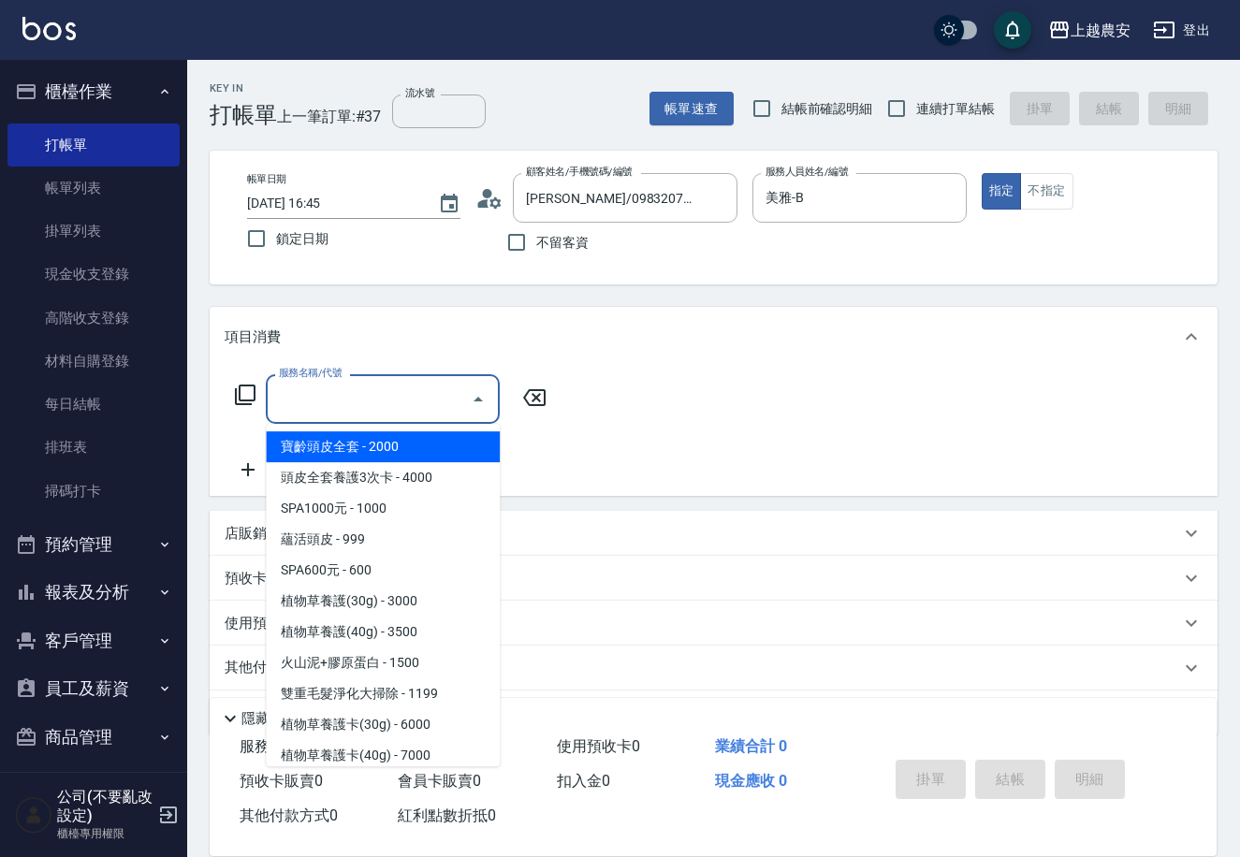
click at [378, 409] on input "服務名稱/代號" at bounding box center [368, 399] width 189 height 33
type input "0"
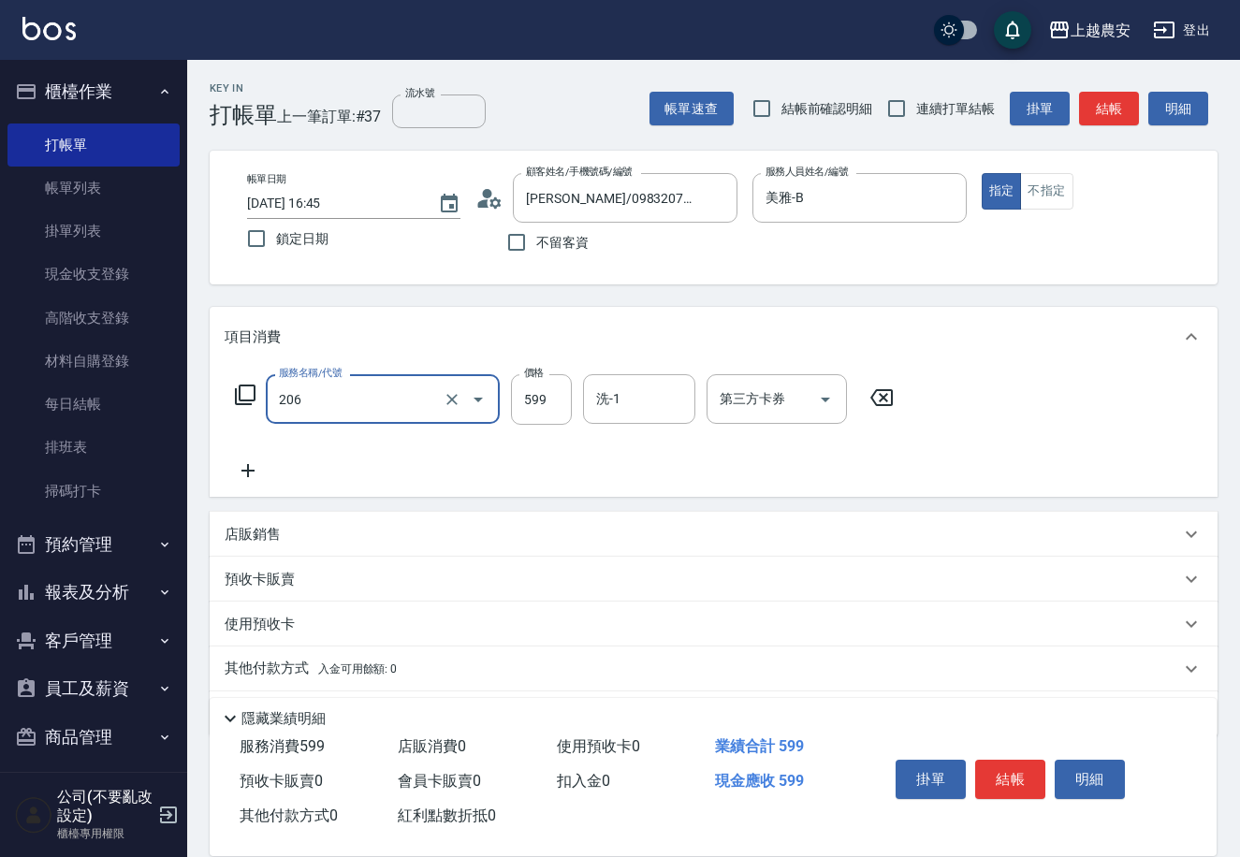
type input "洗+剪(206)"
type input "1100"
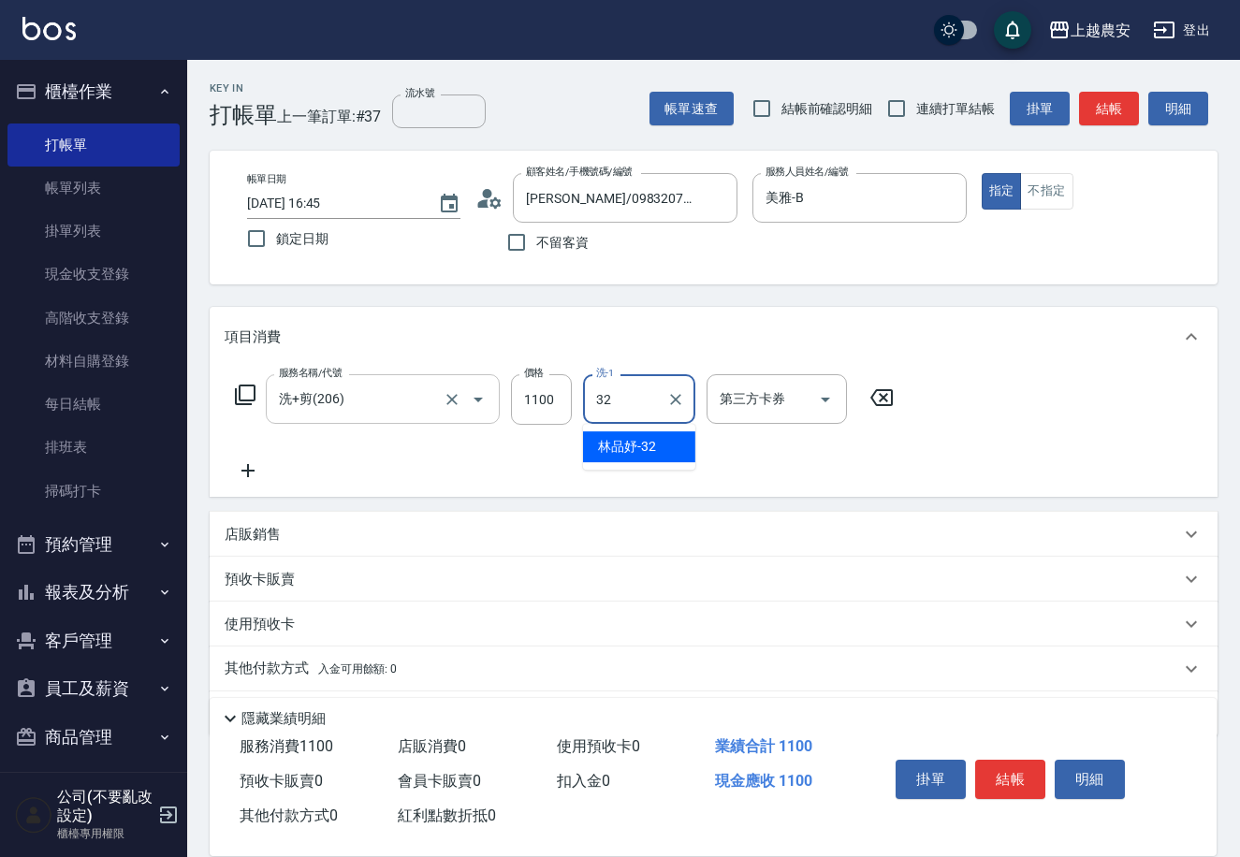
type input "[PERSON_NAME]-32"
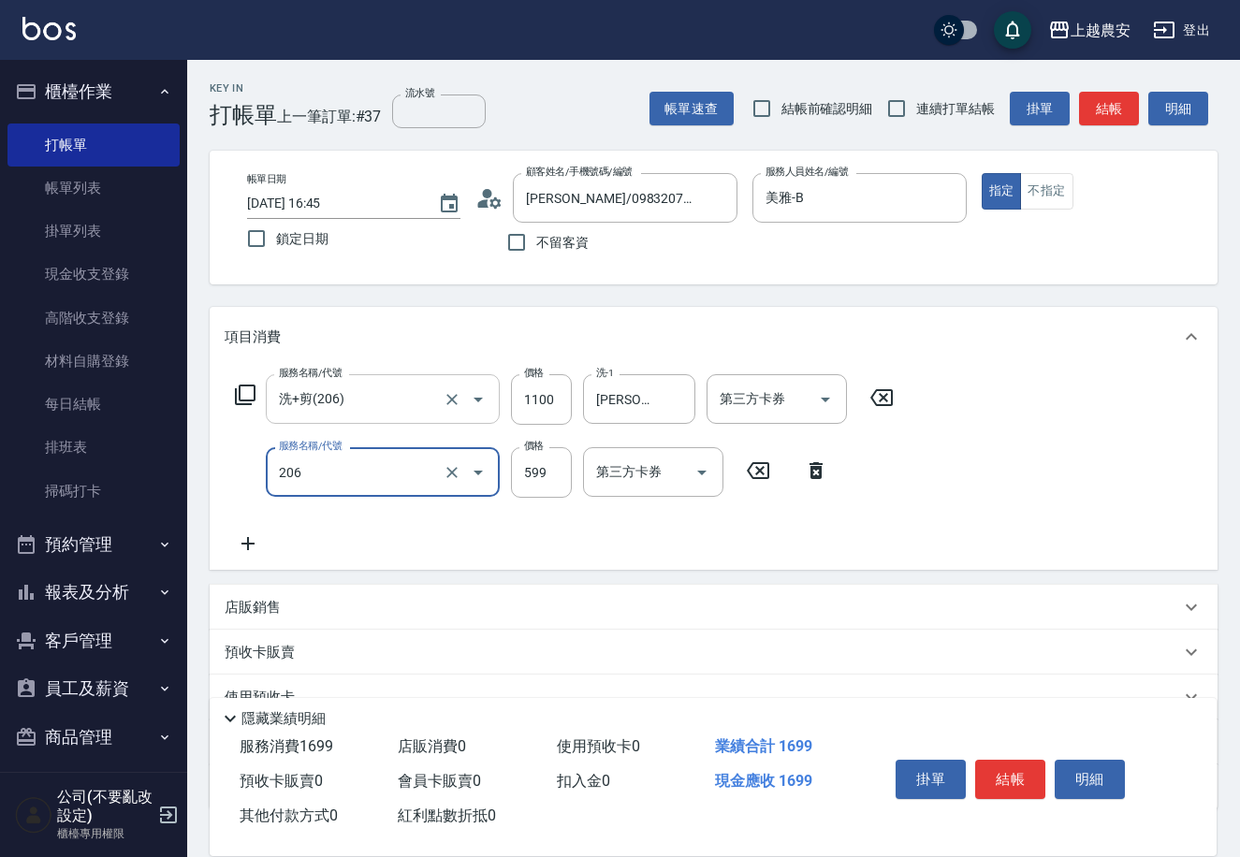
type input "洗+剪(206)"
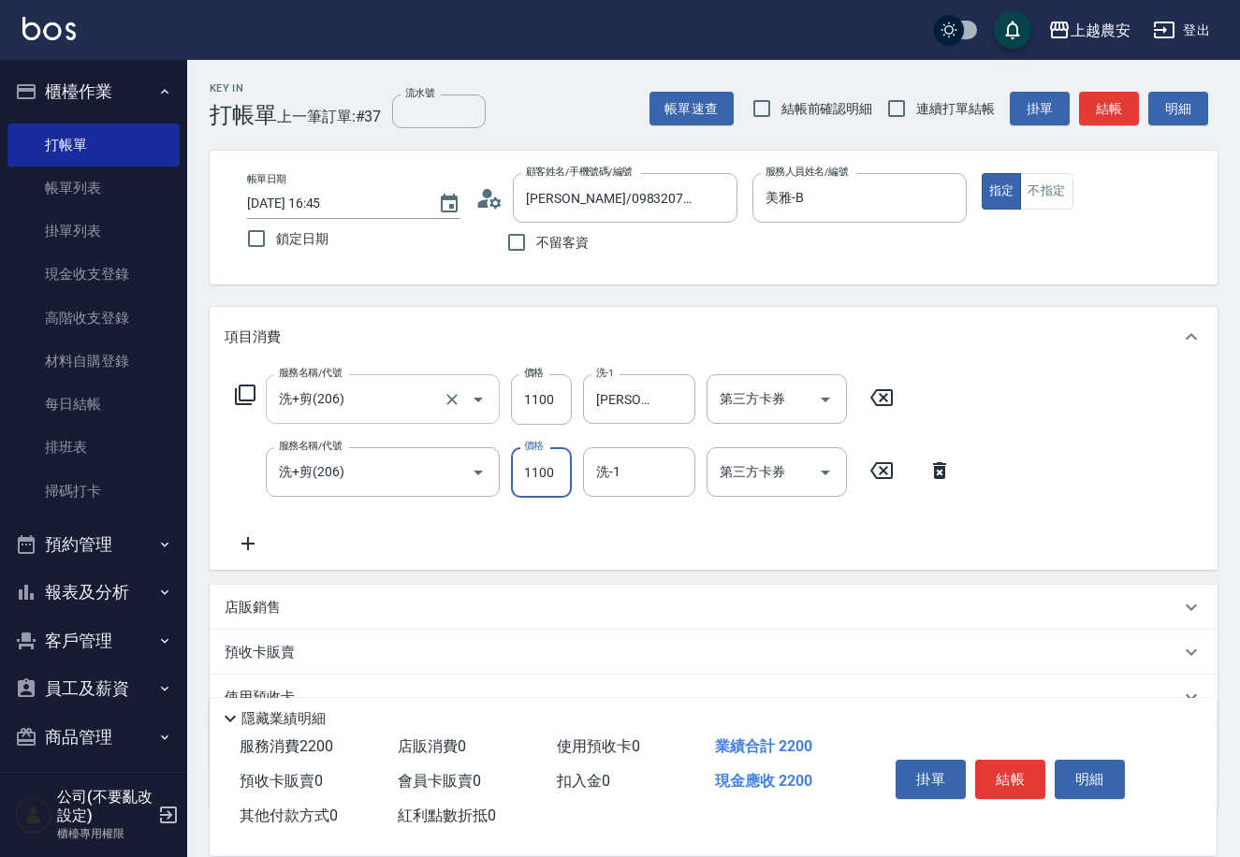
type input "1100"
type input "Elfi-39"
click at [1015, 766] on button "結帳" at bounding box center [1010, 779] width 70 height 39
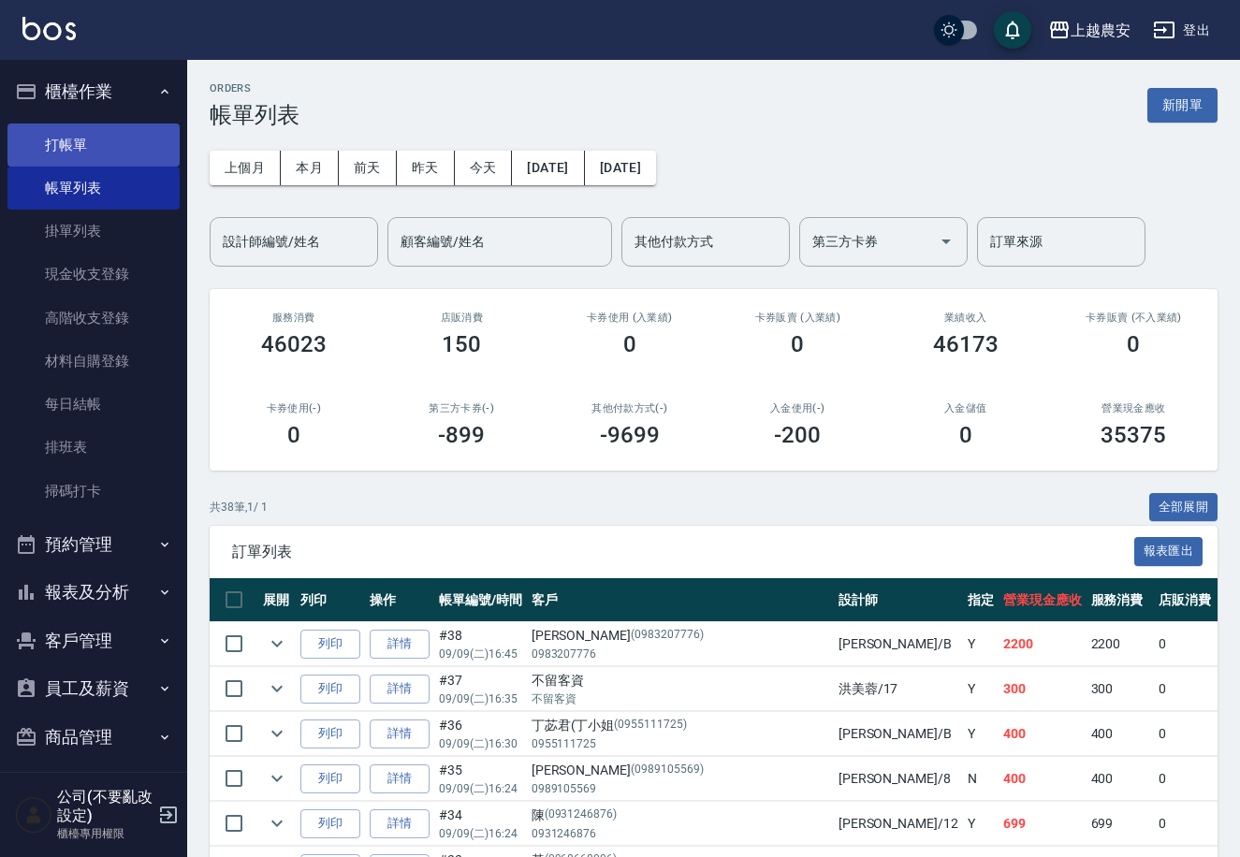
click at [68, 148] on link "打帳單" at bounding box center [93, 145] width 172 height 43
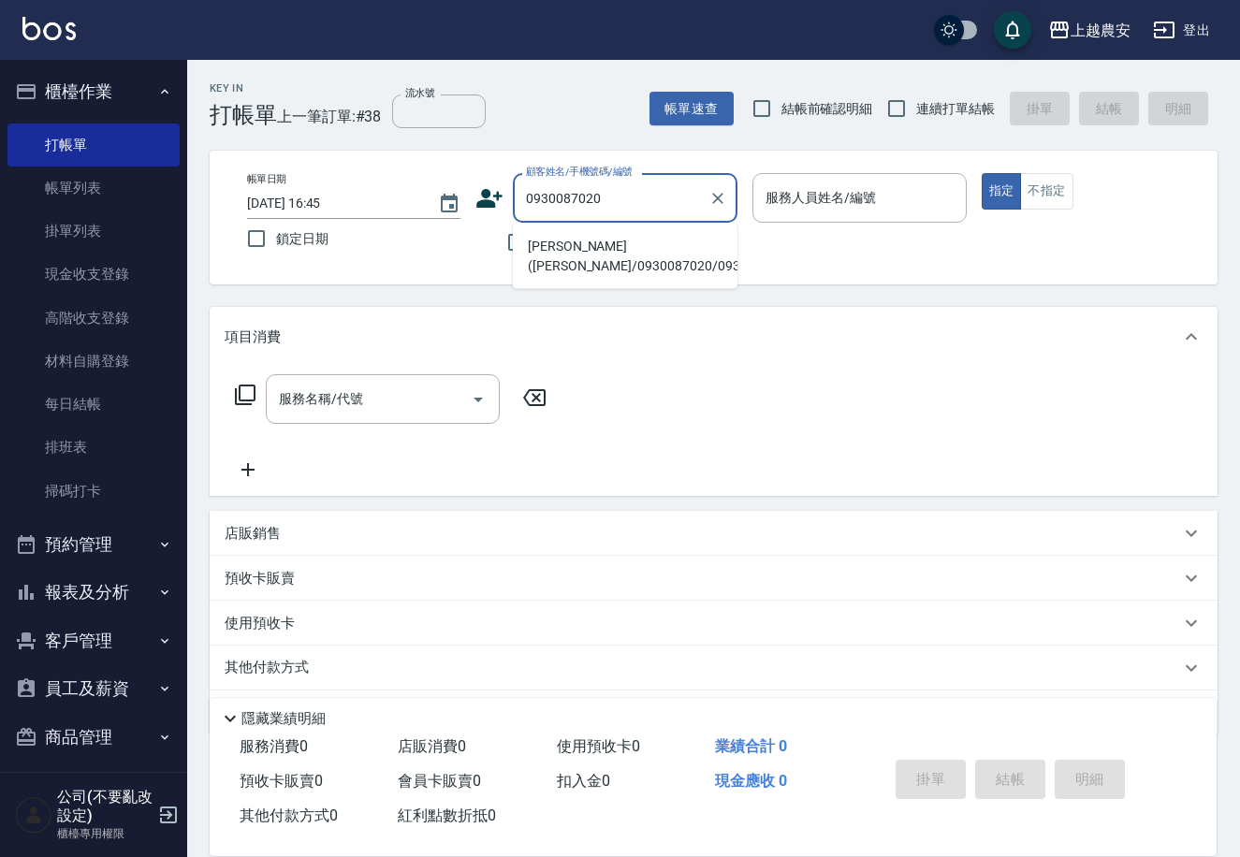
click at [619, 233] on li "[PERSON_NAME]([PERSON_NAME]/0930087020/0930087020" at bounding box center [625, 256] width 225 height 51
type input "[PERSON_NAME]([PERSON_NAME]/0930087020/0930087020"
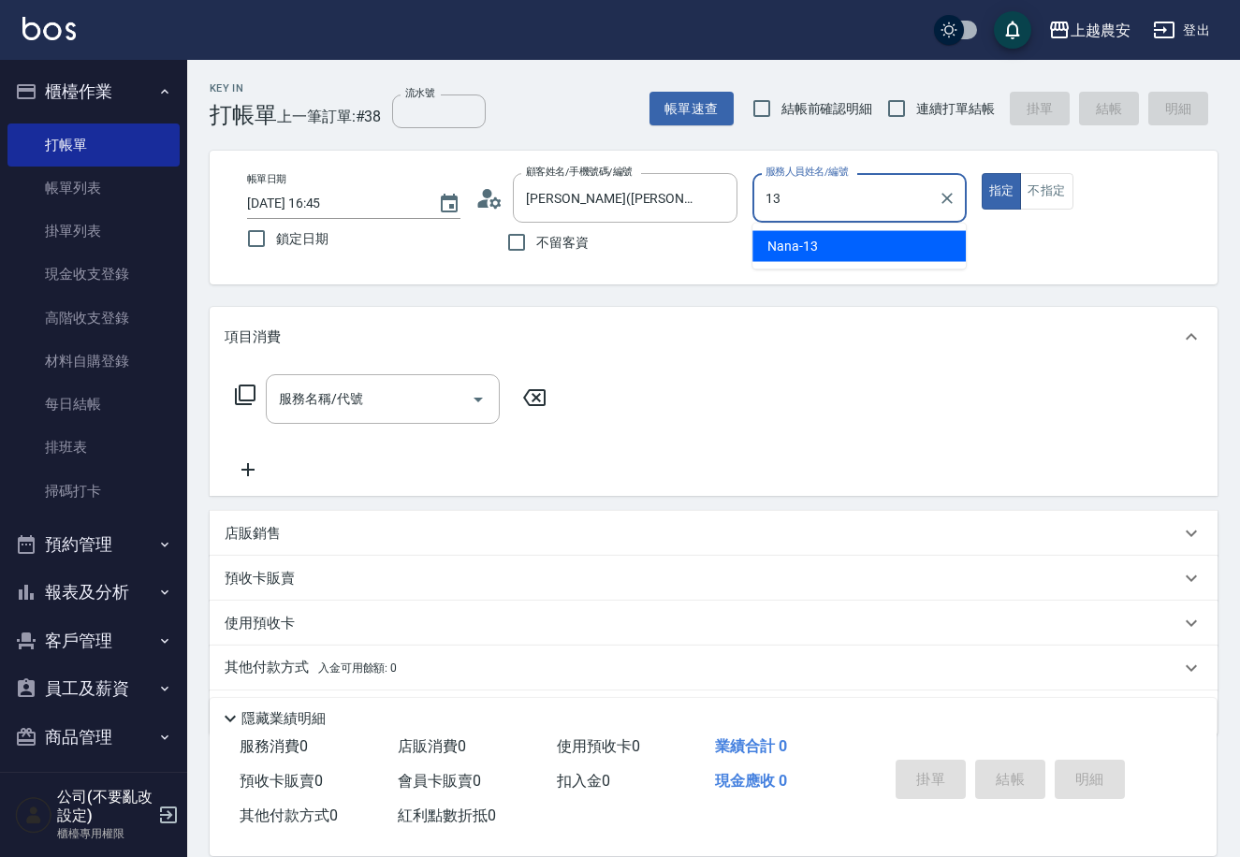
type input "Nana-13"
type button "true"
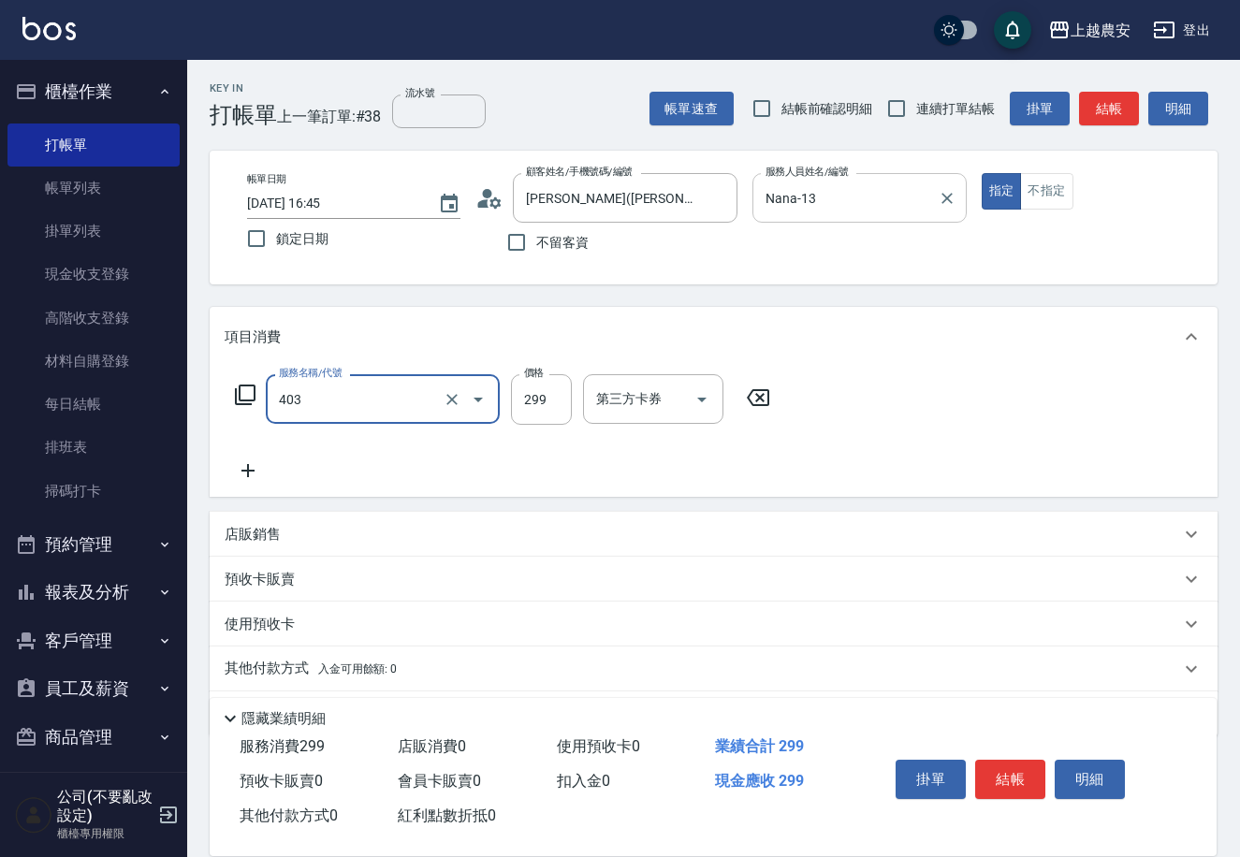
type input "剪髮(403)"
type input "500"
click at [1017, 775] on button "結帳" at bounding box center [1010, 779] width 70 height 39
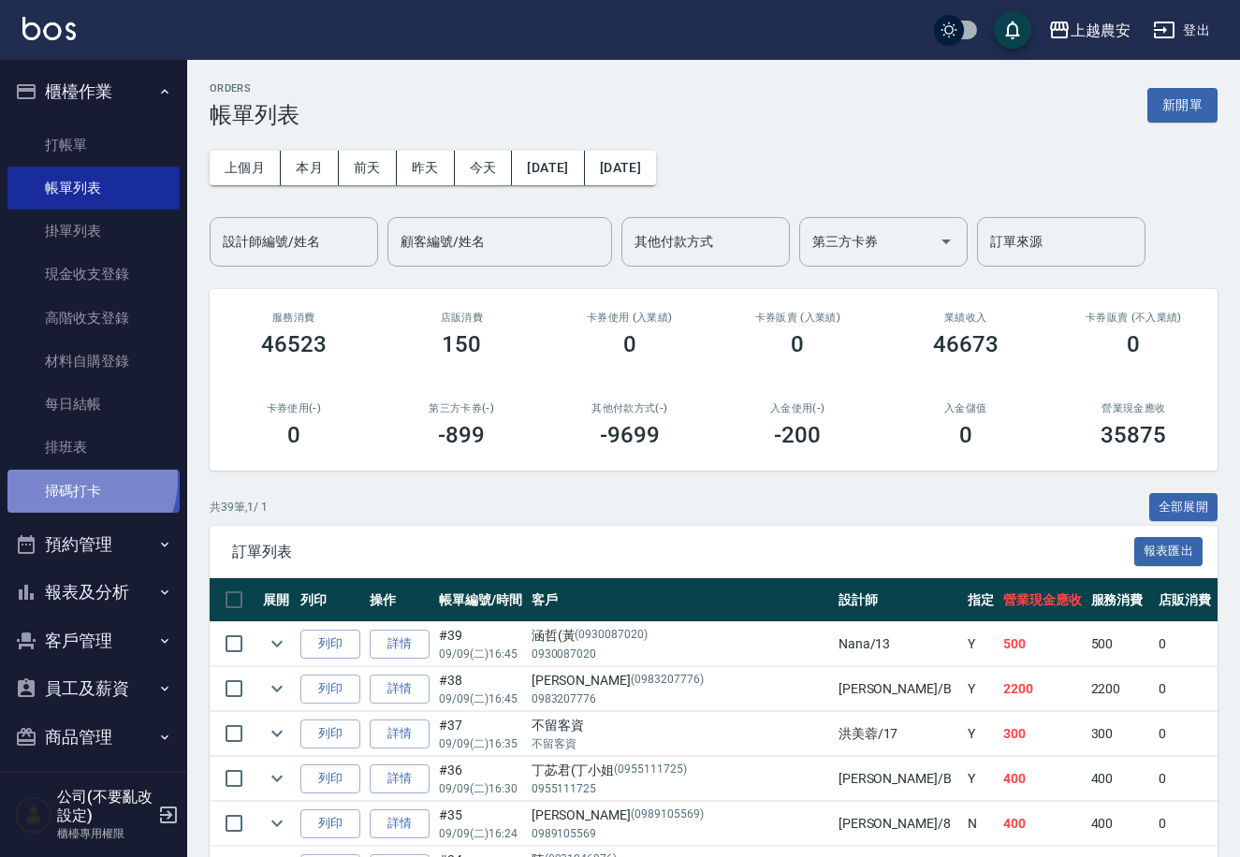
click at [81, 480] on link "掃碼打卡" at bounding box center [93, 491] width 172 height 43
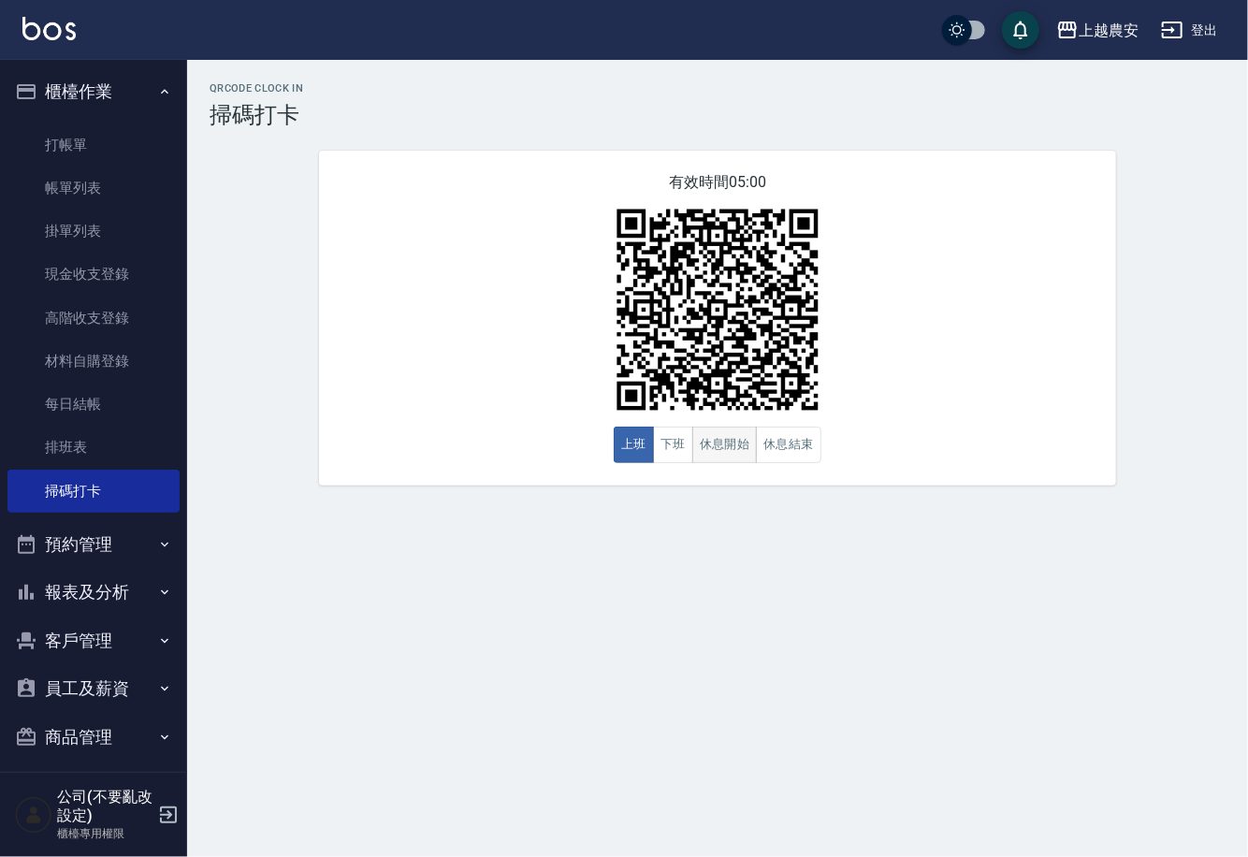
click at [720, 441] on button "休息開始" at bounding box center [724, 445] width 65 height 36
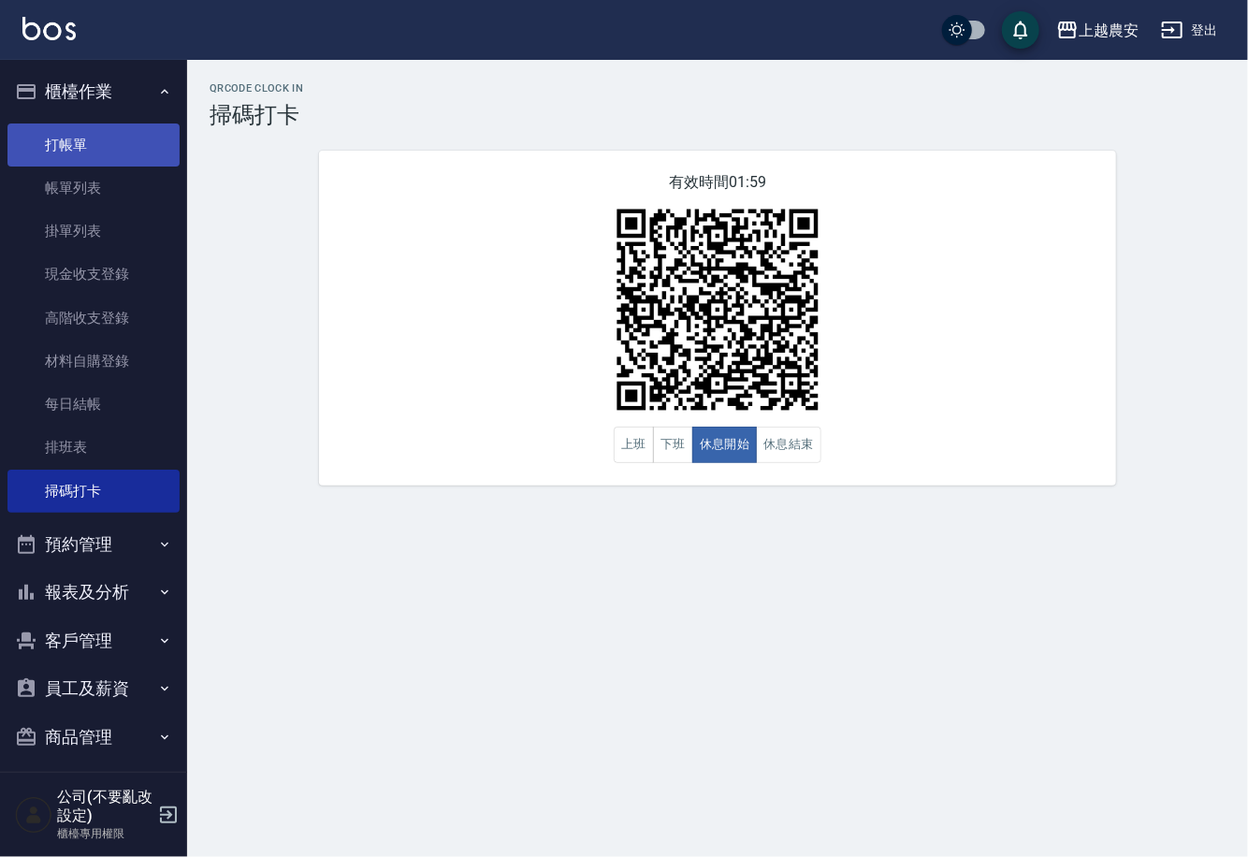
click at [57, 135] on link "打帳單" at bounding box center [93, 145] width 172 height 43
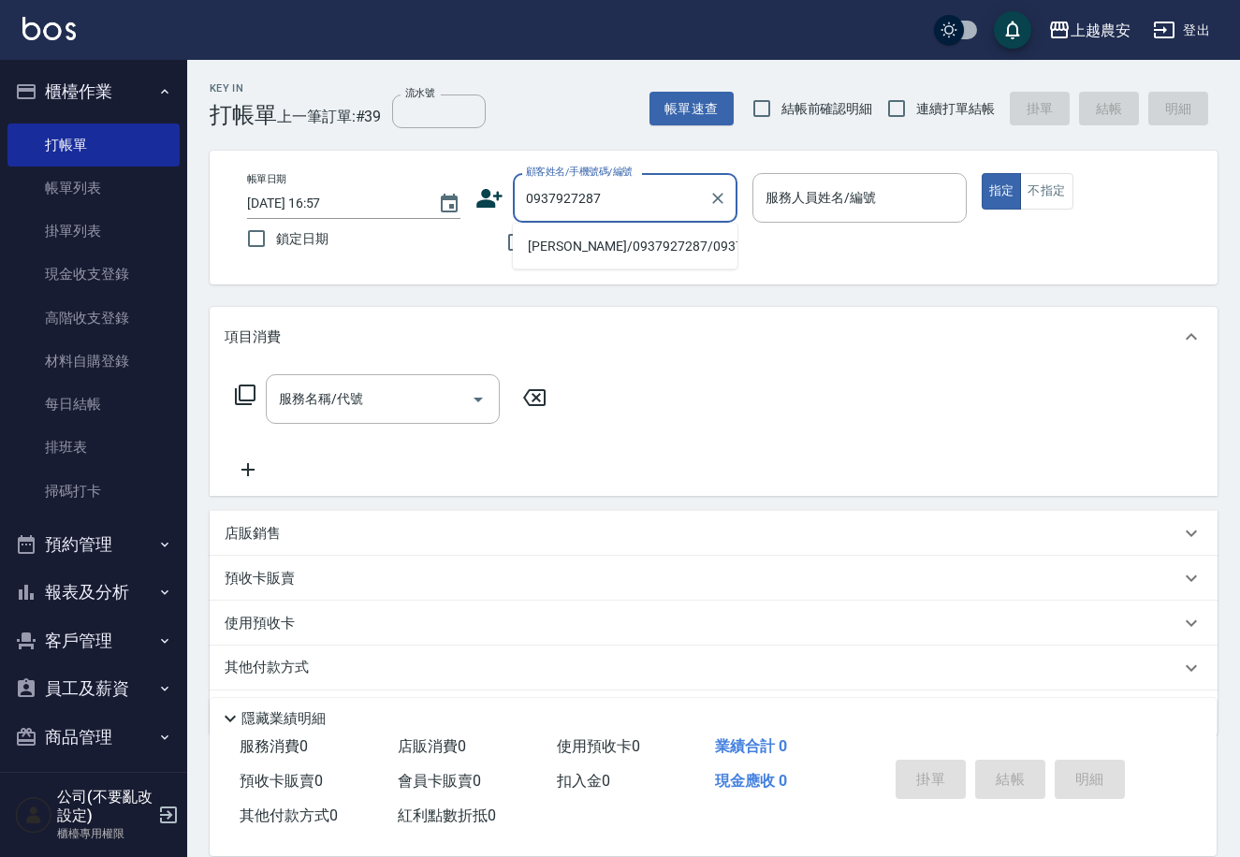
click at [575, 244] on li "[PERSON_NAME]/0937927287/0937927287" at bounding box center [625, 246] width 225 height 31
type input "[PERSON_NAME]/0937927287/0937927287"
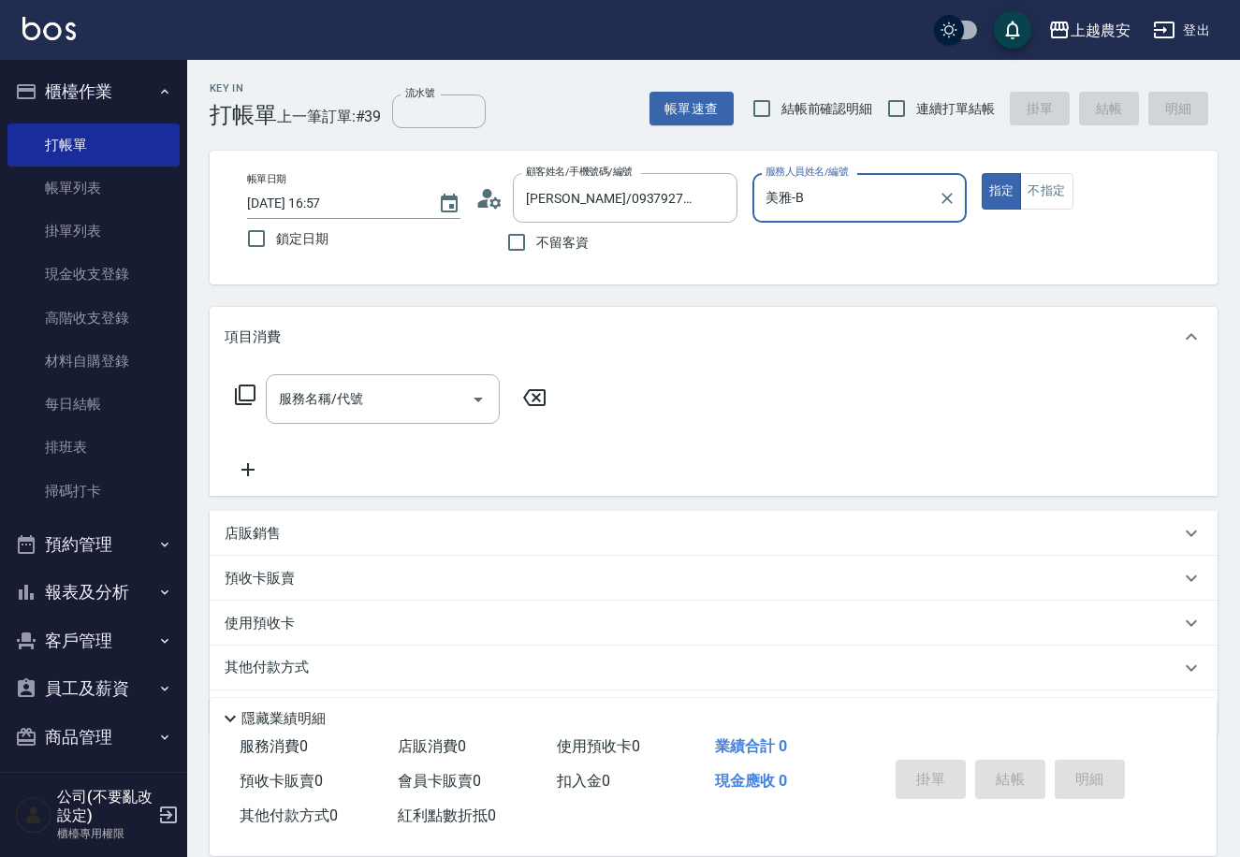
type input "美雅-B"
click at [399, 379] on div "服務名稱/代號" at bounding box center [383, 399] width 234 height 50
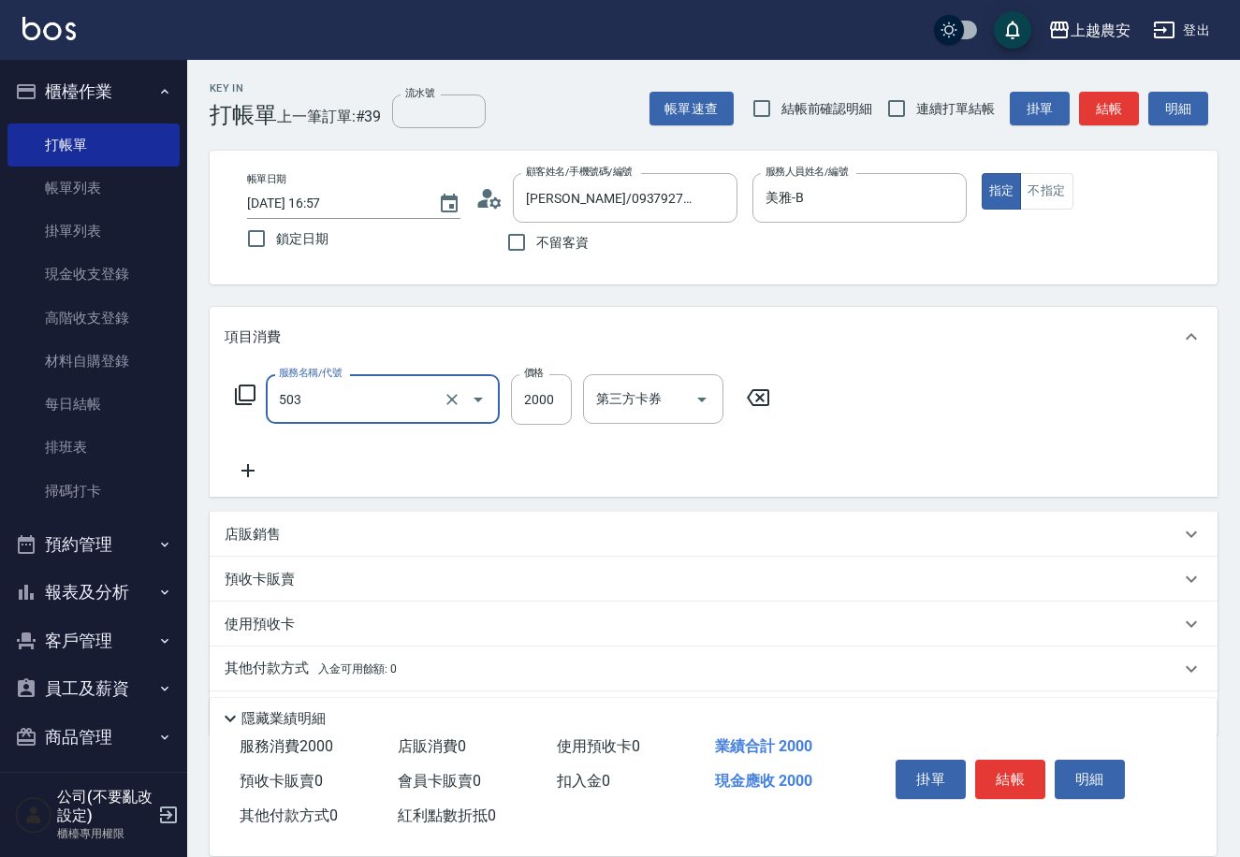
type input "染髮1500↑(503)"
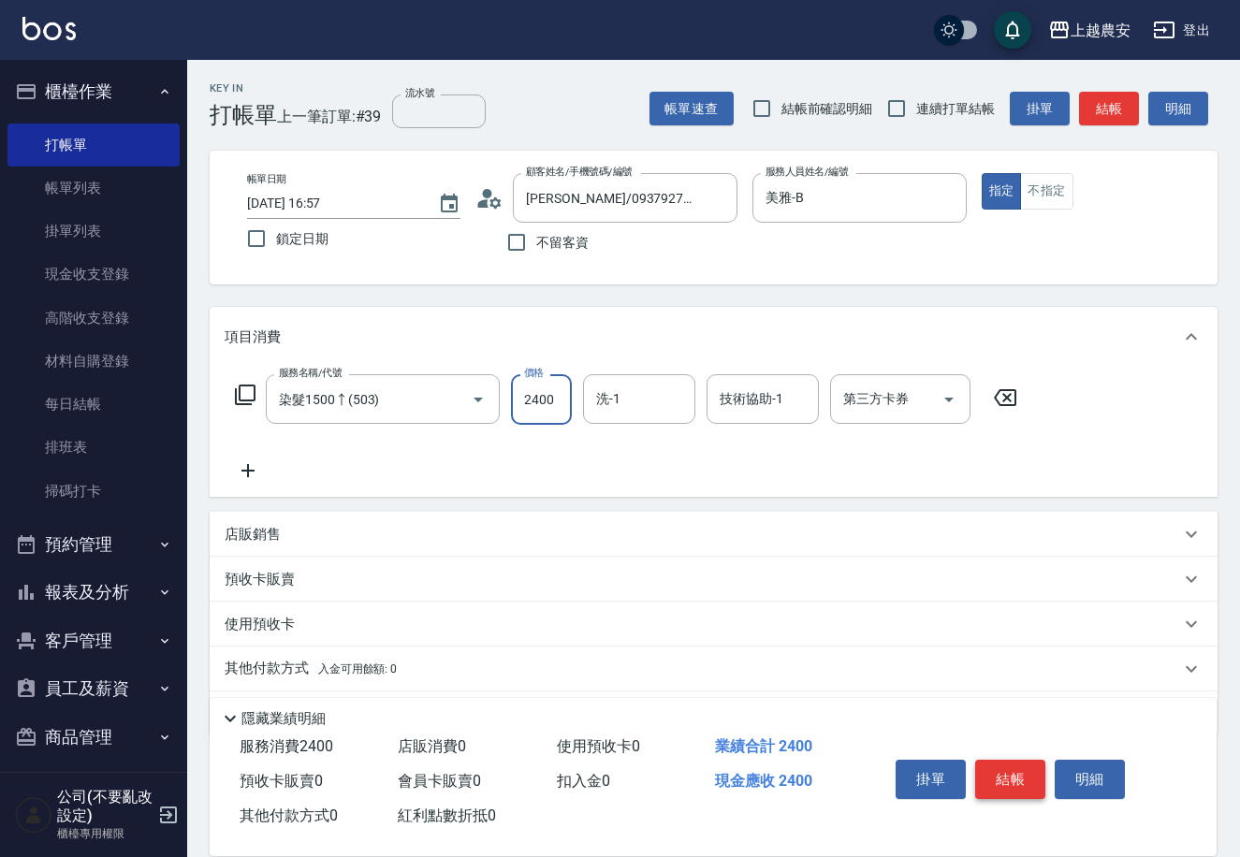
type input "2400"
click at [1004, 767] on button "結帳" at bounding box center [1010, 779] width 70 height 39
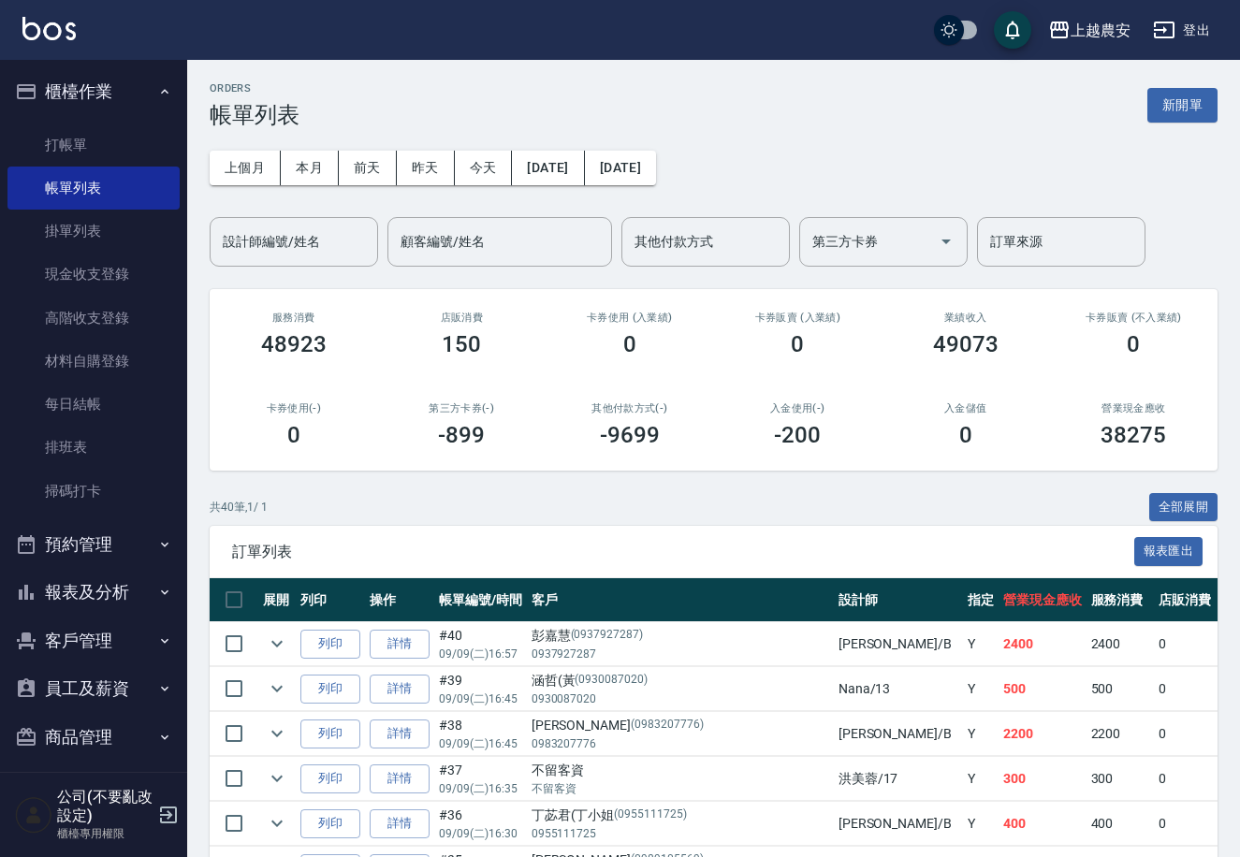
scroll to position [116, 0]
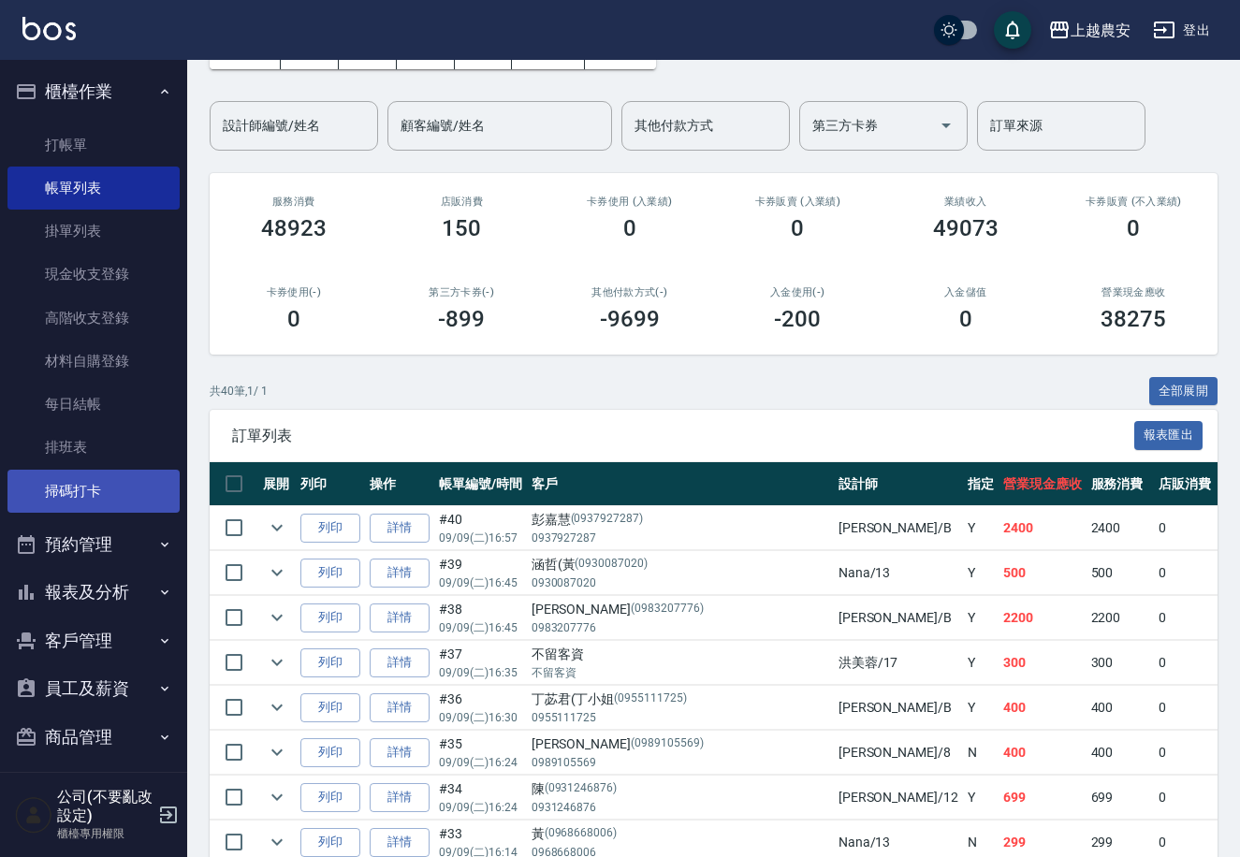
click at [72, 485] on link "掃碼打卡" at bounding box center [93, 491] width 172 height 43
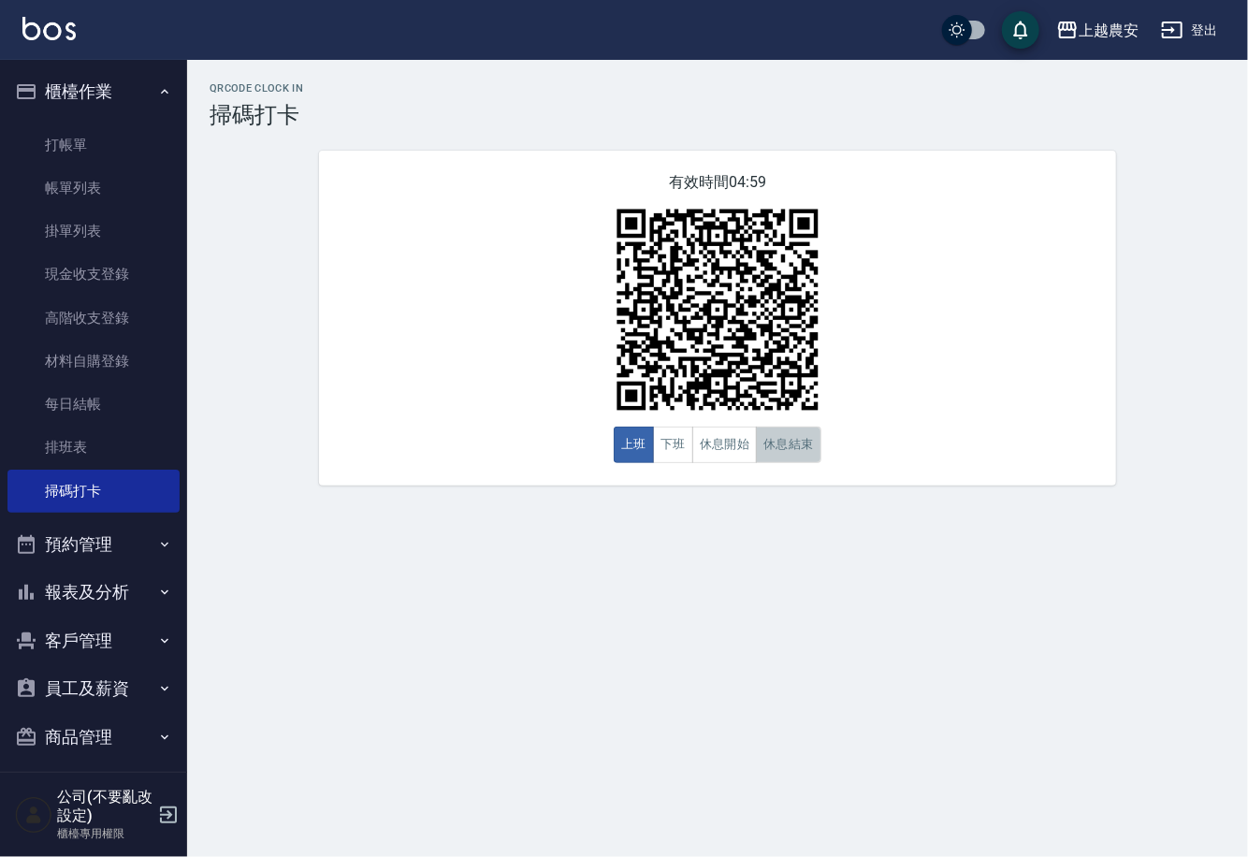
click at [783, 456] on button "休息結束" at bounding box center [788, 445] width 65 height 36
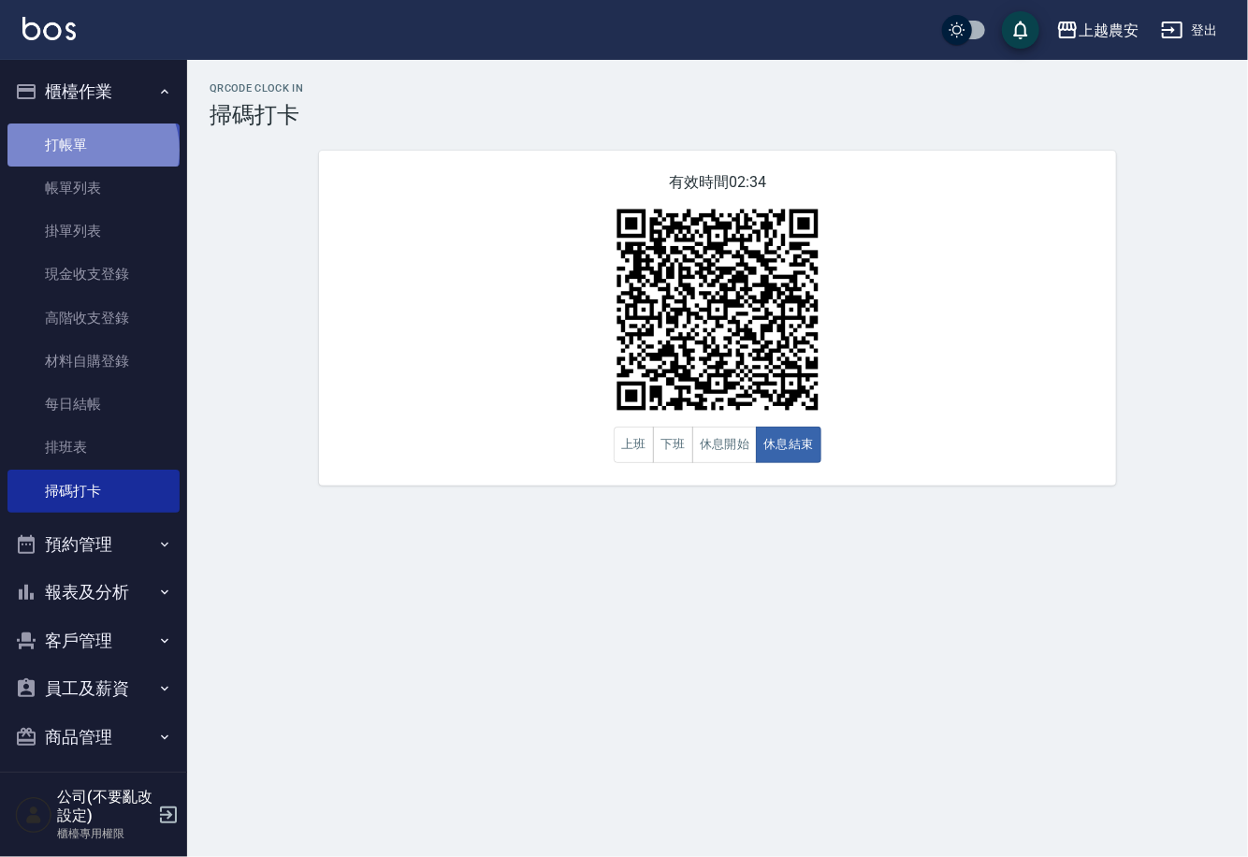
click at [91, 150] on link "打帳單" at bounding box center [93, 145] width 172 height 43
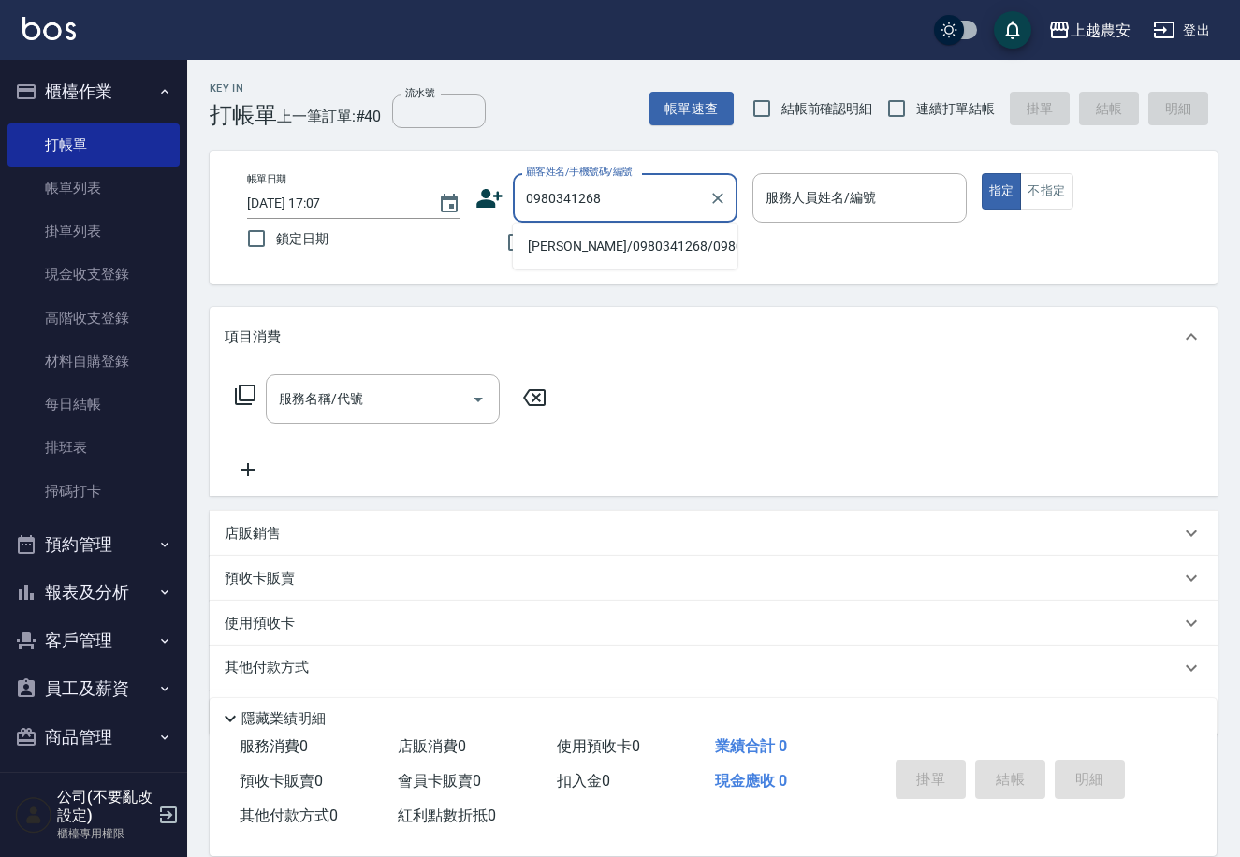
click at [548, 253] on li "[PERSON_NAME]/0980341268/0980341268" at bounding box center [625, 246] width 225 height 31
type input "[PERSON_NAME]/0980341268/0980341268"
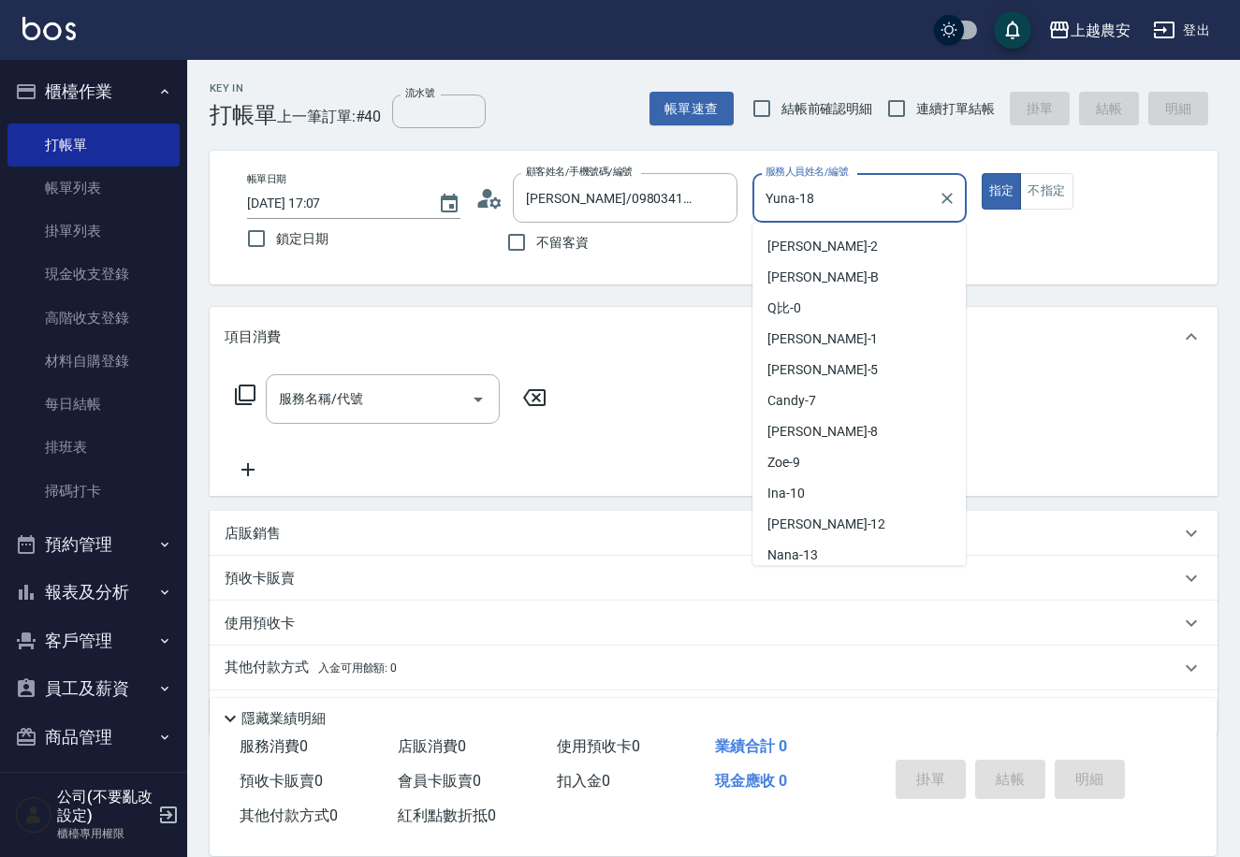
scroll to position [96, 0]
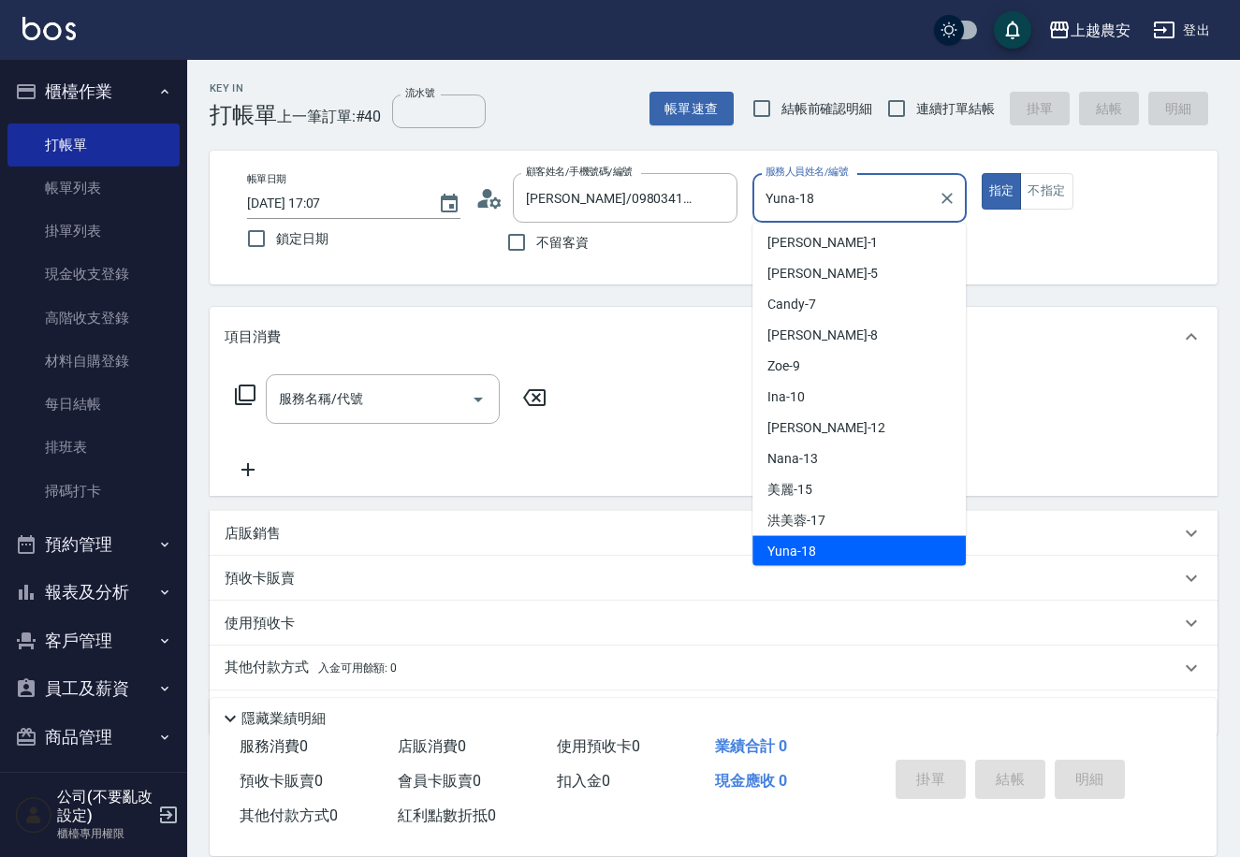
drag, startPoint x: 823, startPoint y: 203, endPoint x: 747, endPoint y: 217, distance: 78.0
click at [747, 217] on div "帳單日期 [DATE] 17:07 鎖定日期 顧客姓名/手機號碼/編號 [PERSON_NAME]/0980341268/0980341268 顧客姓名/手機…" at bounding box center [713, 217] width 963 height 89
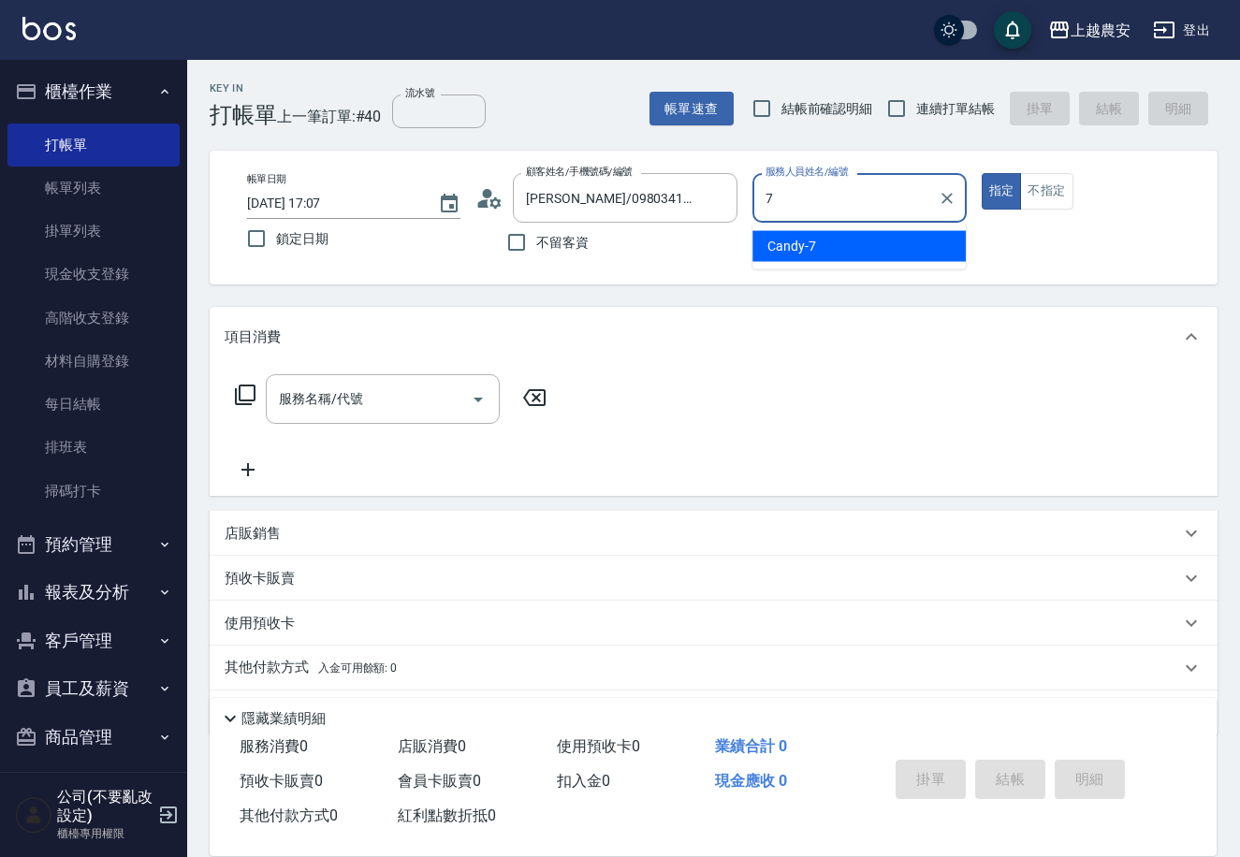
scroll to position [0, 0]
type input "Candy-7"
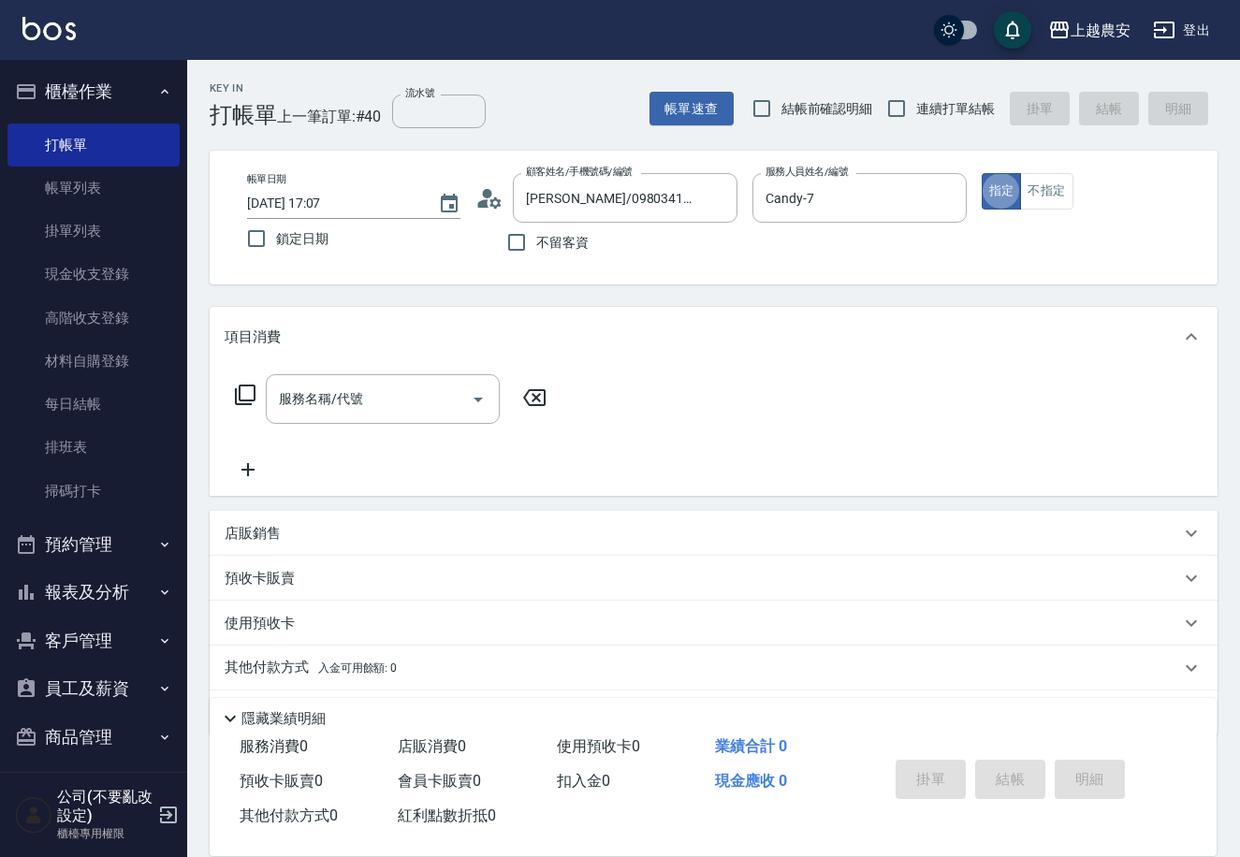
type button "true"
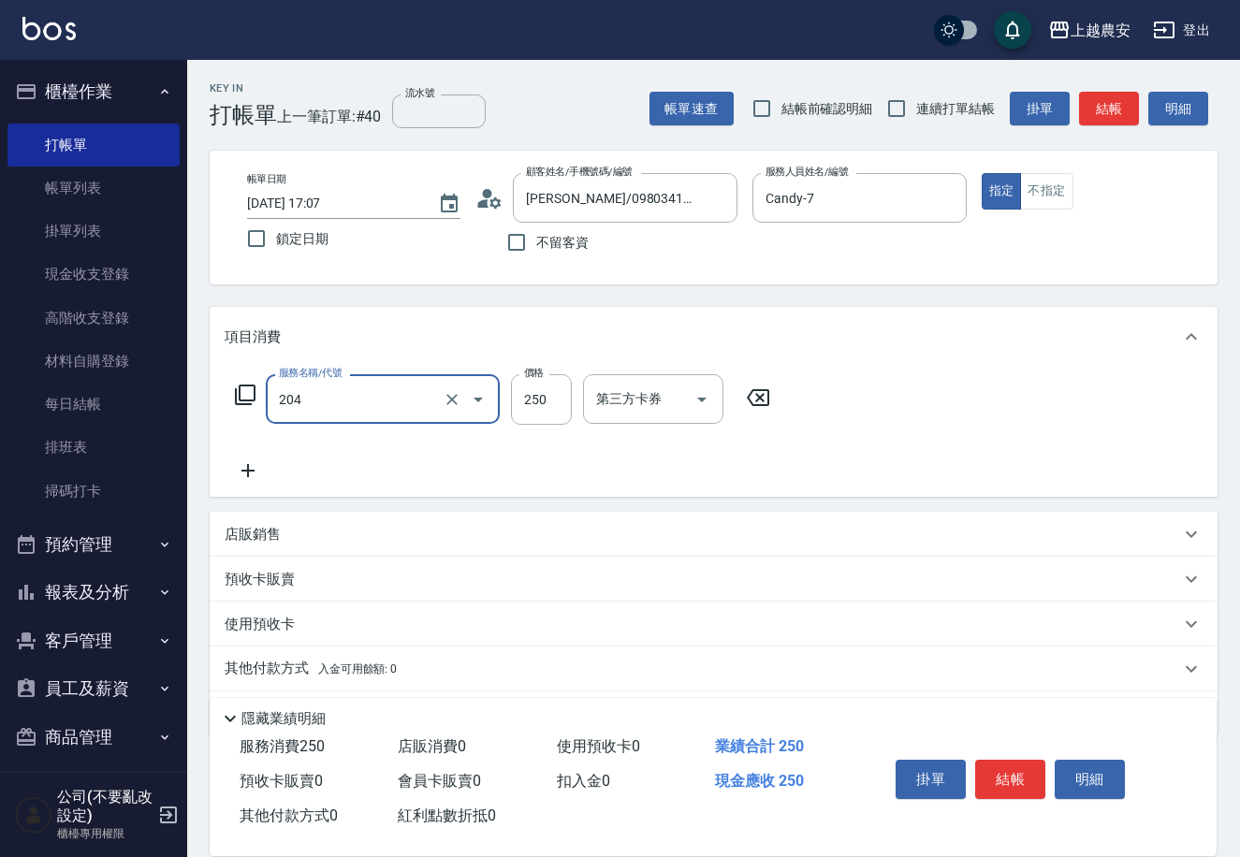
type input "梳髮(204)"
click at [523, 402] on input "200" at bounding box center [541, 399] width 61 height 51
drag, startPoint x: 522, startPoint y: 402, endPoint x: 581, endPoint y: 402, distance: 58.9
click at [581, 402] on div "服務名稱/代號 梳髮(204) 服務名稱/代號 價格 200 價格 第三方卡券 第三方卡券" at bounding box center [503, 399] width 557 height 51
type input "250"
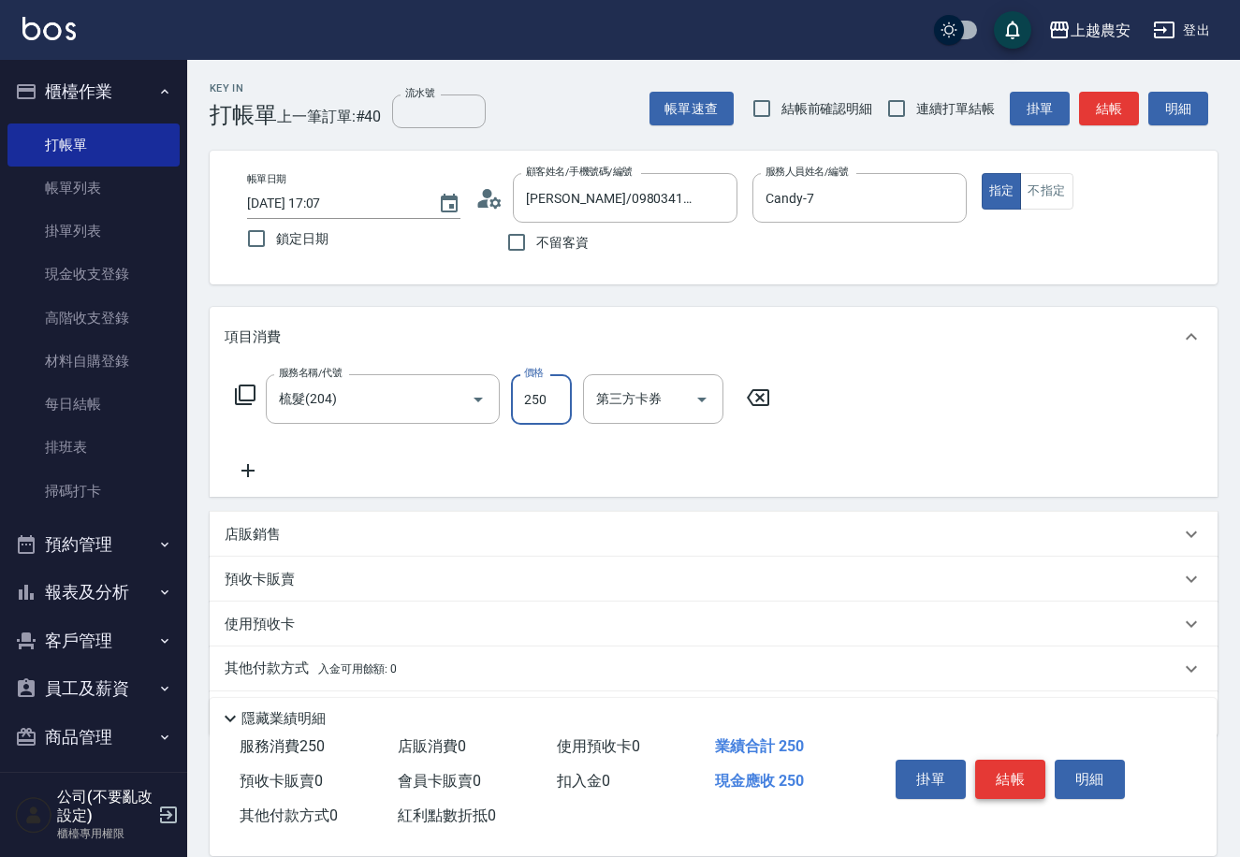
click at [1016, 775] on button "結帳" at bounding box center [1010, 779] width 70 height 39
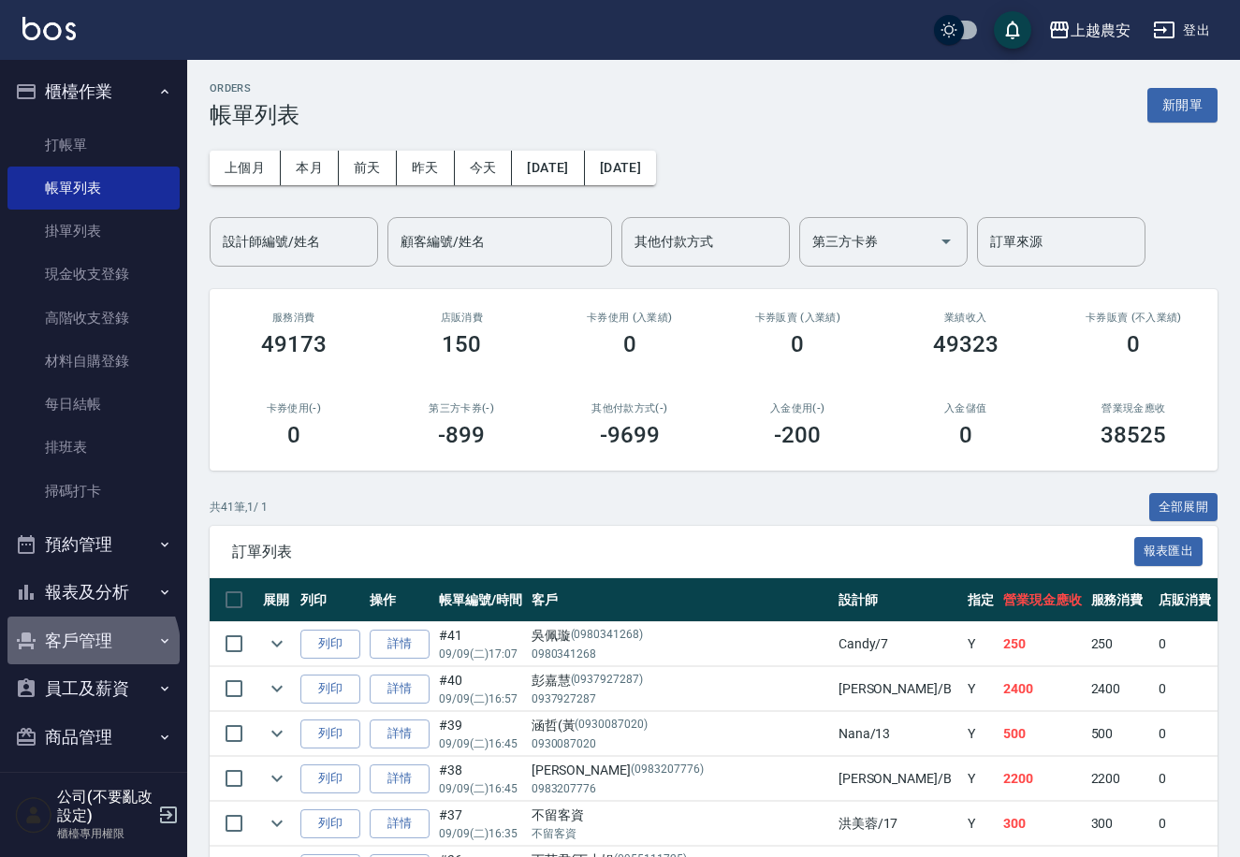
click at [91, 647] on button "客戶管理" at bounding box center [93, 641] width 172 height 49
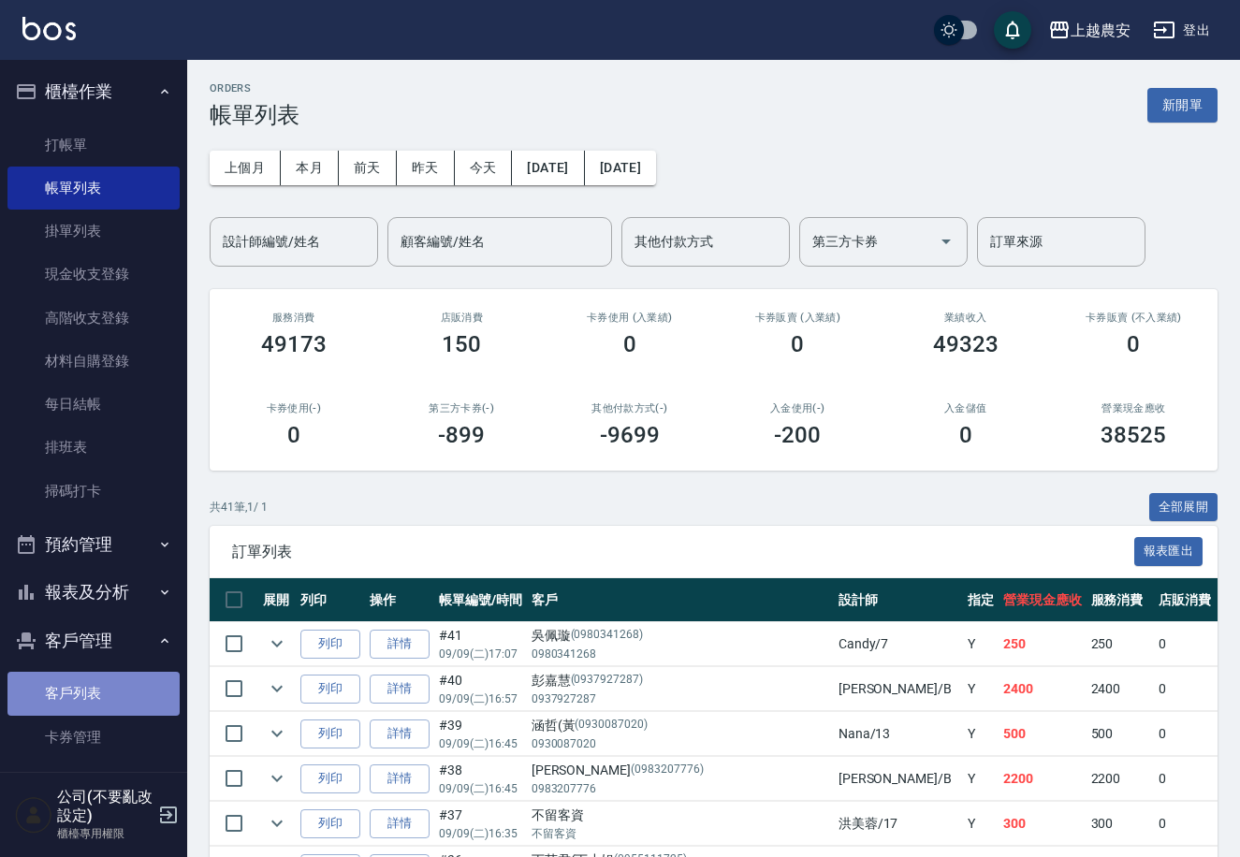
click at [101, 703] on link "客戶列表" at bounding box center [93, 693] width 172 height 43
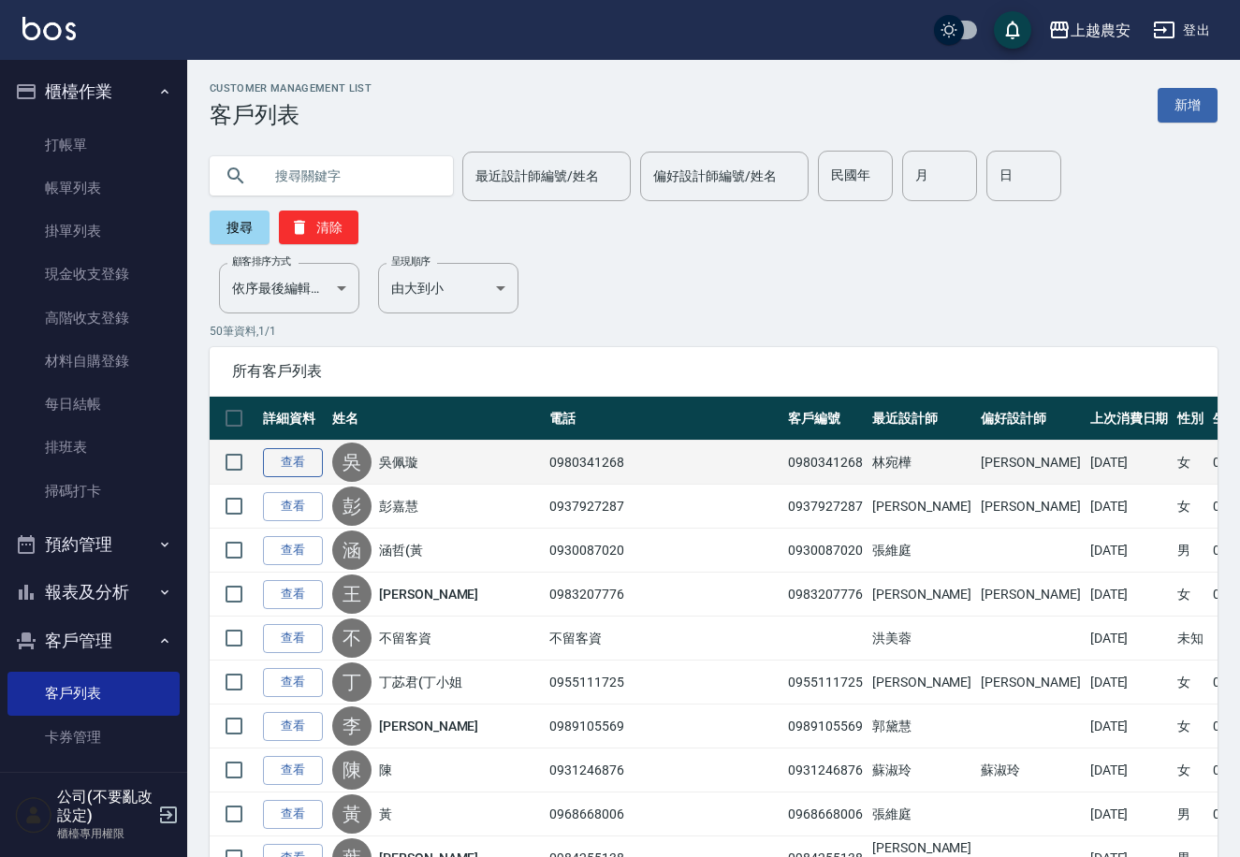
click at [286, 448] on link "查看" at bounding box center [293, 462] width 60 height 29
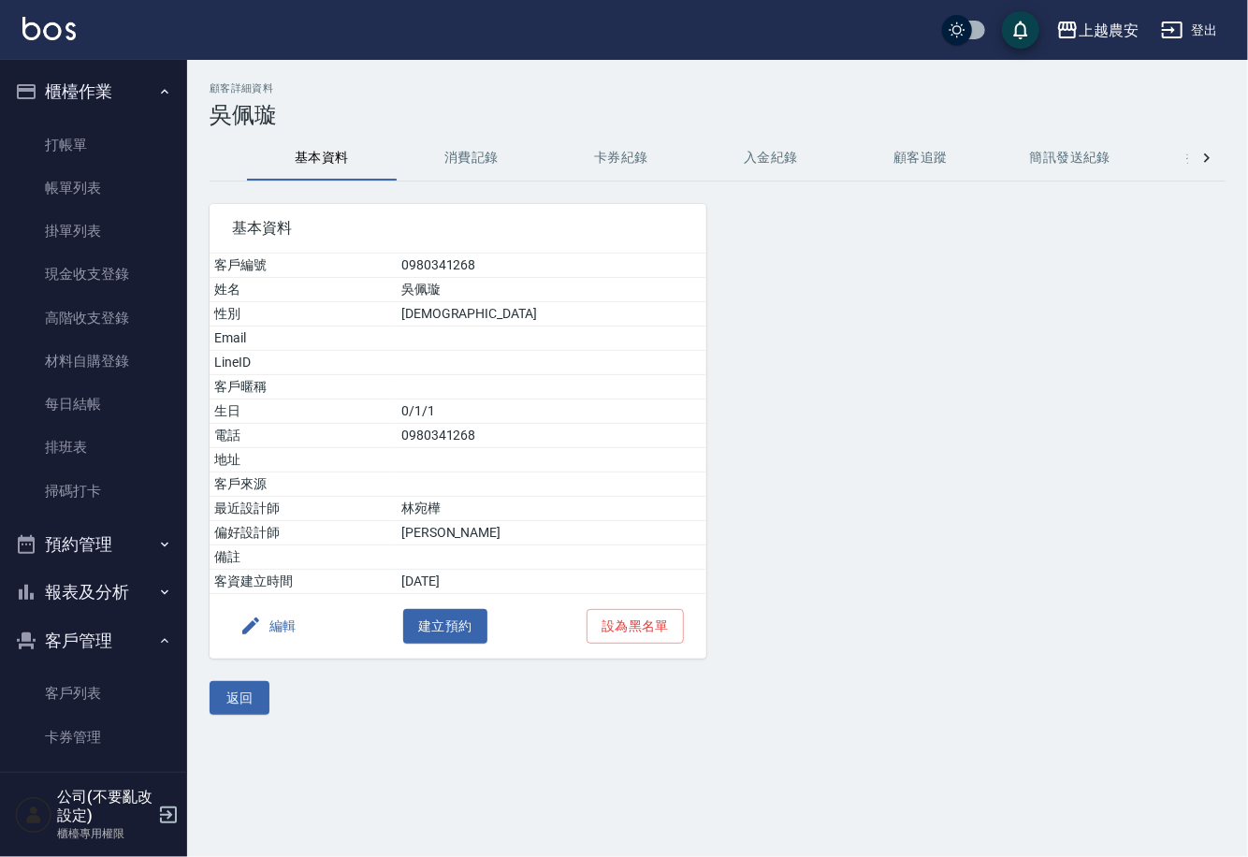
click at [481, 165] on button "消費記錄" at bounding box center [472, 158] width 150 height 45
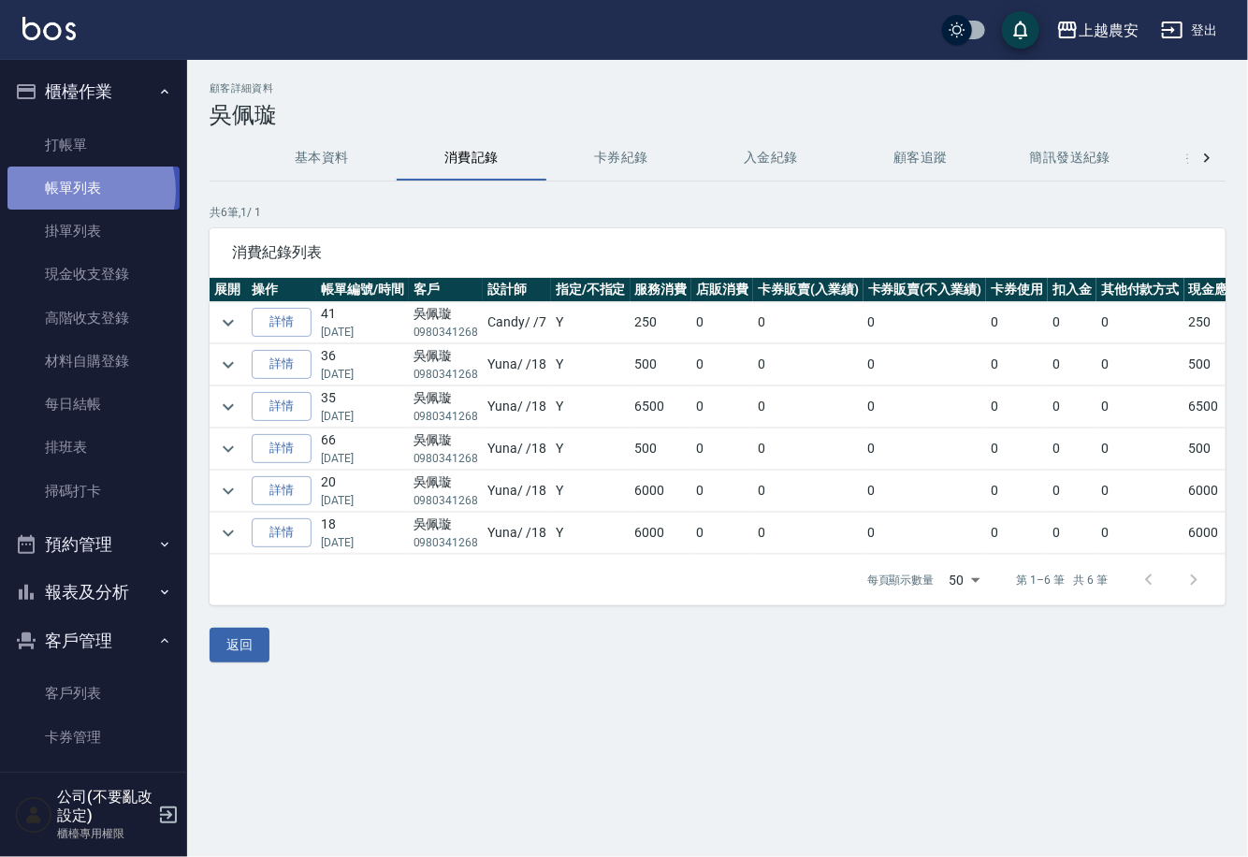
drag, startPoint x: 79, startPoint y: 191, endPoint x: 96, endPoint y: 516, distance: 326.1
click at [77, 191] on link "帳單列表" at bounding box center [93, 188] width 172 height 43
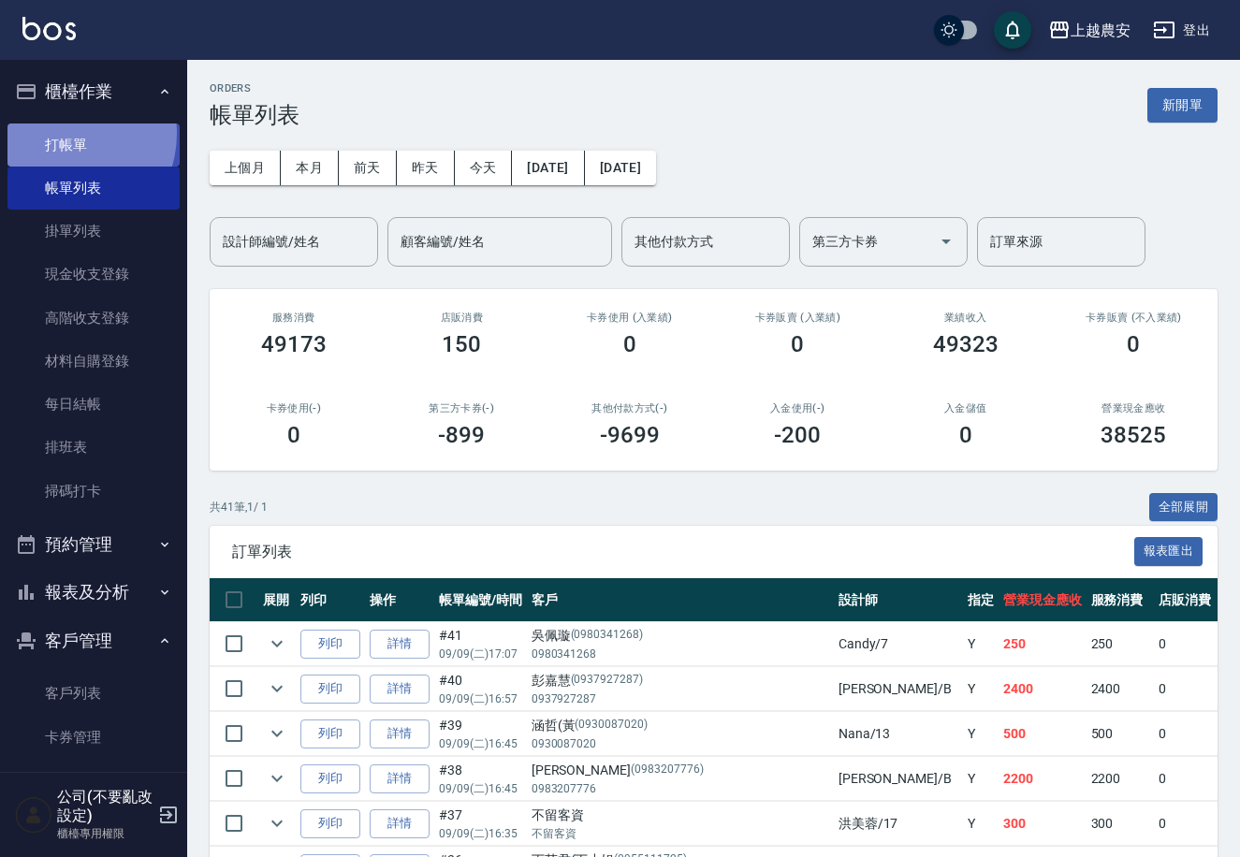
click at [63, 133] on link "打帳單" at bounding box center [93, 145] width 172 height 43
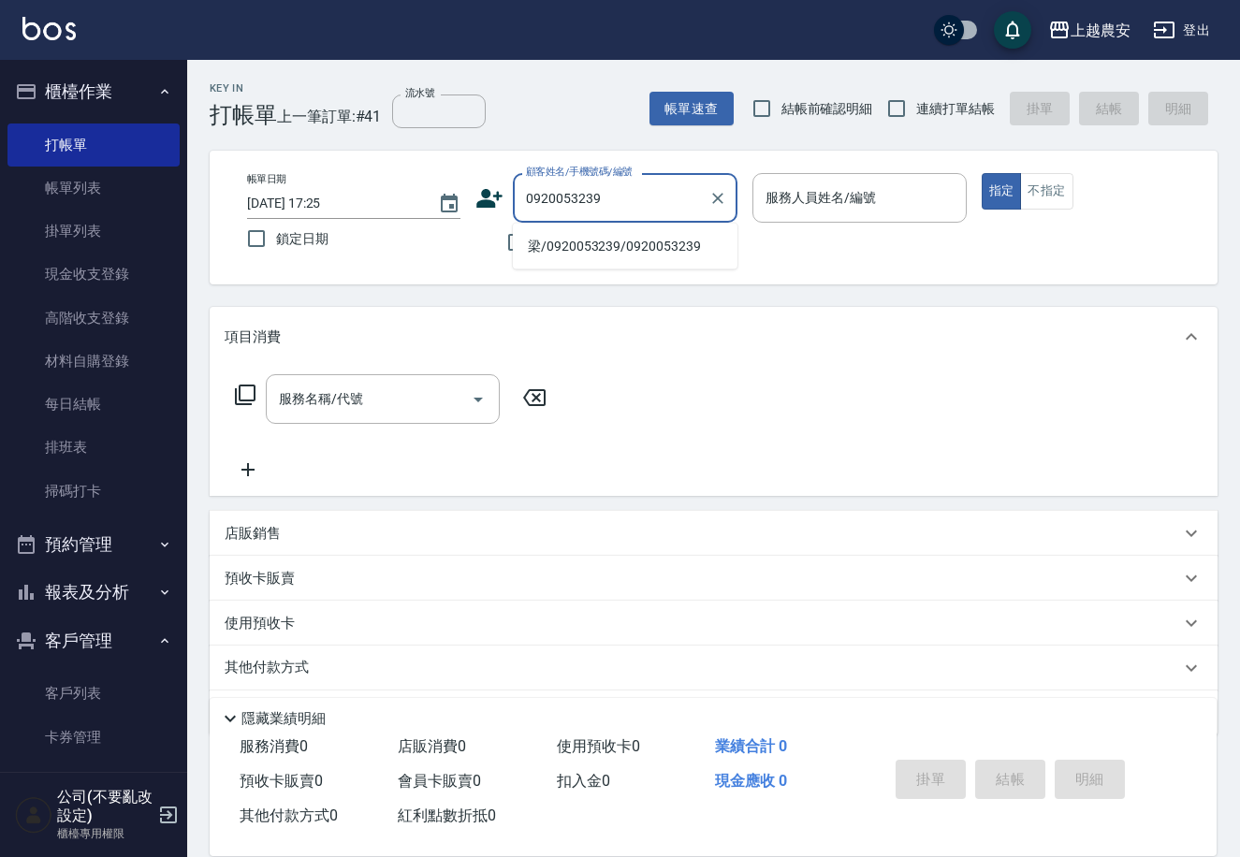
click at [605, 247] on li "梁/0920053239/0920053239" at bounding box center [625, 246] width 225 height 31
type input "梁/0920053239/0920053239"
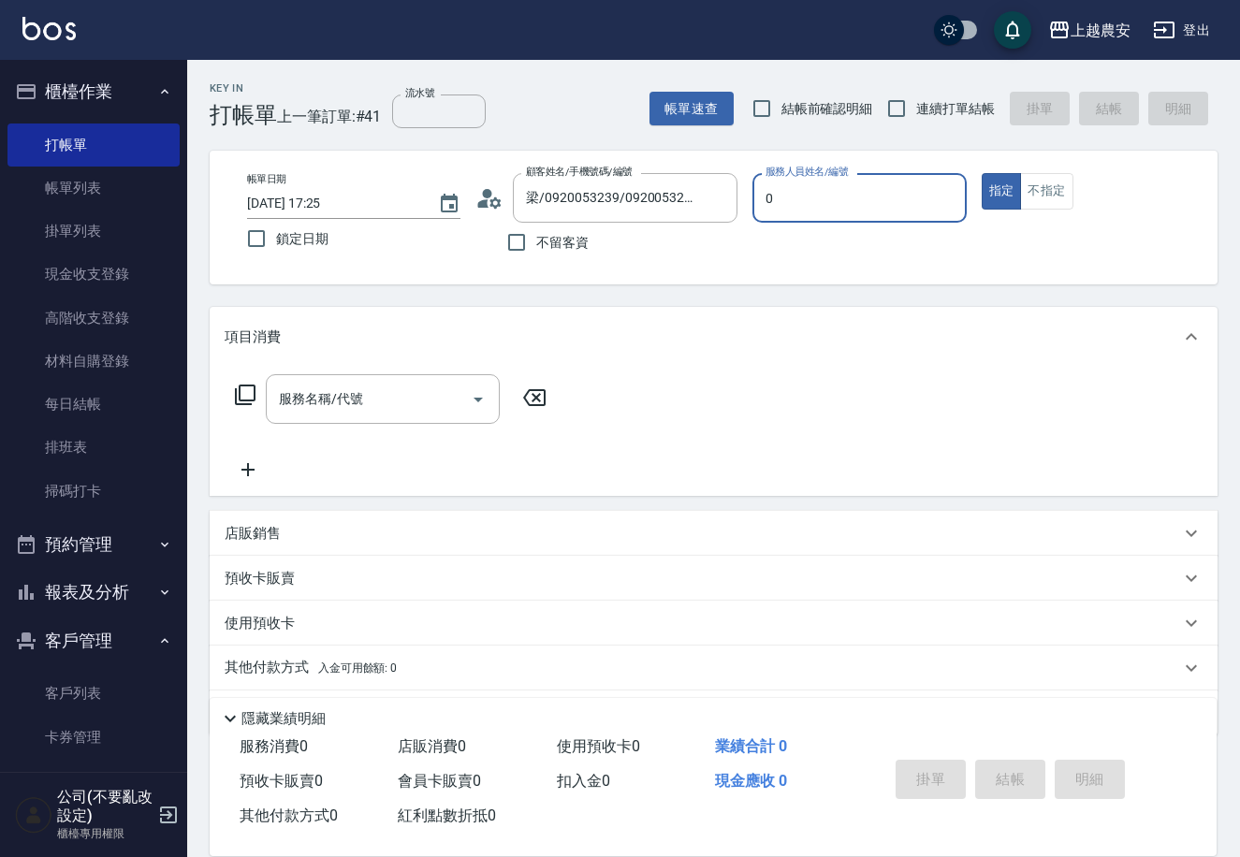
type input "0"
type button "true"
type input "Q比-0"
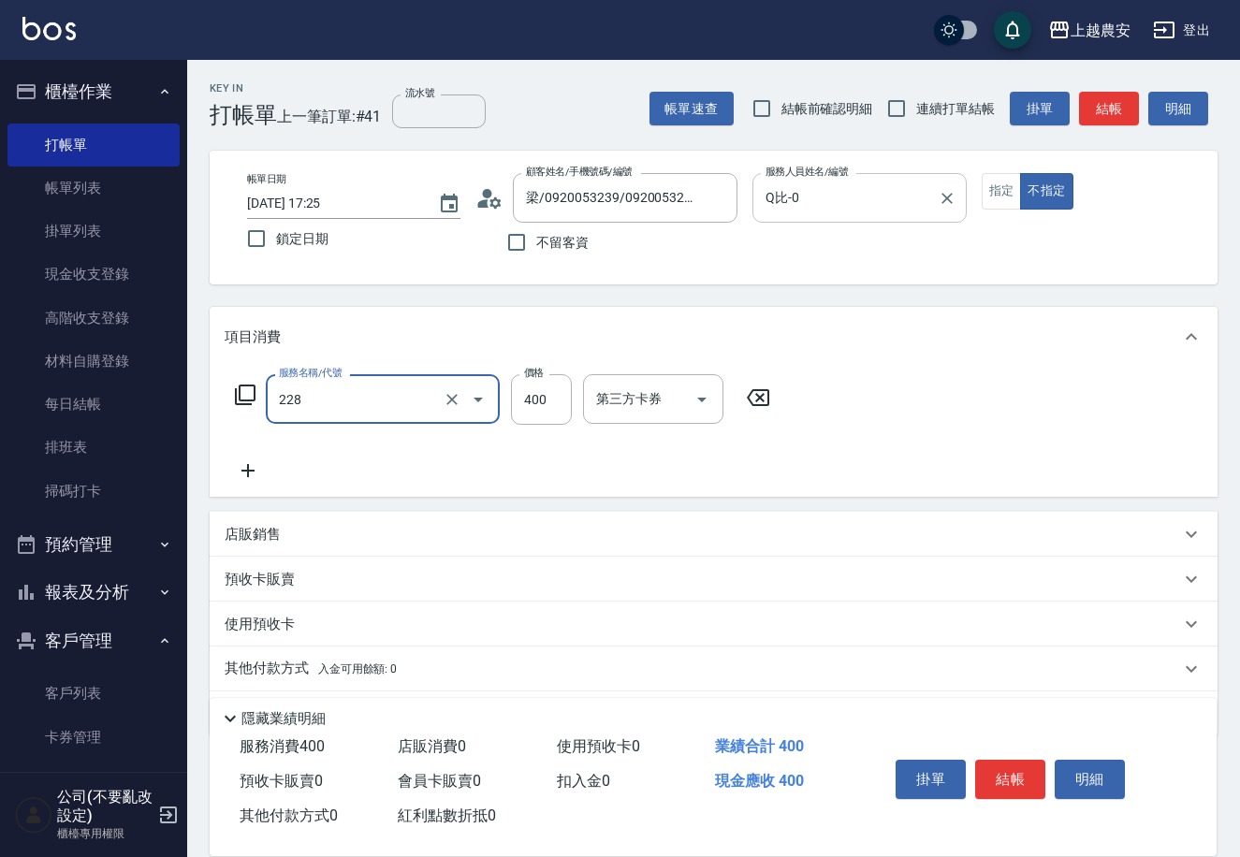
type input "洗髮(228)"
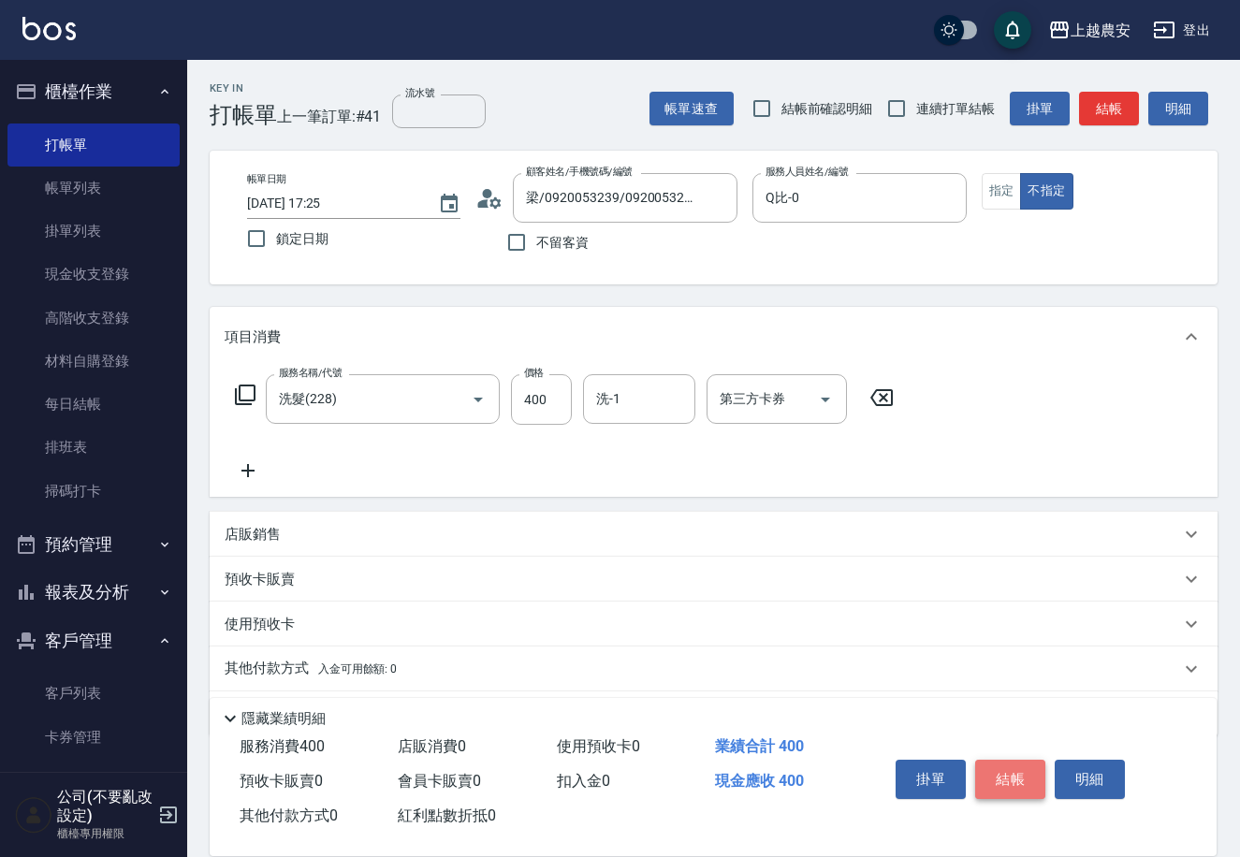
click at [1013, 765] on button "結帳" at bounding box center [1010, 779] width 70 height 39
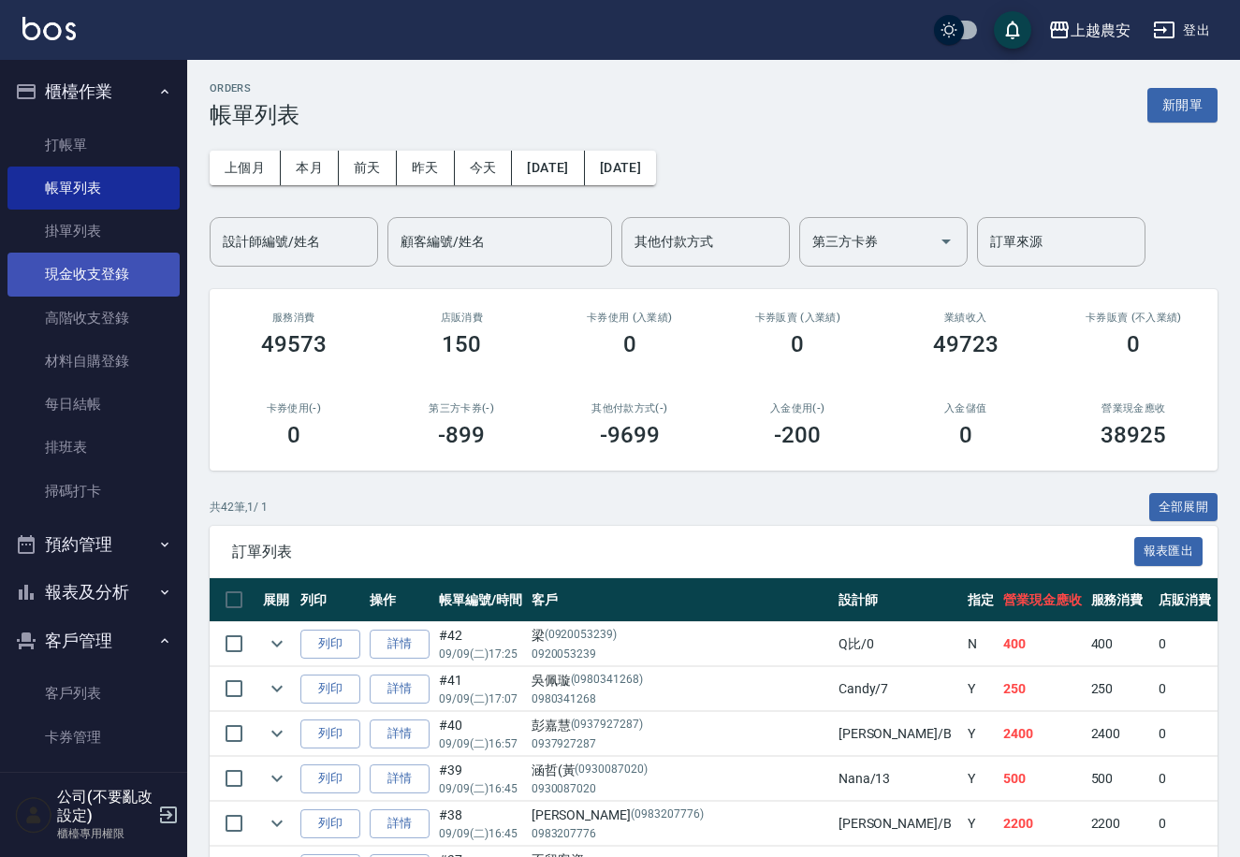
click at [95, 277] on link "現金收支登錄" at bounding box center [93, 274] width 172 height 43
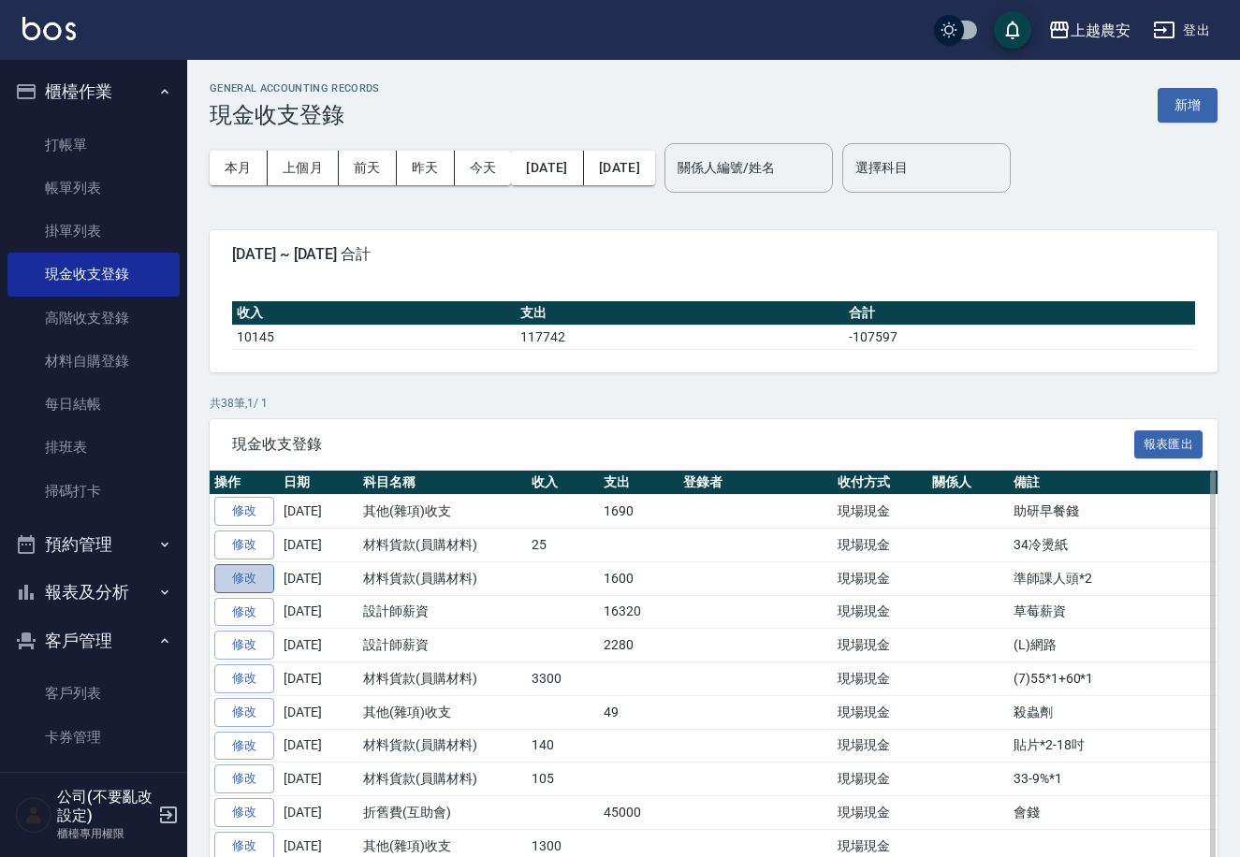
click at [253, 575] on link "修改" at bounding box center [244, 578] width 60 height 29
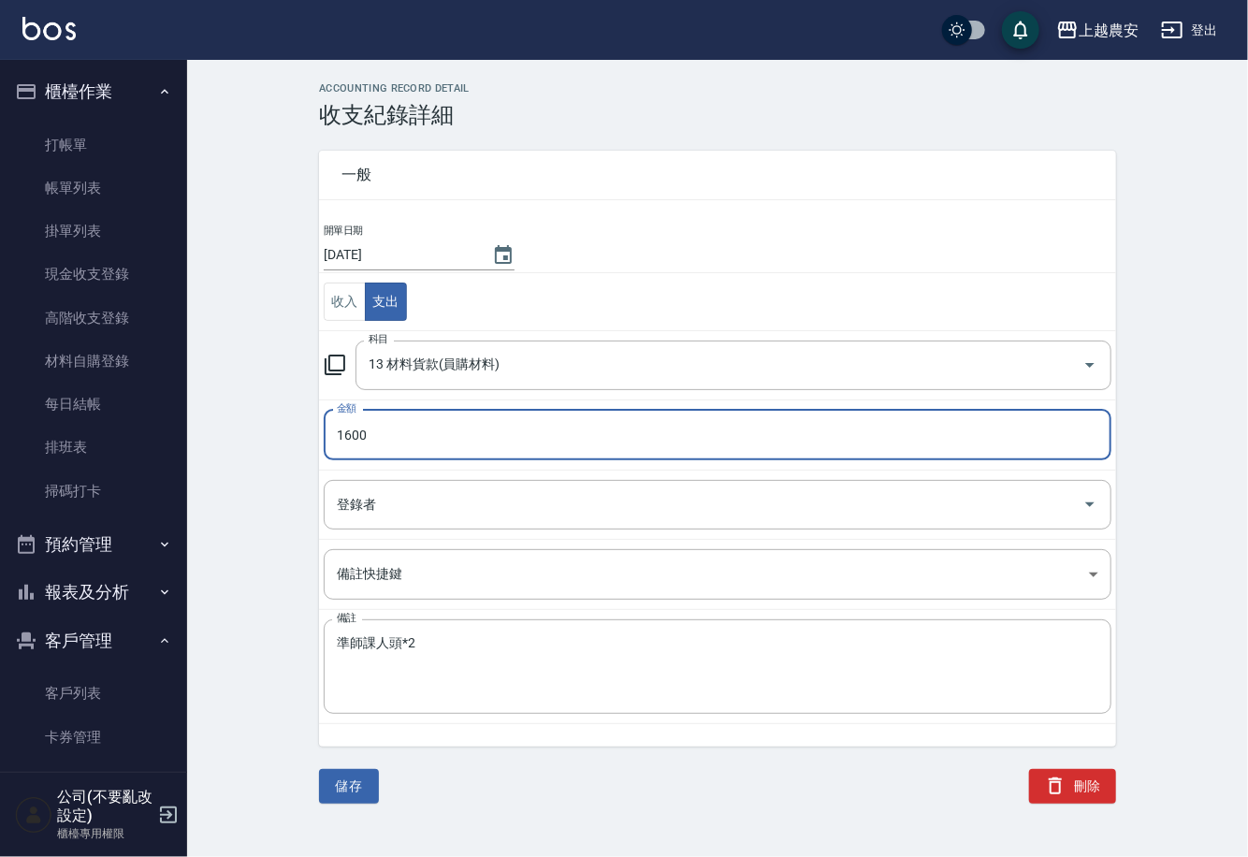
click at [382, 428] on input "1600" at bounding box center [718, 435] width 788 height 51
type input "3200"
click at [445, 664] on textarea "準師課人頭*2" at bounding box center [718, 667] width 762 height 64
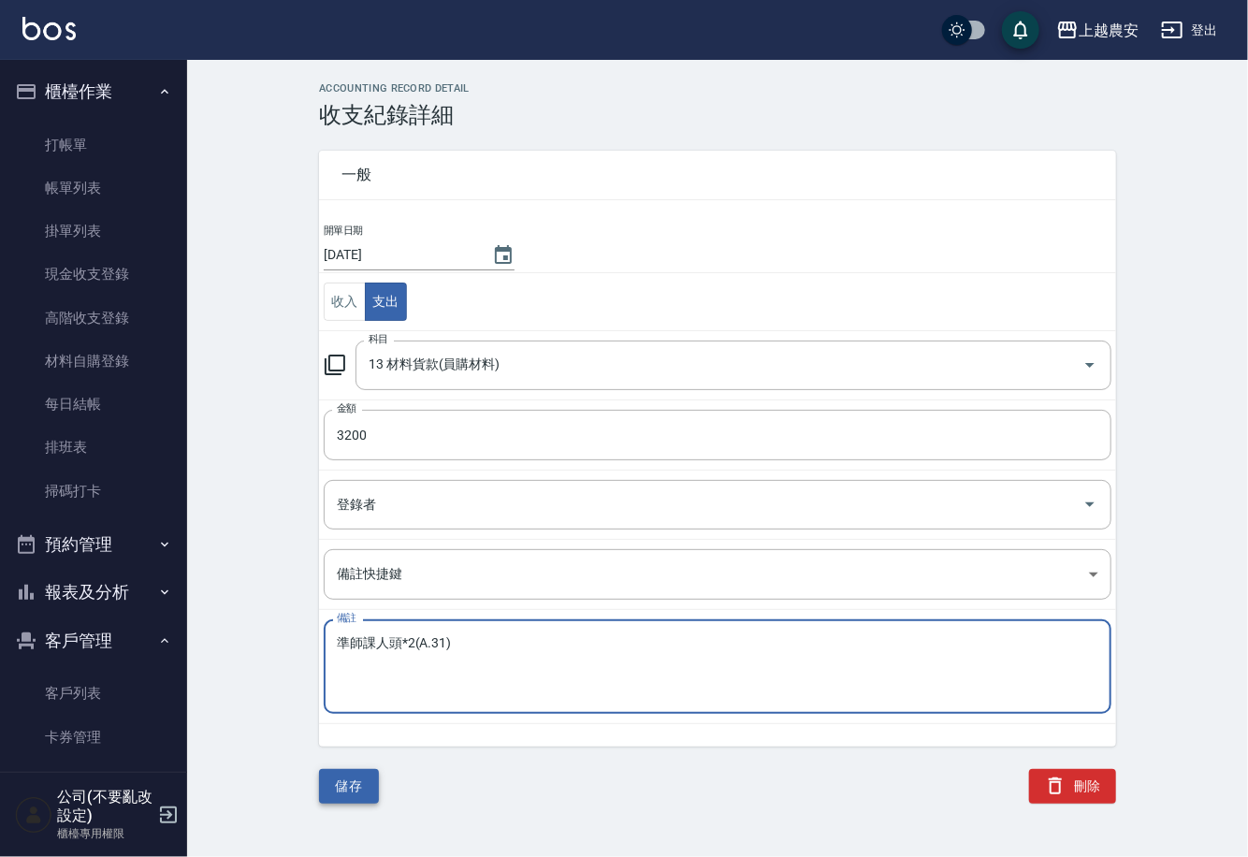
type textarea "準師課人頭*2(A.31)"
click at [340, 786] on button "儲存" at bounding box center [349, 786] width 60 height 35
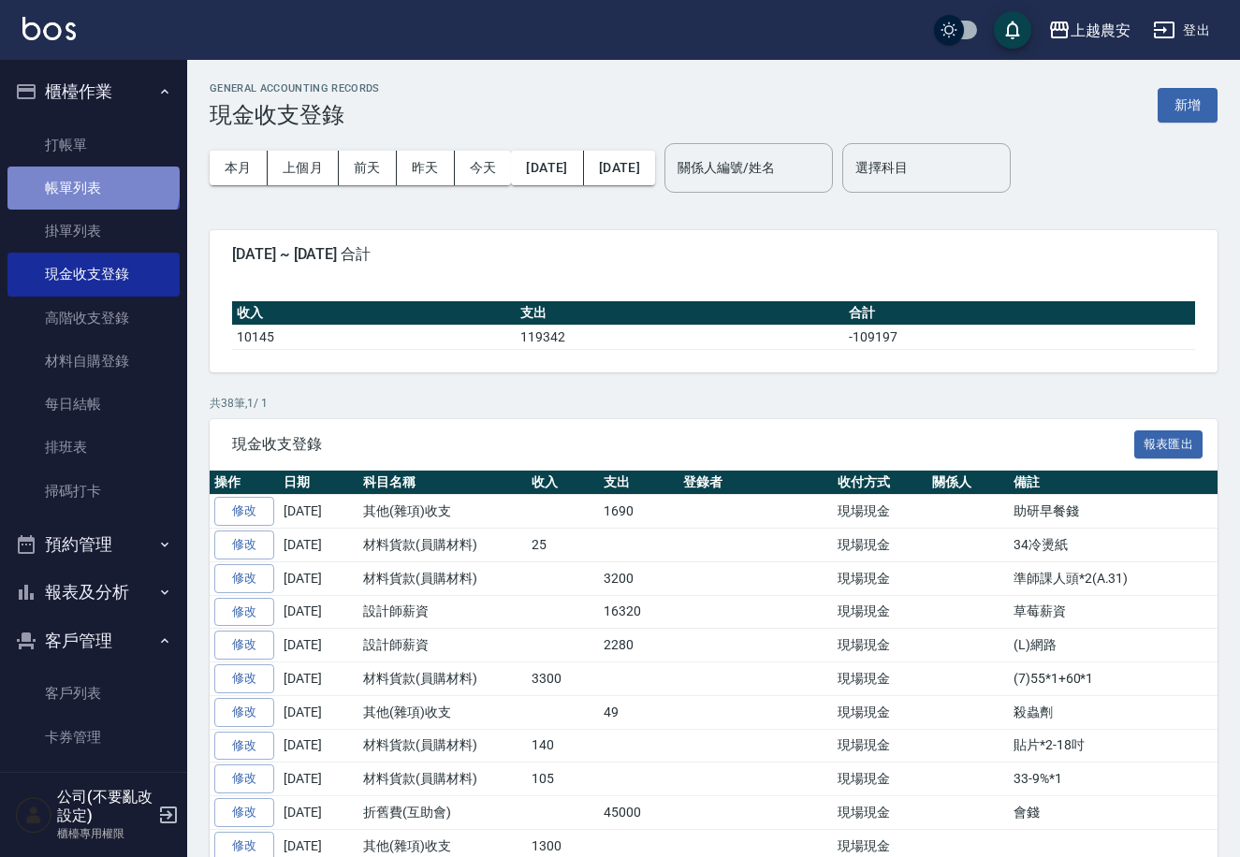
click at [92, 184] on link "帳單列表" at bounding box center [93, 188] width 172 height 43
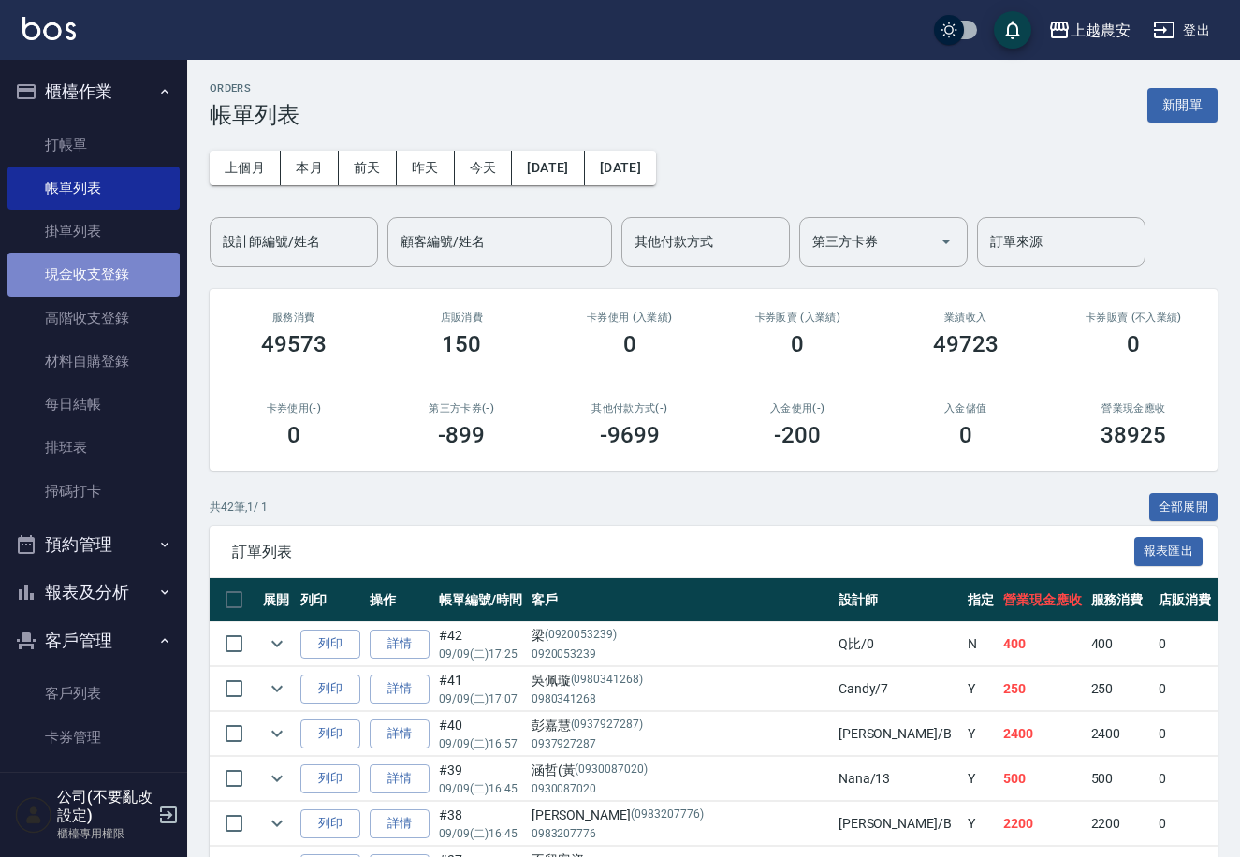
click at [94, 274] on link "現金收支登錄" at bounding box center [93, 274] width 172 height 43
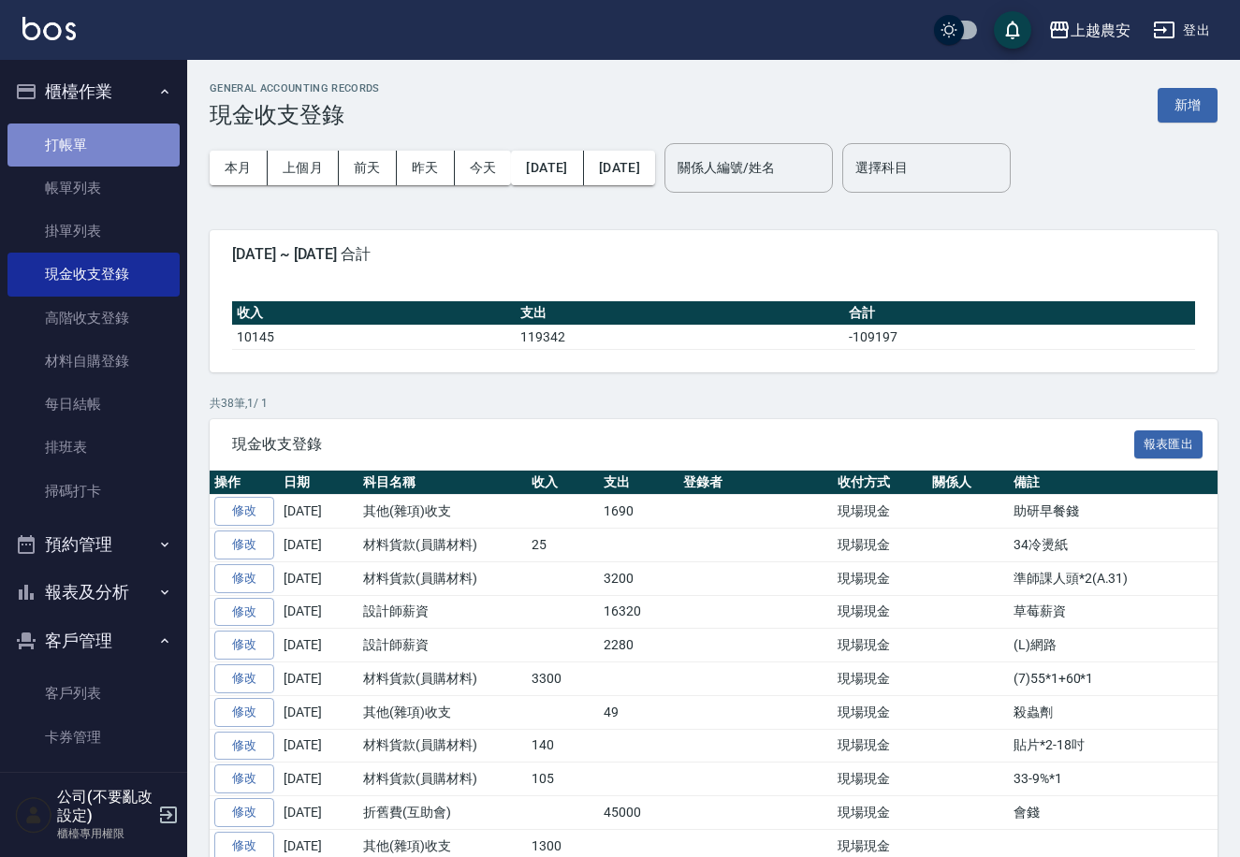
click at [130, 141] on link "打帳單" at bounding box center [93, 145] width 172 height 43
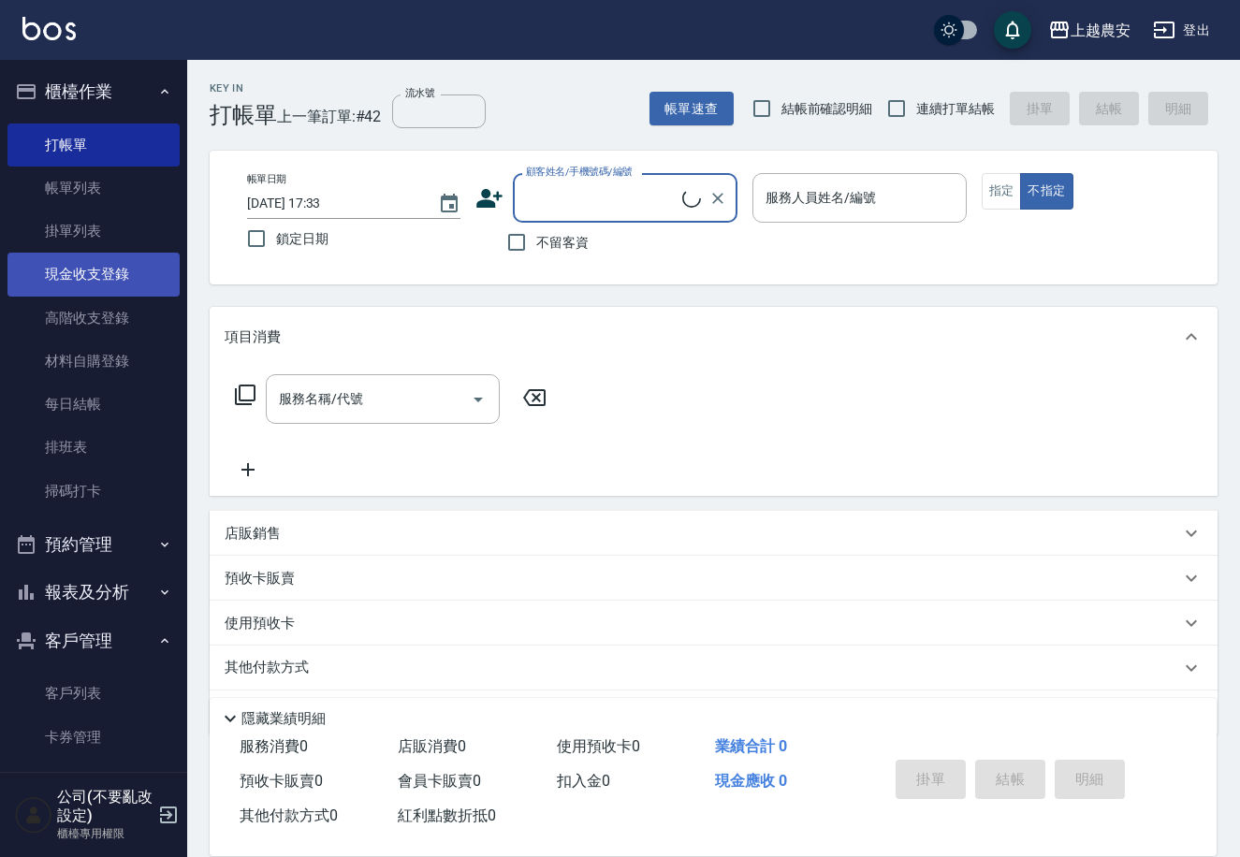
click at [106, 284] on link "現金收支登錄" at bounding box center [93, 274] width 172 height 43
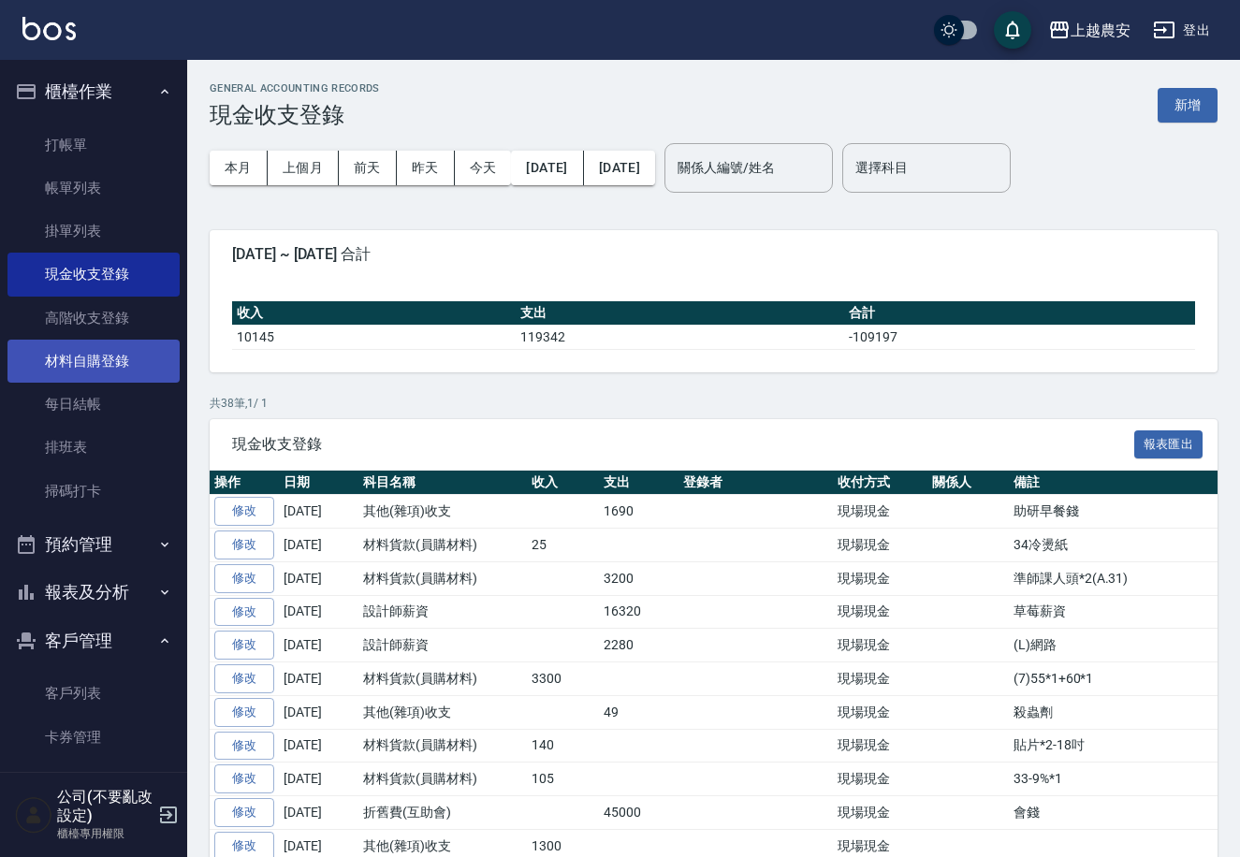
click at [86, 347] on link "材料自購登錄" at bounding box center [93, 361] width 172 height 43
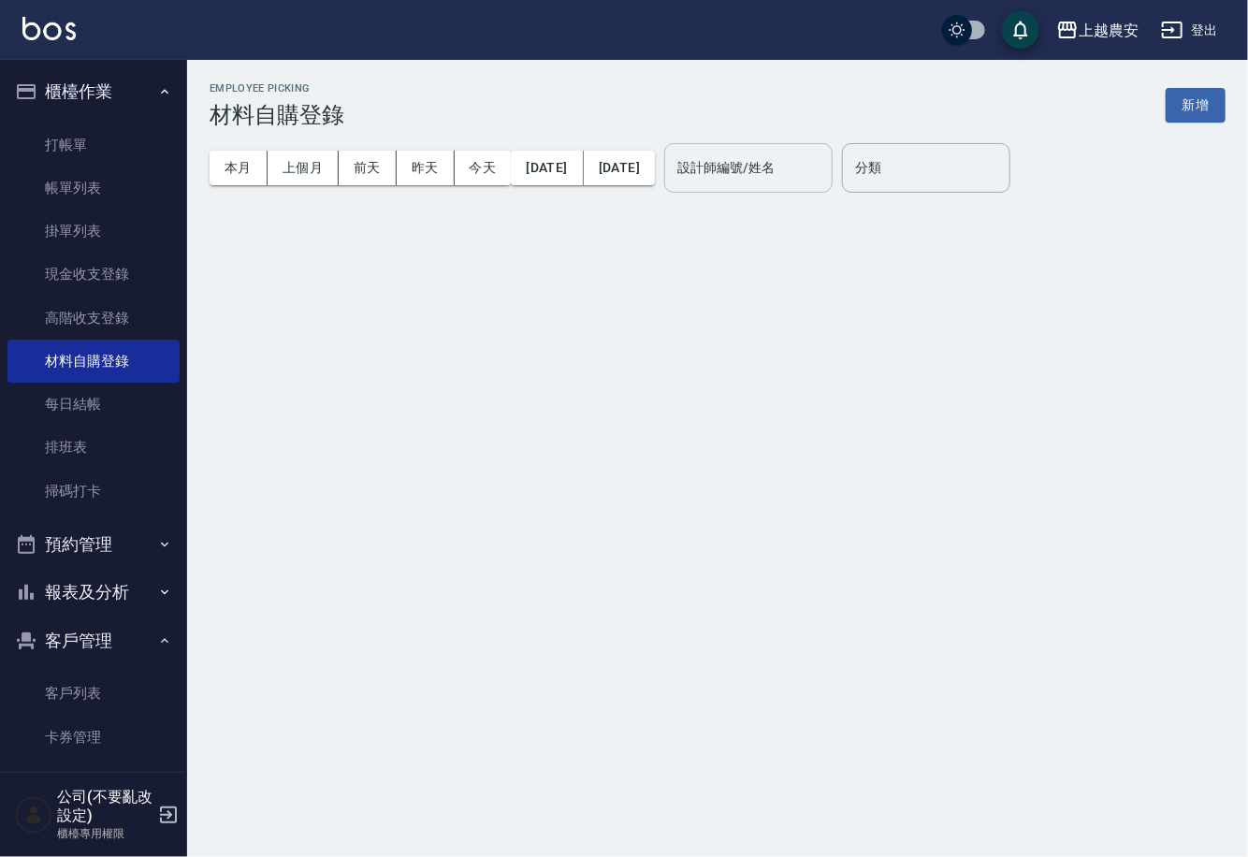
click at [740, 167] on input "設計師編號/姓名" at bounding box center [749, 168] width 152 height 33
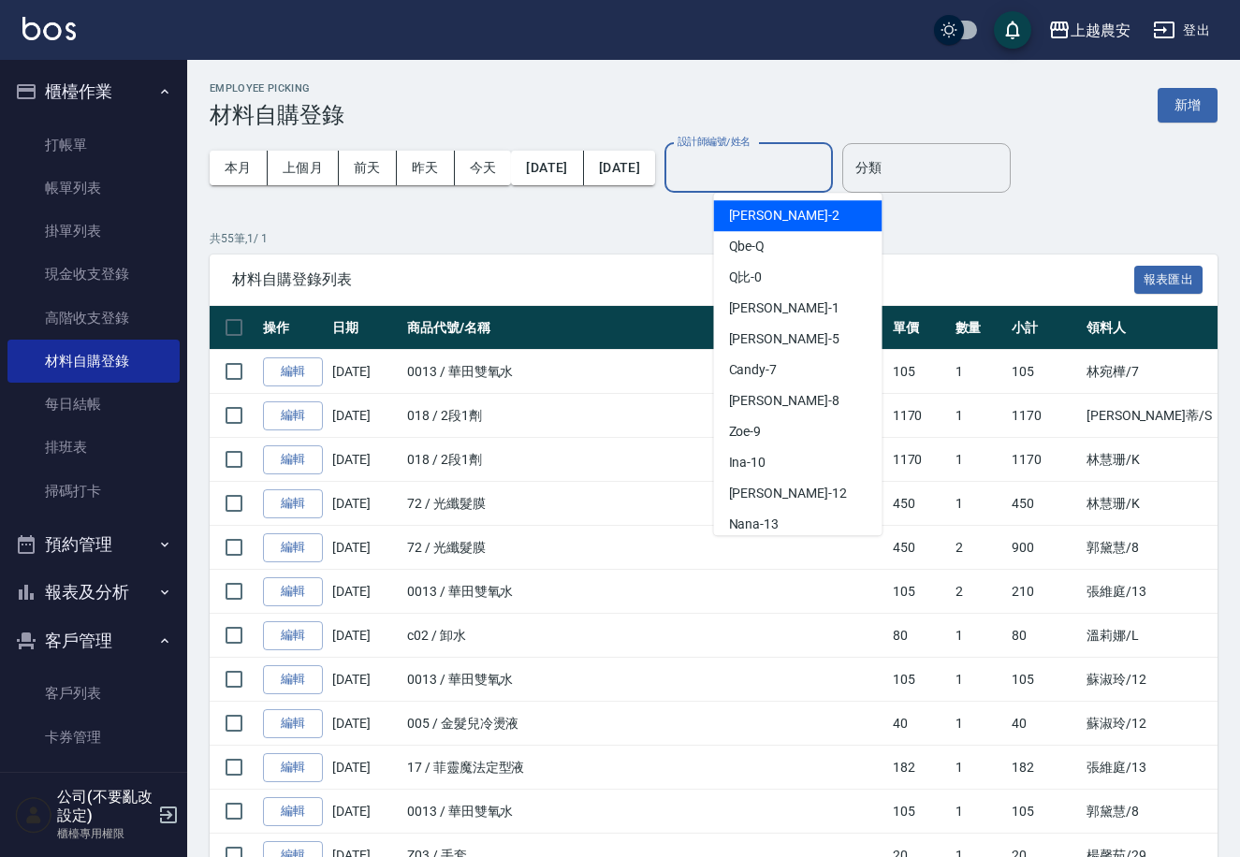
scroll to position [813, 0]
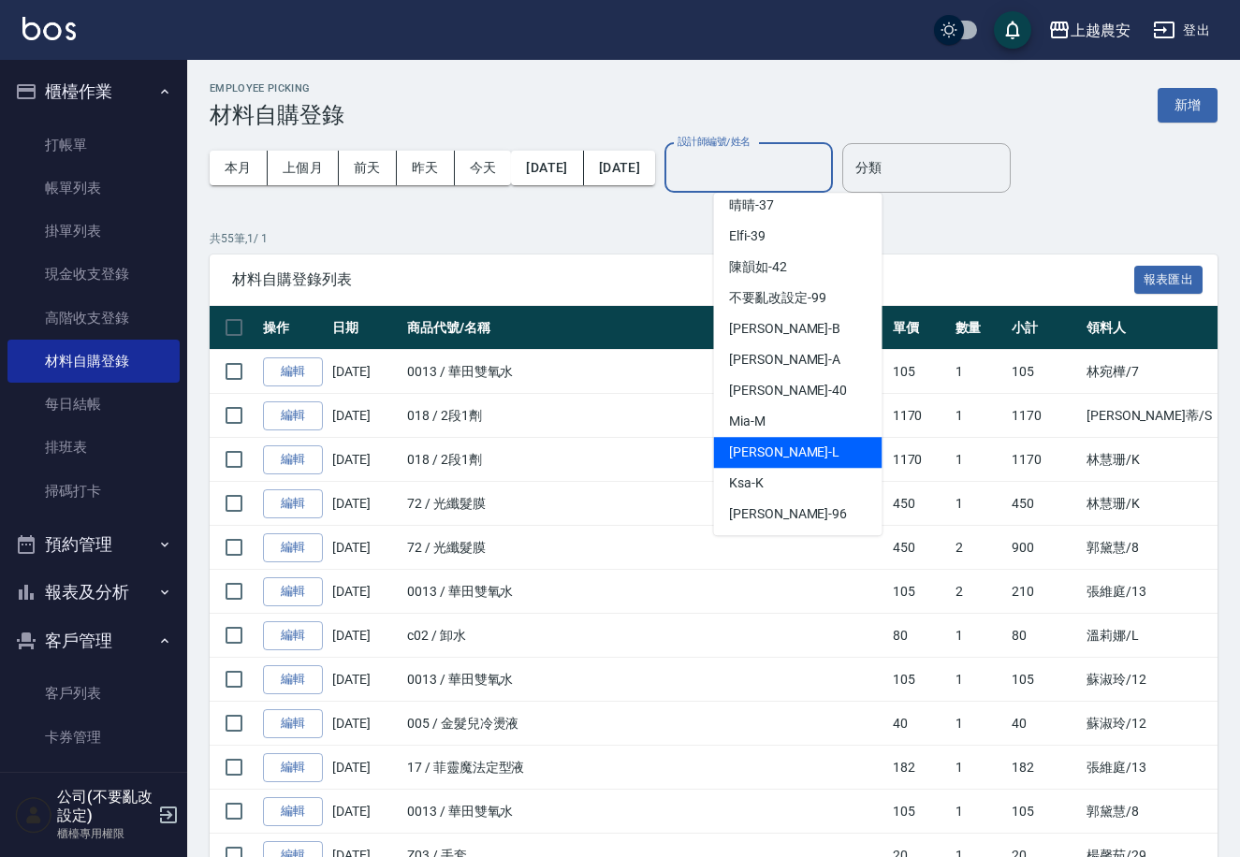
click at [783, 458] on div "[PERSON_NAME]" at bounding box center [798, 452] width 168 height 31
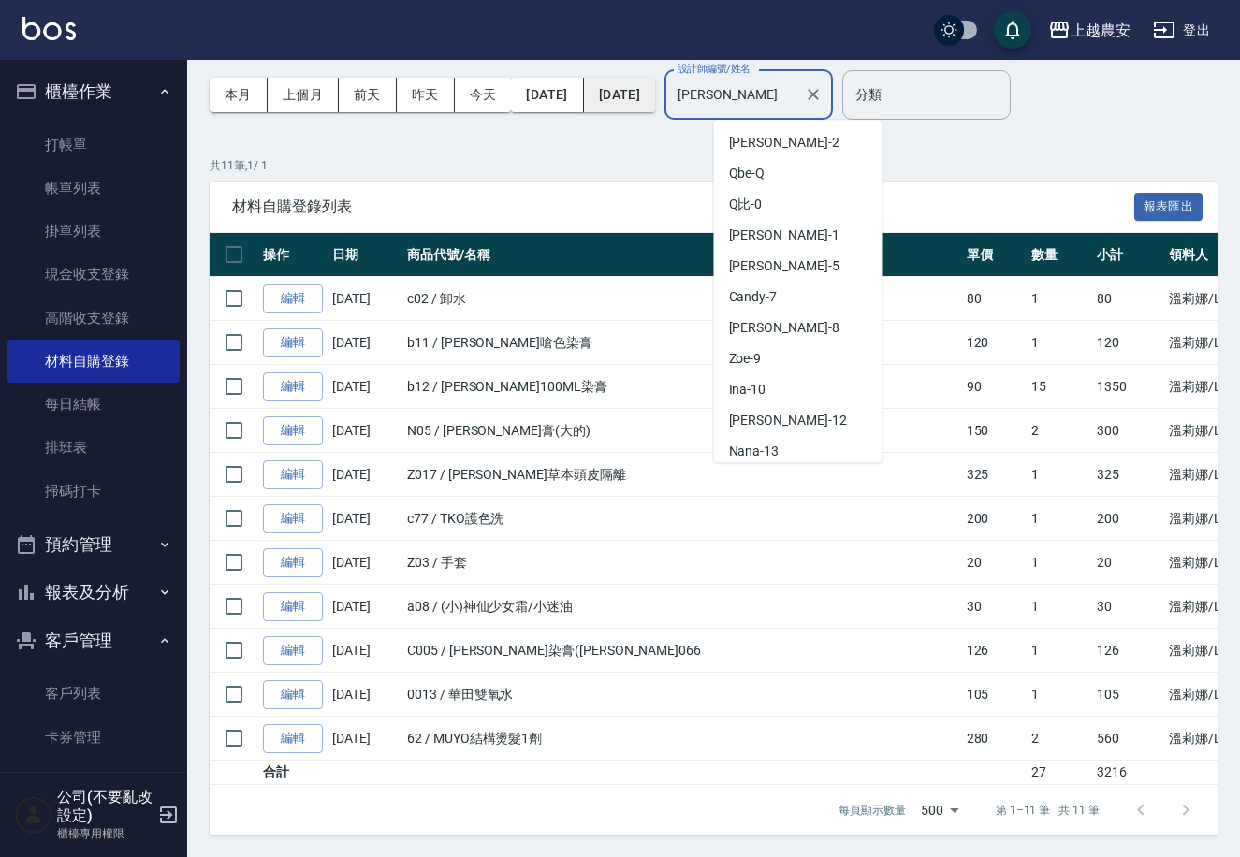
scroll to position [743, 0]
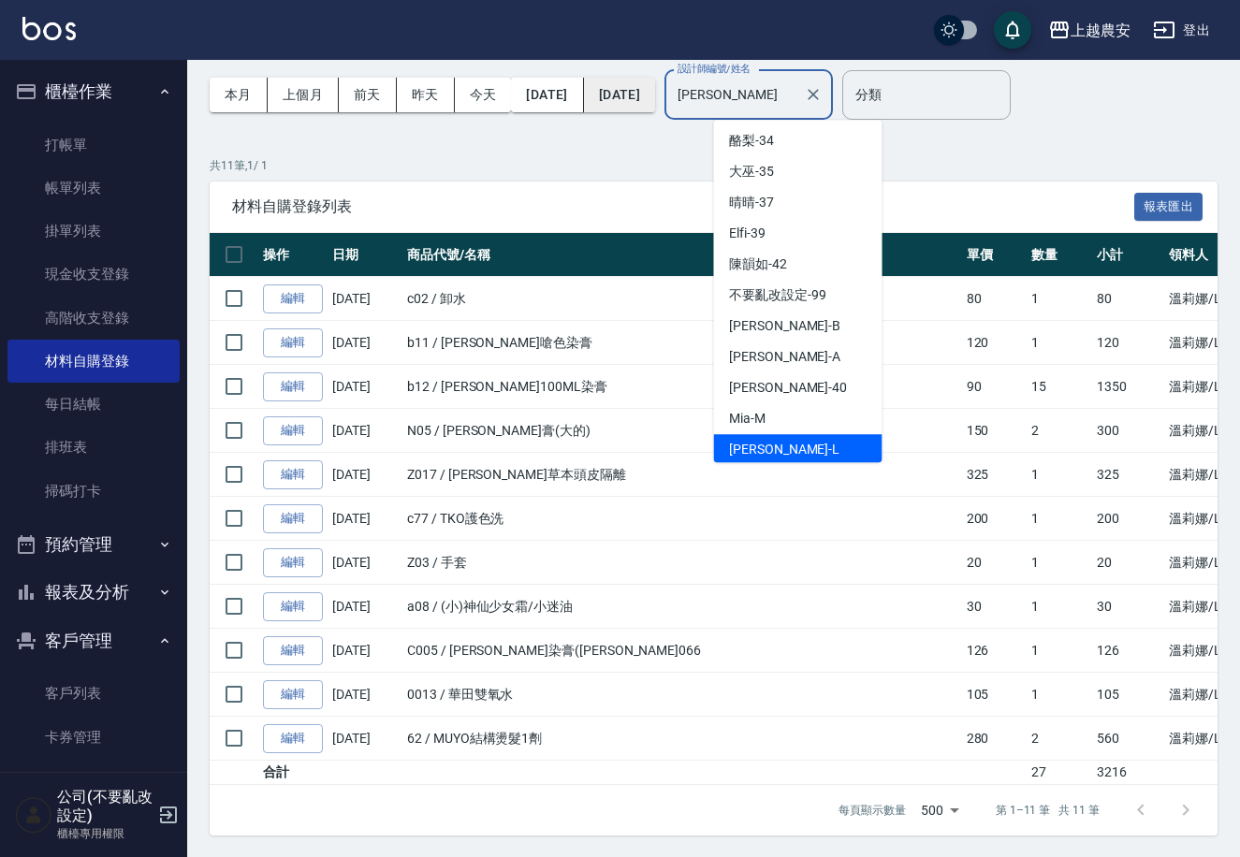
drag, startPoint x: 764, startPoint y: 99, endPoint x: 680, endPoint y: 100, distance: 84.2
click at [680, 100] on div "本月 上個月 [DATE] [DATE] [DATE] [DATE] [DATE] 設計師編號/姓名 [PERSON_NAME]-L 設計師編號/姓名" at bounding box center [521, 95] width 623 height 80
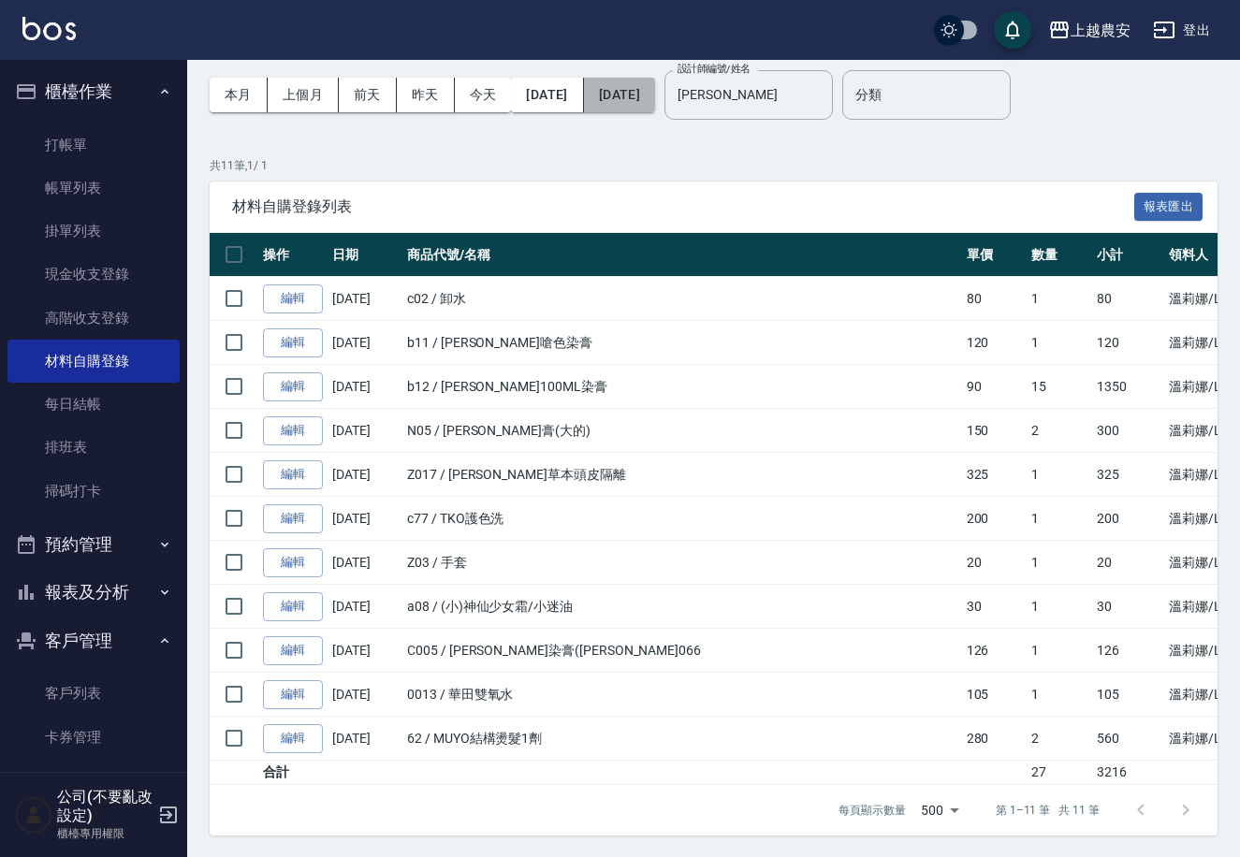
click at [655, 100] on button "[DATE]" at bounding box center [619, 95] width 71 height 35
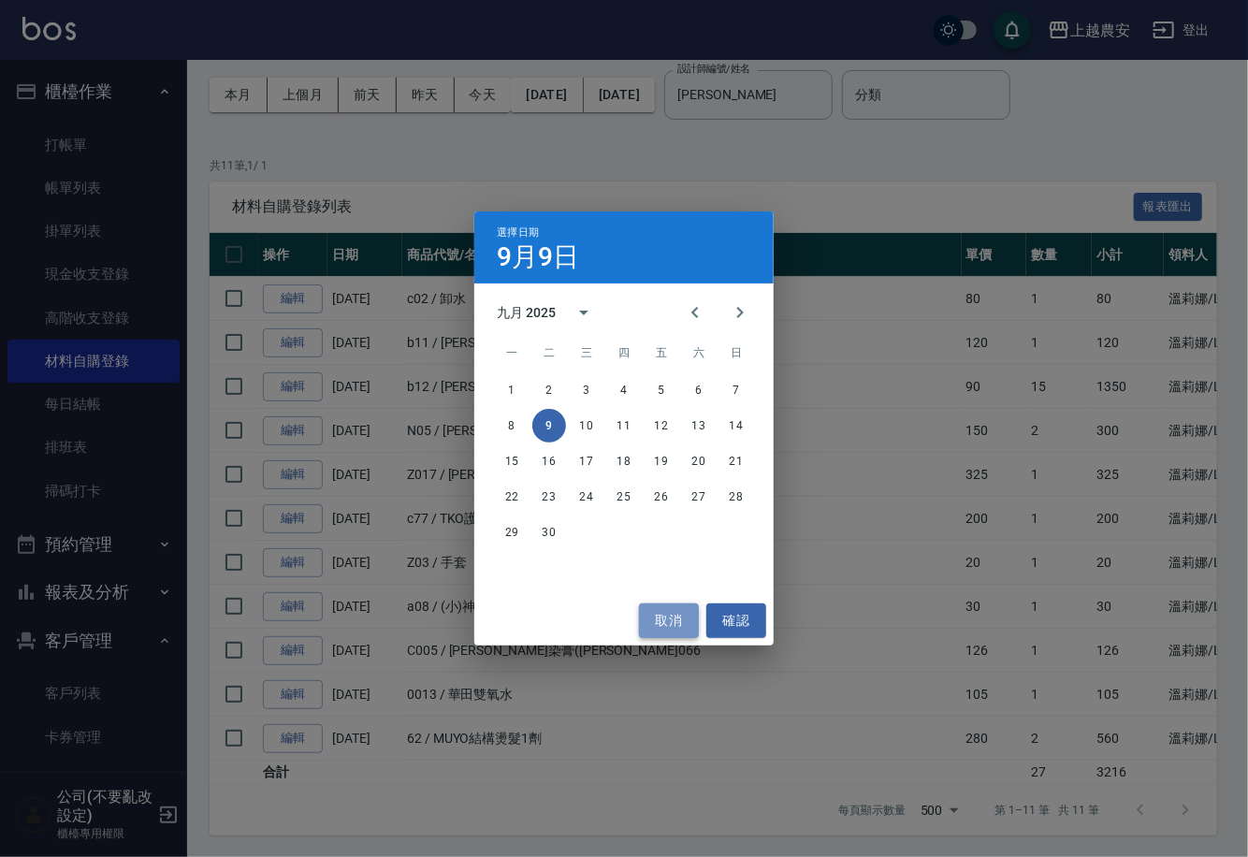
click at [664, 615] on button "取消" at bounding box center [669, 620] width 60 height 35
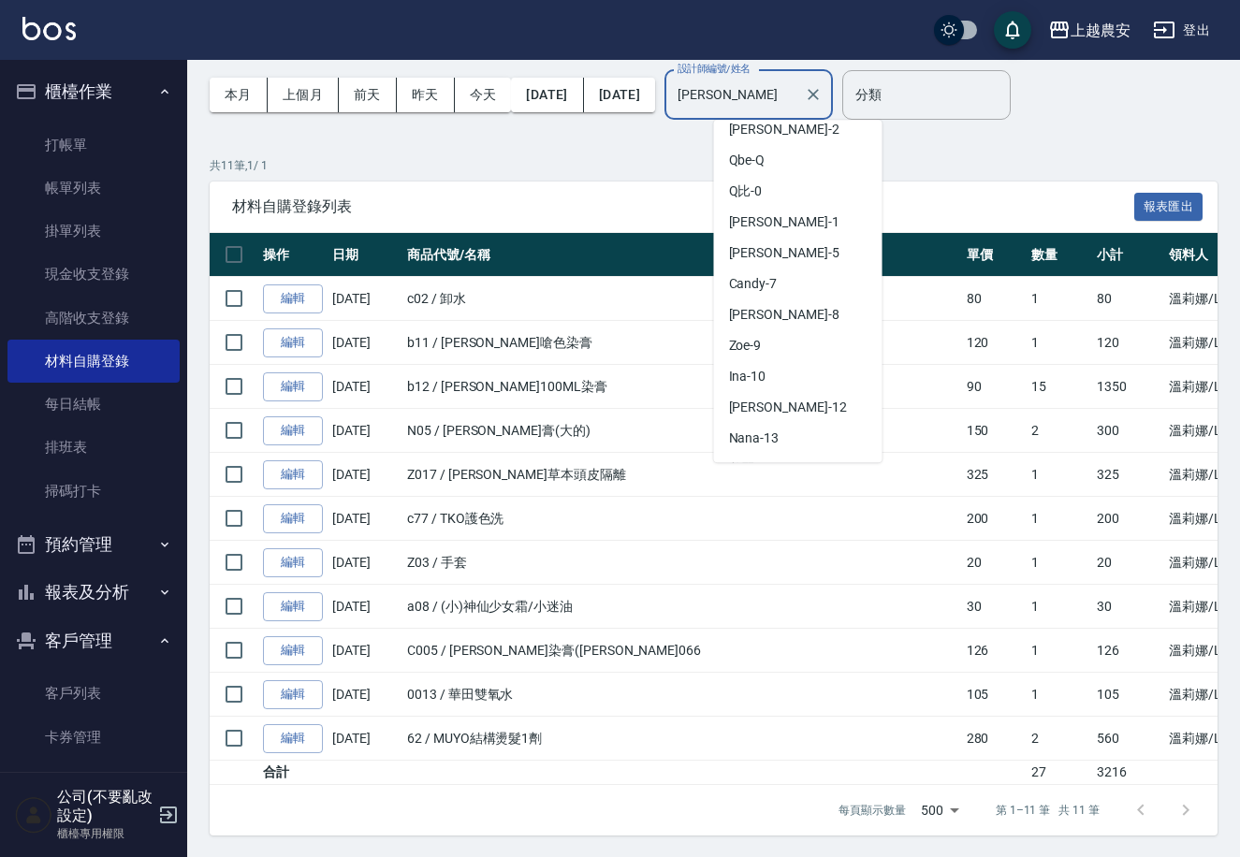
scroll to position [0, 0]
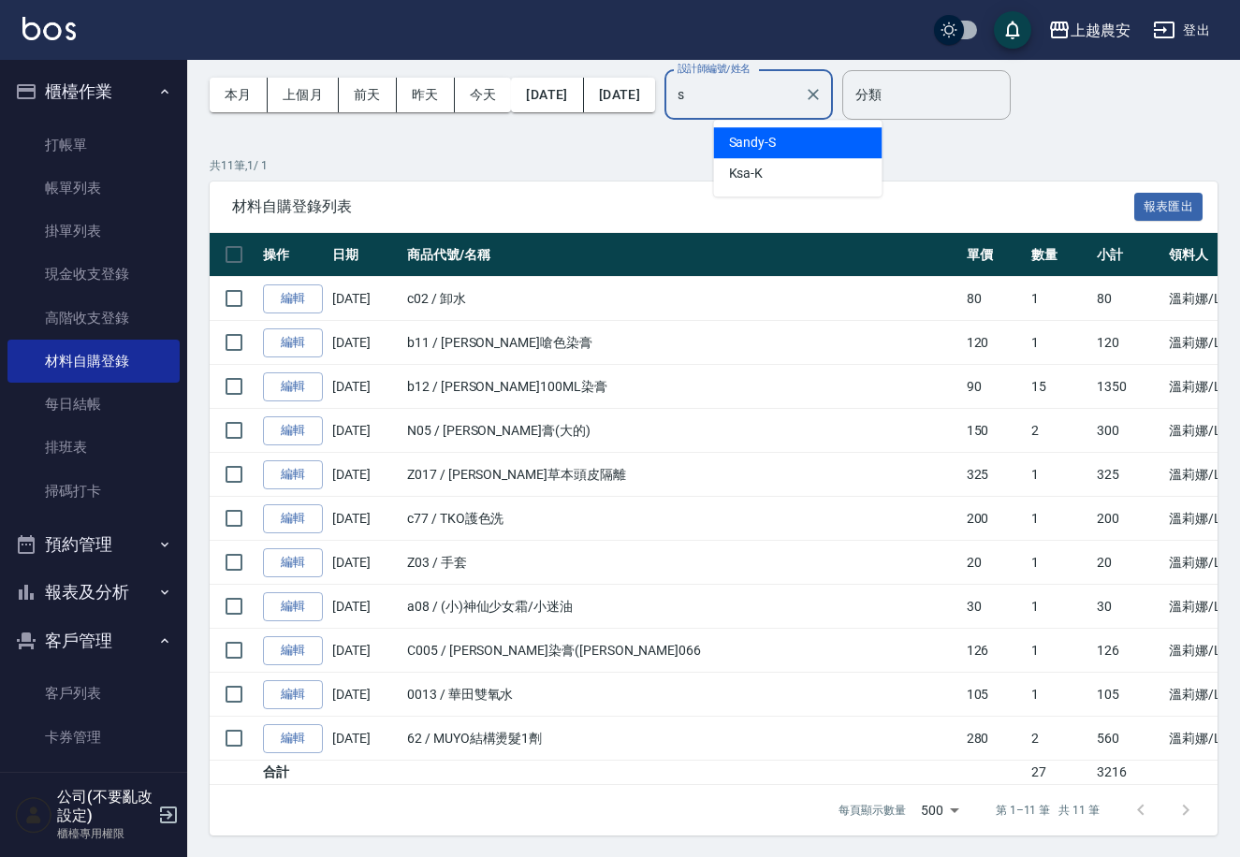
click at [723, 153] on div "Sandy -S" at bounding box center [798, 142] width 168 height 31
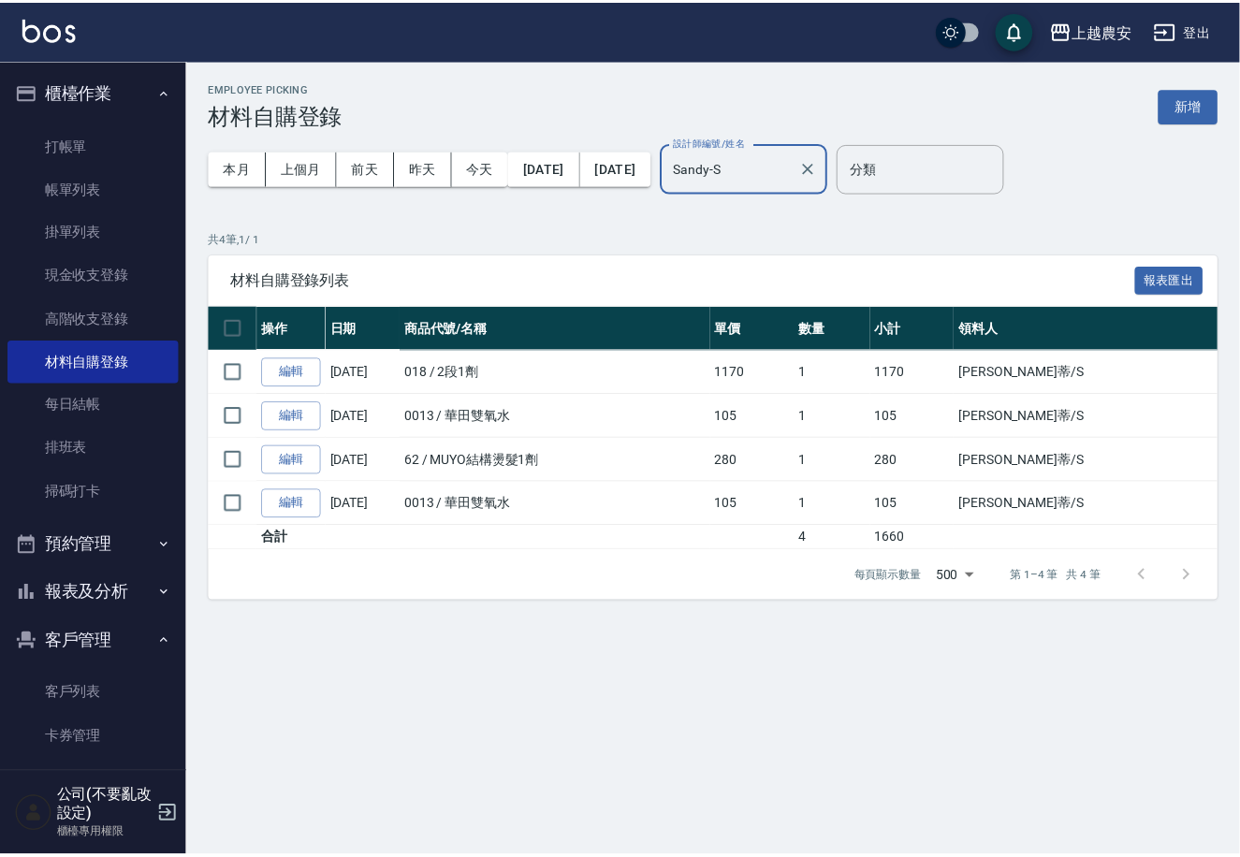
scroll to position [154, 0]
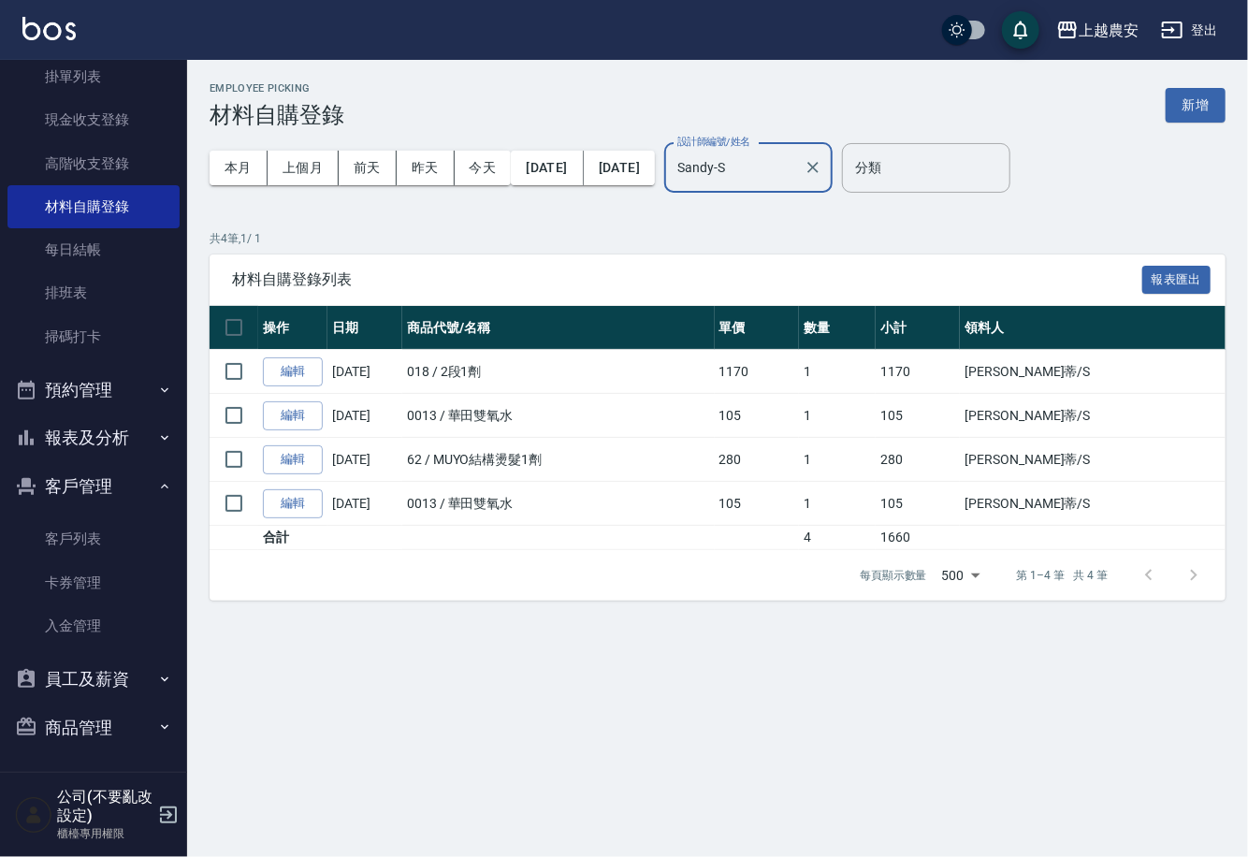
type input "Sandy-S"
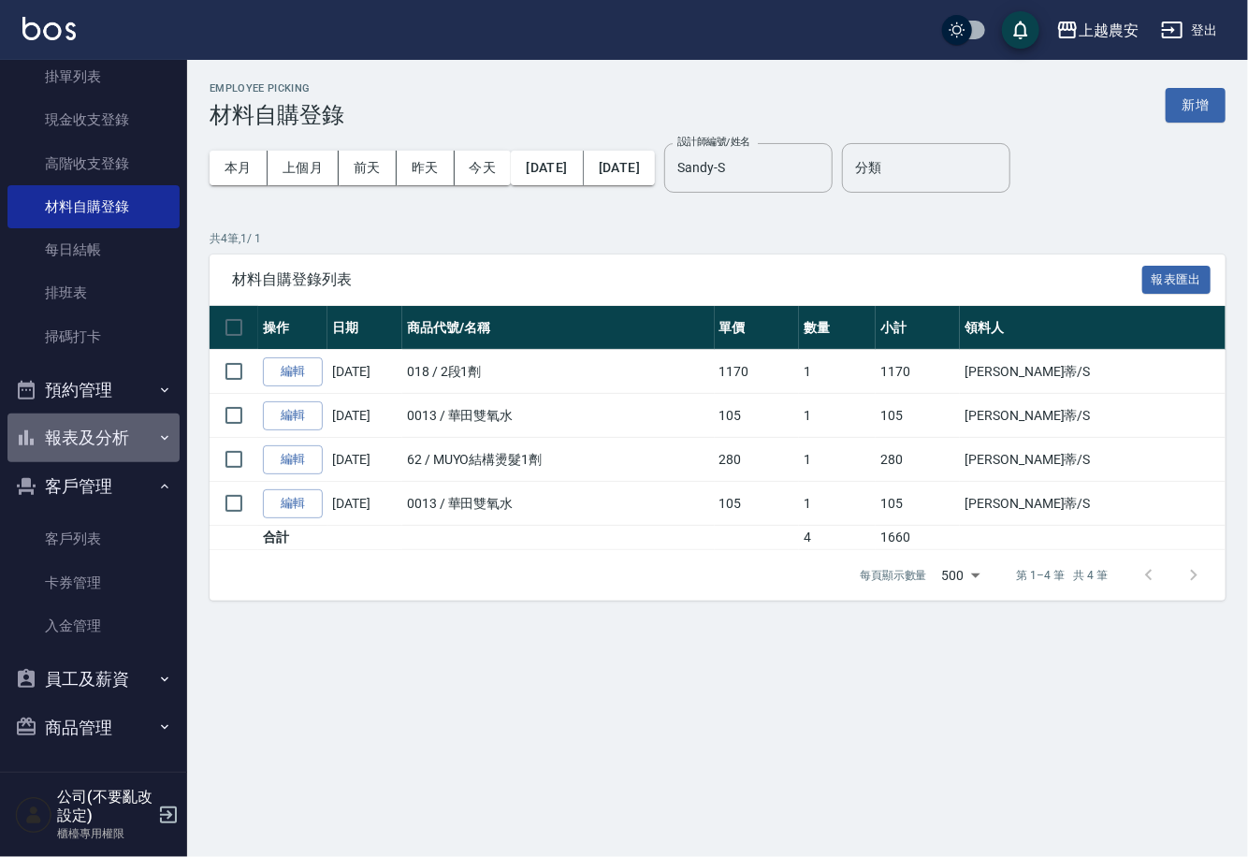
click at [109, 426] on button "報表及分析" at bounding box center [93, 438] width 172 height 49
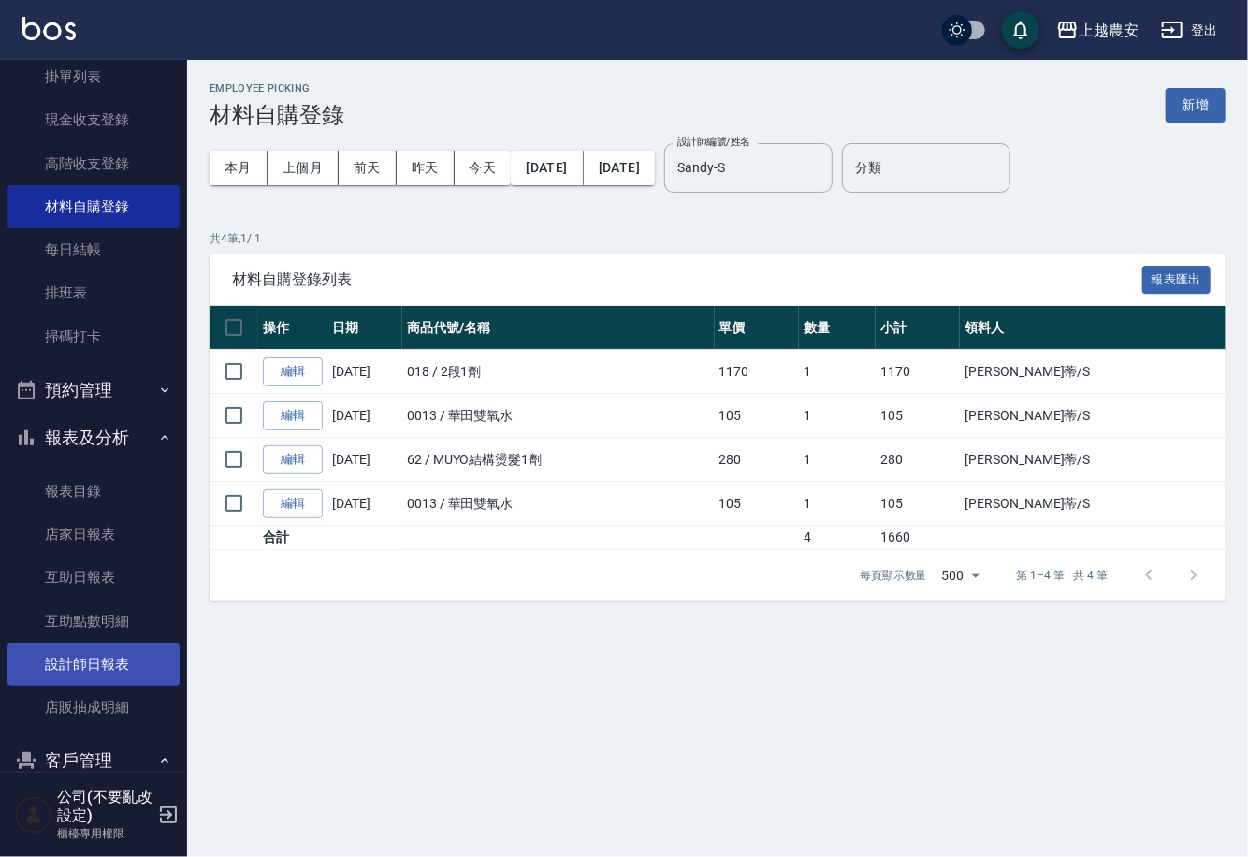
click at [109, 662] on link "設計師日報表" at bounding box center [93, 664] width 172 height 43
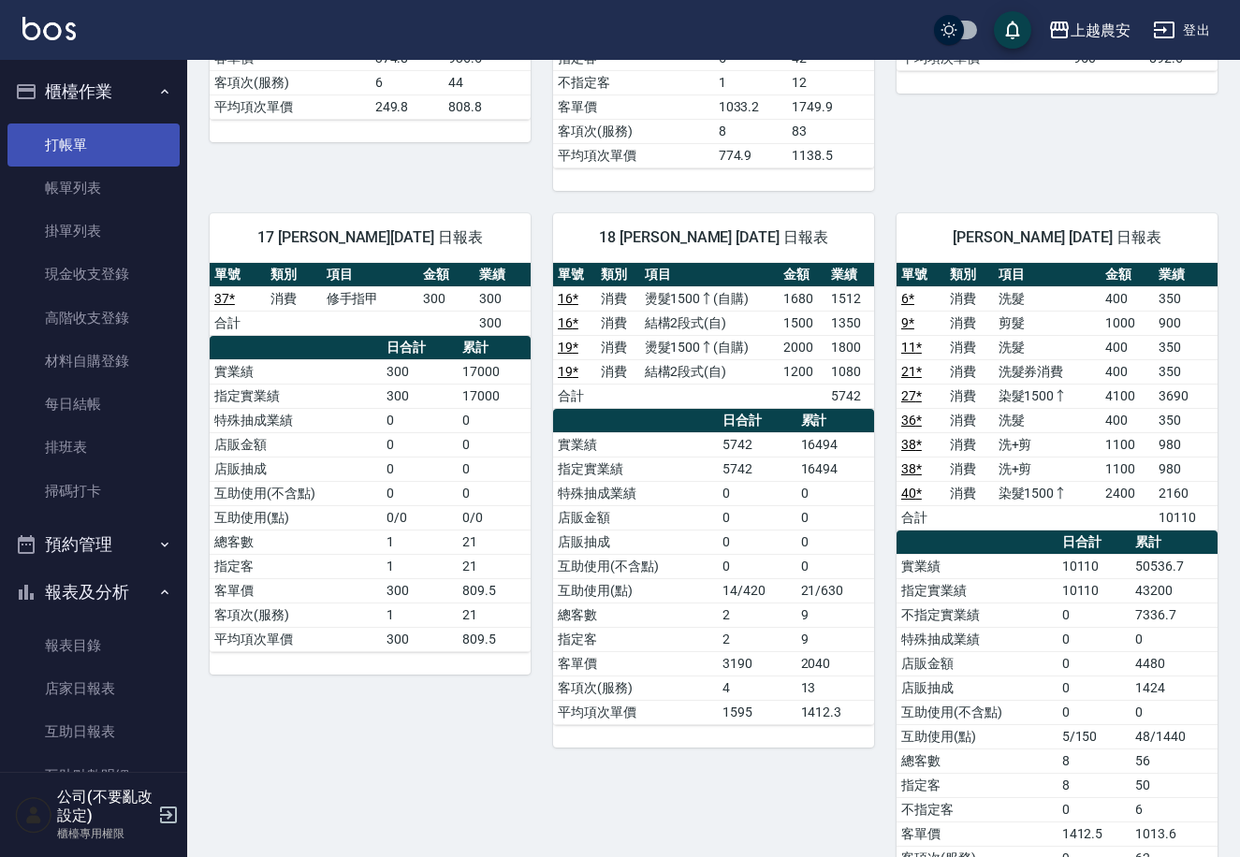
click at [92, 148] on link "打帳單" at bounding box center [93, 145] width 172 height 43
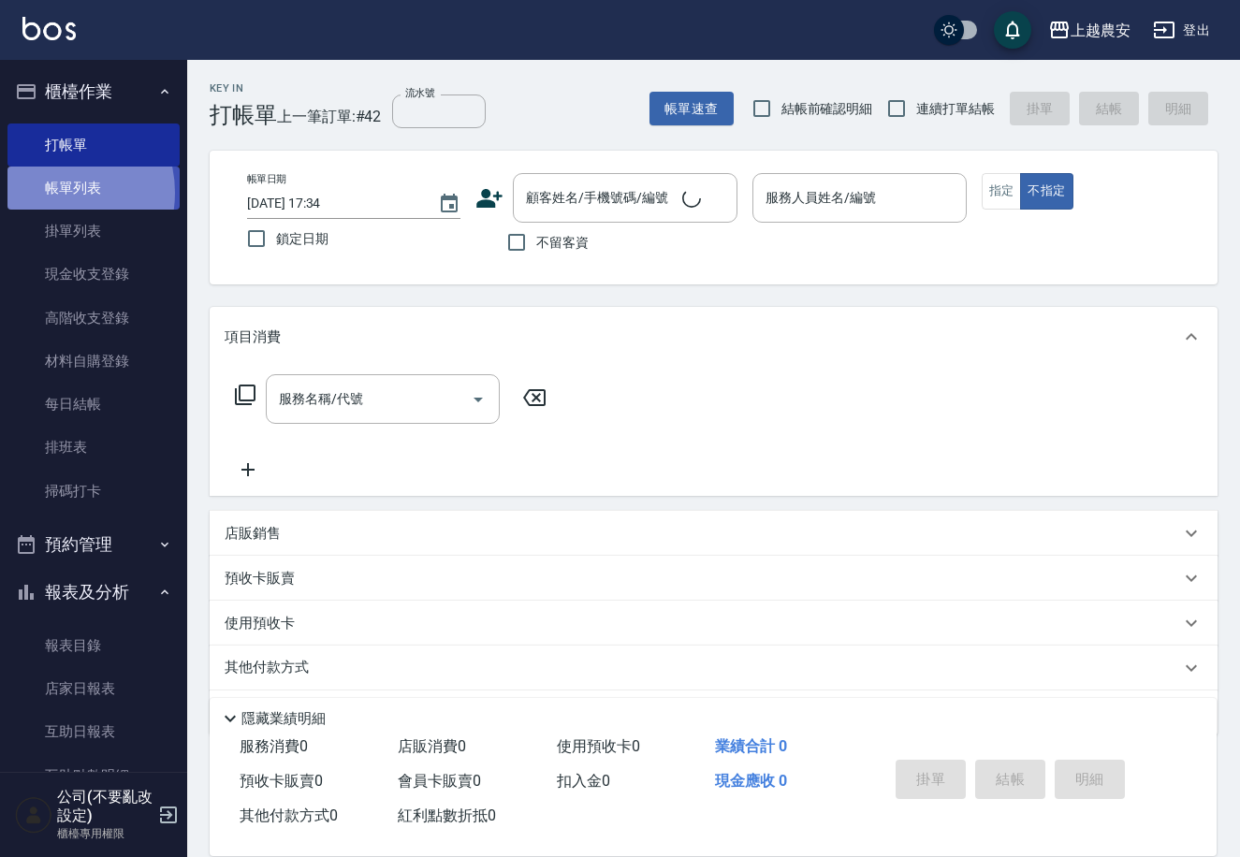
click at [50, 193] on link "帳單列表" at bounding box center [93, 188] width 172 height 43
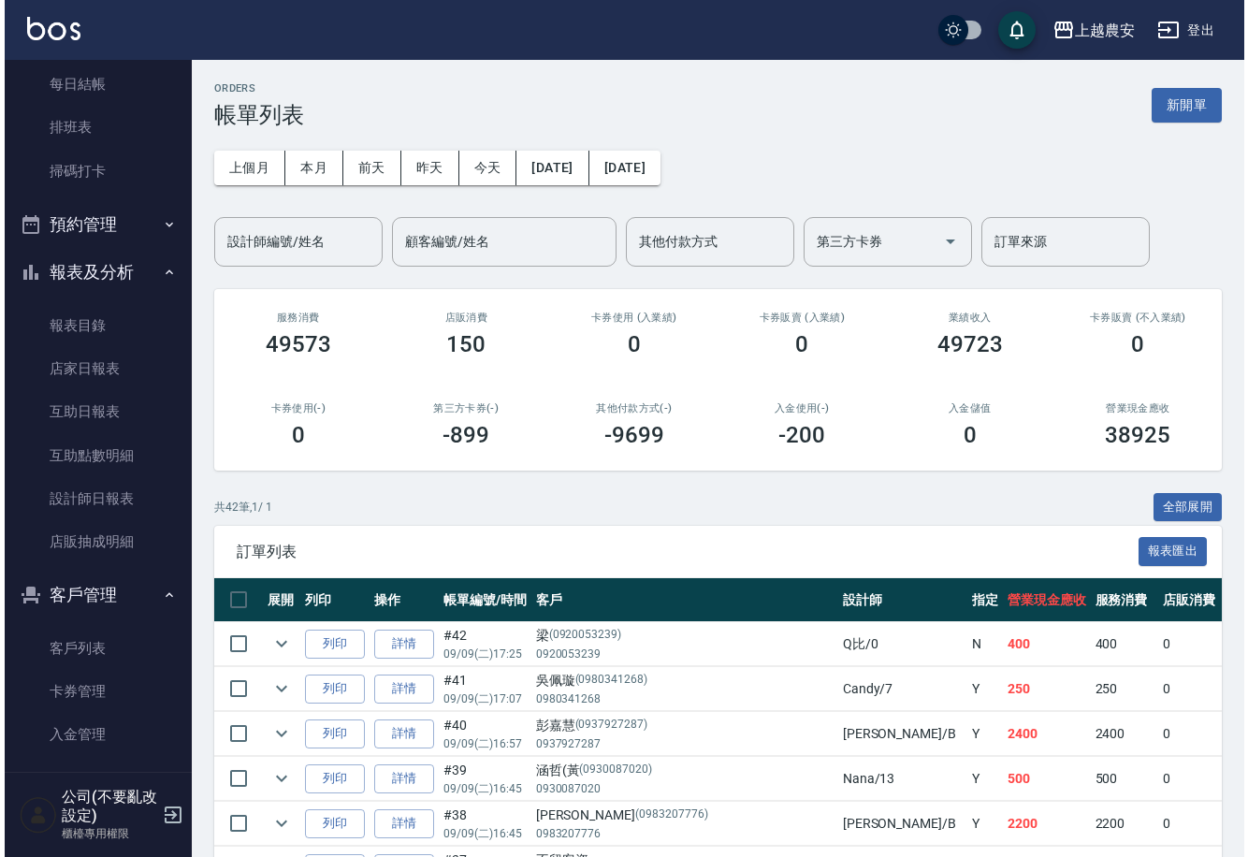
scroll to position [429, 0]
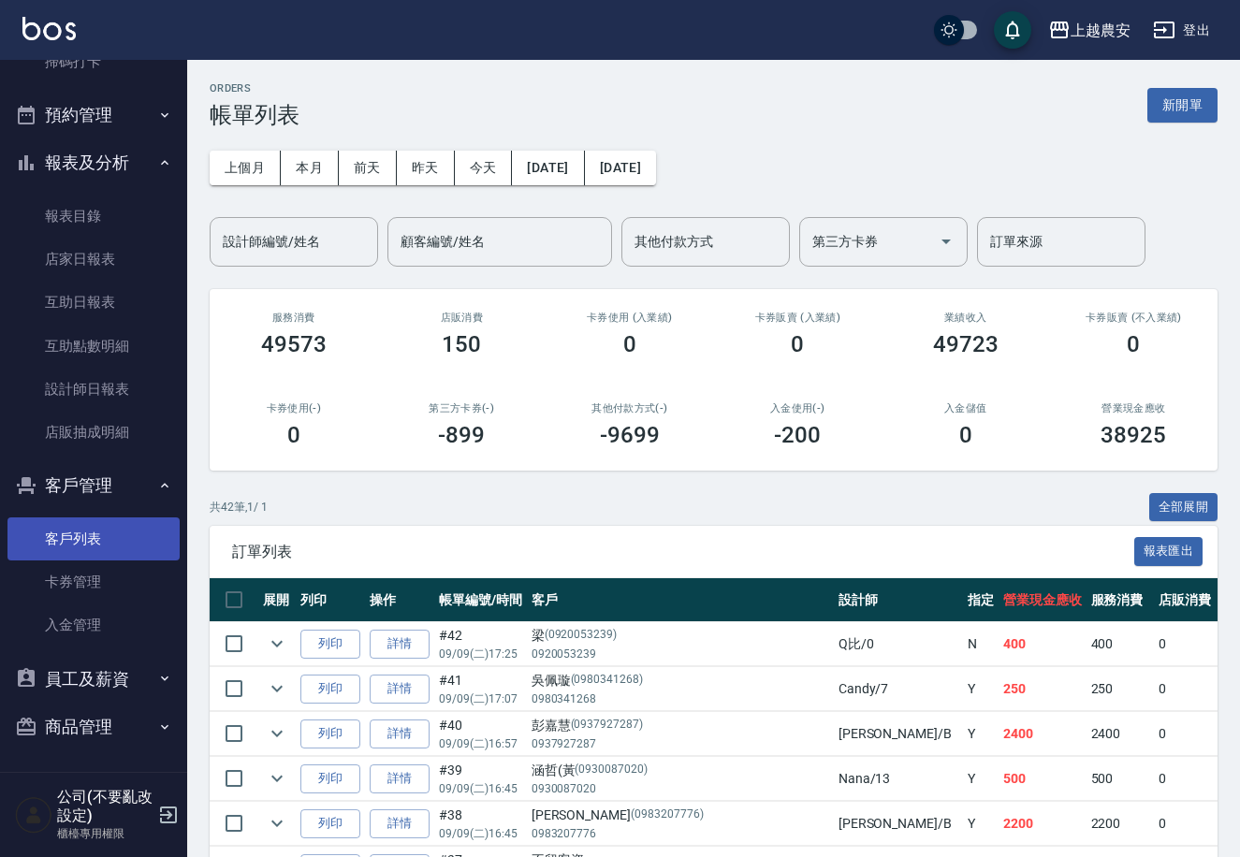
click at [119, 552] on link "客戶列表" at bounding box center [93, 538] width 172 height 43
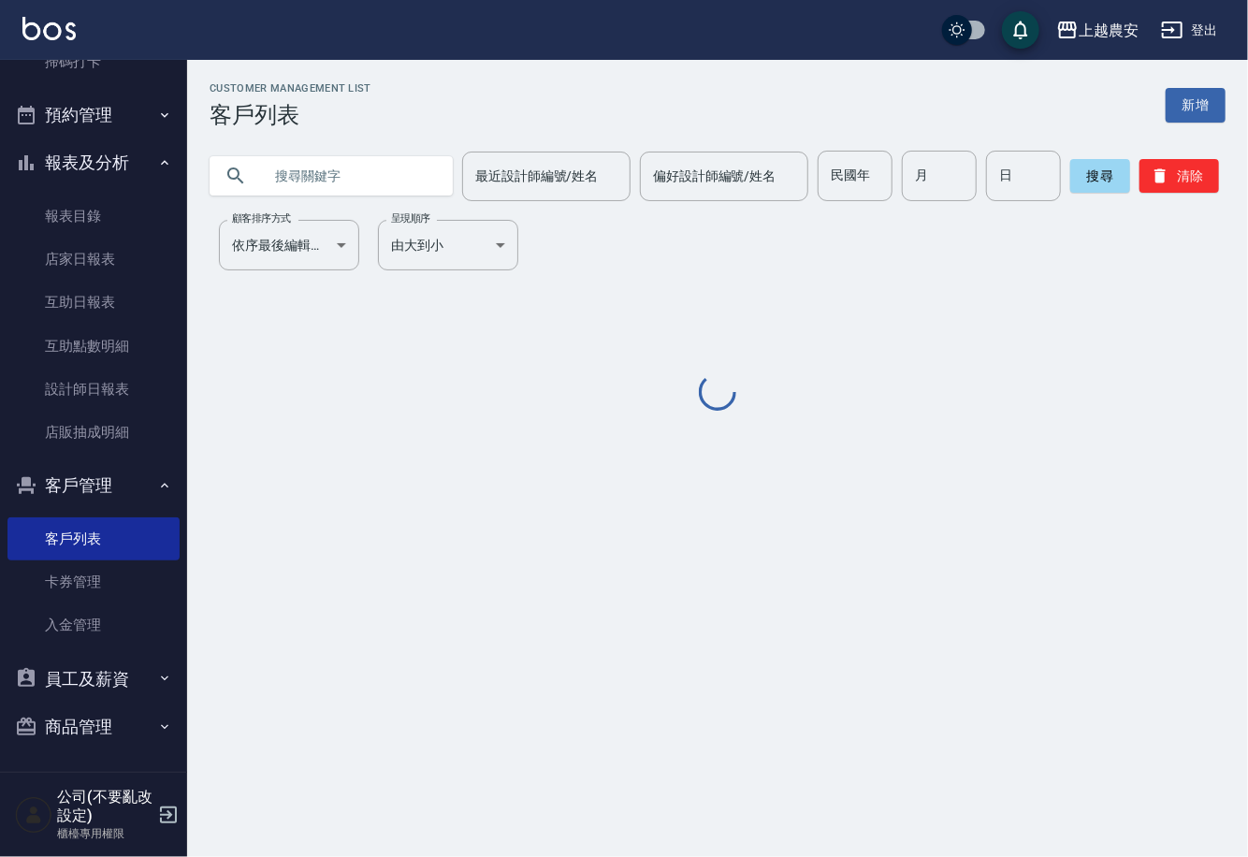
click at [351, 170] on input "text" at bounding box center [350, 176] width 176 height 51
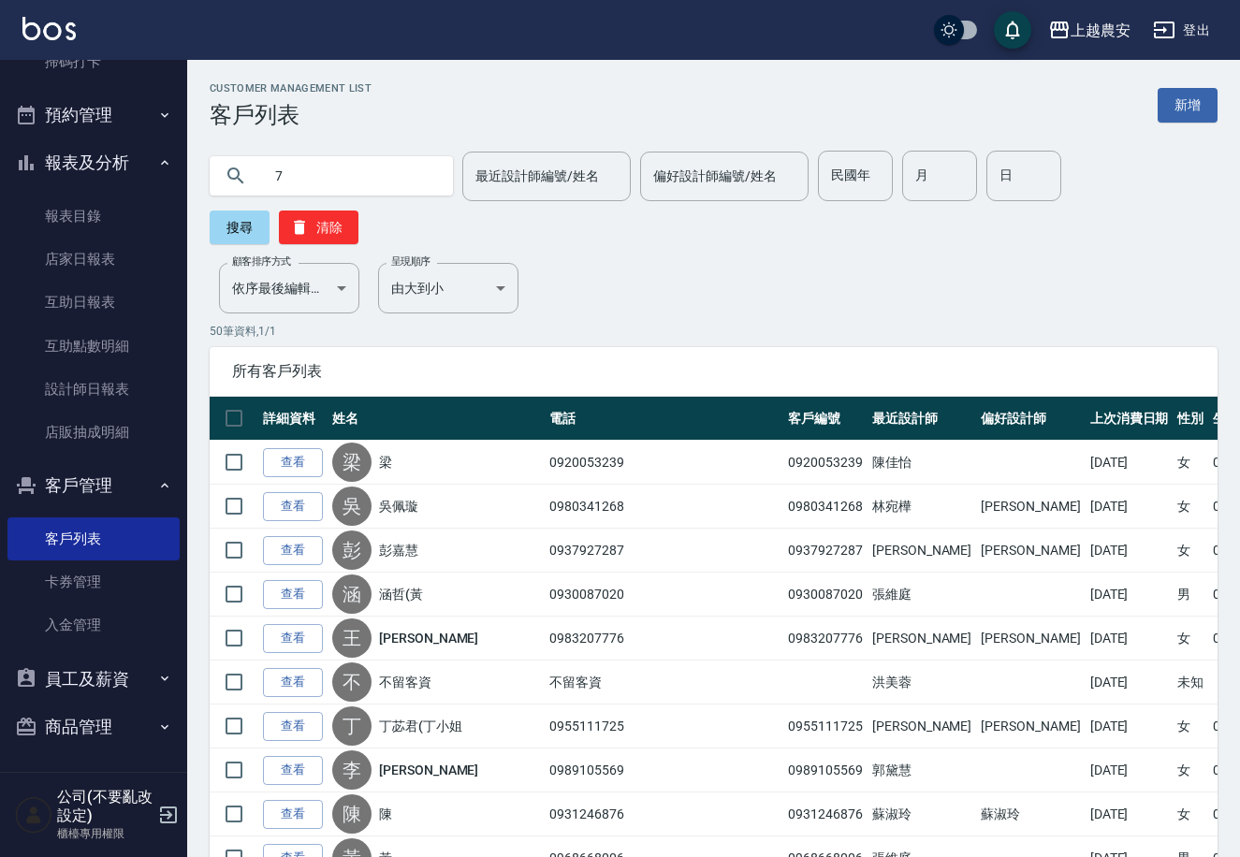
type input "7"
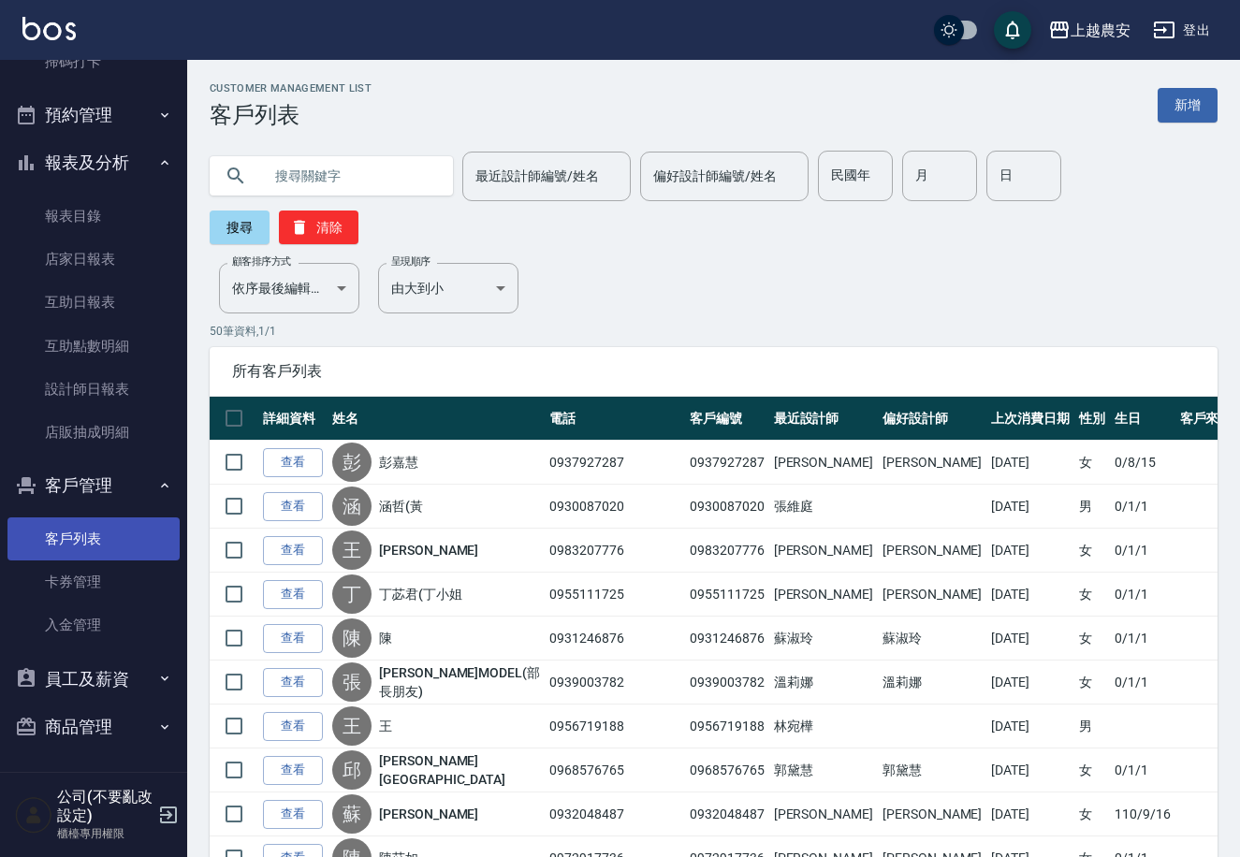
click at [79, 530] on link "客戶列表" at bounding box center [93, 538] width 172 height 43
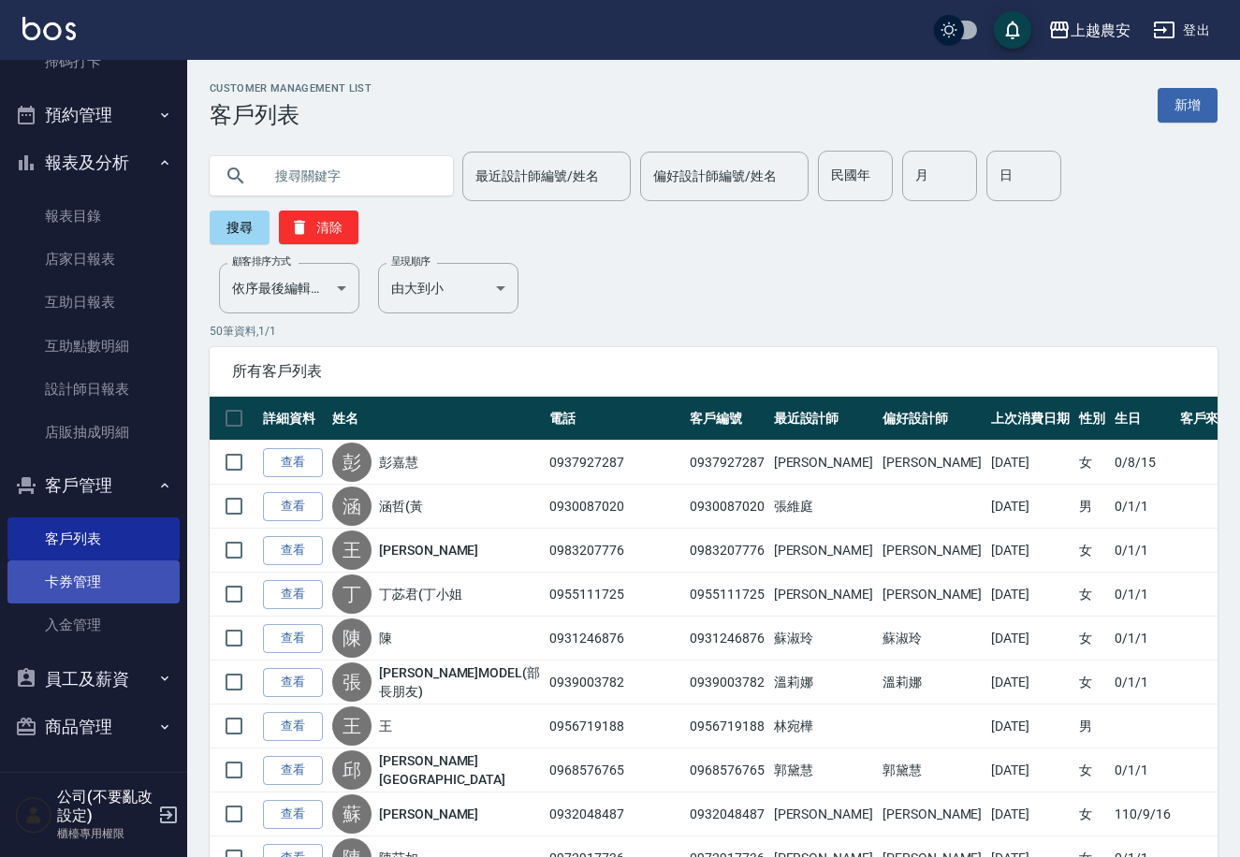
click at [77, 588] on link "卡券管理" at bounding box center [93, 581] width 172 height 43
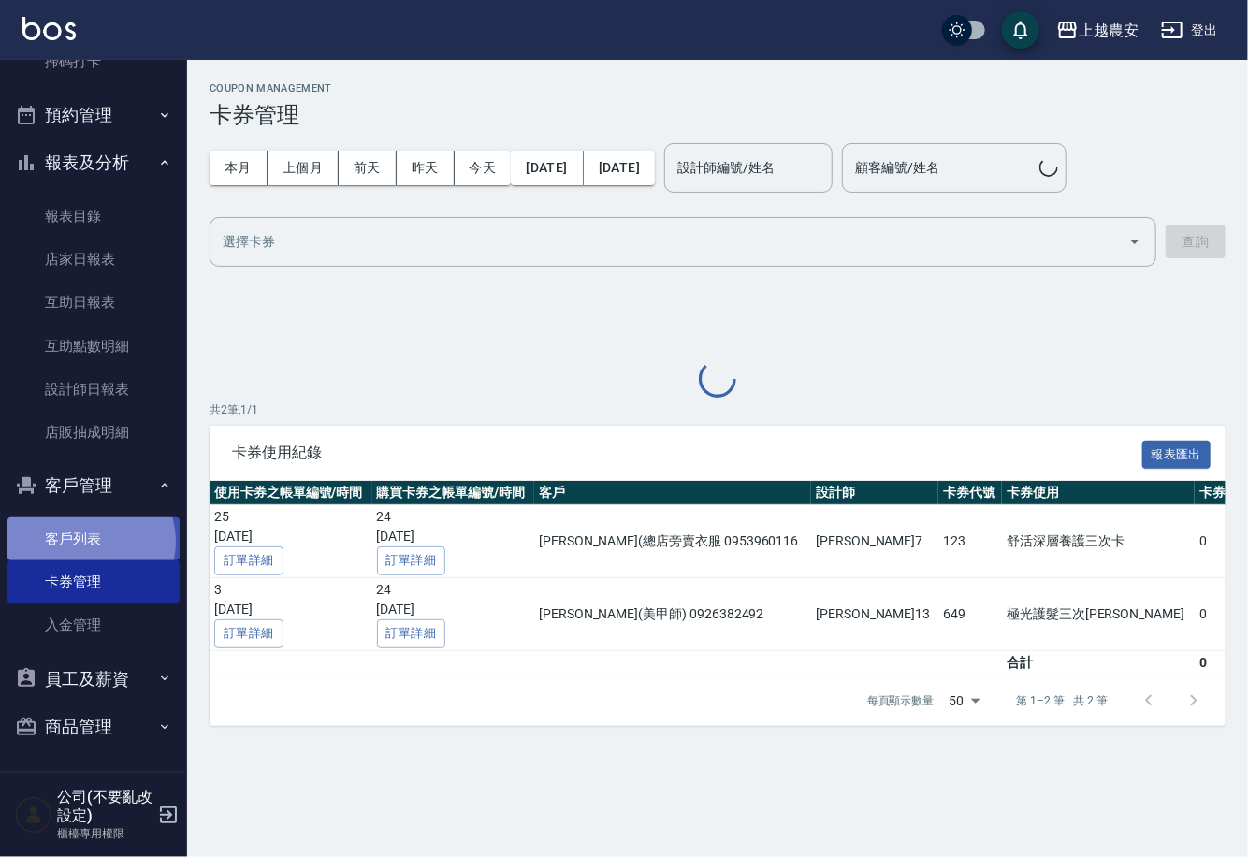
click at [89, 541] on link "客戶列表" at bounding box center [93, 538] width 172 height 43
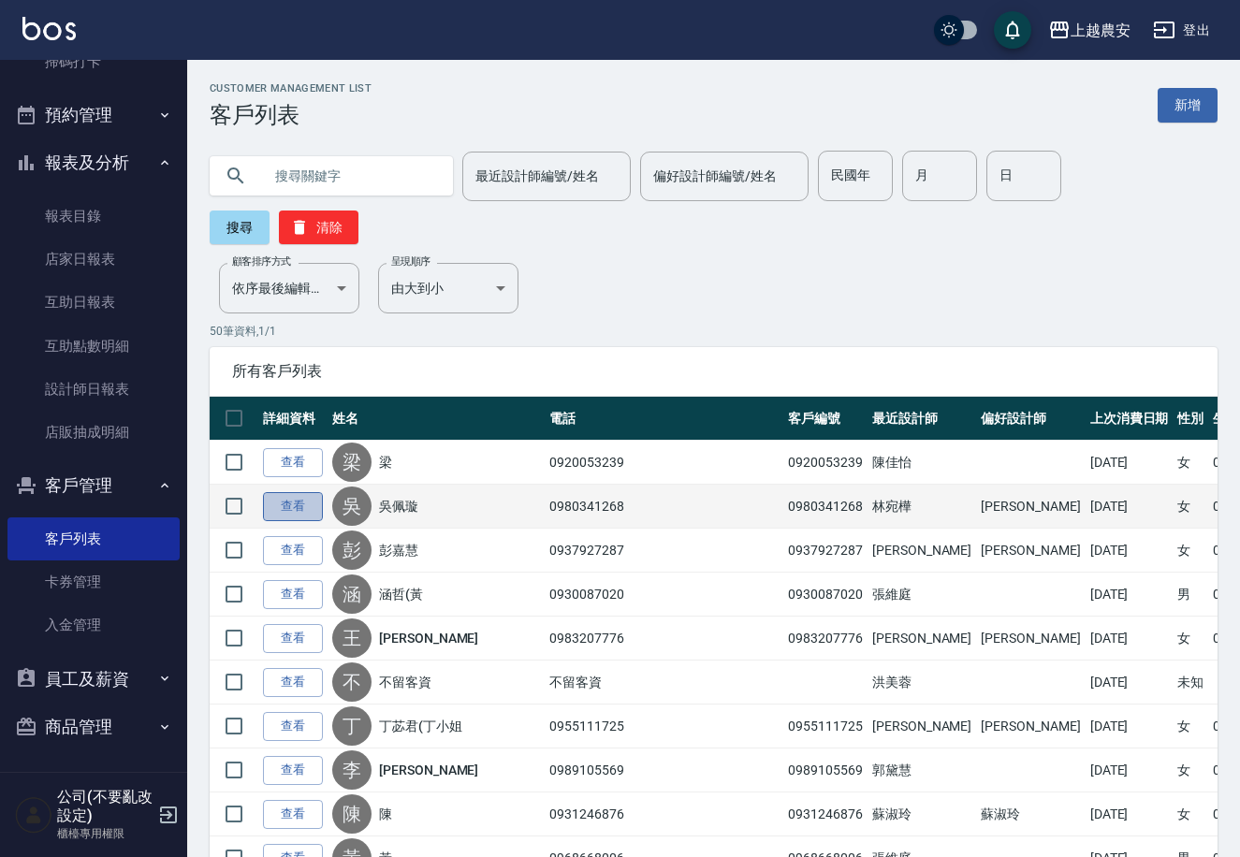
click at [278, 492] on link "查看" at bounding box center [293, 506] width 60 height 29
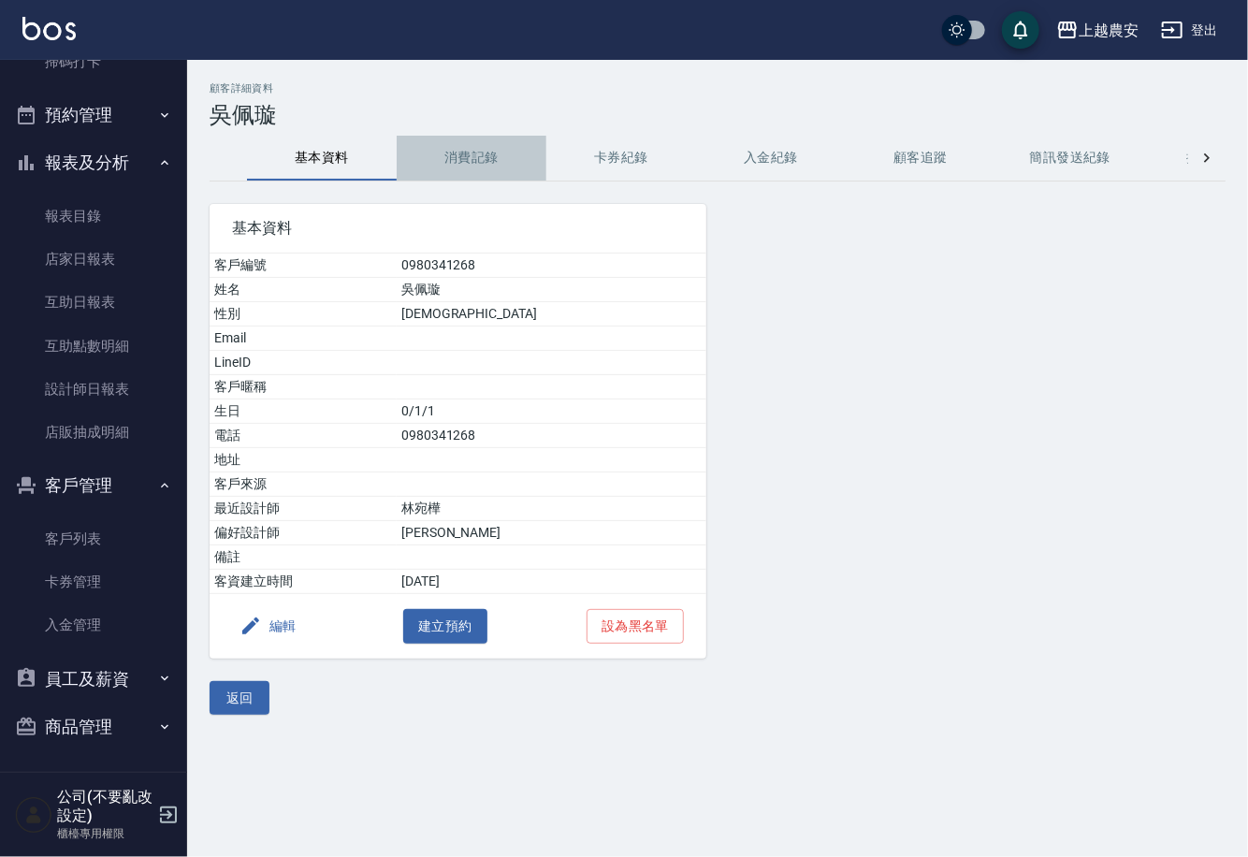
click at [480, 160] on button "消費記錄" at bounding box center [472, 158] width 150 height 45
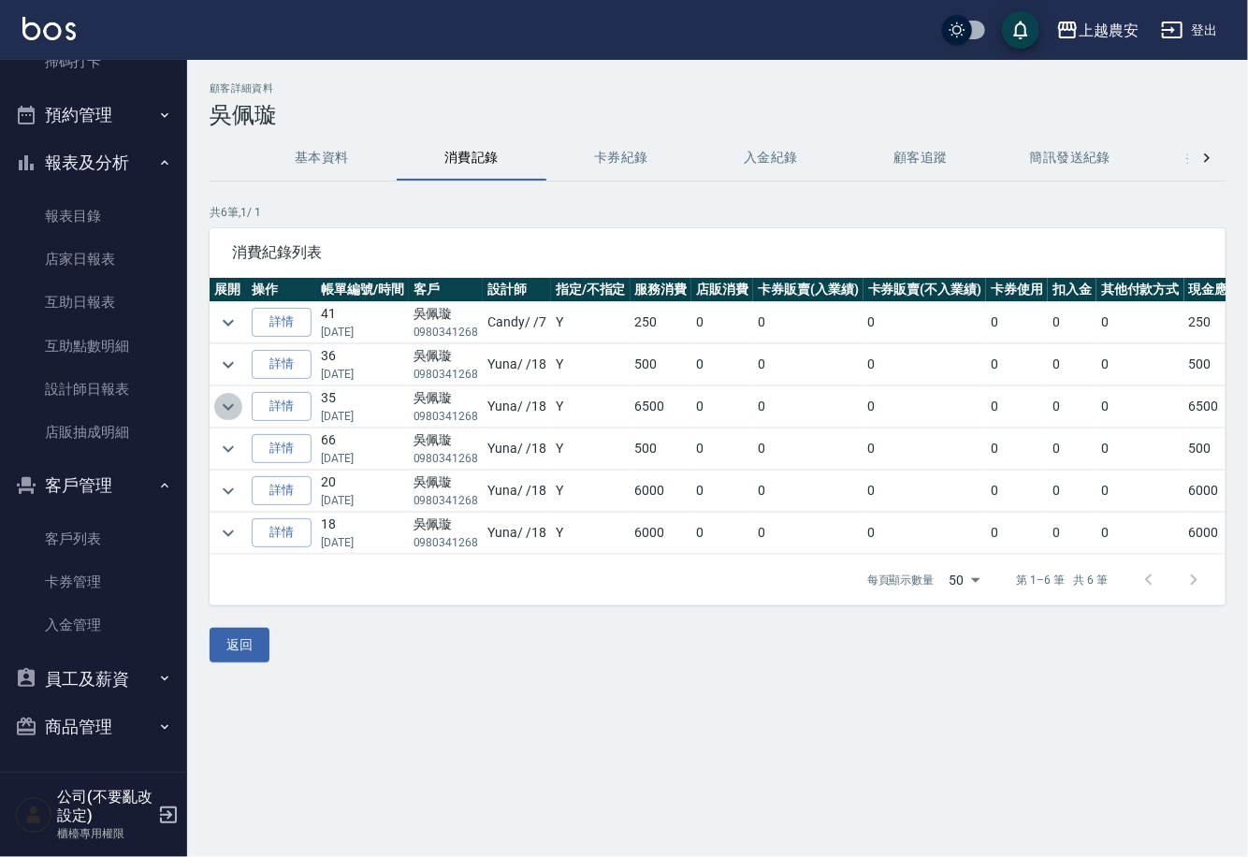
click at [231, 402] on icon "expand row" at bounding box center [228, 407] width 22 height 22
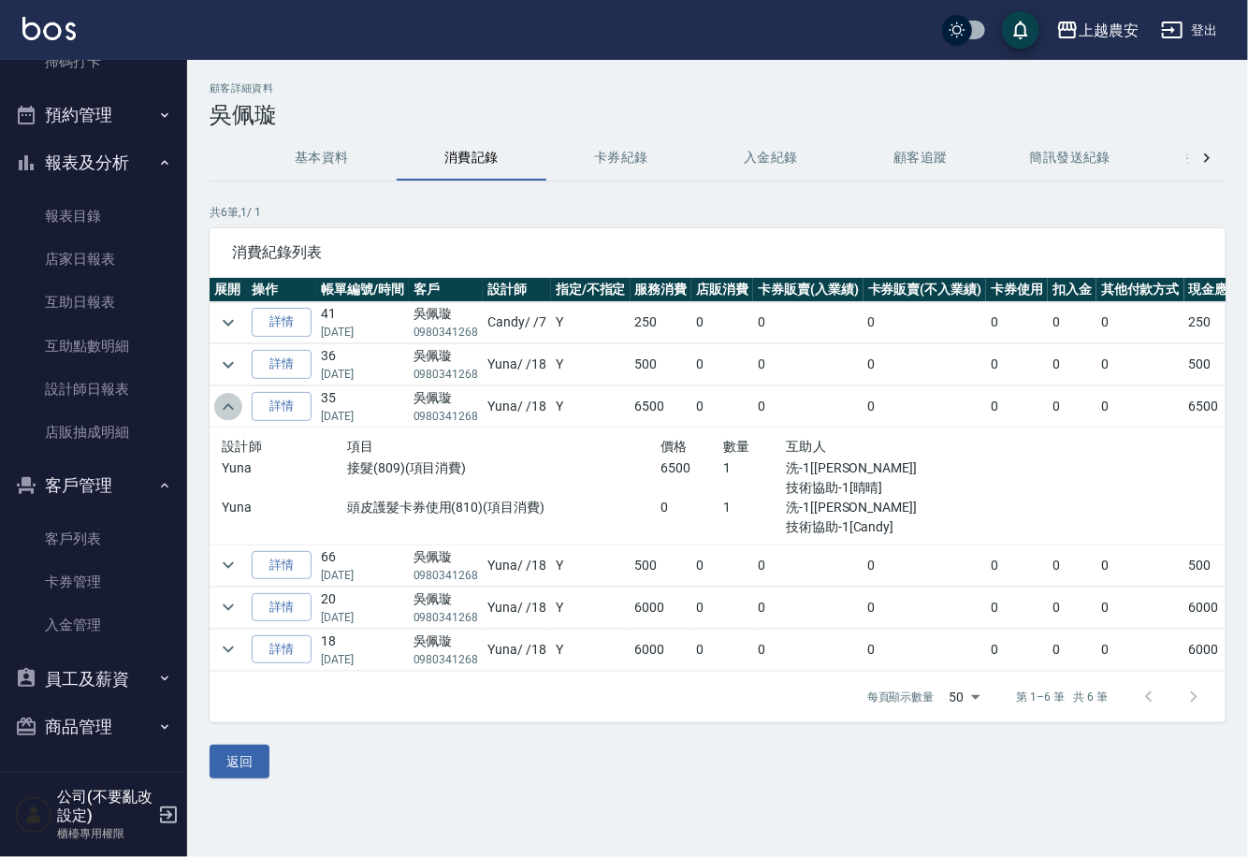
click at [231, 402] on icon "expand row" at bounding box center [228, 407] width 22 height 22
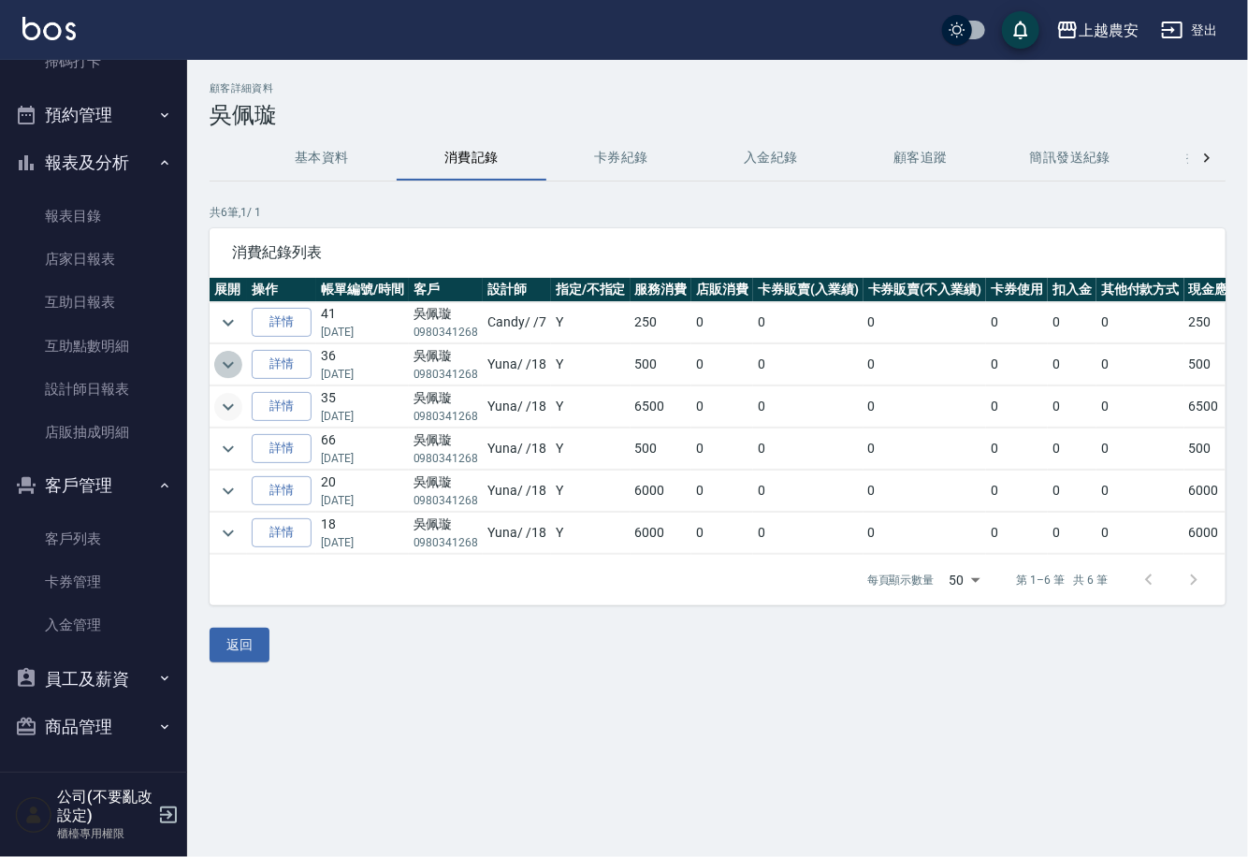
click at [225, 361] on icon "expand row" at bounding box center [228, 365] width 22 height 22
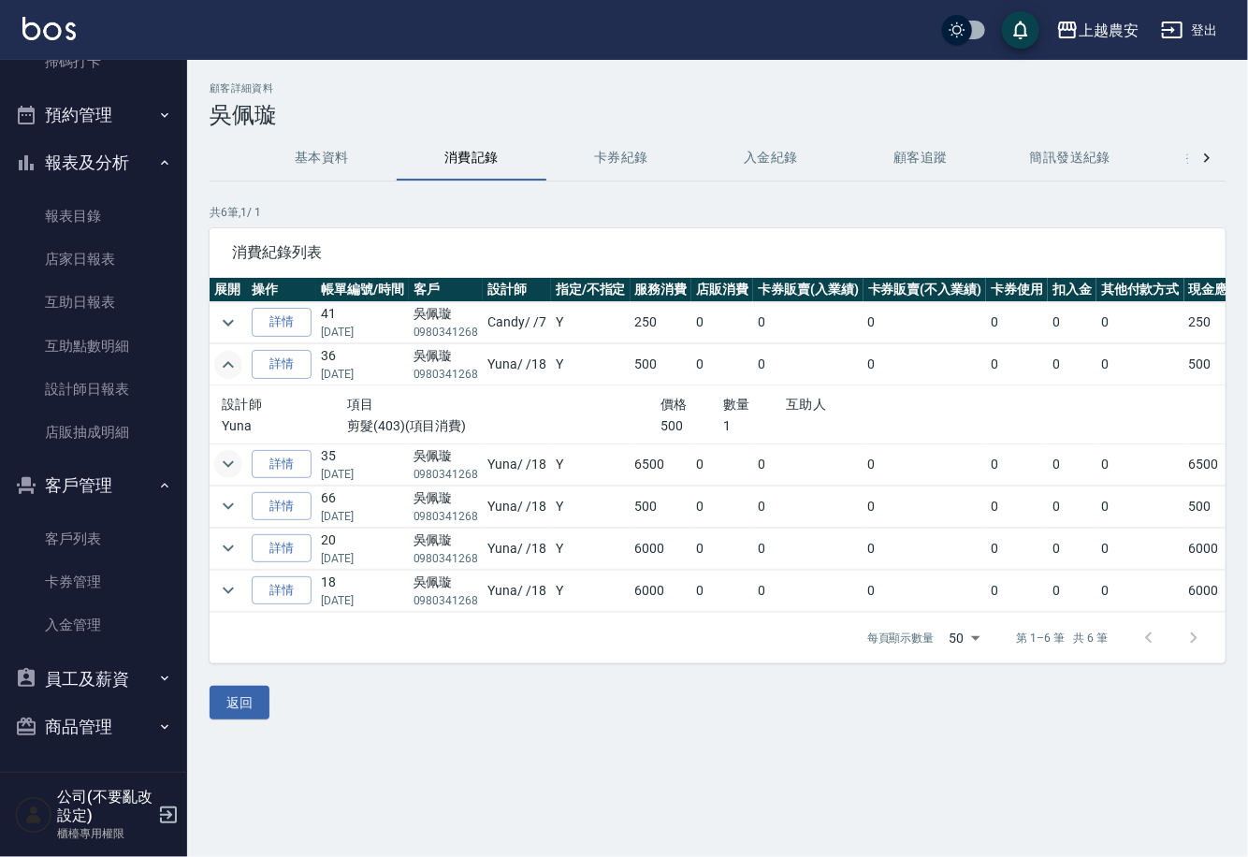
click at [225, 361] on icon "expand row" at bounding box center [228, 365] width 22 height 22
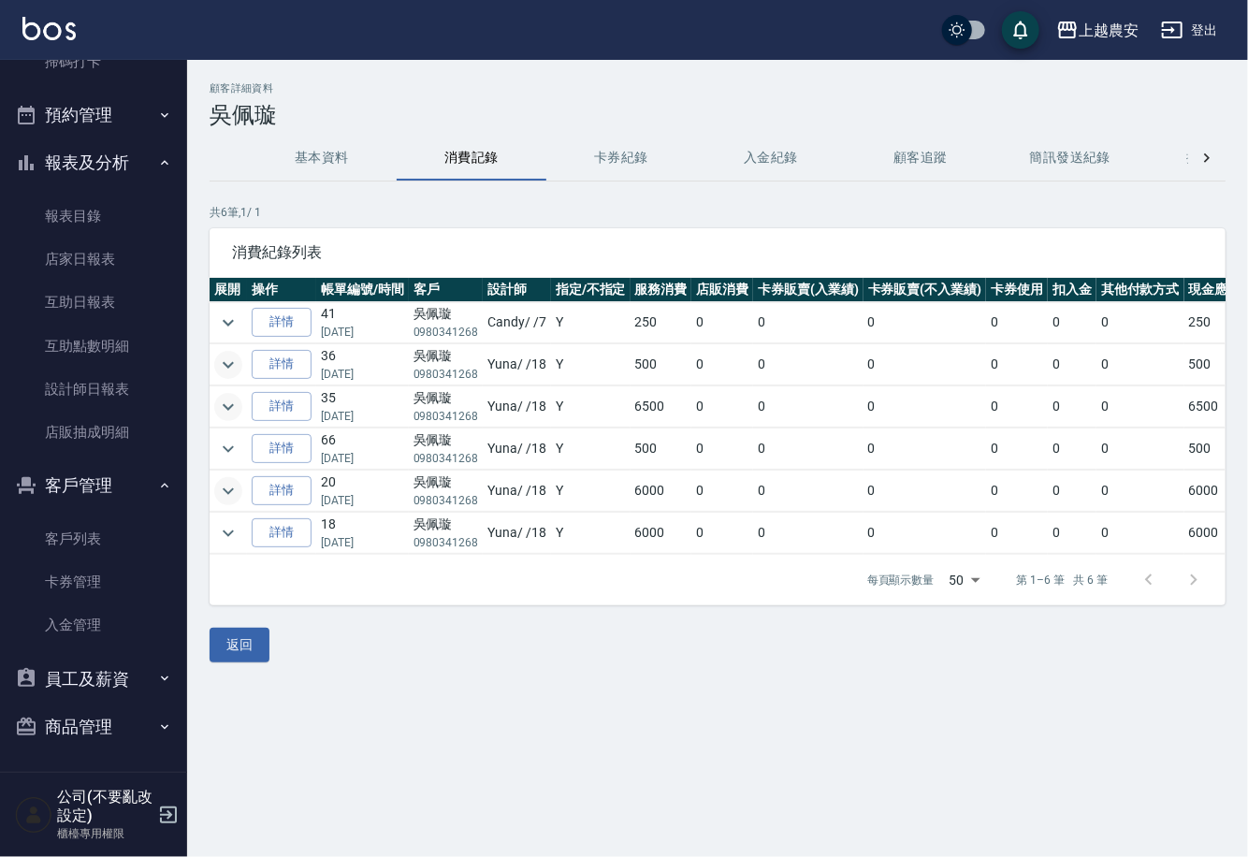
click at [234, 492] on icon "expand row" at bounding box center [228, 491] width 22 height 22
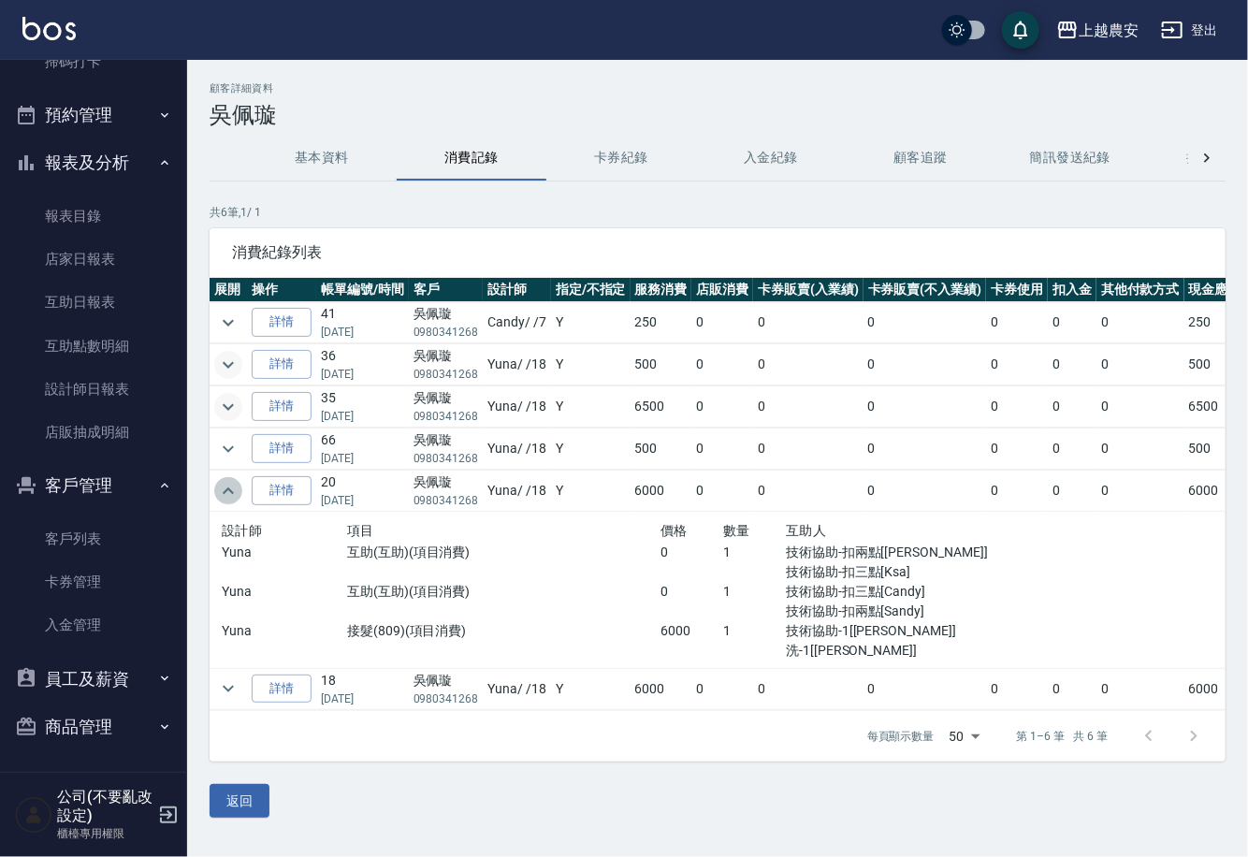
click at [234, 492] on icon "expand row" at bounding box center [228, 491] width 22 height 22
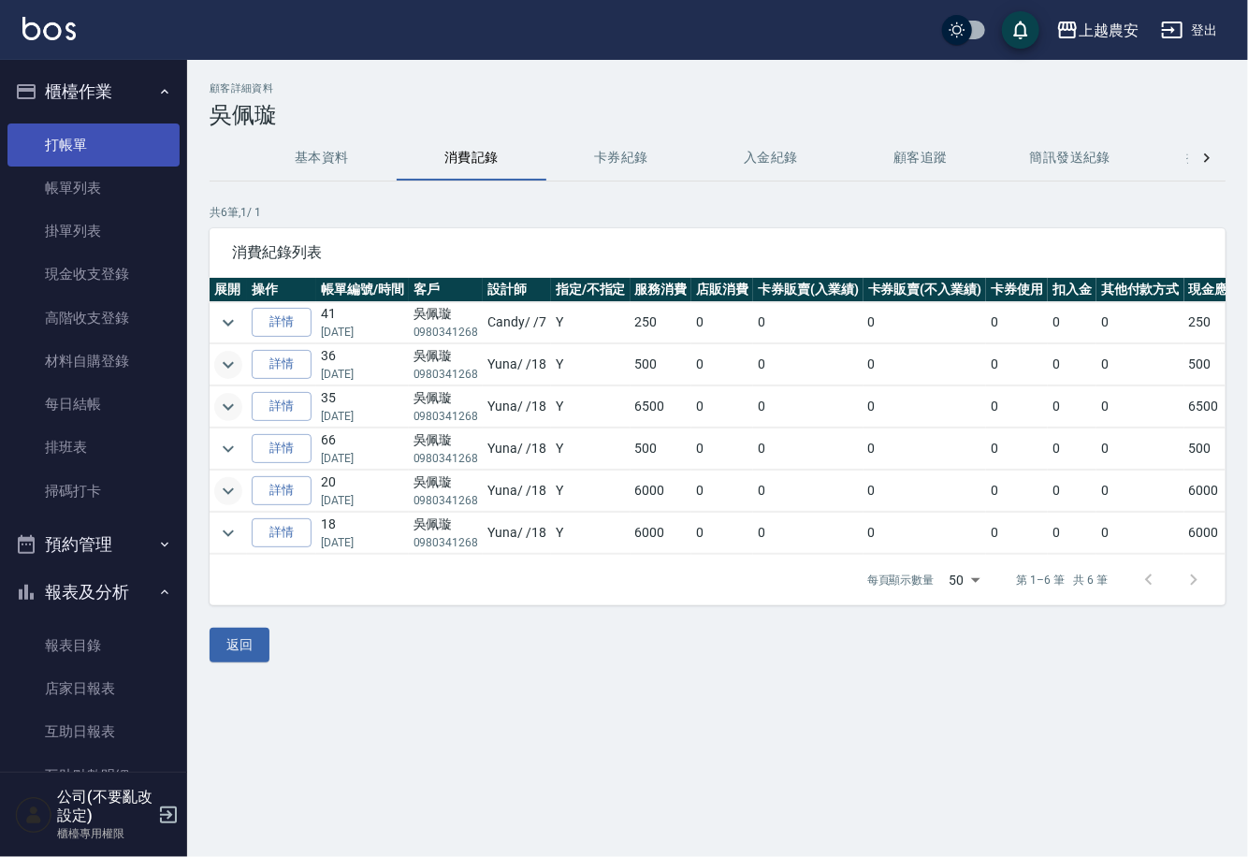
click at [115, 132] on link "打帳單" at bounding box center [93, 145] width 172 height 43
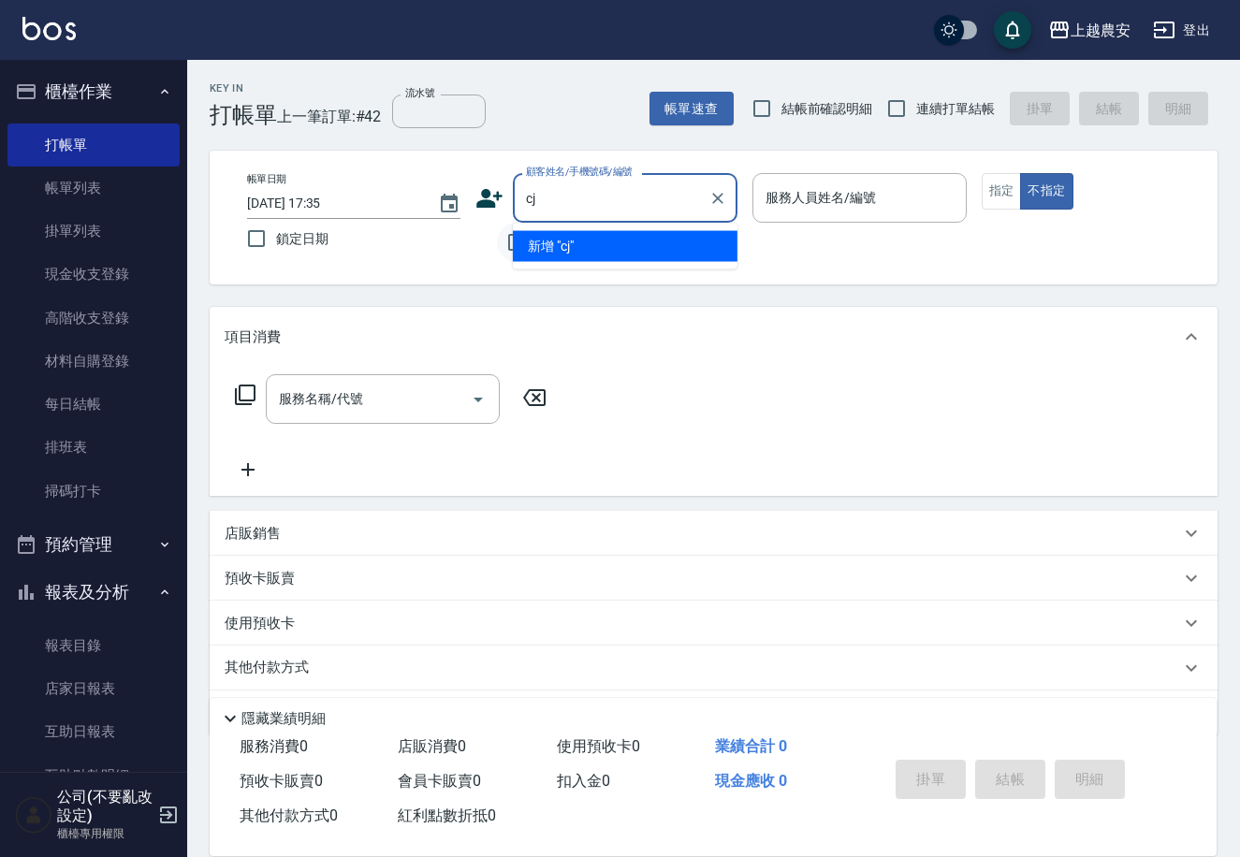
type input "c"
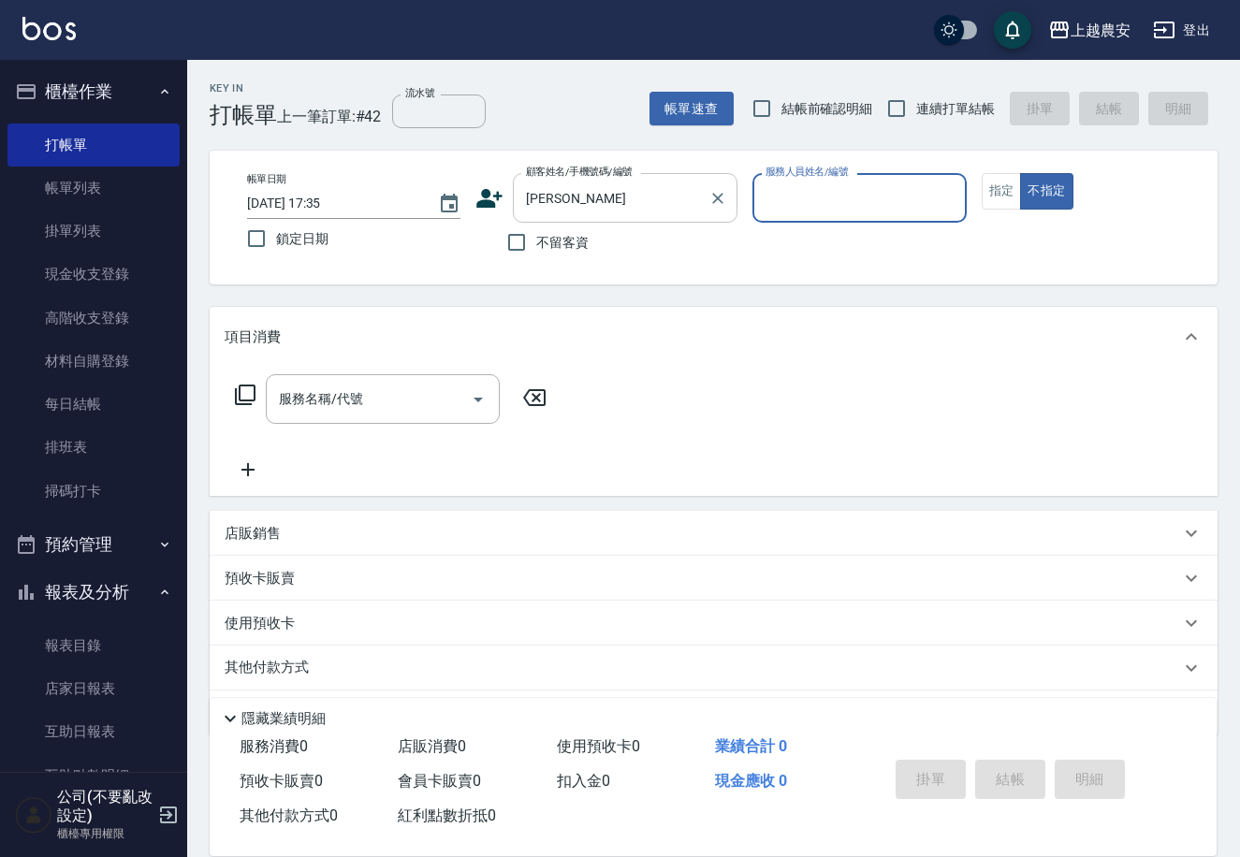
click at [642, 198] on input "洪金金" at bounding box center [611, 198] width 180 height 33
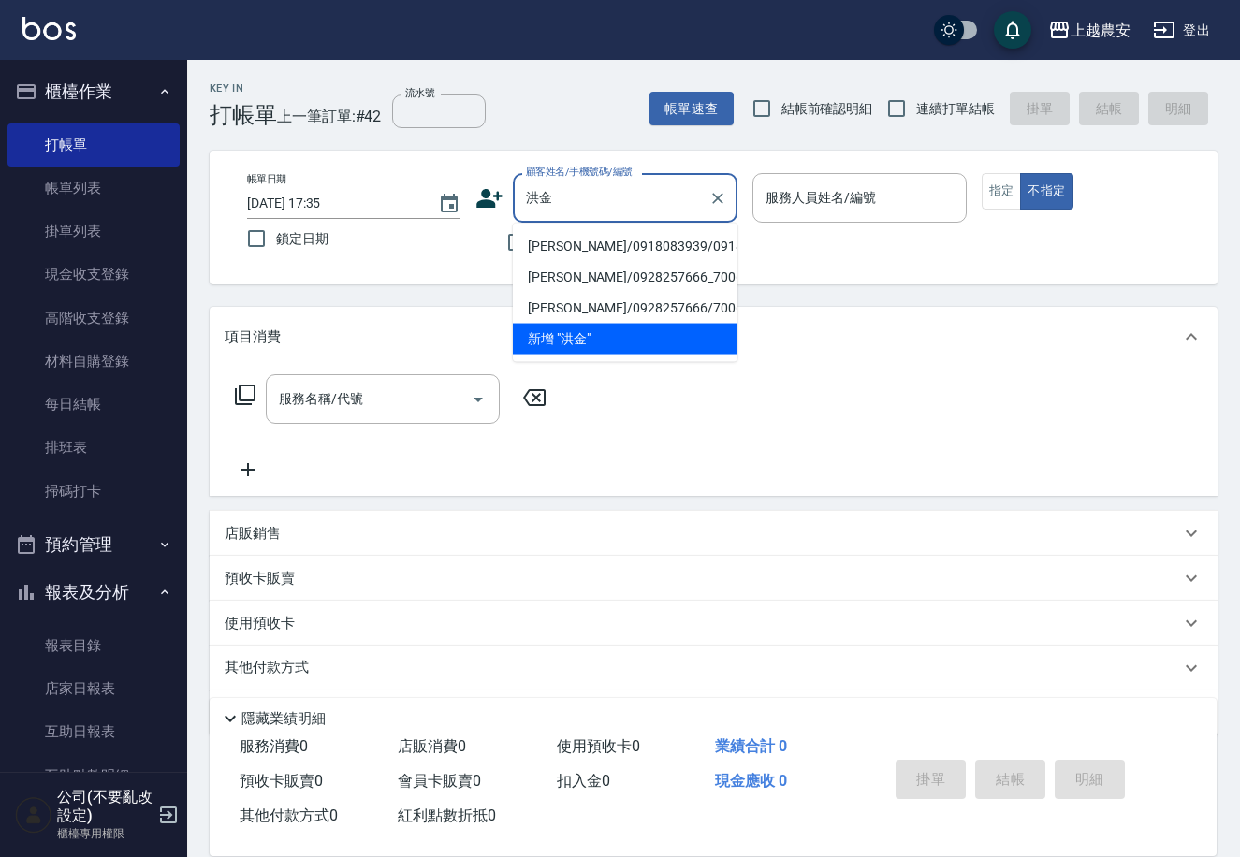
click at [632, 247] on li "洪金燕/0918083939/0918083939" at bounding box center [625, 246] width 225 height 31
type input "洪金燕/0918083939/0918083939"
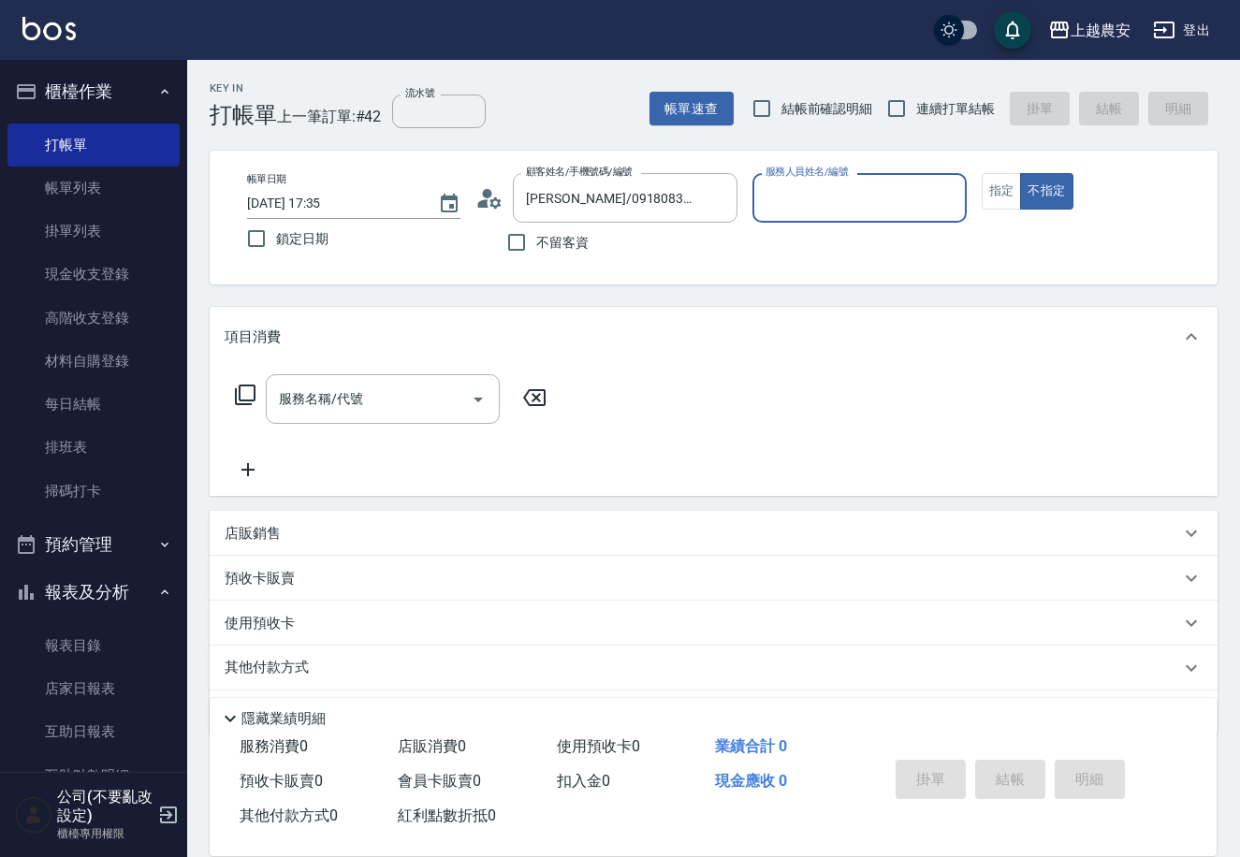
type input "美雅-B"
click at [990, 196] on button "指定" at bounding box center [1001, 191] width 40 height 36
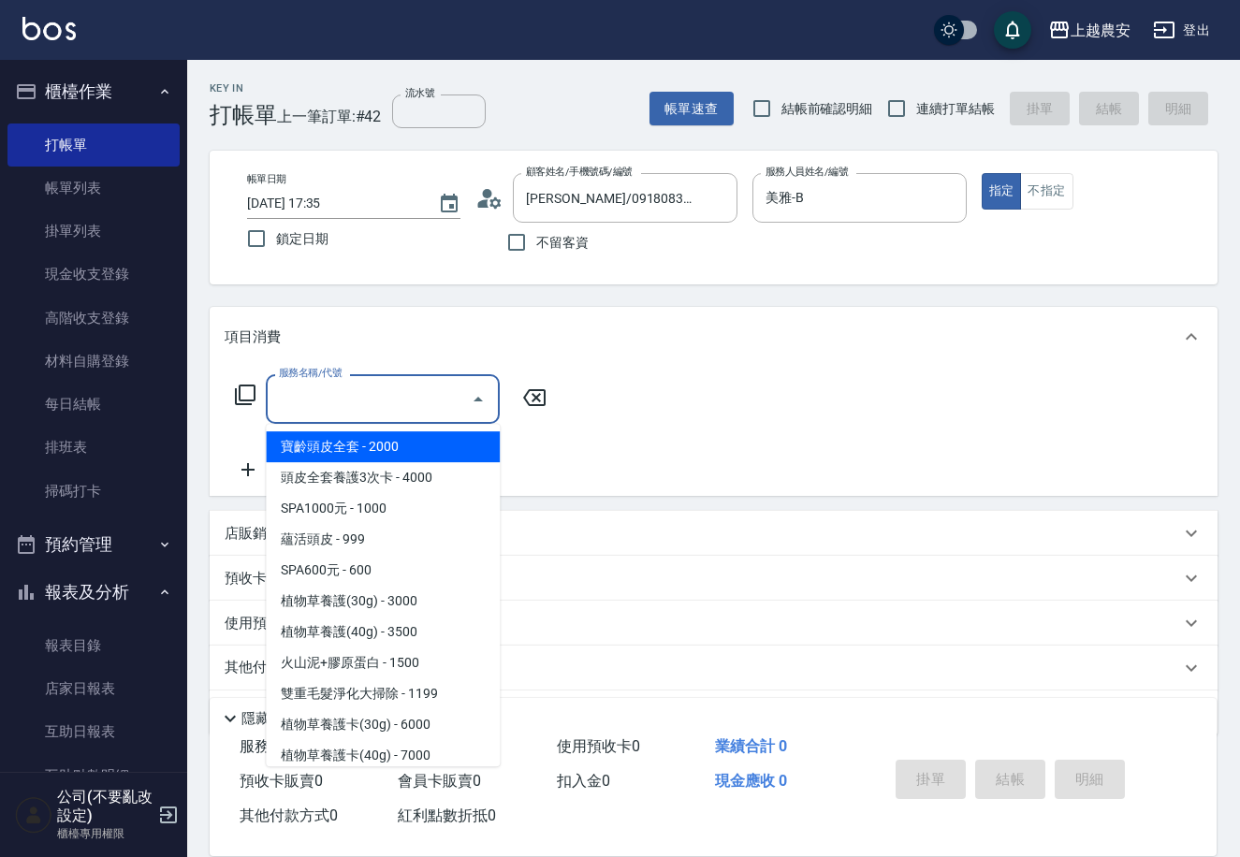
click at [307, 382] on div "服務名稱/代號 服務名稱/代號" at bounding box center [383, 399] width 234 height 50
click at [244, 401] on icon at bounding box center [245, 395] width 22 height 22
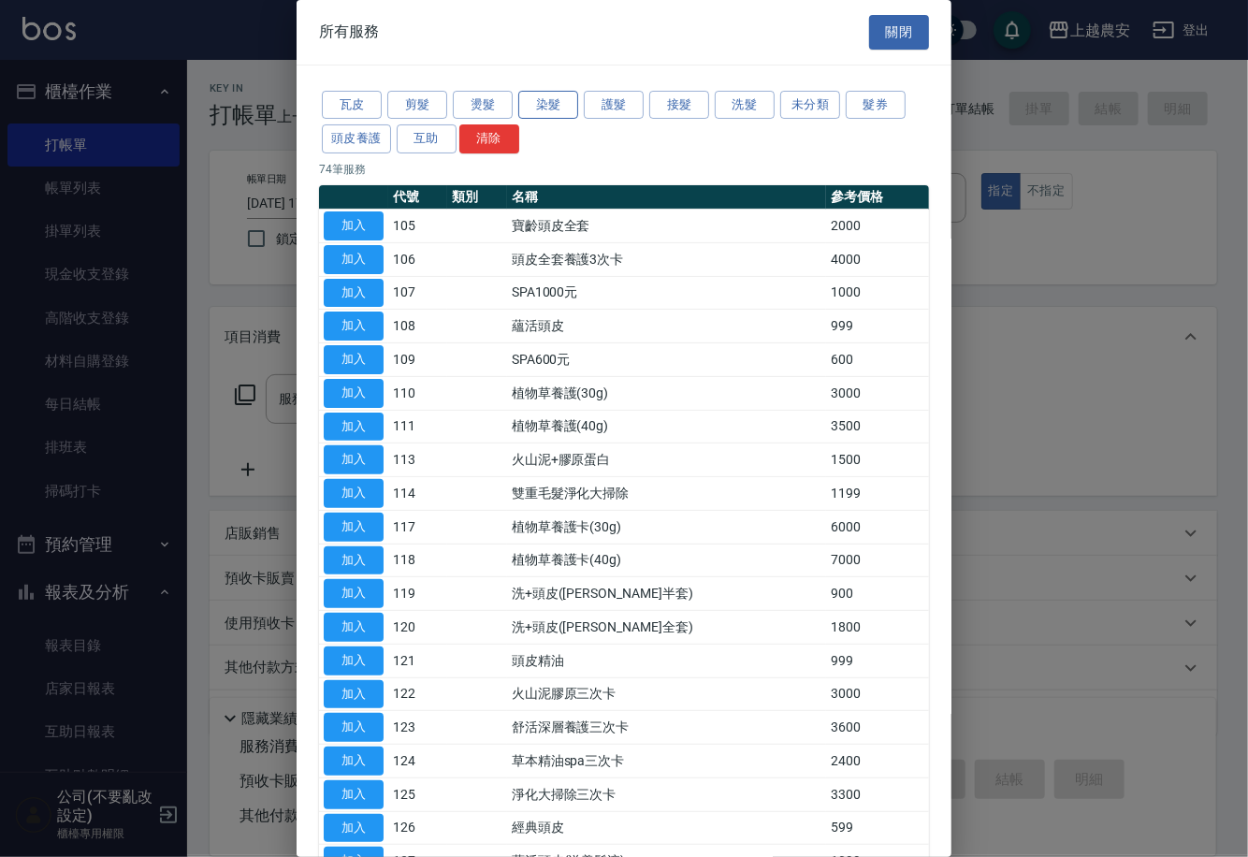
click at [542, 101] on button "染髮" at bounding box center [548, 105] width 60 height 29
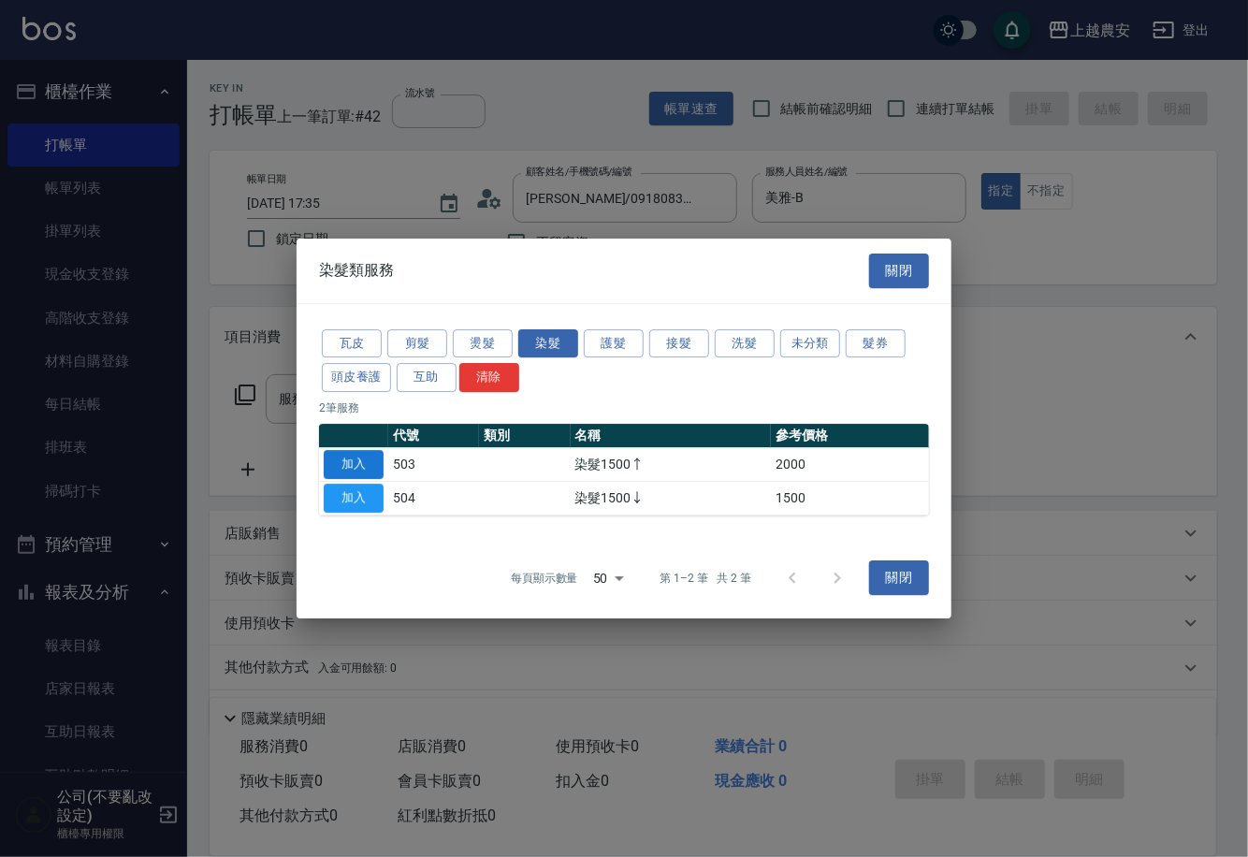
click at [361, 462] on button "加入" at bounding box center [354, 464] width 60 height 29
type input "染髮1500↑(503)"
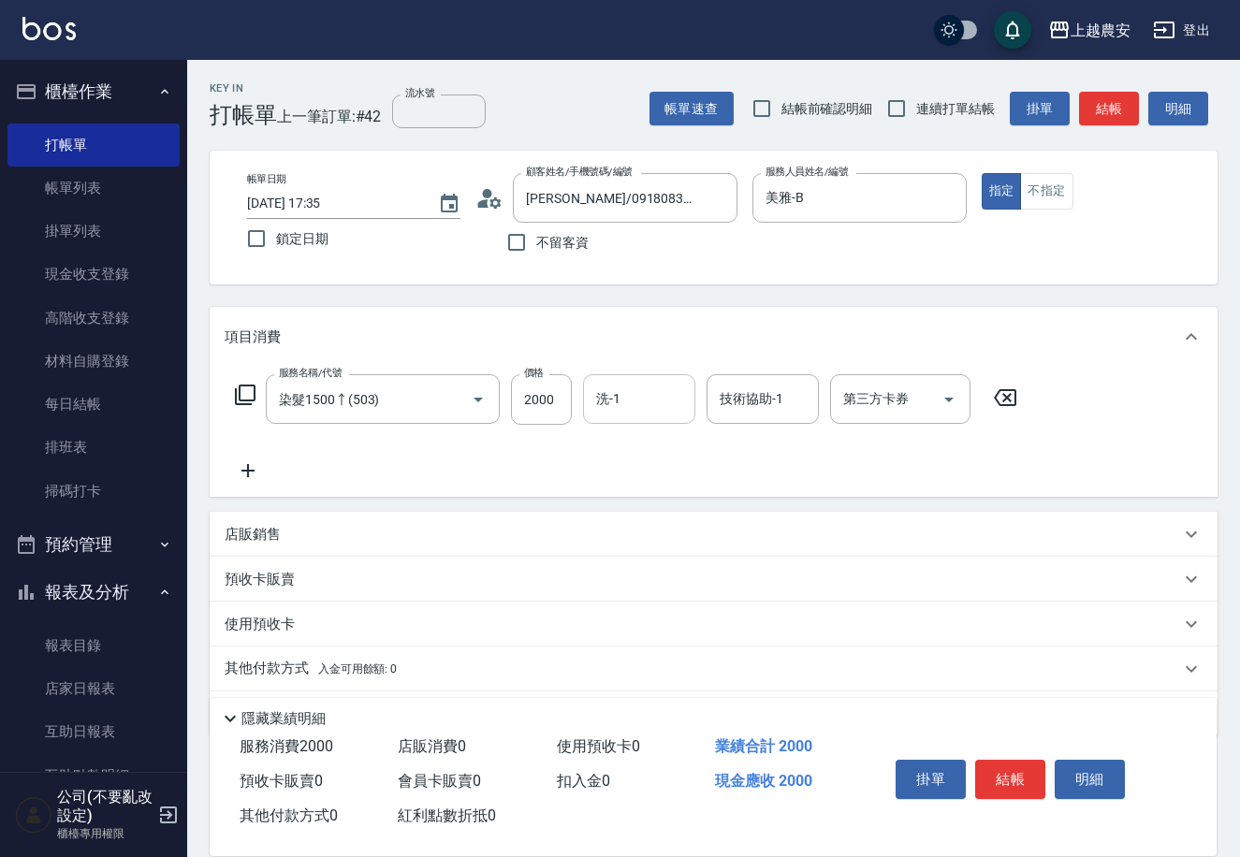
click at [674, 413] on input "洗-1" at bounding box center [638, 399] width 95 height 33
type input "酪梨-34"
click at [992, 765] on button "結帳" at bounding box center [1010, 779] width 70 height 39
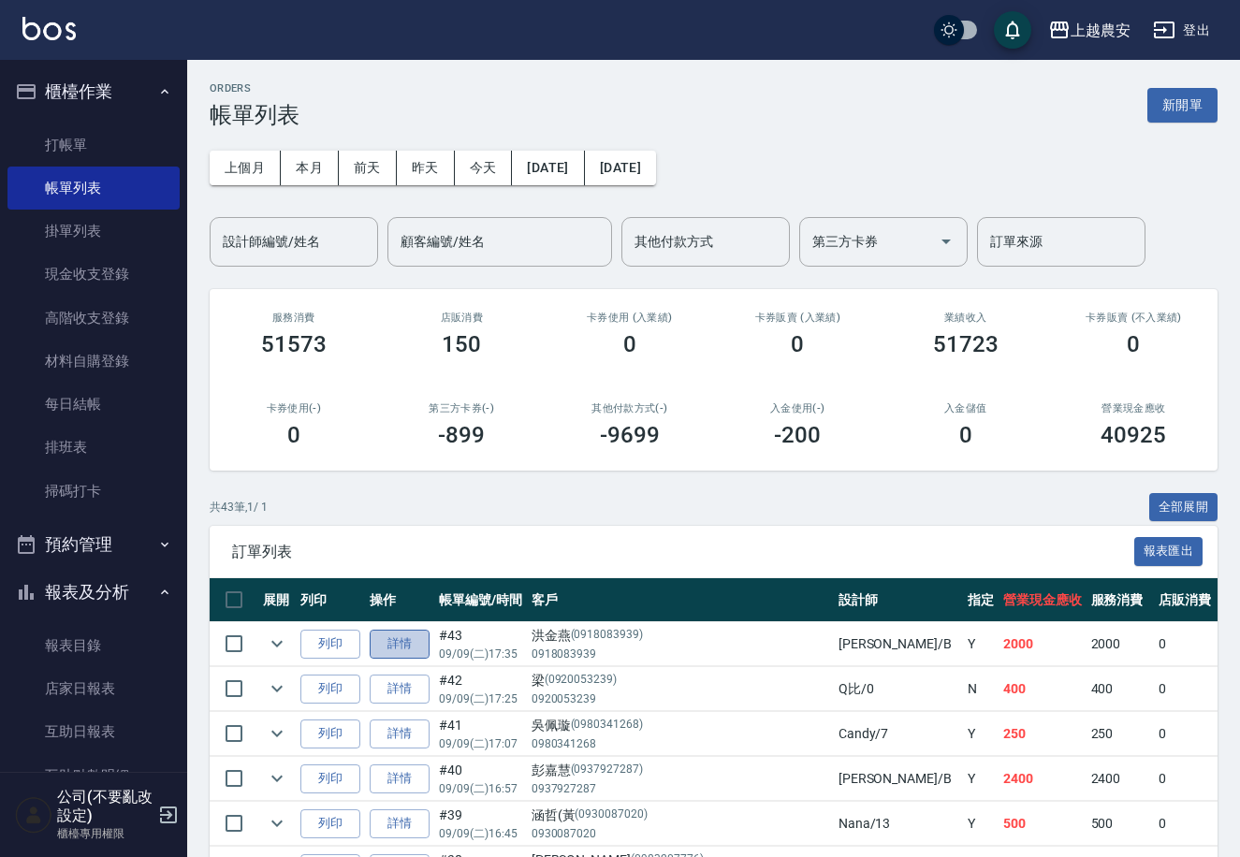
click at [382, 643] on link "詳情" at bounding box center [400, 644] width 60 height 29
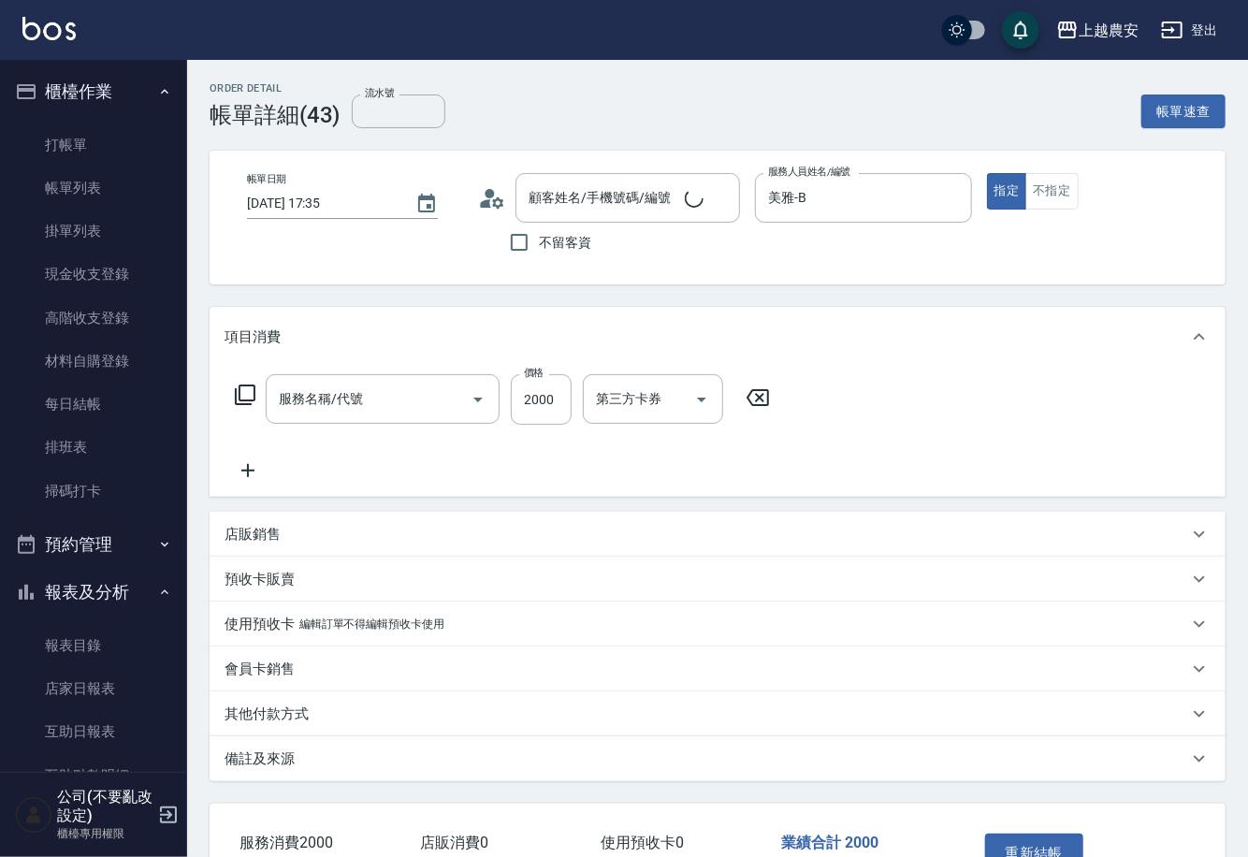
type input "2025/09/09 17:35"
type input "美雅-B"
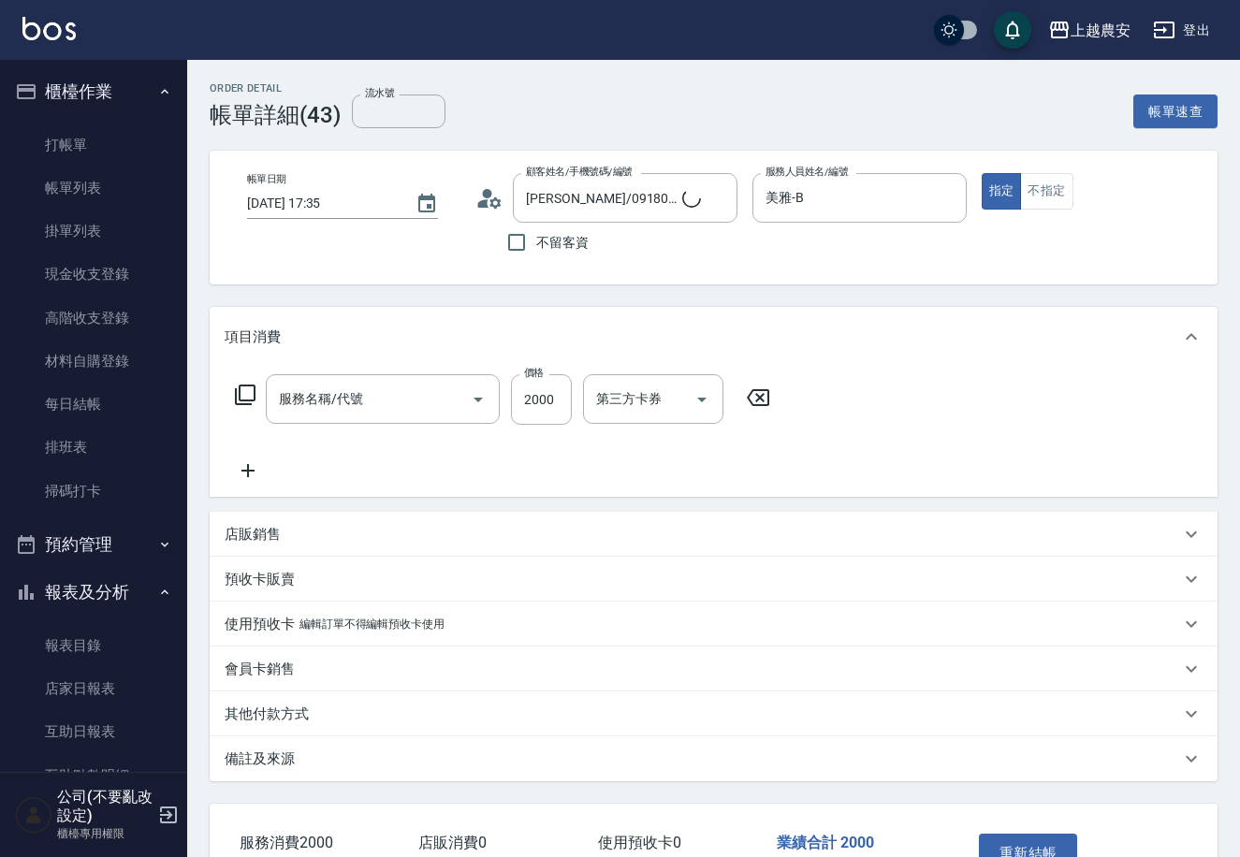
type input "洪金燕/0918083939/0918083939"
click at [551, 395] on input "2000" at bounding box center [541, 399] width 61 height 51
type input "360"
type input "染髮1500↑(503)"
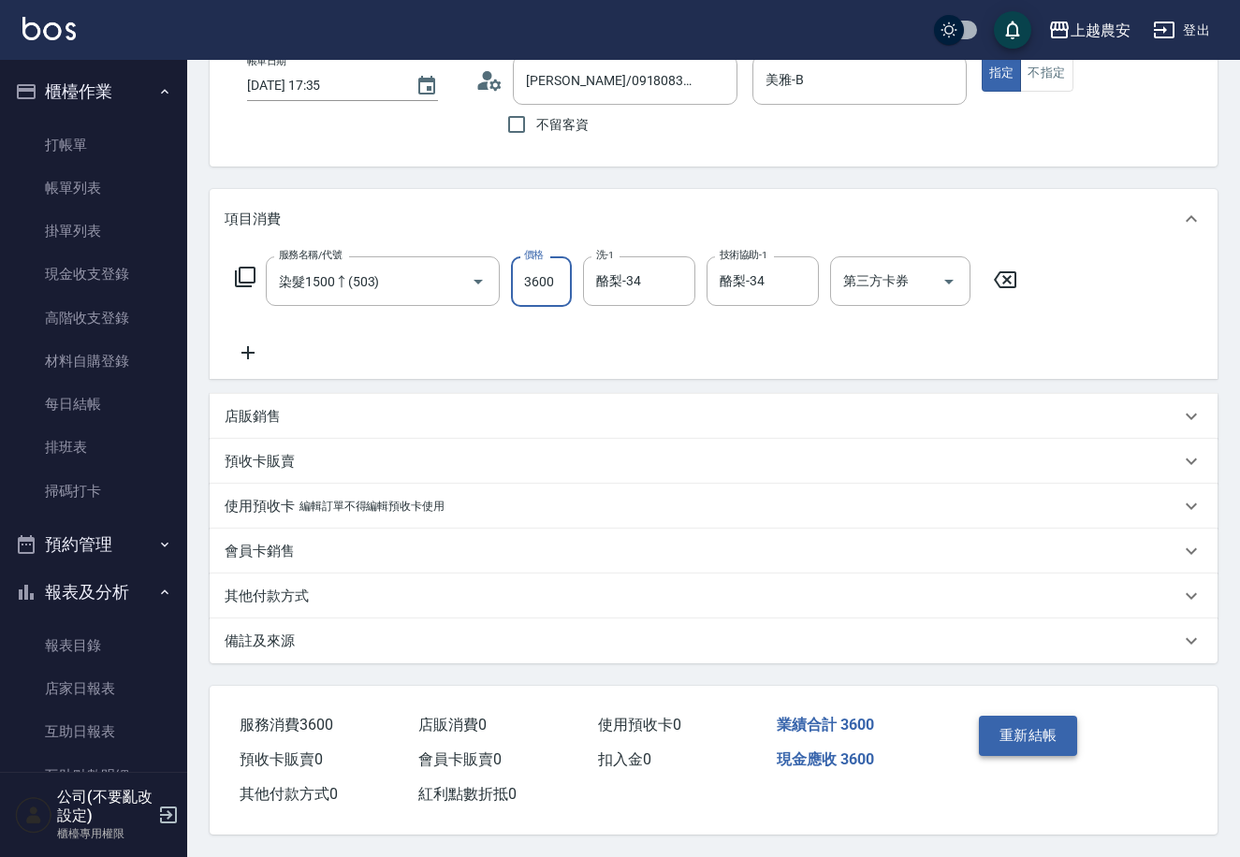
type input "3600"
click at [1030, 718] on button "重新結帳" at bounding box center [1028, 735] width 99 height 39
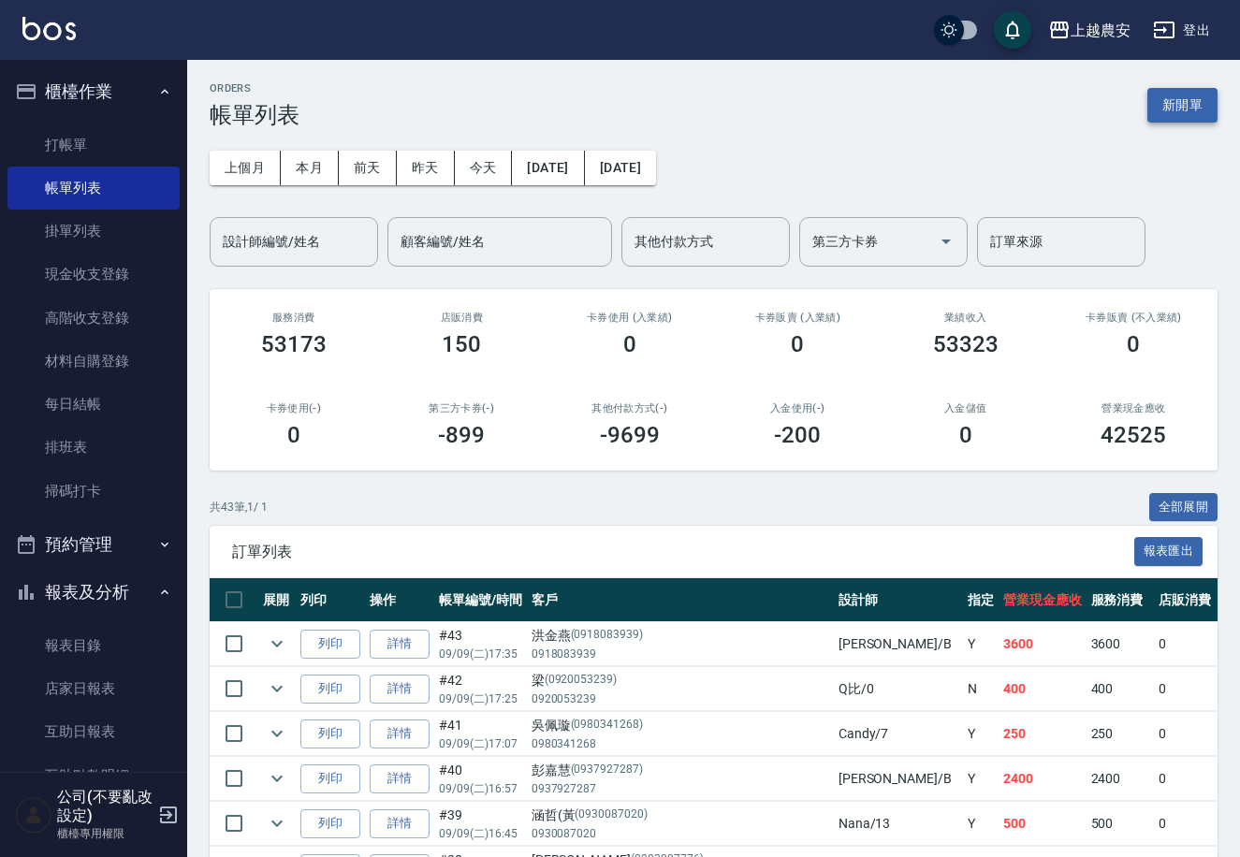
click at [1208, 120] on button "新開單" at bounding box center [1182, 105] width 70 height 35
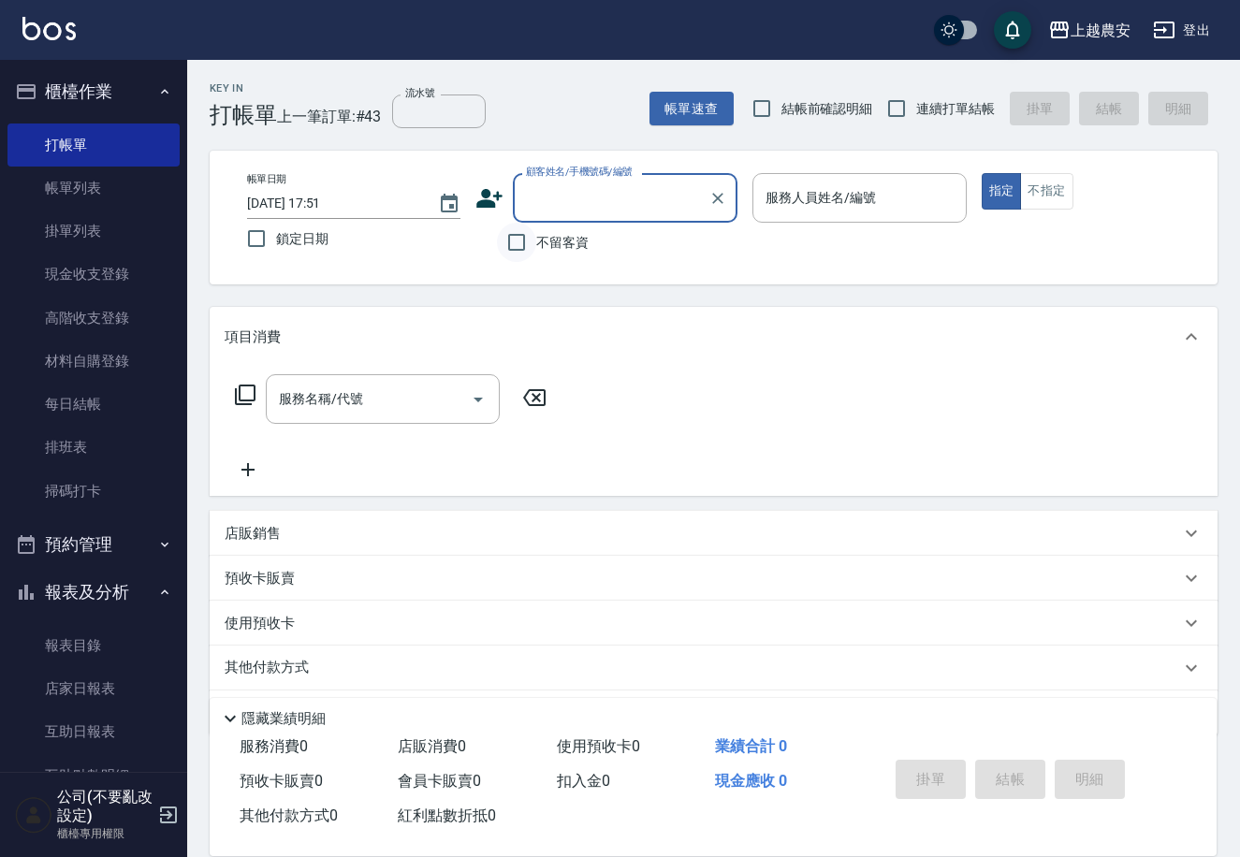
click at [531, 245] on input "不留客資" at bounding box center [516, 242] width 39 height 39
checkbox input "true"
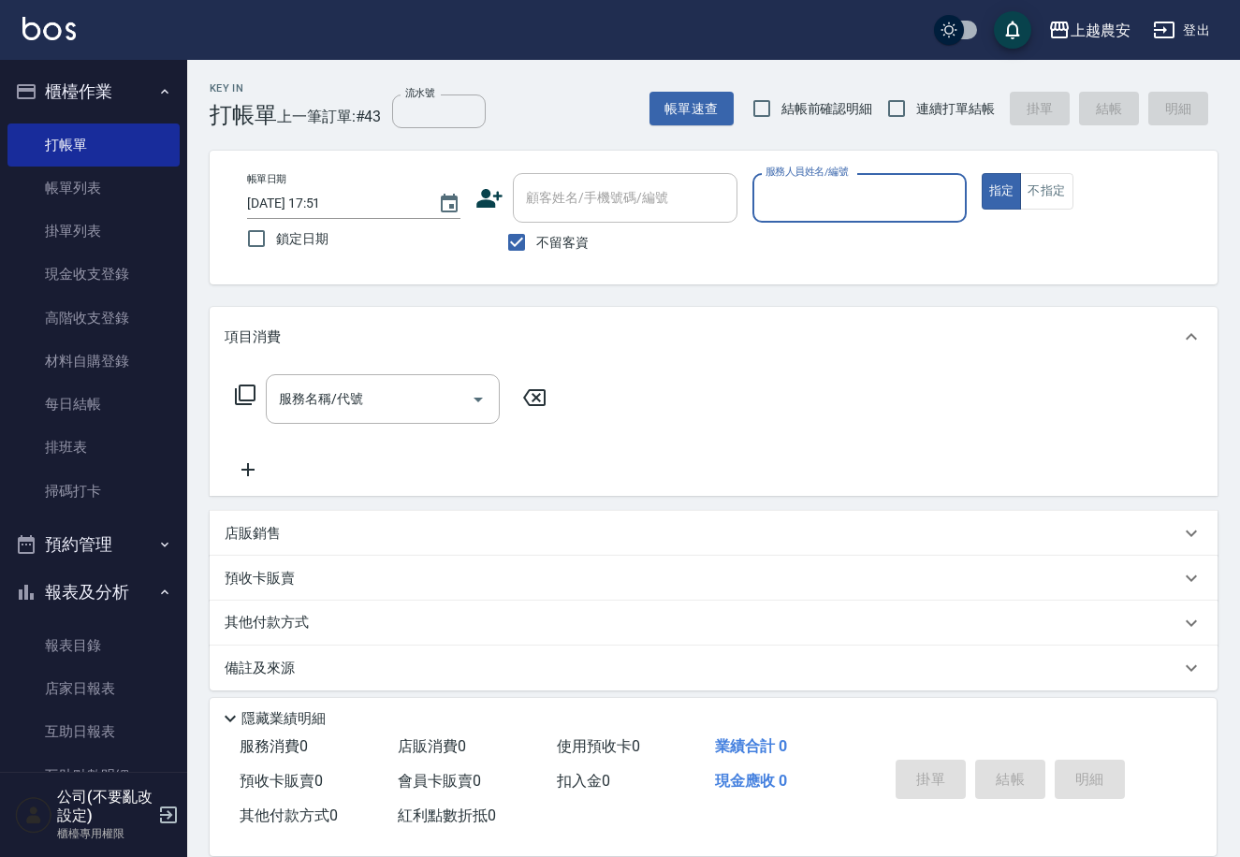
type input "ㄖ"
click at [792, 237] on span "美雅 -B" at bounding box center [822, 247] width 111 height 20
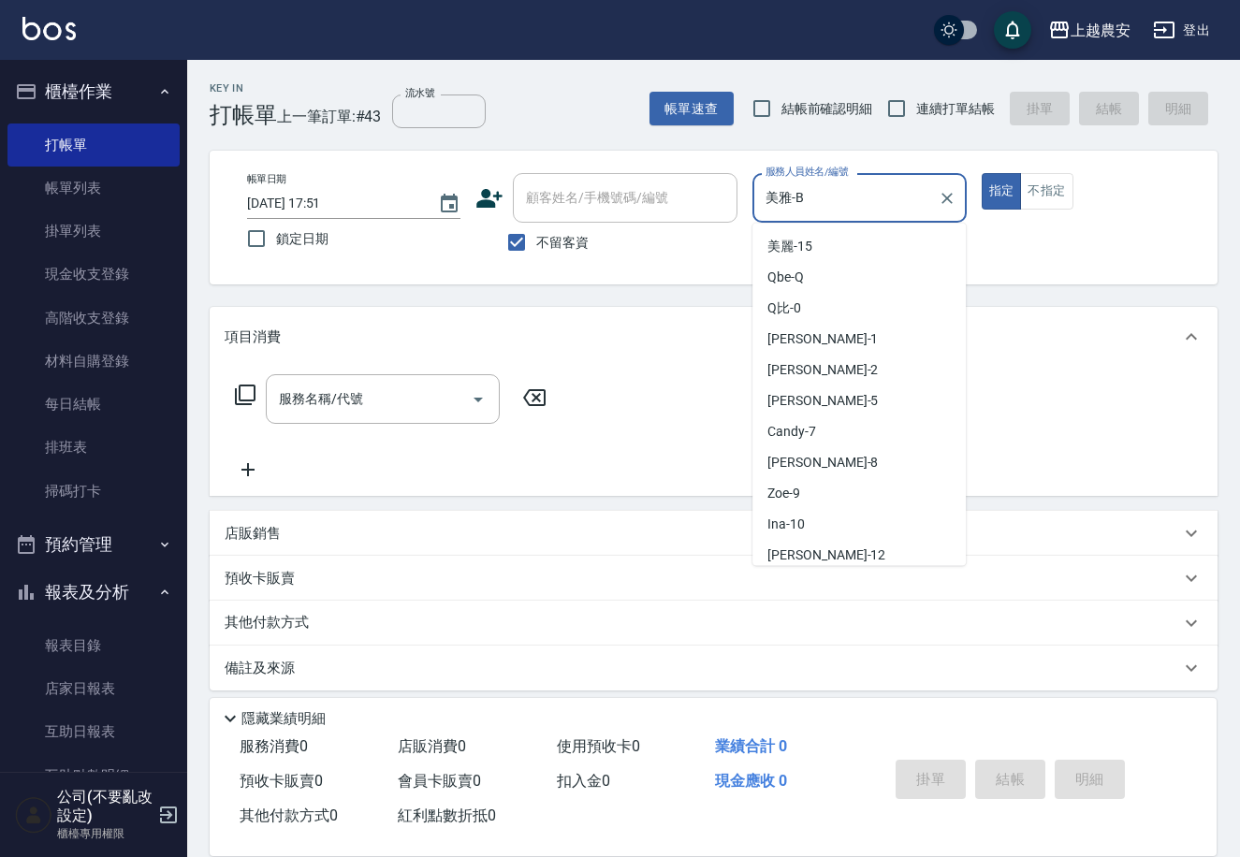
scroll to position [650, 0]
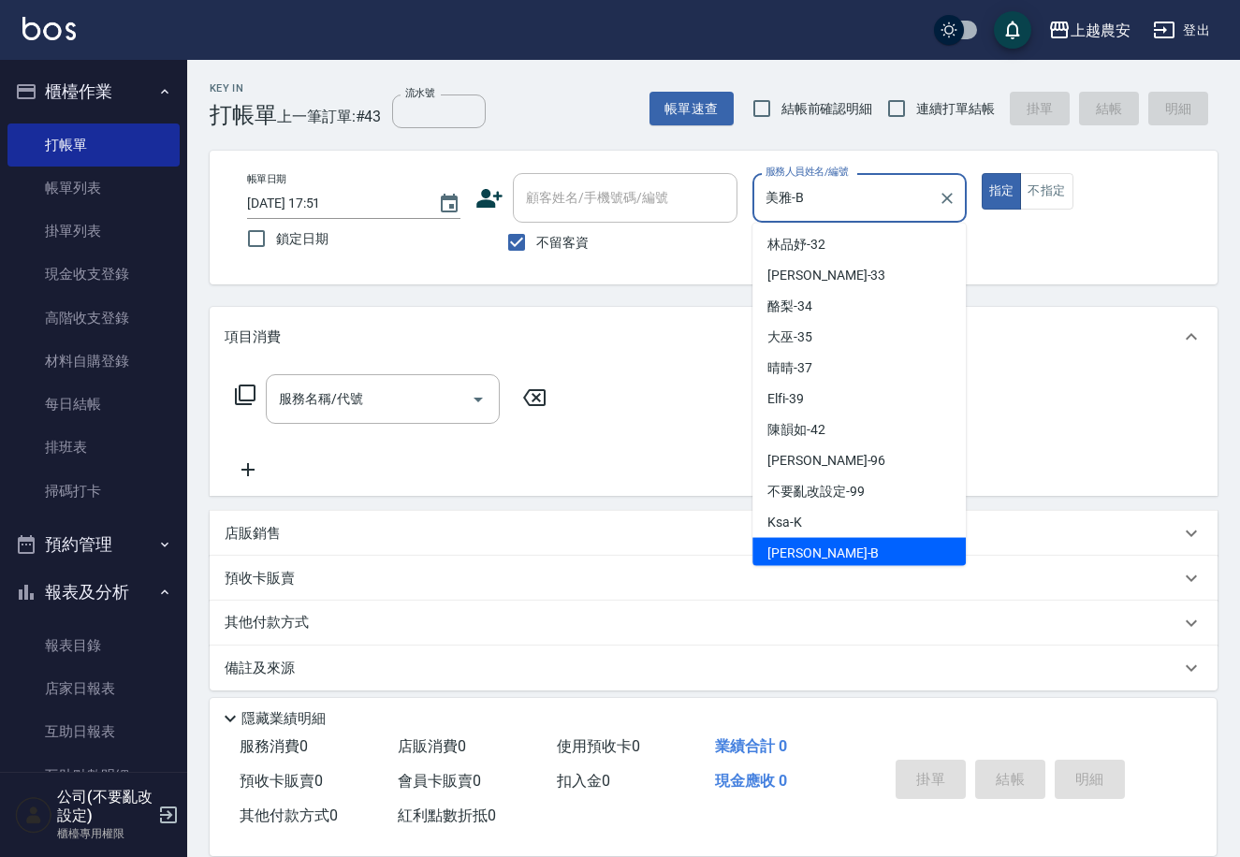
click at [691, 201] on div "帳單日期 2025/09/09 17:51 鎖定日期 顧客姓名/手機號碼/編號 顧客姓名/手機號碼/編號 不留客資 服務人員姓名/編號 美雅-B 服務人員姓名…" at bounding box center [713, 217] width 963 height 89
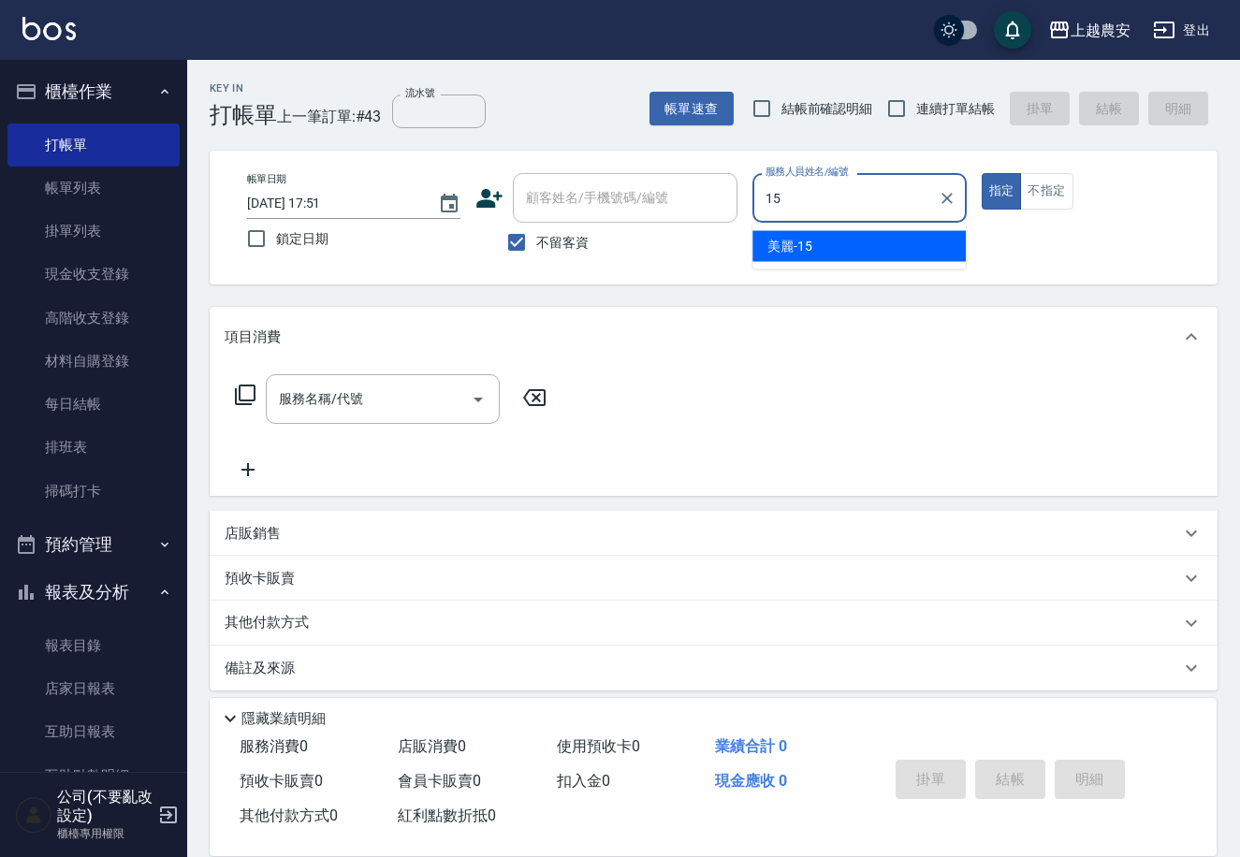
type input "美麗-15"
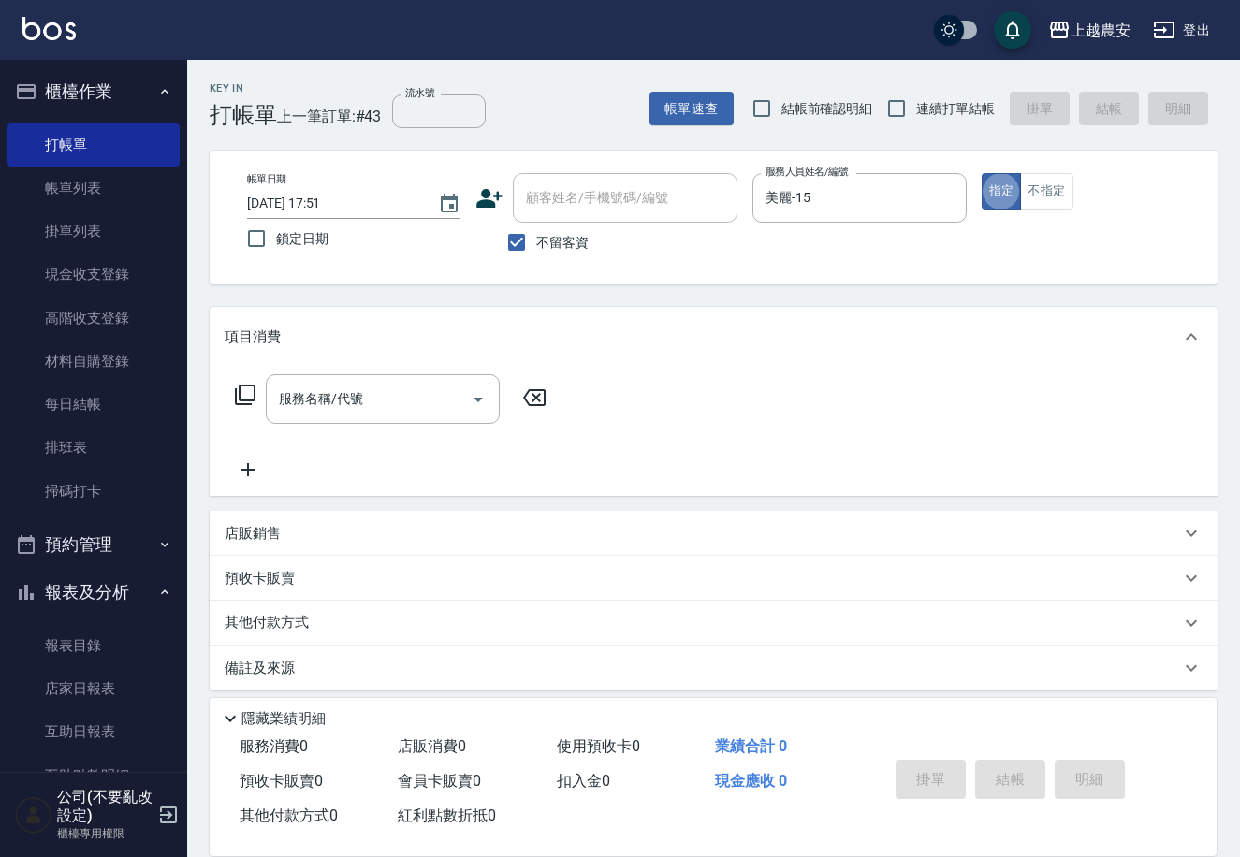
type button "true"
click at [299, 408] on input "服務名稱/代號" at bounding box center [368, 399] width 189 height 33
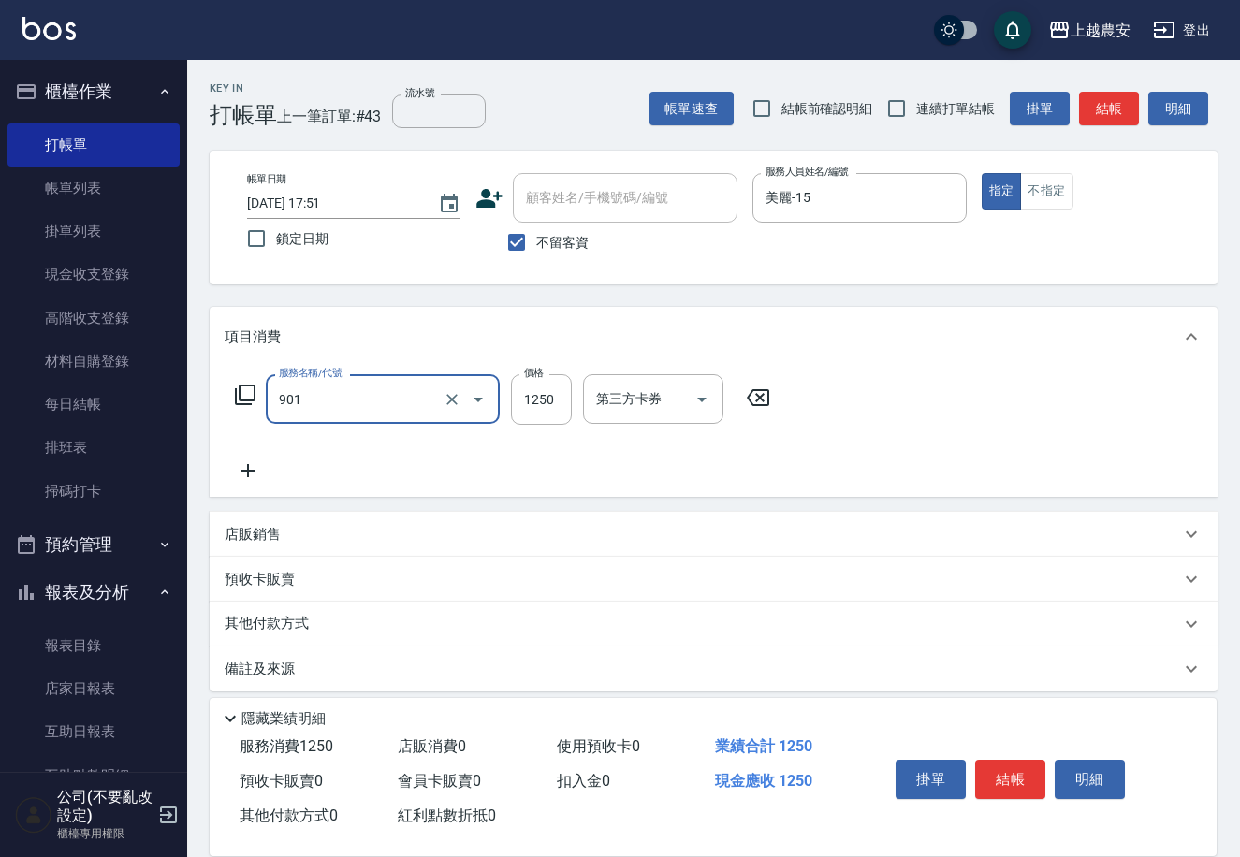
type input "修手指甲(901)"
type input "1000"
click at [999, 761] on button "結帳" at bounding box center [1010, 779] width 70 height 39
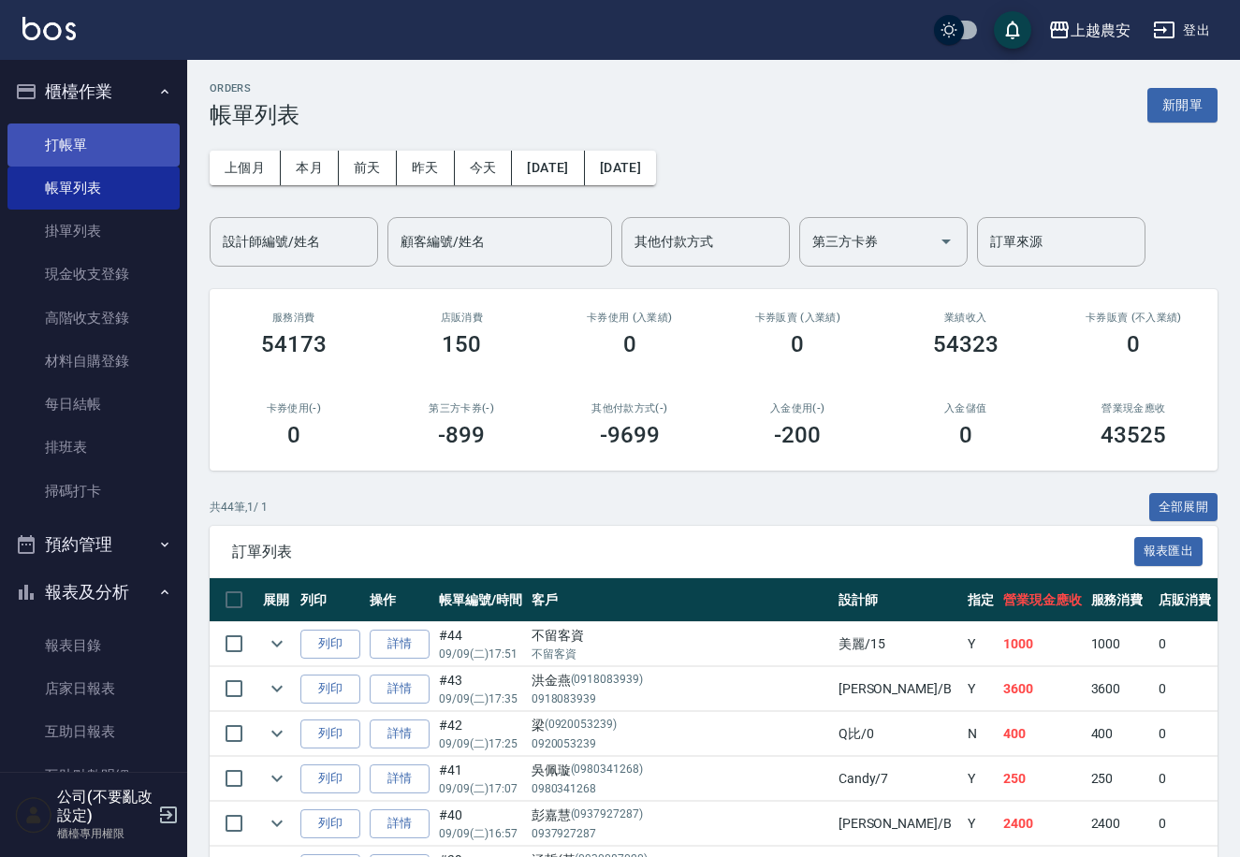
click at [39, 147] on link "打帳單" at bounding box center [93, 145] width 172 height 43
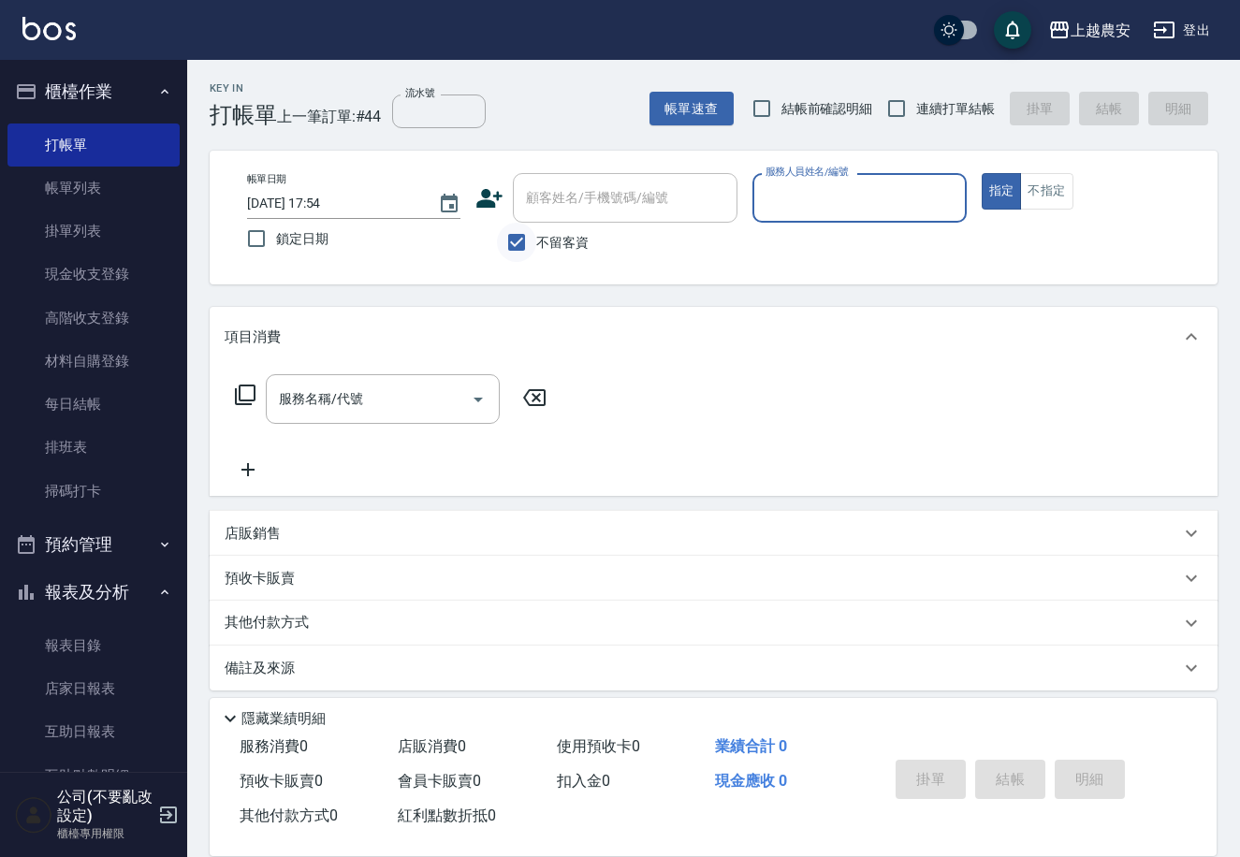
click at [523, 252] on input "不留客資" at bounding box center [516, 242] width 39 height 39
checkbox input "false"
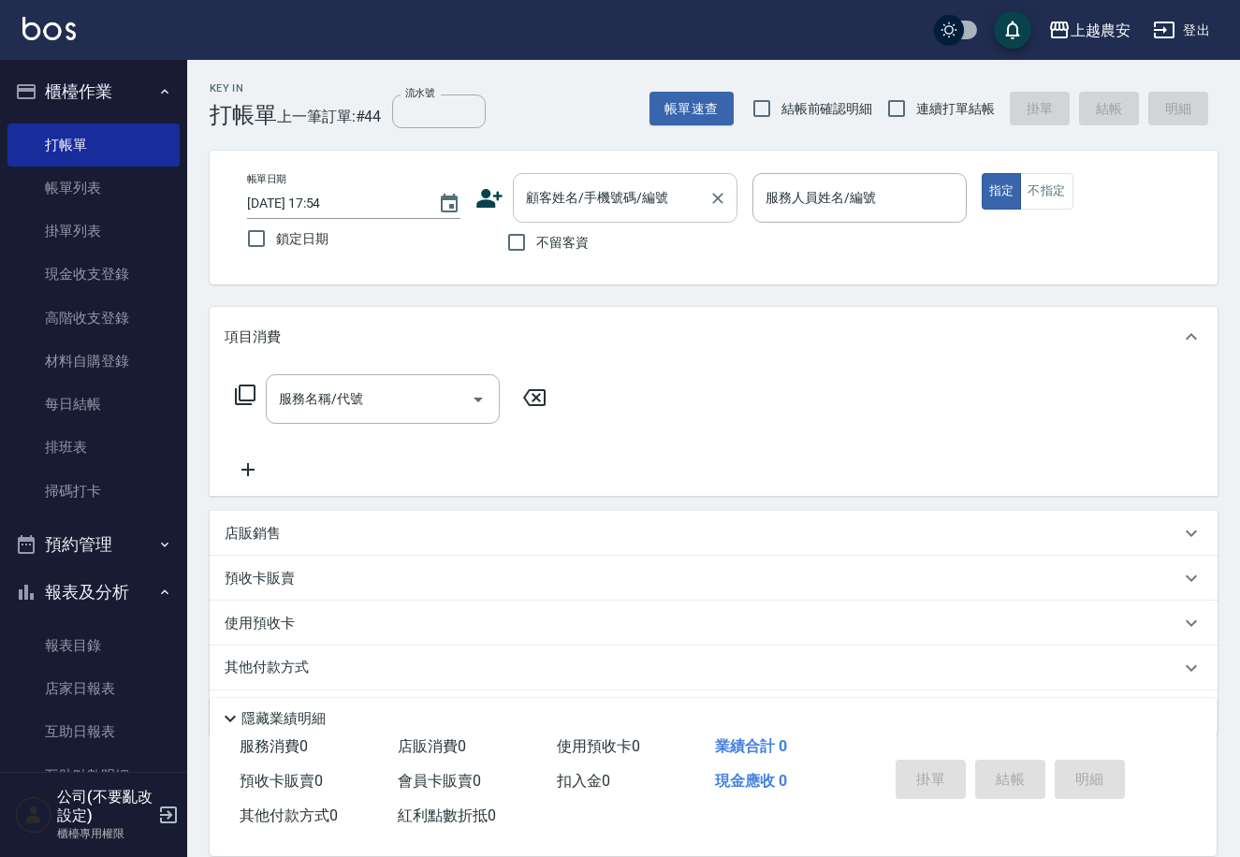
click at [544, 211] on input "顧客姓名/手機號碼/編號" at bounding box center [611, 198] width 180 height 33
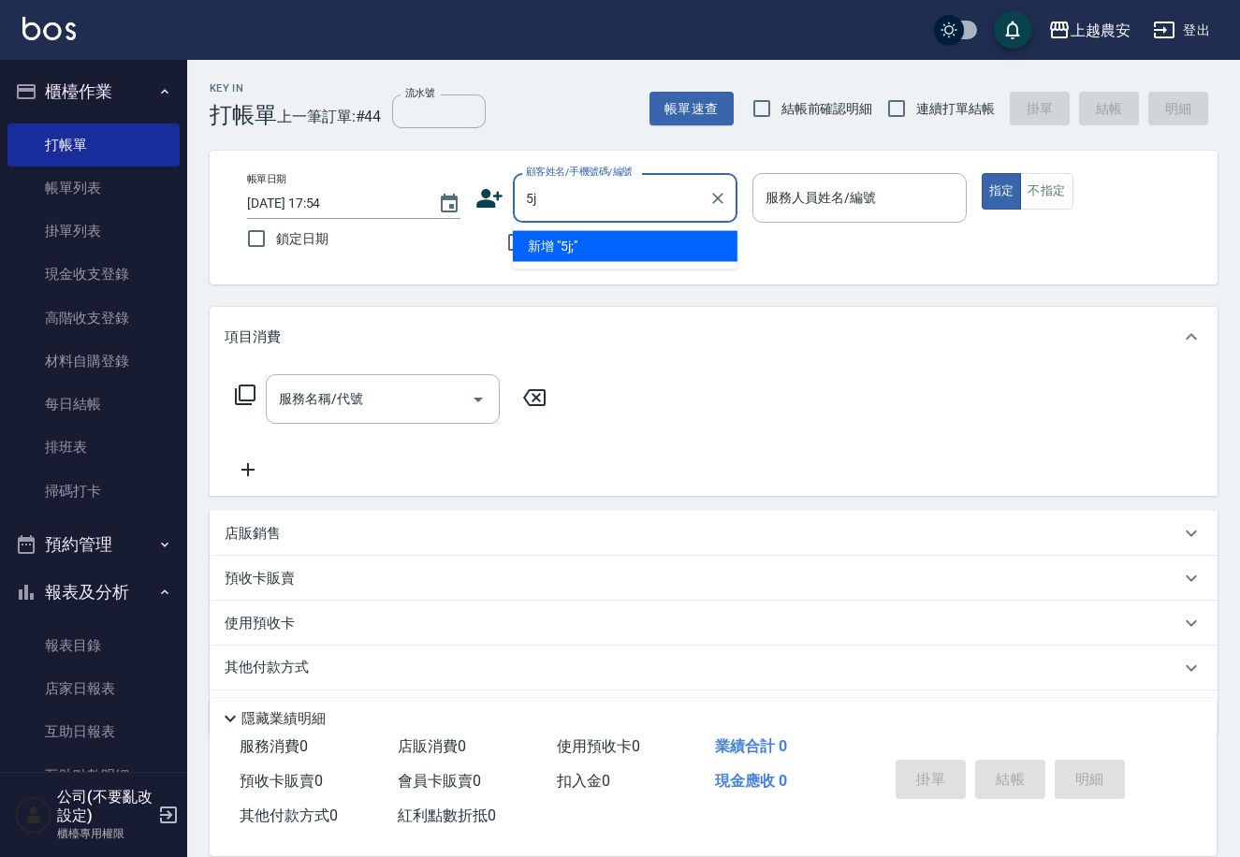
type input "5"
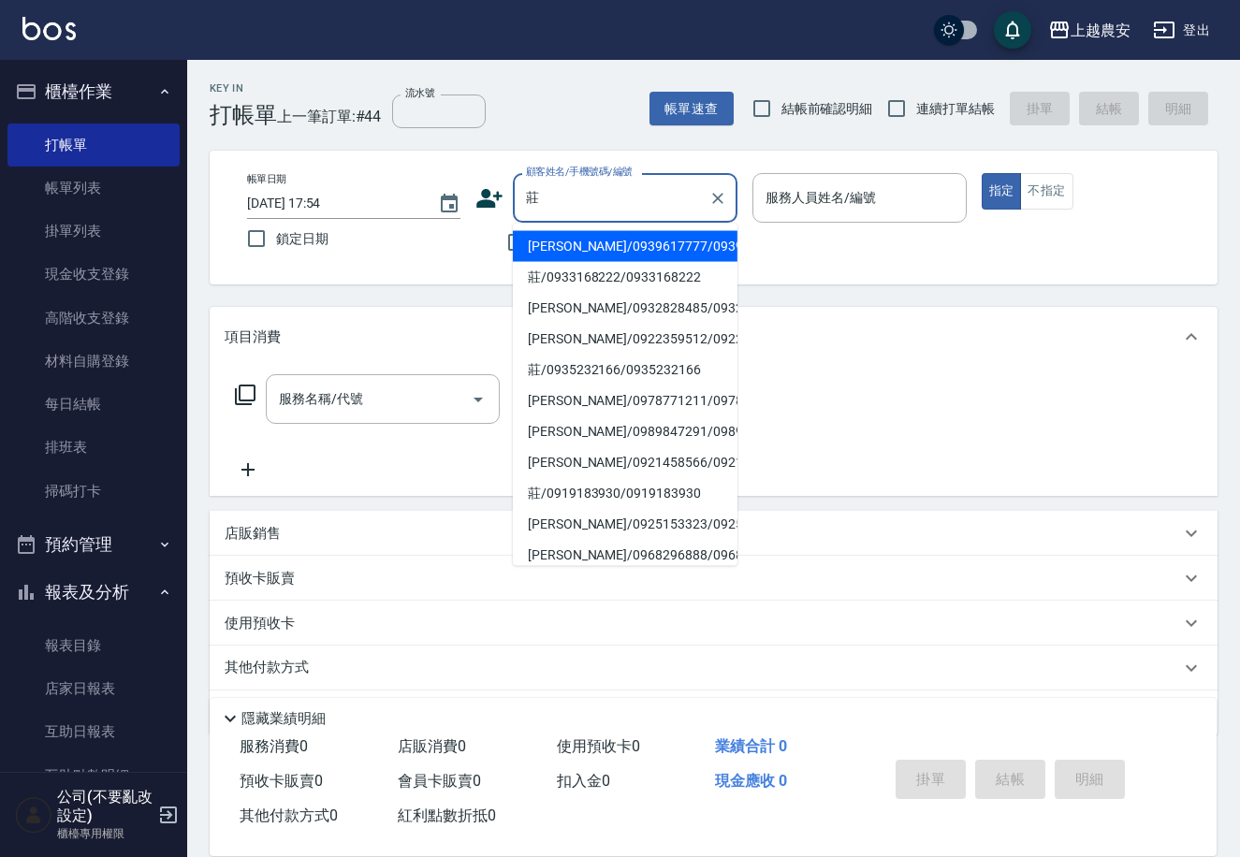
click at [558, 241] on li "莊惠芬/0939617777/0939617777" at bounding box center [625, 246] width 225 height 31
type input "莊惠芬/0939617777/0939617777"
type input "美雅-B"
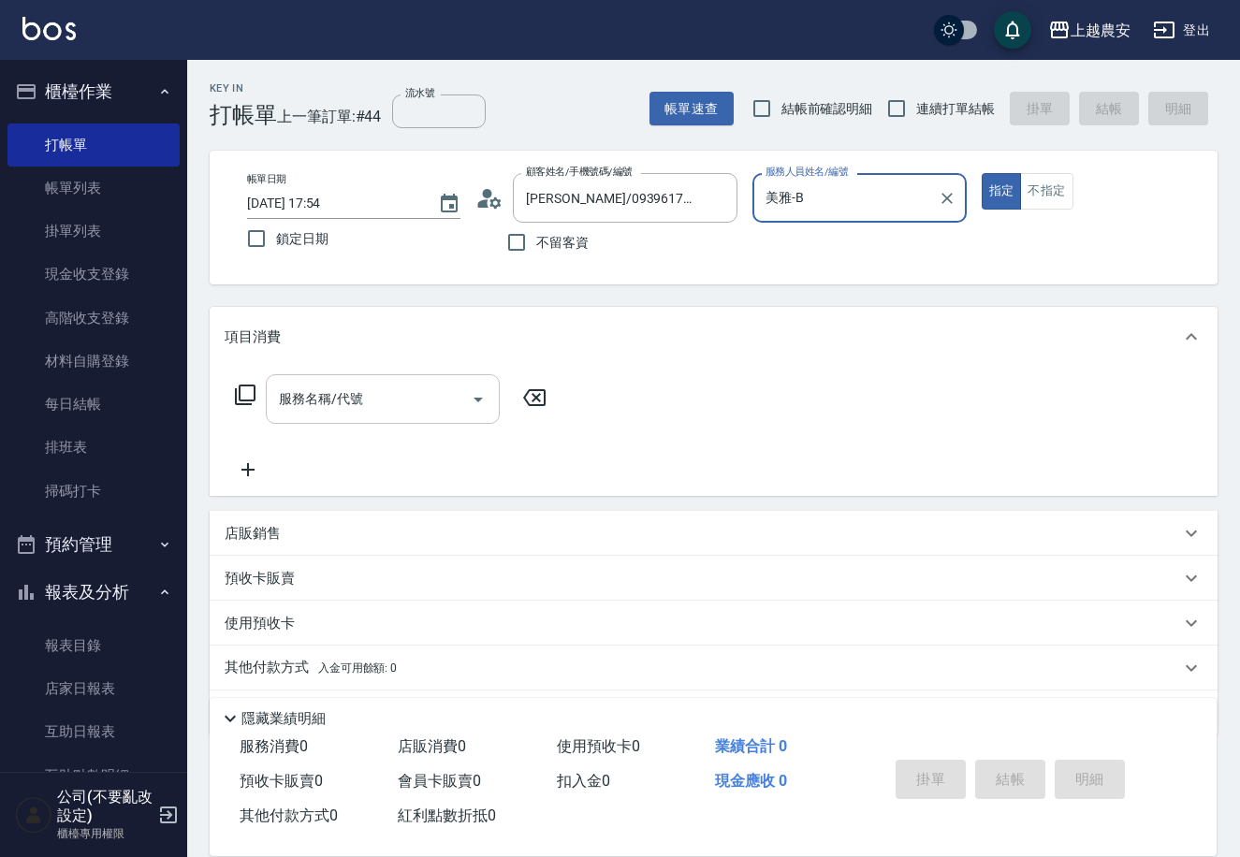
click at [394, 391] on input "服務名稱/代號" at bounding box center [368, 399] width 189 height 33
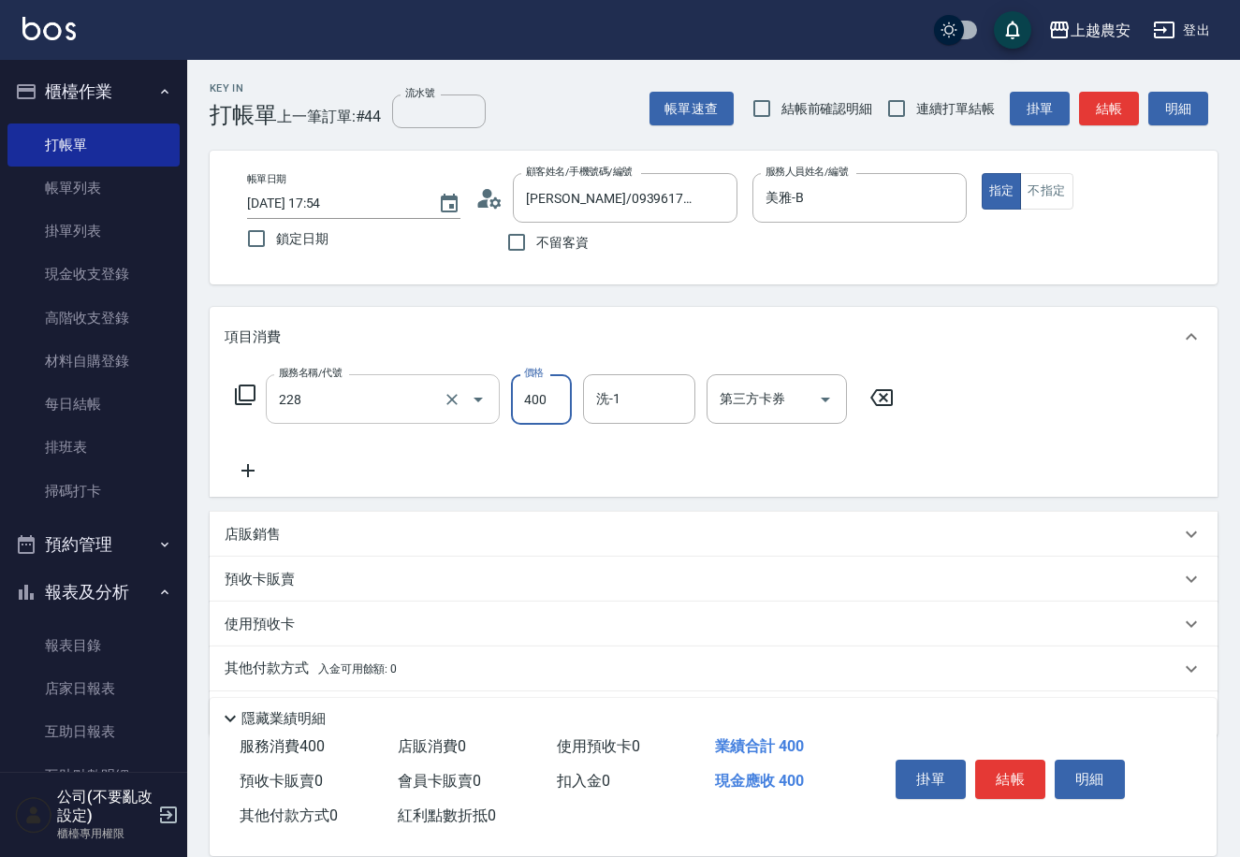
type input "洗髮(228)"
type input "蘇蘇-25"
click at [1008, 773] on button "結帳" at bounding box center [1010, 779] width 70 height 39
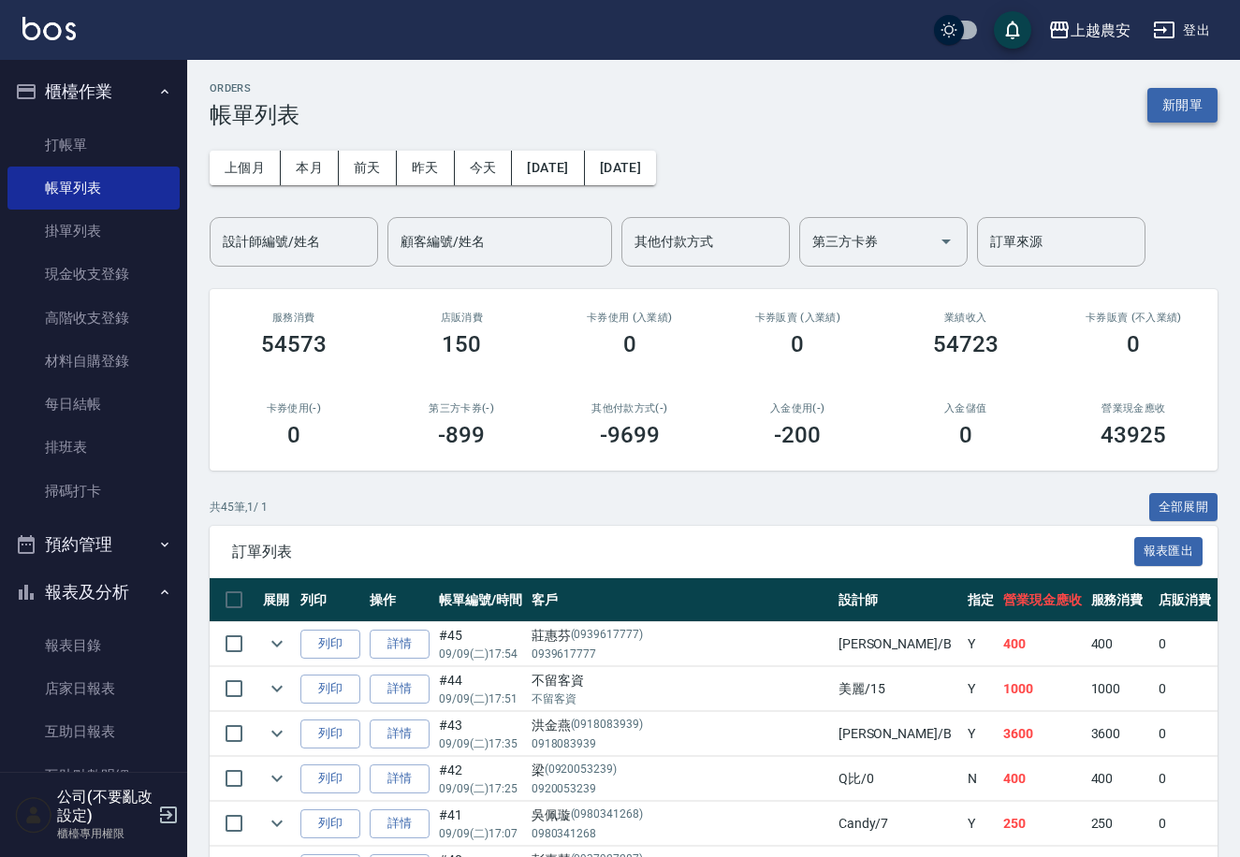
click at [1162, 111] on button "新開單" at bounding box center [1182, 105] width 70 height 35
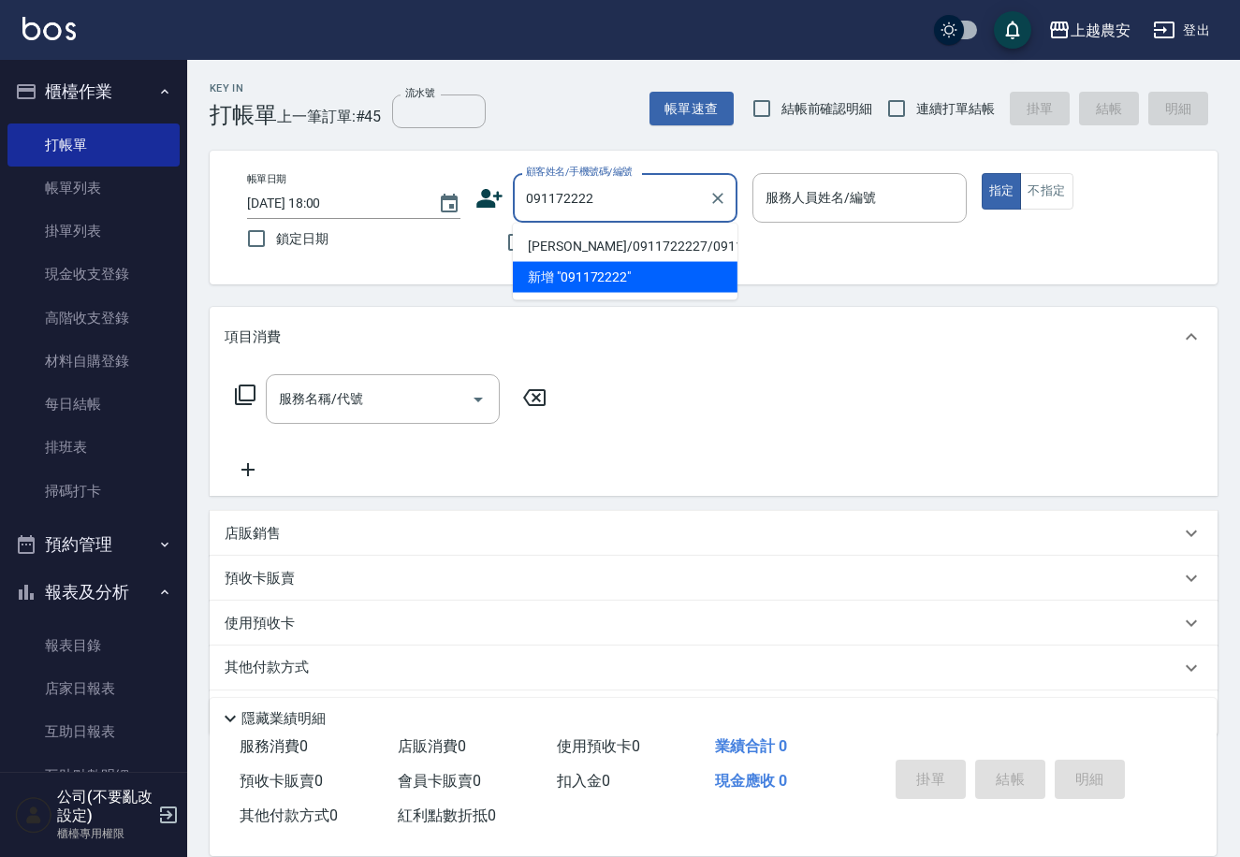
click at [643, 249] on li "姜俐利/0911722227/0911722227" at bounding box center [625, 246] width 225 height 31
type input "姜俐利/0911722227/0911722227"
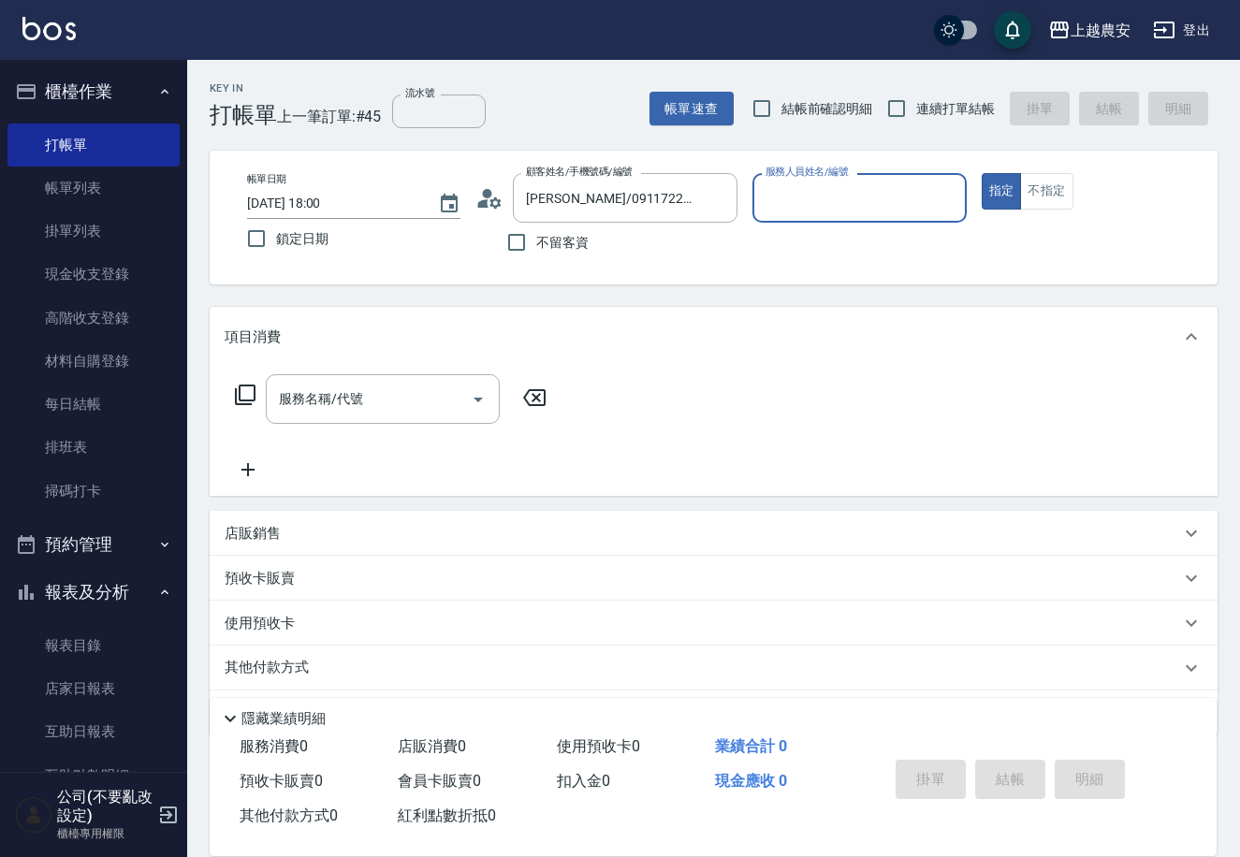
type input "Q比-0"
click at [952, 196] on icon "Clear" at bounding box center [947, 198] width 19 height 19
click at [720, 203] on icon "Clear" at bounding box center [717, 198] width 19 height 19
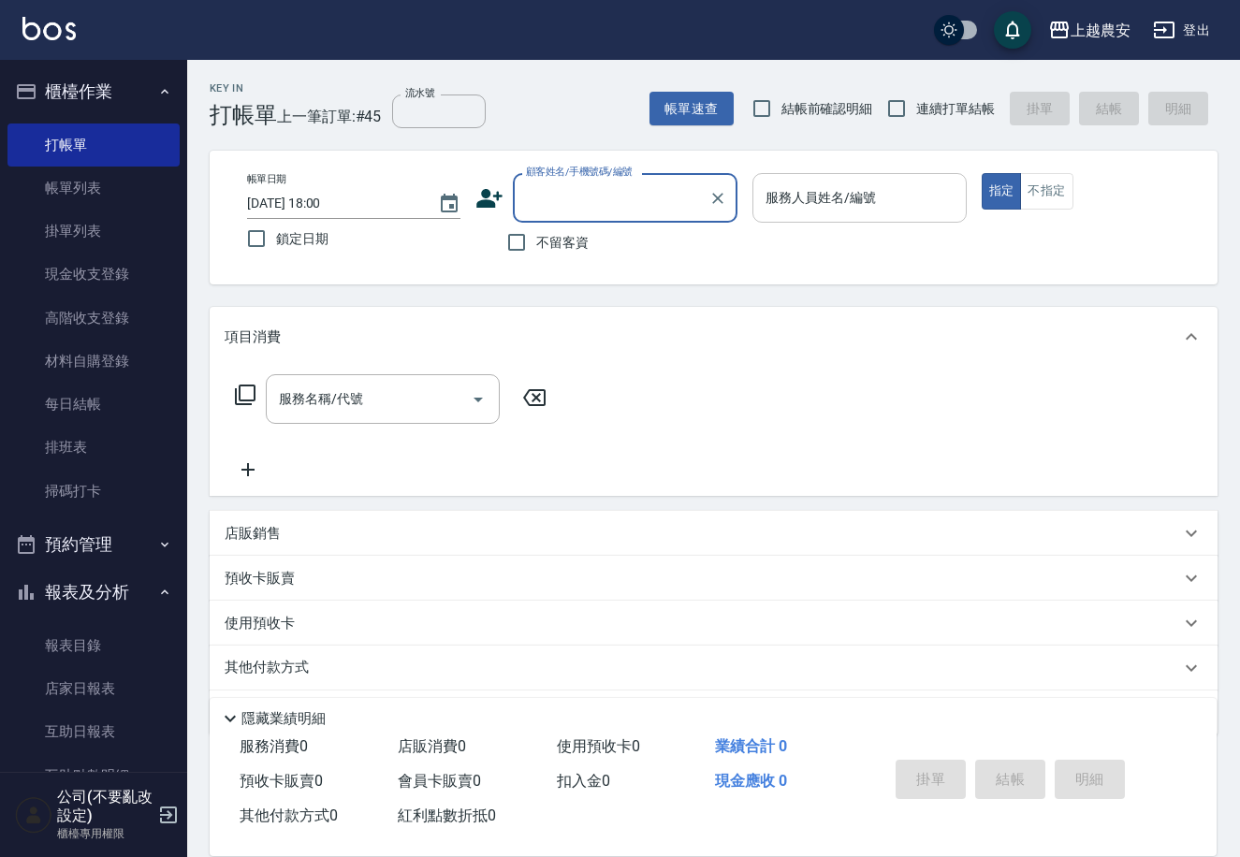
click at [658, 193] on input "顧客姓名/手機號碼/編號" at bounding box center [611, 198] width 180 height 33
click at [642, 251] on li "新增 "091172221"" at bounding box center [625, 246] width 225 height 31
type input "091172221"
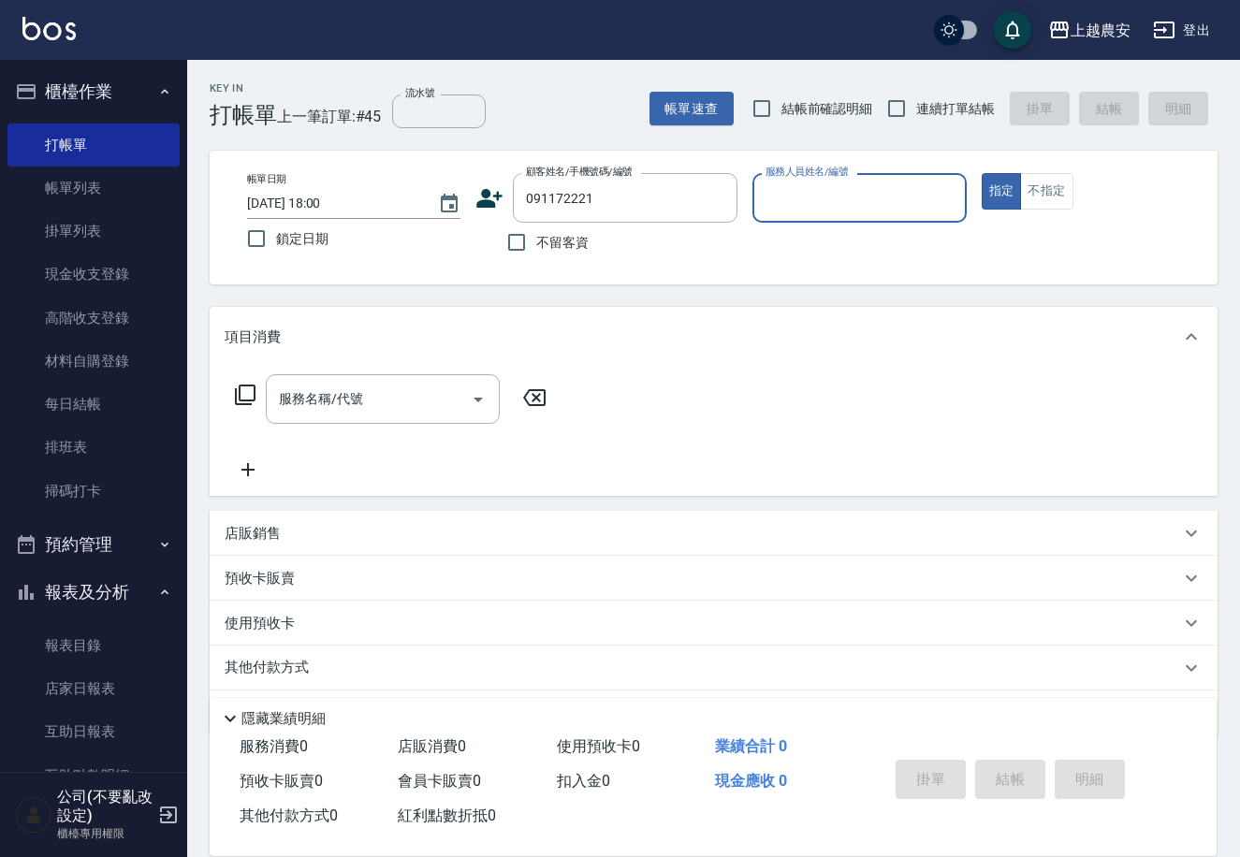
click at [487, 208] on icon at bounding box center [489, 198] width 28 height 28
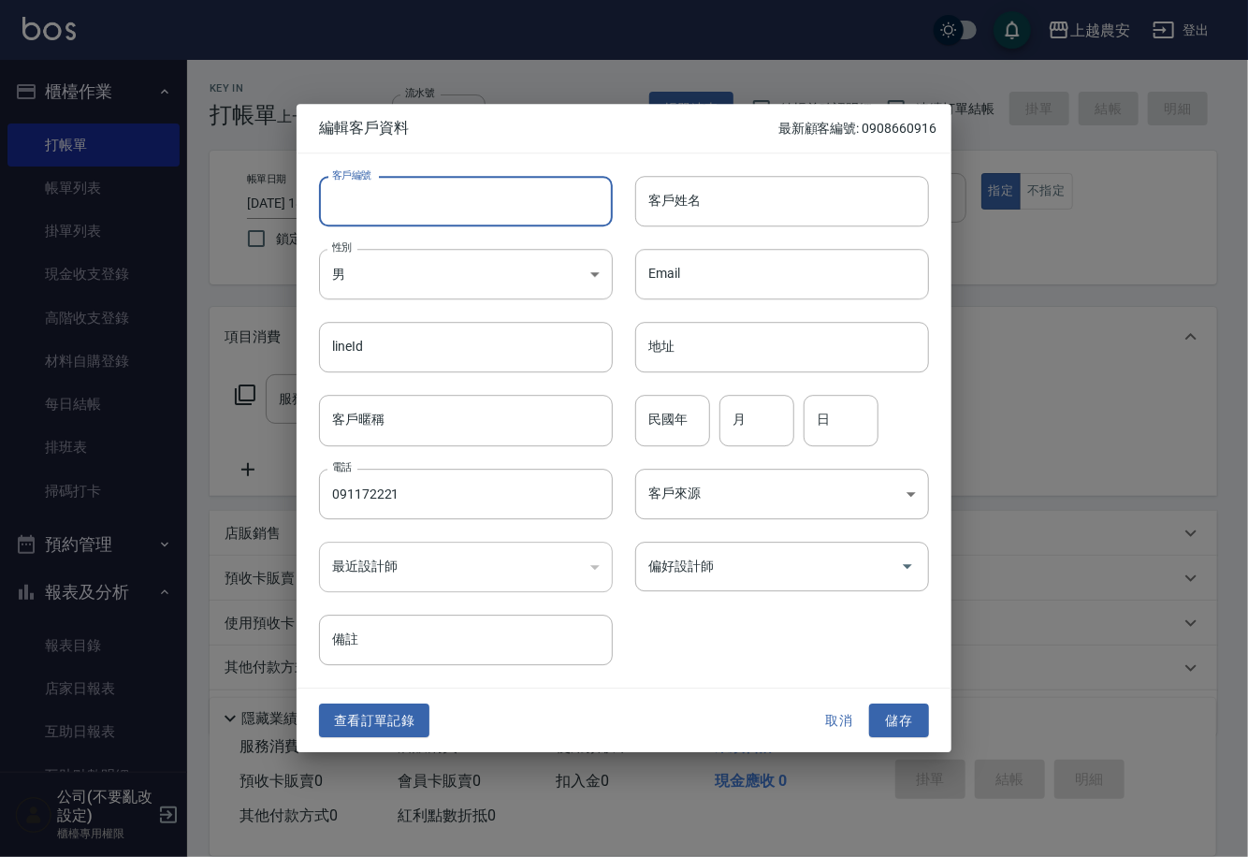
click at [536, 183] on input "客戶編號" at bounding box center [466, 201] width 294 height 51
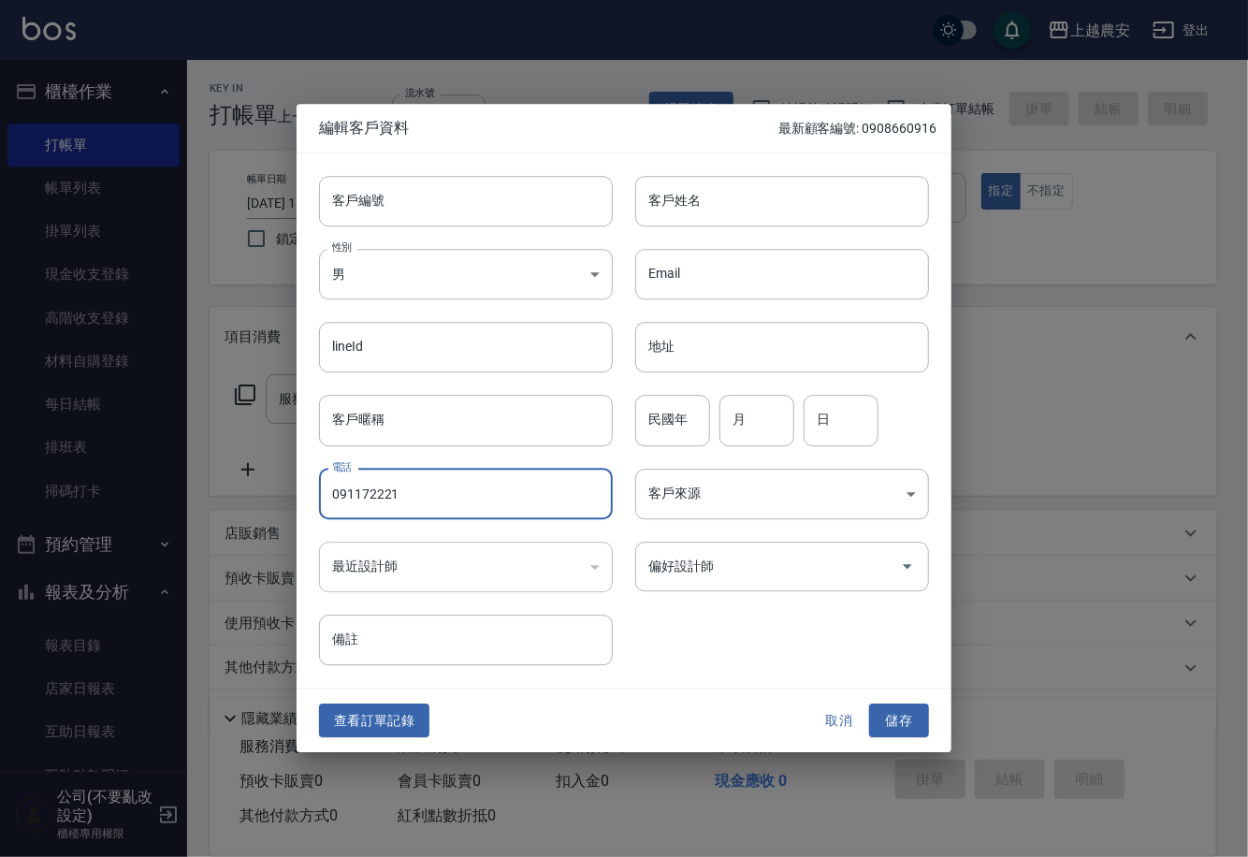
click at [340, 483] on input "091172221" at bounding box center [466, 494] width 294 height 51
drag, startPoint x: 393, startPoint y: 496, endPoint x: 334, endPoint y: 496, distance: 58.9
click at [335, 496] on input "091172221" at bounding box center [466, 494] width 294 height 51
type input "091172221"
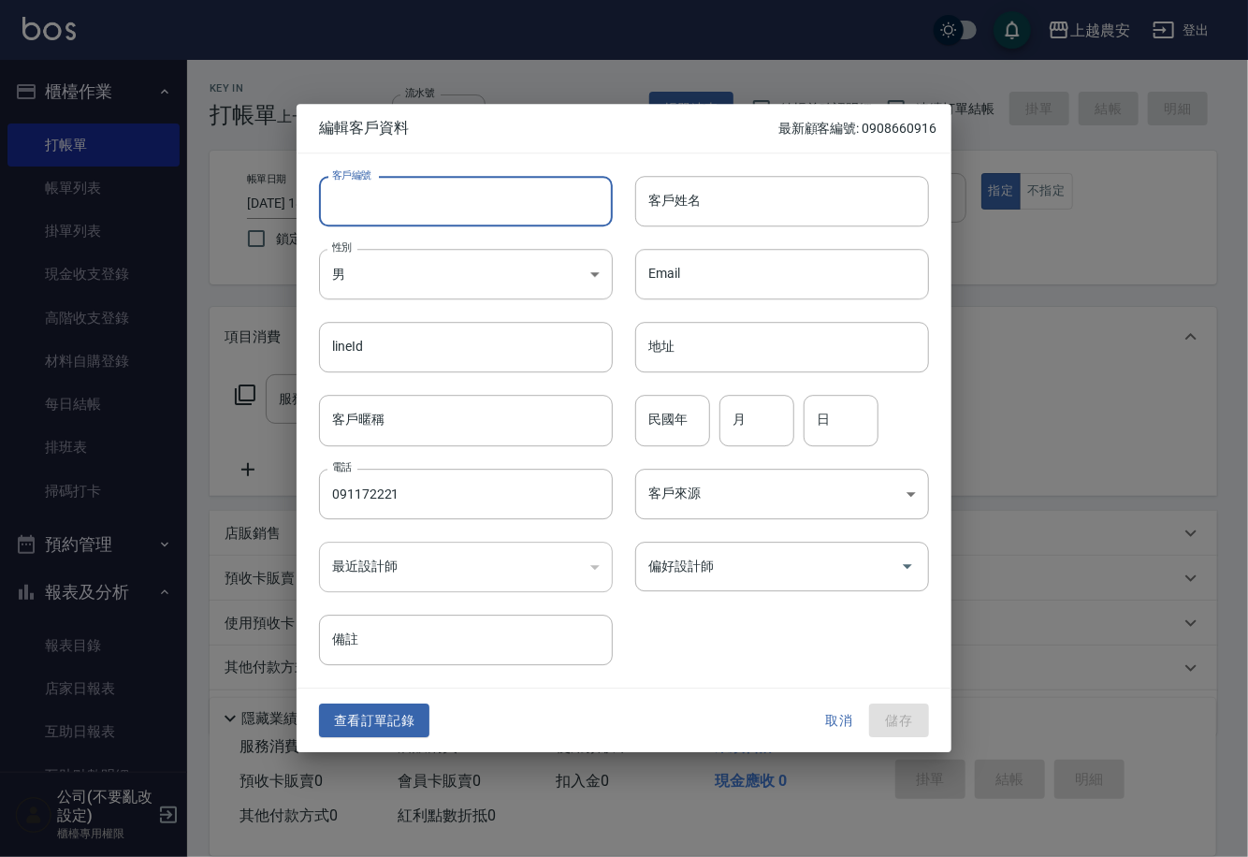
paste input "091172221"
type input "091172221"
click at [671, 196] on div "客戶姓名 客戶姓名" at bounding box center [782, 201] width 294 height 51
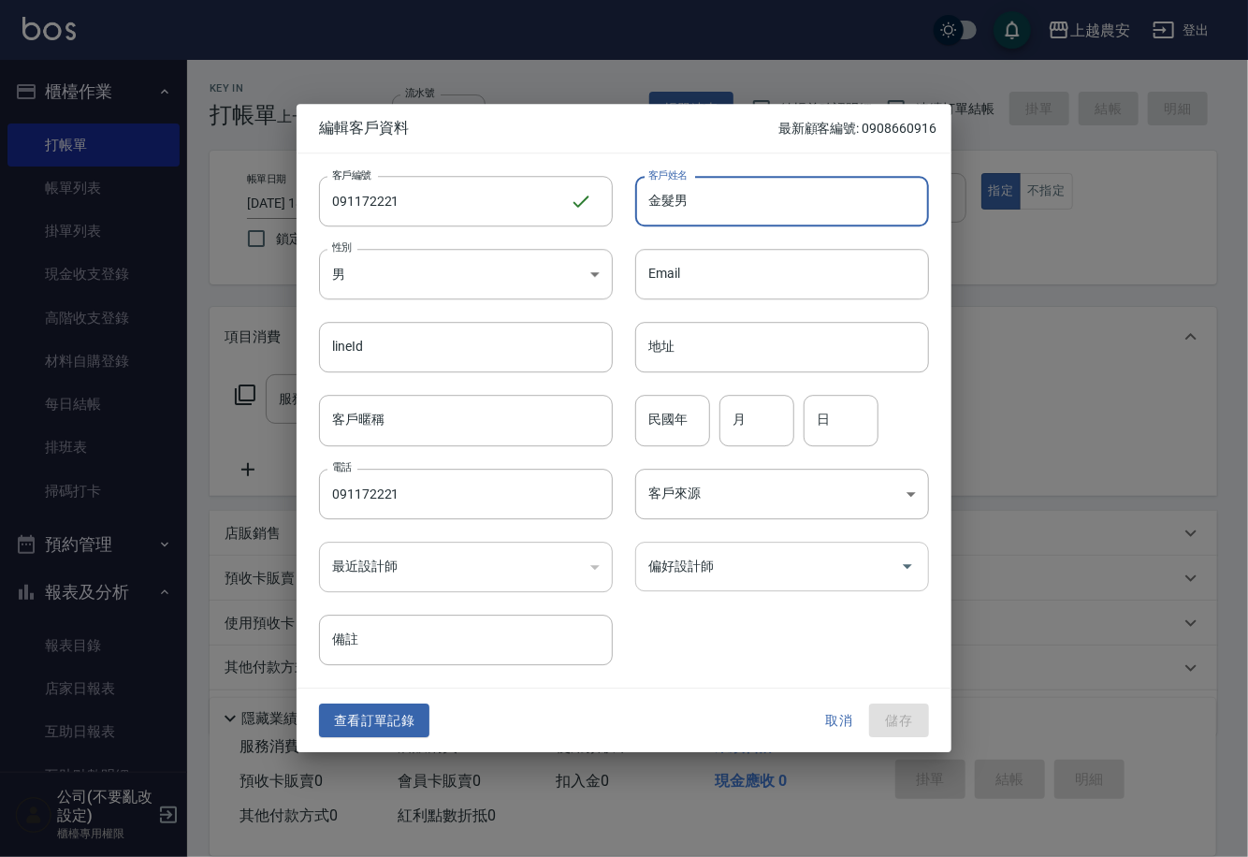
type input "金髮男"
click at [758, 566] on input "偏好設計師" at bounding box center [768, 566] width 249 height 33
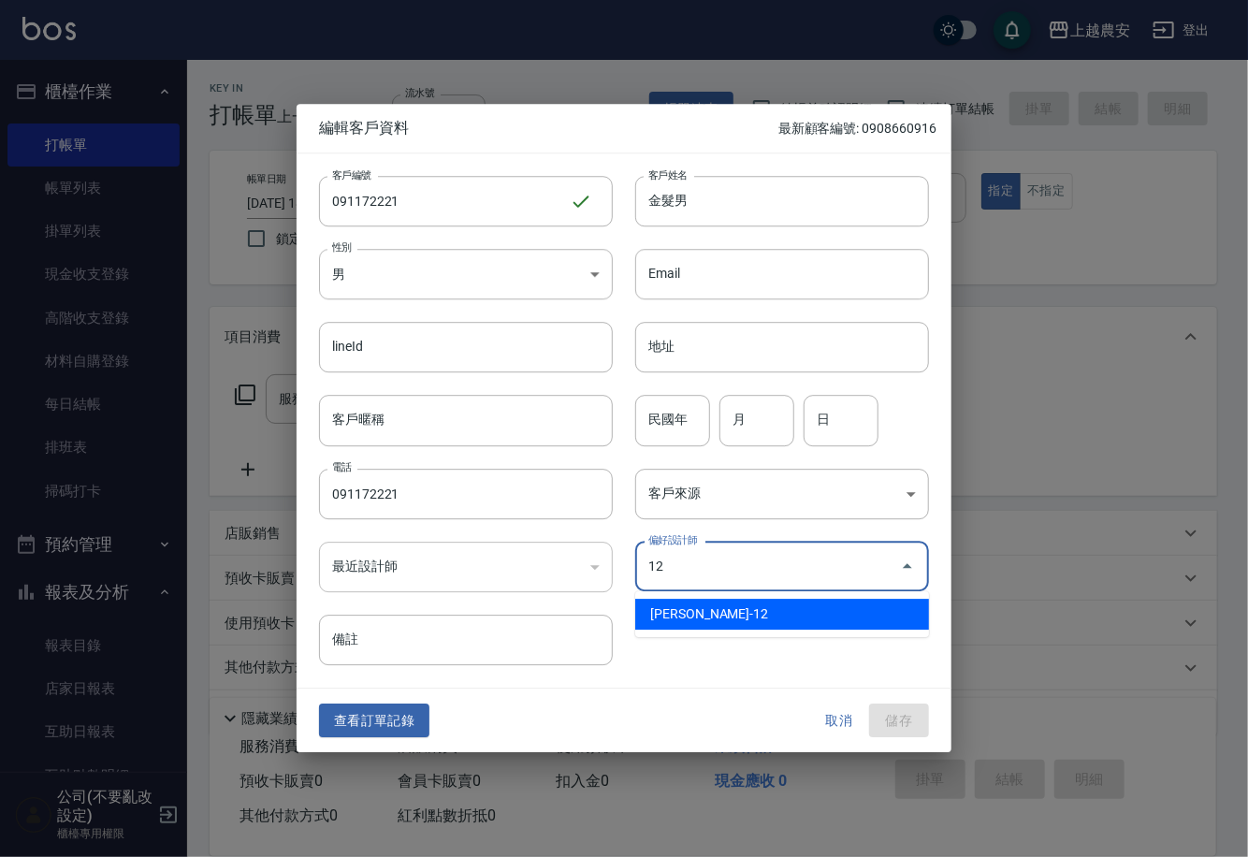
click at [752, 618] on li "蘇淑玲-12" at bounding box center [782, 614] width 294 height 31
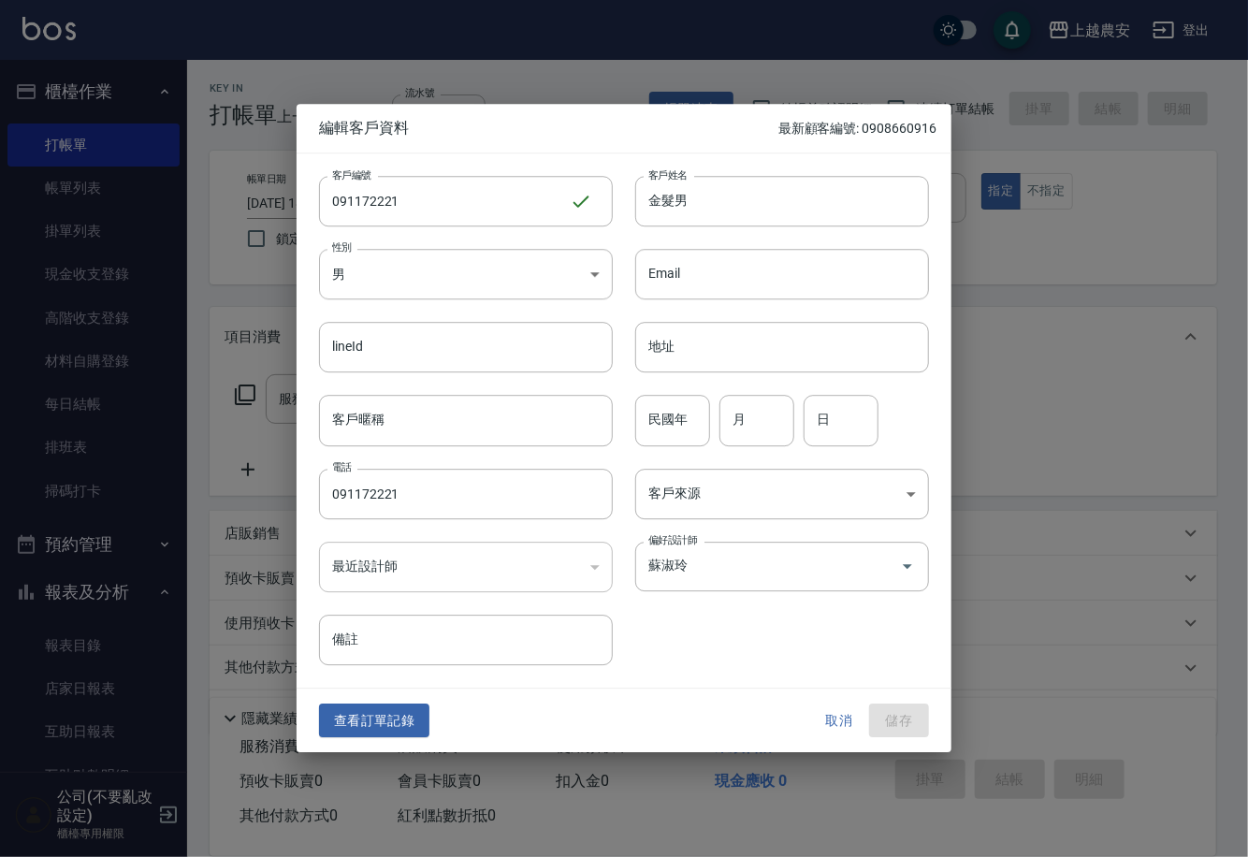
click at [1059, 409] on div at bounding box center [624, 428] width 1248 height 857
click at [887, 715] on div "取消 儲存" at bounding box center [869, 721] width 120 height 35
click at [426, 538] on div "最近設計師 ​ 最近設計師" at bounding box center [455, 555] width 316 height 73
click at [412, 508] on input "091172221" at bounding box center [466, 494] width 294 height 51
drag, startPoint x: 411, startPoint y: 507, endPoint x: 312, endPoint y: 490, distance: 100.6
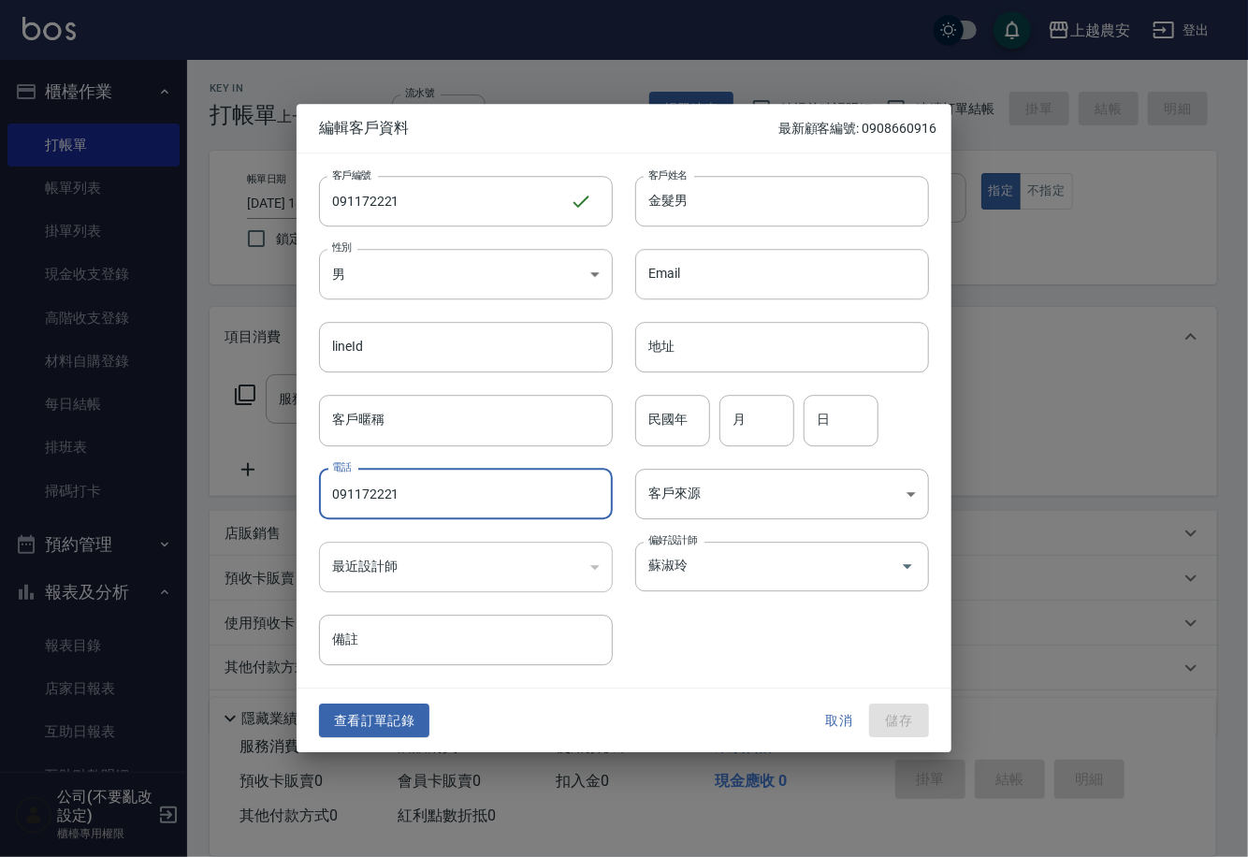
click at [312, 490] on div "電話 091172221 電話" at bounding box center [455, 482] width 316 height 73
click at [848, 671] on div "客戶編號 091172221 ​ 客戶編號 客戶姓名 金髮男 客戶姓名 性別 男 MALE 性別 Email Email lineId lineId 地址 地…" at bounding box center [624, 420] width 655 height 534
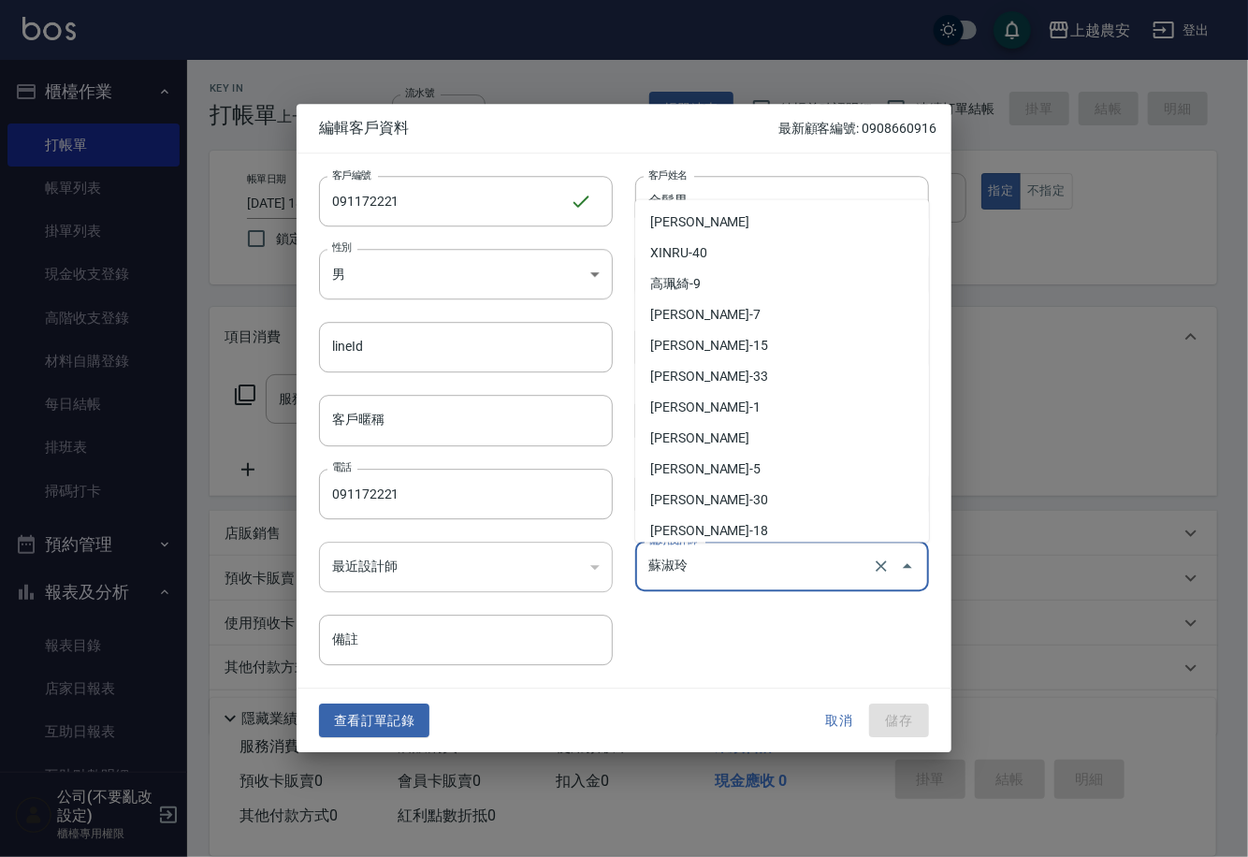
click at [782, 566] on input "蘇淑玲" at bounding box center [756, 566] width 225 height 33
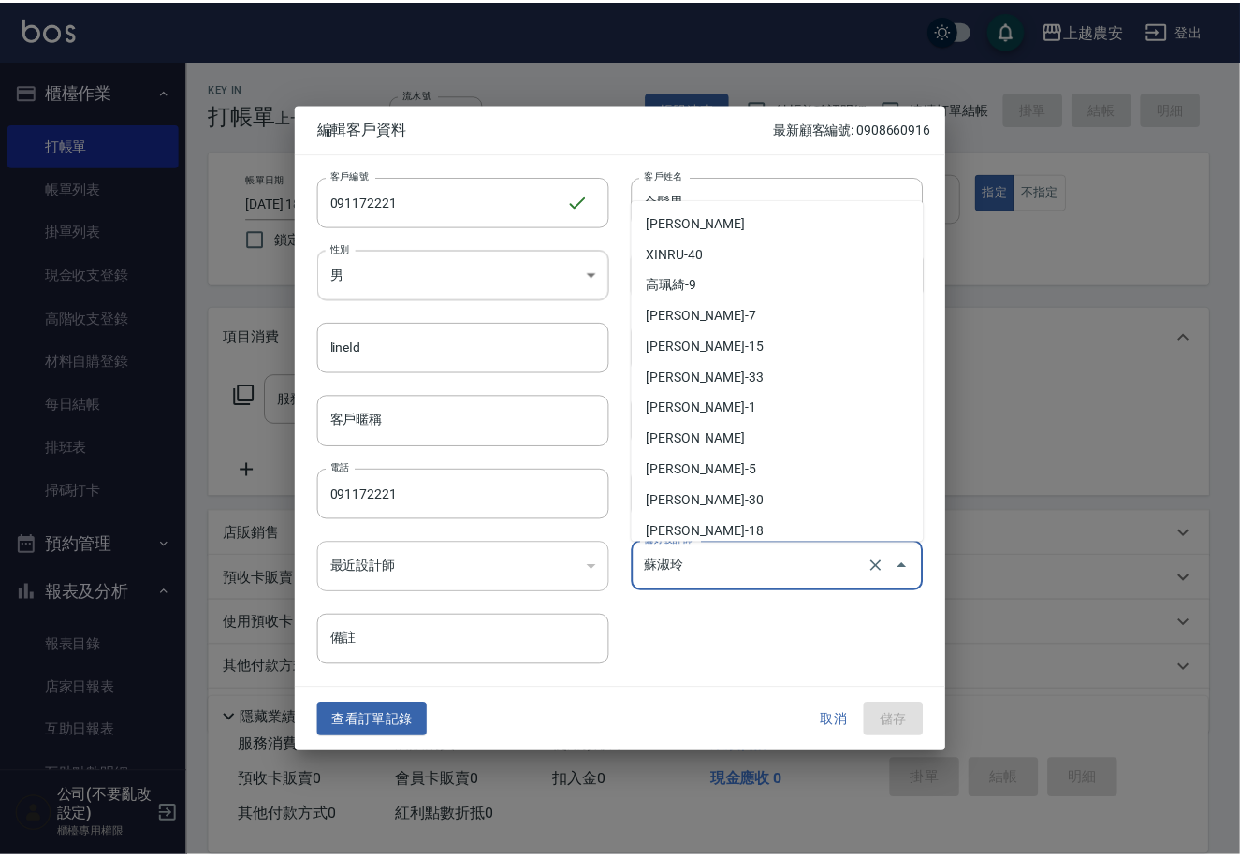
scroll to position [404, 0]
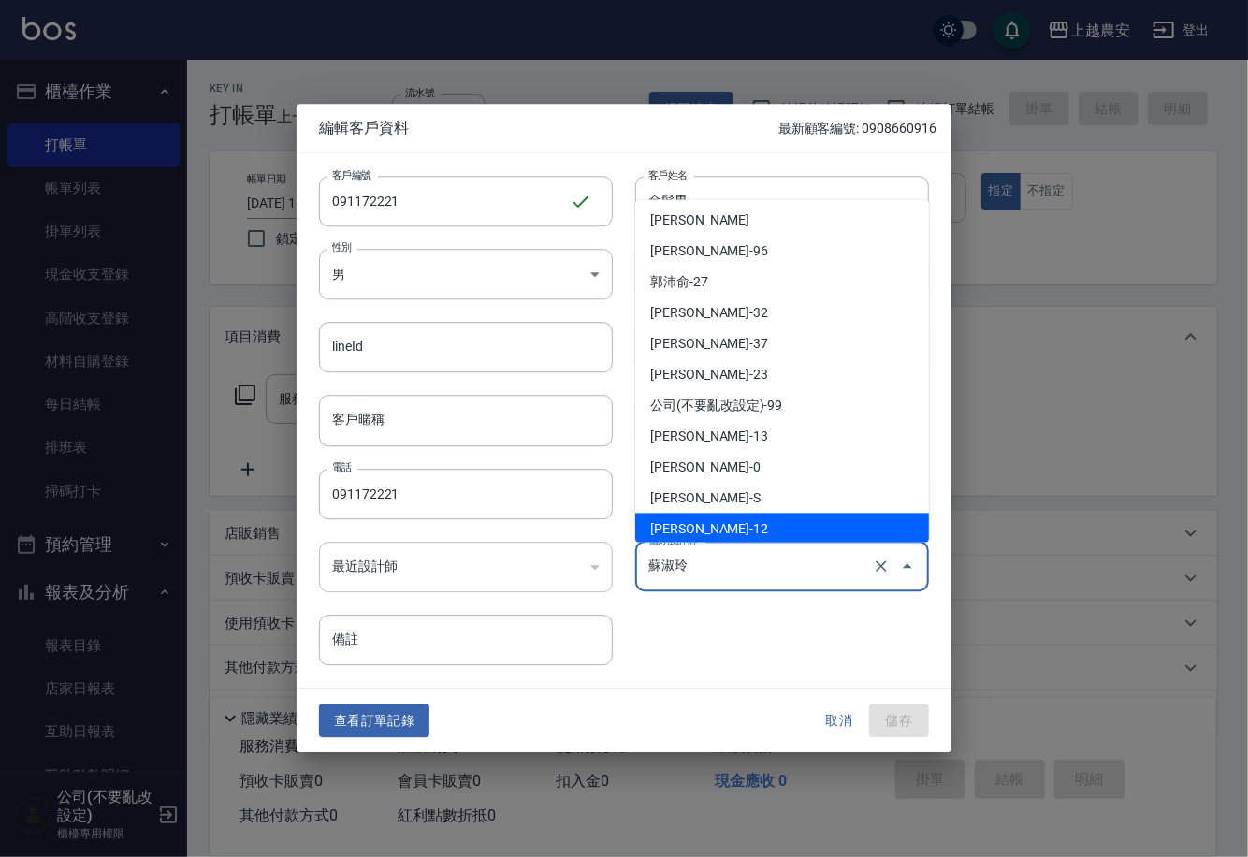
click at [751, 533] on li "蘇淑玲-12" at bounding box center [782, 528] width 294 height 31
type input "蘇淑玲"
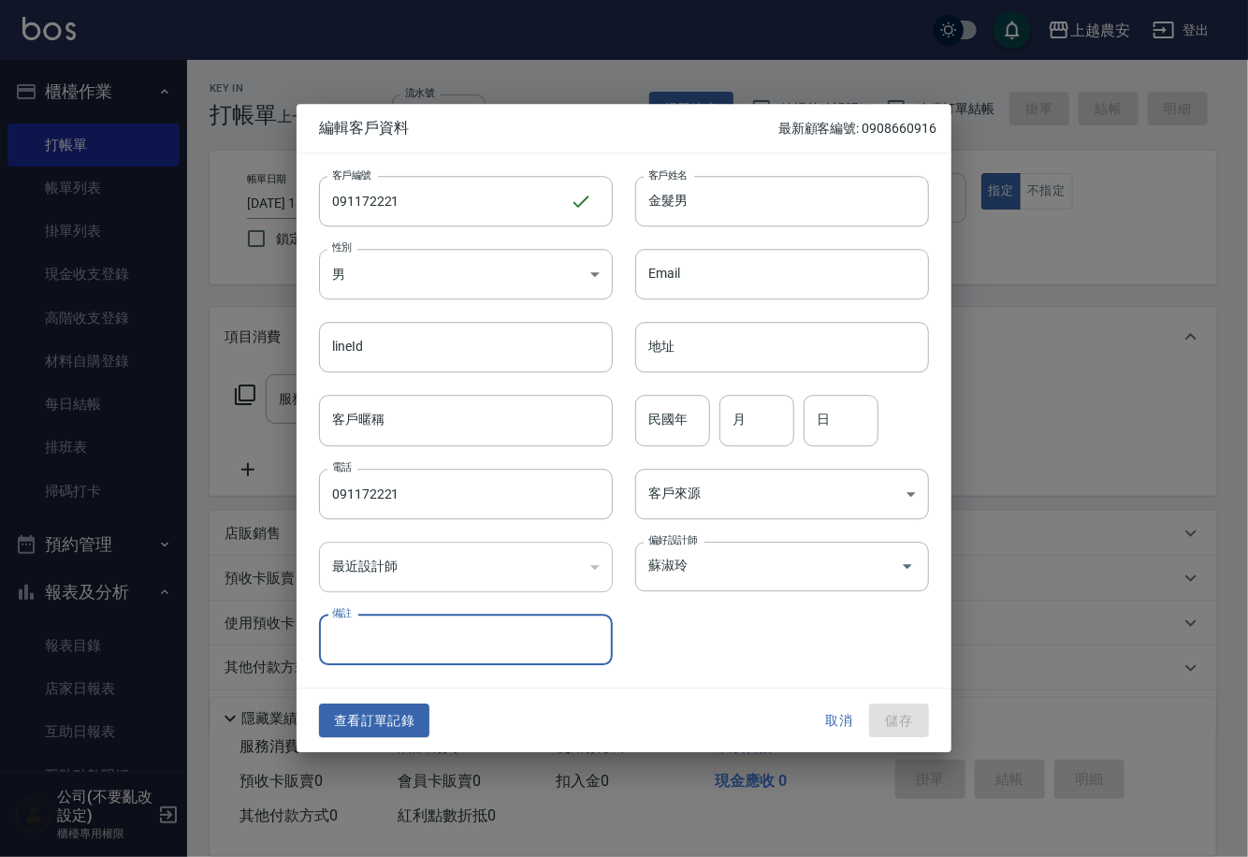
click at [826, 705] on button "取消" at bounding box center [839, 721] width 60 height 35
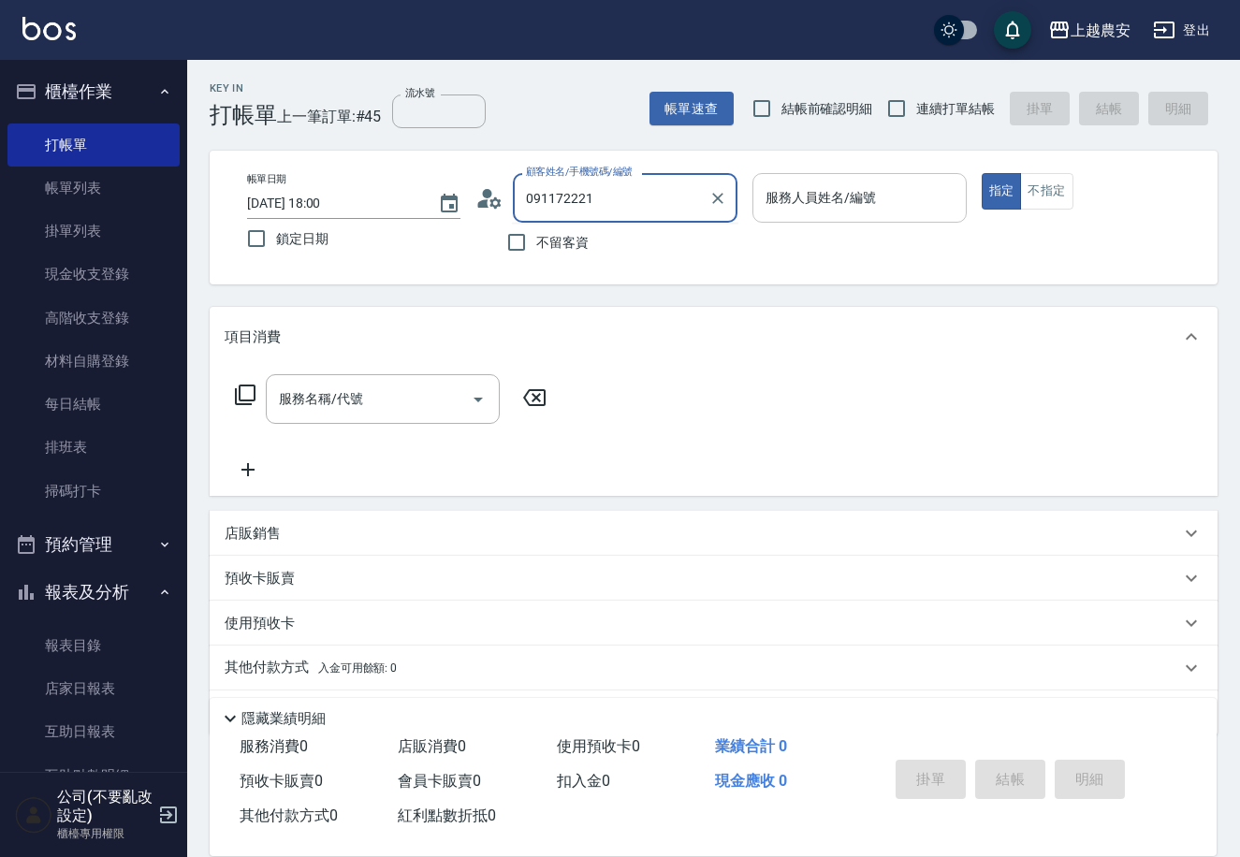
drag, startPoint x: 574, startPoint y: 195, endPoint x: 589, endPoint y: 198, distance: 15.4
click at [587, 197] on input "091172221" at bounding box center [611, 198] width 180 height 33
type input "0"
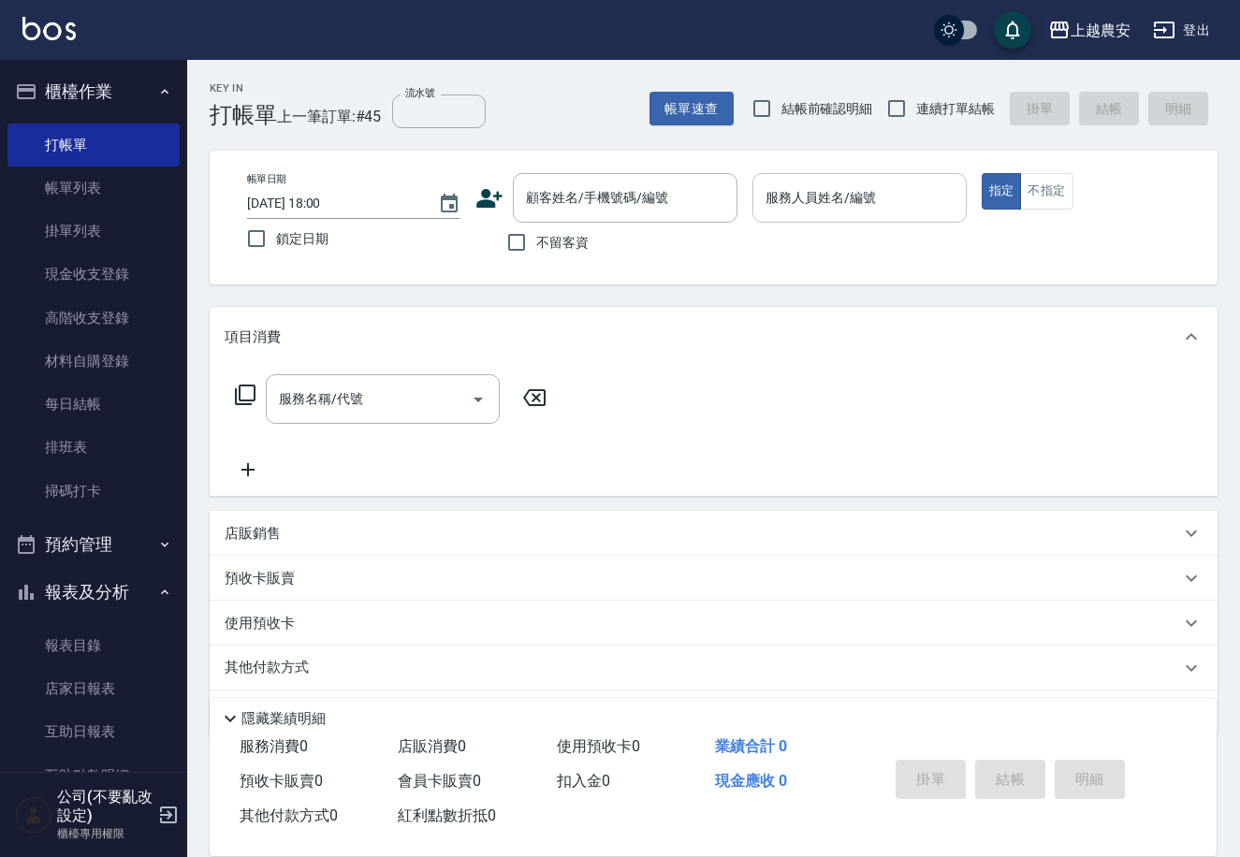
click at [458, 251] on div "帳單日期 2025/09/09 18:00 鎖定日期" at bounding box center [353, 215] width 213 height 85
click at [515, 246] on input "不留客資" at bounding box center [516, 242] width 39 height 39
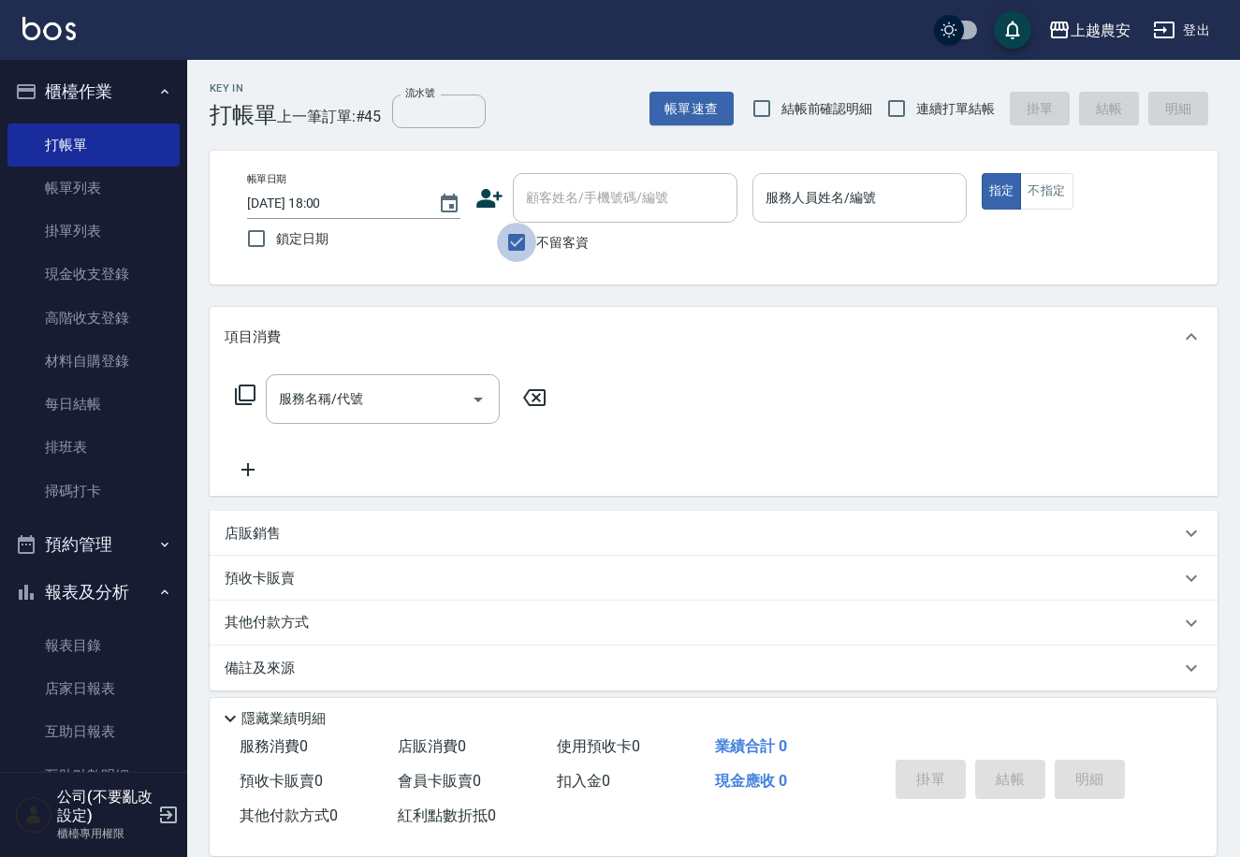
click at [516, 246] on input "不留客資" at bounding box center [516, 242] width 39 height 39
checkbox input "false"
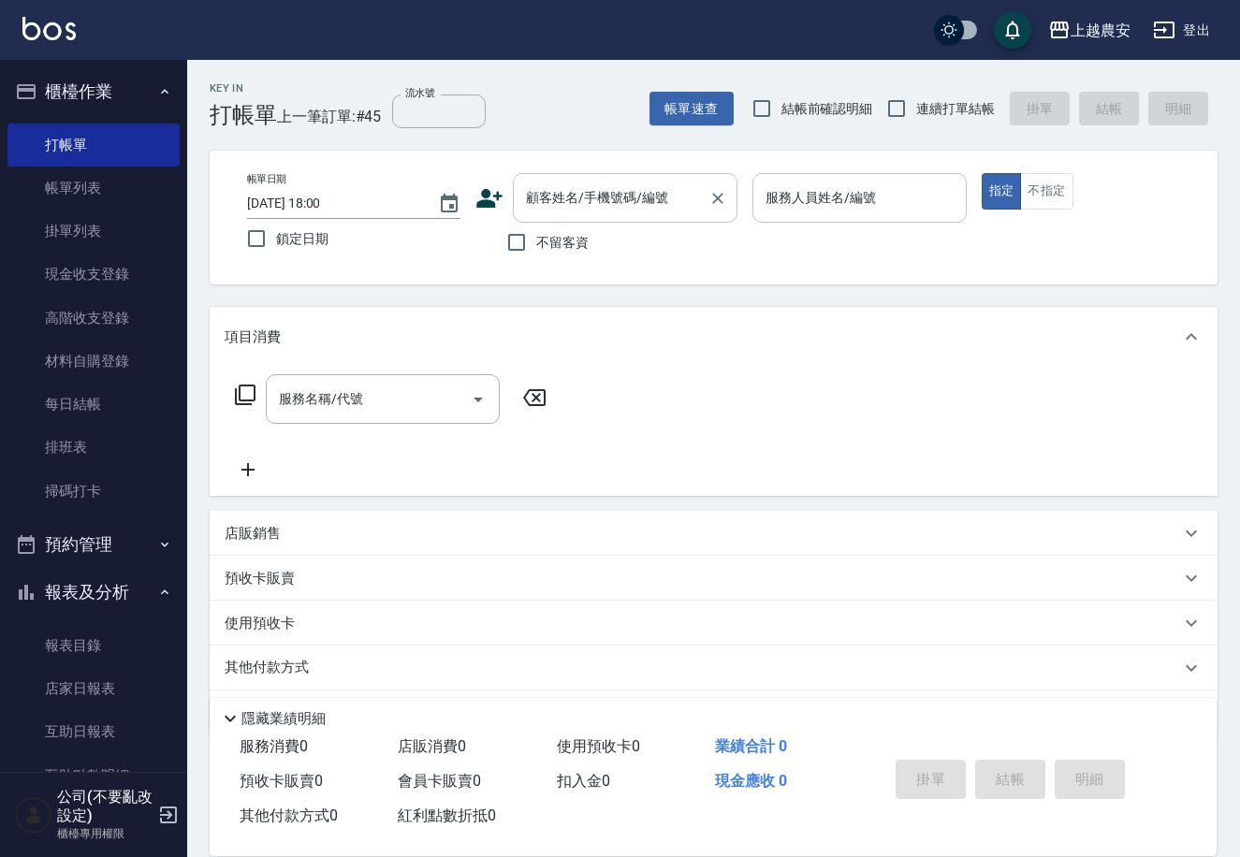
click at [543, 202] on input "顧客姓名/手機號碼/編號" at bounding box center [611, 198] width 180 height 33
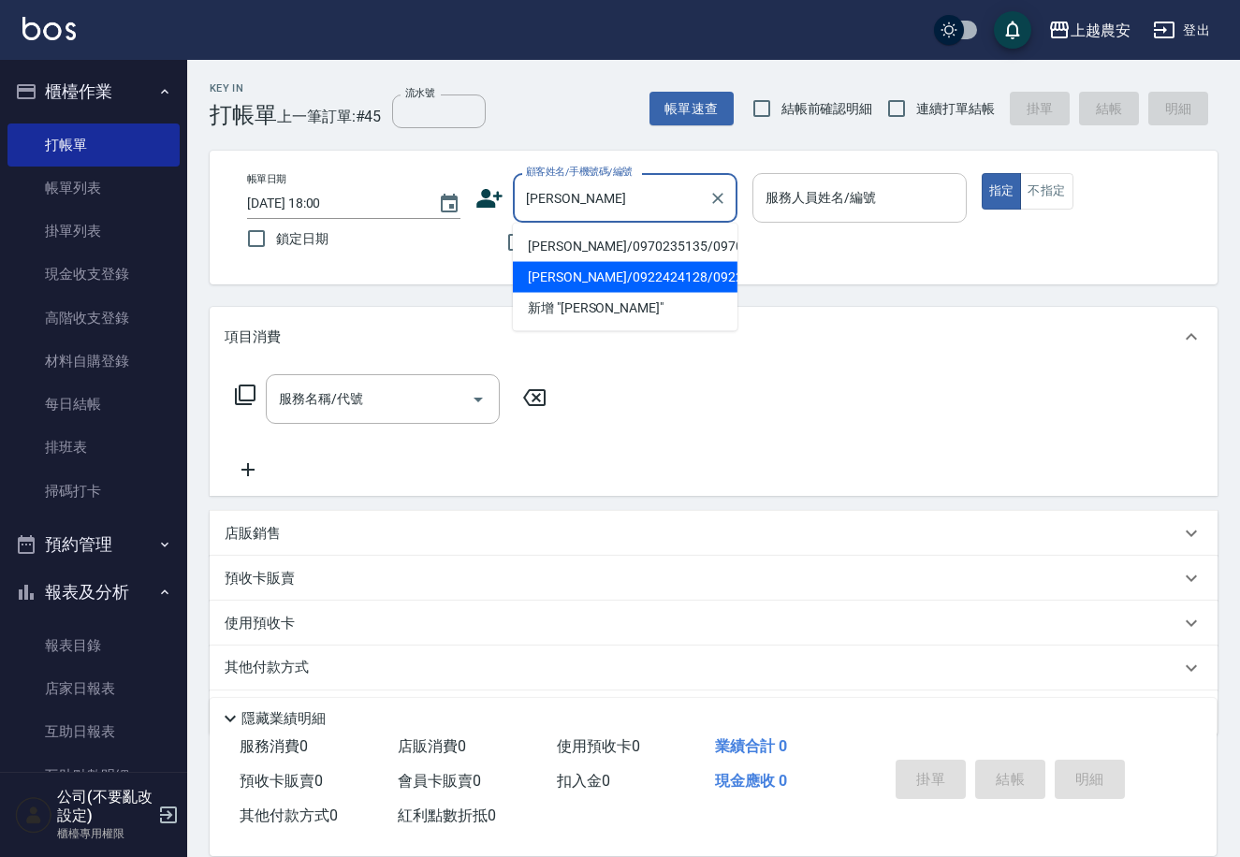
click at [597, 283] on li "杜昱平/0922424128/0922424128" at bounding box center [625, 277] width 225 height 31
type input "杜昱平/0922424128/0922424128"
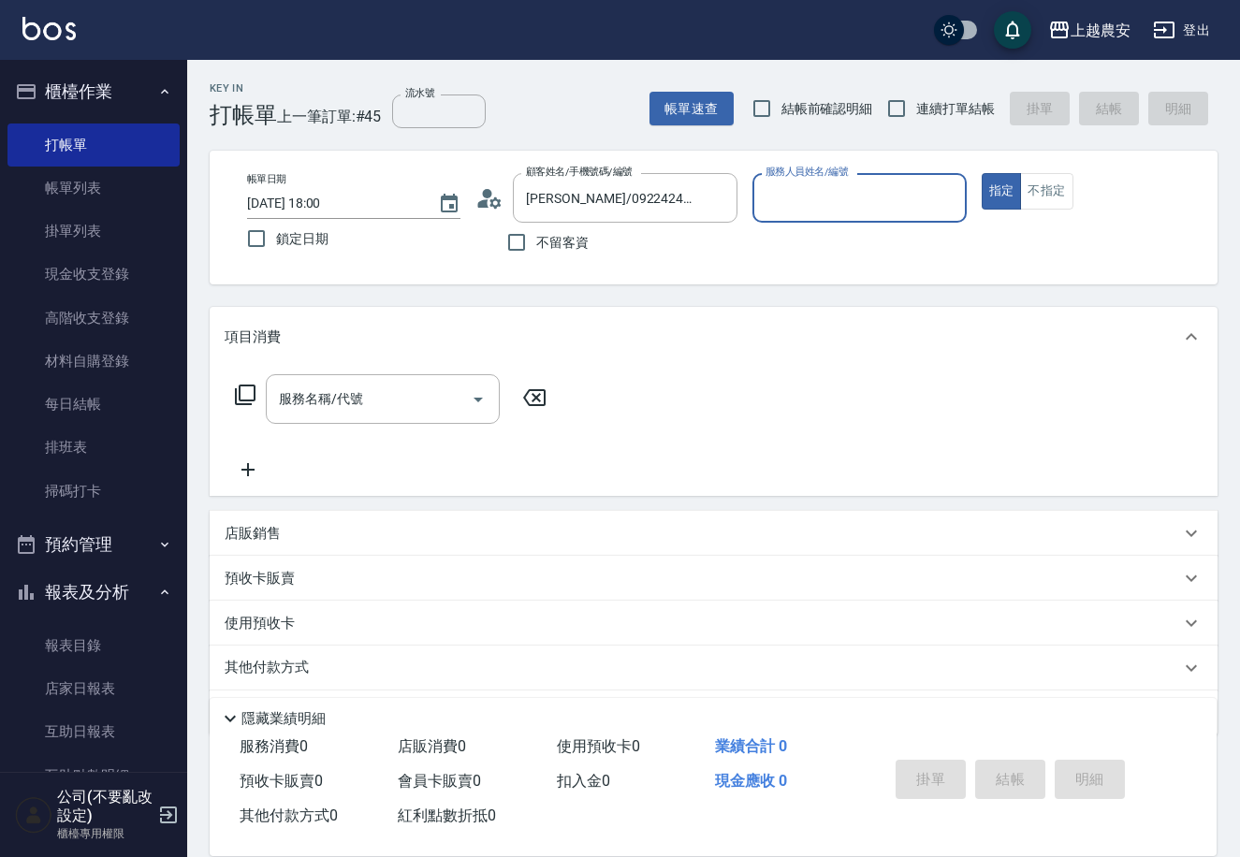
type input "美雅-B"
click at [330, 389] on div "服務名稱/代號 服務名稱/代號" at bounding box center [383, 399] width 234 height 50
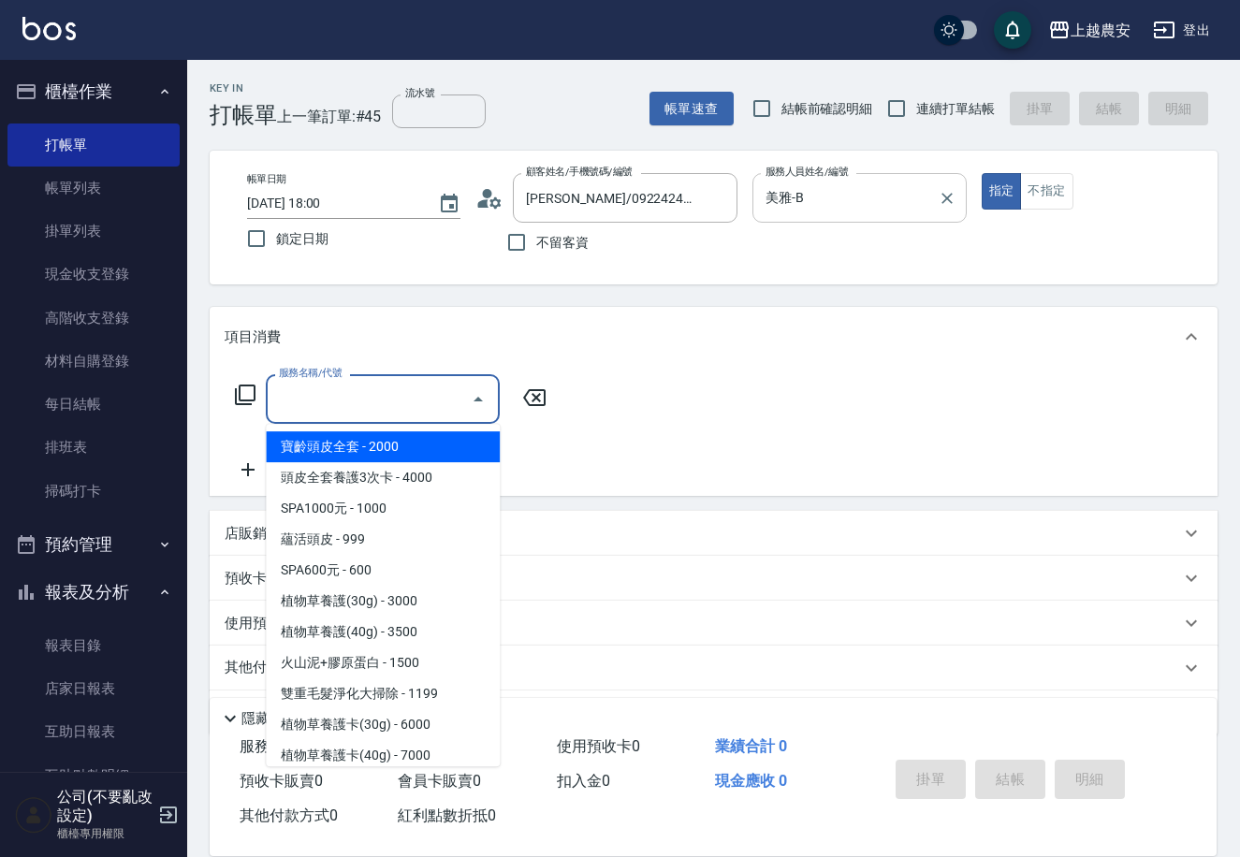
click at [246, 393] on icon at bounding box center [245, 395] width 22 height 22
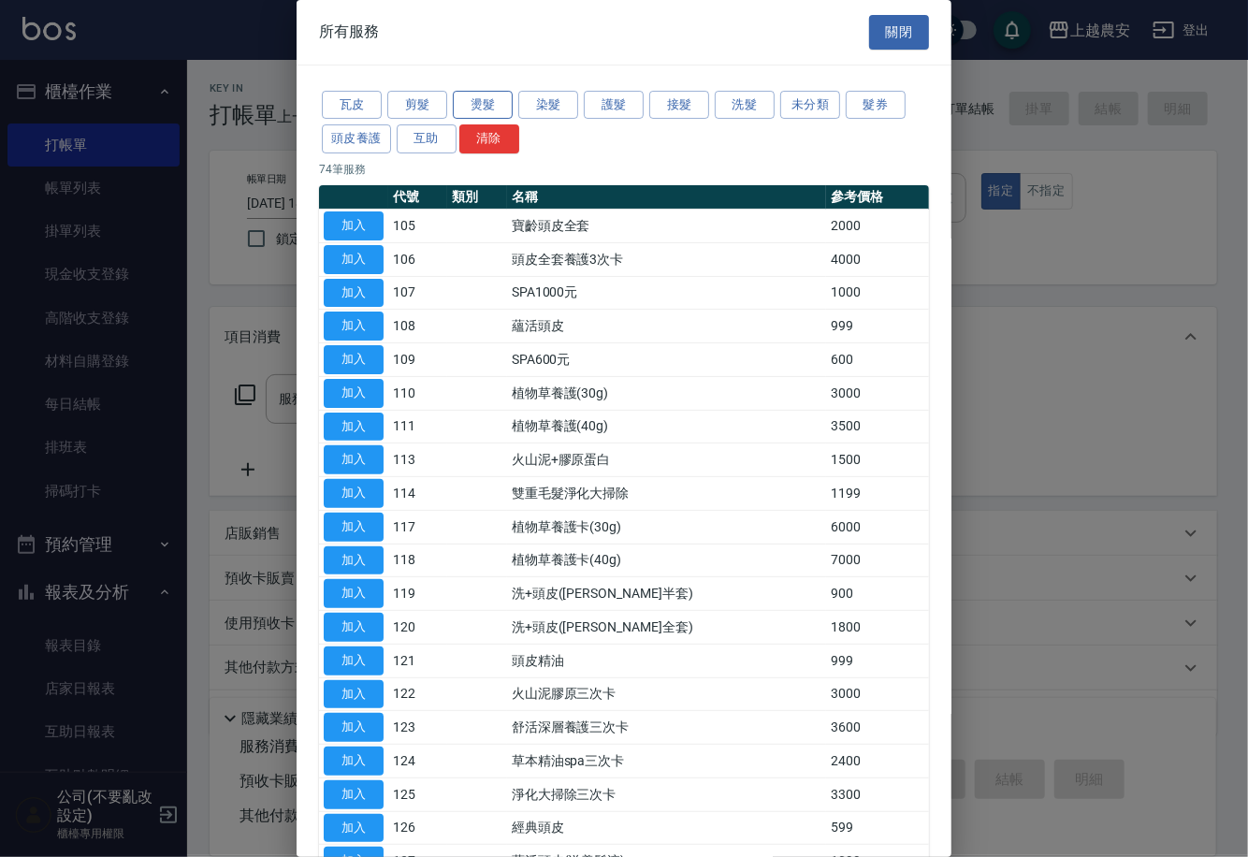
click at [485, 106] on button "燙髮" at bounding box center [483, 105] width 60 height 29
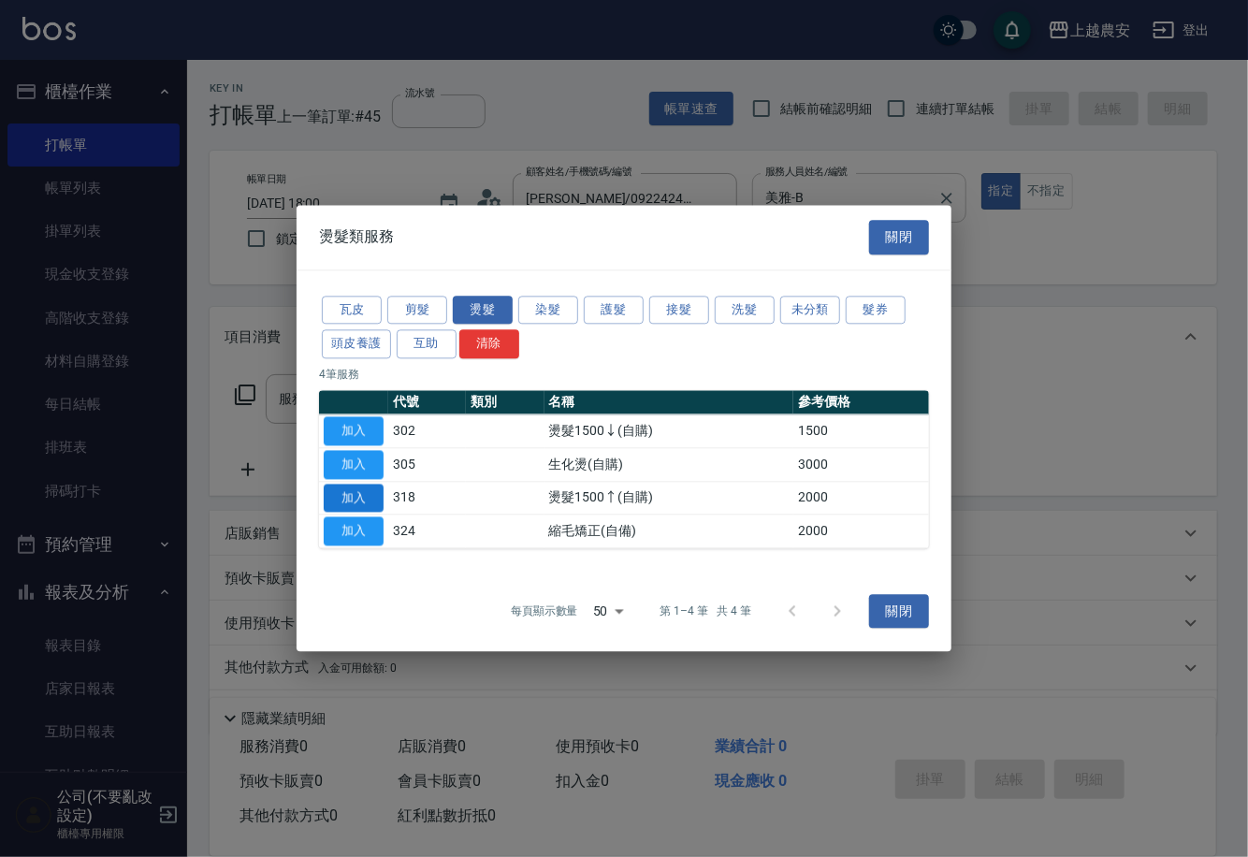
click at [367, 497] on button "加入" at bounding box center [354, 498] width 60 height 29
type input "燙髮1500↑(自購)(318)"
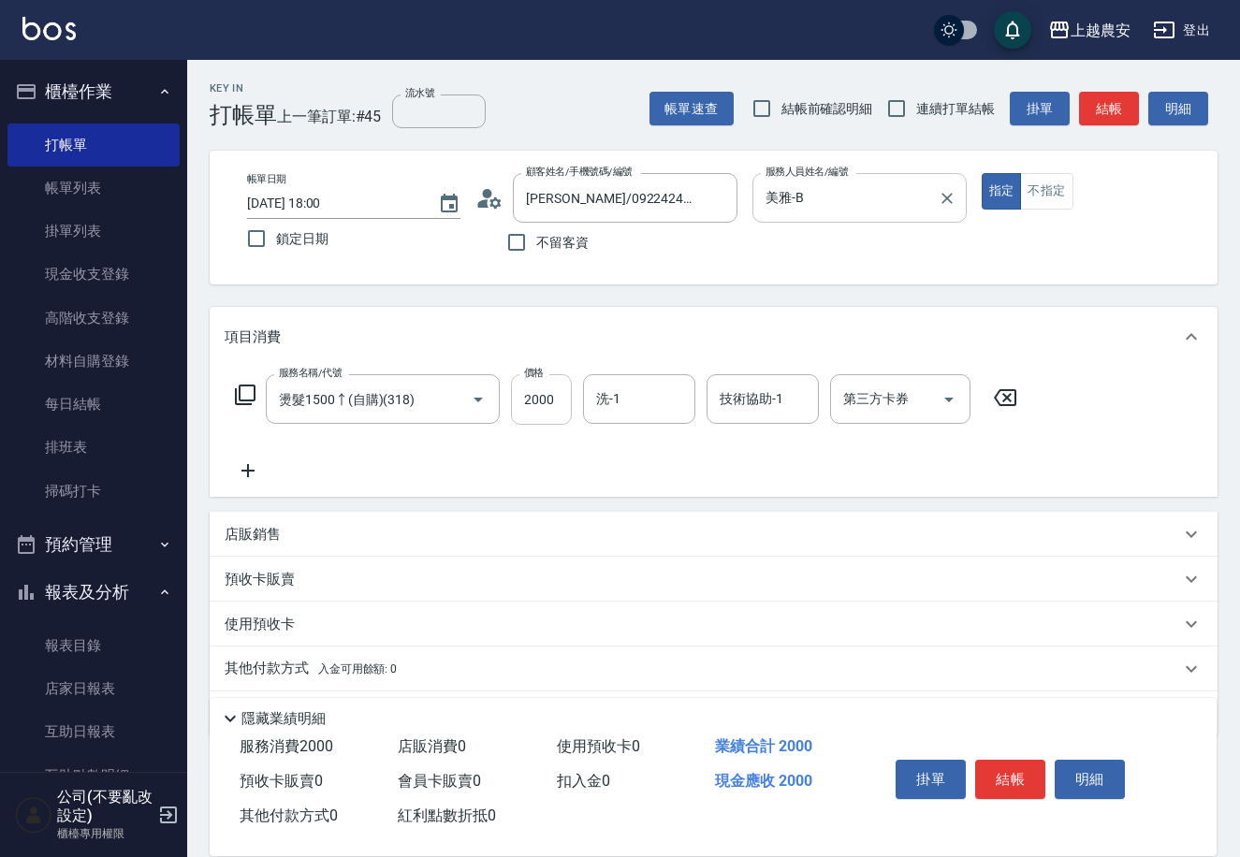
click at [519, 409] on input "2000" at bounding box center [541, 399] width 61 height 51
type input "4000"
type input "酪梨-34"
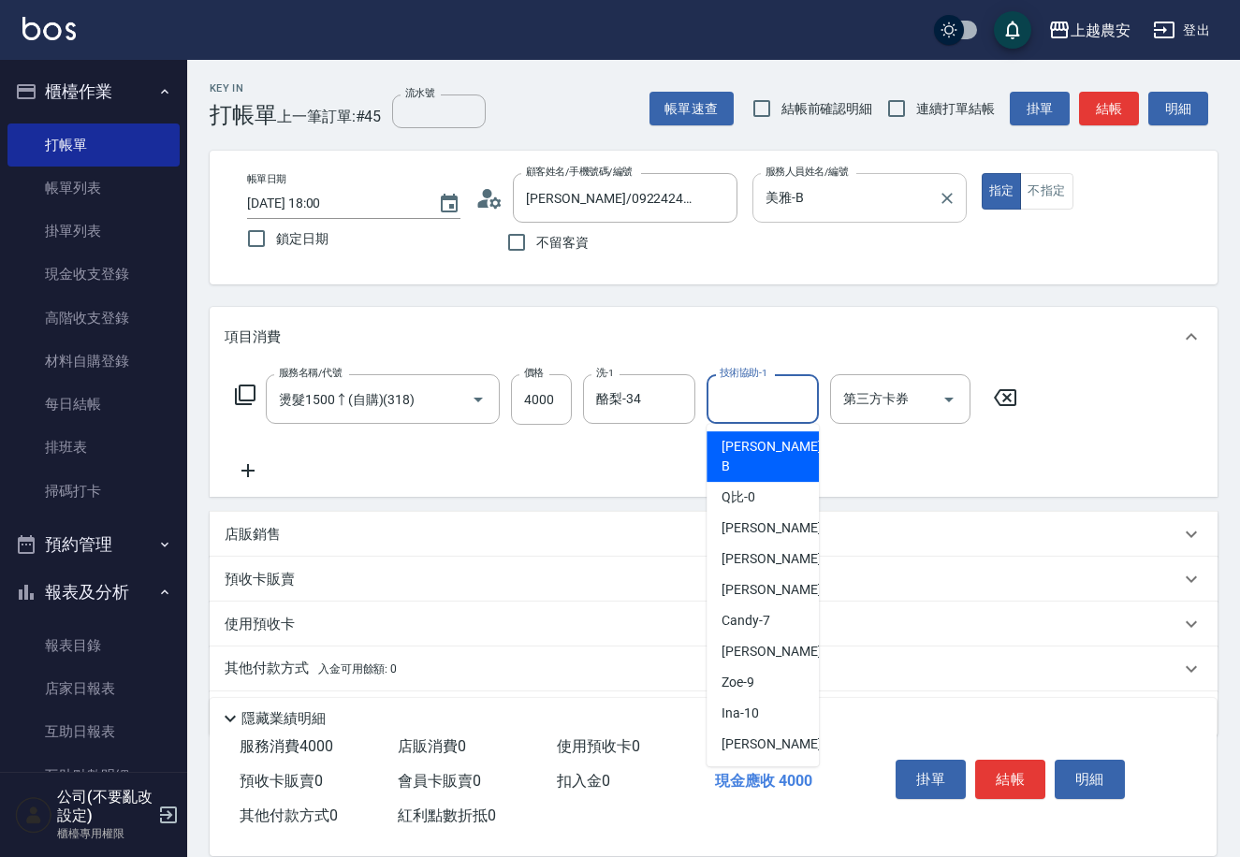
click at [765, 402] on input "技術協助-1" at bounding box center [762, 399] width 95 height 33
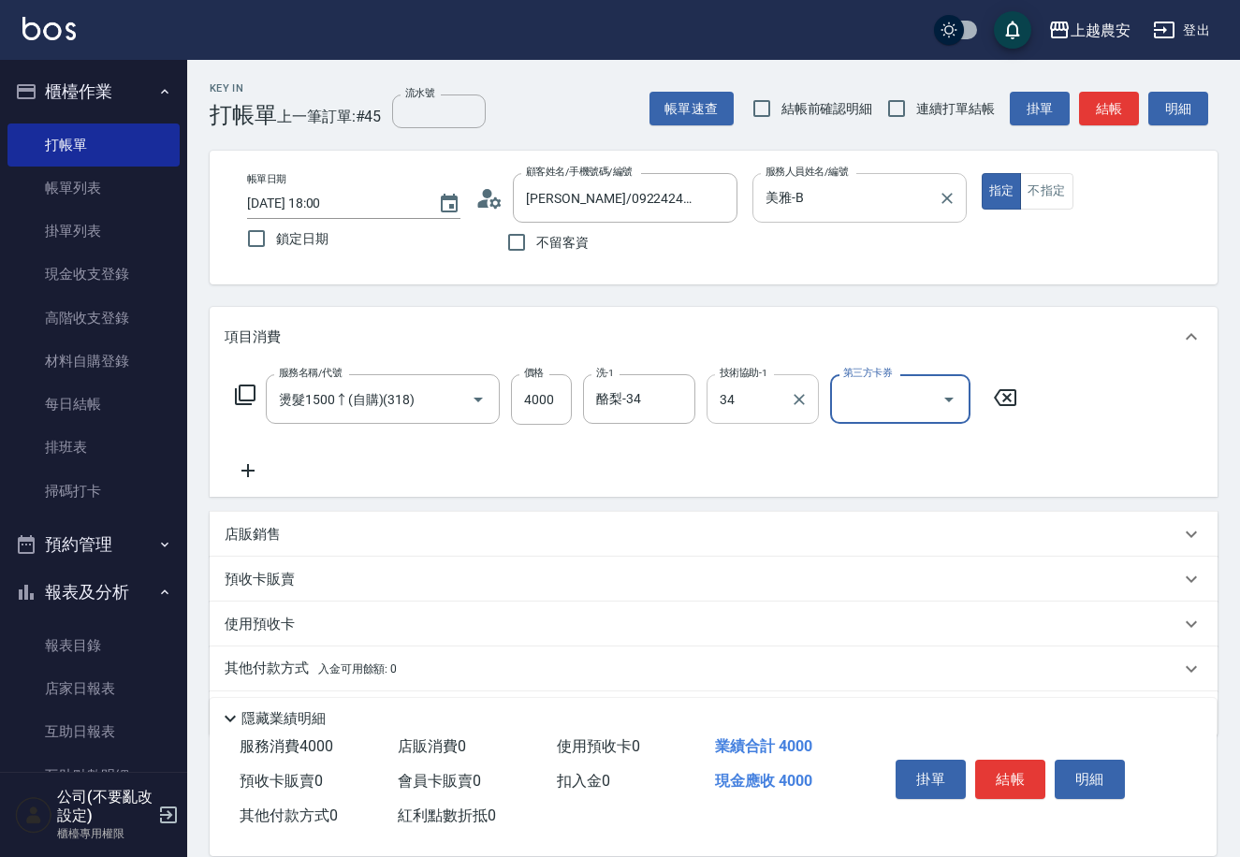
type input "酪梨-34"
click at [998, 770] on button "結帳" at bounding box center [1010, 779] width 70 height 39
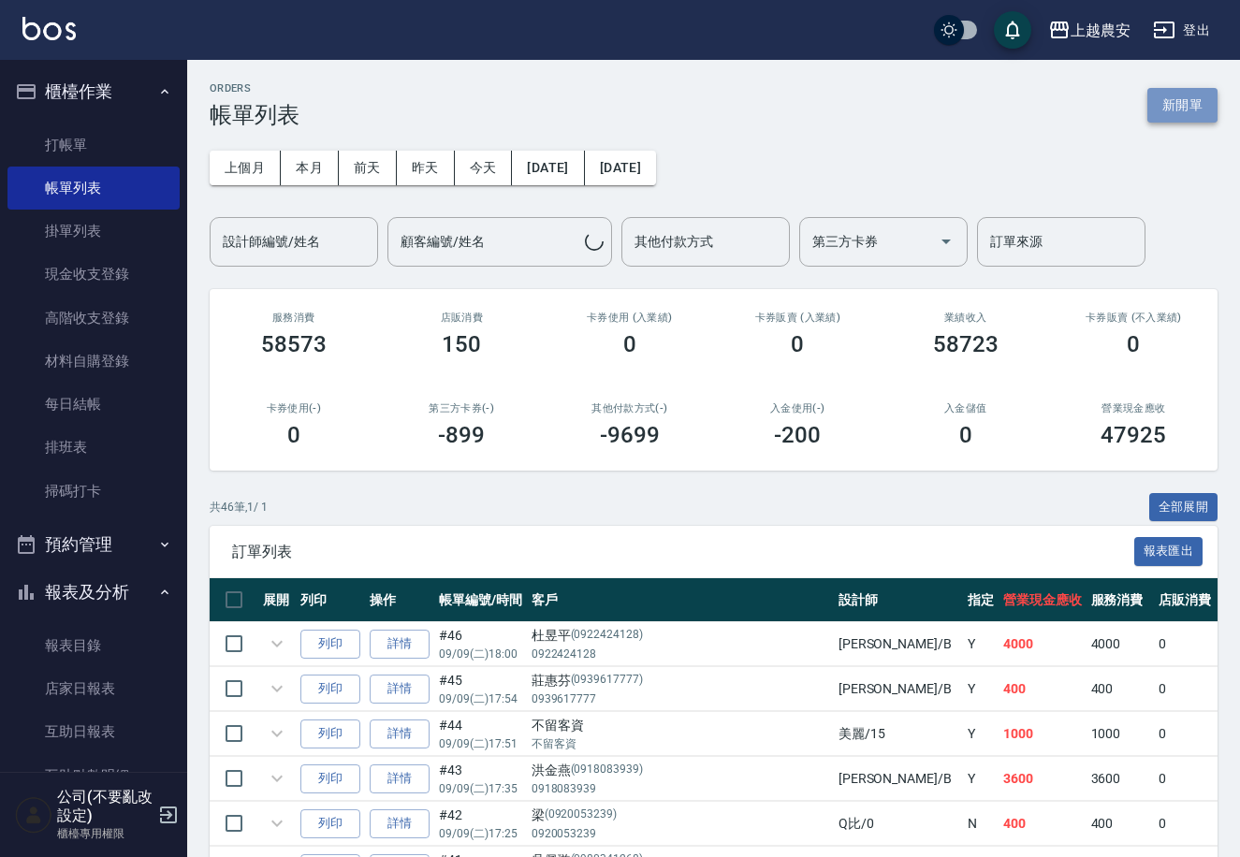
click at [1191, 98] on button "新開單" at bounding box center [1182, 105] width 70 height 35
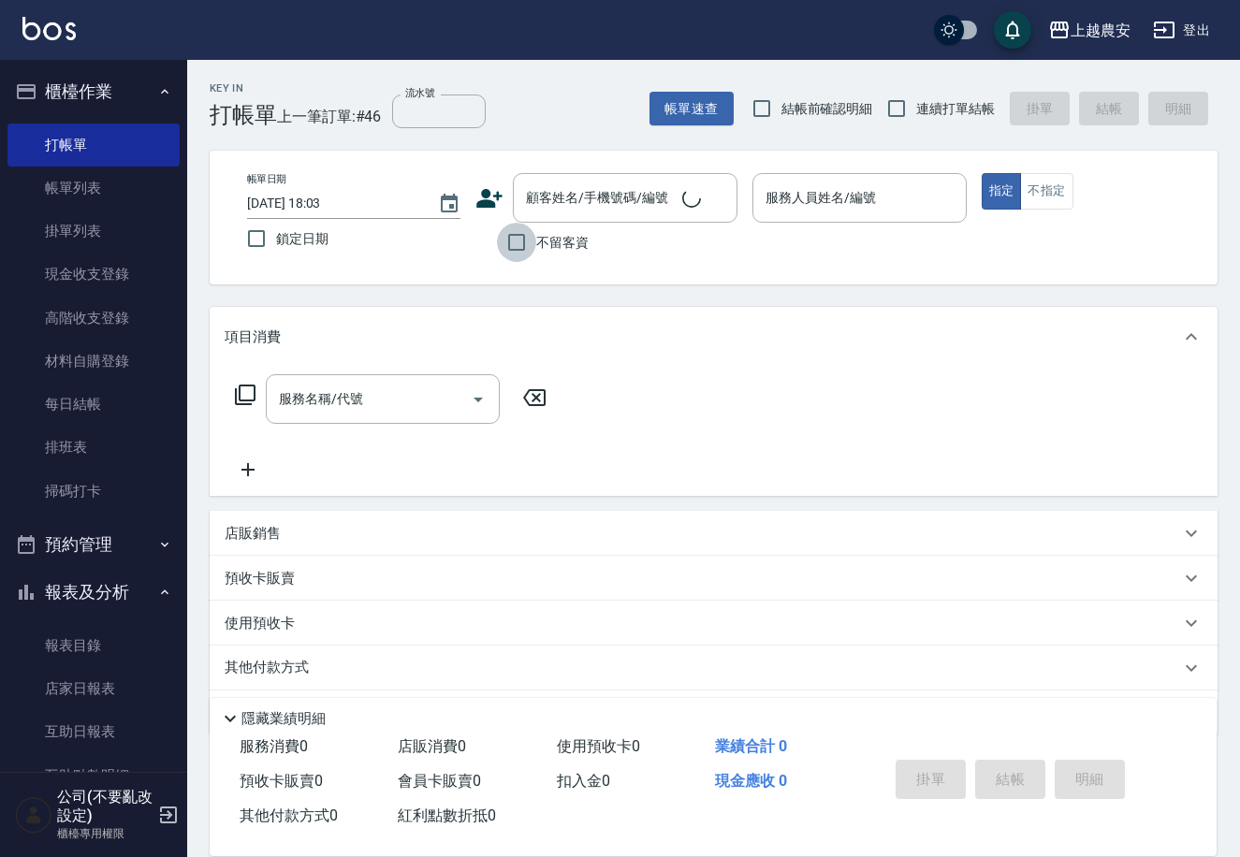
click at [517, 247] on input "不留客資" at bounding box center [516, 242] width 39 height 39
checkbox input "true"
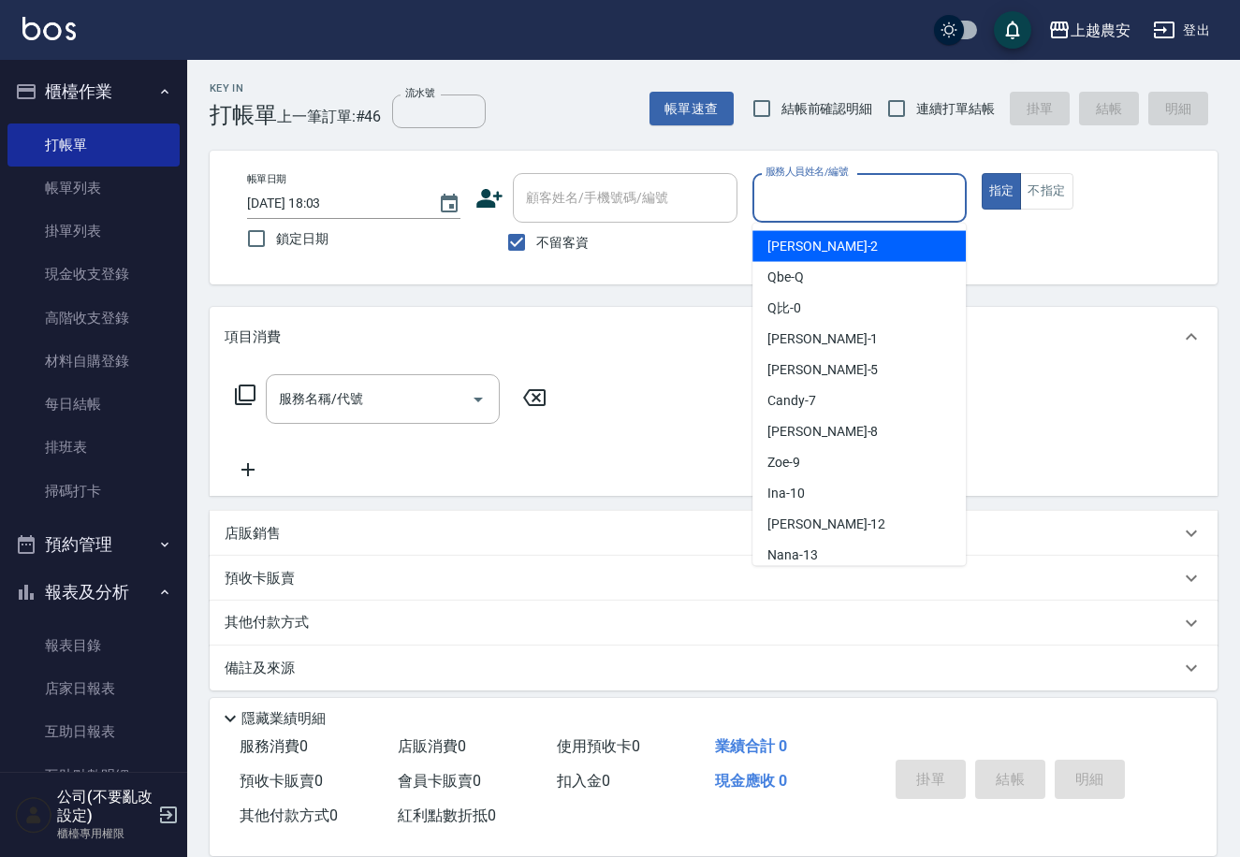
click at [795, 193] on input "服務人員姓名/編號" at bounding box center [859, 198] width 196 height 33
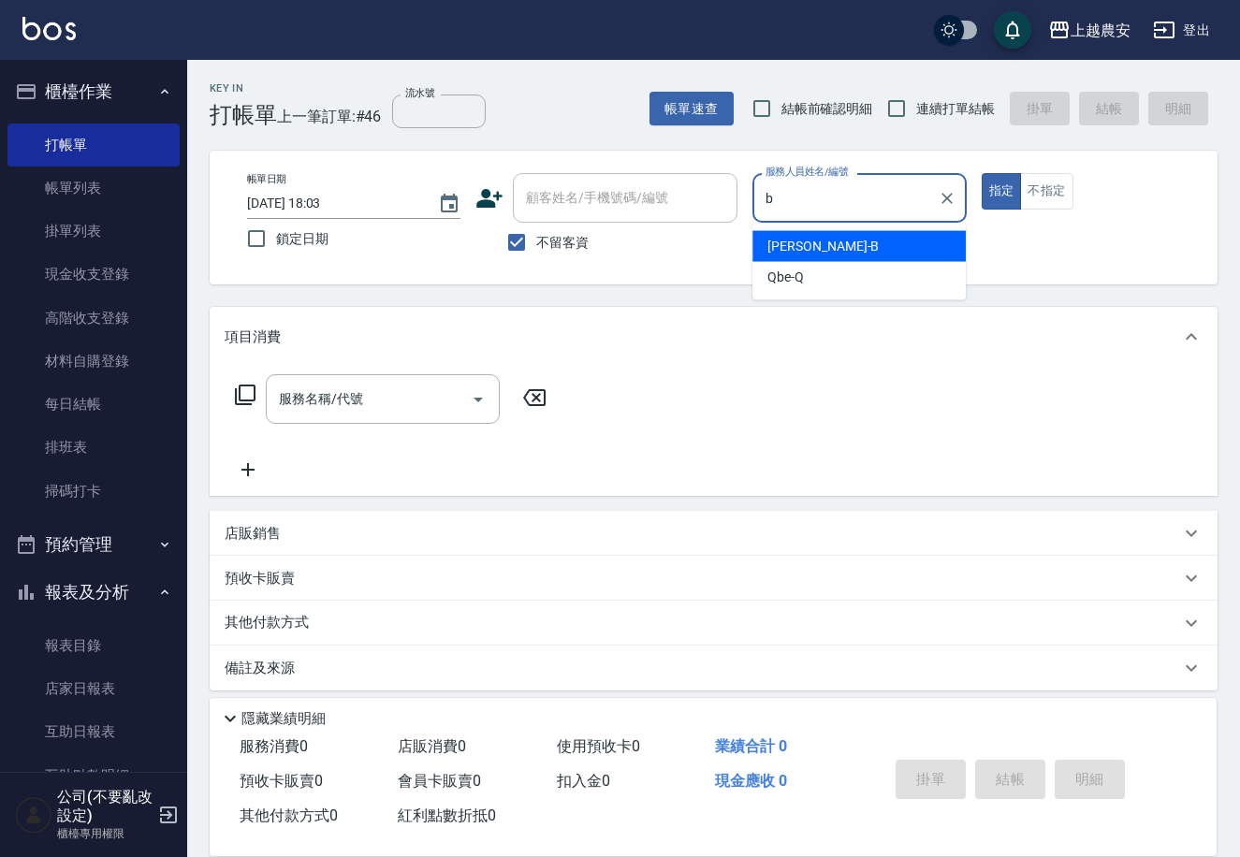
click at [773, 244] on span "美雅 -B" at bounding box center [822, 247] width 111 height 20
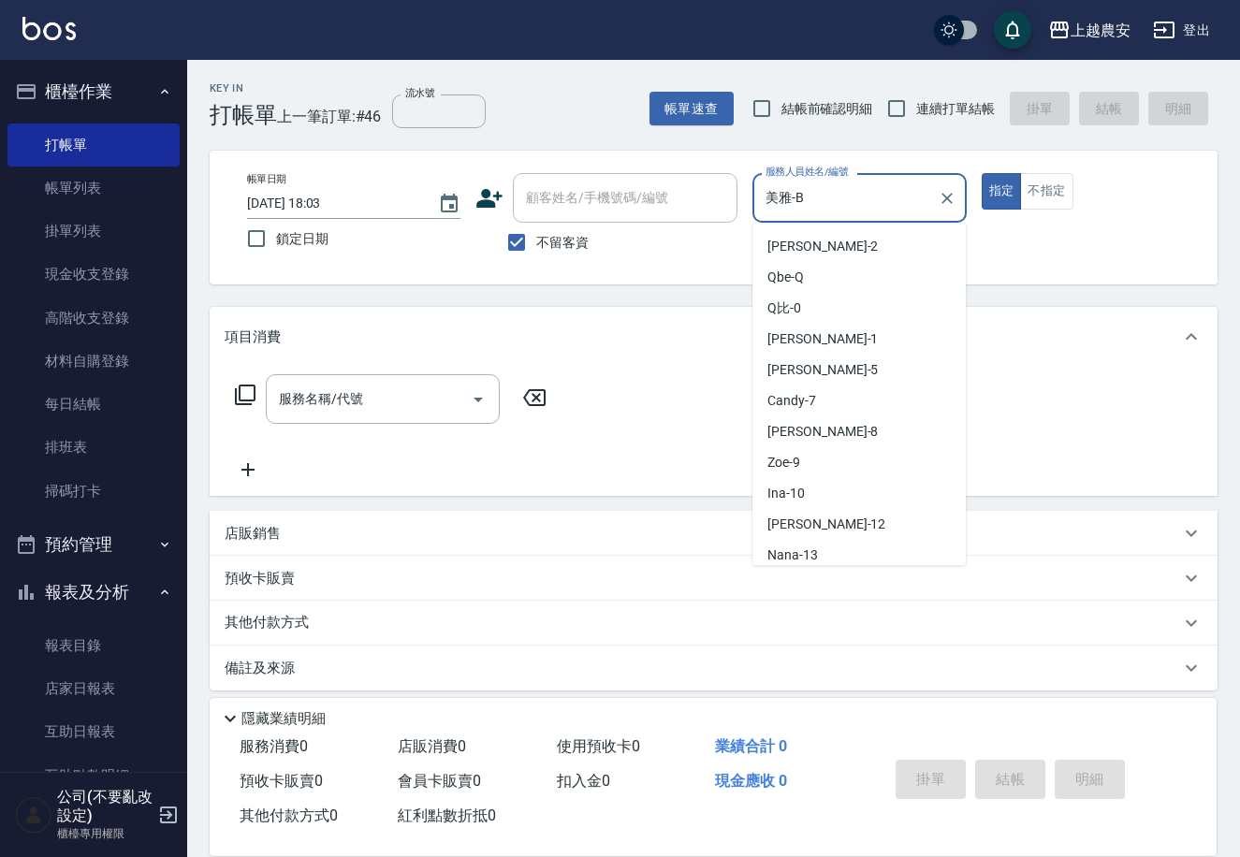
scroll to position [434, 0]
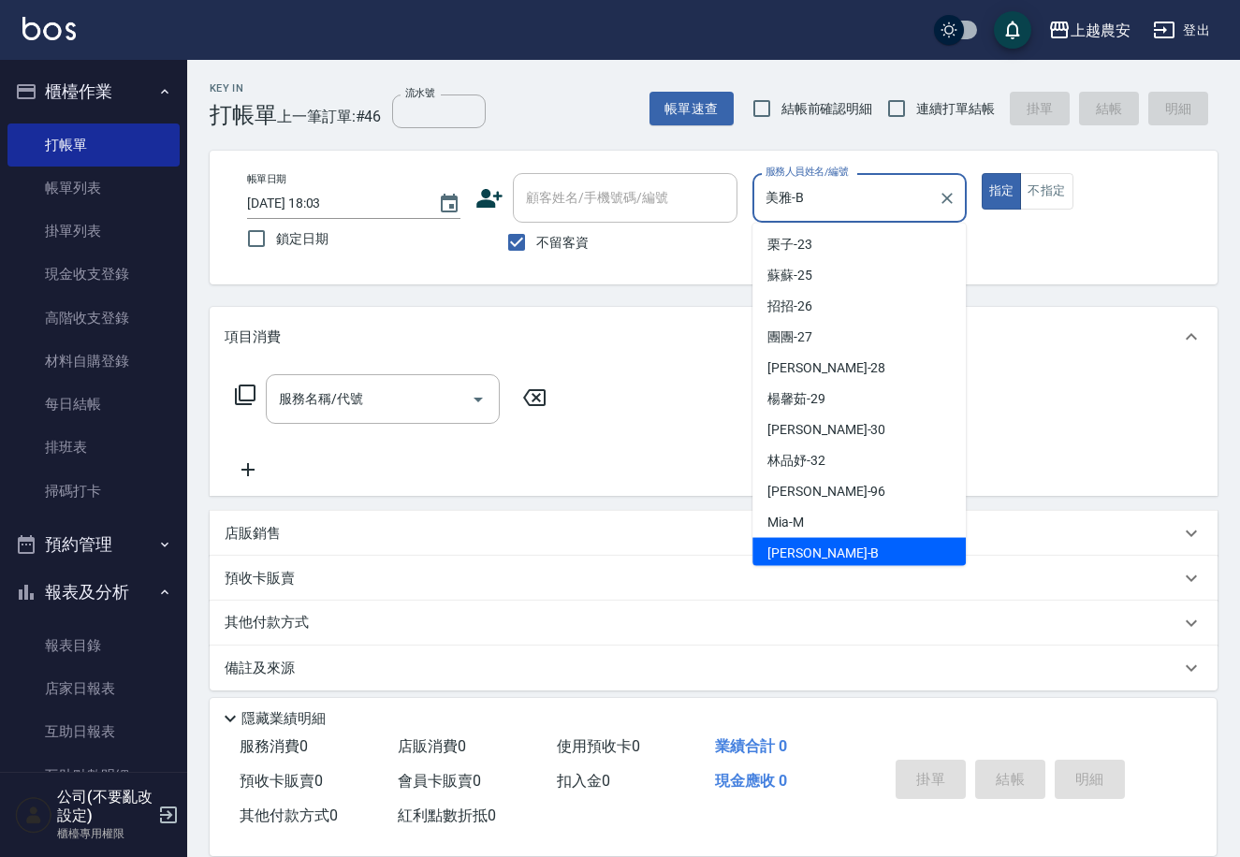
click at [712, 202] on div "帳單日期 2025/09/09 18:03 鎖定日期 顧客姓名/手機號碼/編號 顧客姓名/手機號碼/編號 不留客資 服務人員姓名/編號 美雅-B 服務人員姓名…" at bounding box center [713, 217] width 963 height 89
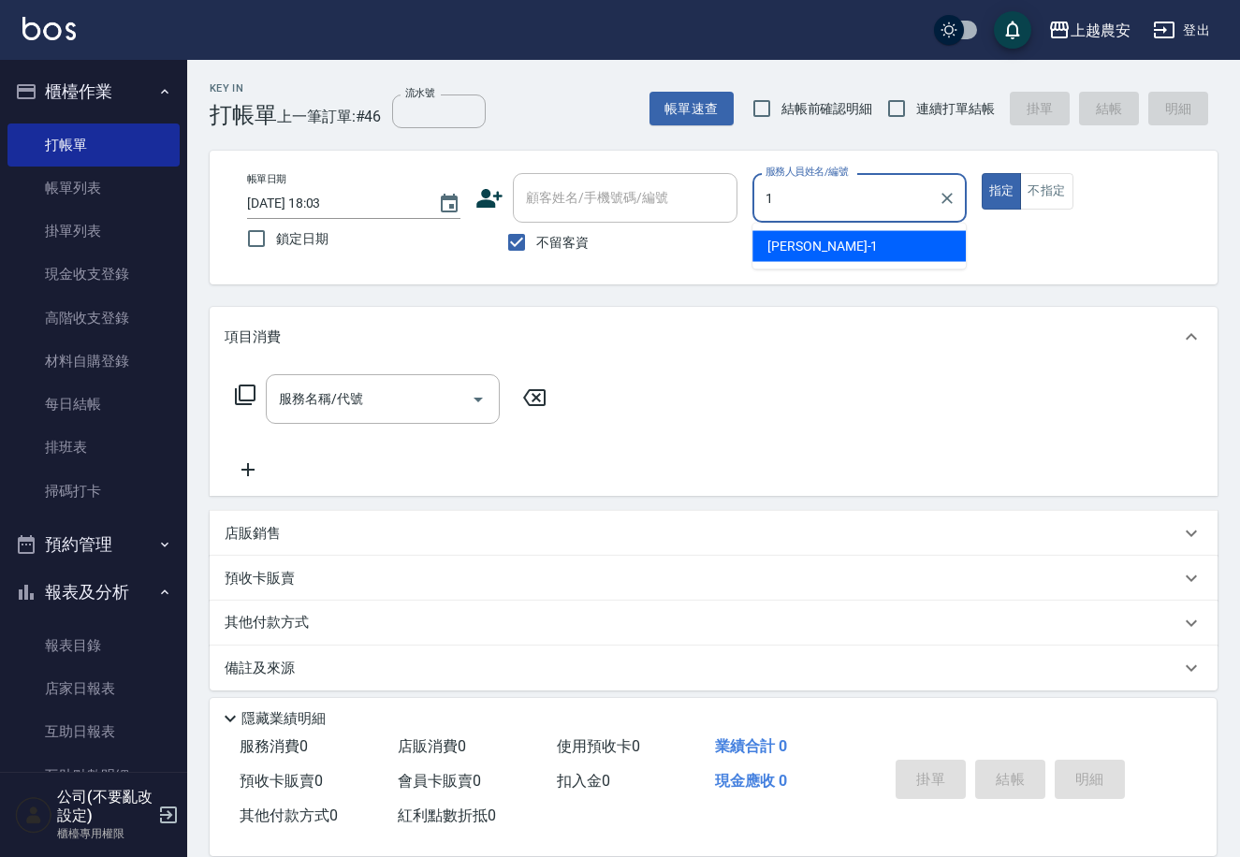
scroll to position [0, 0]
type input "美麗-15"
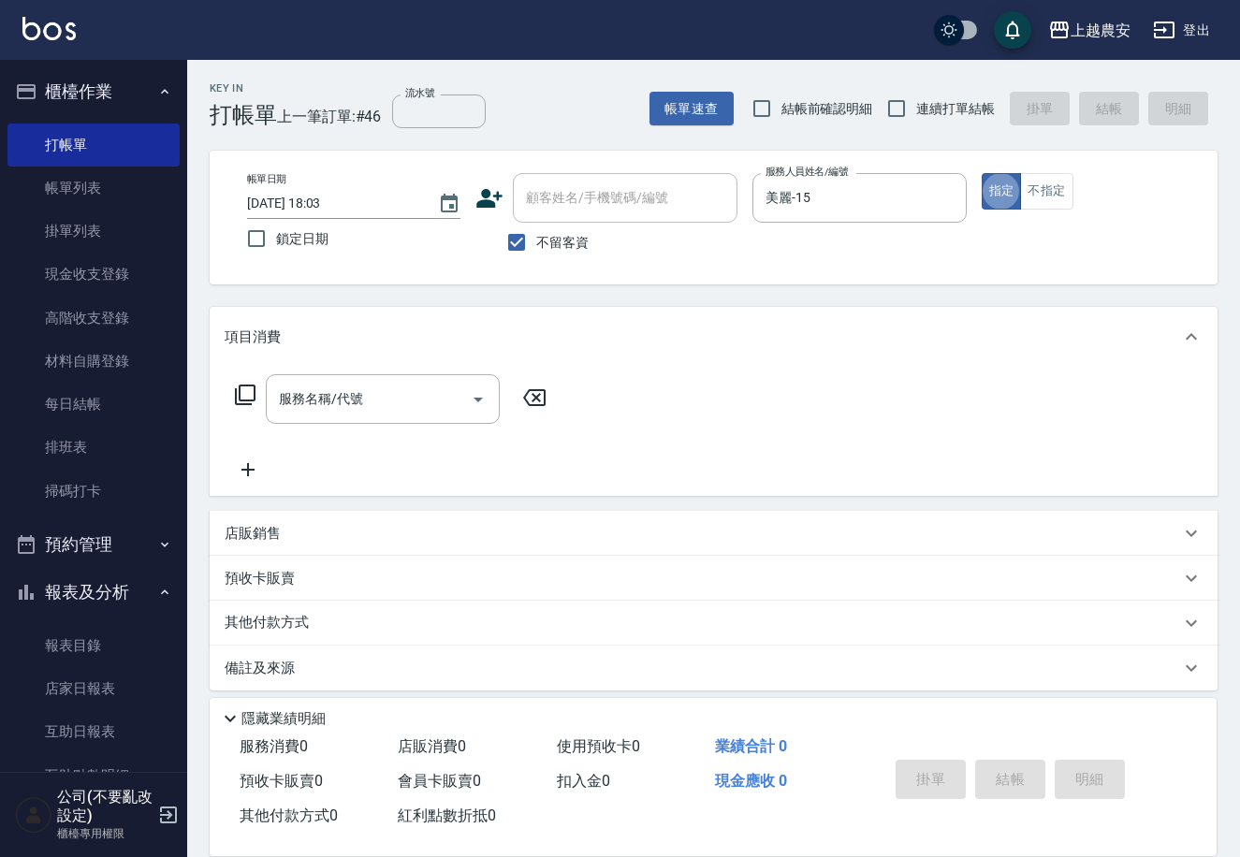
type button "true"
click at [388, 384] on input "服務名稱/代號" at bounding box center [368, 399] width 189 height 33
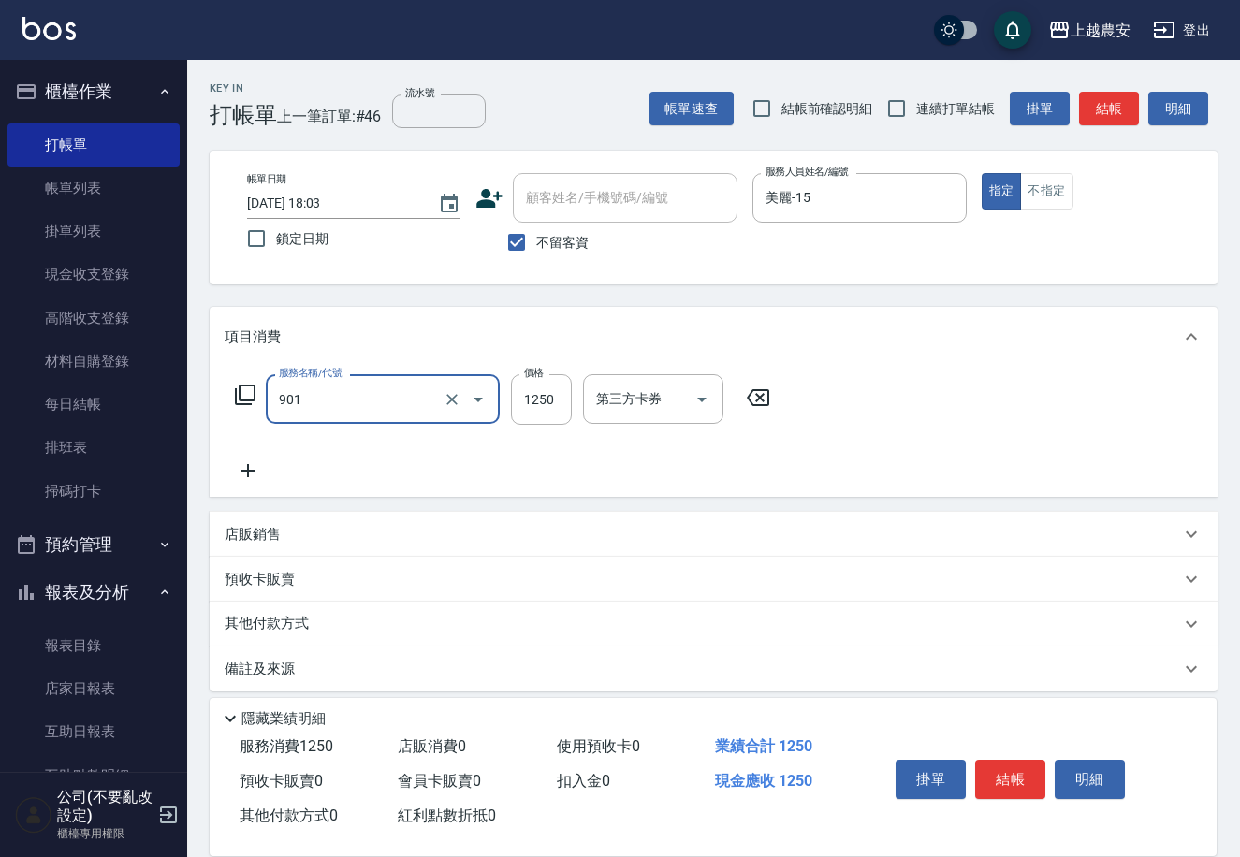
type input "修手指甲(901)"
type input "800"
click at [987, 766] on button "結帳" at bounding box center [1010, 779] width 70 height 39
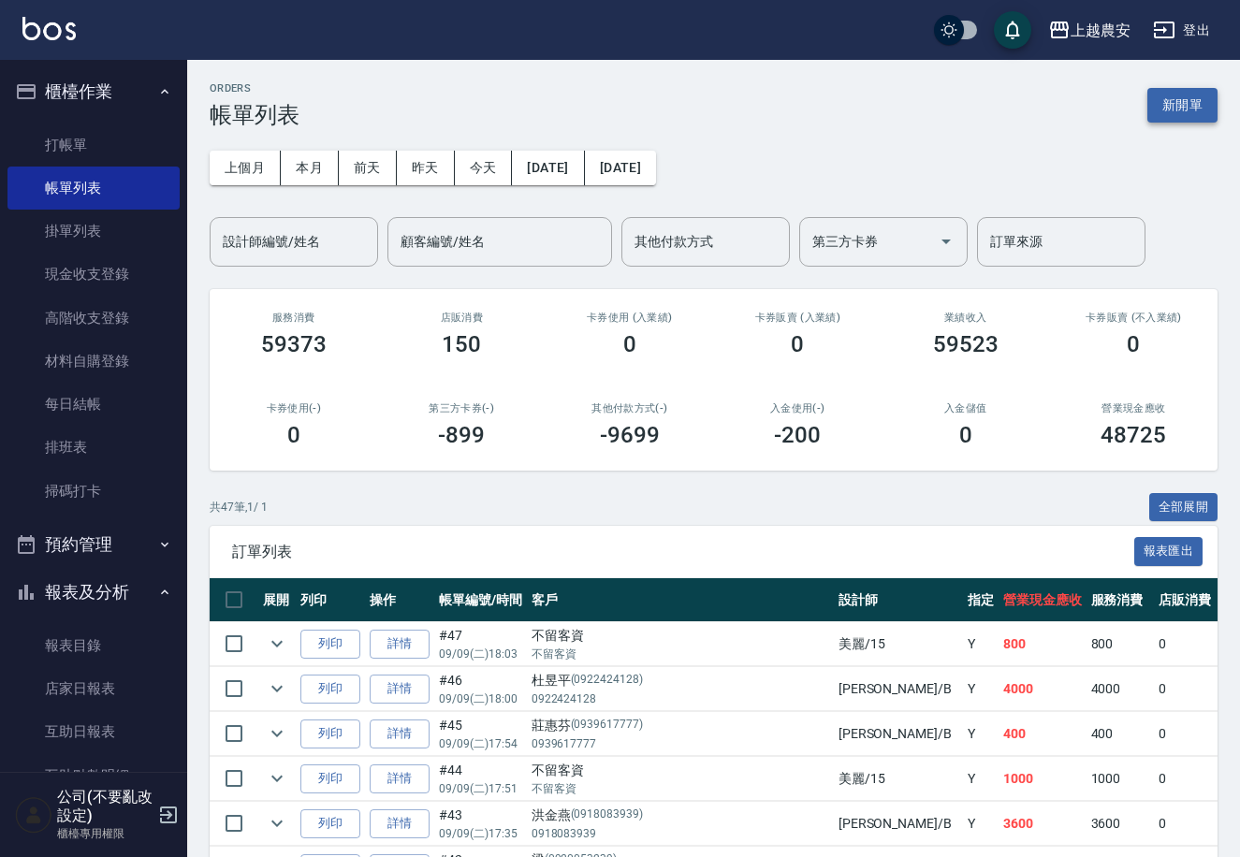
click at [1176, 92] on button "新開單" at bounding box center [1182, 105] width 70 height 35
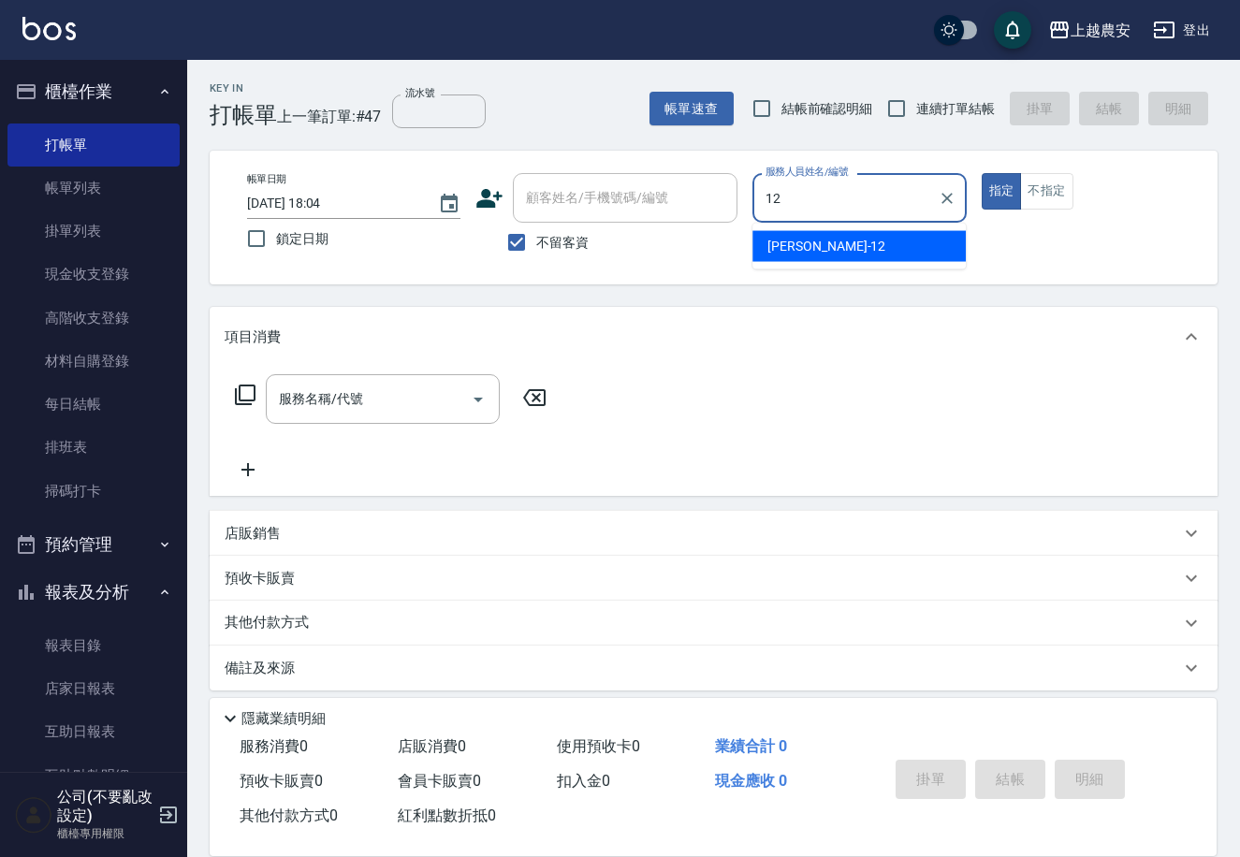
click at [880, 247] on div "Yoko -12" at bounding box center [858, 246] width 213 height 31
type input "Yoko-12"
click at [421, 398] on input "服務名稱/代號" at bounding box center [368, 399] width 189 height 33
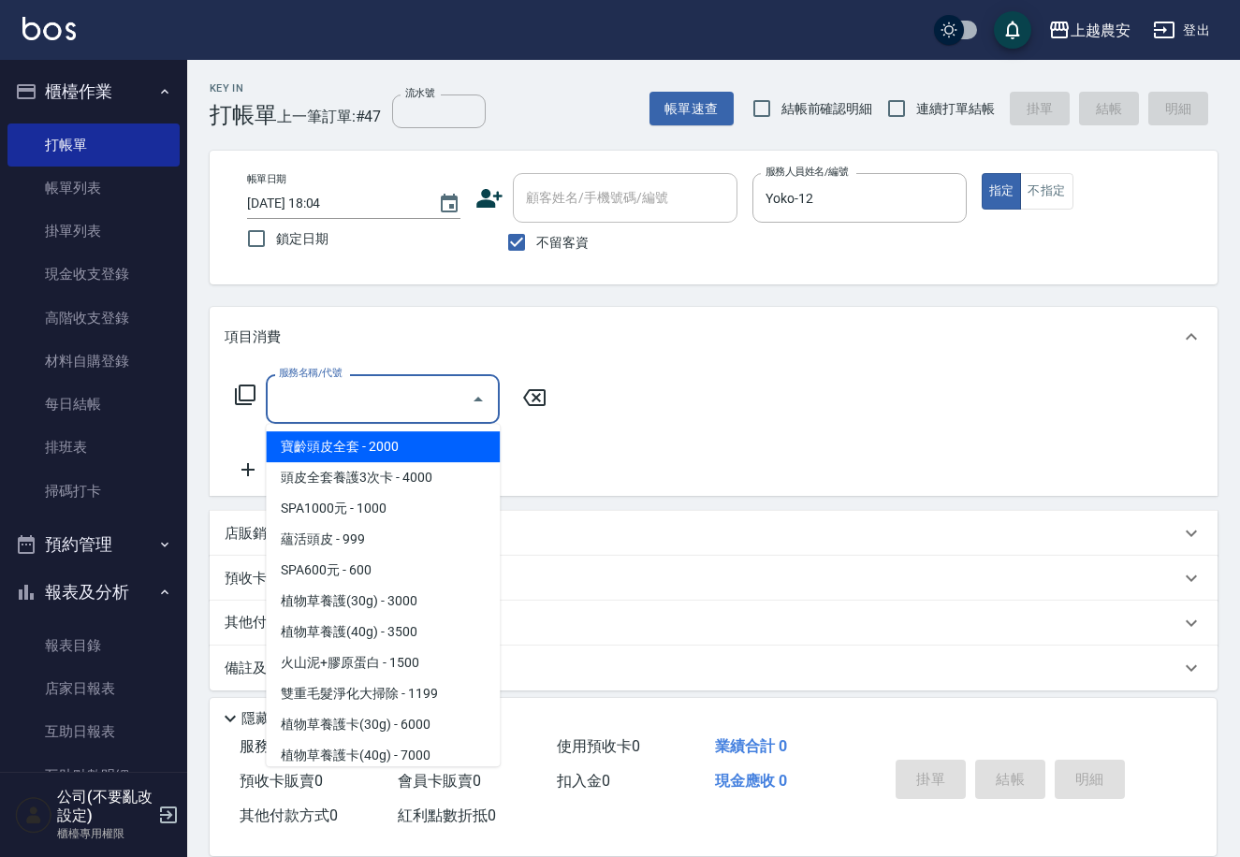
click at [254, 389] on icon at bounding box center [245, 395] width 21 height 21
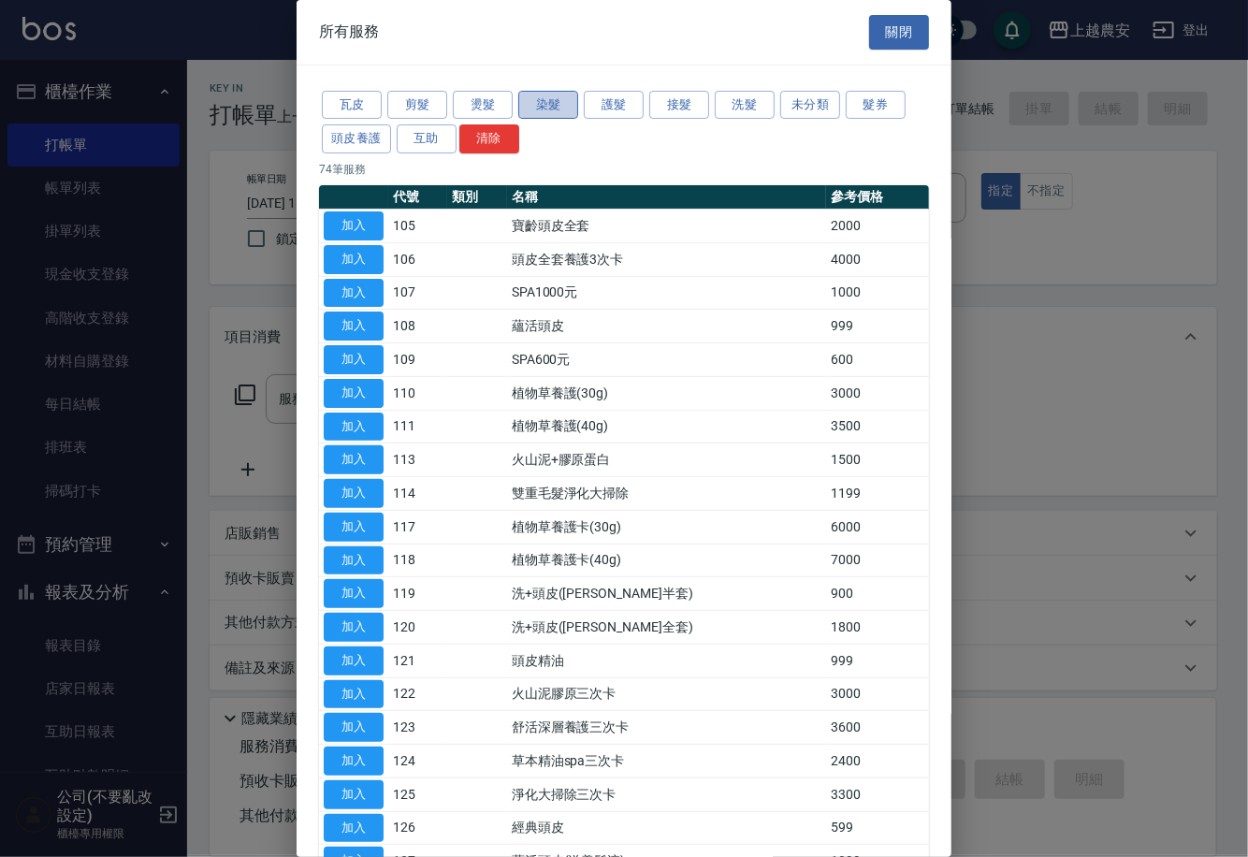
click at [557, 107] on button "染髮" at bounding box center [548, 105] width 60 height 29
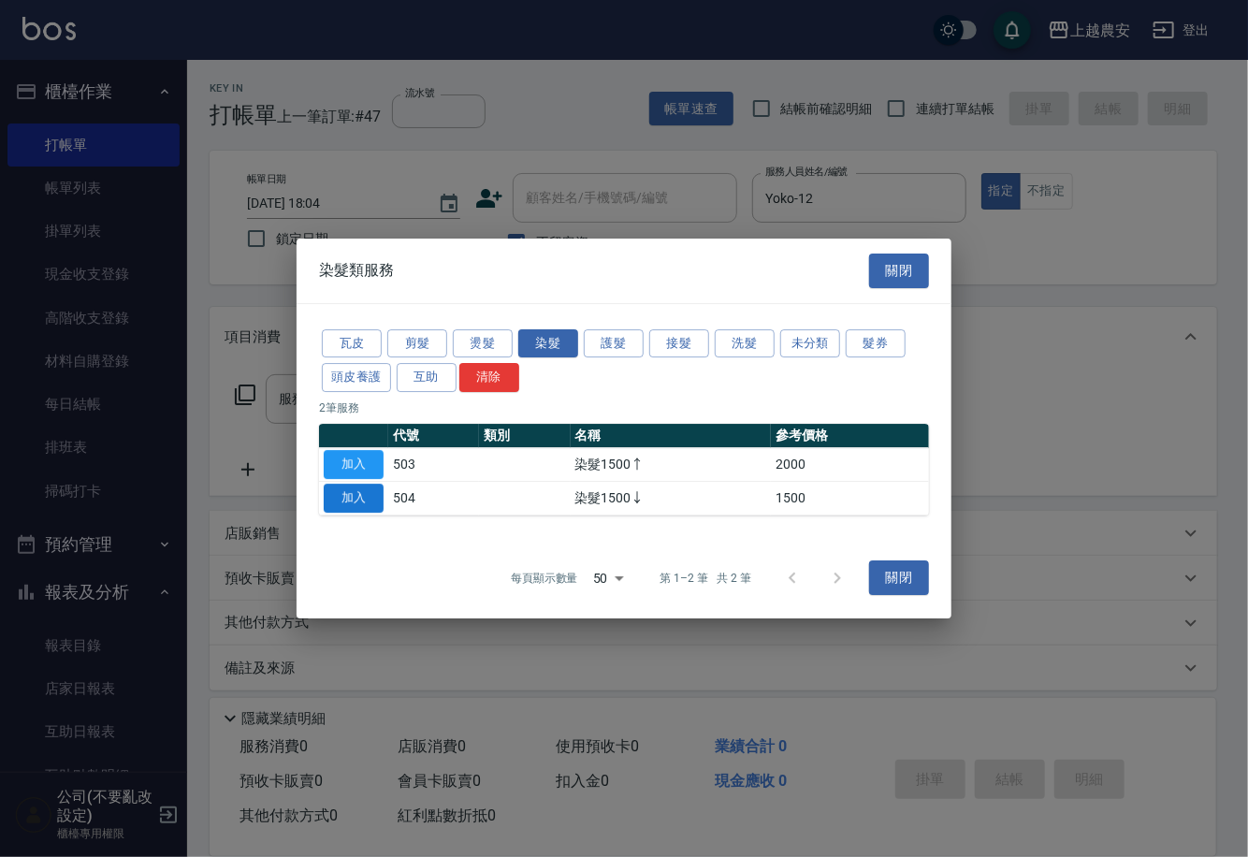
click at [359, 497] on button "加入" at bounding box center [354, 498] width 60 height 29
type input "染髮1500↓(504)"
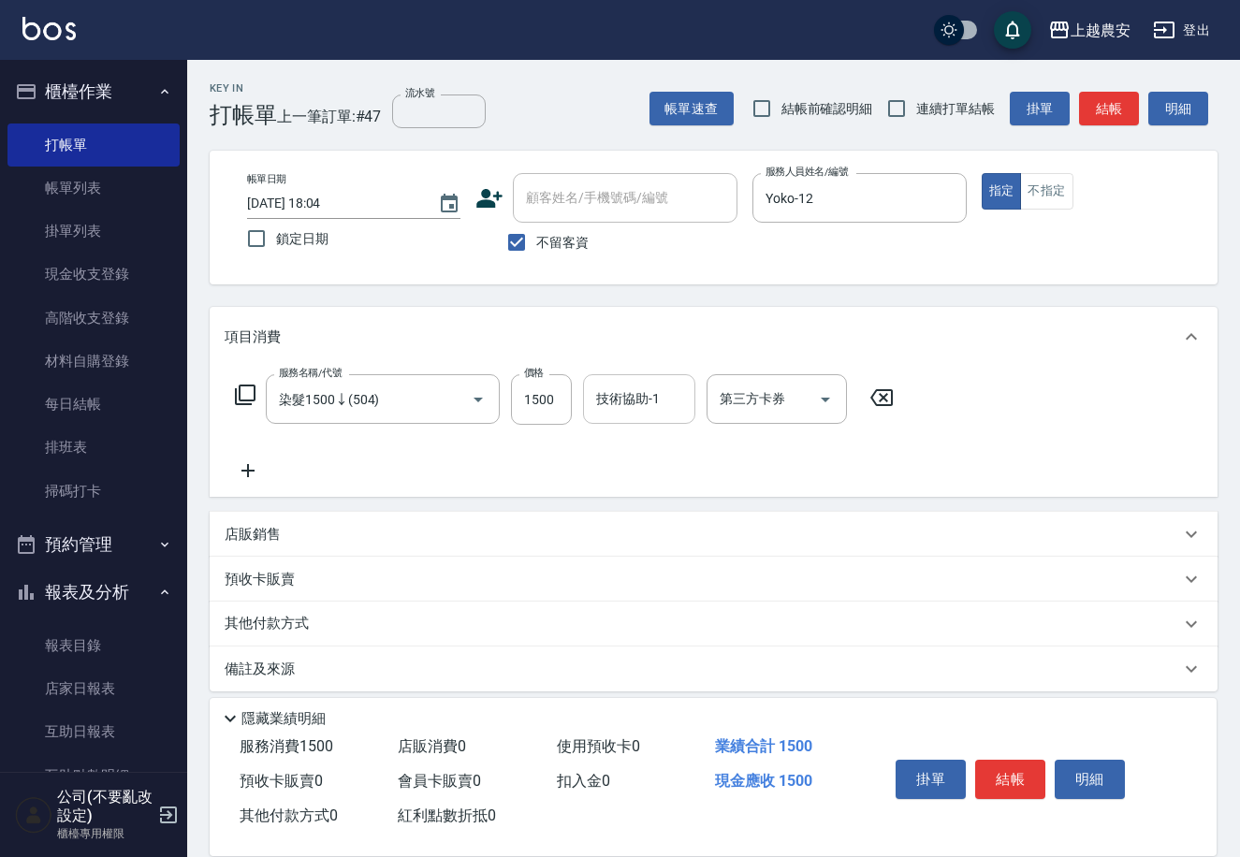
click at [593, 395] on input "技術協助-1" at bounding box center [638, 399] width 95 height 33
type input "2"
type input "w"
click at [615, 440] on span "團團 -27" at bounding box center [620, 447] width 45 height 20
type input "團團-27"
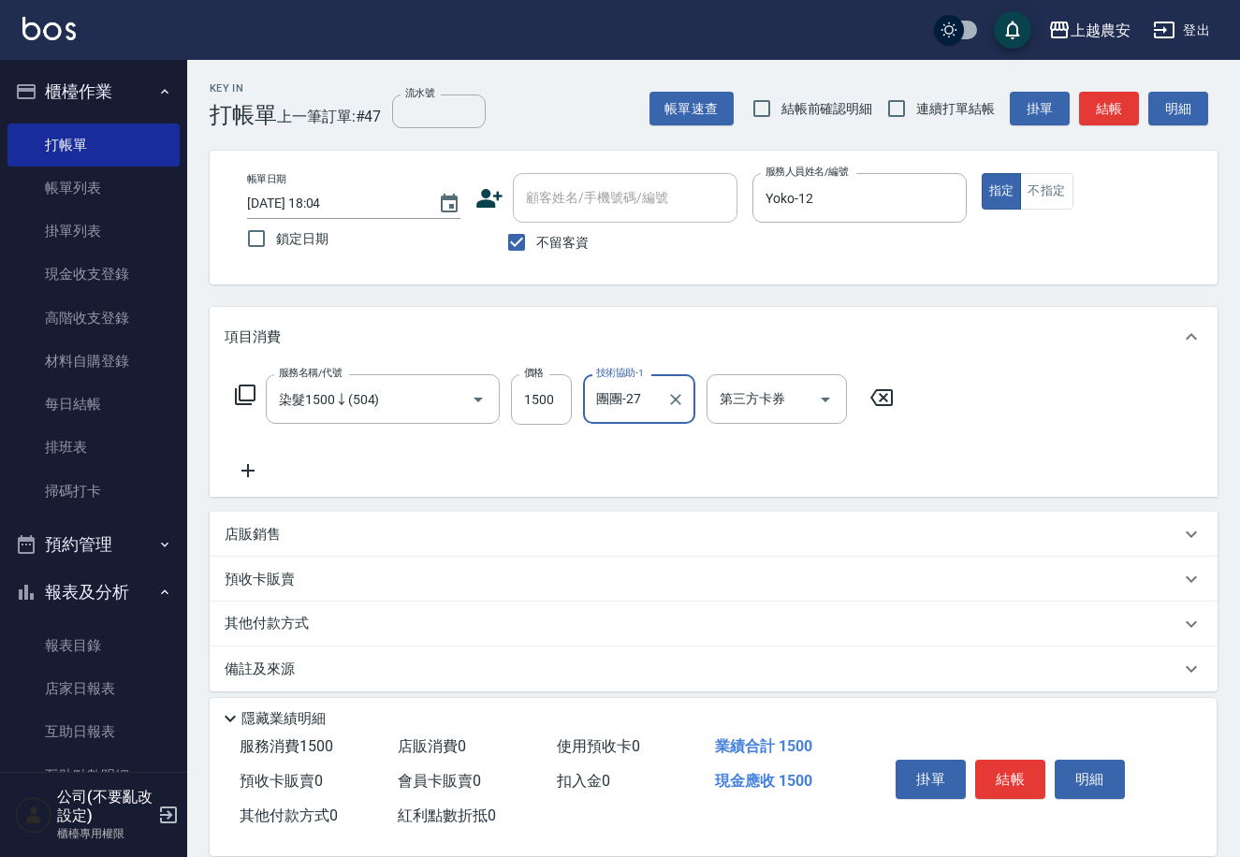
click at [996, 778] on button "結帳" at bounding box center [1010, 779] width 70 height 39
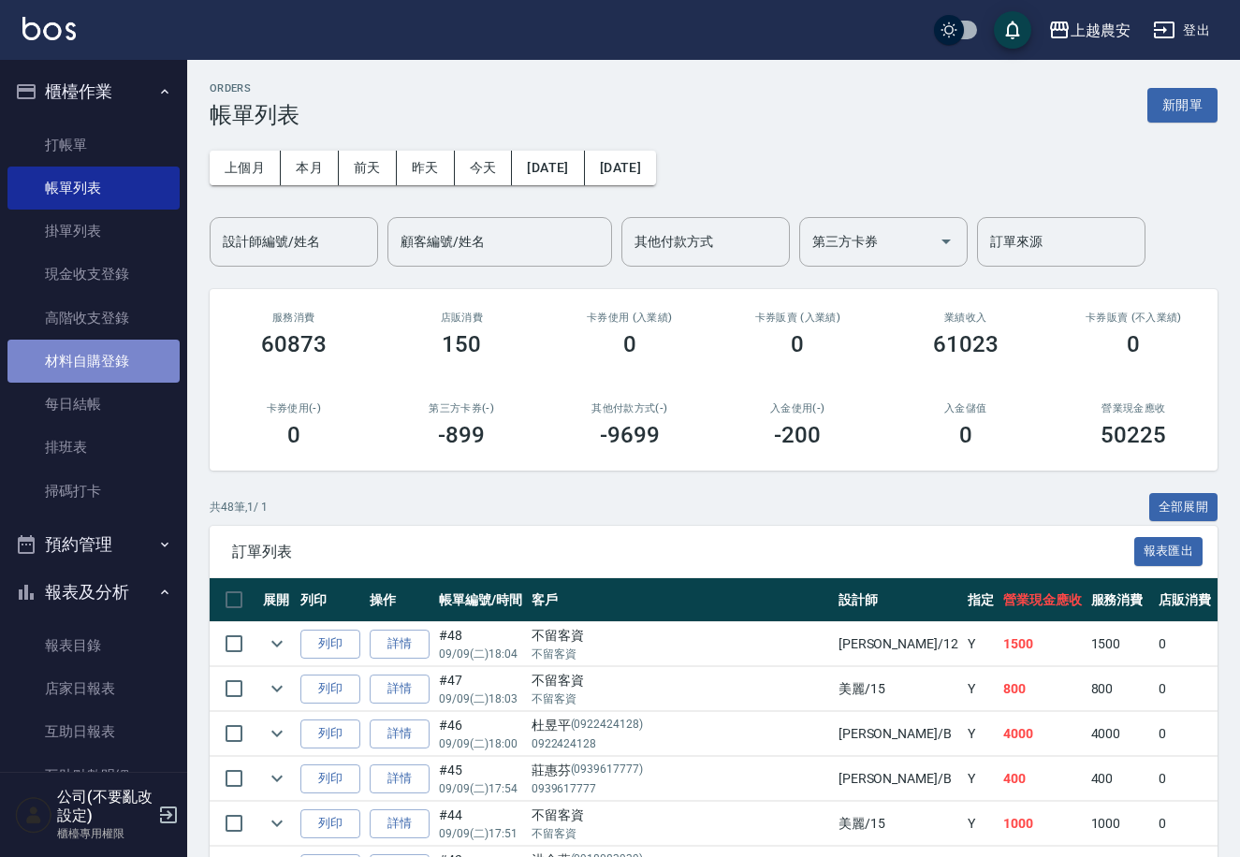
click at [94, 351] on link "材料自購登錄" at bounding box center [93, 361] width 172 height 43
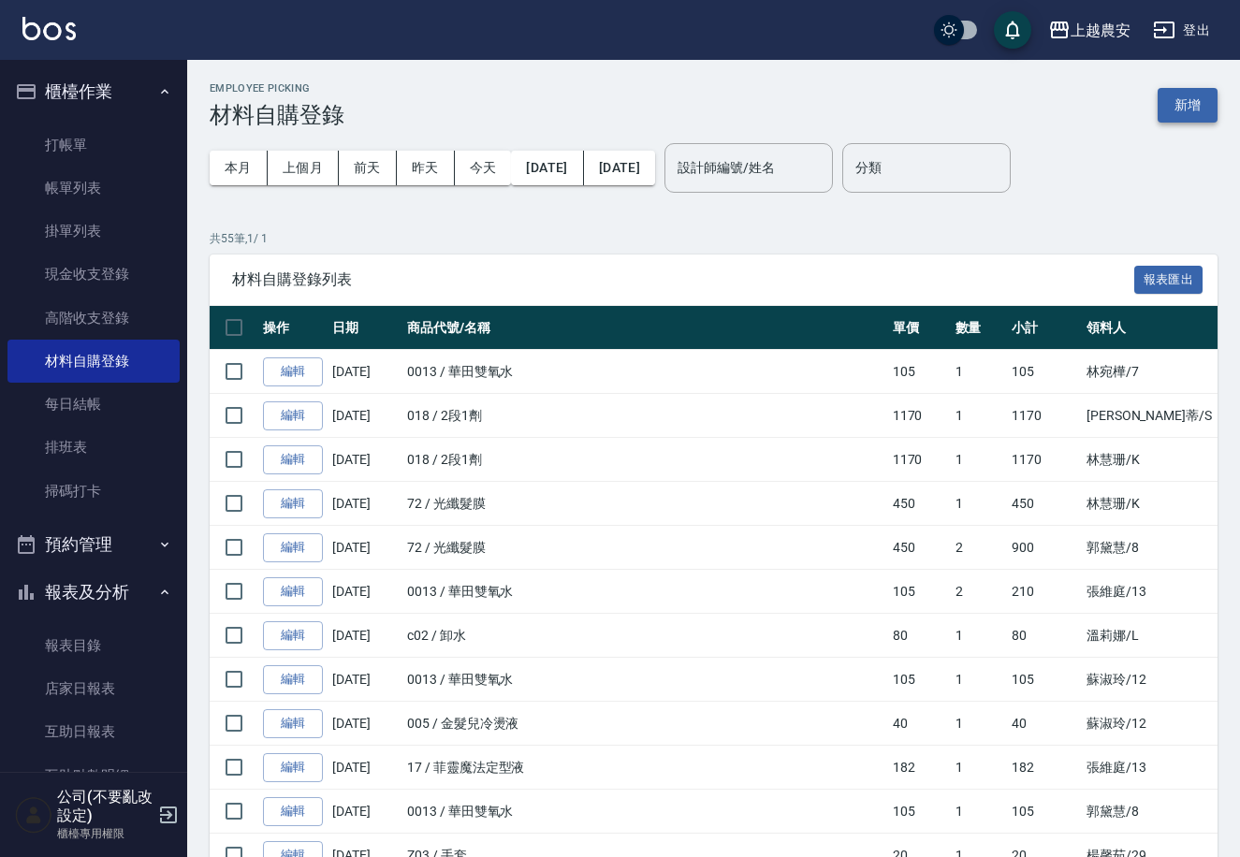
click at [1166, 101] on button "新增" at bounding box center [1187, 105] width 60 height 35
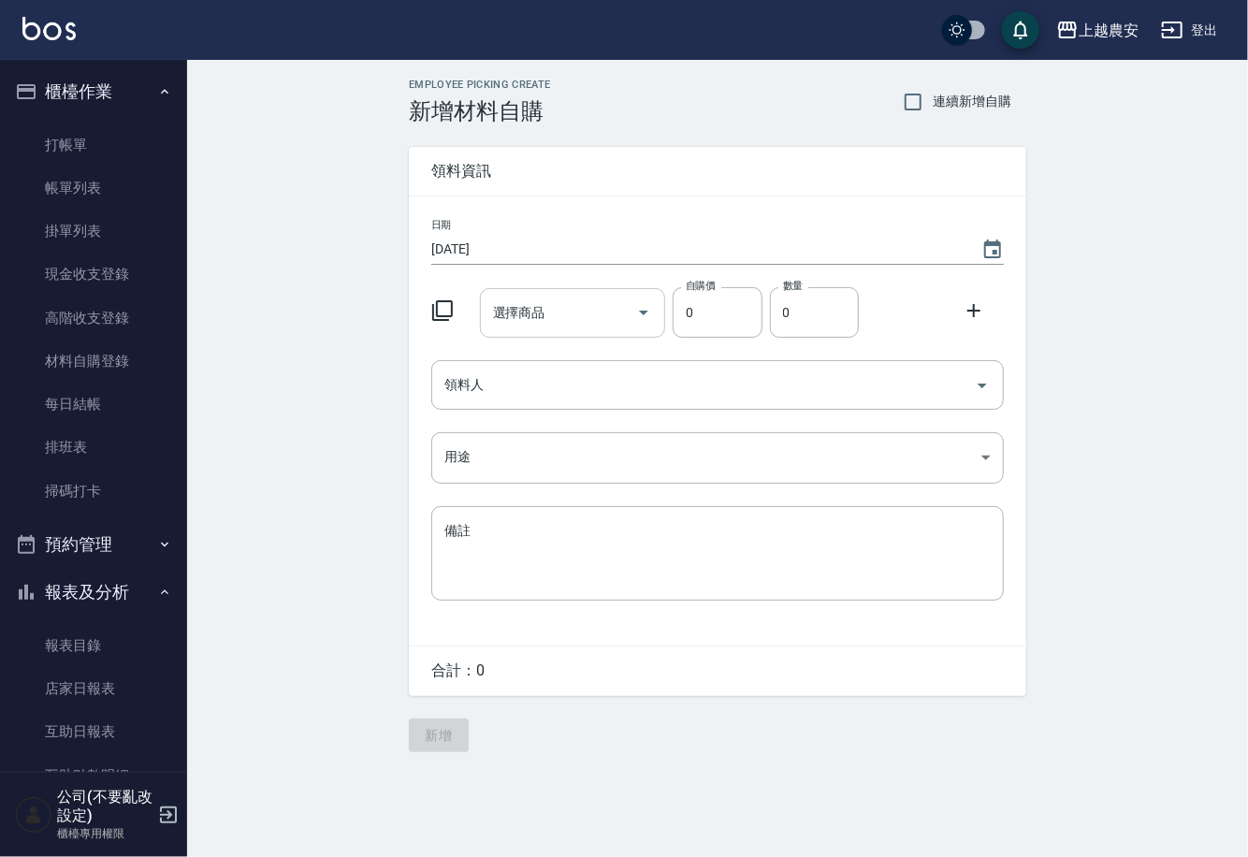
click at [508, 320] on div "選擇商品 選擇商品" at bounding box center [573, 313] width 186 height 50
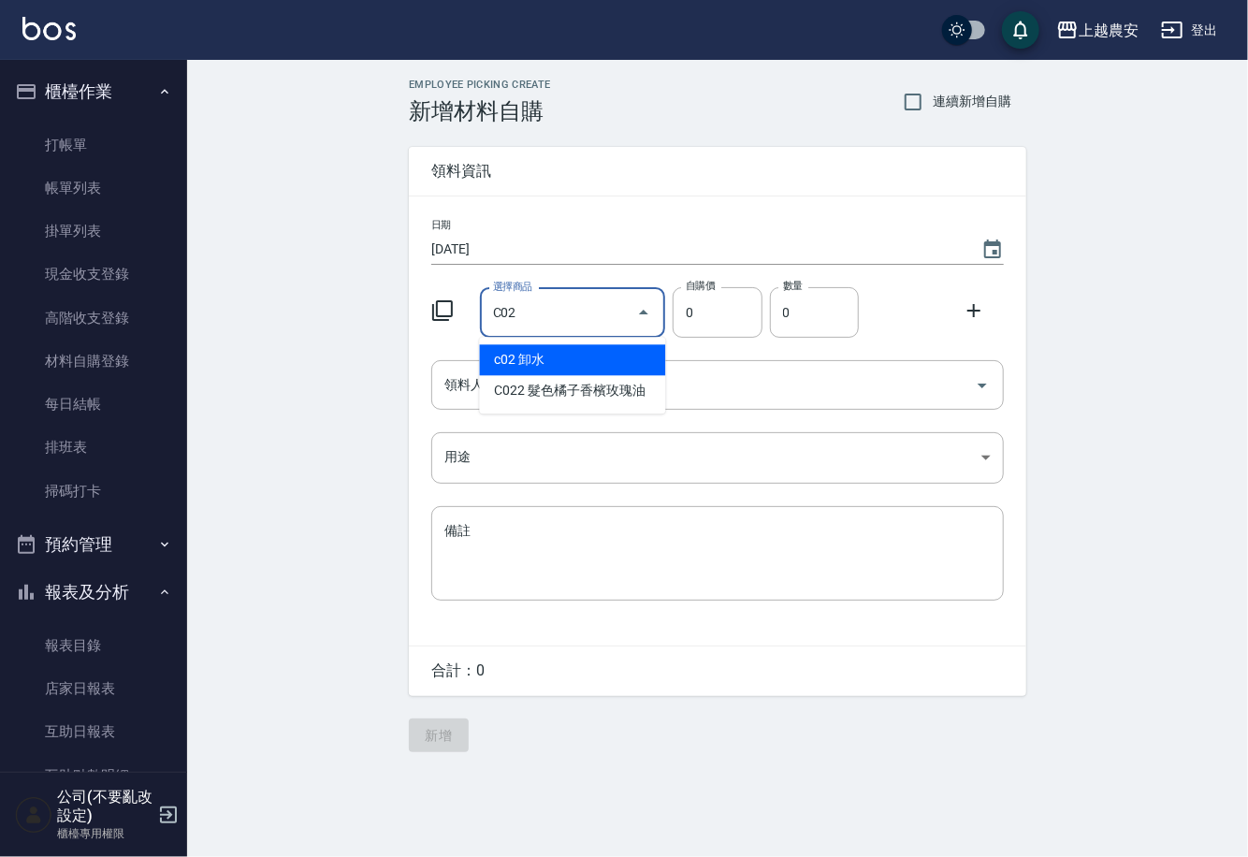
type input "卸水"
type input "80"
type input "1"
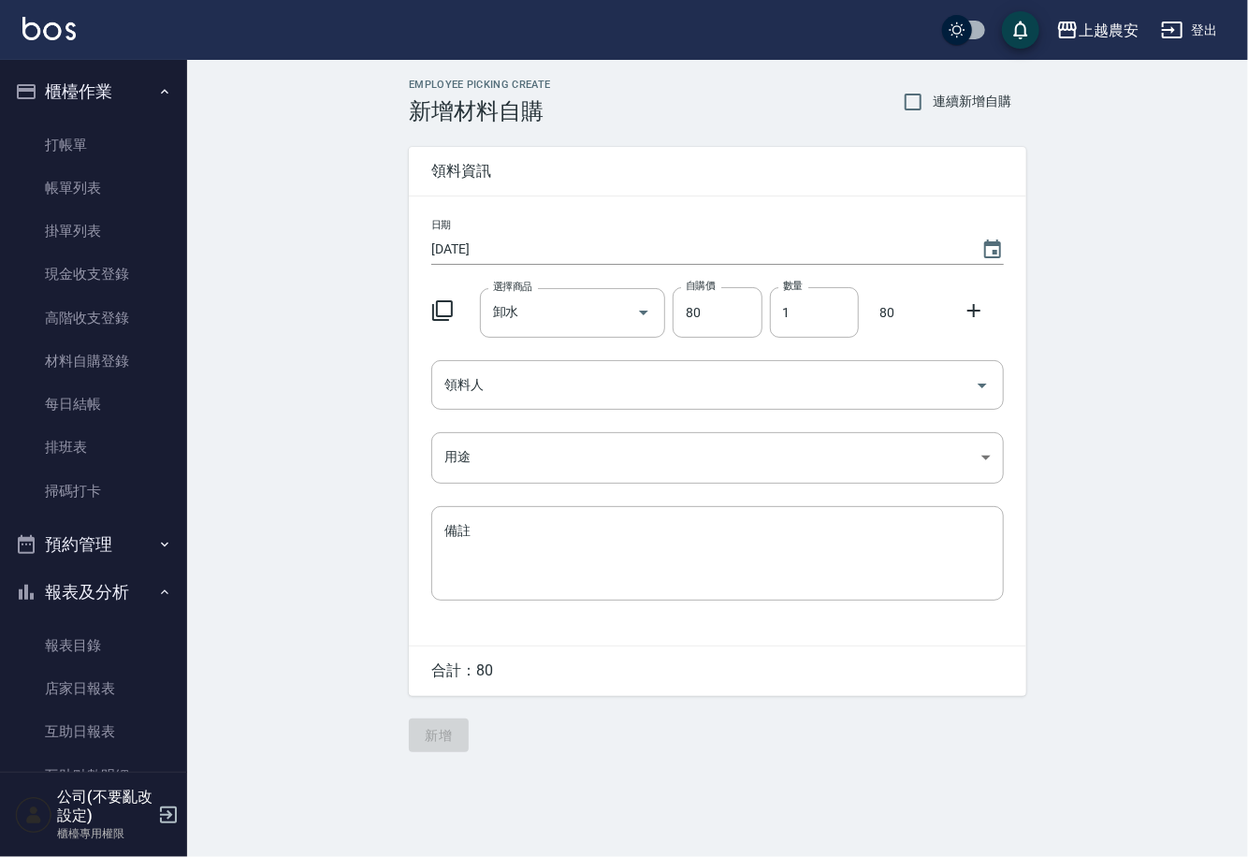
click at [501, 414] on div "日期 2025/09/09 選擇商品 卸水 選擇商品 自購價 80 自購價 數量 1 數量 80 領料人 領料人 用途 ​ 用途 備註 x 備註" at bounding box center [718, 420] width 618 height 449
click at [501, 397] on input "領料人" at bounding box center [704, 385] width 528 height 33
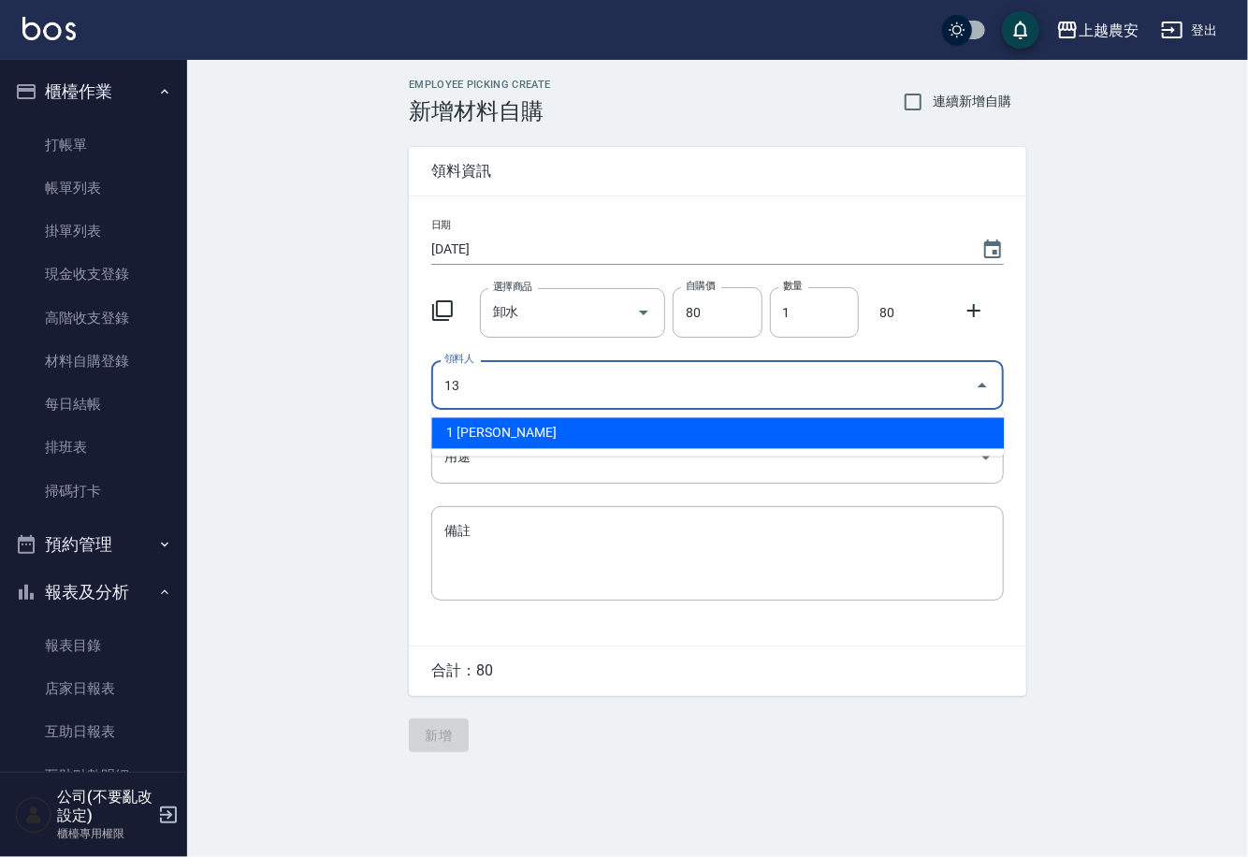
type input "13 張維庭"
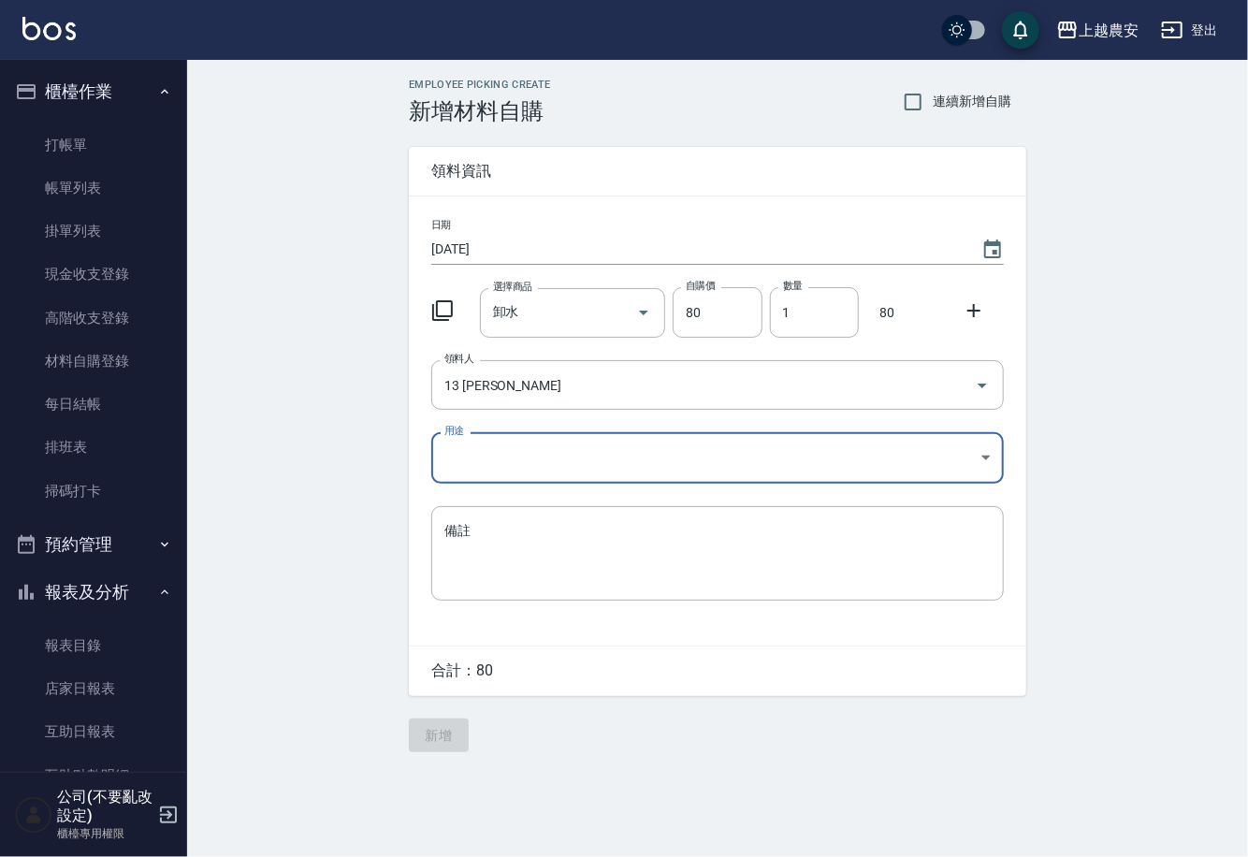
click at [477, 457] on body "上越農安 登出 櫃檯作業 打帳單 帳單列表 掛單列表 現金收支登錄 高階收支登錄 材料自購登錄 每日結帳 排班表 掃碼打卡 預約管理 預約管理 單日預約紀錄 …" at bounding box center [624, 428] width 1248 height 857
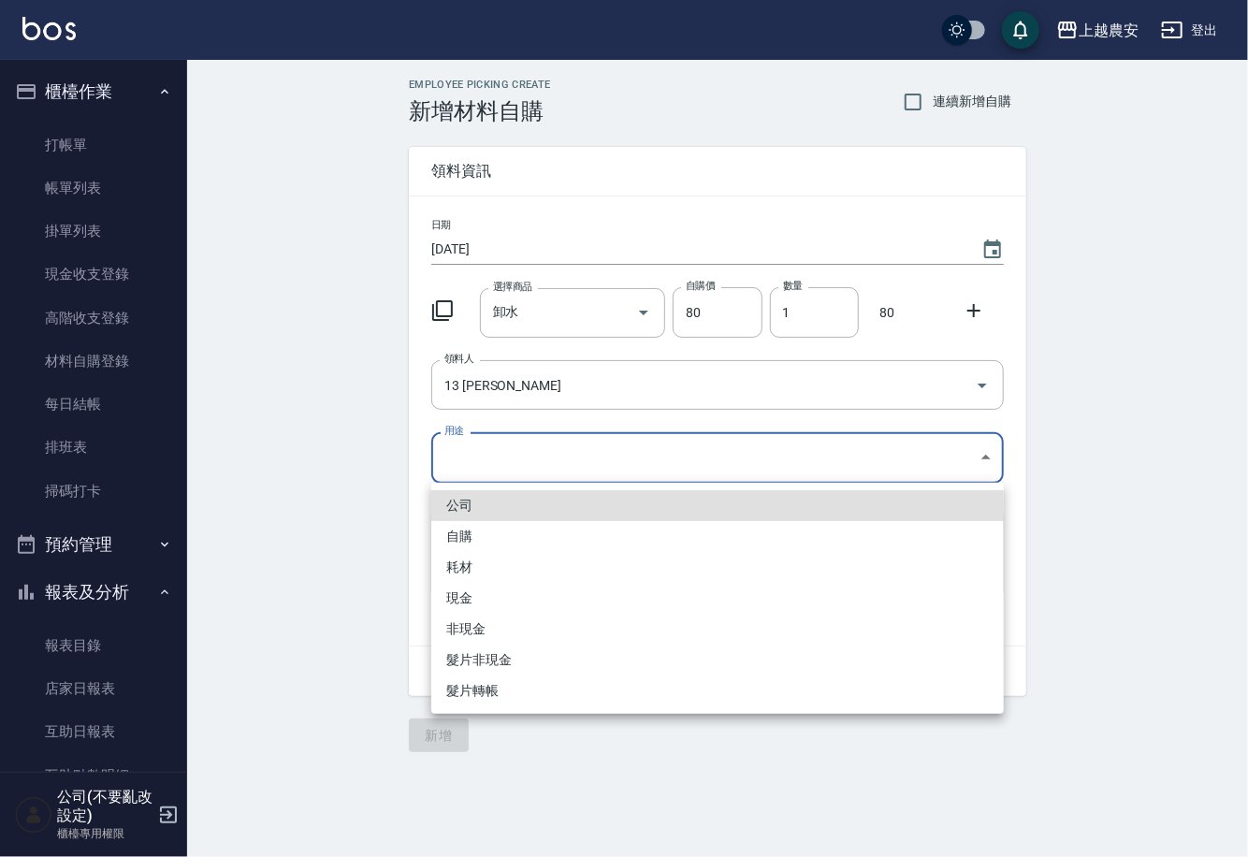
click at [437, 533] on li "自購" at bounding box center [717, 536] width 573 height 31
type input "自購"
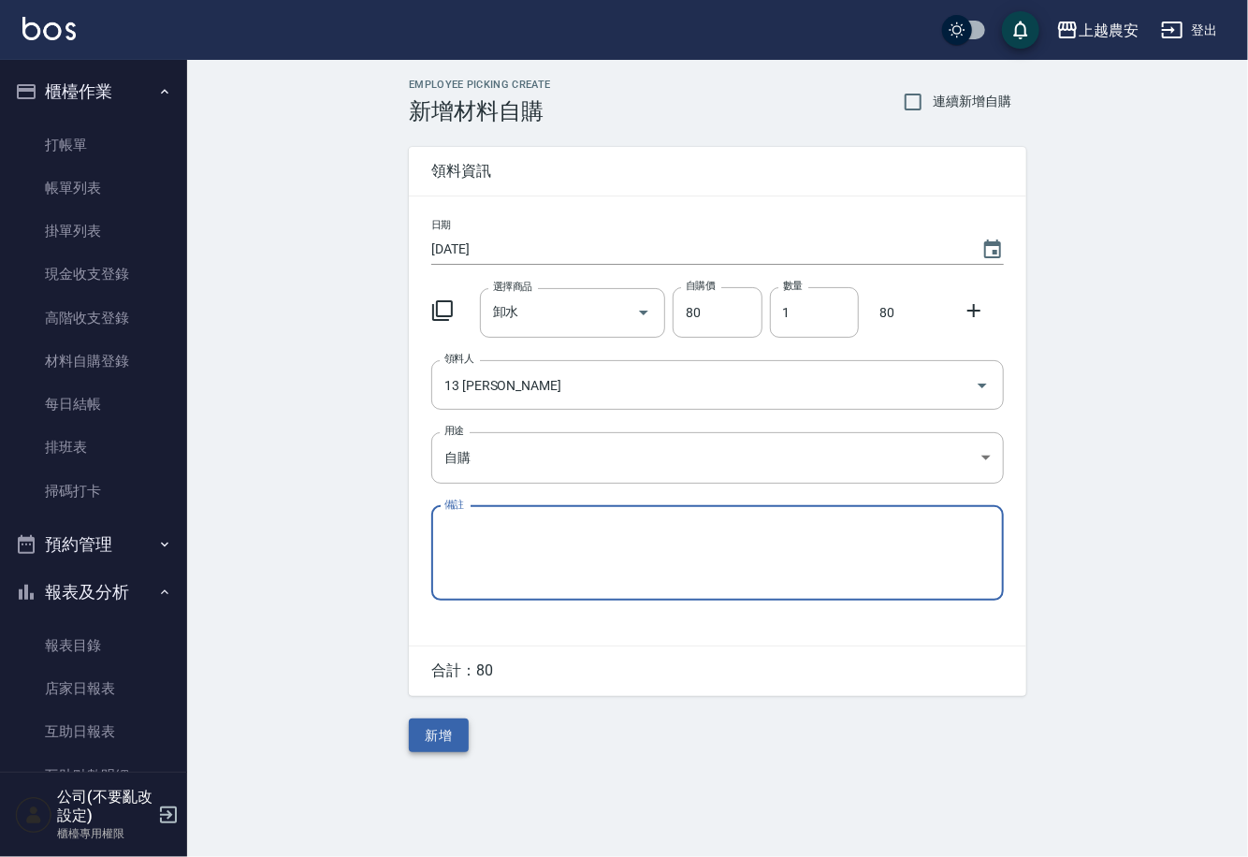
click at [444, 736] on button "新增" at bounding box center [439, 736] width 60 height 35
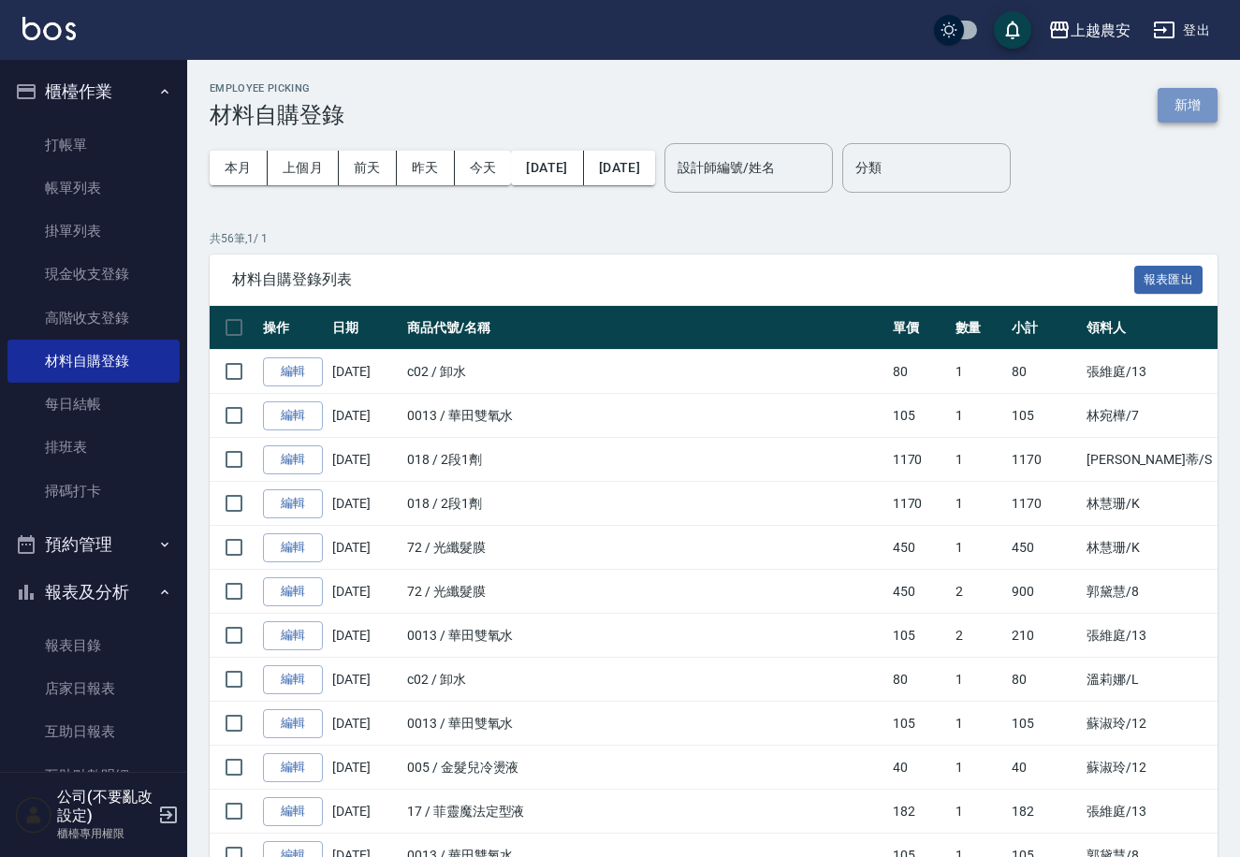
click at [1200, 106] on button "新增" at bounding box center [1187, 105] width 60 height 35
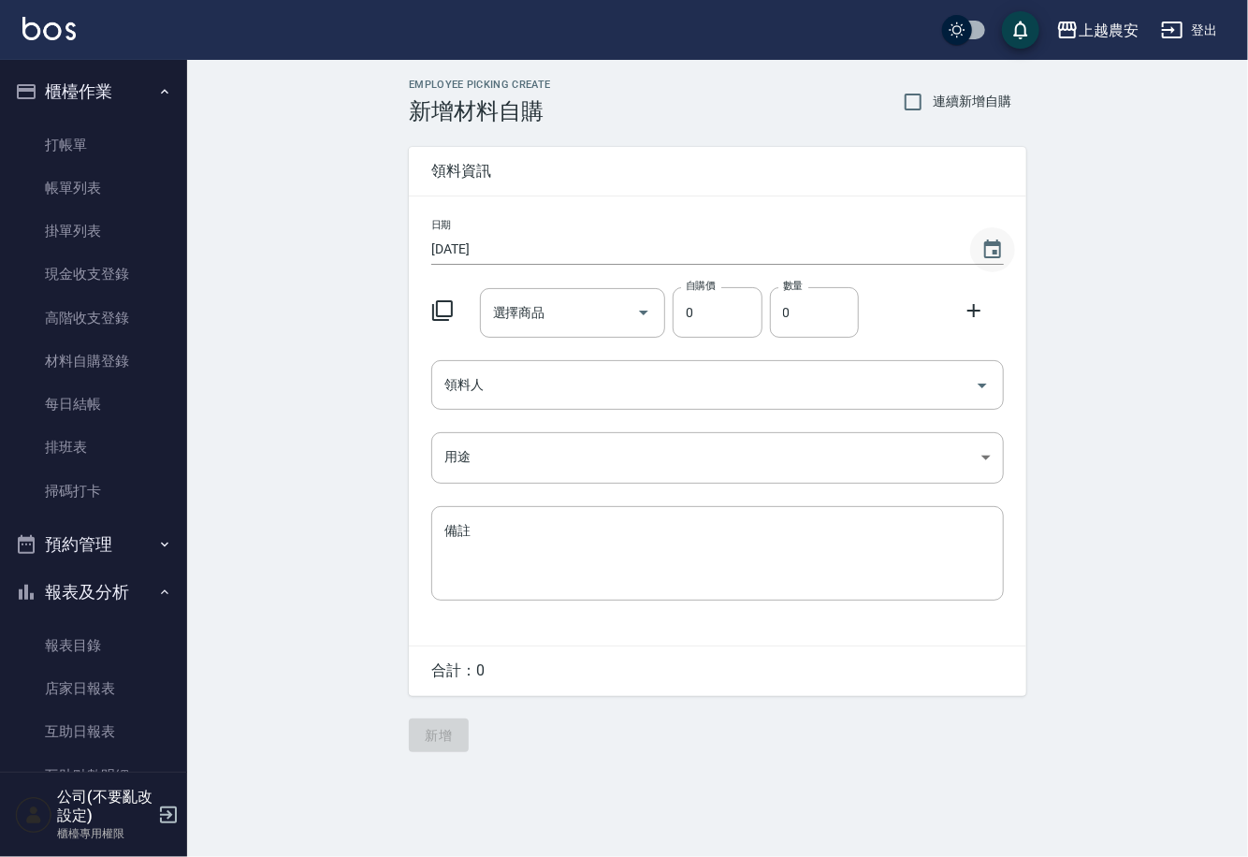
click at [989, 247] on icon "Choose date, selected date is 2025-09-09" at bounding box center [992, 250] width 22 height 22
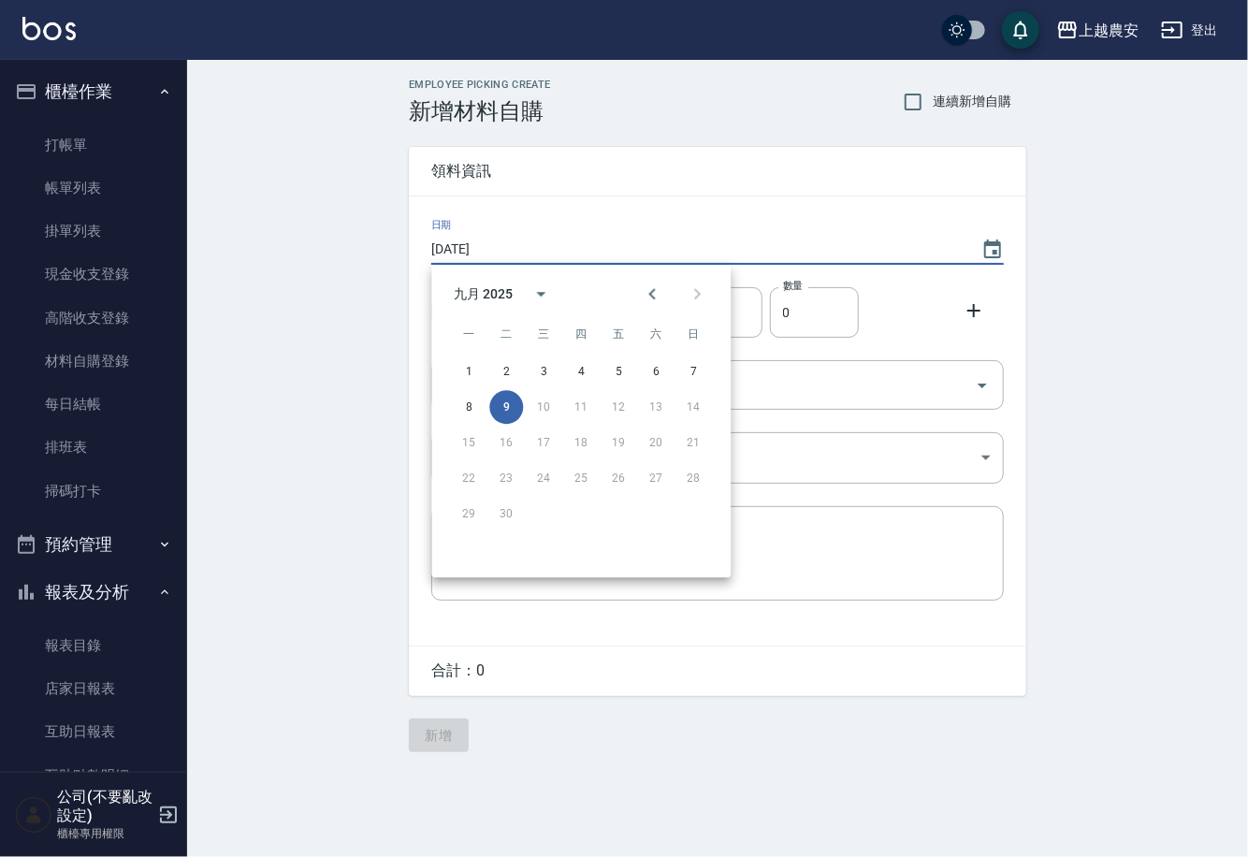
click at [715, 230] on div "日期 2025/09/09" at bounding box center [717, 242] width 573 height 46
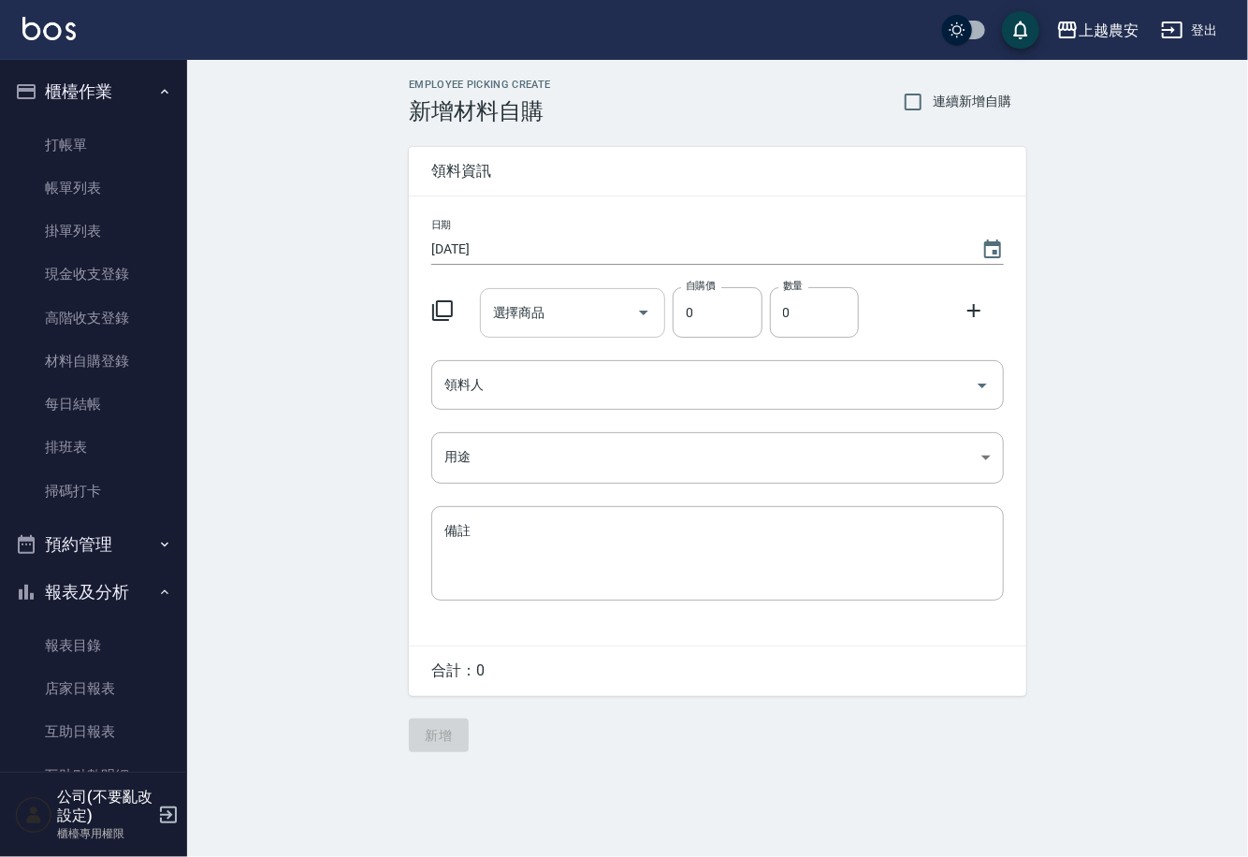
click at [587, 326] on input "選擇商品" at bounding box center [558, 313] width 141 height 33
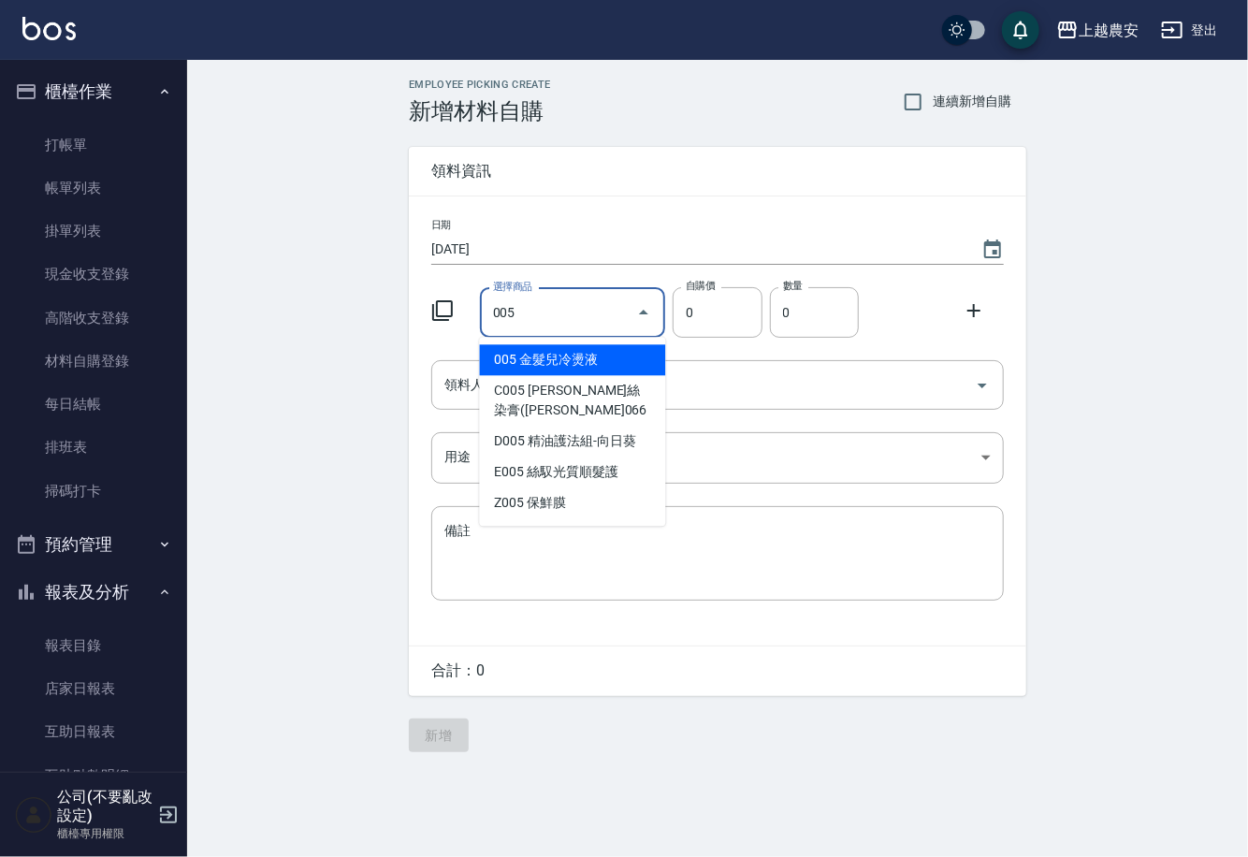
type input "金髮兒冷燙液"
type input "40"
type input "1"
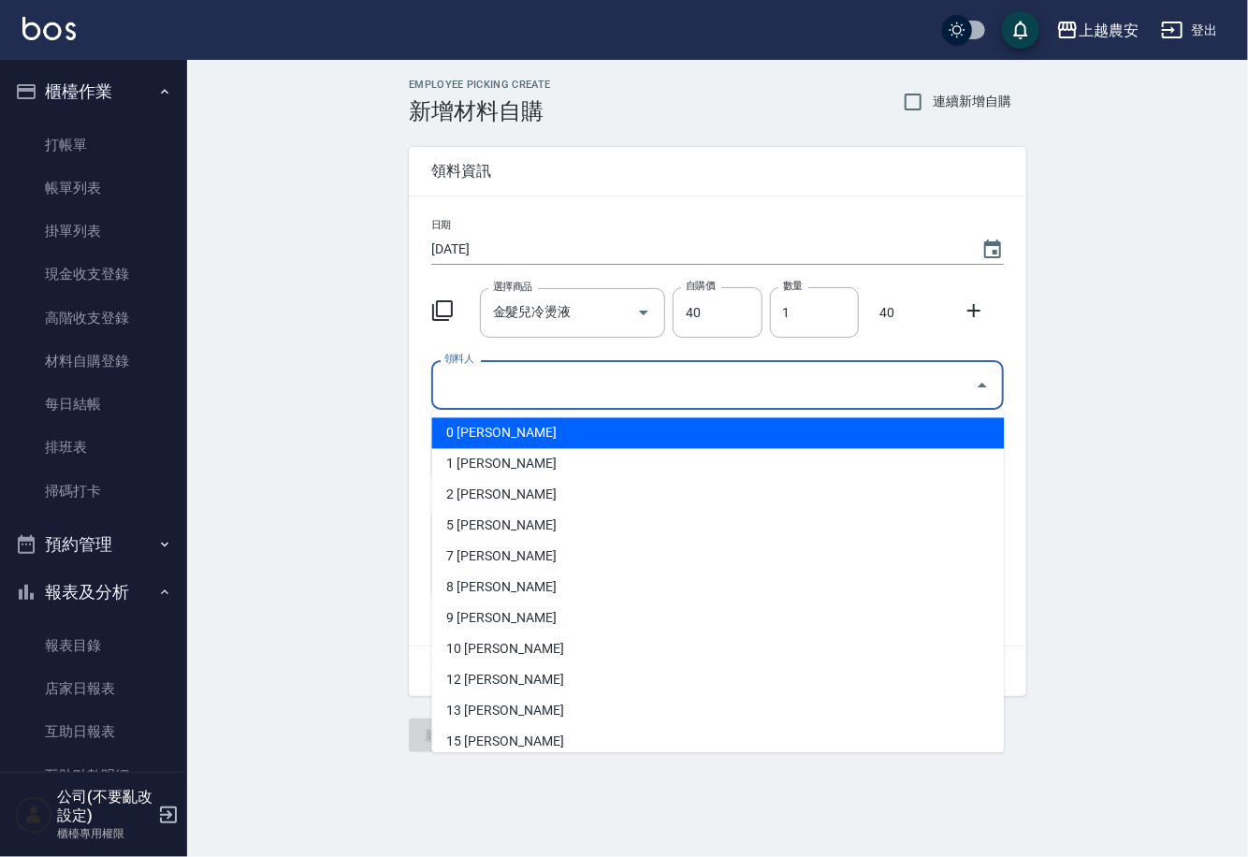
click at [538, 385] on input "領料人" at bounding box center [704, 385] width 528 height 33
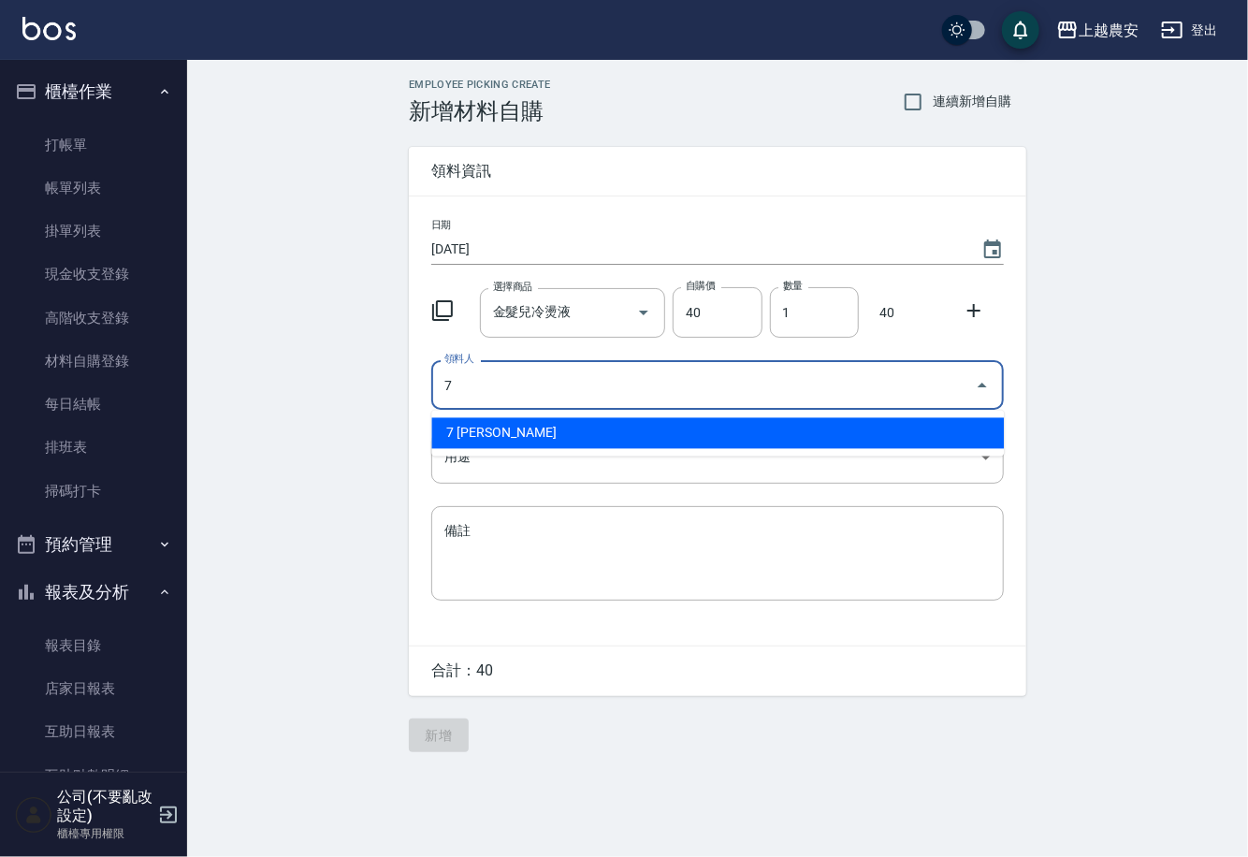
click at [480, 434] on li "7 林宛樺" at bounding box center [717, 433] width 573 height 31
type input "7 林宛樺"
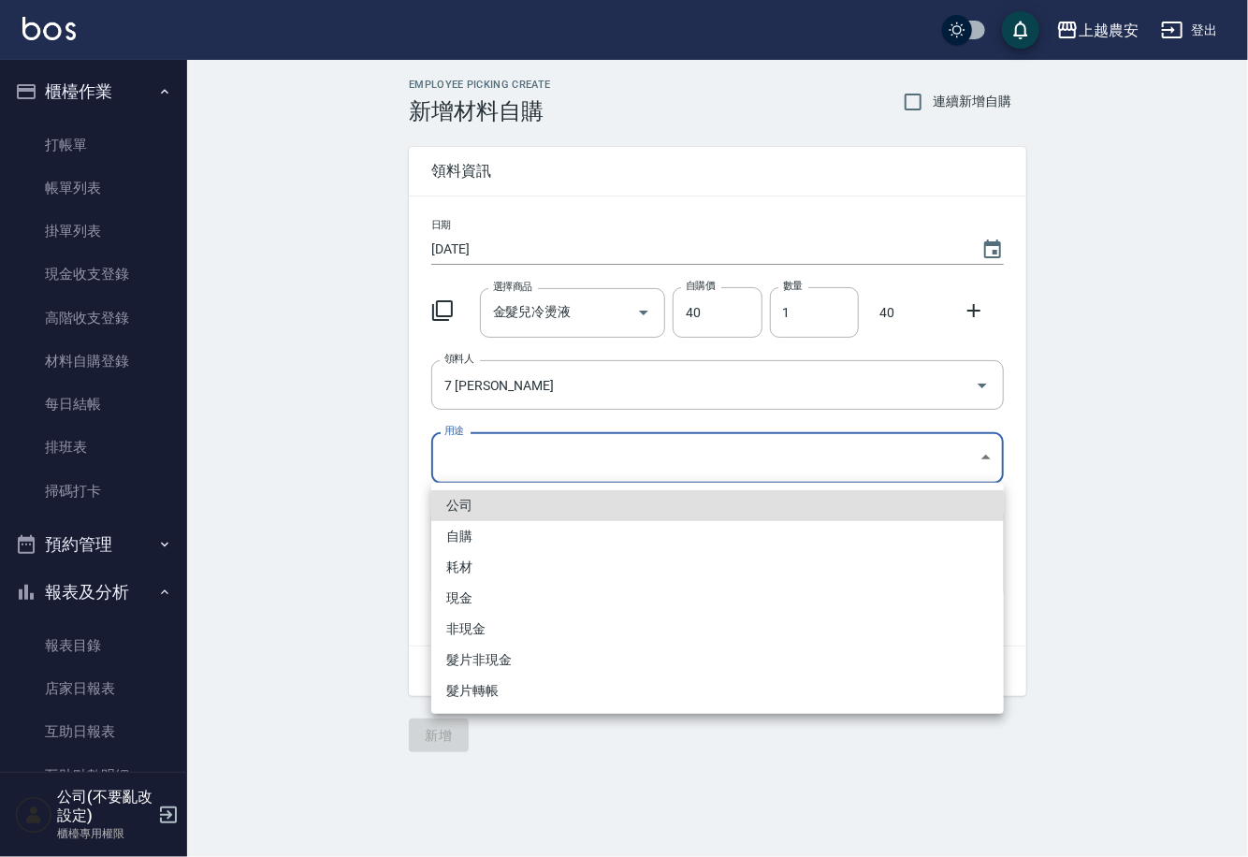
click at [472, 470] on body "上越農安 登出 櫃檯作業 打帳單 帳單列表 掛單列表 現金收支登錄 高階收支登錄 材料自購登錄 每日結帳 排班表 掃碼打卡 預約管理 預約管理 單日預約紀錄 …" at bounding box center [624, 428] width 1248 height 857
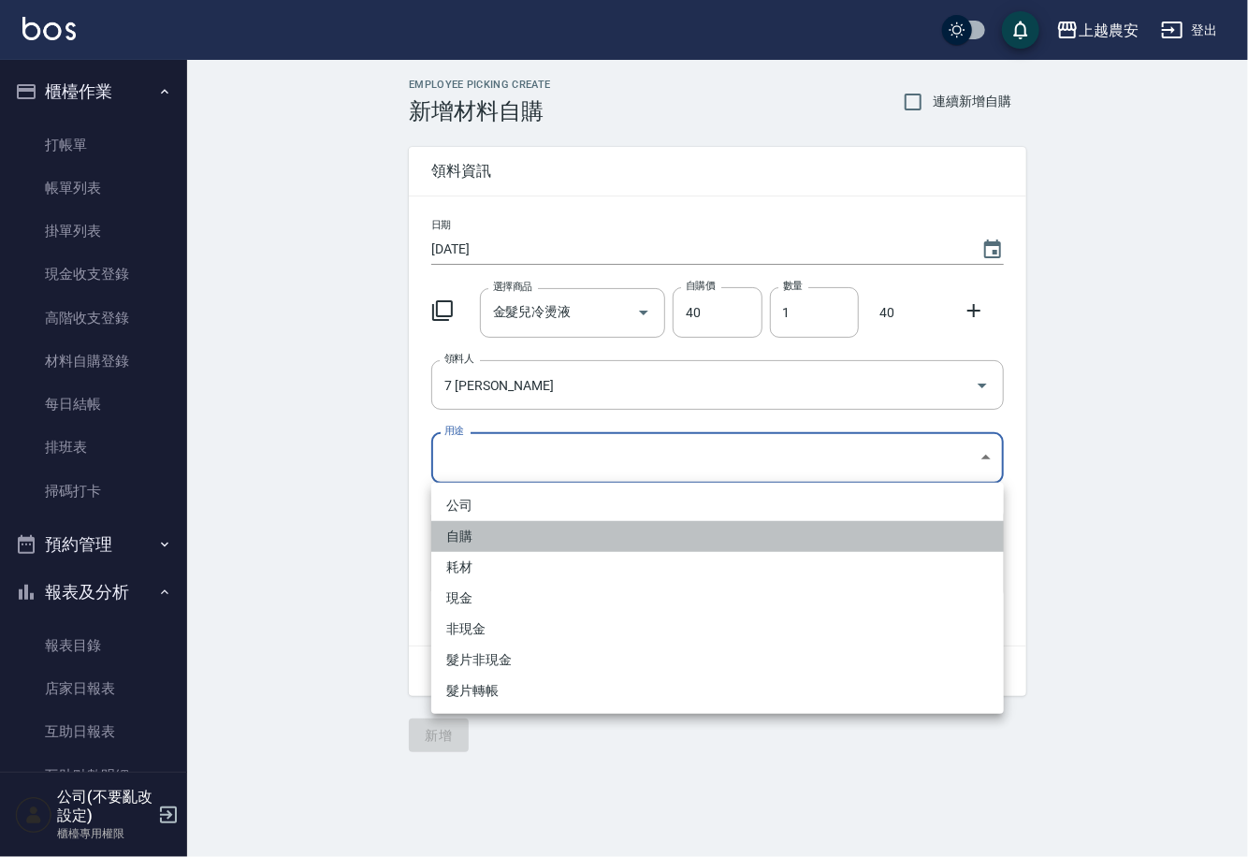
click at [473, 540] on li "自購" at bounding box center [717, 536] width 573 height 31
type input "自購"
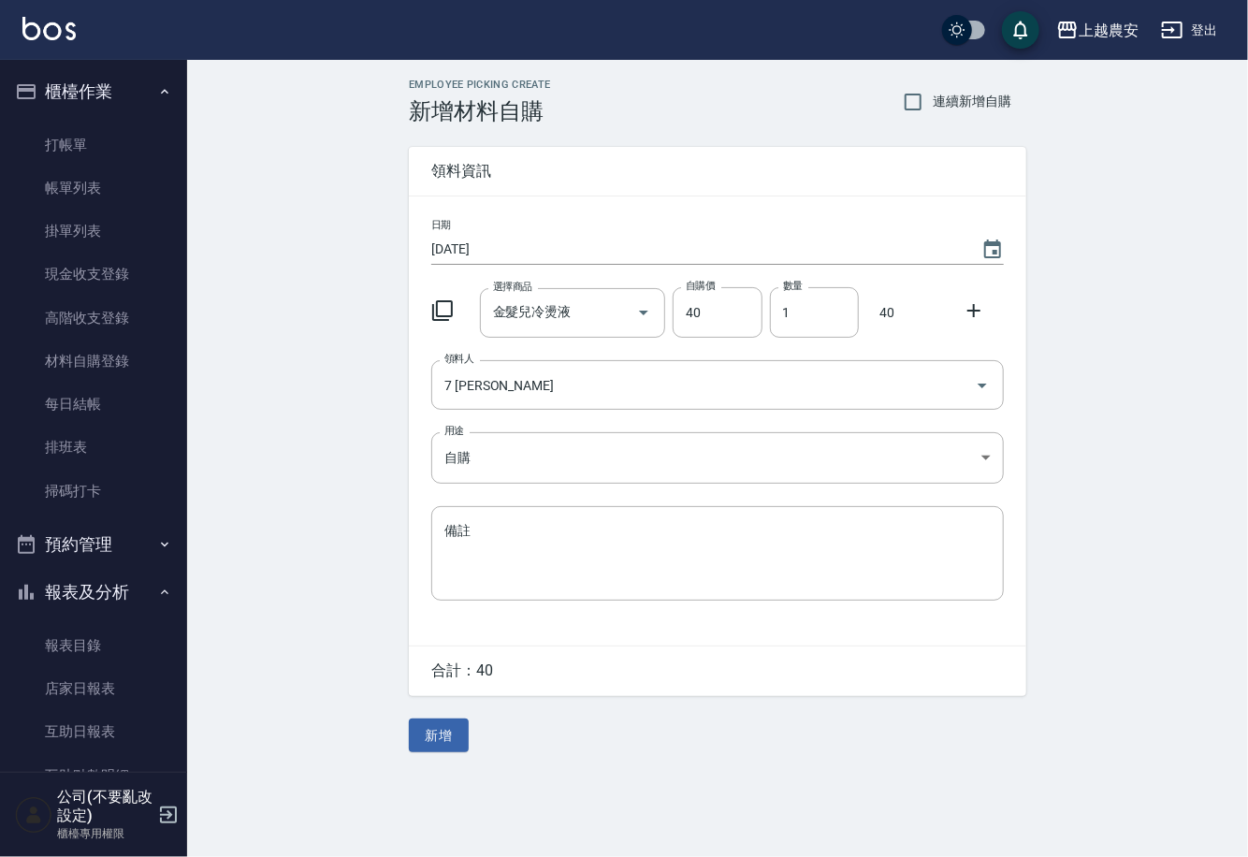
click at [980, 310] on icon at bounding box center [973, 310] width 13 height 13
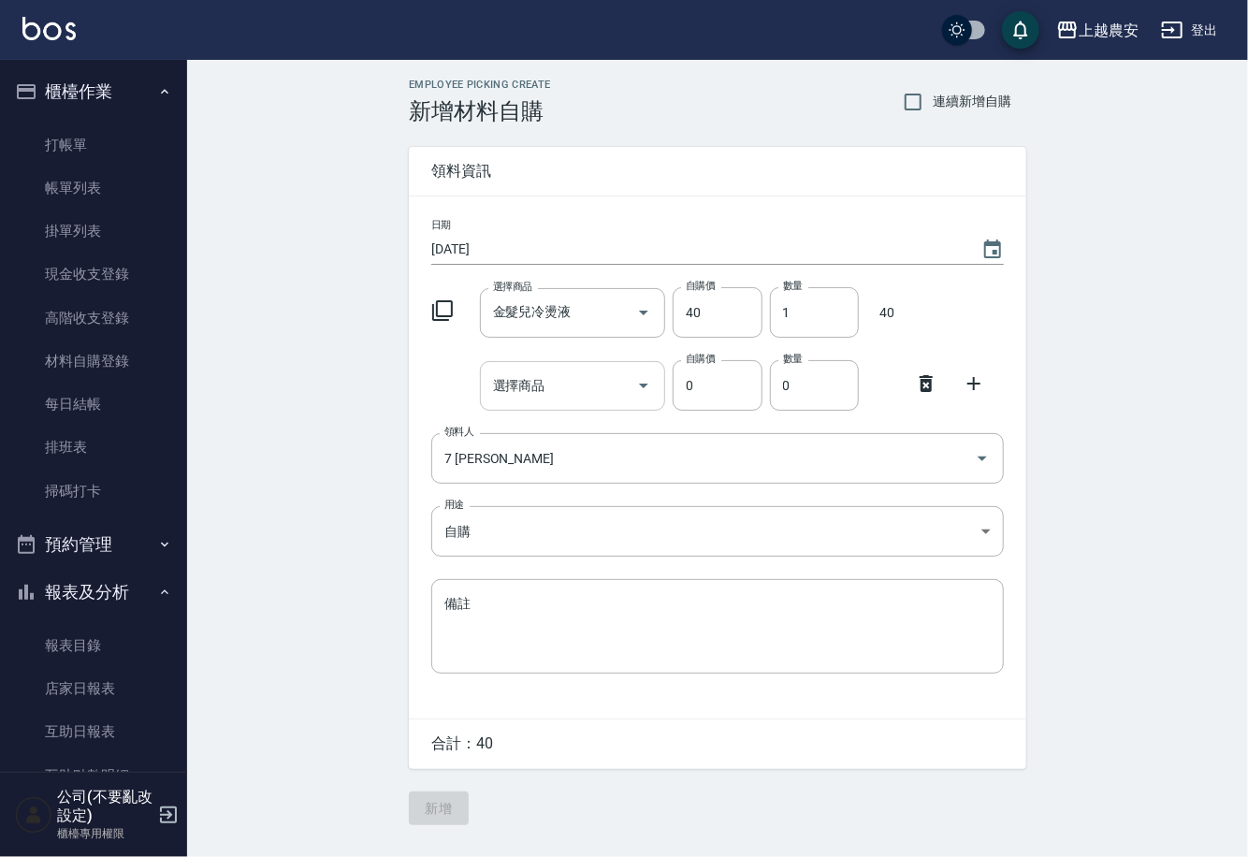
click at [585, 379] on input "選擇商品" at bounding box center [558, 386] width 141 height 33
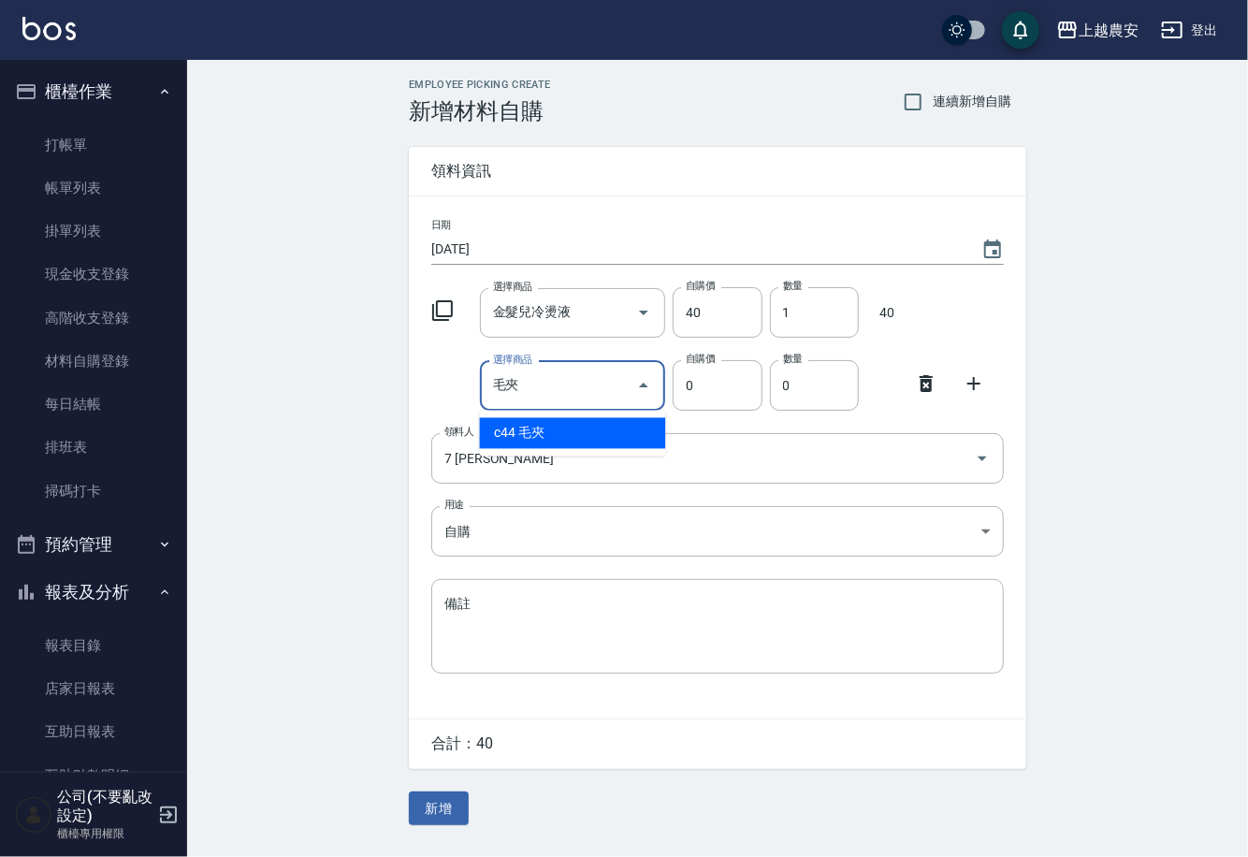
click at [554, 426] on li "c44 毛夾" at bounding box center [573, 433] width 186 height 31
type input "毛夾"
type input "20"
type input "1"
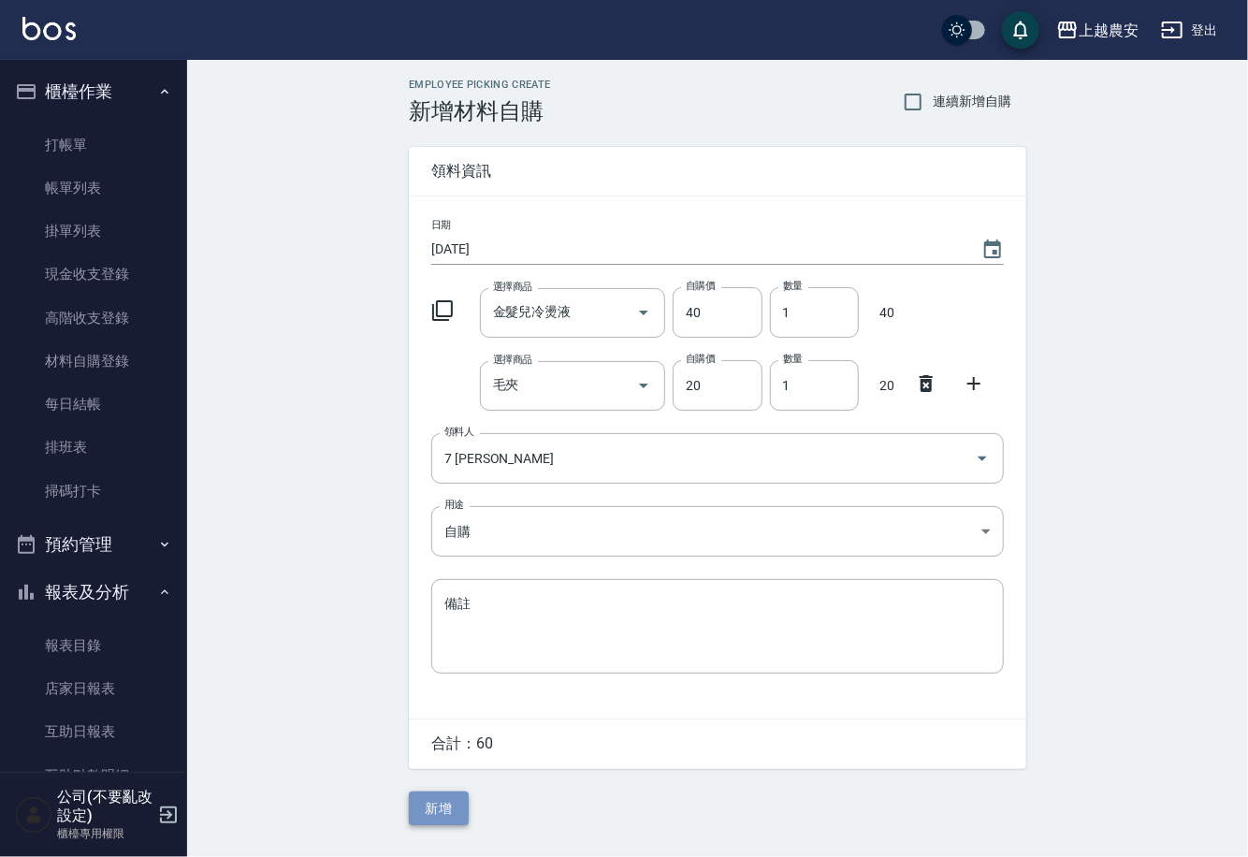
click at [442, 817] on button "新增" at bounding box center [439, 809] width 60 height 35
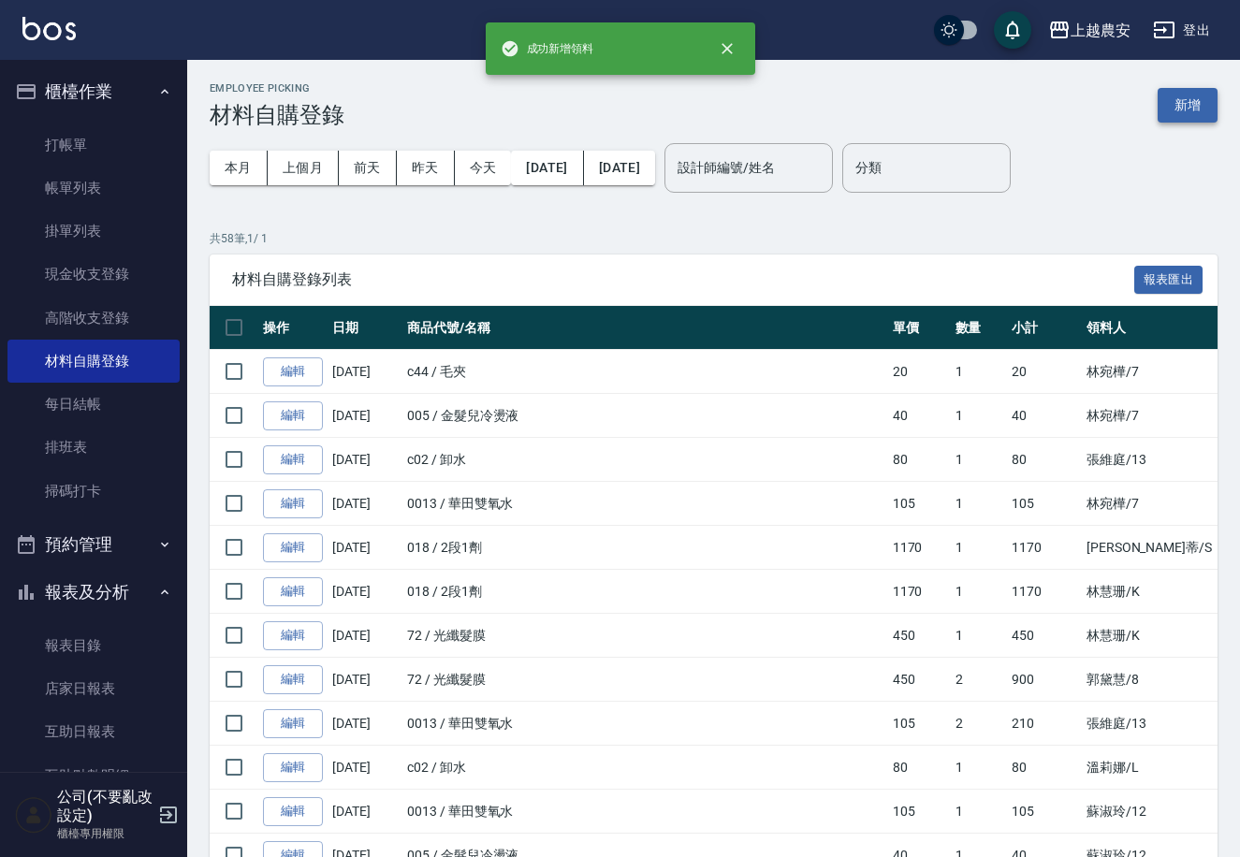
click at [1199, 110] on button "新增" at bounding box center [1187, 105] width 60 height 35
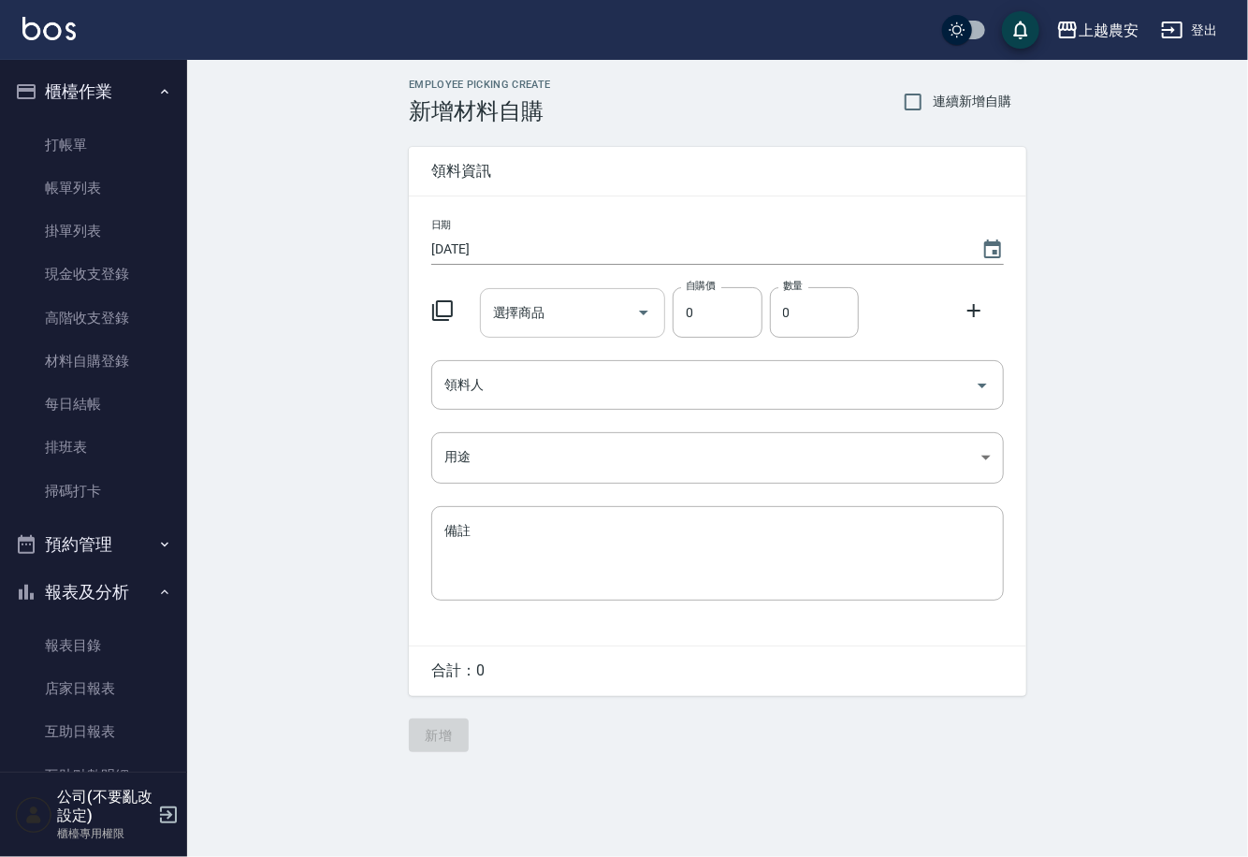
click at [528, 316] on div "選擇商品 選擇商品" at bounding box center [573, 313] width 186 height 50
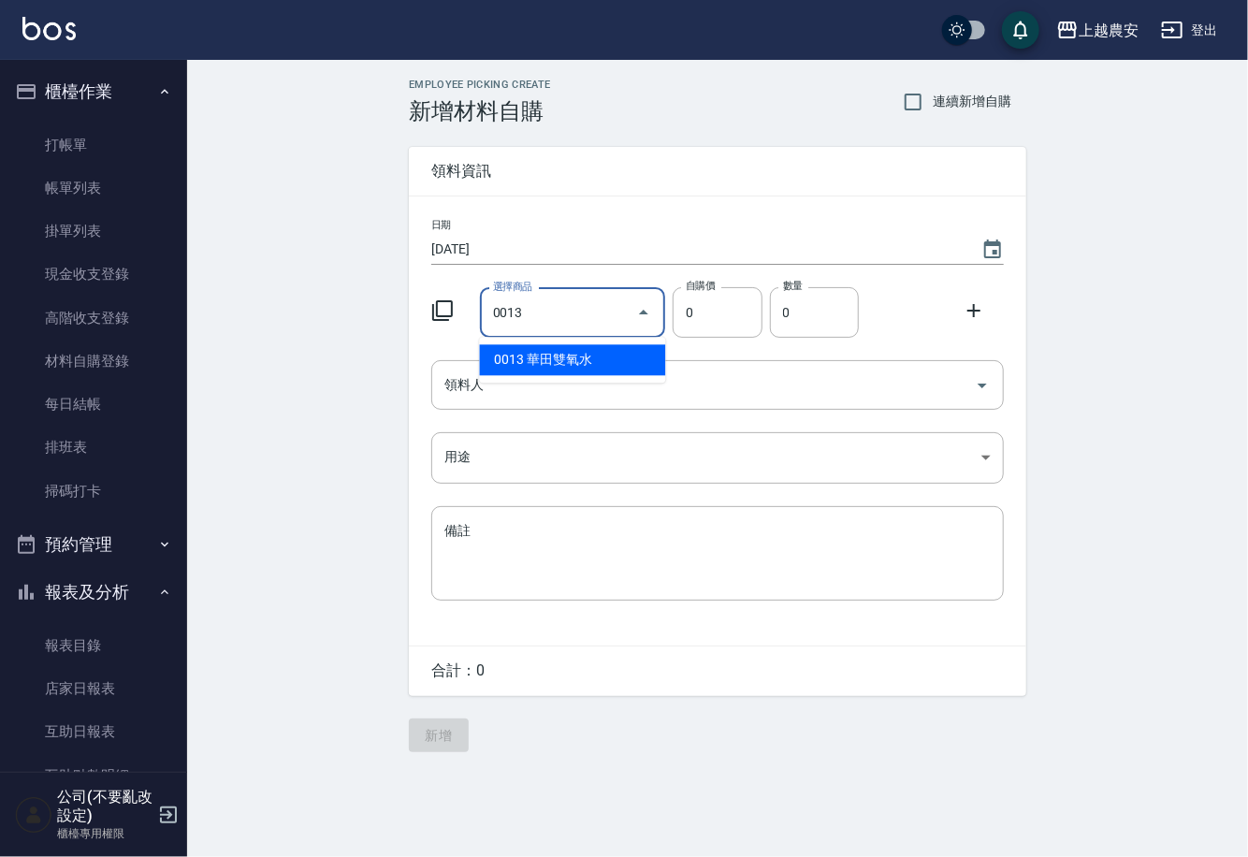
type input "華田雙氧水"
type input "105"
type input "1"
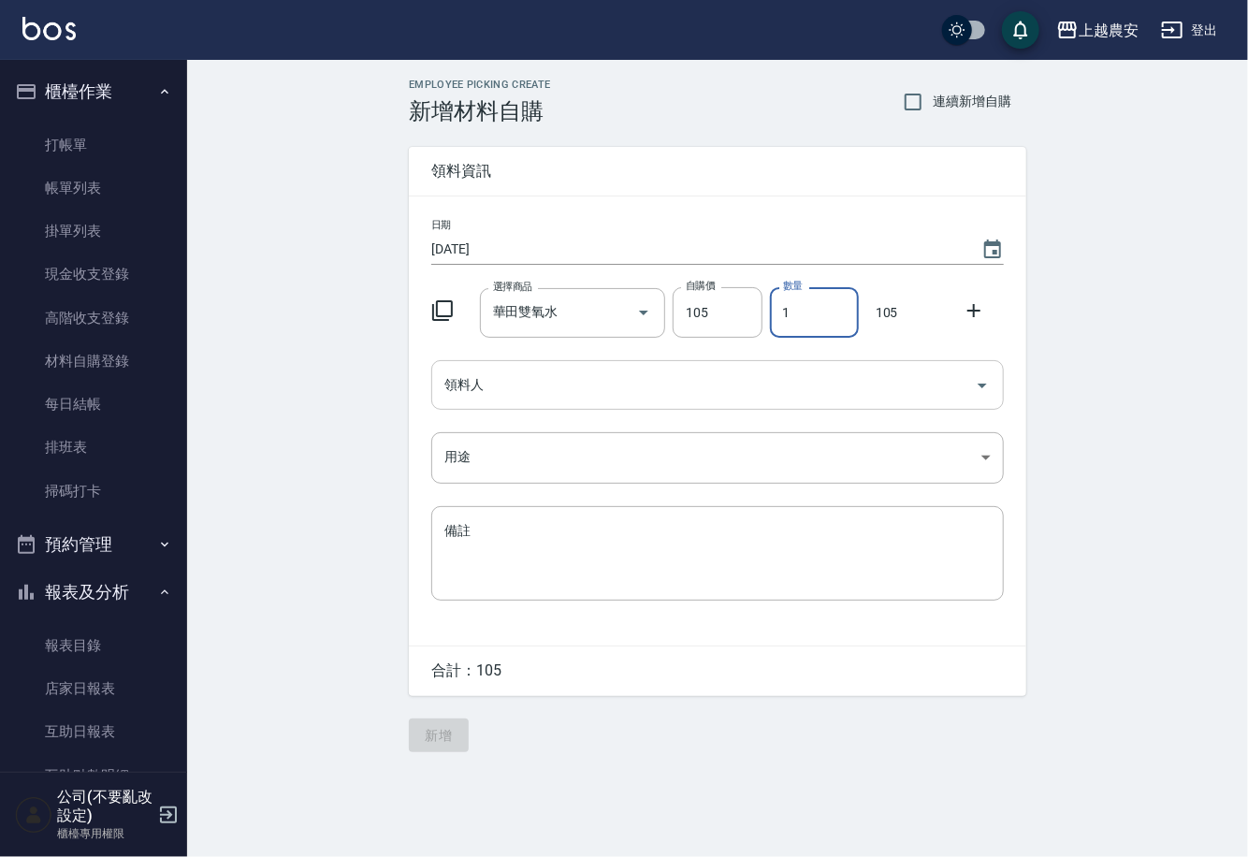
click at [527, 387] on input "領料人" at bounding box center [704, 385] width 528 height 33
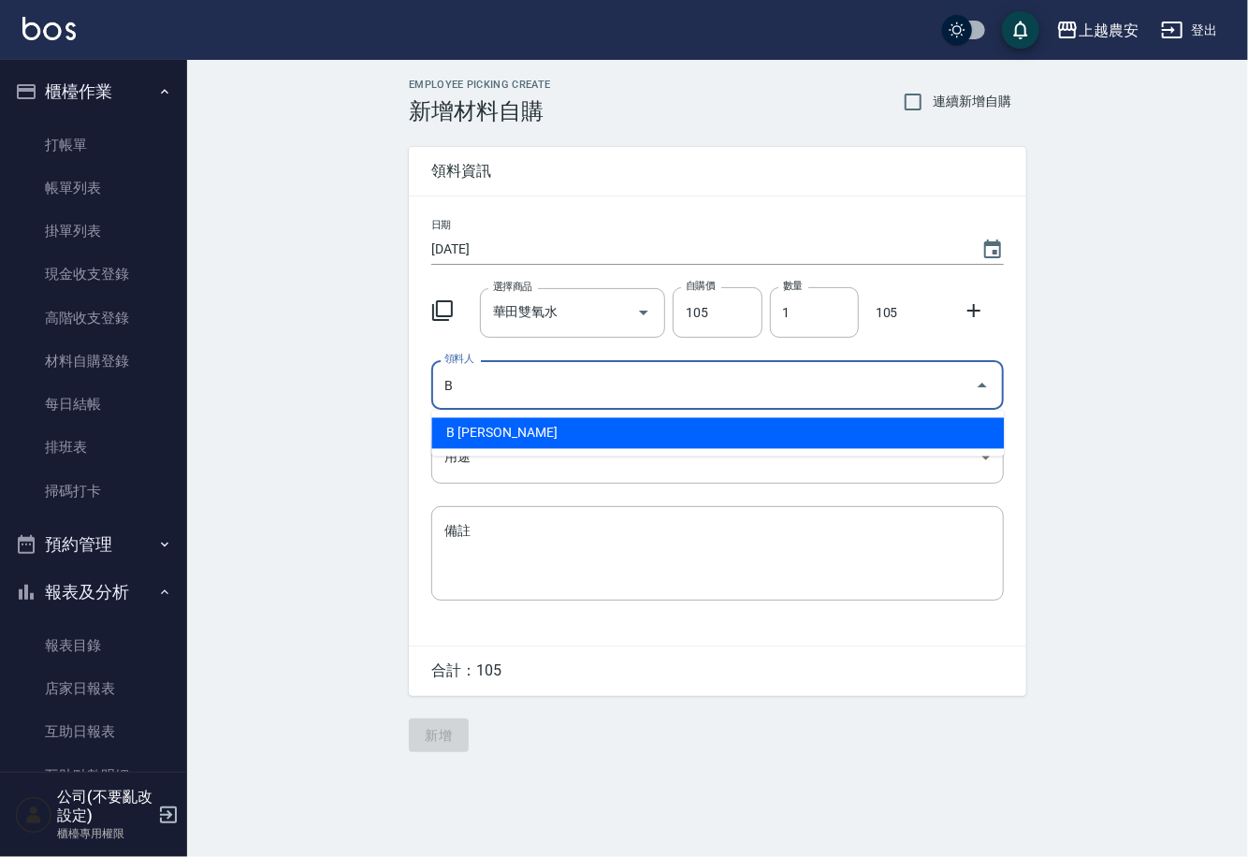
click at [482, 432] on li "B 洪美雅" at bounding box center [717, 433] width 573 height 31
type input "B 洪美雅"
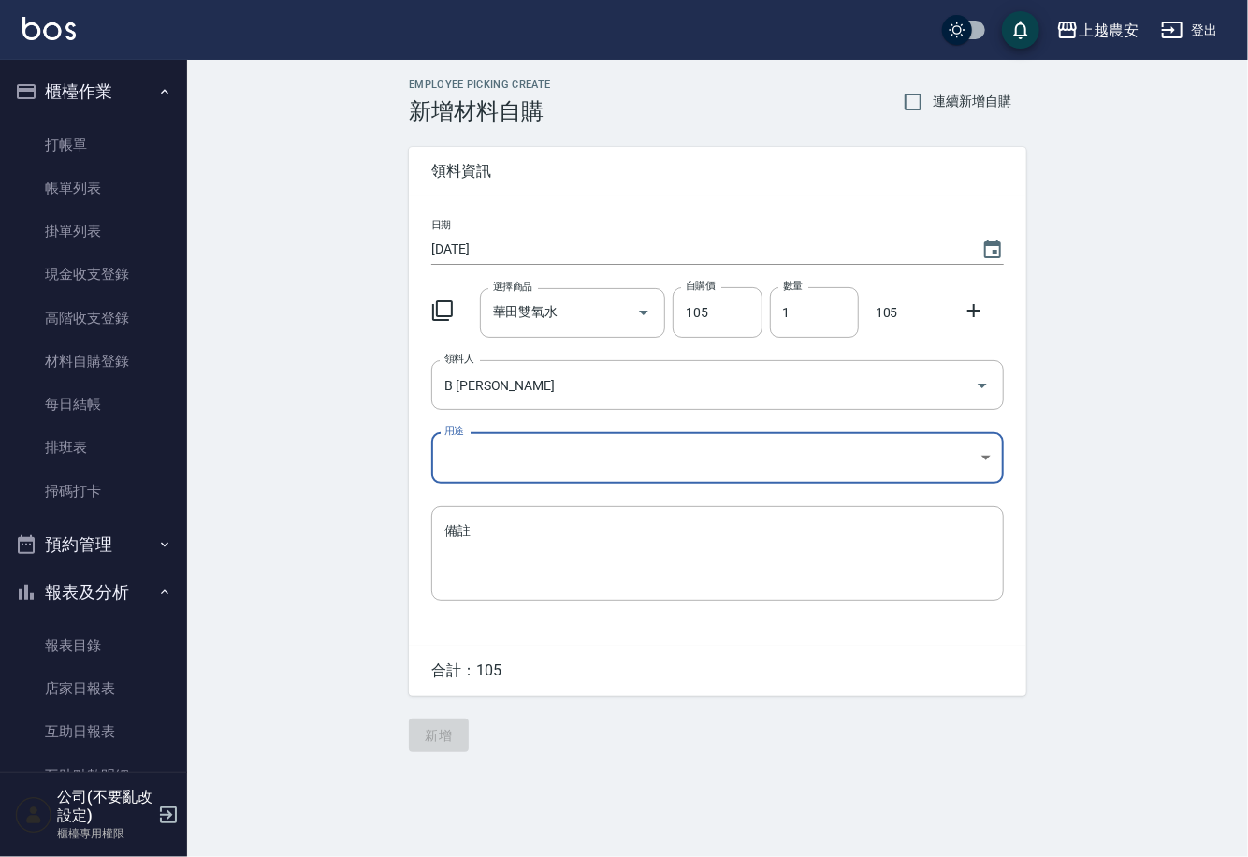
click at [466, 470] on body "上越農安 登出 櫃檯作業 打帳單 帳單列表 掛單列表 現金收支登錄 高階收支登錄 材料自購登錄 每日結帳 排班表 掃碼打卡 預約管理 預約管理 單日預約紀錄 …" at bounding box center [624, 428] width 1248 height 857
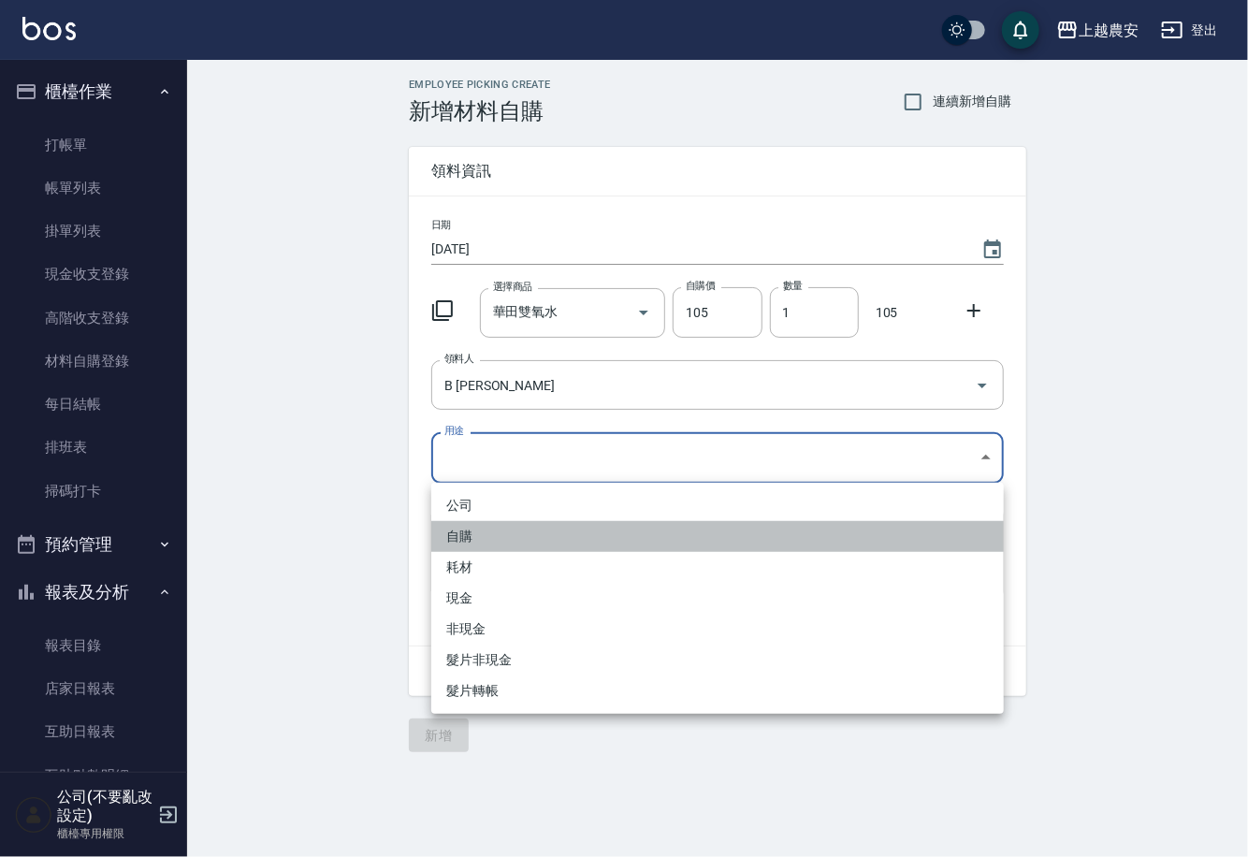
click at [453, 535] on li "自購" at bounding box center [717, 536] width 573 height 31
type input "自購"
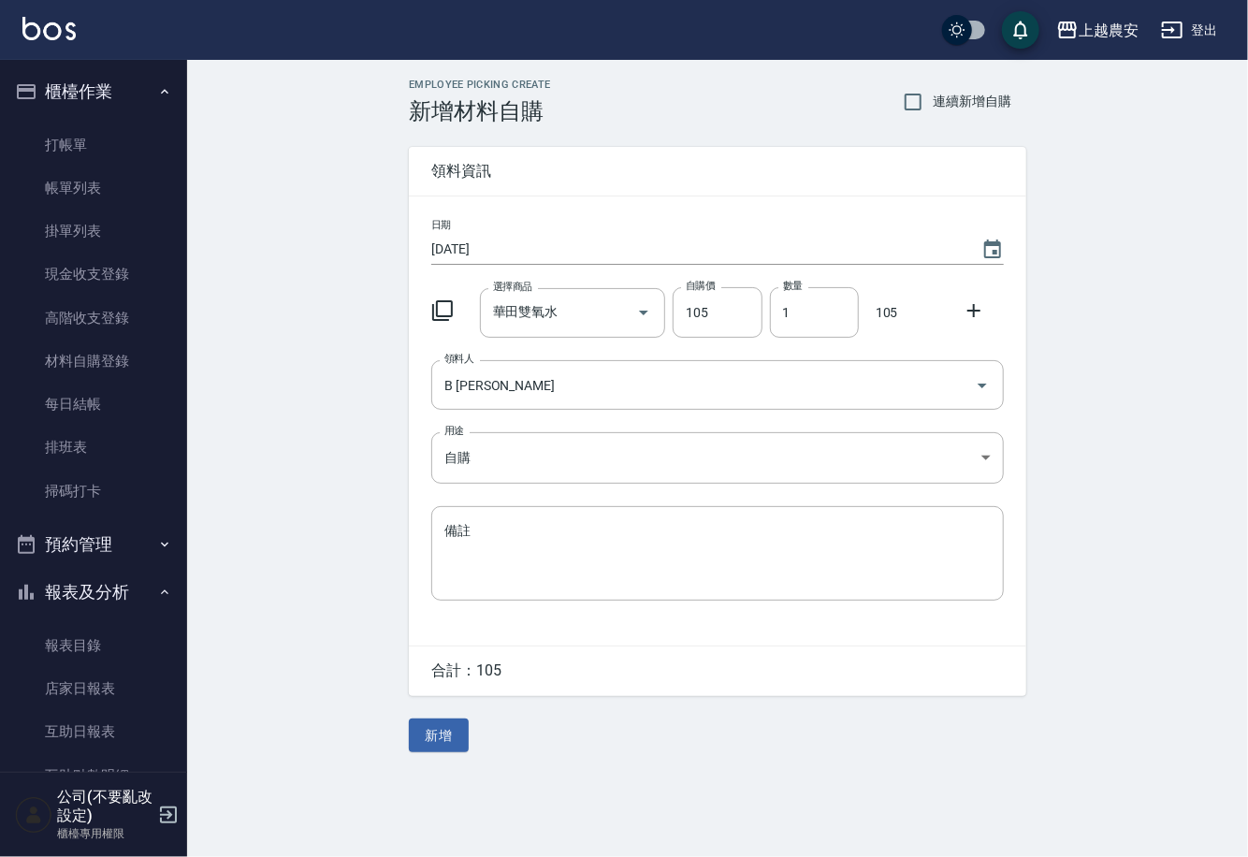
click at [972, 308] on icon at bounding box center [974, 310] width 22 height 22
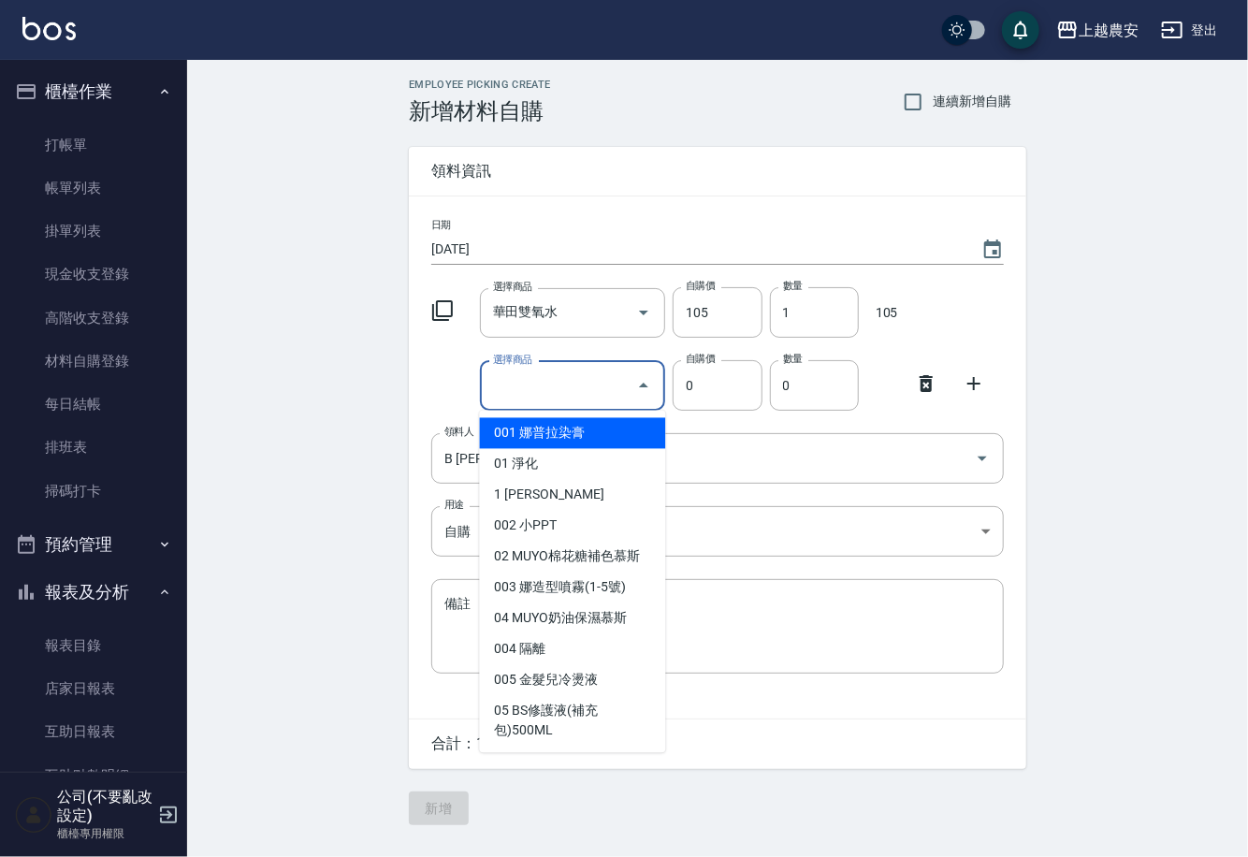
click at [595, 393] on input "選擇商品" at bounding box center [558, 386] width 141 height 33
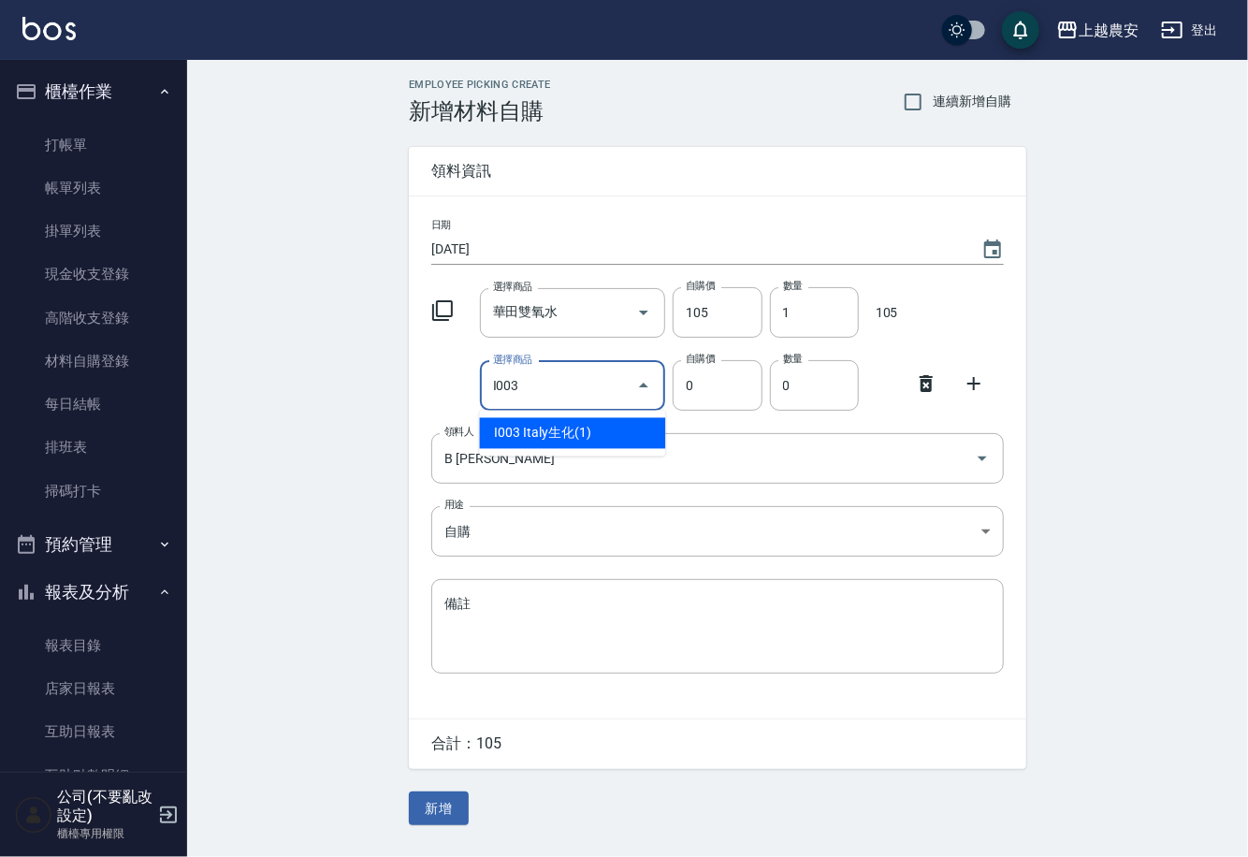
type input "Italy生化(1)"
type input "110"
type input "1"
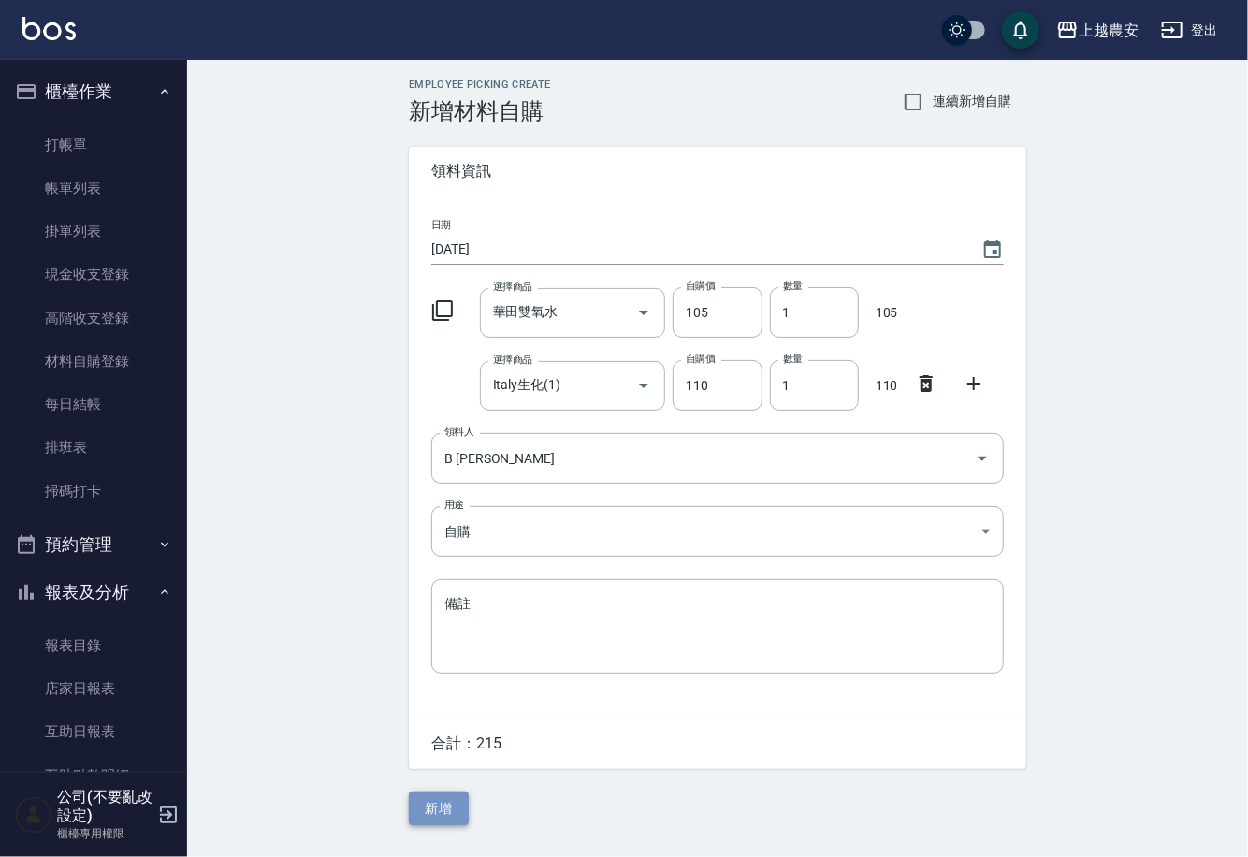
click at [428, 819] on button "新增" at bounding box center [439, 809] width 60 height 35
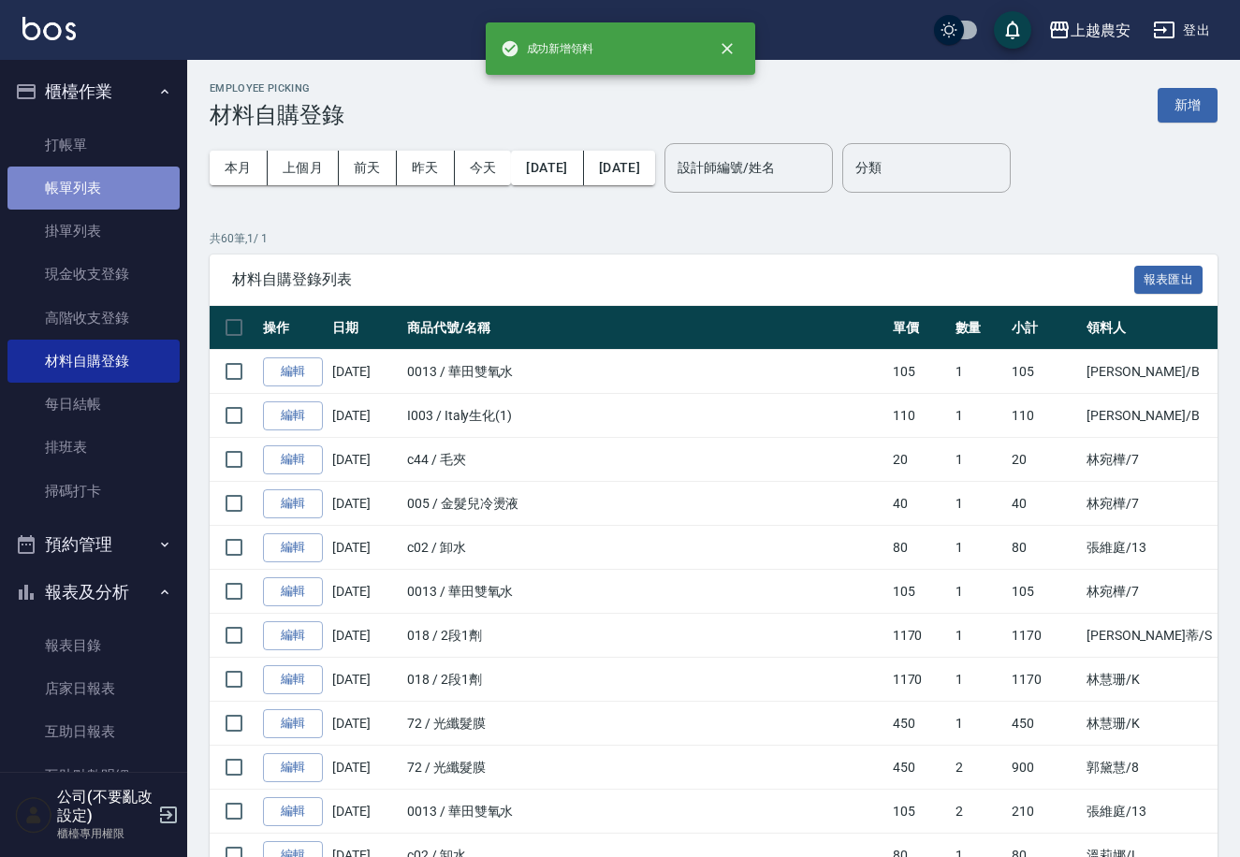
click at [95, 189] on link "帳單列表" at bounding box center [93, 188] width 172 height 43
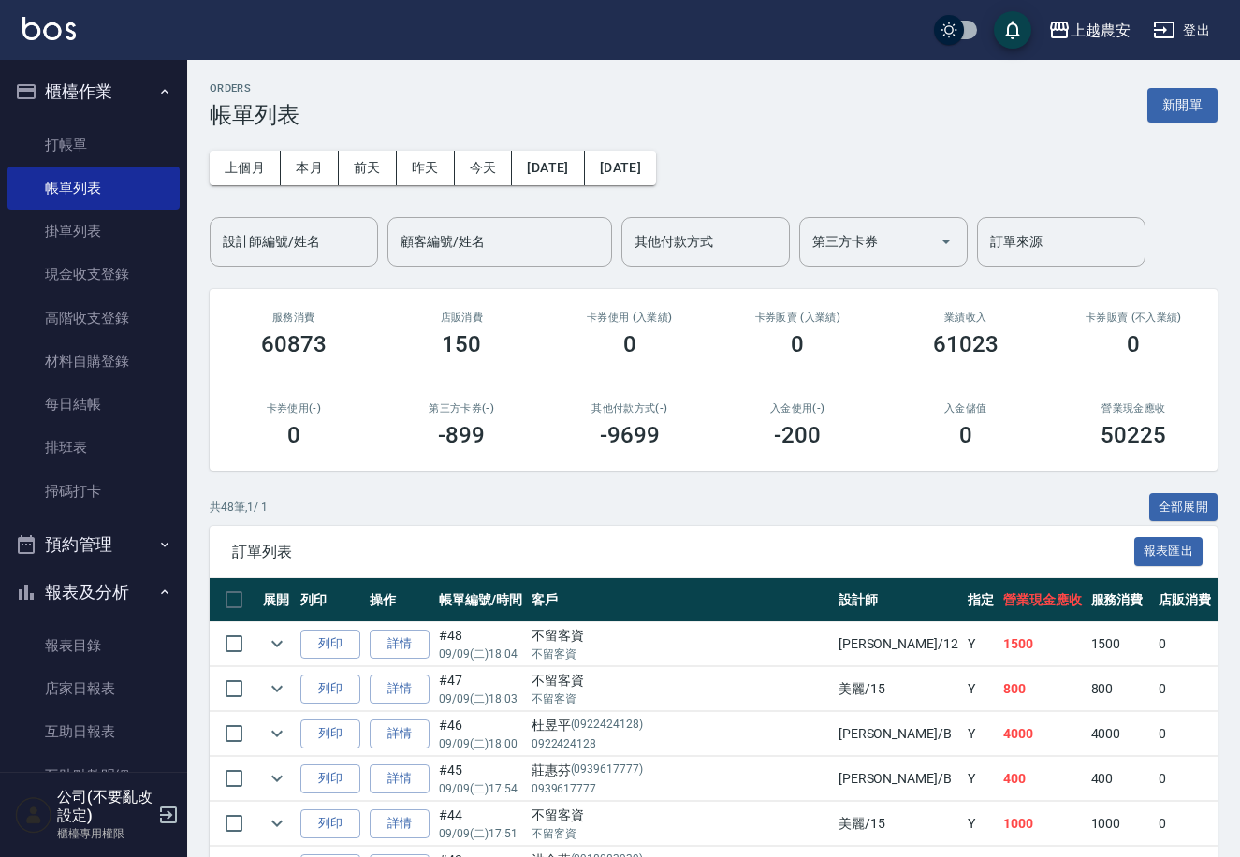
click at [176, 480] on nav "櫃檯作業 打帳單 帳單列表 掛單列表 現金收支登錄 高階收支登錄 材料自購登錄 每日結帳 排班表 掃碼打卡 預約管理 預約管理 單日預約紀錄 單週預約紀錄 報…" at bounding box center [93, 416] width 187 height 712
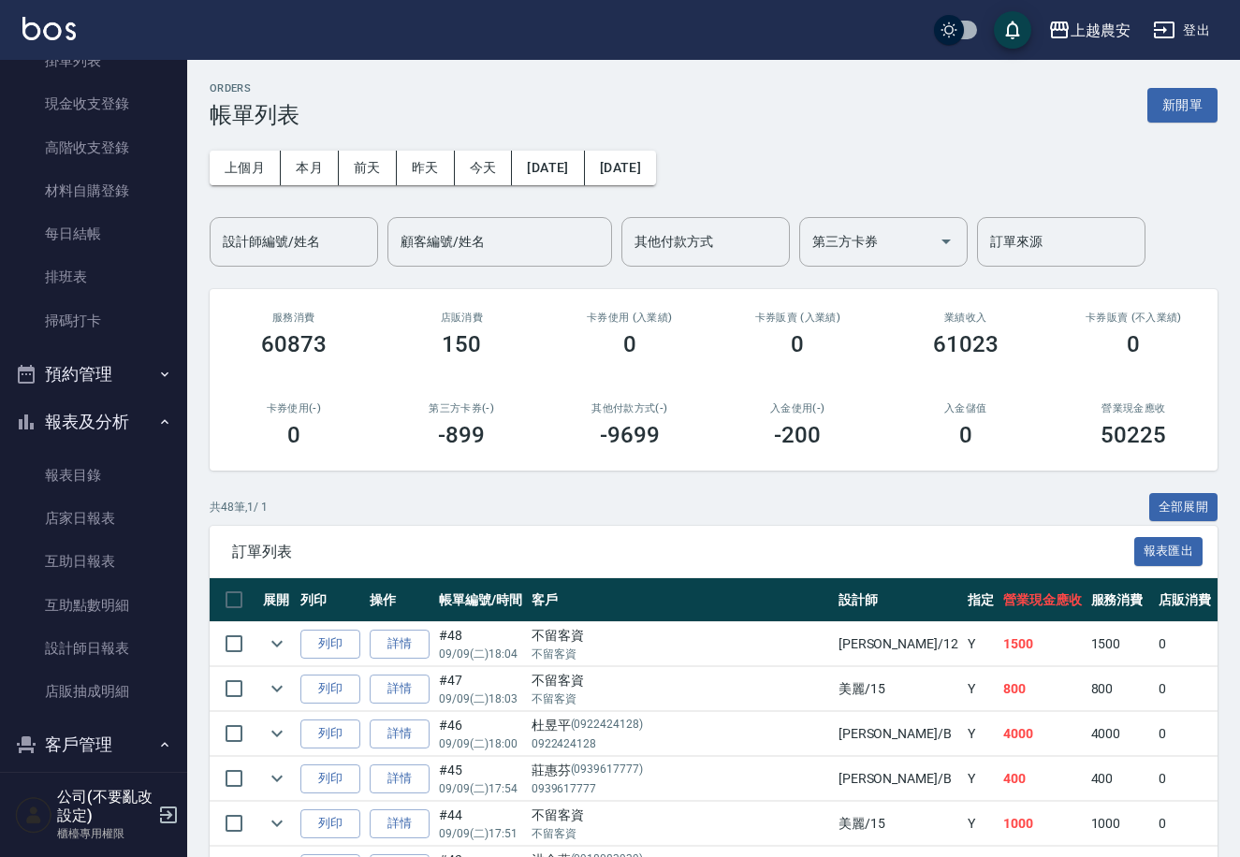
scroll to position [429, 0]
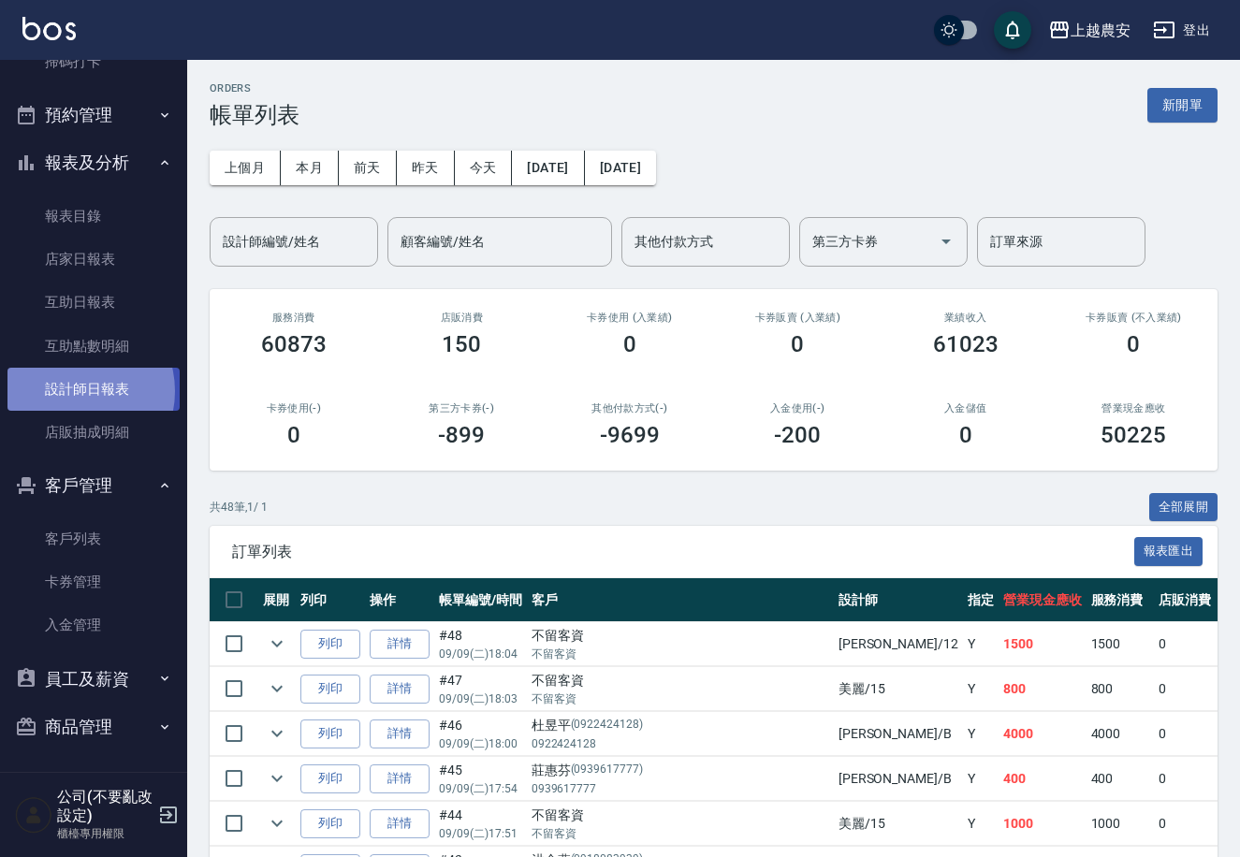
click at [72, 390] on link "設計師日報表" at bounding box center [93, 389] width 172 height 43
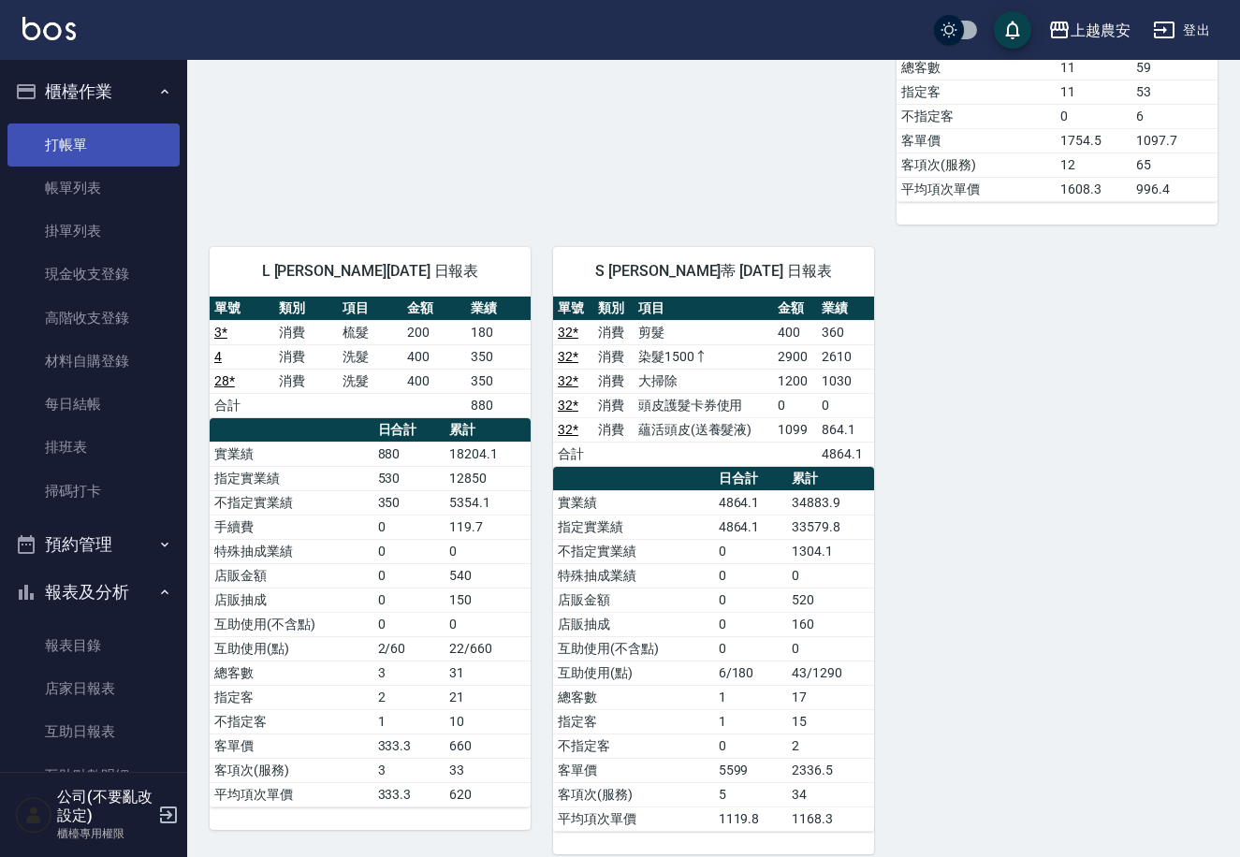
click at [98, 142] on link "打帳單" at bounding box center [93, 145] width 172 height 43
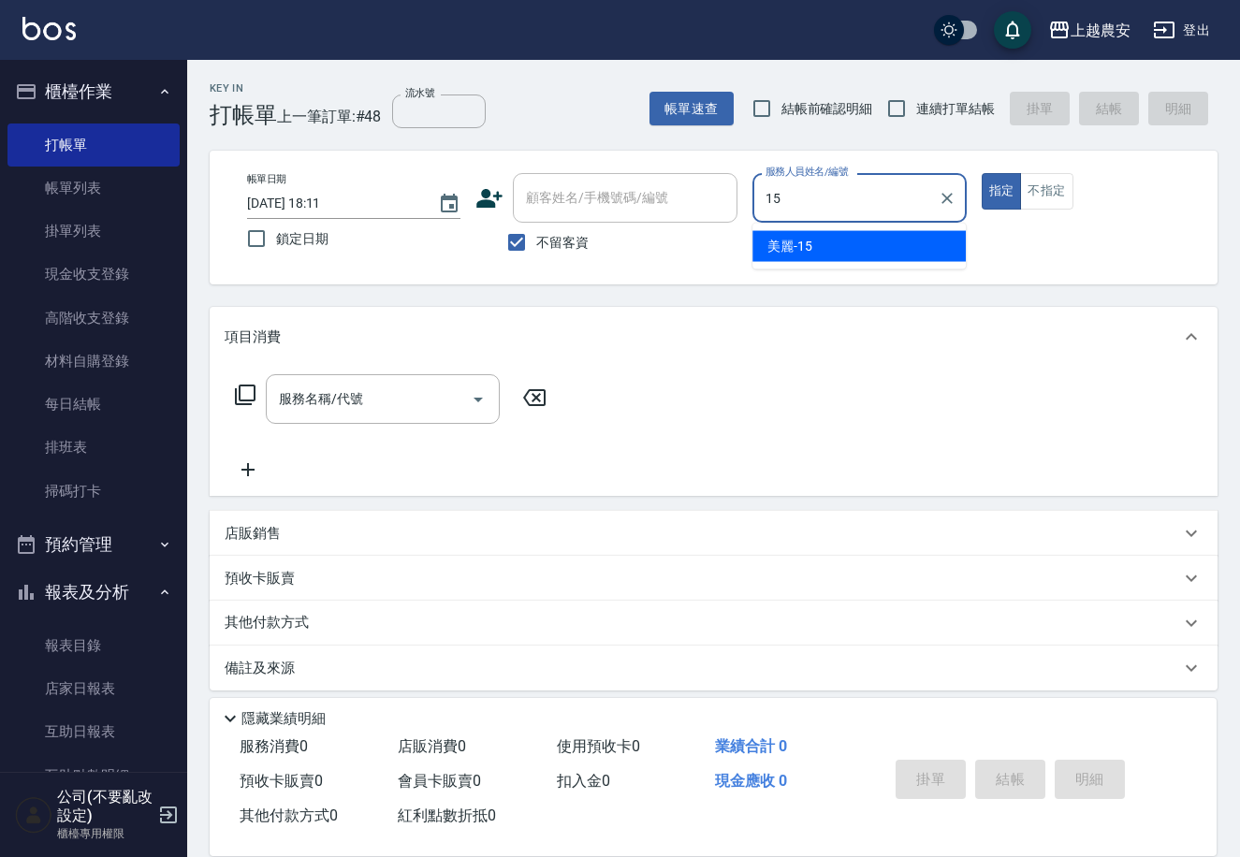
type input "美麗-15"
type button "true"
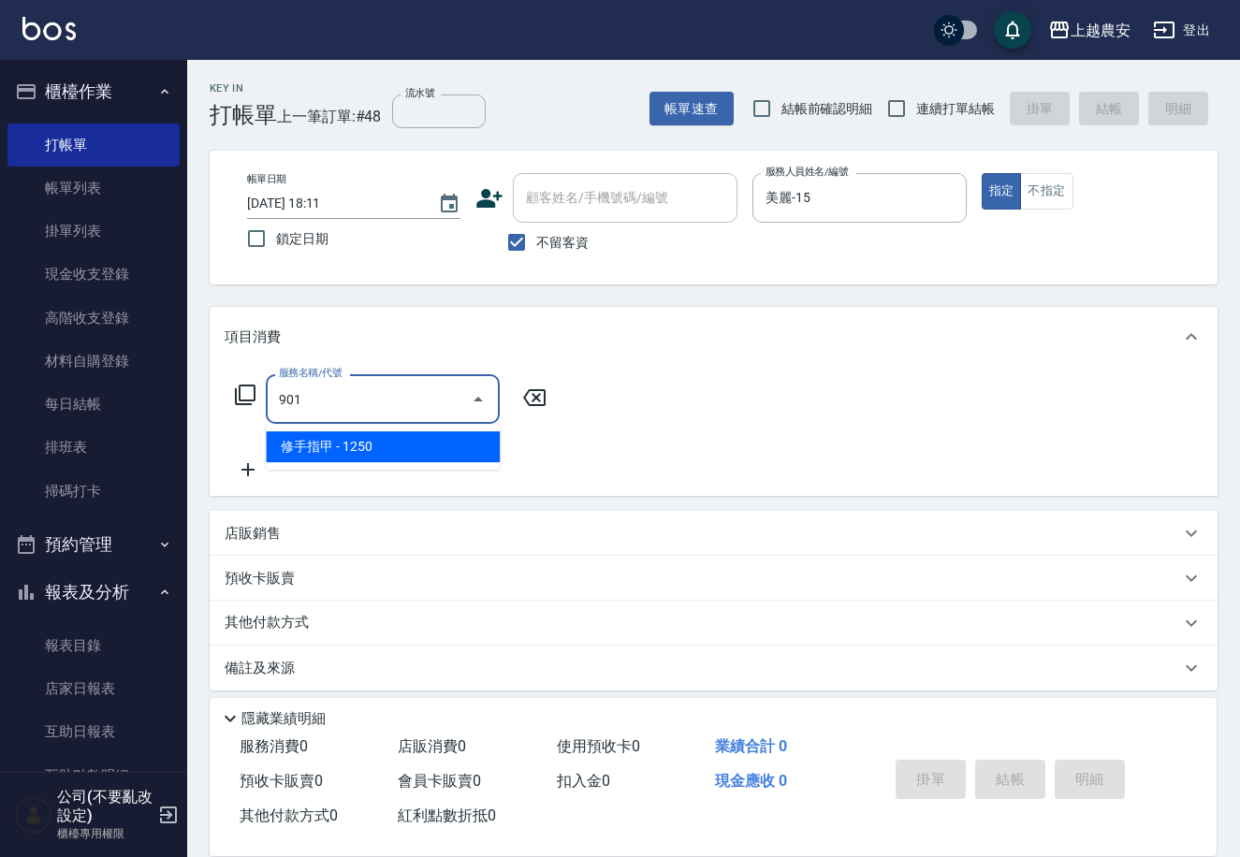
type input "修手指甲(901)"
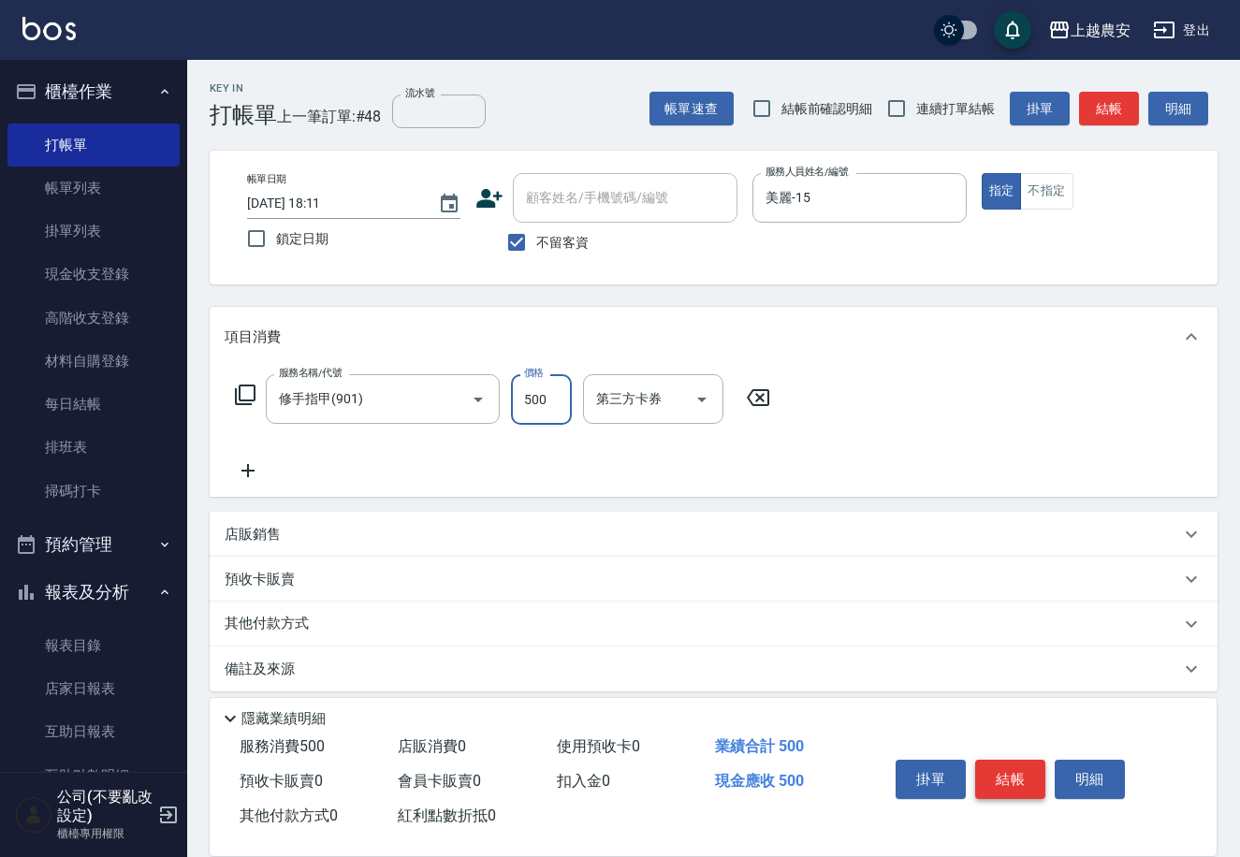
type input "500"
click at [1020, 772] on button "結帳" at bounding box center [1010, 779] width 70 height 39
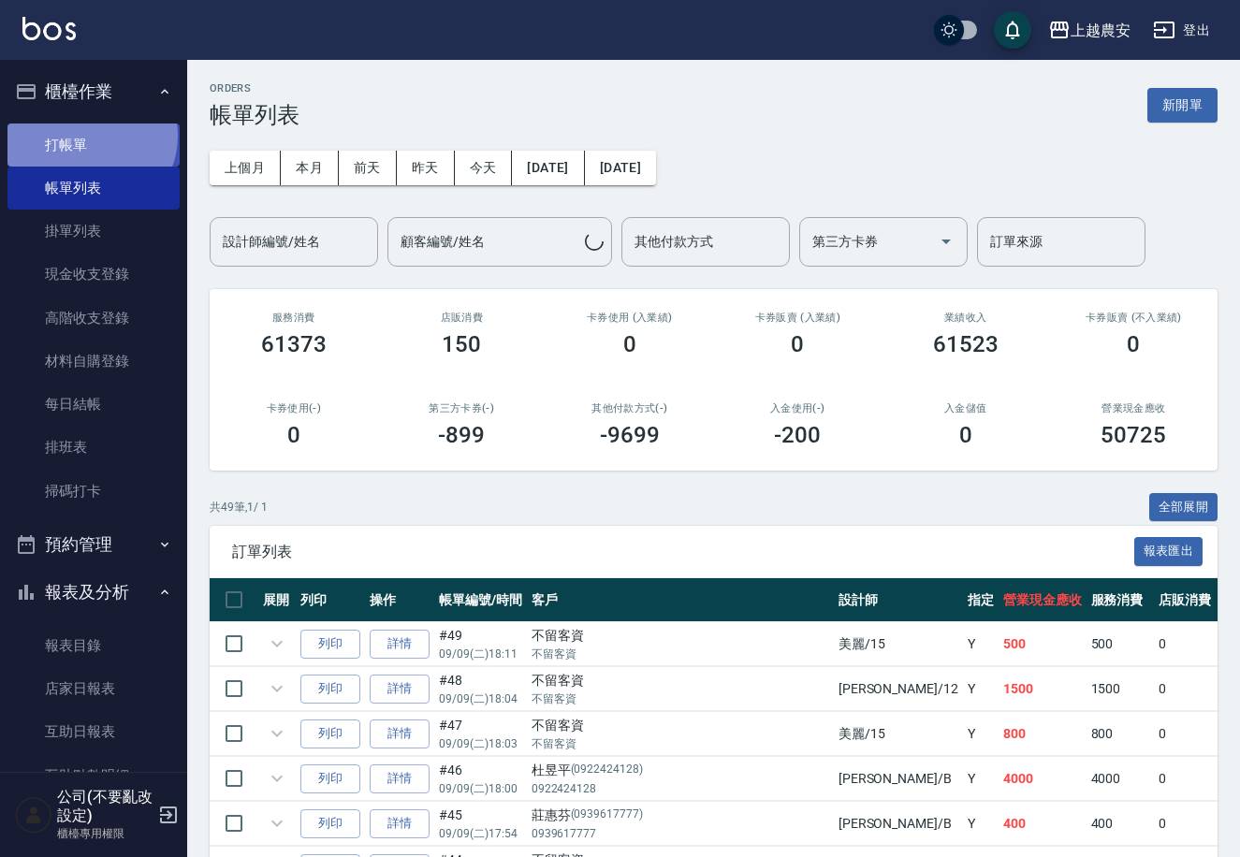
click at [89, 136] on link "打帳單" at bounding box center [93, 145] width 172 height 43
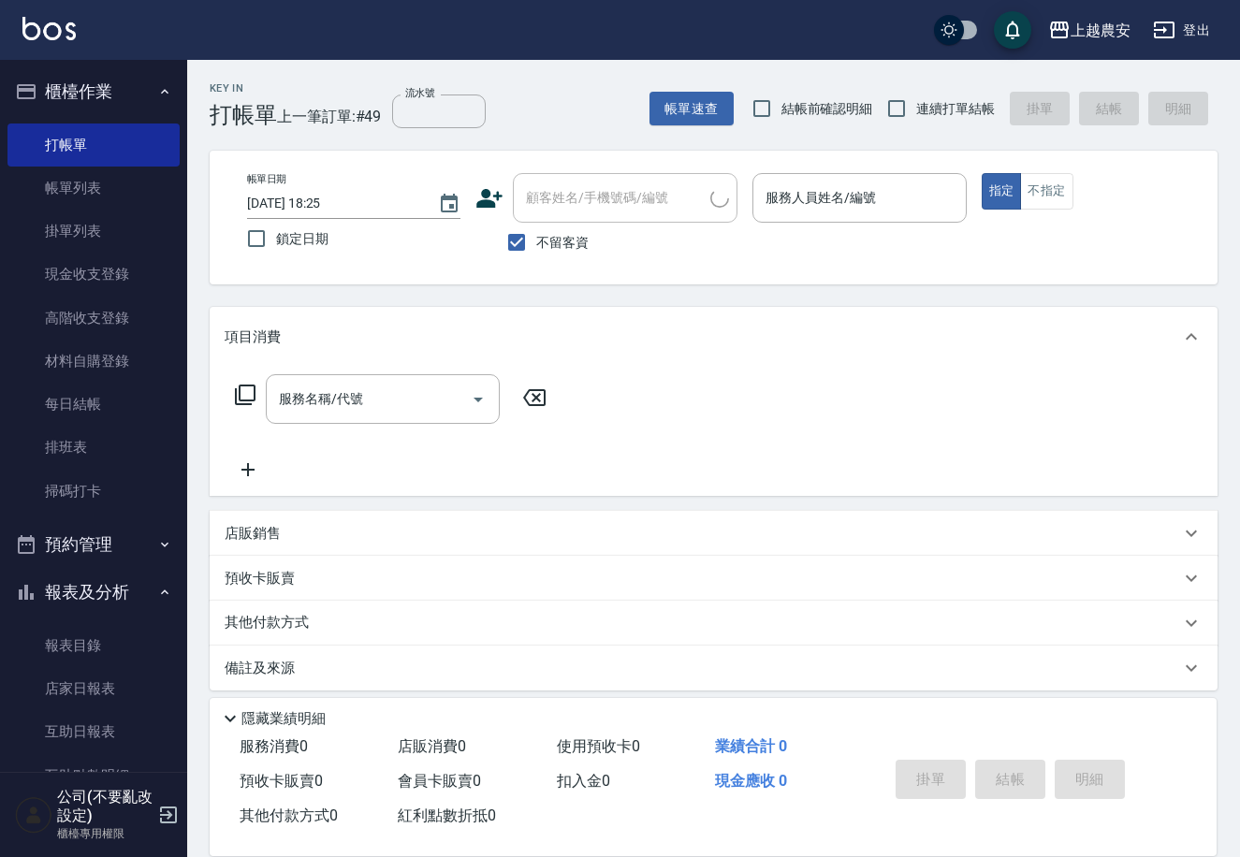
click at [545, 248] on span "不留客資" at bounding box center [562, 243] width 52 height 20
click at [536, 248] on input "不留客資" at bounding box center [516, 242] width 39 height 39
checkbox input "false"
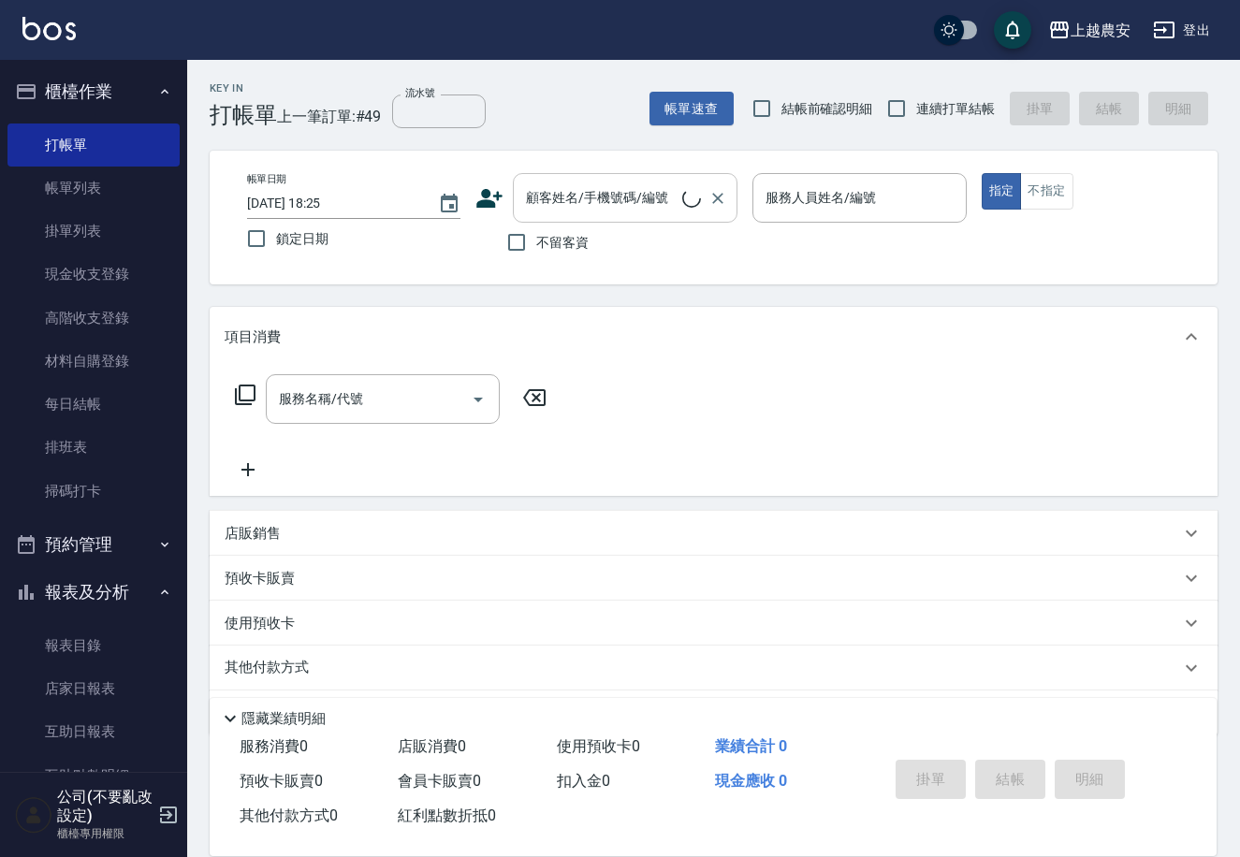
click at [546, 203] on div "顧客姓名/手機號碼/編號 顧客姓名/手機號碼/編號" at bounding box center [625, 198] width 225 height 50
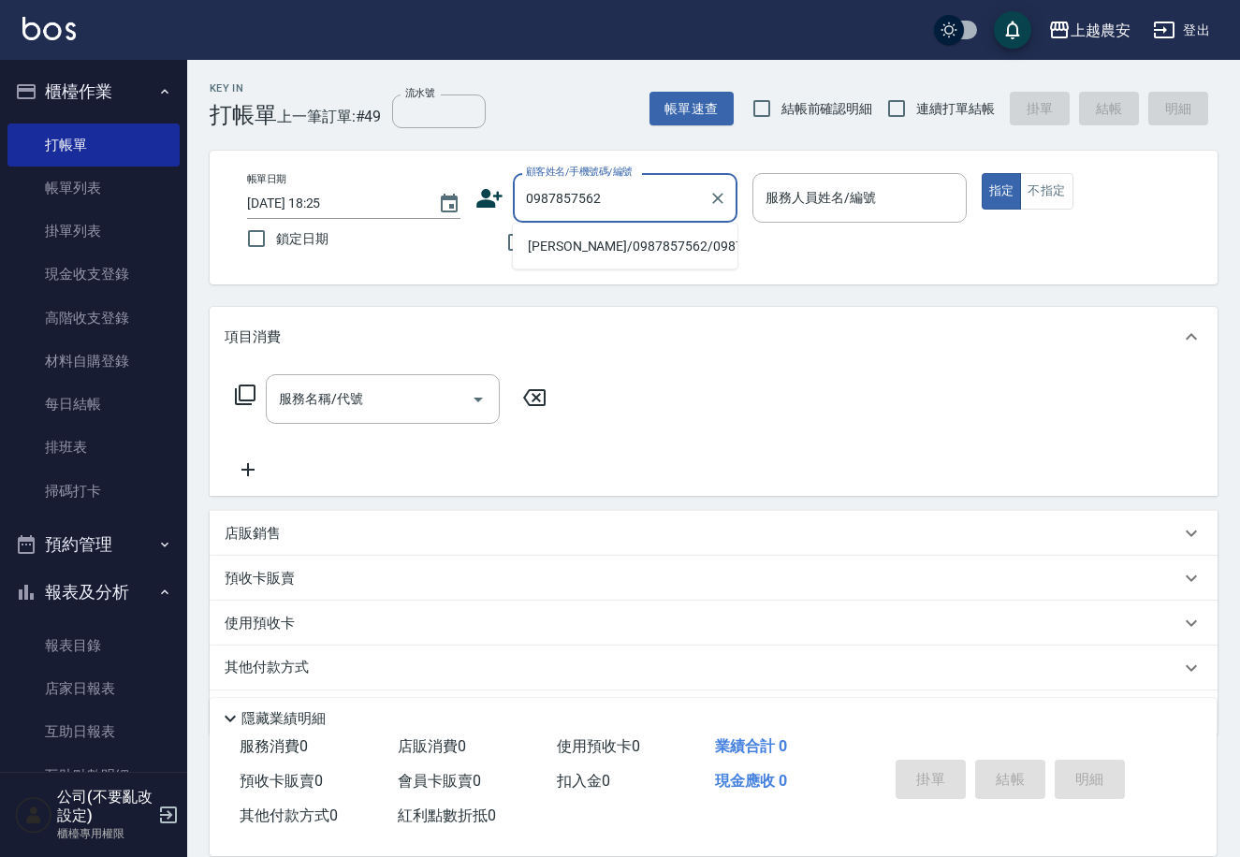
drag, startPoint x: 566, startPoint y: 252, endPoint x: 731, endPoint y: 198, distance: 173.1
click at [568, 252] on li "謝博揚/0987857562/0987857562" at bounding box center [625, 246] width 225 height 31
type input "謝博揚/0987857562/0987857562"
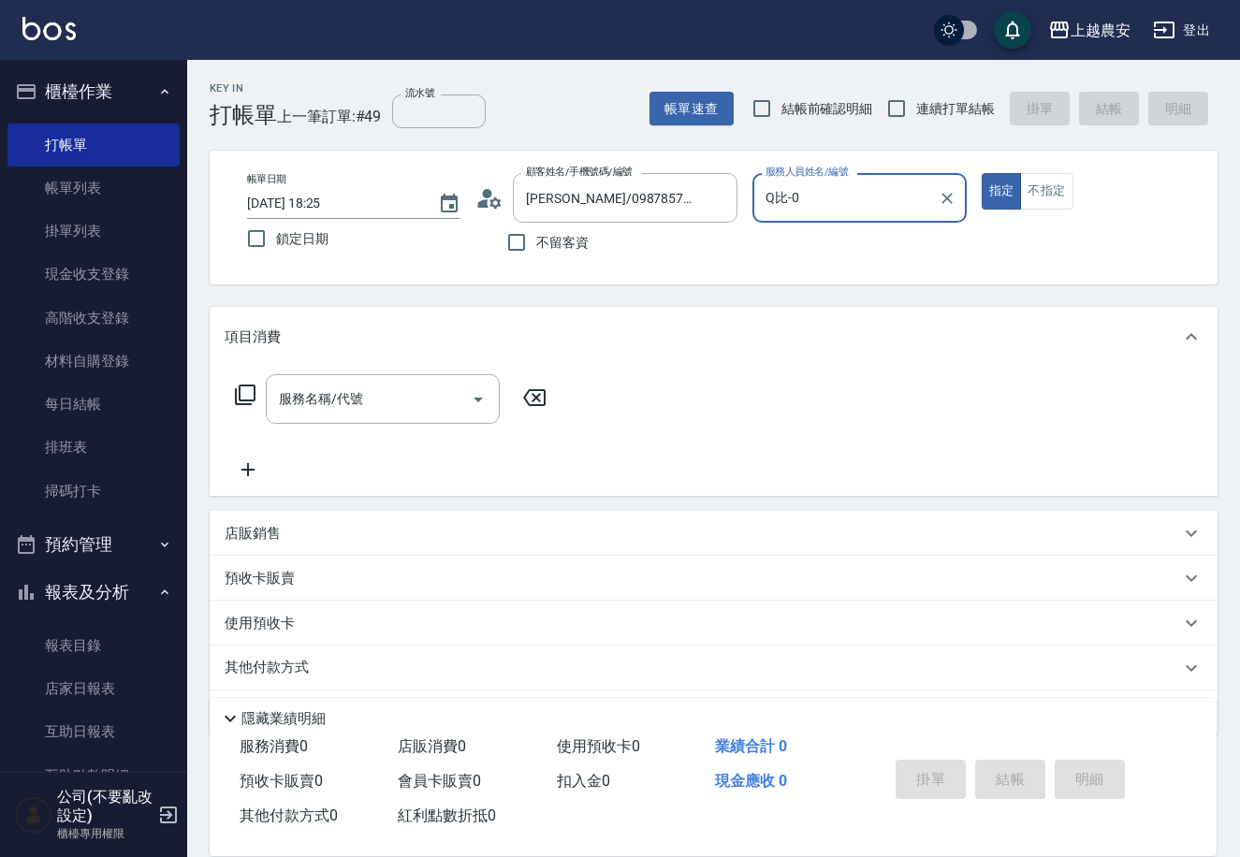
type input "Q比-0"
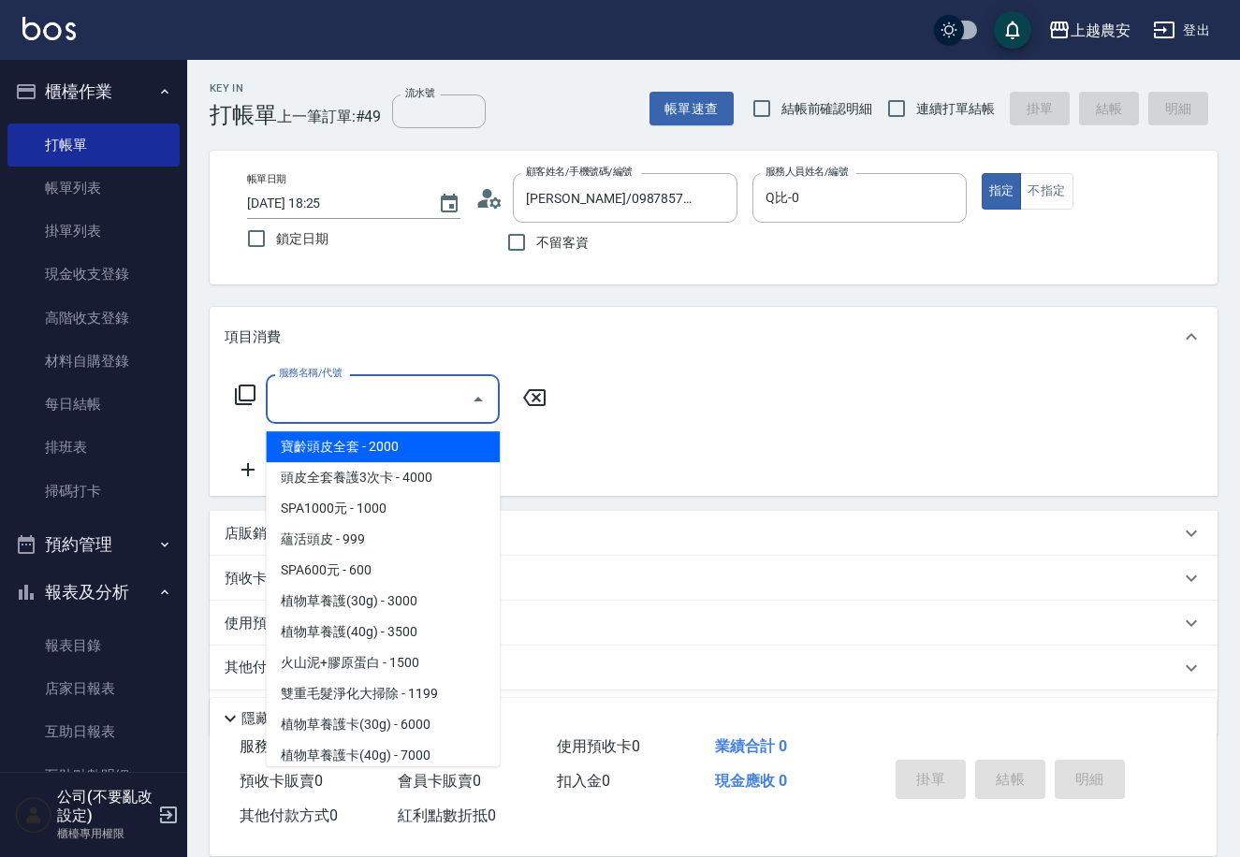
click at [400, 398] on input "服務名稱/代號" at bounding box center [368, 399] width 189 height 33
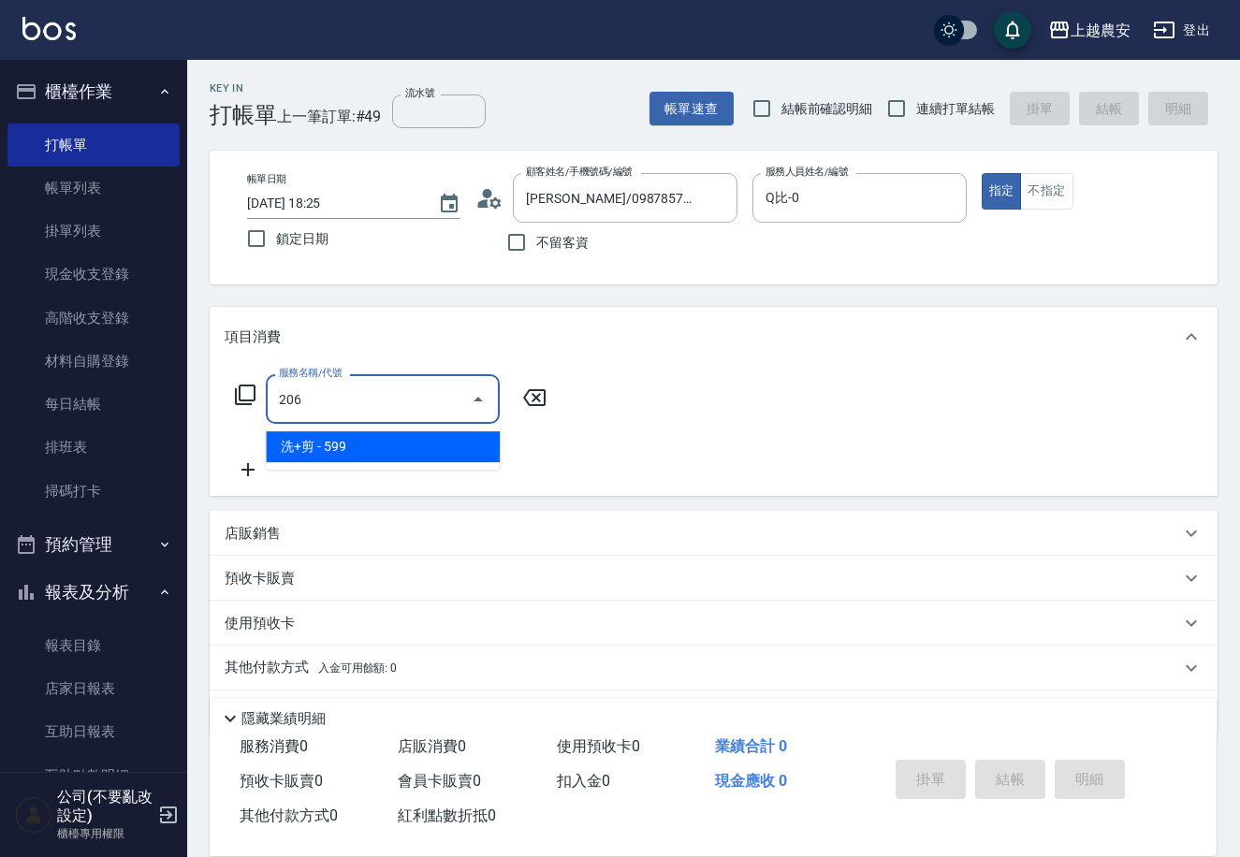
type input "洗+剪(206)"
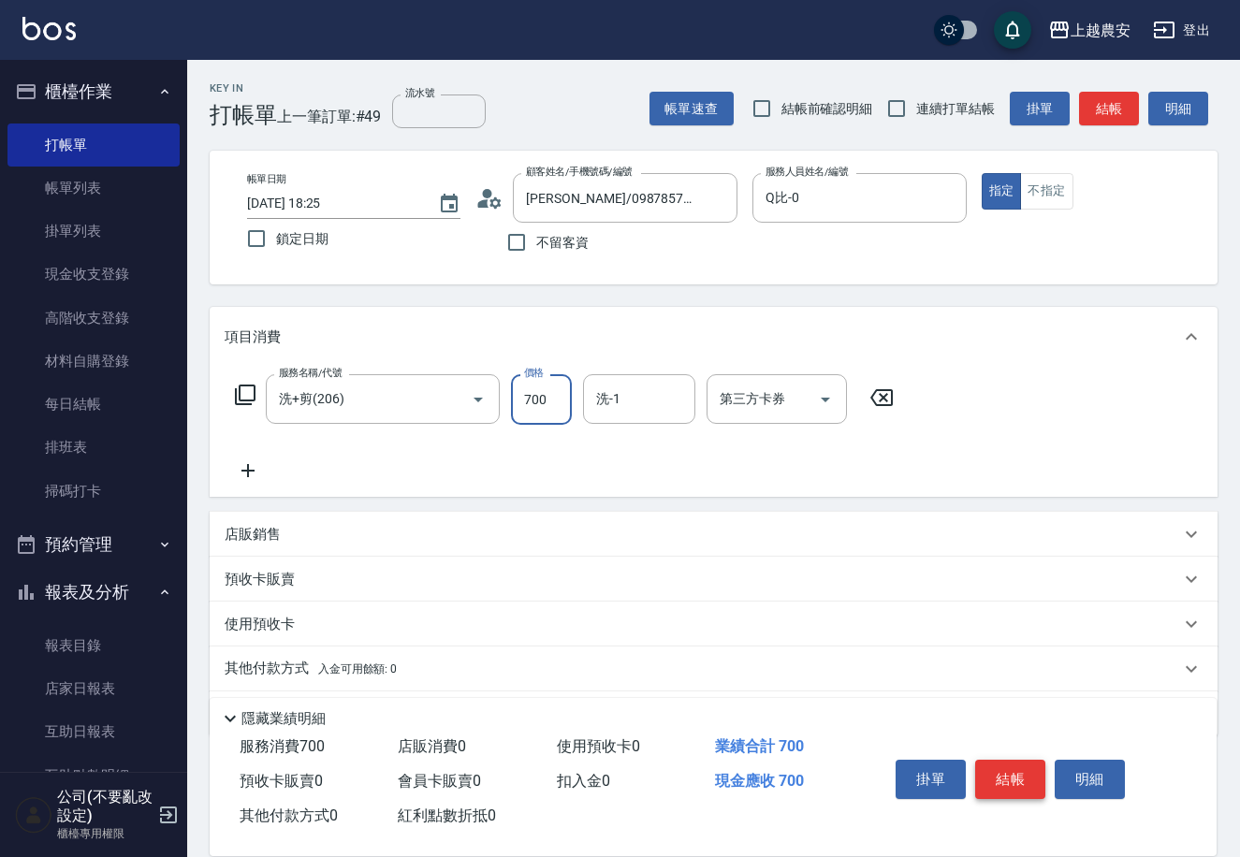
type input "700"
click at [1012, 781] on button "結帳" at bounding box center [1010, 779] width 70 height 39
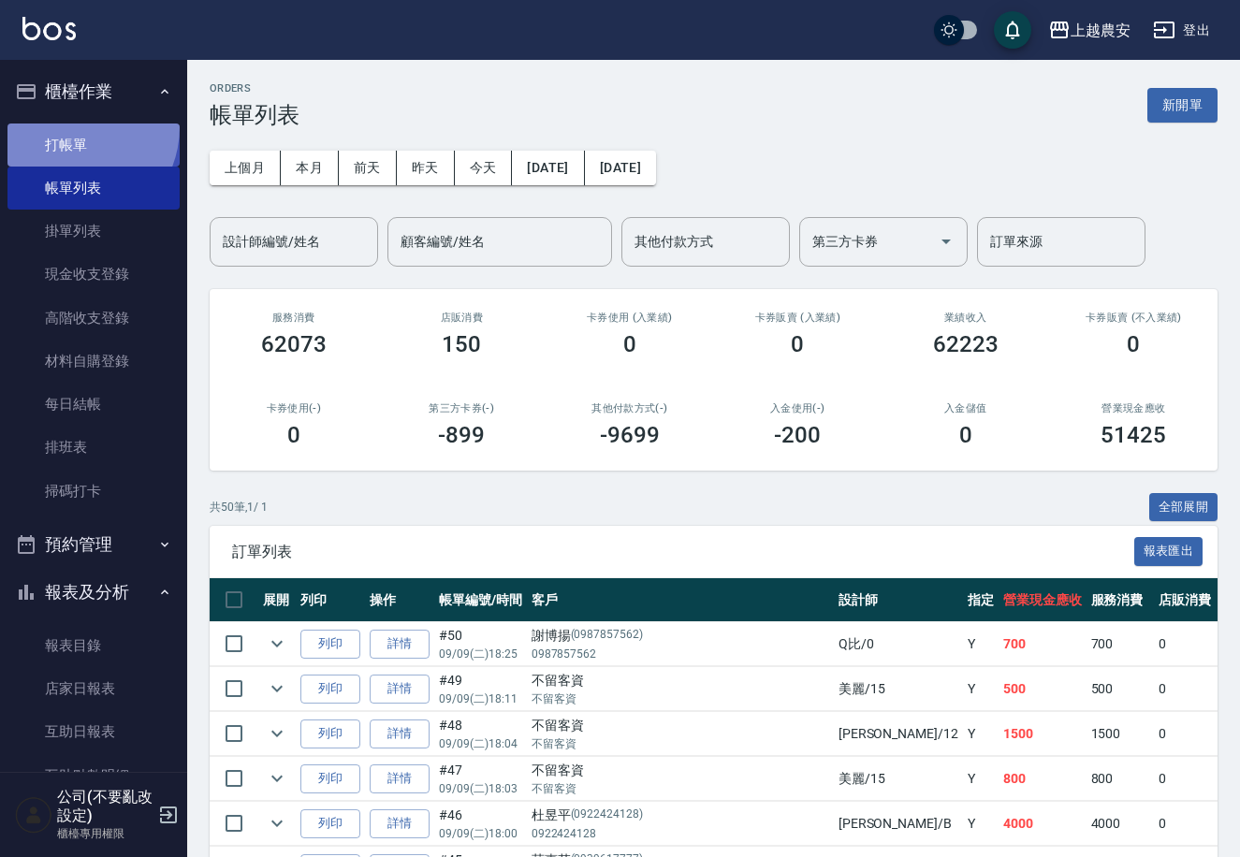
click at [71, 129] on link "打帳單" at bounding box center [93, 145] width 172 height 43
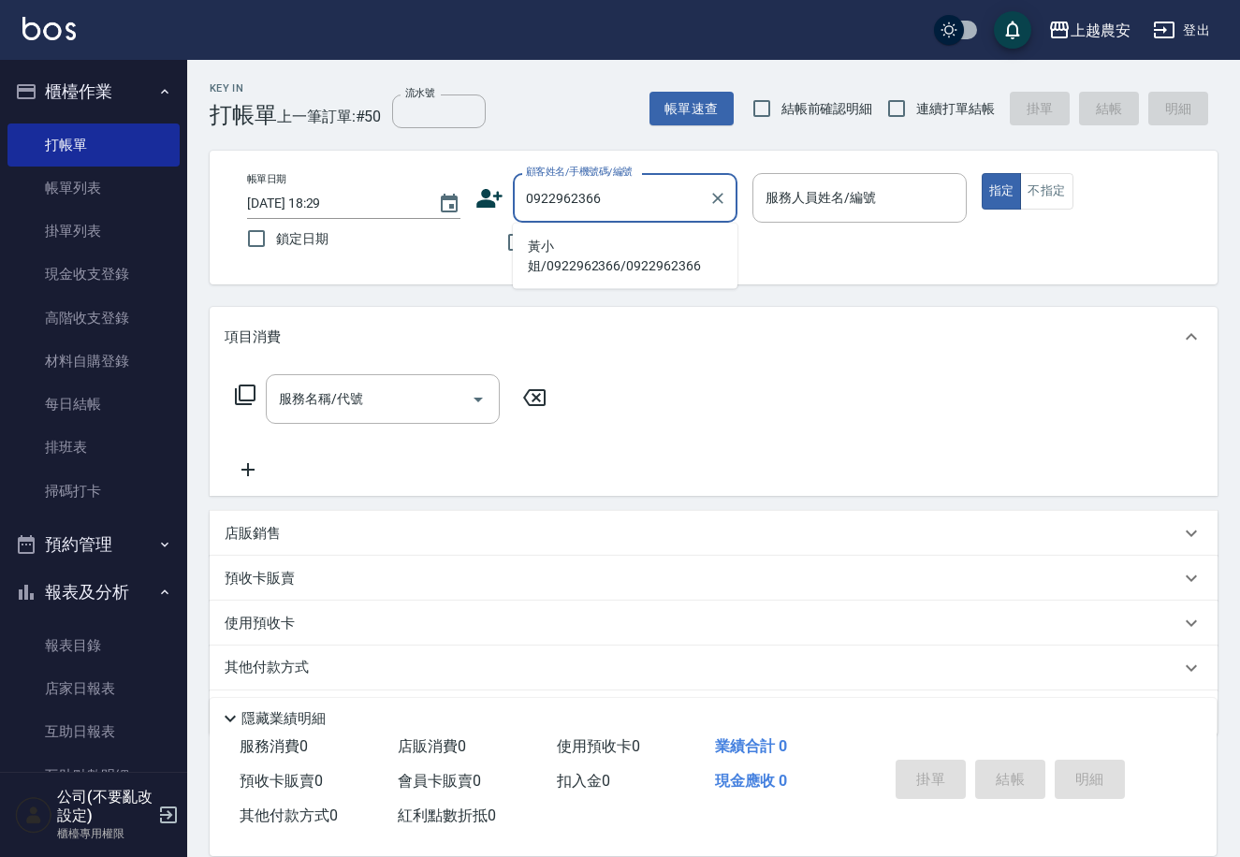
click at [581, 248] on li "黃小姐/0922962366/0922962366" at bounding box center [625, 256] width 225 height 51
type input "黃小姐/0922962366/0922962366"
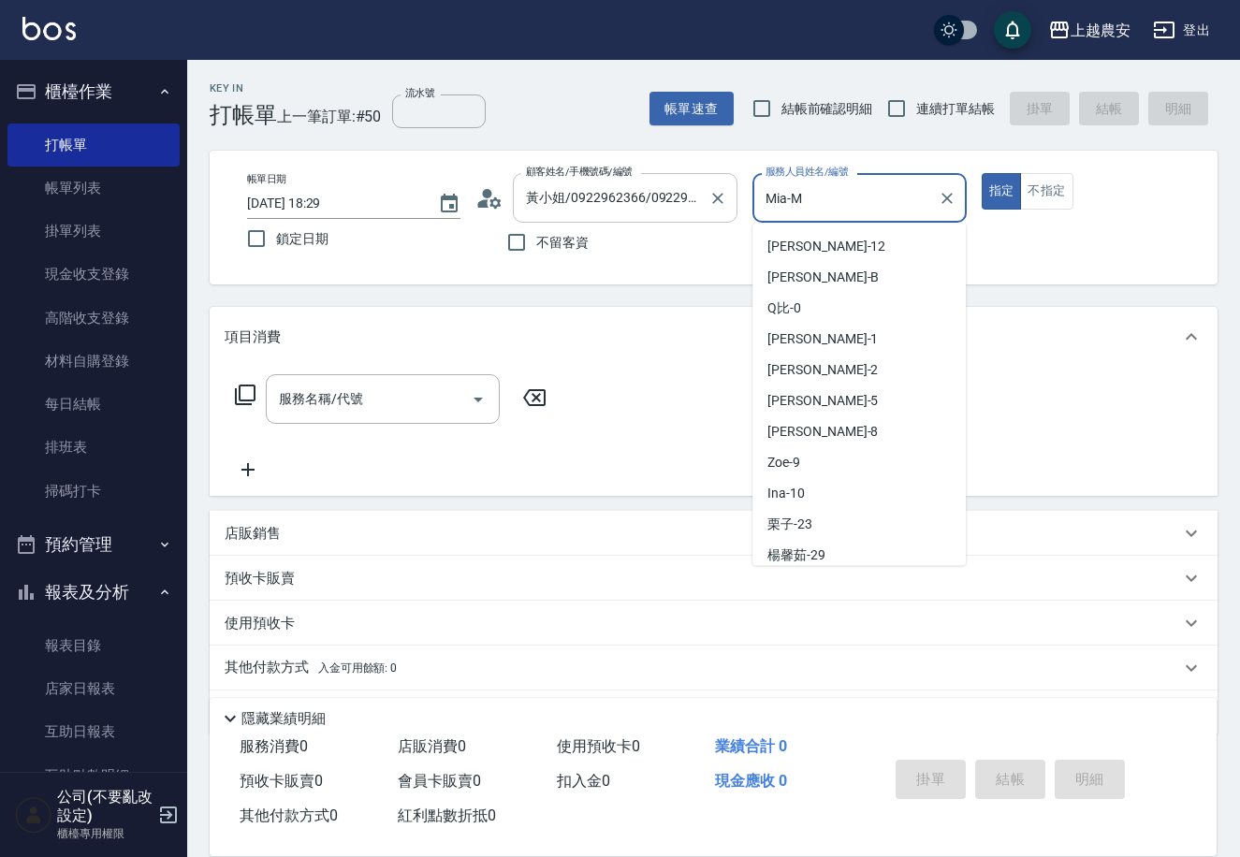
drag, startPoint x: 828, startPoint y: 202, endPoint x: 635, endPoint y: 220, distance: 193.6
click at [643, 218] on div "帳單日期 2025/09/09 18:29 鎖定日期 顧客姓名/手機號碼/編號 黃小姐/0922962366/0922962366 顧客姓名/手機號碼/編號 …" at bounding box center [713, 217] width 963 height 89
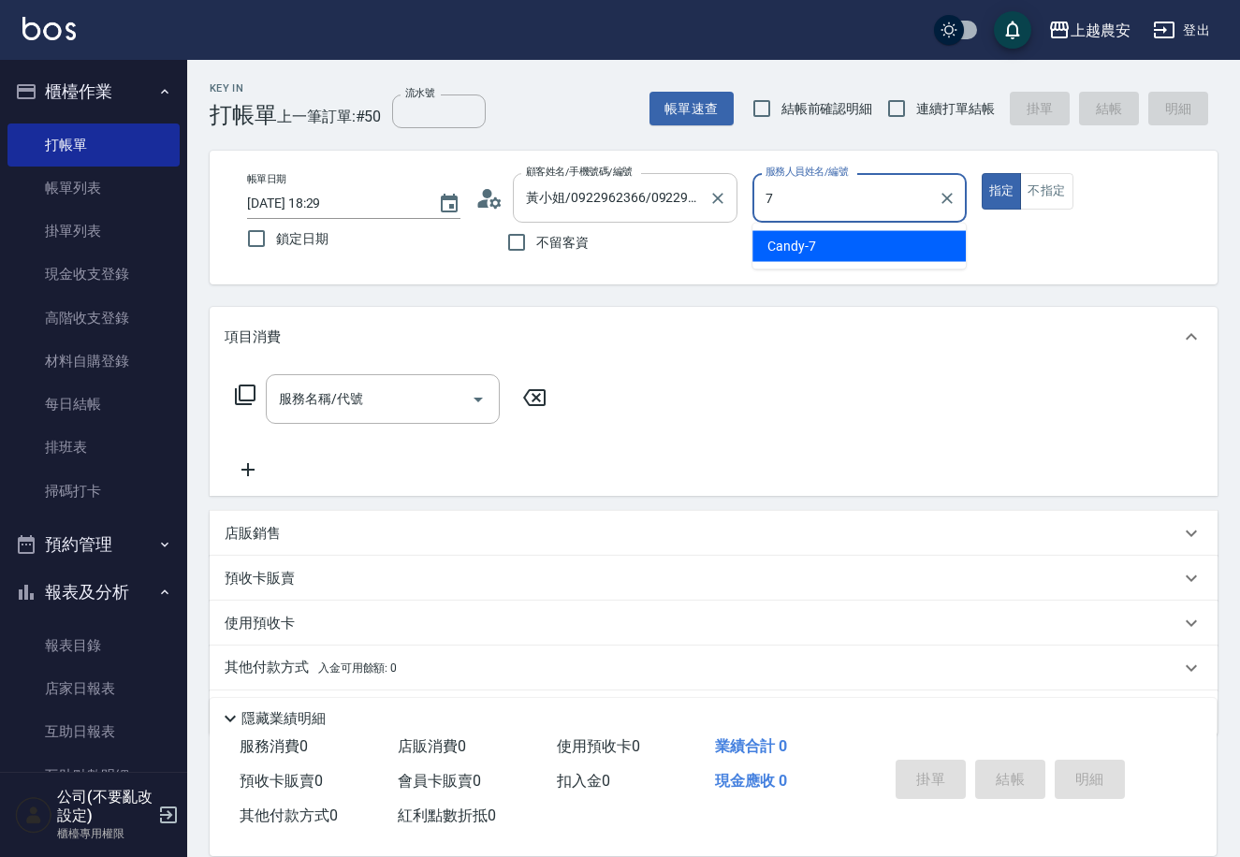
type input "Candy-7"
type button "true"
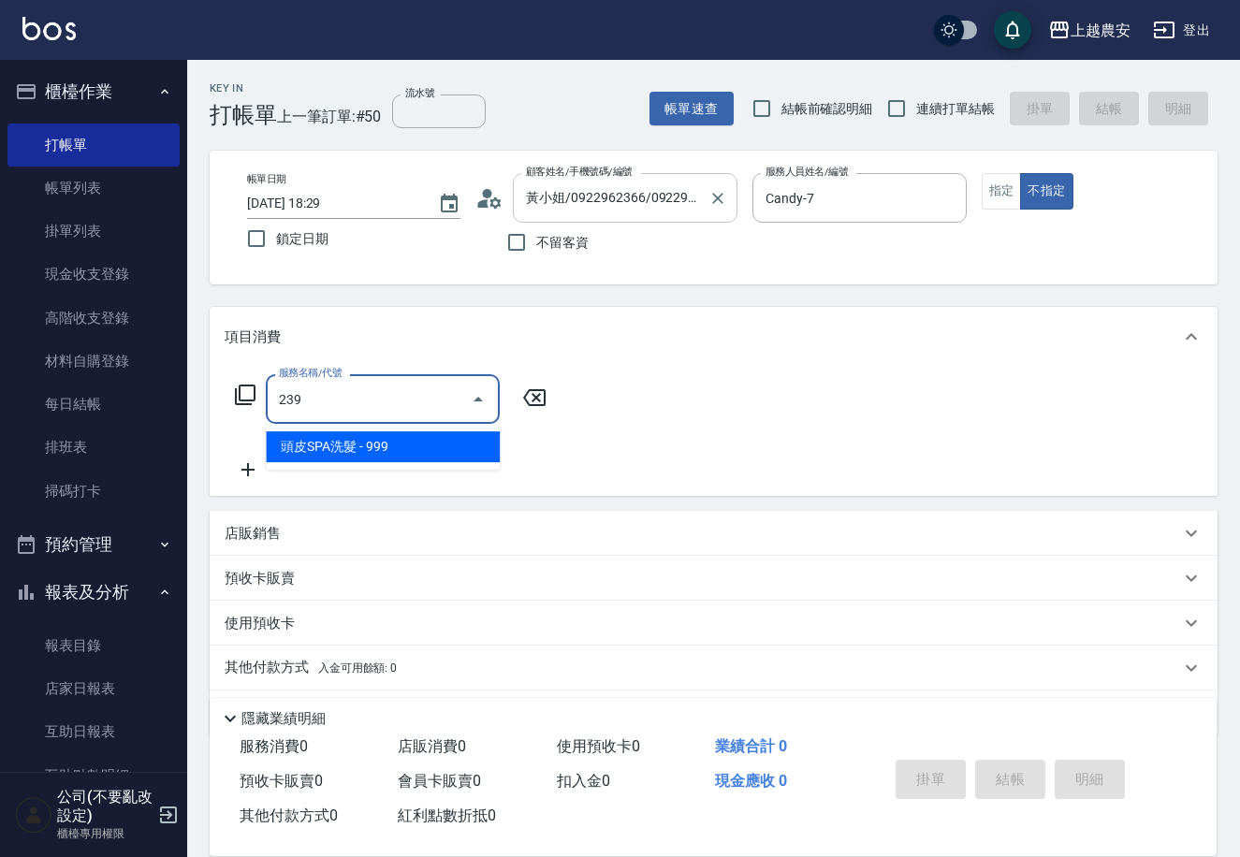
type input "頭皮SPA洗髮(239)"
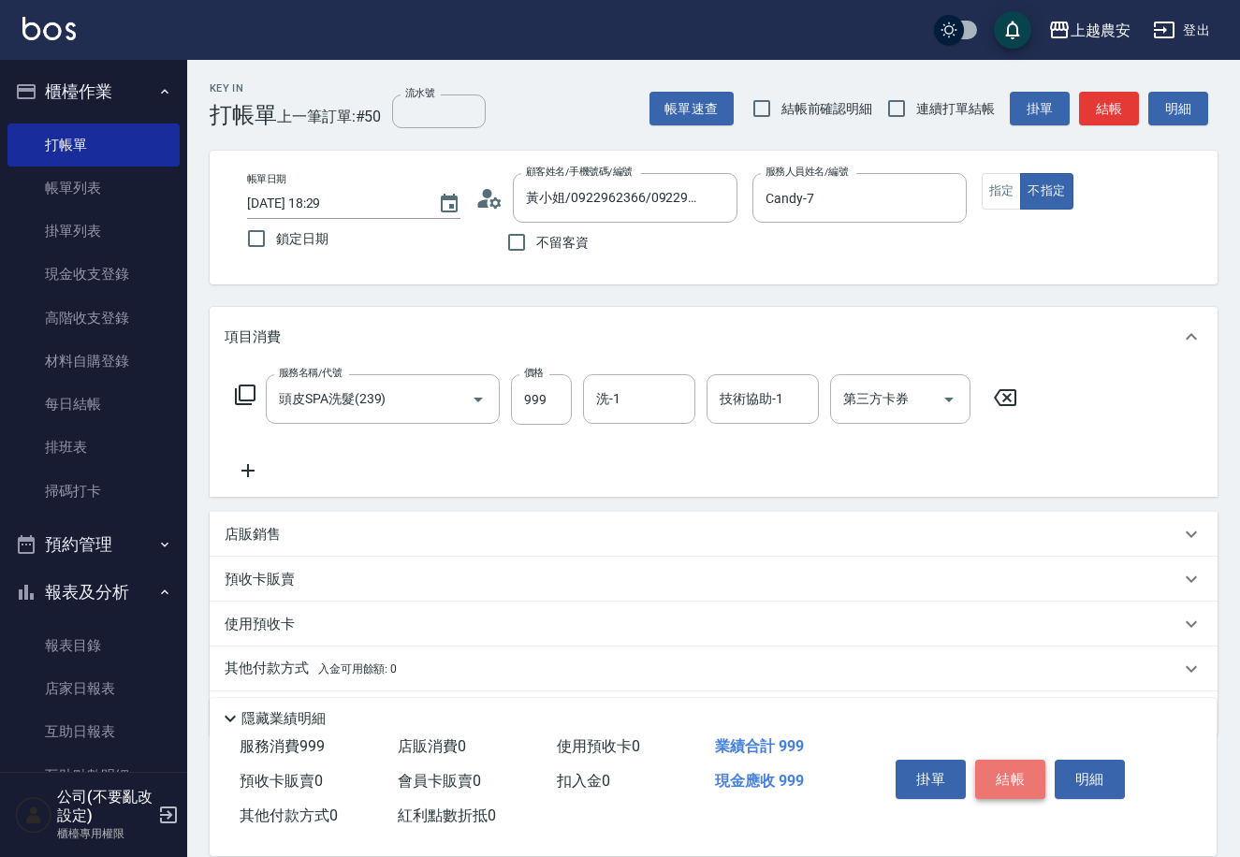
click at [1011, 768] on button "結帳" at bounding box center [1010, 779] width 70 height 39
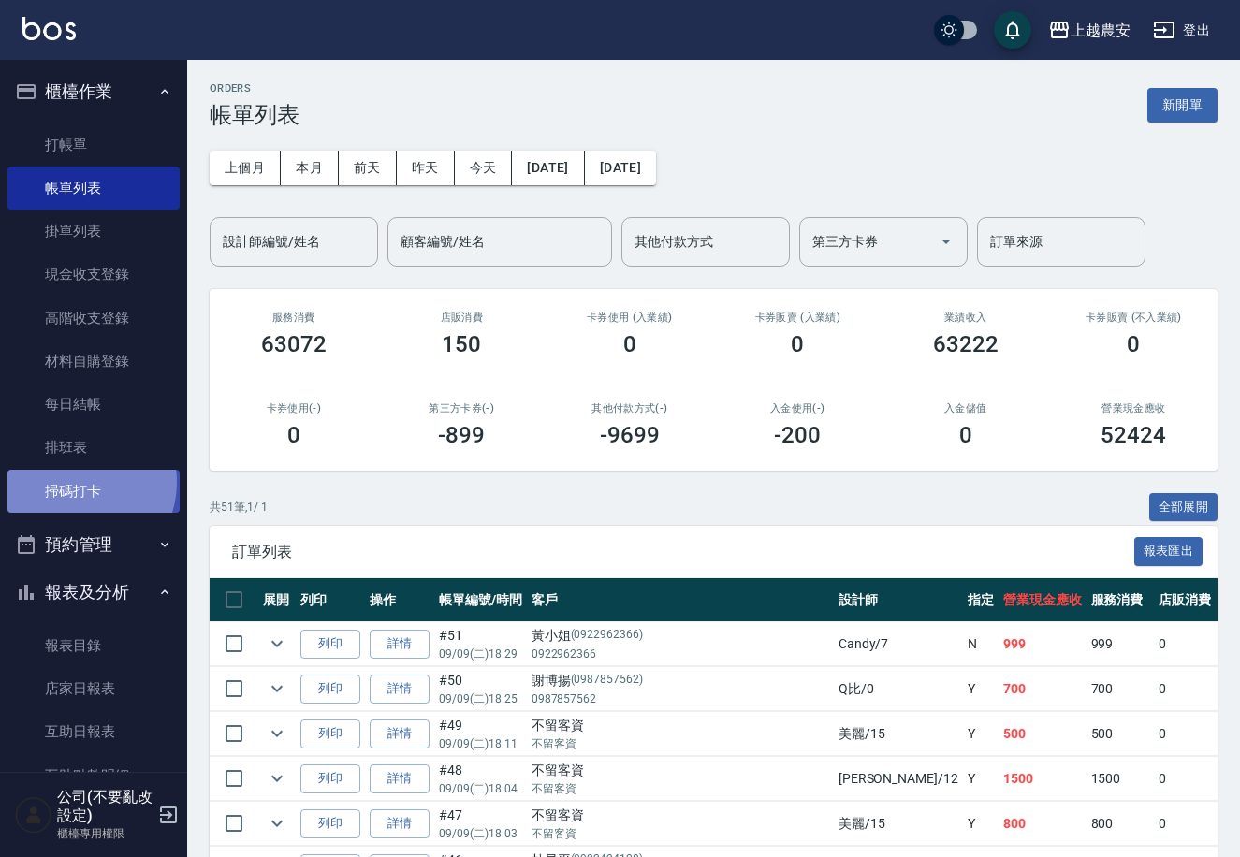
click at [80, 482] on link "掃碼打卡" at bounding box center [93, 491] width 172 height 43
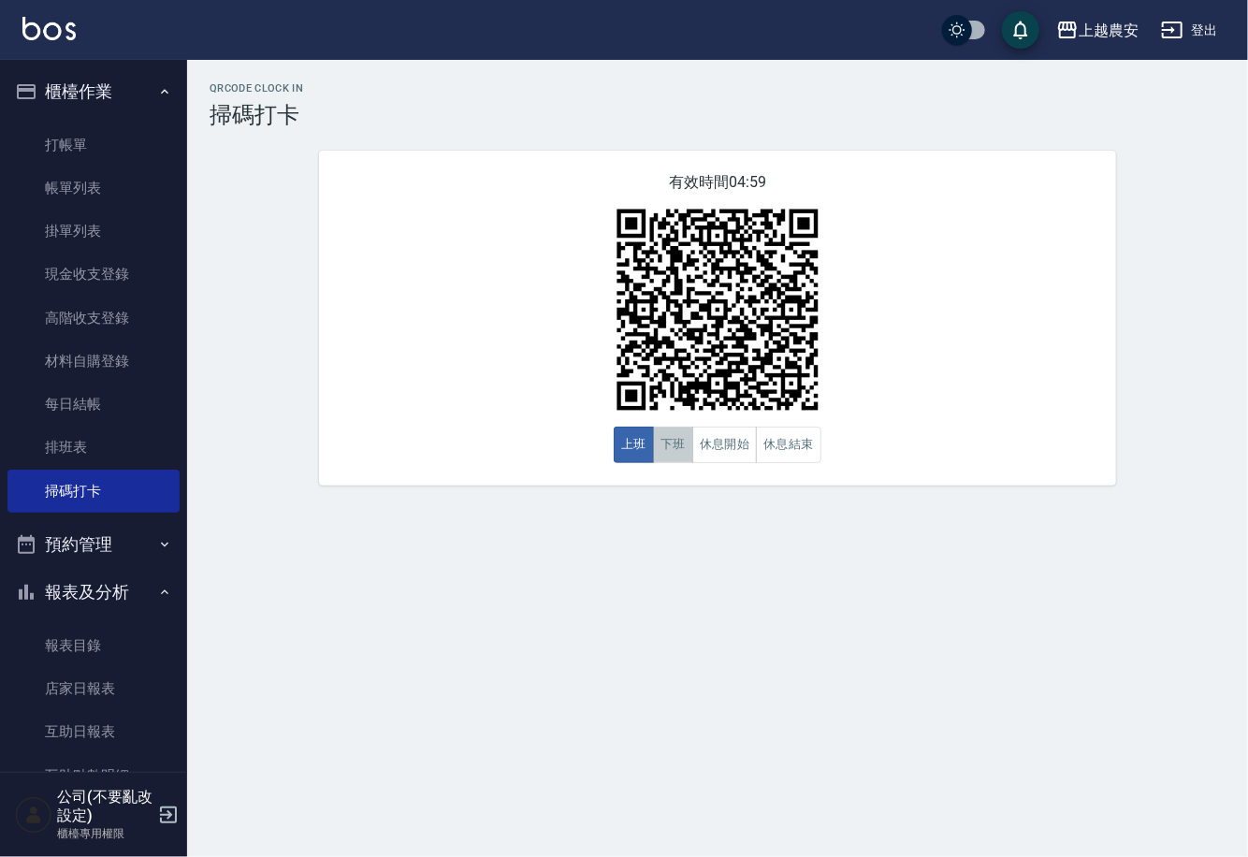
click at [685, 445] on button "下班" at bounding box center [673, 445] width 40 height 36
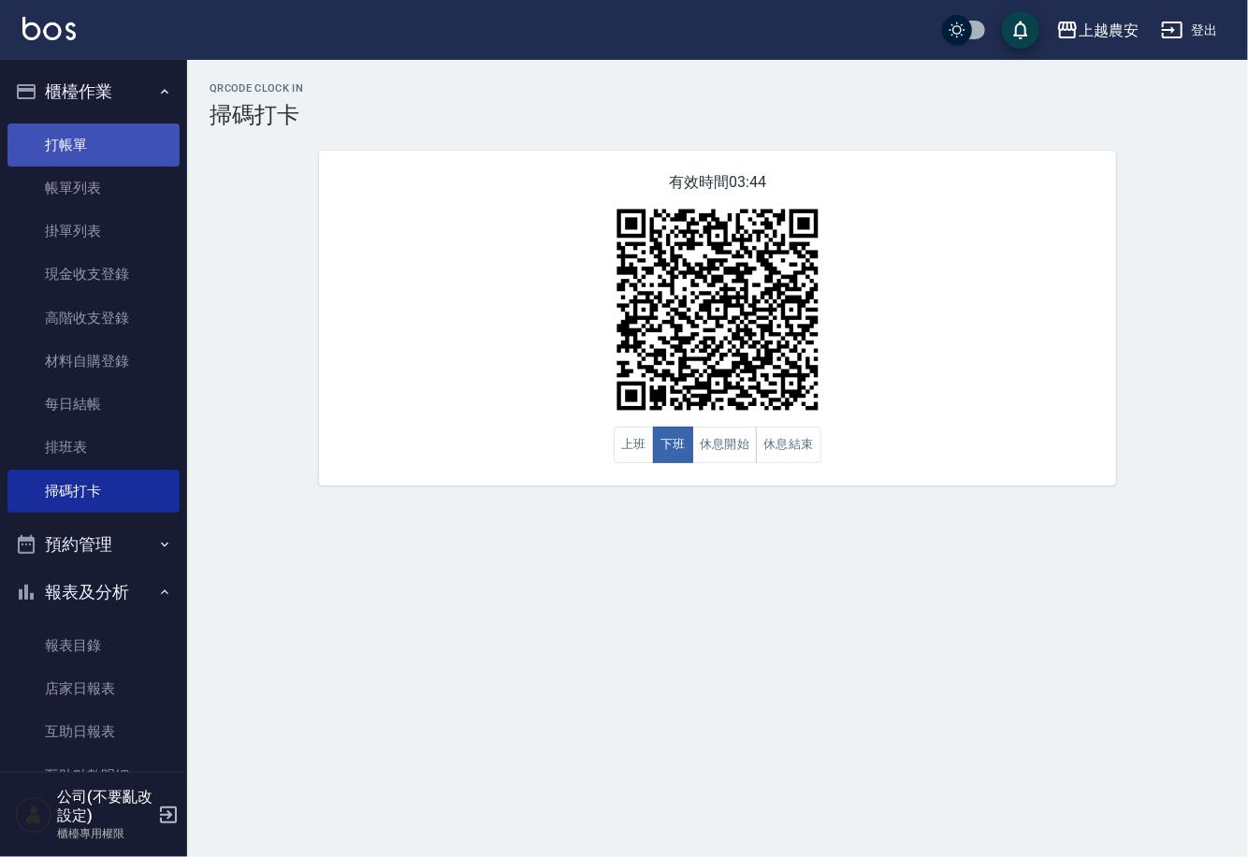
click at [54, 141] on link "打帳單" at bounding box center [93, 145] width 172 height 43
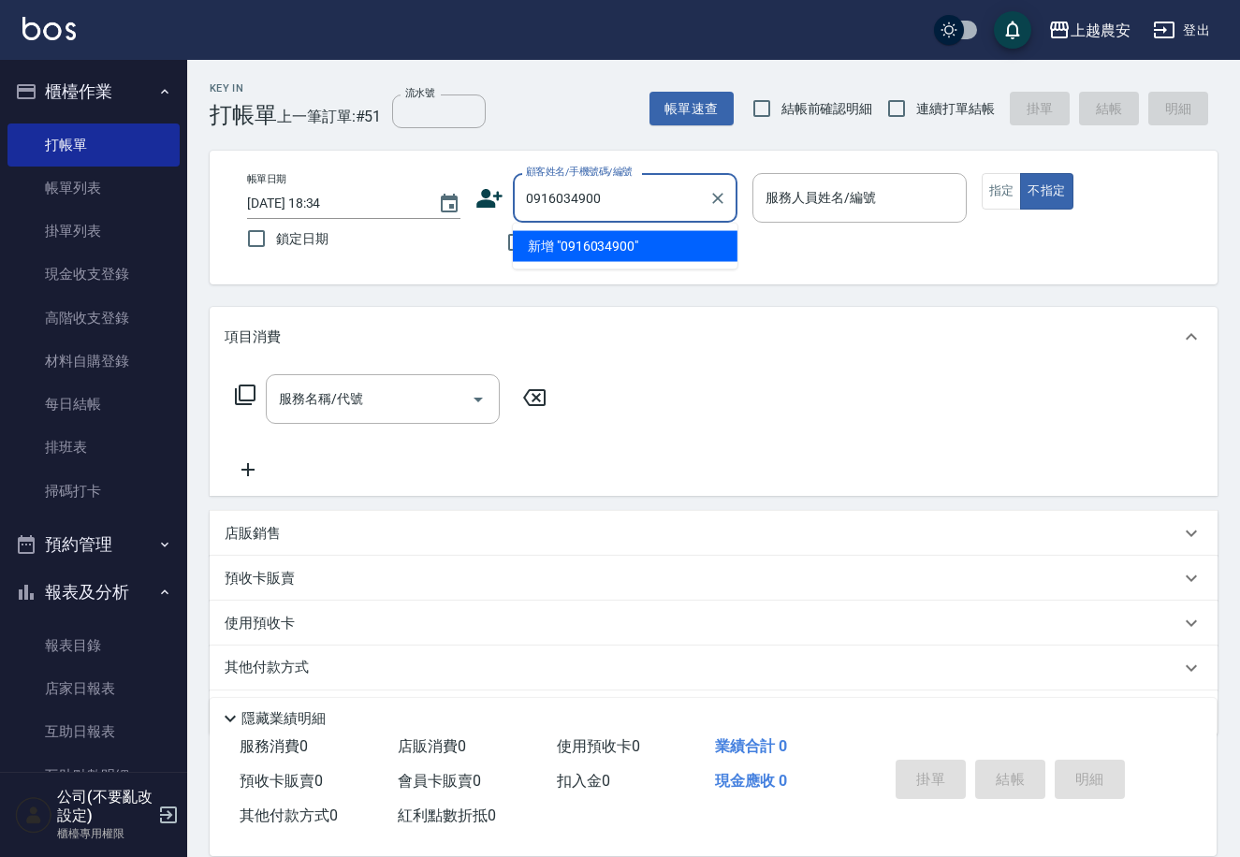
click at [604, 256] on li "新增 "0916034900"" at bounding box center [625, 246] width 225 height 31
type input "0916034900"
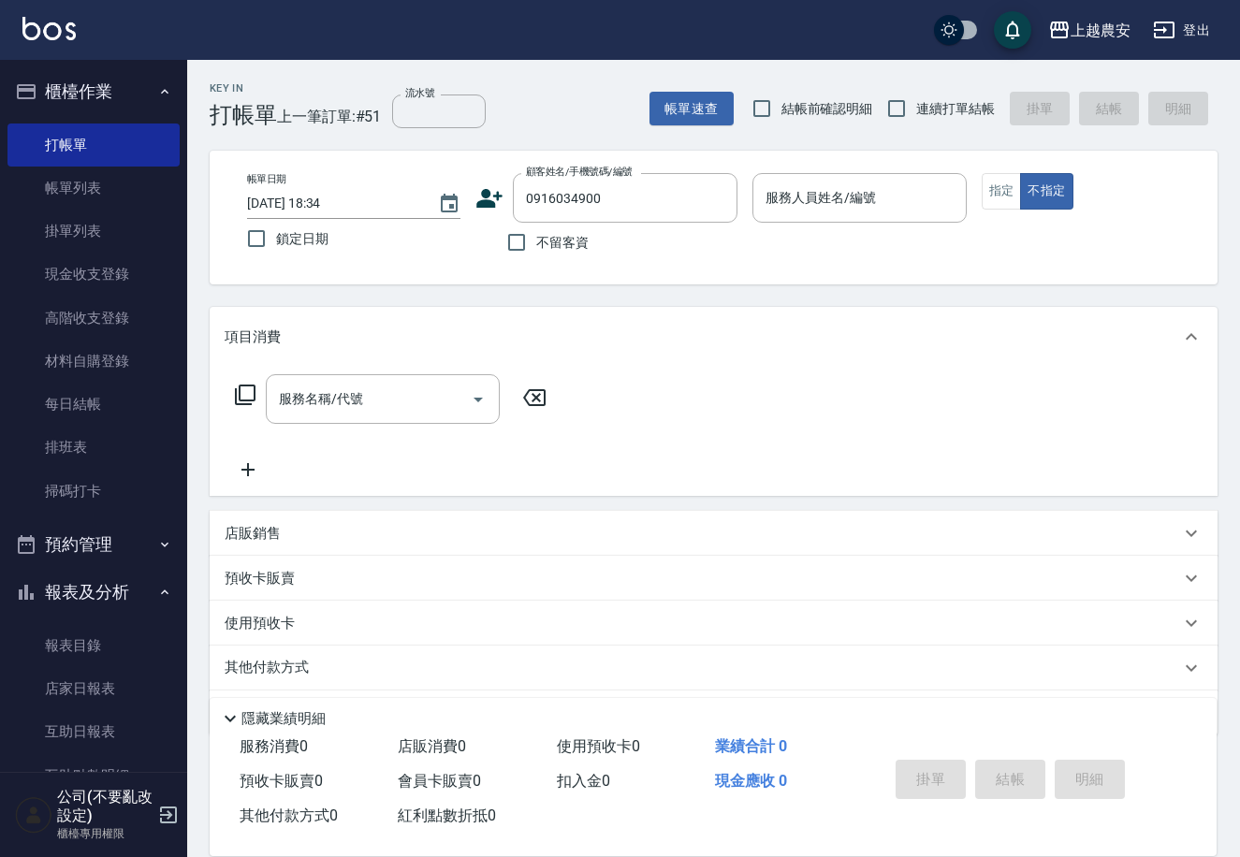
click at [480, 201] on icon at bounding box center [490, 198] width 26 height 19
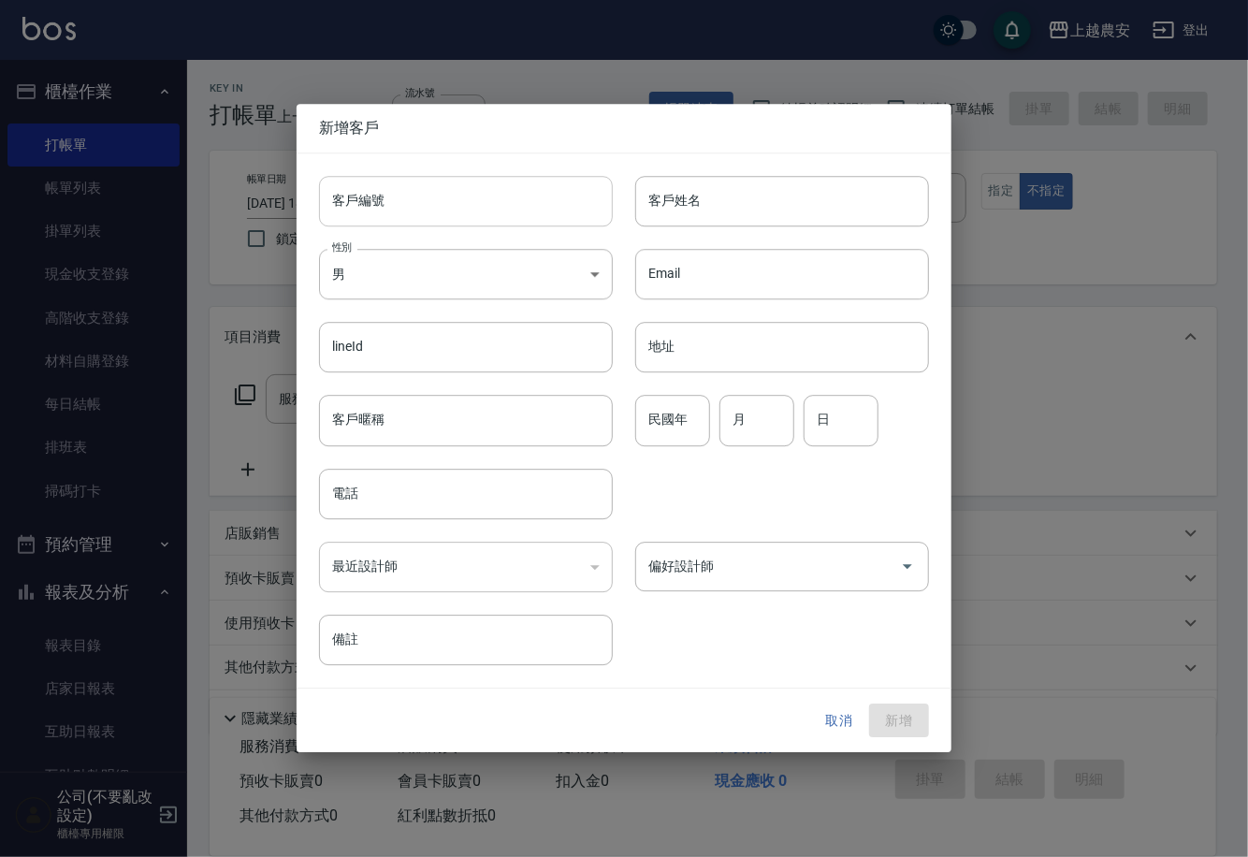
type input "0916034900"
click at [487, 200] on input "客戶編號" at bounding box center [466, 201] width 294 height 51
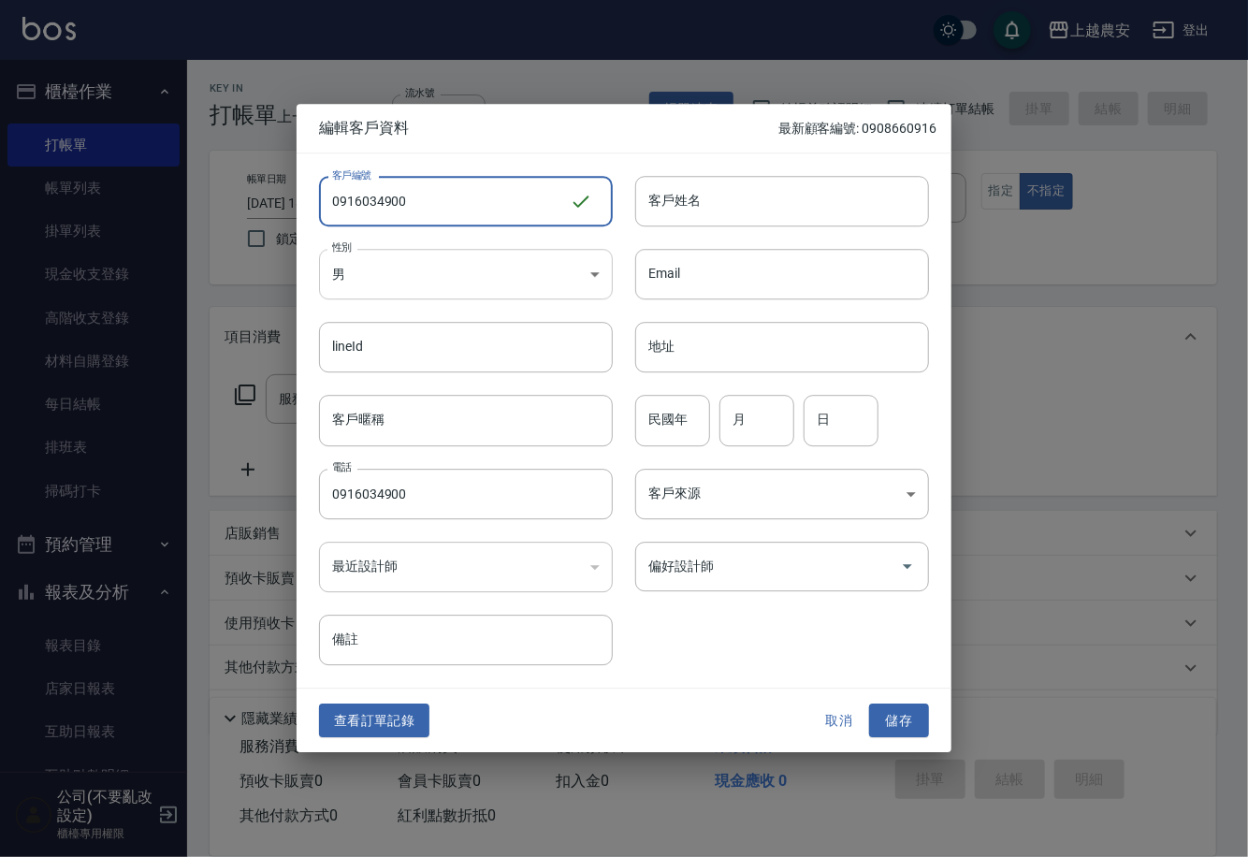
type input "0916034900"
click at [374, 282] on body "上越農安 登出 櫃檯作業 打帳單 帳單列表 掛單列表 現金收支登錄 高階收支登錄 材料自購登錄 每日結帳 排班表 掃碼打卡 預約管理 預約管理 單日預約紀錄 …" at bounding box center [624, 456] width 1248 height 912
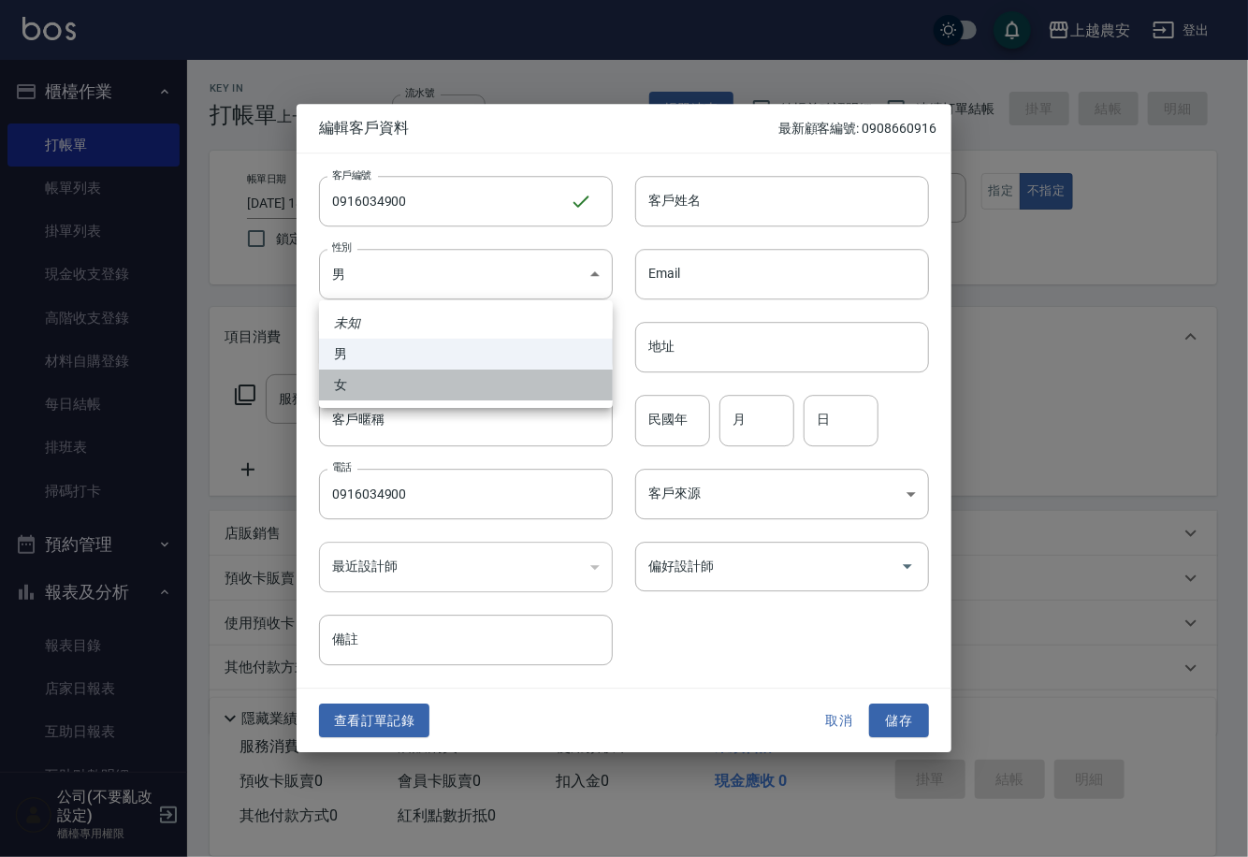
click at [398, 389] on li "女" at bounding box center [466, 385] width 294 height 31
type input "FEMALE"
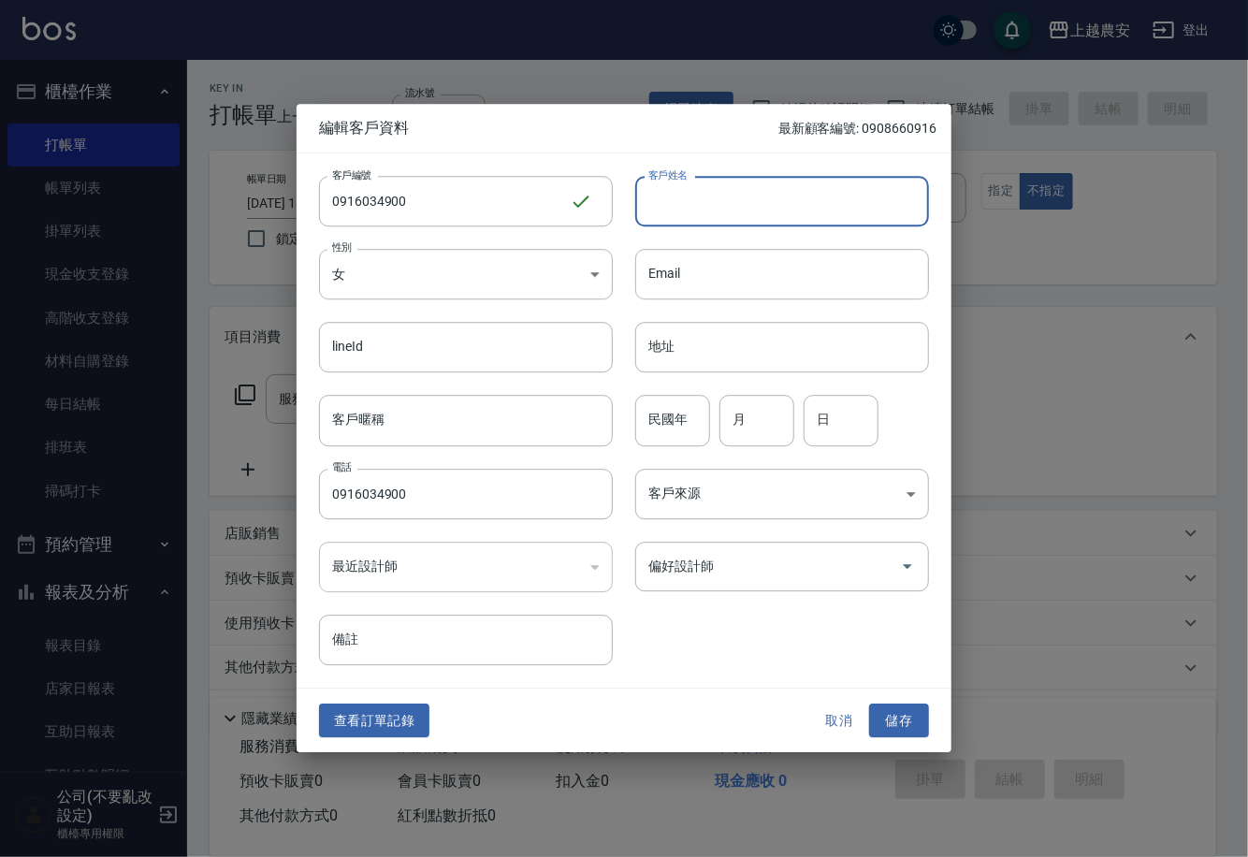
drag, startPoint x: 666, startPoint y: 201, endPoint x: 743, endPoint y: 318, distance: 139.9
click at [665, 202] on input "客戶姓名" at bounding box center [782, 201] width 294 height 51
type input "王"
drag, startPoint x: 909, startPoint y: 716, endPoint x: 830, endPoint y: 634, distance: 113.8
click at [909, 716] on button "儲存" at bounding box center [899, 721] width 60 height 35
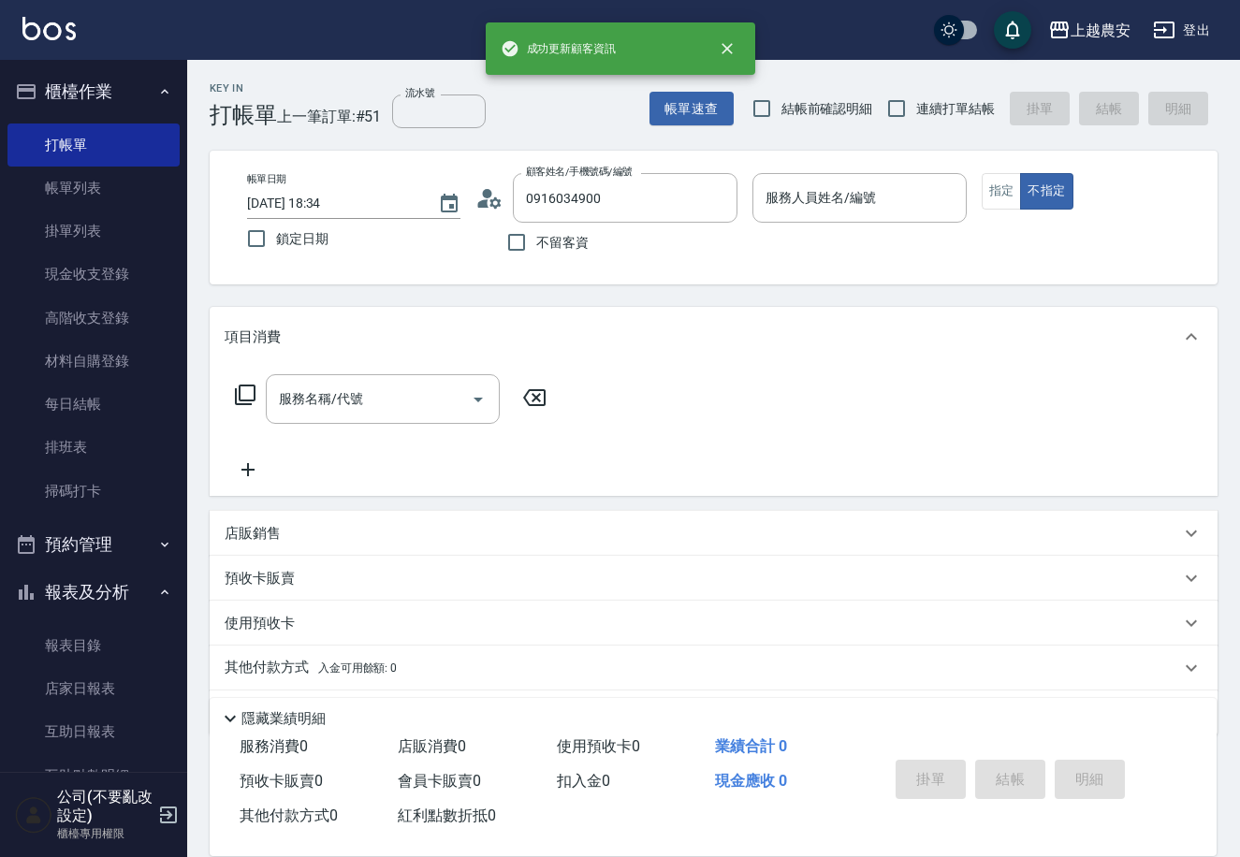
scroll to position [54, 0]
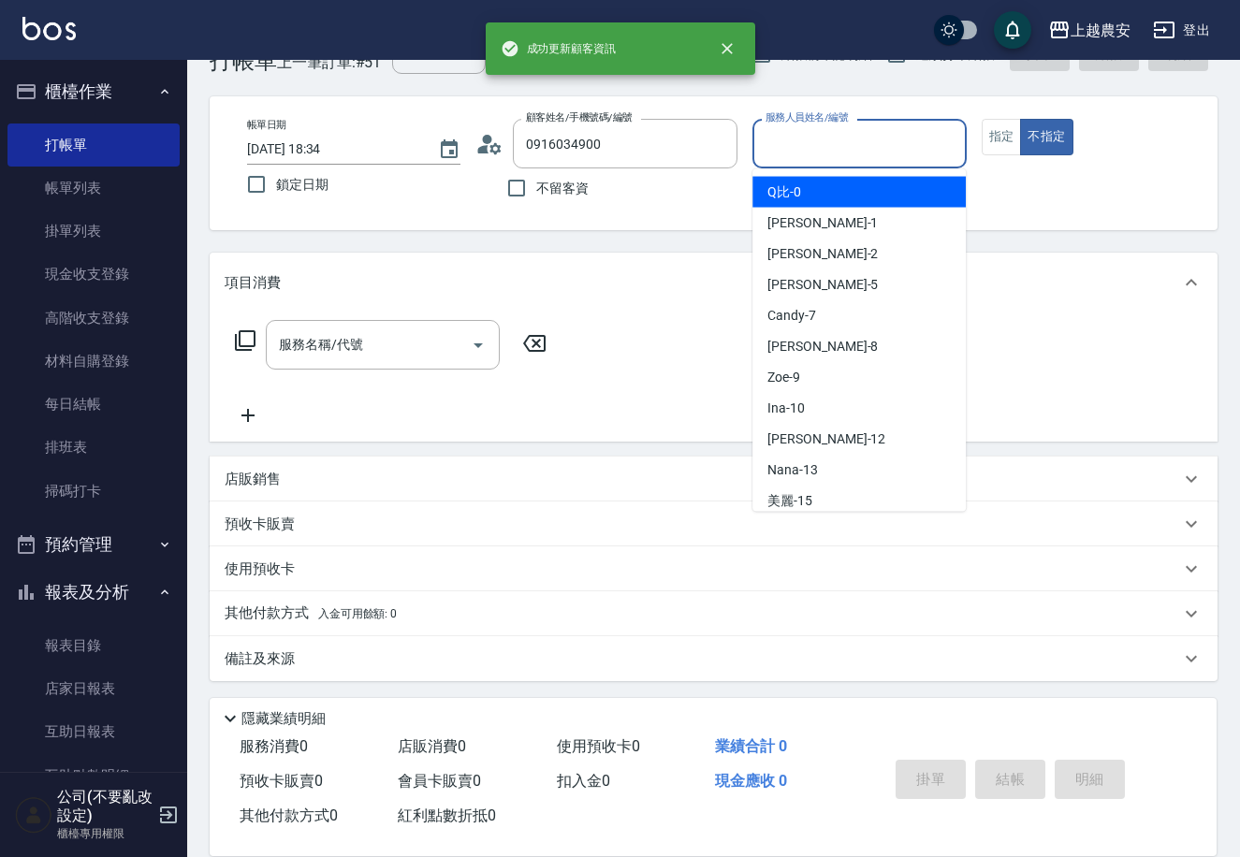
click at [816, 150] on input "服務人員姓名/編號" at bounding box center [859, 143] width 196 height 33
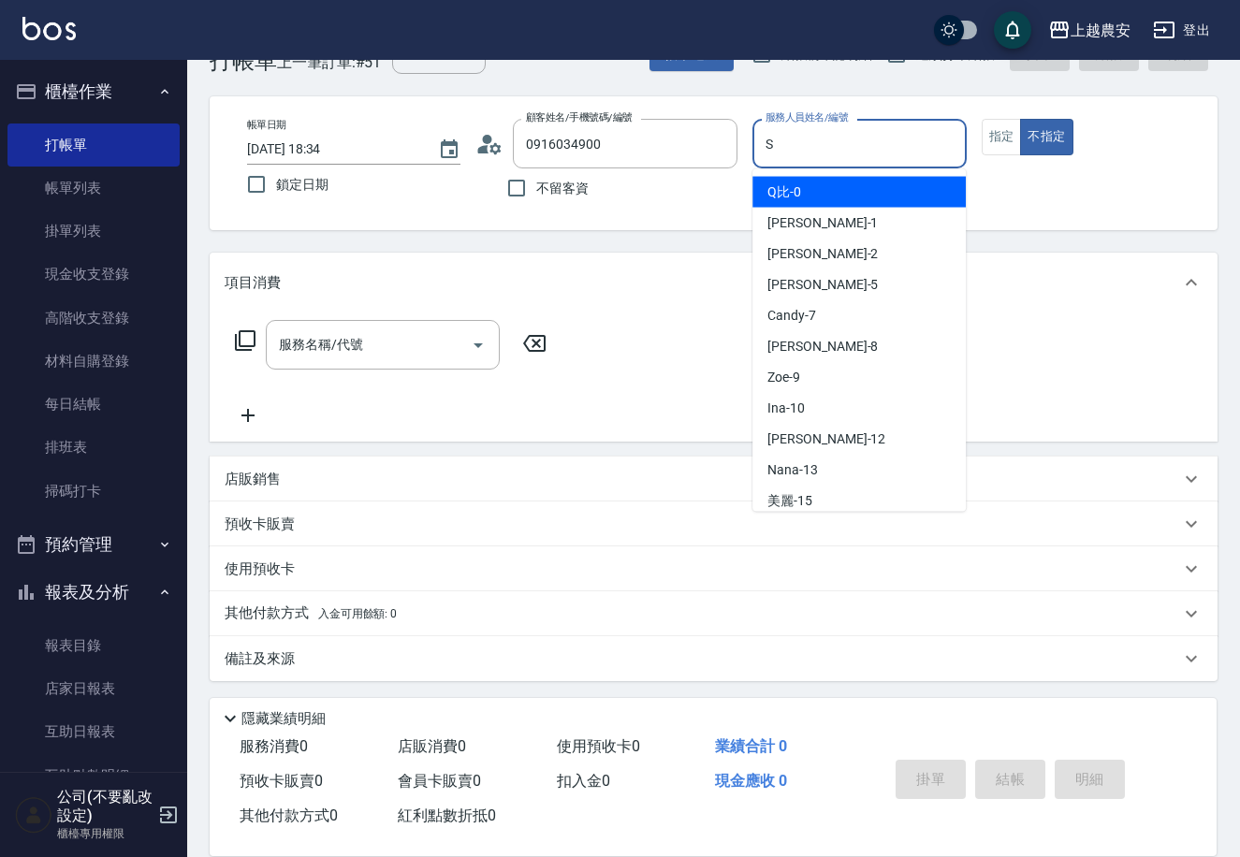
type input "Sandy-S"
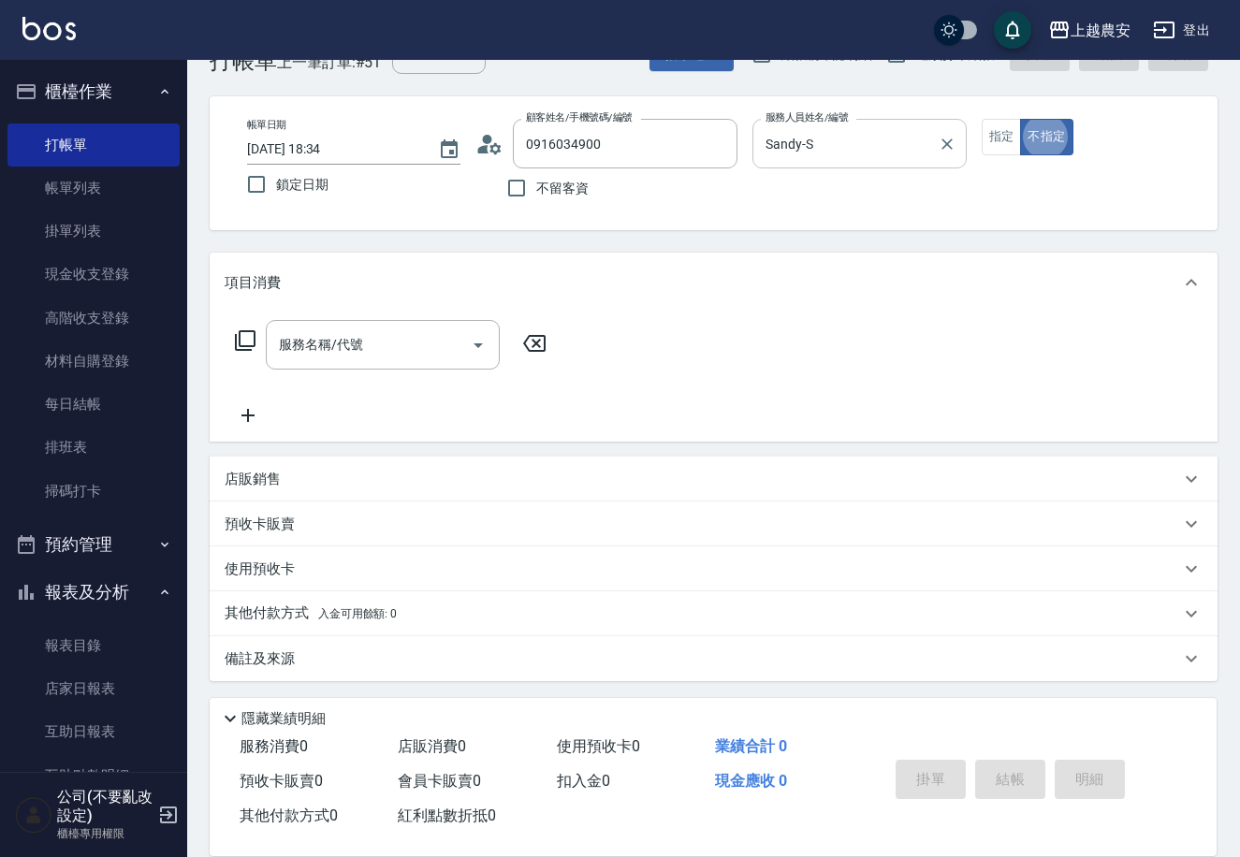
type button "false"
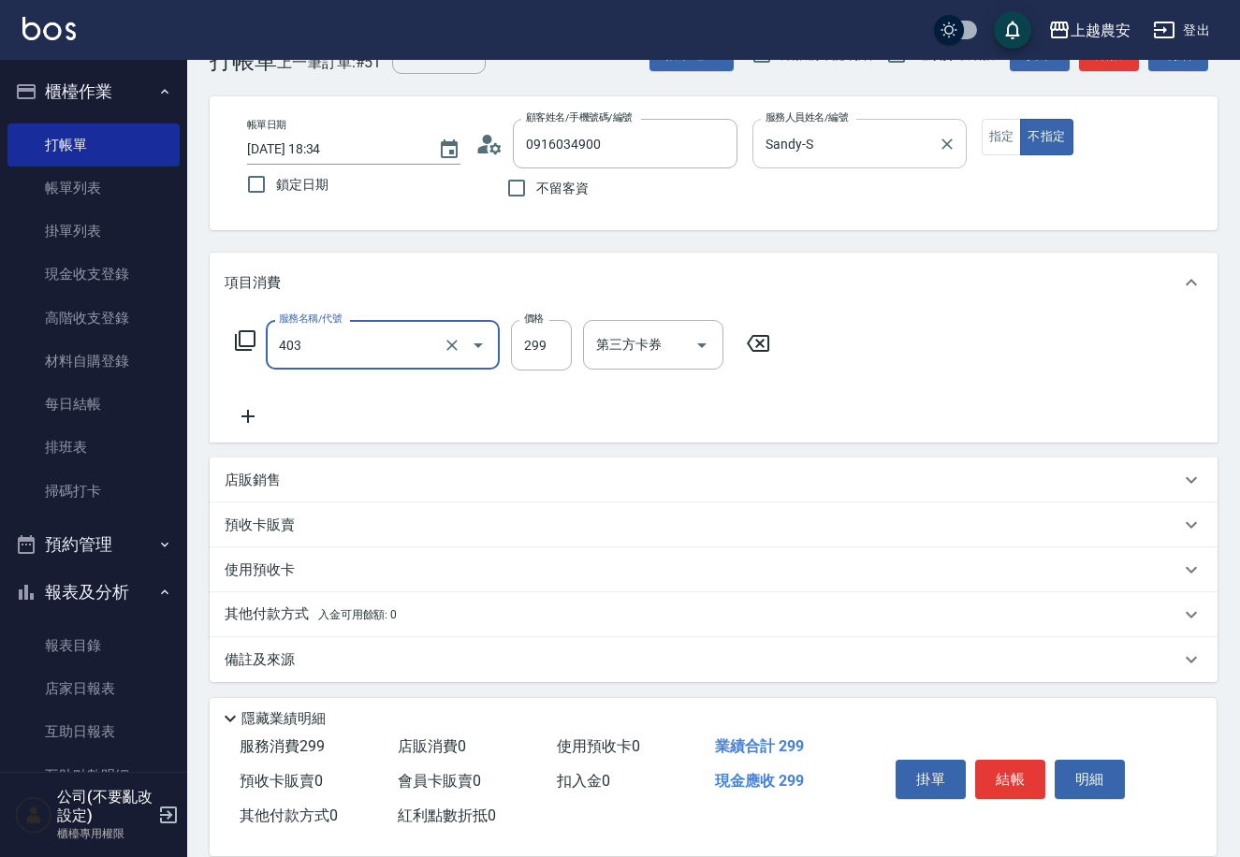
type input "剪髮(403)"
type input "100"
click at [1014, 769] on button "結帳" at bounding box center [1010, 779] width 70 height 39
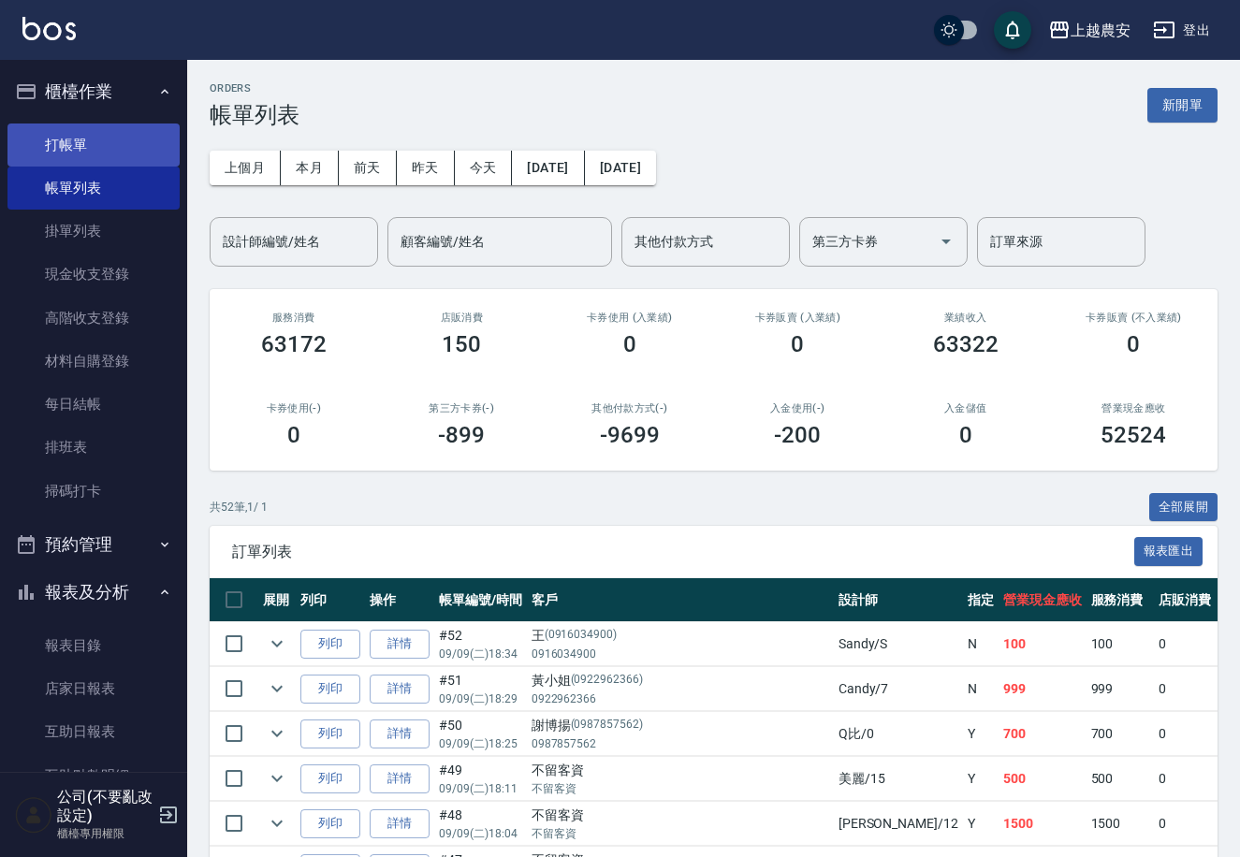
click at [73, 130] on link "打帳單" at bounding box center [93, 145] width 172 height 43
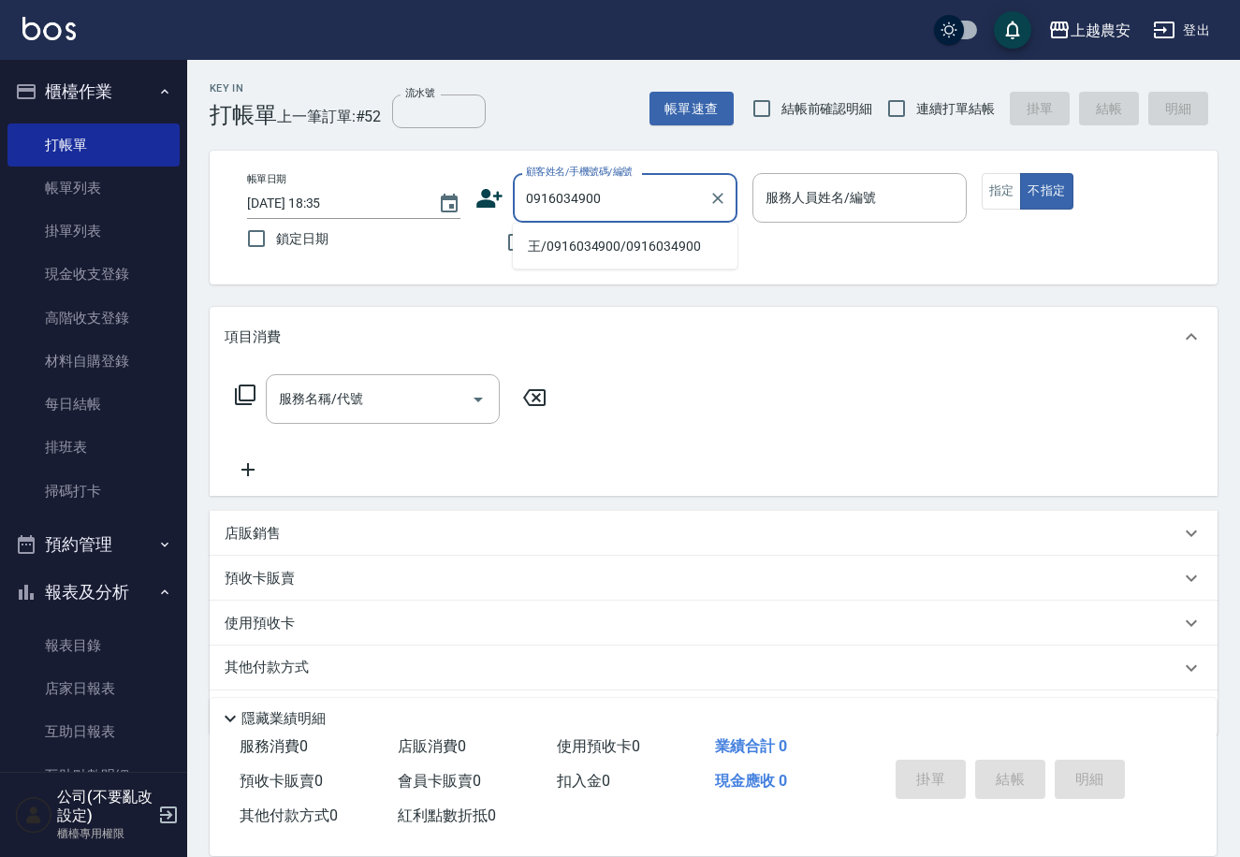
click at [632, 244] on li "王/0916034900/0916034900" at bounding box center [625, 246] width 225 height 31
type input "王/0916034900/0916034900"
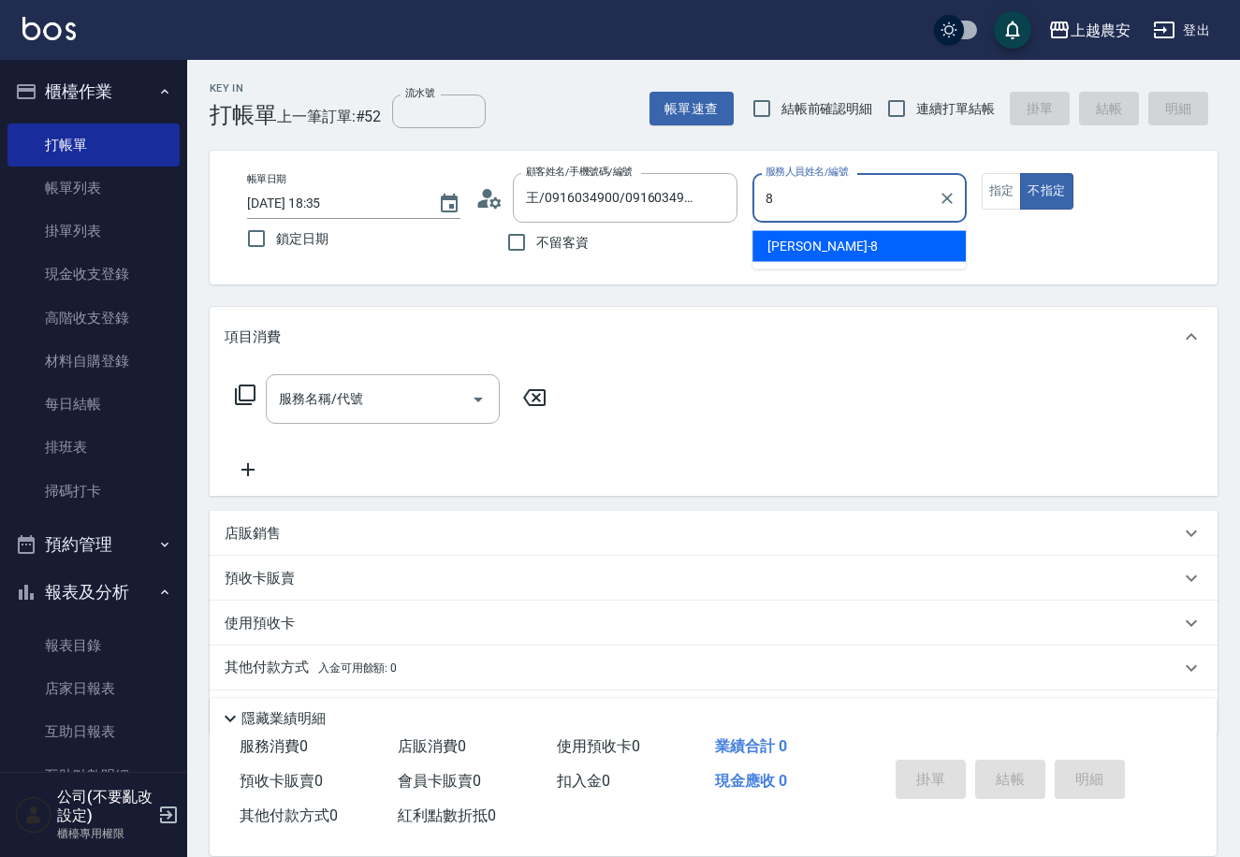
type input "黛慧-8"
type button "false"
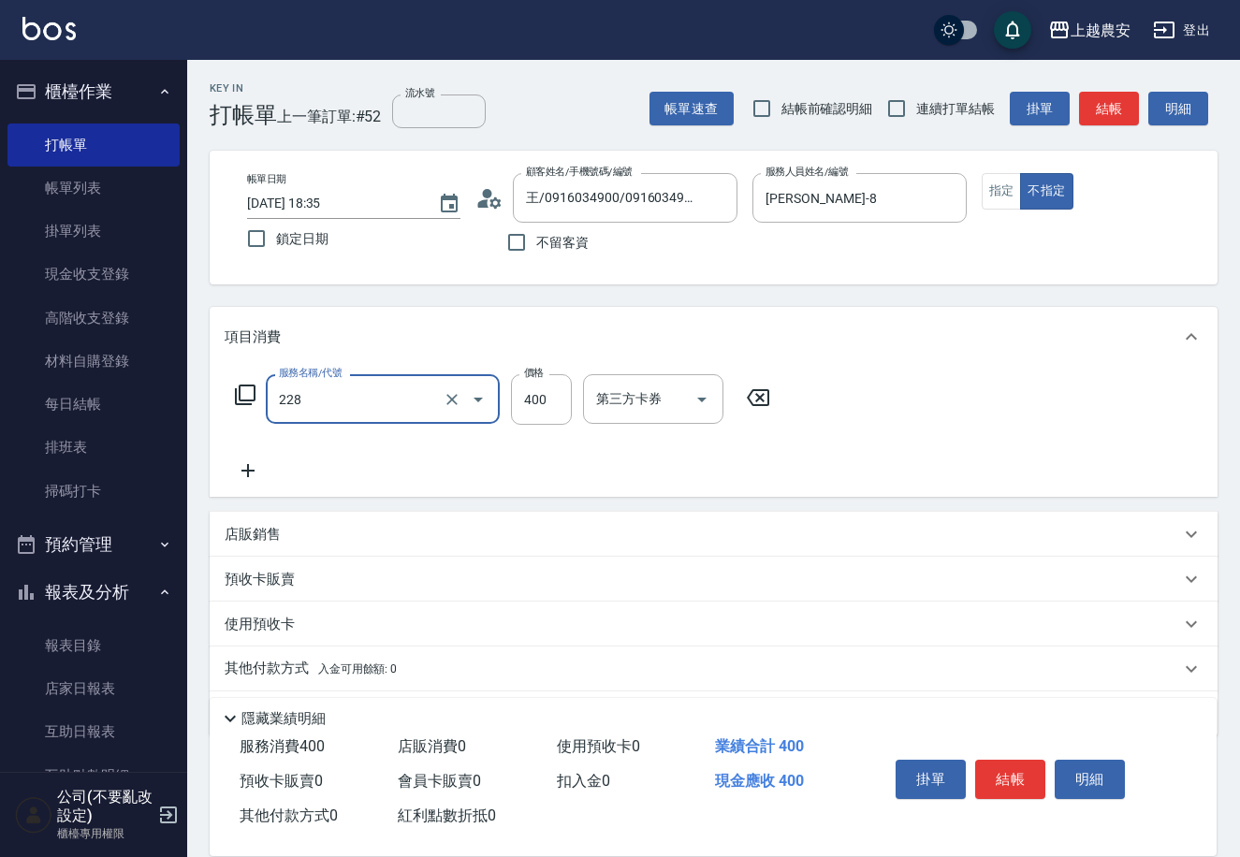
type input "洗髮(228)"
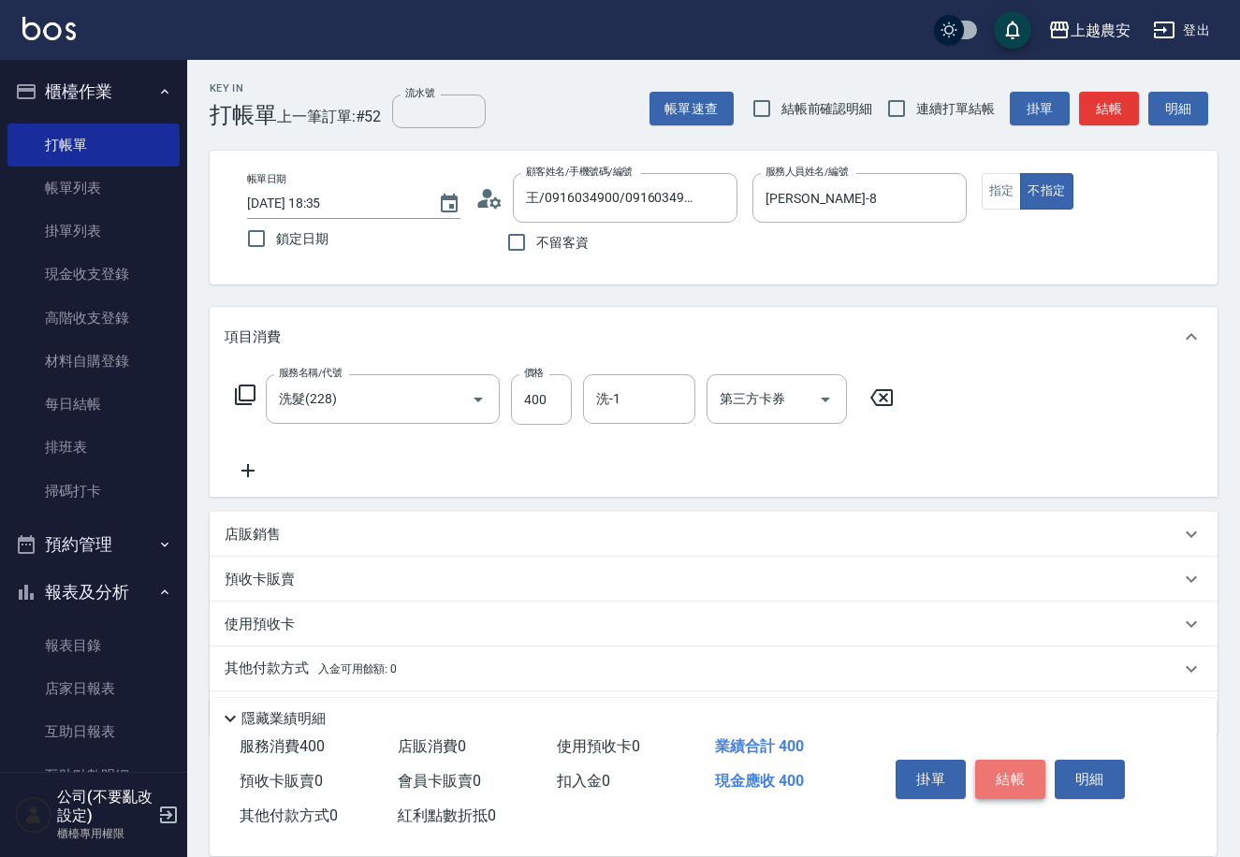
click at [1026, 772] on button "結帳" at bounding box center [1010, 779] width 70 height 39
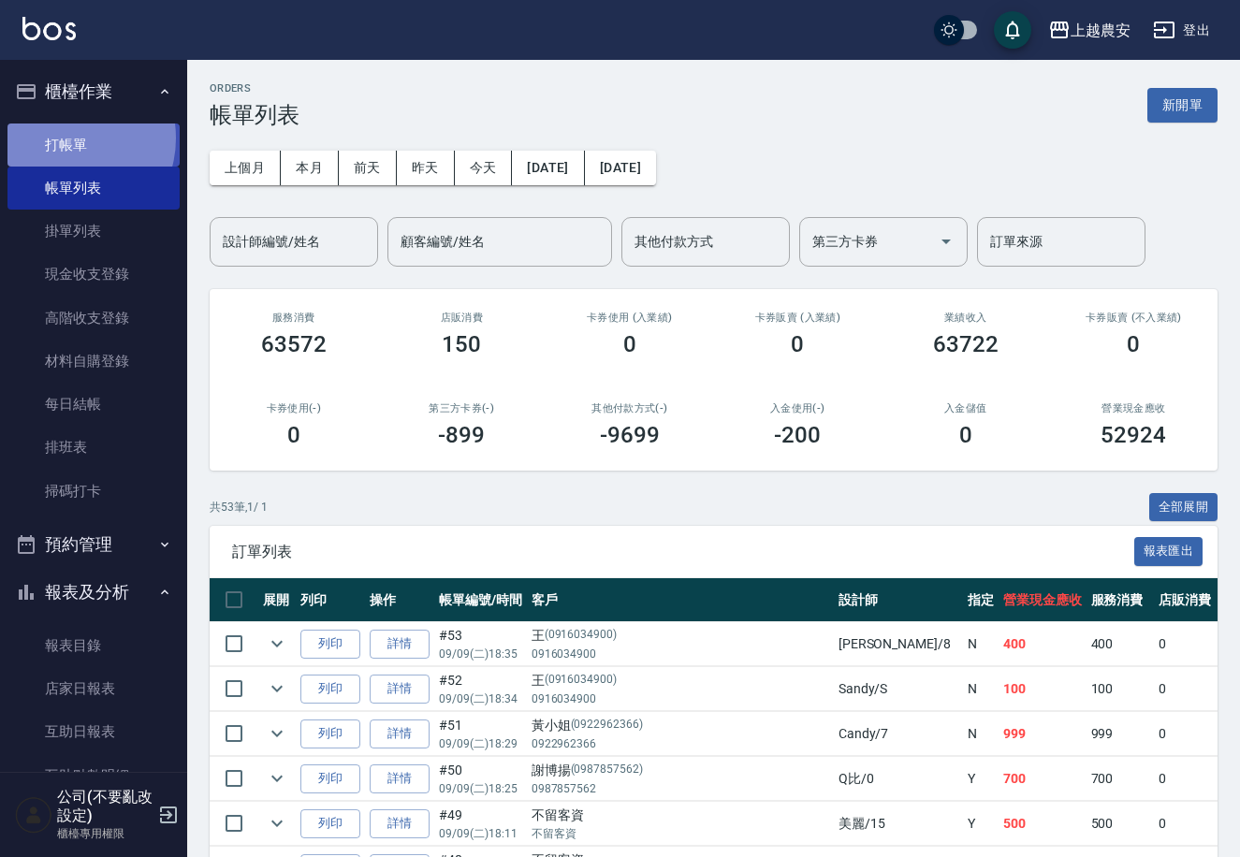
click at [65, 138] on link "打帳單" at bounding box center [93, 145] width 172 height 43
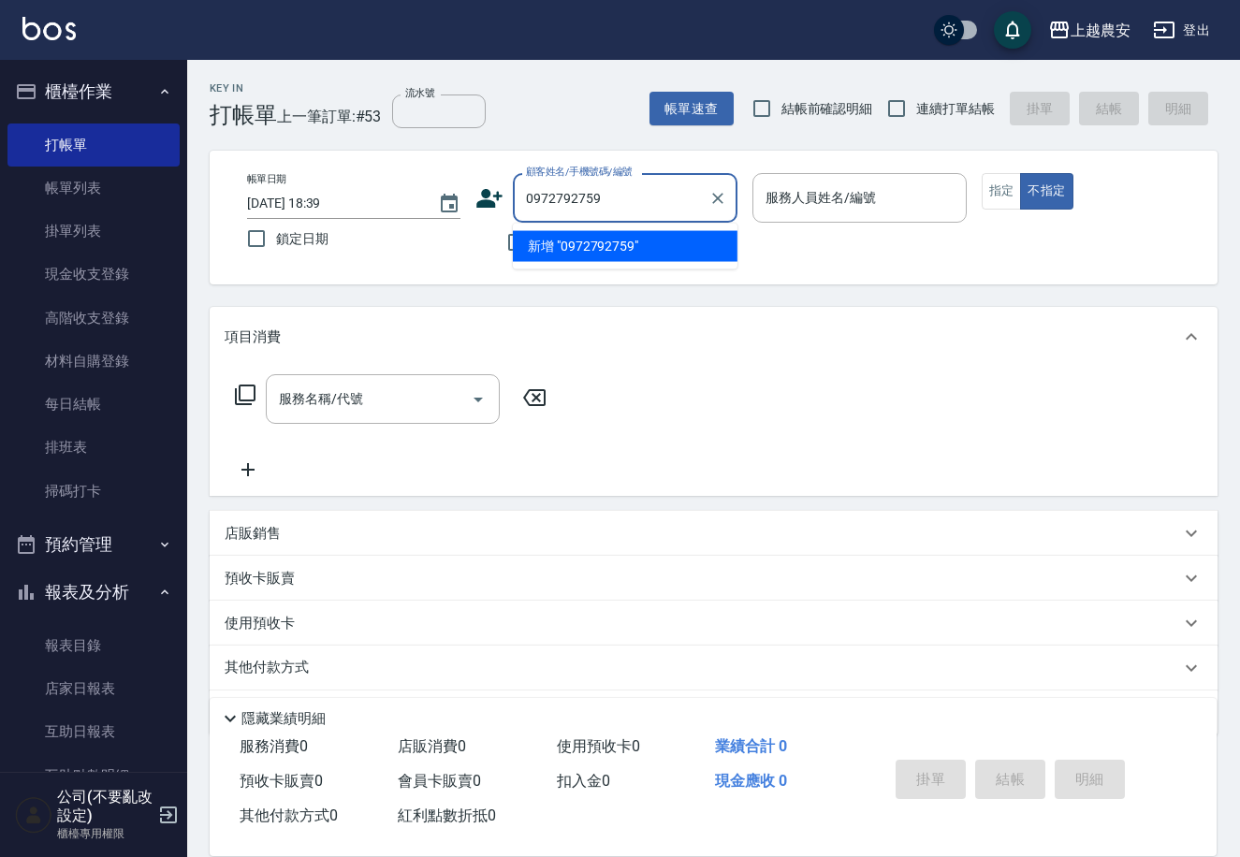
click at [580, 241] on li "新增 "0972792759"" at bounding box center [625, 246] width 225 height 31
type input "0972792759"
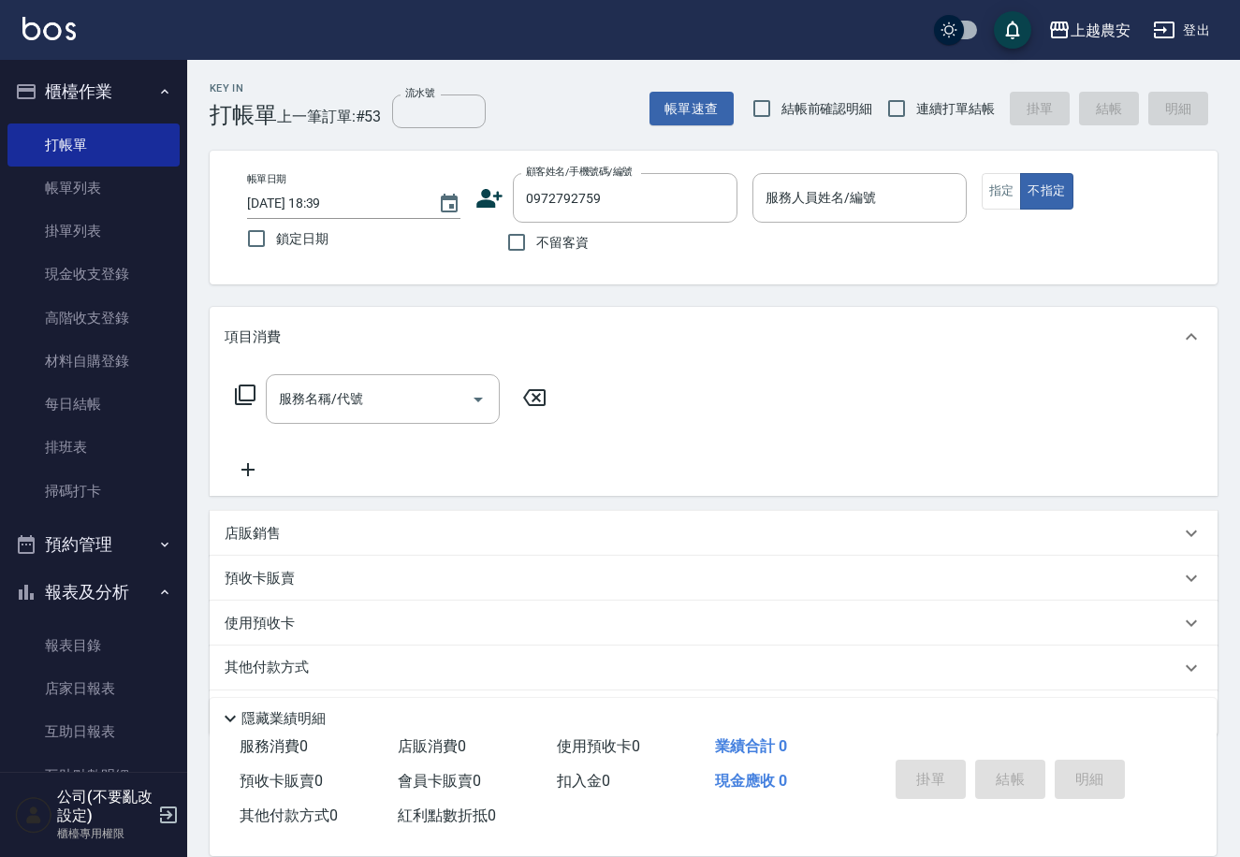
click at [477, 199] on icon at bounding box center [489, 198] width 28 height 28
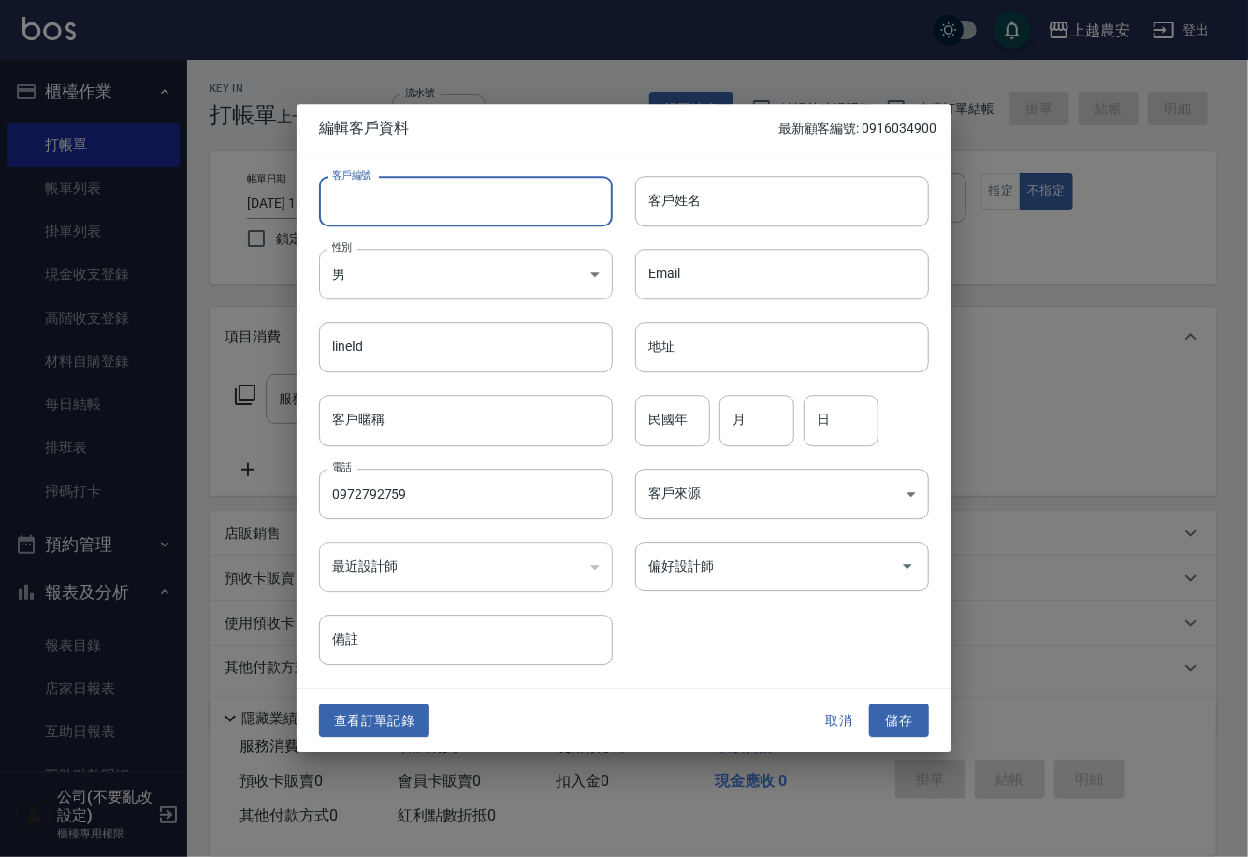
click at [480, 203] on input "客戶編號" at bounding box center [466, 201] width 294 height 51
type input "0972792759"
click at [407, 278] on body "上越農安 登出 櫃檯作業 打帳單 帳單列表 掛單列表 現金收支登錄 高階收支登錄 材料自購登錄 每日結帳 排班表 掃碼打卡 預約管理 預約管理 單日預約紀錄 …" at bounding box center [624, 456] width 1248 height 912
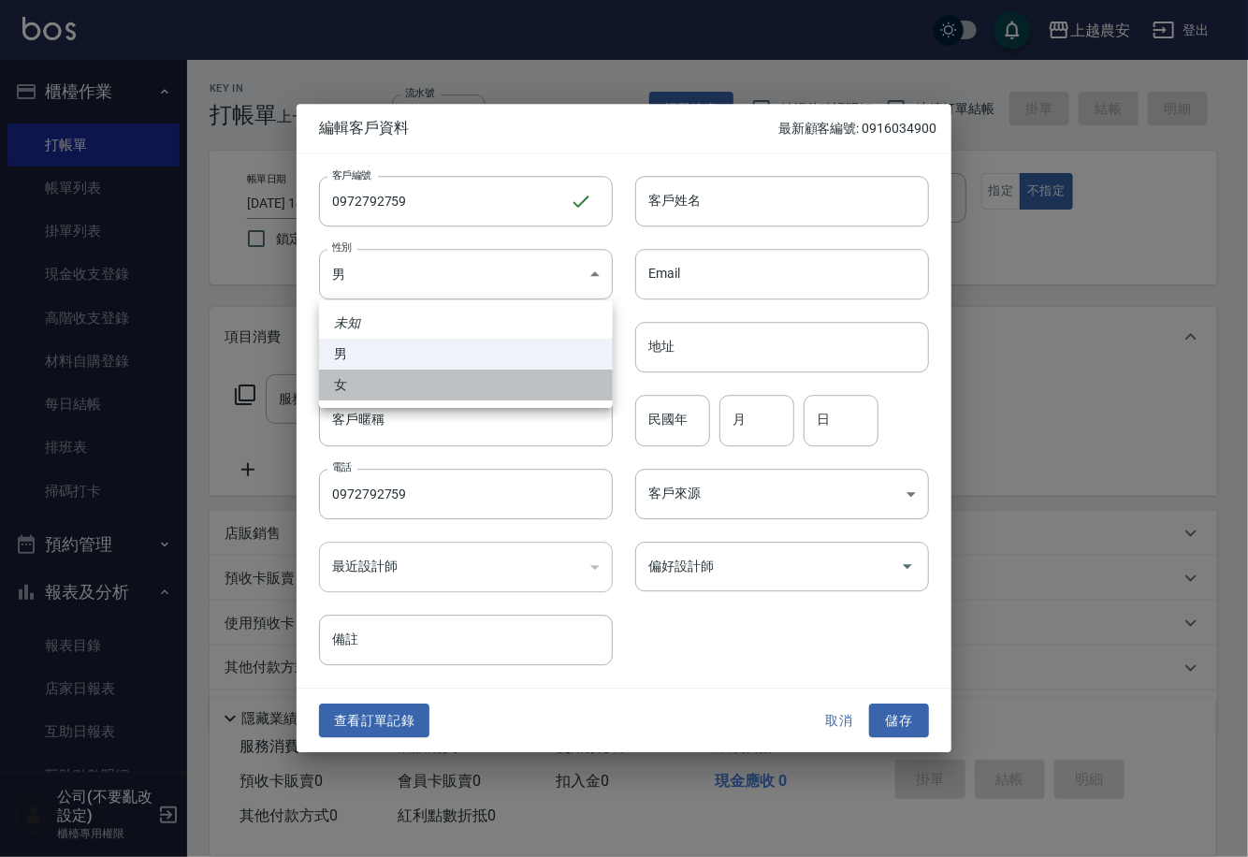
drag, startPoint x: 412, startPoint y: 380, endPoint x: 567, endPoint y: 305, distance: 172.4
click at [413, 380] on li "女" at bounding box center [466, 385] width 294 height 31
type input "FEMALE"
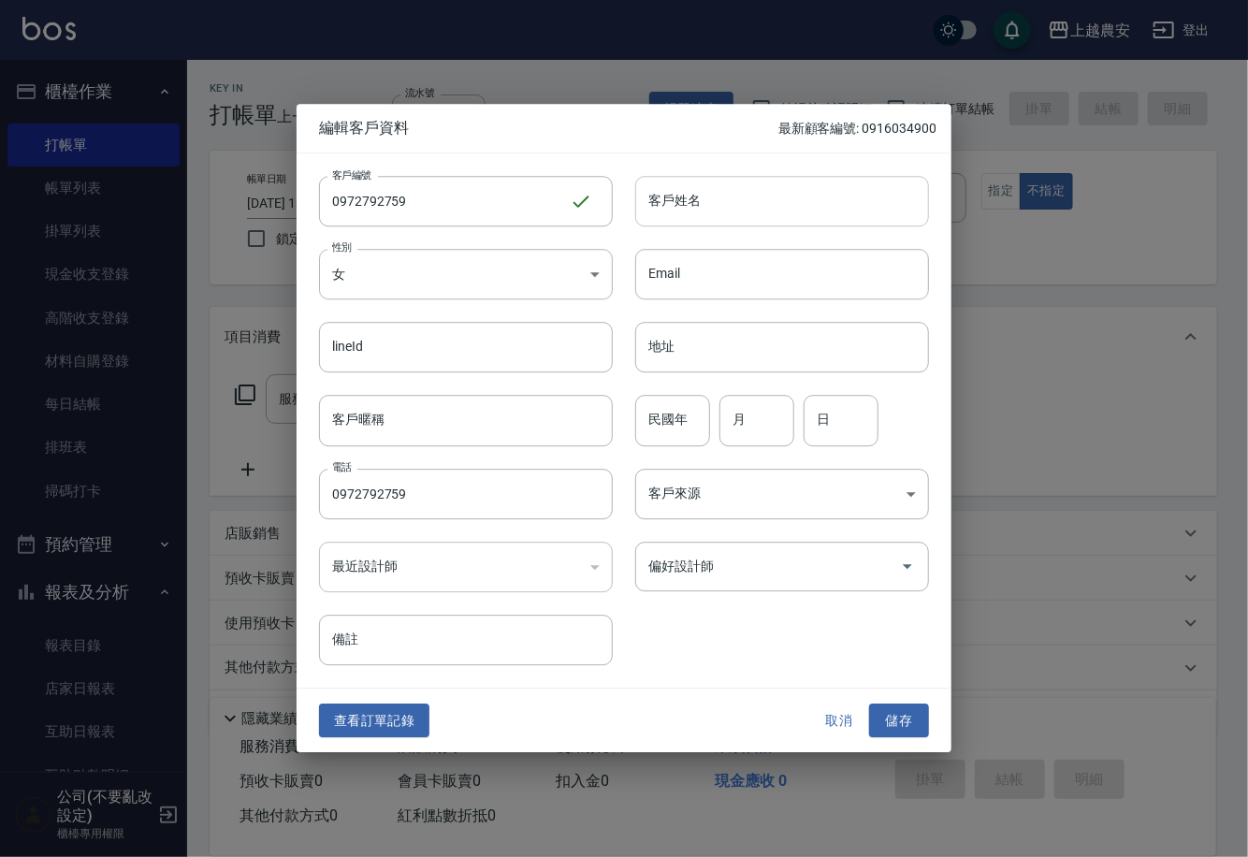
click at [722, 209] on input "客戶姓名" at bounding box center [782, 201] width 294 height 51
type input "Kitty"
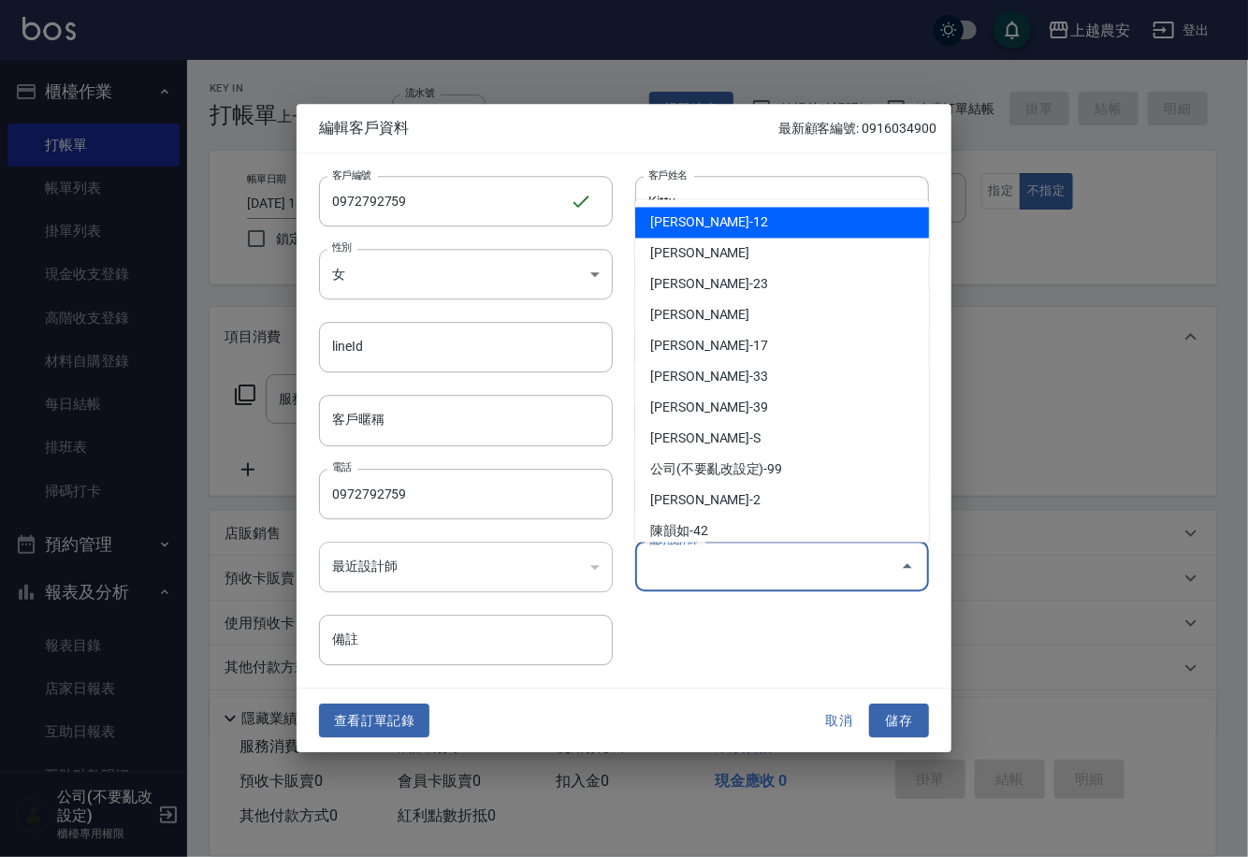
click at [767, 576] on input "偏好設計師" at bounding box center [768, 566] width 249 height 33
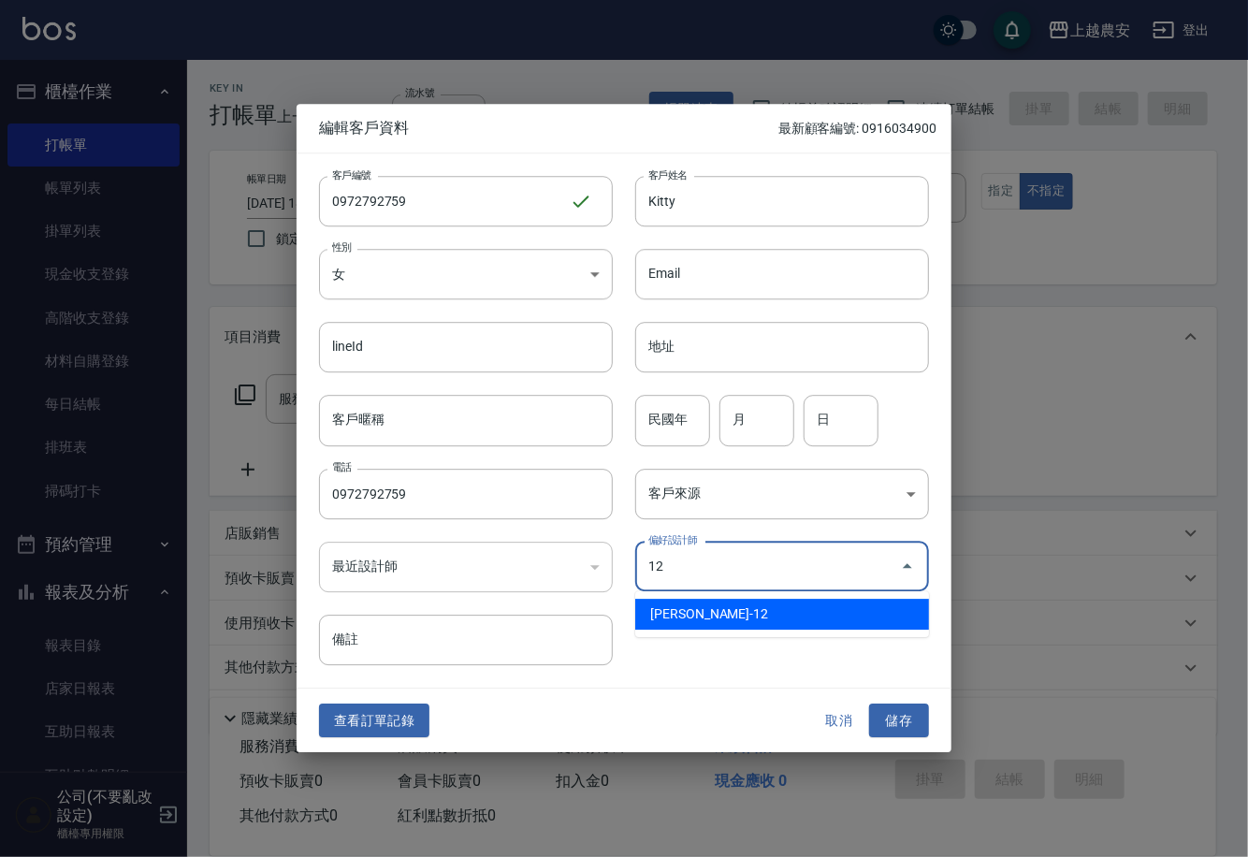
click at [749, 618] on li "蘇淑玲-12" at bounding box center [782, 614] width 294 height 31
type input "蘇淑玲"
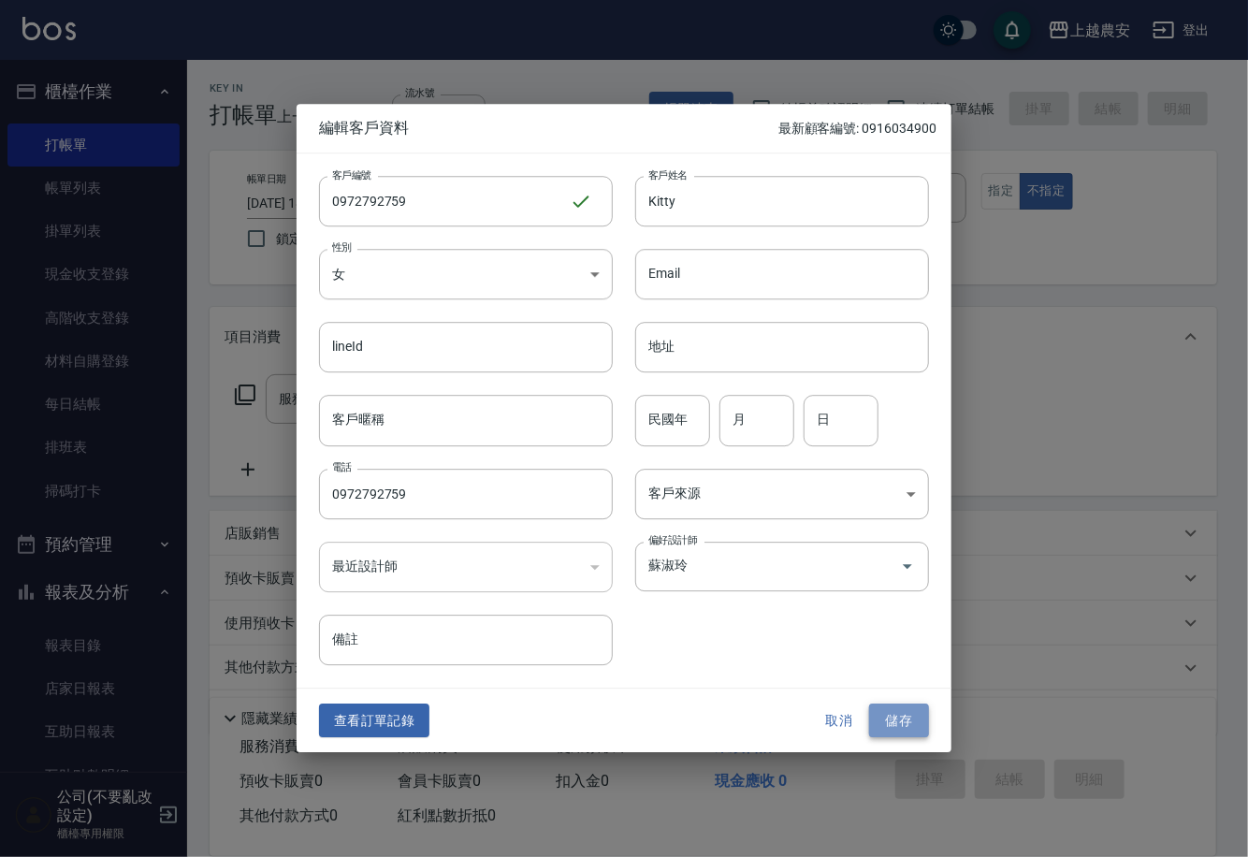
click at [894, 721] on button "儲存" at bounding box center [899, 721] width 60 height 35
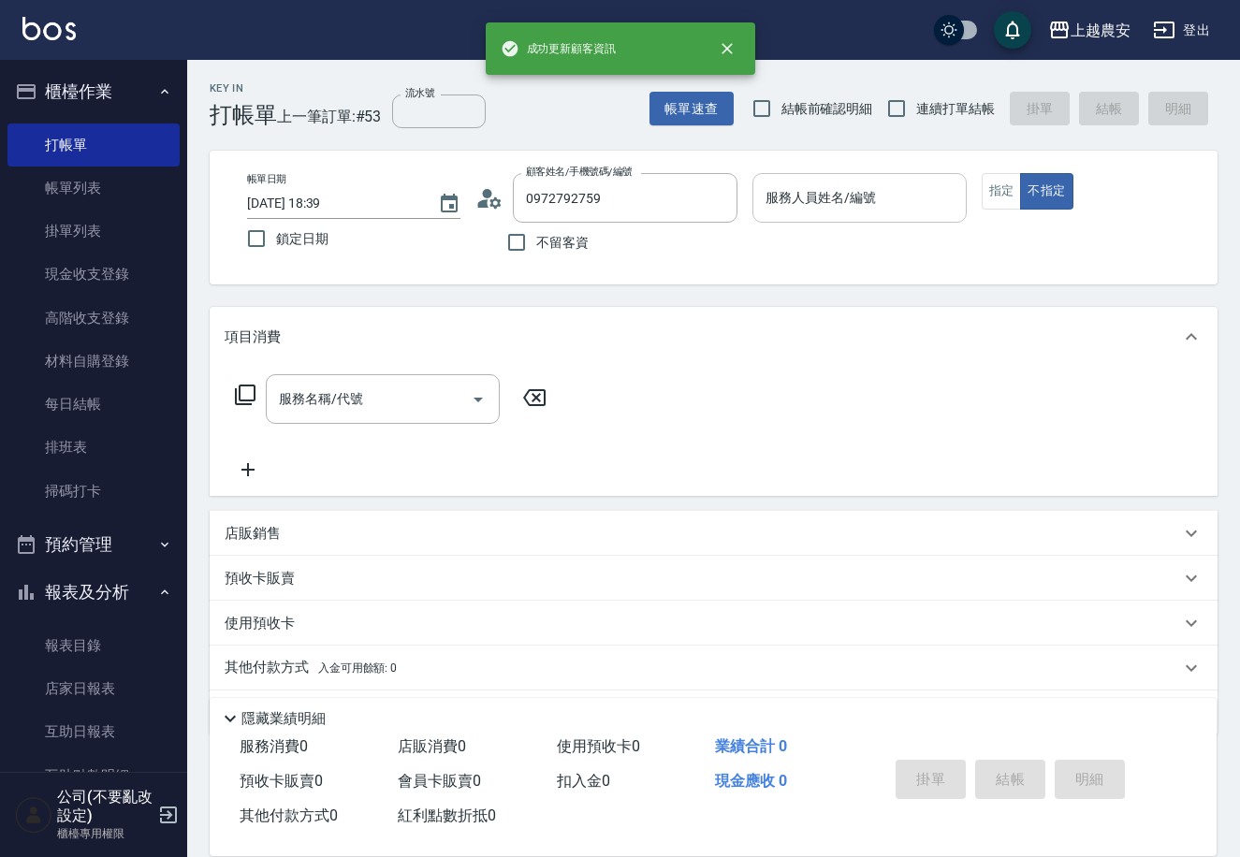
click at [805, 187] on div "服務人員姓名/編號 服務人員姓名/編號" at bounding box center [858, 198] width 213 height 50
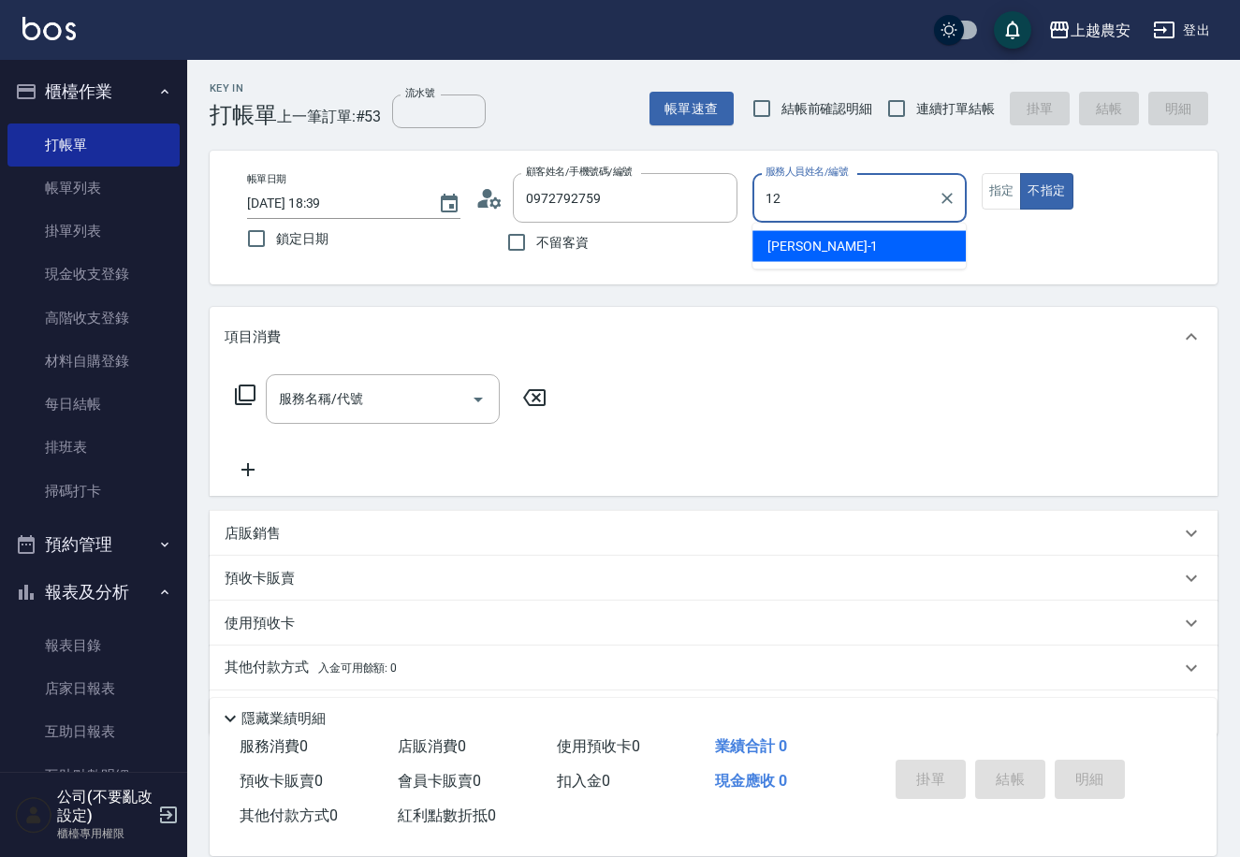
type input "12"
type button "false"
type input "Yoko-12"
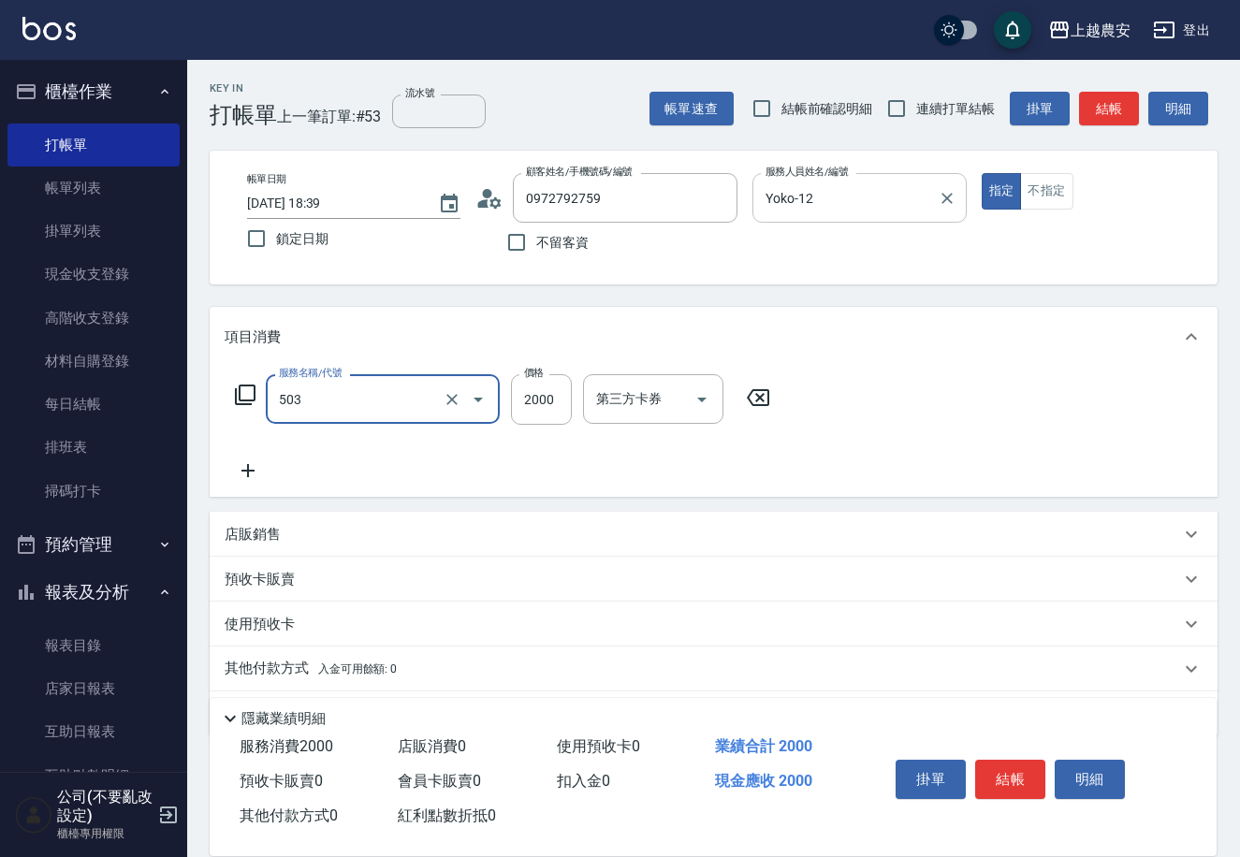
type input "染髮1500↑(503)"
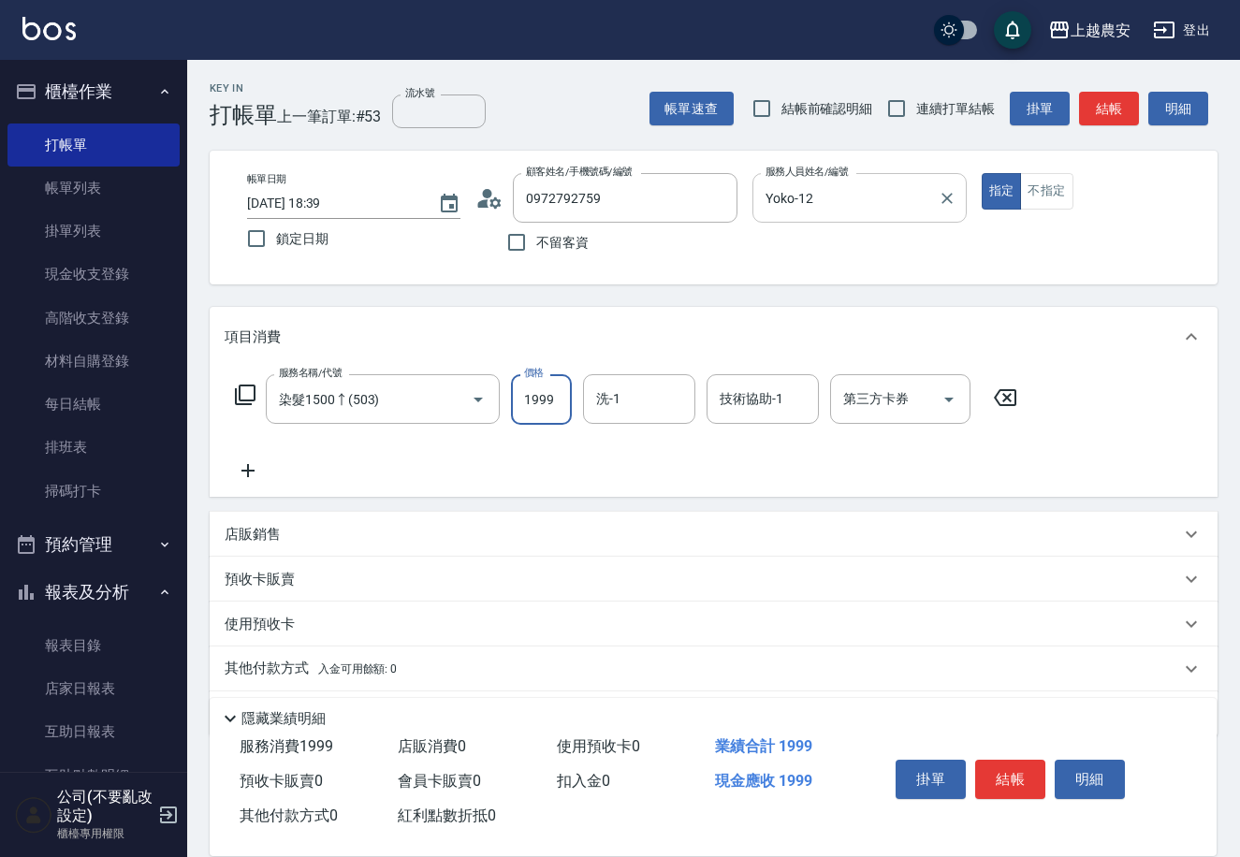
type input "1999"
type input "團團-27"
type input "Jeff-2"
click at [796, 398] on icon "Clear" at bounding box center [799, 399] width 19 height 19
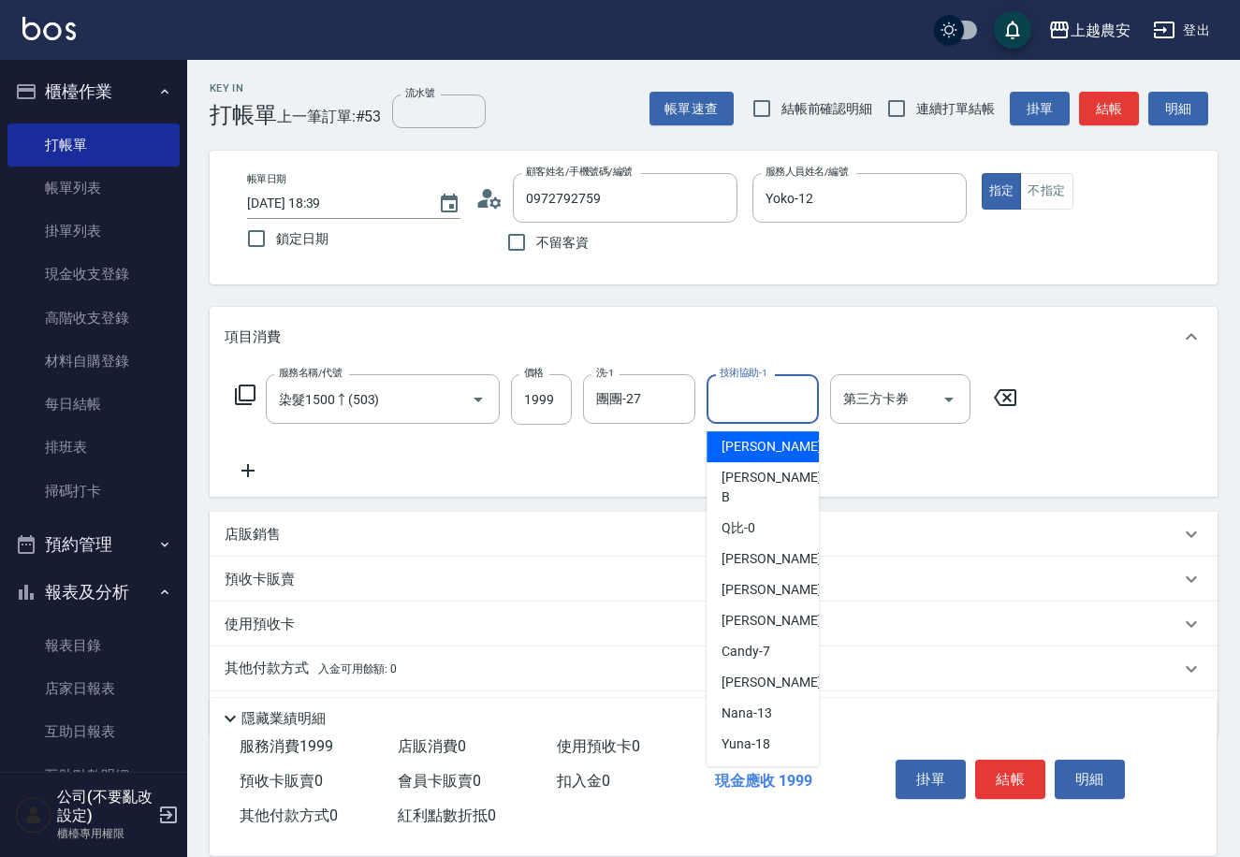
type input "Yoko-12"
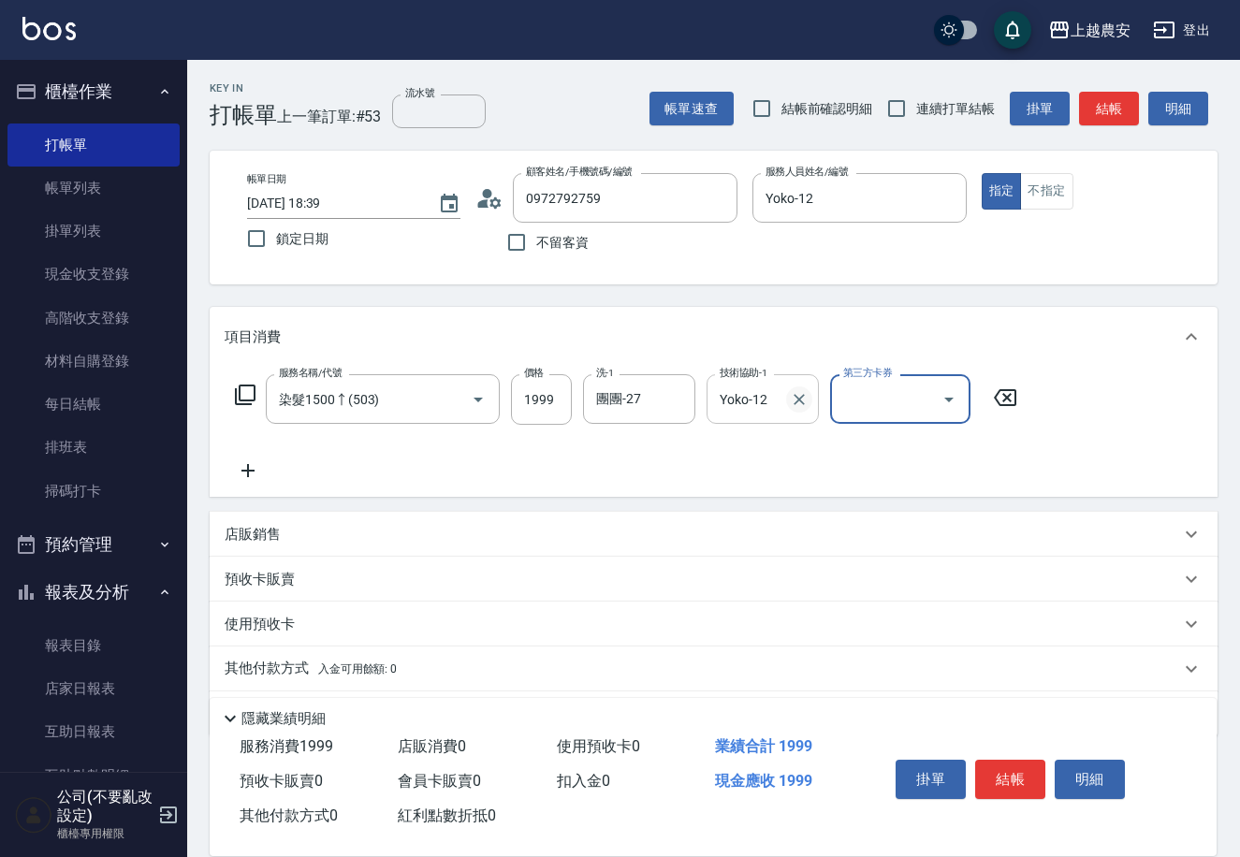
click at [805, 401] on icon "Clear" at bounding box center [799, 399] width 19 height 19
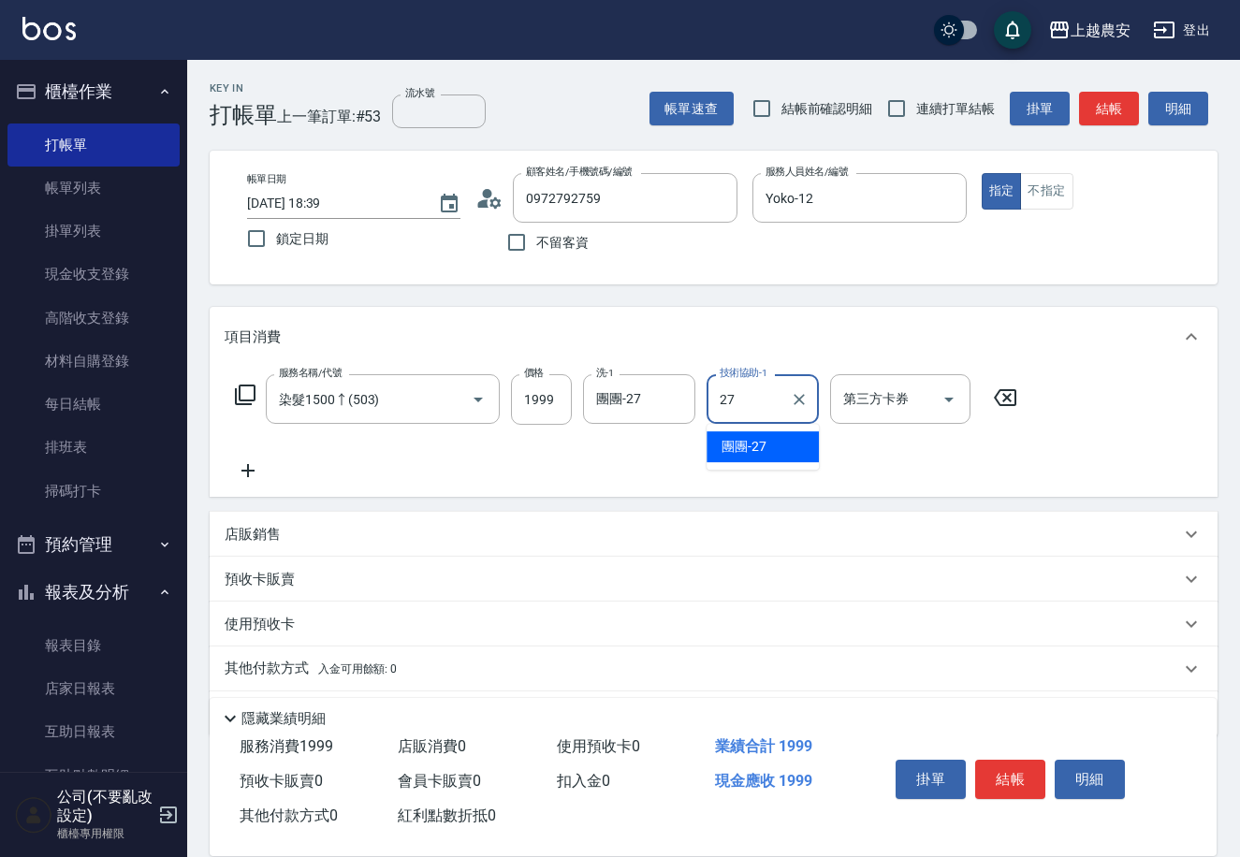
click at [722, 443] on span "團團 -27" at bounding box center [743, 447] width 45 height 20
type input "團團-27"
click at [270, 532] on p "店販銷售" at bounding box center [253, 535] width 56 height 20
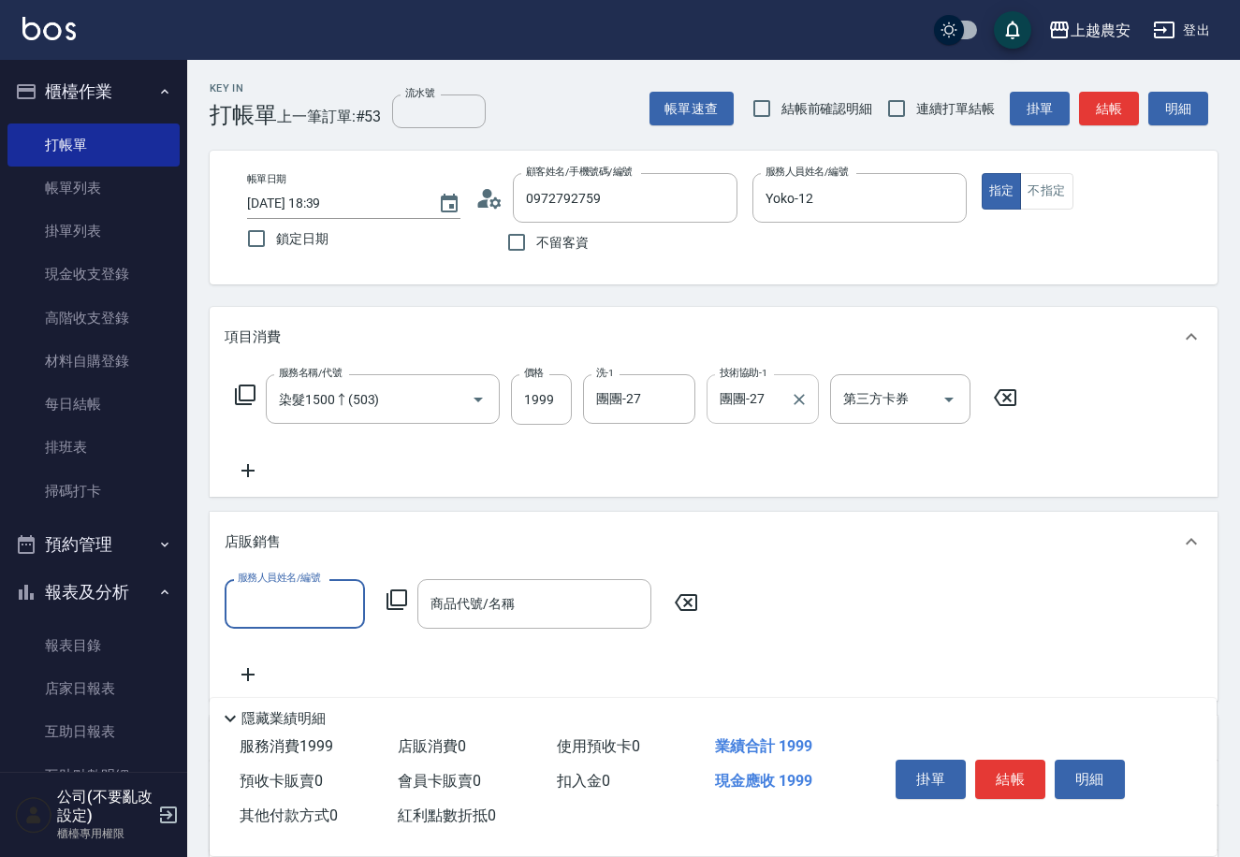
scroll to position [1, 0]
type input "Yoko-12"
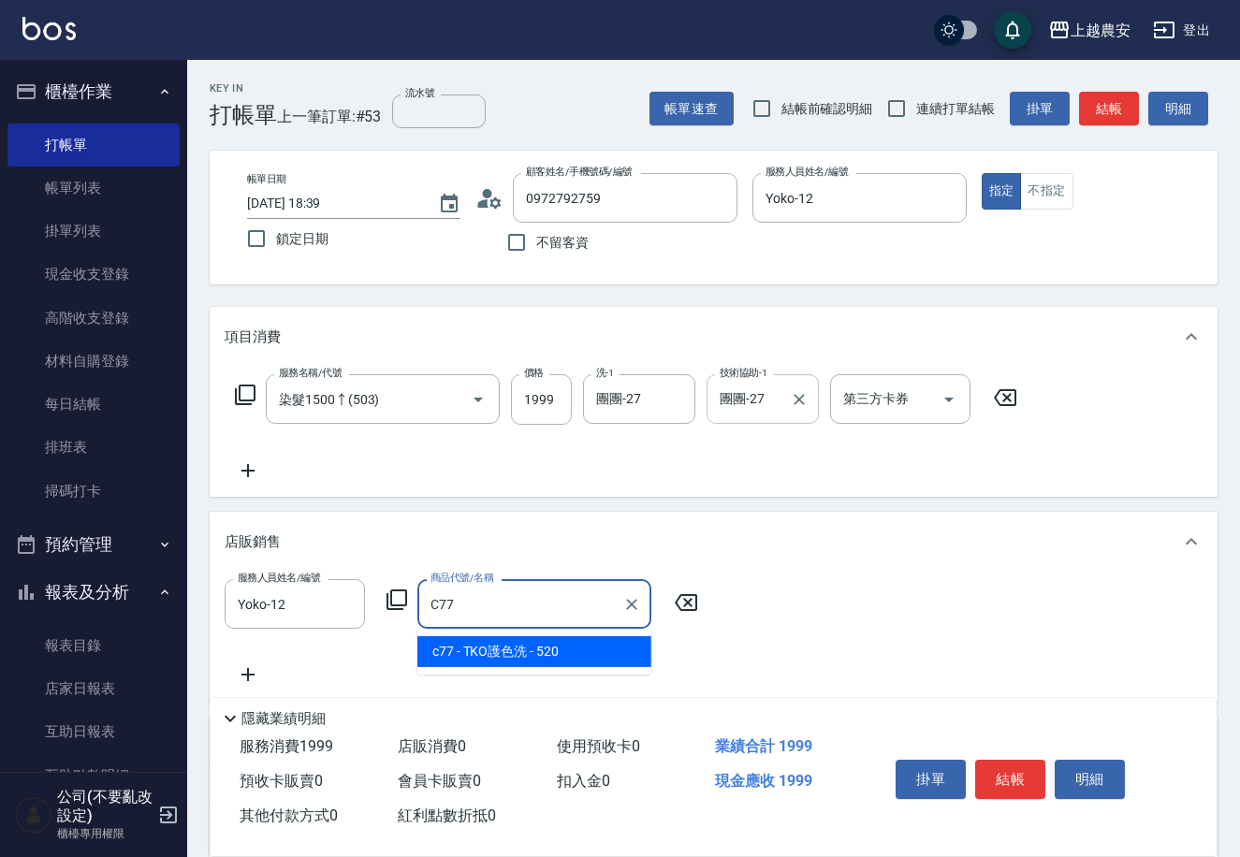
type input "TKO護色洗"
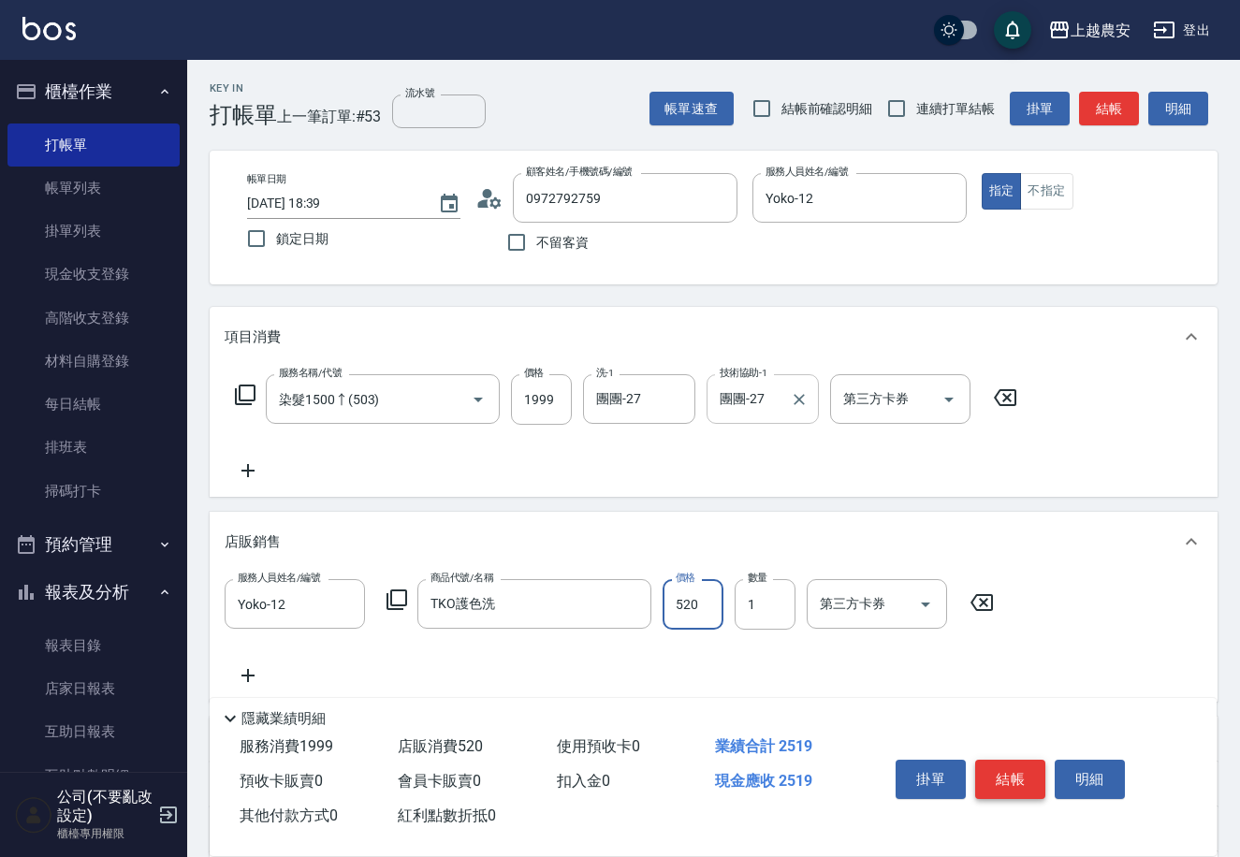
click at [1000, 784] on button "結帳" at bounding box center [1010, 779] width 70 height 39
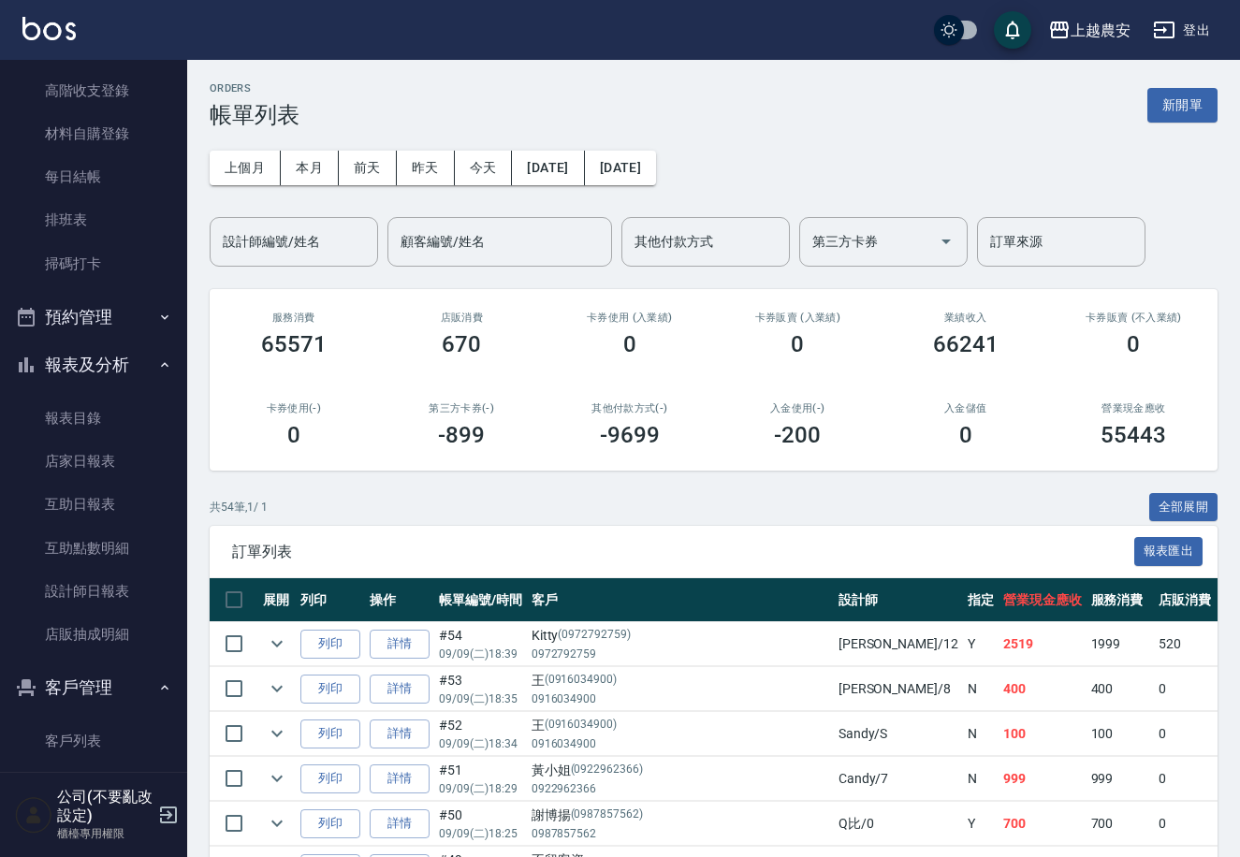
scroll to position [298, 0]
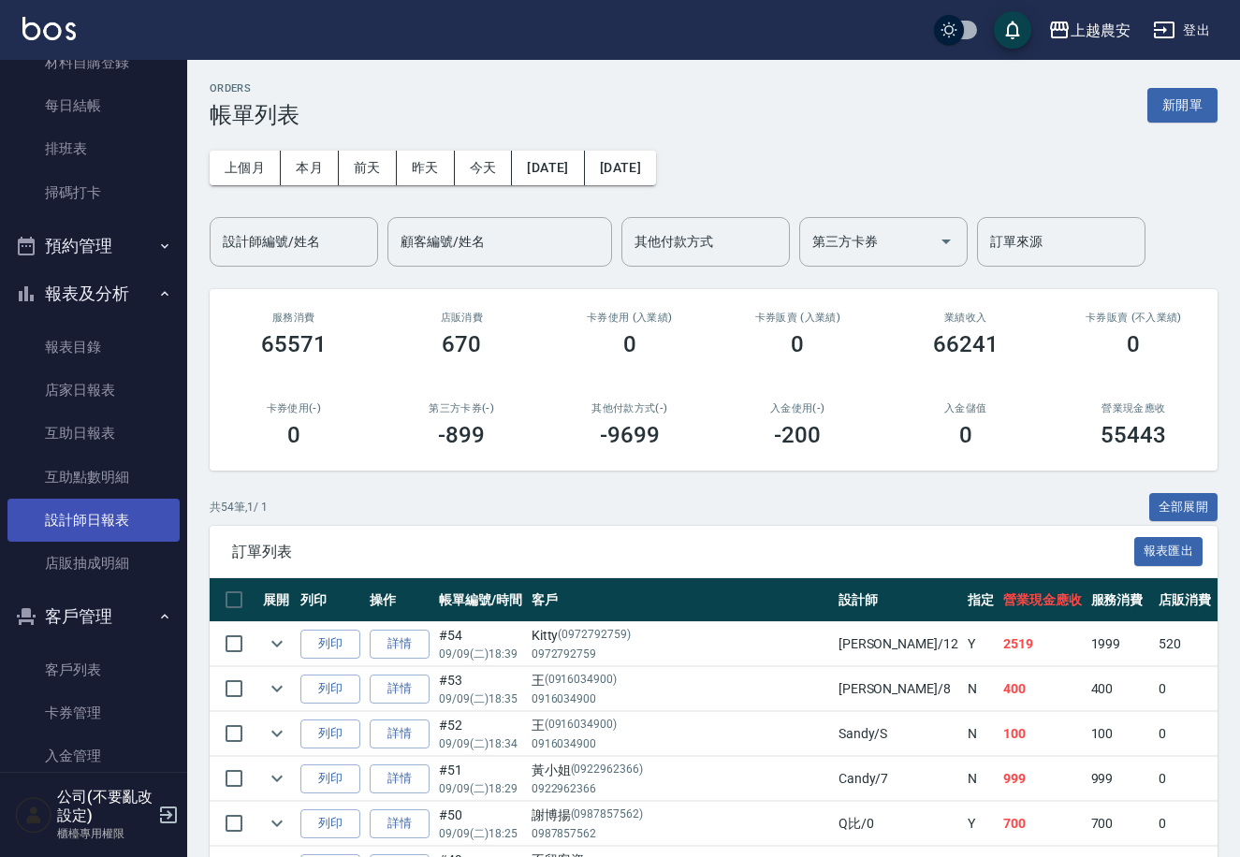
click at [120, 515] on link "設計師日報表" at bounding box center [93, 520] width 172 height 43
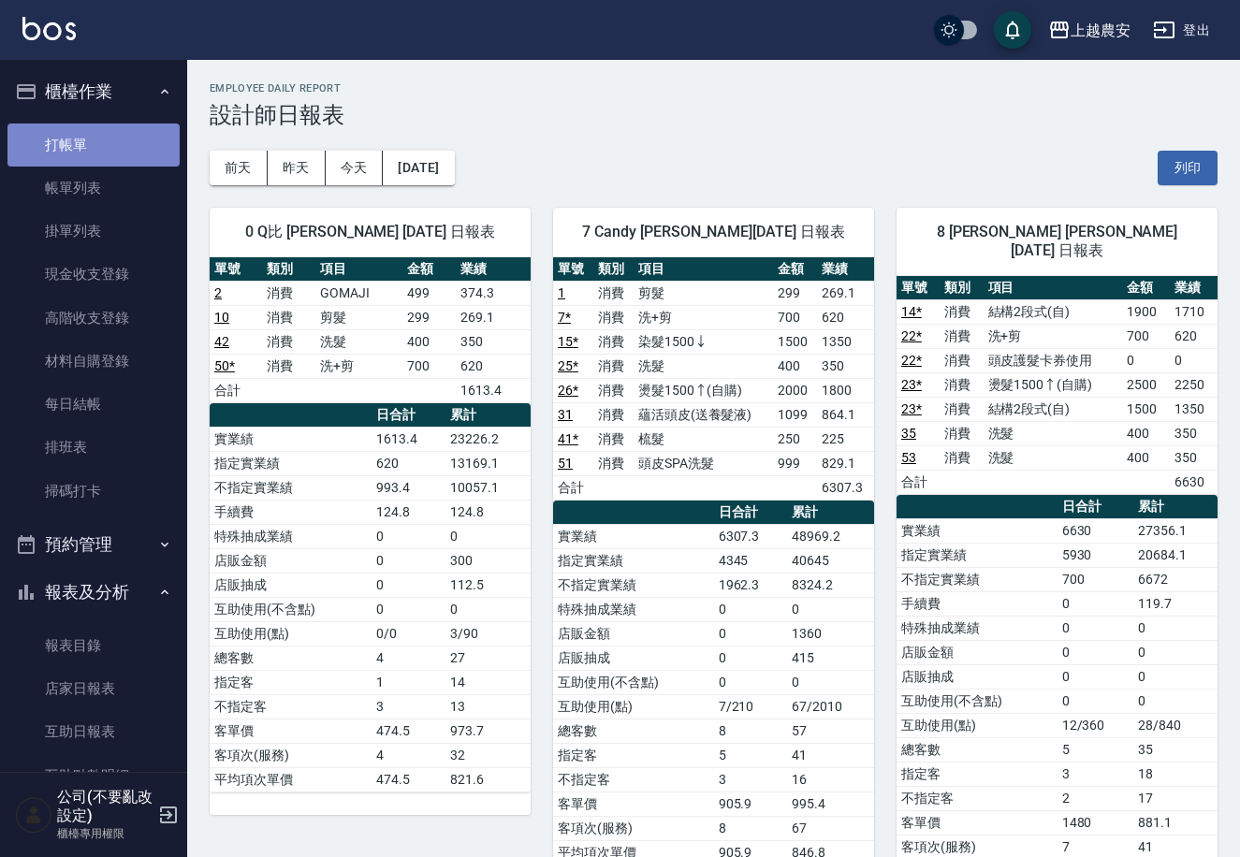
click at [115, 161] on link "打帳單" at bounding box center [93, 145] width 172 height 43
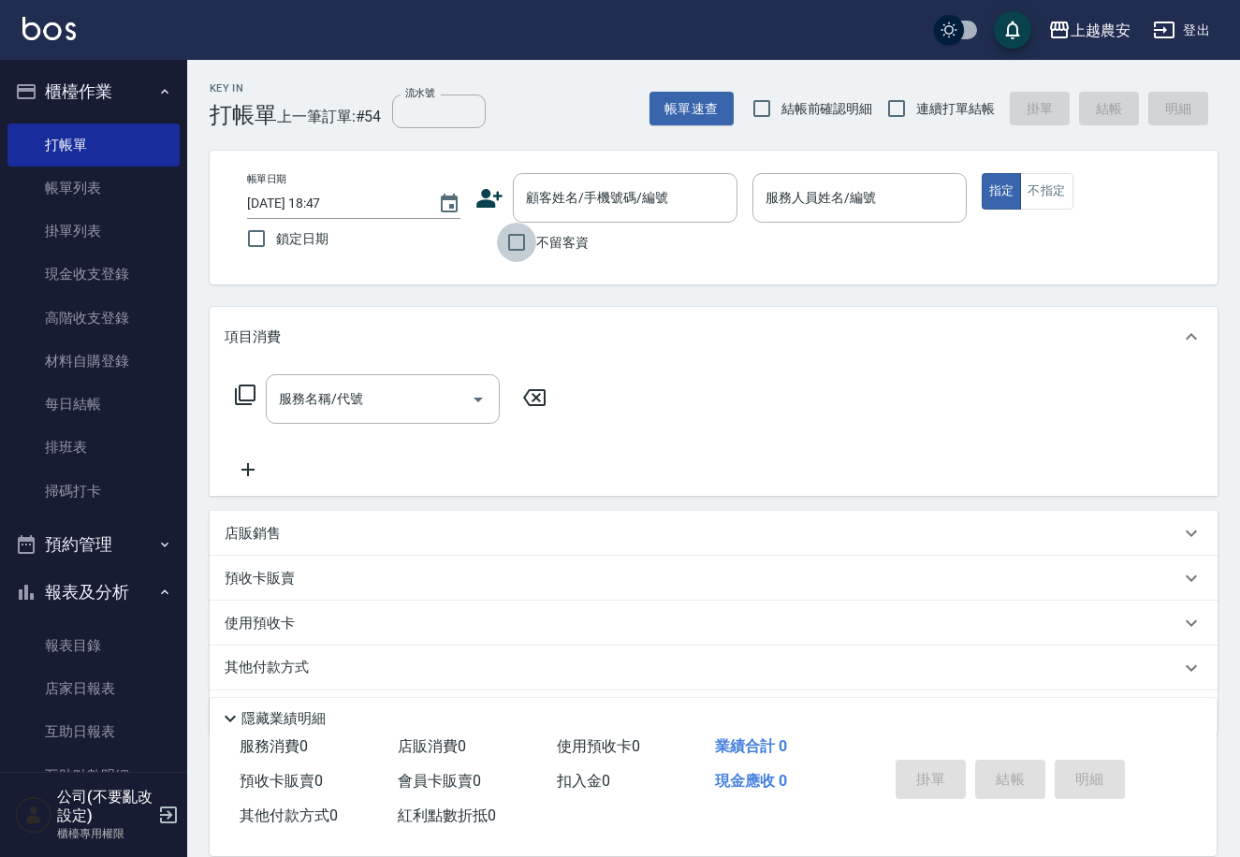
click at [533, 240] on input "不留客資" at bounding box center [516, 242] width 39 height 39
checkbox input "true"
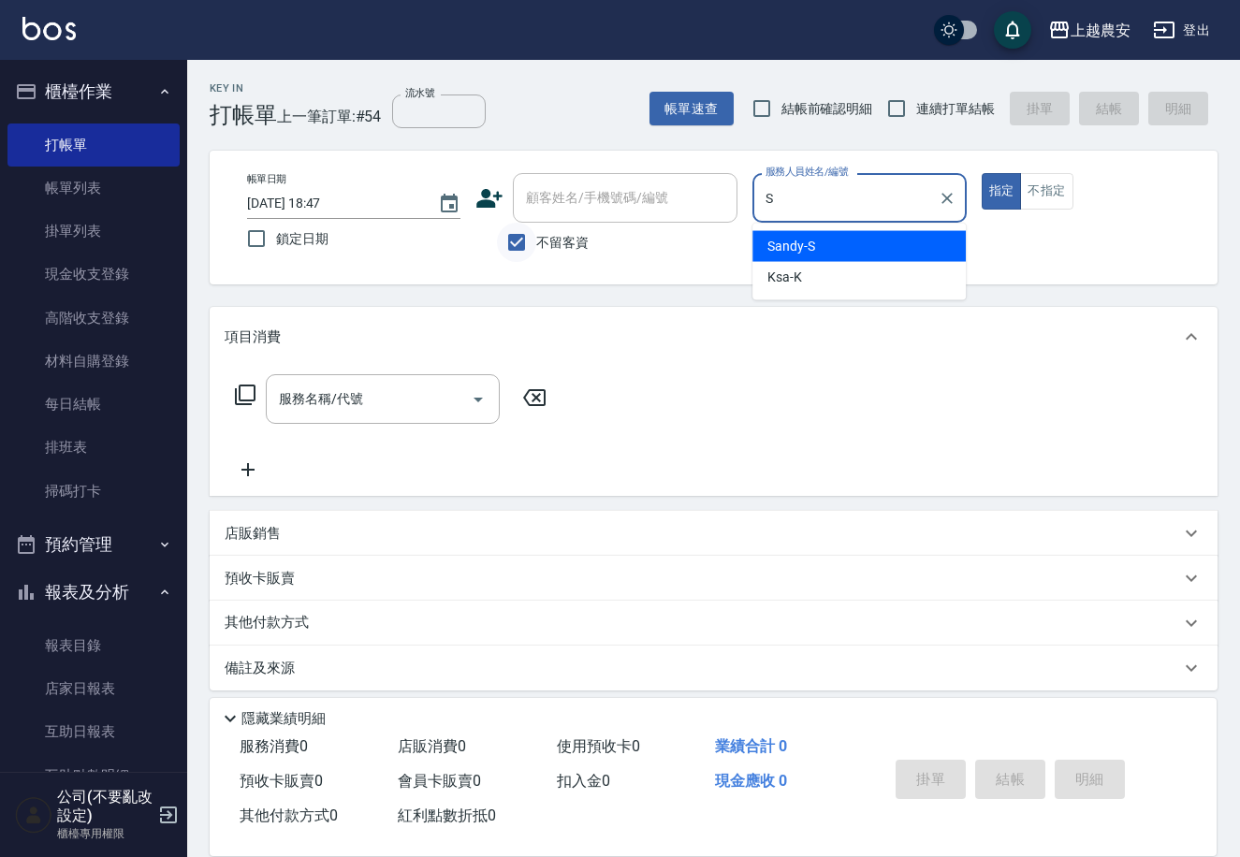
type input "Sandy-S"
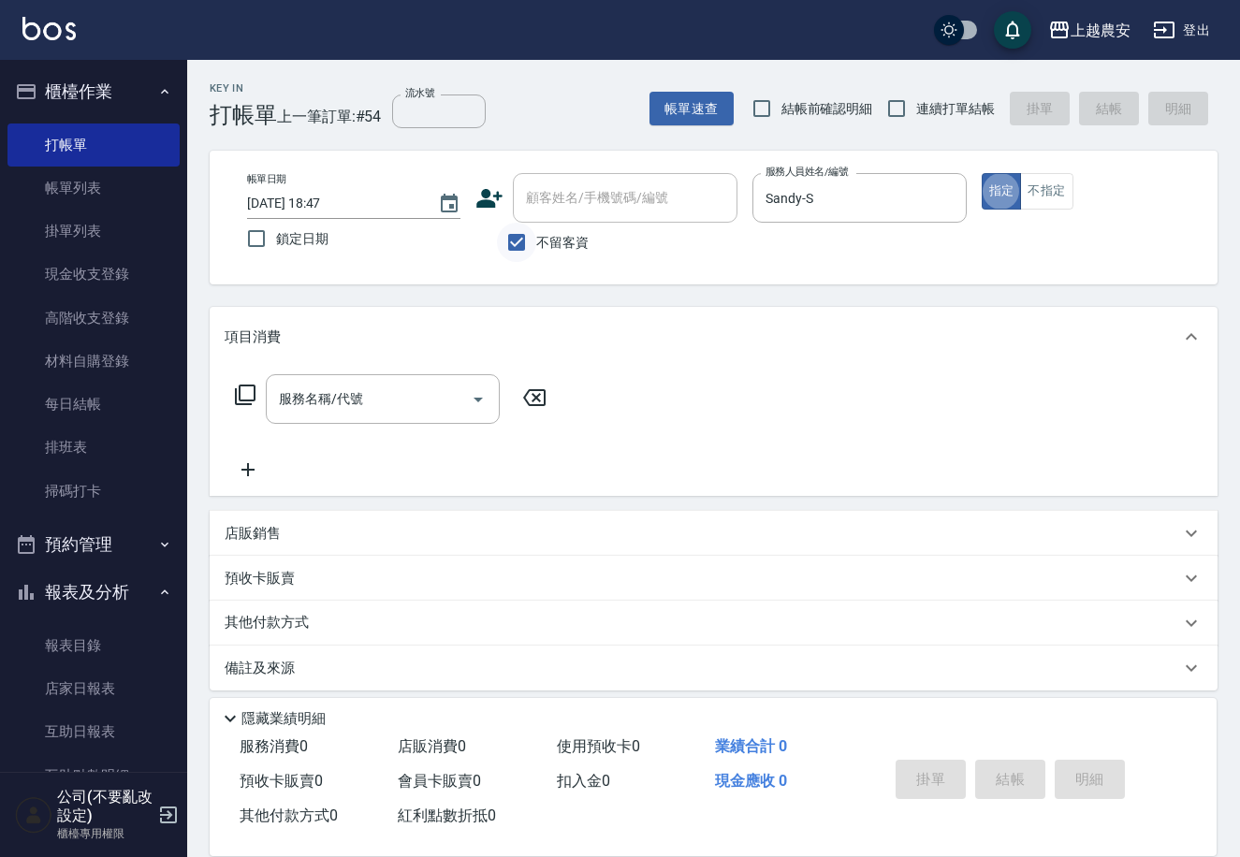
type button "true"
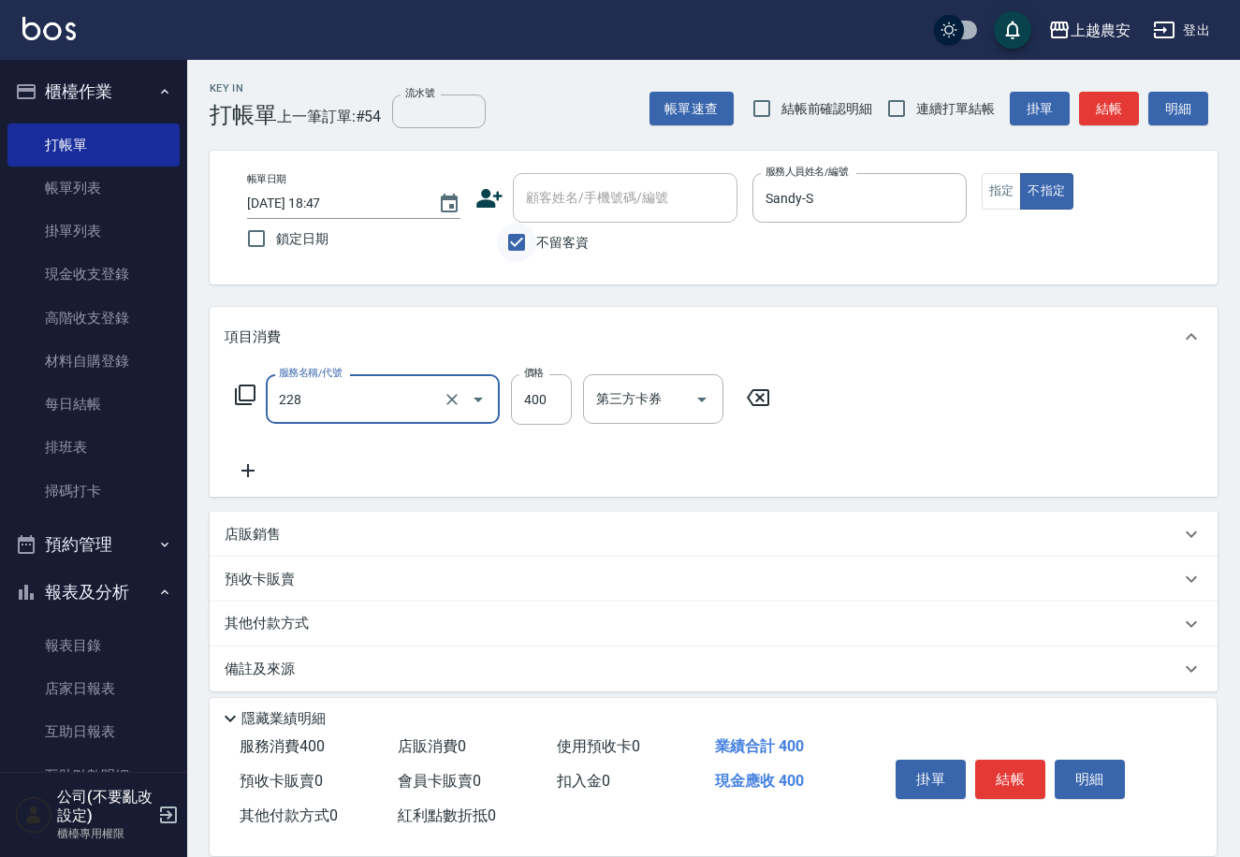
type input "洗髮(228)"
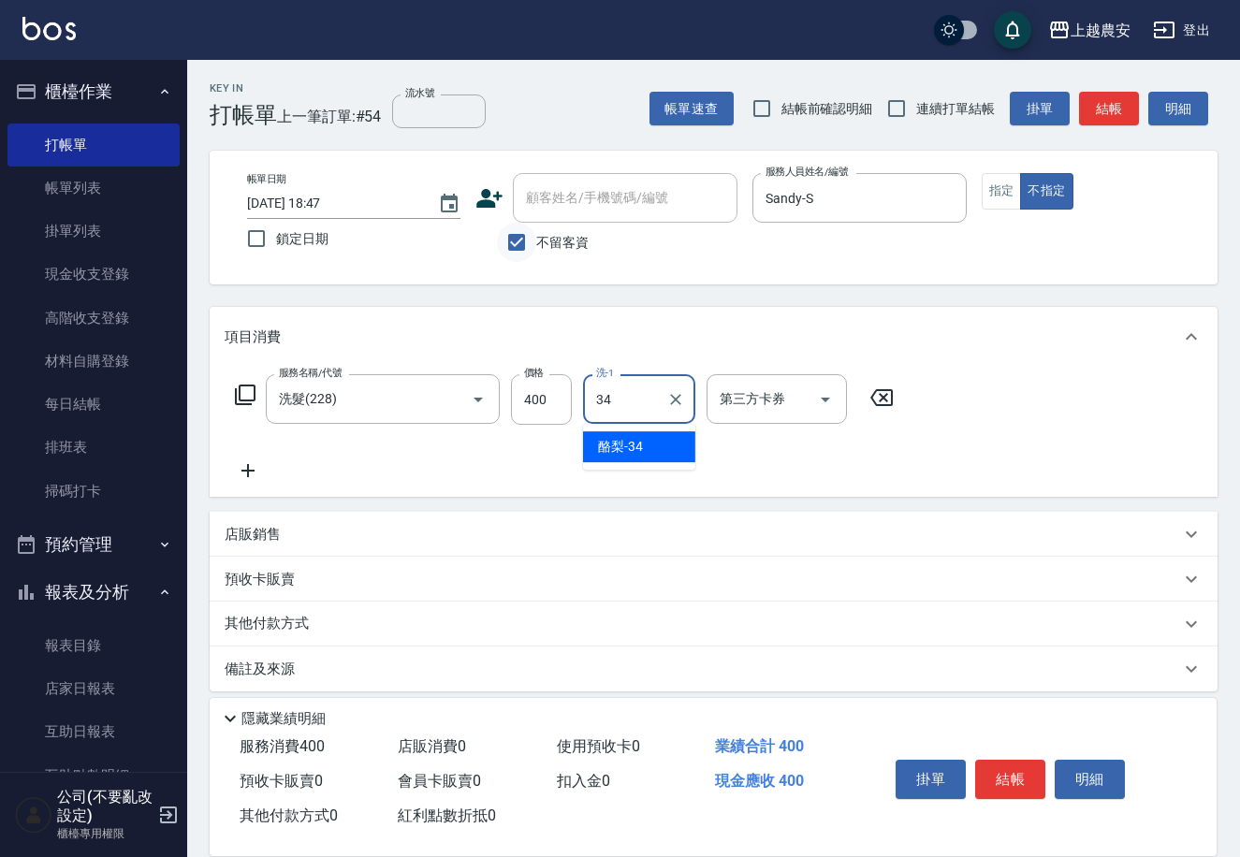
type input "酪梨-34"
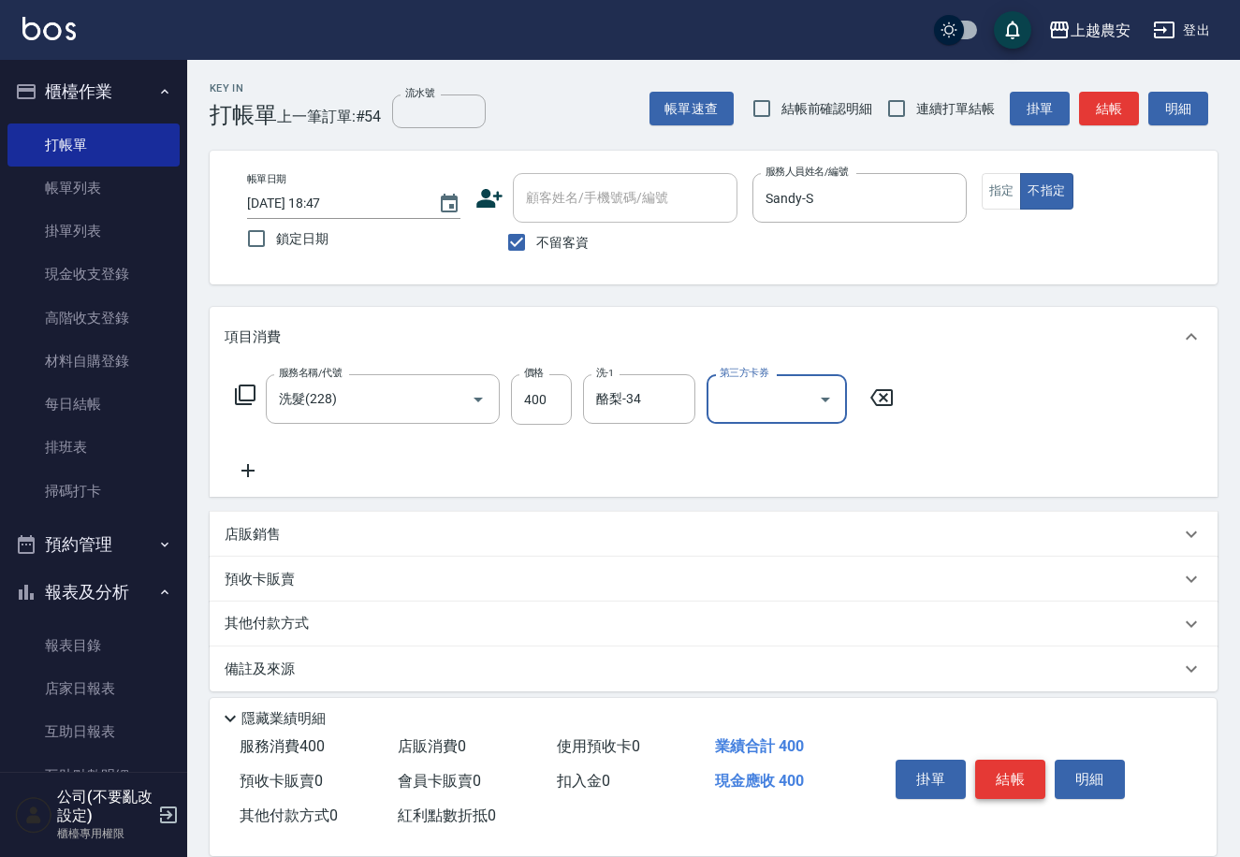
click at [1007, 770] on button "結帳" at bounding box center [1010, 779] width 70 height 39
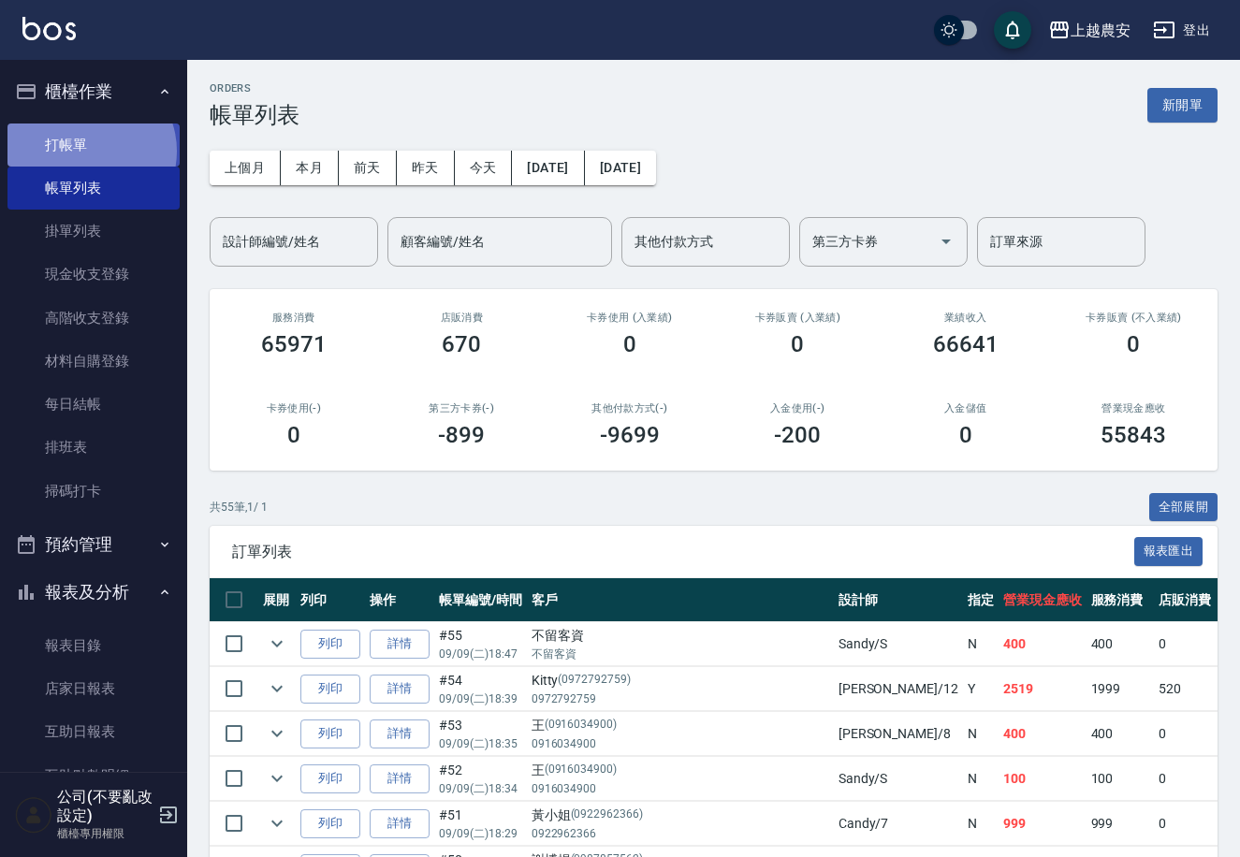
click at [89, 151] on link "打帳單" at bounding box center [93, 145] width 172 height 43
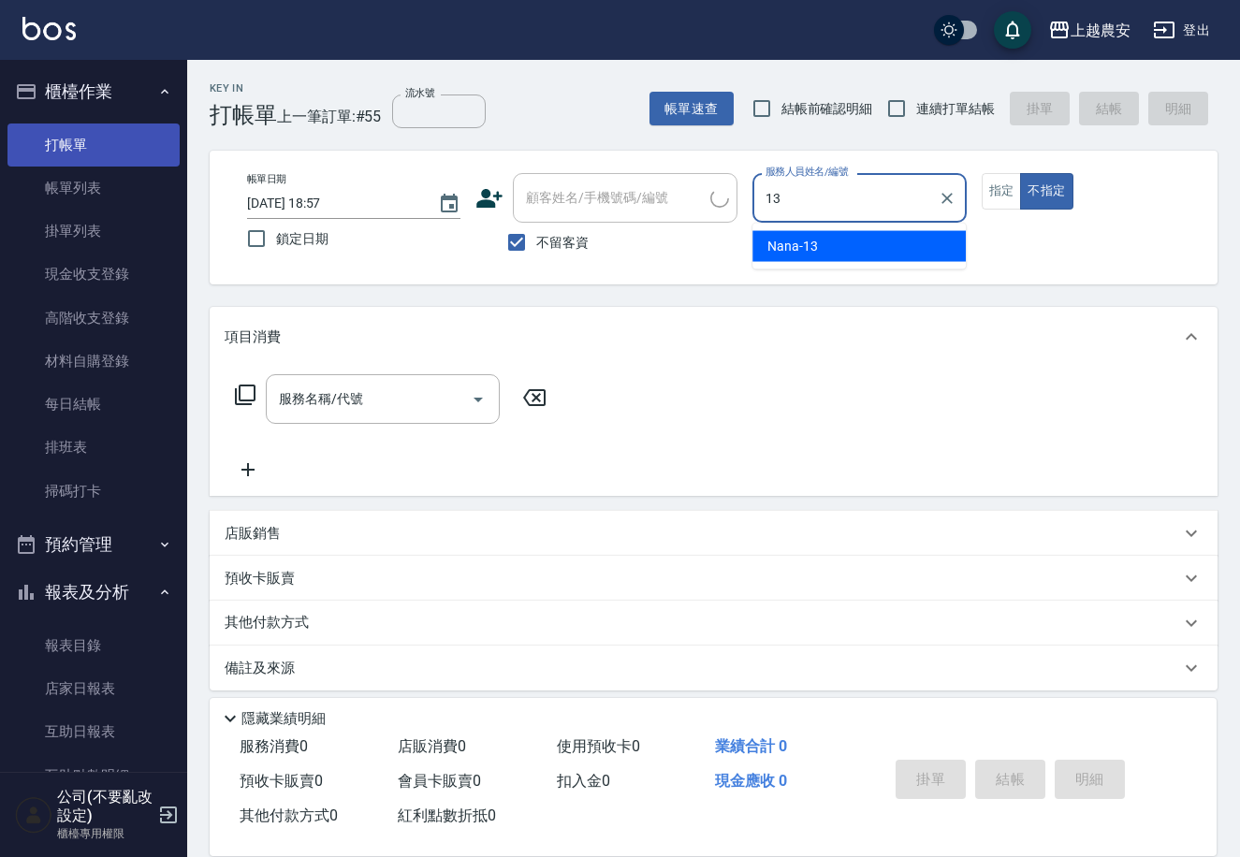
type input "Nana-13"
type button "false"
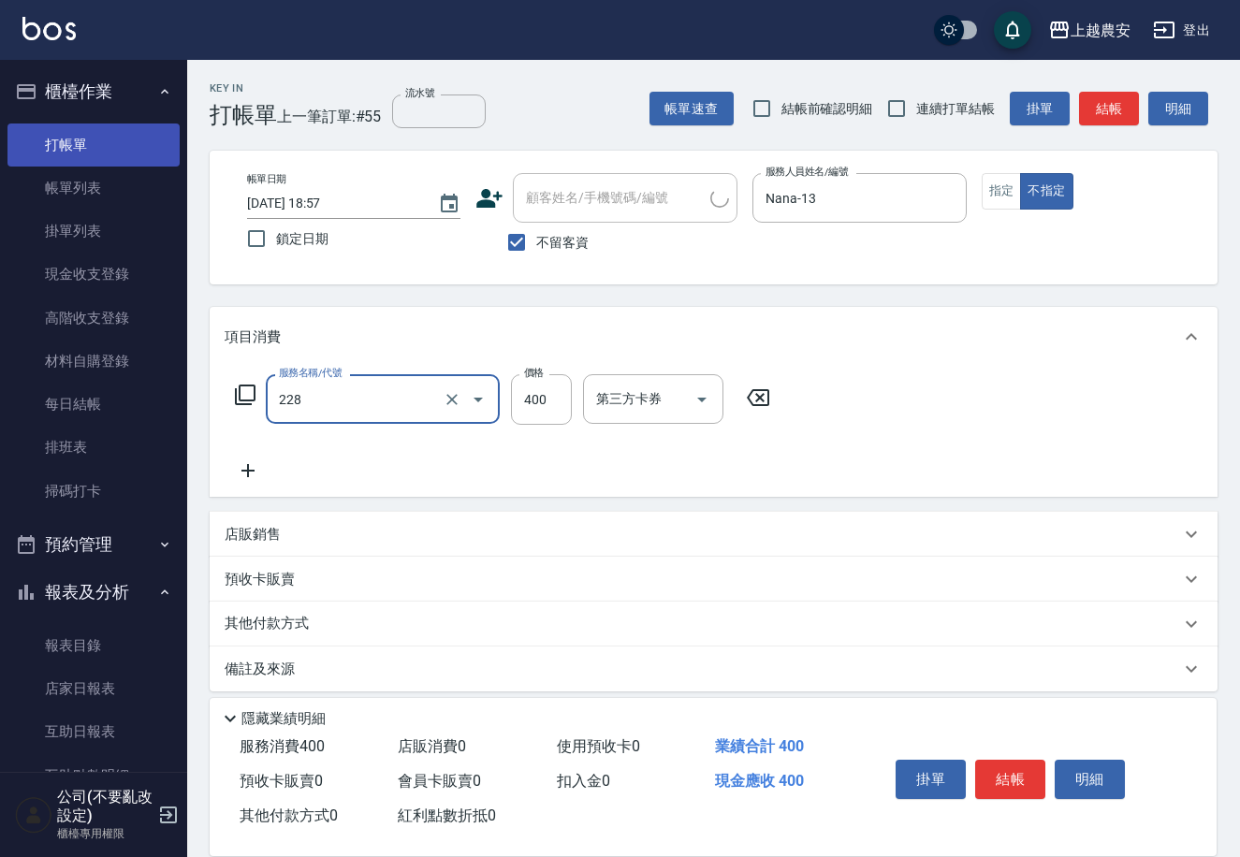
type input "洗髮(228)"
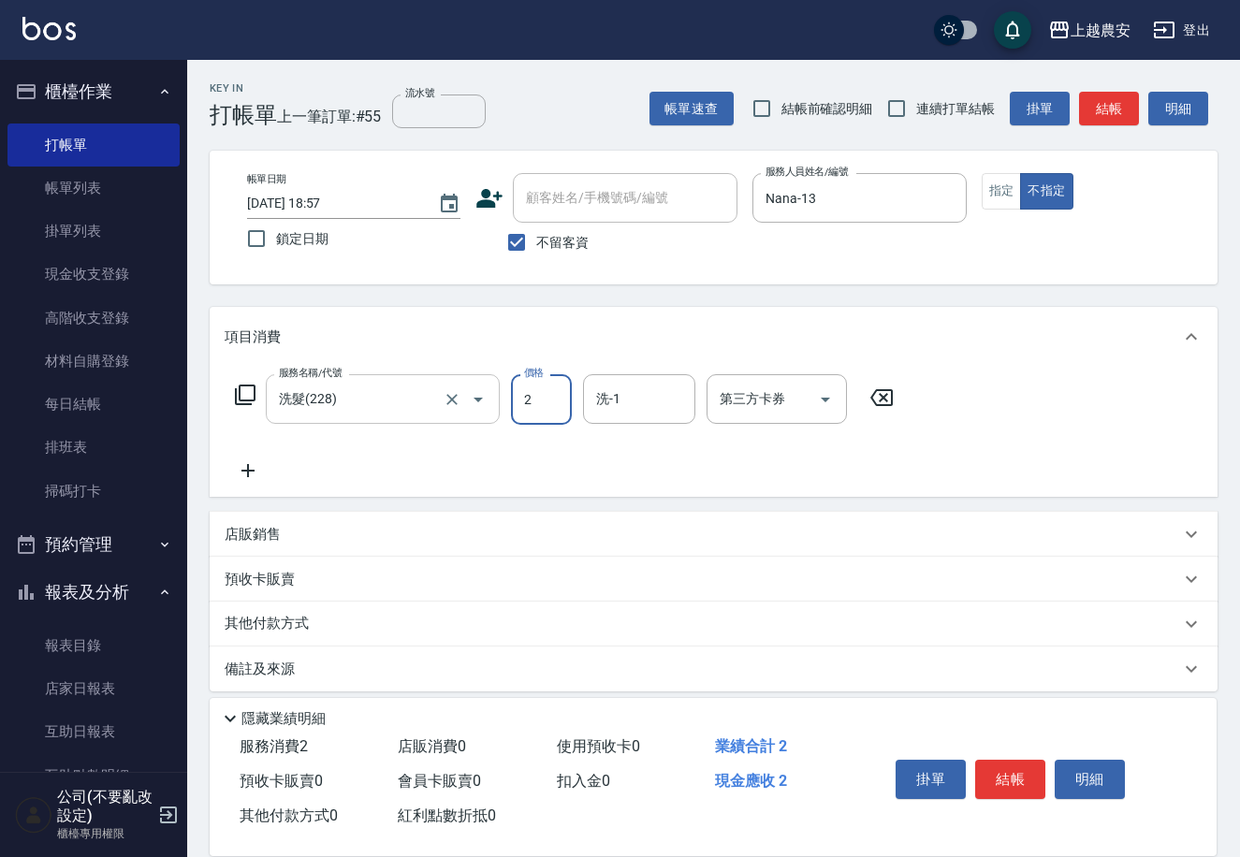
type input "2"
click at [365, 410] on input "洗髮(228)" at bounding box center [356, 399] width 165 height 33
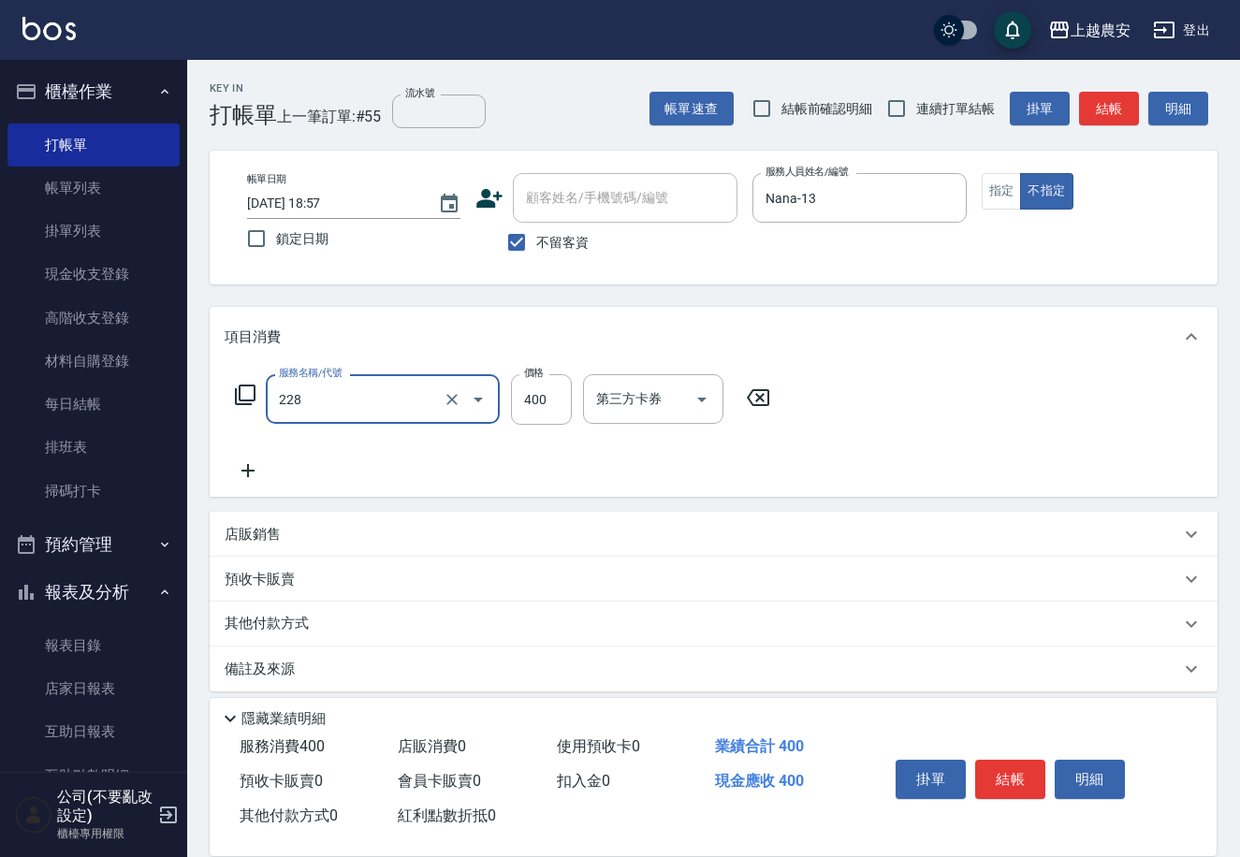
type input "洗髮(228)"
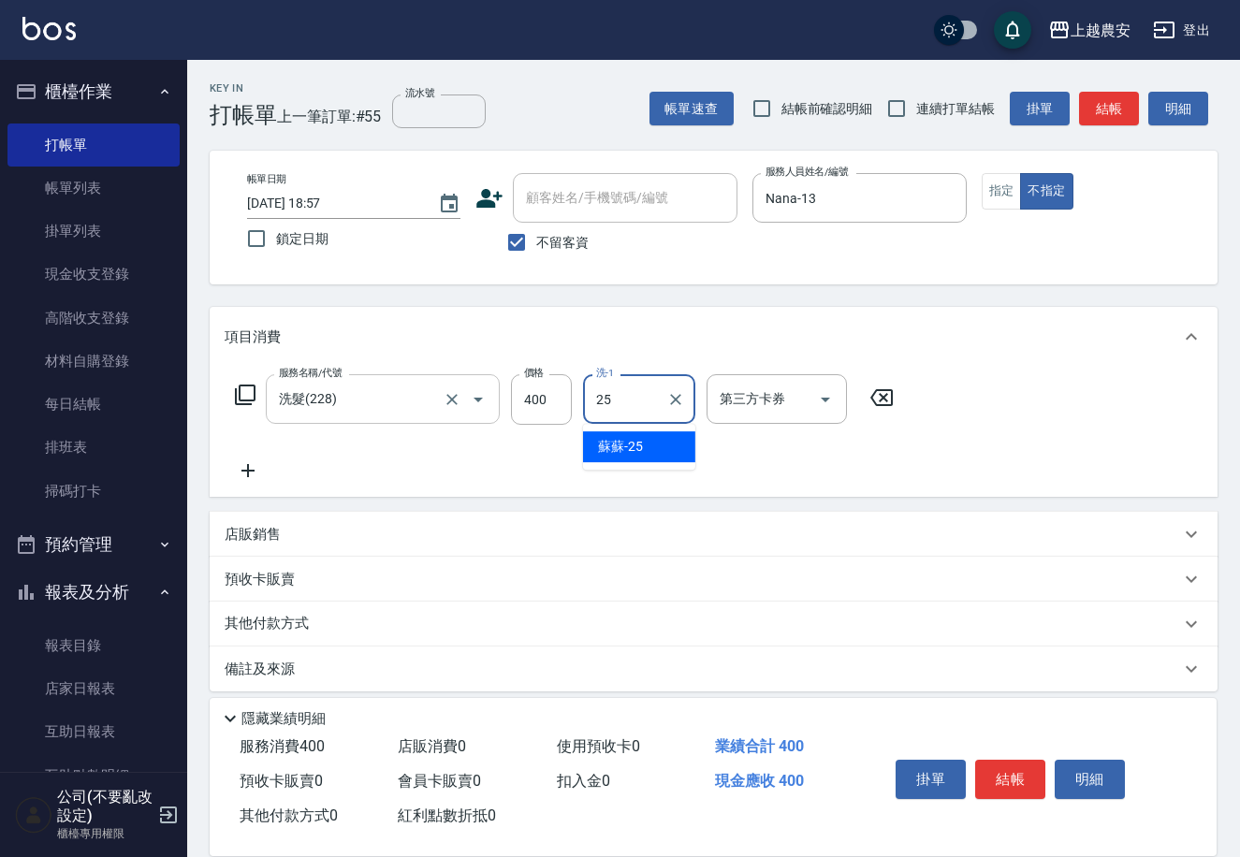
type input "蘇蘇-25"
click at [1003, 778] on button "結帳" at bounding box center [1010, 779] width 70 height 39
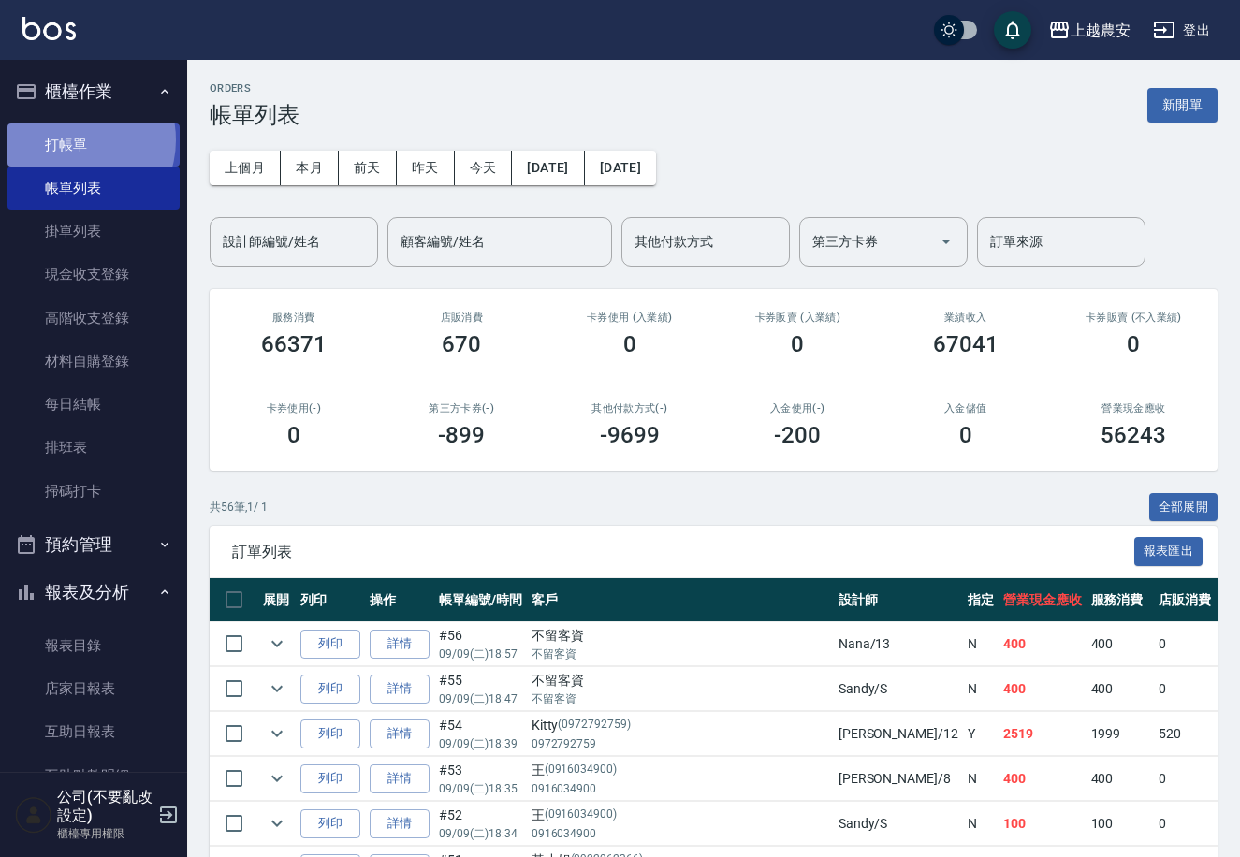
click at [70, 139] on link "打帳單" at bounding box center [93, 145] width 172 height 43
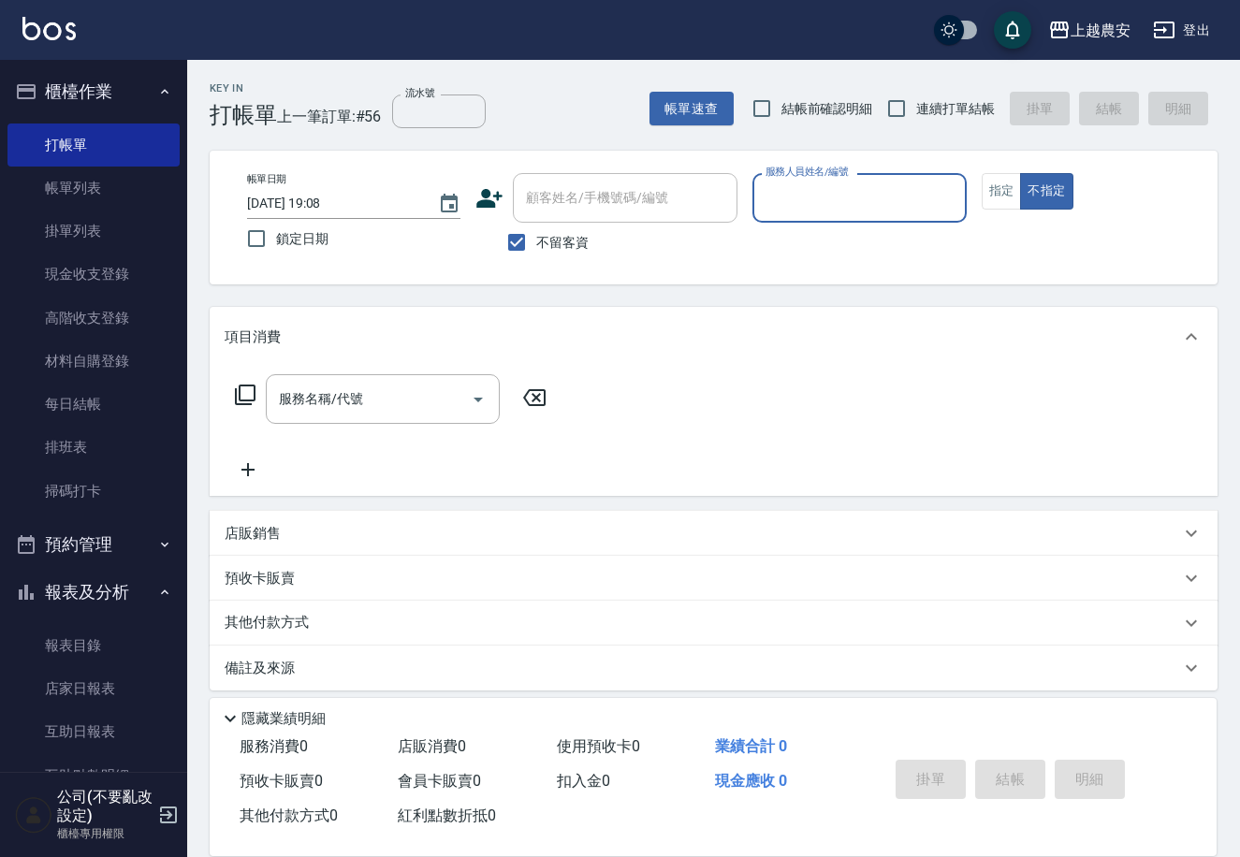
click at [545, 238] on span "不留客資" at bounding box center [562, 243] width 52 height 20
click at [536, 238] on input "不留客資" at bounding box center [516, 242] width 39 height 39
checkbox input "false"
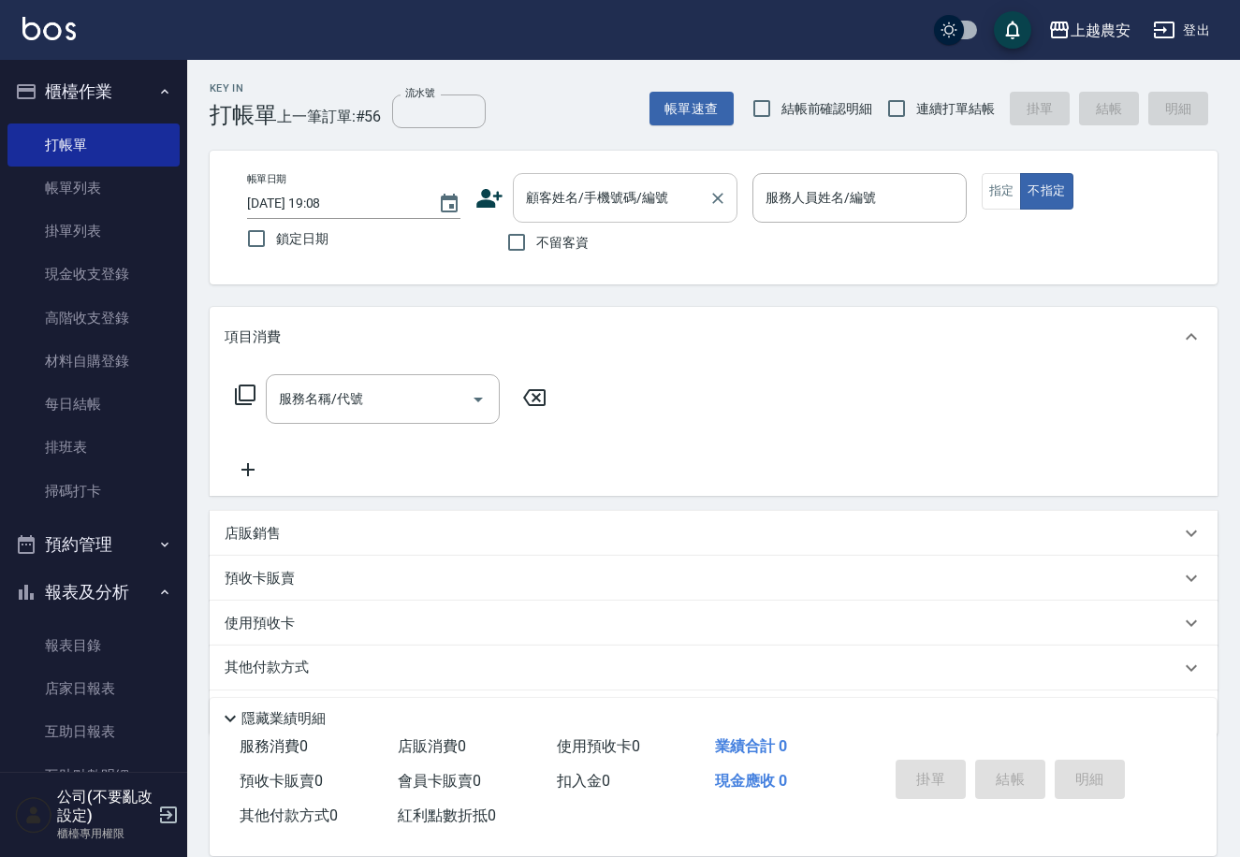
click at [545, 205] on input "顧客姓名/手機號碼/編號" at bounding box center [611, 198] width 180 height 33
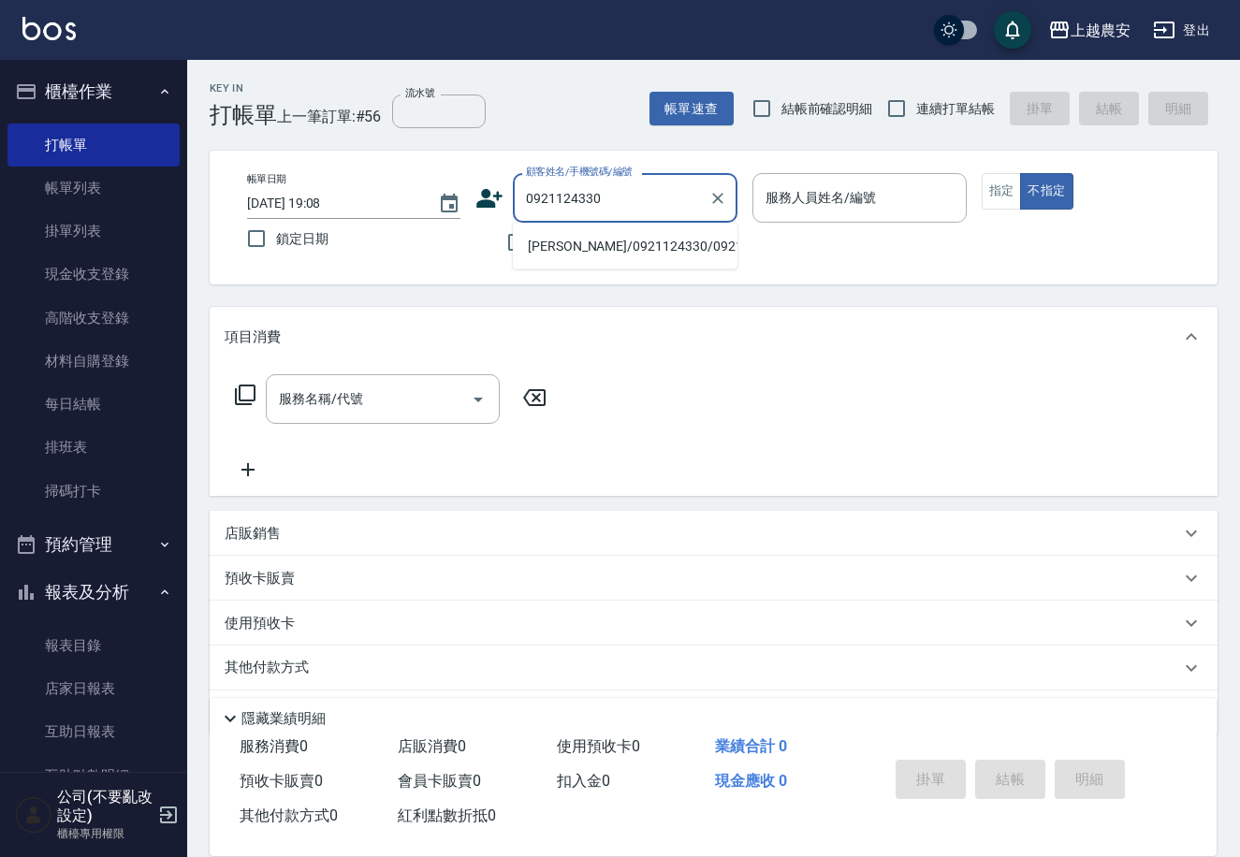
drag, startPoint x: 571, startPoint y: 241, endPoint x: 853, endPoint y: 225, distance: 283.1
click at [574, 241] on li "陳欣怡/0921124330/0921124330" at bounding box center [625, 246] width 225 height 31
type input "陳欣怡/0921124330/0921124330"
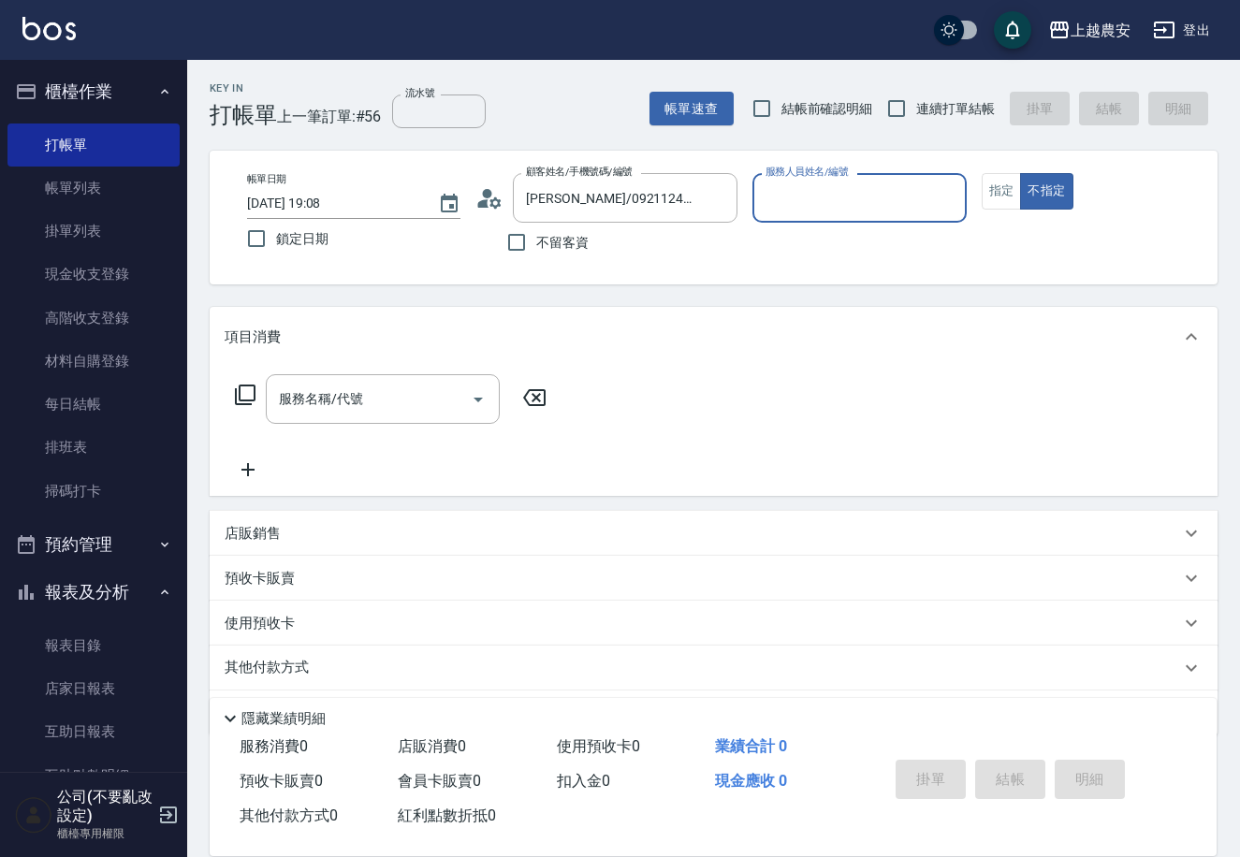
type input "美雅-B"
drag, startPoint x: 1003, startPoint y: 191, endPoint x: 964, endPoint y: 211, distance: 43.9
click at [1001, 192] on button "指定" at bounding box center [1001, 191] width 40 height 36
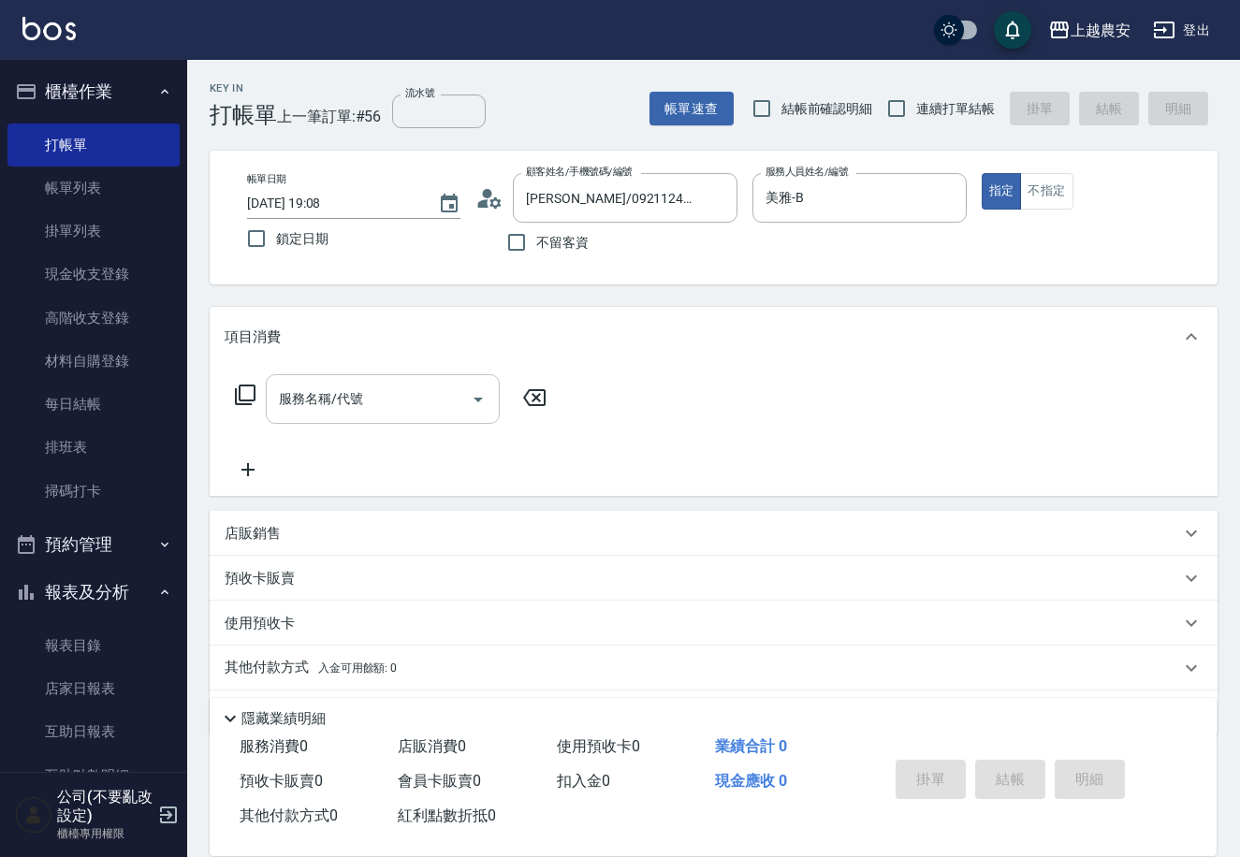
click at [344, 408] on div "服務名稱/代號 服務名稱/代號" at bounding box center [383, 399] width 234 height 50
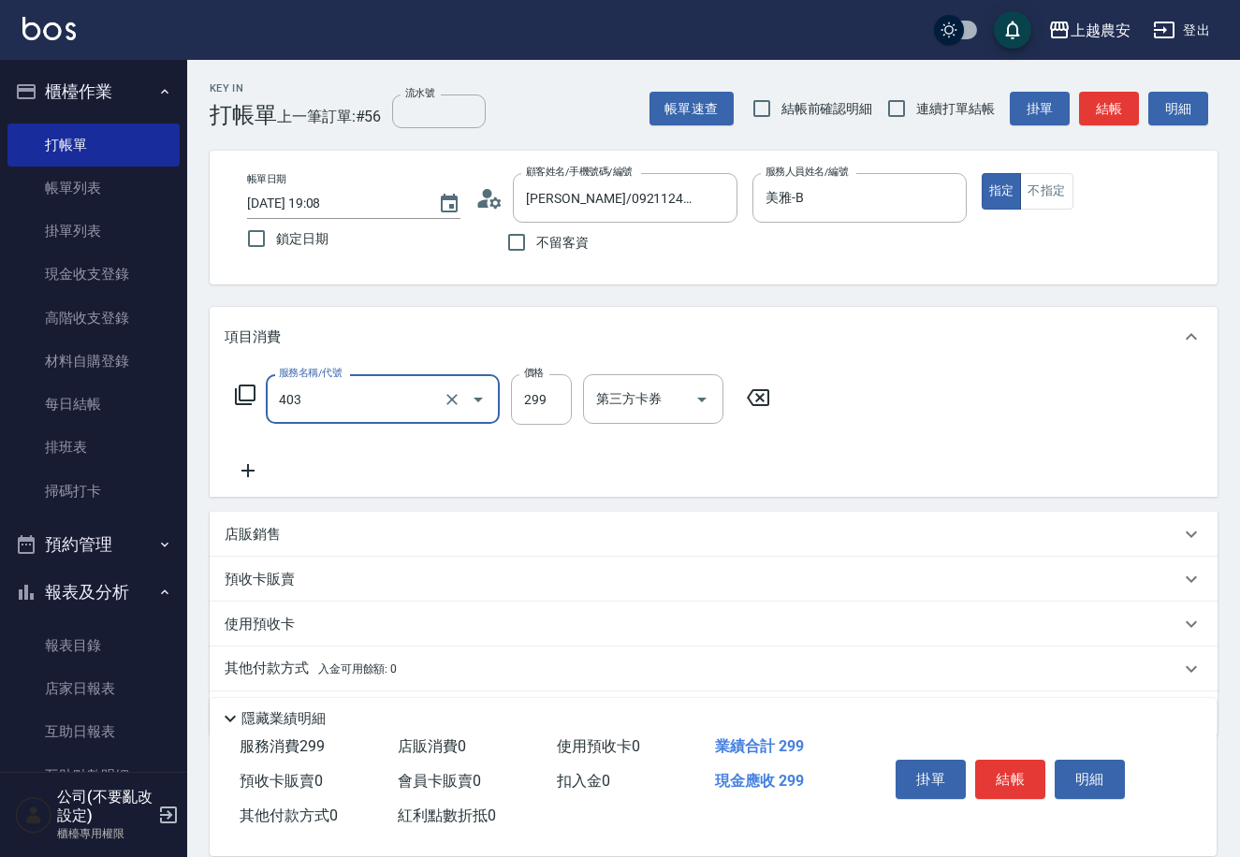
type input "剪髮(403)"
type input "600"
click at [990, 786] on button "結帳" at bounding box center [1010, 779] width 70 height 39
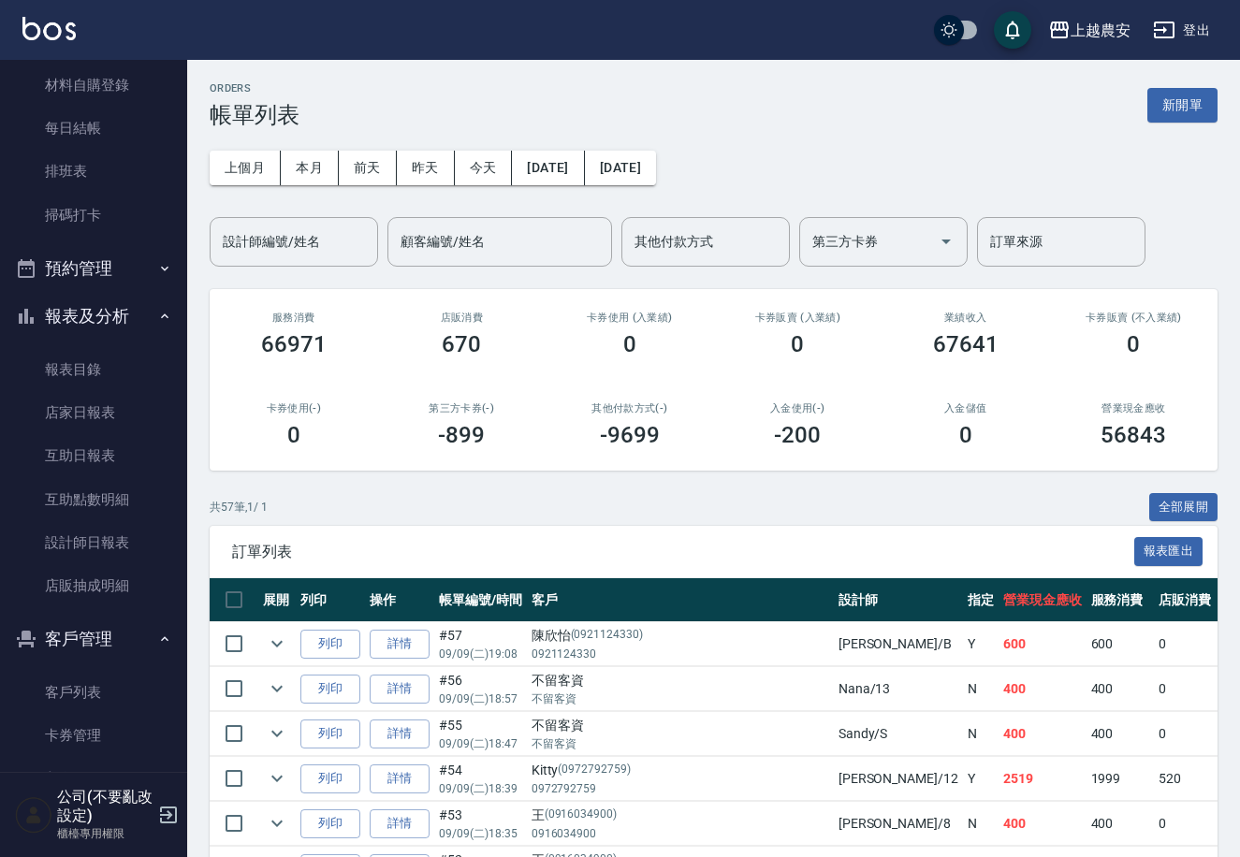
scroll to position [429, 0]
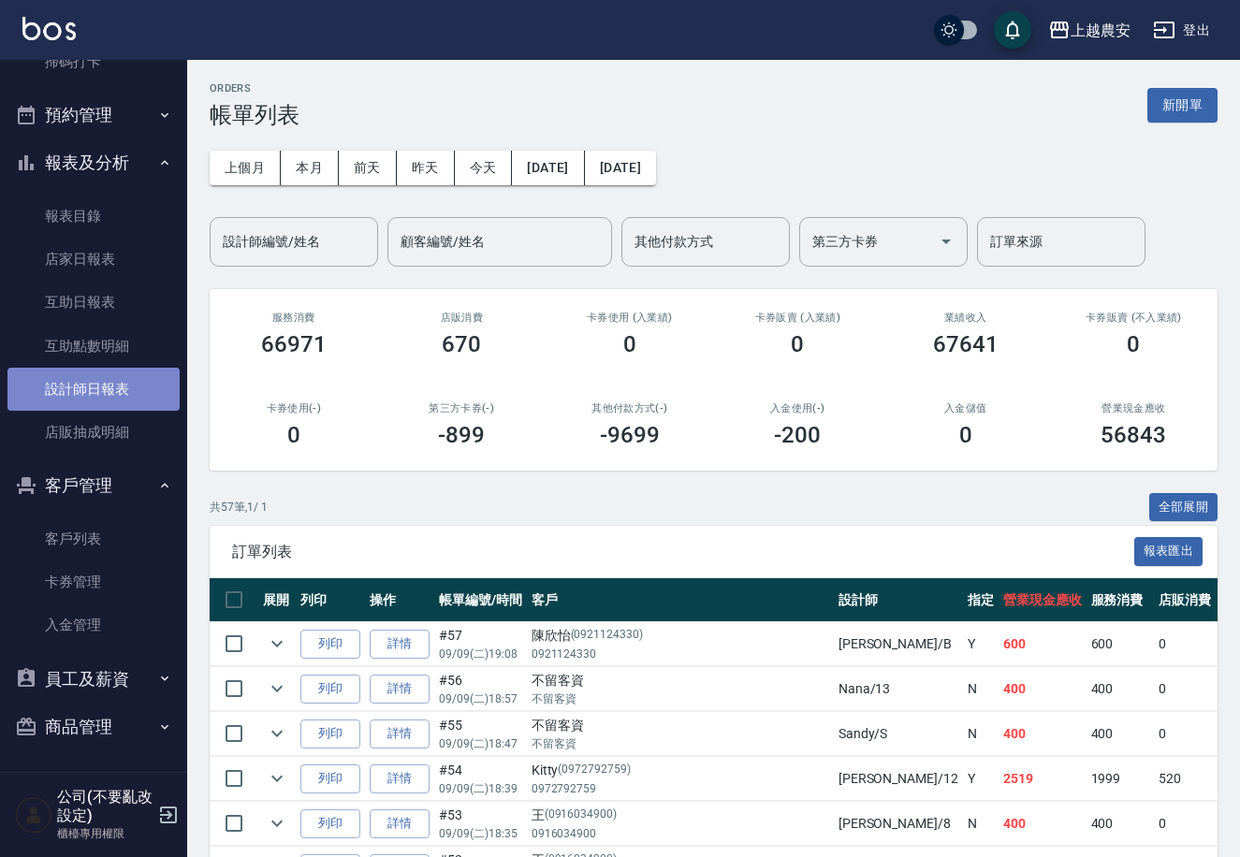
click at [138, 374] on link "設計師日報表" at bounding box center [93, 389] width 172 height 43
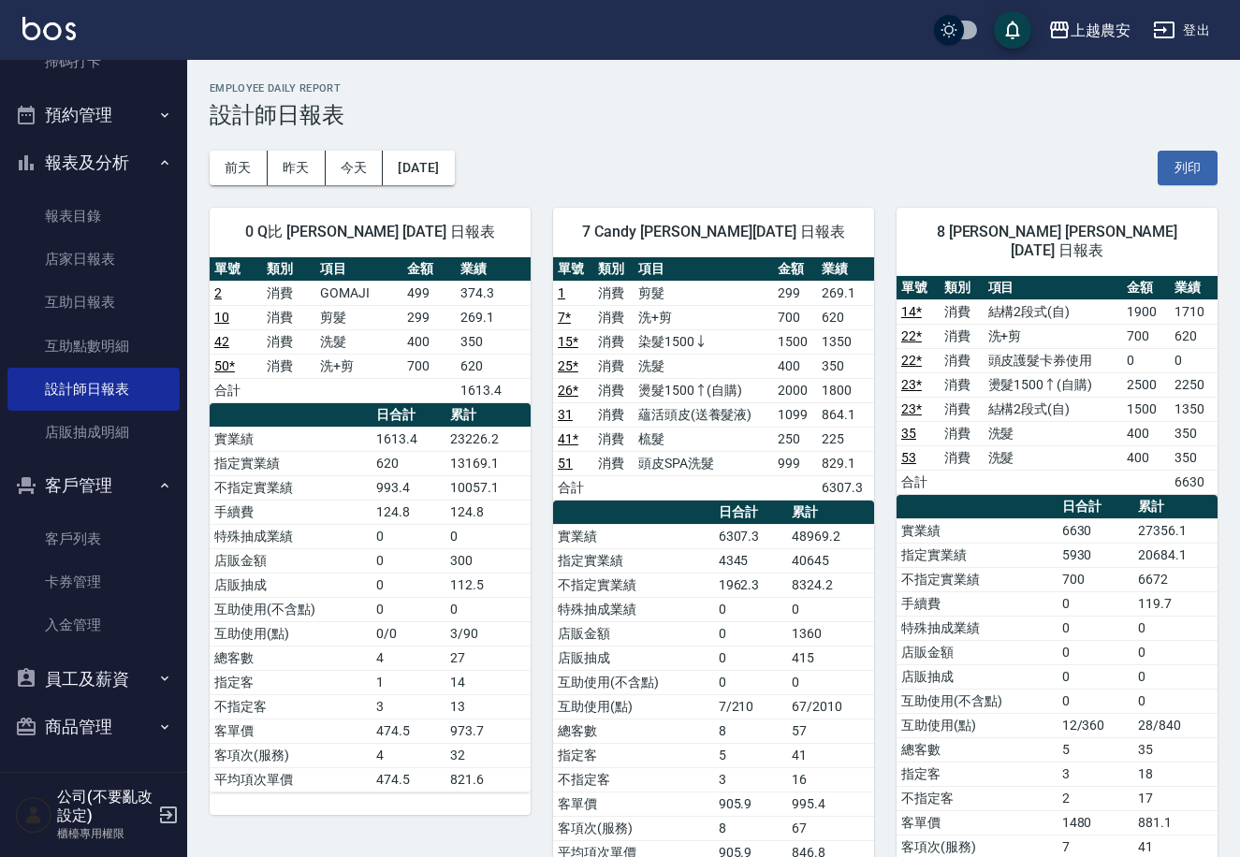
scroll to position [34, 0]
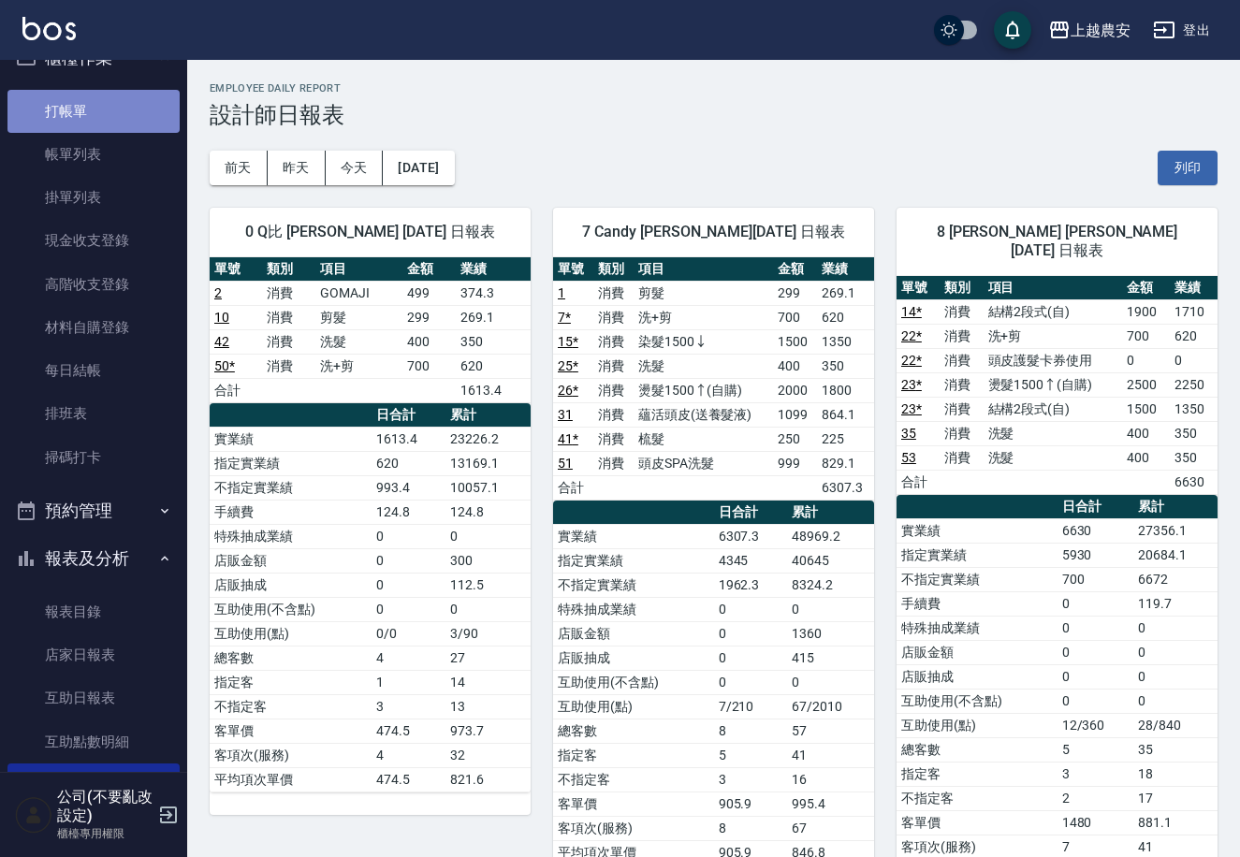
click at [135, 109] on link "打帳單" at bounding box center [93, 111] width 172 height 43
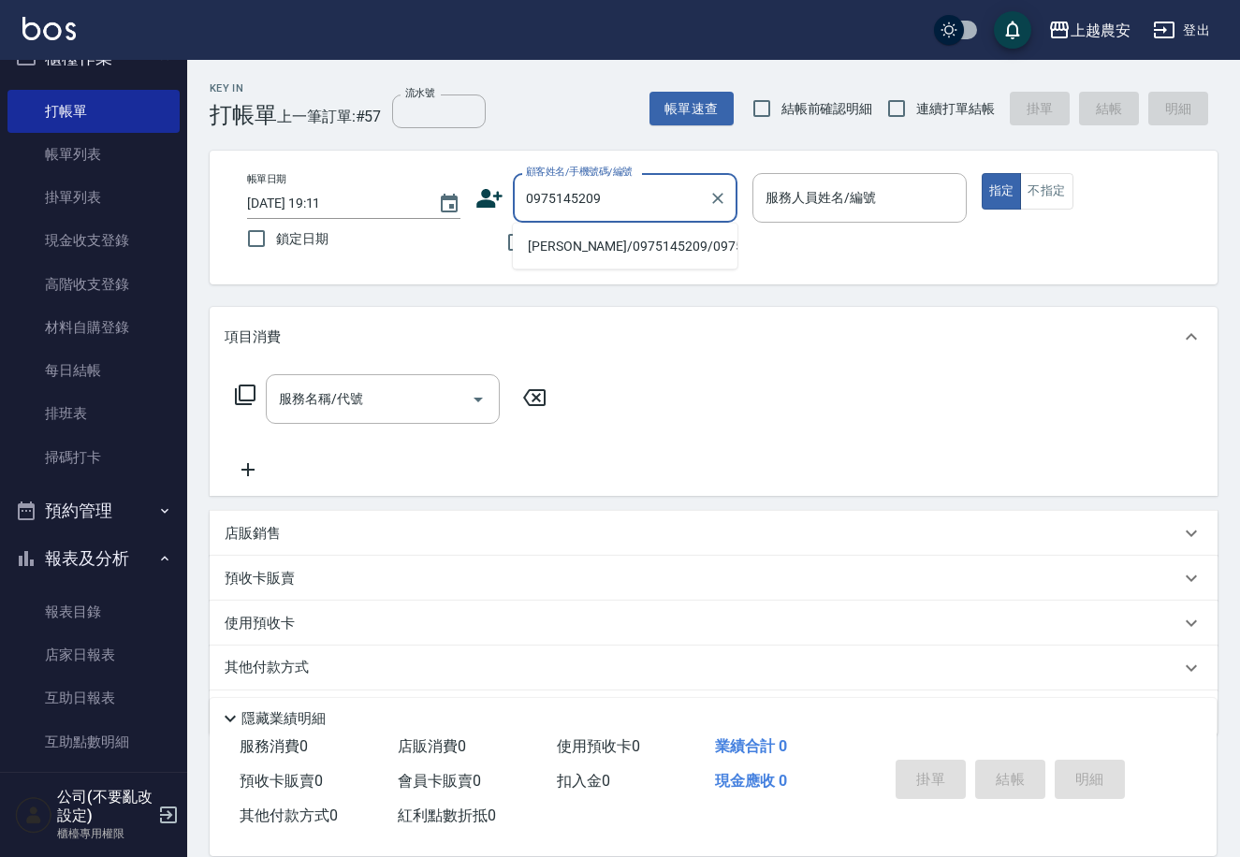
click at [570, 250] on li "林怡君/0975145209/0975145209" at bounding box center [625, 246] width 225 height 31
type input "林怡君/0975145209/0975145209"
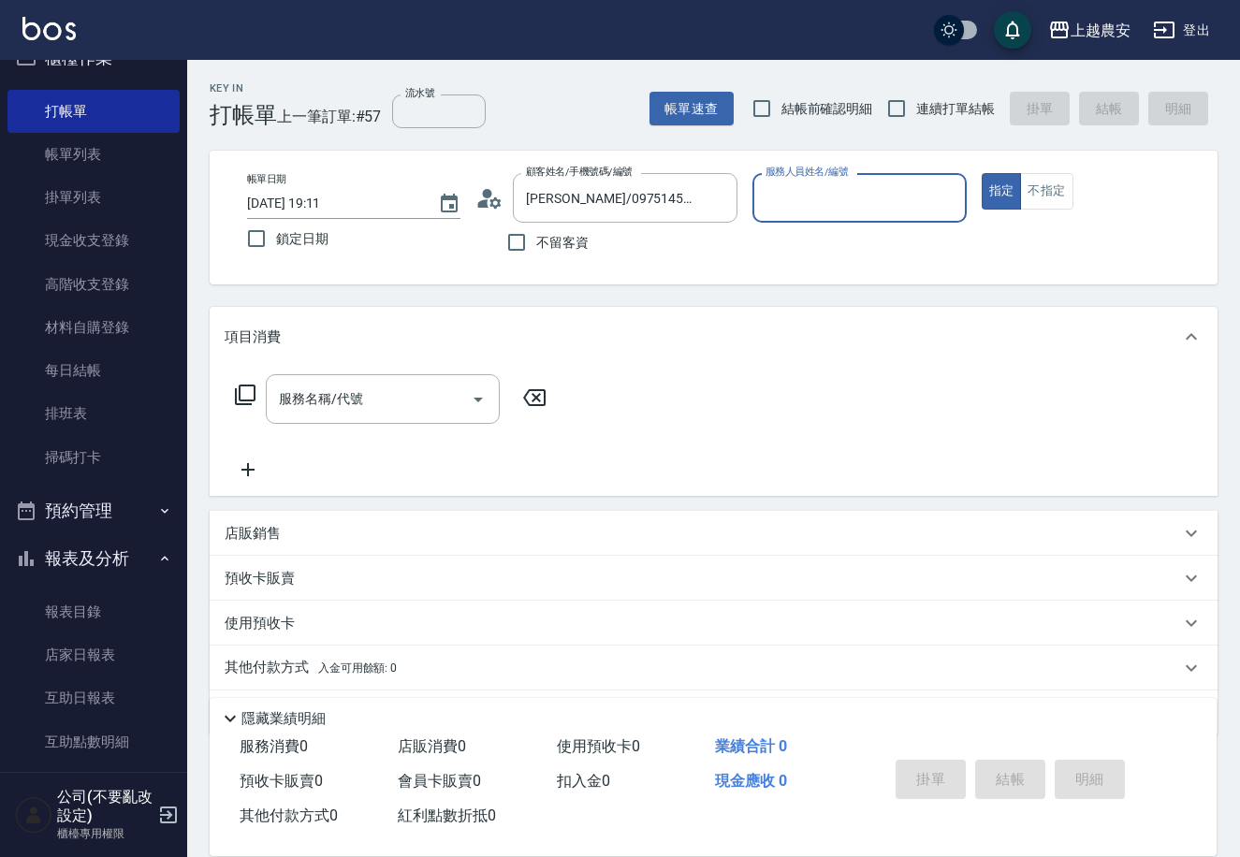
scroll to position [54, 0]
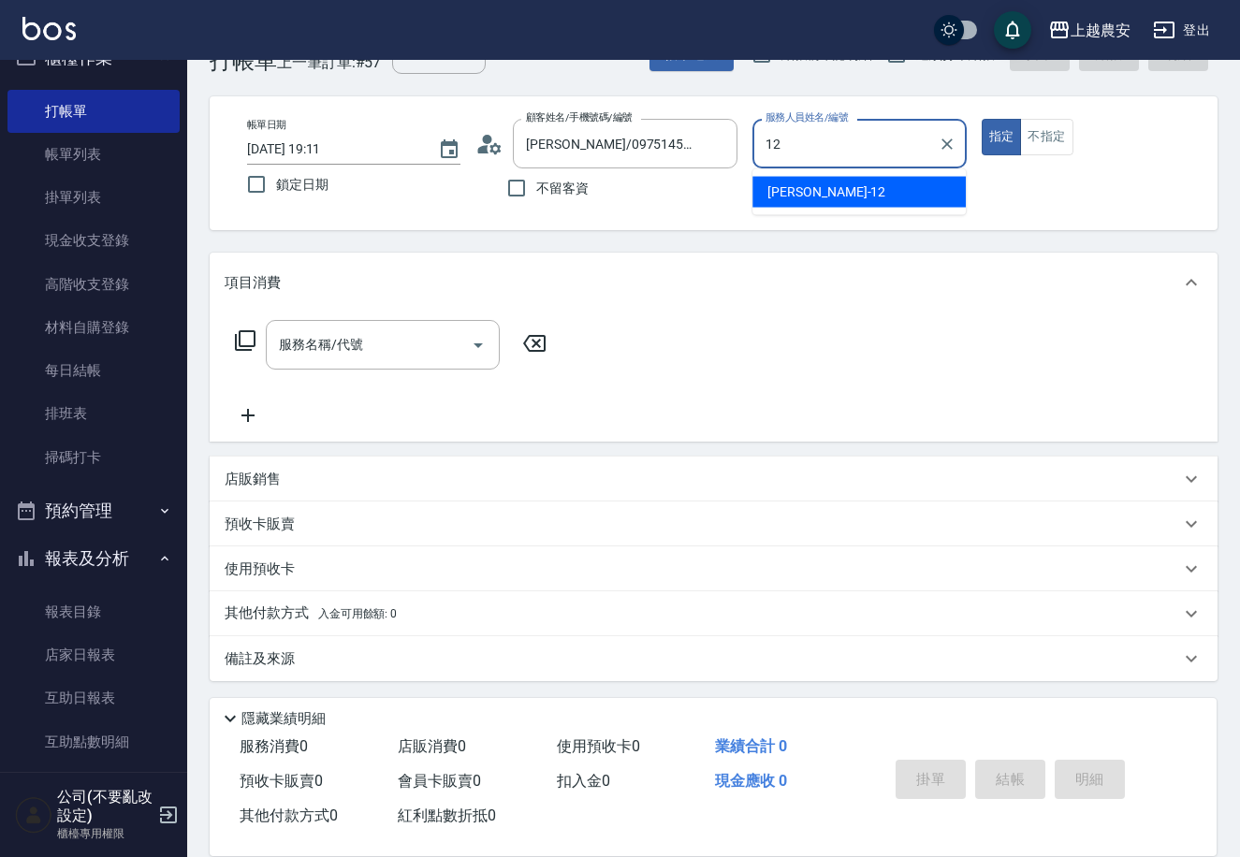
type input "12"
type button "true"
type input "Yoko-12"
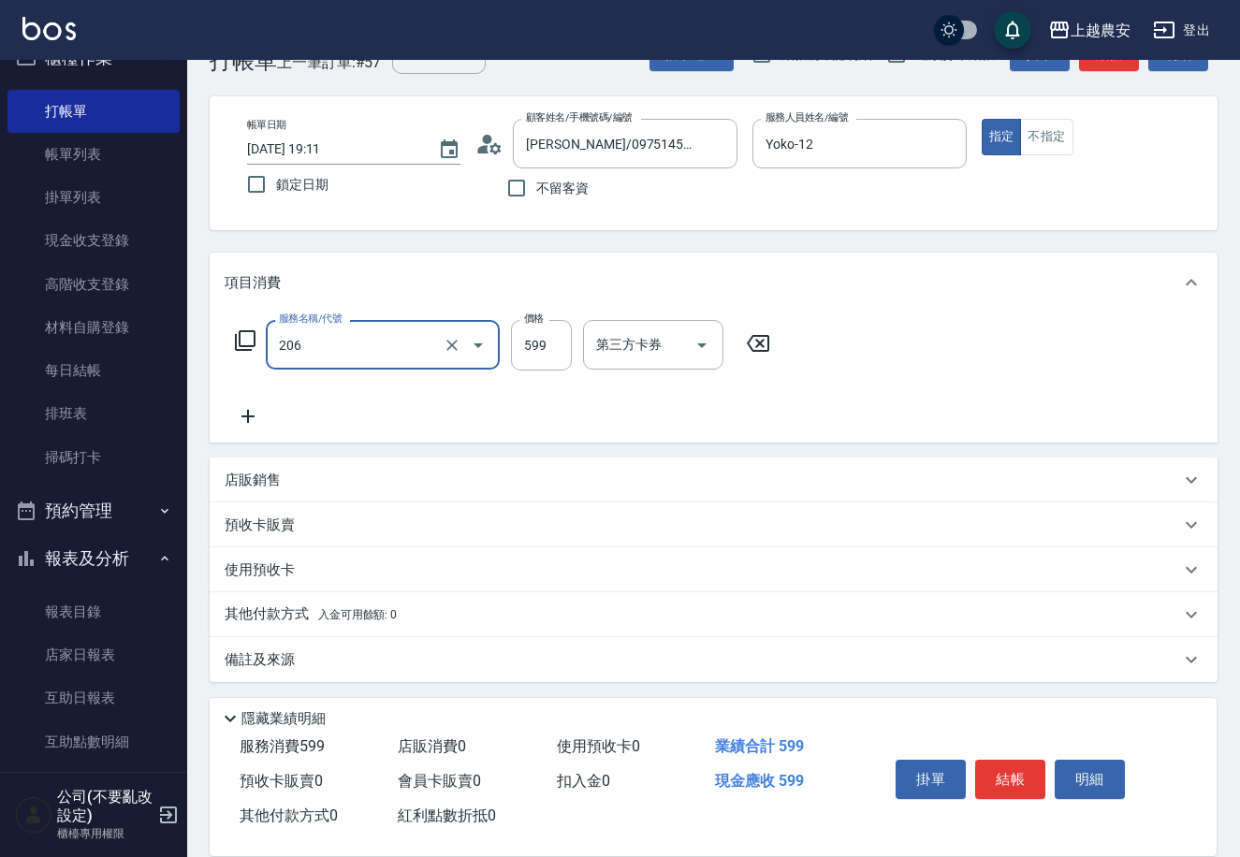
type input "洗+剪(206)"
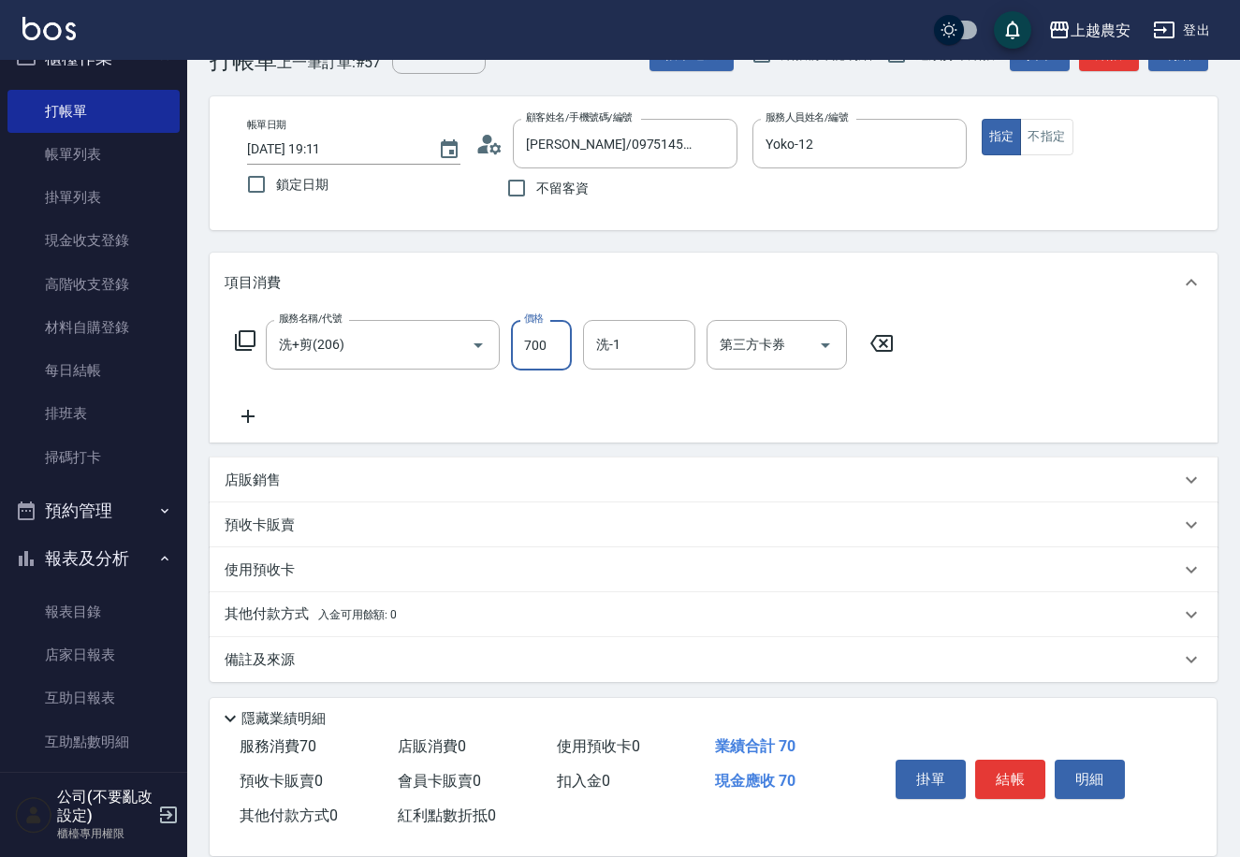
type input "700"
type input "林品妤-32"
click at [1009, 782] on button "結帳" at bounding box center [1010, 779] width 70 height 39
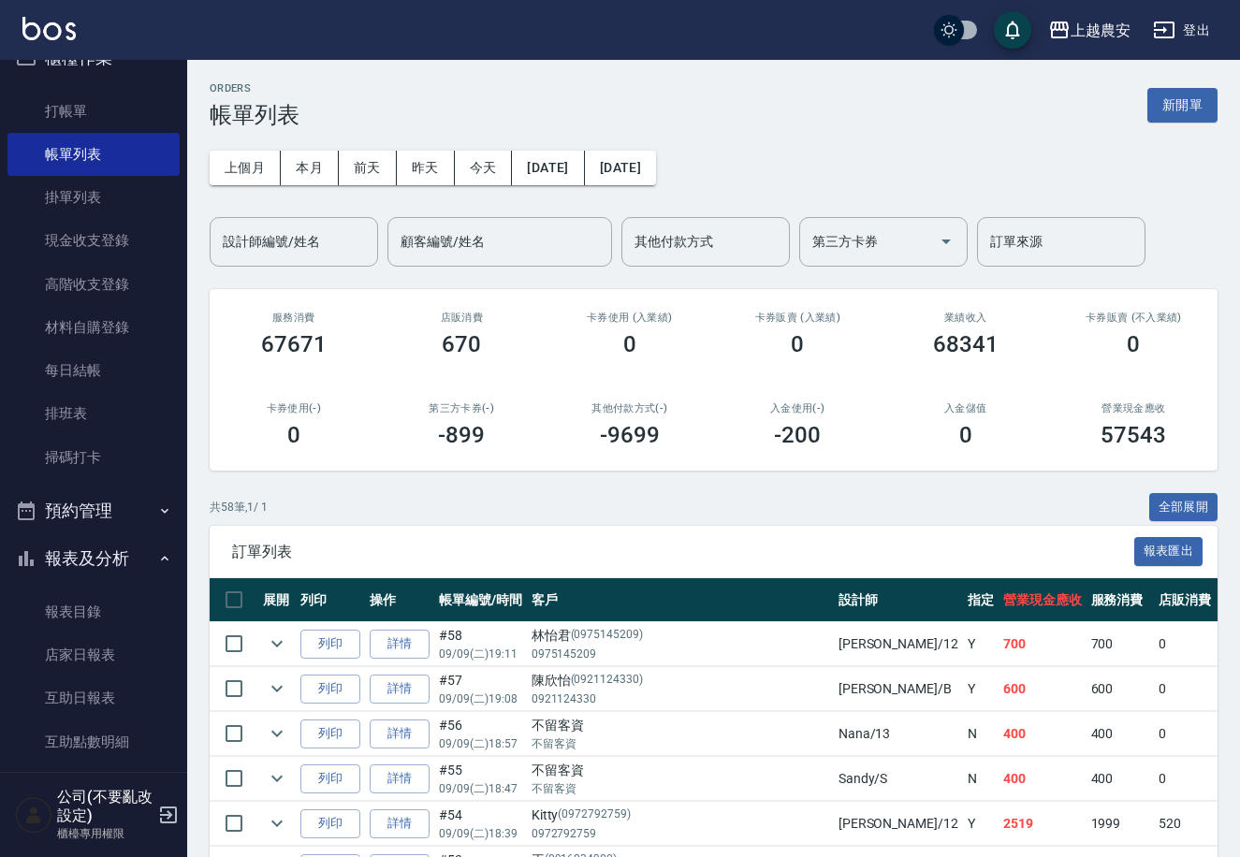
click at [177, 594] on nav "櫃檯作業 打帳單 帳單列表 掛單列表 現金收支登錄 高階收支登錄 材料自購登錄 每日結帳 排班表 掃碼打卡 預約管理 預約管理 單日預約紀錄 單週預約紀錄 報…" at bounding box center [93, 416] width 187 height 712
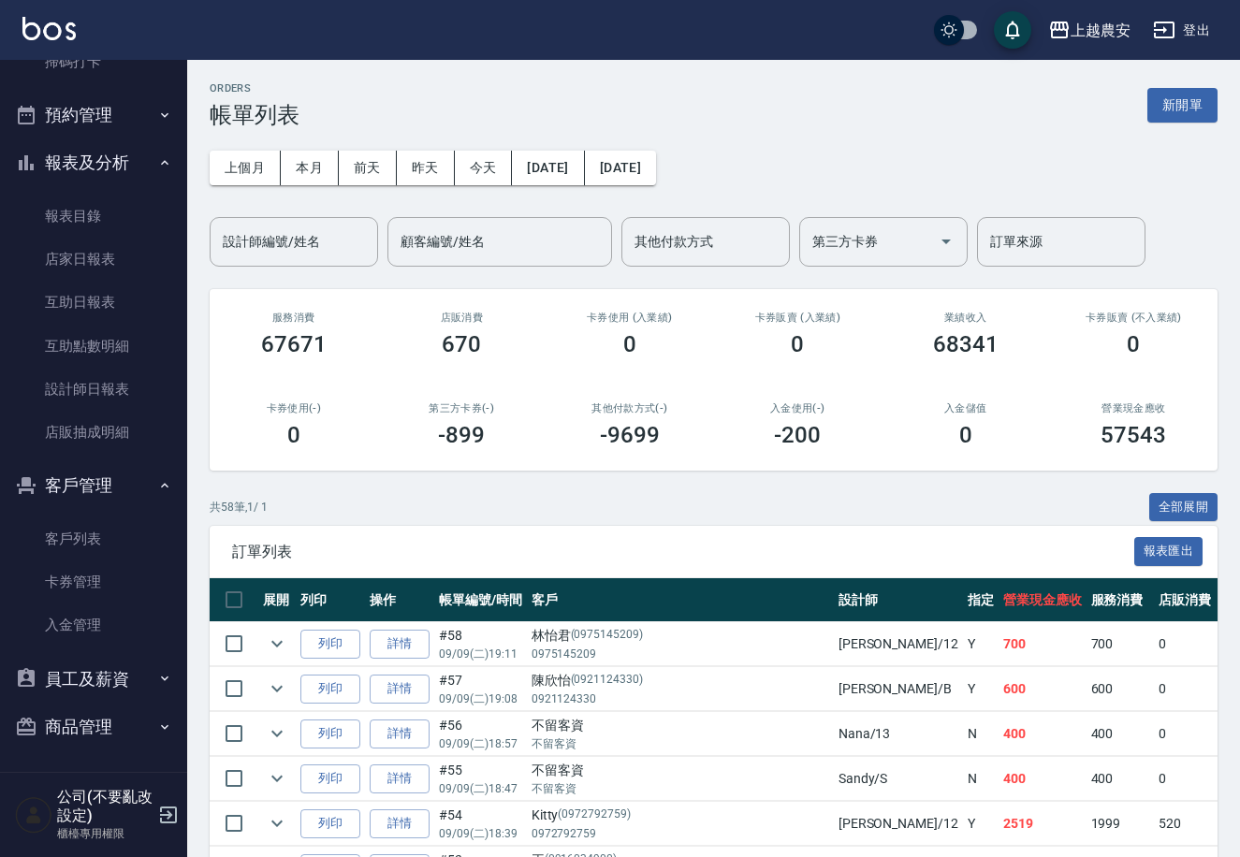
click at [68, 725] on button "商品管理" at bounding box center [93, 727] width 172 height 49
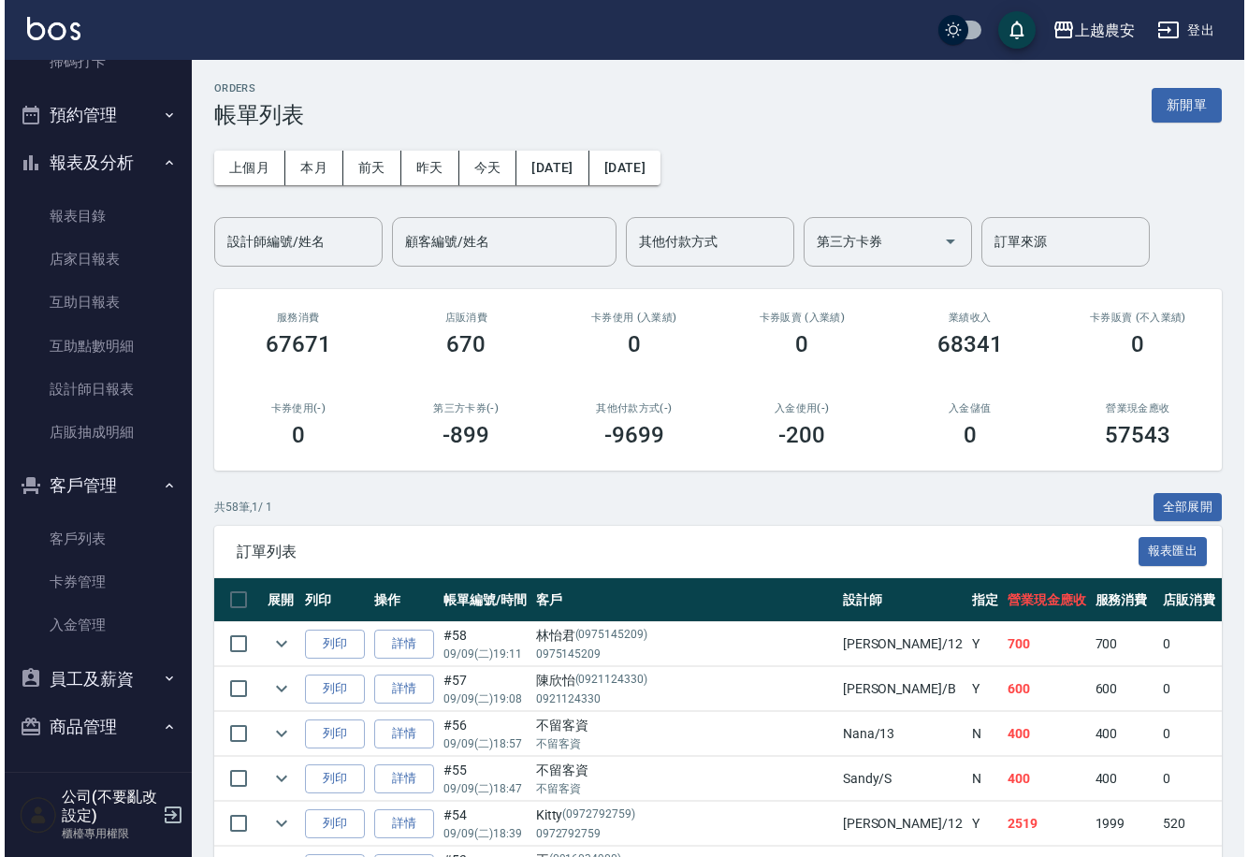
scroll to position [531, 0]
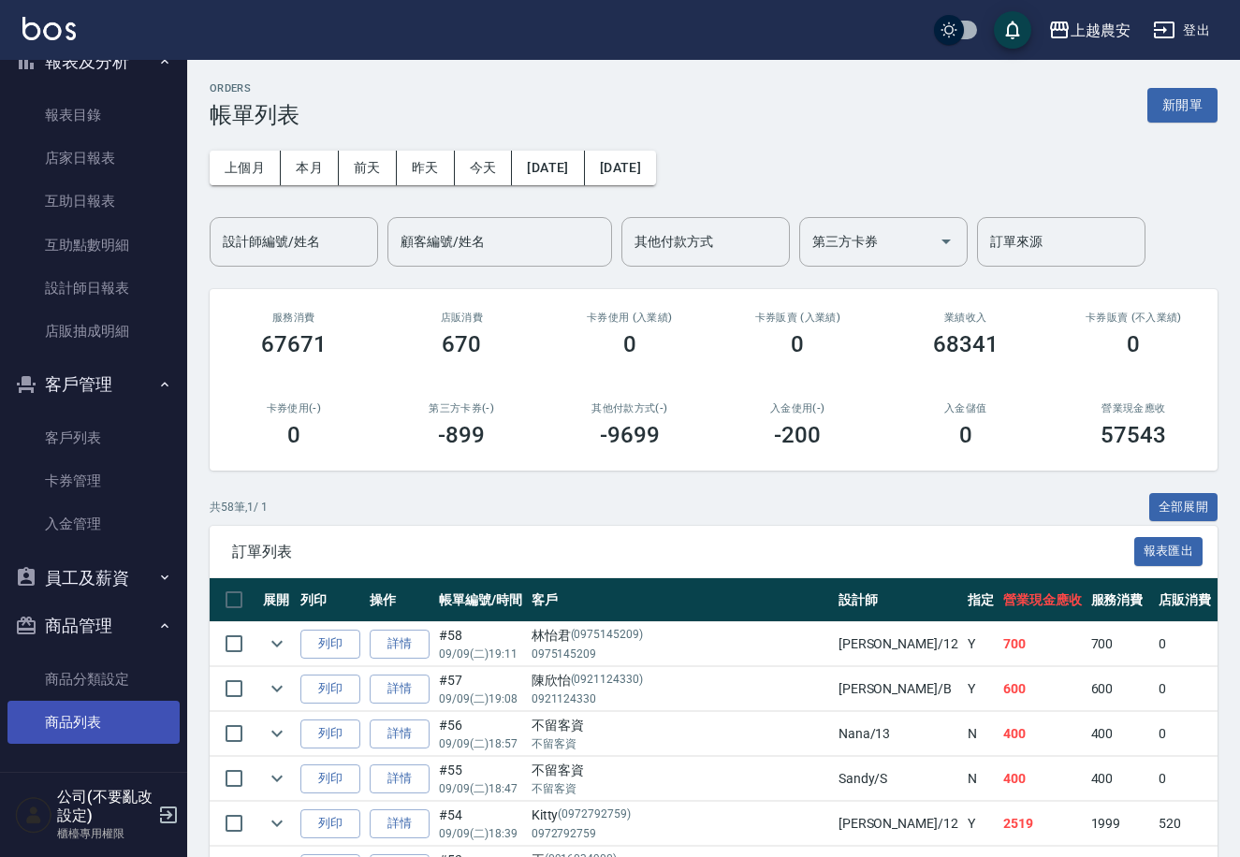
click at [120, 723] on link "商品列表" at bounding box center [93, 722] width 172 height 43
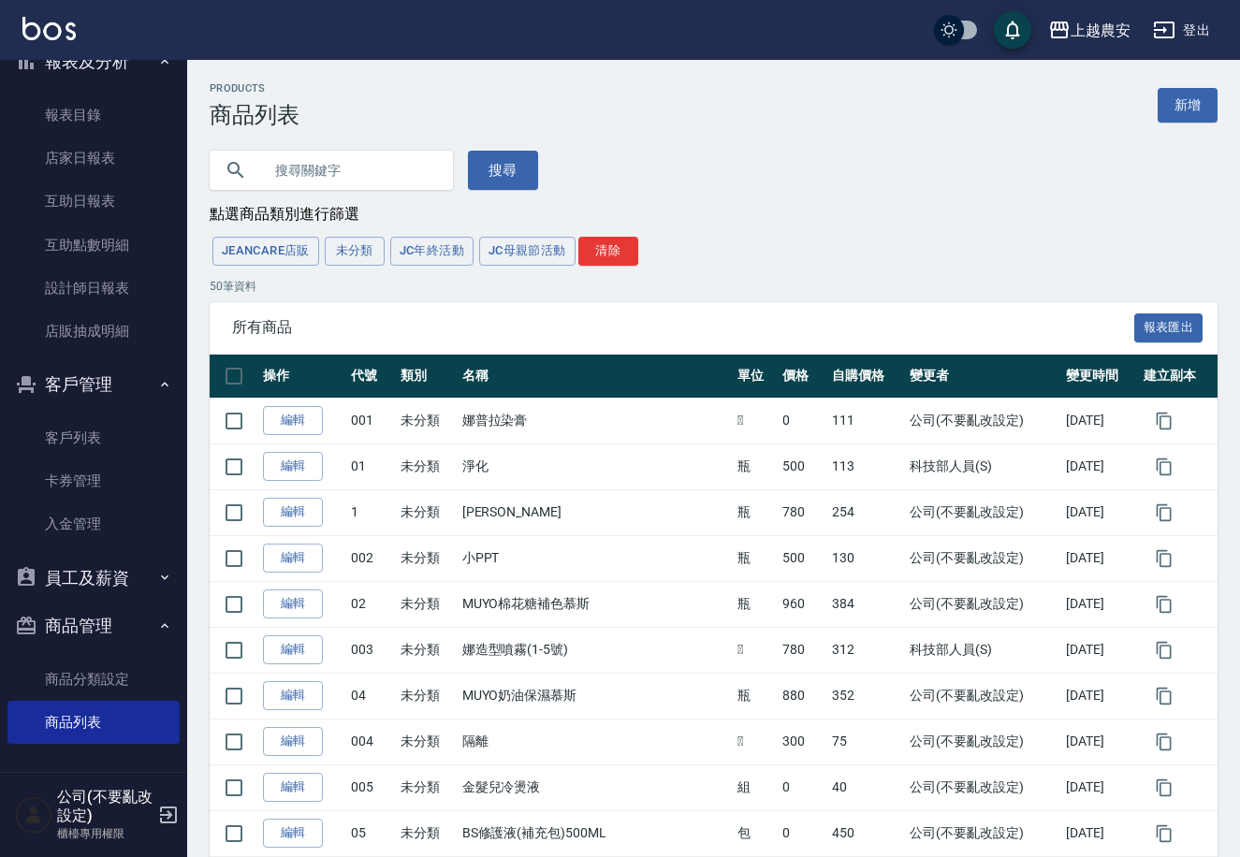
click at [306, 170] on input "text" at bounding box center [350, 170] width 176 height 51
type input "粉"
click at [487, 156] on button "搜尋" at bounding box center [503, 170] width 70 height 39
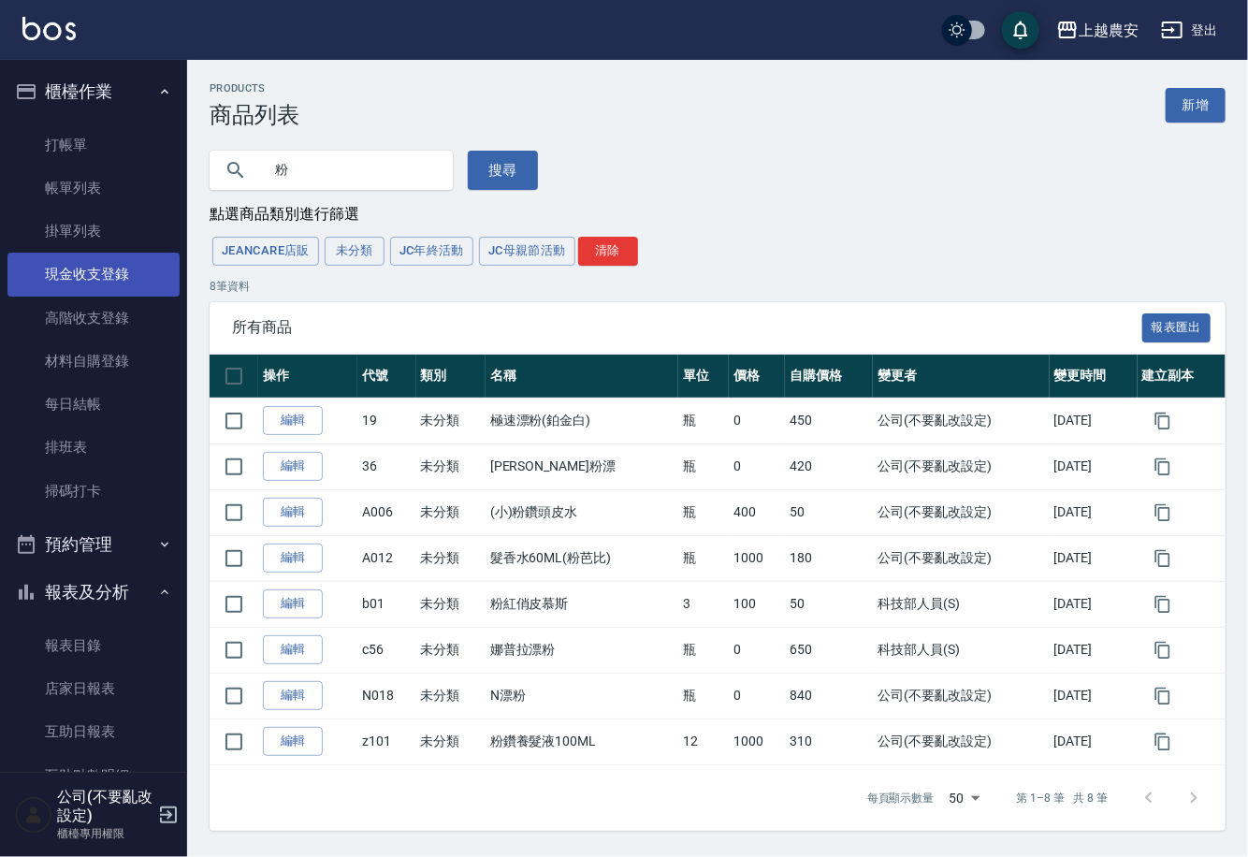
click at [109, 268] on link "現金收支登錄" at bounding box center [93, 274] width 172 height 43
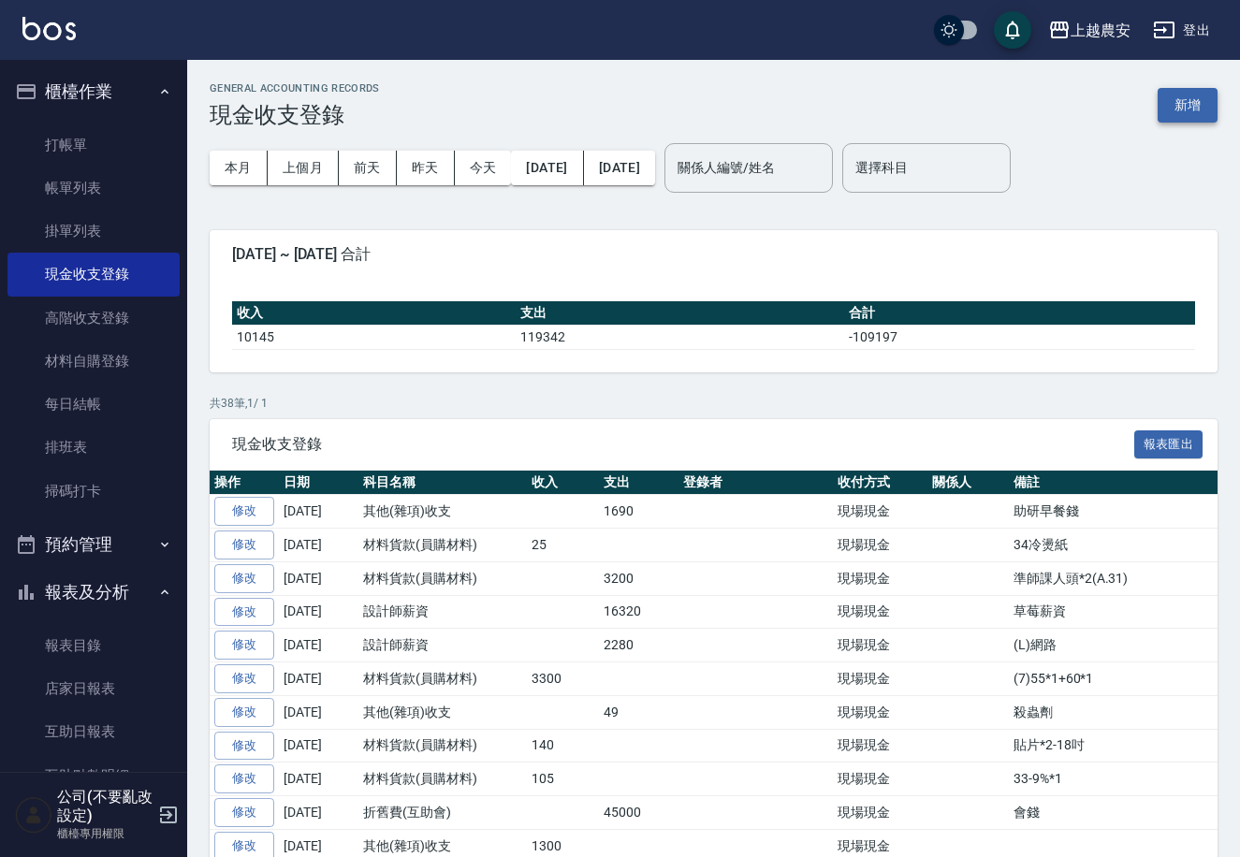
click at [1208, 95] on button "新增" at bounding box center [1187, 105] width 60 height 35
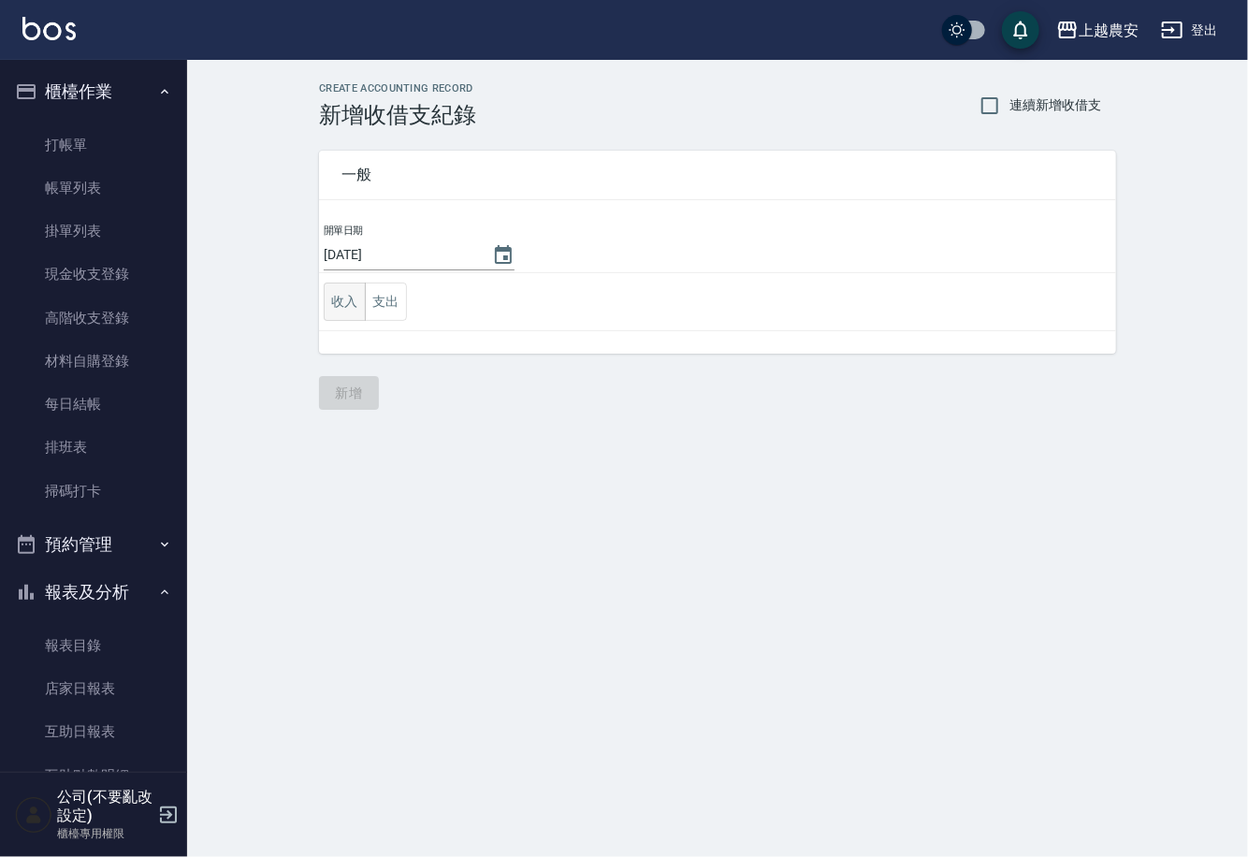
click at [339, 300] on button "收入" at bounding box center [345, 302] width 42 height 38
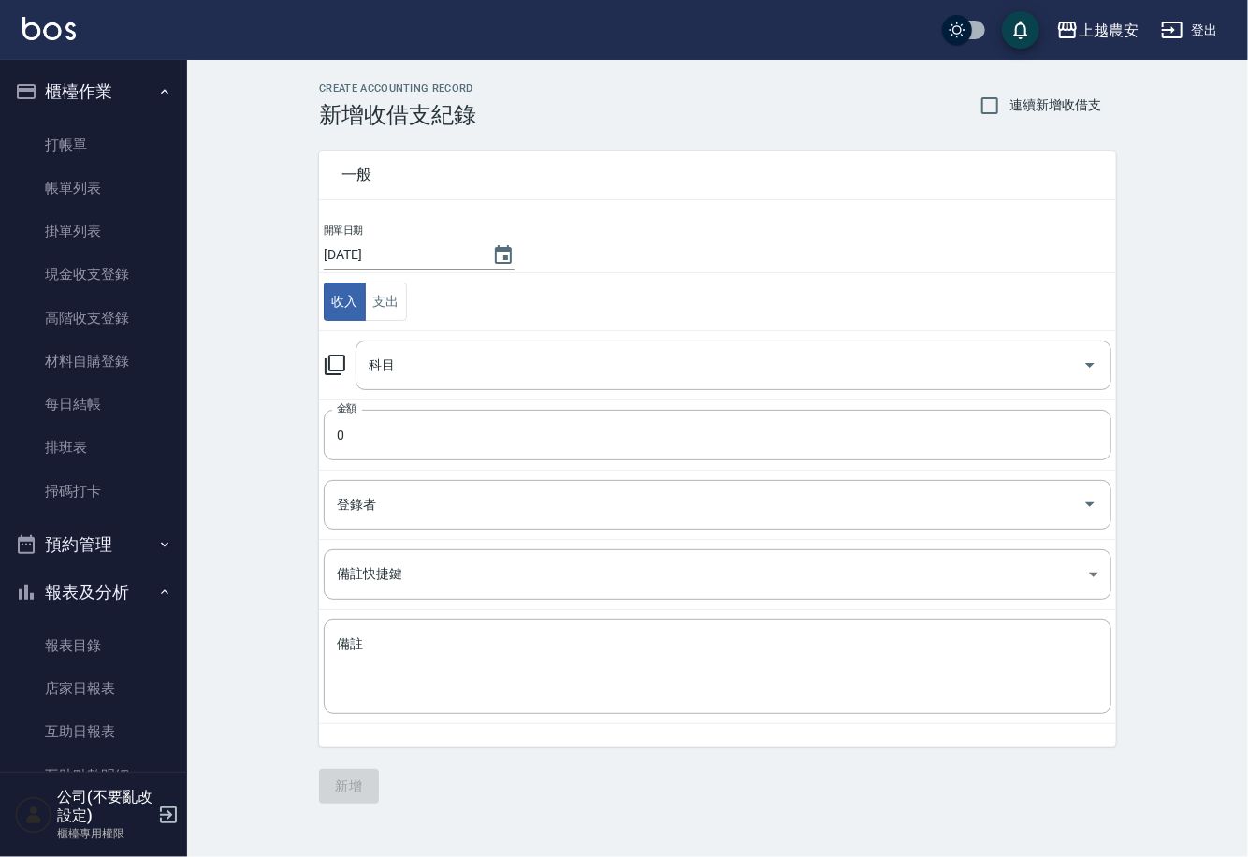
click at [338, 366] on icon at bounding box center [335, 365] width 22 height 22
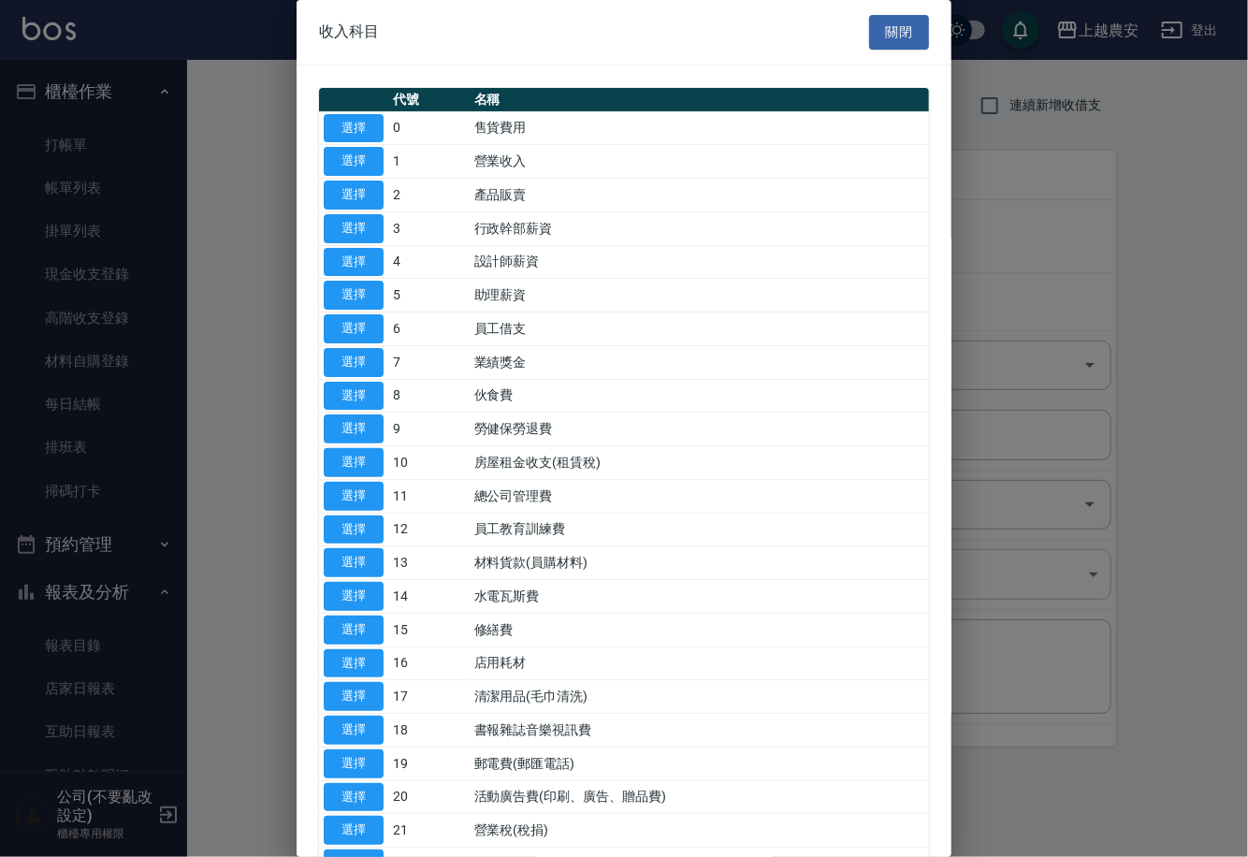
click at [381, 550] on button "選擇" at bounding box center [354, 562] width 60 height 29
type input "13 材料貨款(員購材料)"
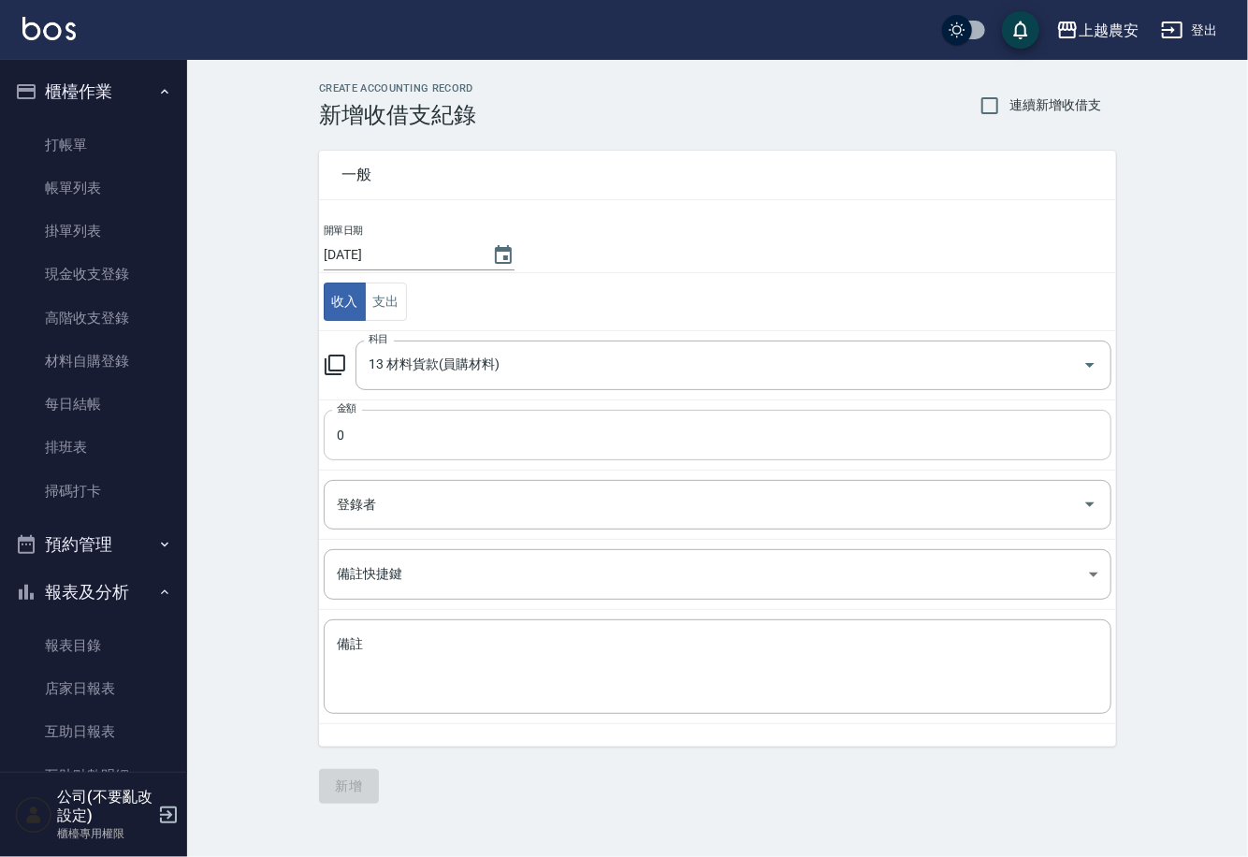
click at [372, 428] on input "0" at bounding box center [718, 435] width 788 height 51
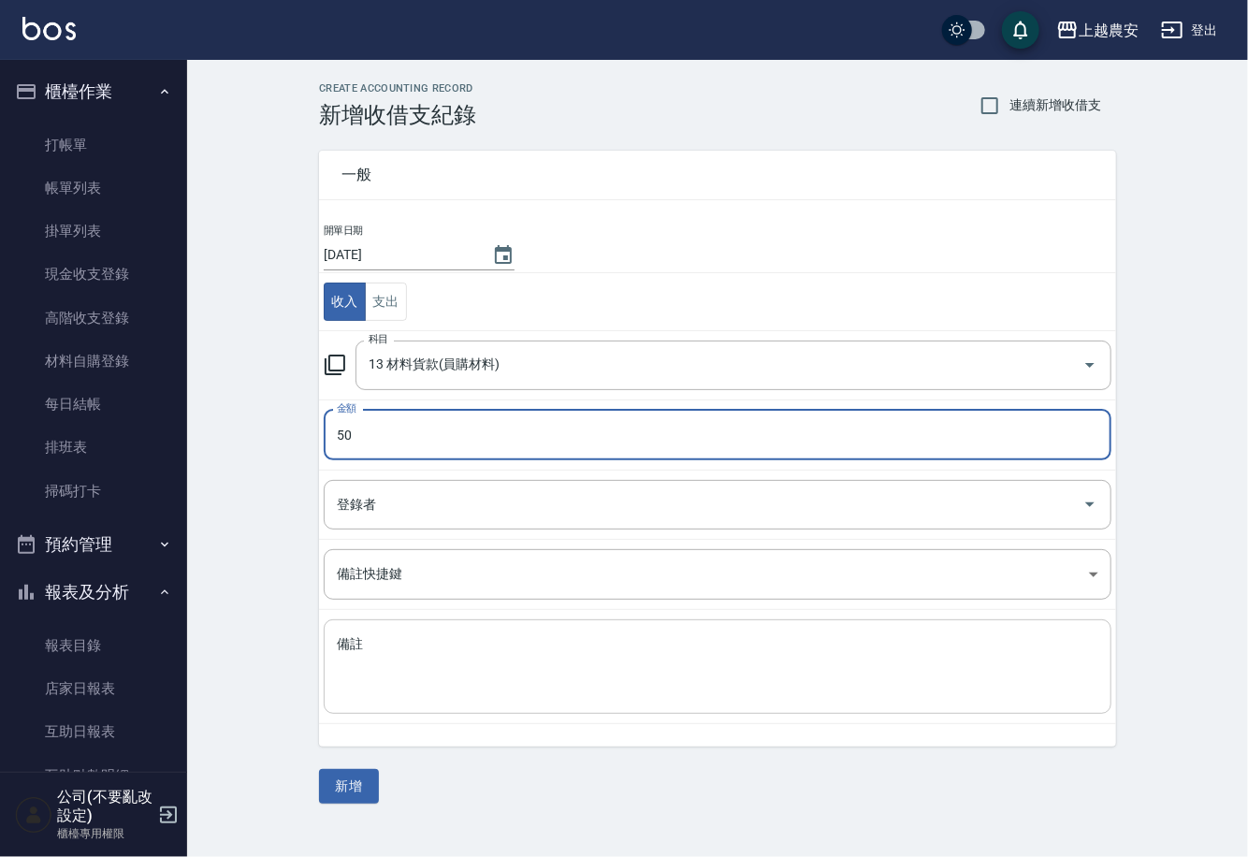
type input "50"
click at [394, 656] on textarea "備註" at bounding box center [718, 667] width 762 height 64
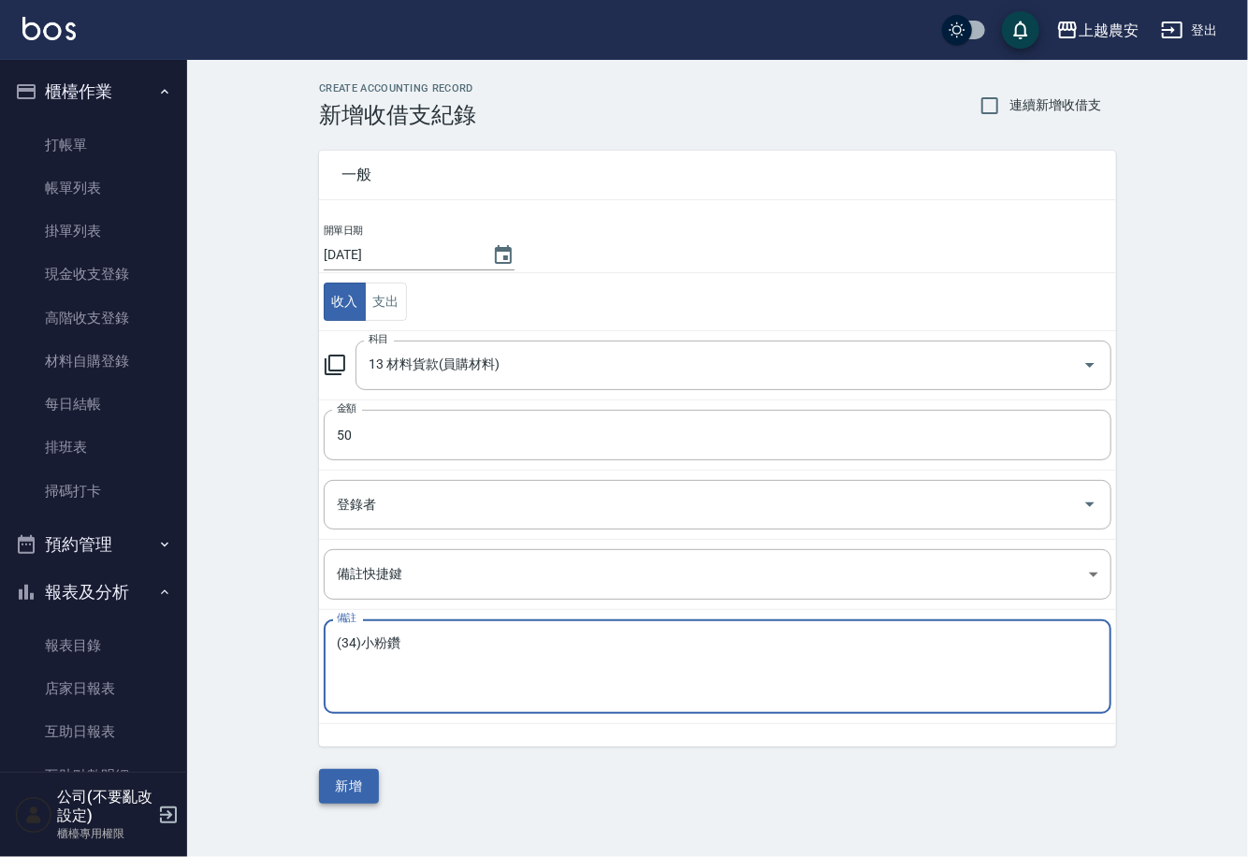
type textarea "(34)小粉鑽"
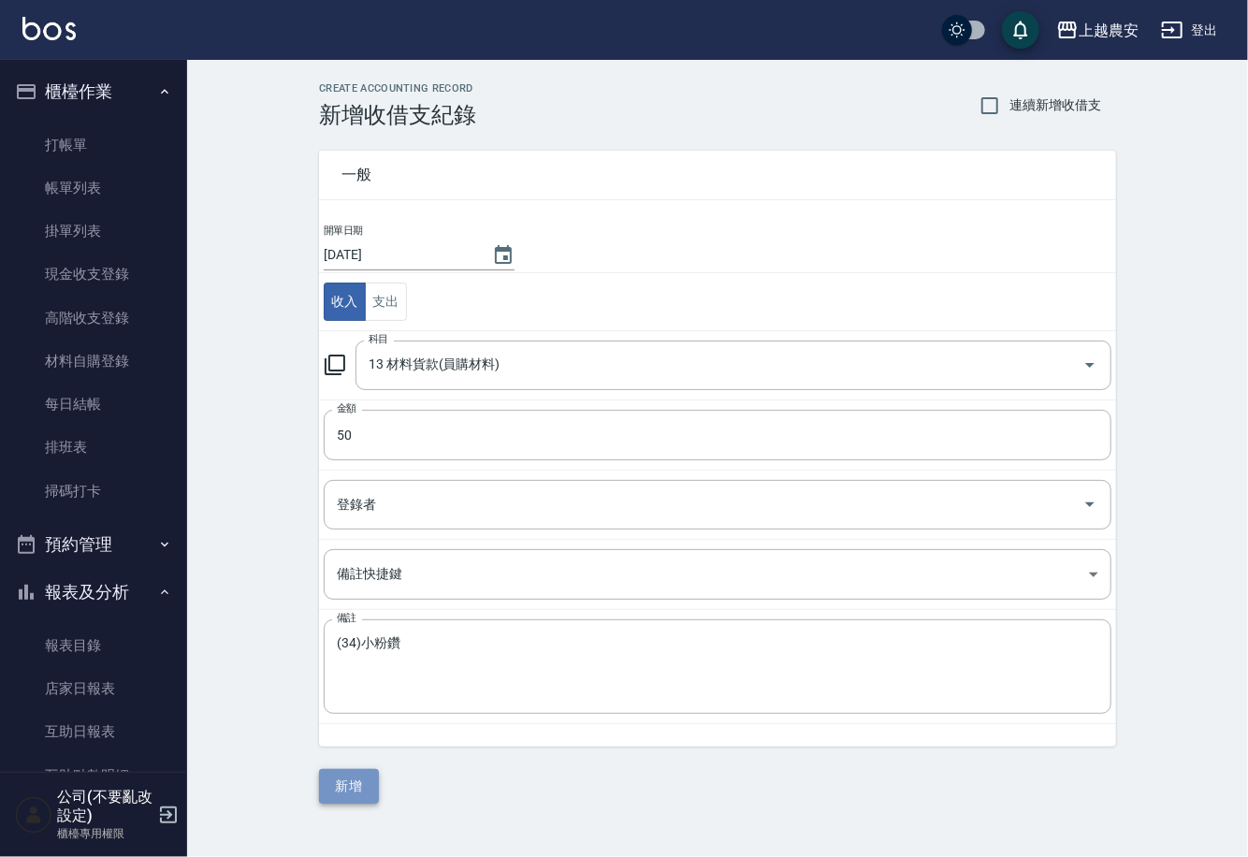
click at [372, 781] on button "新增" at bounding box center [349, 786] width 60 height 35
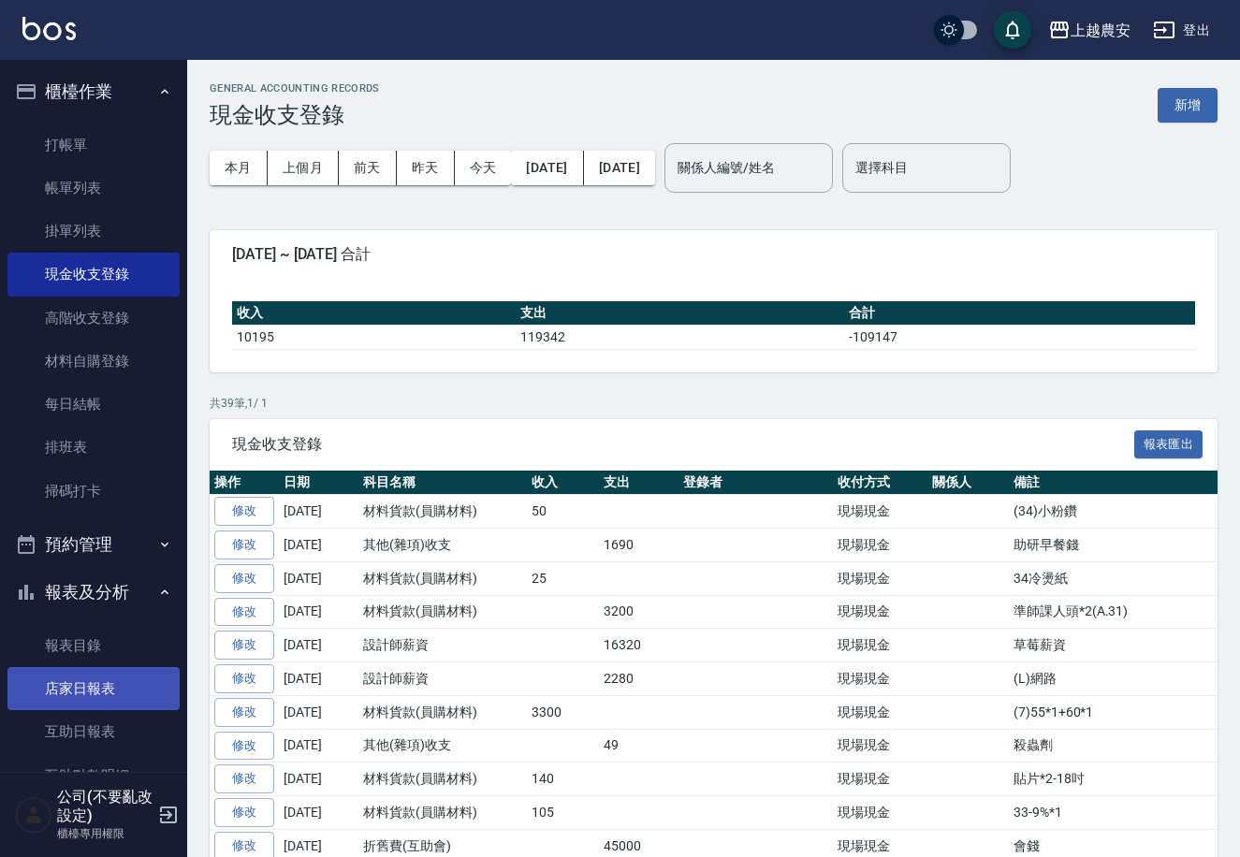
click at [108, 685] on link "店家日報表" at bounding box center [93, 688] width 172 height 43
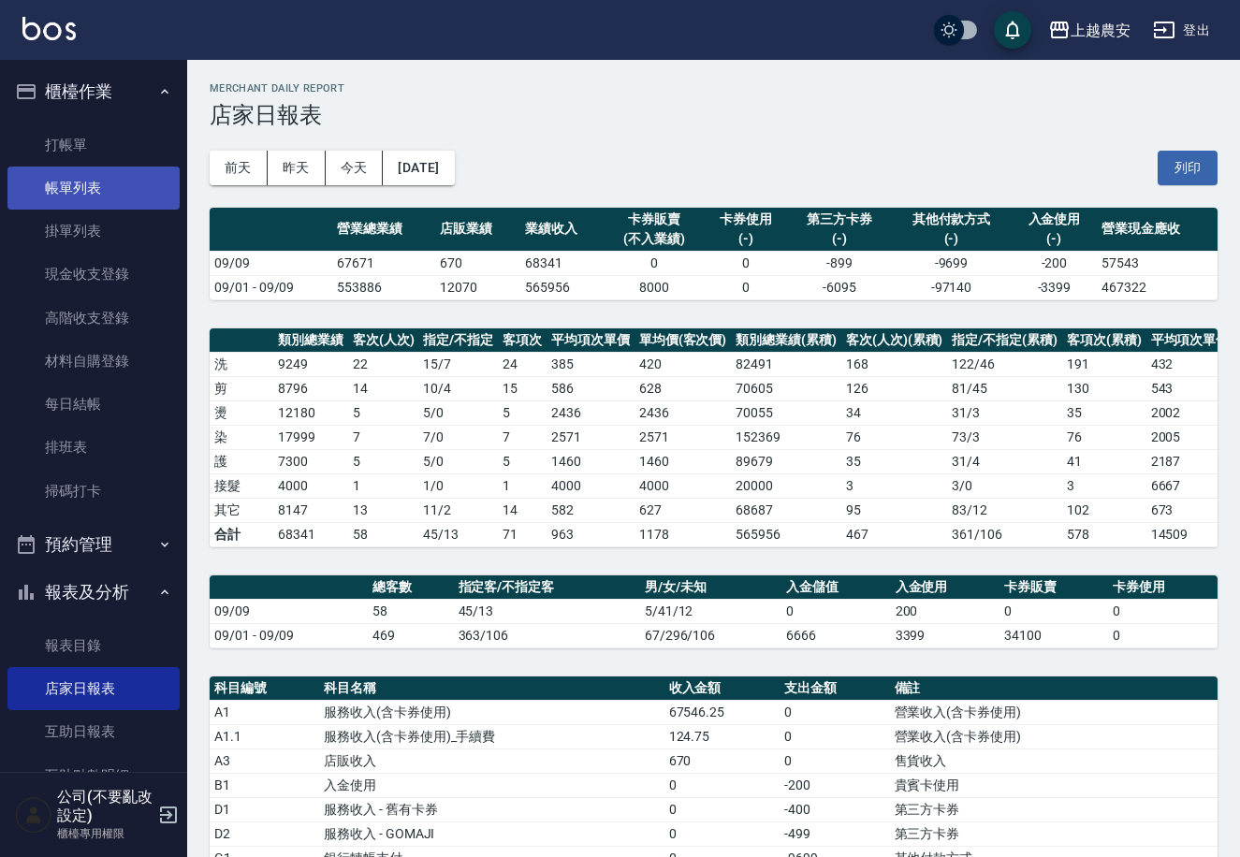
click at [107, 178] on link "帳單列表" at bounding box center [93, 188] width 172 height 43
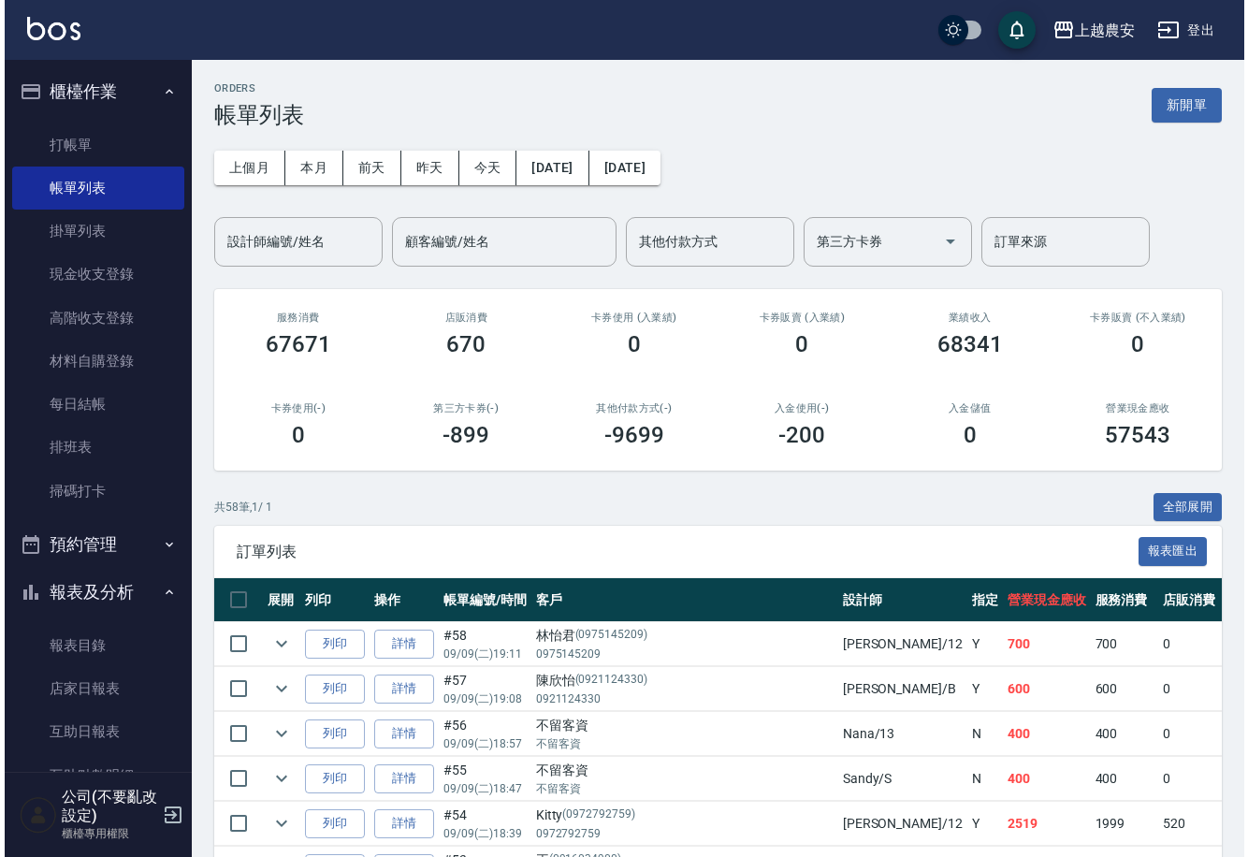
scroll to position [531, 0]
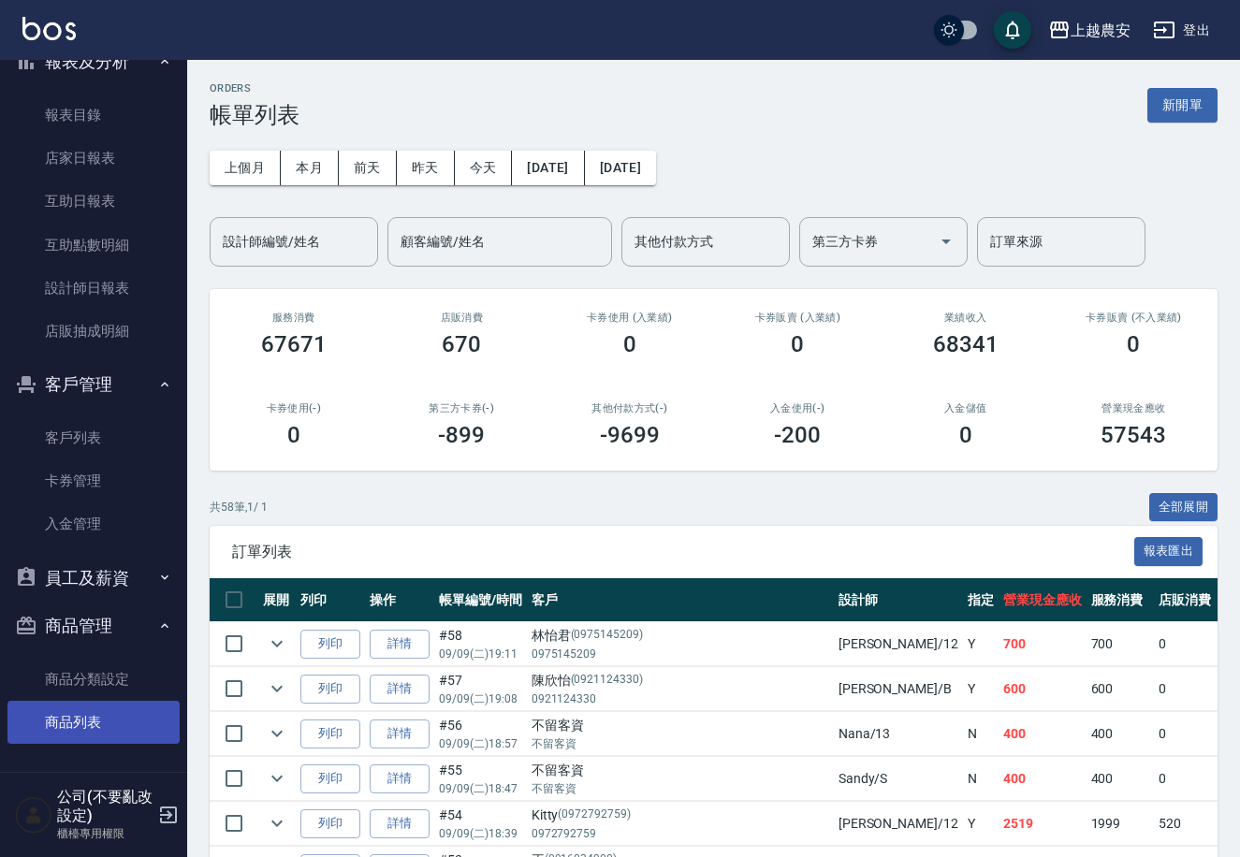
click at [117, 725] on link "商品列表" at bounding box center [93, 722] width 172 height 43
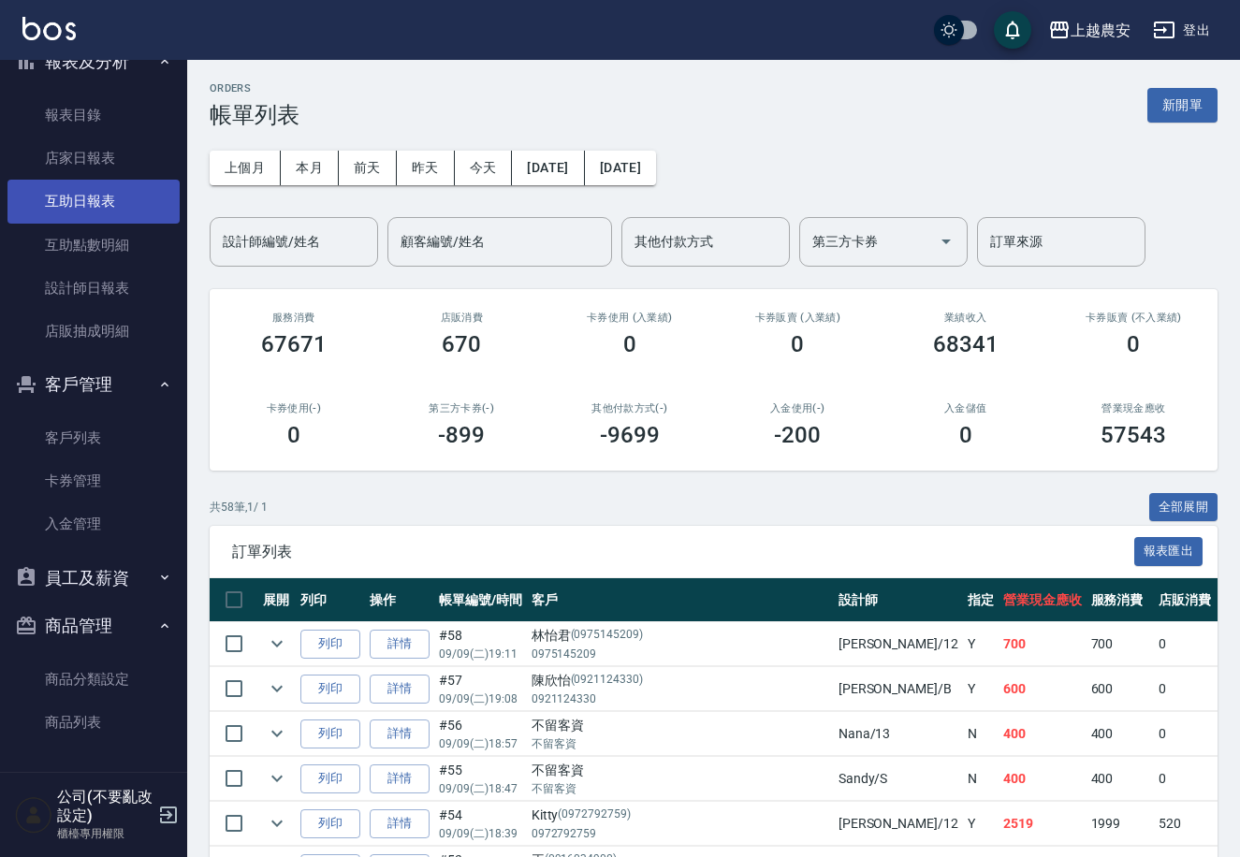
click at [96, 733] on link "商品列表" at bounding box center [93, 722] width 172 height 43
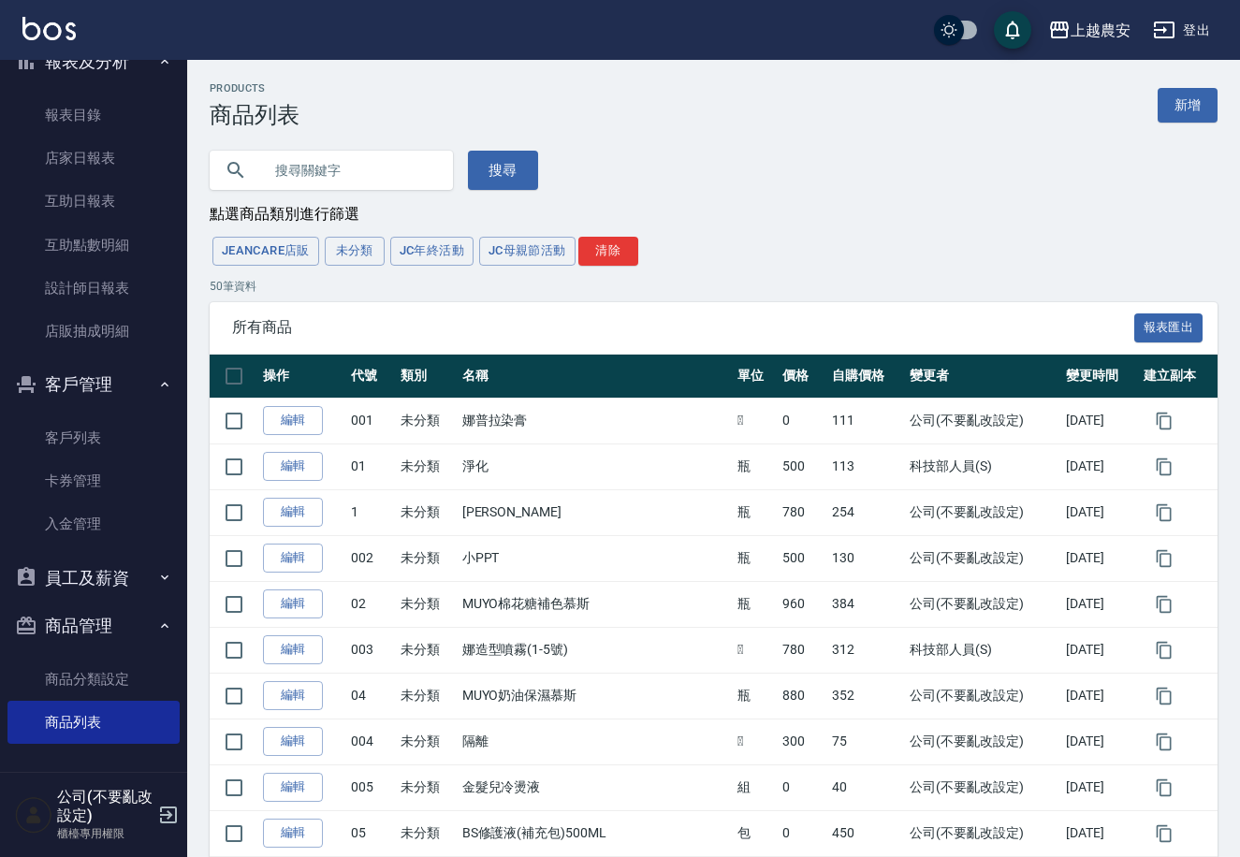
click at [339, 170] on input "text" at bounding box center [350, 170] width 176 height 51
type input "700"
click at [496, 159] on button "搜尋" at bounding box center [503, 170] width 70 height 39
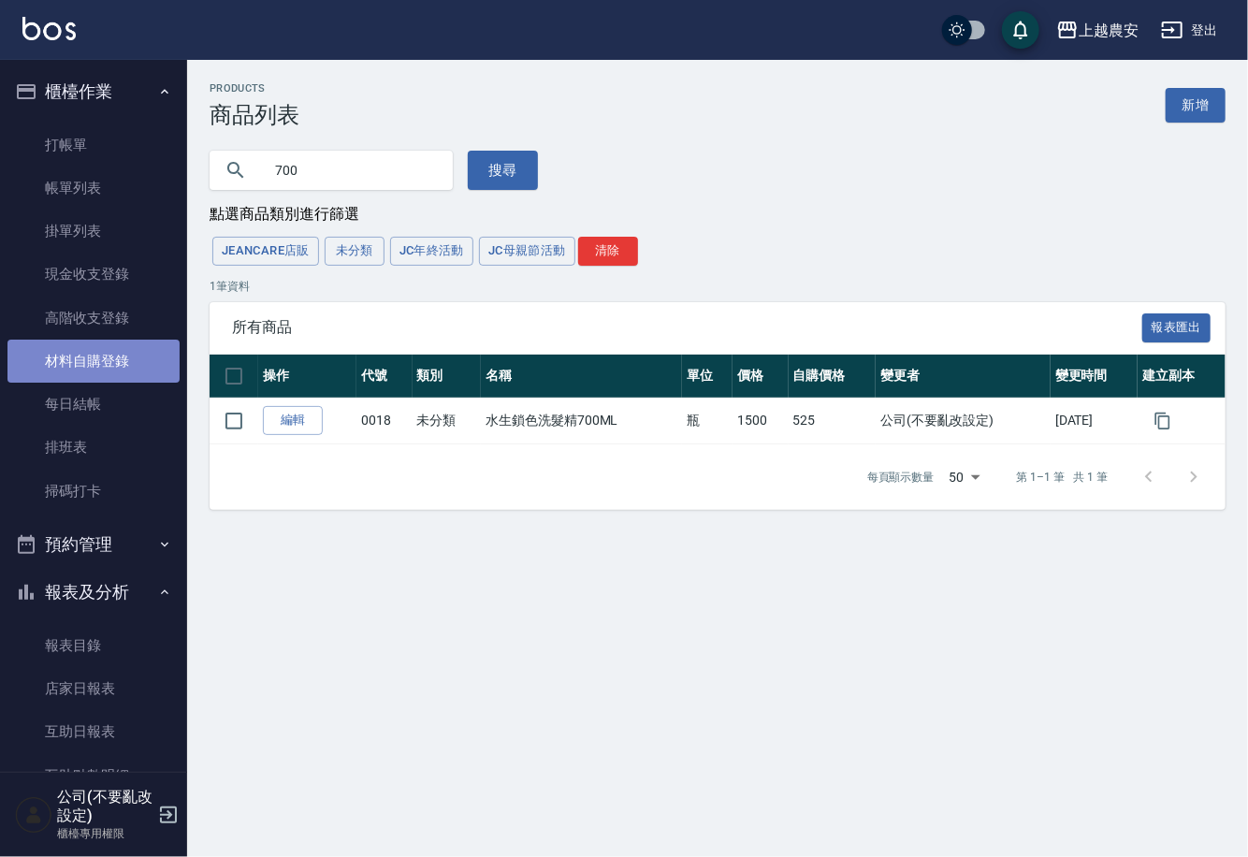
click at [100, 354] on link "材料自購登錄" at bounding box center [93, 361] width 172 height 43
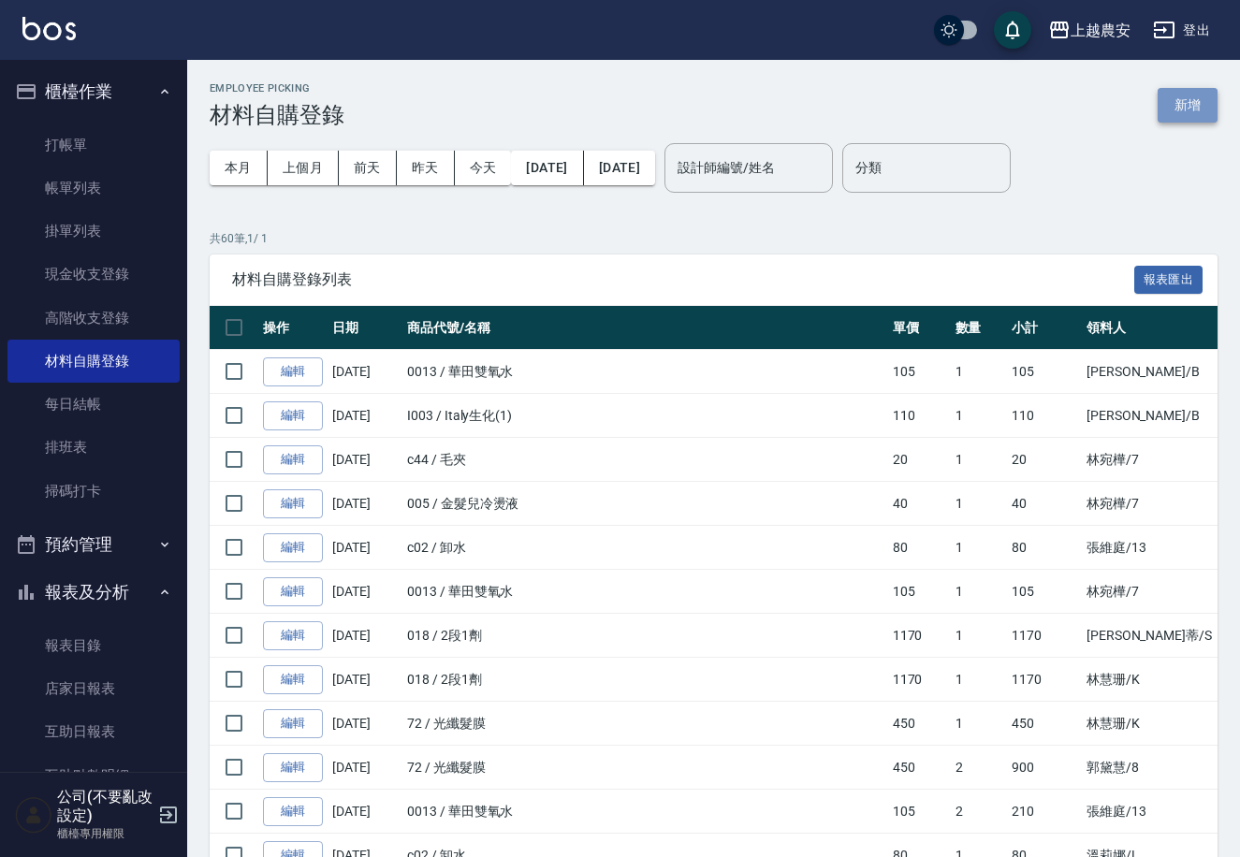
click at [1184, 110] on button "新增" at bounding box center [1187, 105] width 60 height 35
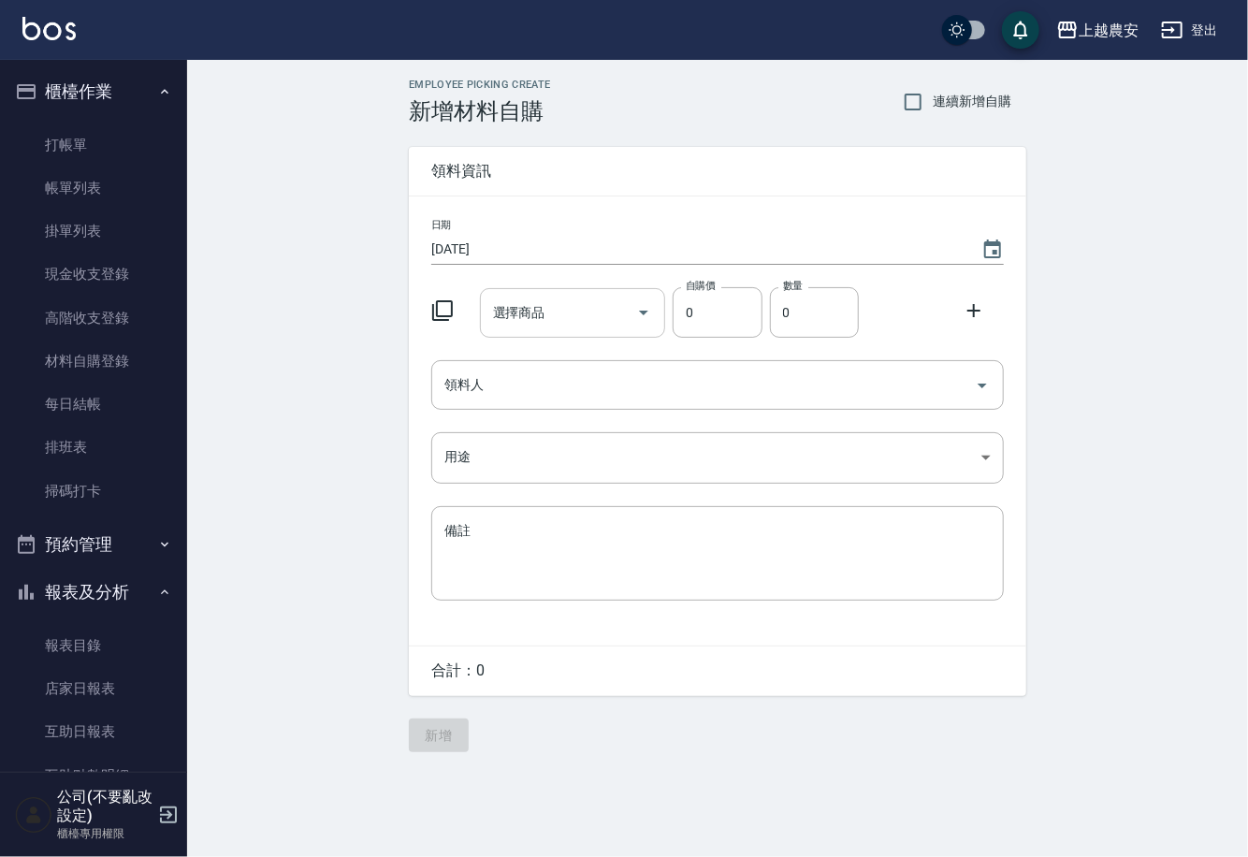
click at [538, 312] on div "選擇商品 選擇商品" at bounding box center [573, 313] width 186 height 50
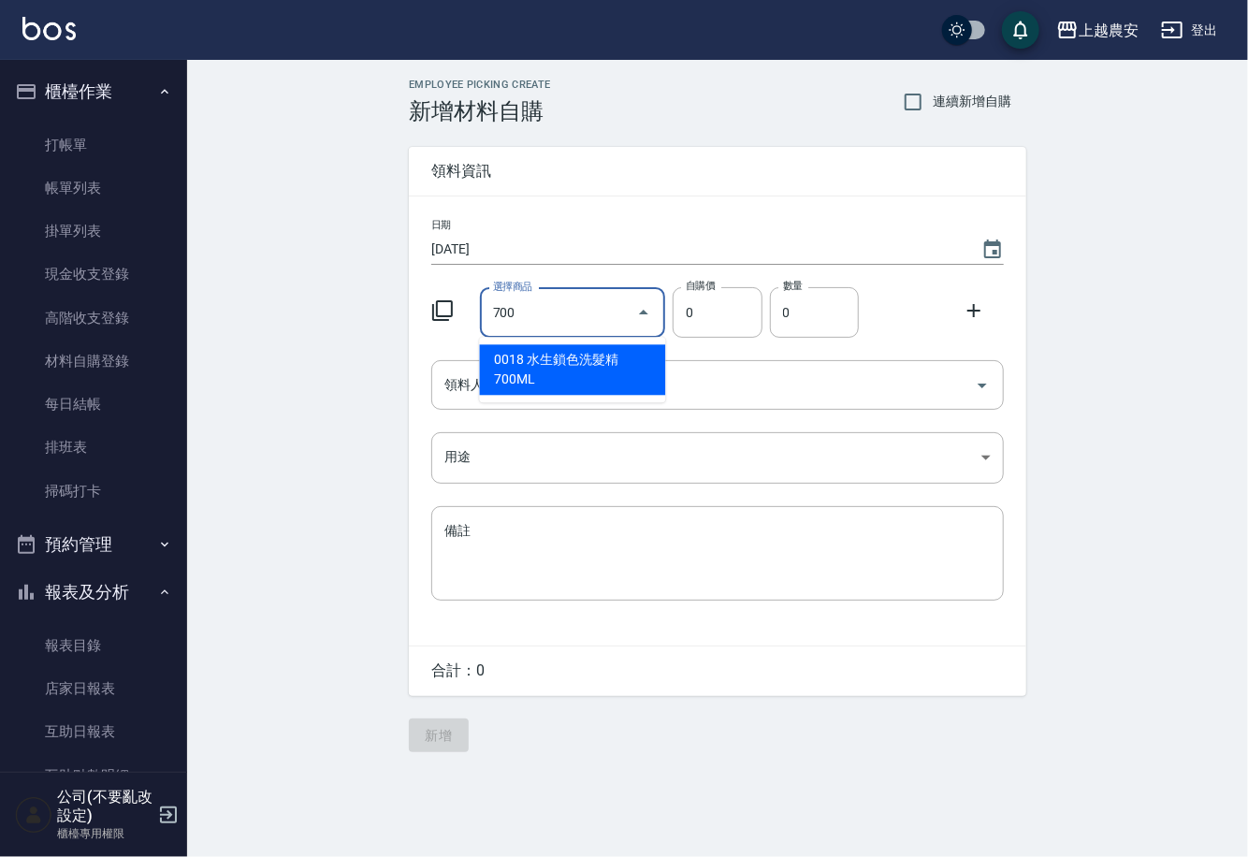
click at [627, 360] on li "0018 水生鎖色洗髮精700ML" at bounding box center [573, 369] width 186 height 51
type input "水生鎖色洗髮精700ML"
type input "525"
type input "1"
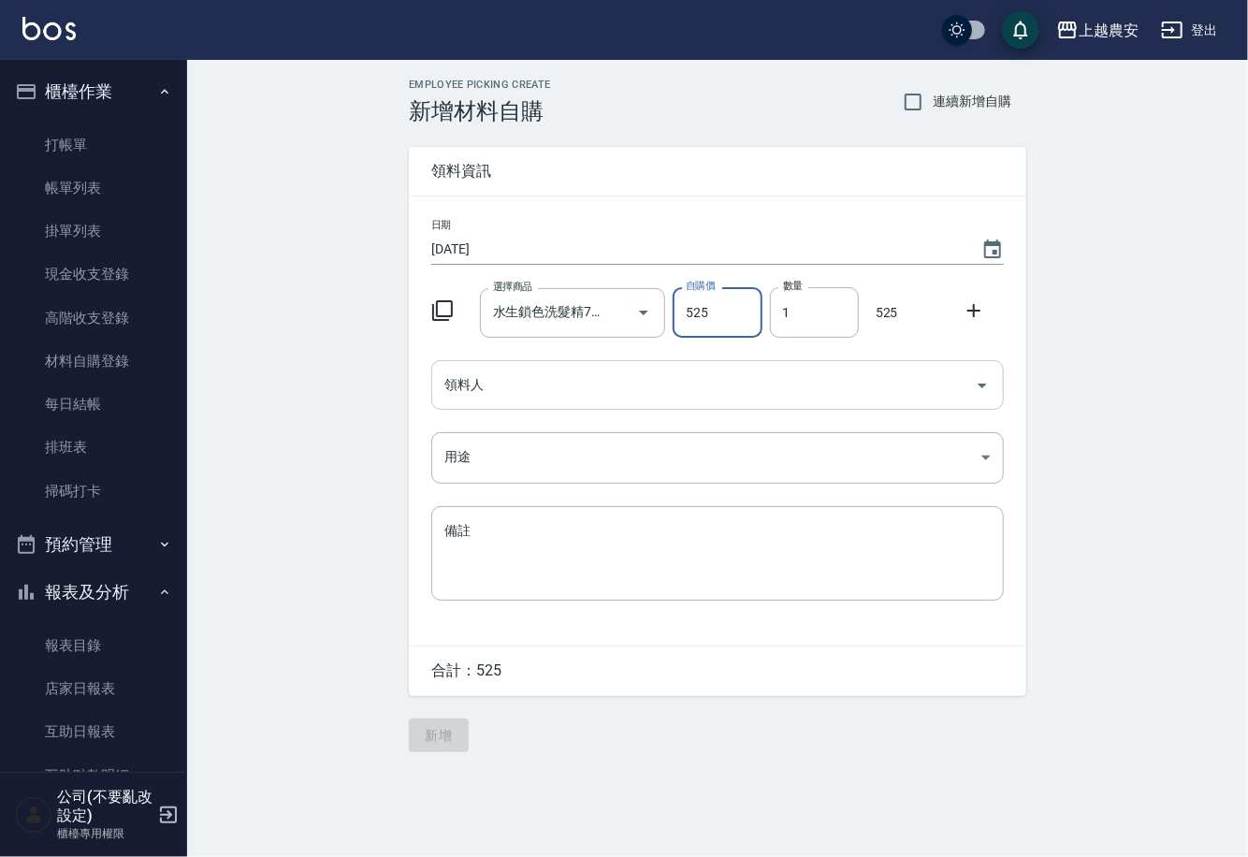
click at [590, 385] on input "領料人" at bounding box center [704, 385] width 528 height 33
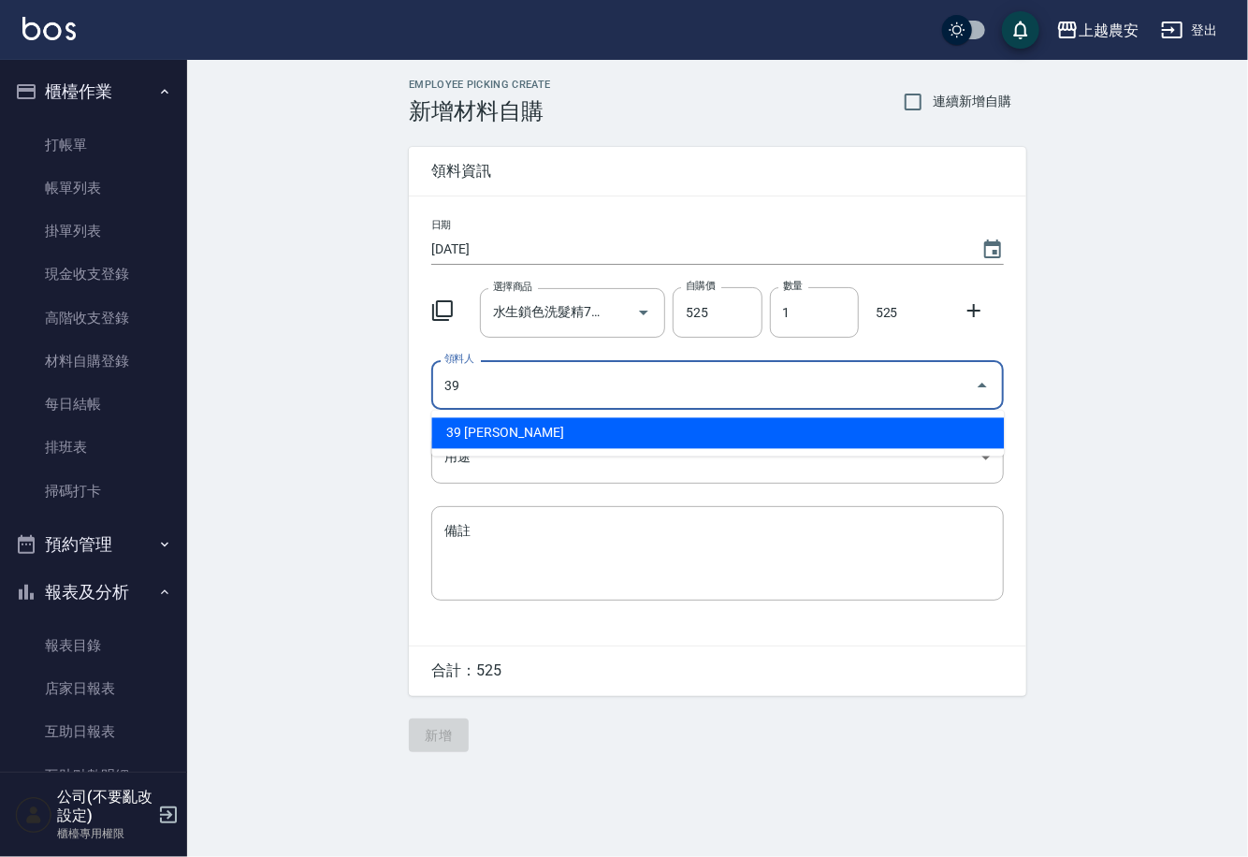
click at [533, 431] on li "39 鄭鈺暄" at bounding box center [717, 433] width 573 height 31
type input "39 鄭鈺暄"
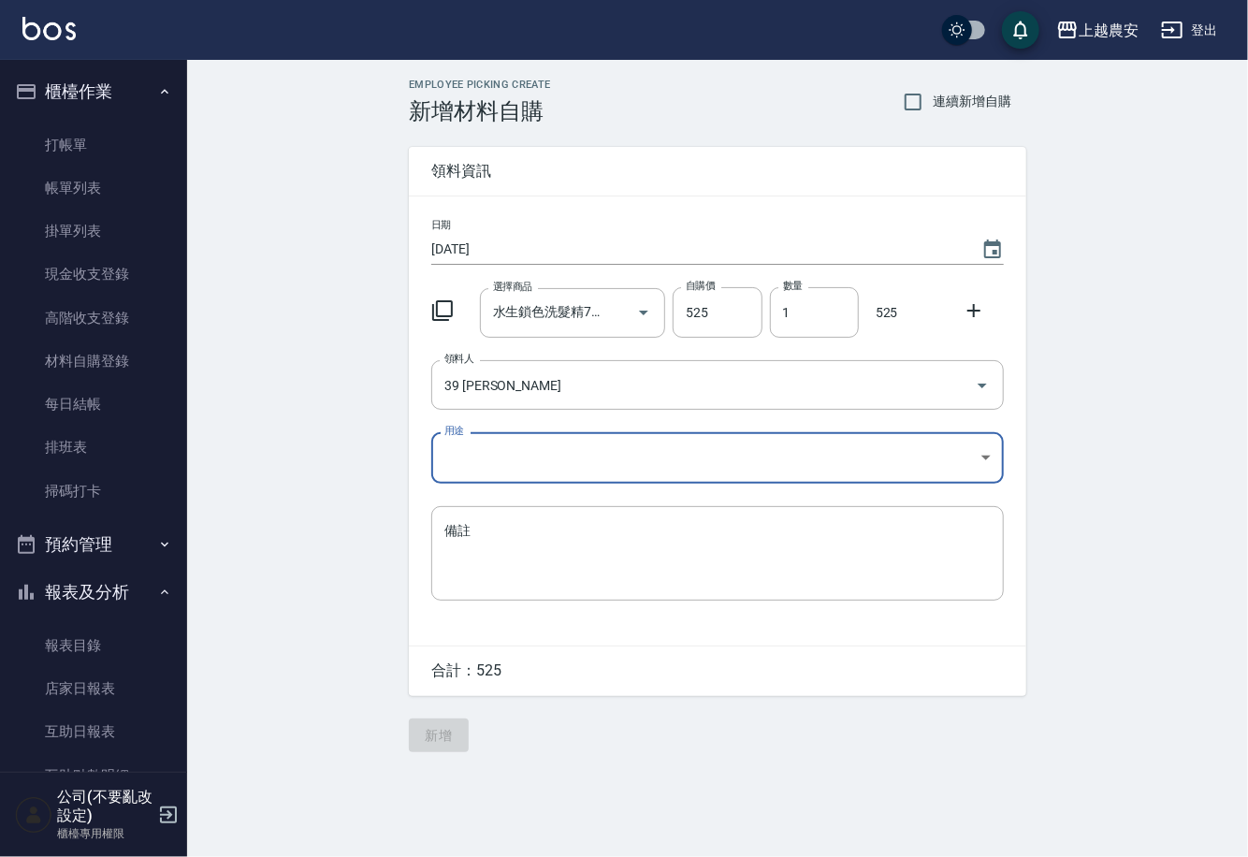
click at [473, 462] on body "上越農安 登出 櫃檯作業 打帳單 帳單列表 掛單列表 現金收支登錄 高階收支登錄 材料自購登錄 每日結帳 排班表 掃碼打卡 預約管理 預約管理 單日預約紀錄 …" at bounding box center [624, 428] width 1248 height 857
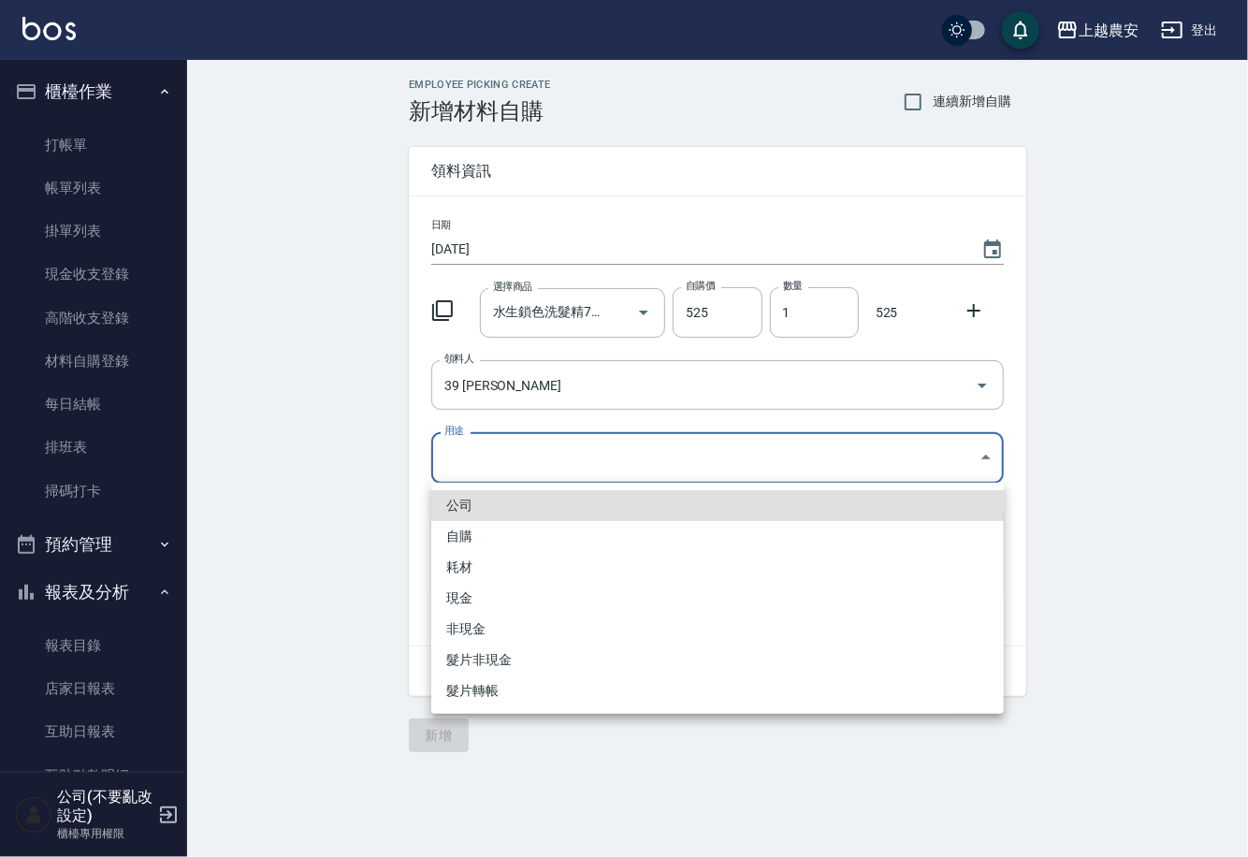
click at [455, 542] on li "自購" at bounding box center [717, 536] width 573 height 31
type input "自購"
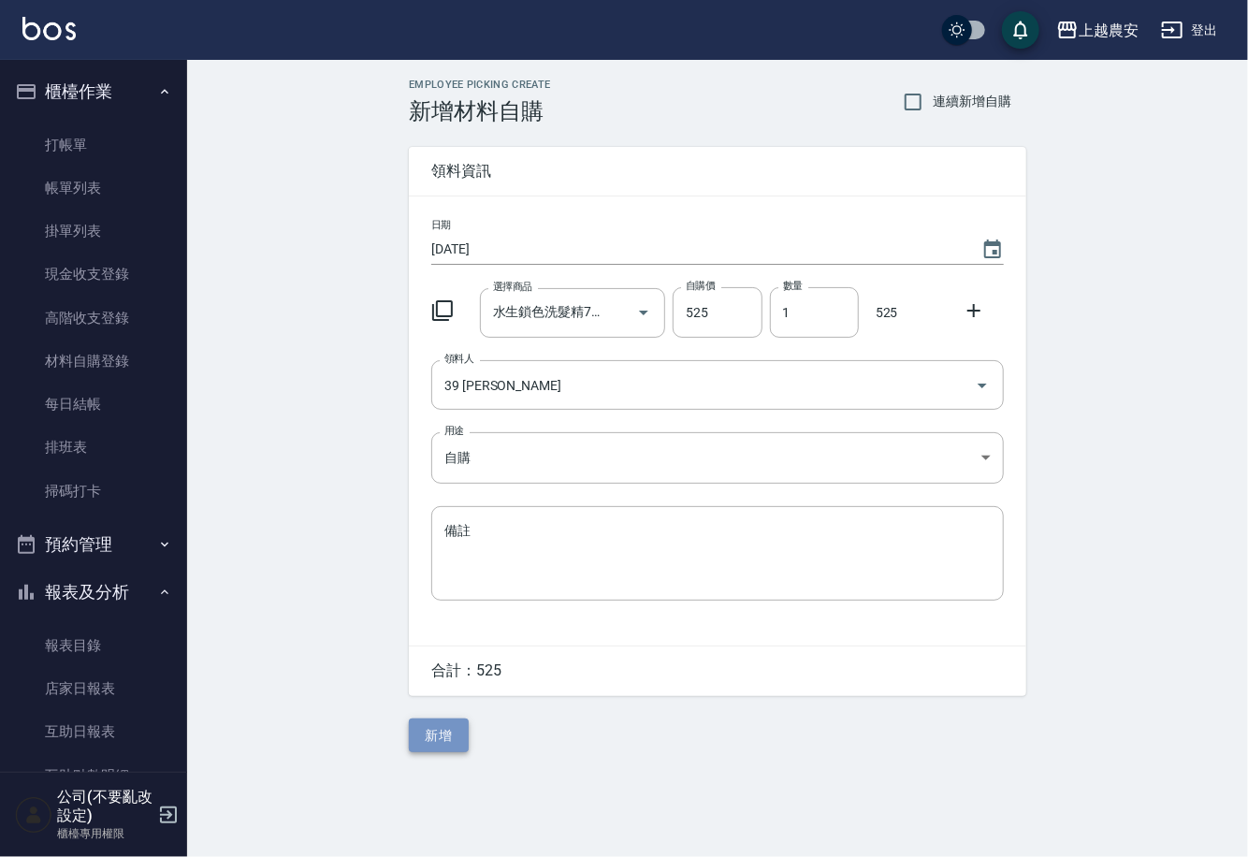
click at [433, 733] on button "新增" at bounding box center [439, 736] width 60 height 35
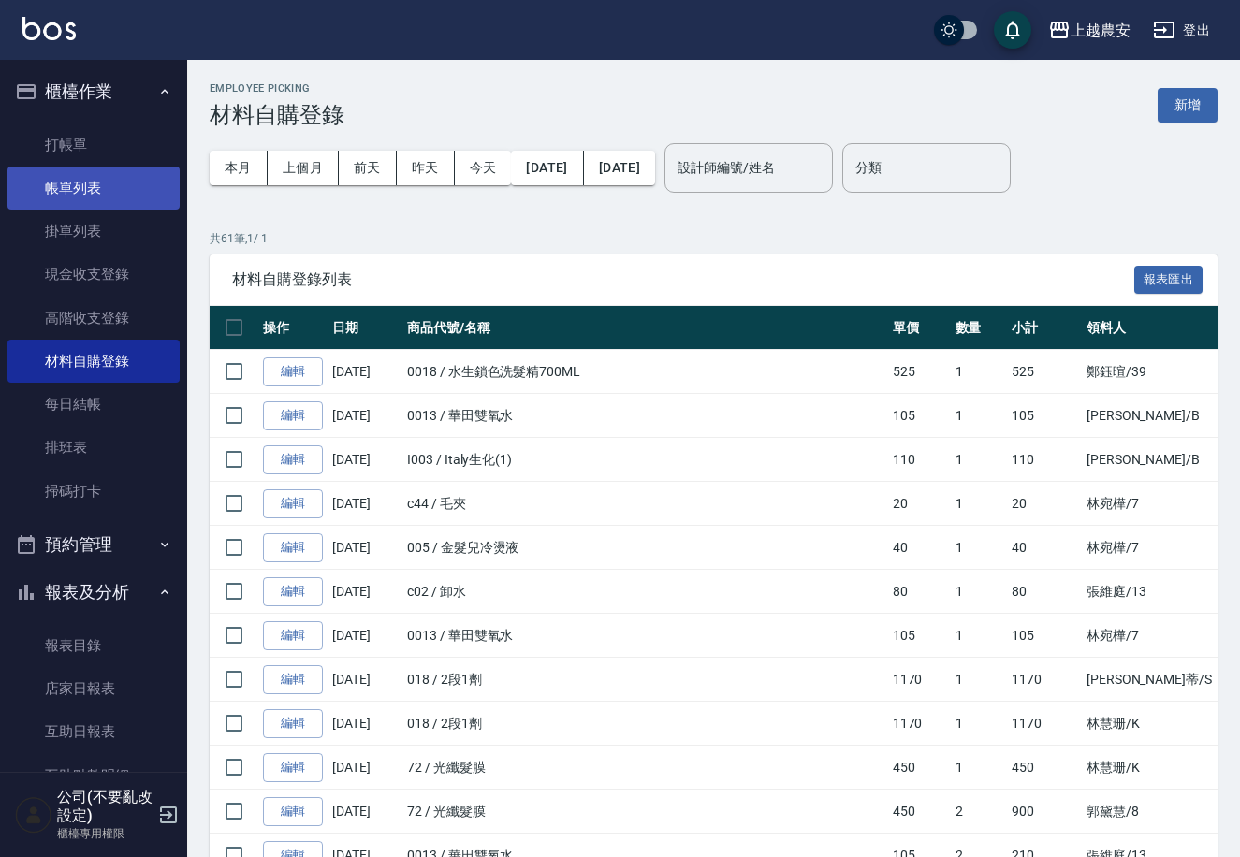
click at [109, 181] on link "帳單列表" at bounding box center [93, 188] width 172 height 43
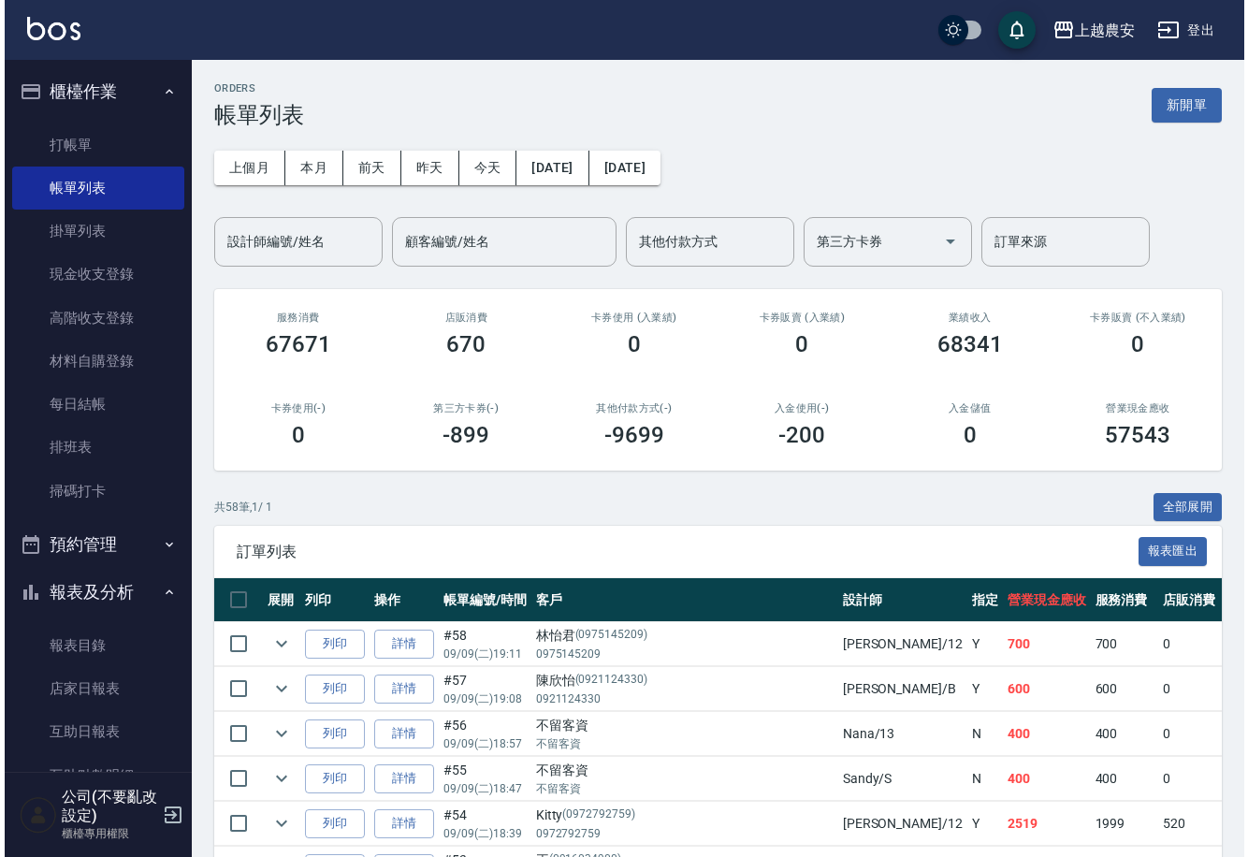
scroll to position [531, 0]
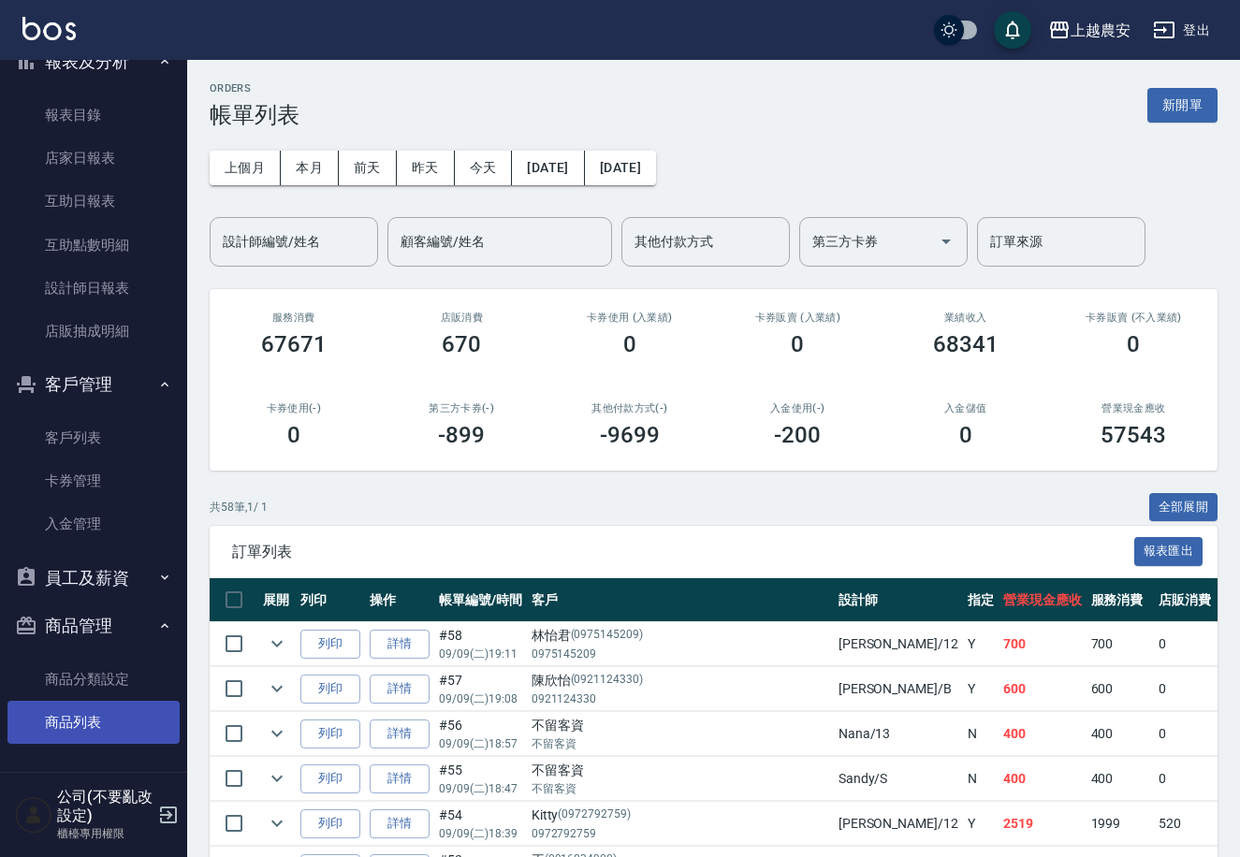
click at [109, 711] on link "商品列表" at bounding box center [93, 722] width 172 height 43
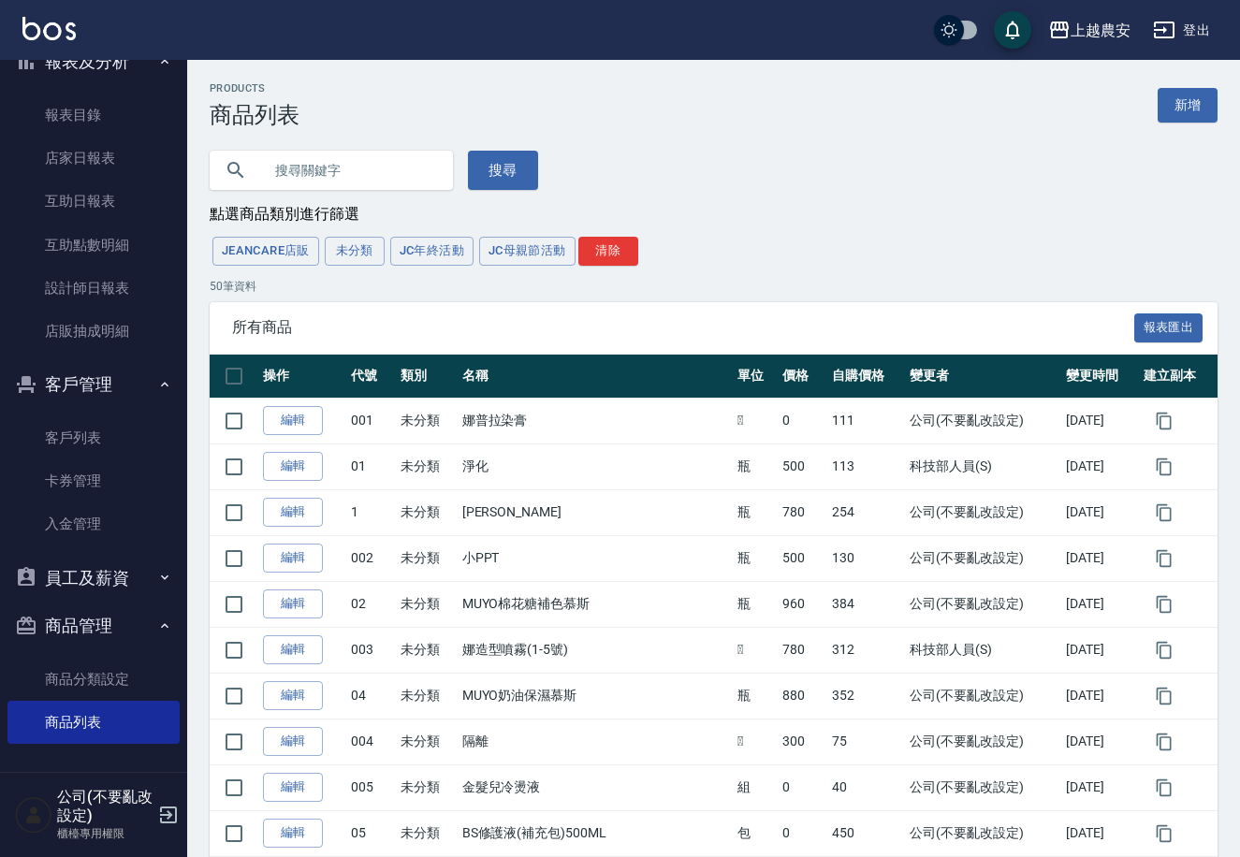
click at [329, 168] on input "text" at bounding box center [350, 170] width 176 height 51
type input "取"
type input "去"
click at [504, 167] on button "搜尋" at bounding box center [503, 170] width 70 height 39
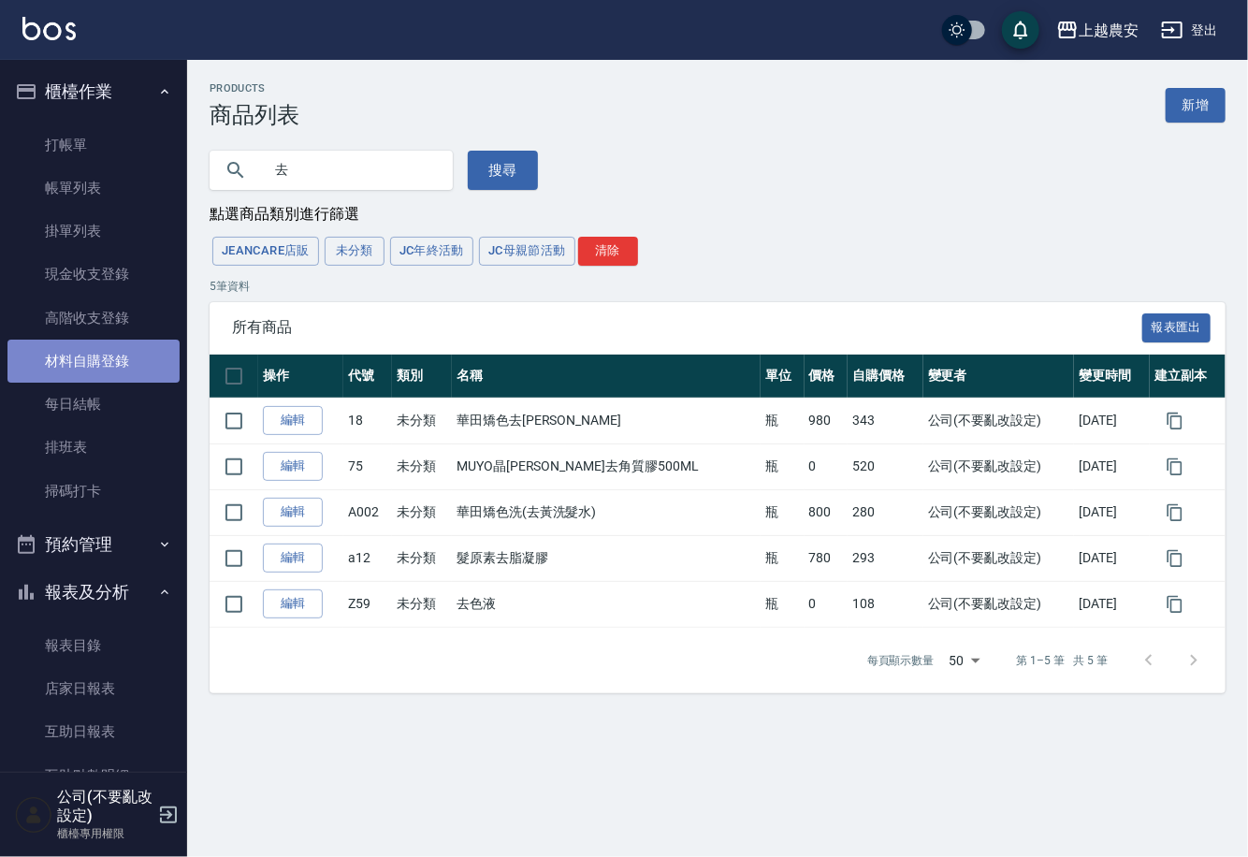
click at [97, 363] on link "材料自購登錄" at bounding box center [93, 361] width 172 height 43
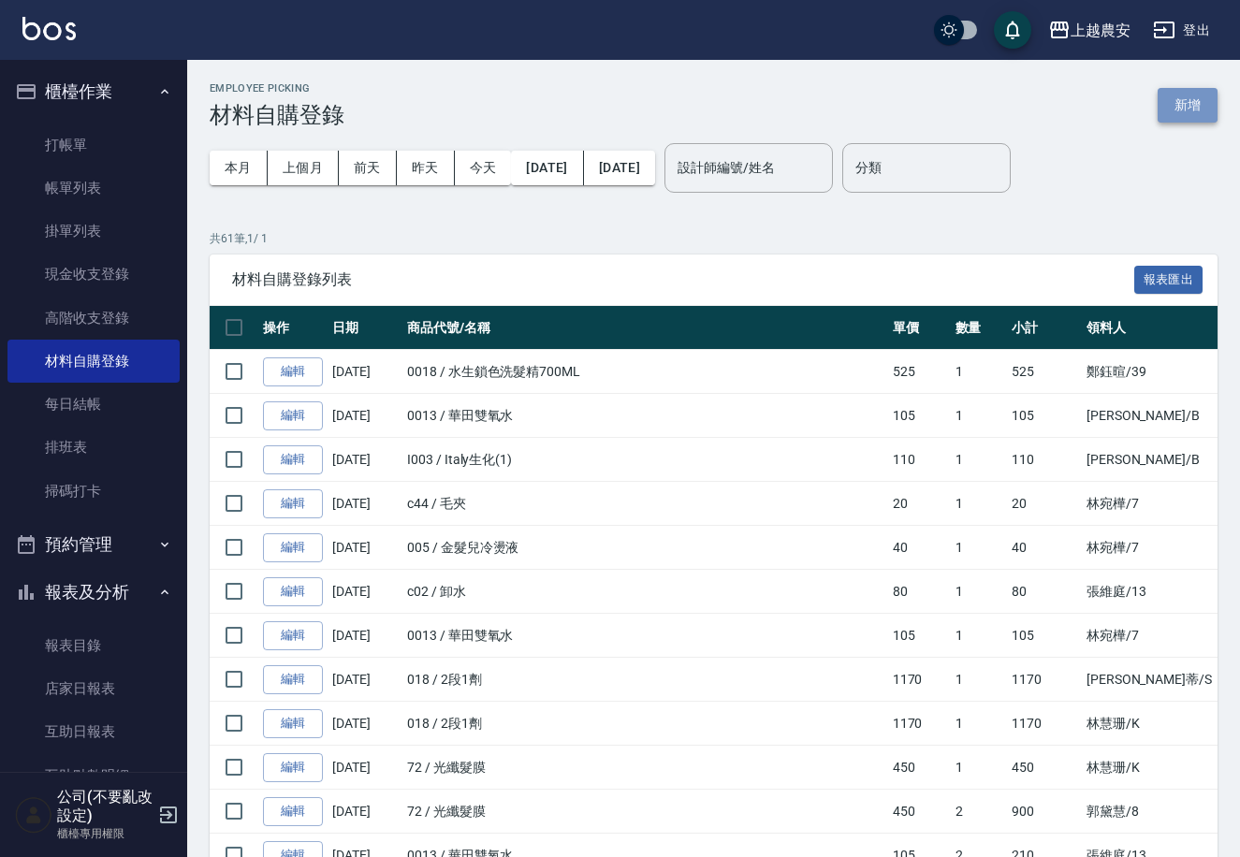
click at [1190, 88] on button "新增" at bounding box center [1187, 105] width 60 height 35
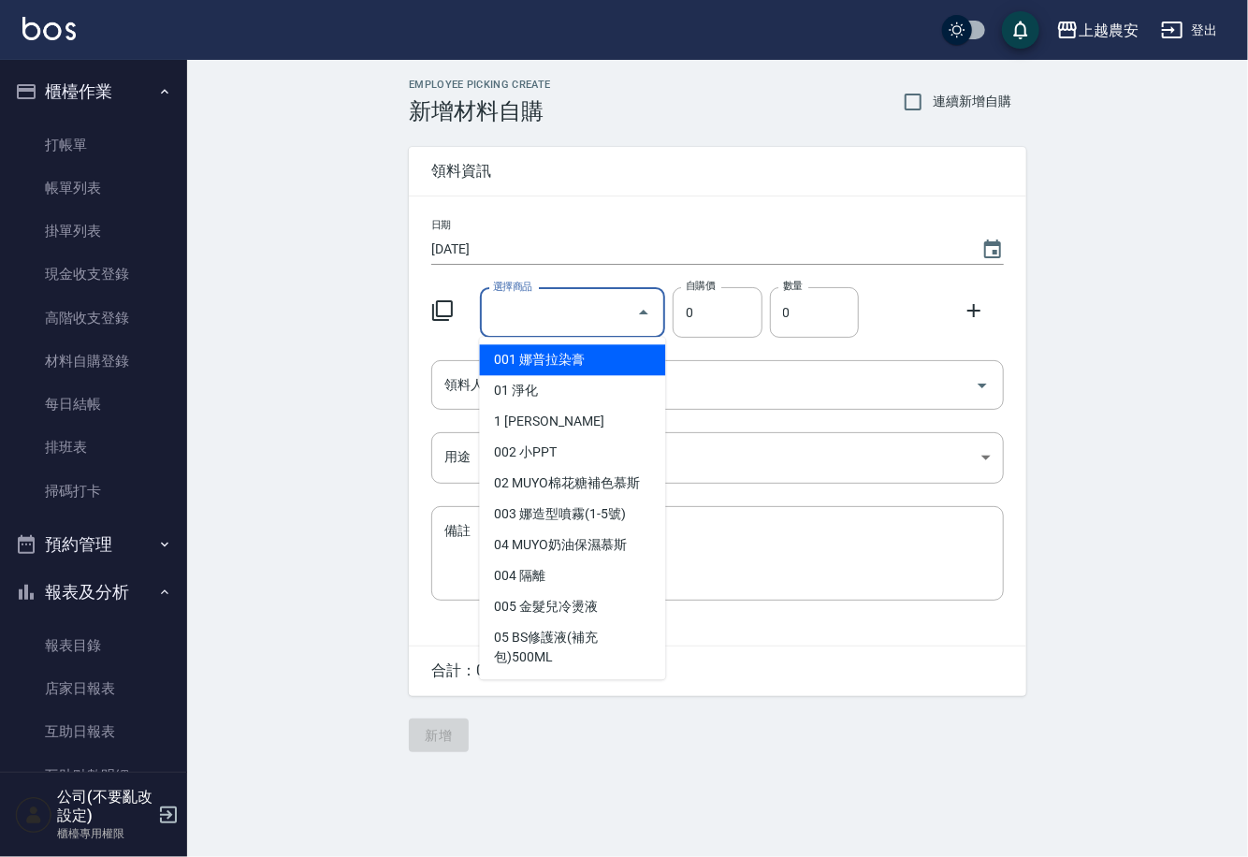
click at [540, 326] on input "選擇商品" at bounding box center [558, 313] width 141 height 33
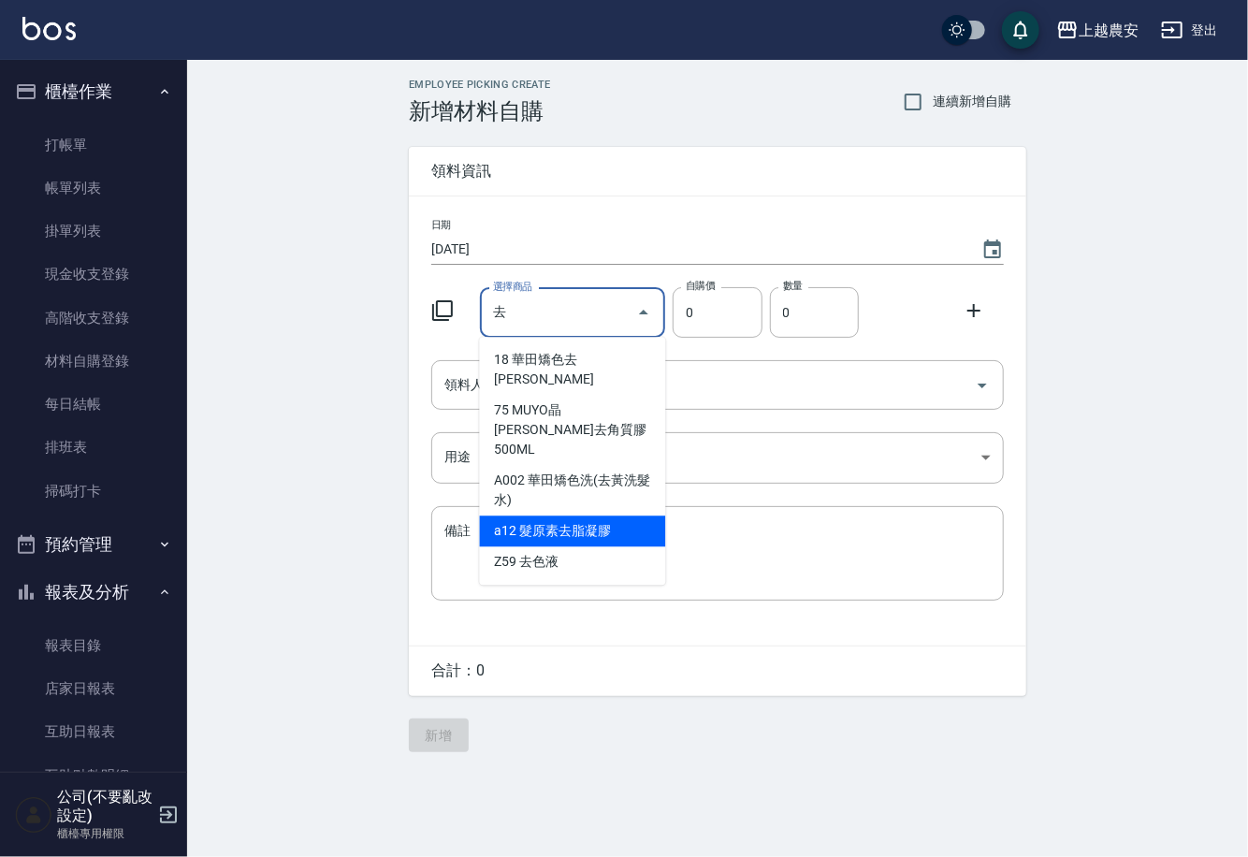
click at [569, 516] on li "a12 髮原素去脂凝膠" at bounding box center [573, 531] width 186 height 31
type input "髮原素去脂凝膠"
type input "293"
type input "1"
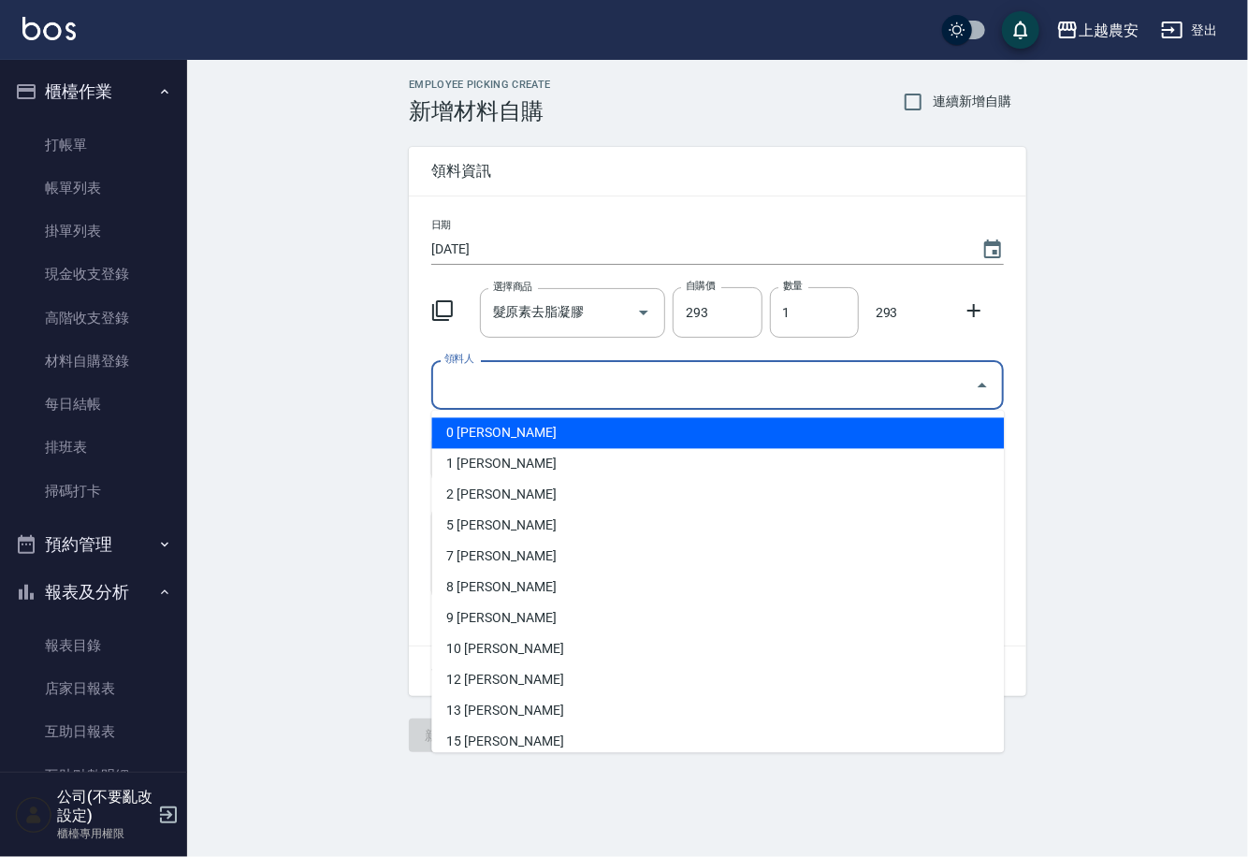
click at [512, 400] on input "領料人" at bounding box center [704, 385] width 528 height 33
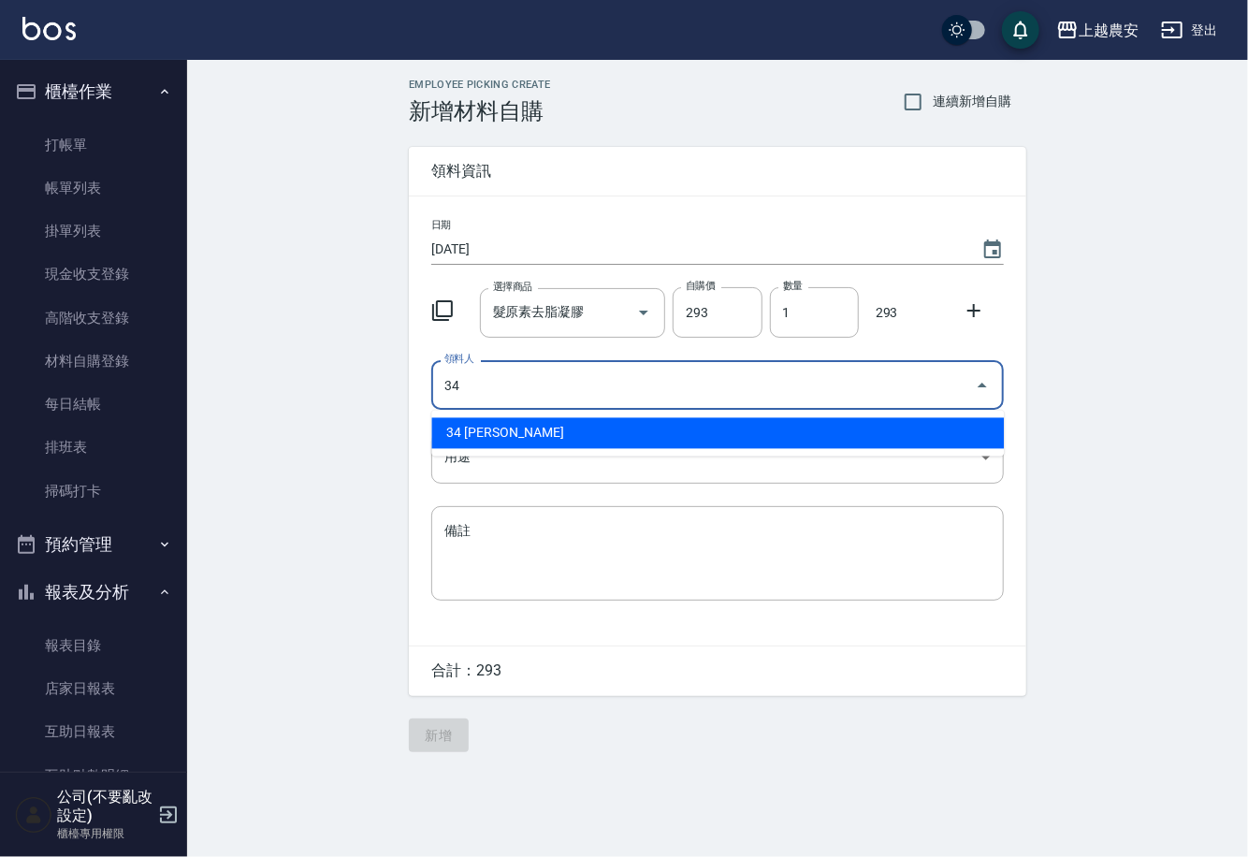
click at [491, 428] on li "34 曾郁婷" at bounding box center [717, 433] width 573 height 31
type input "34 曾郁婷"
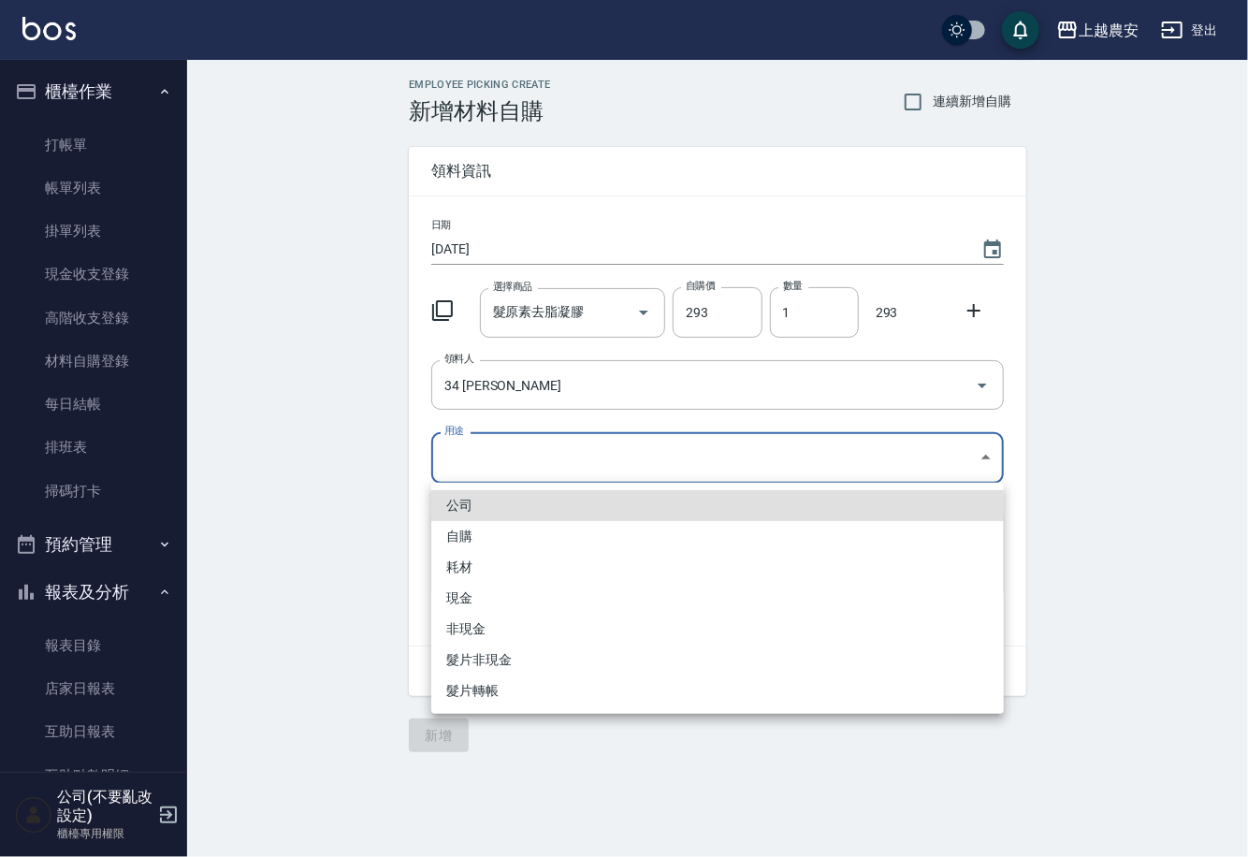
click at [465, 463] on body "上越農安 登出 櫃檯作業 打帳單 帳單列表 掛單列表 現金收支登錄 高階收支登錄 材料自購登錄 每日結帳 排班表 掃碼打卡 預約管理 預約管理 單日預約紀錄 …" at bounding box center [624, 428] width 1248 height 857
click at [452, 537] on li "自購" at bounding box center [717, 536] width 573 height 31
type input "自購"
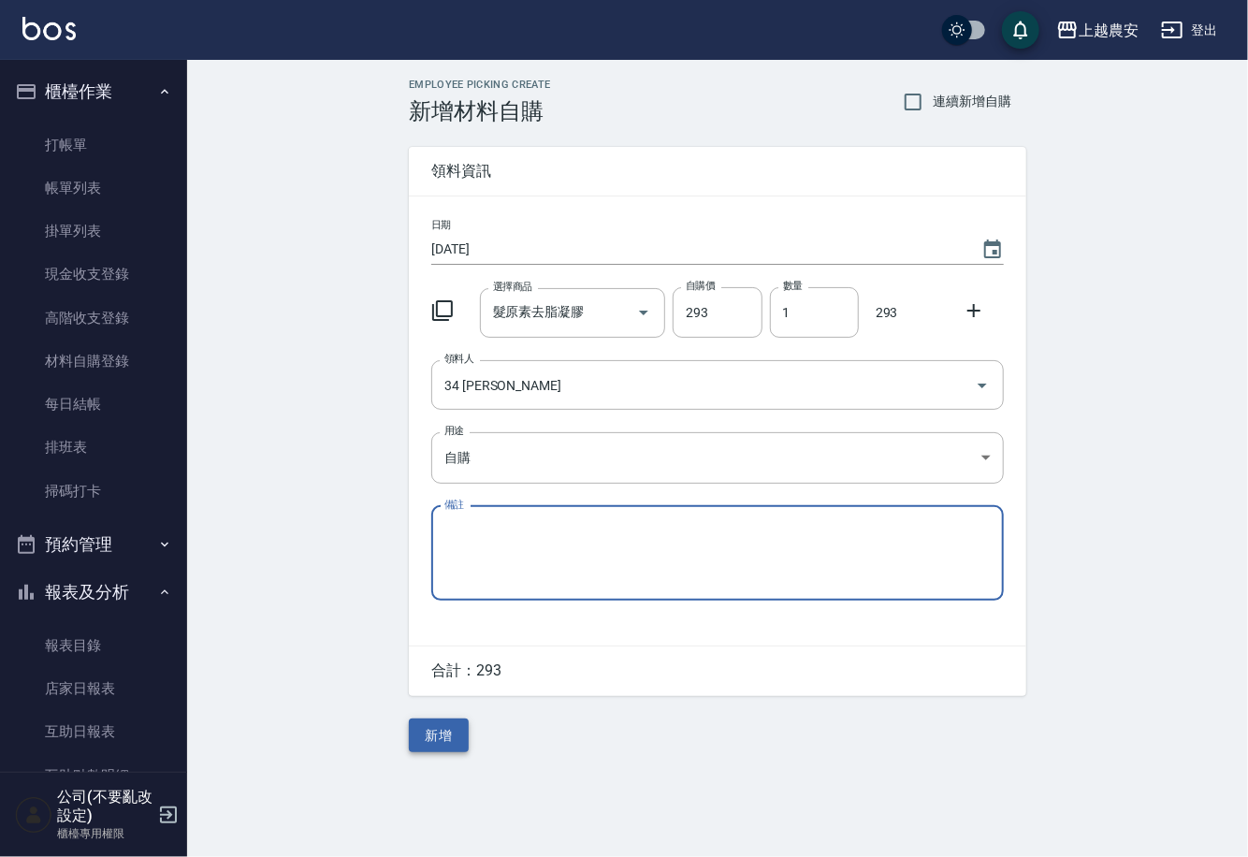
click at [453, 730] on button "新增" at bounding box center [439, 736] width 60 height 35
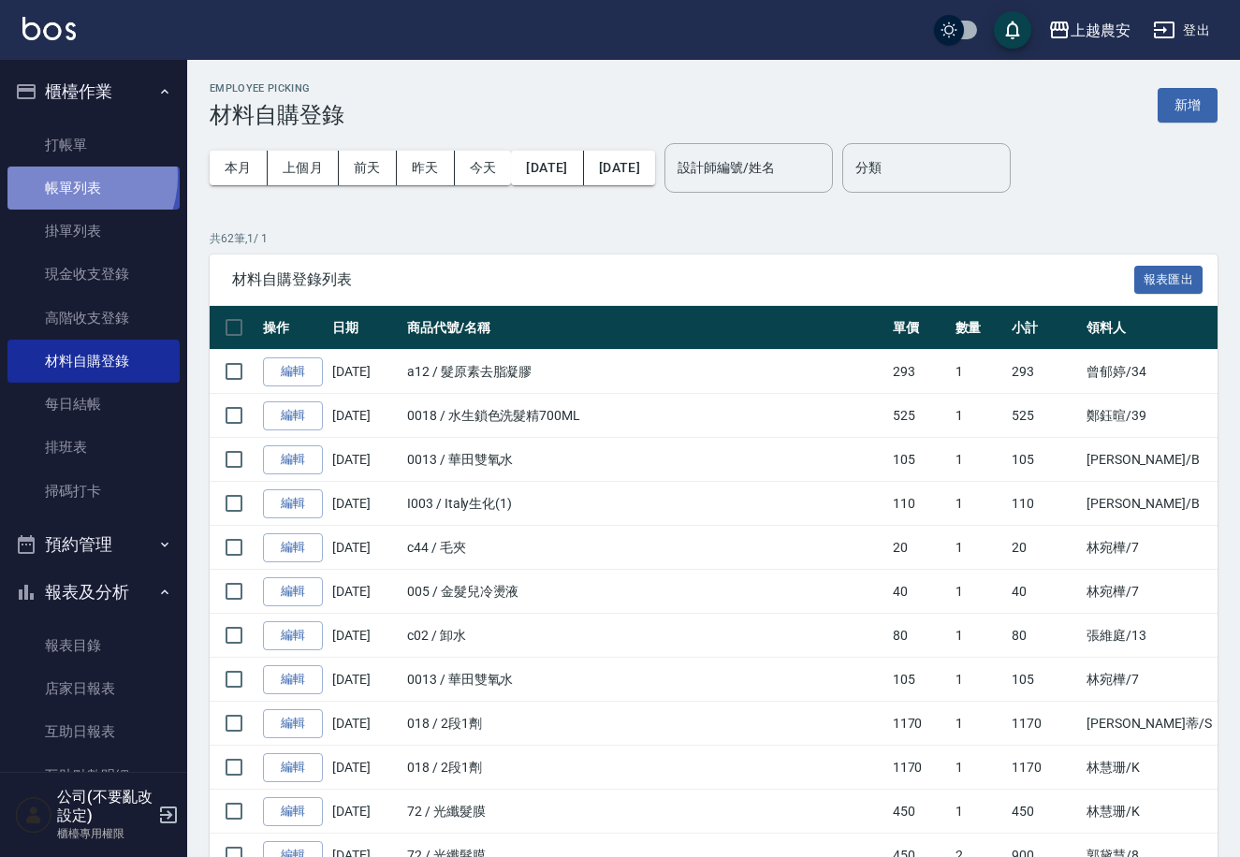
click at [71, 177] on link "帳單列表" at bounding box center [93, 188] width 172 height 43
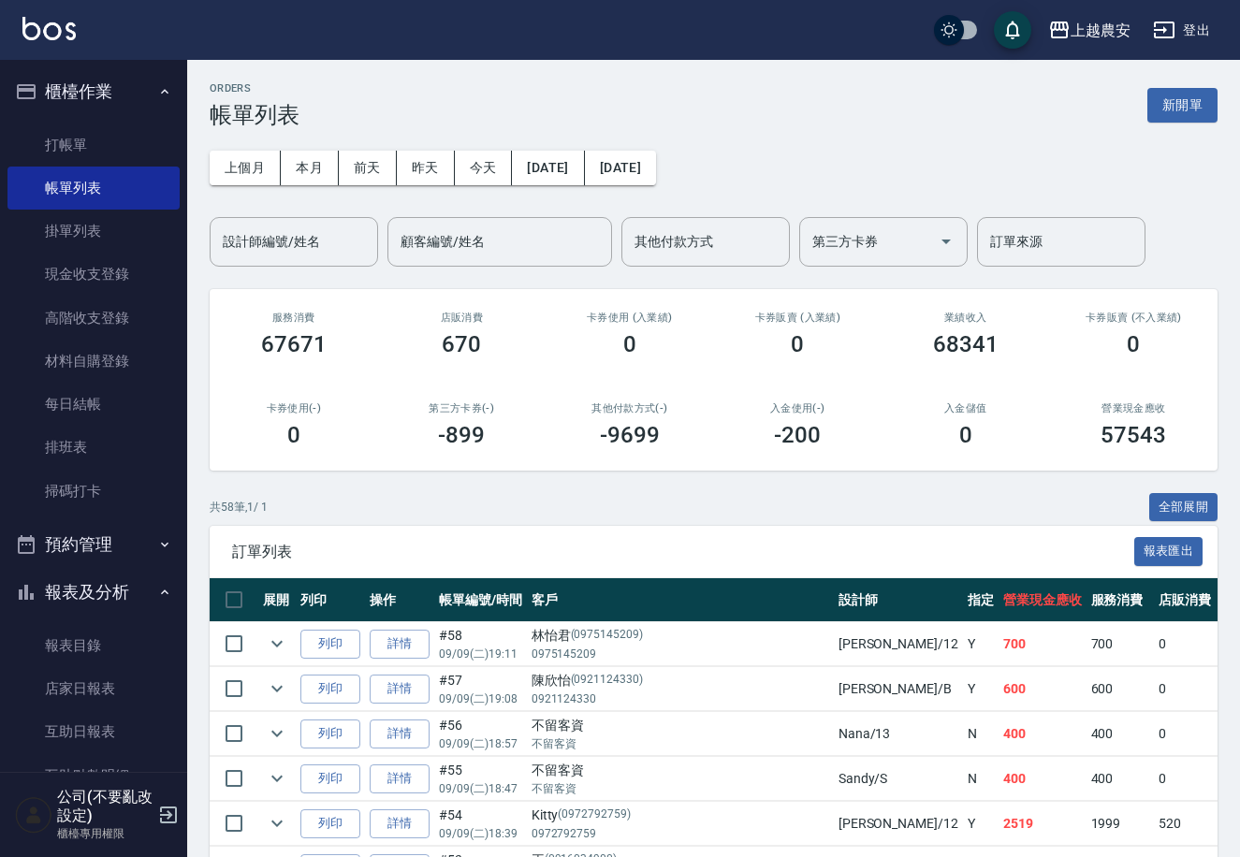
scroll to position [531, 0]
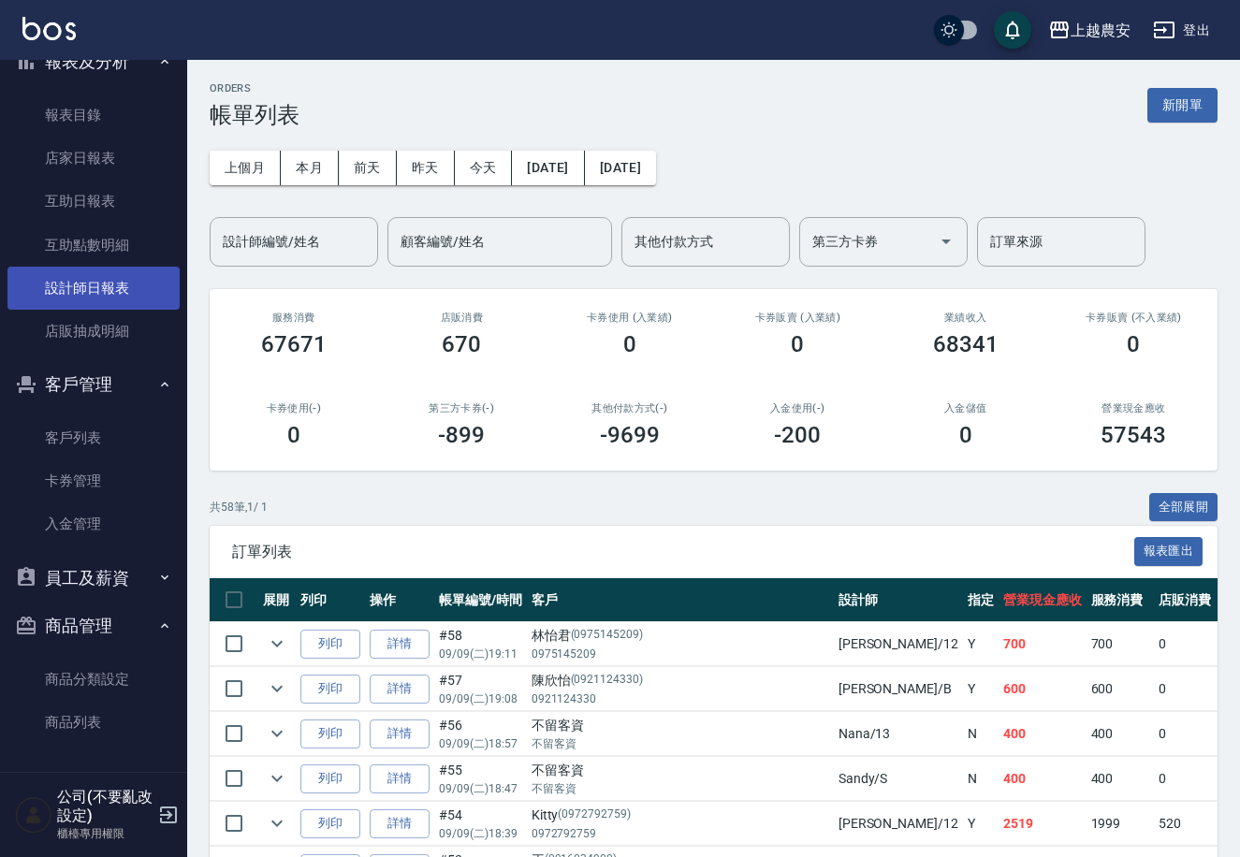
click at [100, 279] on link "設計師日報表" at bounding box center [93, 288] width 172 height 43
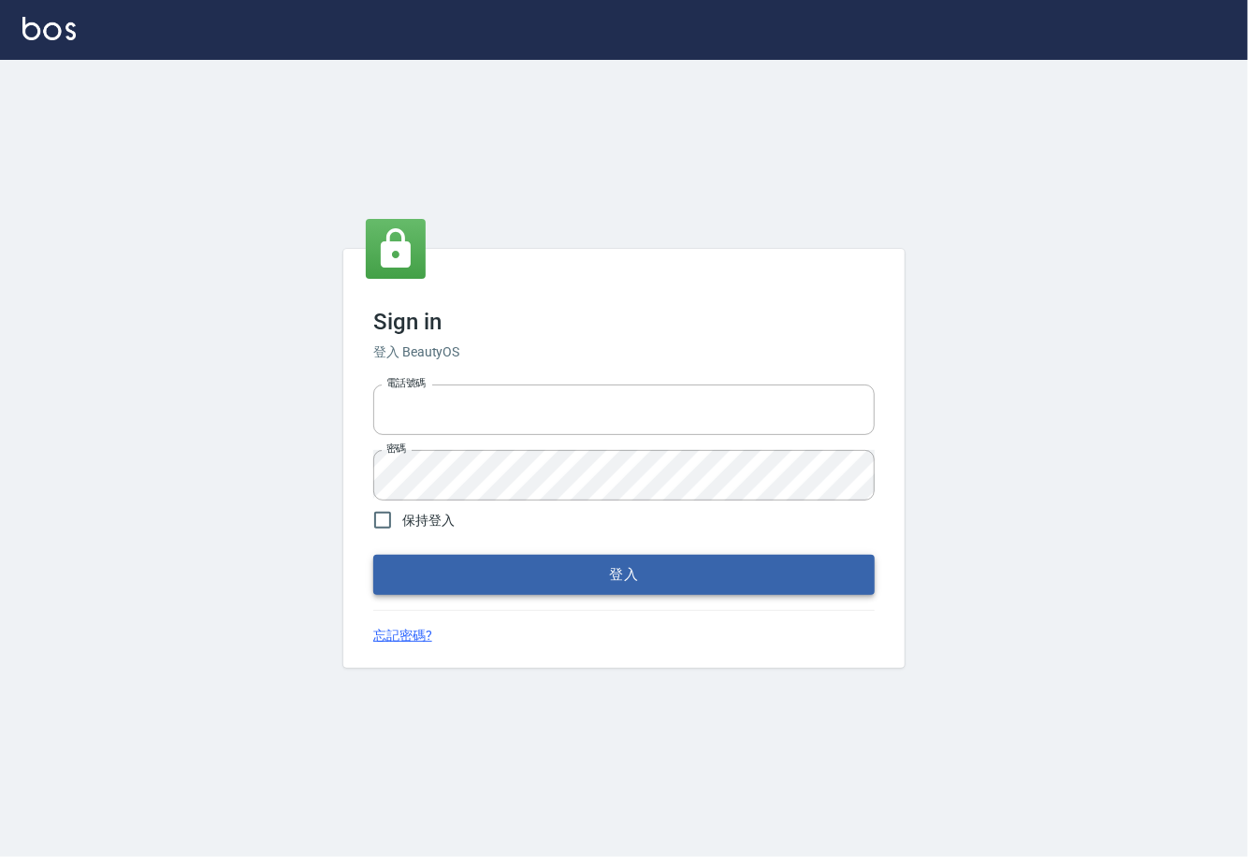
type input "0225929166"
click at [605, 575] on button "登入" at bounding box center [624, 574] width 502 height 39
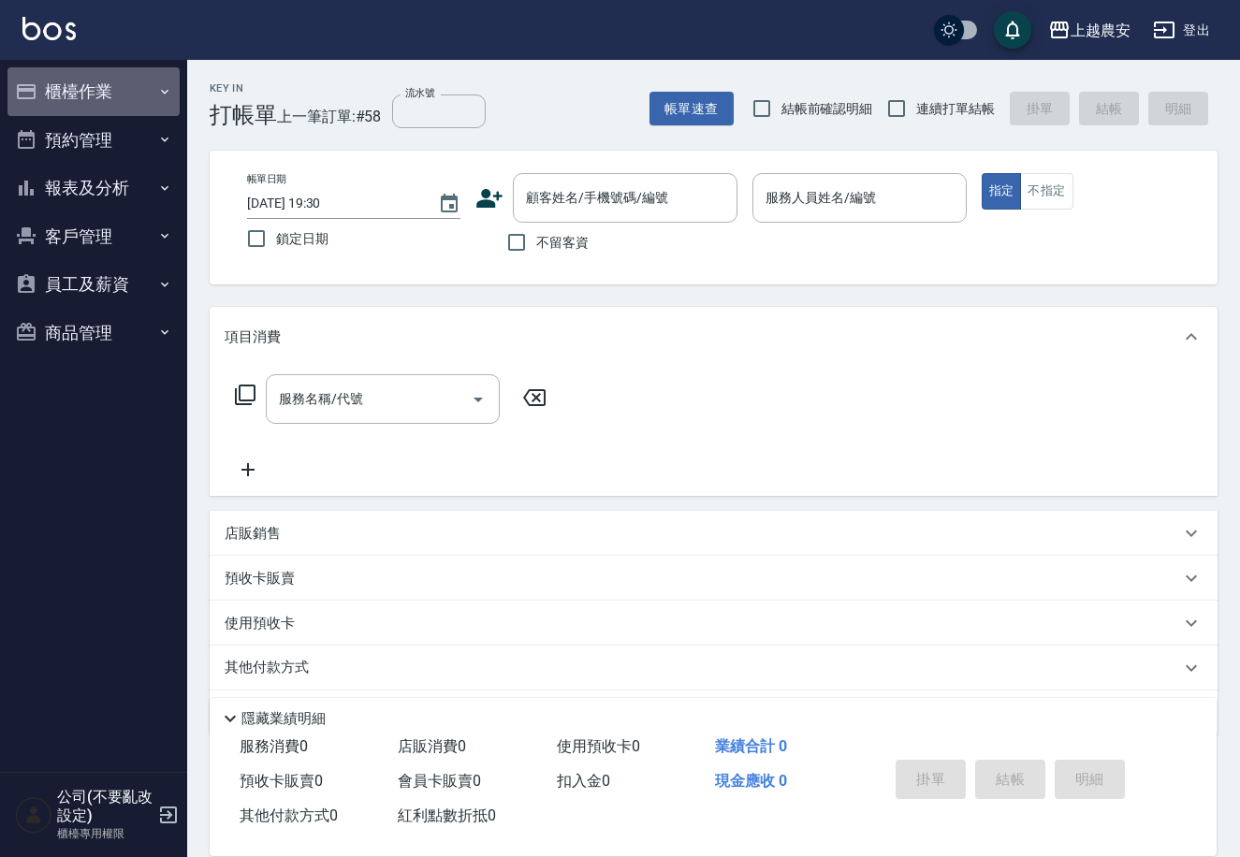
click at [67, 98] on button "櫃檯作業" at bounding box center [93, 91] width 172 height 49
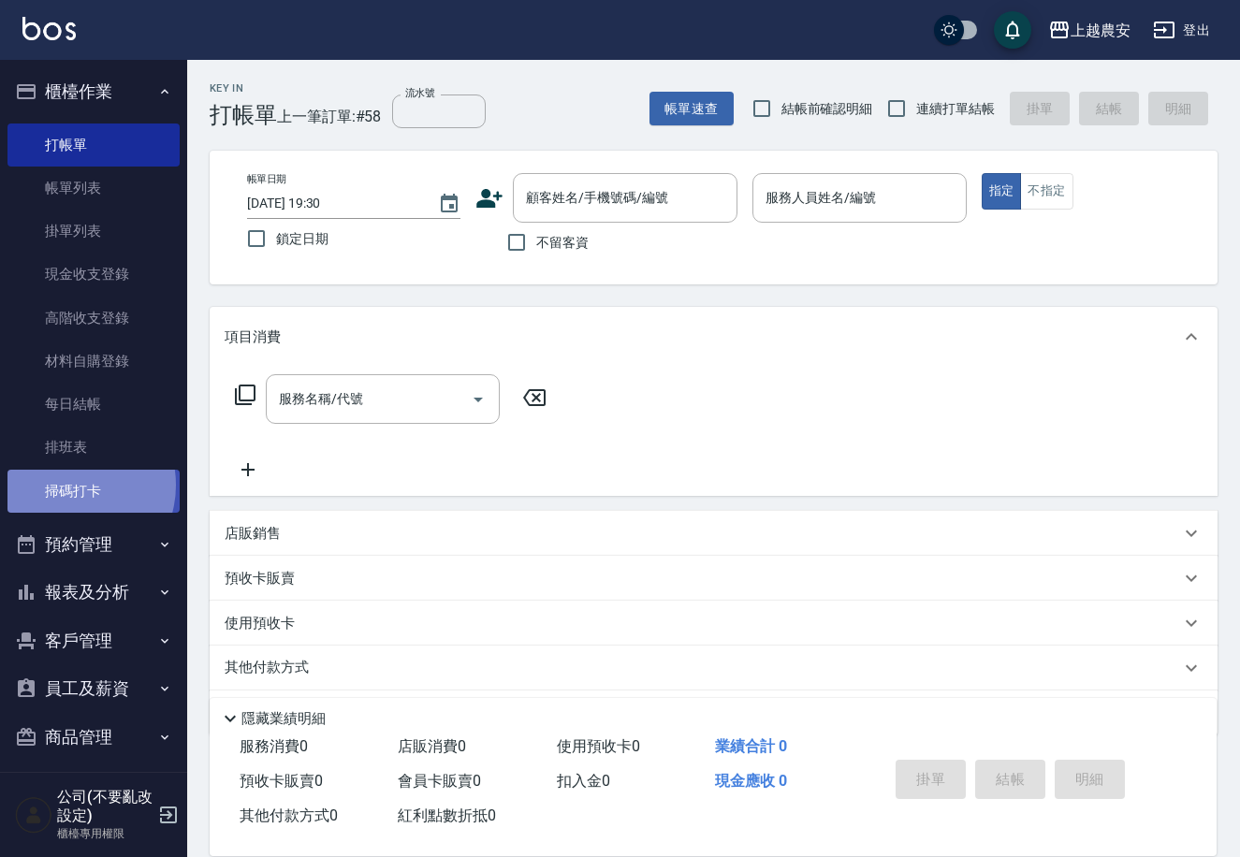
click at [71, 485] on link "掃碼打卡" at bounding box center [93, 491] width 172 height 43
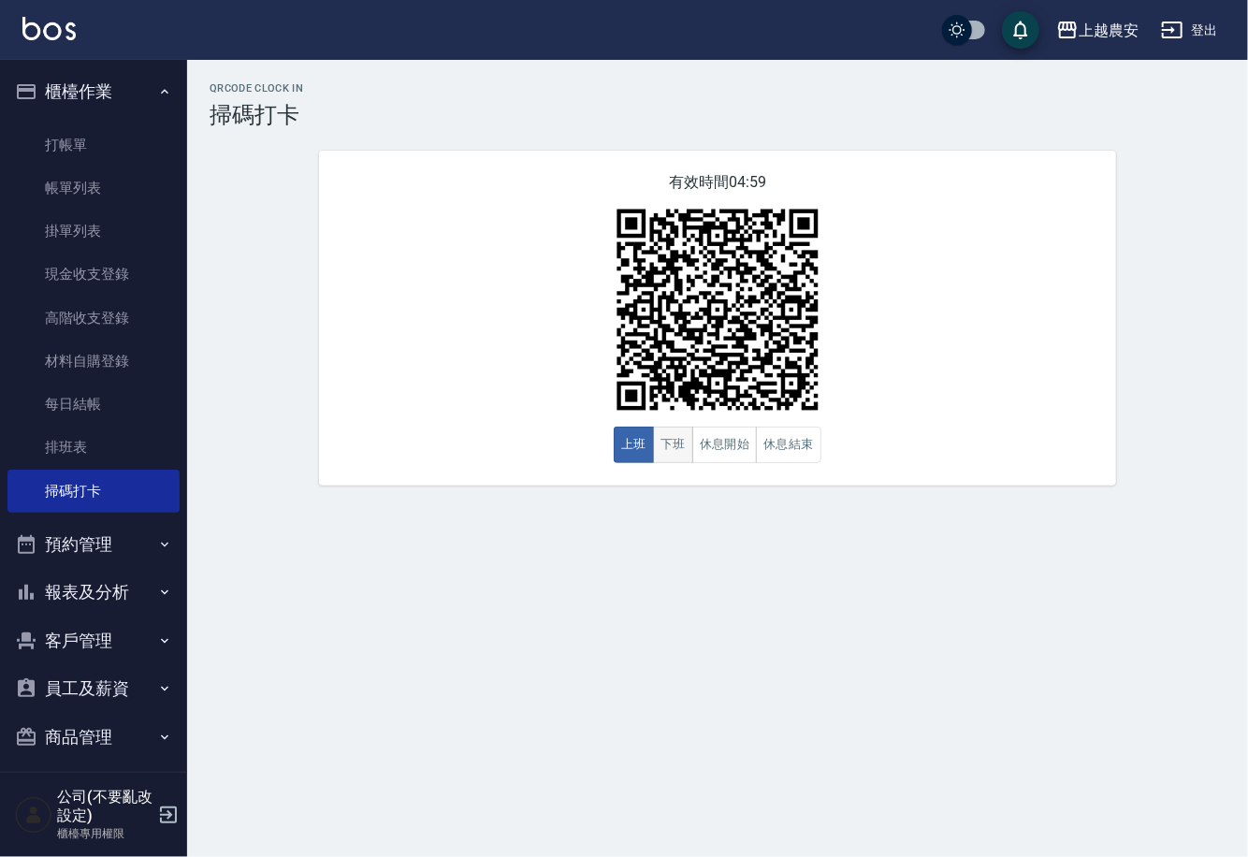
click at [681, 450] on button "下班" at bounding box center [673, 445] width 40 height 36
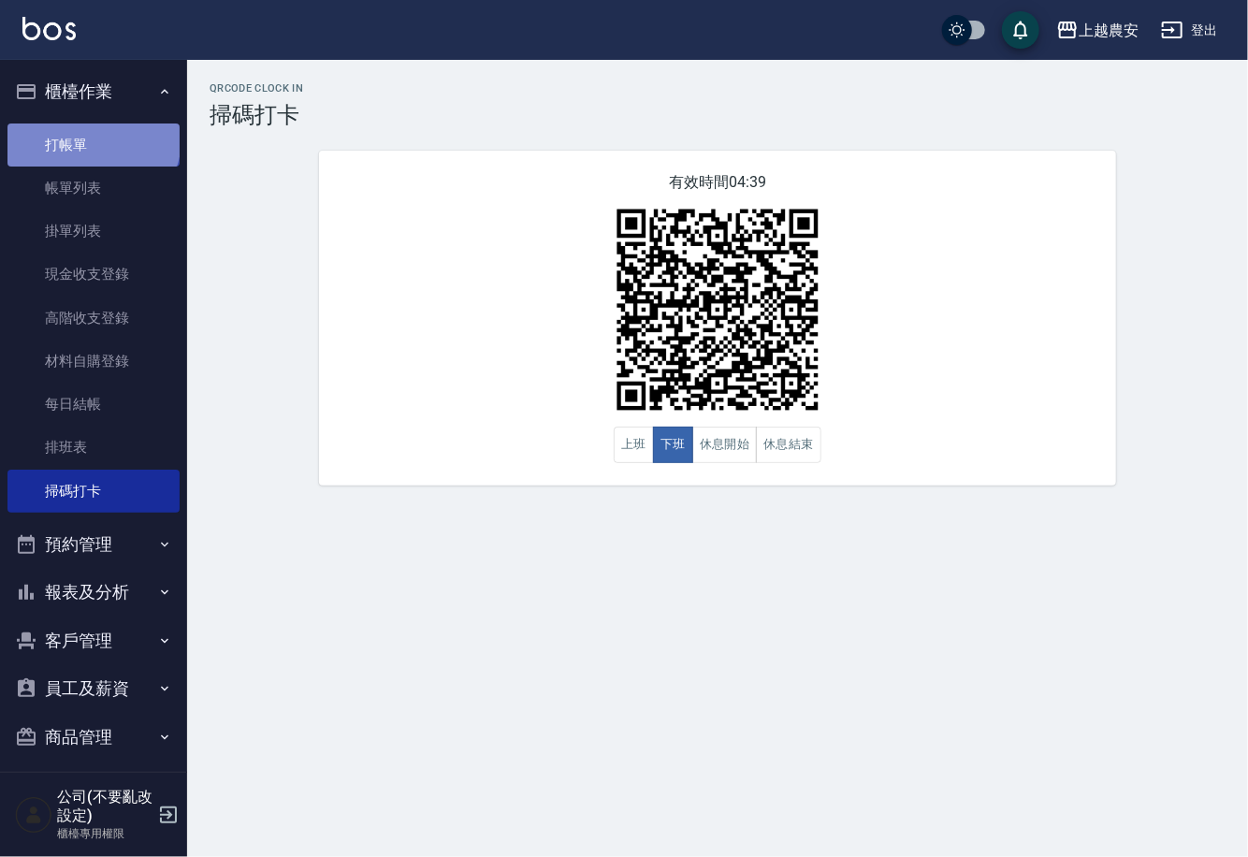
click at [92, 138] on link "打帳單" at bounding box center [93, 145] width 172 height 43
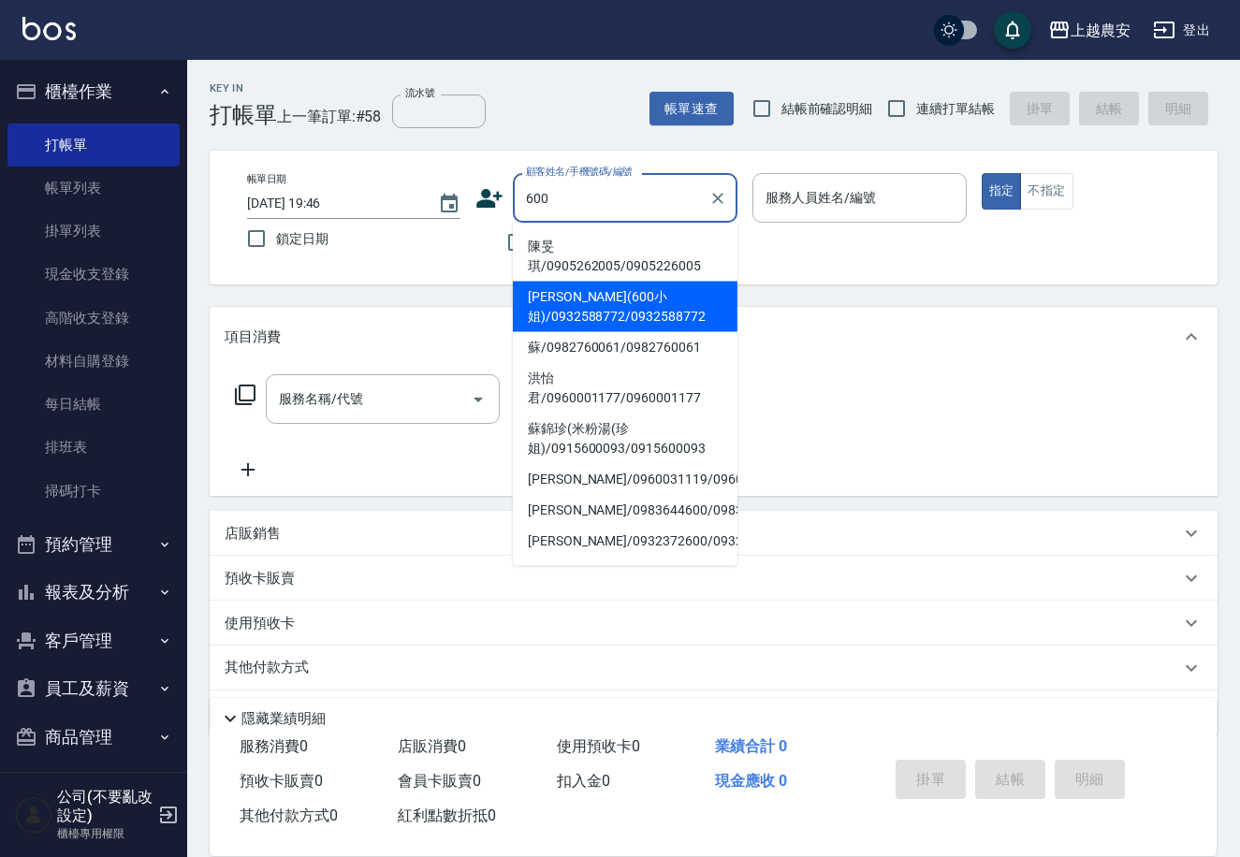
click at [574, 288] on li "[PERSON_NAME](600小姐)/0932588772/0932588772" at bounding box center [625, 307] width 225 height 51
type input "[PERSON_NAME](600小姐)/0932588772/0932588772"
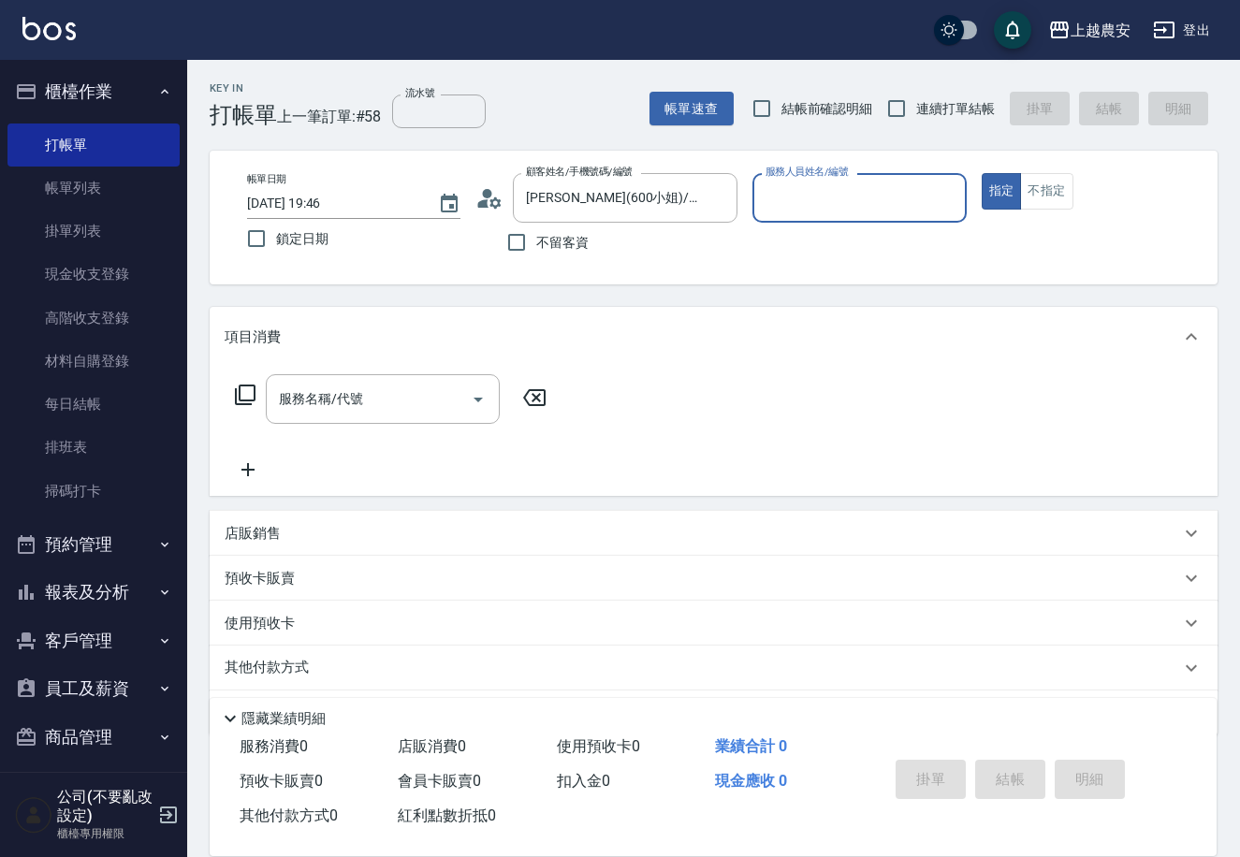
type input "Yoko-12"
click at [425, 409] on input "服務名稱/代號" at bounding box center [368, 399] width 189 height 33
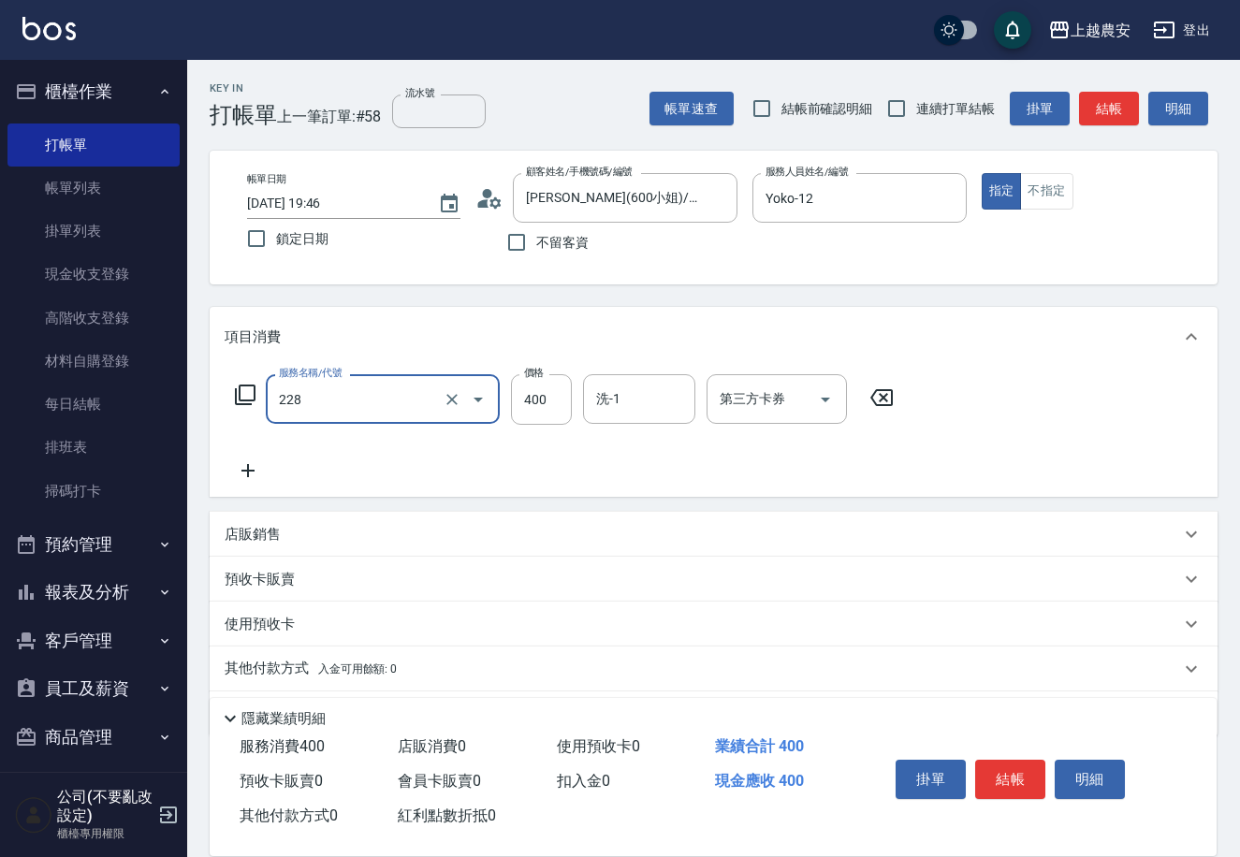
type input "洗髮(228)"
type input "500"
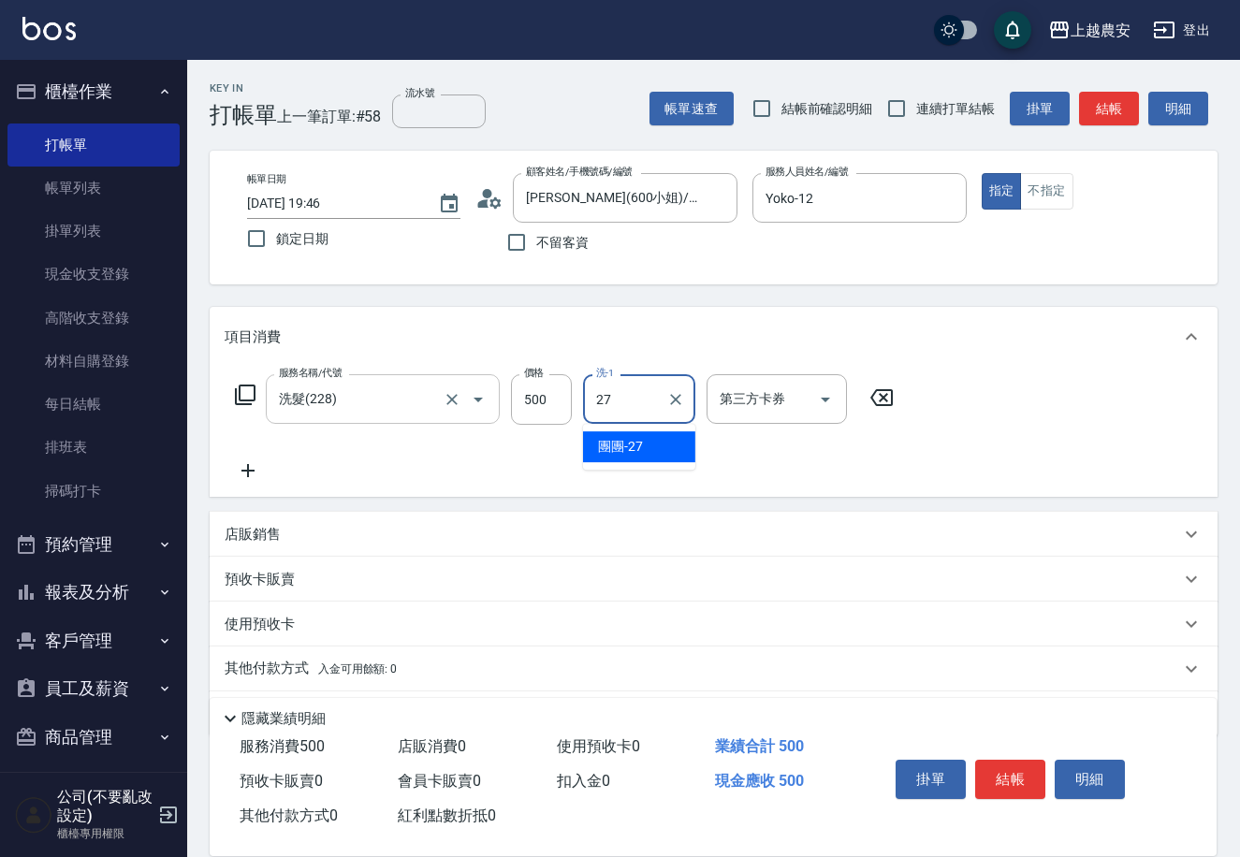
type input "團團-27"
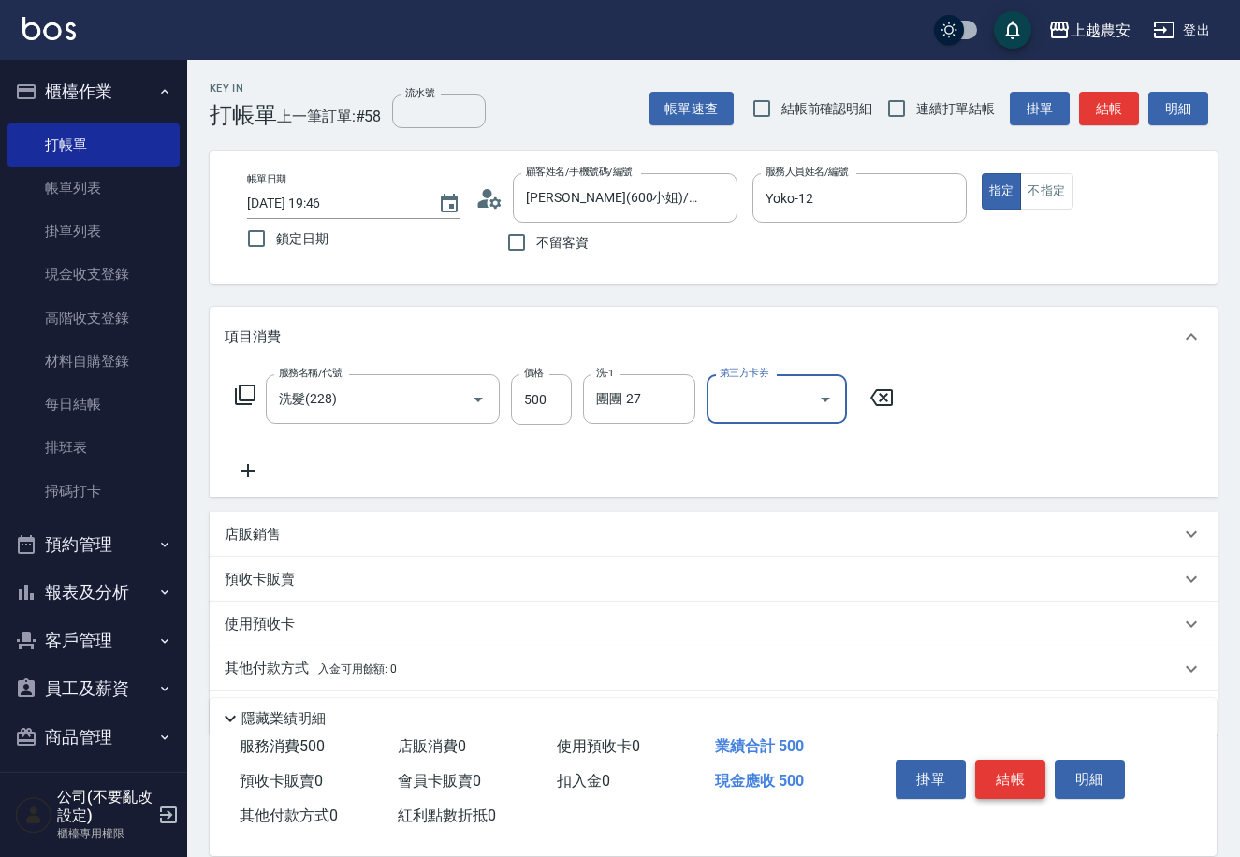
click at [1017, 772] on button "結帳" at bounding box center [1010, 779] width 70 height 39
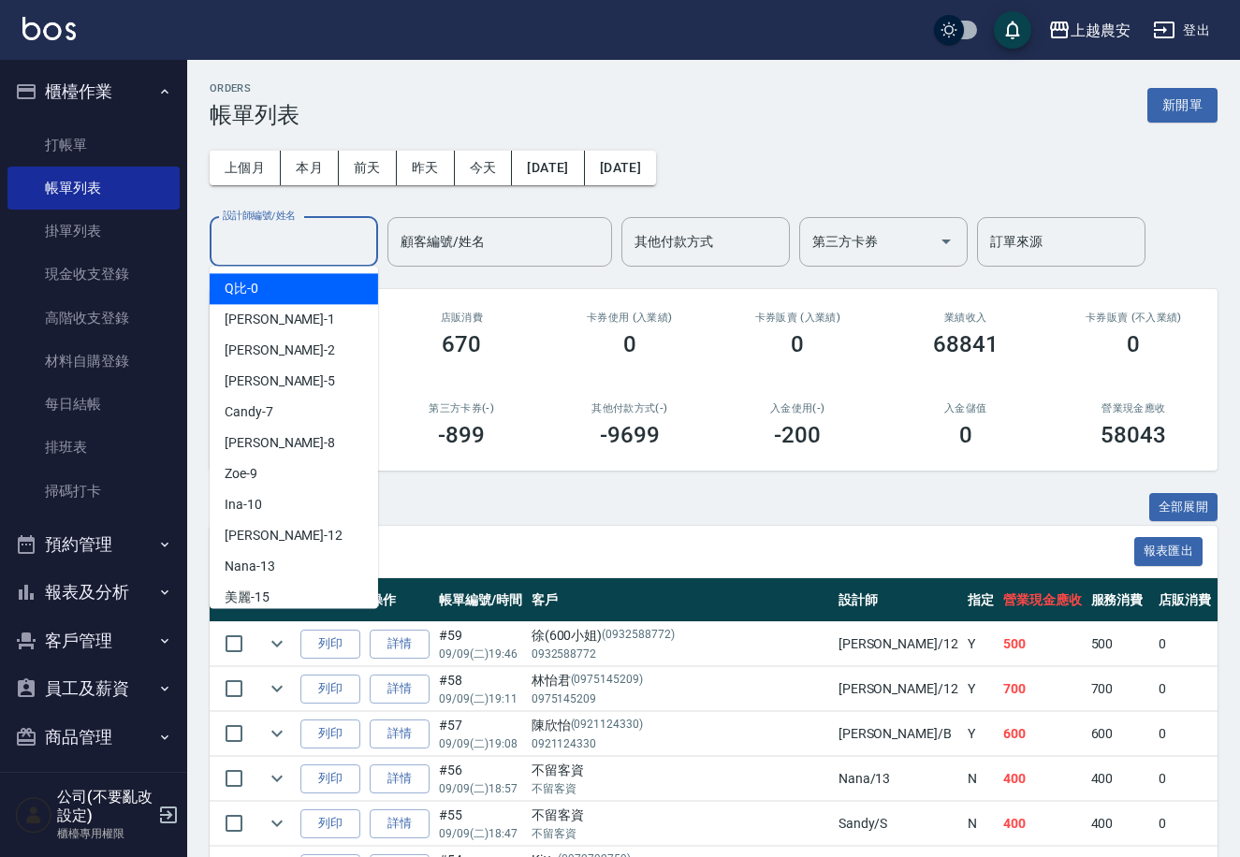
click at [257, 254] on input "設計師編號/姓名" at bounding box center [294, 241] width 152 height 33
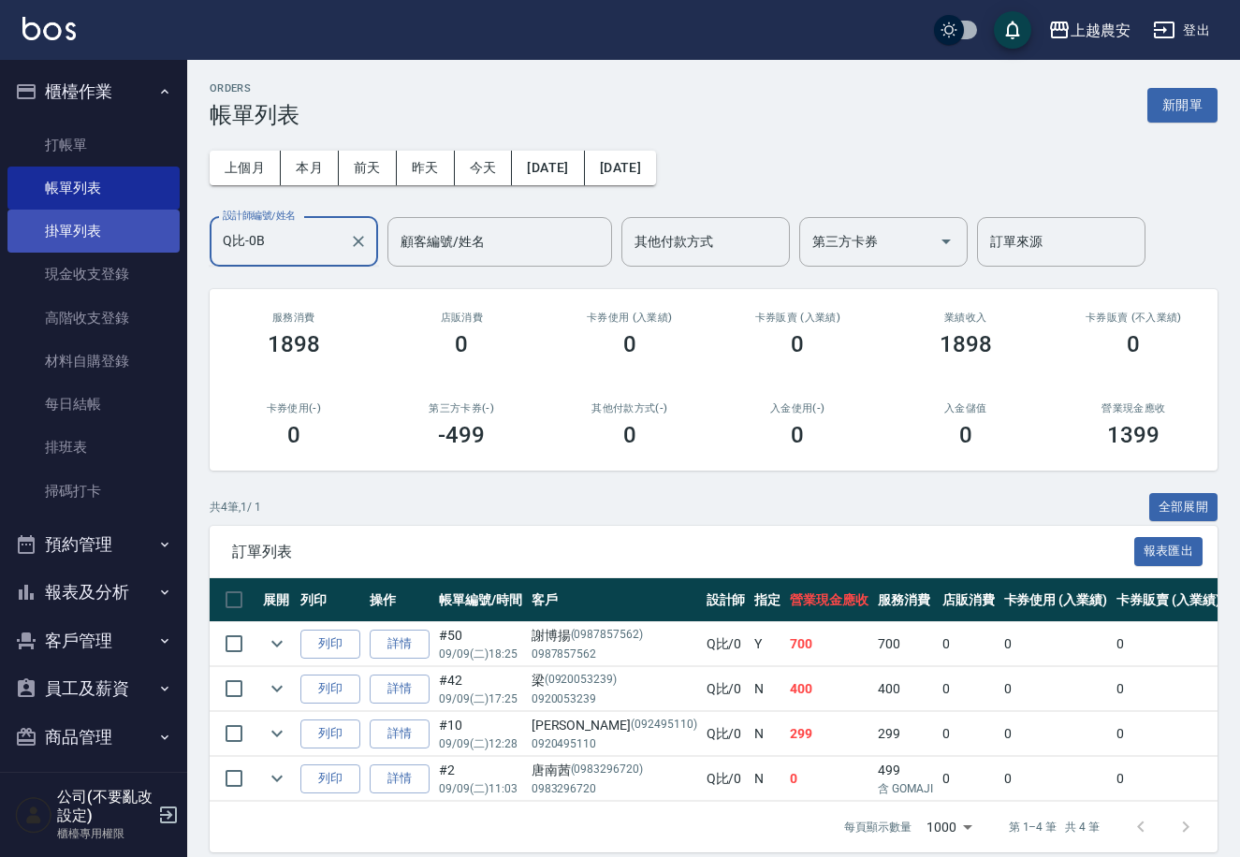
drag, startPoint x: 276, startPoint y: 254, endPoint x: 35, endPoint y: 246, distance: 241.5
click at [65, 250] on div "上越農安 登出 櫃檯作業 打帳單 帳單列表 掛單列表 現金收支登錄 高階收支登錄 材料自購登錄 每日結帳 排班表 掃碼打卡 預約管理 預約管理 單日預約紀錄 …" at bounding box center [620, 437] width 1240 height 875
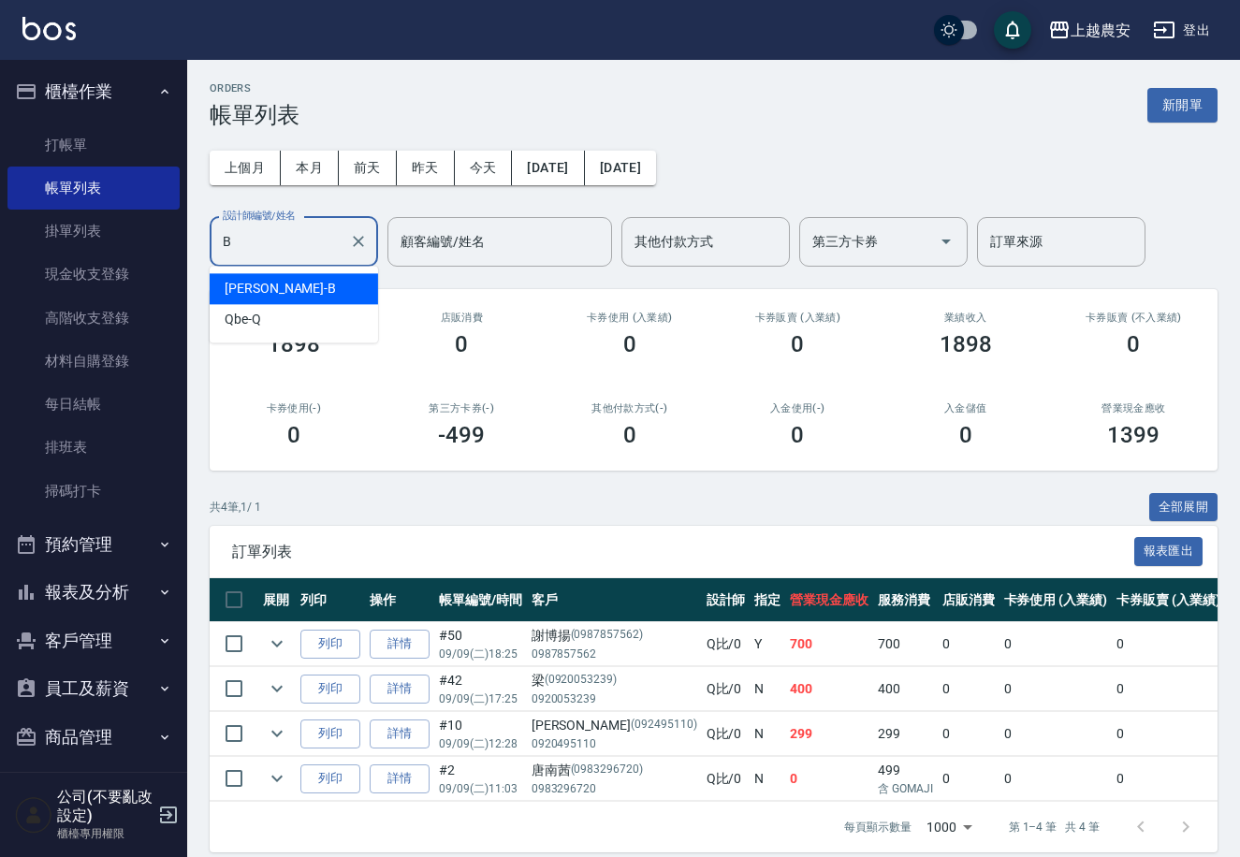
click at [313, 291] on div "美雅 -B" at bounding box center [294, 288] width 168 height 31
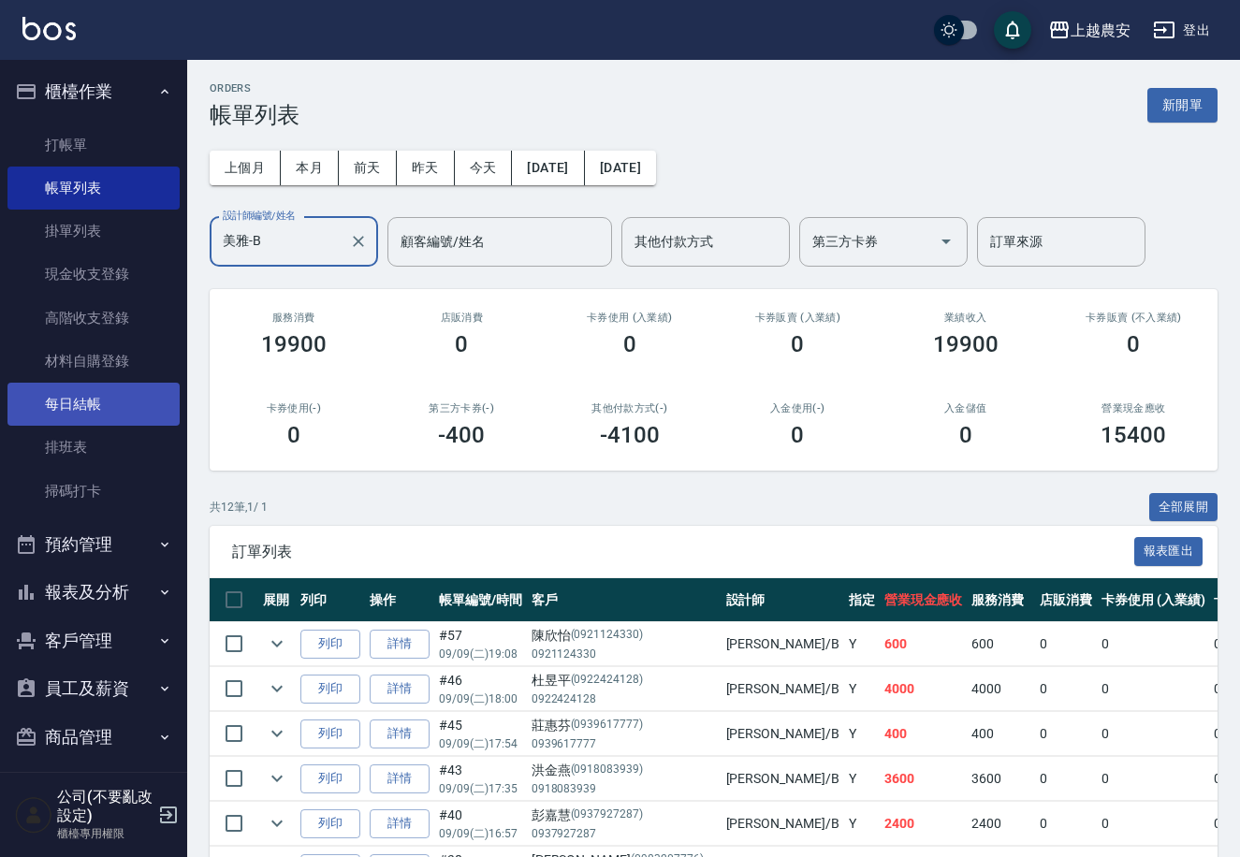
type input "美雅-B"
click at [76, 398] on link "每日結帳" at bounding box center [93, 404] width 172 height 43
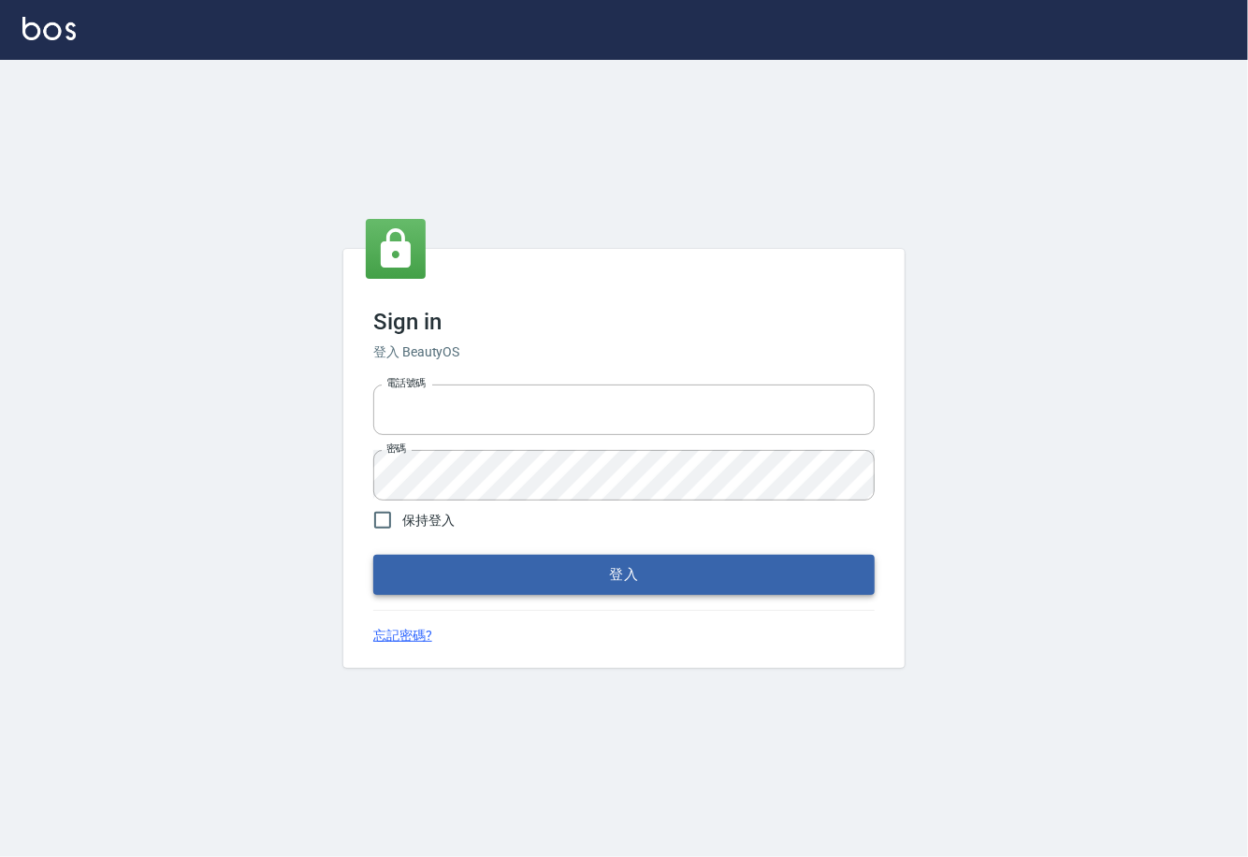
type input "0225929166"
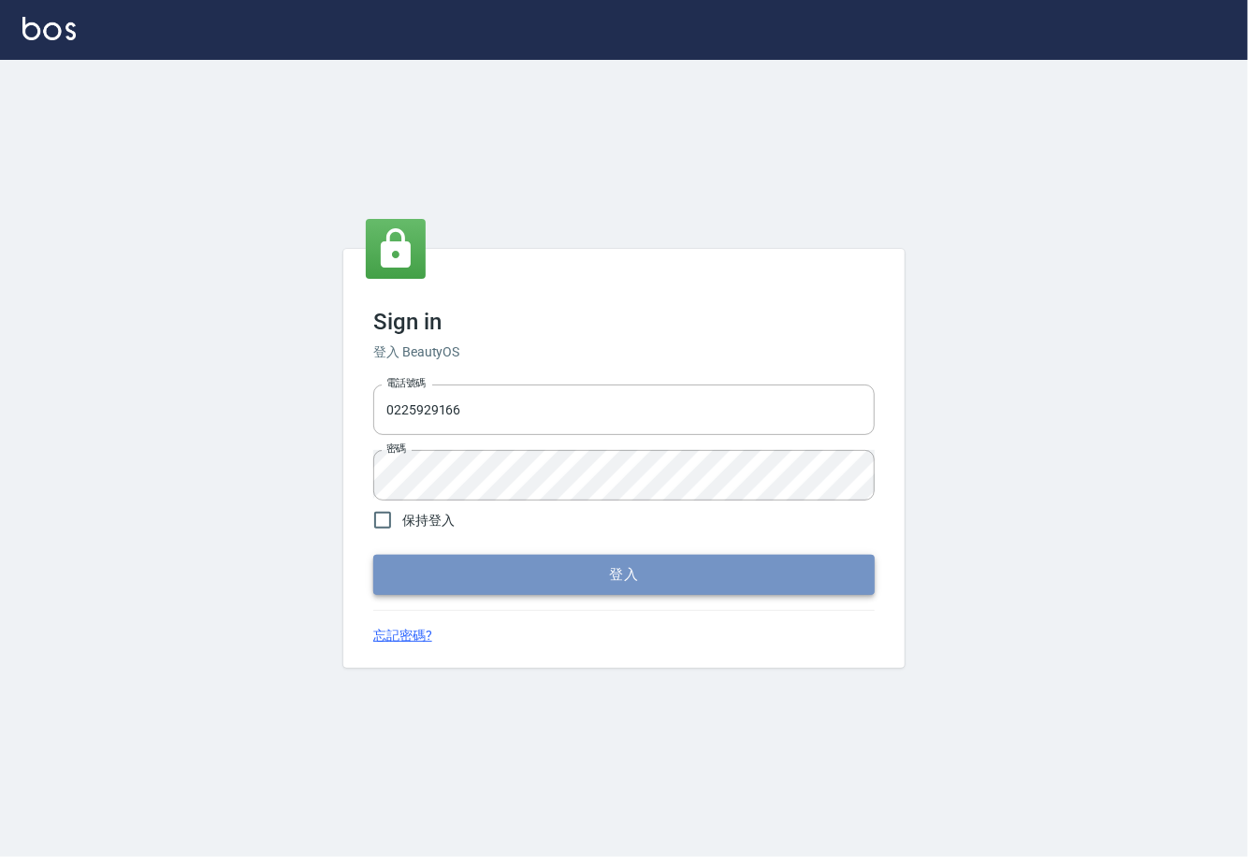
click at [614, 569] on button "登入" at bounding box center [624, 574] width 502 height 39
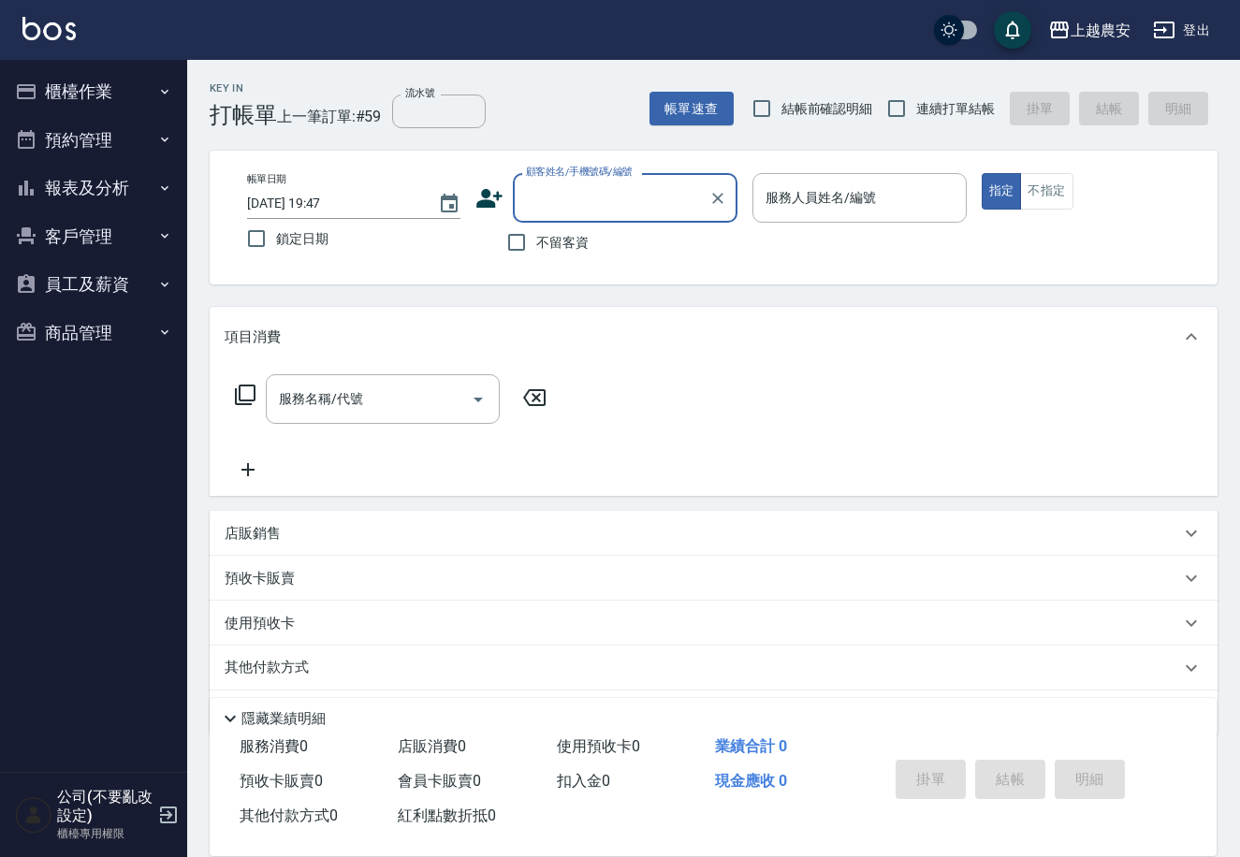
click at [111, 91] on button "櫃檯作業" at bounding box center [93, 91] width 172 height 49
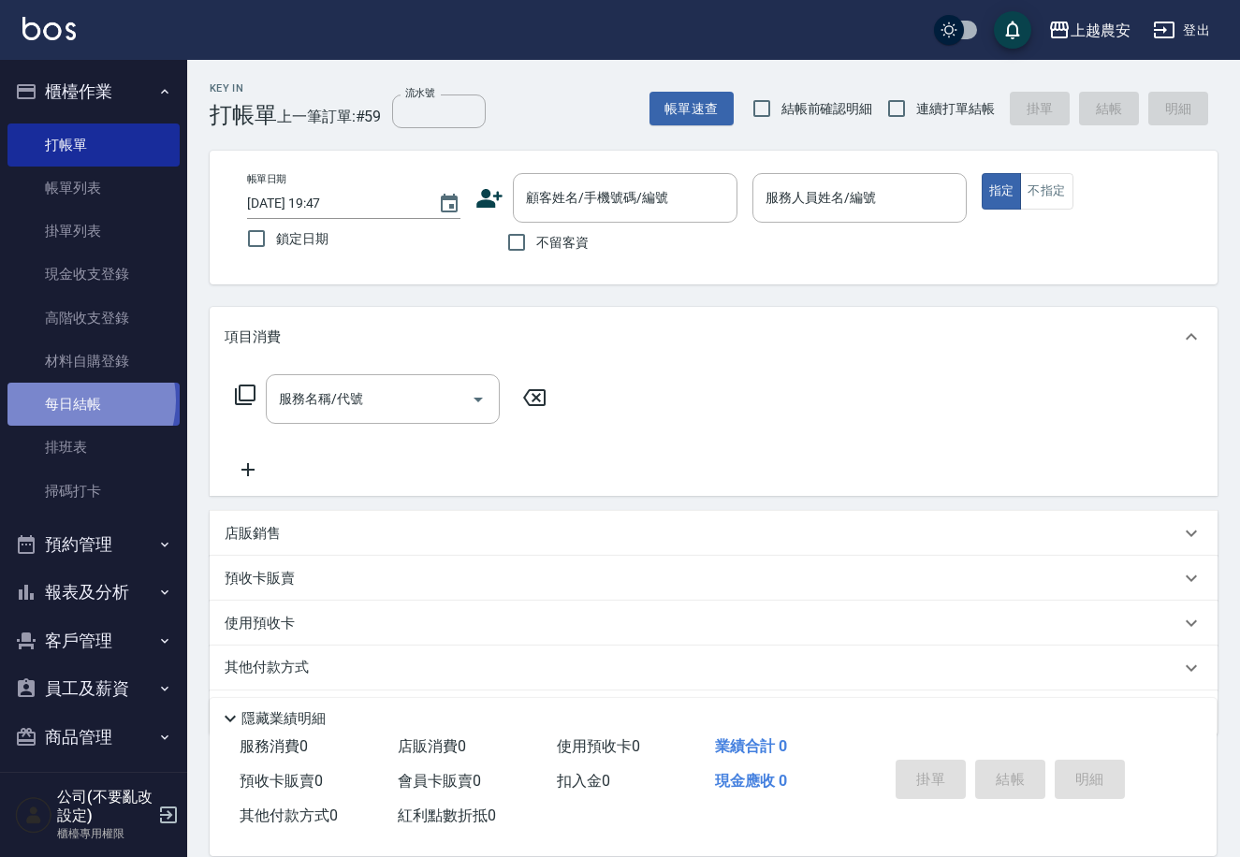
click at [73, 400] on link "每日結帳" at bounding box center [93, 404] width 172 height 43
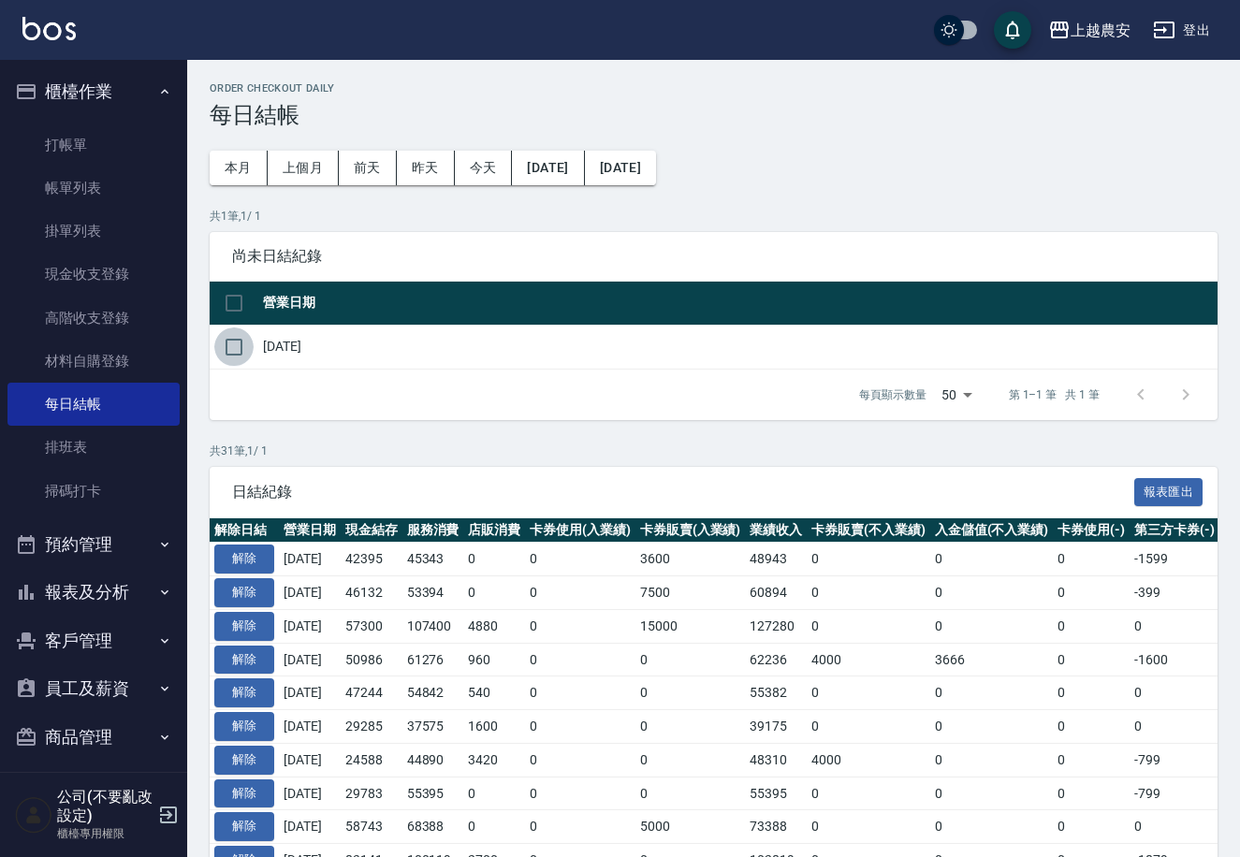
click at [231, 345] on input "checkbox" at bounding box center [233, 346] width 39 height 39
checkbox input "true"
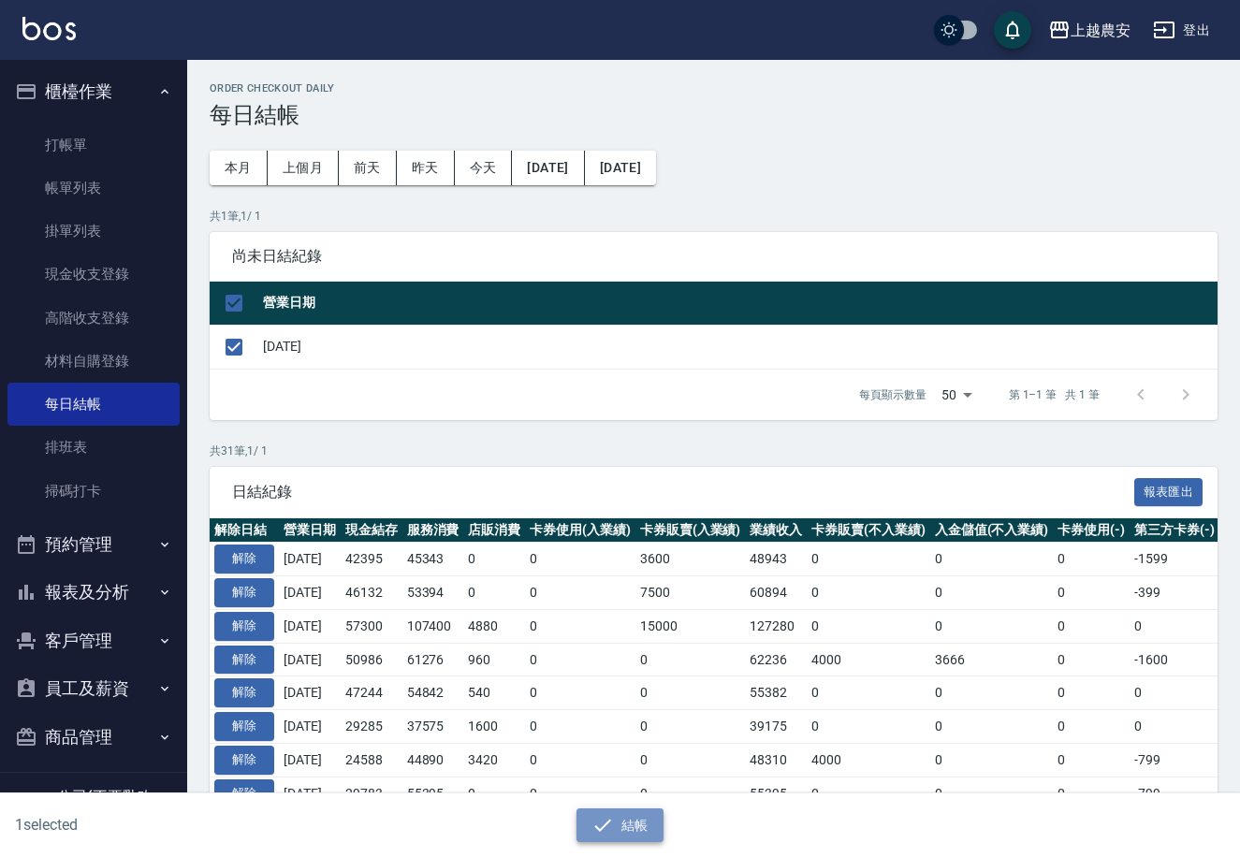
click at [640, 815] on button "結帳" at bounding box center [619, 825] width 87 height 35
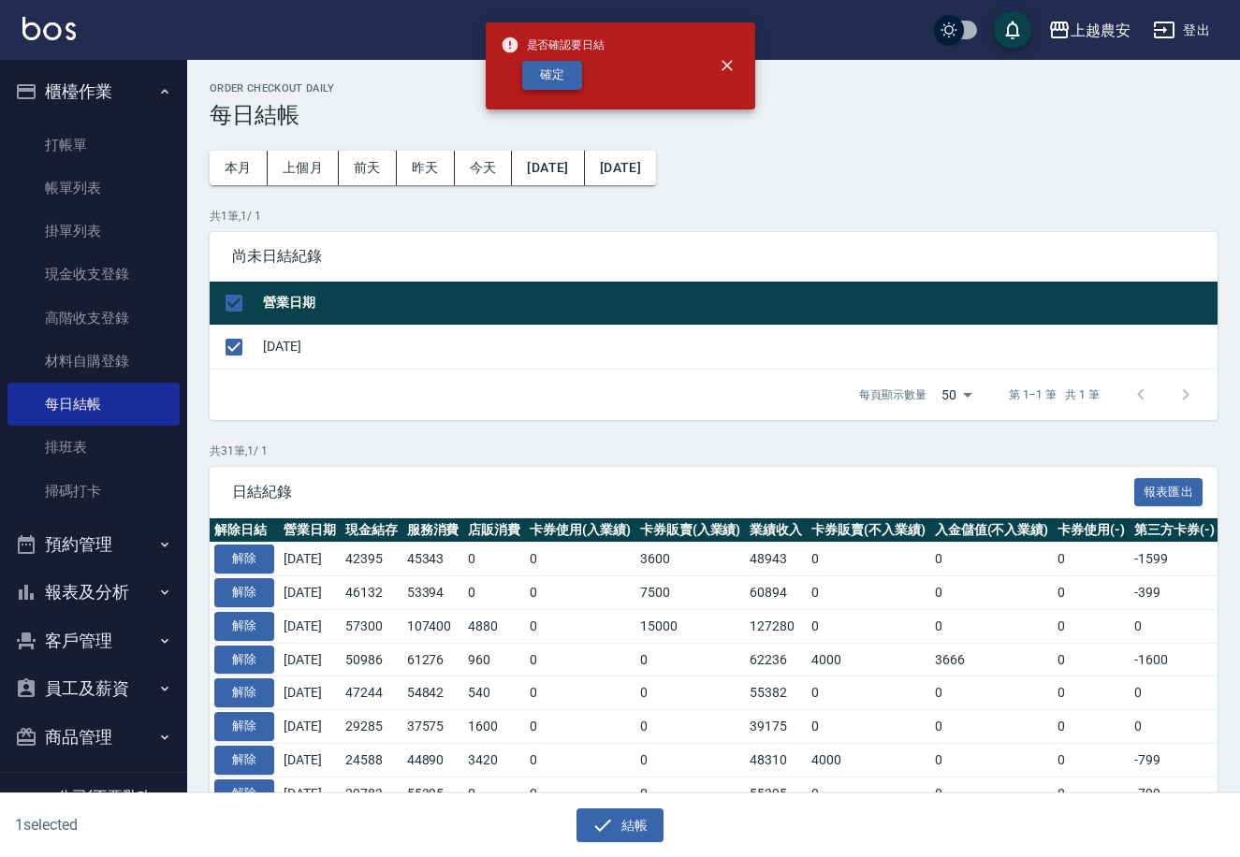
click at [552, 70] on button "確定" at bounding box center [552, 75] width 60 height 29
checkbox input "false"
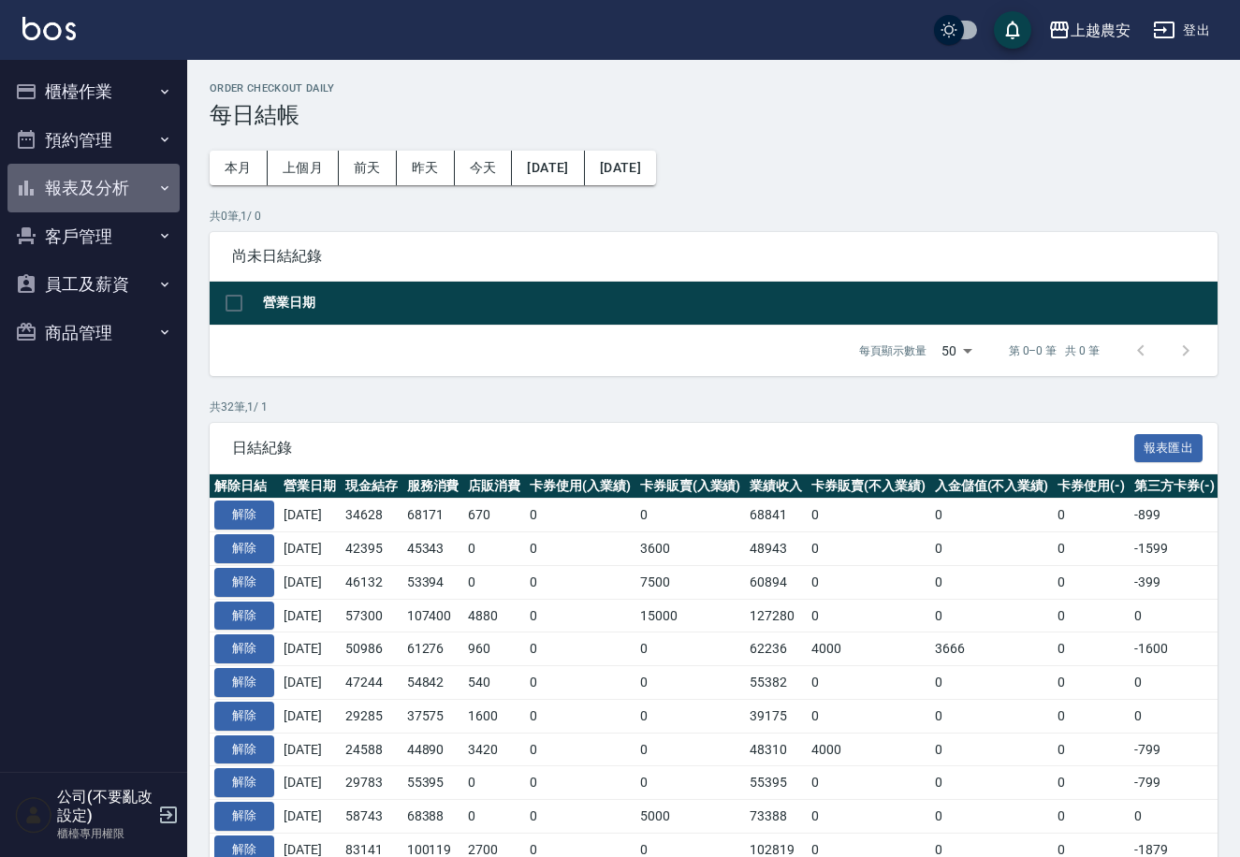
click at [71, 189] on button "報表及分析" at bounding box center [93, 188] width 172 height 49
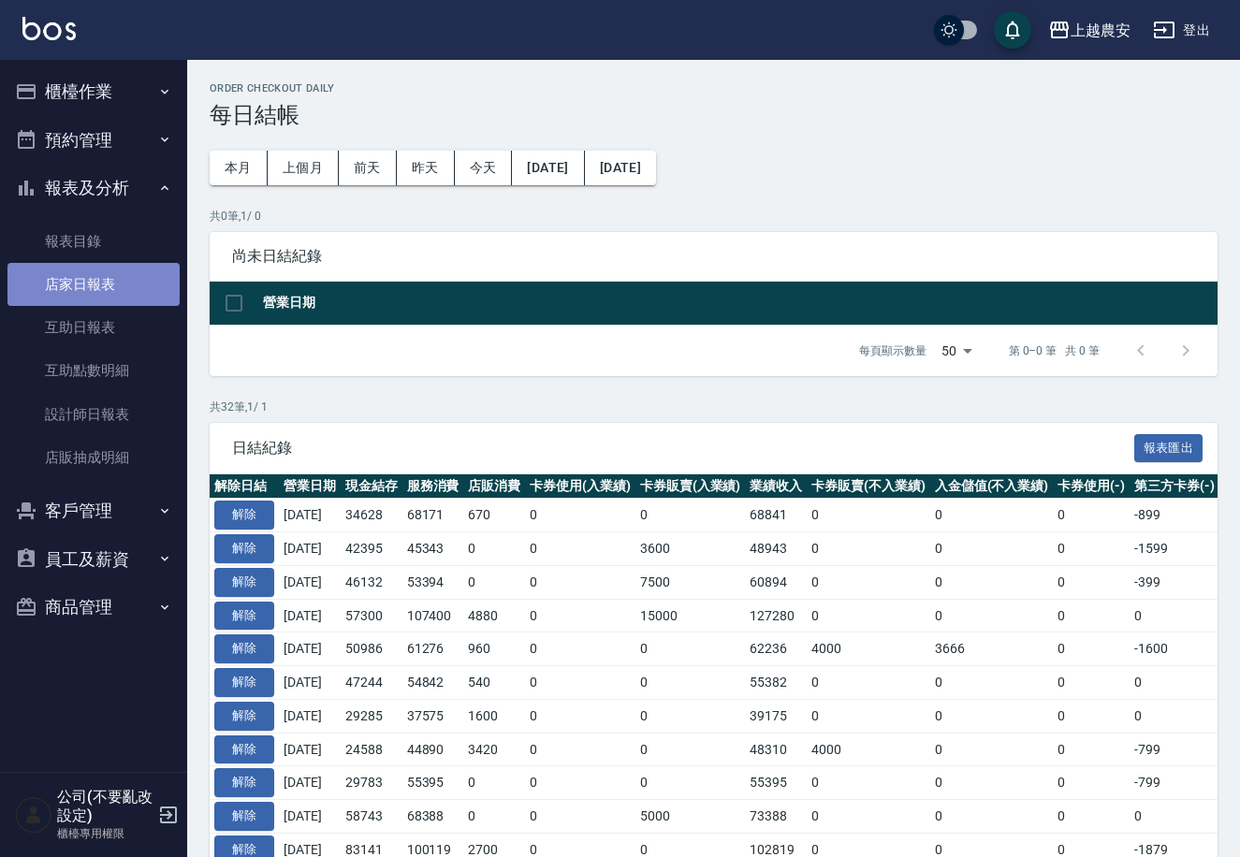
click at [110, 296] on link "店家日報表" at bounding box center [93, 284] width 172 height 43
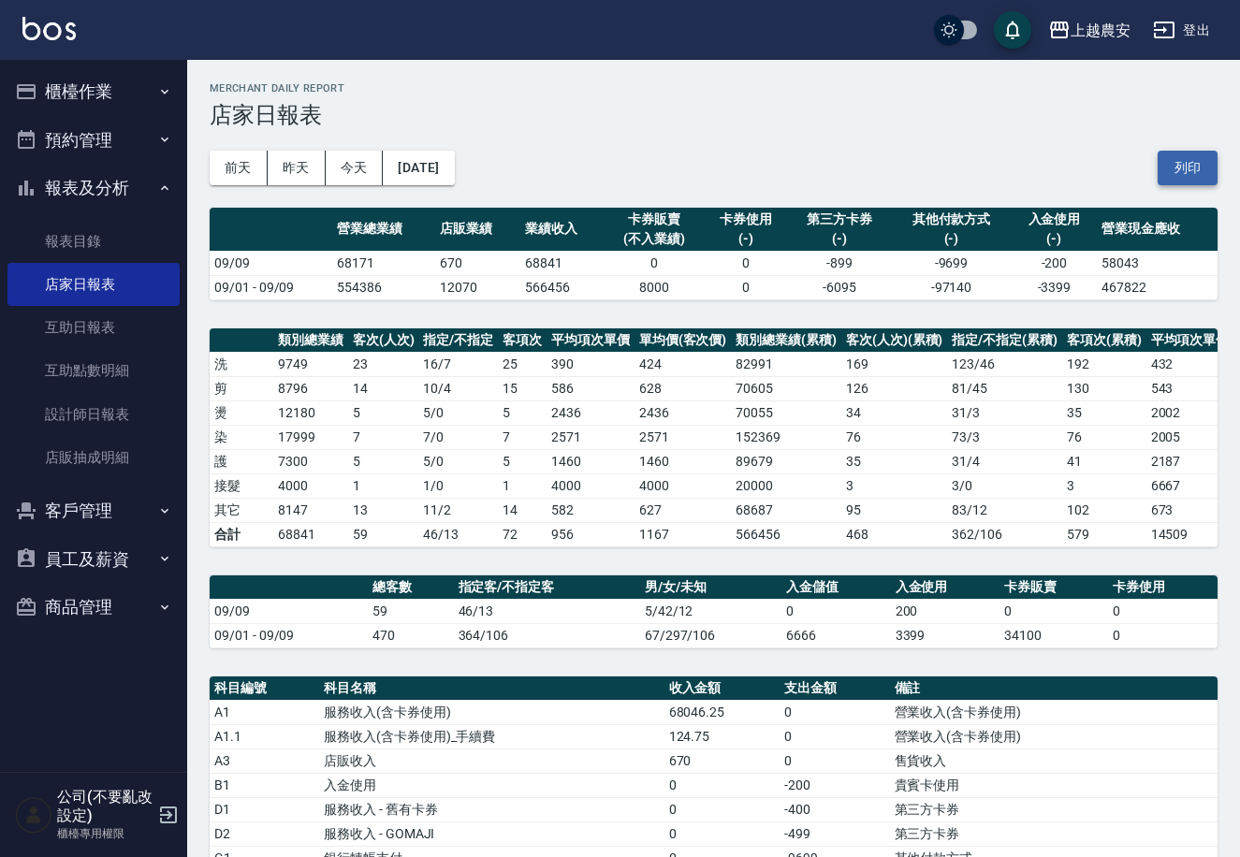
click at [1189, 173] on button "列印" at bounding box center [1187, 168] width 60 height 35
click at [68, 96] on button "櫃檯作業" at bounding box center [93, 91] width 172 height 49
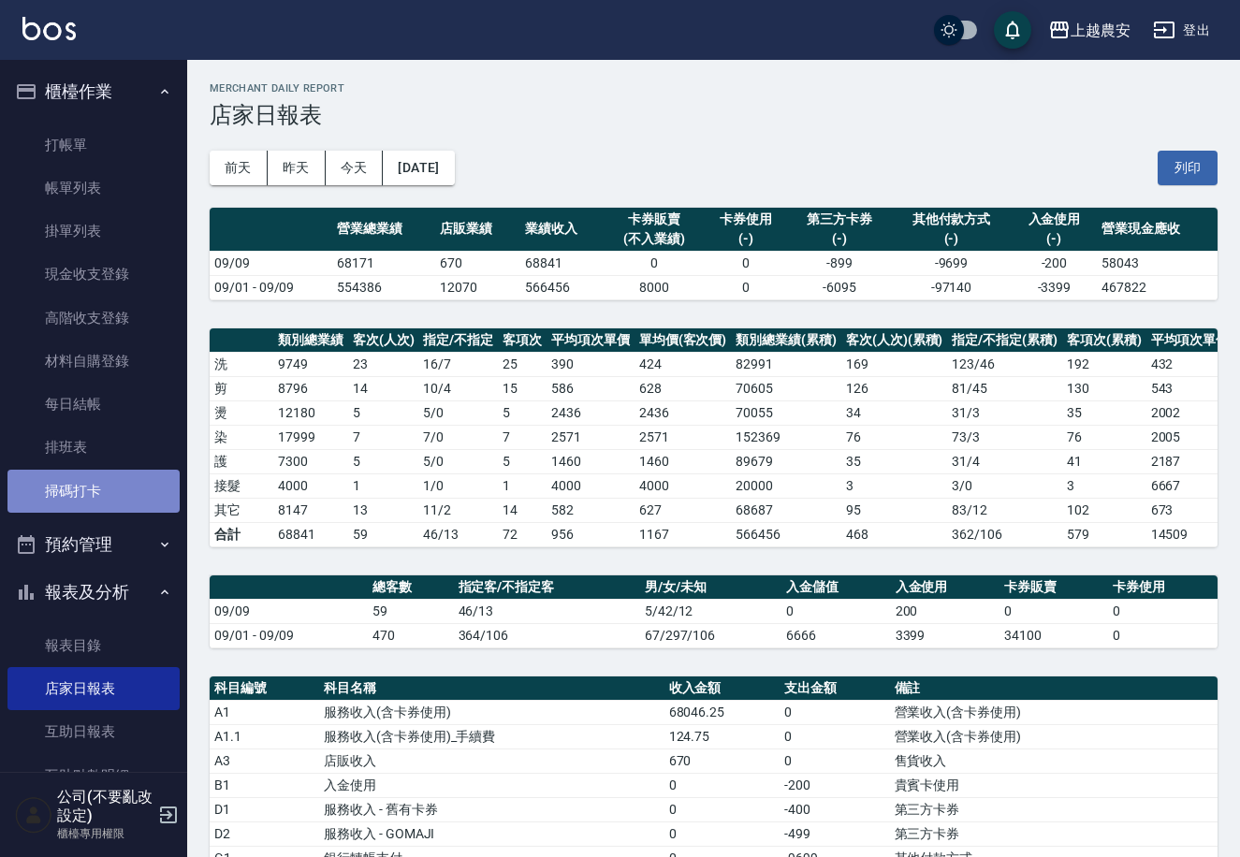
click at [111, 492] on link "掃碼打卡" at bounding box center [93, 491] width 172 height 43
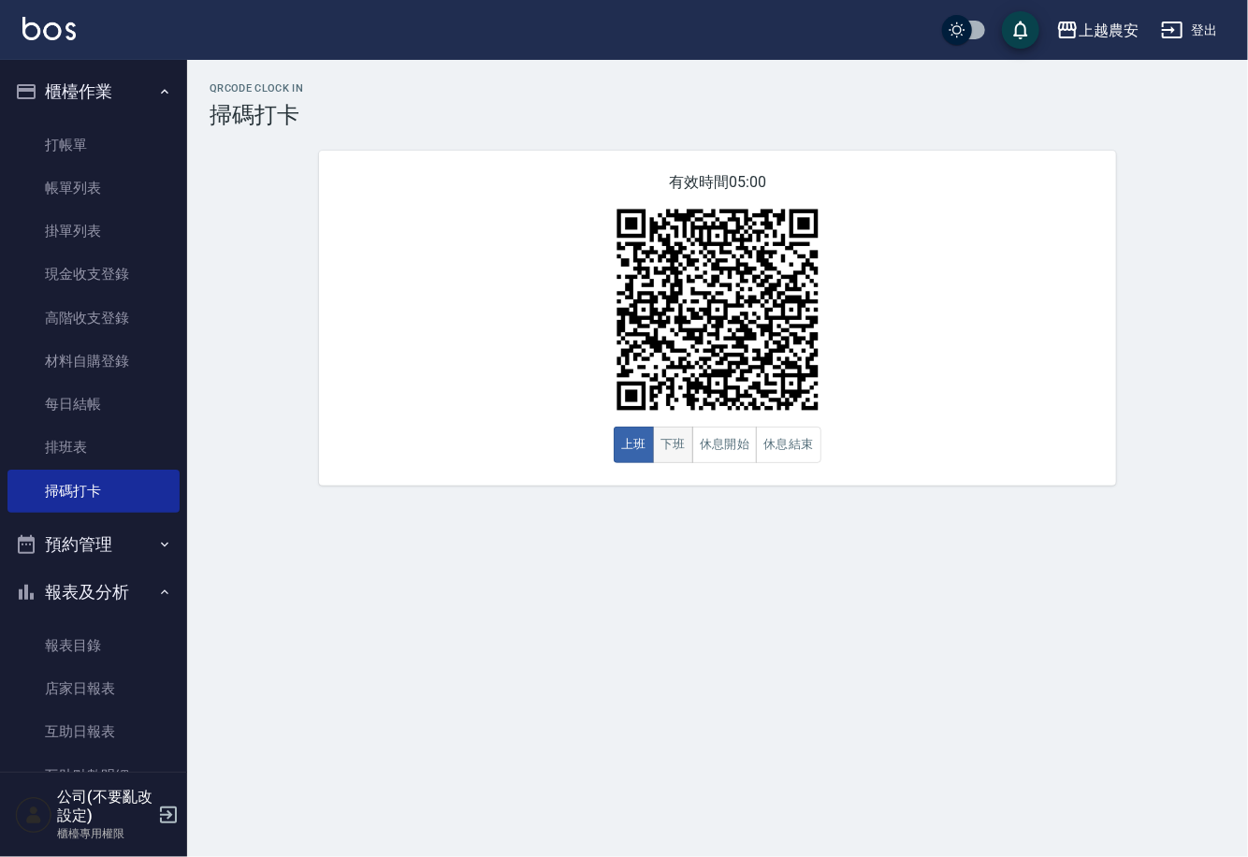
click at [676, 450] on button "下班" at bounding box center [673, 445] width 40 height 36
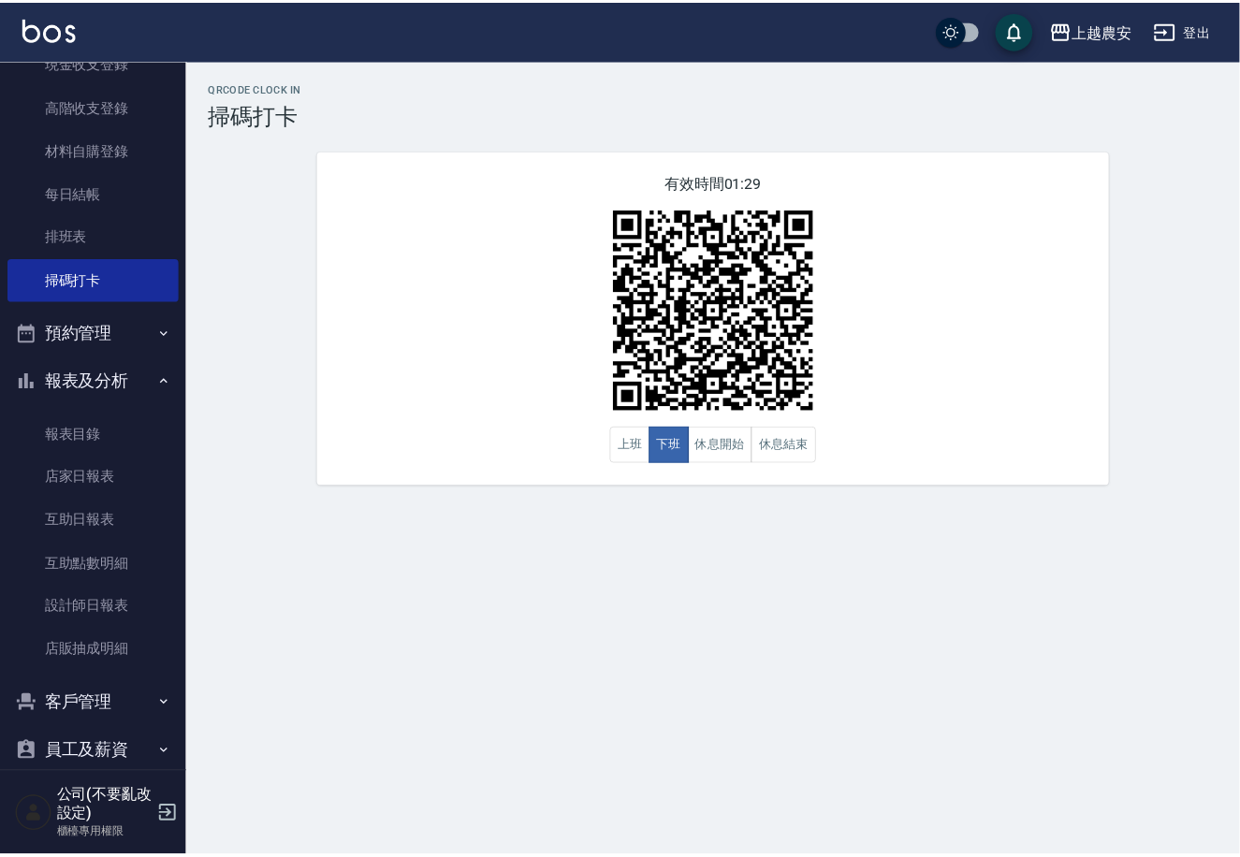
scroll to position [240, 0]
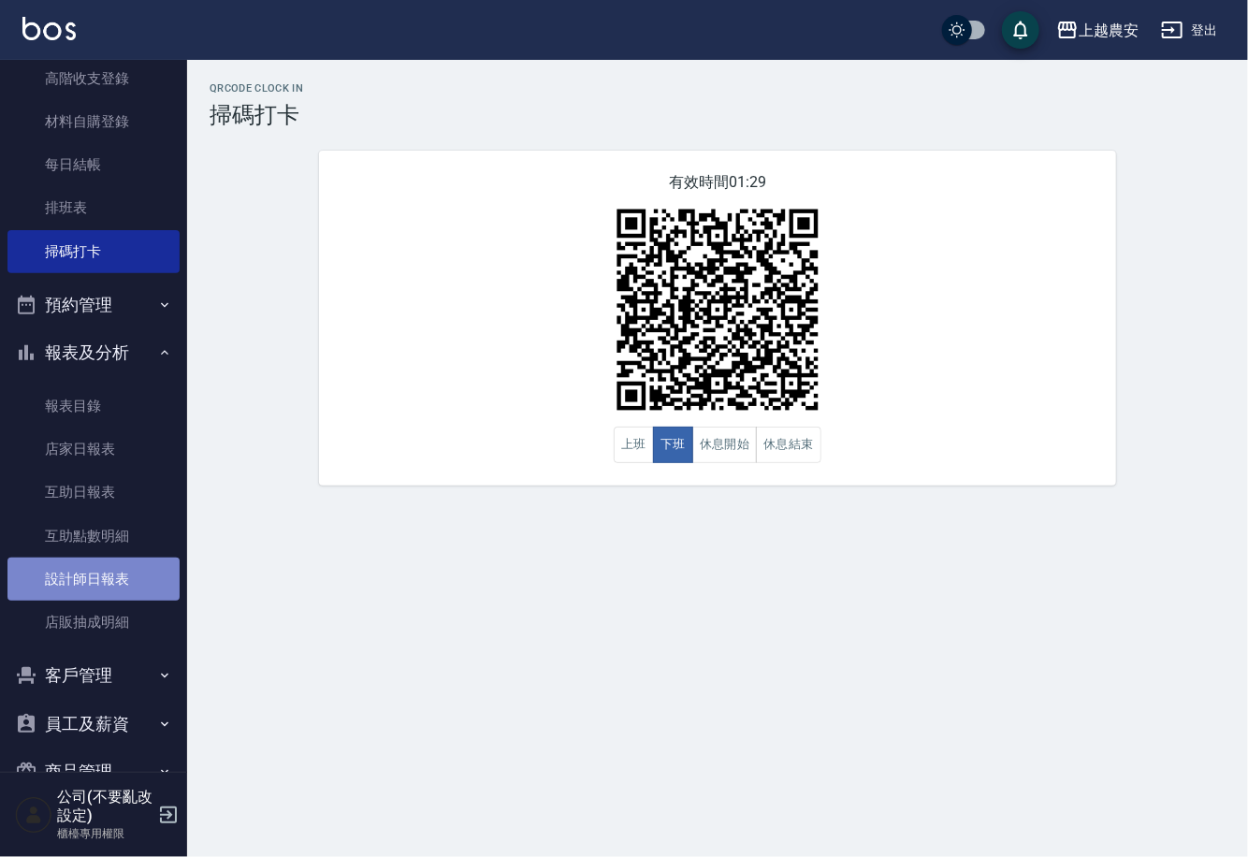
click at [143, 572] on link "設計師日報表" at bounding box center [93, 579] width 172 height 43
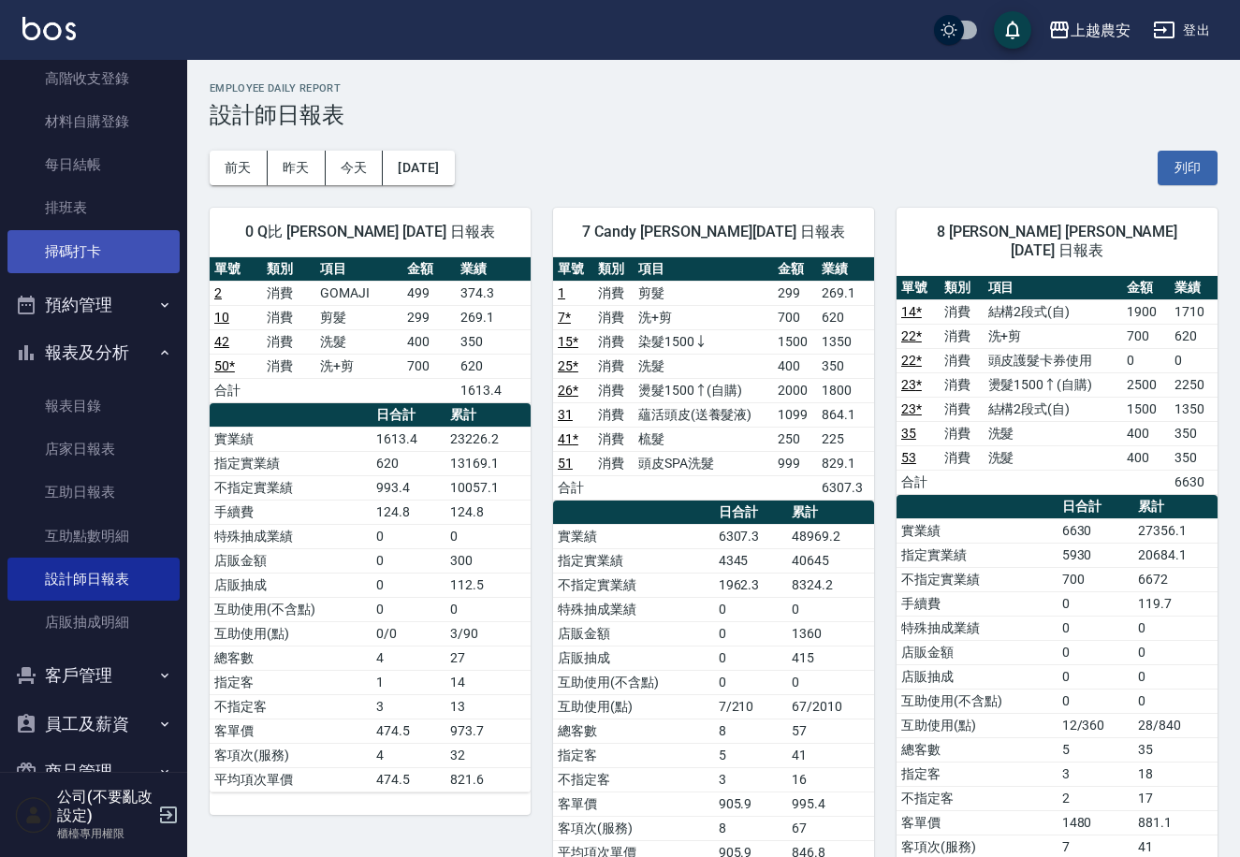
click at [87, 264] on link "掃碼打卡" at bounding box center [93, 251] width 172 height 43
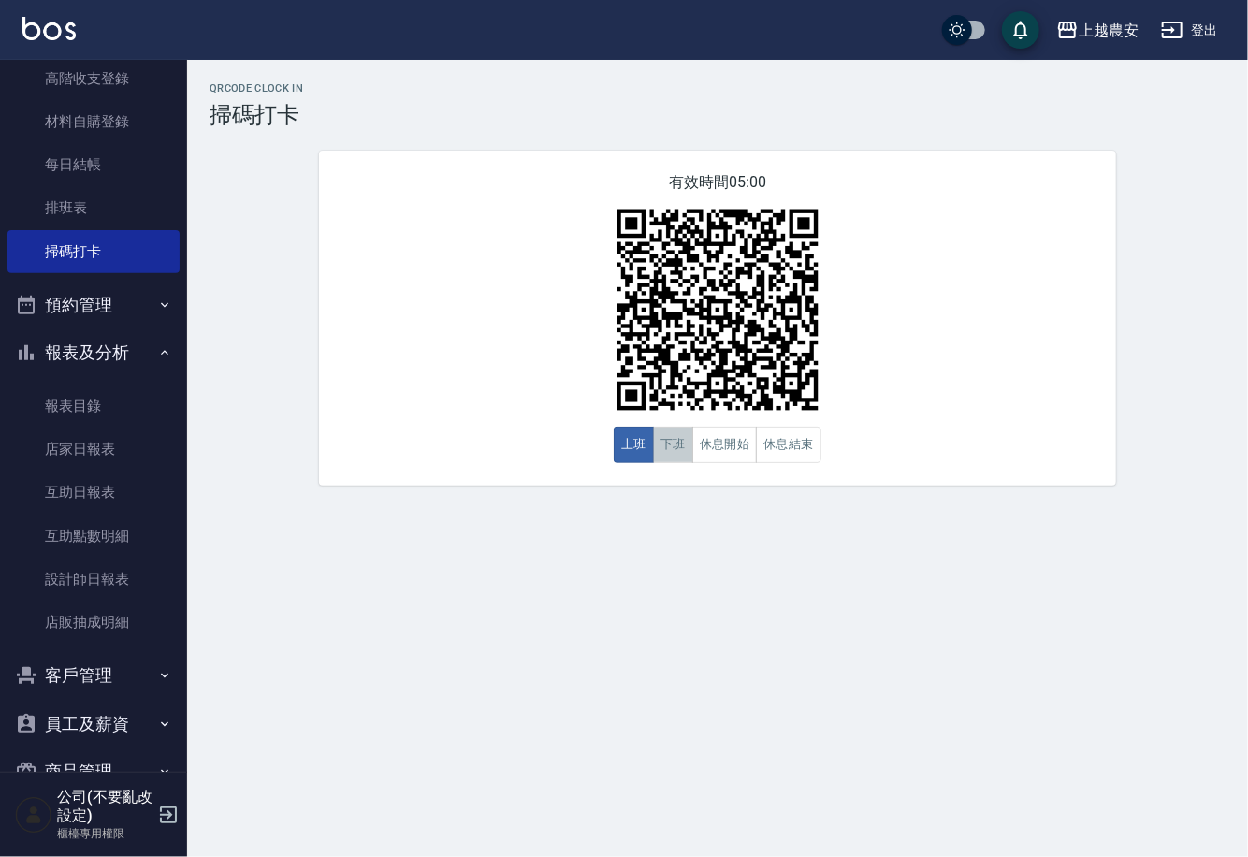
click at [679, 443] on button "下班" at bounding box center [673, 445] width 40 height 36
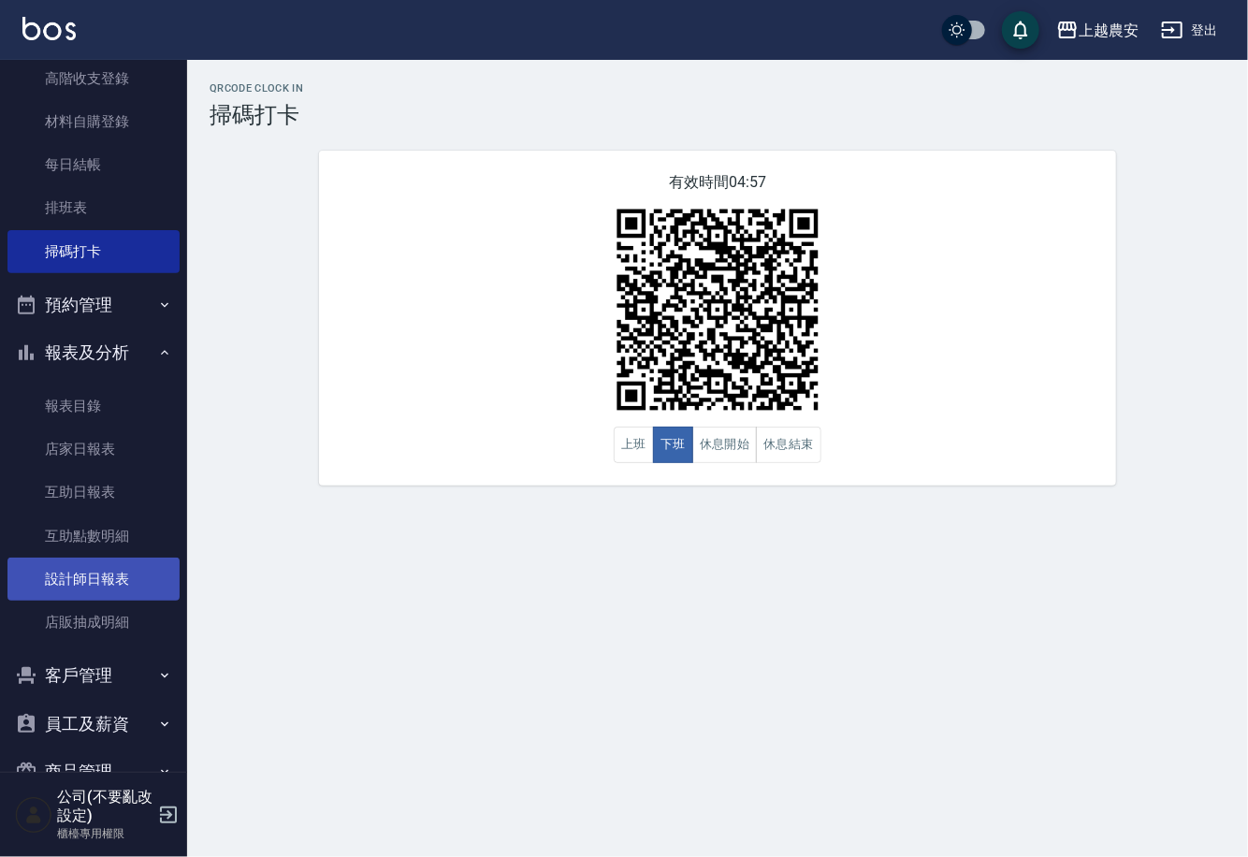
click at [126, 582] on link "設計師日報表" at bounding box center [93, 579] width 172 height 43
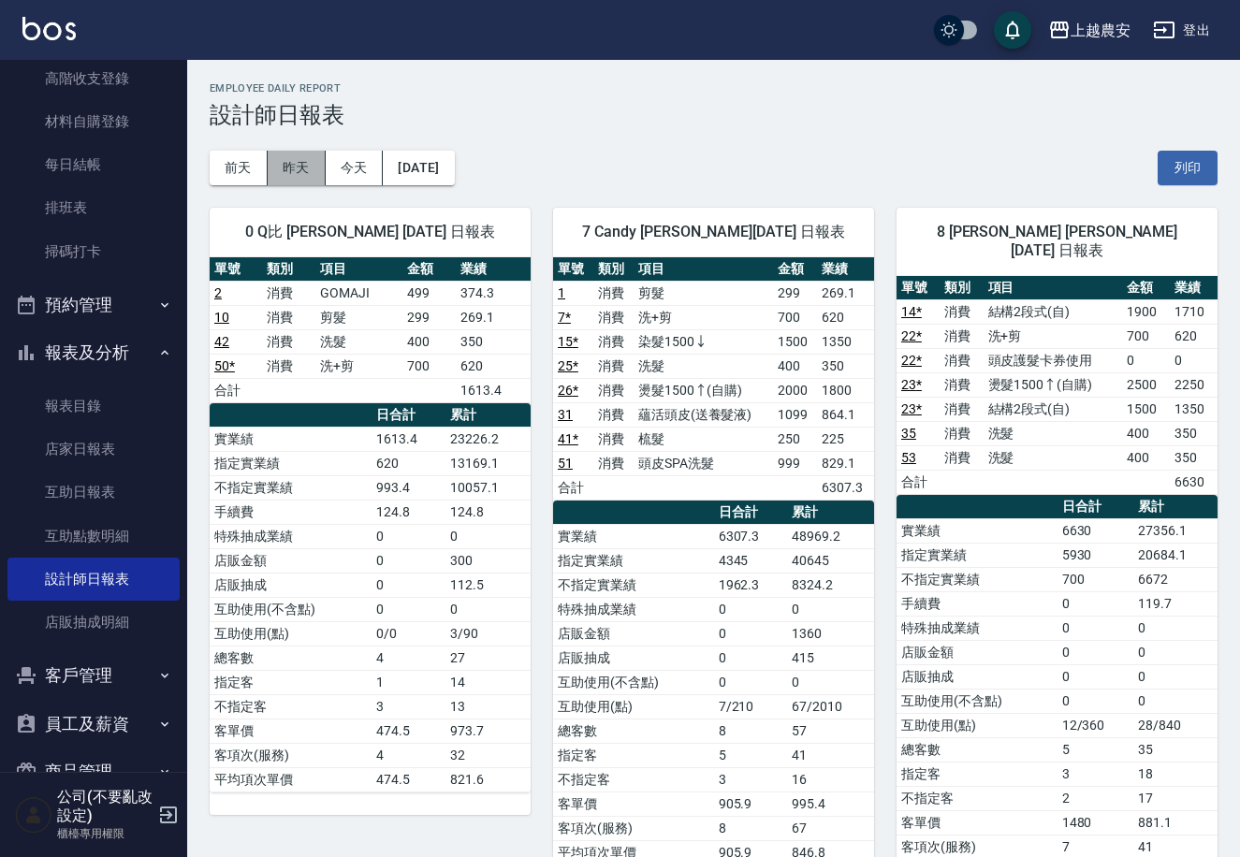
click at [269, 169] on button "昨天" at bounding box center [297, 168] width 58 height 35
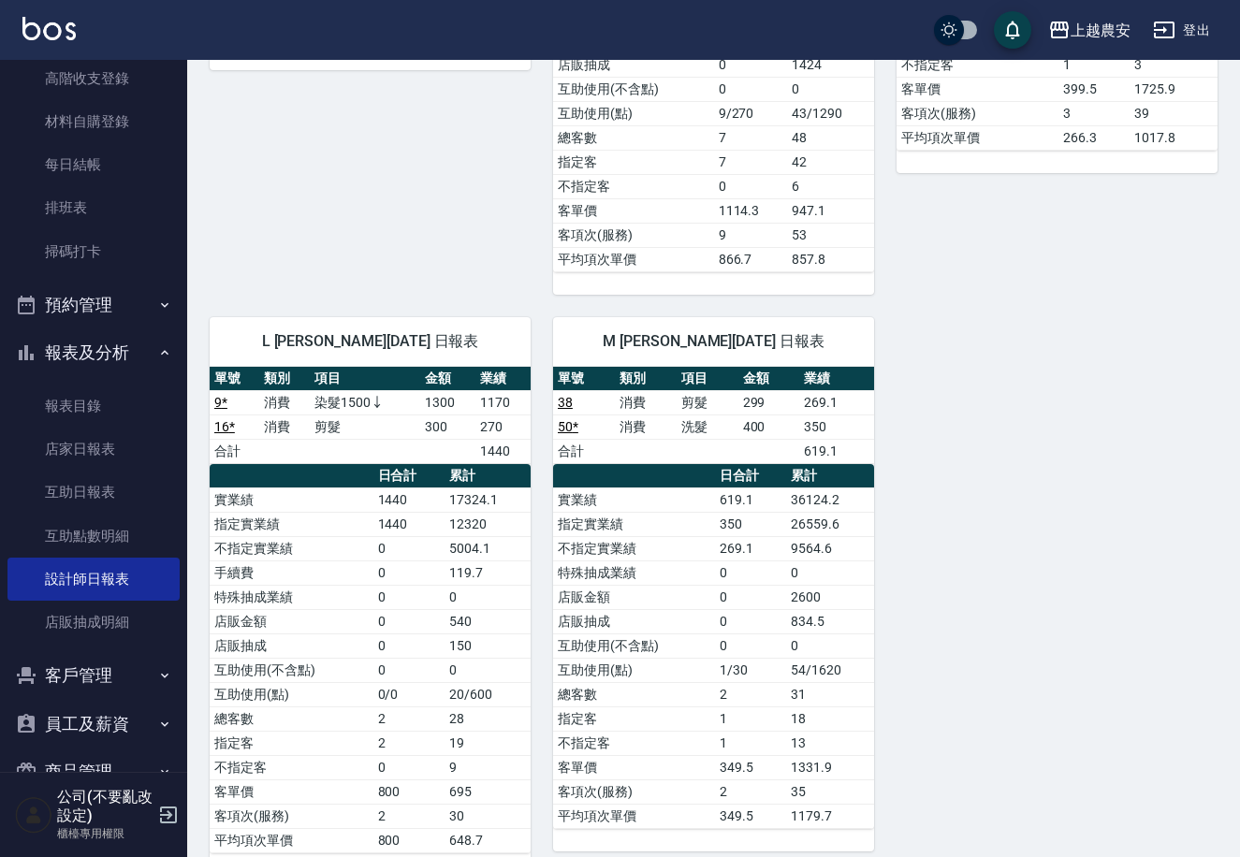
scroll to position [2840, 0]
